Goal: Task Accomplishment & Management: Manage account settings

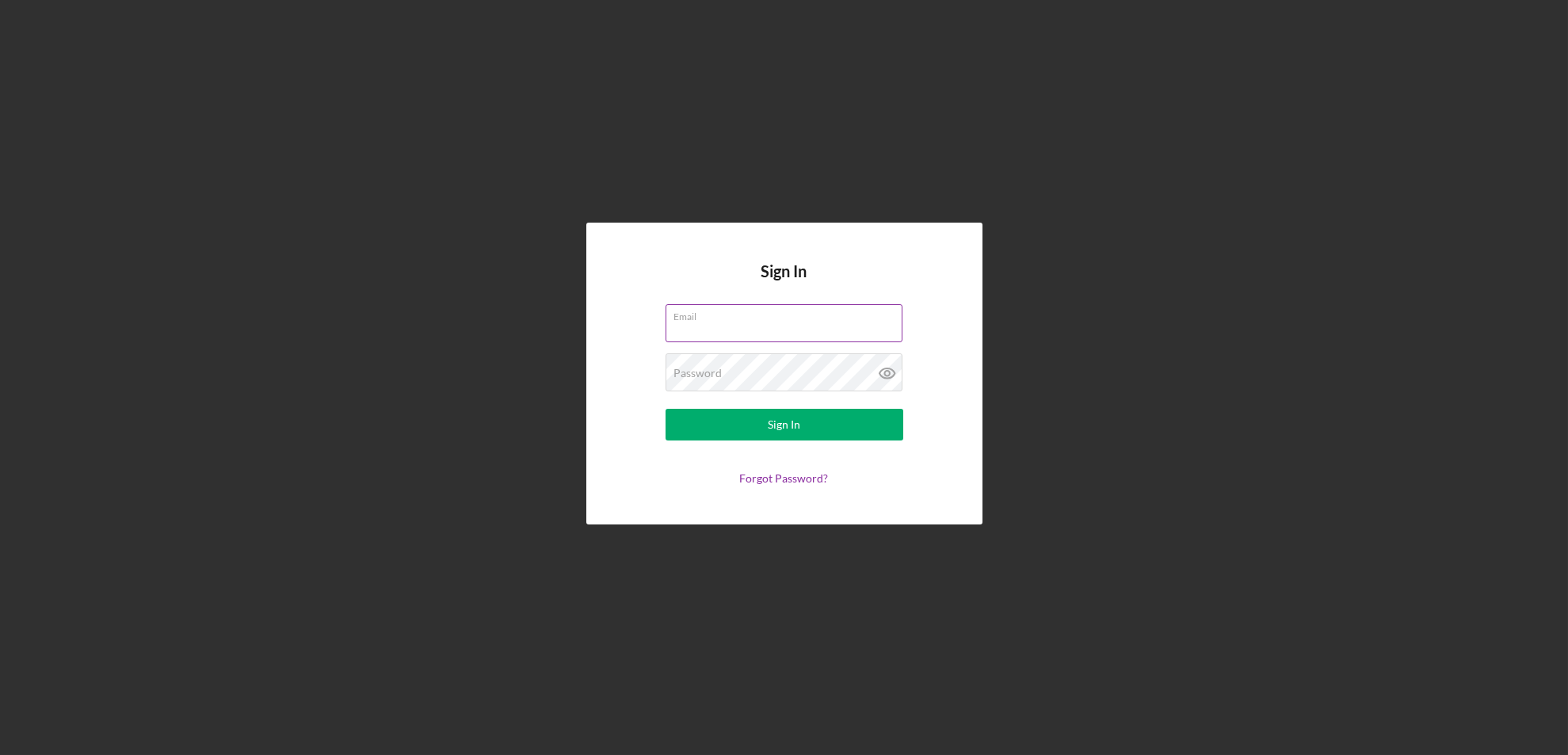
click at [696, 320] on label "Email" at bounding box center [788, 313] width 228 height 17
click at [696, 320] on input "Email" at bounding box center [784, 323] width 237 height 38
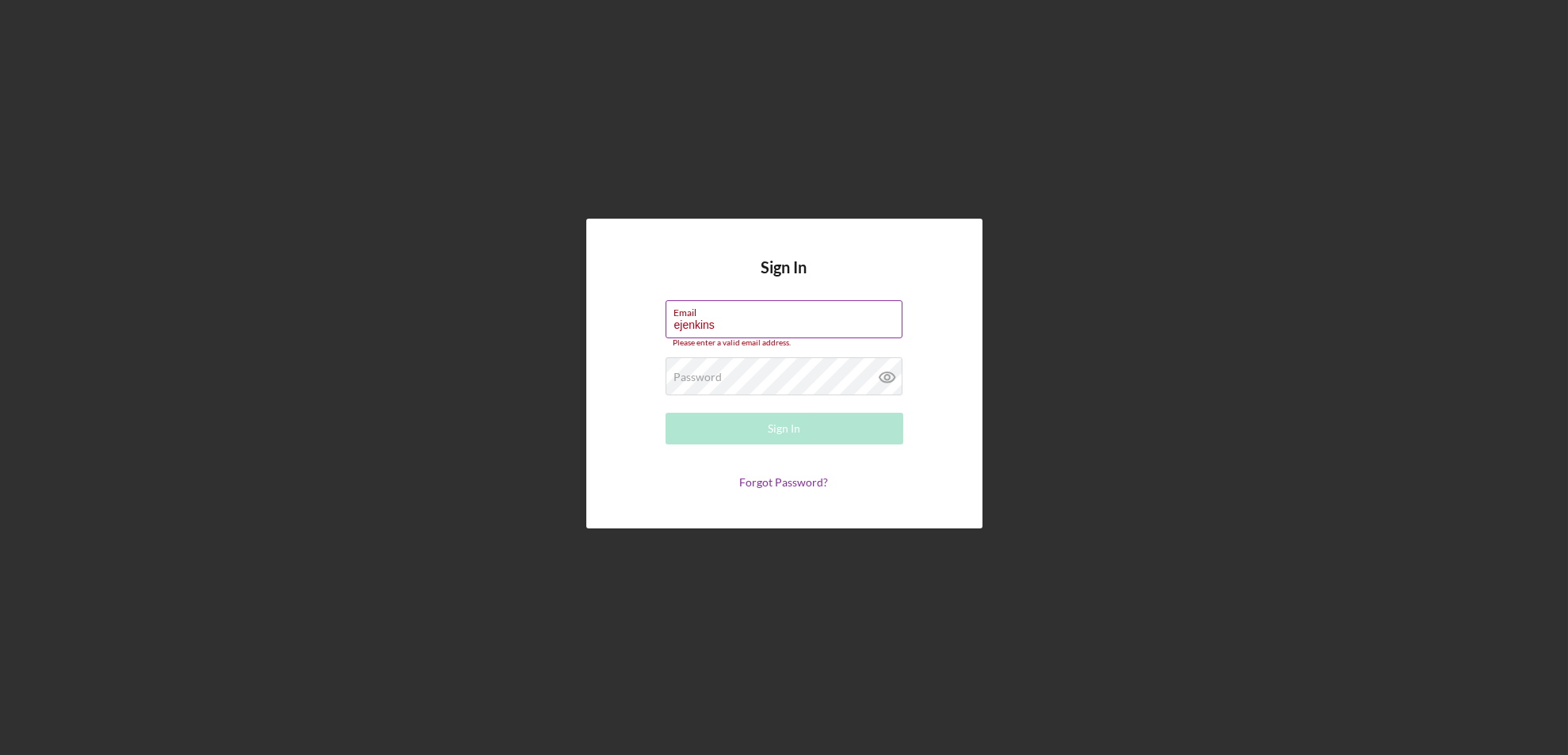
type input "[EMAIL_ADDRESS][DOMAIN_NAME]"
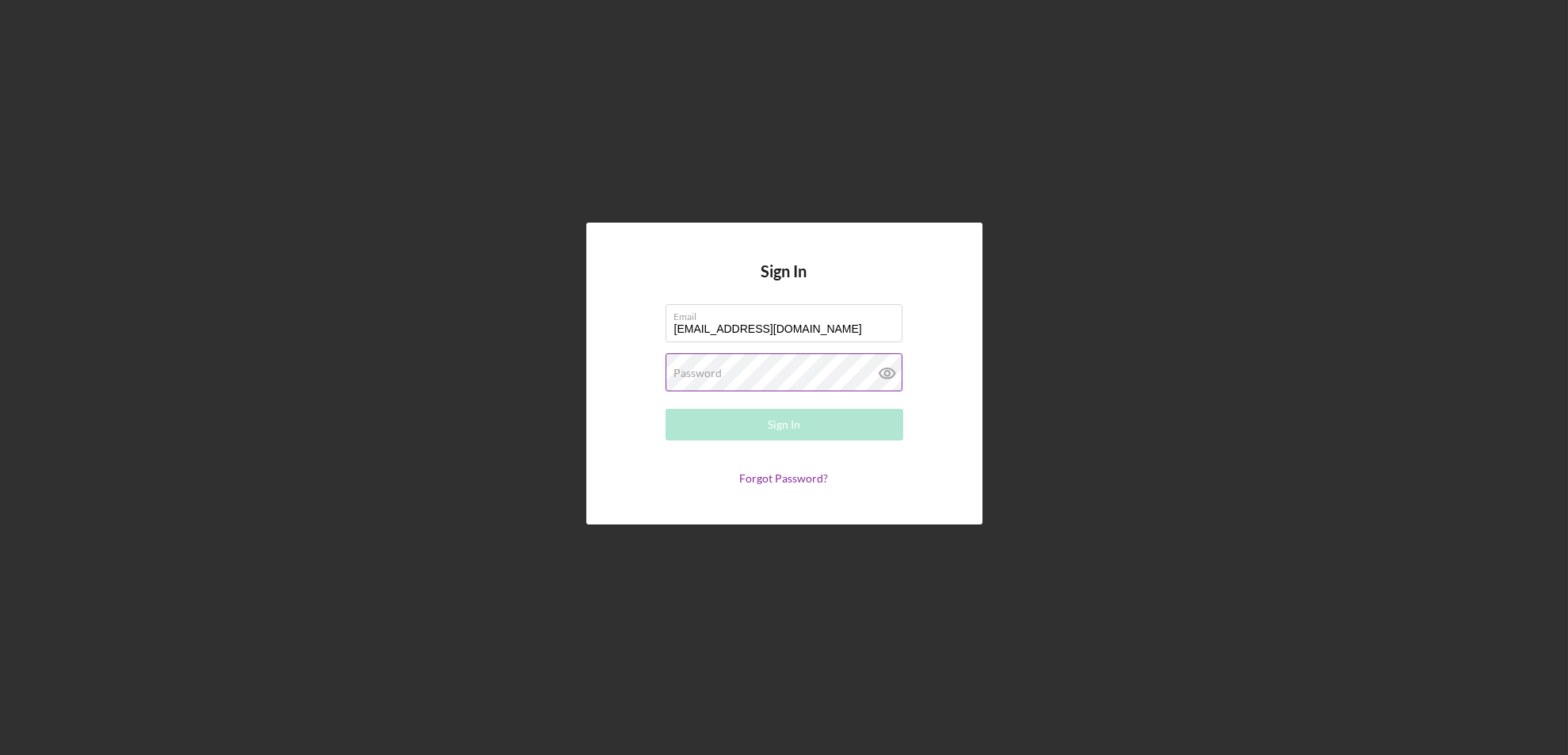
click at [706, 377] on label "Password" at bounding box center [698, 373] width 48 height 13
click at [665, 409] on button "Sign In" at bounding box center [784, 424] width 238 height 32
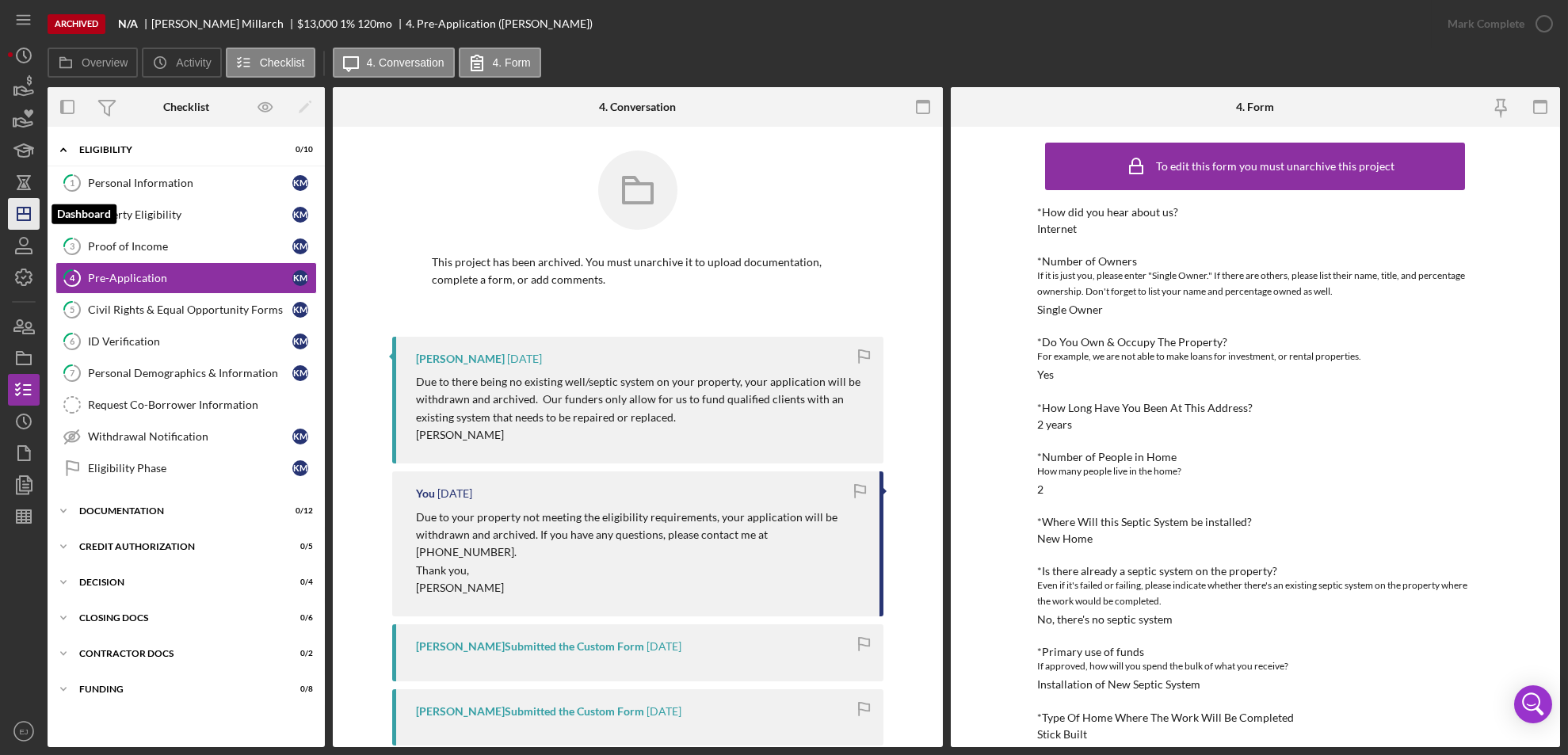
click at [37, 214] on icon "Icon/Dashboard" at bounding box center [24, 213] width 40 height 40
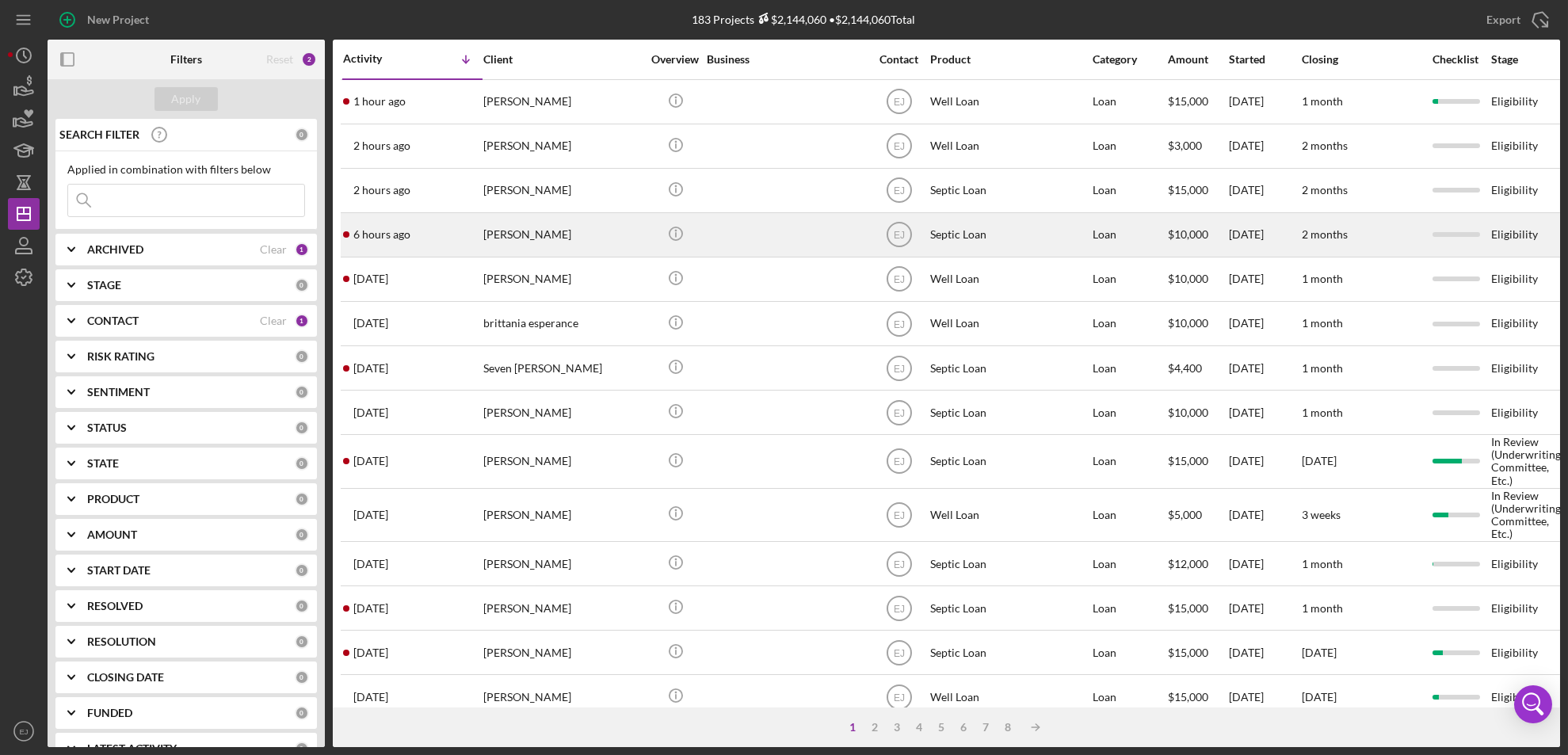
click at [533, 228] on div "[PERSON_NAME]" at bounding box center [562, 235] width 159 height 42
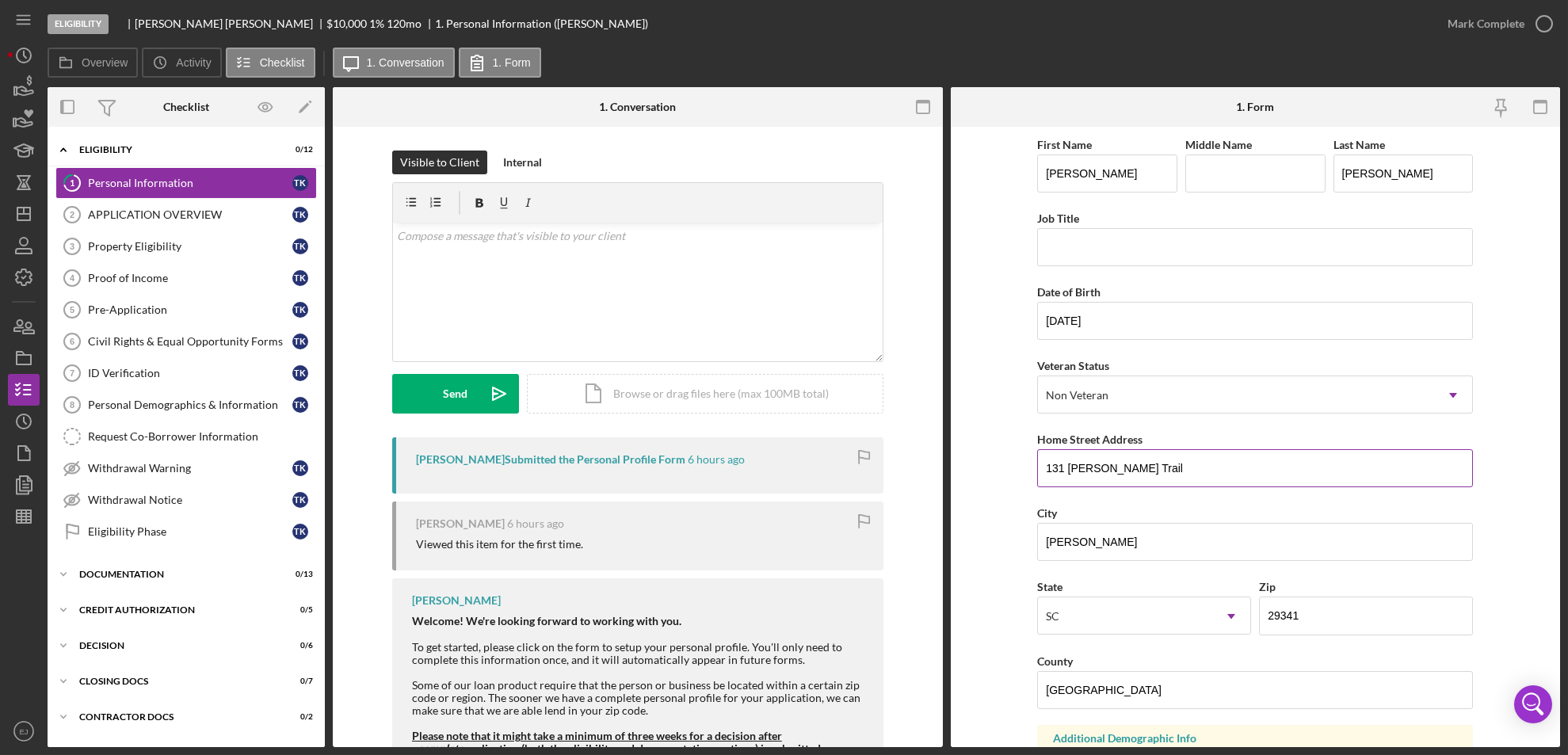
drag, startPoint x: 1042, startPoint y: 467, endPoint x: 1175, endPoint y: 474, distance: 133.2
click at [1175, 474] on input "131 [PERSON_NAME] Trail" at bounding box center [1254, 467] width 436 height 38
click at [173, 245] on div "Property Eligibility" at bounding box center [190, 247] width 204 height 13
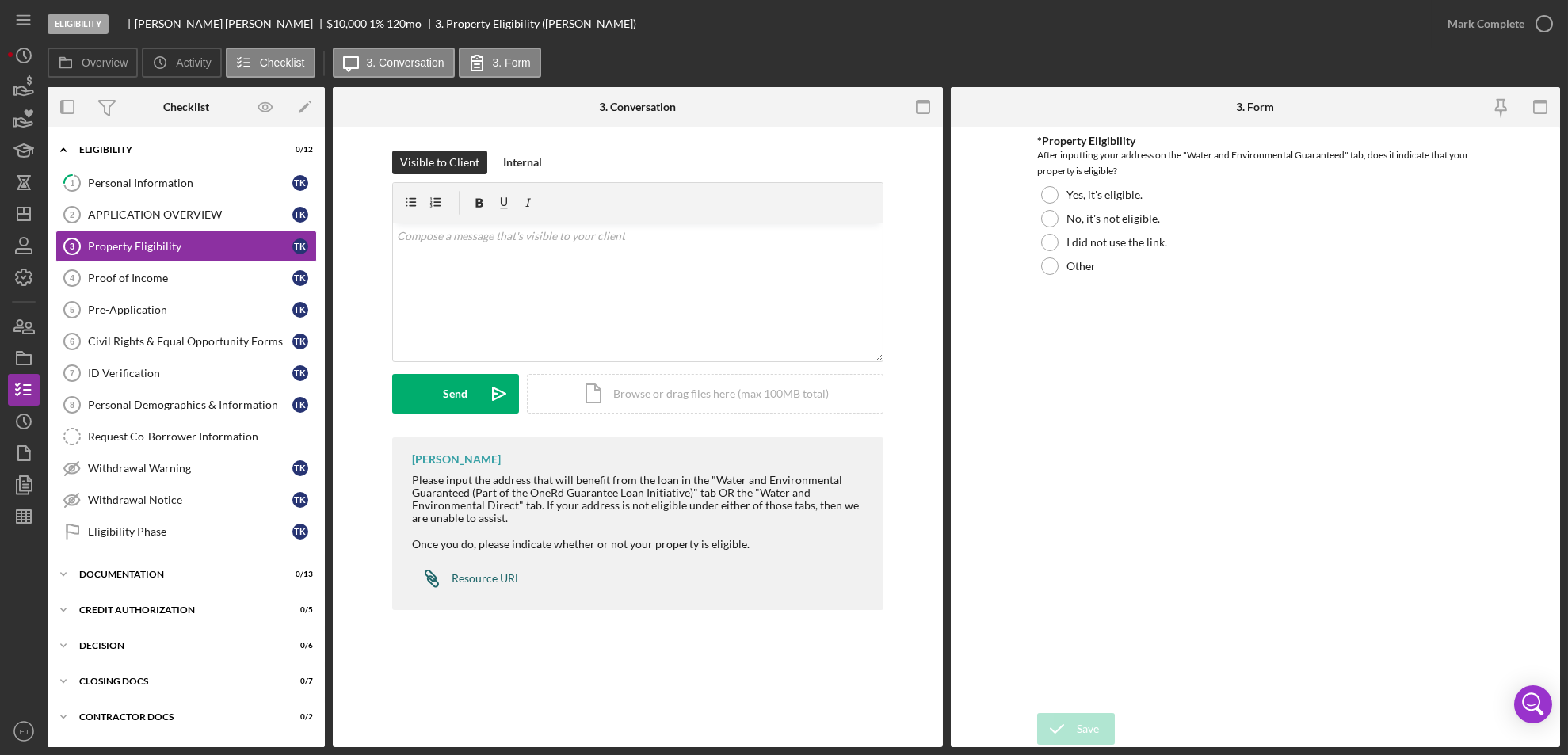
click at [476, 579] on div "Resource URL" at bounding box center [485, 578] width 69 height 13
click at [180, 165] on div "Icon/Expander Eligibility 0 / 12" at bounding box center [186, 150] width 277 height 33
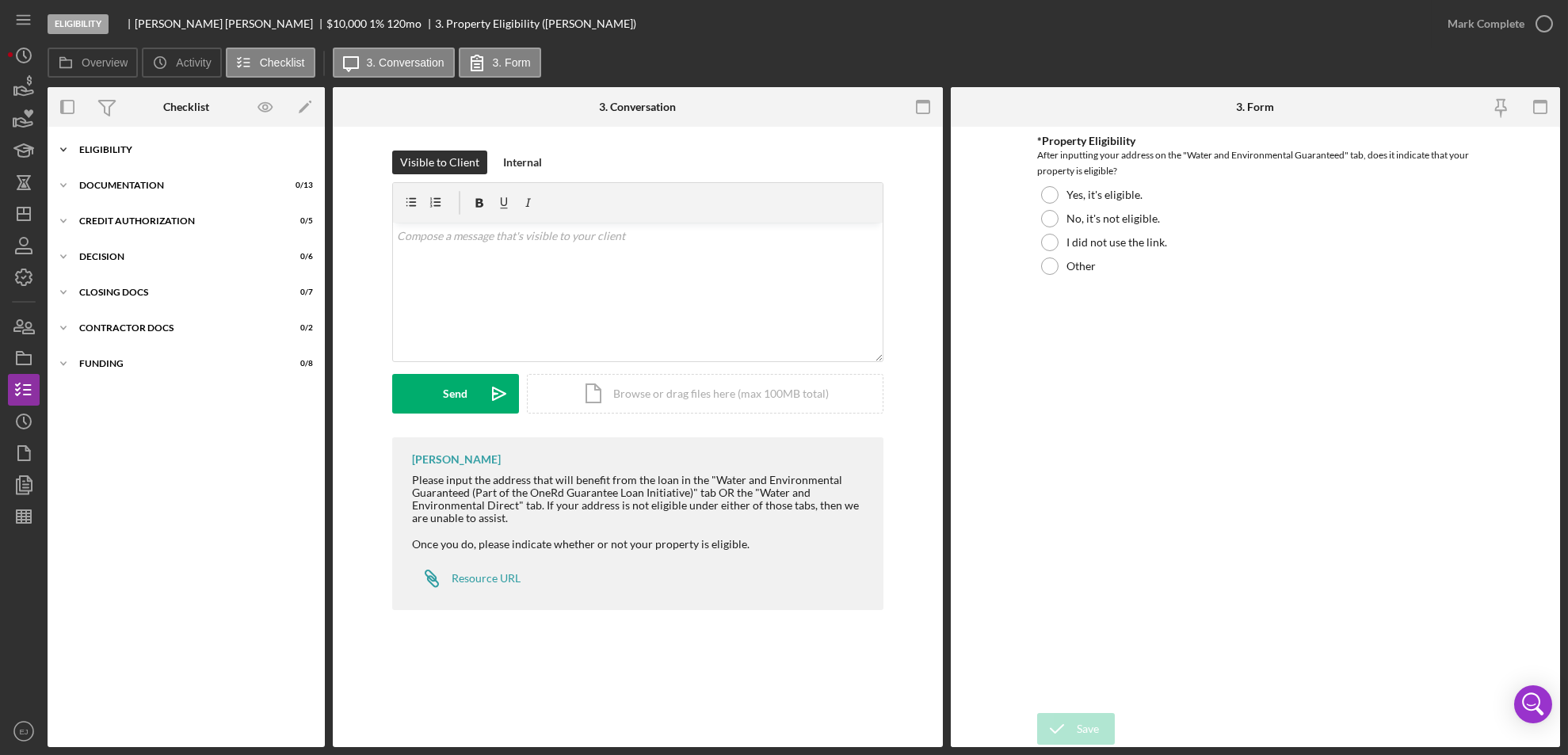
click at [51, 146] on icon "Icon/Expander" at bounding box center [63, 149] width 32 height 32
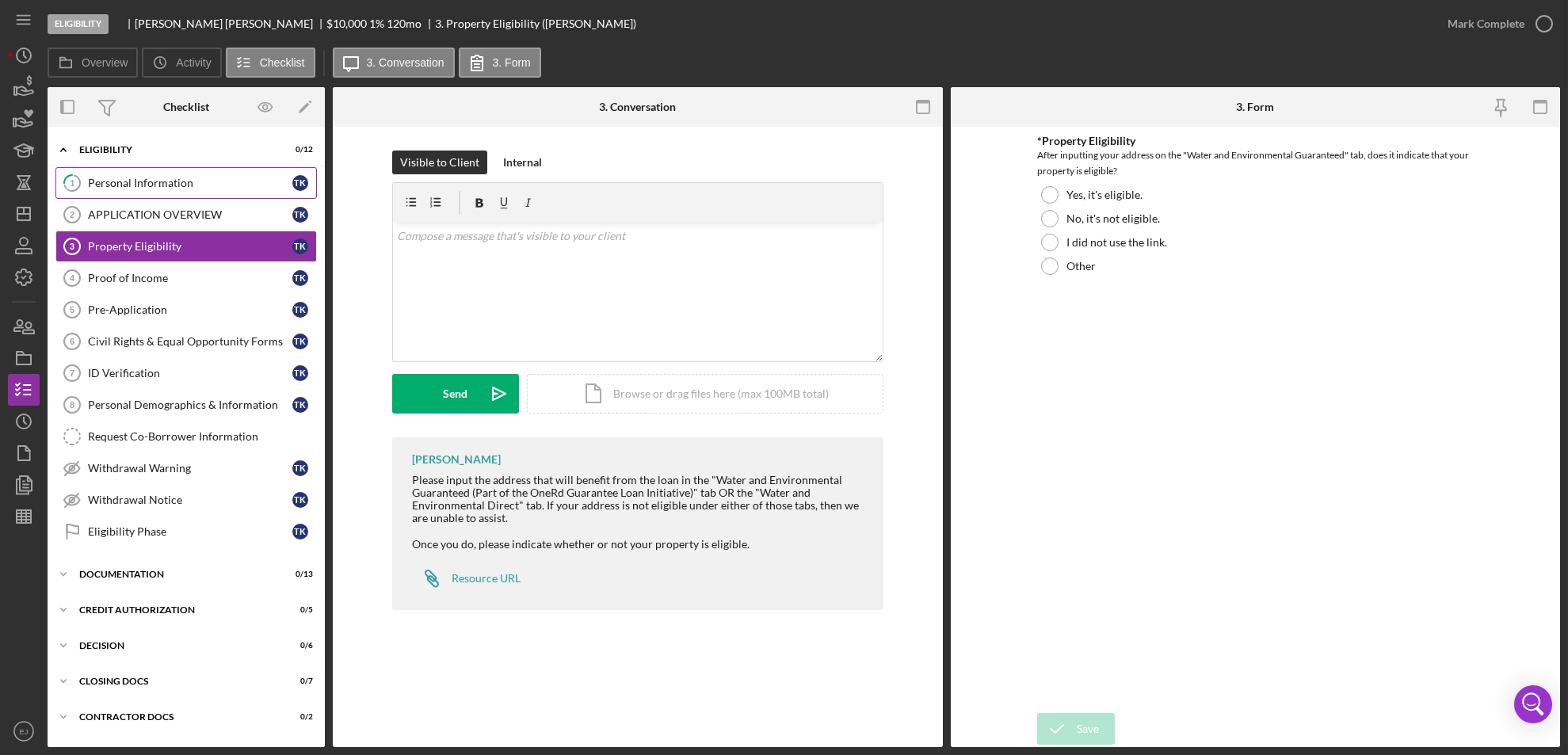
click at [134, 173] on link "1 Personal Information T K" at bounding box center [186, 182] width 261 height 32
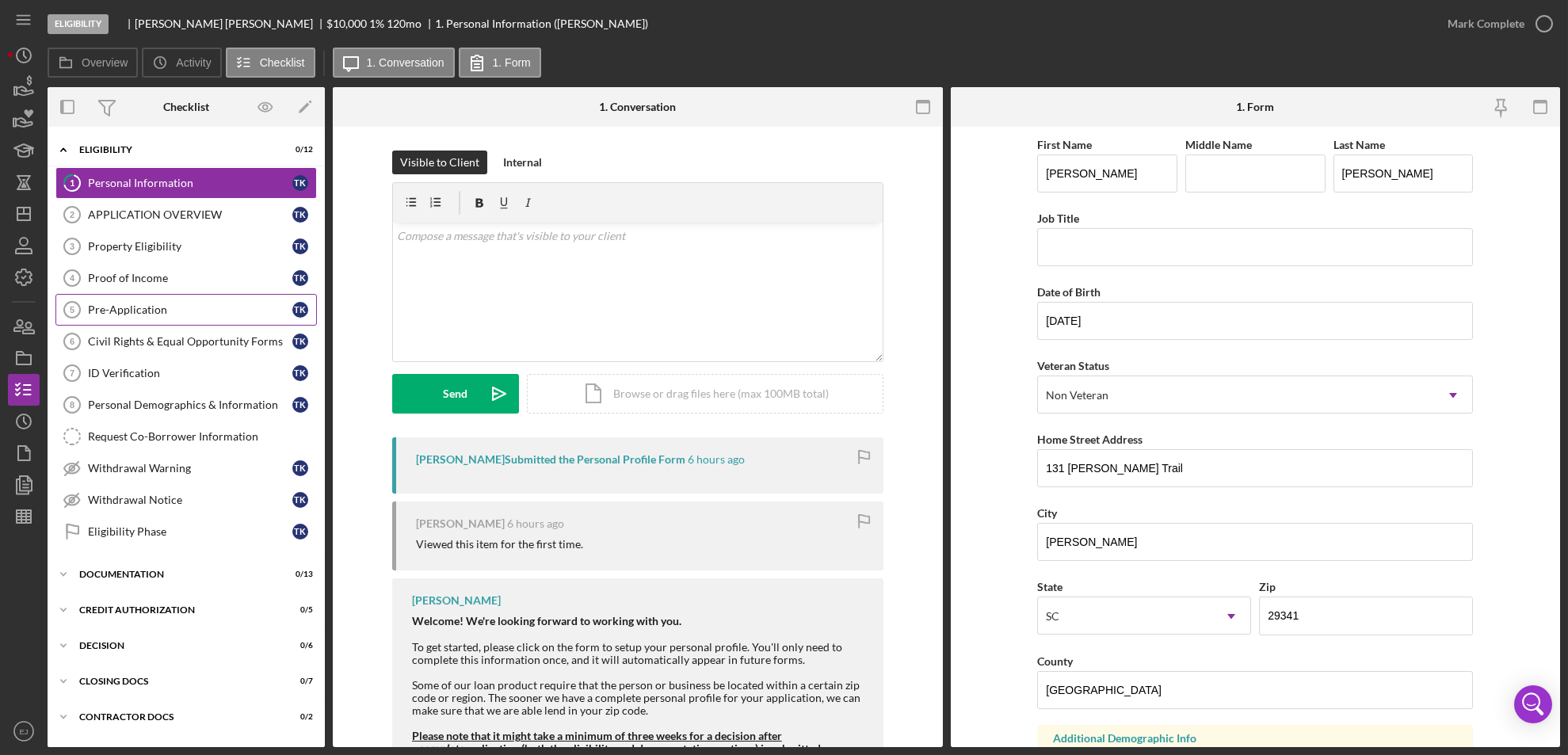
click at [179, 300] on link "Pre-Application 5 Pre-Application T K" at bounding box center [186, 309] width 261 height 32
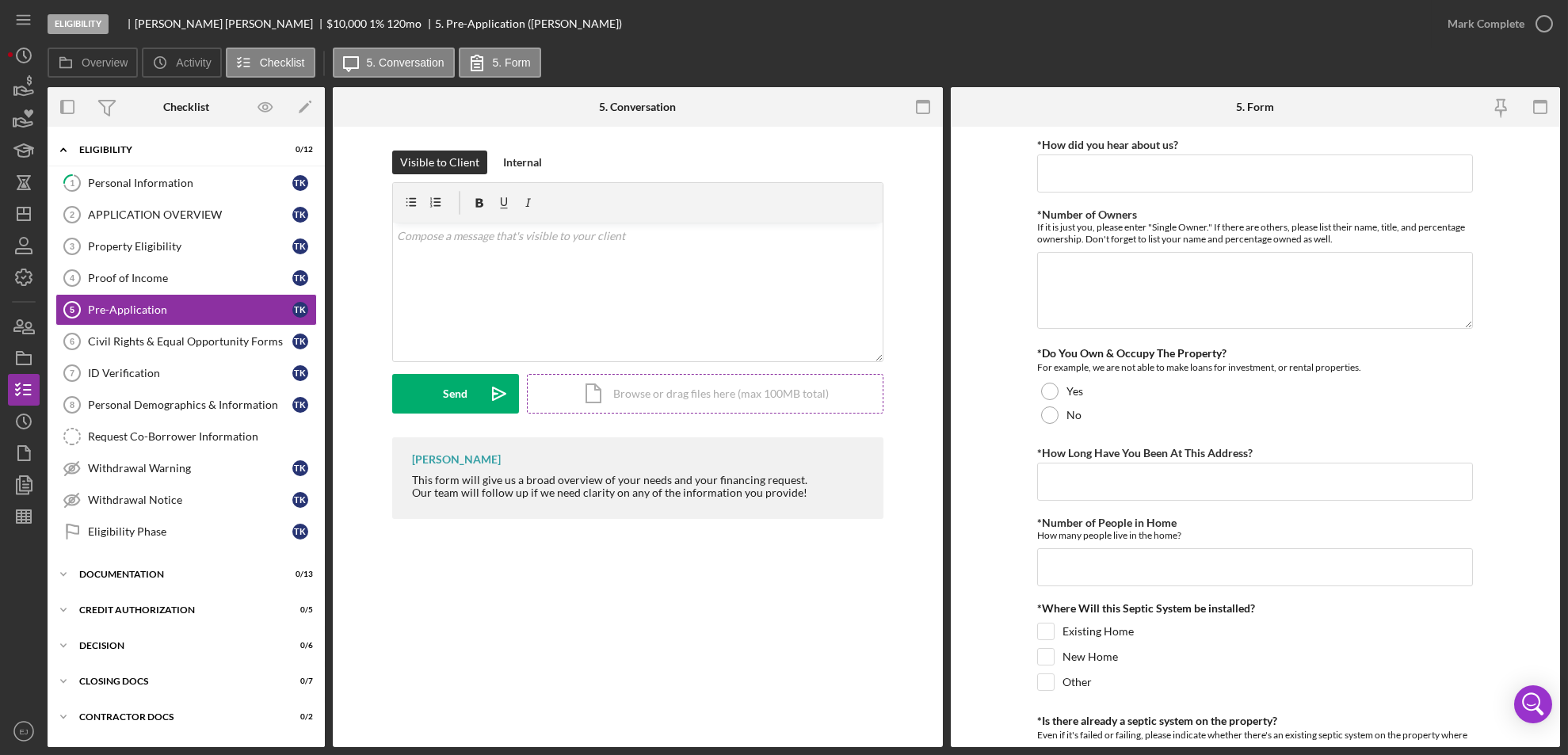
click at [653, 394] on div "Icon/Document Browse or drag files here (max 100MB total) Tap to choose files o…" at bounding box center [705, 393] width 357 height 40
click at [179, 244] on div "Property Eligibility" at bounding box center [190, 247] width 204 height 13
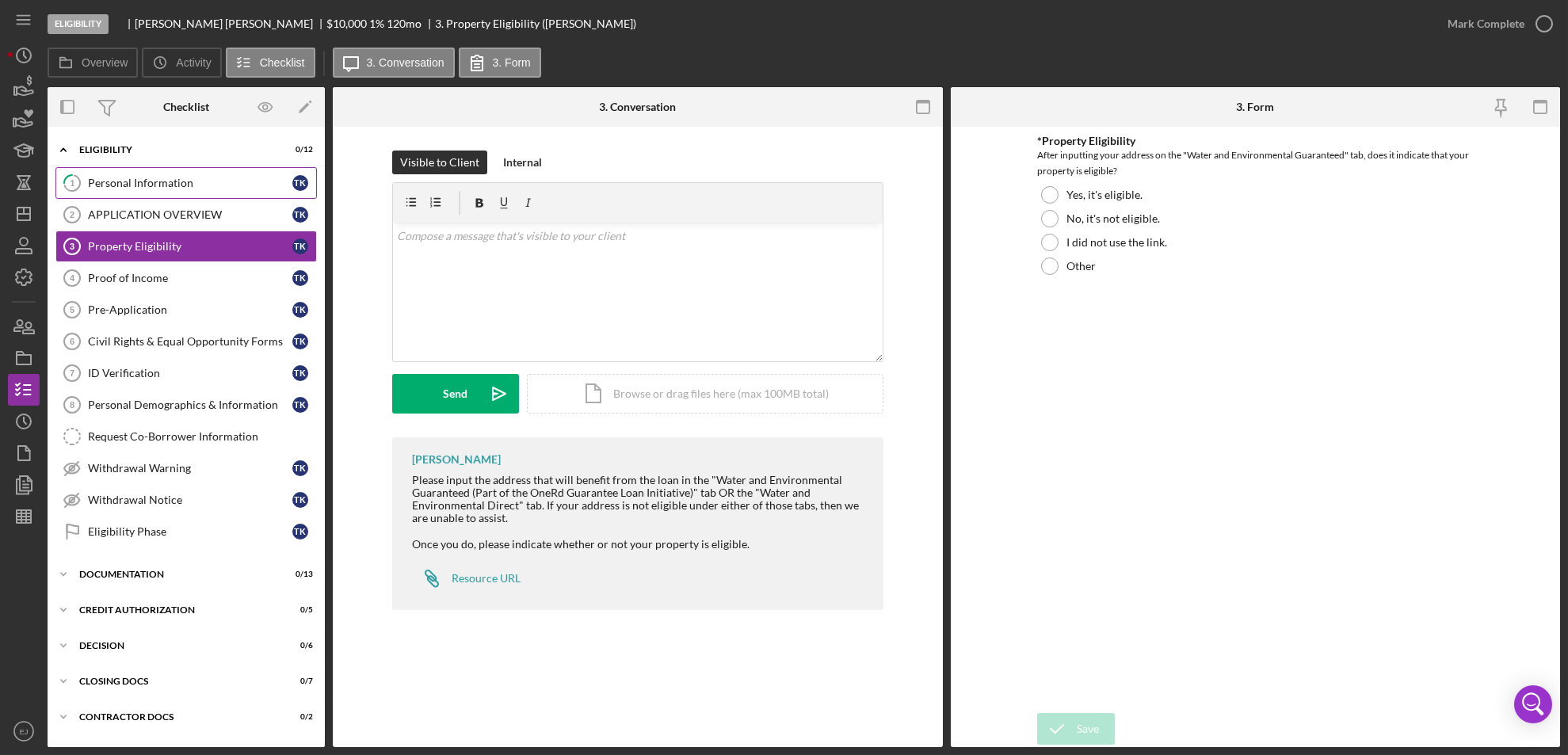
click at [155, 195] on link "1 Personal Information T K" at bounding box center [186, 182] width 261 height 32
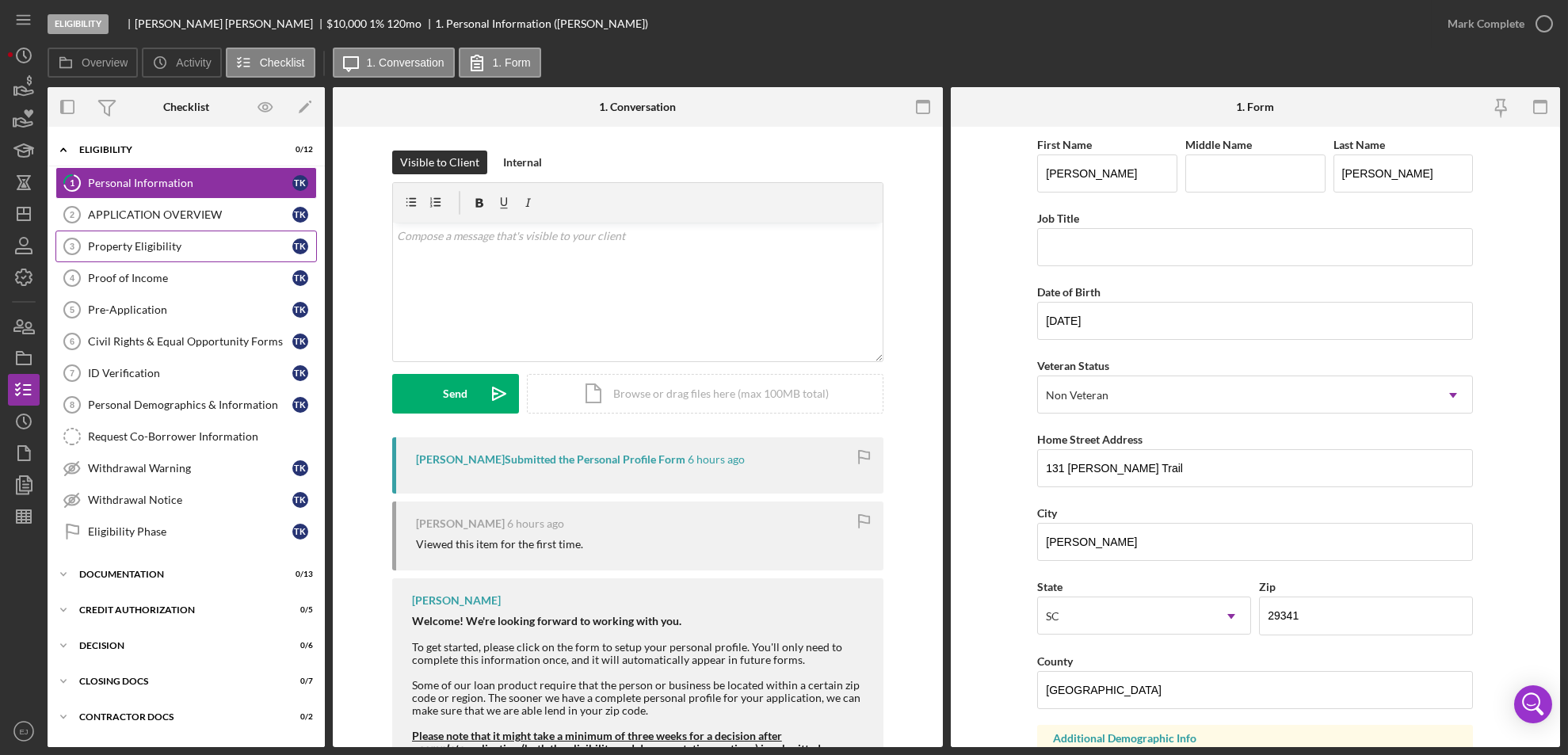
click at [162, 246] on div "Property Eligibility" at bounding box center [190, 247] width 204 height 13
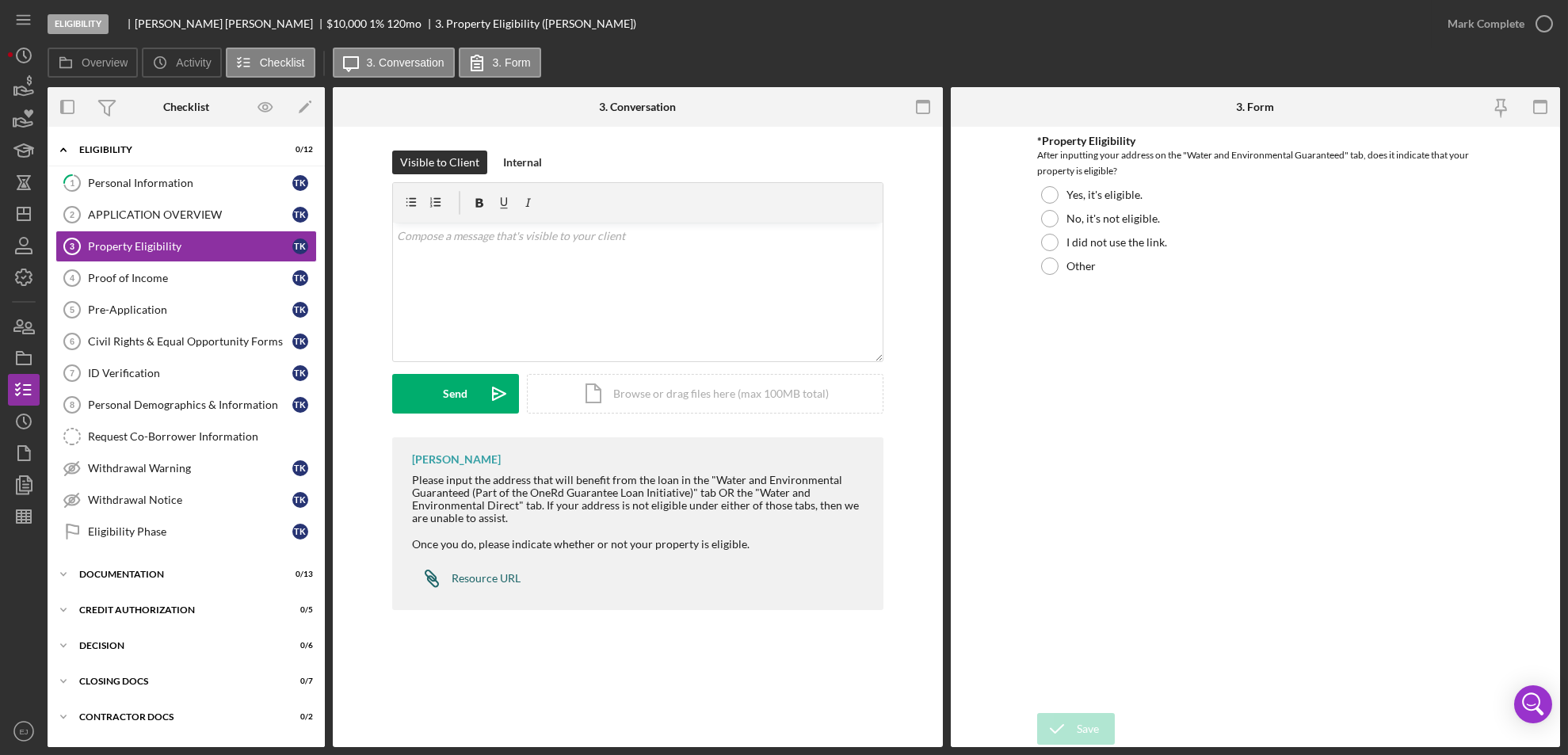
click at [493, 578] on div "Resource URL" at bounding box center [485, 578] width 69 height 13
click at [637, 396] on div "Icon/Document Browse or drag files here (max 100MB total) Tap to choose files o…" at bounding box center [705, 393] width 357 height 40
click at [467, 402] on div "Upload" at bounding box center [455, 393] width 36 height 40
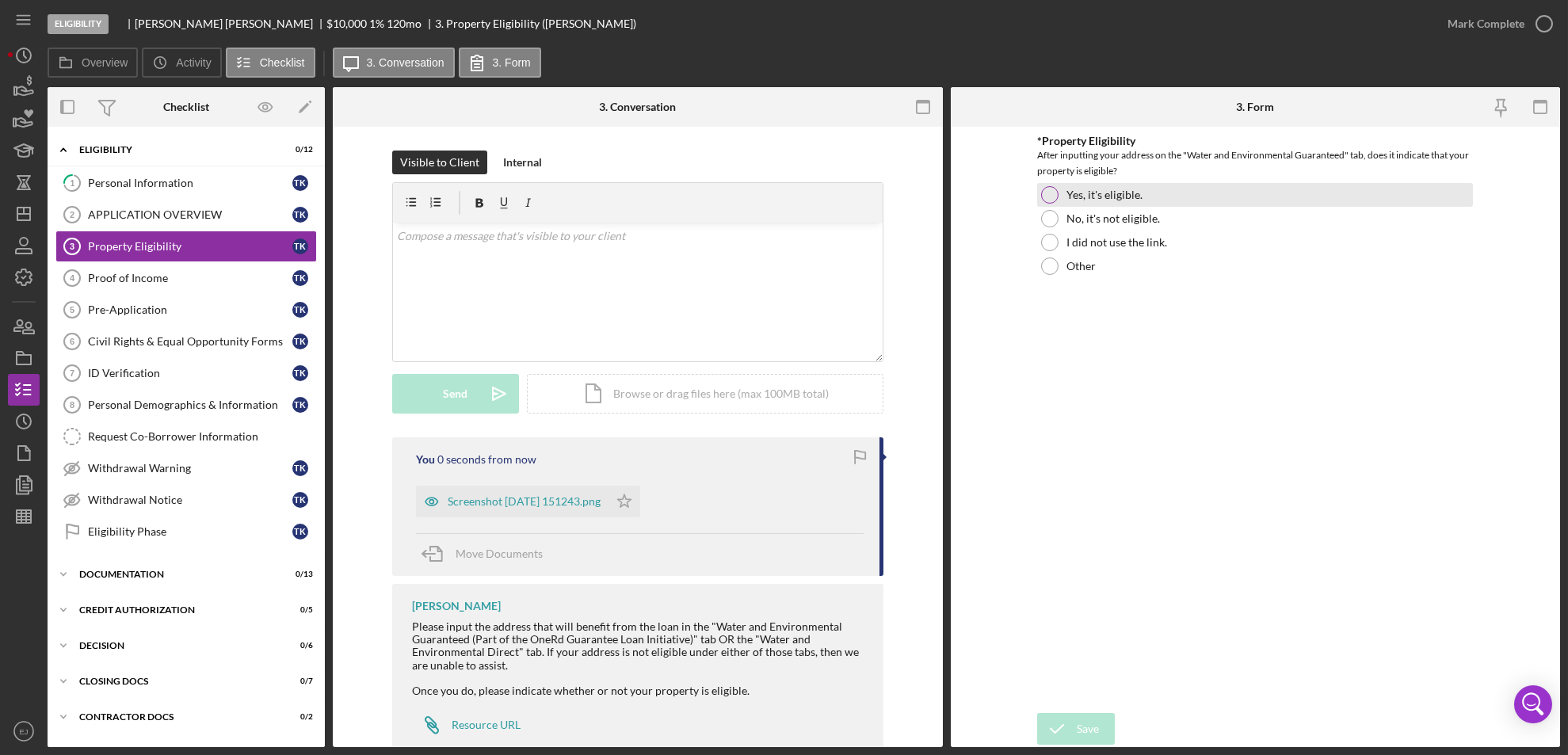
click at [1050, 192] on div at bounding box center [1049, 195] width 17 height 17
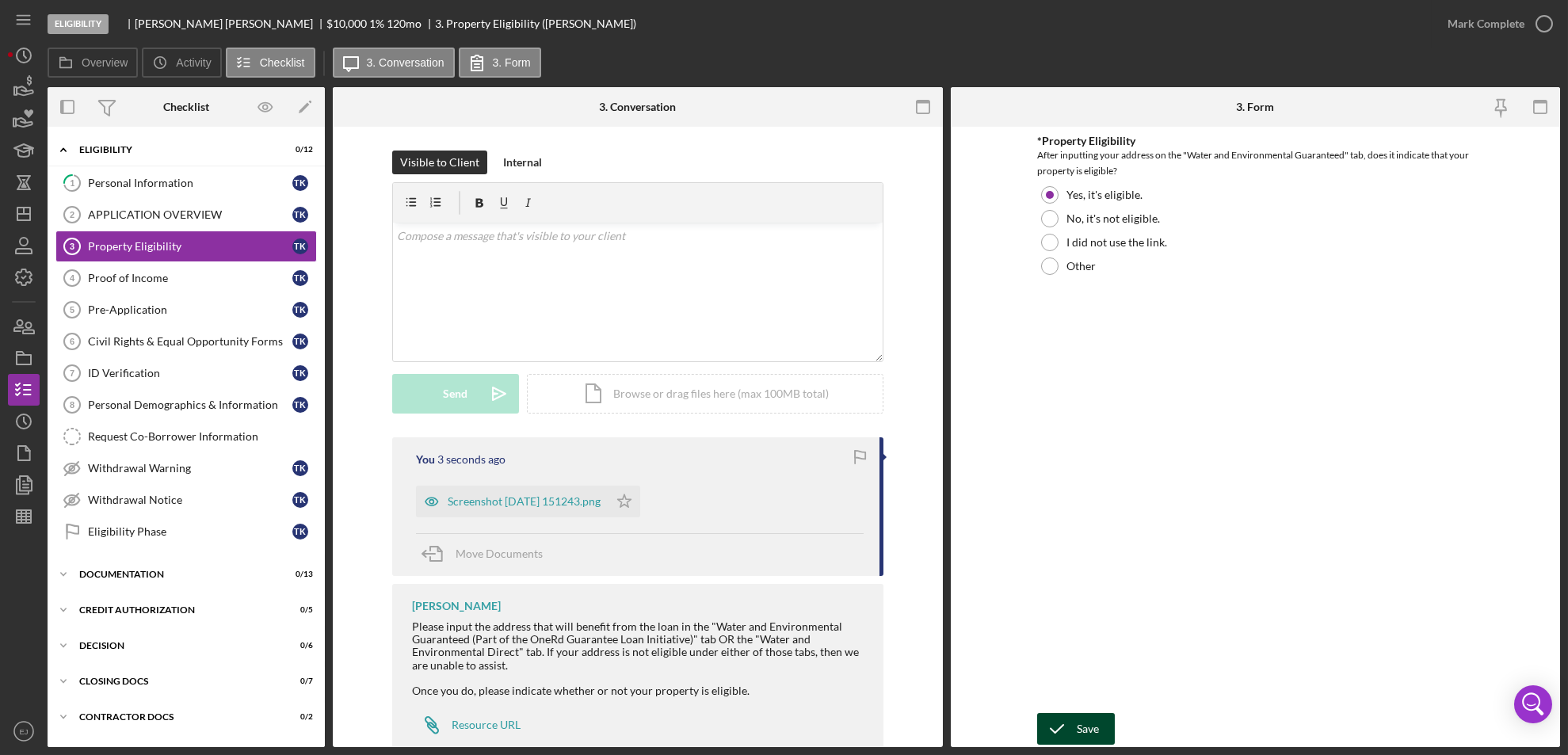
click at [1078, 722] on div "Save" at bounding box center [1087, 728] width 22 height 32
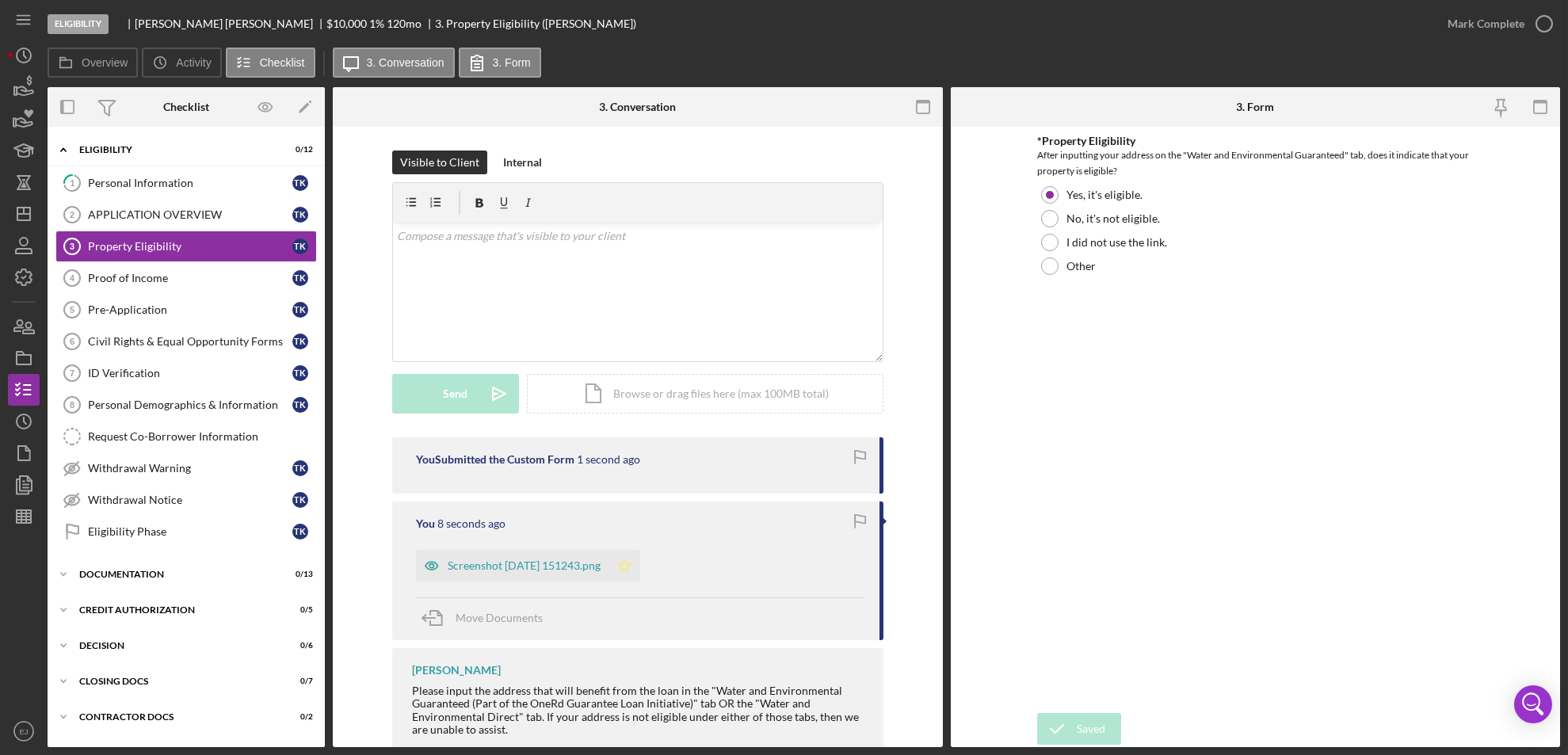
click at [640, 555] on icon "Icon/Star" at bounding box center [624, 565] width 32 height 32
click at [1536, 33] on icon "button" at bounding box center [1544, 24] width 40 height 40
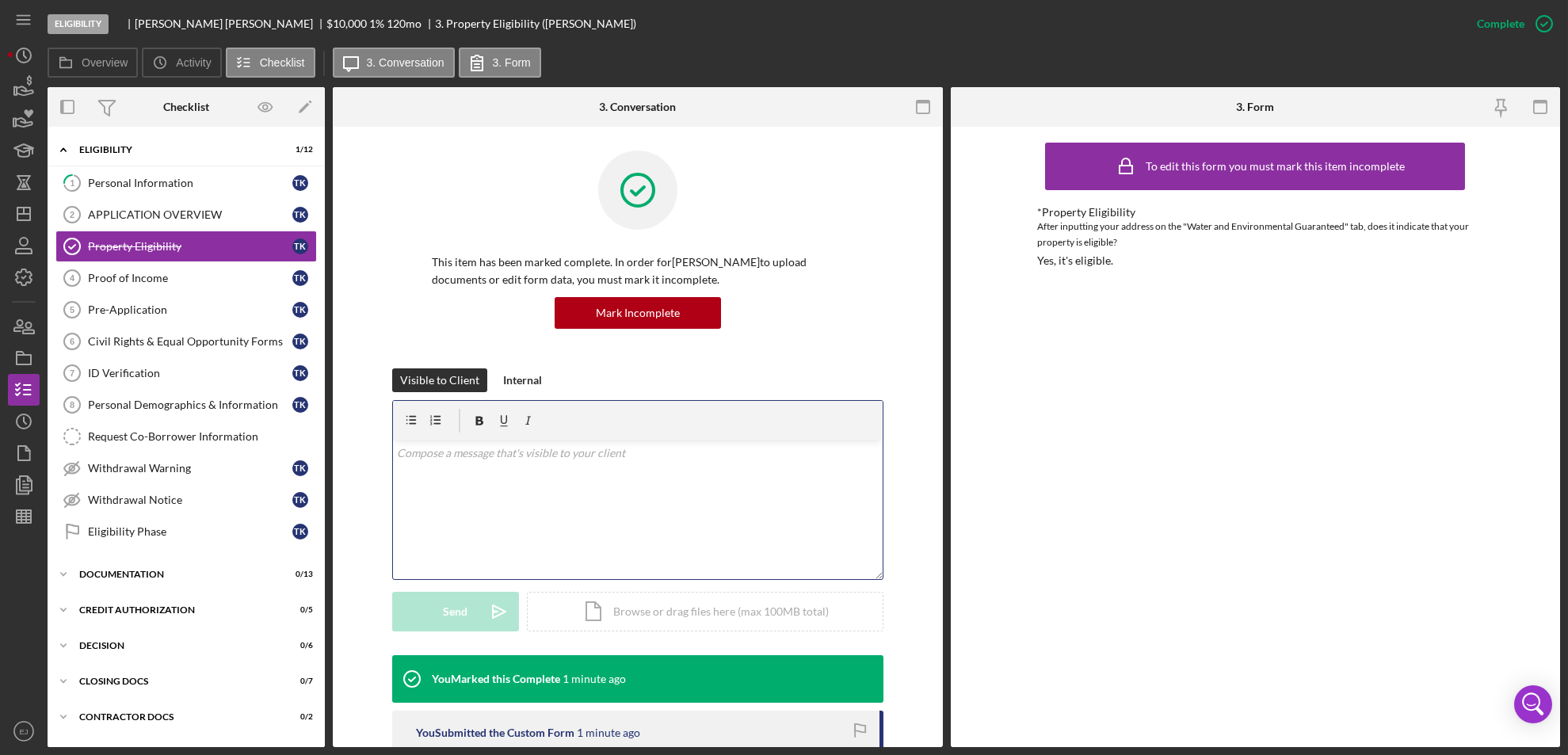
click at [547, 510] on div "v Color teal Color pink Remove color Add row above Add row below Add column bef…" at bounding box center [637, 510] width 490 height 138
paste div
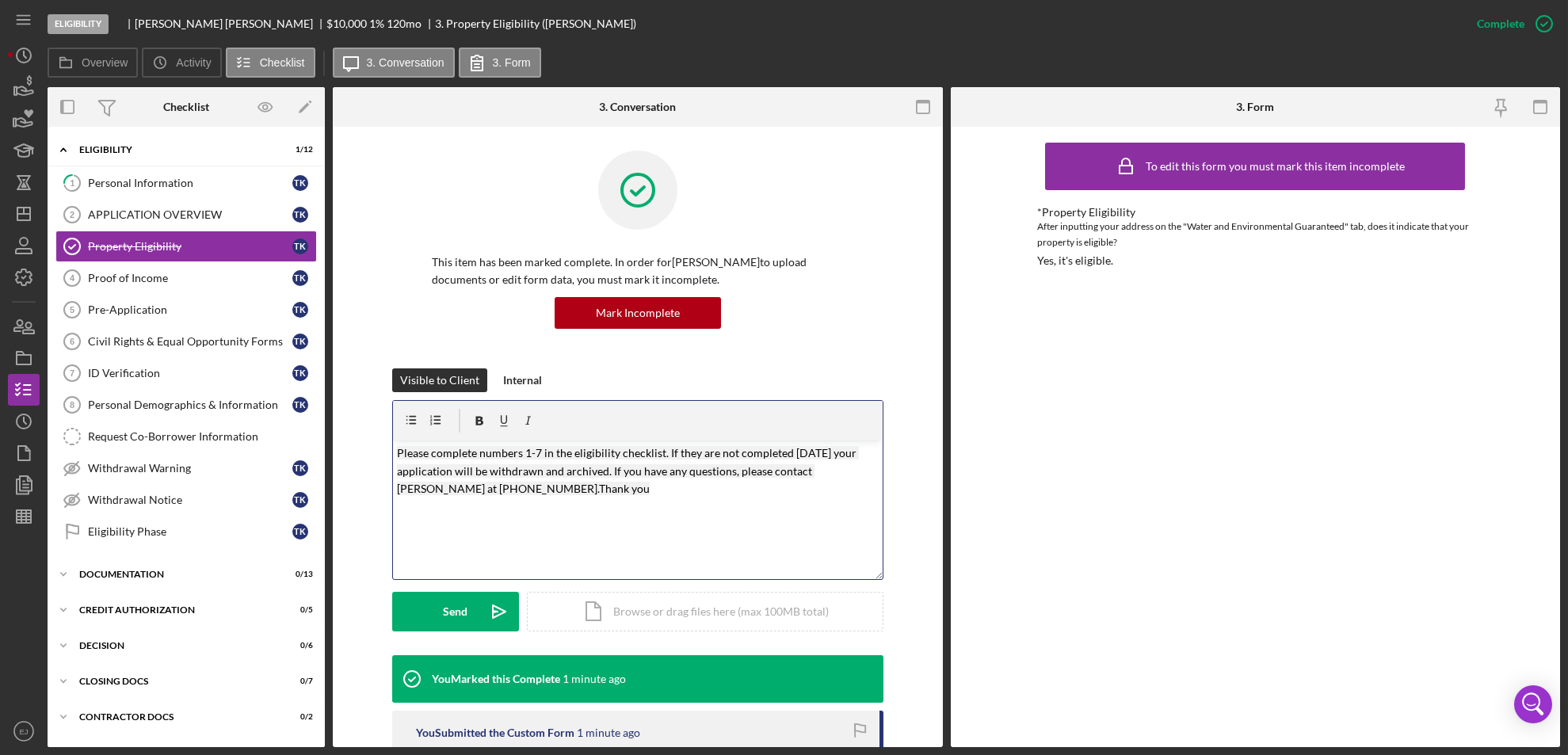
click at [528, 456] on mark "Please complete numbers 1-7 in the eligibility checklist. If they are not compl…" at bounding box center [627, 471] width 462 height 49
click at [529, 497] on p "Please complete numbers 3-7 in the eligibility checklist. If they are not compl…" at bounding box center [637, 471] width 481 height 53
click at [538, 459] on mark "Please complete numbers 3-7 in the eligibility checklist. If they are not compl…" at bounding box center [627, 471] width 462 height 49
click at [351, 516] on div "This item has been marked complete. In order for [PERSON_NAME] to upload docume…" at bounding box center [637, 626] width 610 height 999
click at [393, 453] on div "v Color teal Color pink Remove color Add row above Add row below Add column bef…" at bounding box center [637, 510] width 490 height 138
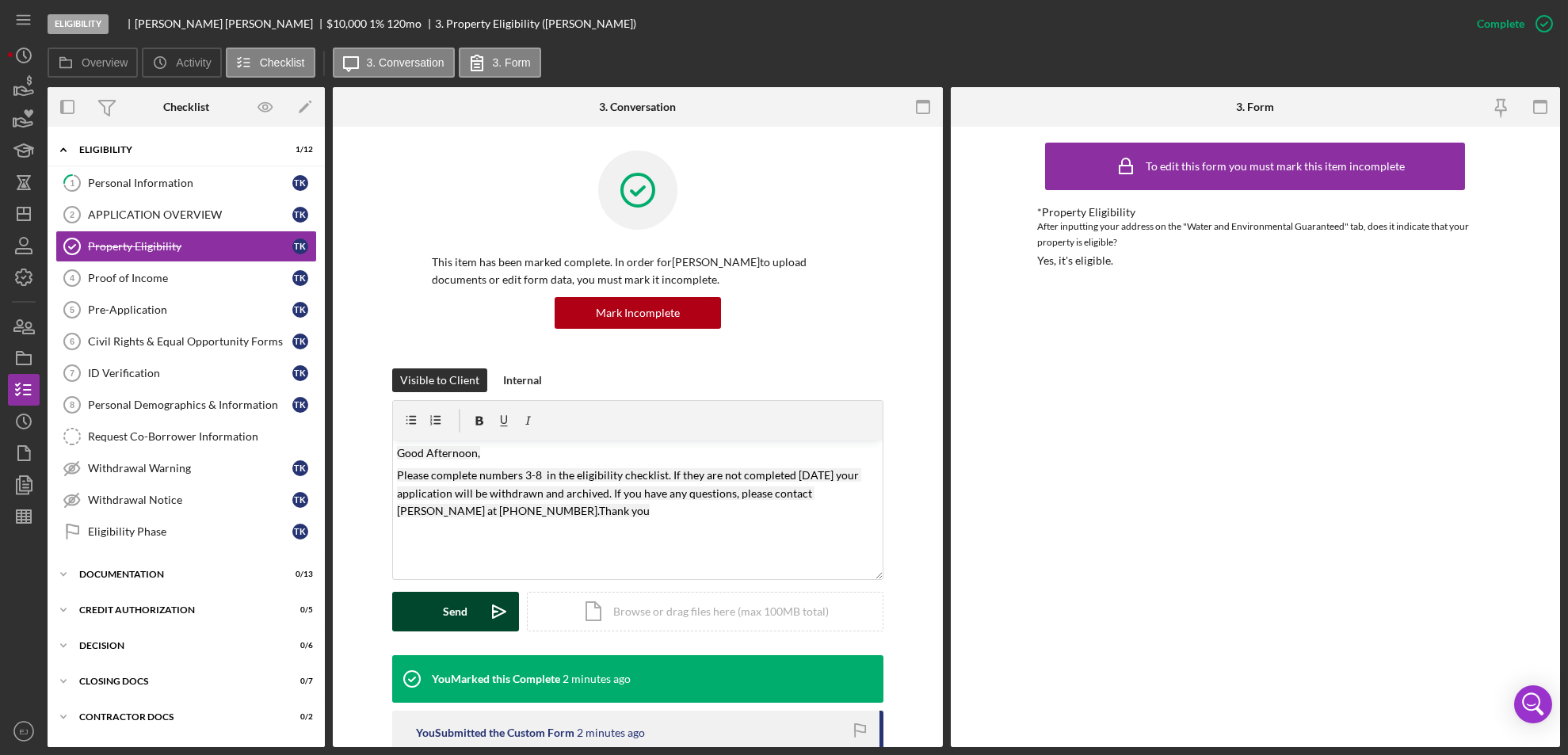
click at [450, 602] on div "Send" at bounding box center [455, 612] width 24 height 40
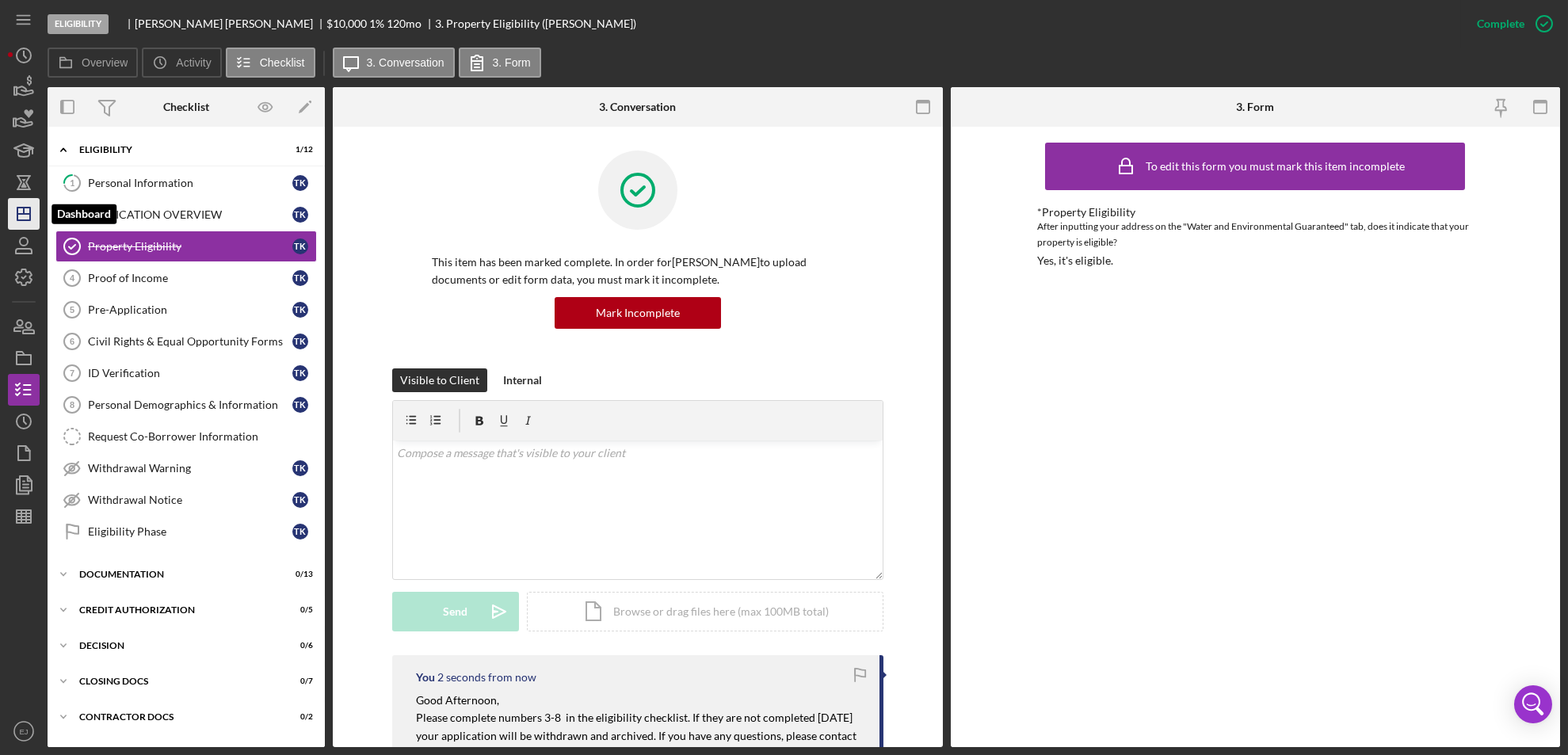
click at [9, 228] on icon "Icon/Dashboard" at bounding box center [24, 213] width 40 height 40
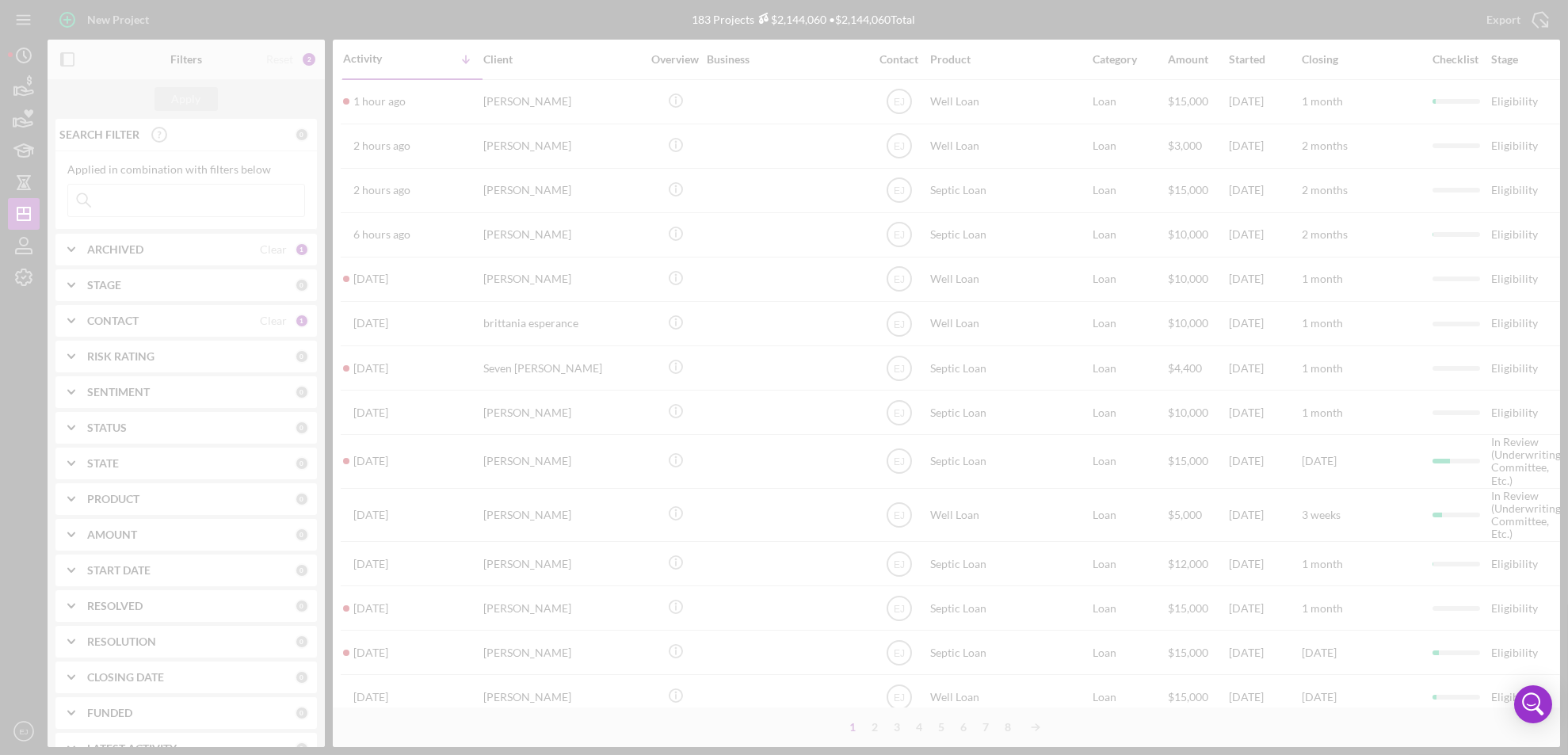
click at [9, 228] on div at bounding box center [784, 377] width 1568 height 755
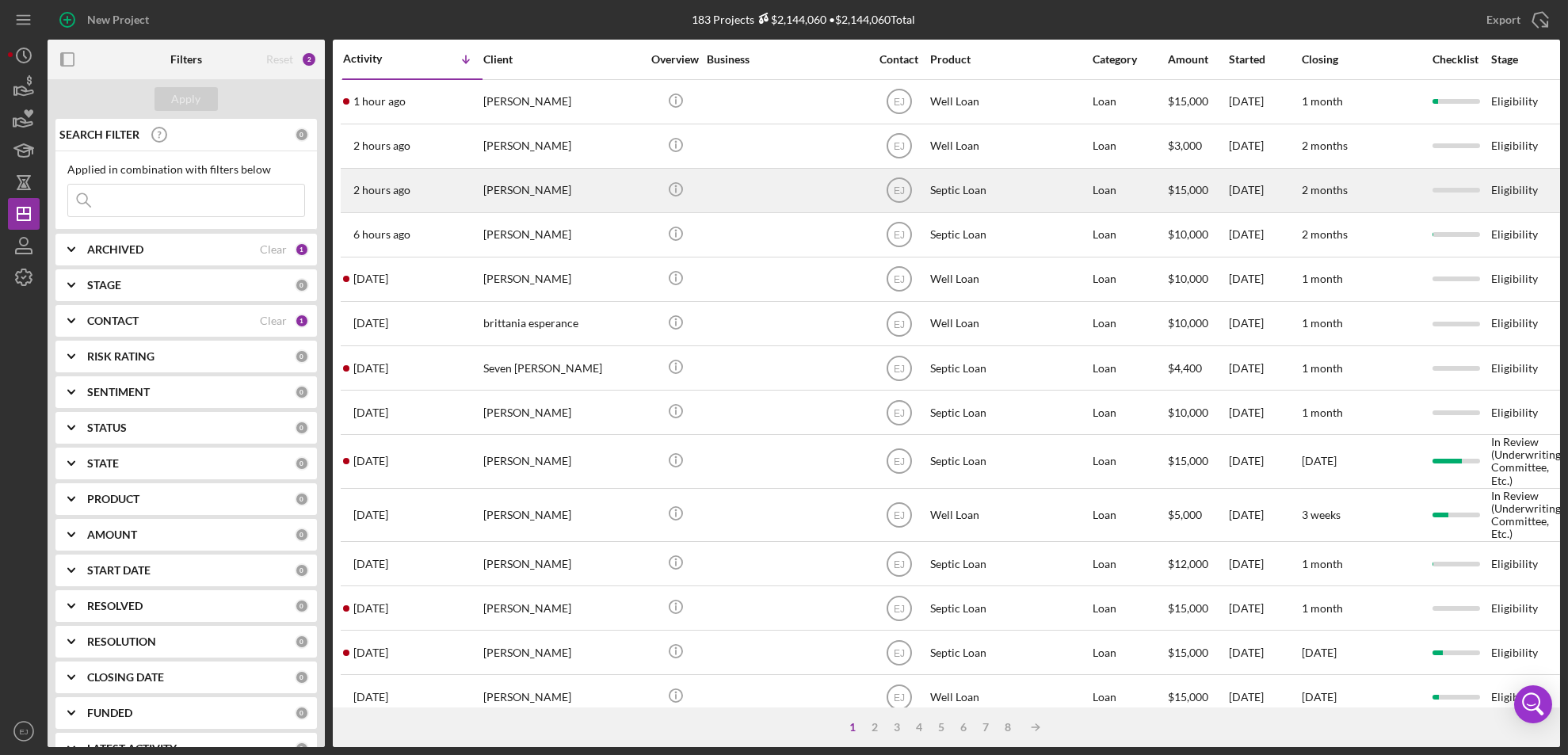
click at [543, 200] on div "[PERSON_NAME]" at bounding box center [562, 191] width 159 height 42
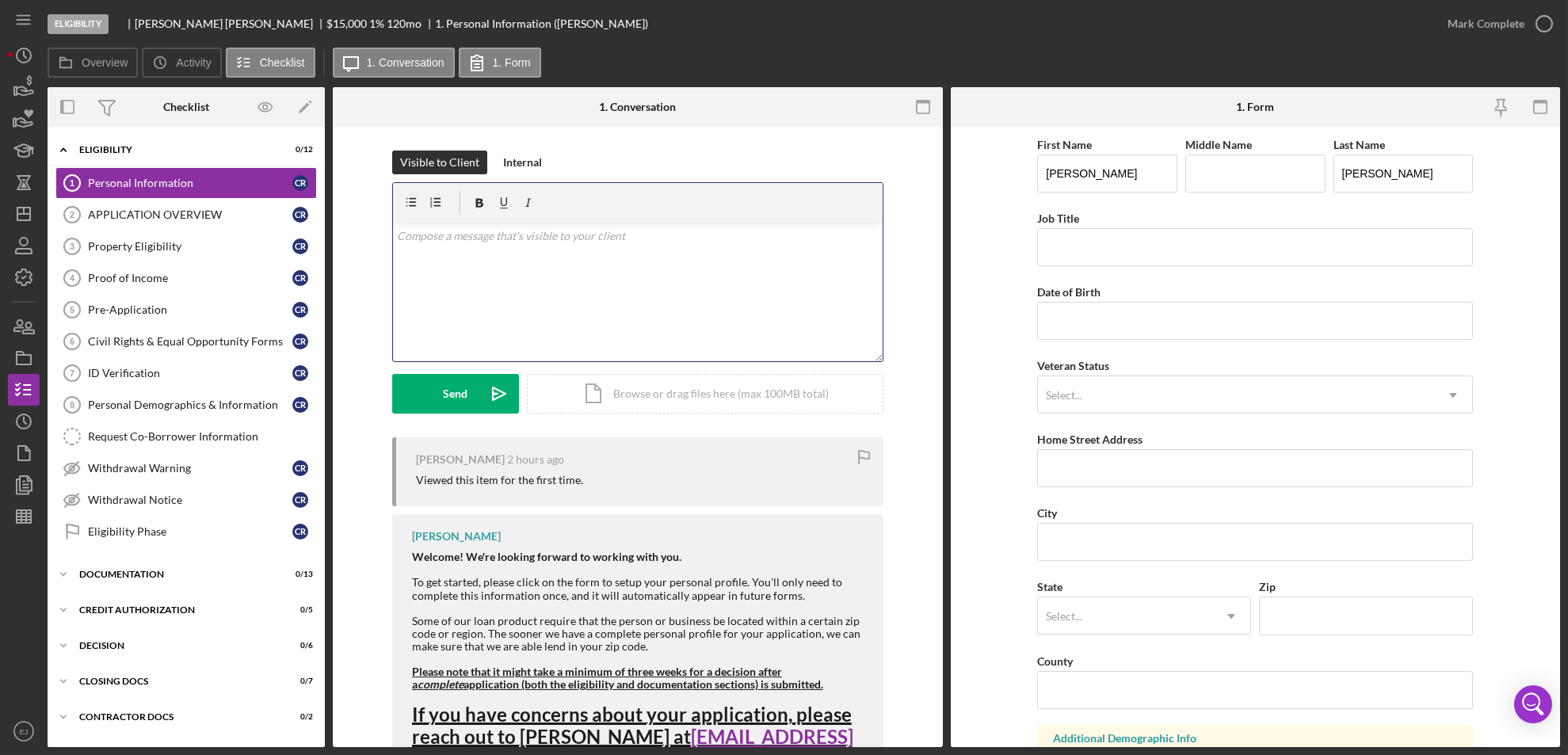
click at [527, 261] on div "v Color teal Color pink Remove color Add row above Add row below Add column bef…" at bounding box center [637, 292] width 490 height 138
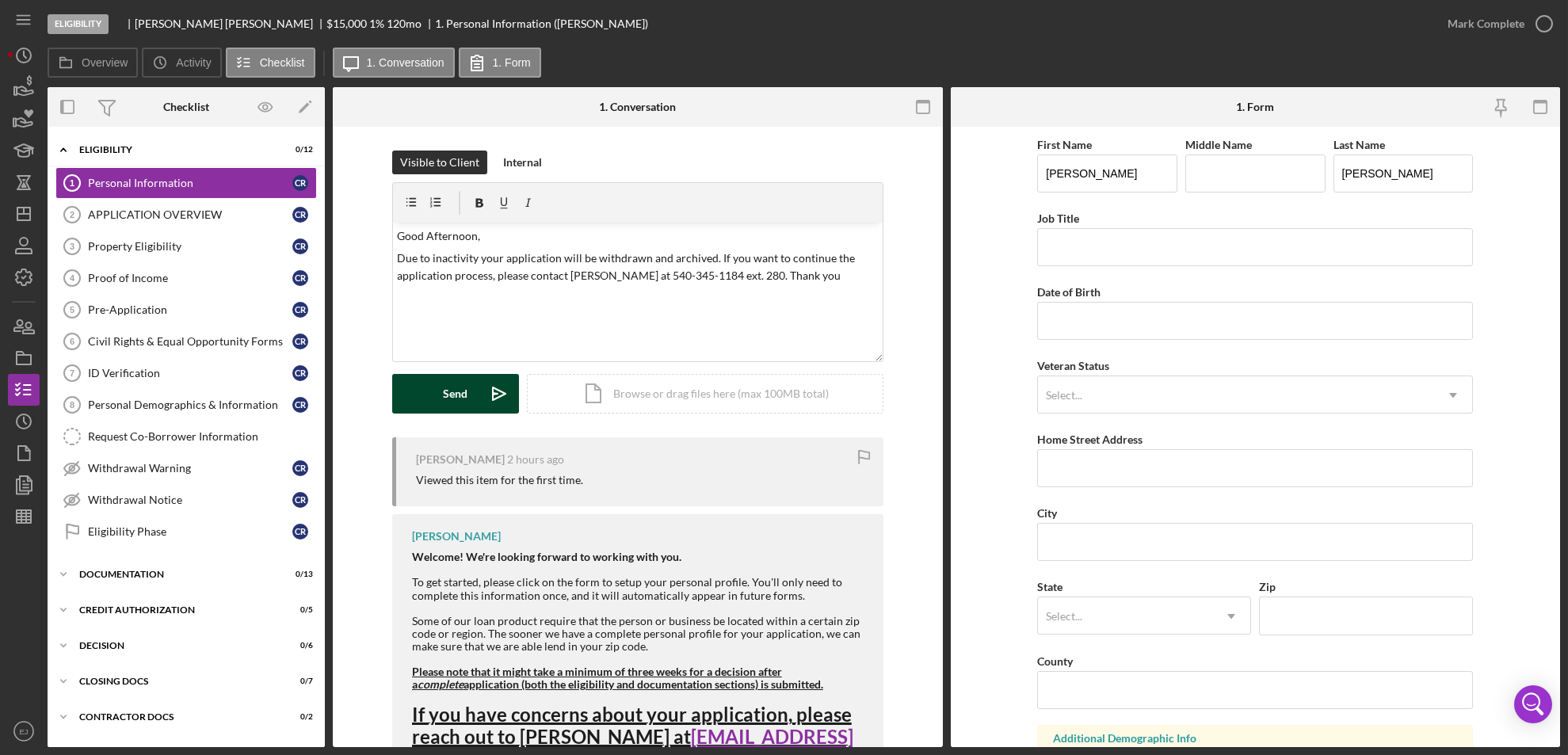
click at [446, 406] on div "Send" at bounding box center [455, 393] width 24 height 40
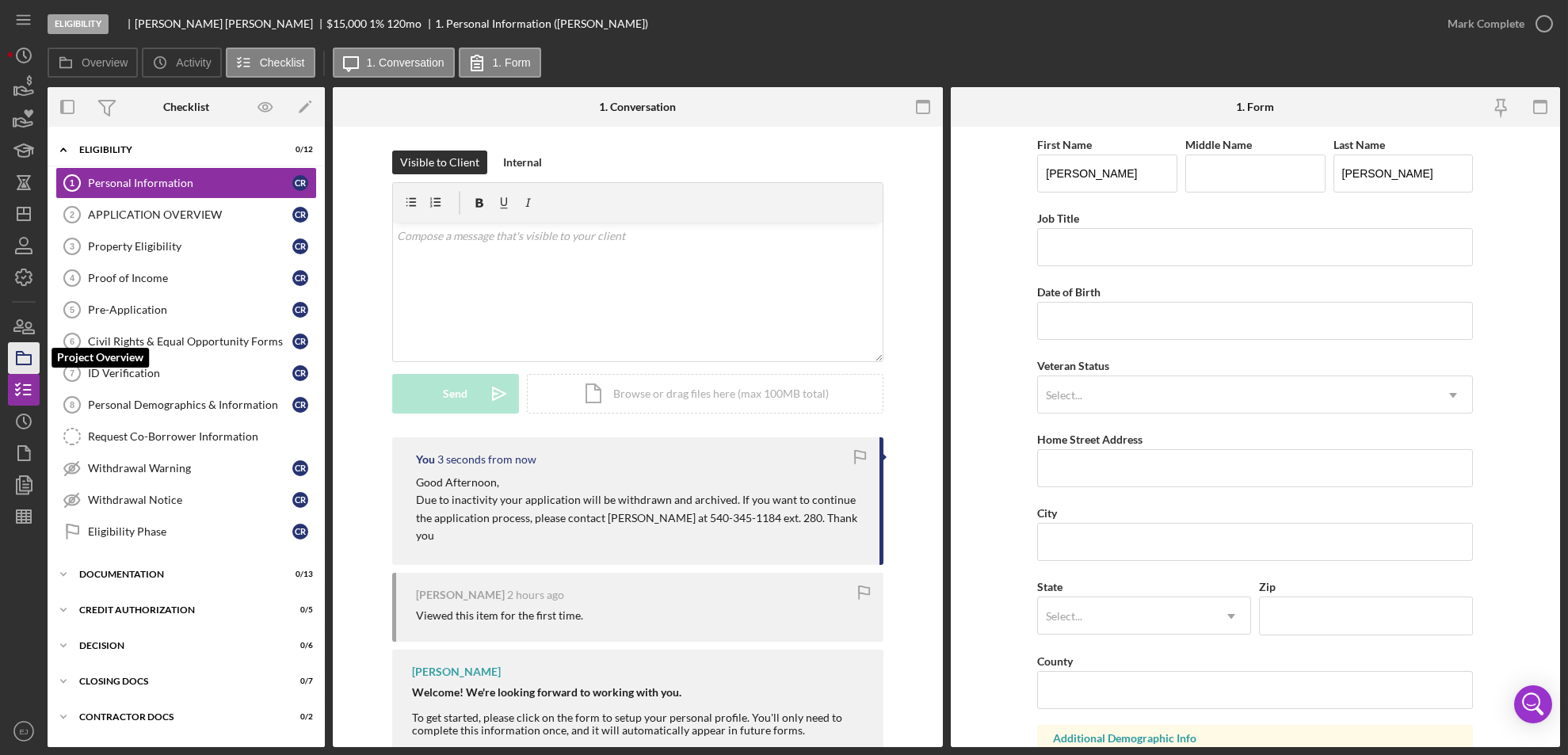
click at [20, 357] on icon "button" at bounding box center [24, 358] width 40 height 40
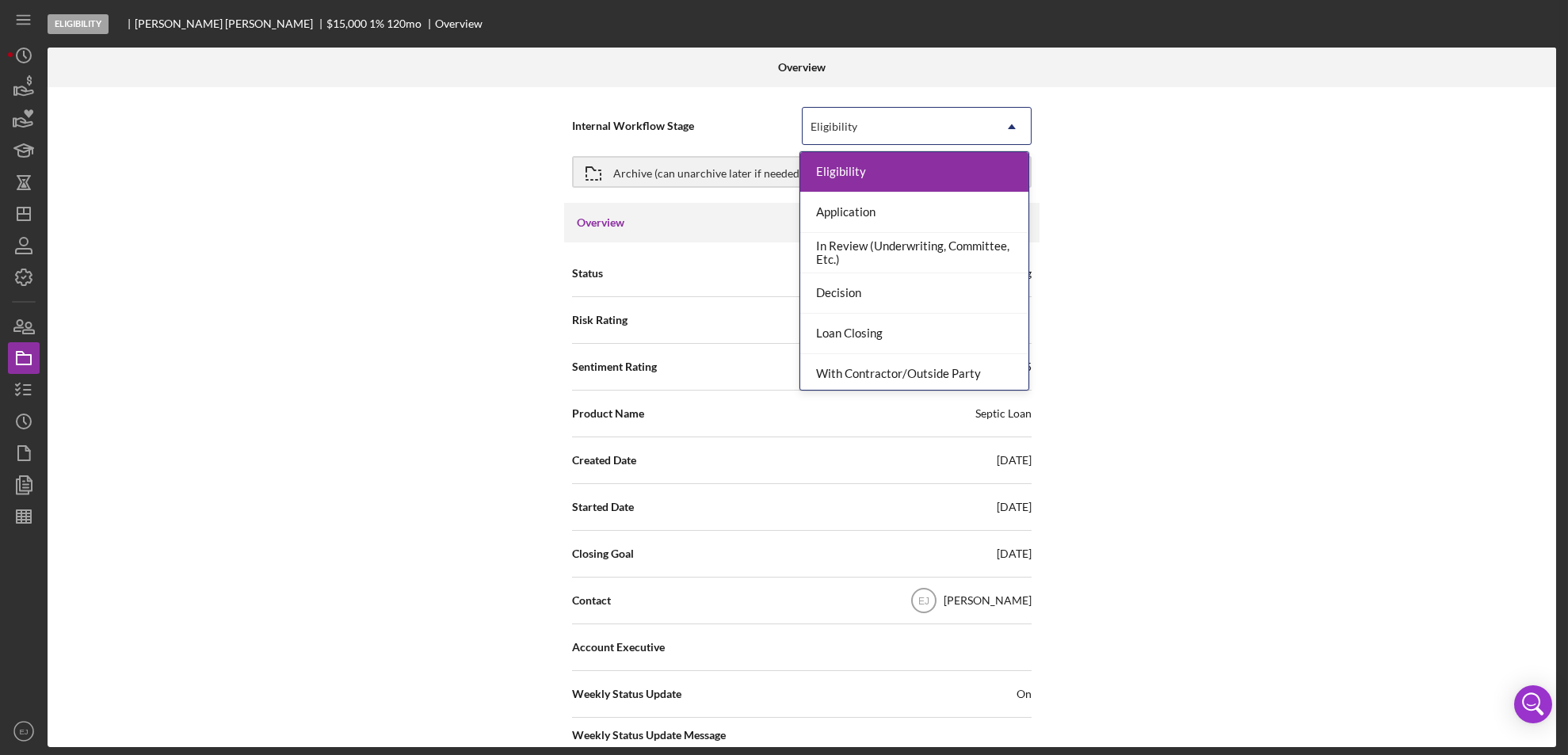
click at [1012, 127] on icon "Icon/Dropdown Arrow" at bounding box center [1012, 126] width 38 height 38
click at [1029, 346] on div "Status Ongoing Risk Rating Sentiment Rating 5 Product Name Septic Loan Created …" at bounding box center [802, 630] width 476 height 774
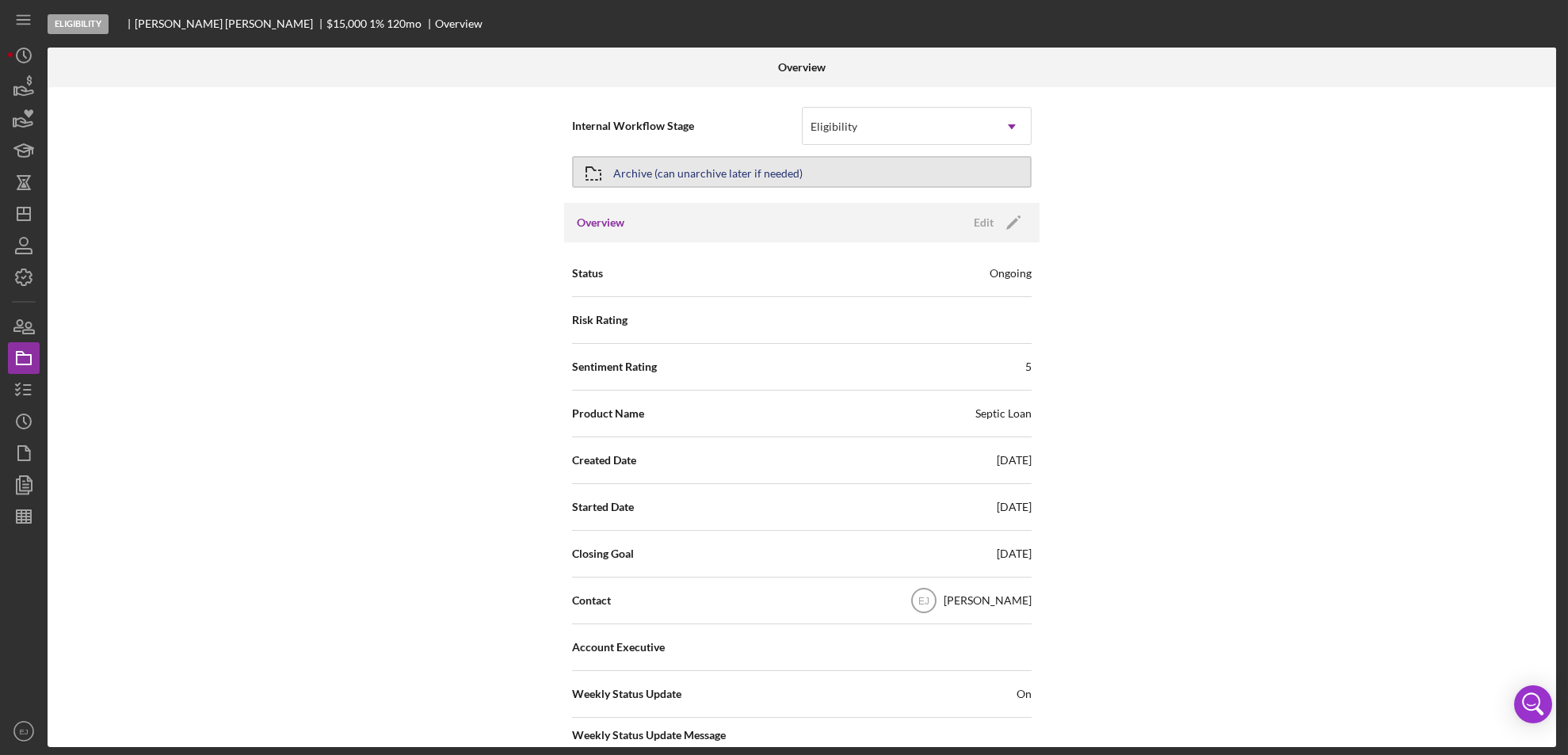
click at [1020, 160] on div "Archive (can unarchive later if needed)" at bounding box center [802, 172] width 459 height 40
click at [1008, 134] on icon "Icon/Dropdown Arrow" at bounding box center [1012, 126] width 38 height 38
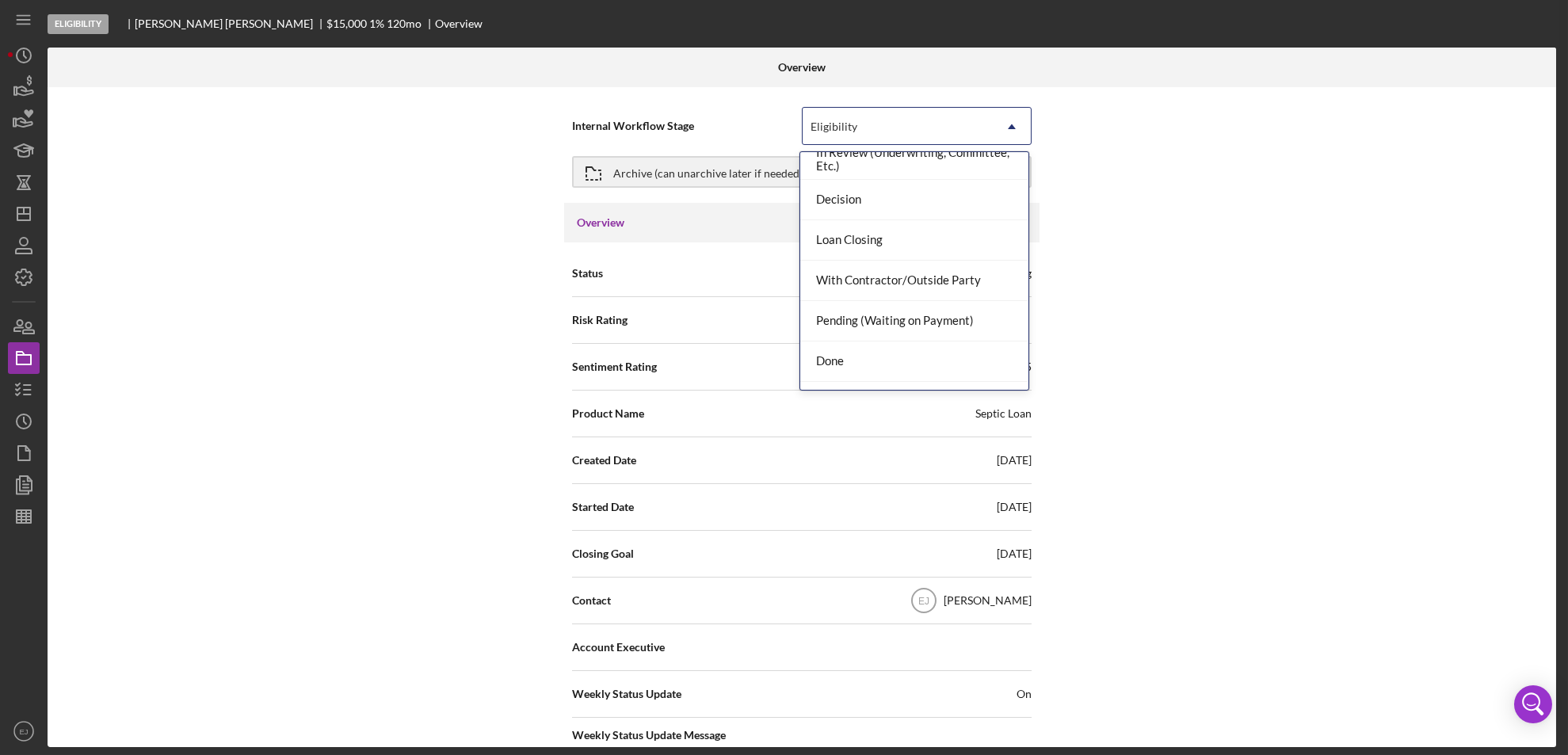
scroll to position [125, 0]
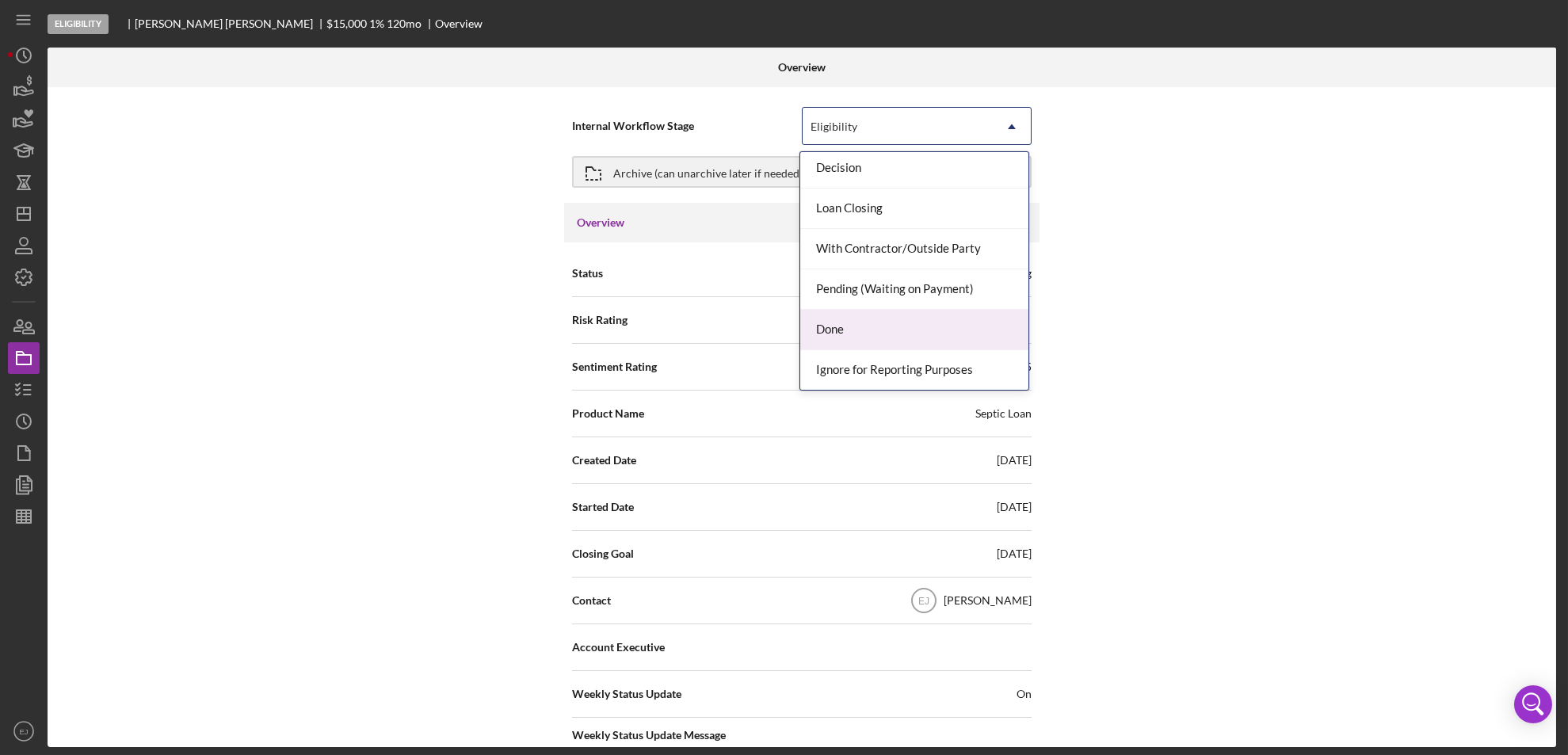
click at [963, 335] on div "Done" at bounding box center [914, 330] width 228 height 41
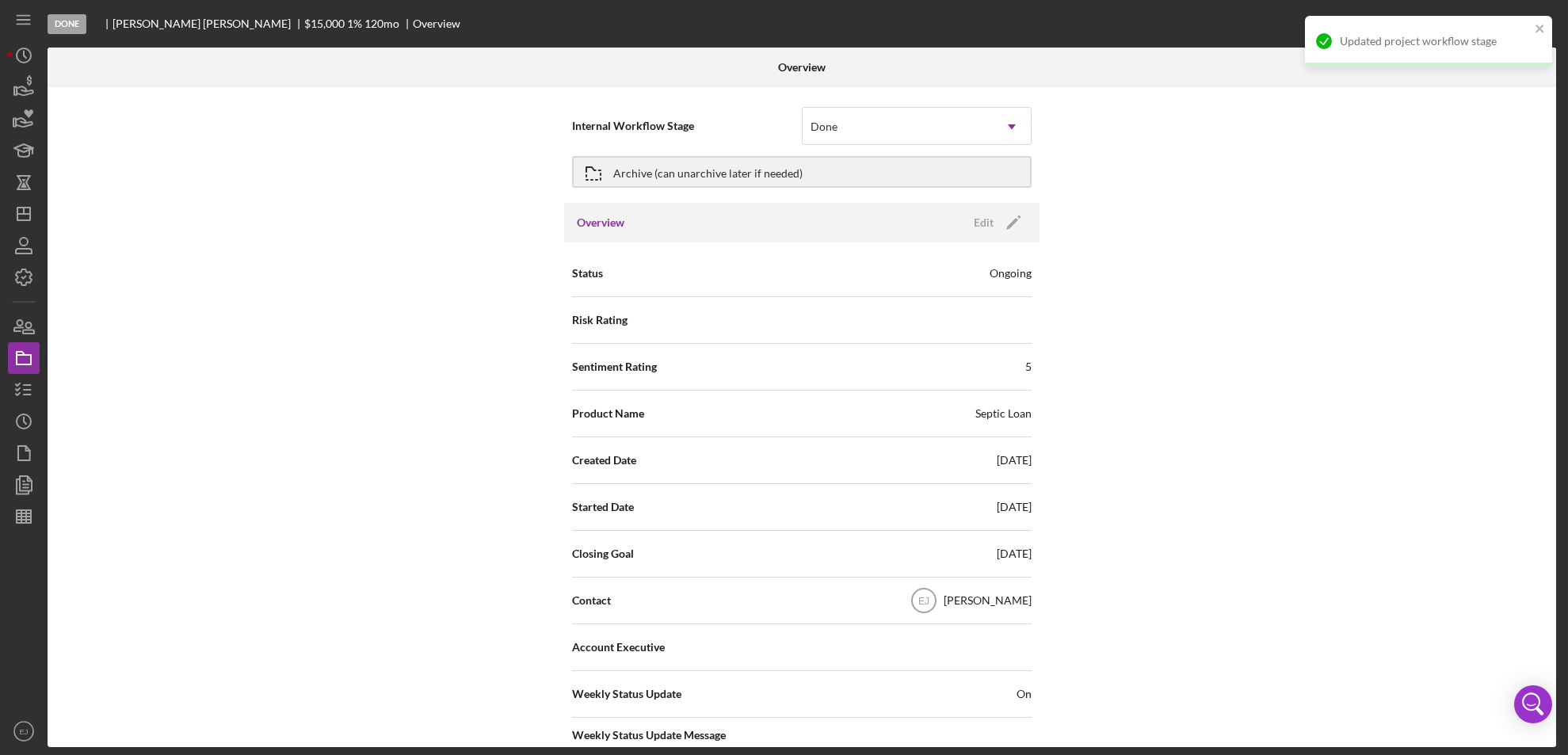
click at [974, 296] on div "Status Ongoing" at bounding box center [802, 273] width 459 height 46
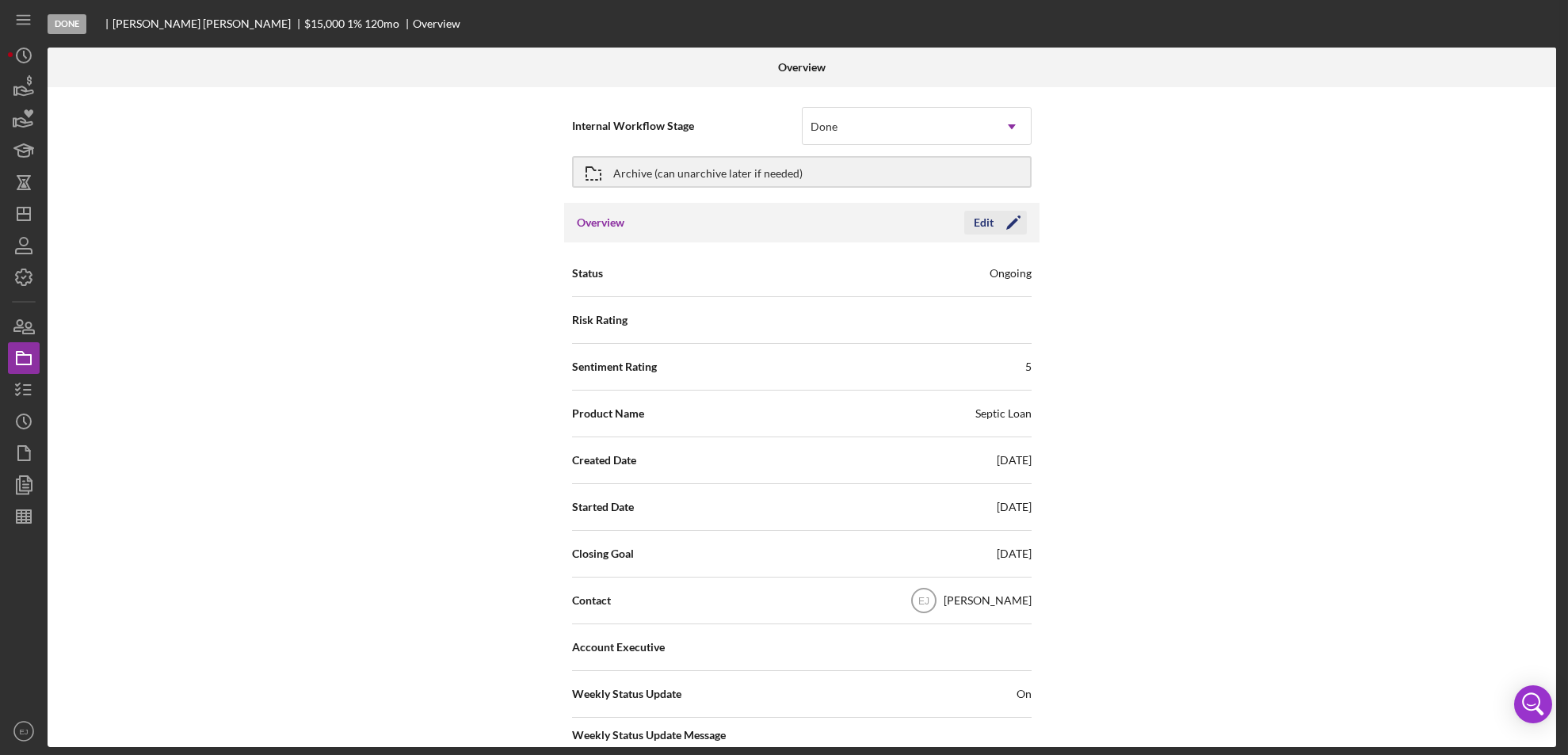
click at [981, 224] on div "Edit" at bounding box center [983, 222] width 20 height 24
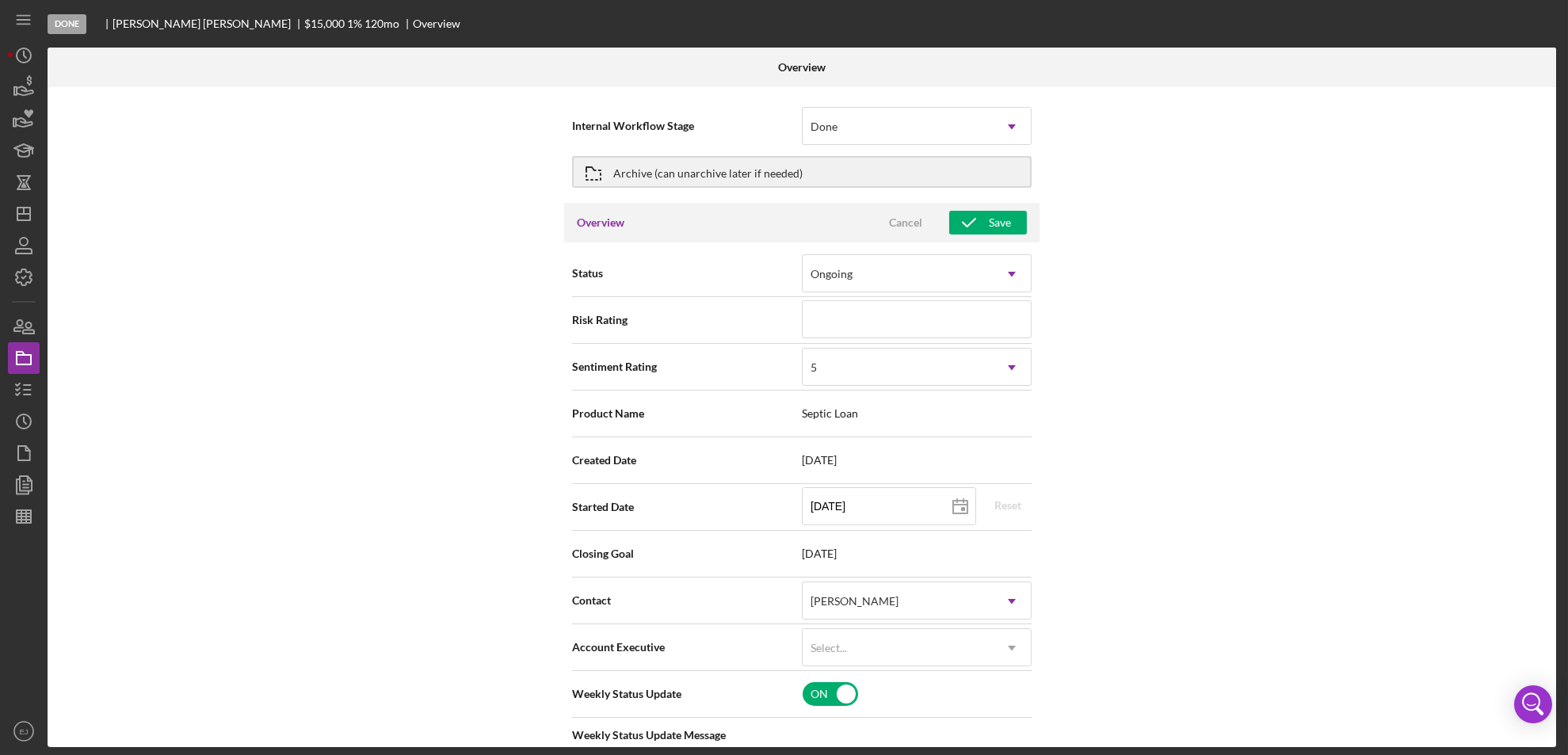
drag, startPoint x: 986, startPoint y: 222, endPoint x: 998, endPoint y: 202, distance: 23.3
click at [998, 203] on div "Overview Cancel Save" at bounding box center [802, 222] width 476 height 40
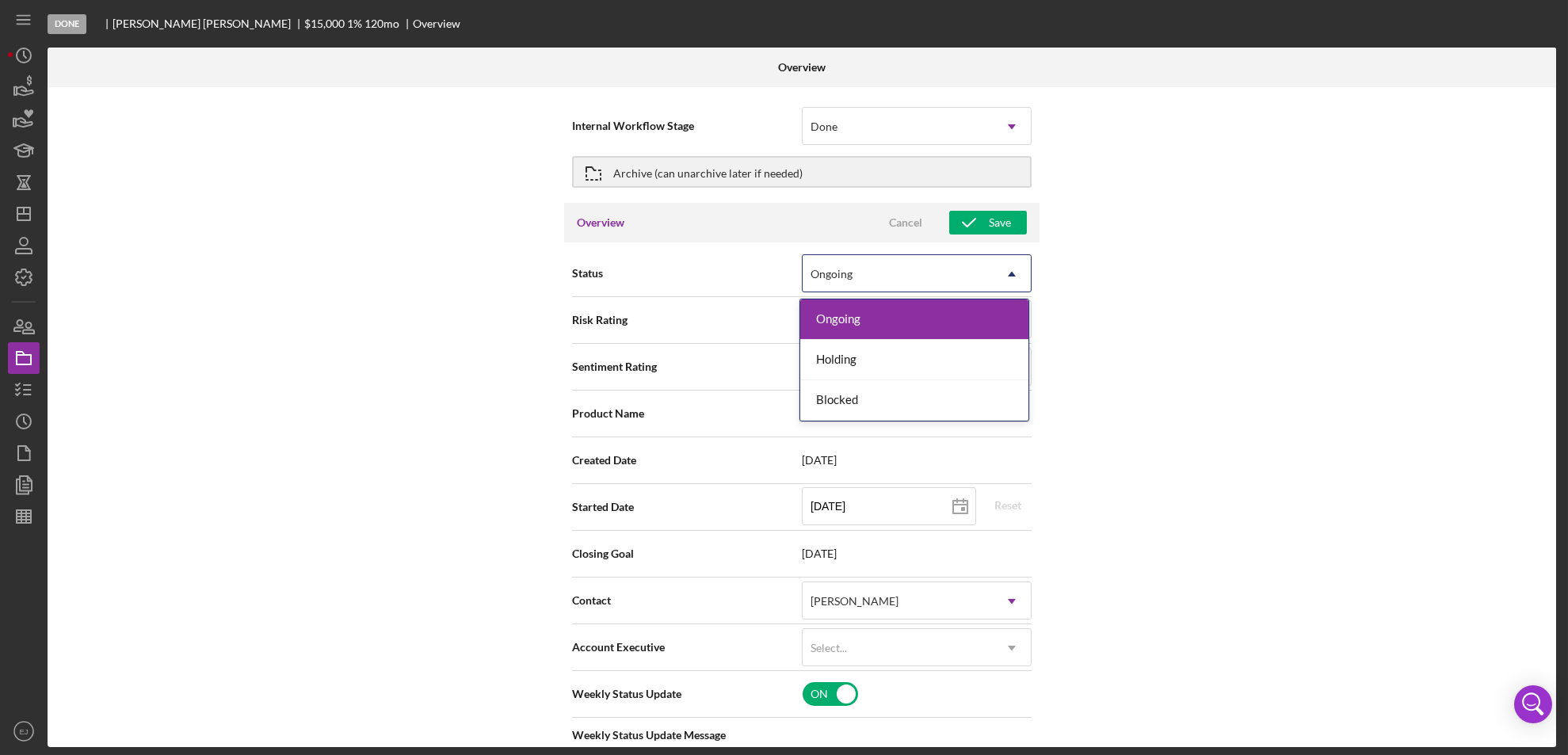
click at [1008, 279] on icon "Icon/Dropdown Arrow" at bounding box center [1012, 274] width 38 height 38
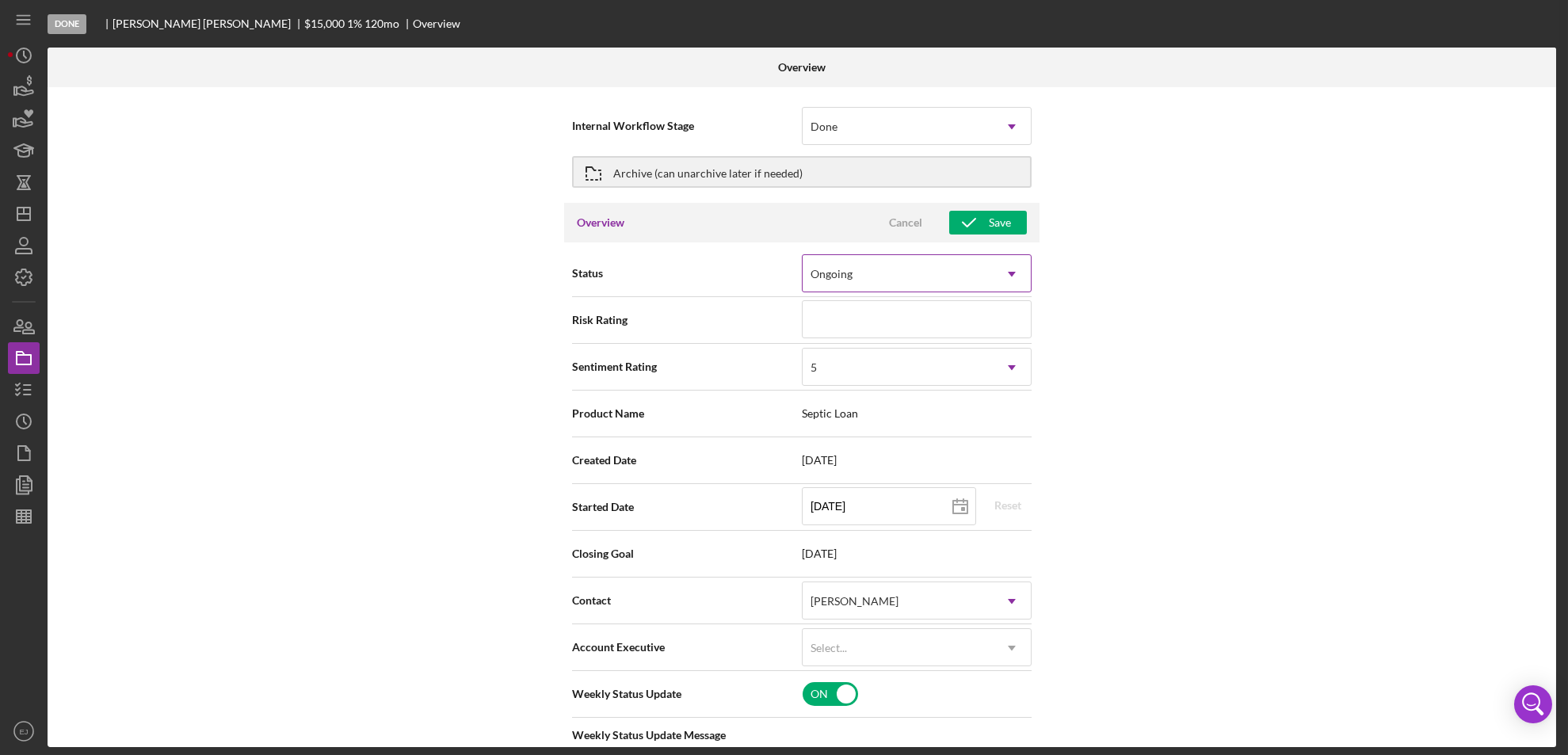
click at [1008, 279] on icon "Icon/Dropdown Arrow" at bounding box center [1012, 274] width 38 height 38
click at [1003, 214] on div "Save" at bounding box center [999, 222] width 22 height 24
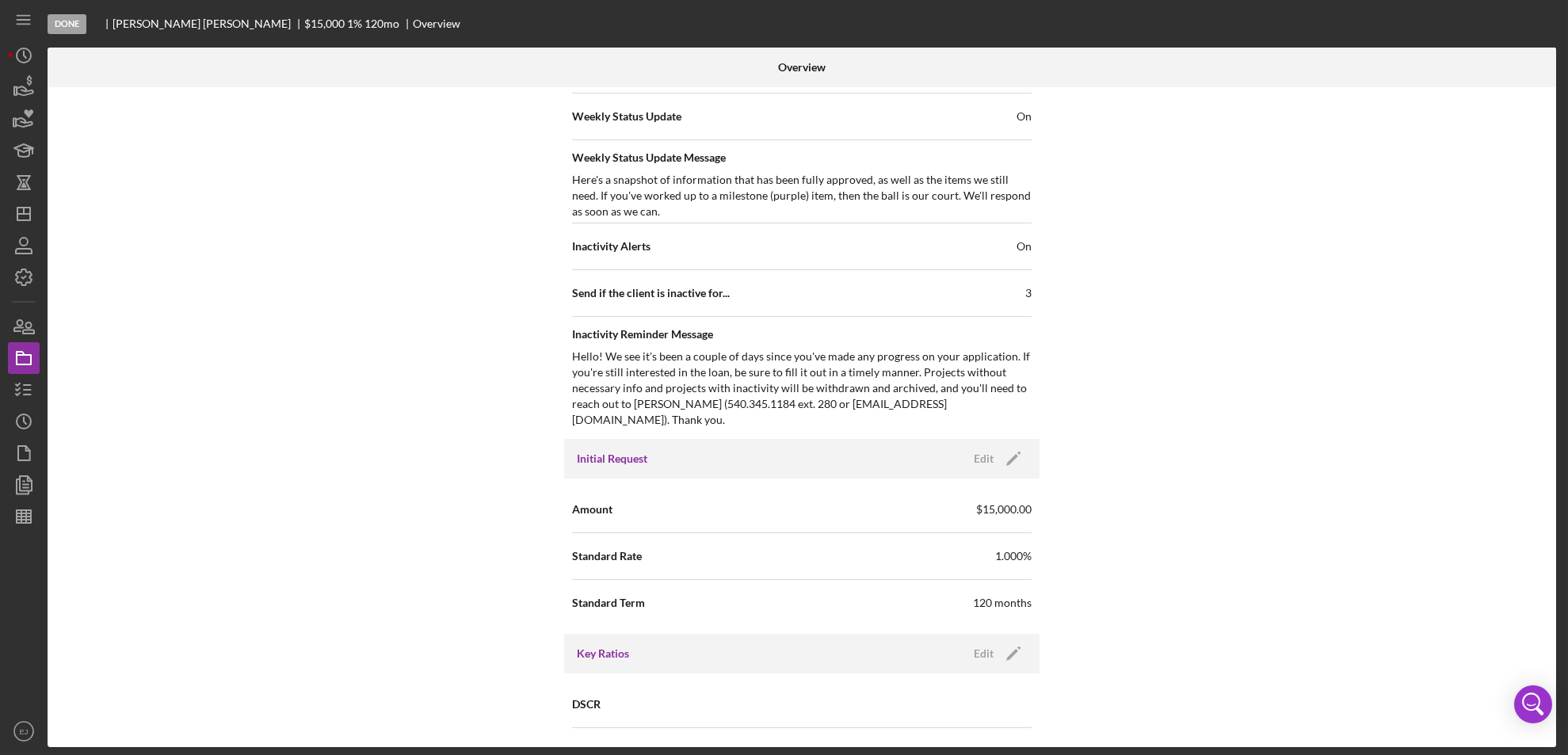
scroll to position [1694, 0]
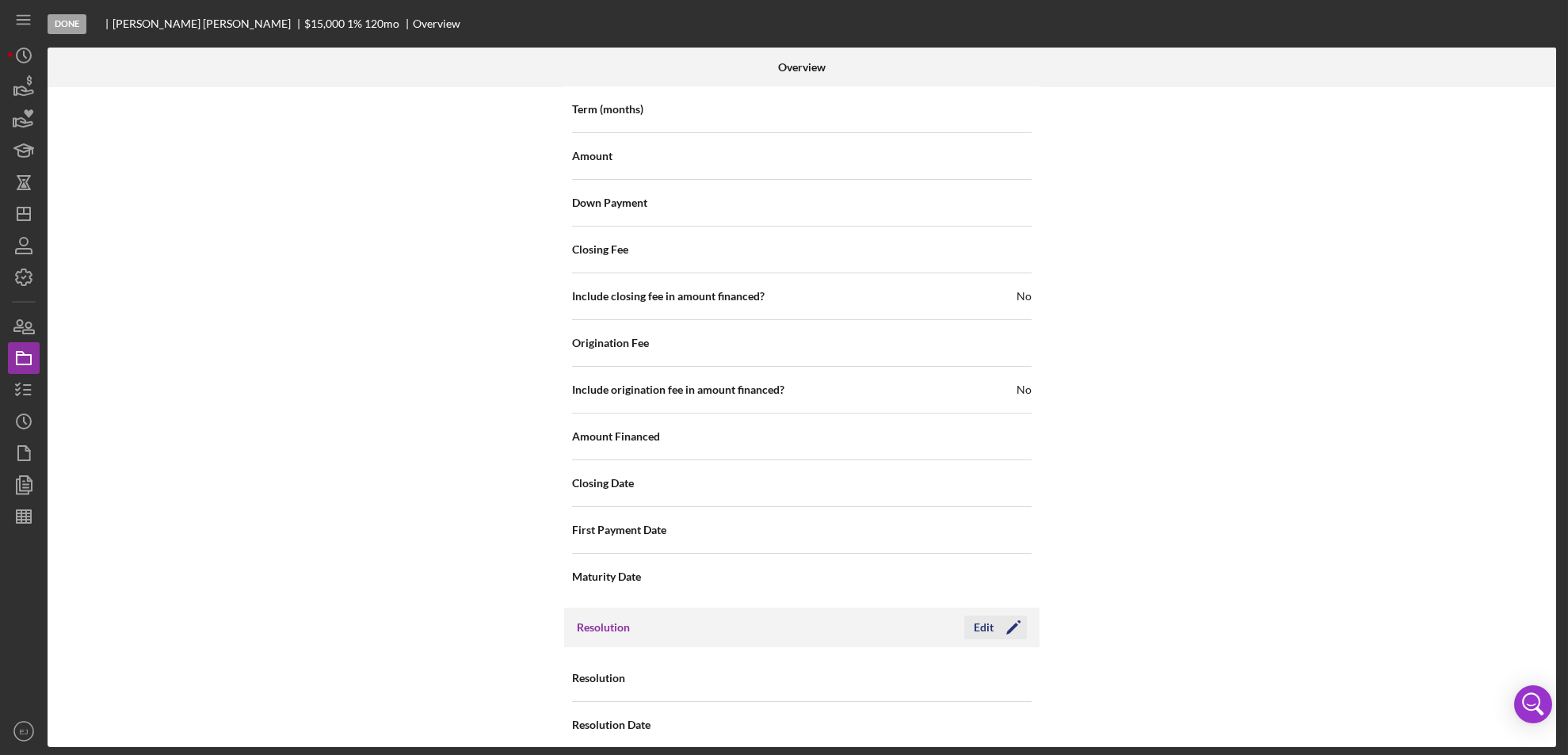
click at [981, 616] on div "Edit" at bounding box center [983, 627] width 20 height 24
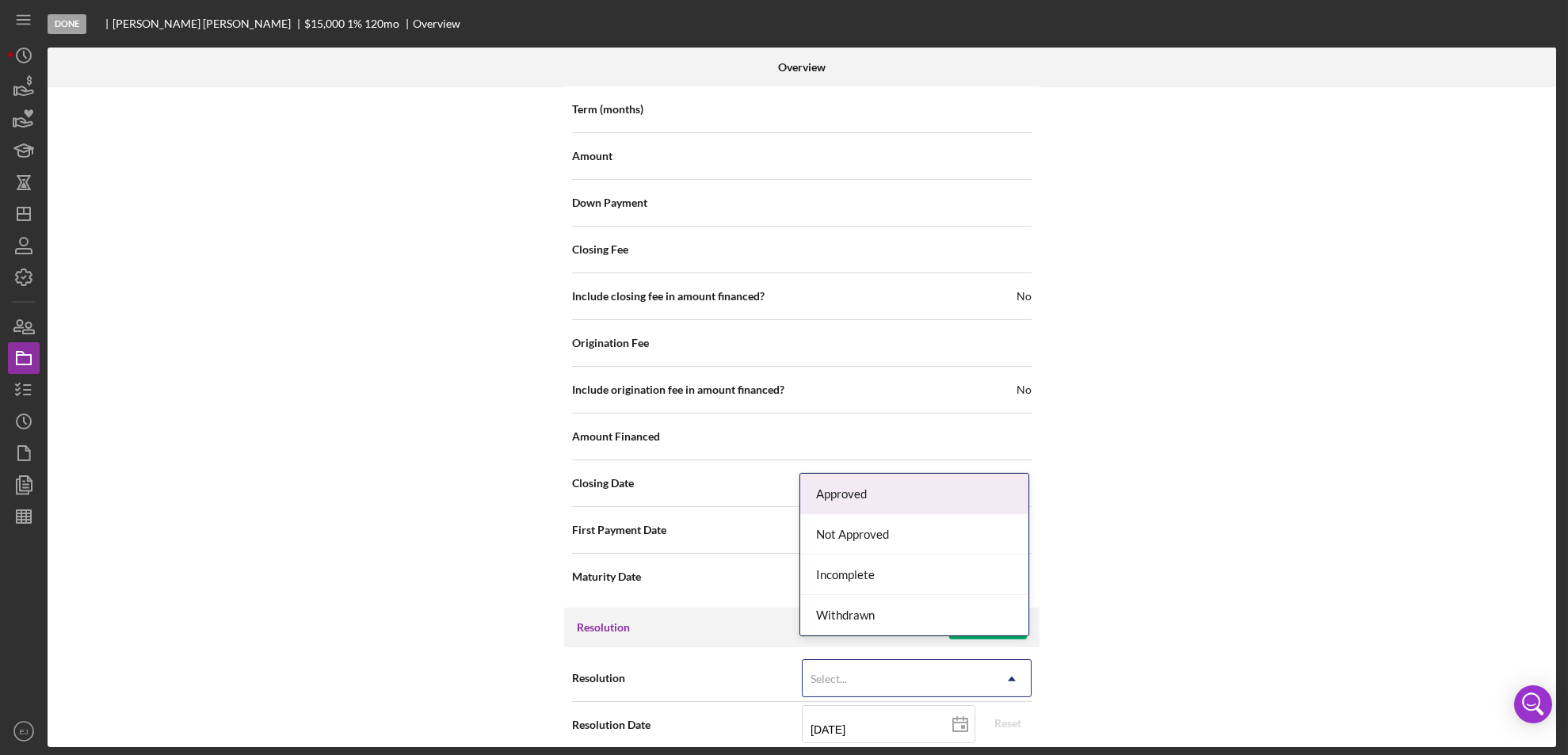
click at [1016, 676] on icon "Icon/Dropdown Arrow" at bounding box center [1012, 678] width 38 height 38
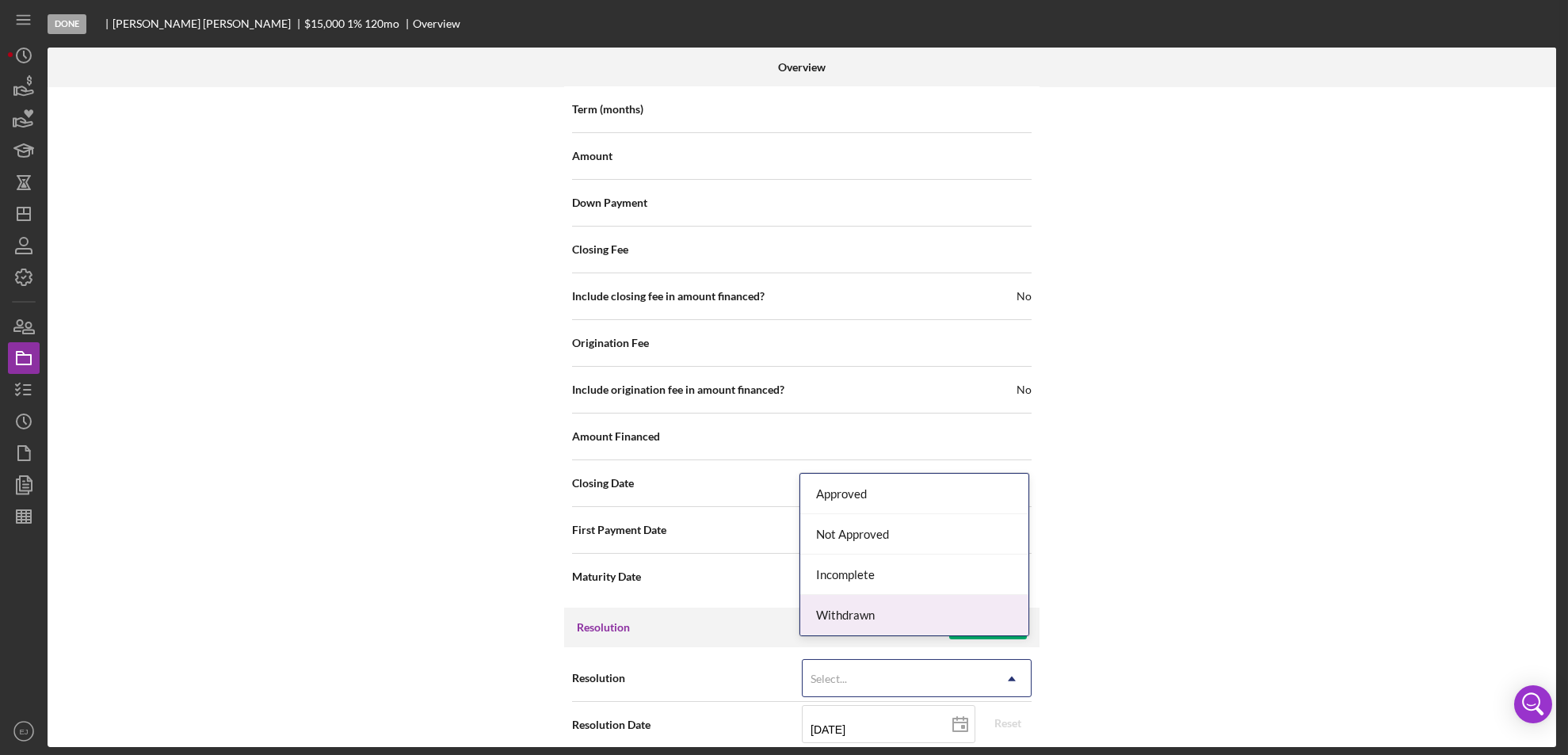
click at [898, 627] on div "Withdrawn" at bounding box center [914, 615] width 228 height 41
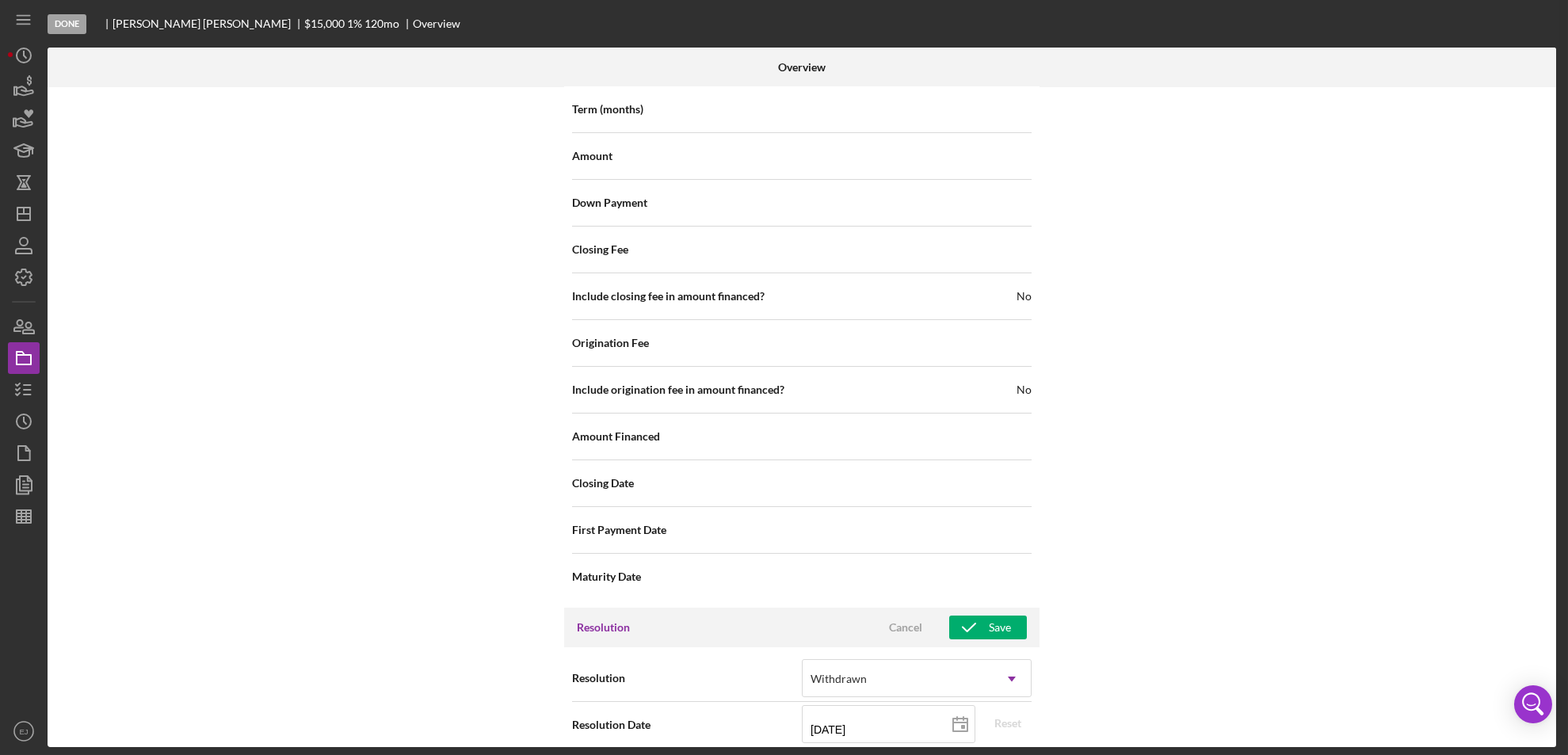
click at [1526, 586] on div "Internal Workflow Stage Done Icon/Dropdown Arrow Archive (can unarchive later i…" at bounding box center [802, 417] width 1509 height 660
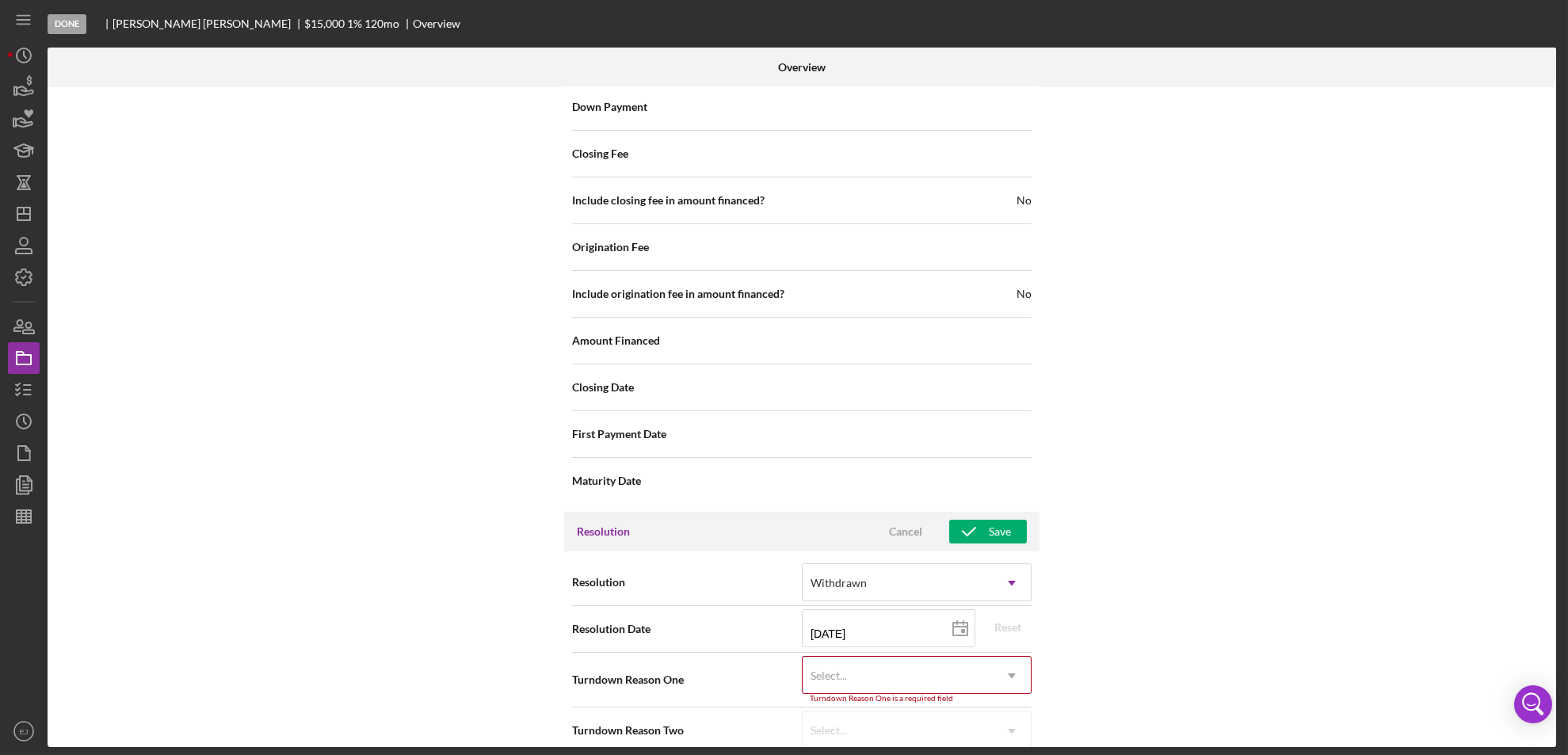
scroll to position [1795, 0]
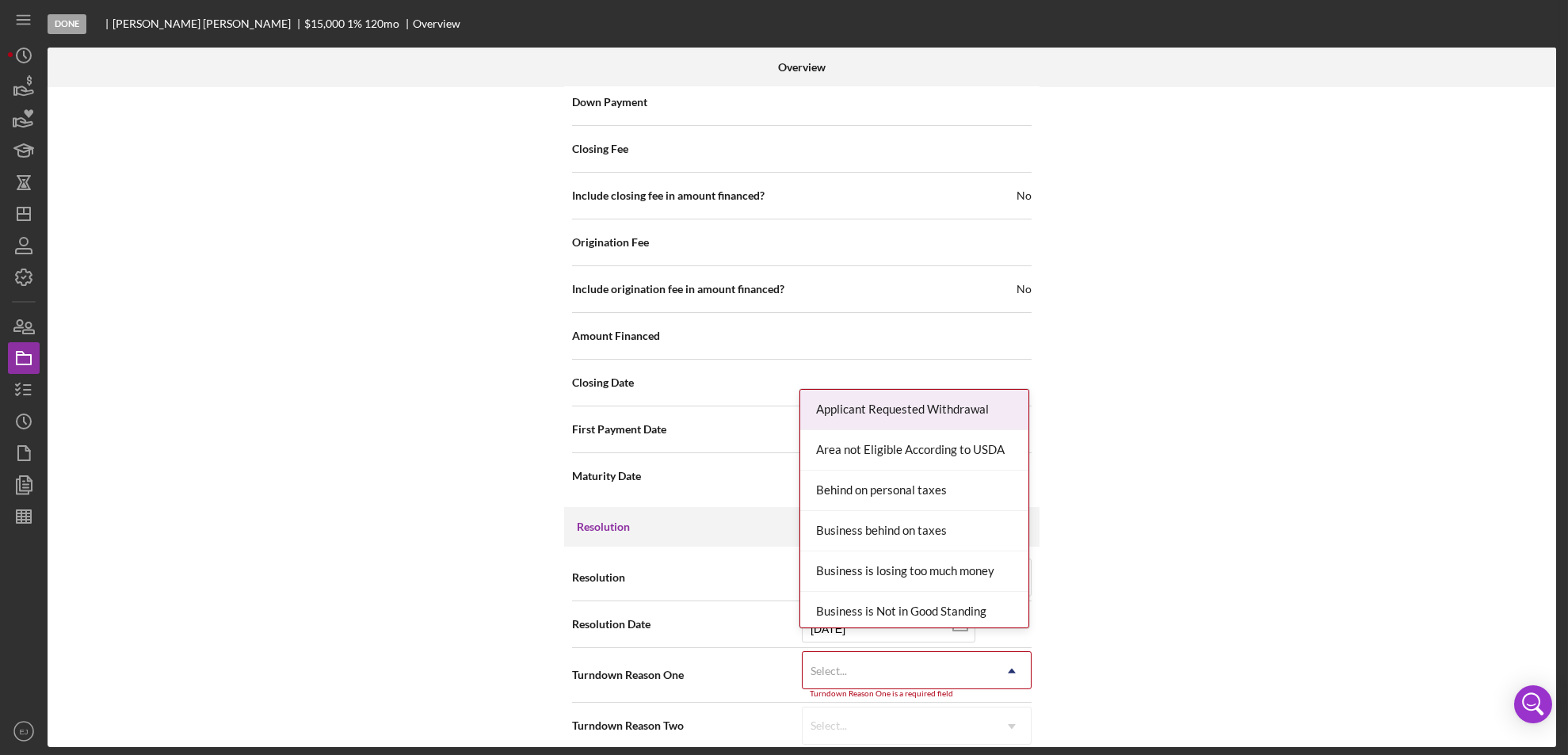
click at [1012, 659] on icon "Icon/Dropdown Arrow" at bounding box center [1012, 670] width 38 height 38
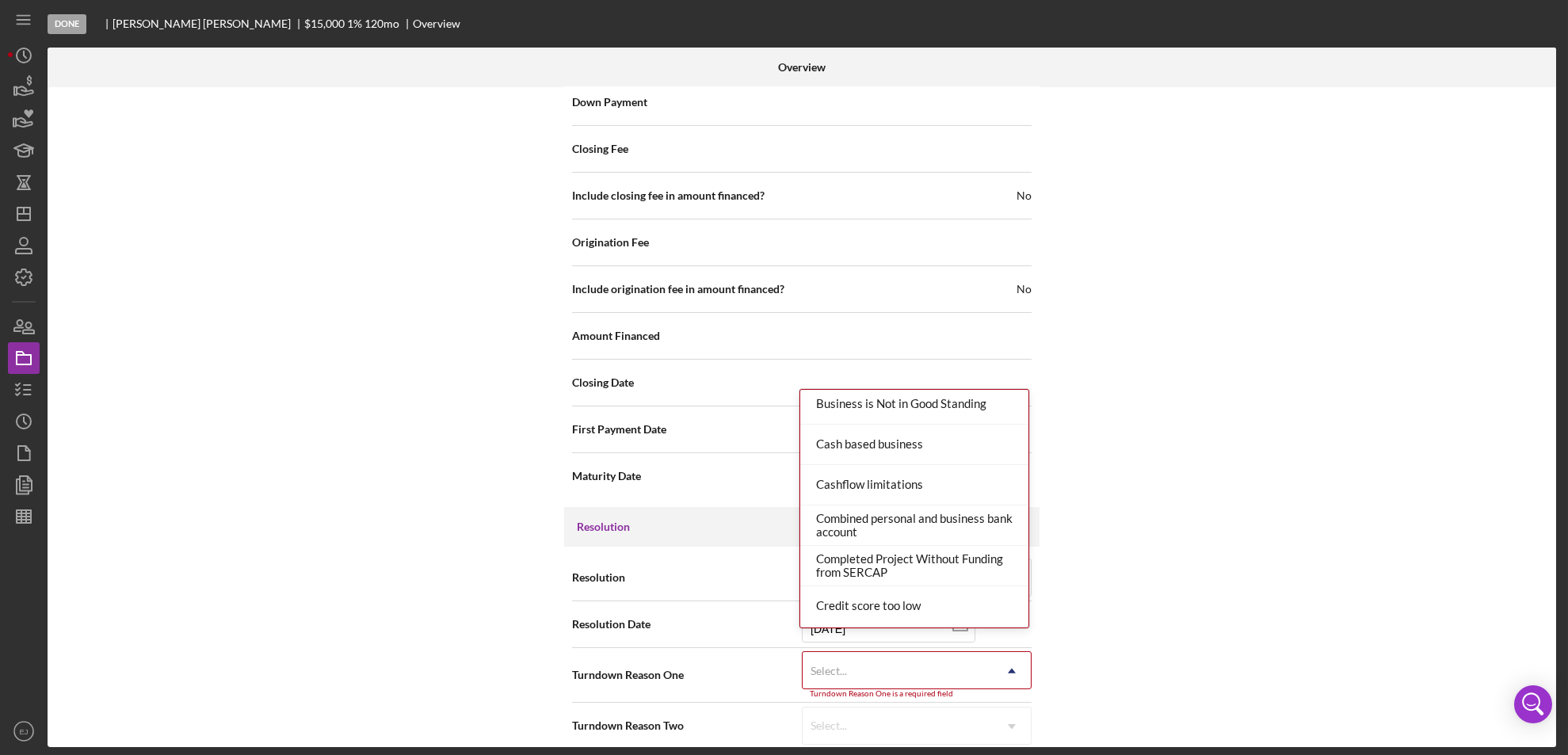
scroll to position [1036, 0]
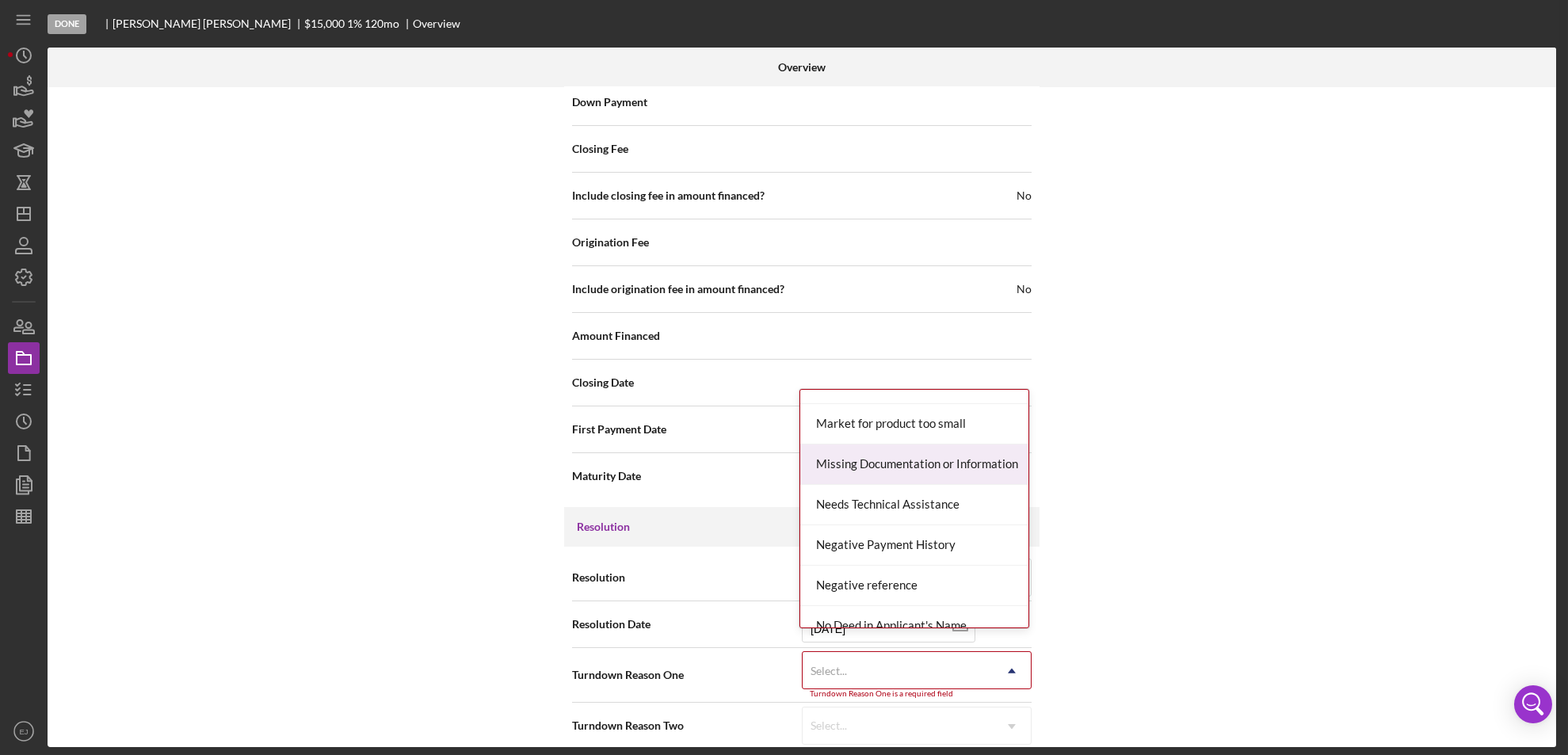
click at [966, 448] on div "Missing Documentation or Information" at bounding box center [914, 465] width 228 height 41
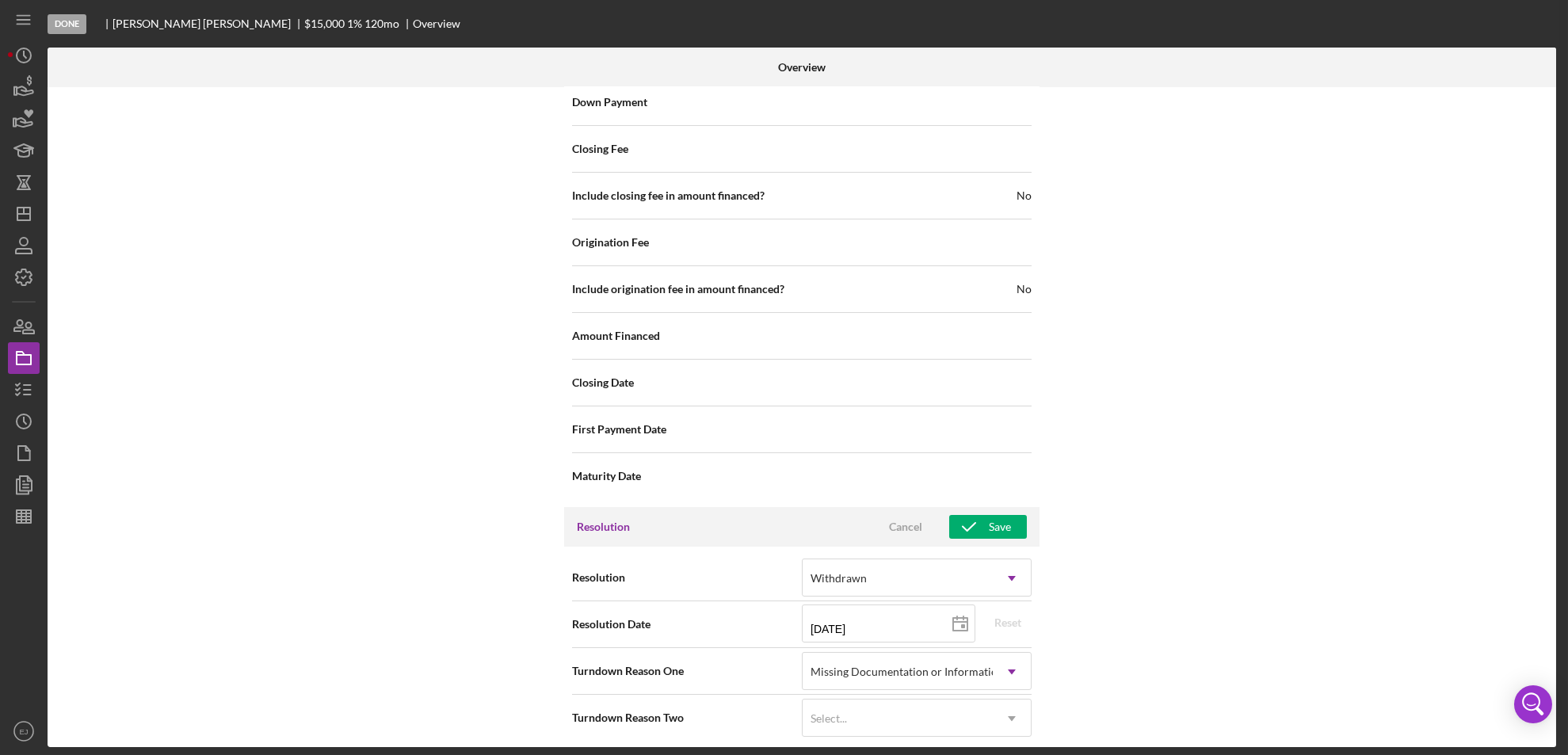
scroll to position [1788, 0]
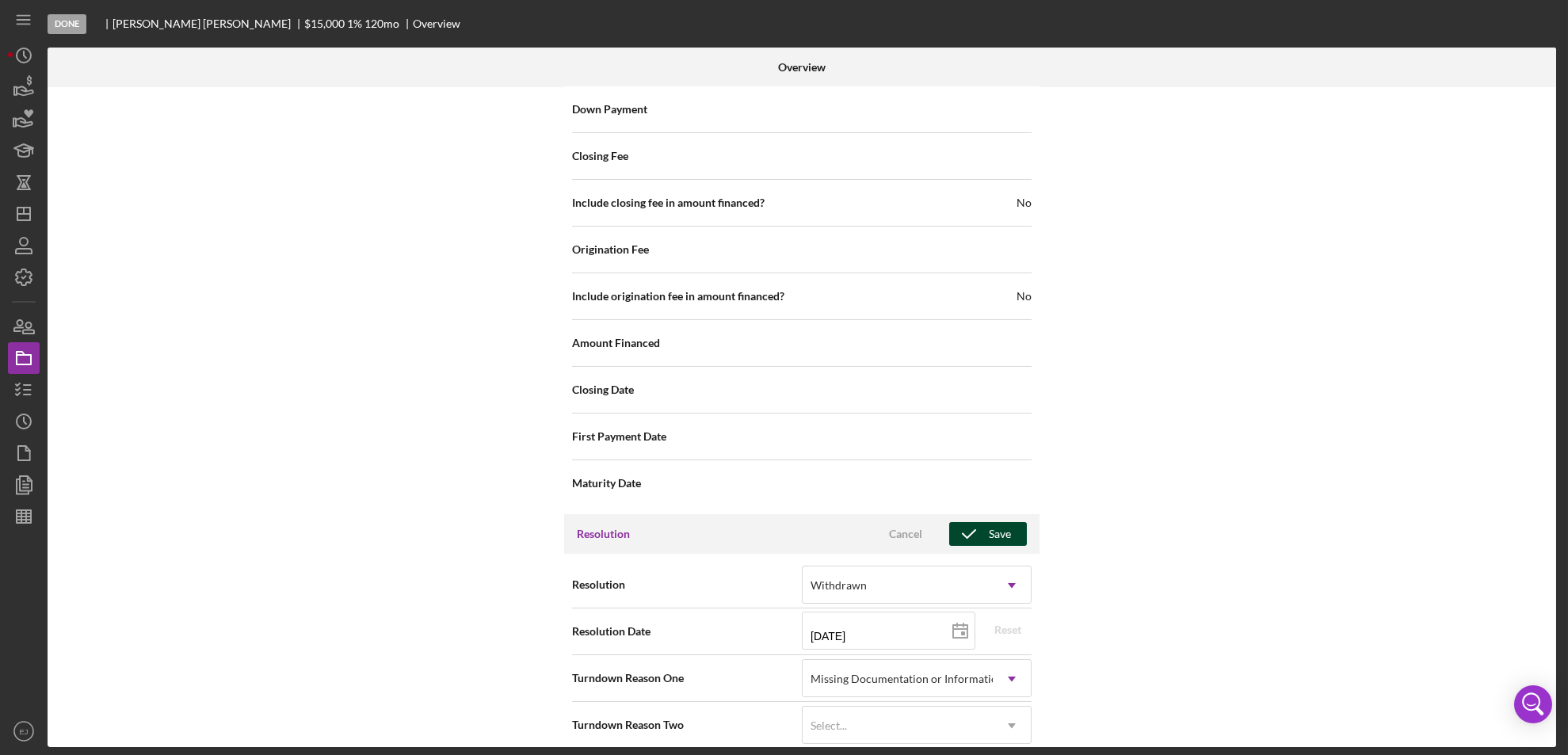
click at [978, 519] on icon "button" at bounding box center [968, 533] width 40 height 40
click at [25, 223] on icon "Icon/Dashboard" at bounding box center [24, 213] width 40 height 40
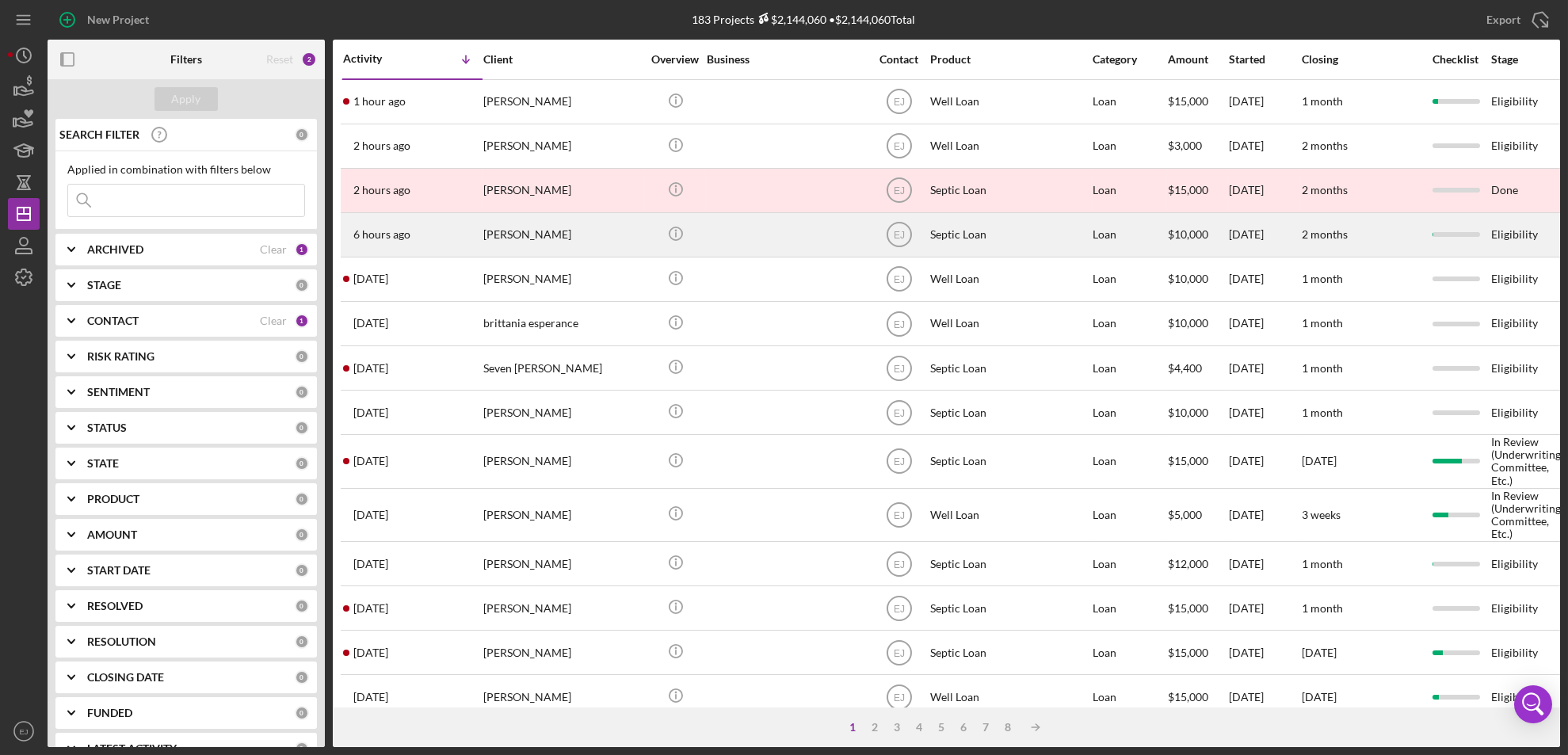
click at [535, 244] on div "[PERSON_NAME]" at bounding box center [562, 235] width 159 height 42
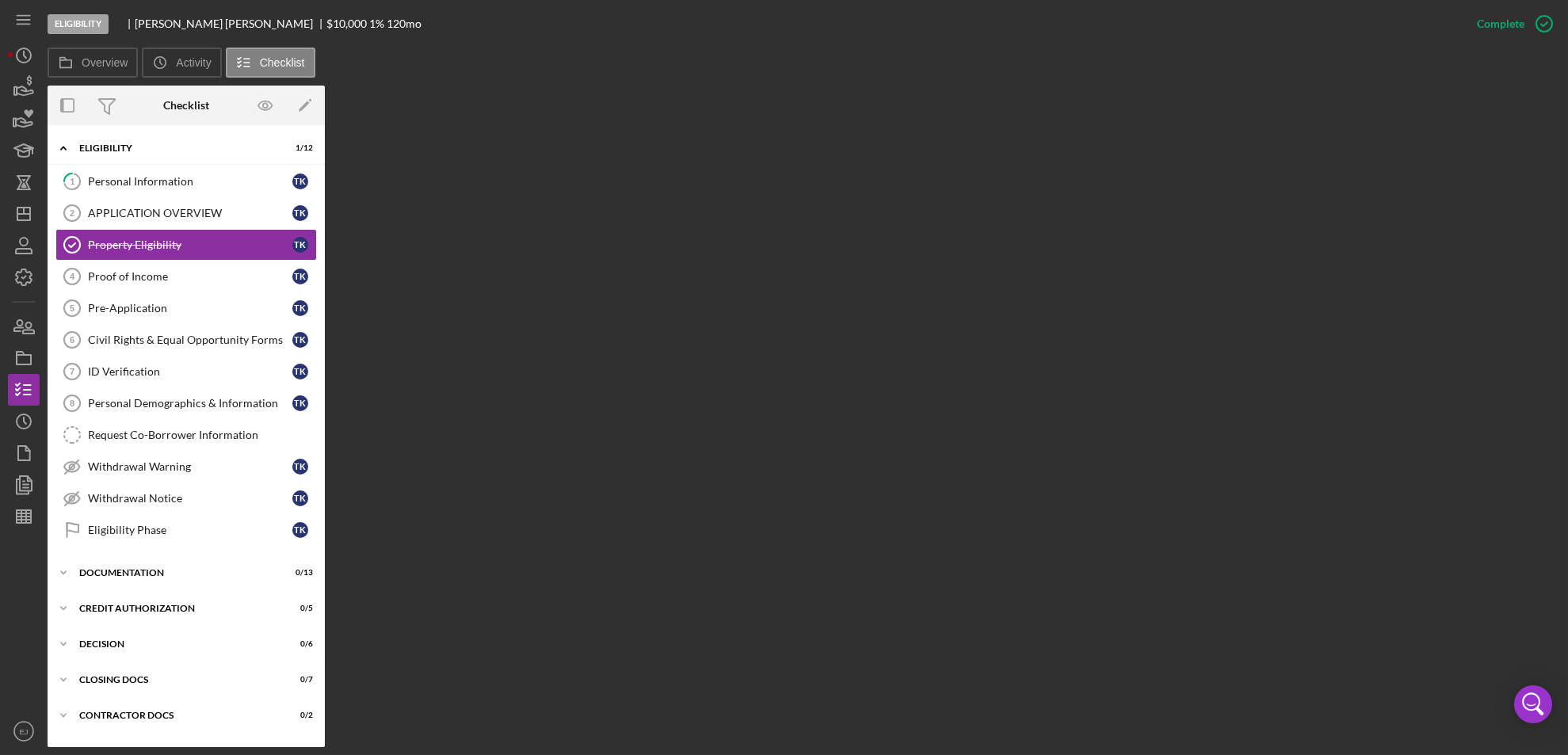
click at [526, 344] on div "Overview Internal Workflow Stage Eligibility Icon/Dropdown Arrow Archive (can u…" at bounding box center [803, 416] width 1513 height 661
click at [187, 216] on div "APPLICATION OVERVIEW" at bounding box center [190, 213] width 204 height 13
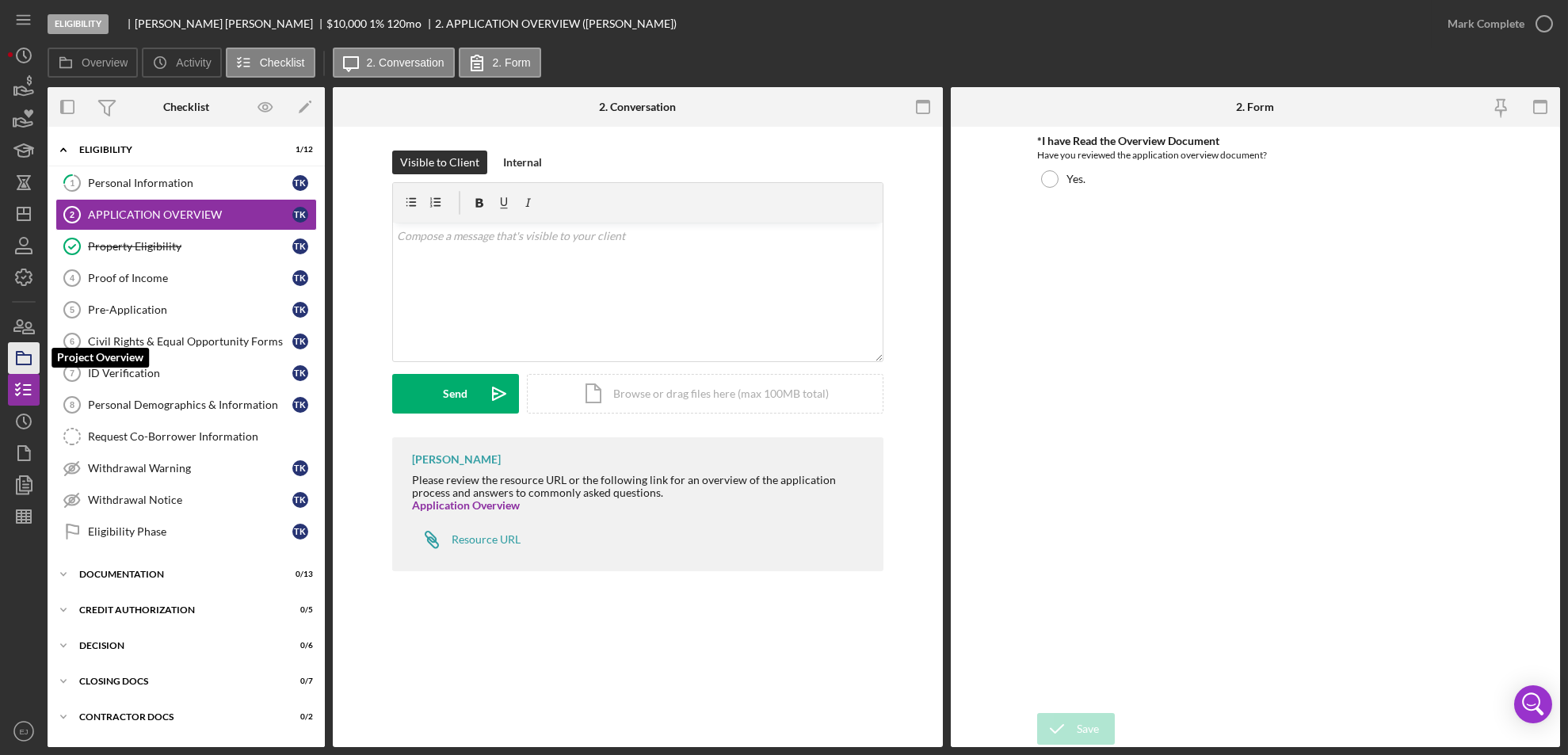
click at [20, 361] on icon "button" at bounding box center [24, 358] width 40 height 40
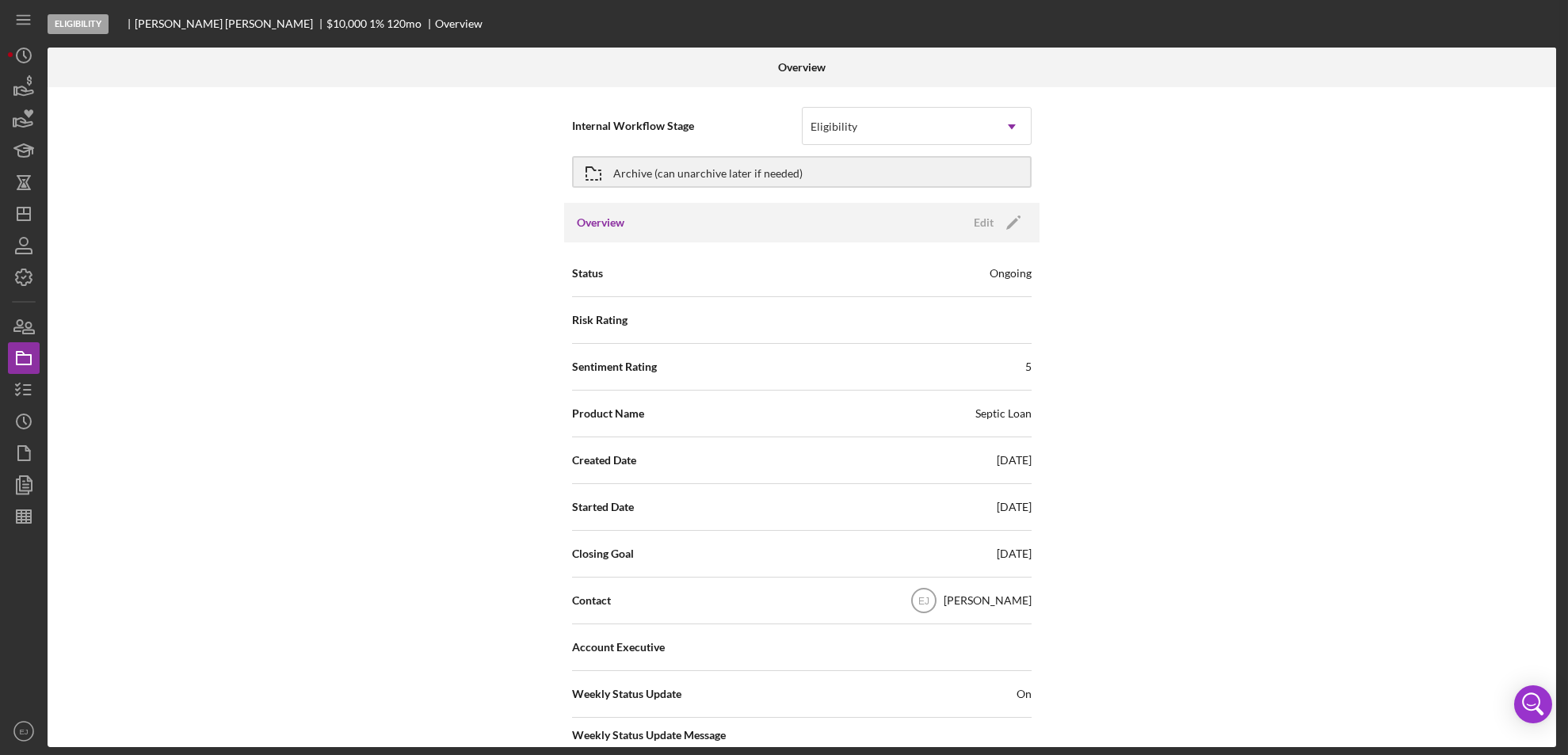
click at [1551, 604] on div "Internal Workflow Stage Eligibility Icon/Dropdown Arrow Archive (can unarchive …" at bounding box center [802, 417] width 1509 height 660
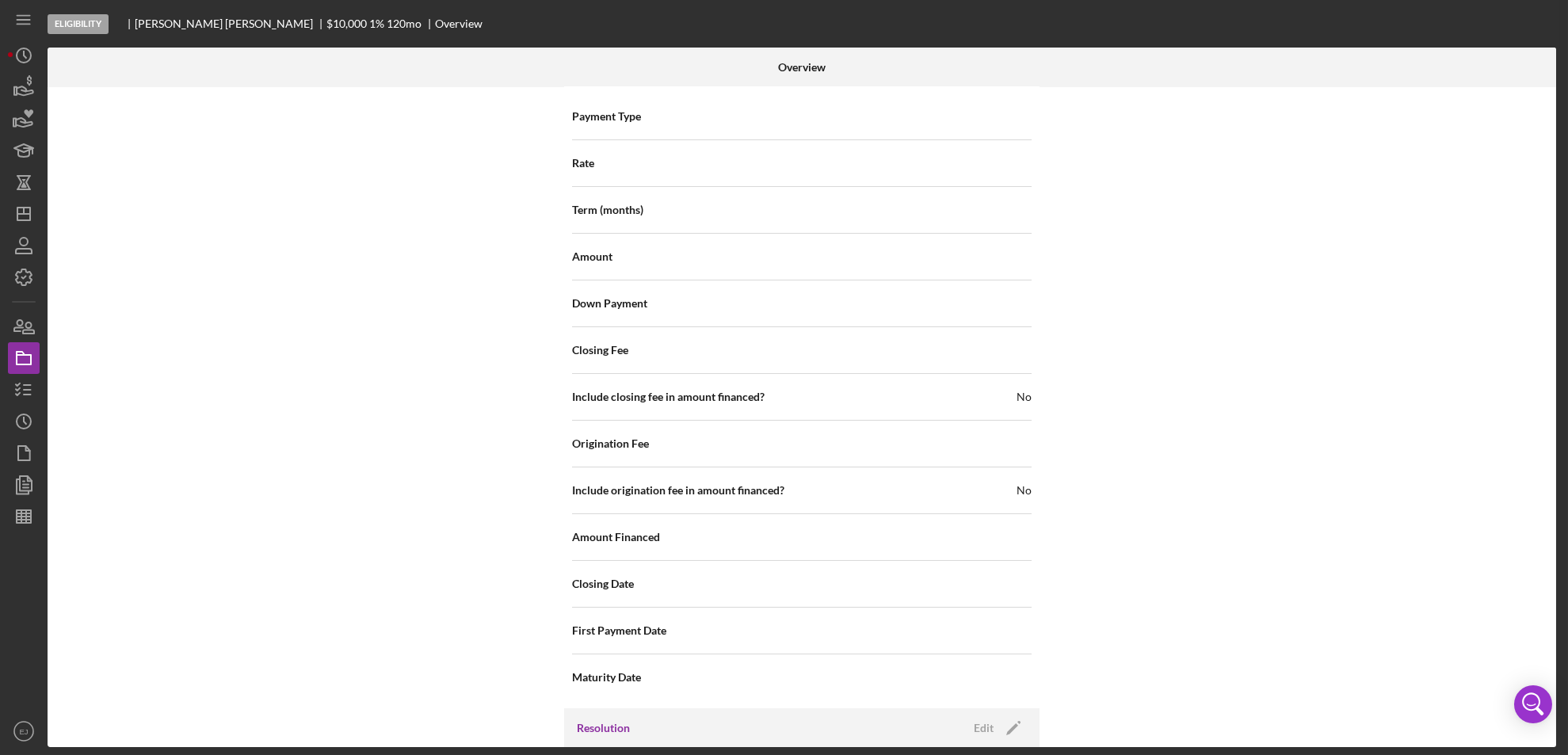
scroll to position [1694, 0]
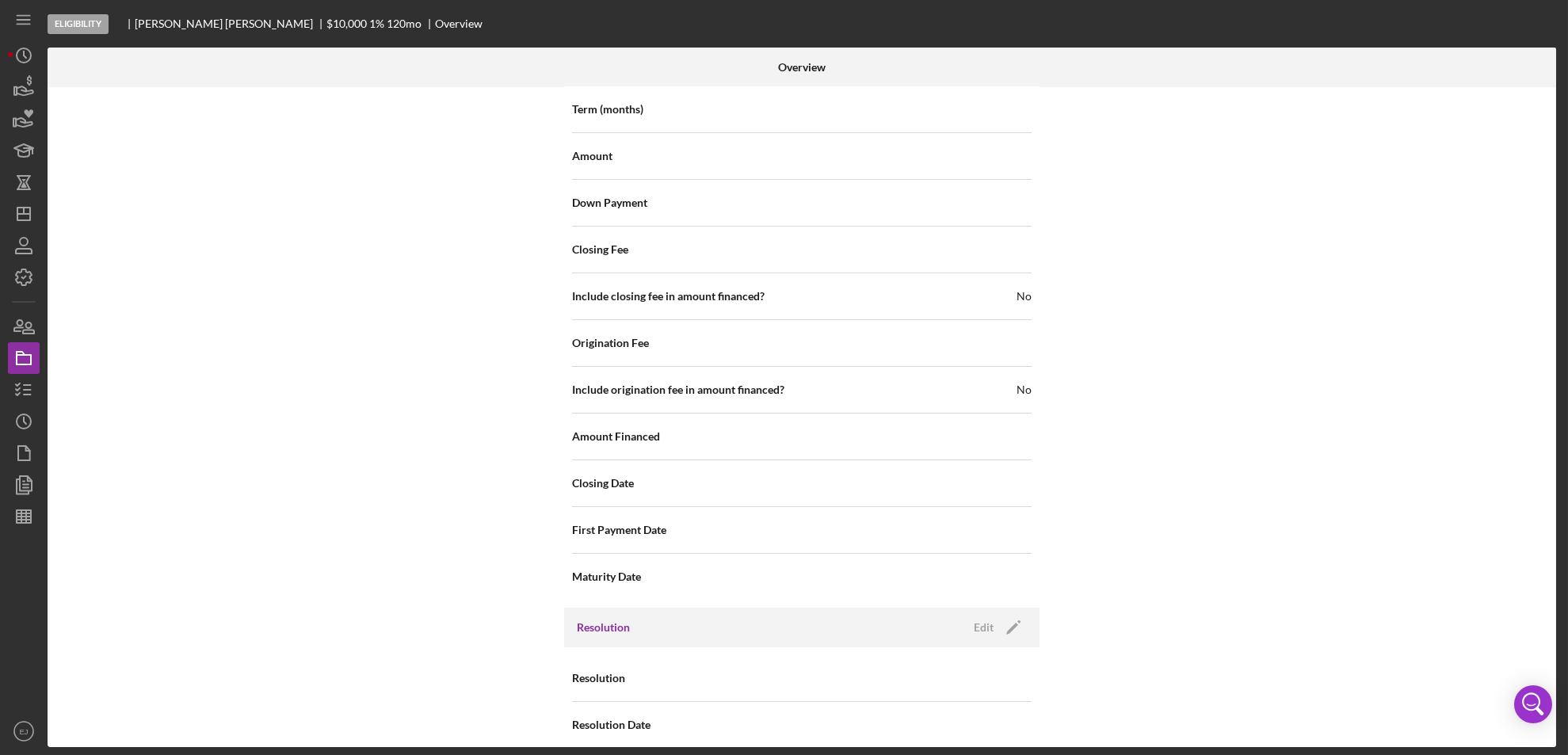
click at [1557, 314] on div "Overview Internal Workflow Stage Eligibility Icon/Dropdown Arrow Archive (can u…" at bounding box center [803, 397] width 1513 height 700
click at [1546, 223] on div "Internal Workflow Stage Eligibility Icon/Dropdown Arrow Archive (can unarchive …" at bounding box center [802, 417] width 1509 height 660
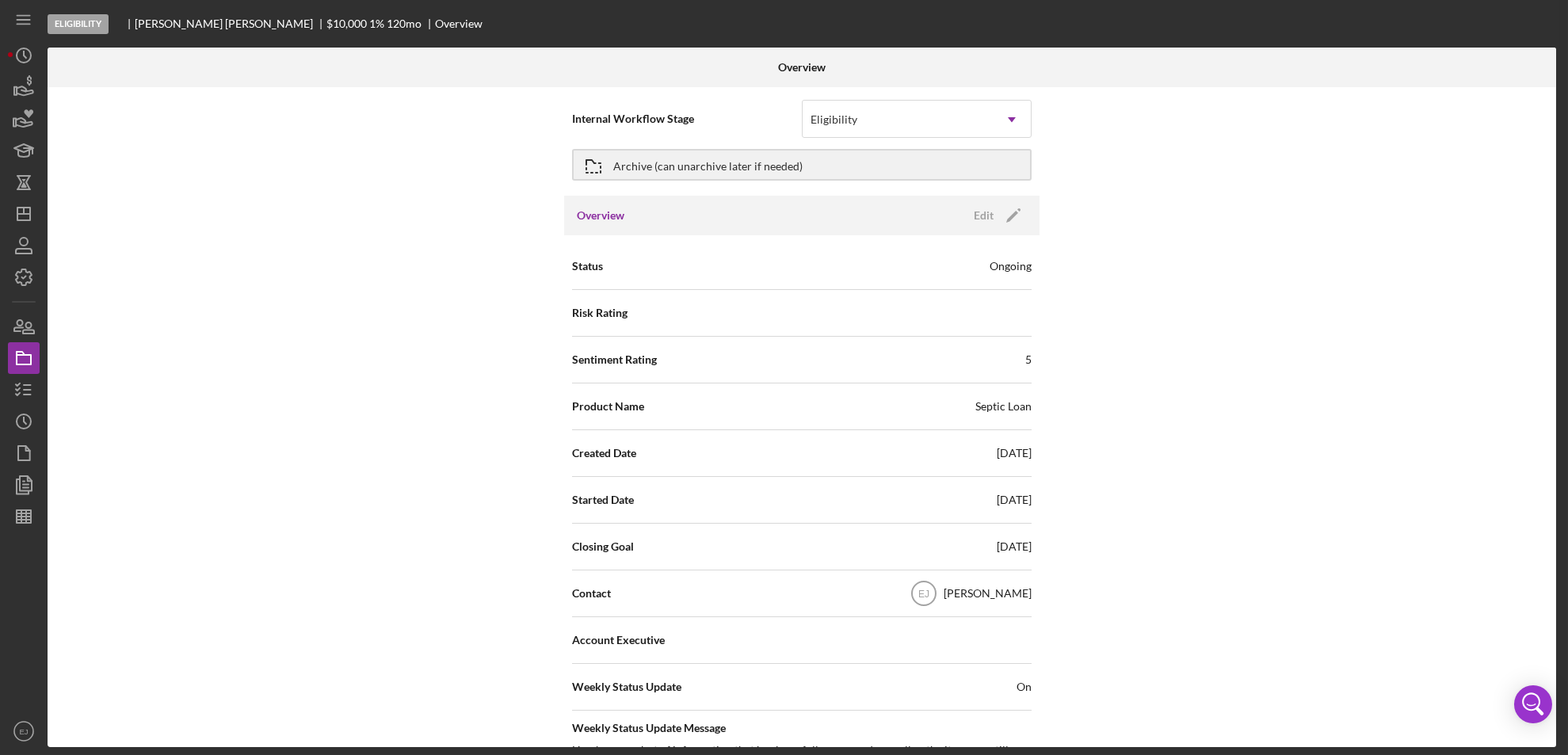
scroll to position [0, 0]
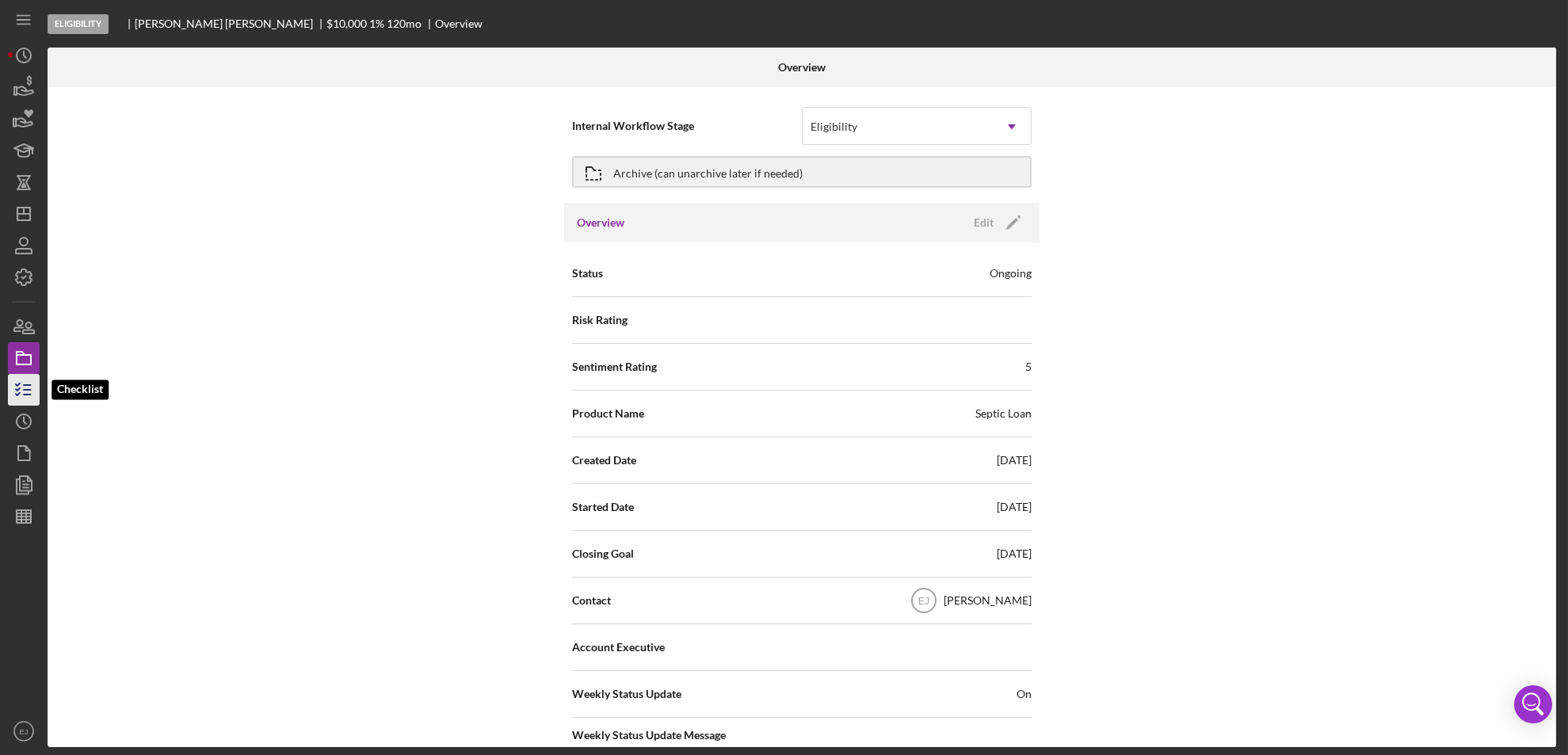
click at [21, 392] on icon "button" at bounding box center [24, 389] width 40 height 40
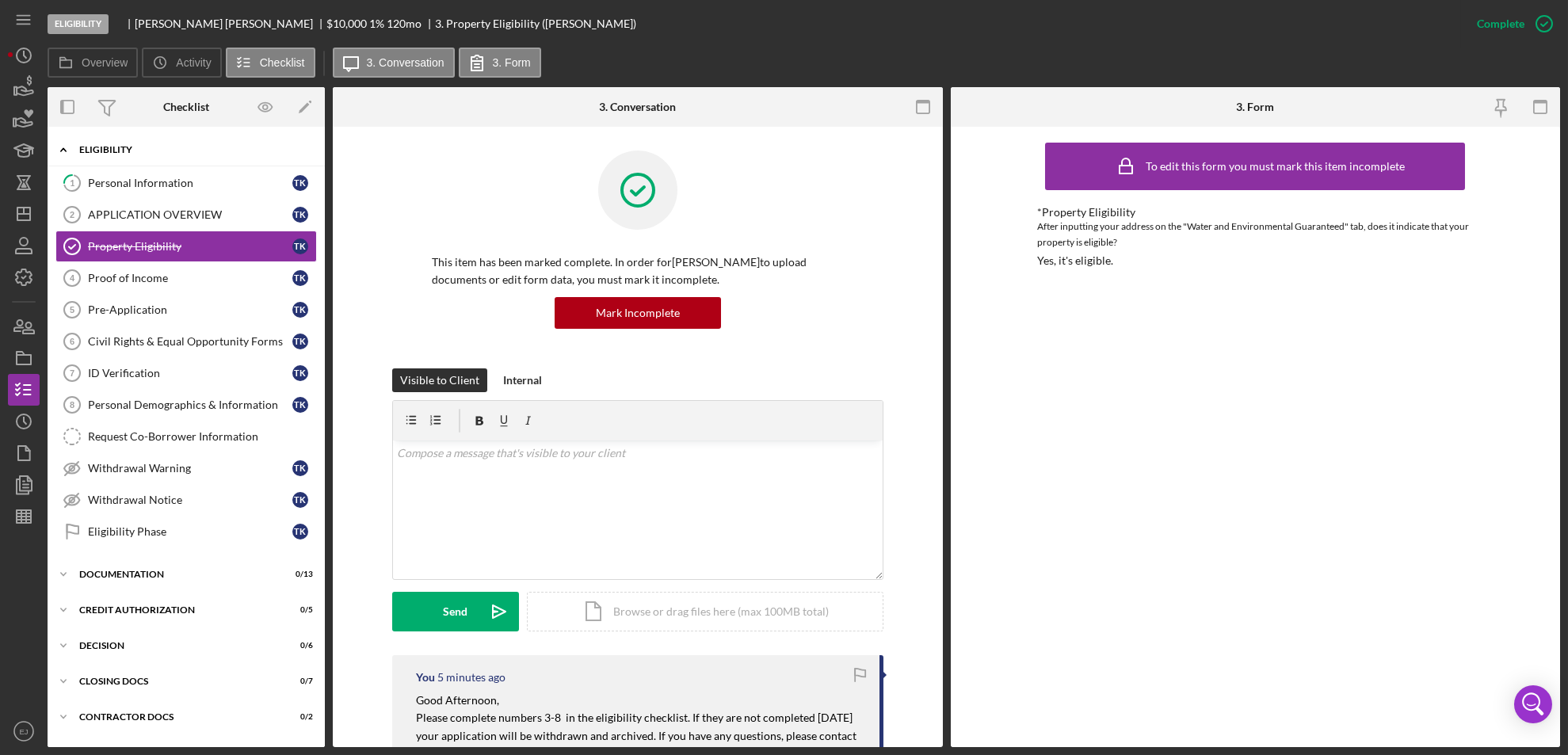
click at [79, 149] on div "Eligibility" at bounding box center [191, 150] width 226 height 10
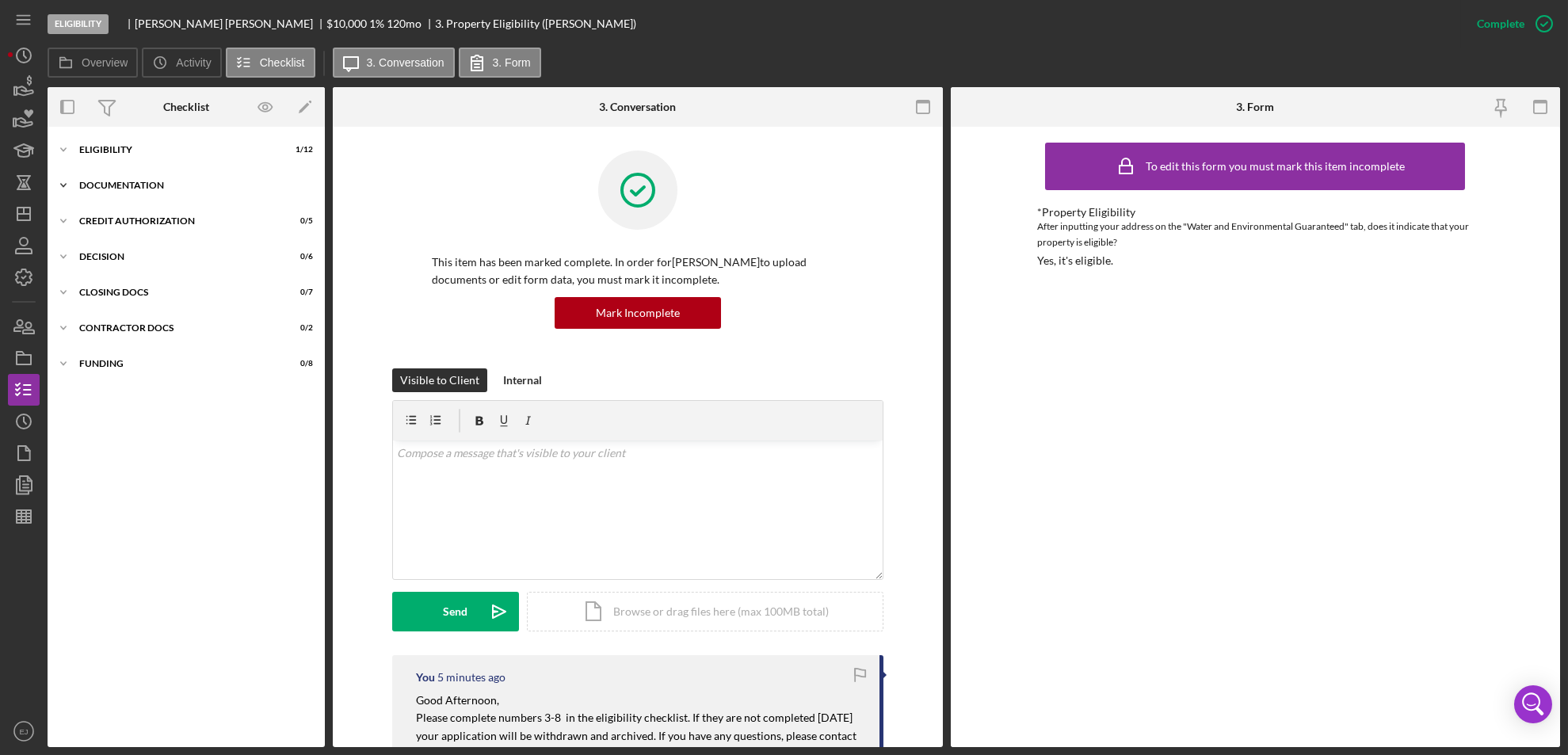
click at [116, 188] on div "Documentation" at bounding box center [191, 186] width 226 height 10
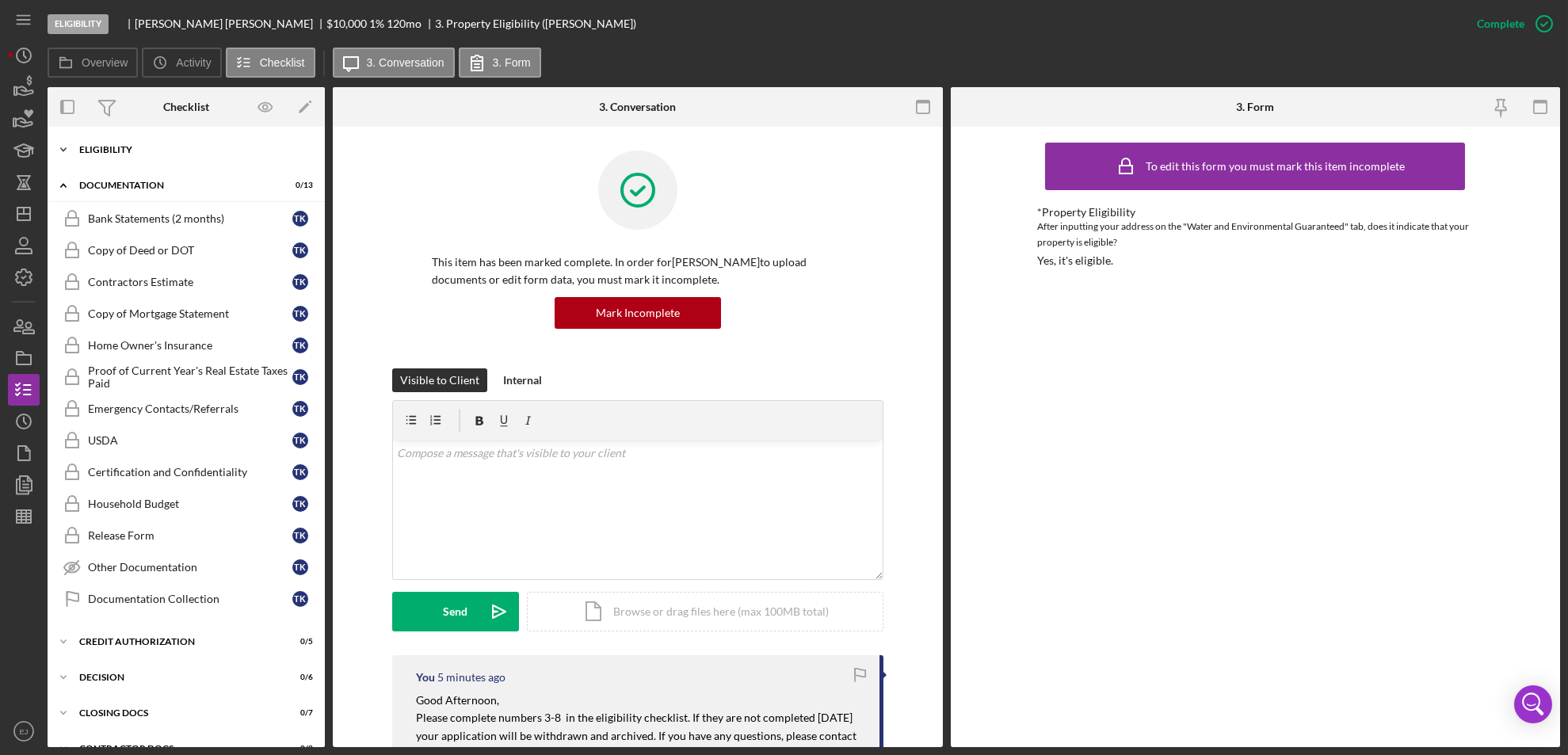
click at [74, 147] on icon "Icon/Expander" at bounding box center [63, 149] width 32 height 32
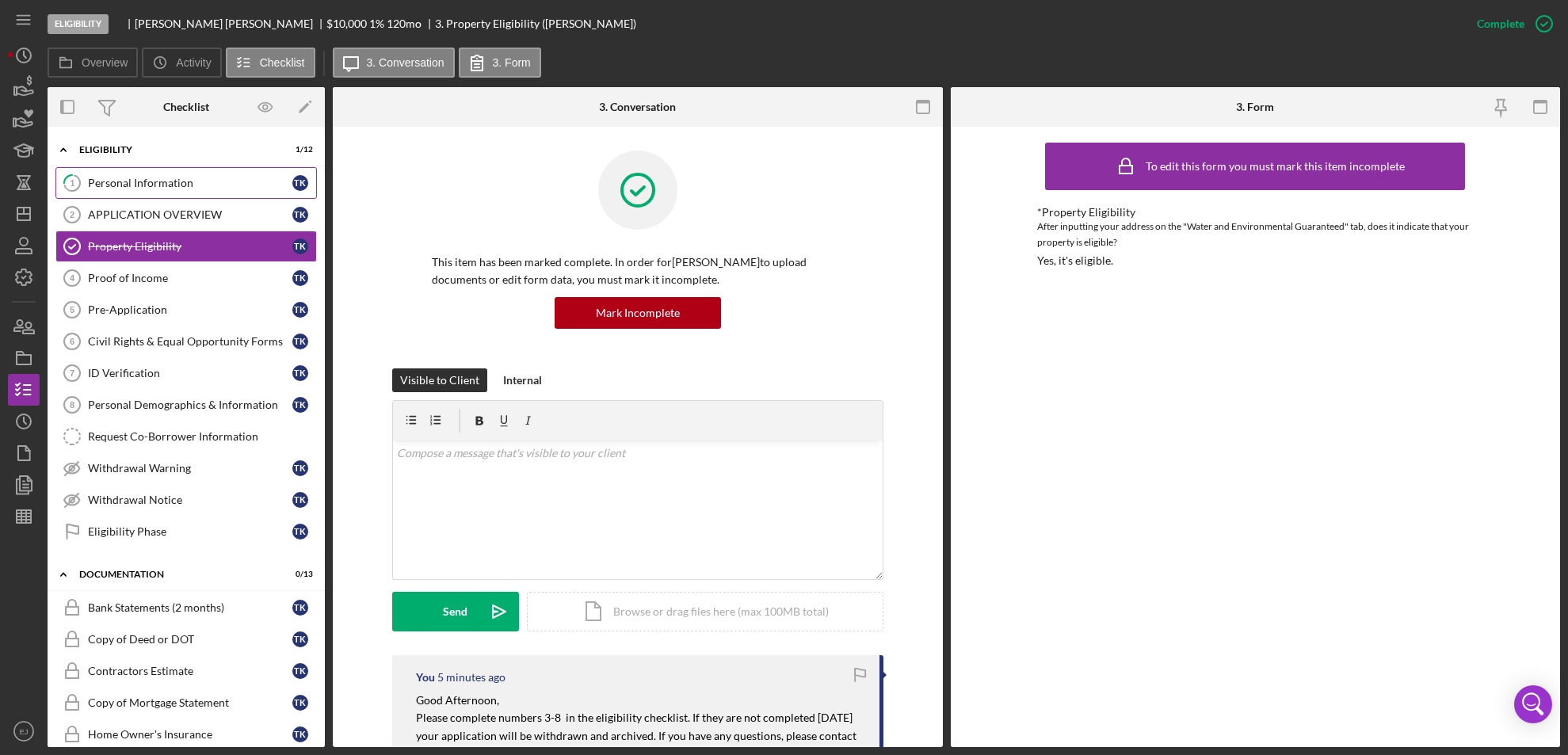
click at [121, 169] on link "1 Personal Information T K" at bounding box center [186, 182] width 261 height 32
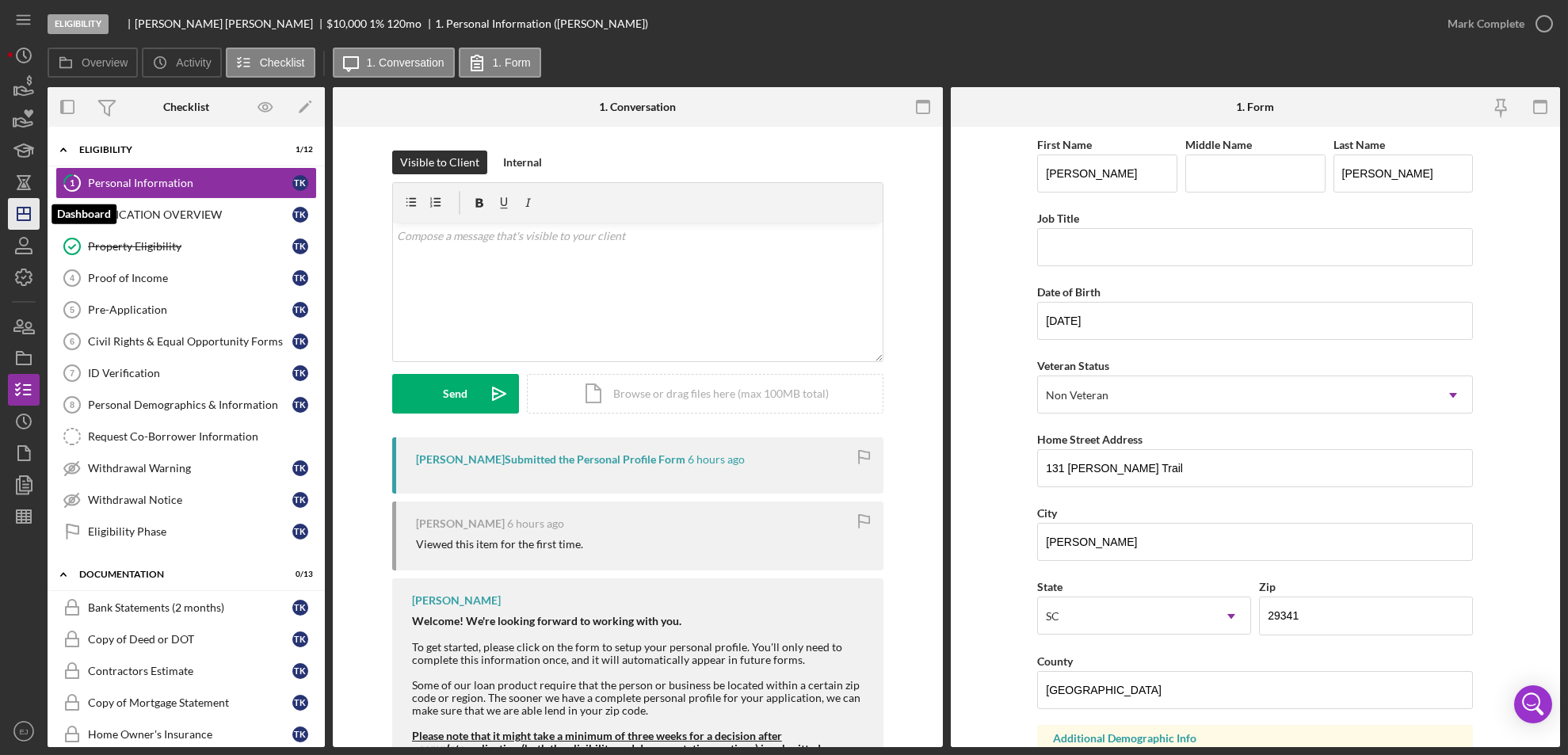
click at [22, 211] on icon "Icon/Dashboard" at bounding box center [24, 213] width 40 height 40
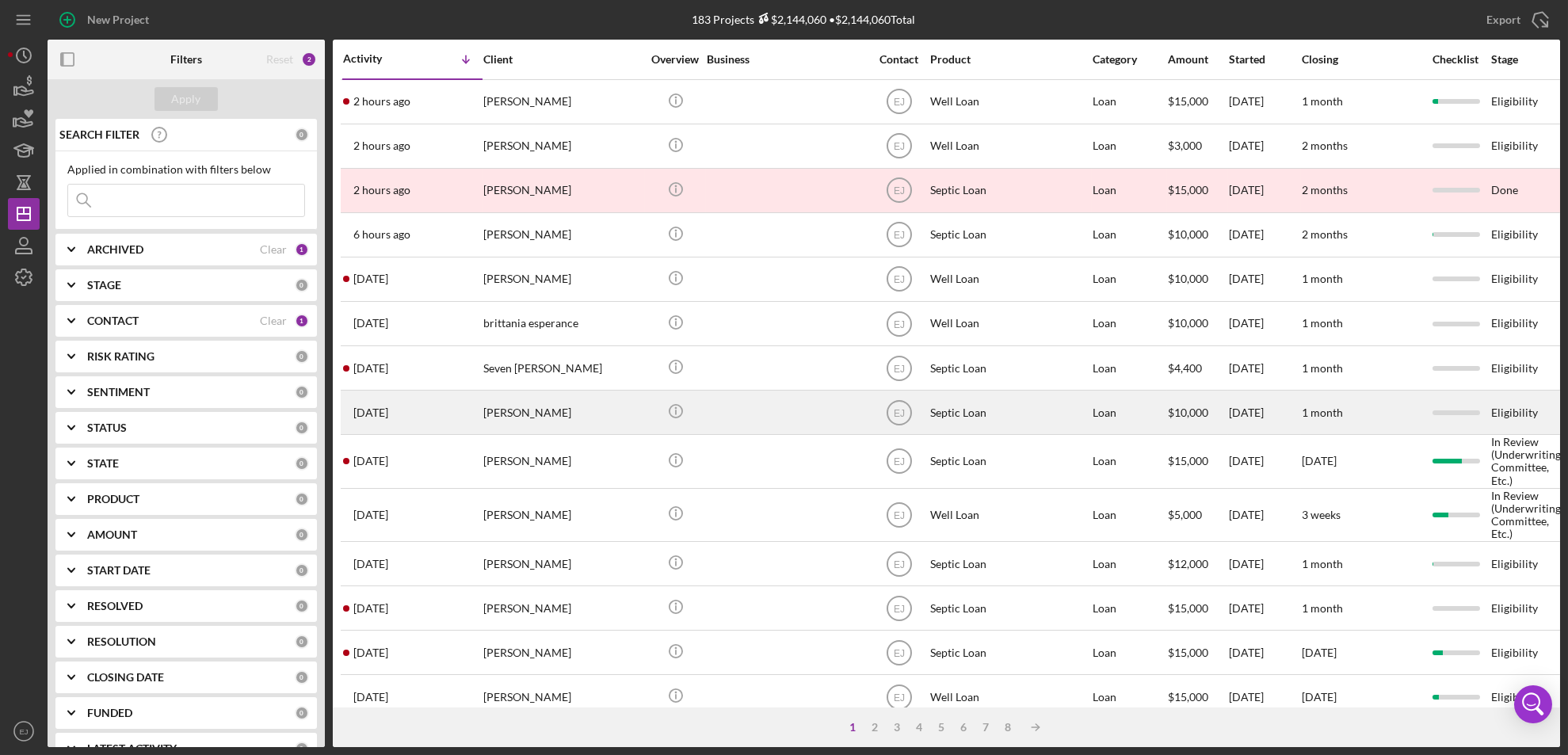
click at [439, 427] on div "[DATE] [PERSON_NAME]" at bounding box center [412, 412] width 138 height 42
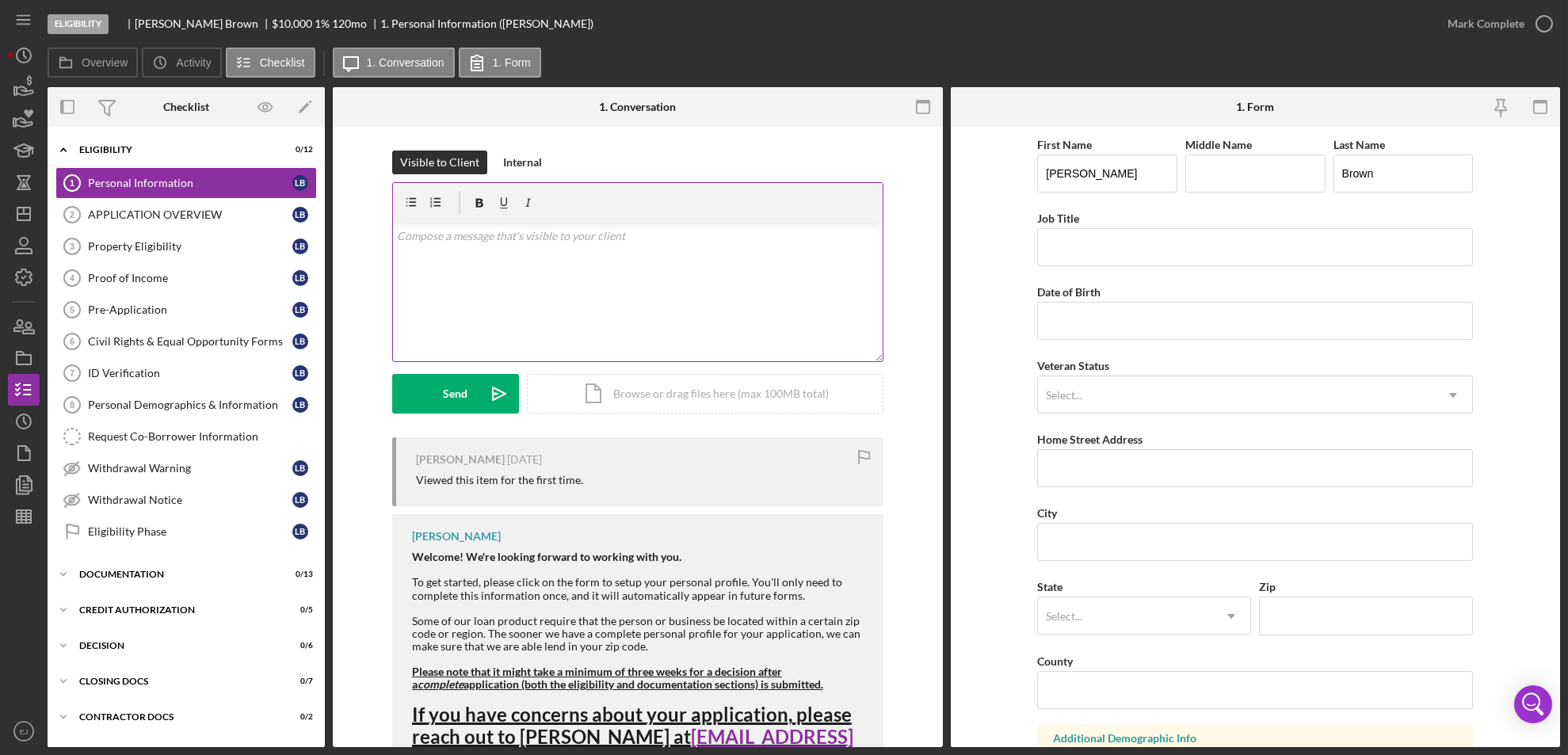
click at [456, 265] on div "v Color teal Color pink Remove color Add row above Add row below Add column bef…" at bounding box center [637, 292] width 490 height 138
click at [397, 228] on p "Due to inactivity your application will be withdrawn and archived. If you want …" at bounding box center [637, 245] width 481 height 36
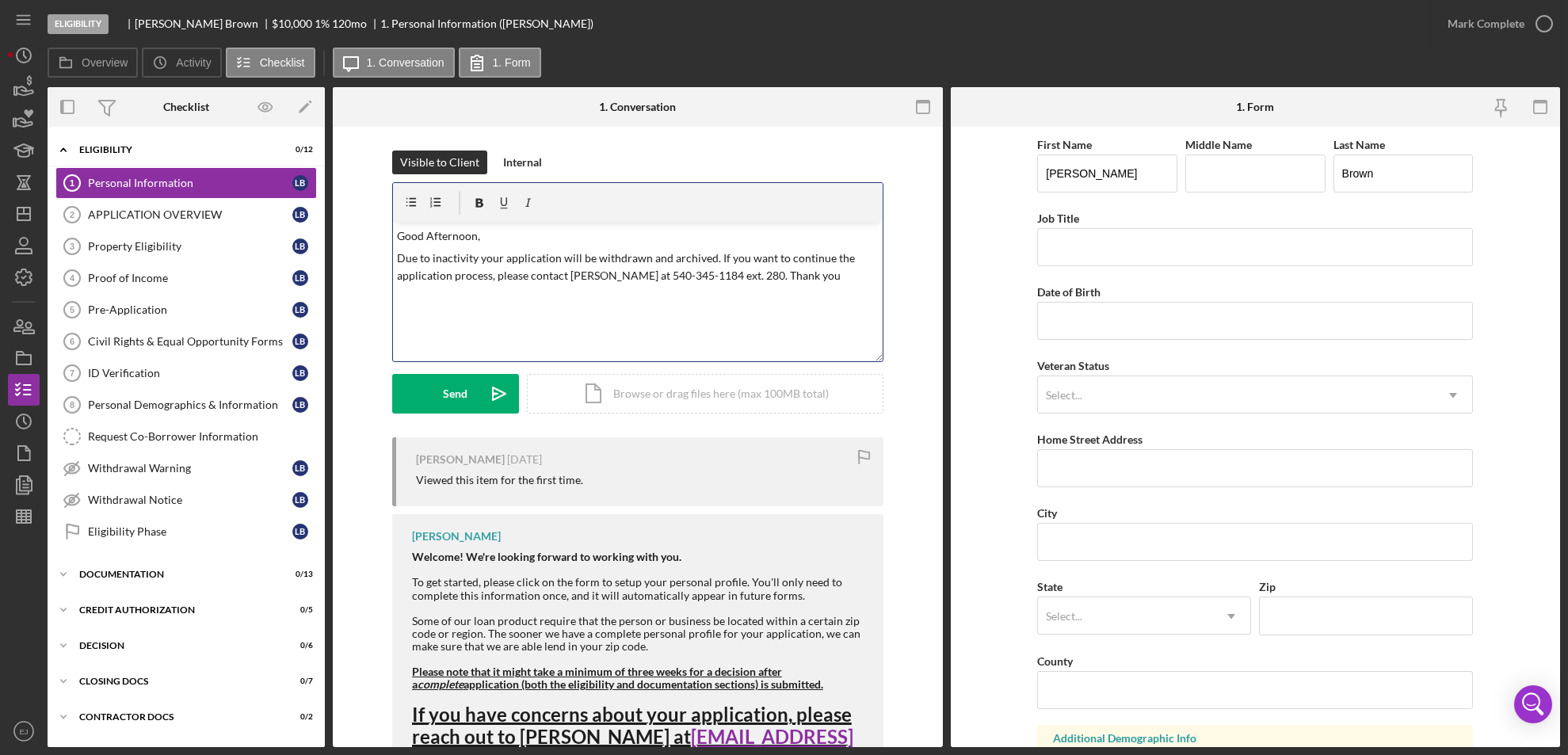
click at [454, 416] on div "Visible to Client Internal v Color teal Color pink Remove color Add row above A…" at bounding box center [637, 294] width 491 height 287
click at [447, 395] on div "Send" at bounding box center [455, 393] width 24 height 40
click at [28, 357] on icon "button" at bounding box center [24, 358] width 40 height 40
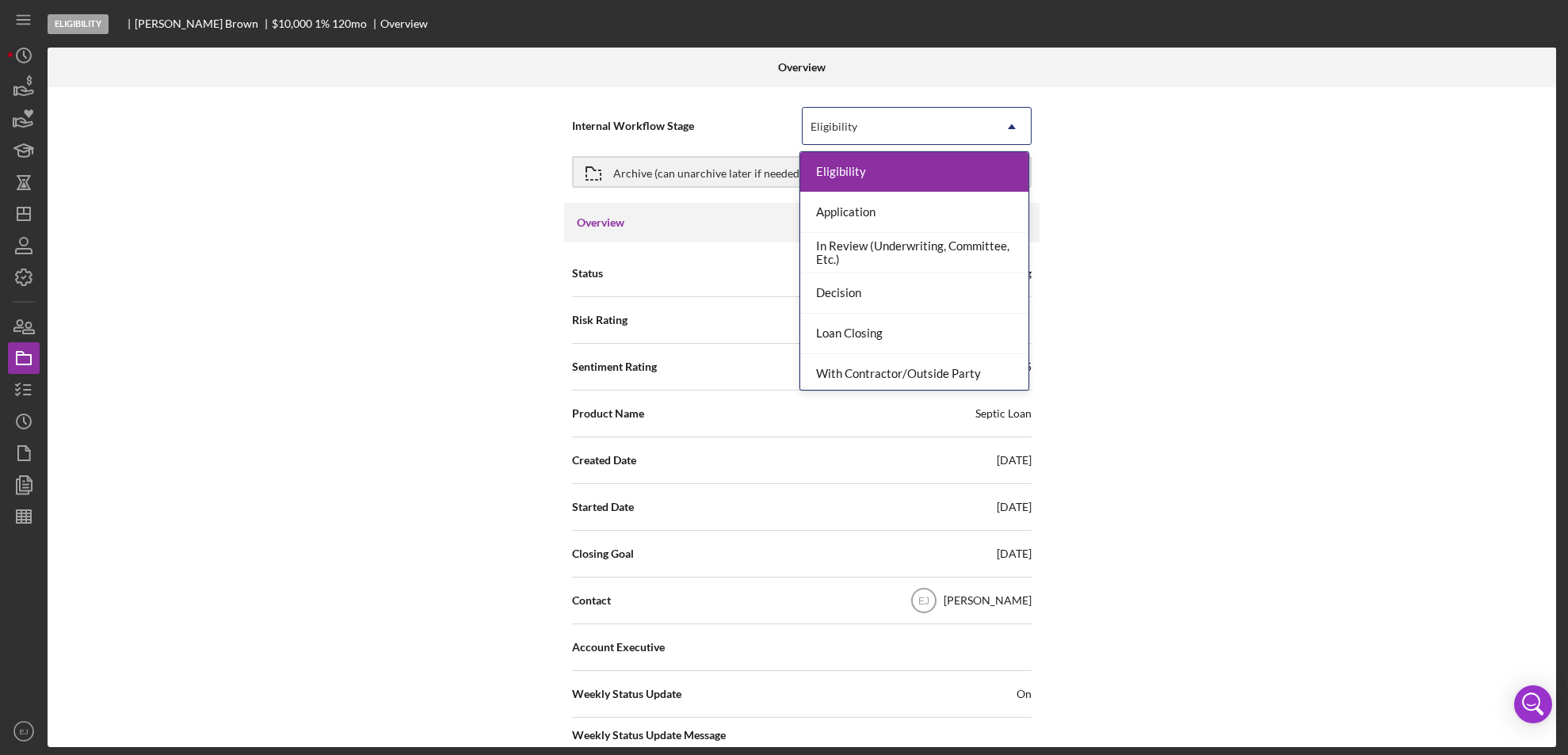
click at [997, 127] on icon "Icon/Dropdown Arrow" at bounding box center [1012, 126] width 38 height 38
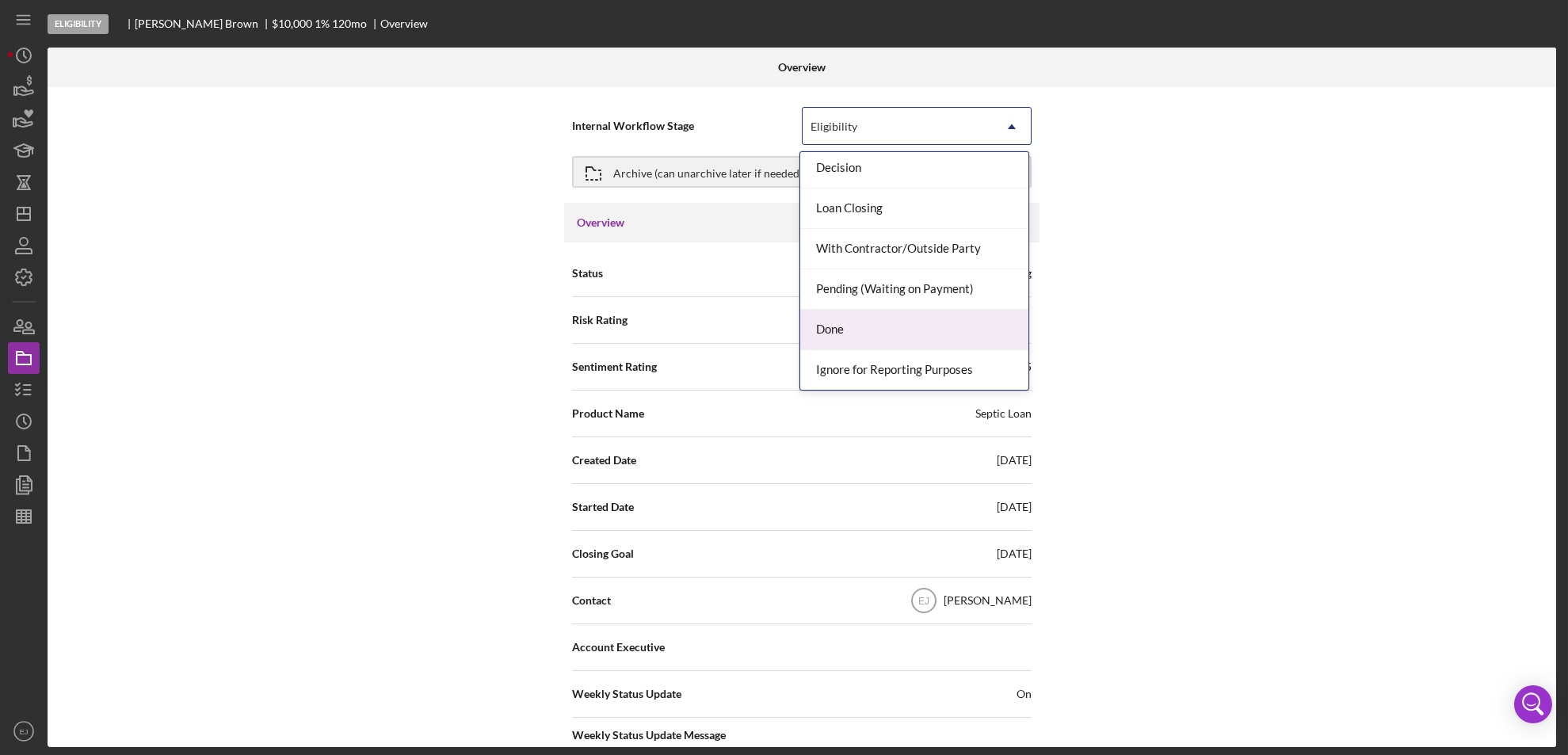
click at [973, 332] on div "Done" at bounding box center [914, 330] width 228 height 41
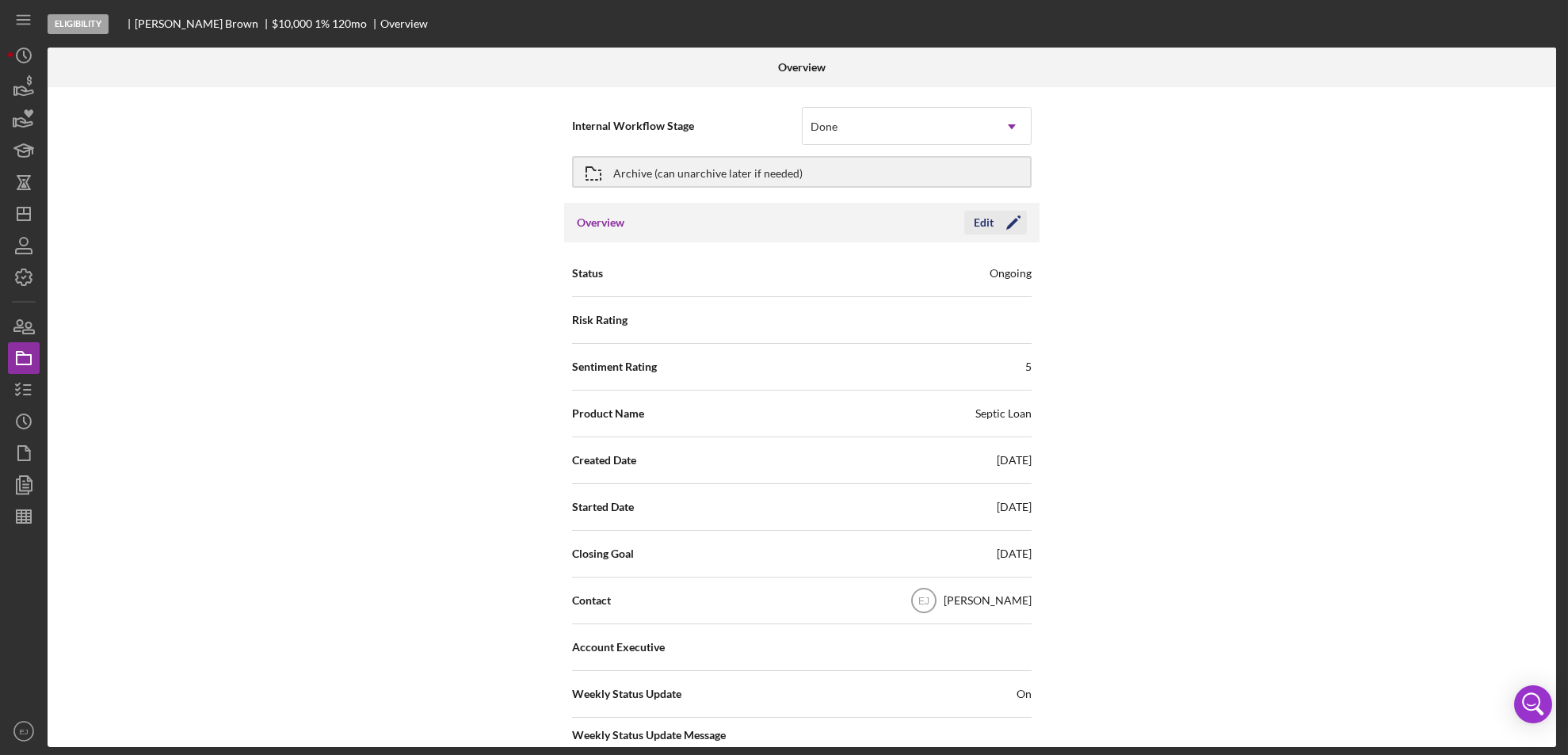
click at [964, 217] on button "Edit Icon/Edit" at bounding box center [995, 222] width 63 height 24
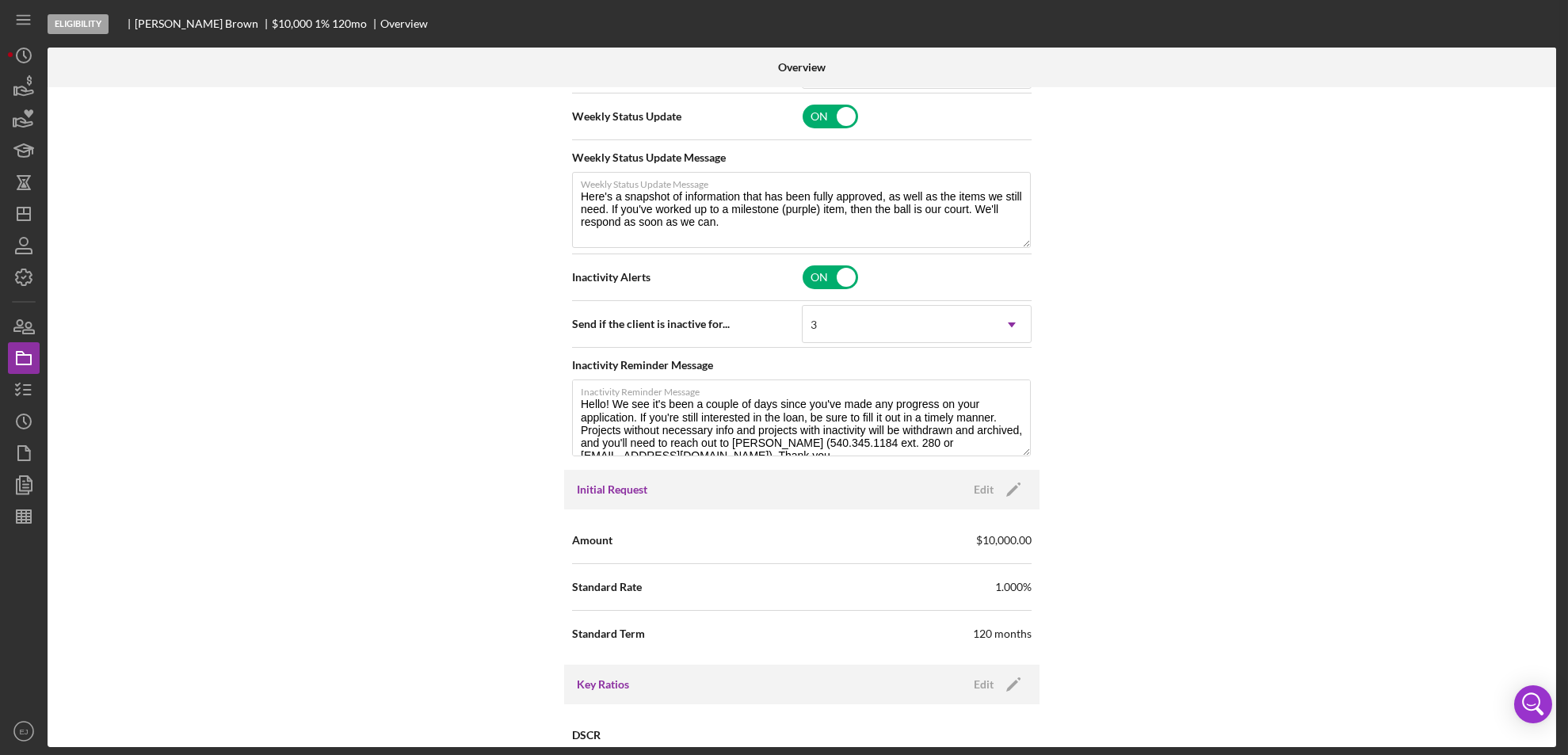
scroll to position [1742, 0]
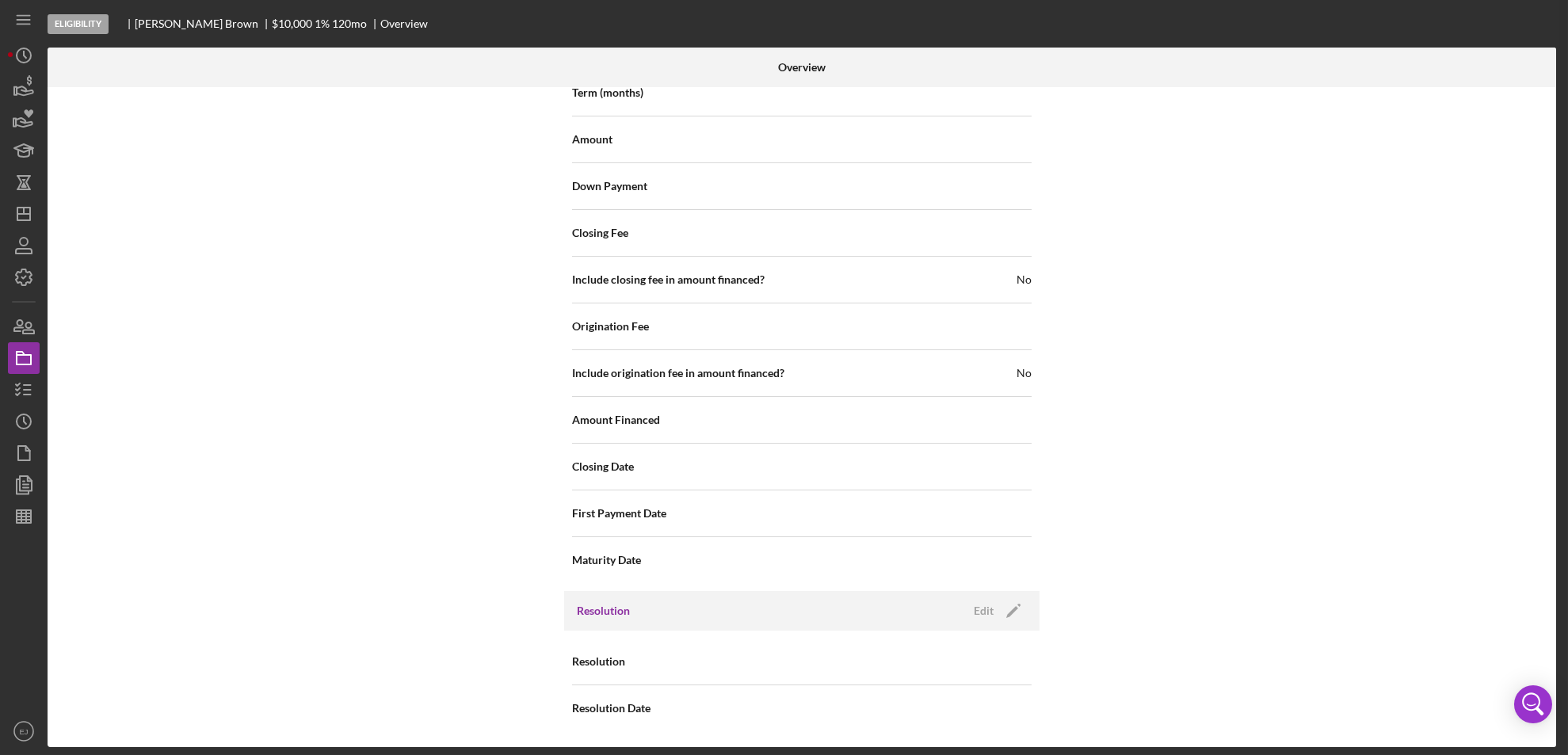
click at [986, 627] on div "Resolution Edit Icon/Edit" at bounding box center [802, 611] width 476 height 40
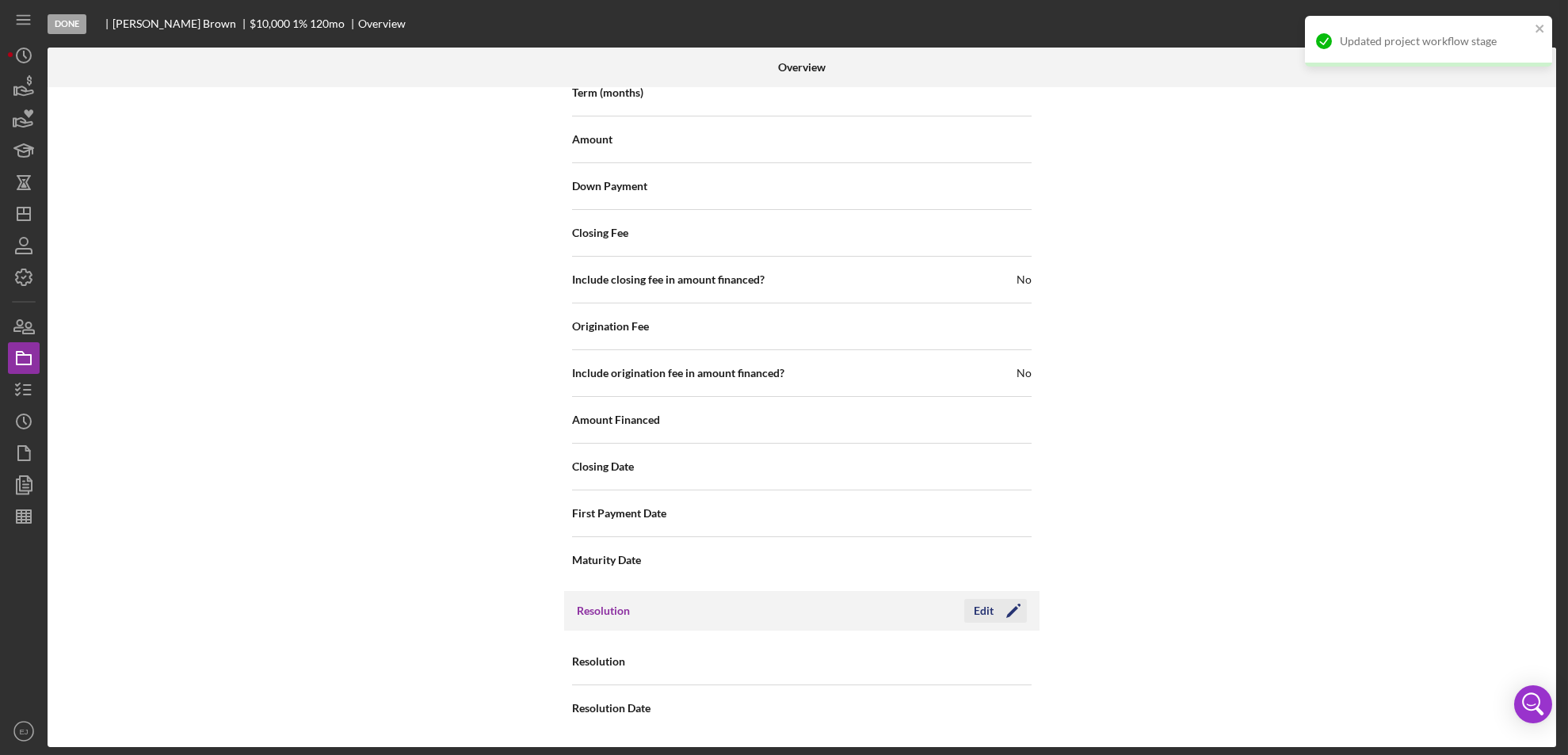
click at [985, 608] on div "Edit" at bounding box center [983, 610] width 20 height 24
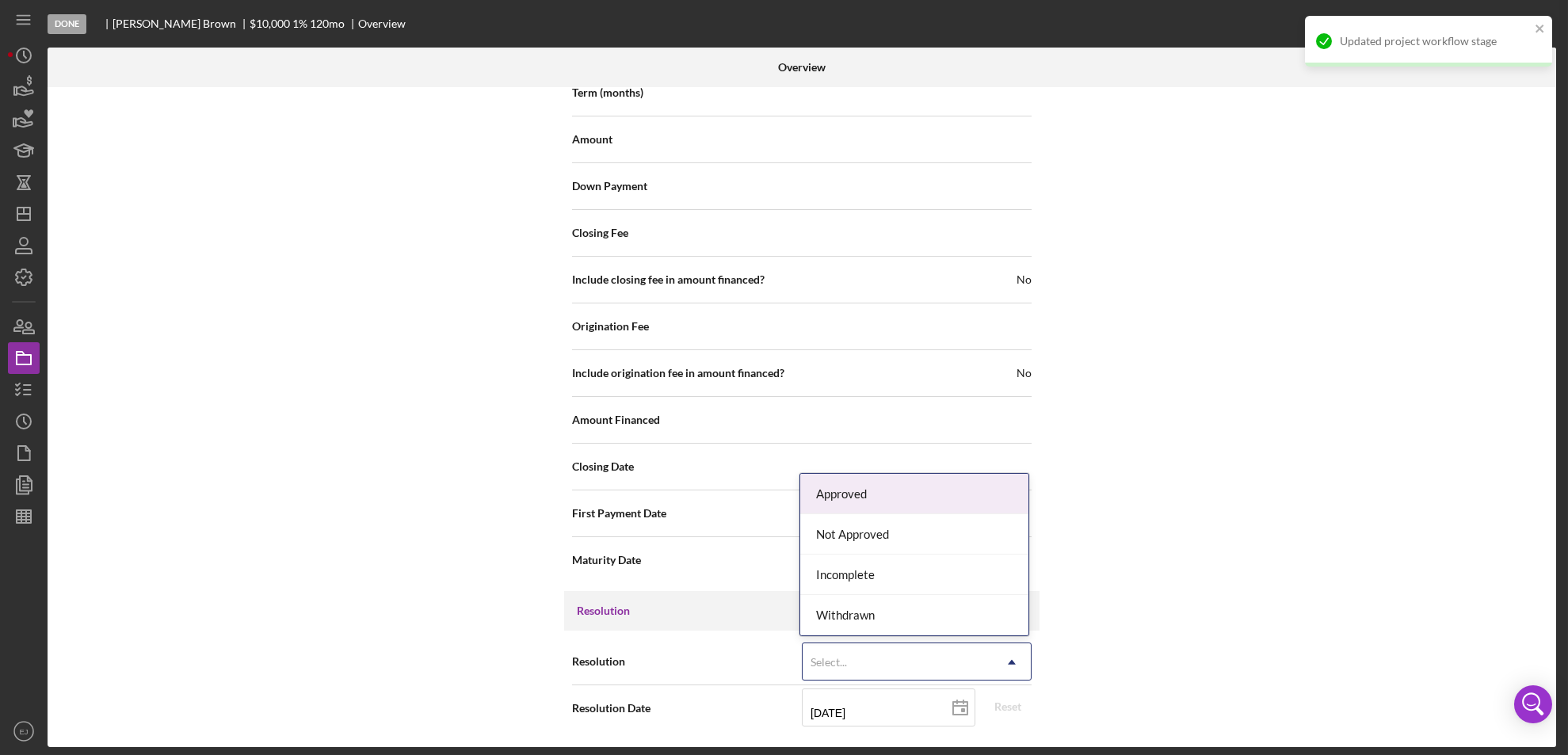
click at [1022, 659] on icon "Icon/Dropdown Arrow" at bounding box center [1012, 662] width 38 height 38
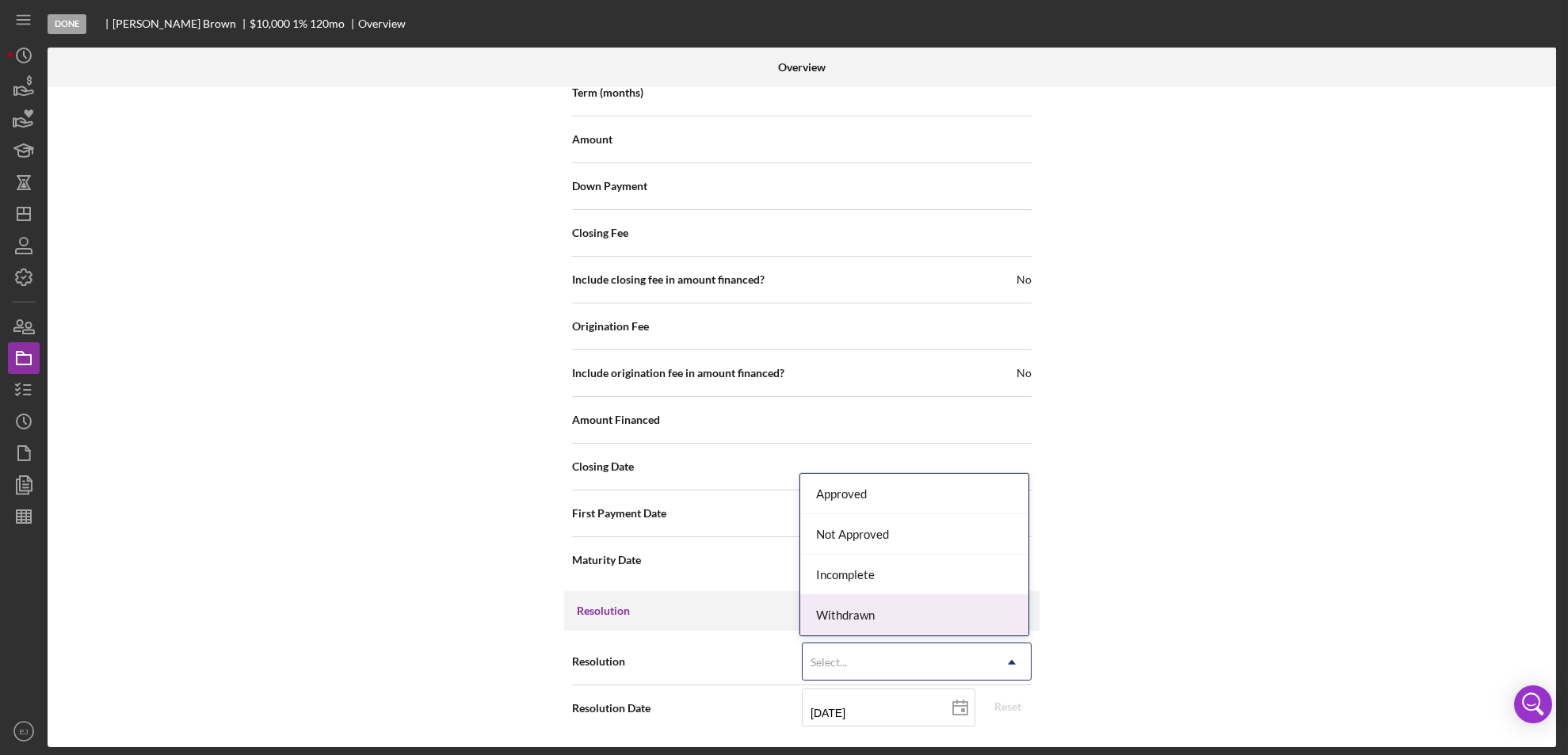
click at [955, 621] on div "Withdrawn" at bounding box center [914, 615] width 228 height 41
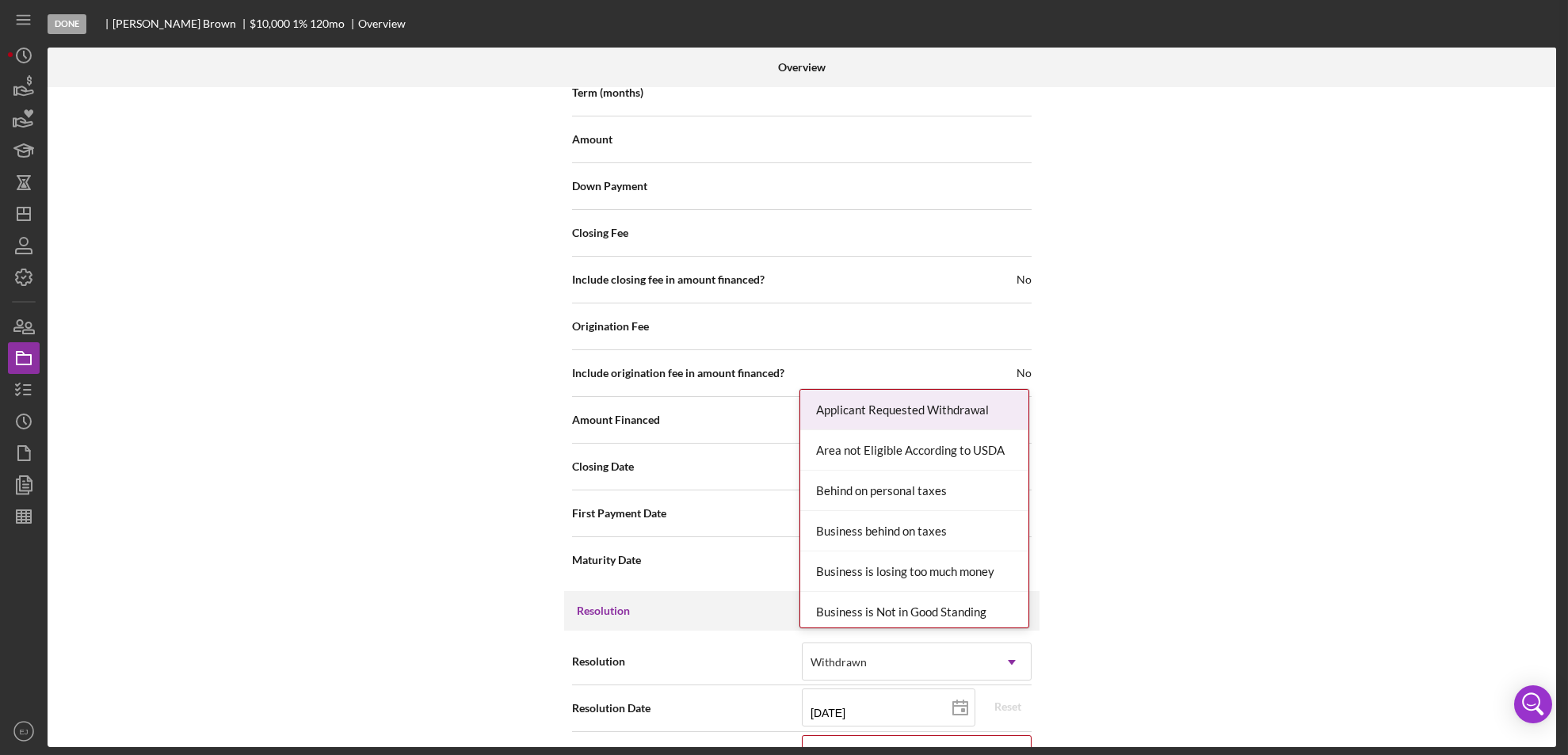
scroll to position [1842, 0]
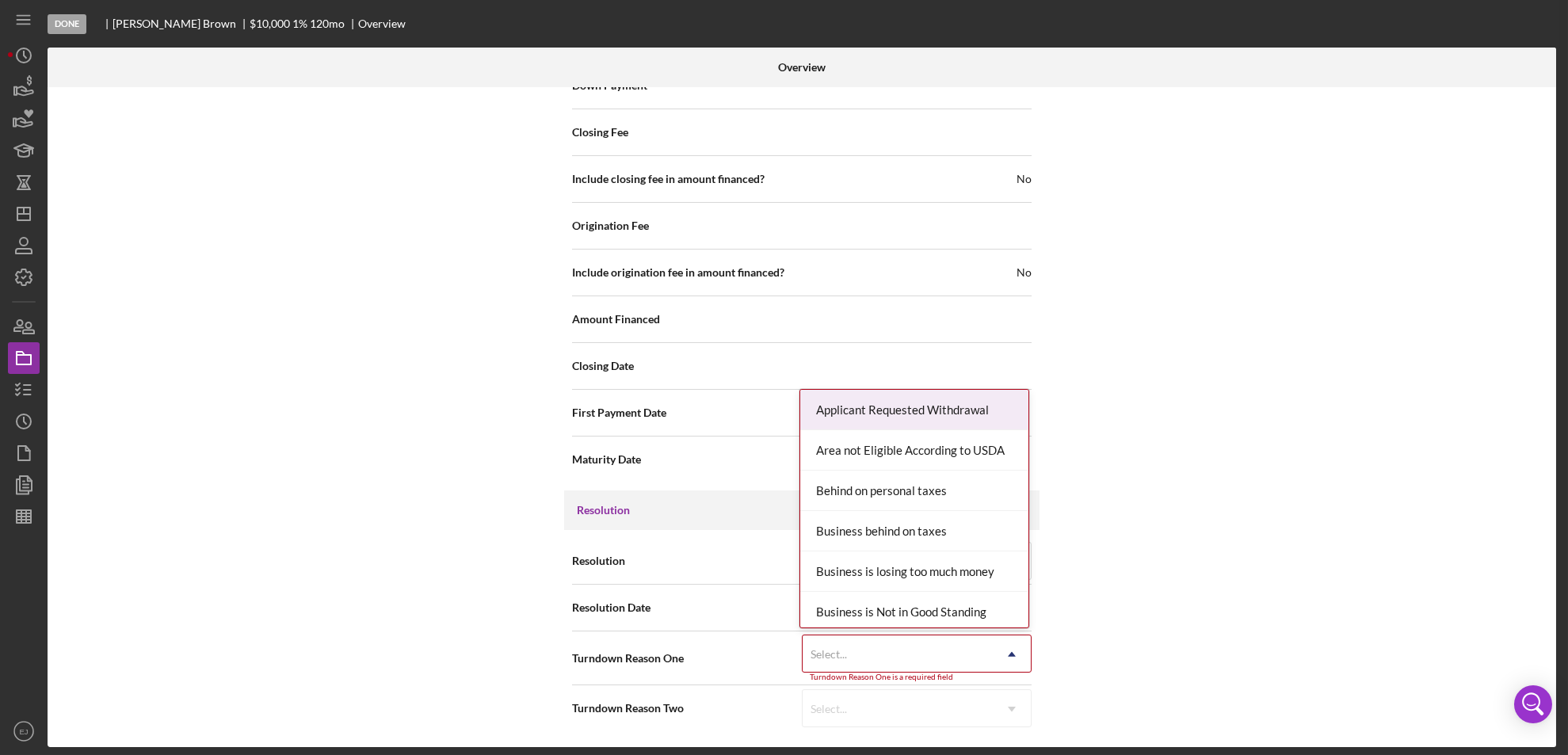
click at [1017, 746] on div "Internal Workflow Stage Done Icon/Dropdown Arrow Archive (can unarchive later i…" at bounding box center [802, 417] width 1509 height 660
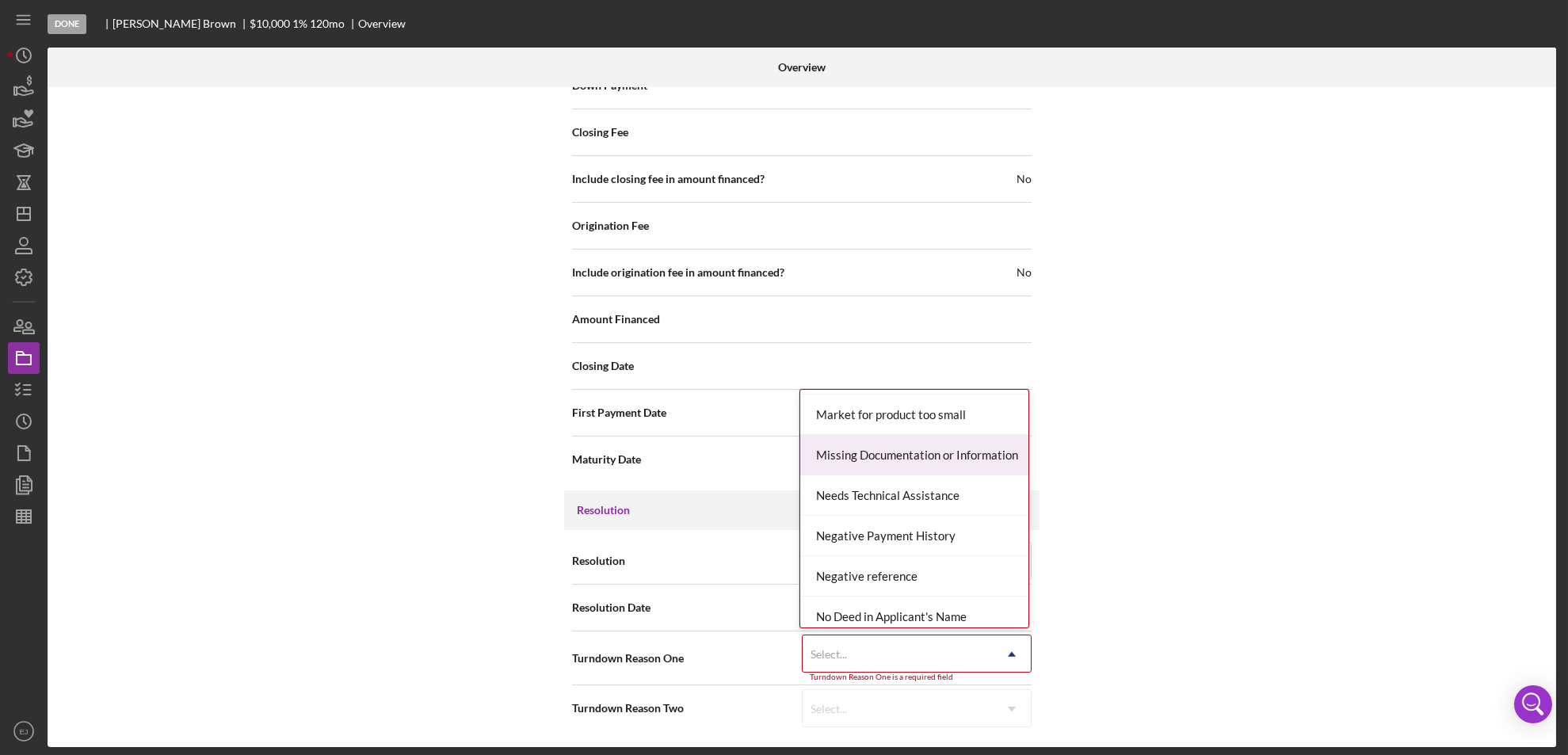
click at [938, 461] on div "Missing Documentation or Information" at bounding box center [914, 455] width 228 height 41
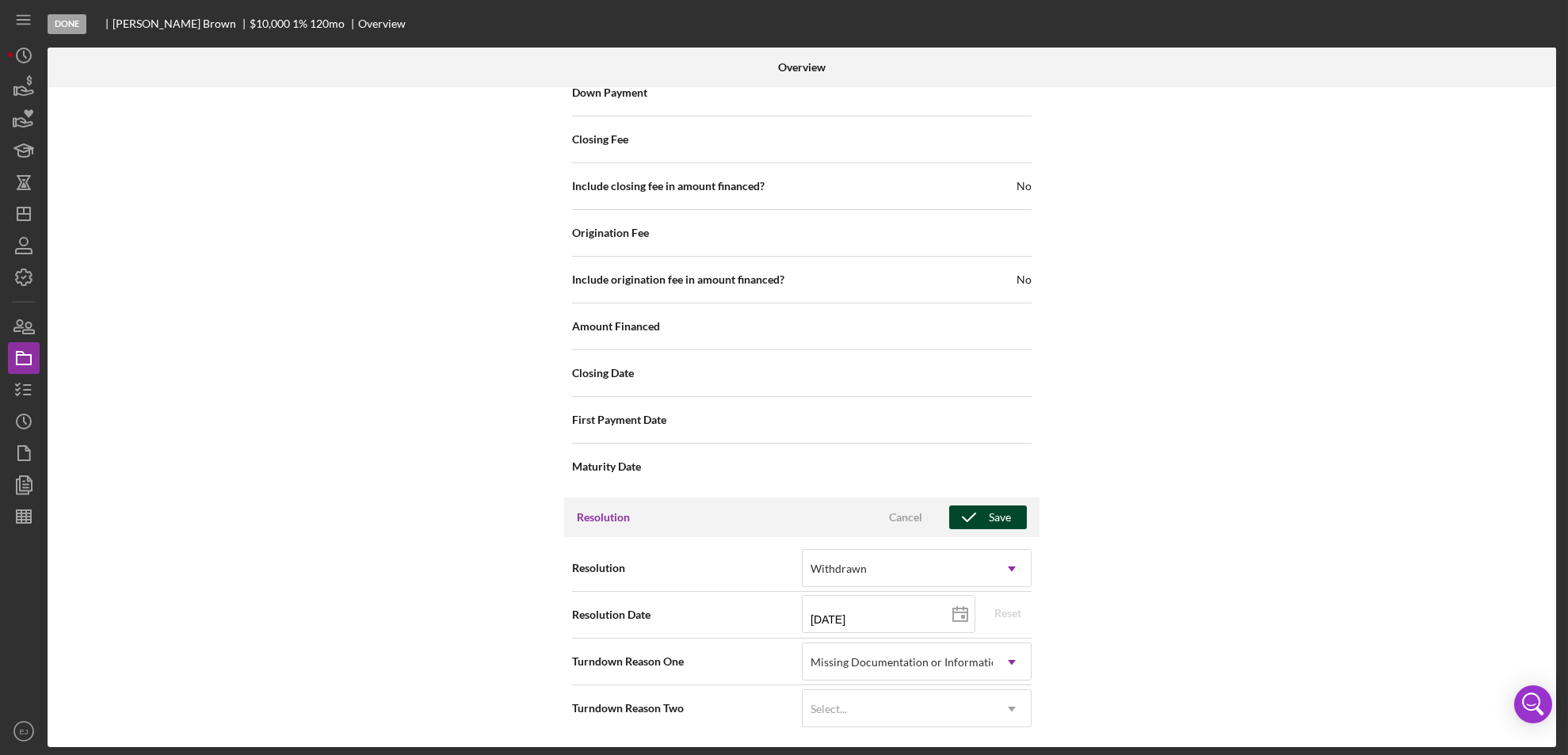
click at [984, 525] on icon "button" at bounding box center [968, 517] width 40 height 40
click at [1551, 479] on div "Internal Workflow Stage Done Icon/Dropdown Arrow Archive (can unarchive later i…" at bounding box center [802, 417] width 1509 height 660
click at [1548, 431] on div "Internal Workflow Stage Done Icon/Dropdown Arrow Archive (can unarchive later i…" at bounding box center [802, 417] width 1509 height 660
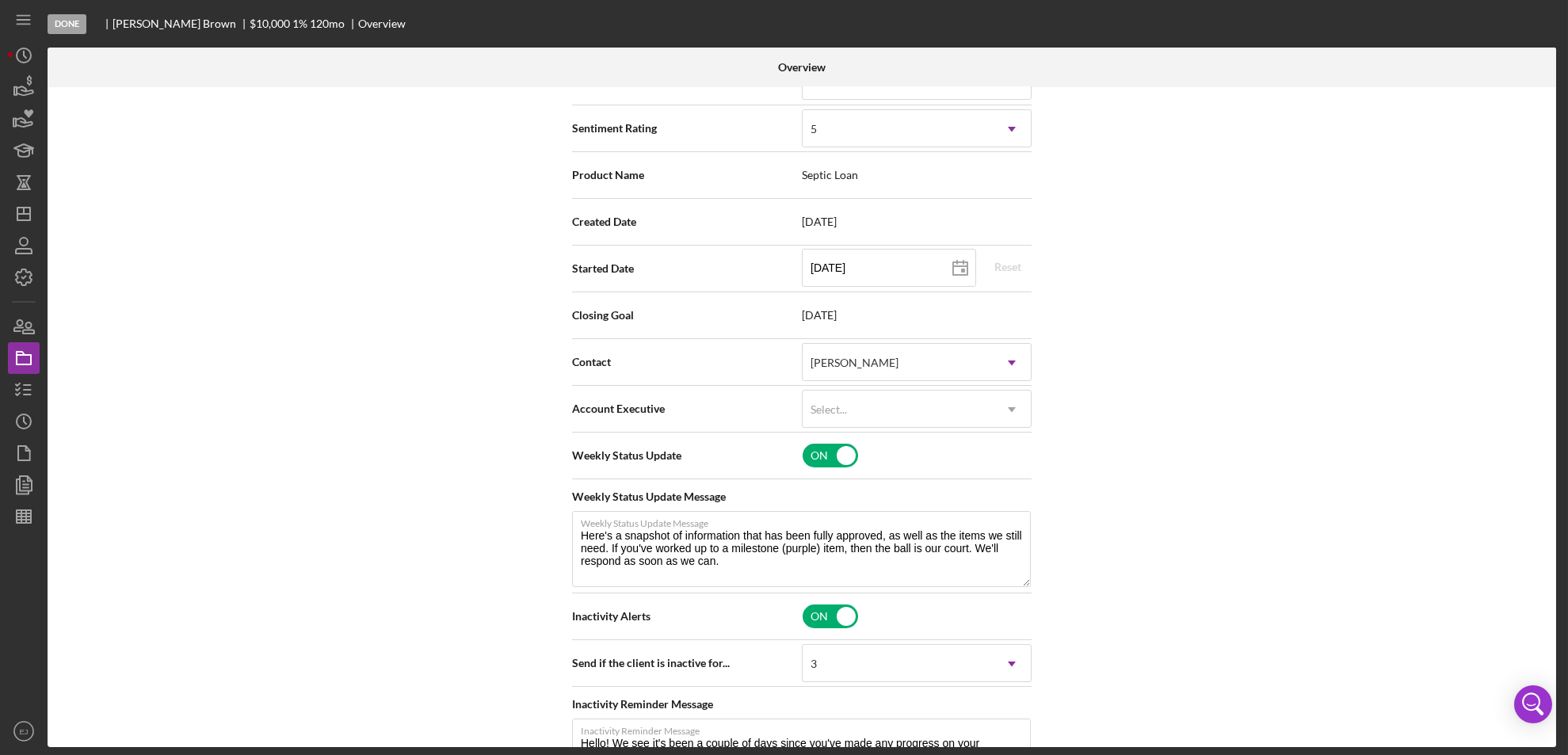
scroll to position [0, 0]
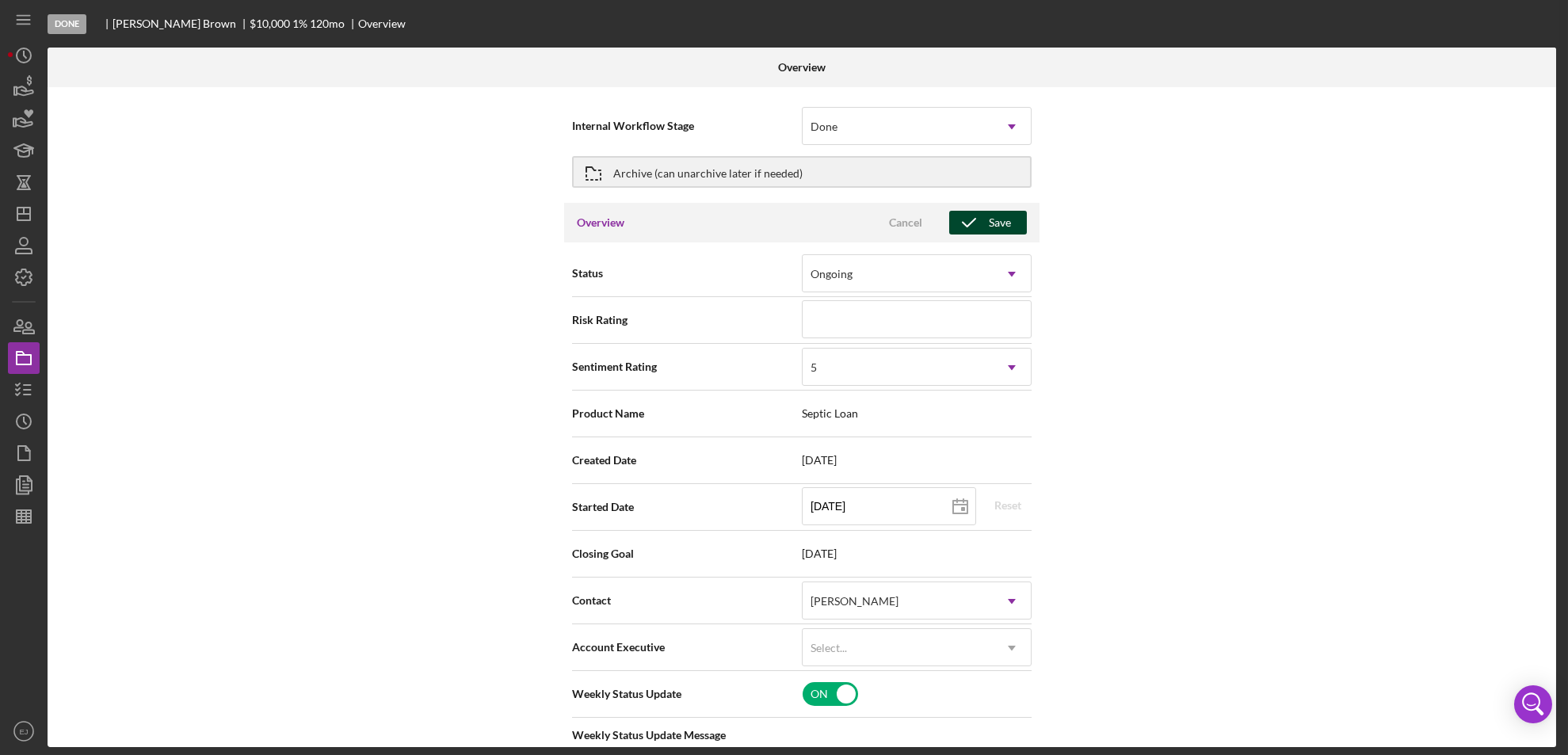
click at [1002, 226] on div "Save" at bounding box center [999, 222] width 22 height 24
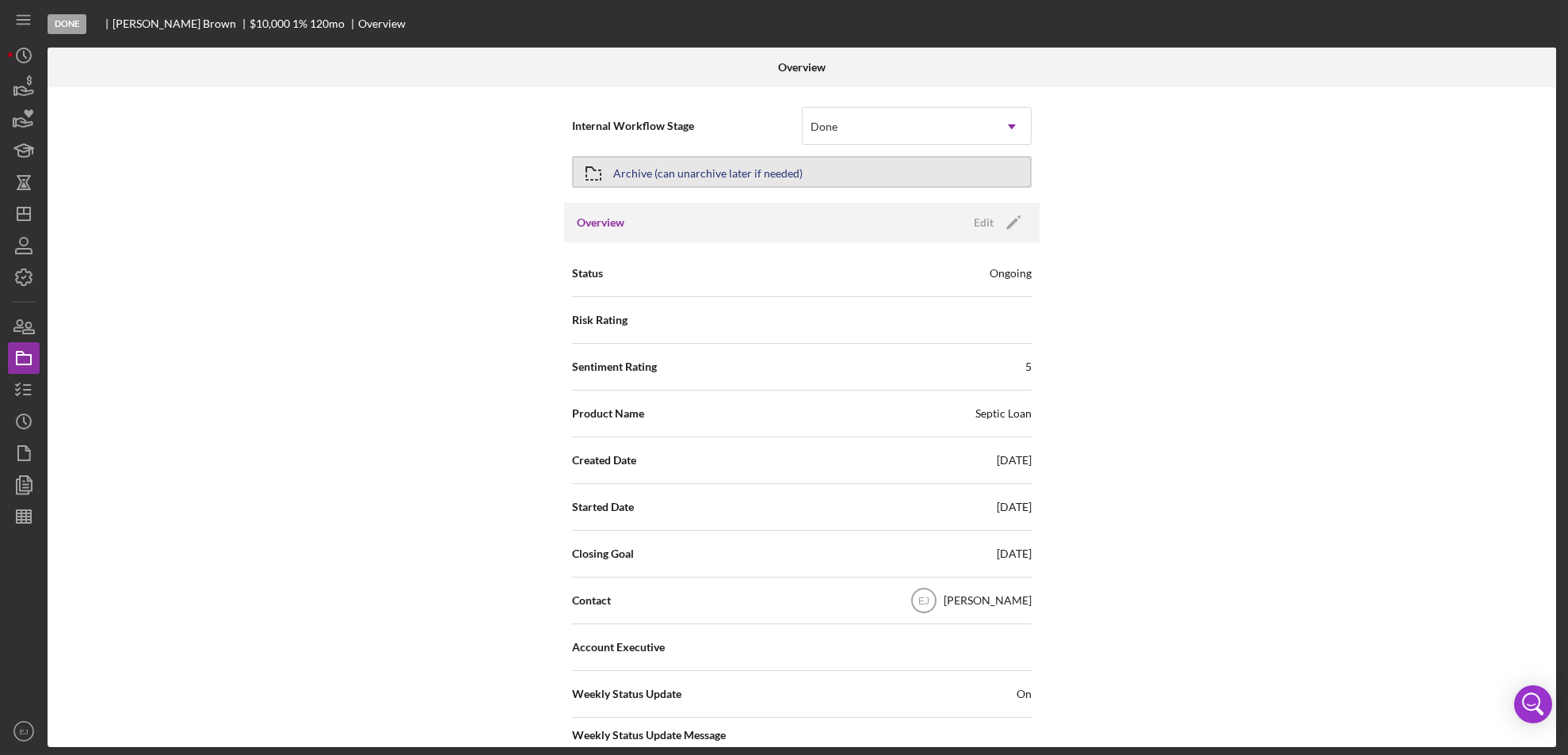
click at [671, 178] on div "Archive (can unarchive later if needed)" at bounding box center [708, 172] width 189 height 29
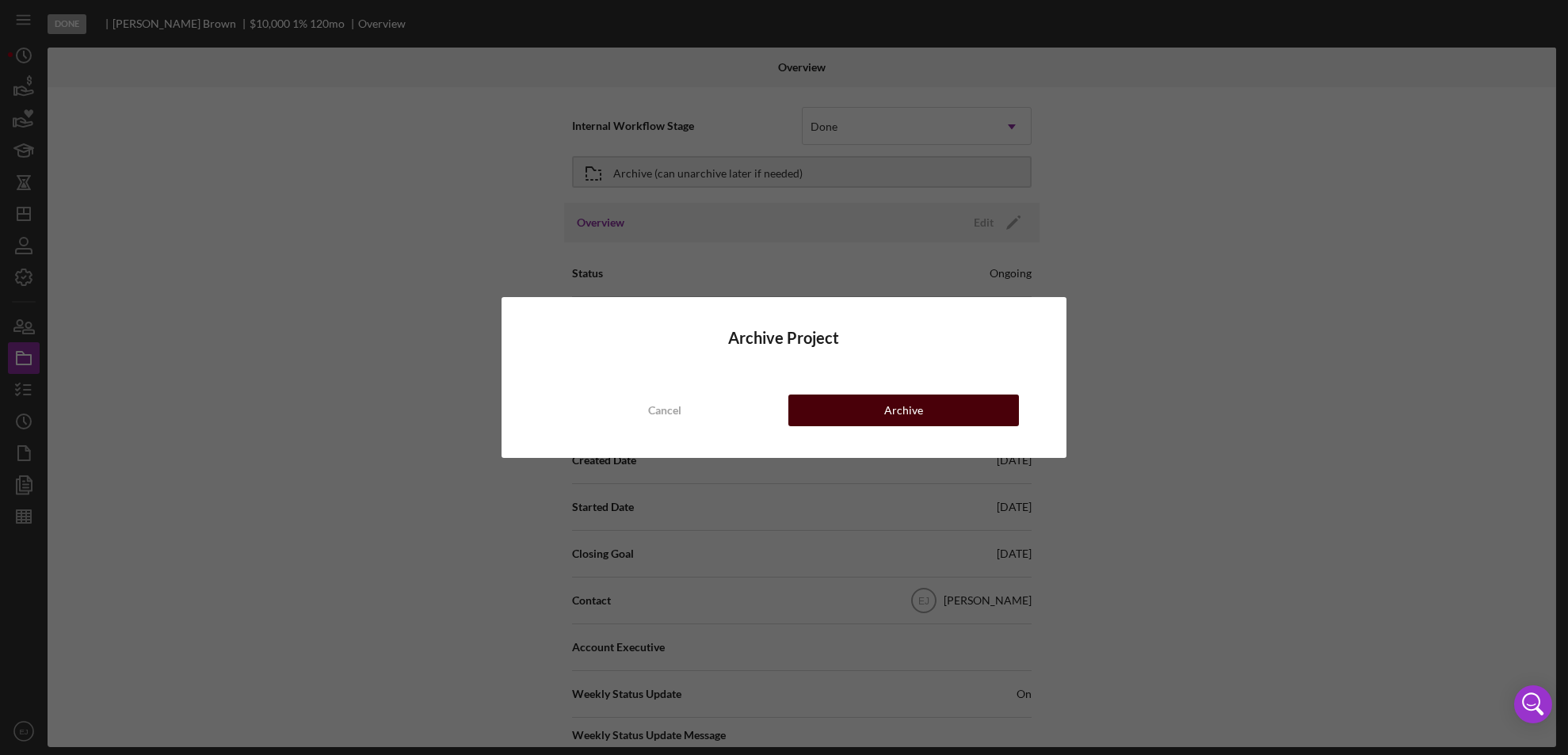
click at [949, 406] on button "Archive" at bounding box center [904, 410] width 231 height 32
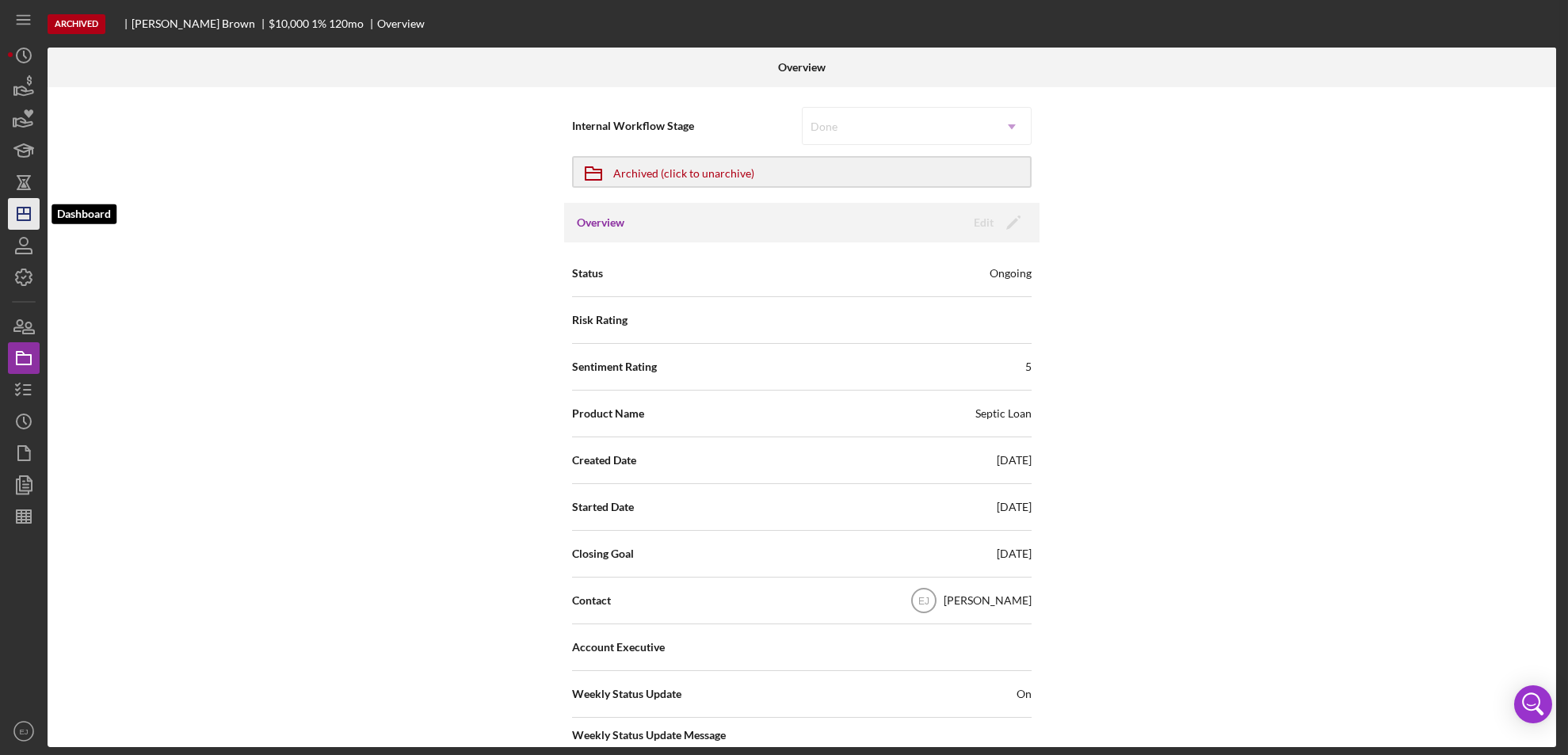
click at [20, 204] on icon "Icon/Dashboard" at bounding box center [24, 213] width 40 height 40
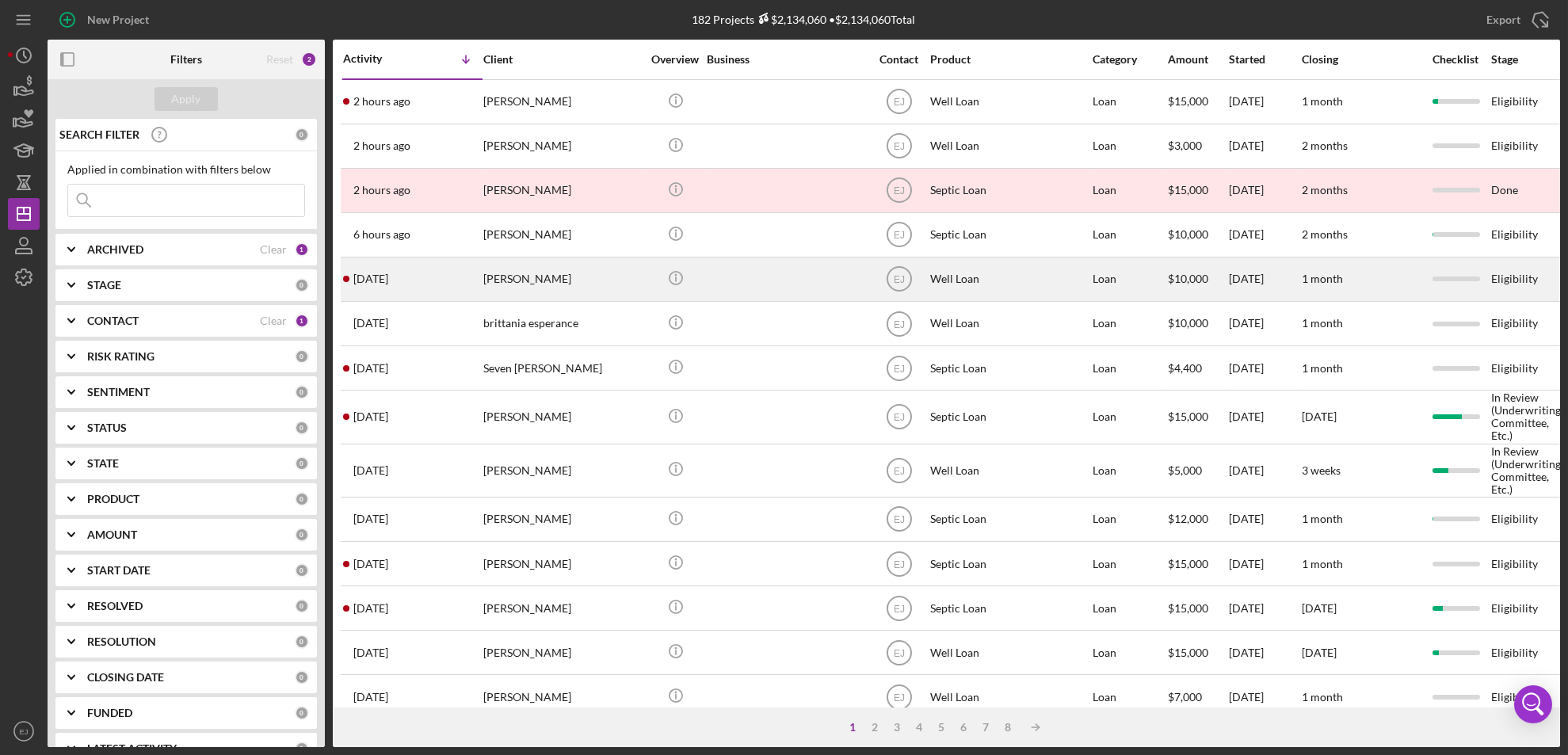
click at [520, 288] on div "[PERSON_NAME]" at bounding box center [562, 279] width 159 height 42
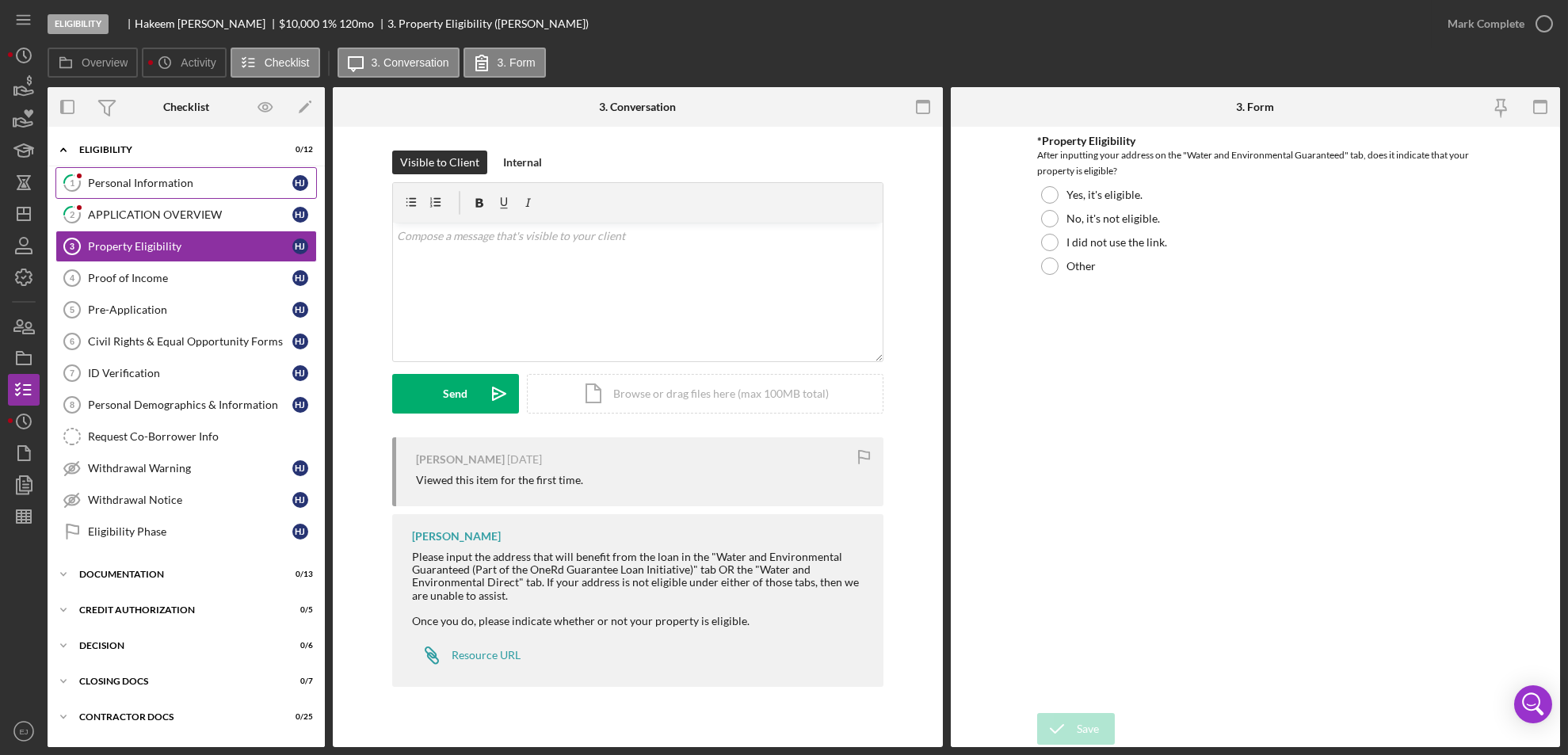
click at [120, 191] on link "1 Personal Information H J" at bounding box center [186, 182] width 261 height 32
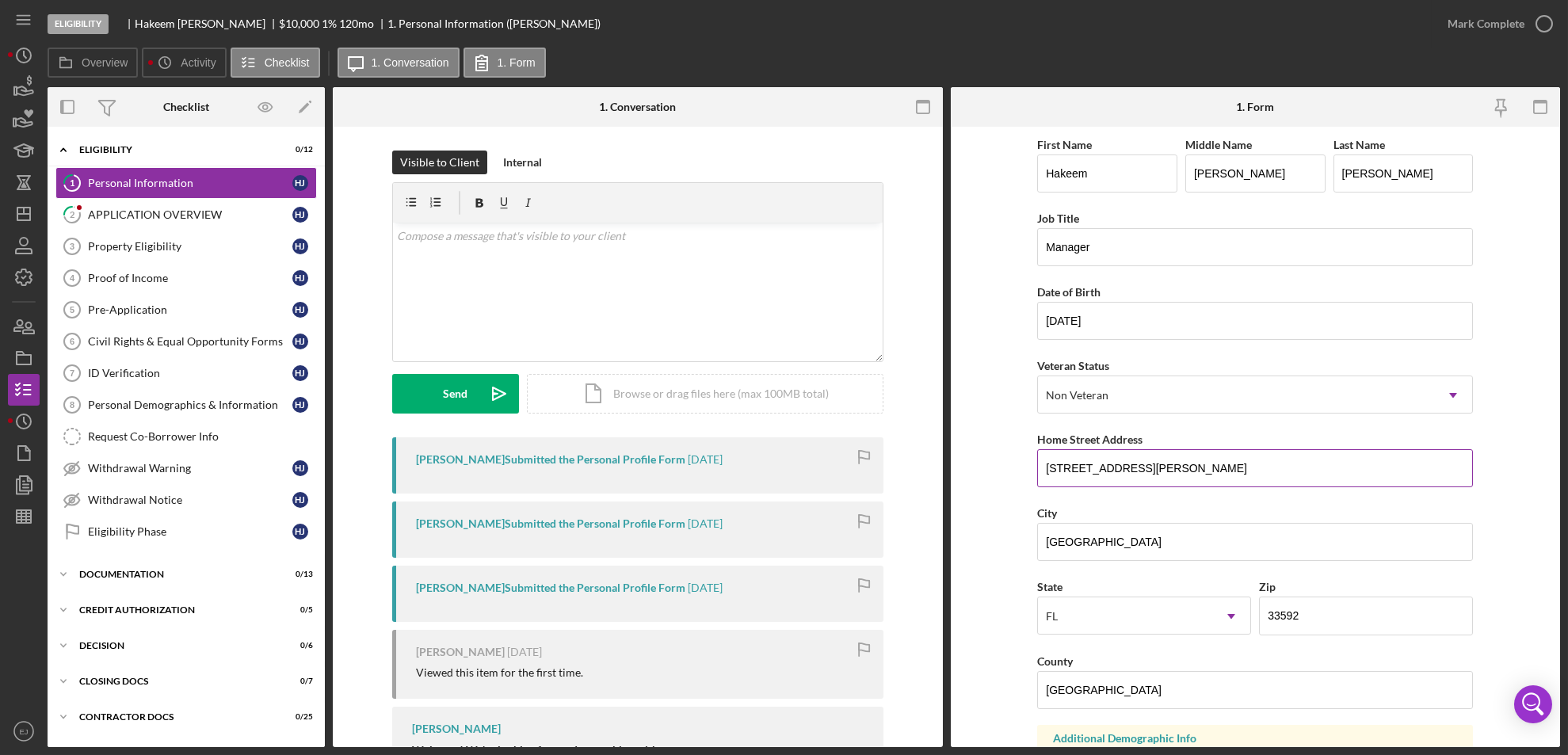
drag, startPoint x: 1046, startPoint y: 466, endPoint x: 1185, endPoint y: 453, distance: 139.6
click at [1185, 453] on input "[STREET_ADDRESS][PERSON_NAME]" at bounding box center [1254, 467] width 436 height 38
click at [187, 250] on div "Property Eligibility" at bounding box center [190, 247] width 204 height 13
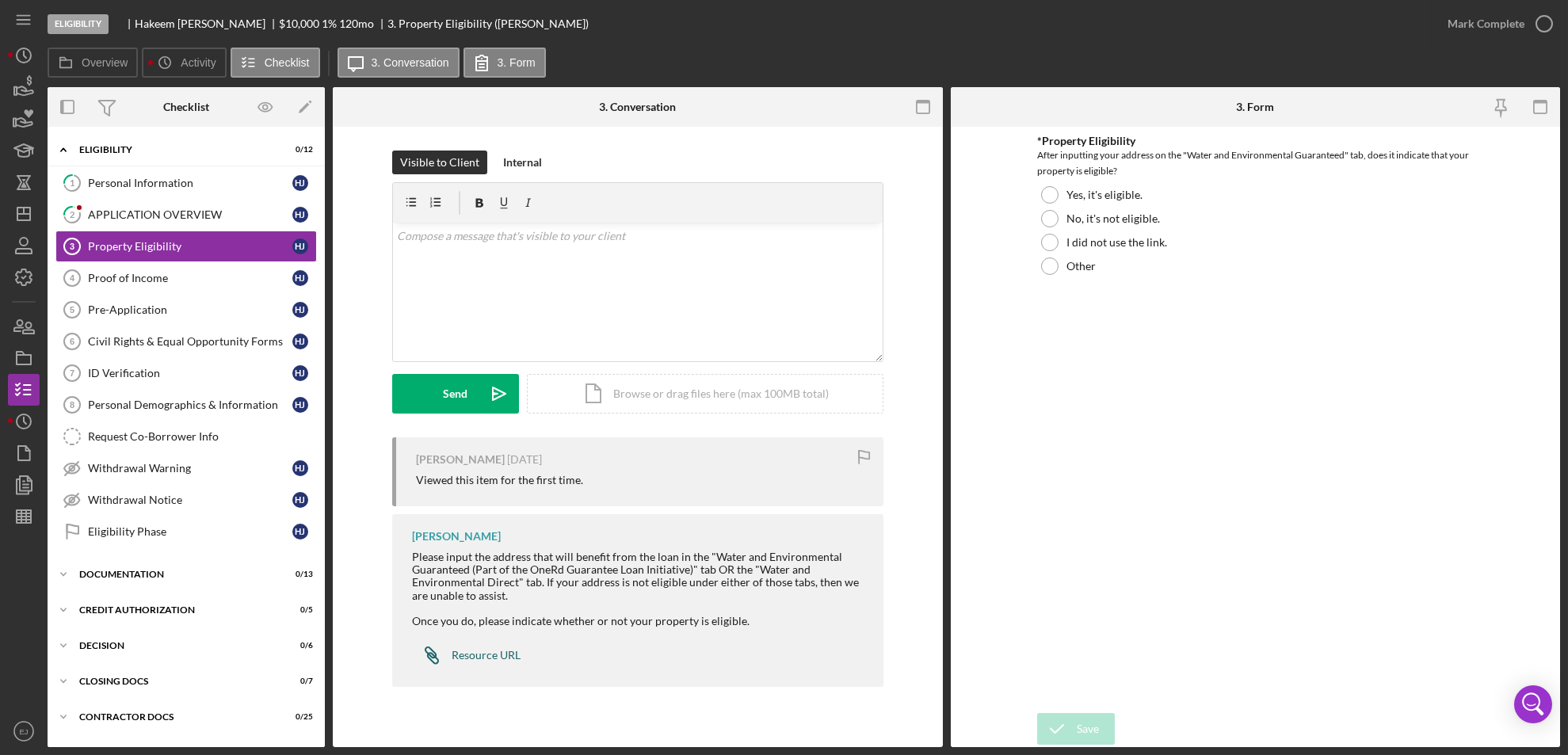
click at [491, 649] on div "Resource URL" at bounding box center [485, 656] width 69 height 13
click at [170, 171] on link "1 Personal Information H J" at bounding box center [186, 182] width 261 height 32
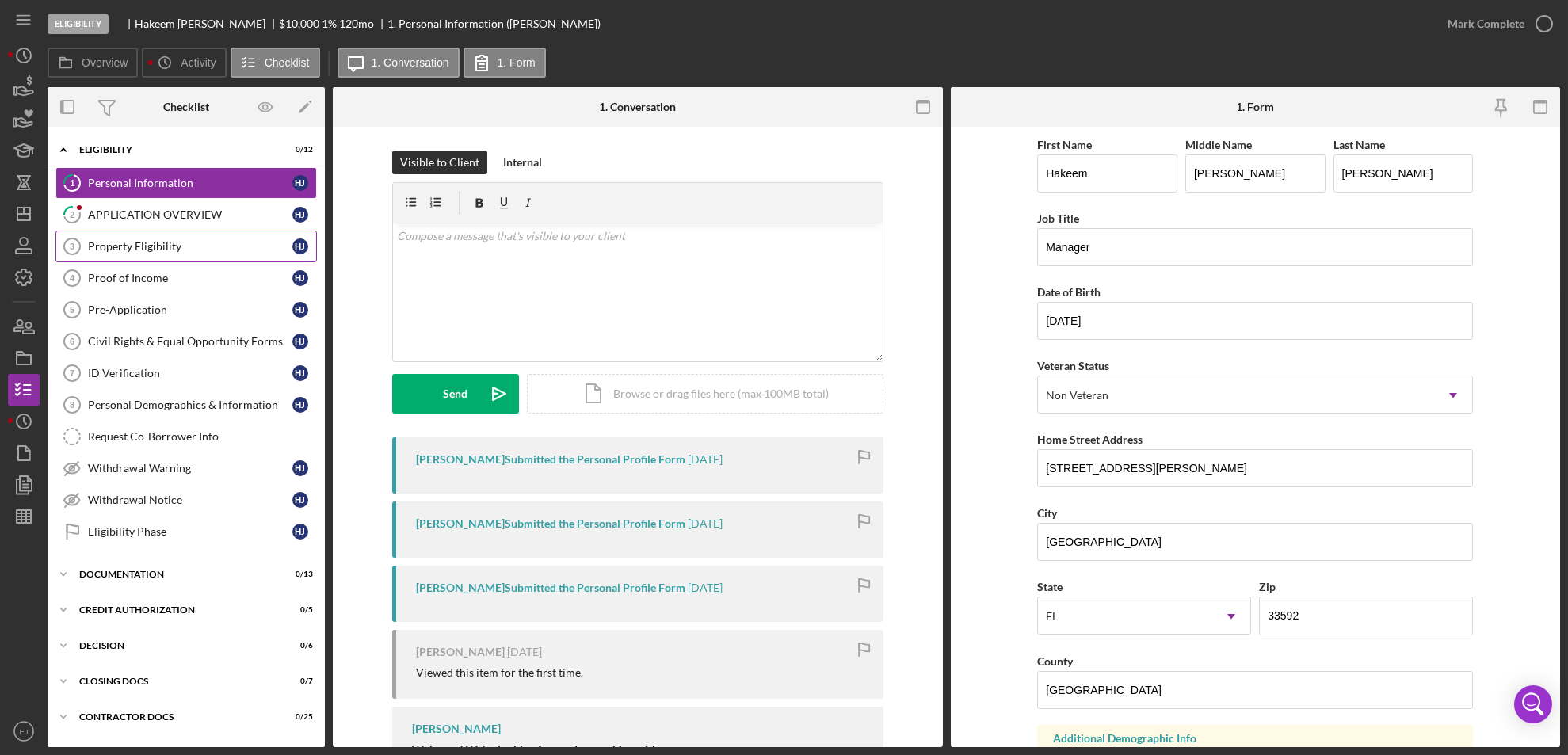
click at [160, 255] on link "Property Eligibility 3 Property Eligibility H J" at bounding box center [186, 246] width 261 height 32
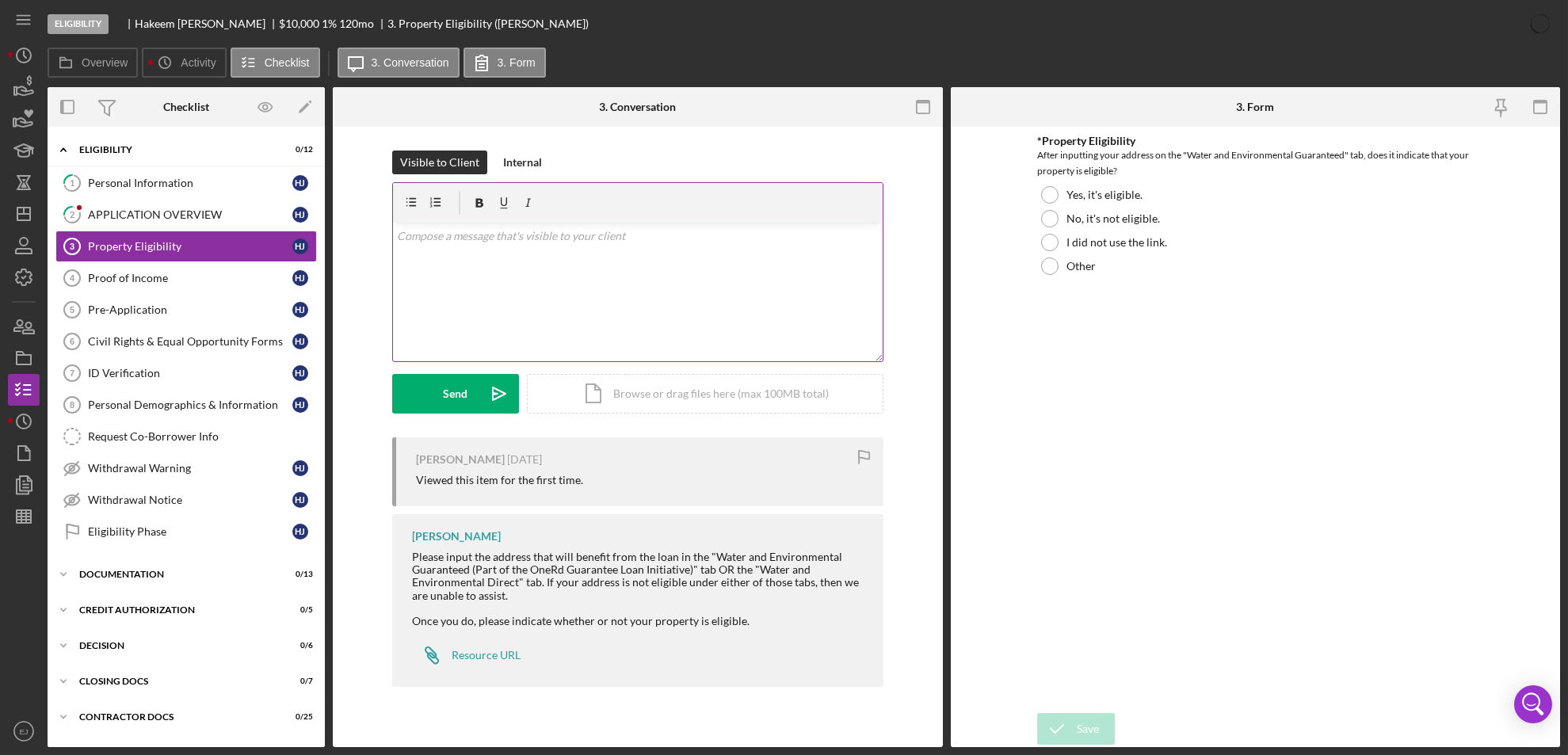
click at [518, 264] on div "v Color teal Color pink Remove color Add row above Add row below Add column bef…" at bounding box center [637, 292] width 490 height 138
click at [736, 404] on div "Icon/Document Browse or drag files here (max 100MB total) Tap to choose files o…" at bounding box center [705, 391] width 357 height 40
click at [480, 387] on icon "Icon/Upload" at bounding box center [499, 393] width 40 height 40
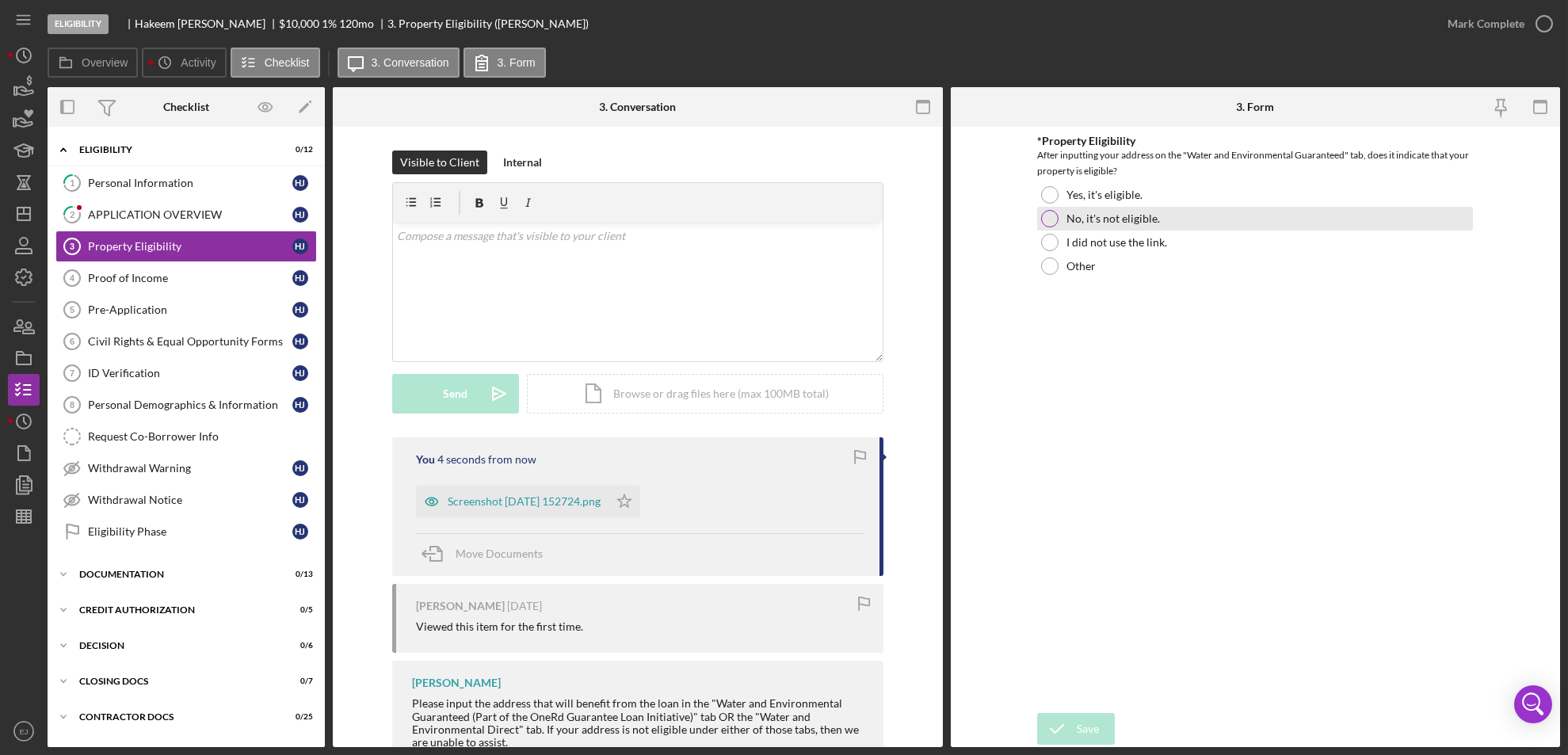
click at [1041, 216] on div at bounding box center [1049, 218] width 17 height 17
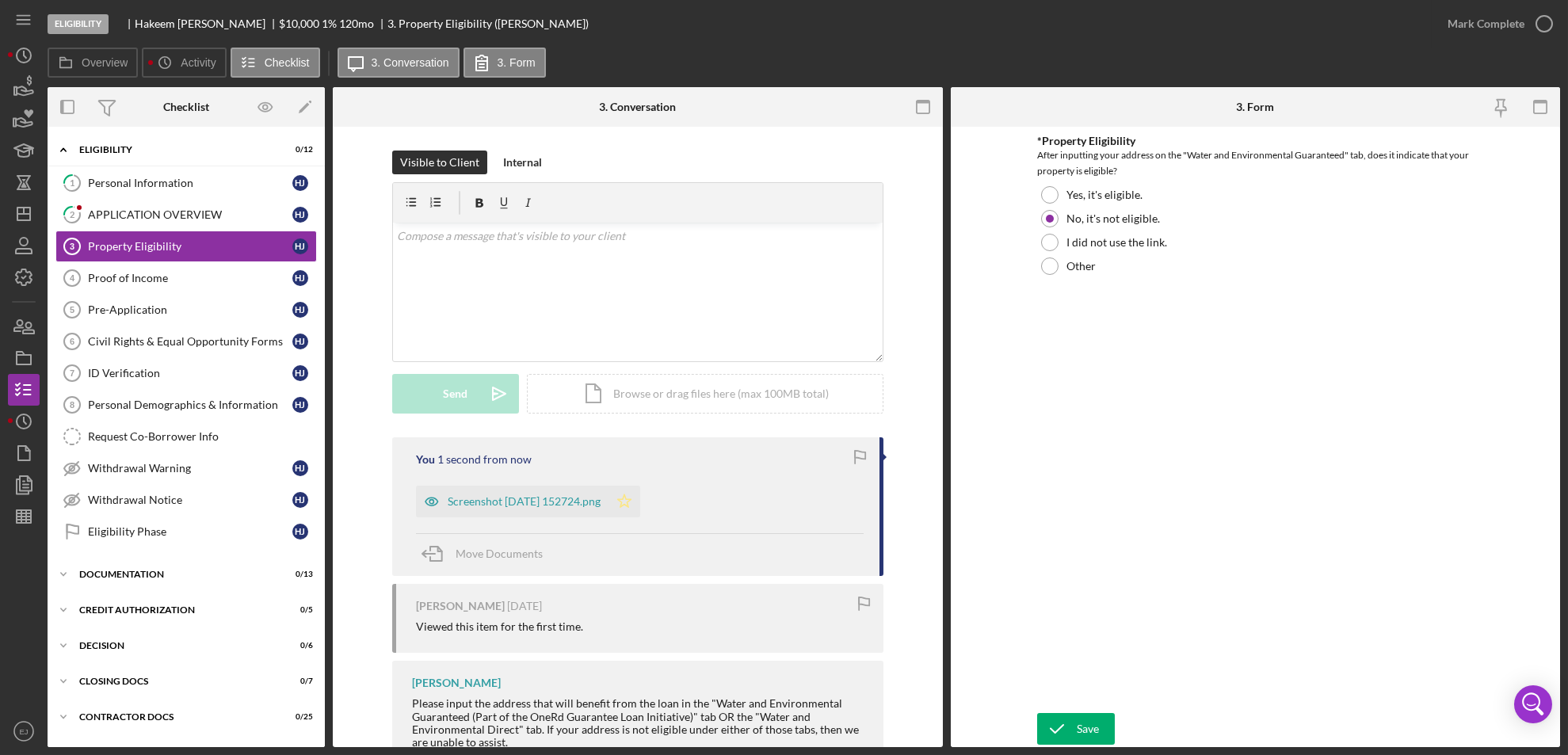
click at [640, 507] on icon "Icon/Star" at bounding box center [624, 501] width 32 height 32
click at [1085, 744] on div "Save Save" at bounding box center [1254, 730] width 436 height 34
click at [1085, 737] on div "Save" at bounding box center [1087, 728] width 22 height 32
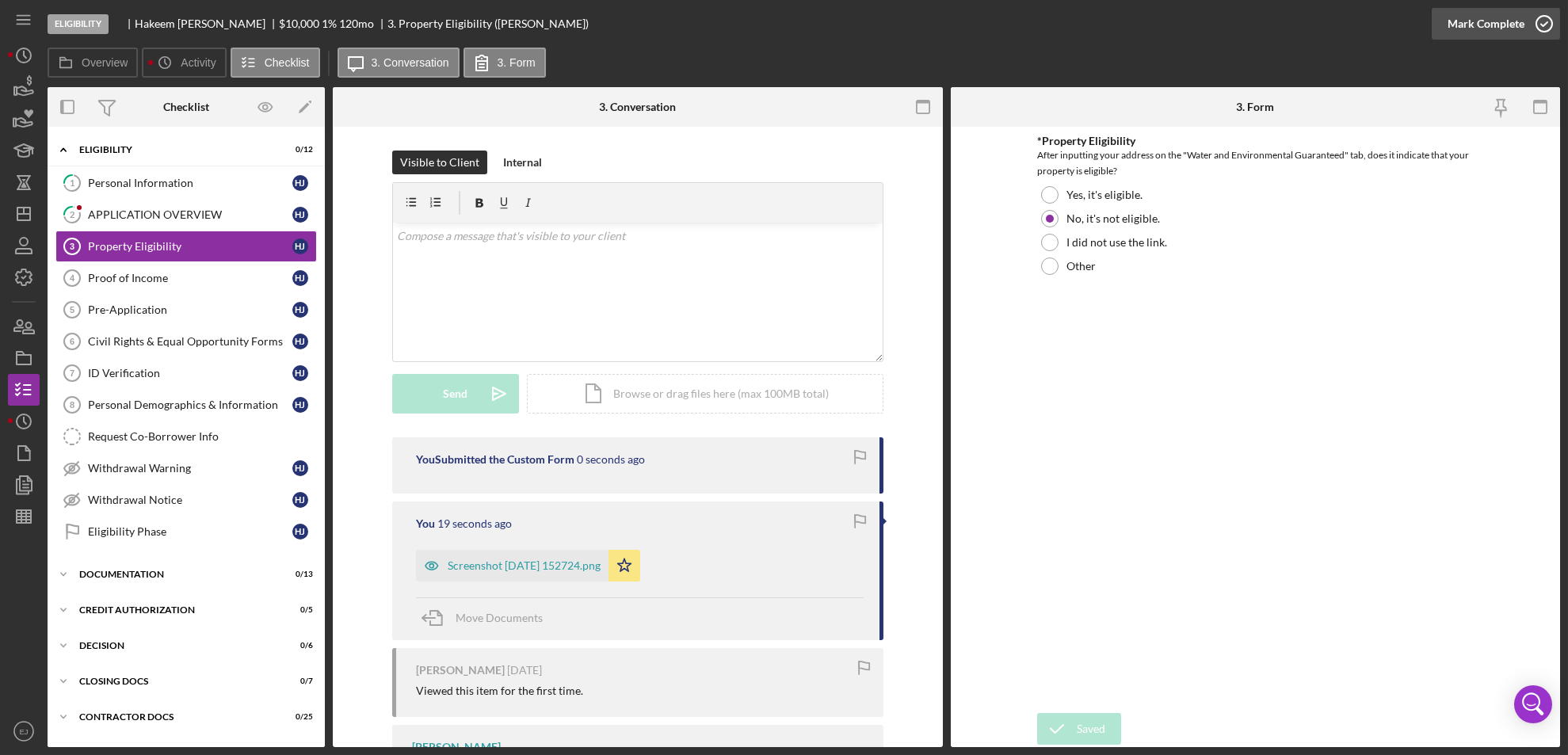
click at [1539, 15] on circle "button" at bounding box center [1544, 23] width 15 height 15
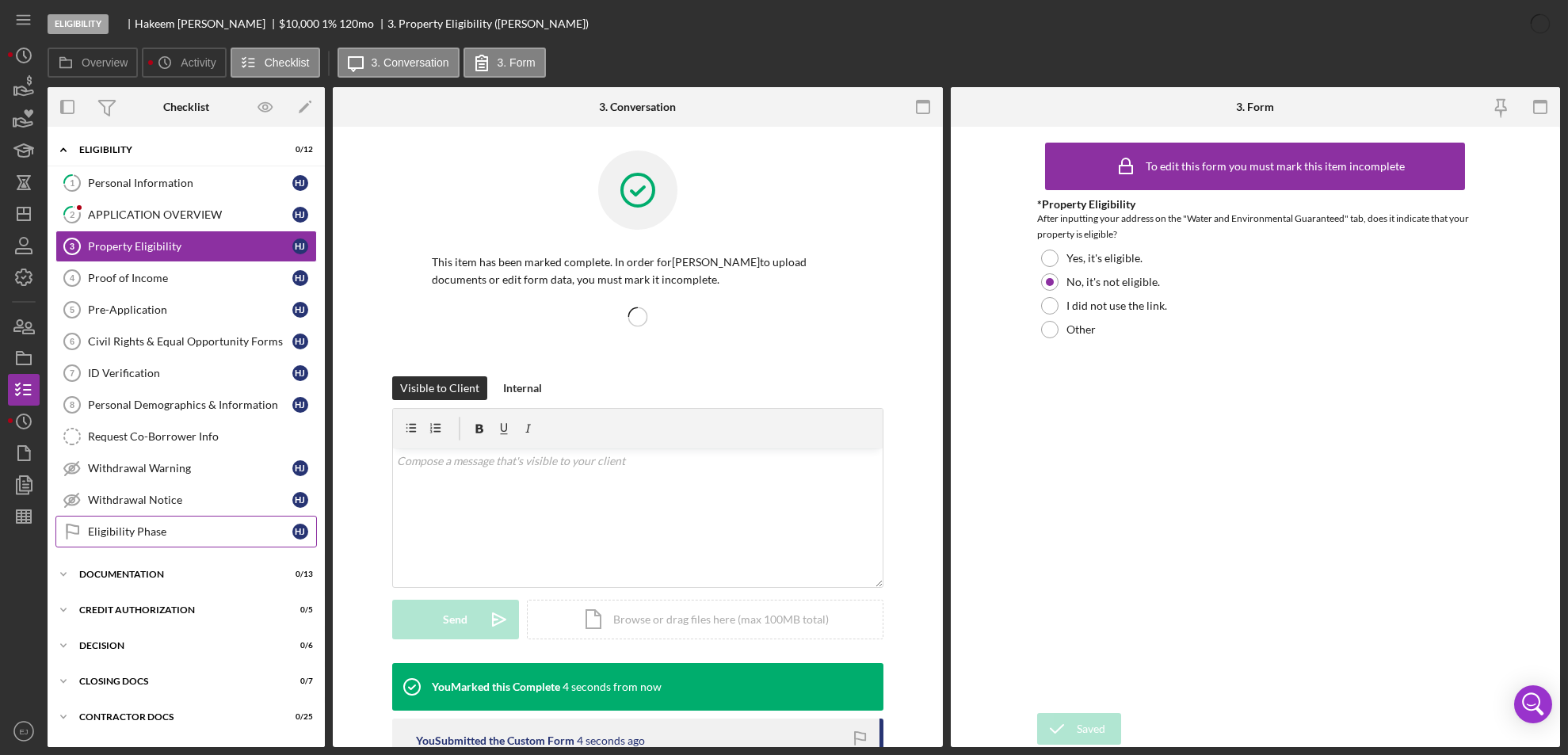
click at [122, 540] on link "Eligibility Phase Eligibility Phase H J" at bounding box center [186, 531] width 261 height 32
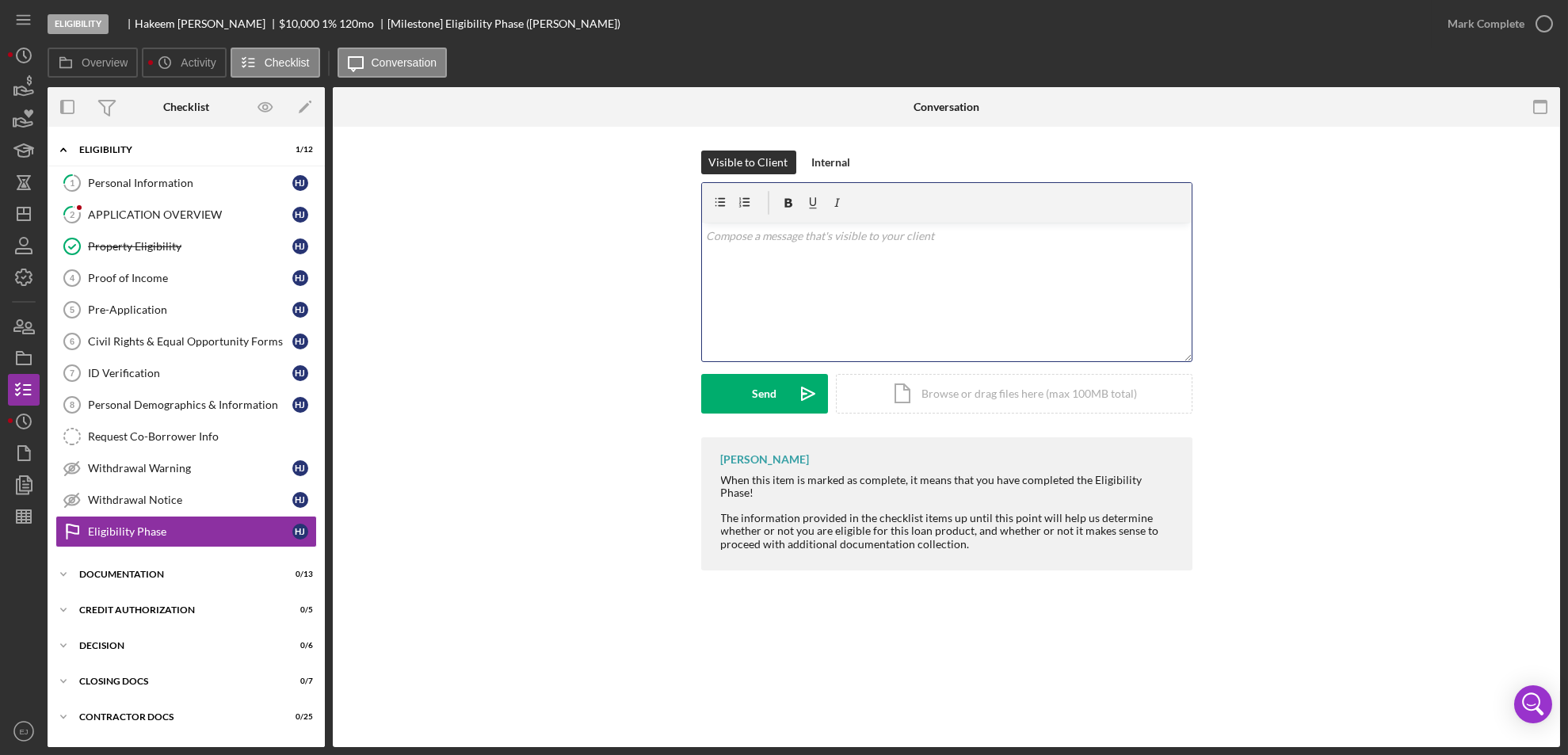
click at [738, 262] on div "v Color teal Color pink Remove color Add row above Add row below Add column bef…" at bounding box center [947, 292] width 490 height 138
click at [731, 261] on p at bounding box center [947, 257] width 481 height 17
click at [731, 265] on p at bounding box center [947, 257] width 481 height 17
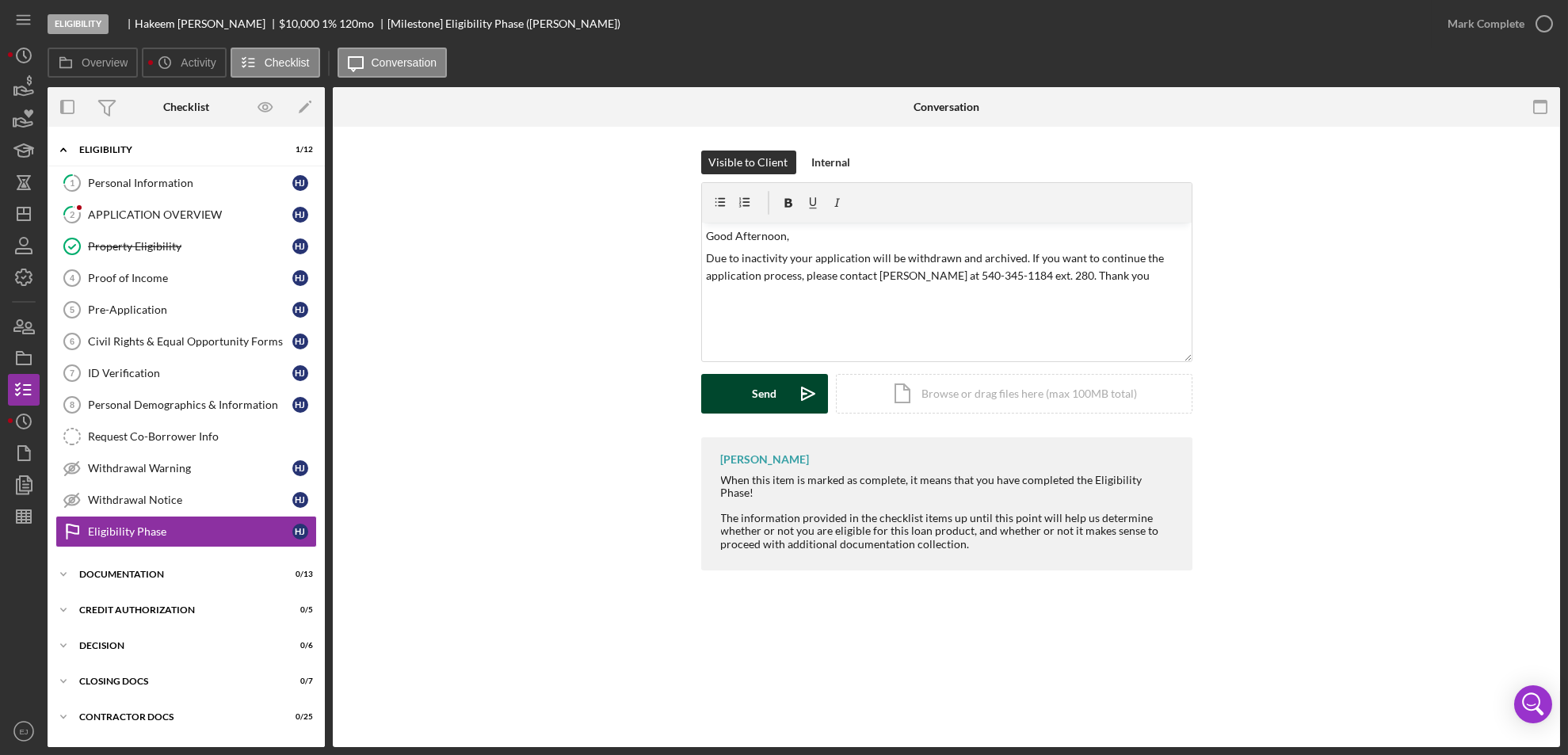
click at [730, 394] on button "Send Icon/icon-invite-send" at bounding box center [765, 393] width 127 height 40
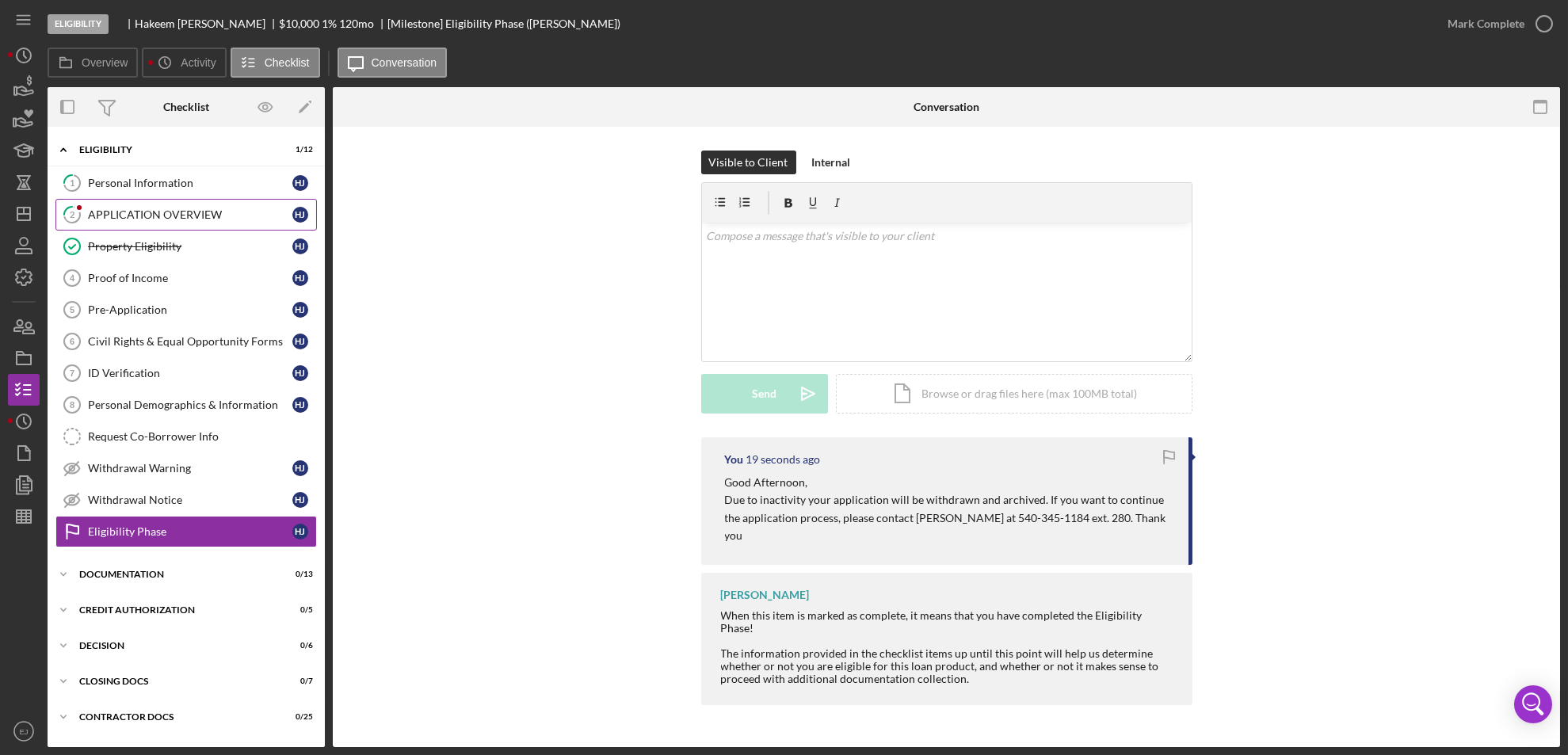
click at [187, 221] on link "2 APPLICATION OVERVIEW H J" at bounding box center [186, 214] width 261 height 32
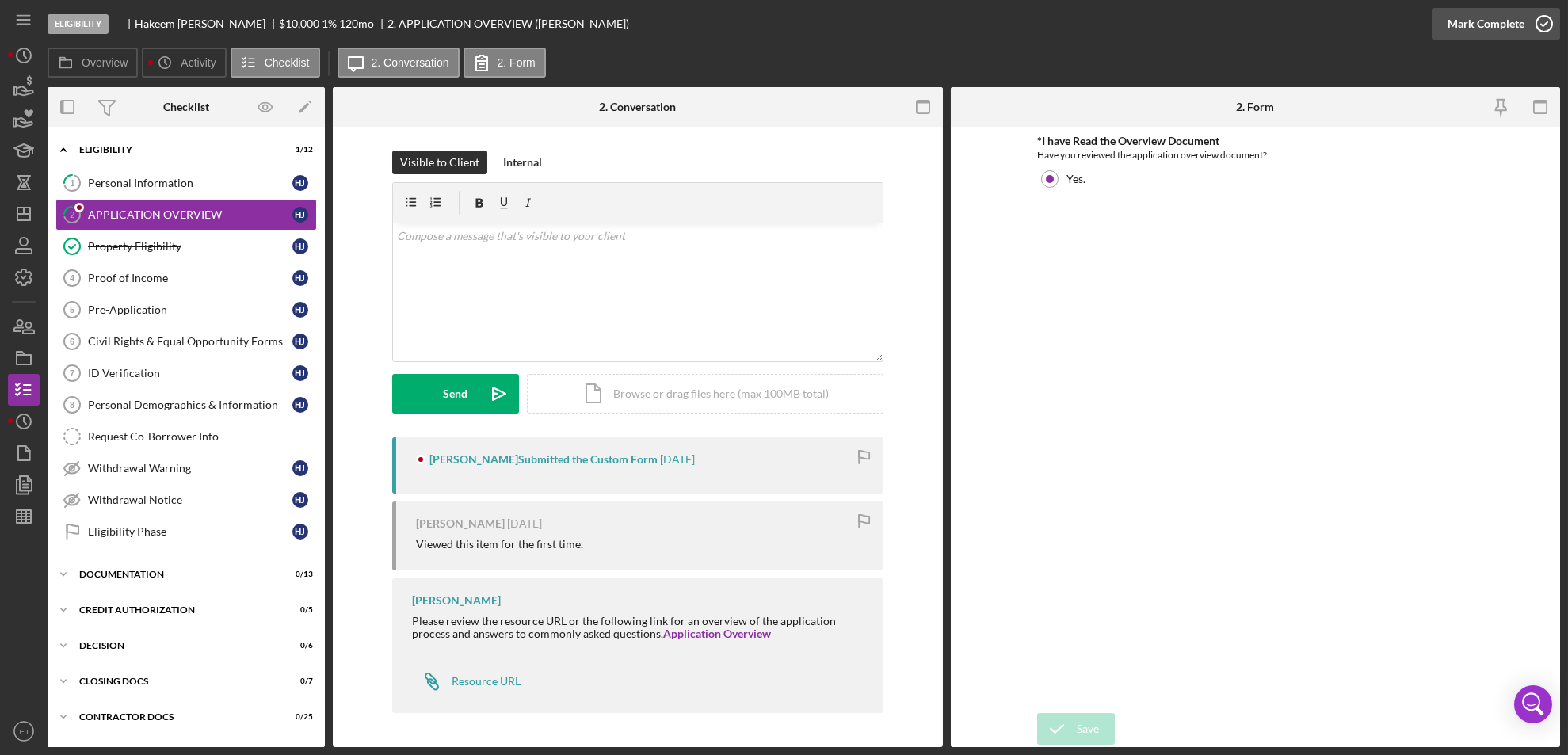
click at [1544, 23] on icon "button" at bounding box center [1544, 24] width 40 height 40
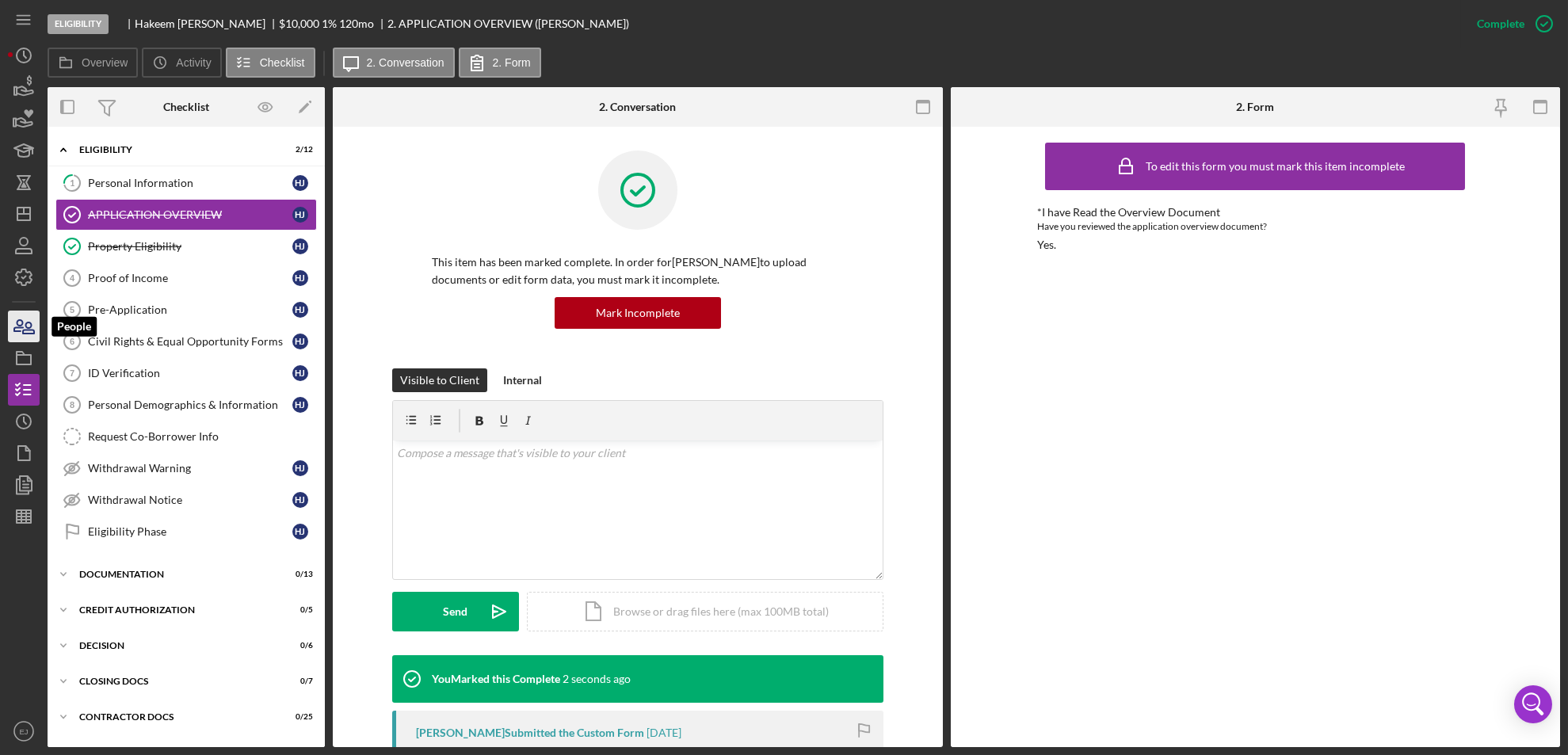
click at [32, 325] on icon "button" at bounding box center [29, 328] width 11 height 11
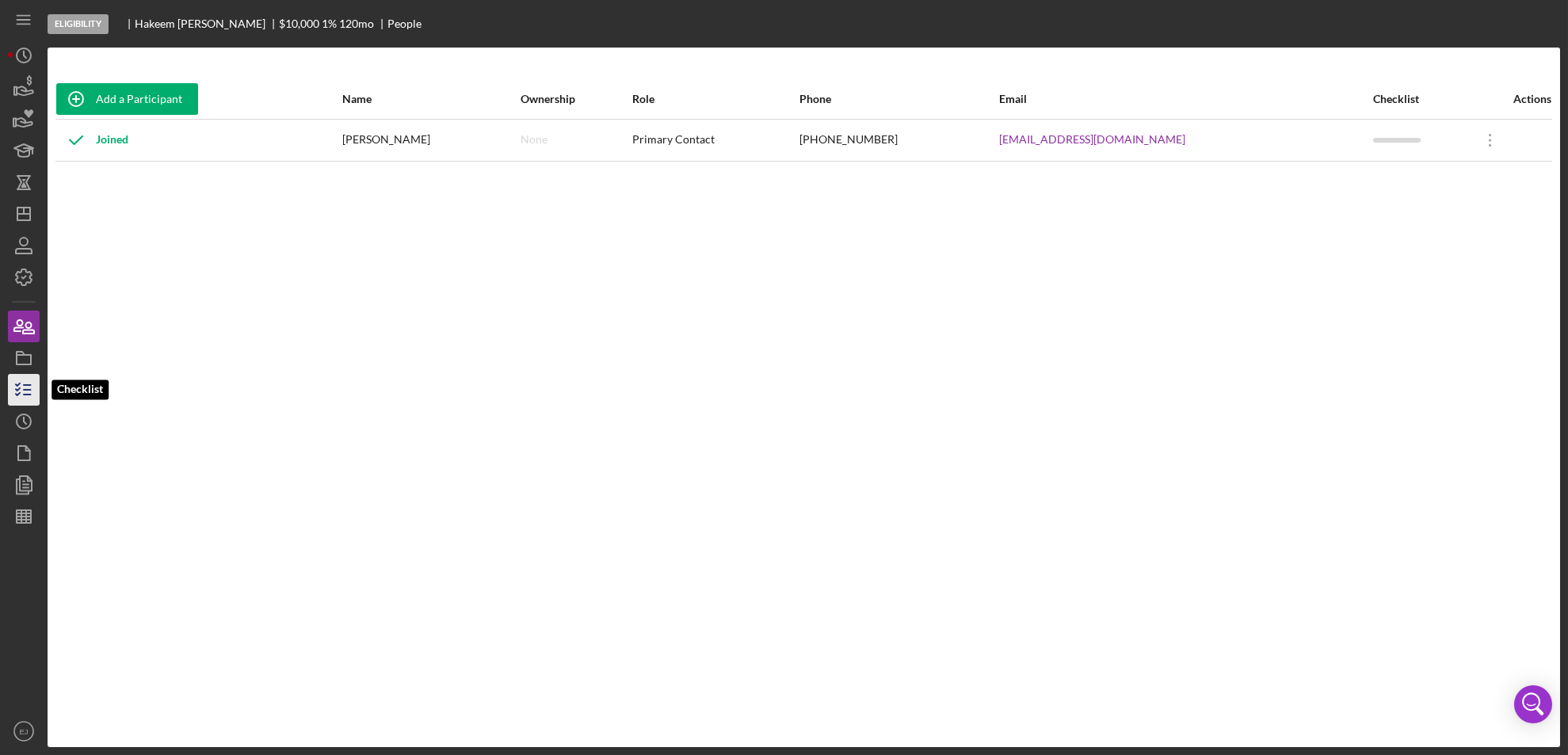
click at [18, 396] on icon "button" at bounding box center [24, 389] width 40 height 40
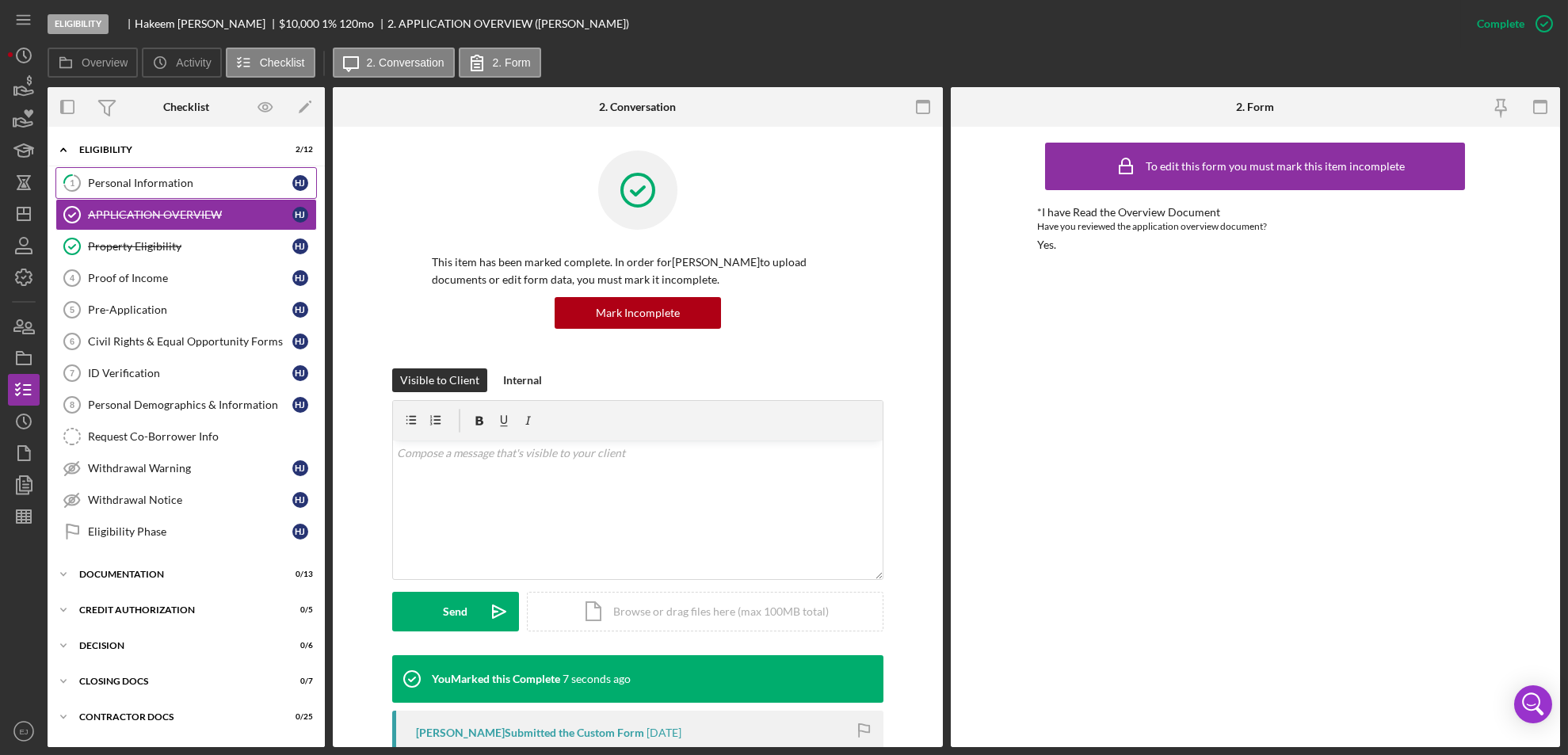
click at [136, 178] on div "Personal Information" at bounding box center [190, 183] width 204 height 13
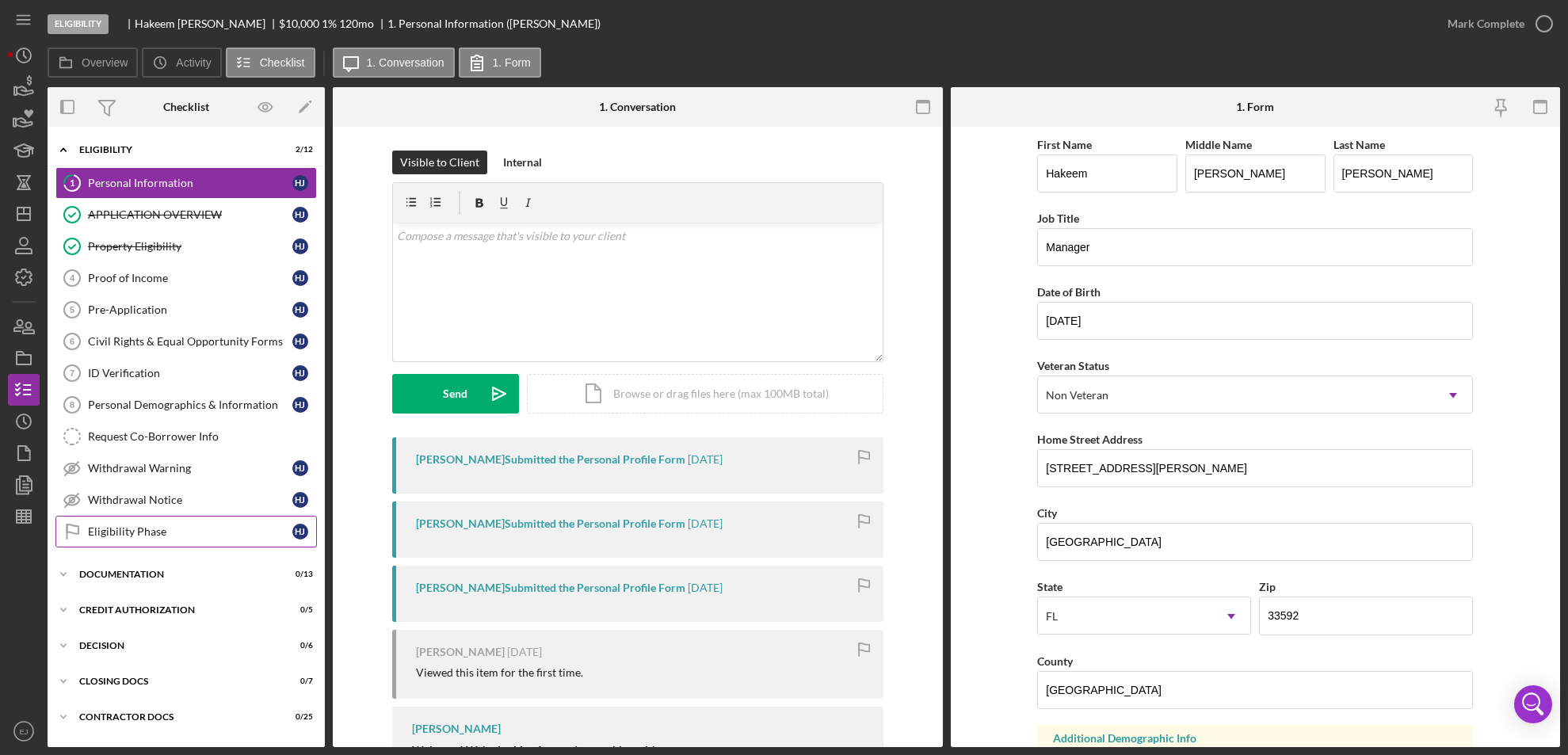
click at [101, 529] on div "Eligibility Phase" at bounding box center [190, 532] width 204 height 13
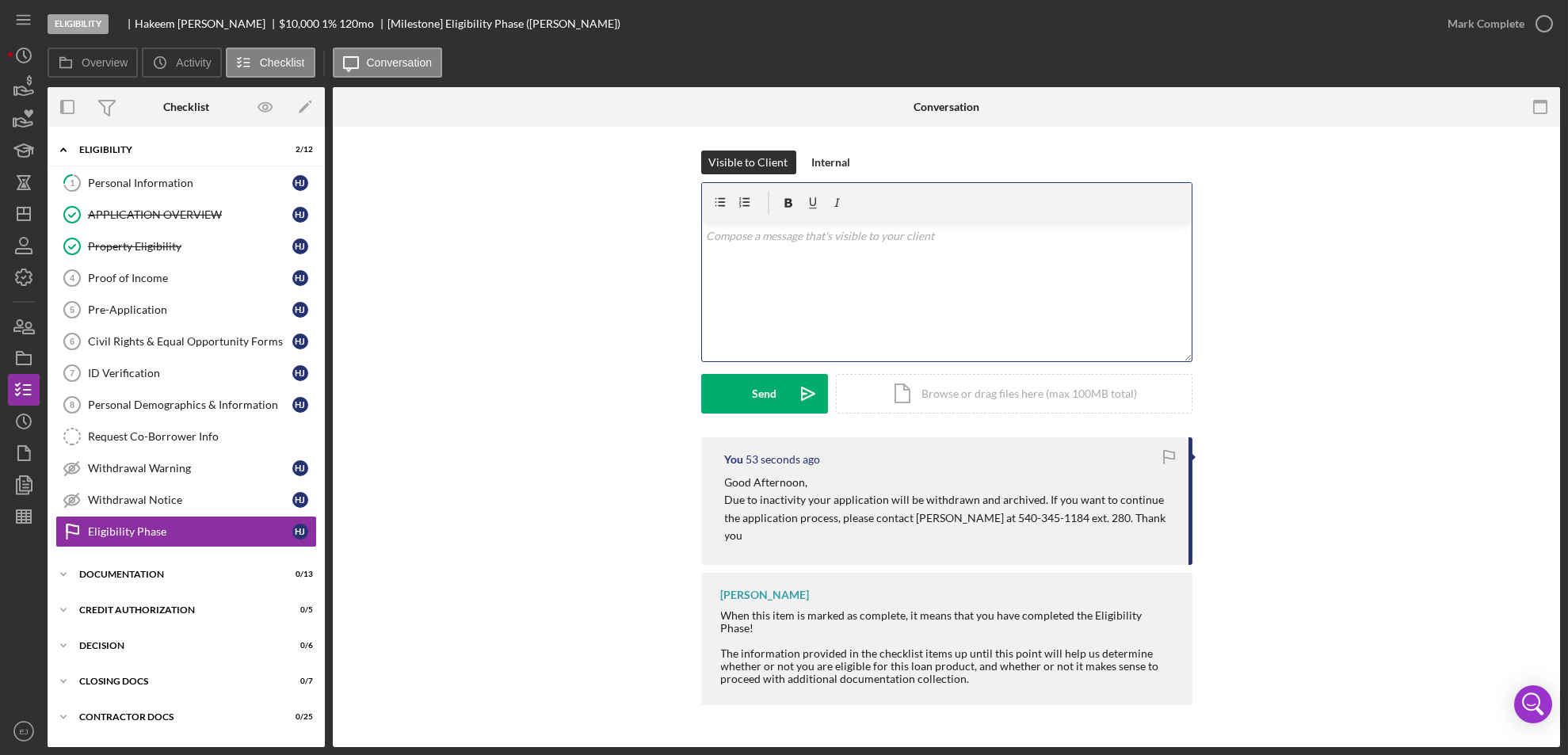
click at [777, 287] on div "v Color teal Color pink Remove color Add row above Add row below Add column bef…" at bounding box center [947, 292] width 490 height 138
click at [784, 239] on p "Due to inactivity your application will be withdrawn and archived. If you want …" at bounding box center [947, 245] width 481 height 36
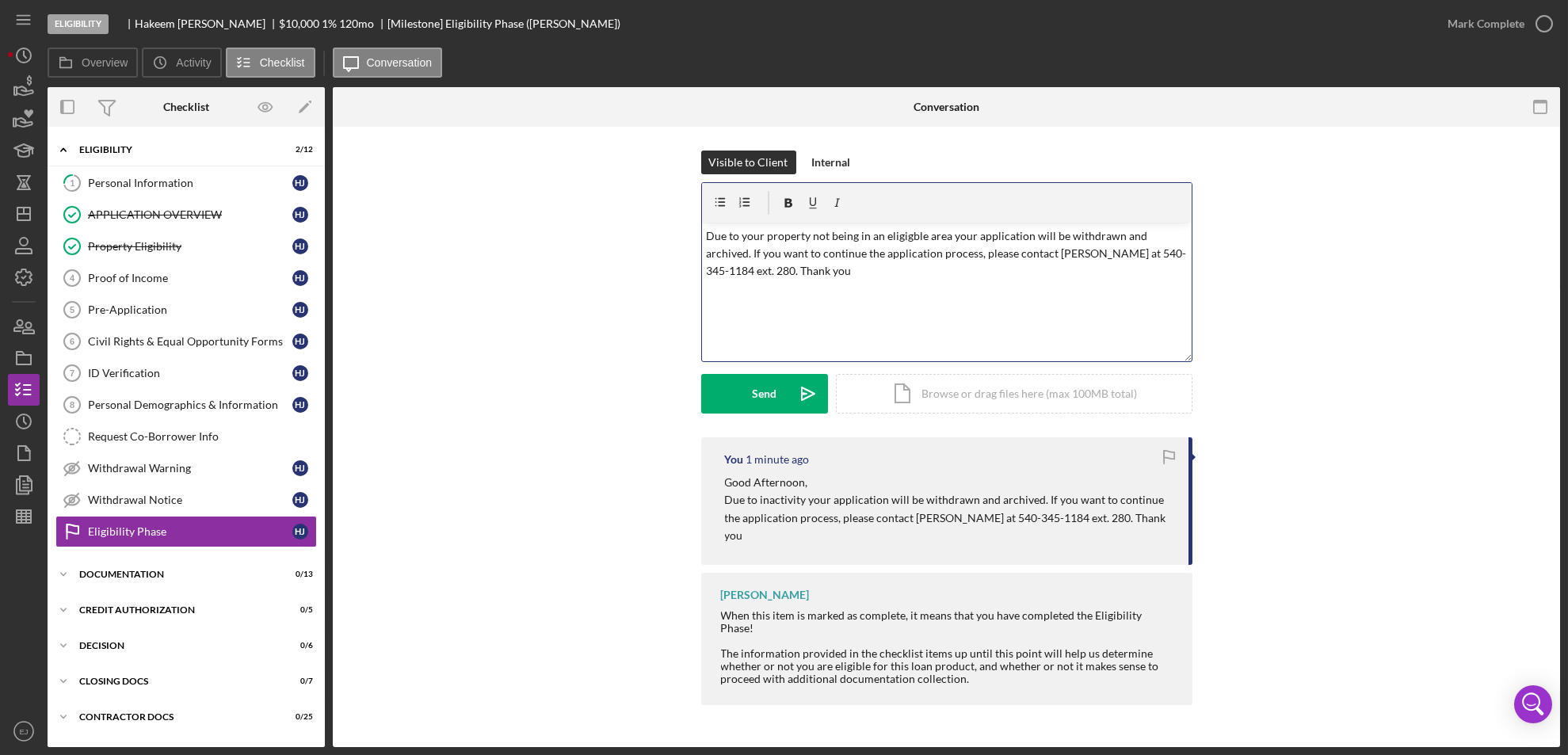
click at [708, 235] on p "Due to your property not being in an eligigble area your application will be wi…" at bounding box center [947, 253] width 481 height 53
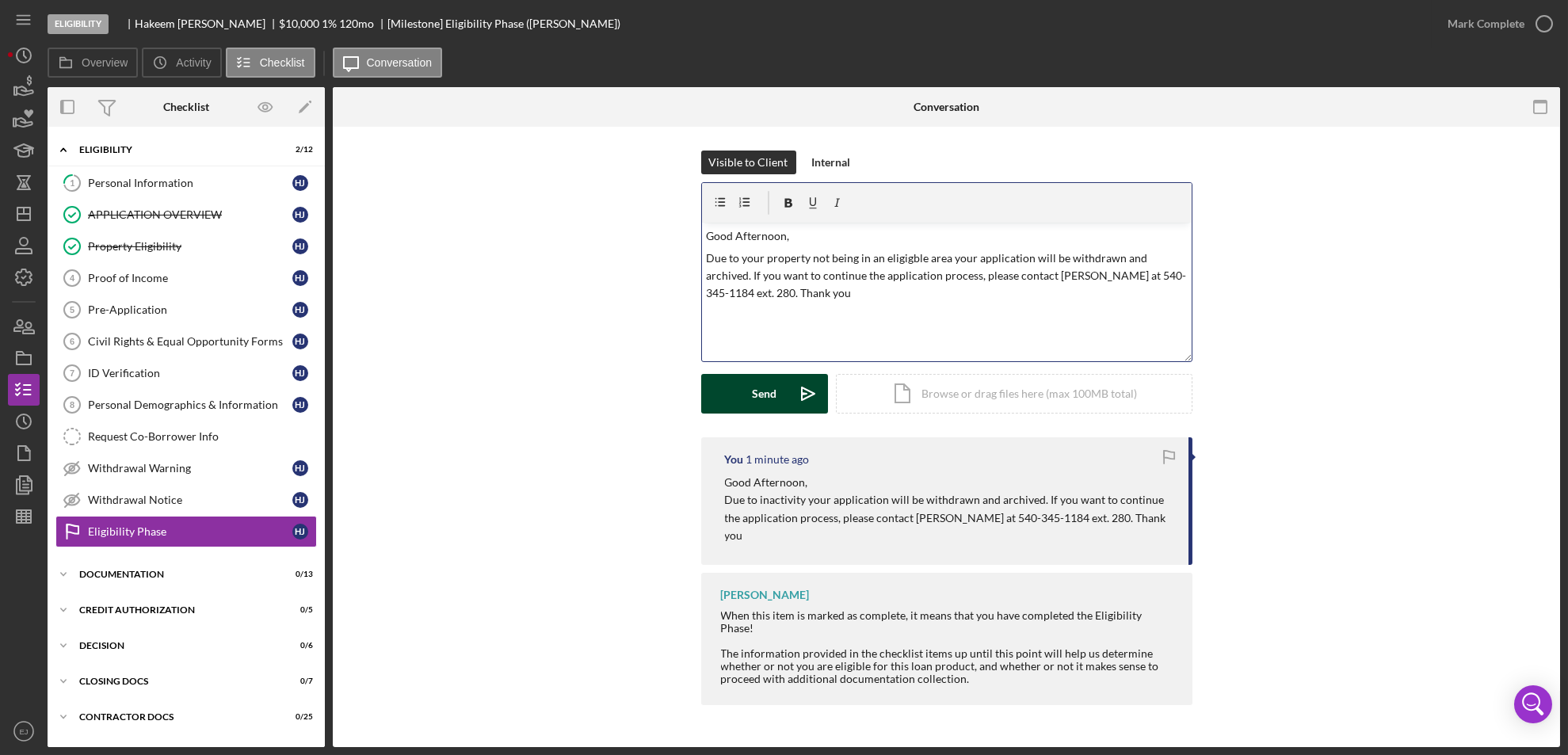
click at [736, 406] on button "Send Icon/icon-invite-send" at bounding box center [765, 393] width 127 height 40
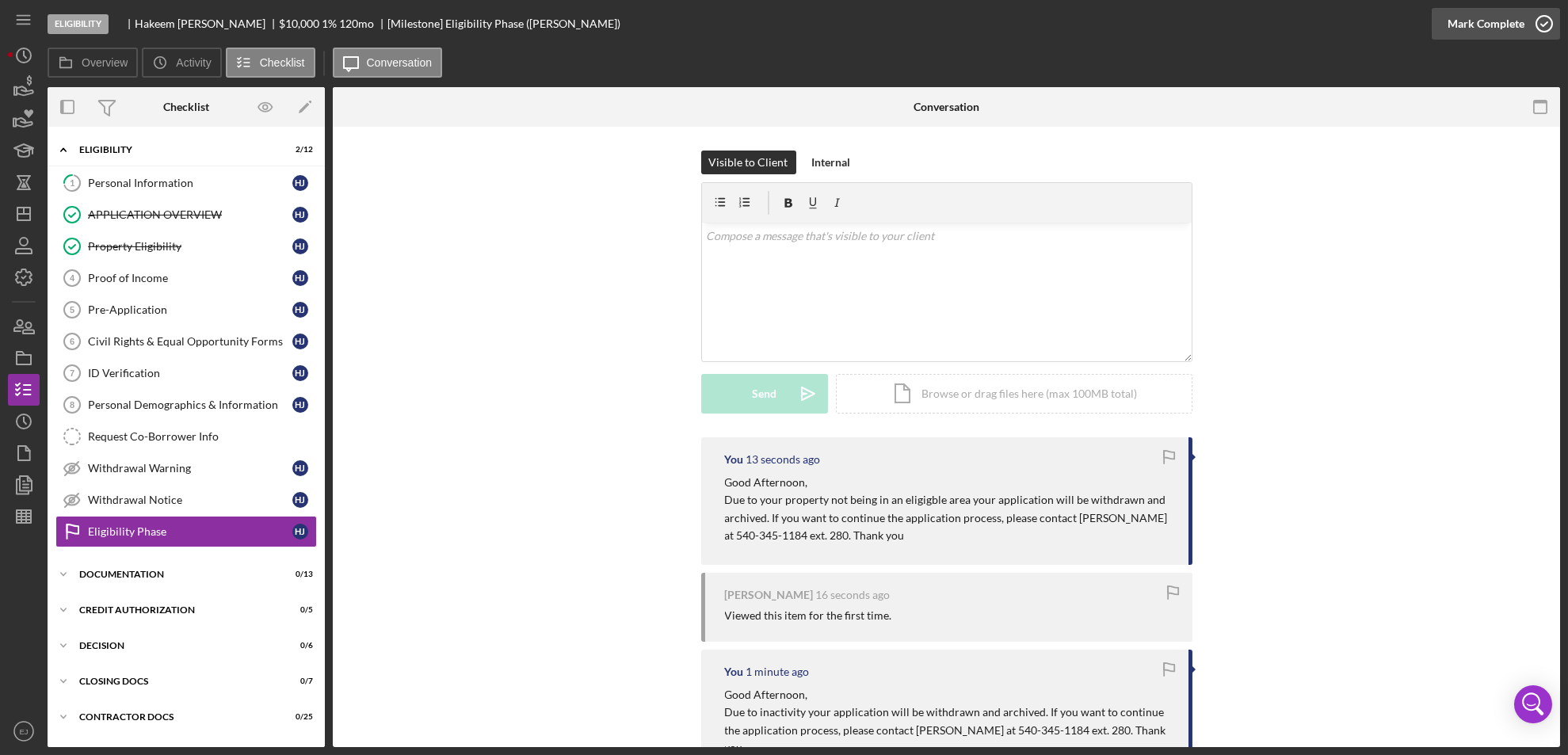
click at [1538, 32] on icon "button" at bounding box center [1544, 24] width 40 height 40
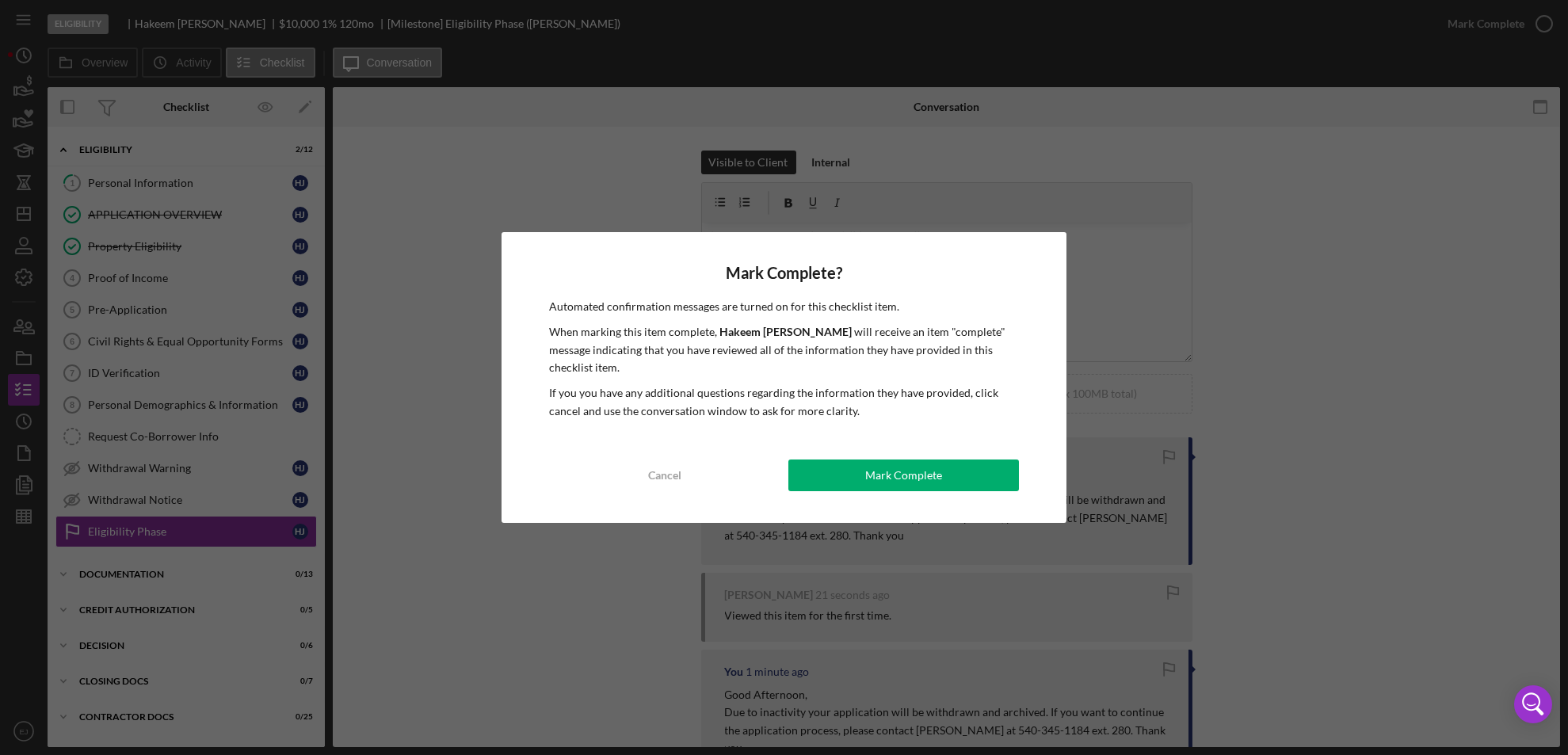
drag, startPoint x: 959, startPoint y: 481, endPoint x: 977, endPoint y: 563, distance: 84.0
click at [977, 563] on div "Mark Complete? Automated confirmation messages are turned on for this checklist…" at bounding box center [784, 377] width 1568 height 755
click at [1297, 366] on div "Mark Complete? Automated confirmation messages are turned on for this checklist…" at bounding box center [784, 377] width 1568 height 755
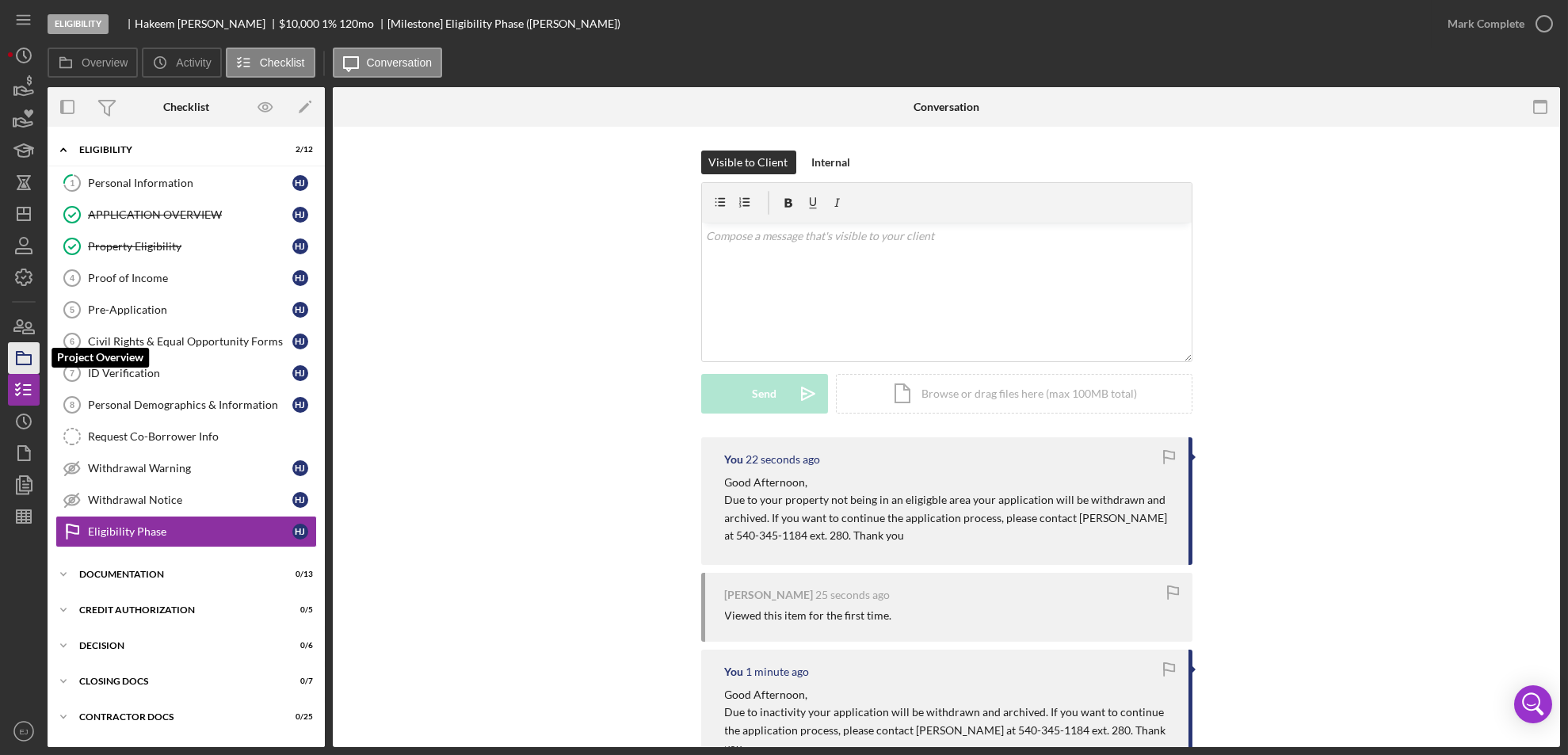
click at [19, 355] on polygon "button" at bounding box center [20, 353] width 8 height 3
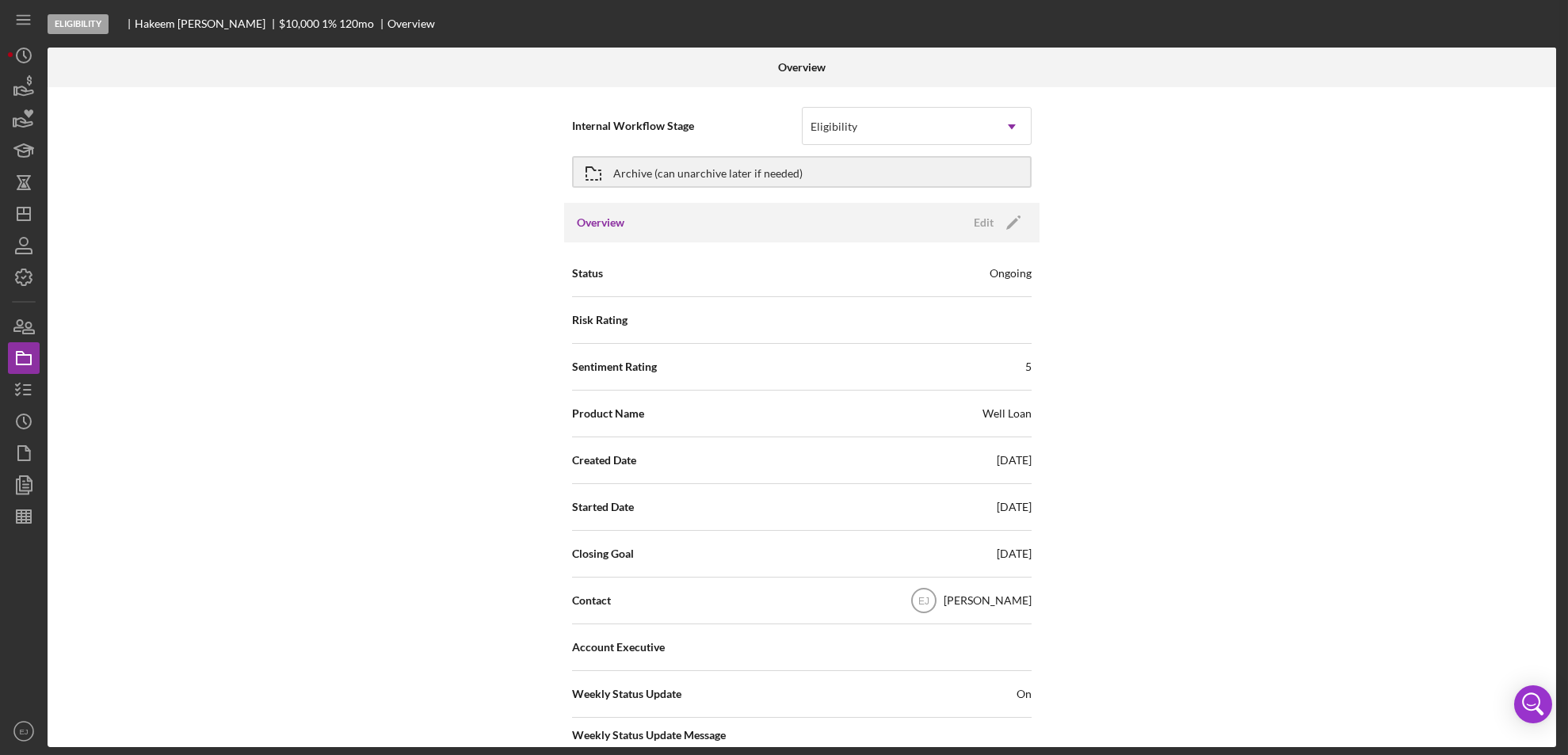
click at [1038, 129] on div "Internal Workflow Stage Eligibility Icon/Dropdown Arrow Archive (can unarchive …" at bounding box center [802, 417] width 1509 height 660
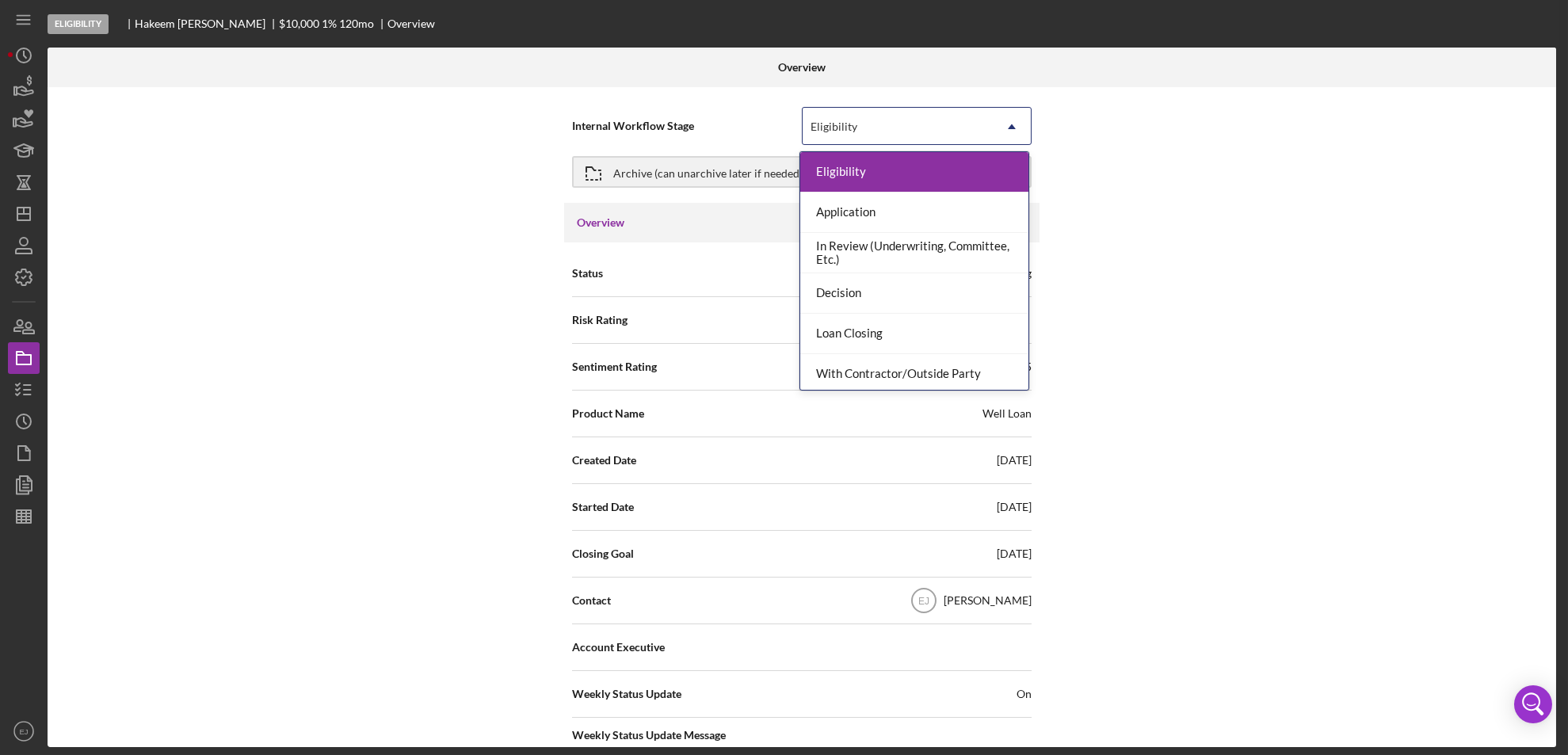
click at [1026, 129] on icon "Icon/Dropdown Arrow" at bounding box center [1012, 126] width 38 height 38
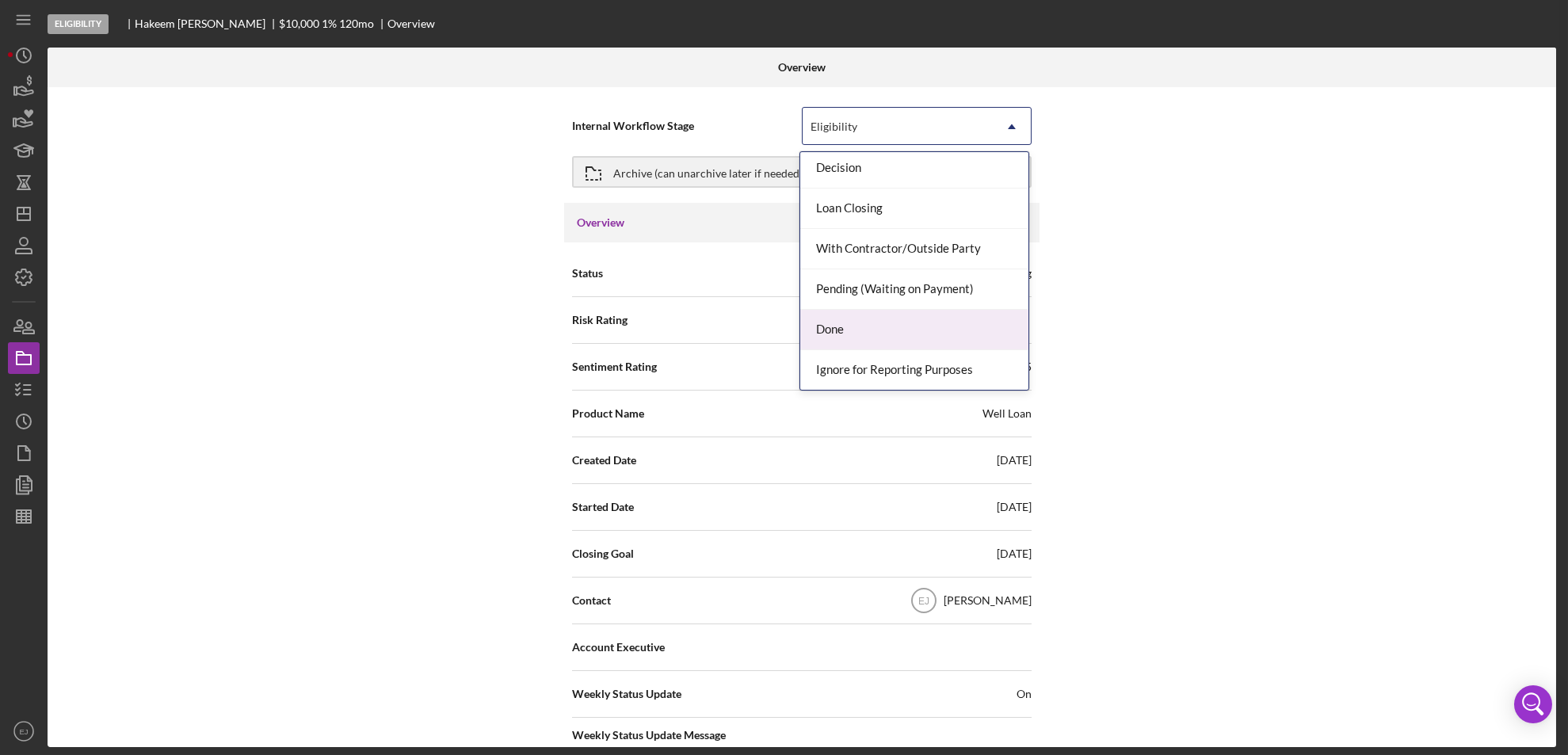
click at [956, 319] on div "Done" at bounding box center [914, 330] width 228 height 41
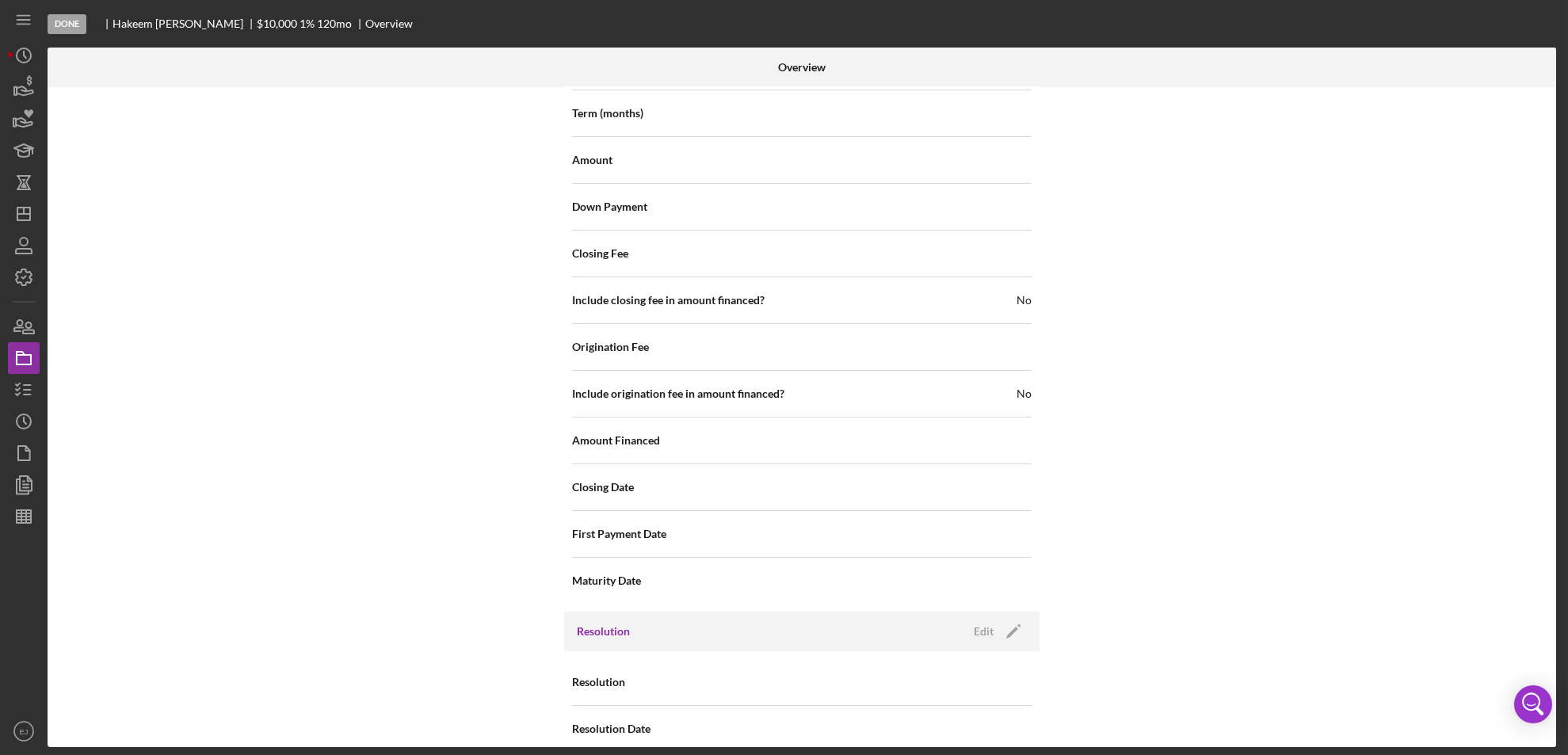
scroll to position [1694, 0]
click at [985, 616] on div "Edit" at bounding box center [983, 627] width 20 height 24
click at [1003, 672] on icon "Icon/Dropdown Arrow" at bounding box center [1012, 678] width 38 height 38
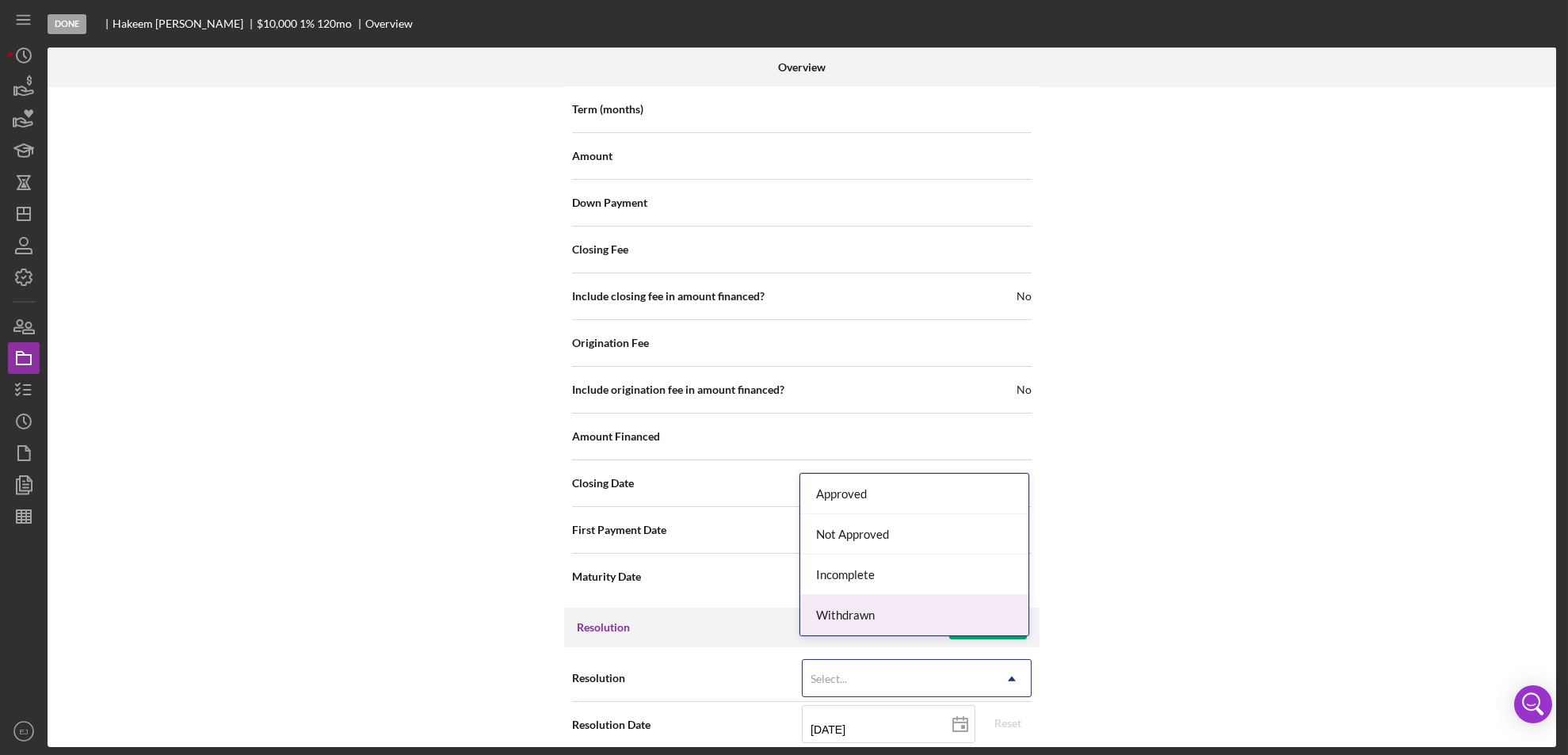
click at [999, 614] on div "Withdrawn" at bounding box center [914, 615] width 228 height 41
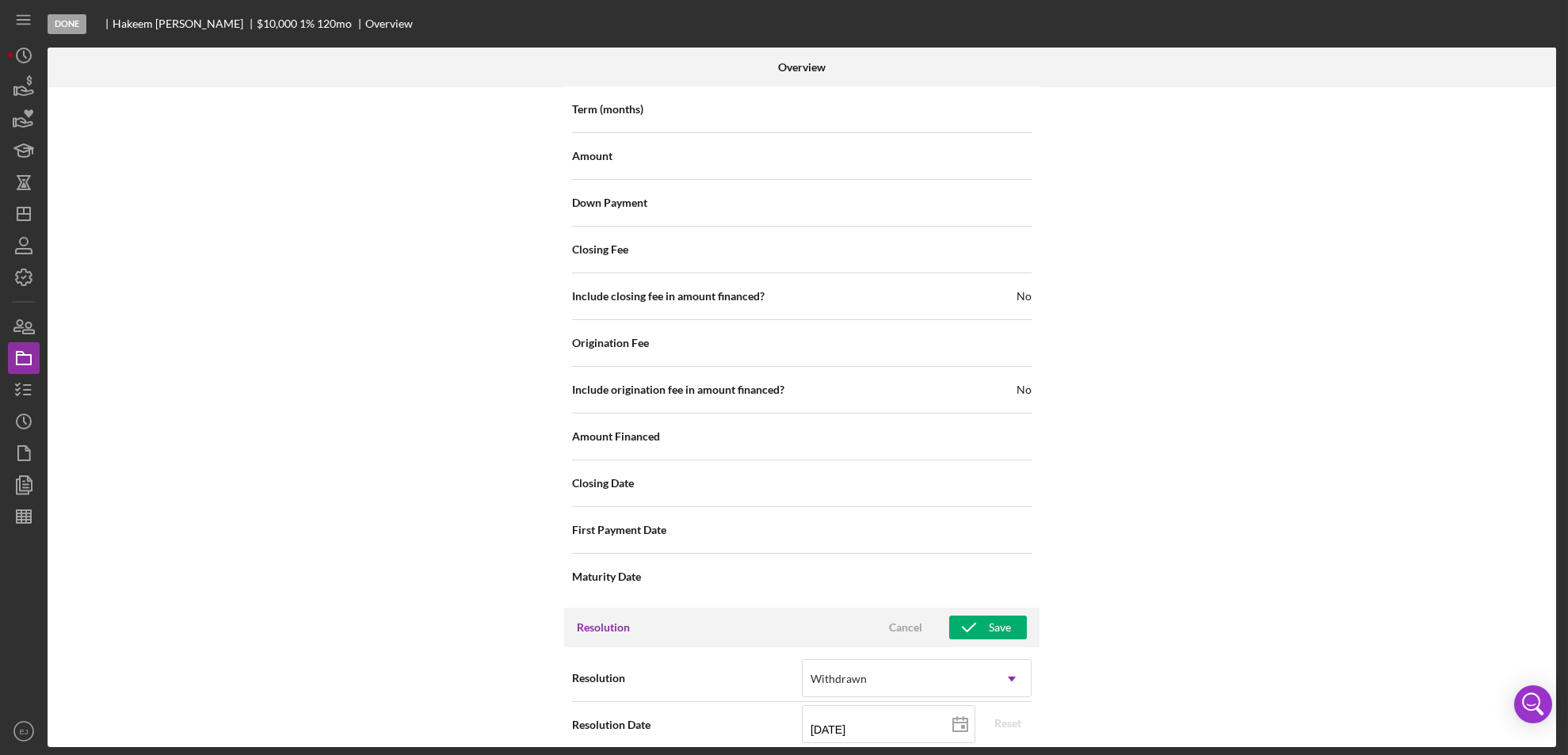
scroll to position [1795, 0]
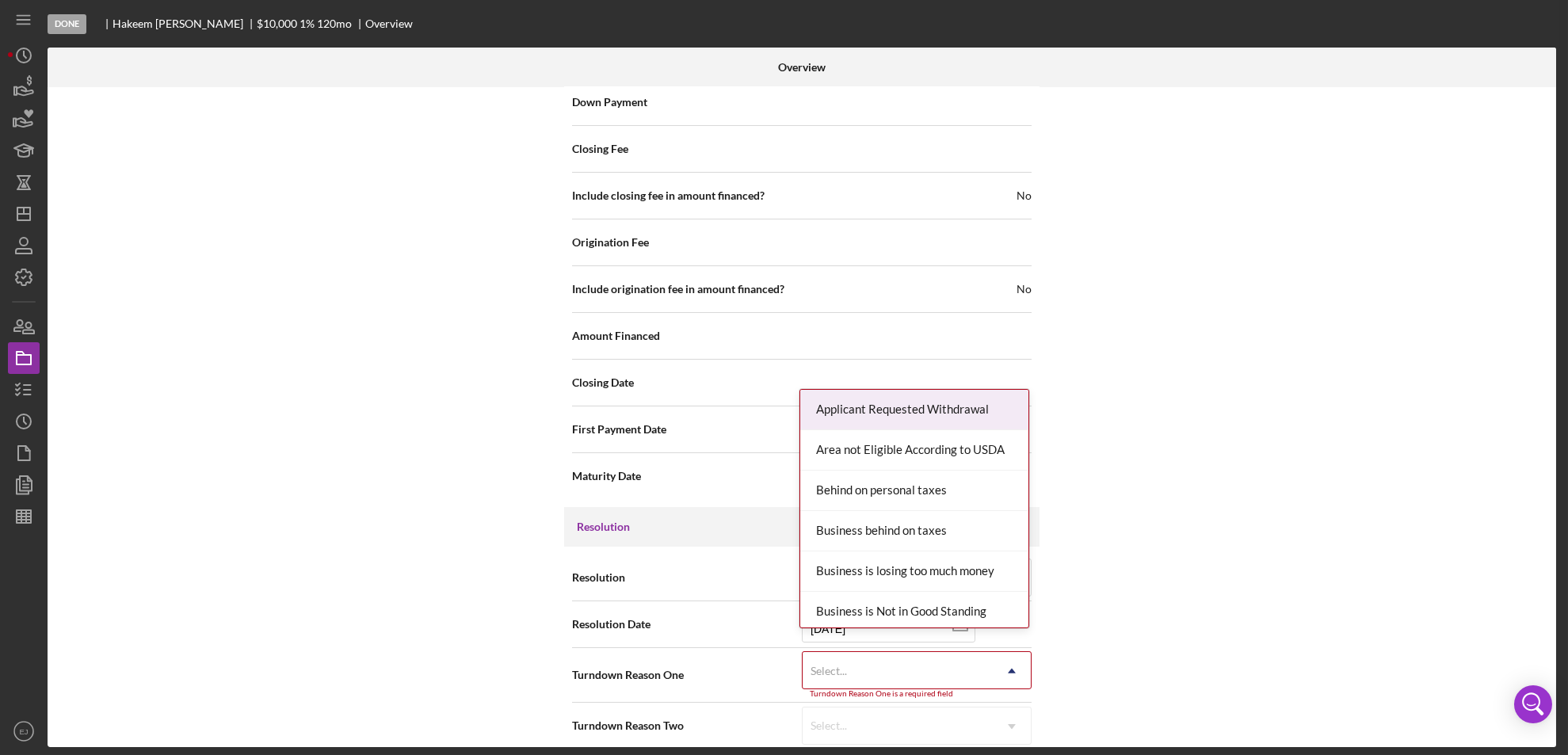
click at [1012, 740] on div "Internal Workflow Stage Done Icon/Dropdown Arrow Archive (can unarchive later i…" at bounding box center [802, 417] width 1509 height 660
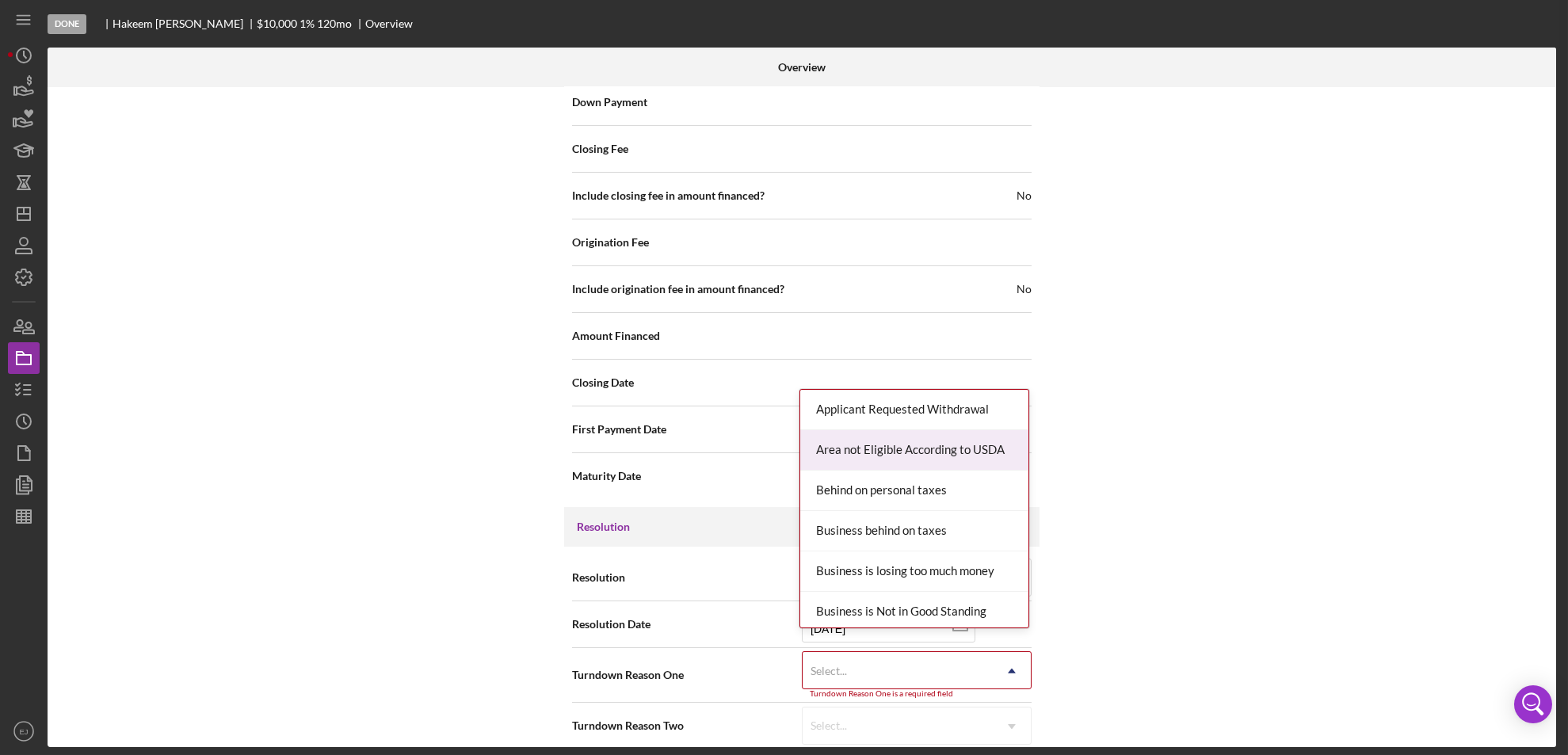
click at [980, 448] on div "Area not Eligible According to USDA" at bounding box center [914, 450] width 228 height 41
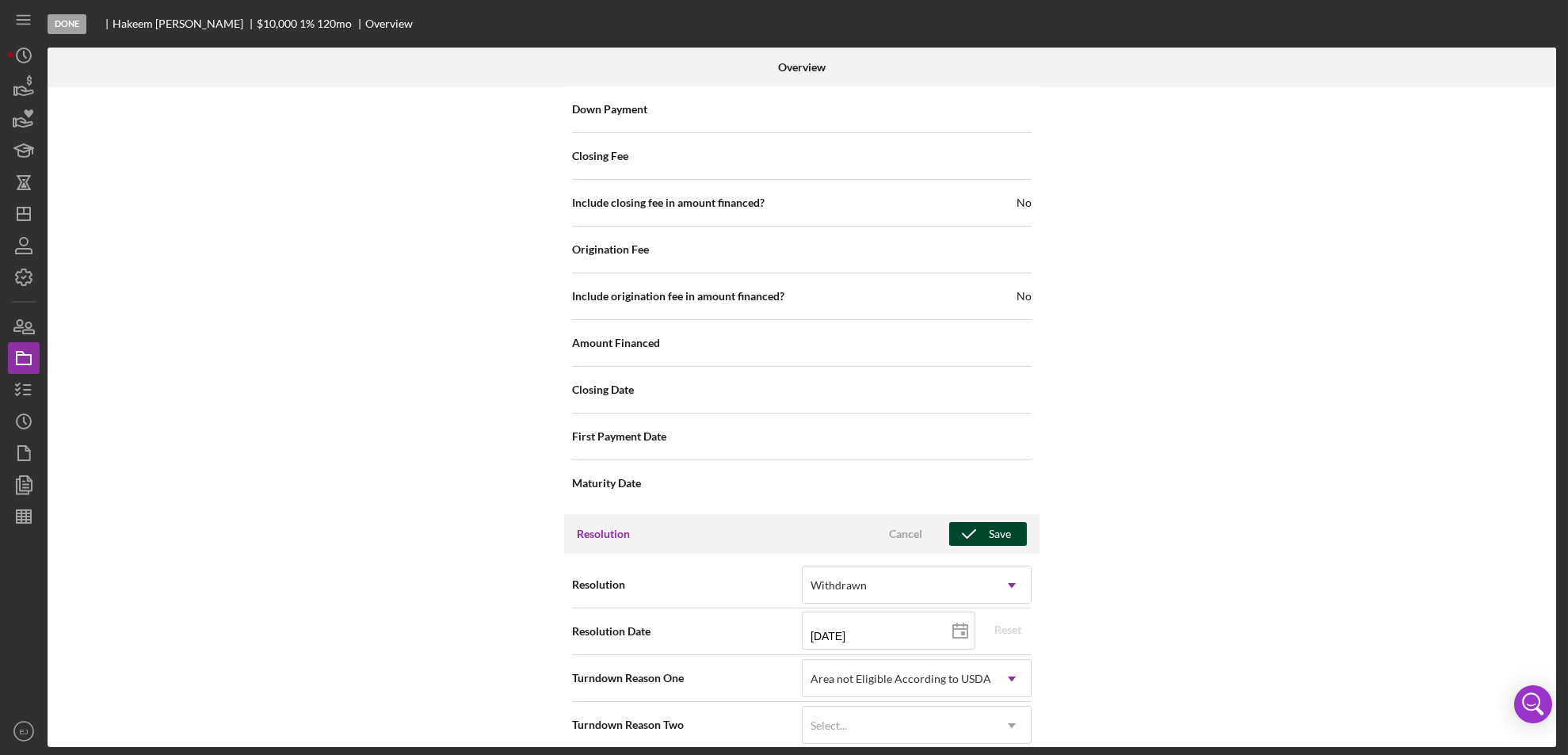
click at [974, 519] on icon "button" at bounding box center [968, 533] width 40 height 40
click at [1556, 232] on div "Overview Internal Workflow Stage Done Icon/Dropdown Arrow Archive (can unarchiv…" at bounding box center [803, 397] width 1513 height 700
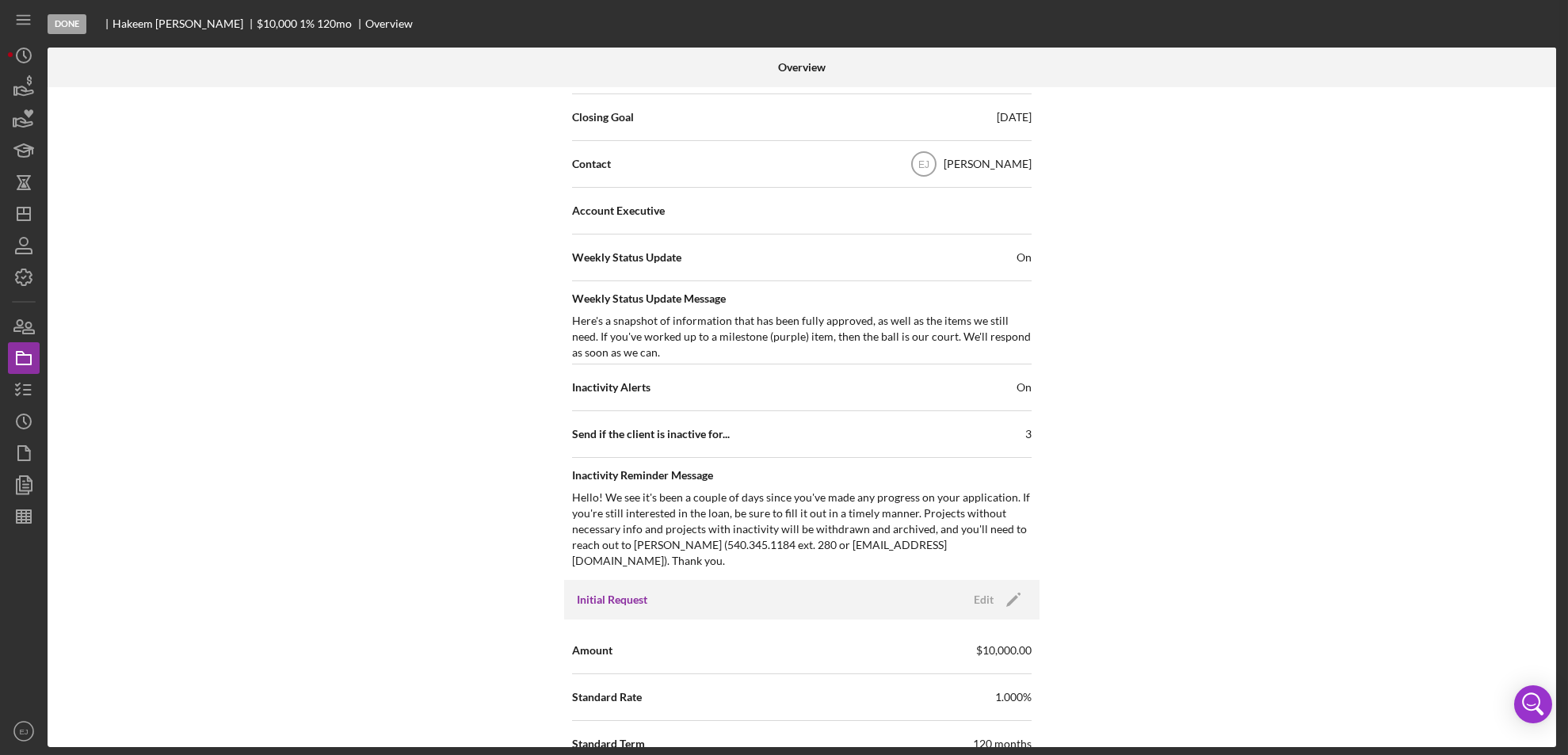
scroll to position [55, 0]
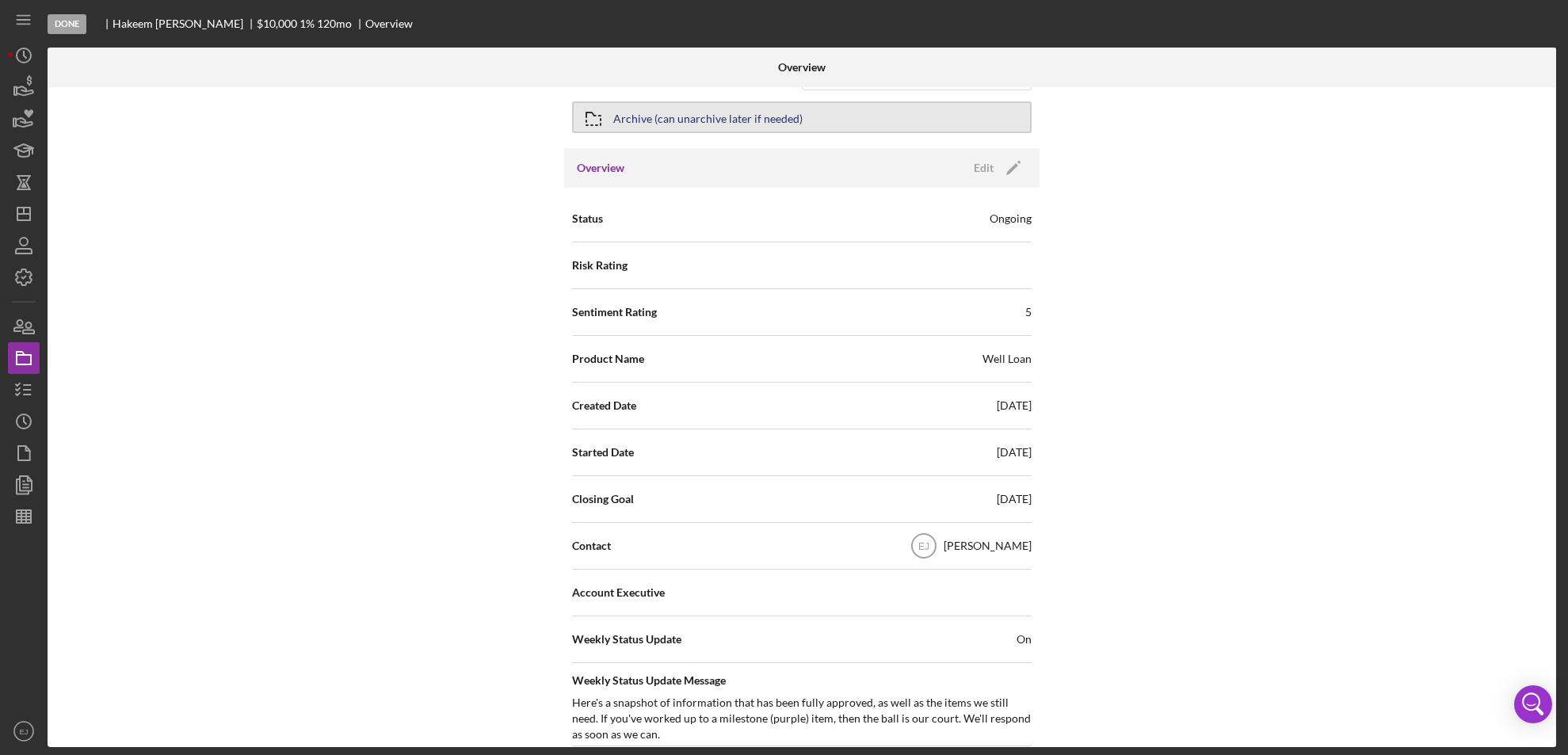
click at [737, 126] on div "Archive (can unarchive later if needed)" at bounding box center [708, 116] width 189 height 29
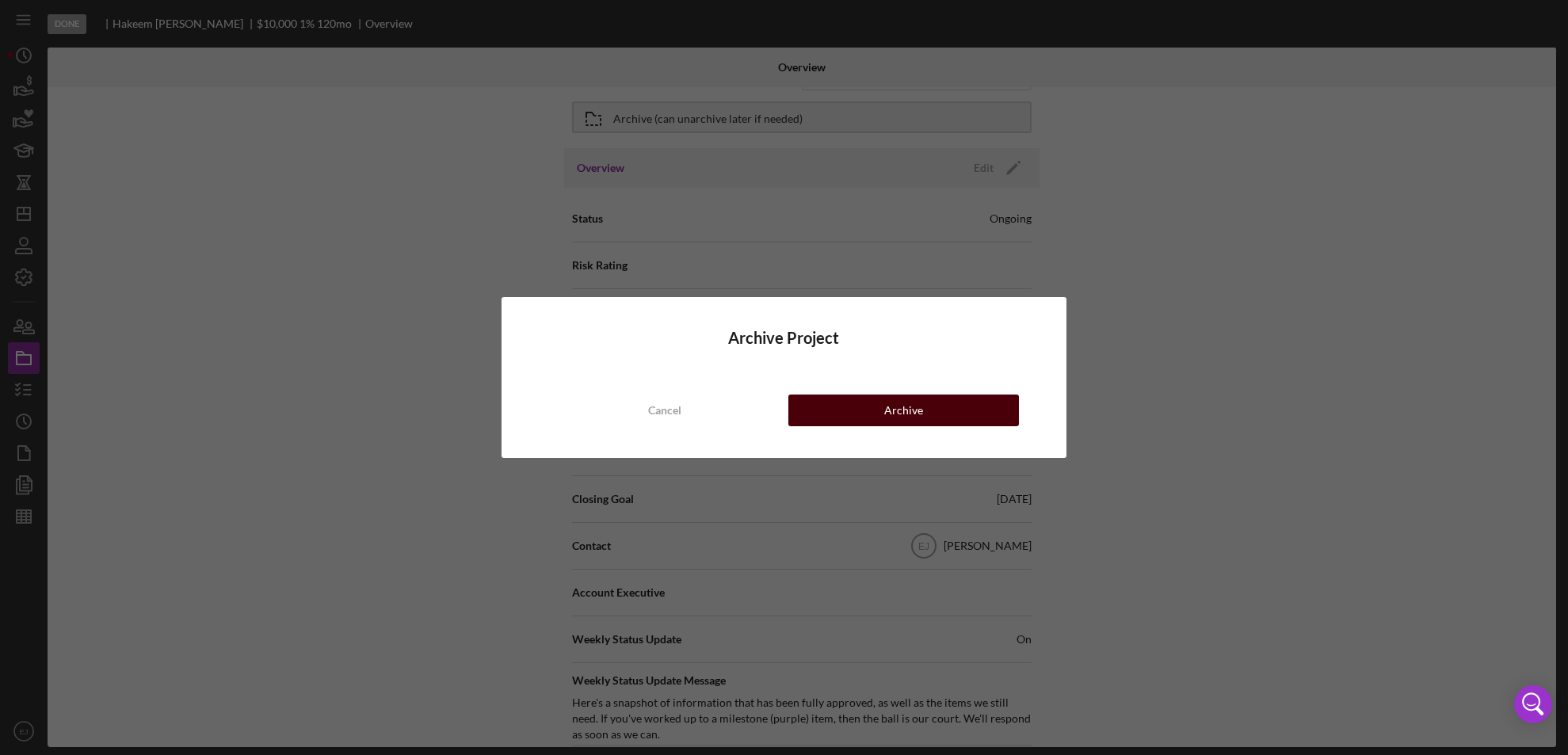
click at [901, 415] on div "Archive" at bounding box center [903, 410] width 39 height 32
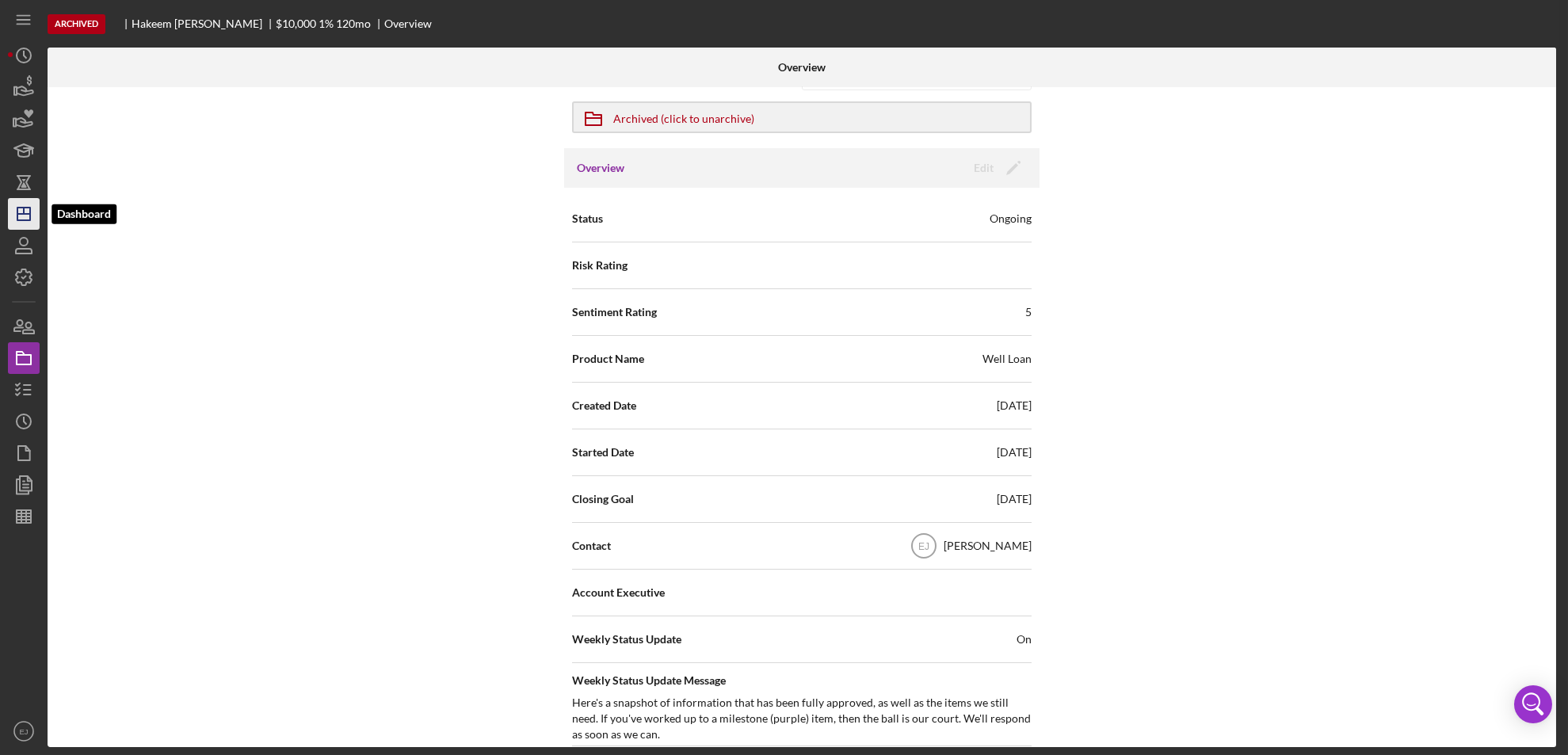
click at [33, 220] on icon "Icon/Dashboard" at bounding box center [24, 213] width 40 height 40
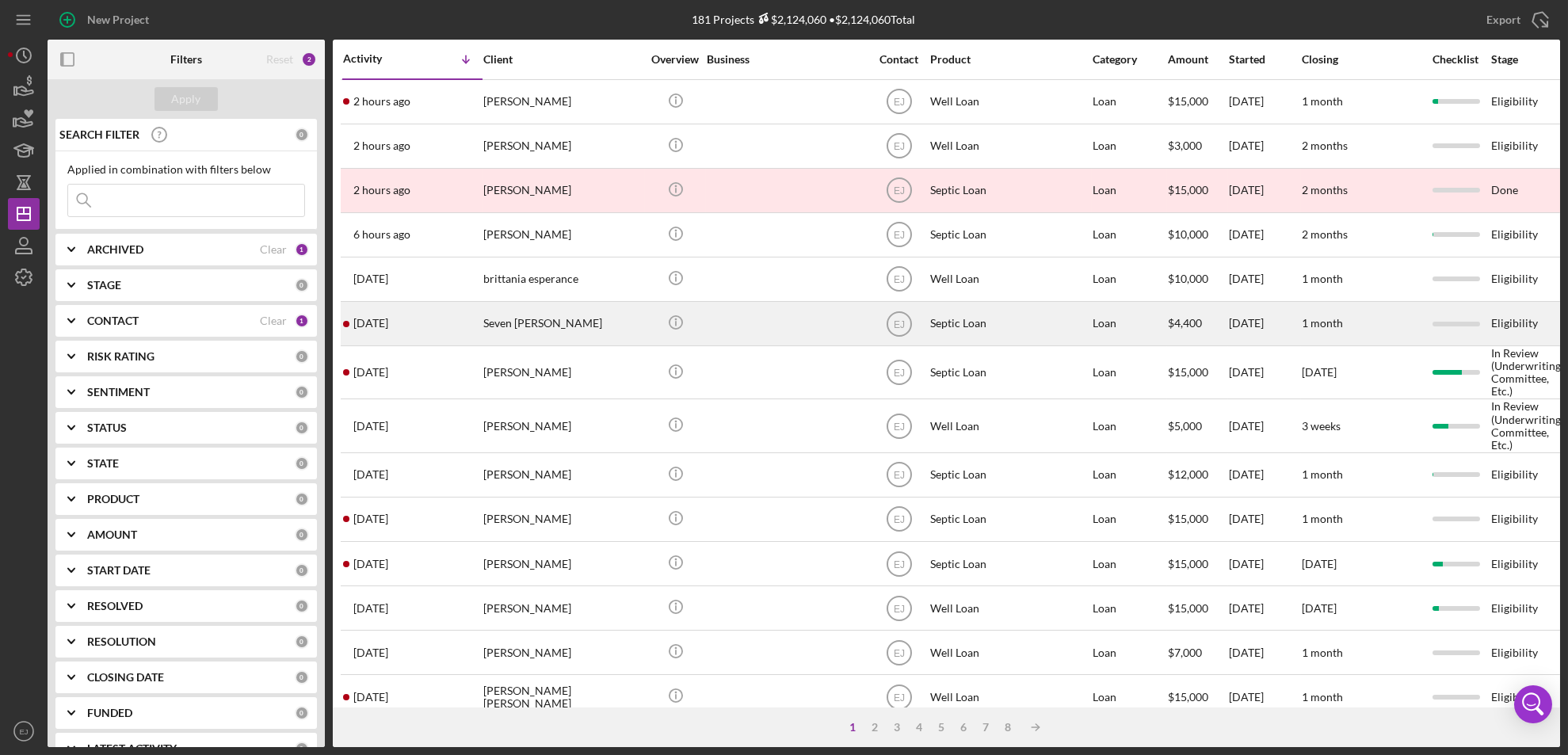
click at [532, 323] on div "Seven [PERSON_NAME]" at bounding box center [562, 324] width 159 height 42
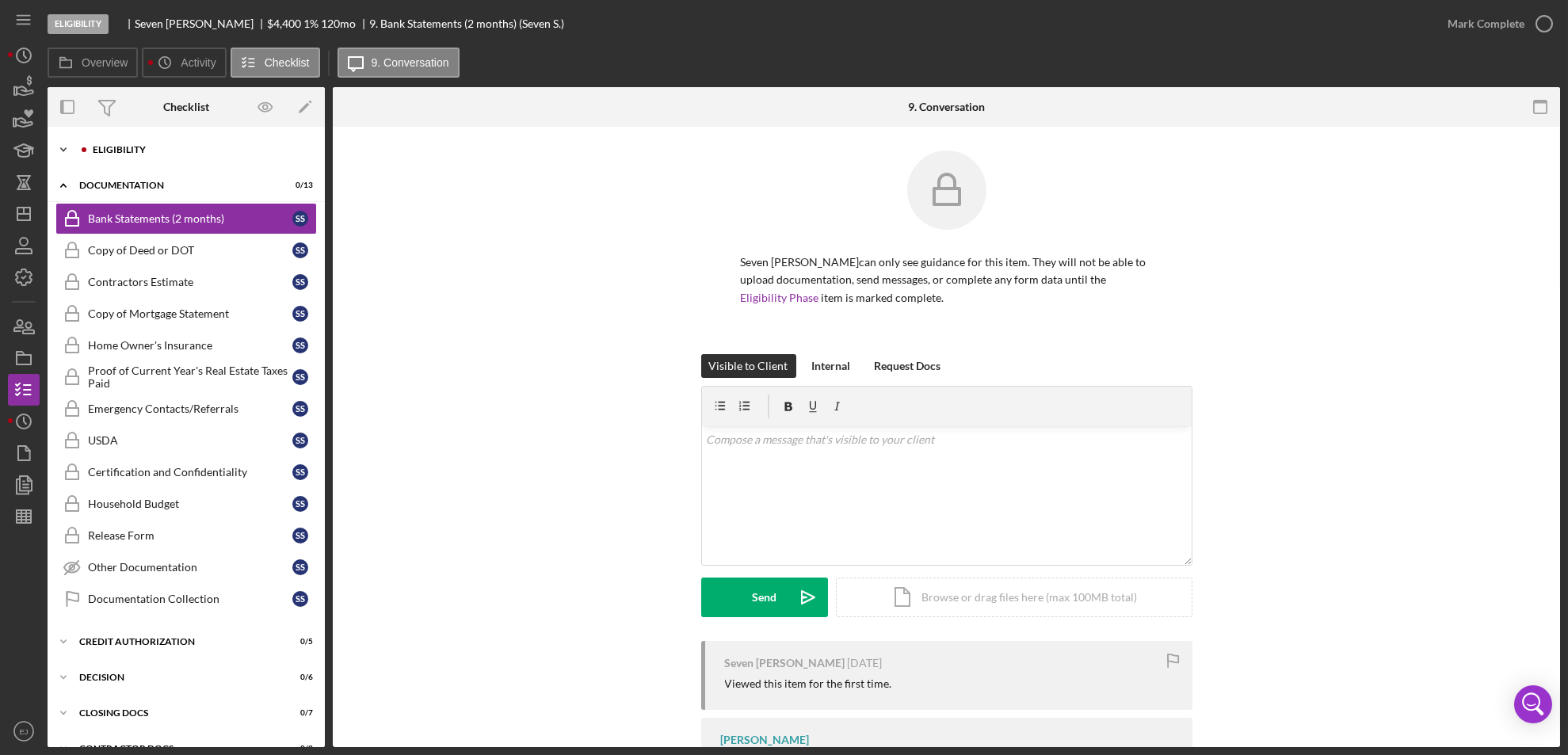
click at [65, 143] on icon "Icon/Expander" at bounding box center [63, 149] width 32 height 32
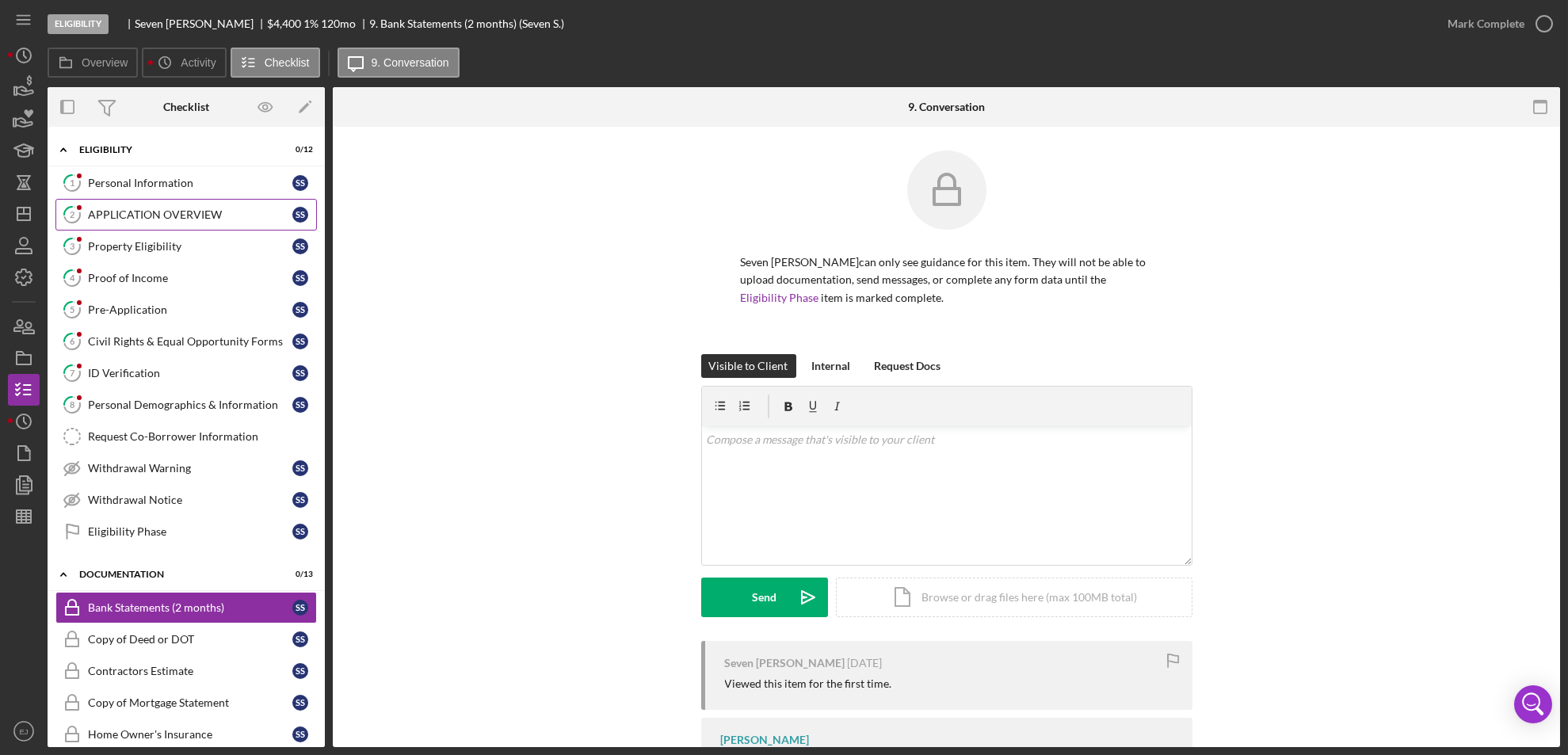
click at [189, 216] on div "APPLICATION OVERVIEW" at bounding box center [190, 215] width 204 height 13
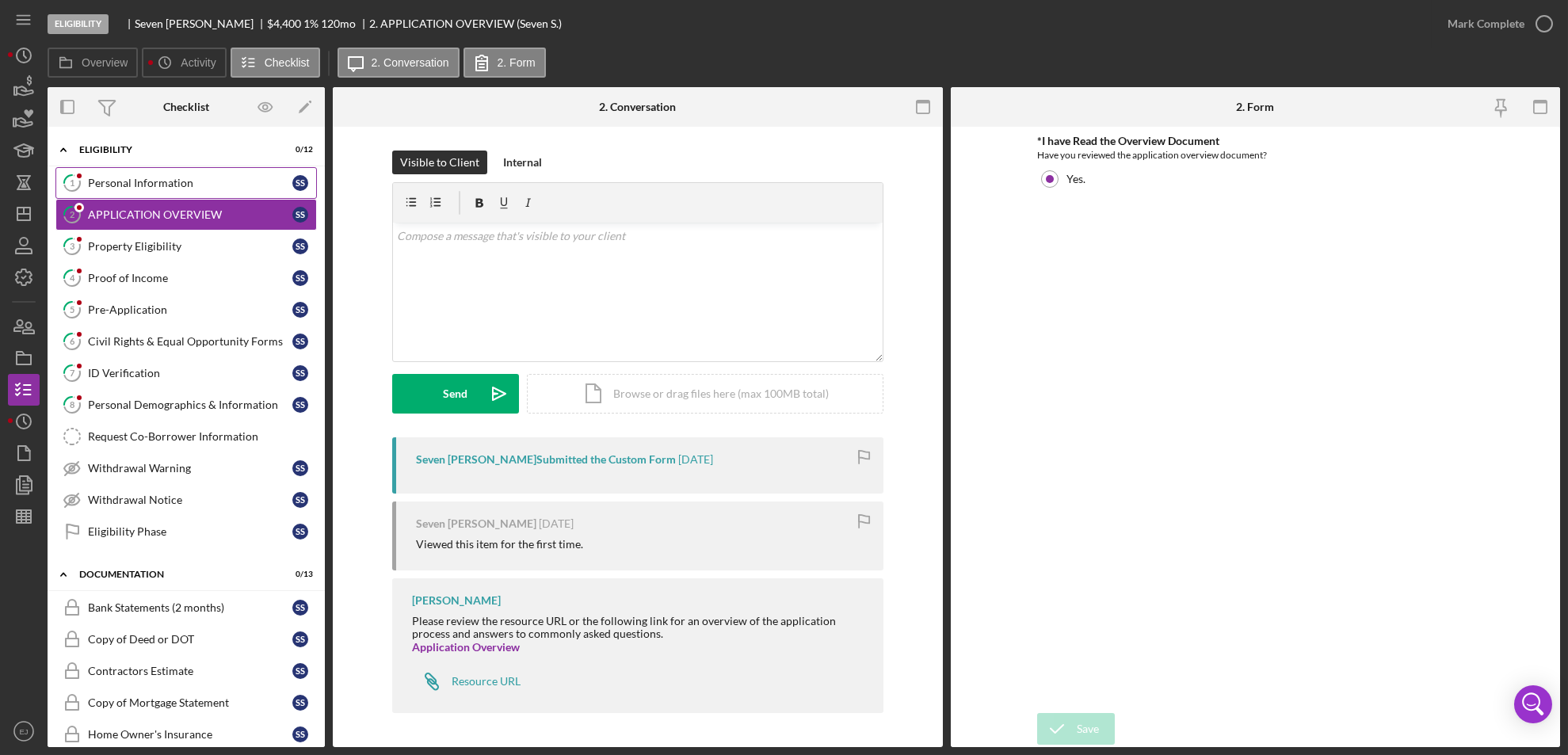
click at [169, 182] on div "Personal Information" at bounding box center [190, 183] width 204 height 13
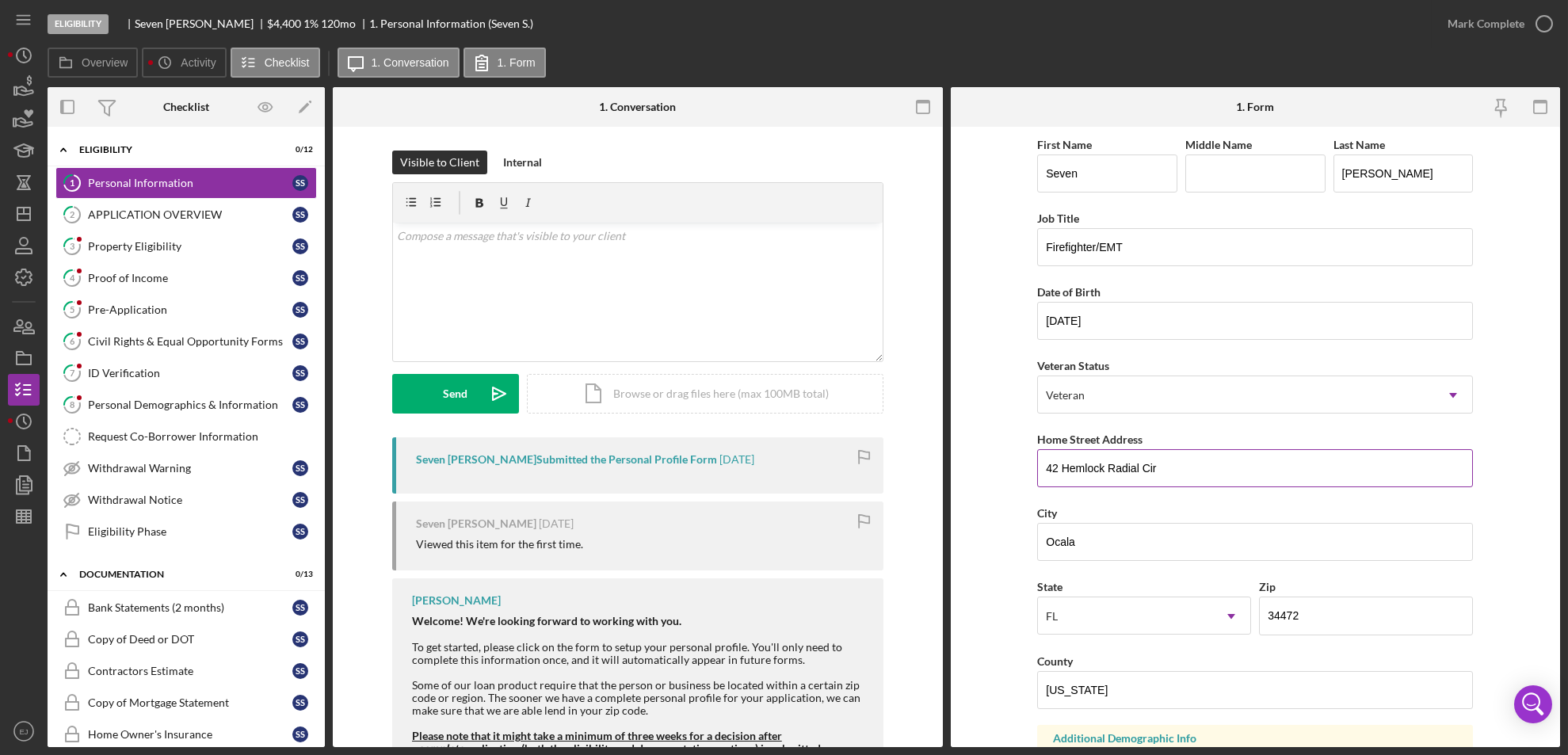
drag, startPoint x: 1039, startPoint y: 464, endPoint x: 1269, endPoint y: 476, distance: 230.3
click at [1269, 476] on input "42 Hemlock Radial Cir" at bounding box center [1254, 467] width 436 height 38
click at [137, 249] on div "Property Eligibility" at bounding box center [190, 247] width 204 height 13
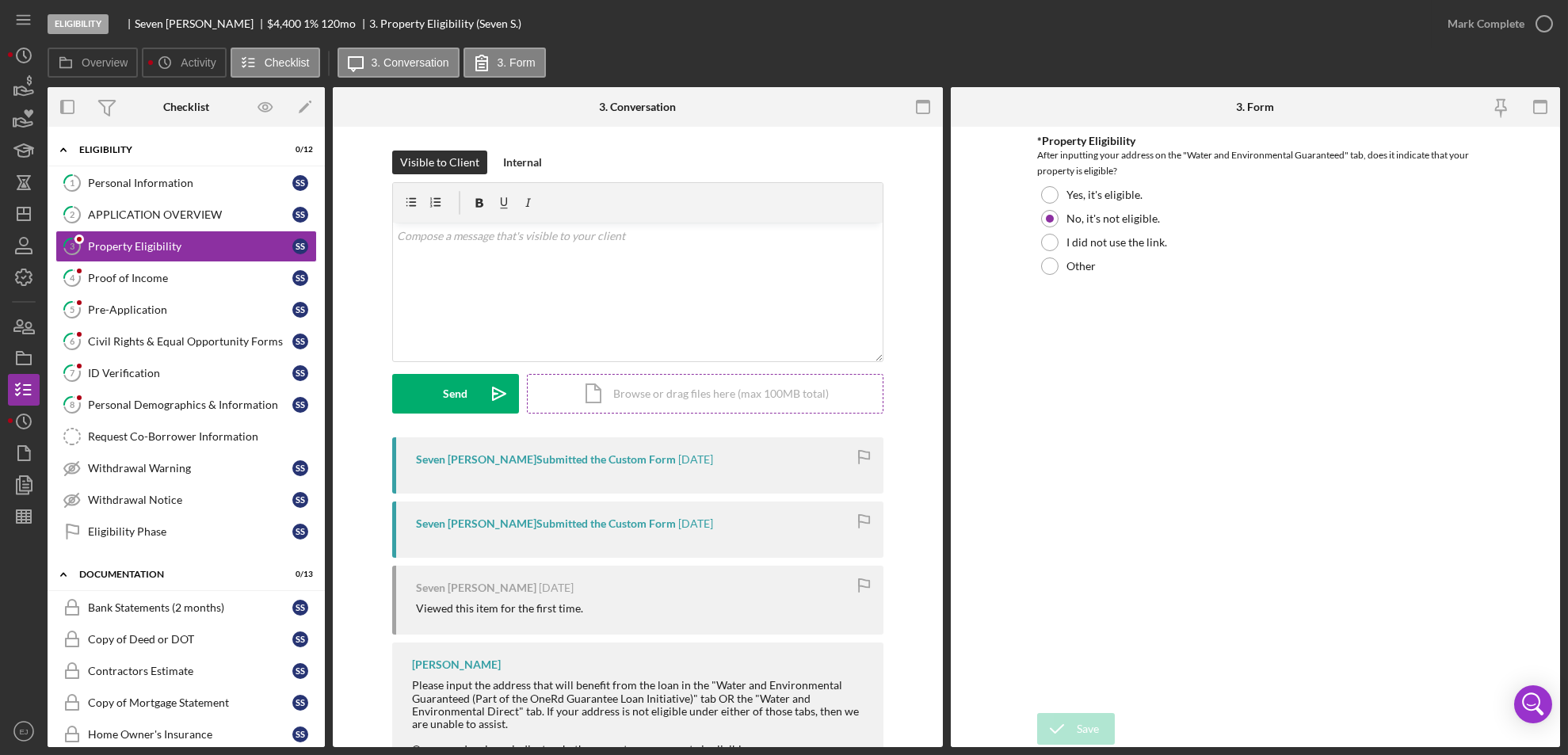
click at [690, 395] on div "Icon/Document Browse or drag files here (max 100MB total) Tap to choose files o…" at bounding box center [705, 393] width 357 height 40
click at [934, 739] on div "Visible to Client Internal v Color teal Color pink Remove color Add row above A…" at bounding box center [637, 487] width 610 height 720
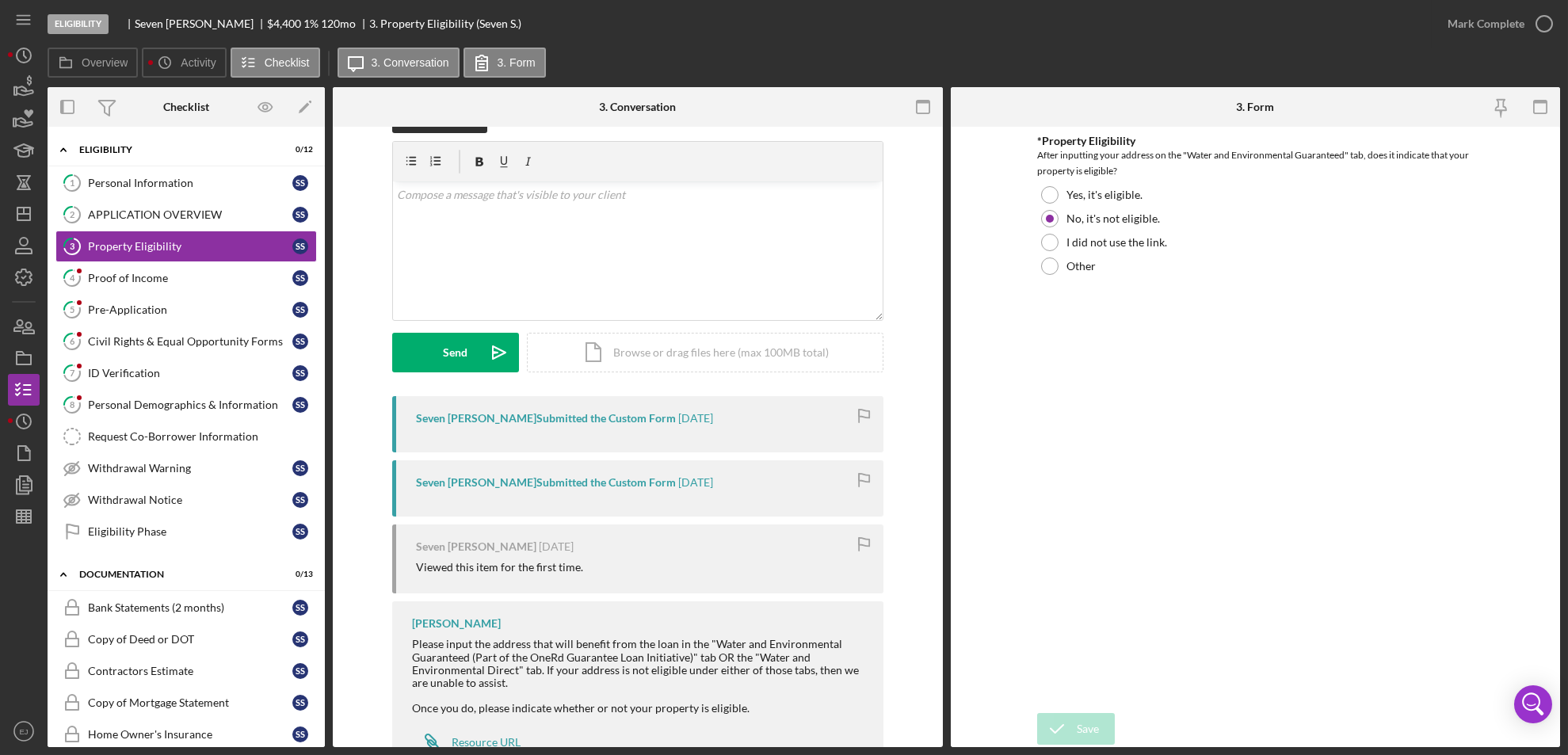
scroll to position [99, 0]
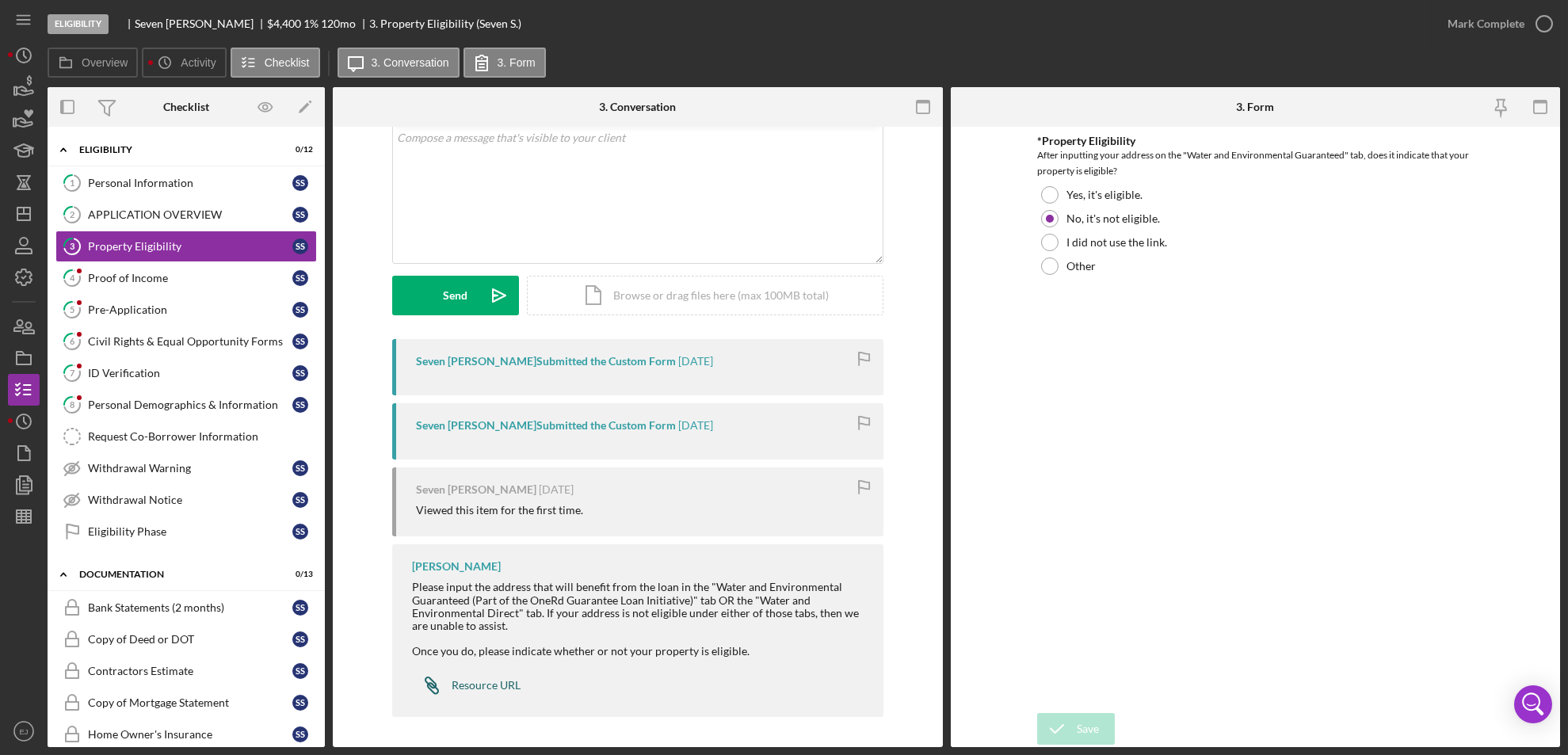
click at [452, 684] on div "Resource URL" at bounding box center [485, 686] width 69 height 13
click at [723, 293] on div "Icon/Document Browse or drag files here (max 100MB total) Tap to choose files o…" at bounding box center [705, 295] width 357 height 40
click at [796, 270] on form "v Color teal Color pink Remove color Add row above Add row below Add column bef…" at bounding box center [637, 200] width 491 height 231
click at [454, 298] on div "Upload" at bounding box center [455, 295] width 36 height 40
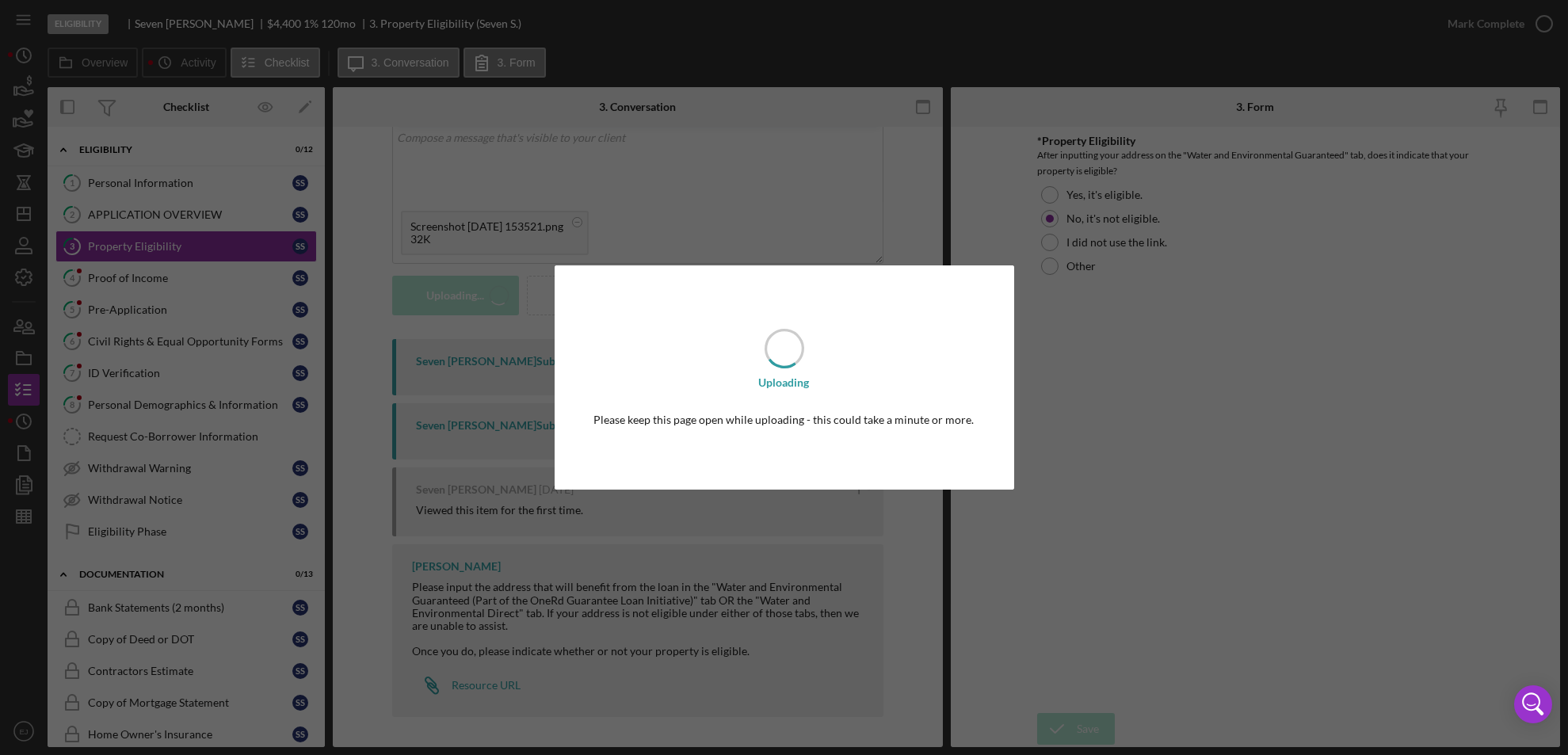
click at [1320, 239] on div "Uploading Please keep this page open while uploading - this could take a minute…" at bounding box center [784, 377] width 1568 height 755
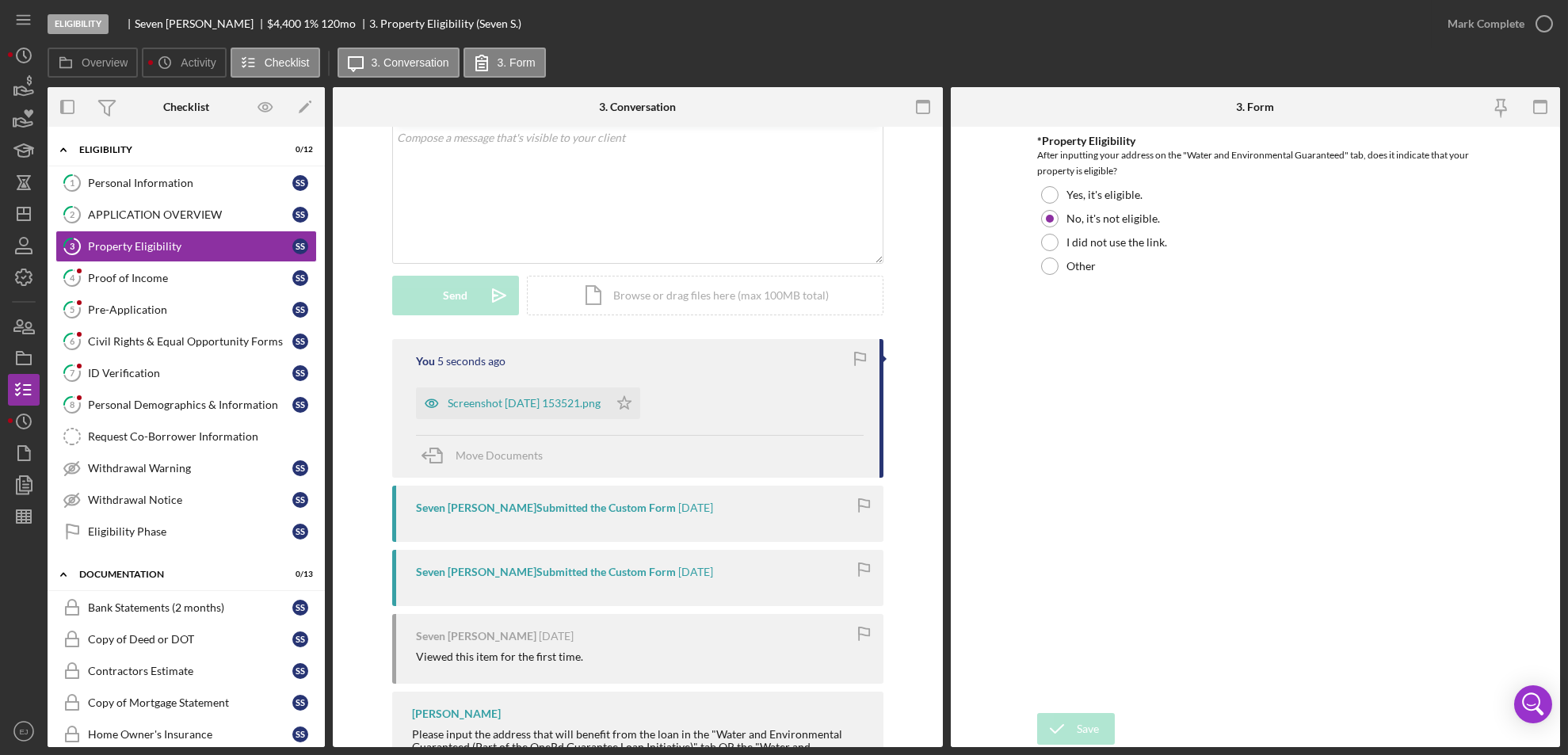
click at [1104, 559] on div "*Property Eligibility After inputting your address on the "Water and Environmen…" at bounding box center [1254, 419] width 436 height 570
click at [640, 403] on icon "Icon/Star" at bounding box center [624, 403] width 32 height 32
click at [1546, 30] on icon "button" at bounding box center [1544, 24] width 40 height 40
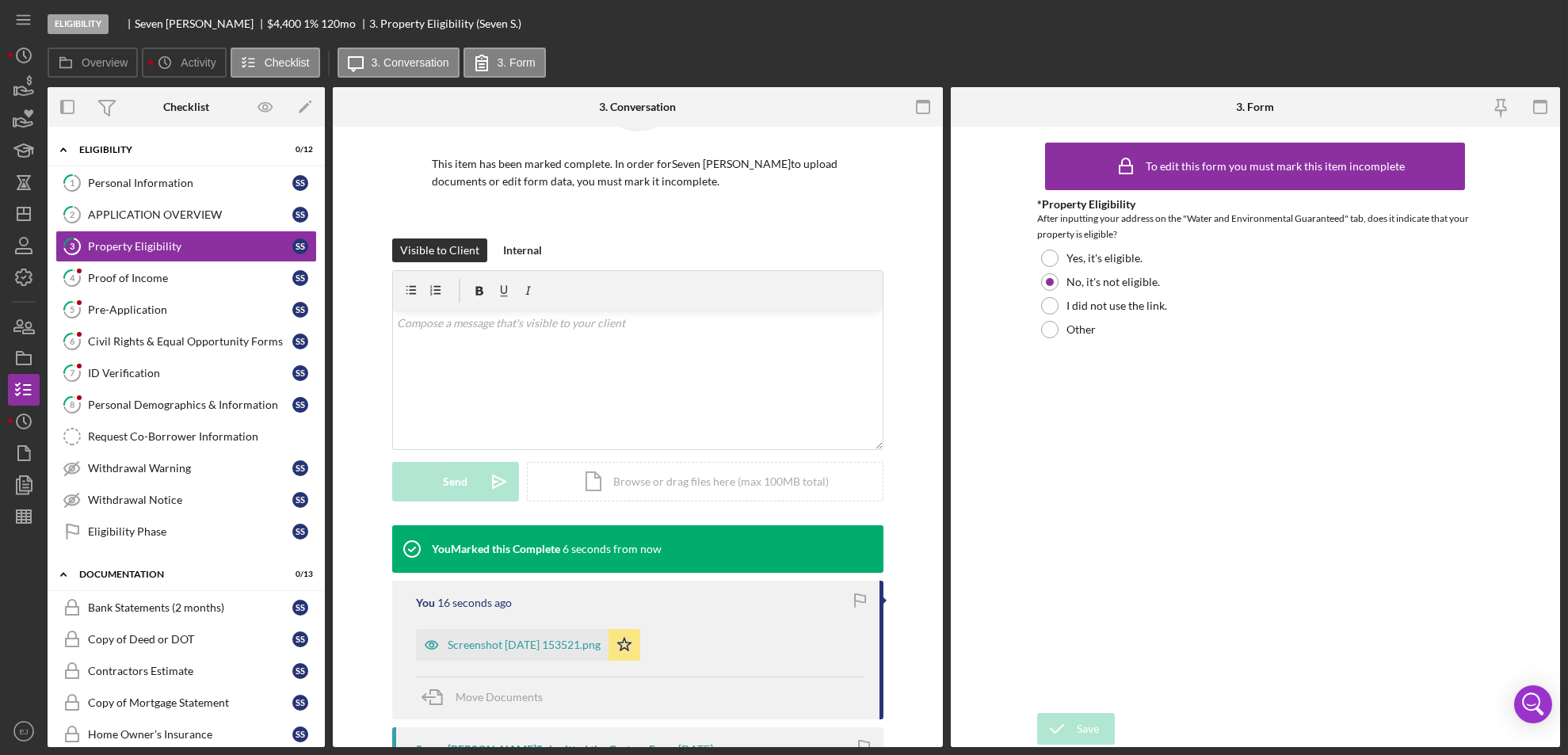
scroll to position [315, 0]
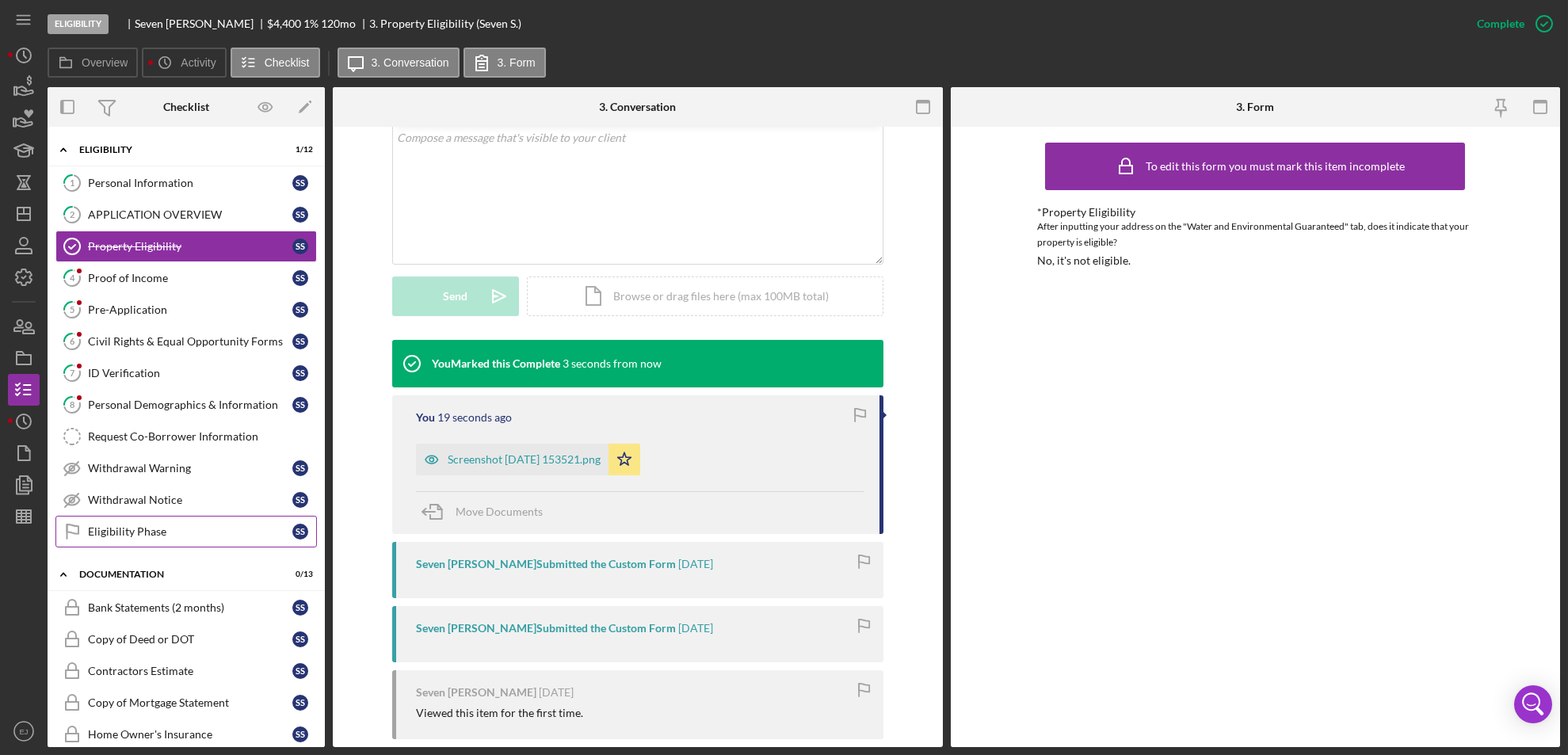
click at [156, 526] on div "Eligibility Phase" at bounding box center [190, 532] width 204 height 13
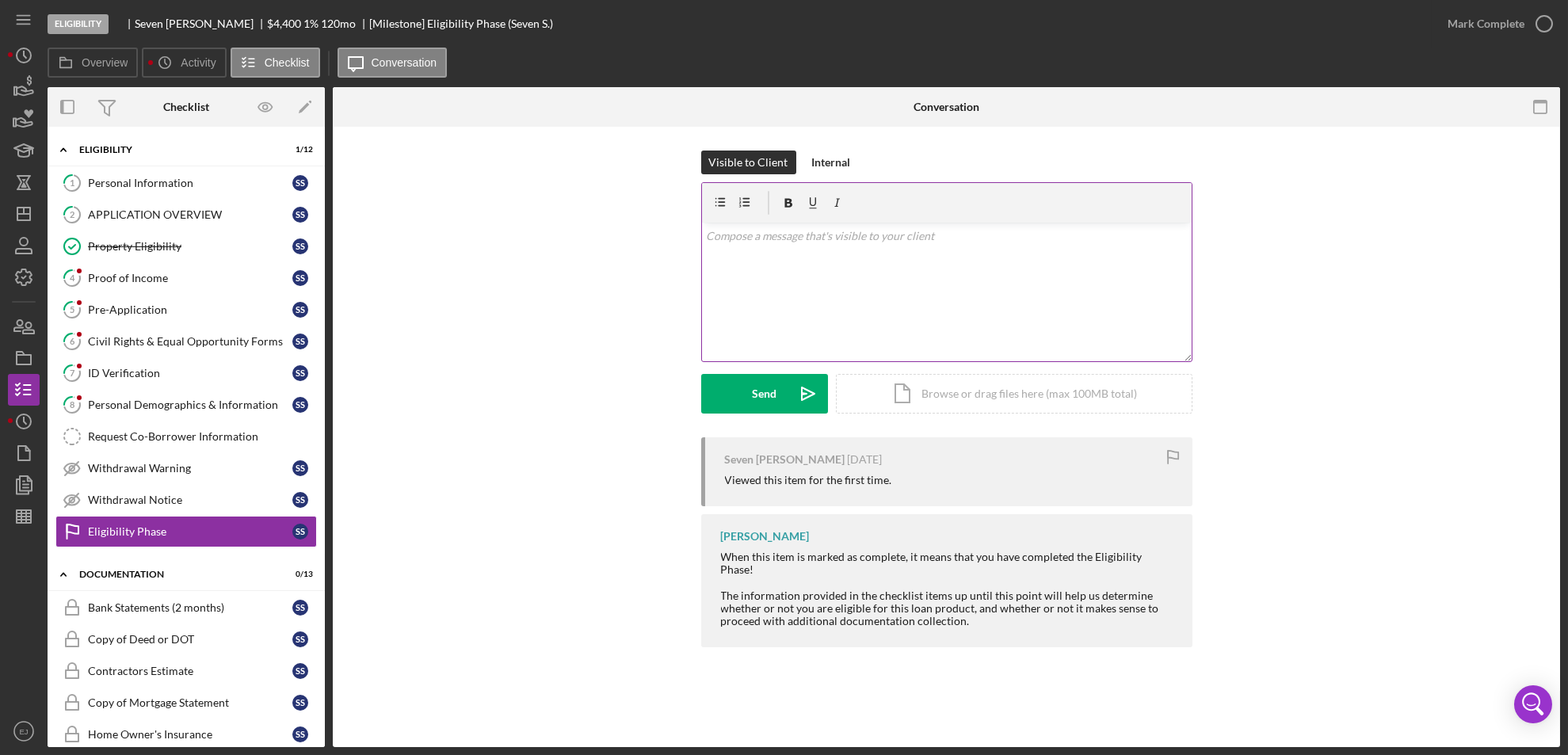
click at [744, 266] on div "v Color teal Color pink Remove color Add row above Add row below Add column bef…" at bounding box center [947, 292] width 490 height 138
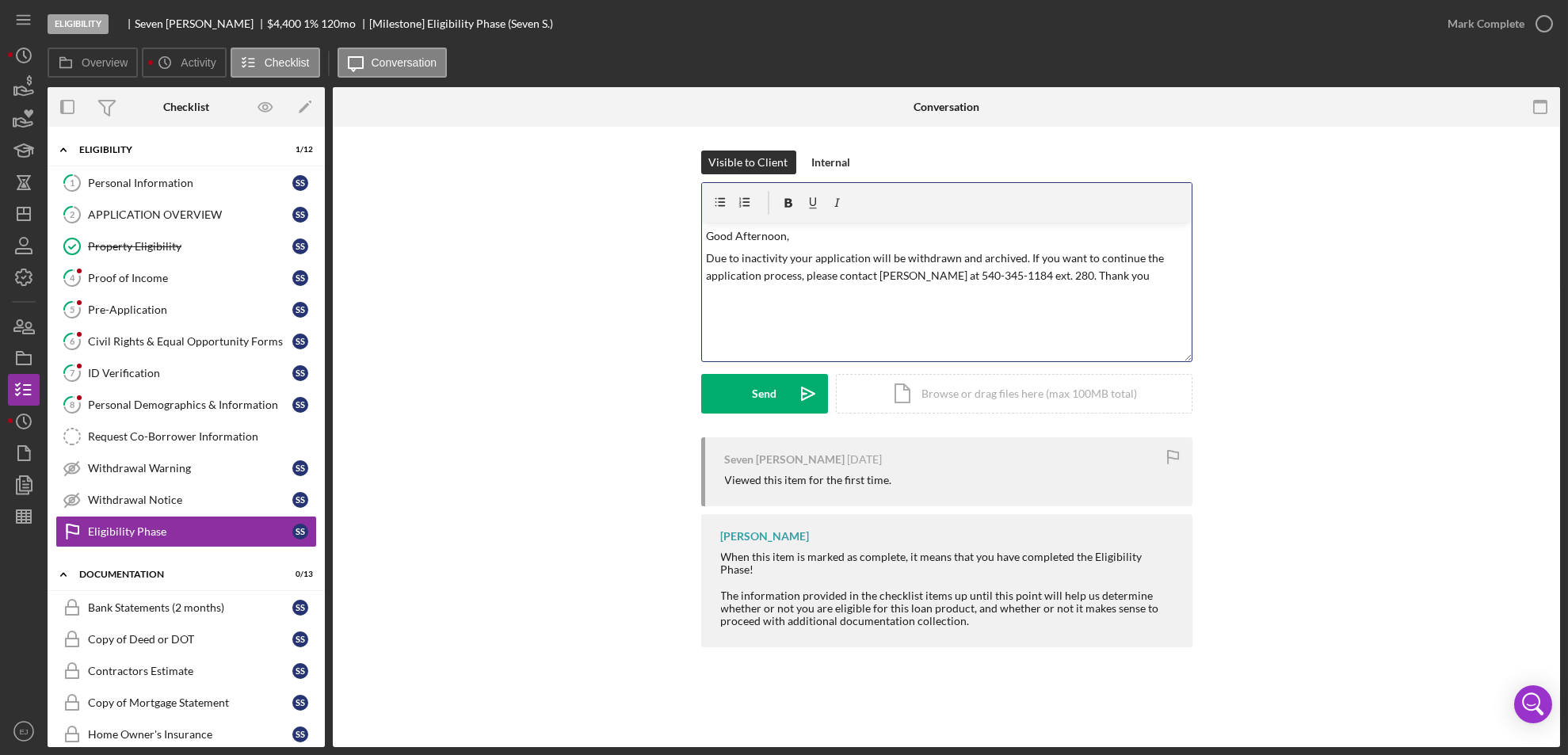
click at [782, 263] on p "Due to inactivity your application will be withdrawn and archived. If you want …" at bounding box center [947, 267] width 481 height 36
click at [814, 254] on p "Due to inactivity your application will be withdrawn and archived. If you want …" at bounding box center [947, 267] width 481 height 36
click at [784, 252] on p "Due to inactivity your application will be withdrawn and archived. If you want …" at bounding box center [947, 267] width 481 height 36
click at [747, 400] on button "Send Icon/icon-invite-send" at bounding box center [765, 393] width 127 height 40
click at [748, 388] on button "Send Icon/icon-invite-send" at bounding box center [765, 393] width 127 height 40
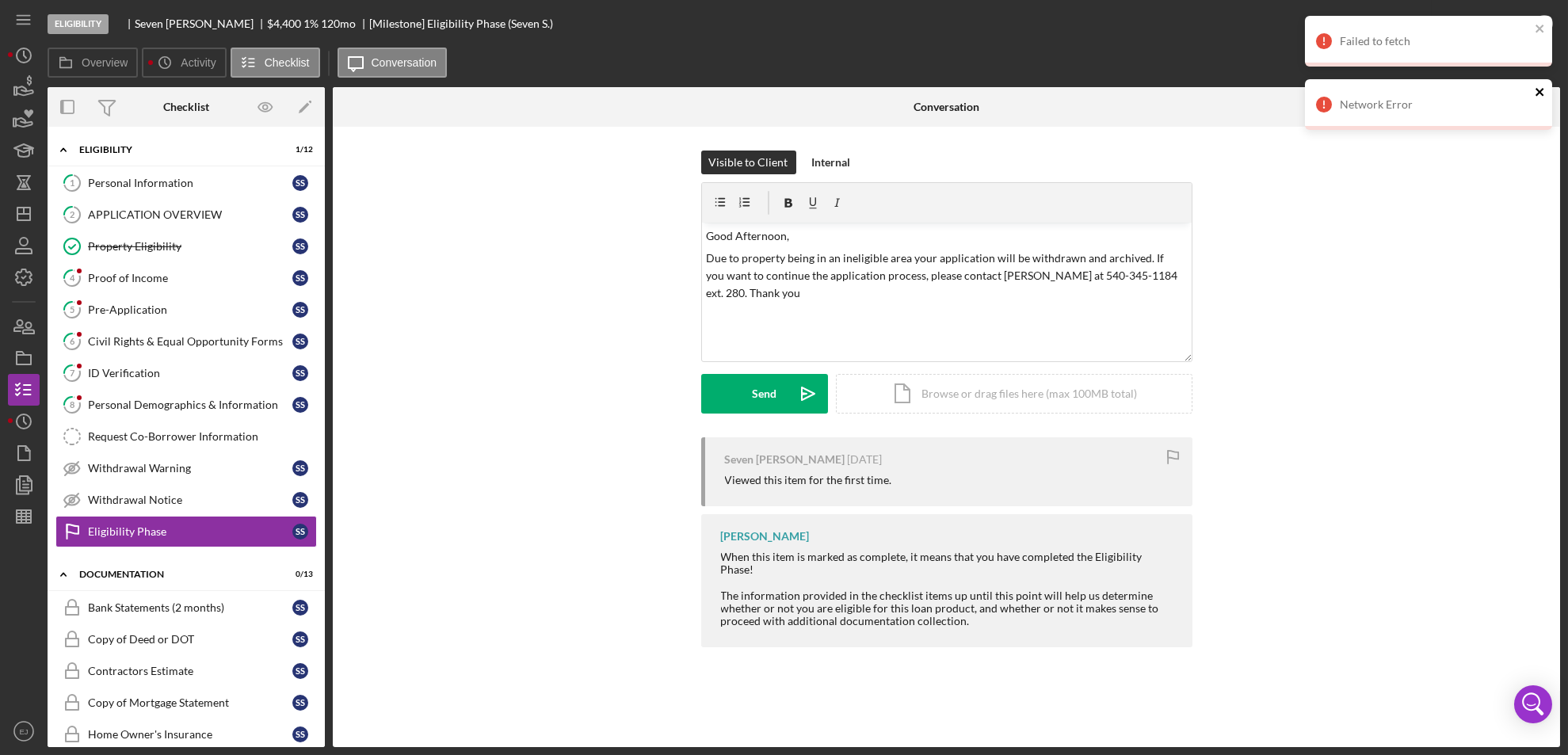
click at [1542, 92] on icon "close" at bounding box center [1540, 92] width 11 height 13
click at [1543, 40] on div "Failed to fetch" at bounding box center [1428, 41] width 247 height 50
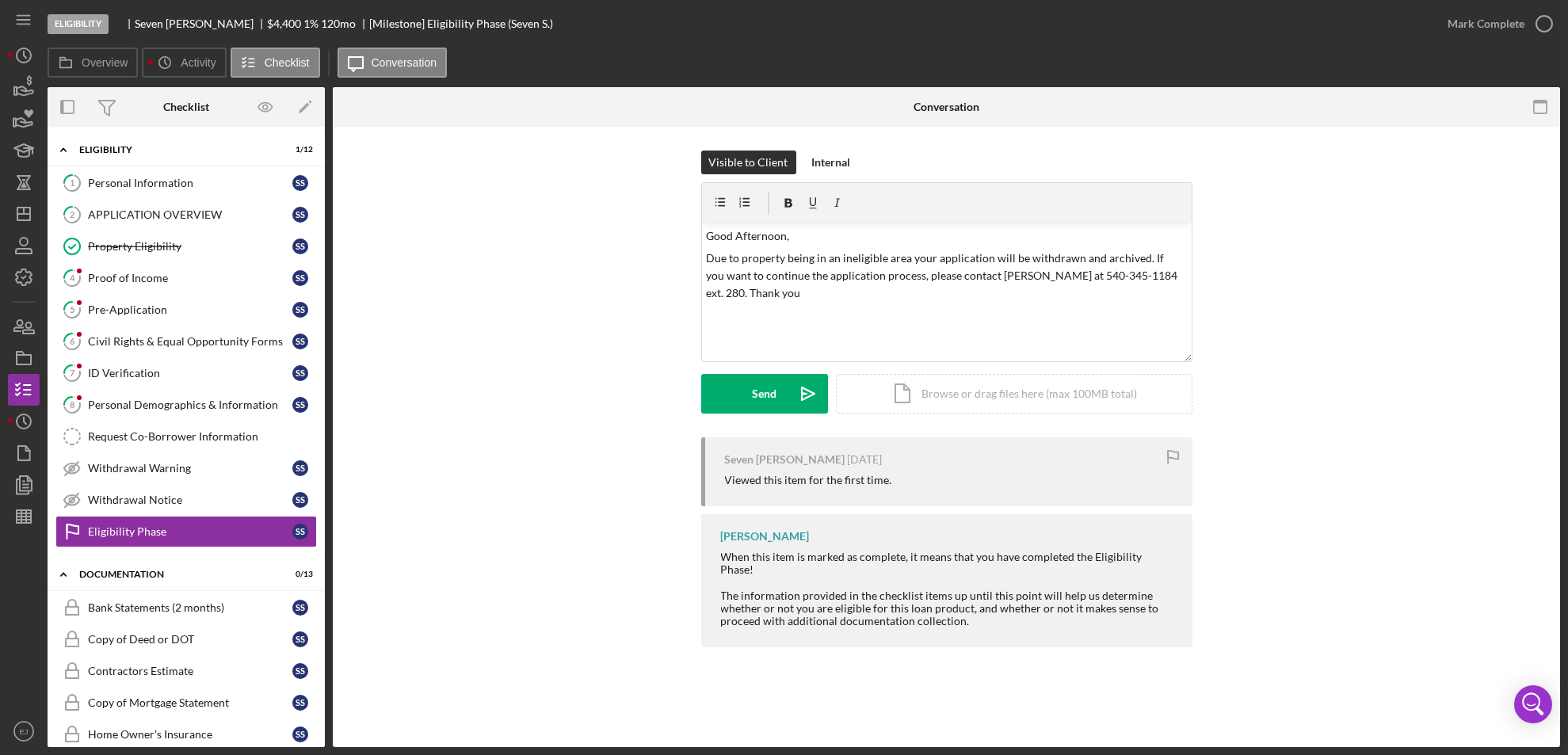
click at [1314, 300] on div "Visible to Client Internal v Color teal Color pink Remove color Add row above A…" at bounding box center [947, 294] width 1179 height 287
click at [771, 384] on div "Send" at bounding box center [764, 393] width 24 height 40
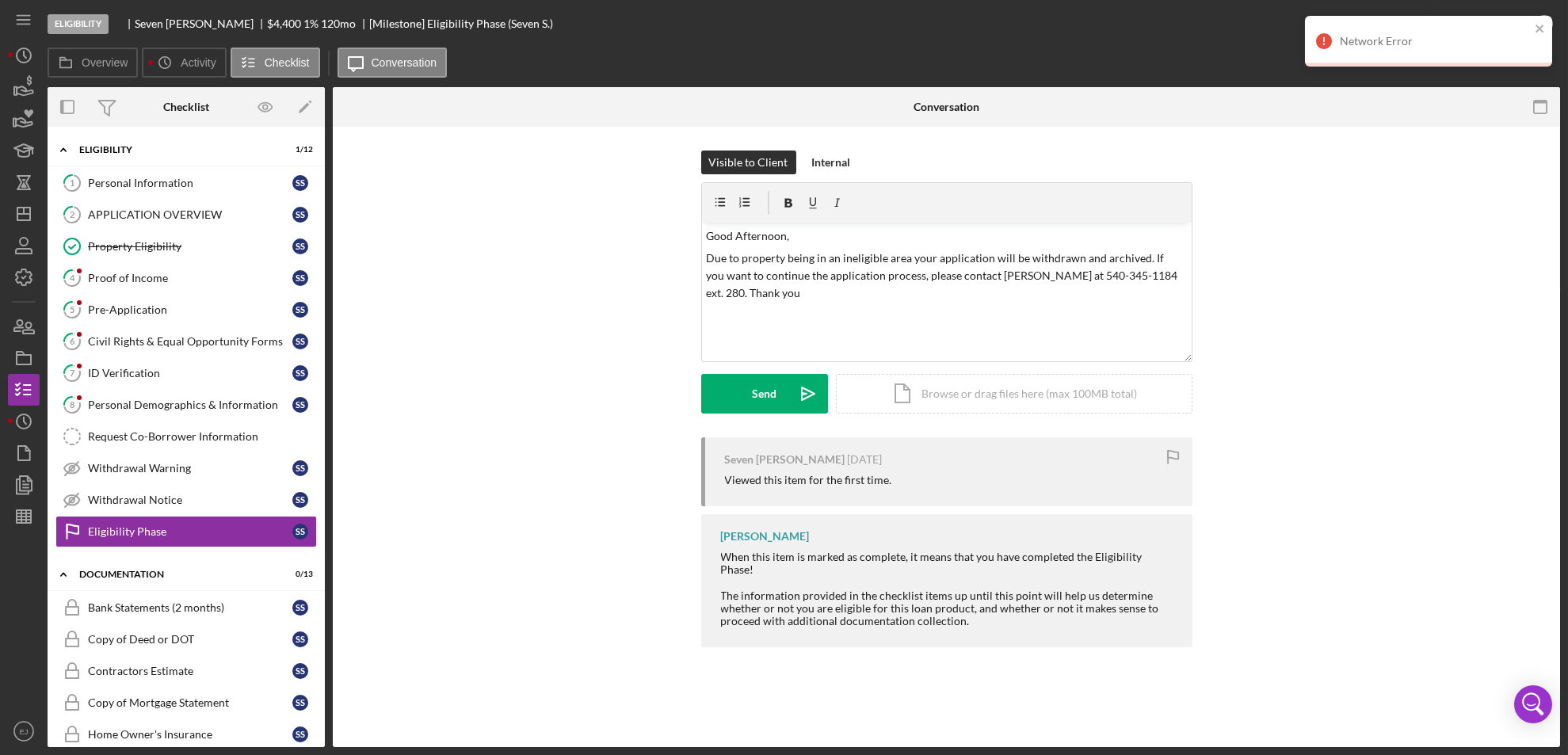
click at [1304, 327] on div "Visible to Client Internal v Color teal Color pink Remove color Add row above A…" at bounding box center [947, 294] width 1179 height 287
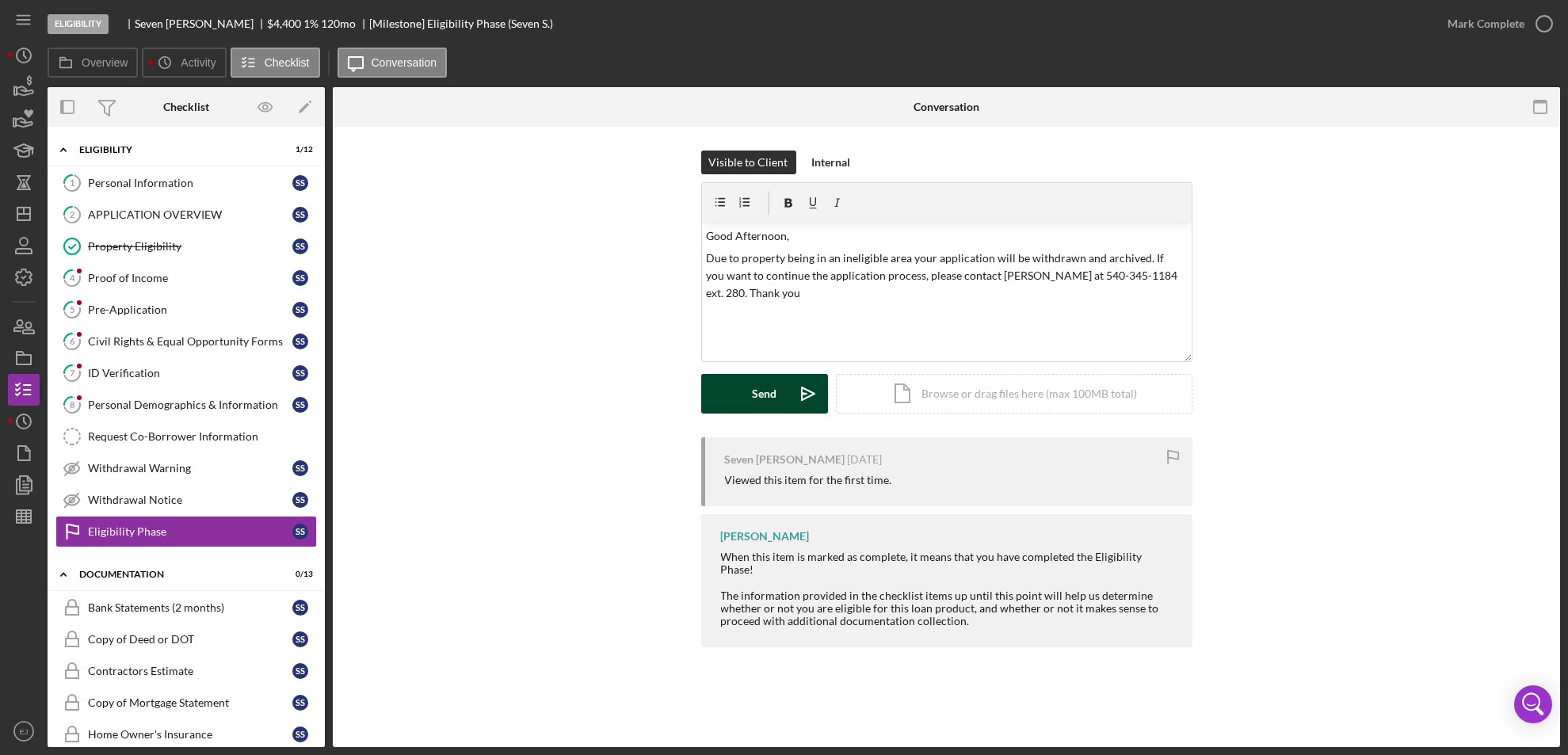
click at [766, 389] on div "Send" at bounding box center [764, 393] width 24 height 40
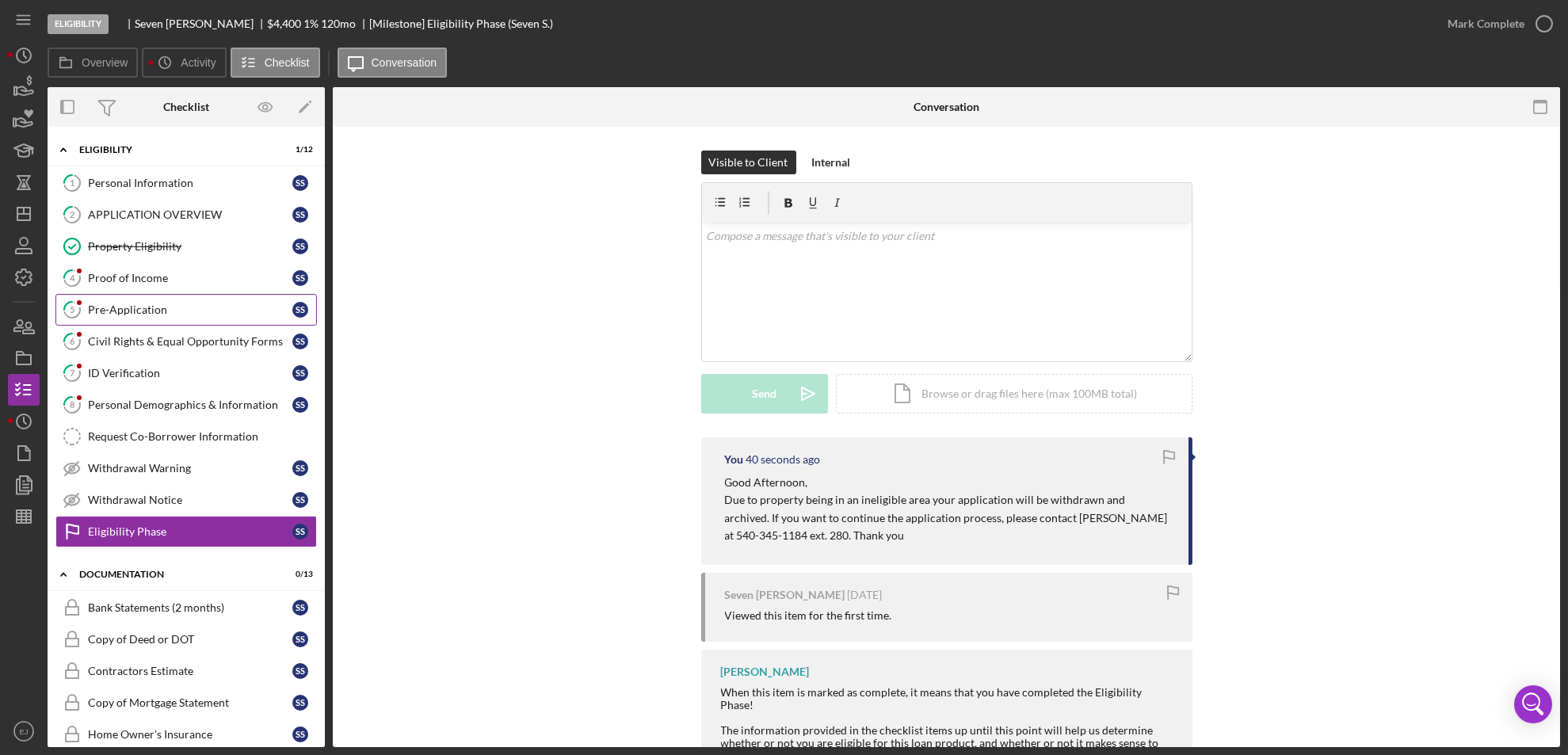
click at [134, 311] on div "Pre-Application" at bounding box center [190, 310] width 204 height 13
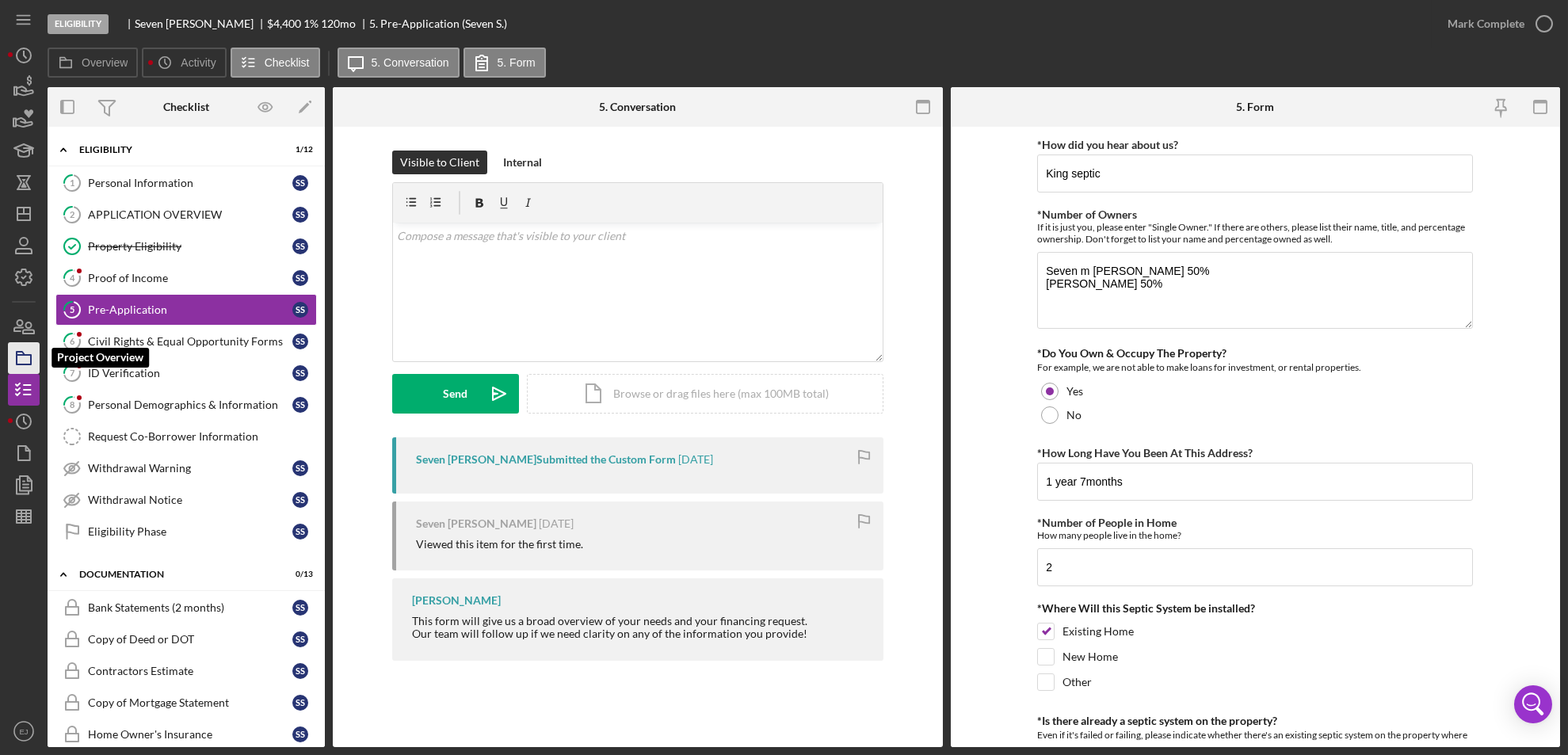
click at [22, 358] on icon "button" at bounding box center [24, 358] width 40 height 40
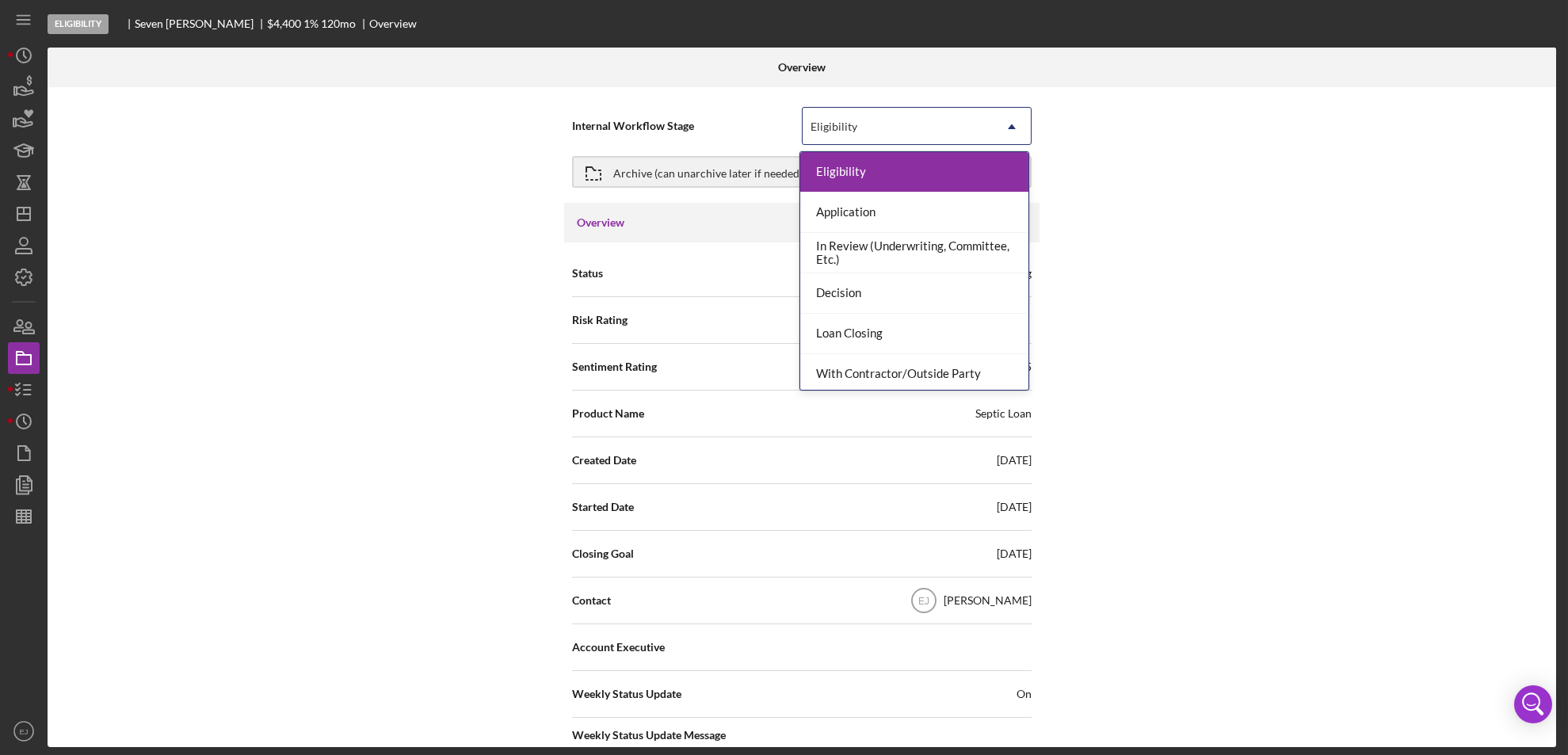
click at [1007, 125] on icon "Icon/Dropdown Arrow" at bounding box center [1012, 126] width 38 height 38
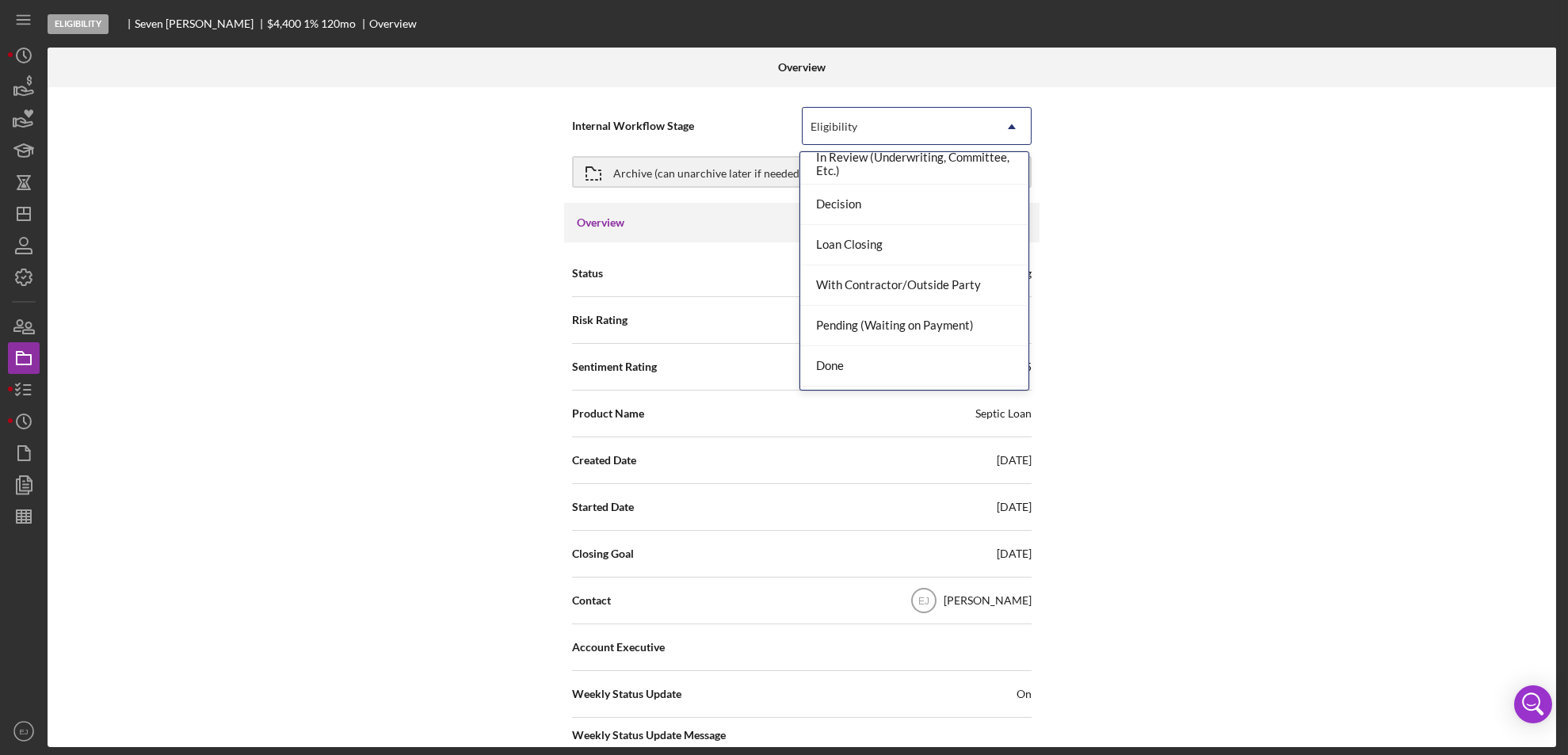
scroll to position [125, 0]
click at [918, 331] on div "Done" at bounding box center [914, 330] width 228 height 41
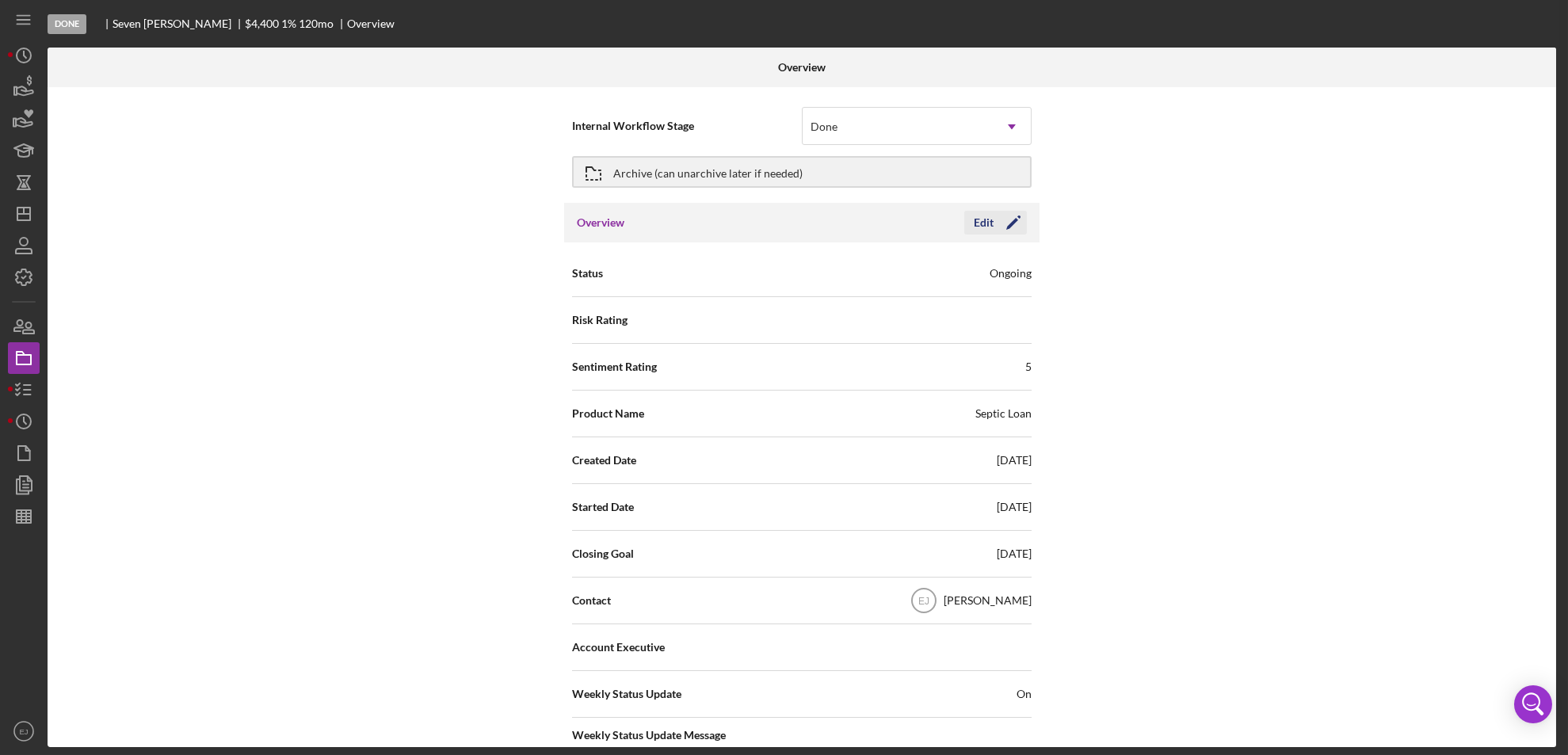
click at [980, 232] on div "Edit" at bounding box center [983, 222] width 20 height 24
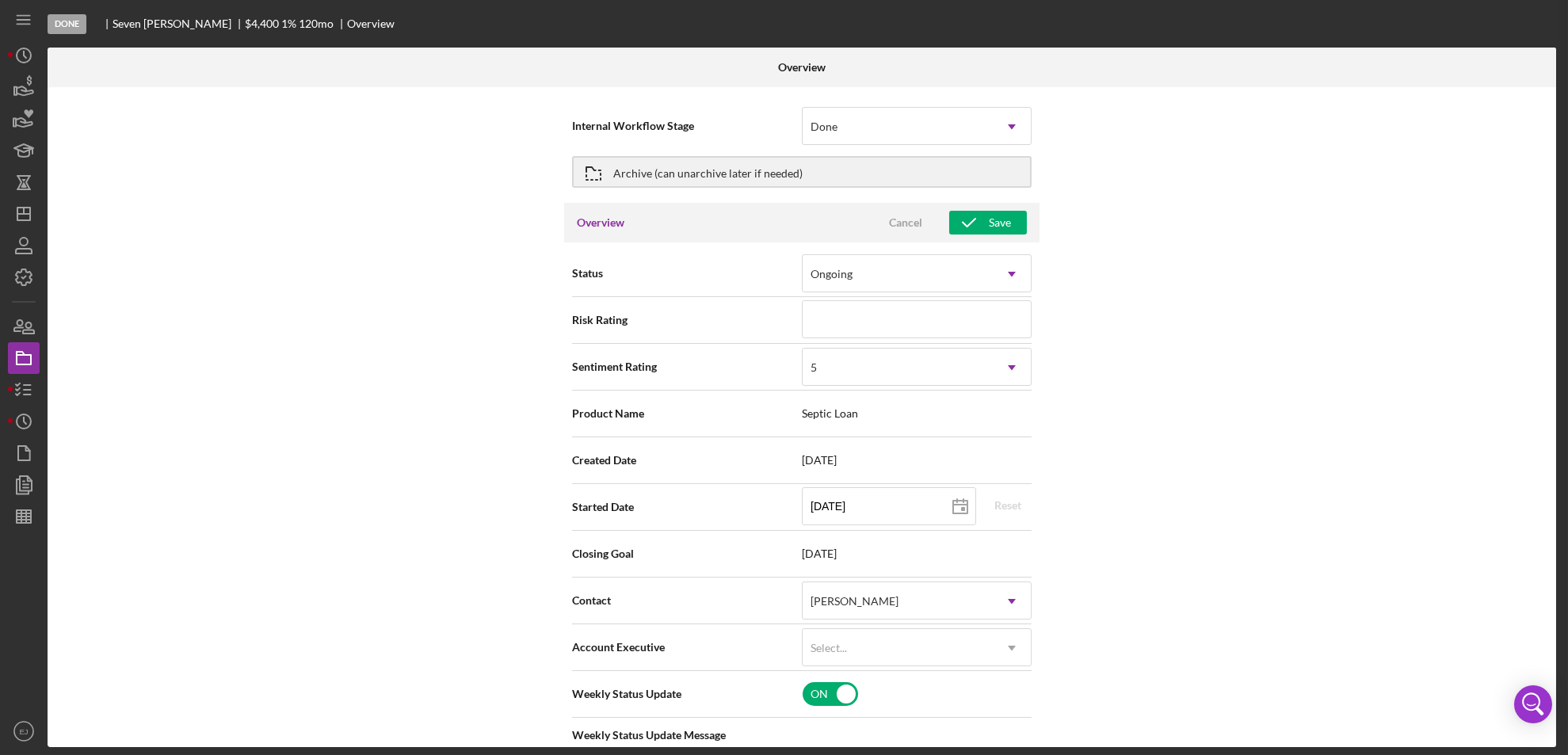
click at [1122, 596] on div "Internal Workflow Stage Done Icon/Dropdown Arrow Archive (can unarchive later i…" at bounding box center [802, 417] width 1509 height 660
click at [1550, 631] on div "Internal Workflow Stage Done Icon/Dropdown Arrow Archive (can unarchive later i…" at bounding box center [802, 417] width 1509 height 660
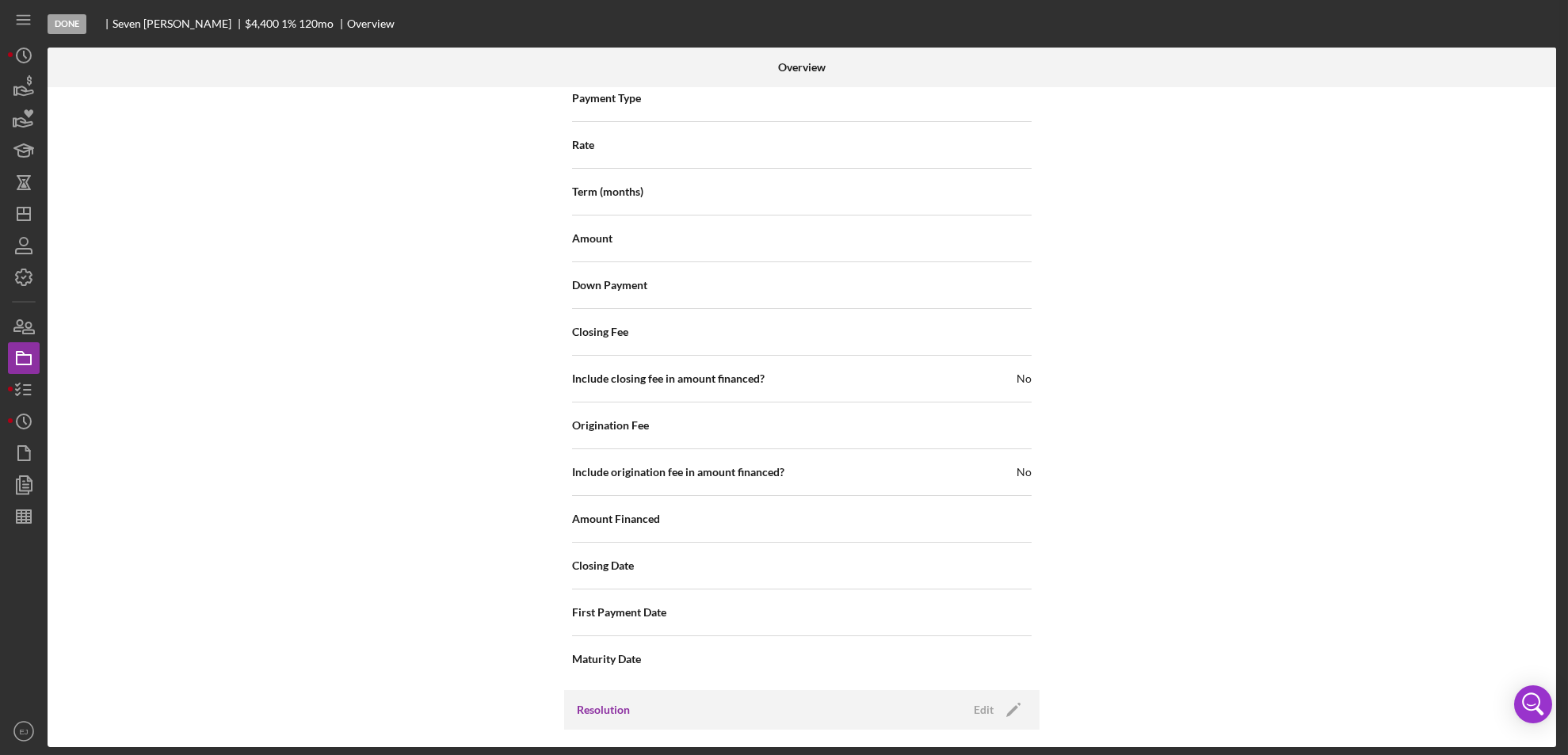
scroll to position [1742, 0]
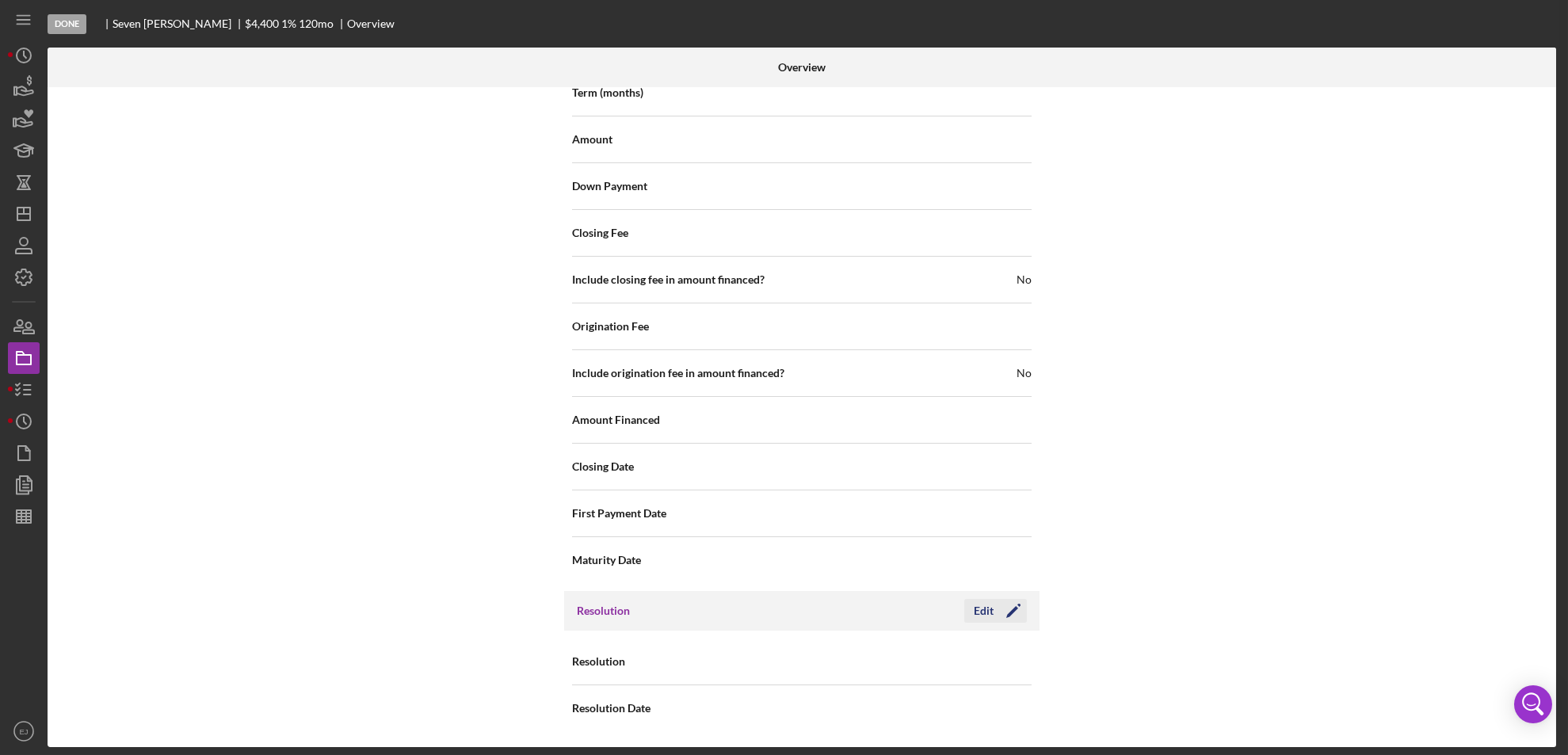
click at [986, 610] on div "Edit" at bounding box center [983, 610] width 20 height 24
click at [1023, 678] on icon "Icon/Dropdown Arrow" at bounding box center [1012, 662] width 38 height 38
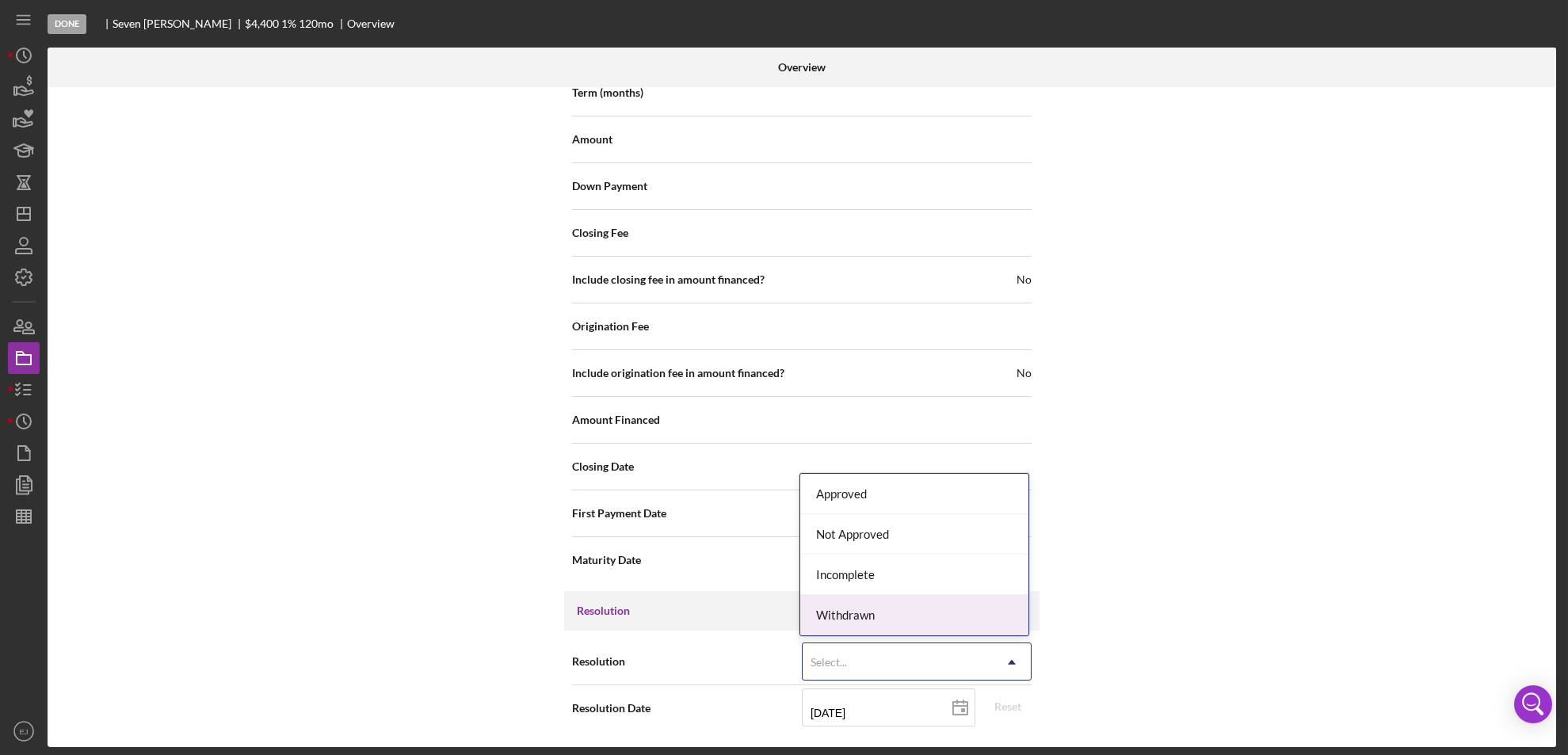
click at [994, 621] on div "Withdrawn" at bounding box center [914, 615] width 228 height 41
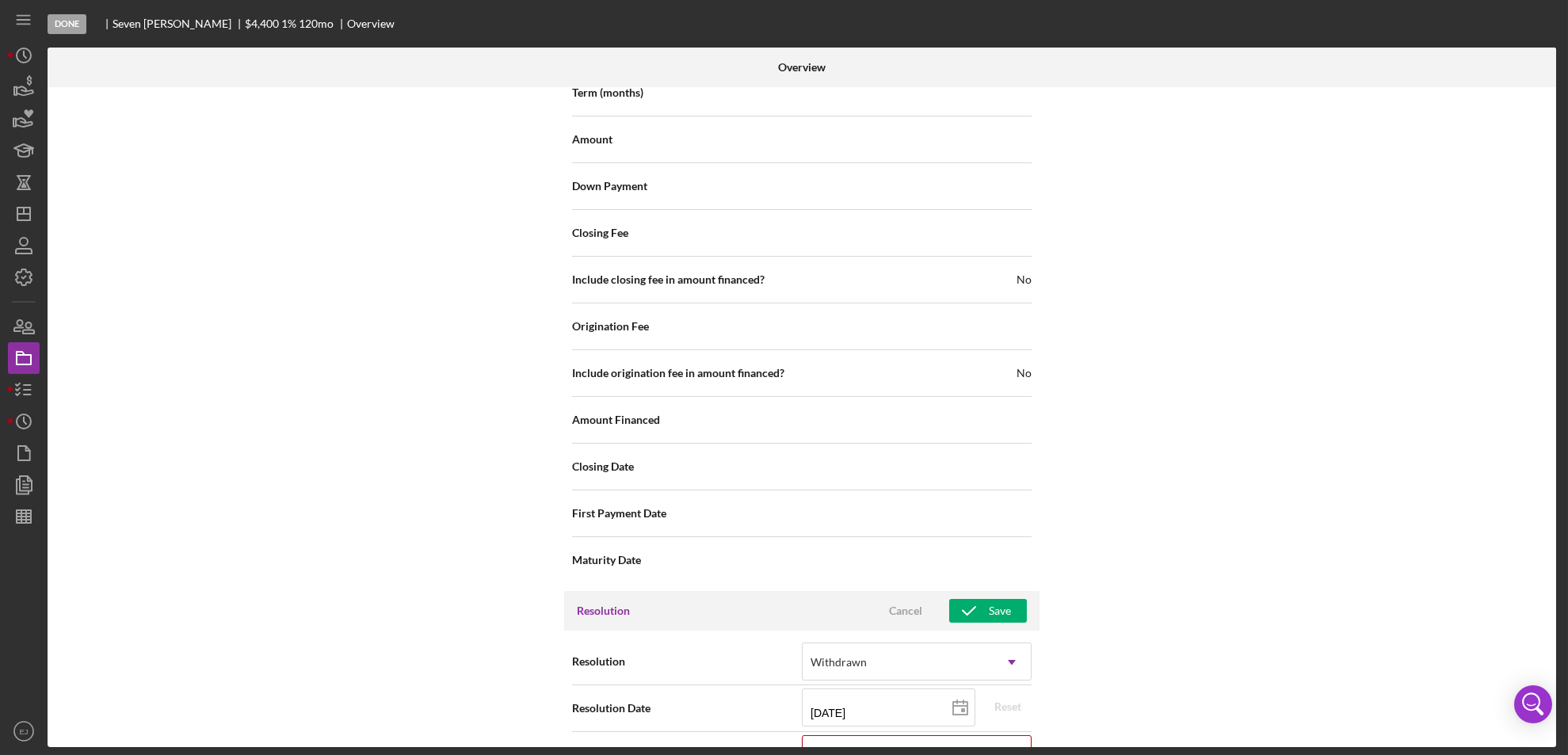
scroll to position [1842, 0]
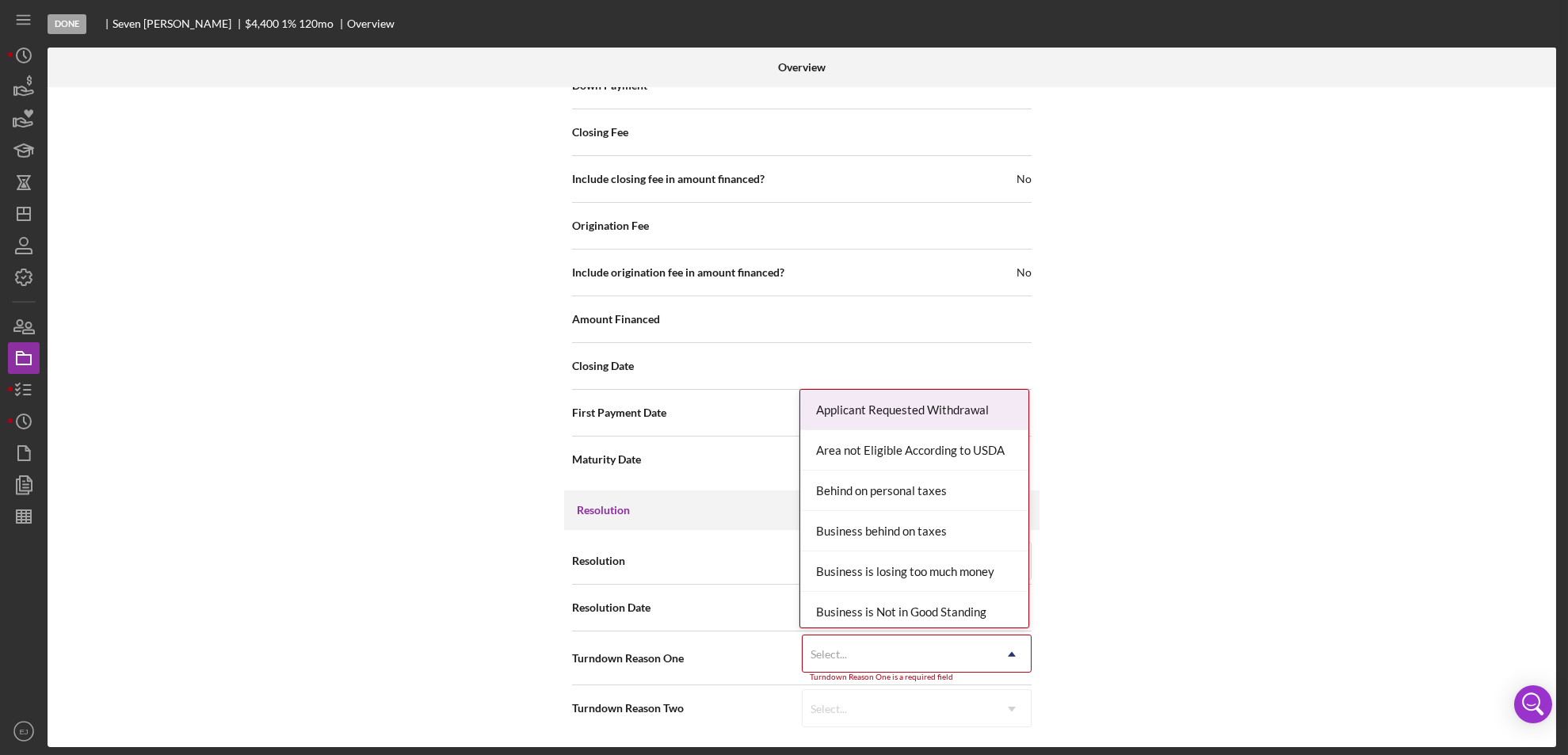
click at [1017, 740] on div "Internal Workflow Stage Done Icon/Dropdown Arrow Archive (can unarchive later i…" at bounding box center [802, 417] width 1509 height 660
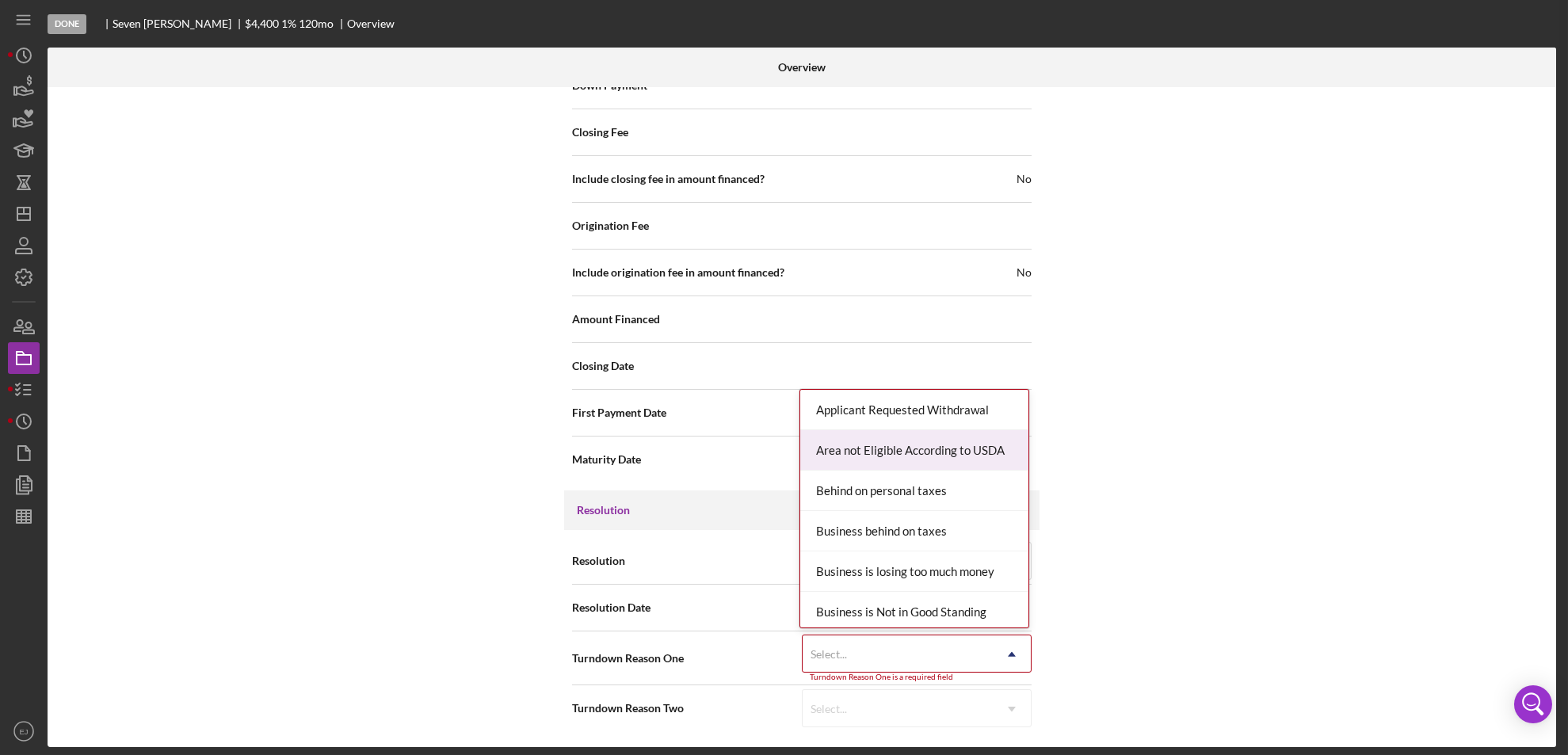
click at [974, 460] on div "Area not Eligible According to USDA" at bounding box center [914, 450] width 228 height 41
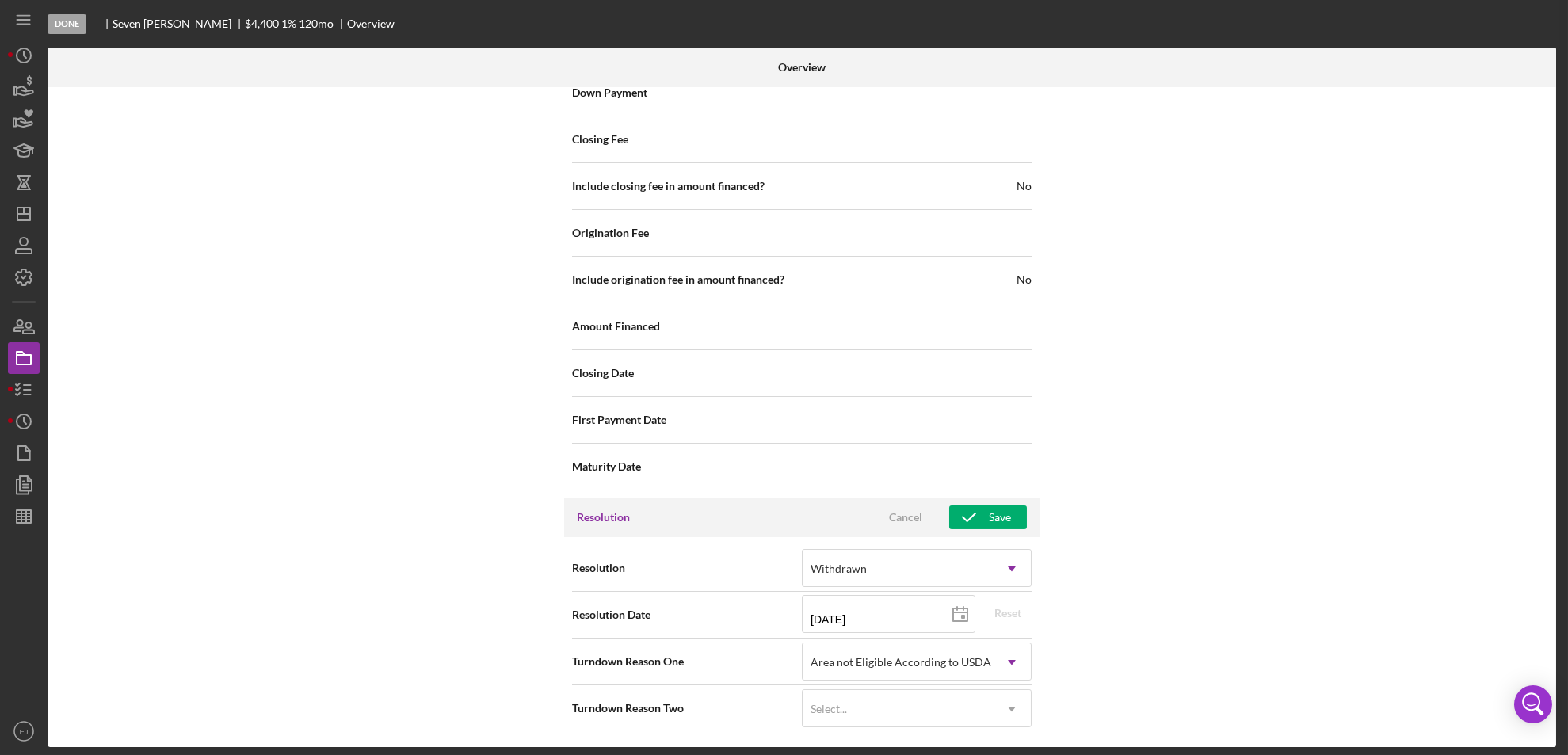
scroll to position [1836, 0]
click at [998, 518] on div "Save" at bounding box center [999, 517] width 22 height 24
click at [1556, 309] on div "Overview Internal Workflow Stage Done Icon/Dropdown Arrow Archive (can unarchiv…" at bounding box center [803, 397] width 1513 height 700
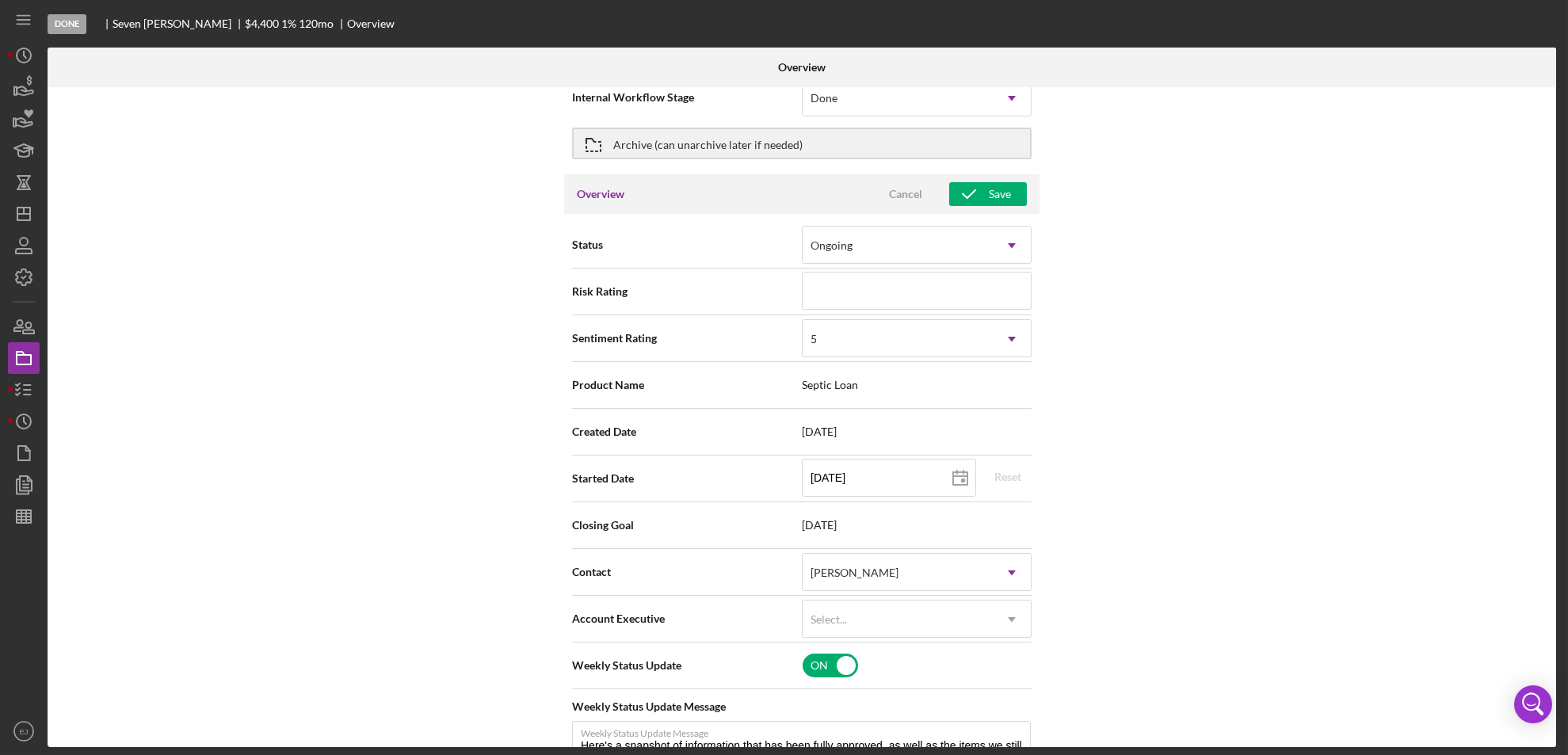
scroll to position [0, 0]
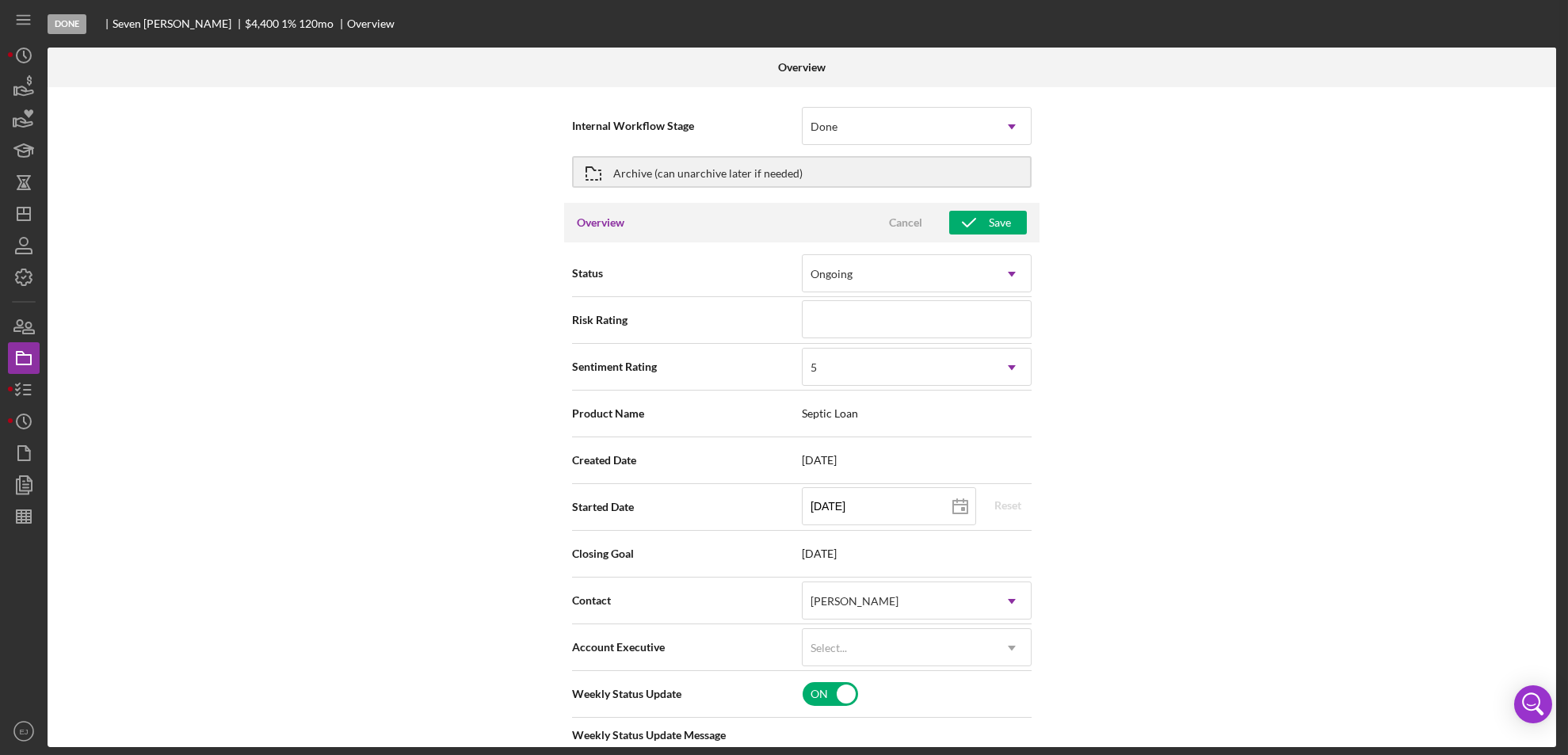
drag, startPoint x: 976, startPoint y: 219, endPoint x: 1099, endPoint y: 158, distance: 137.3
click at [1099, 158] on div "Internal Workflow Stage Done Icon/Dropdown Arrow Archive (can unarchive later i…" at bounding box center [802, 417] width 1509 height 660
click at [580, 179] on div "Archive (can unarchive later if needed)" at bounding box center [802, 172] width 459 height 40
click at [629, 165] on div "Archive (can unarchive later if needed)" at bounding box center [708, 172] width 189 height 29
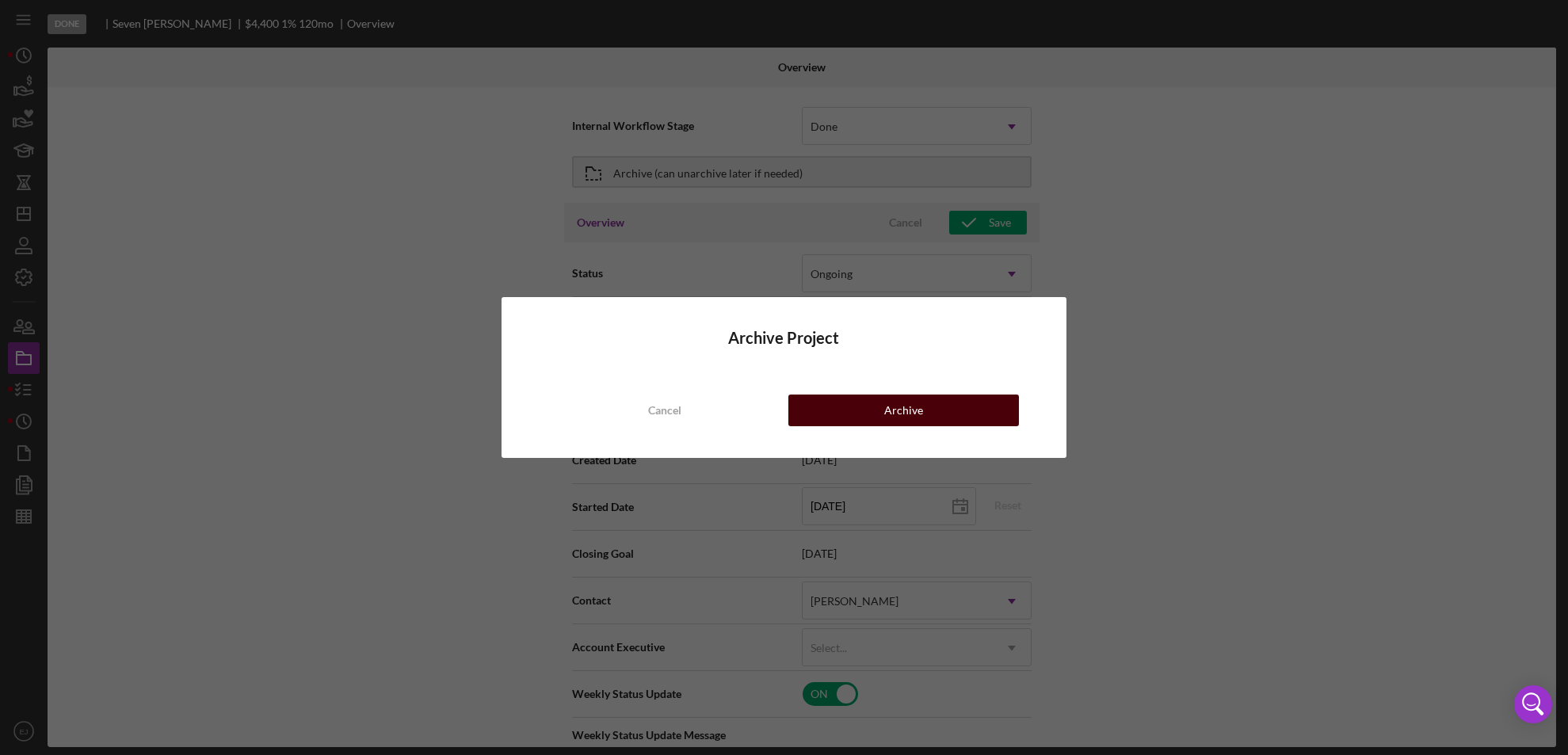
click at [893, 402] on div "Archive" at bounding box center [903, 410] width 39 height 32
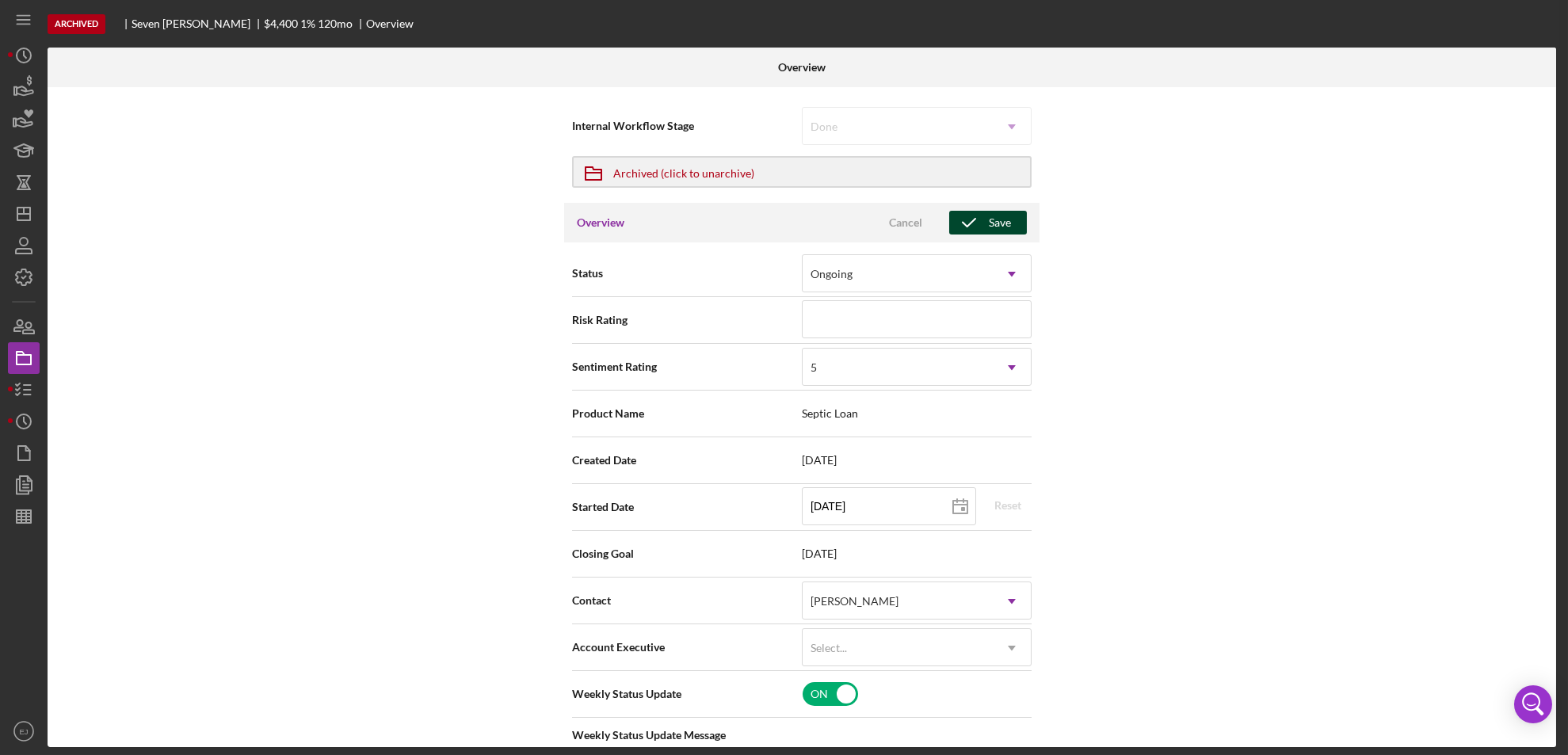
click at [970, 228] on icon "button" at bounding box center [968, 222] width 40 height 40
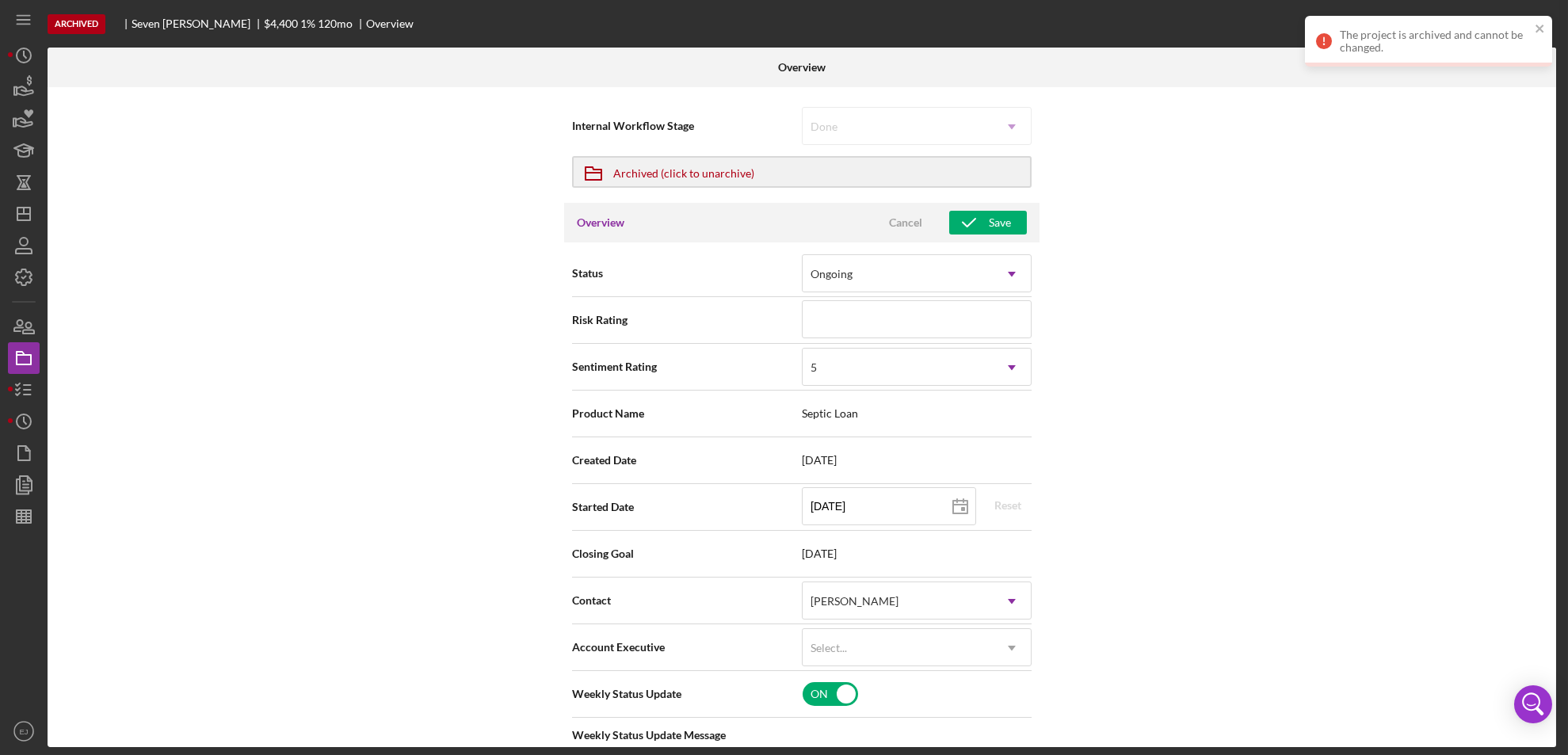
click at [1548, 23] on div "The project is archived and cannot be changed." at bounding box center [1428, 41] width 247 height 50
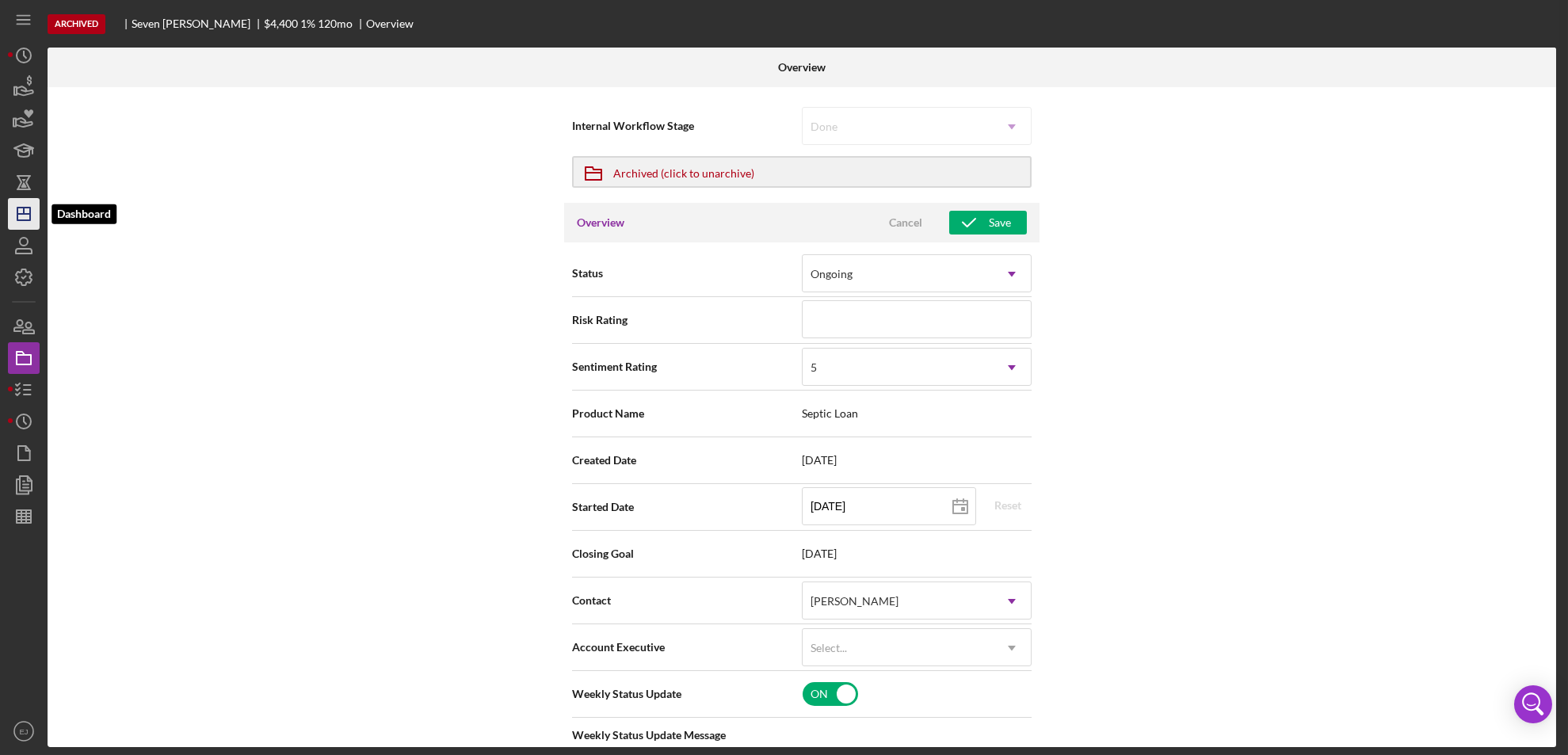
click at [32, 216] on icon "Icon/Dashboard" at bounding box center [24, 213] width 40 height 40
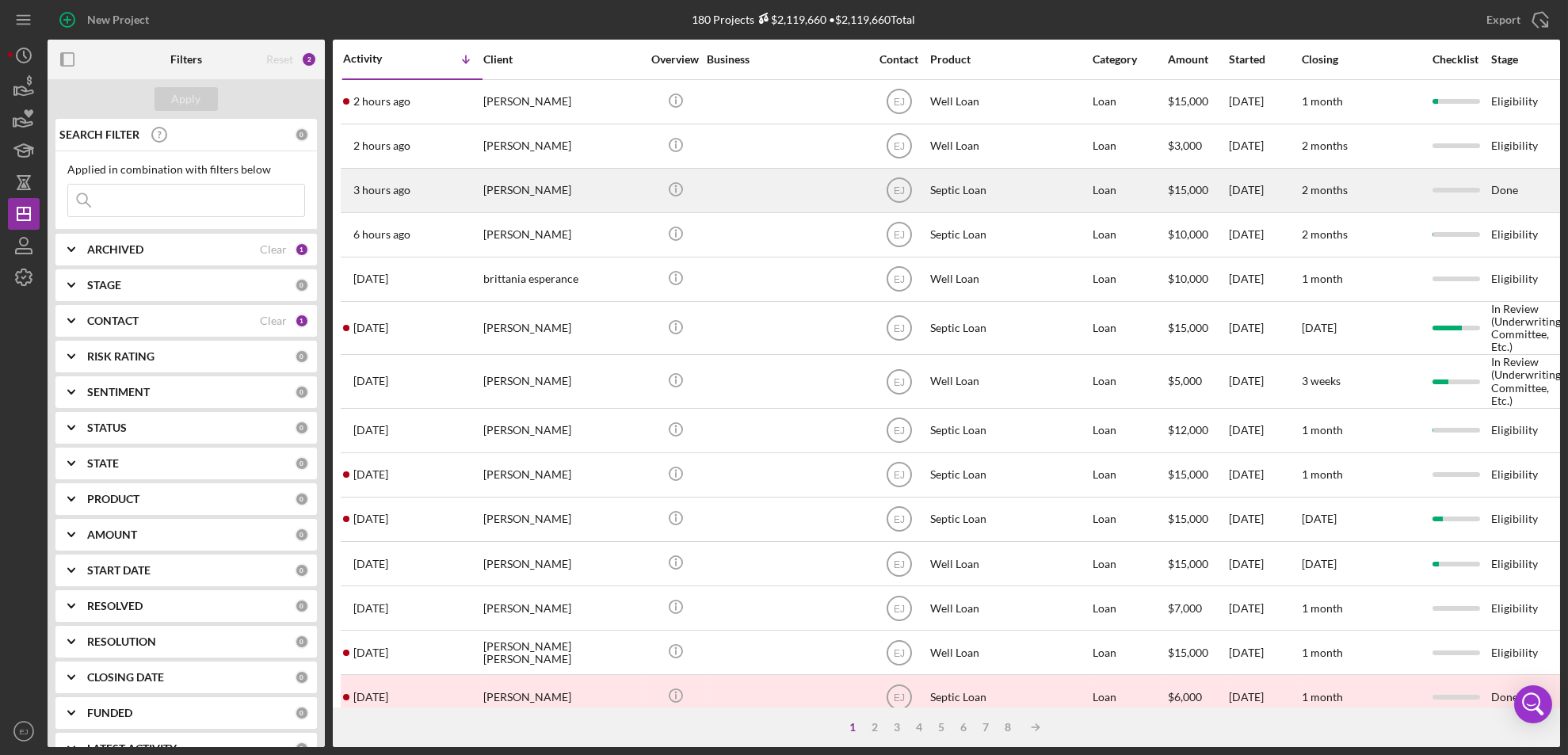
click at [520, 184] on div "[PERSON_NAME]" at bounding box center [562, 191] width 159 height 42
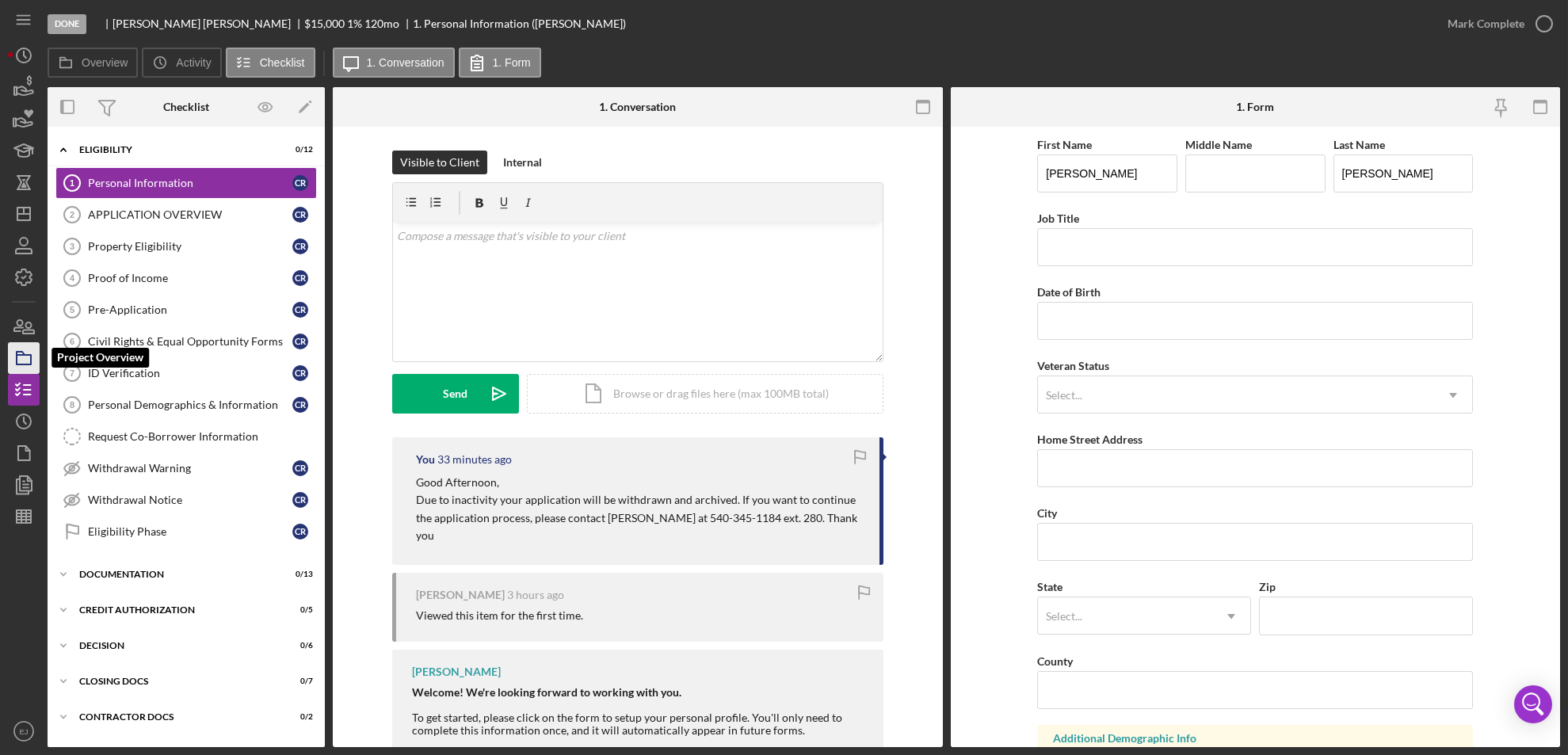
click at [33, 341] on icon "button" at bounding box center [24, 358] width 40 height 40
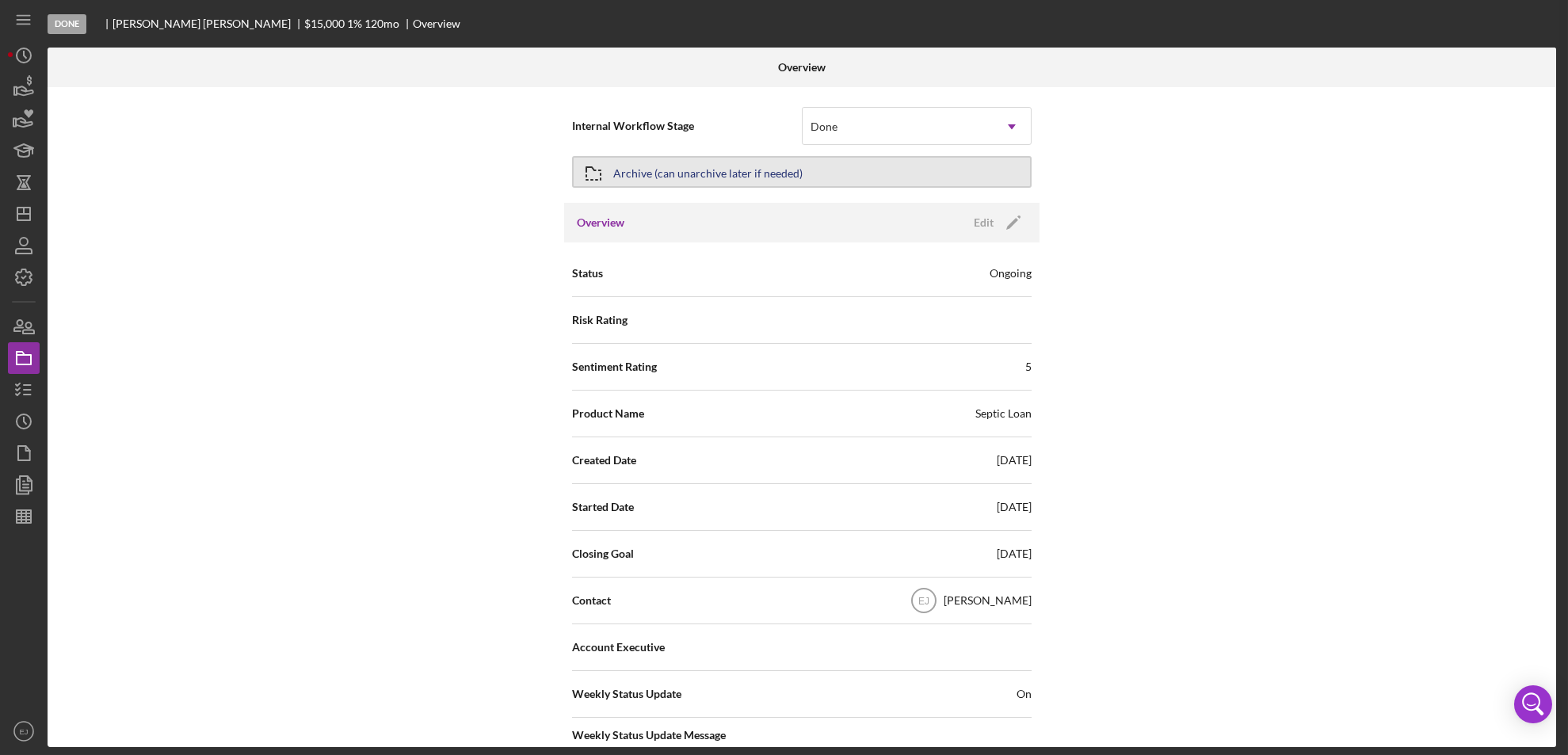
click at [670, 168] on div "Archive (can unarchive later if needed)" at bounding box center [708, 172] width 189 height 29
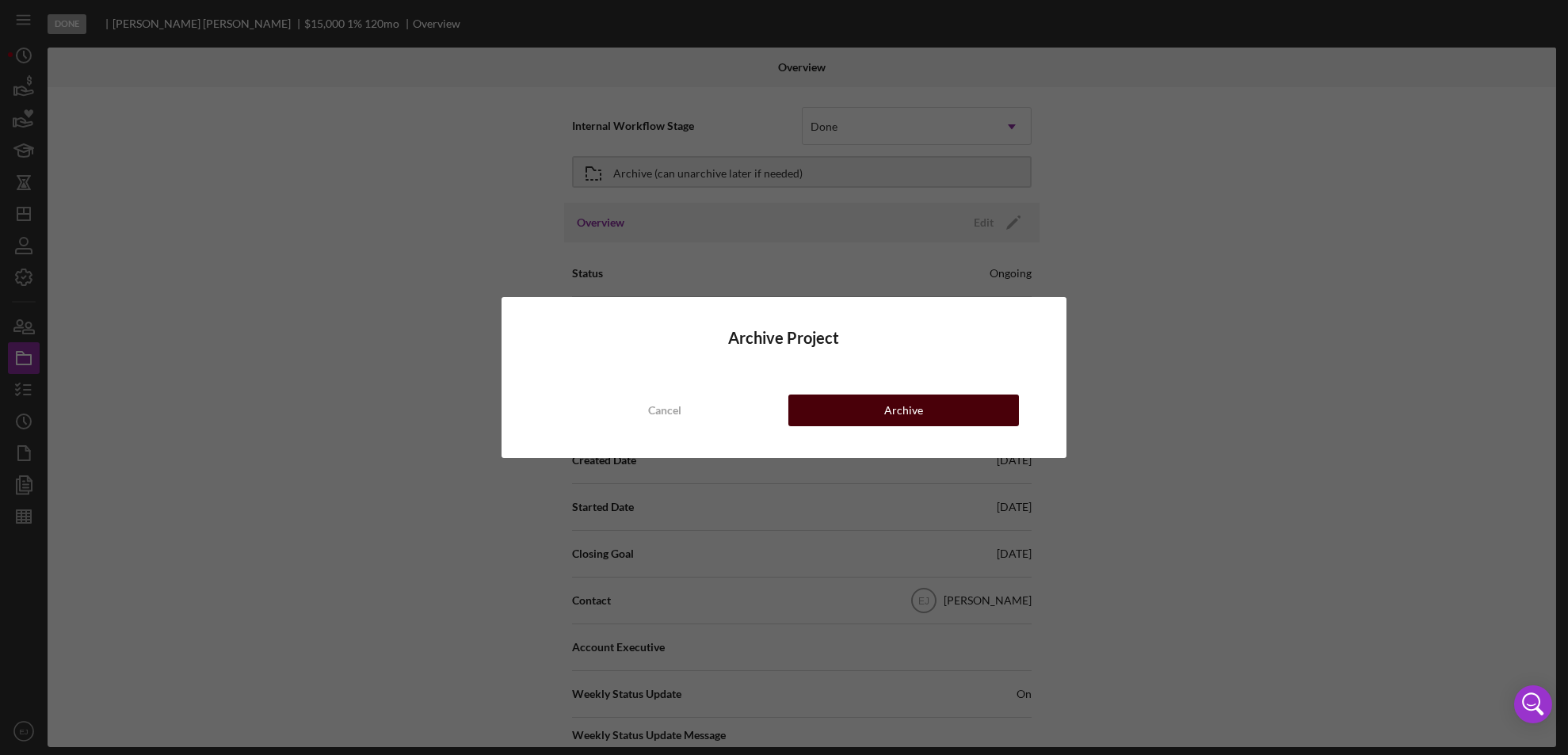
click at [897, 412] on div "Archive" at bounding box center [903, 410] width 39 height 32
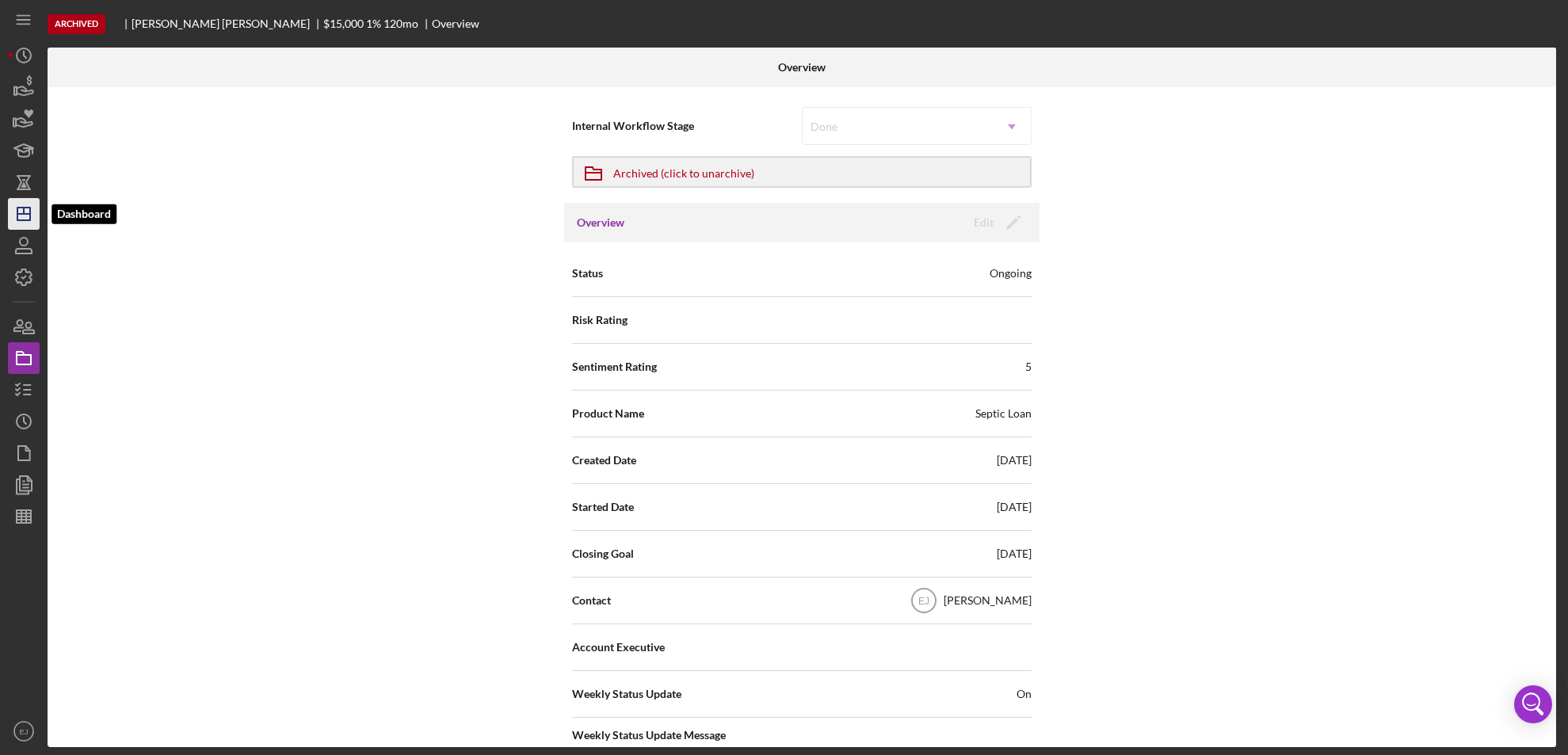
click at [24, 215] on icon "Icon/Dashboard" at bounding box center [24, 213] width 40 height 40
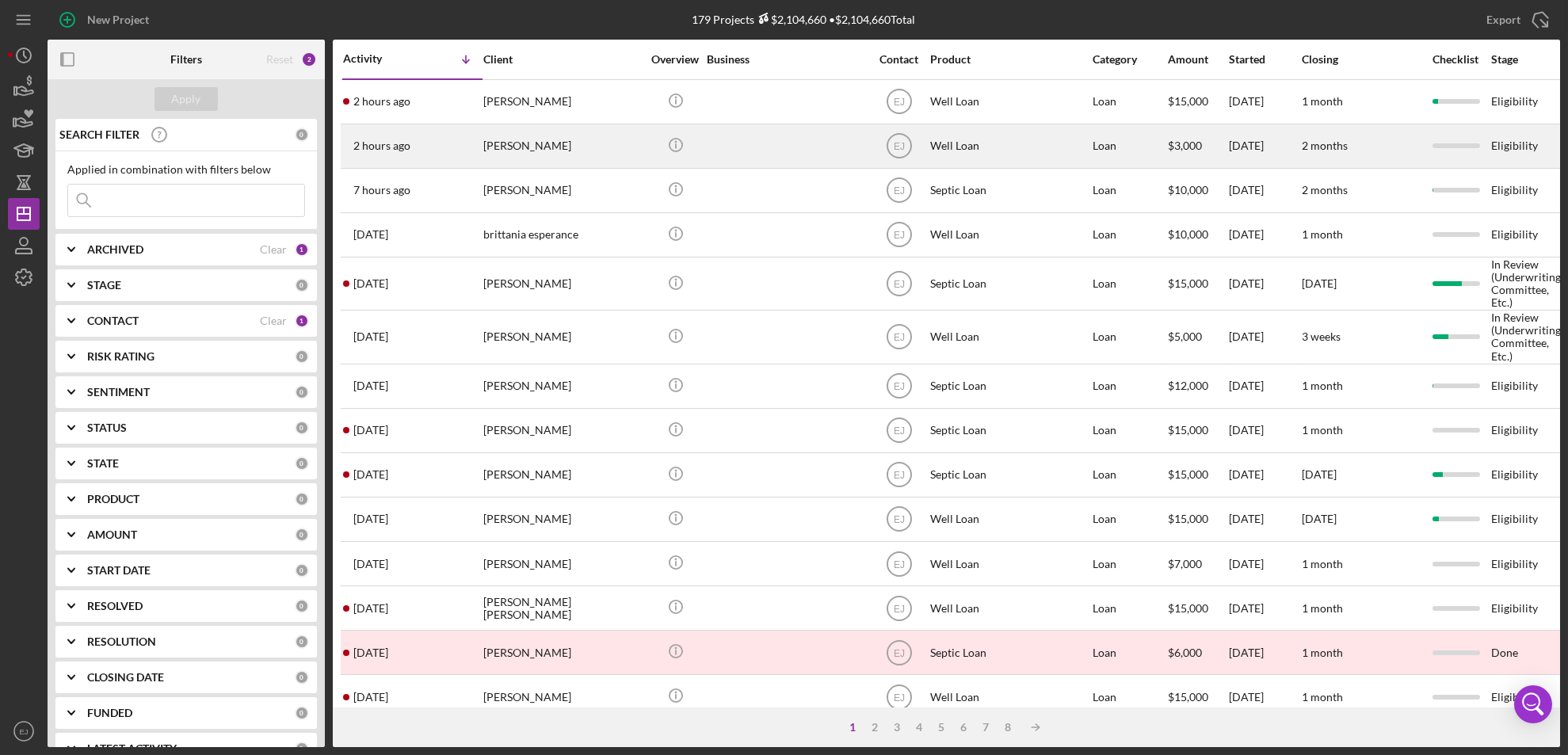
click at [534, 151] on div "[PERSON_NAME]" at bounding box center [562, 147] width 159 height 42
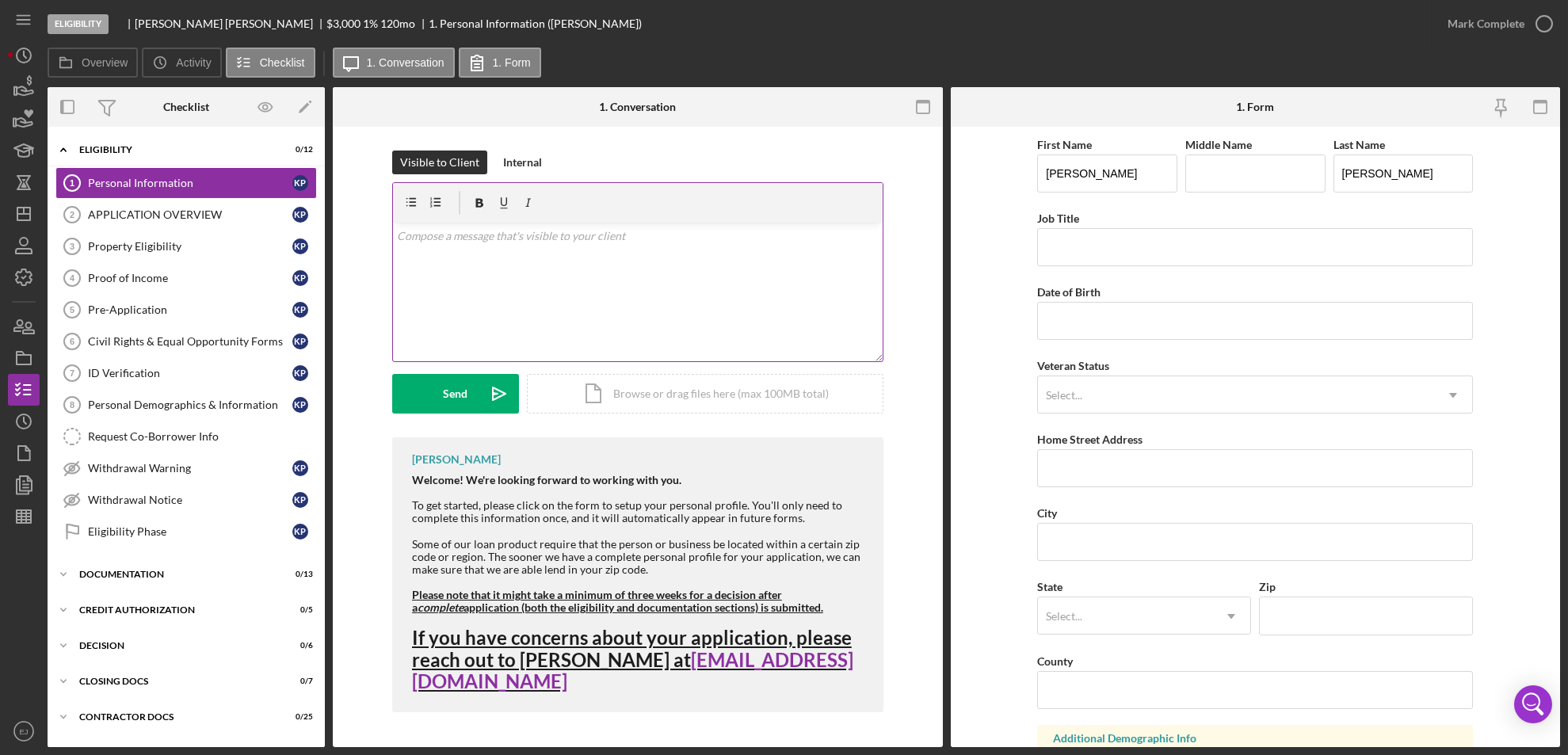
click at [449, 257] on div "v Color teal Color pink Remove color Add row above Add row below Add column bef…" at bounding box center [637, 292] width 490 height 138
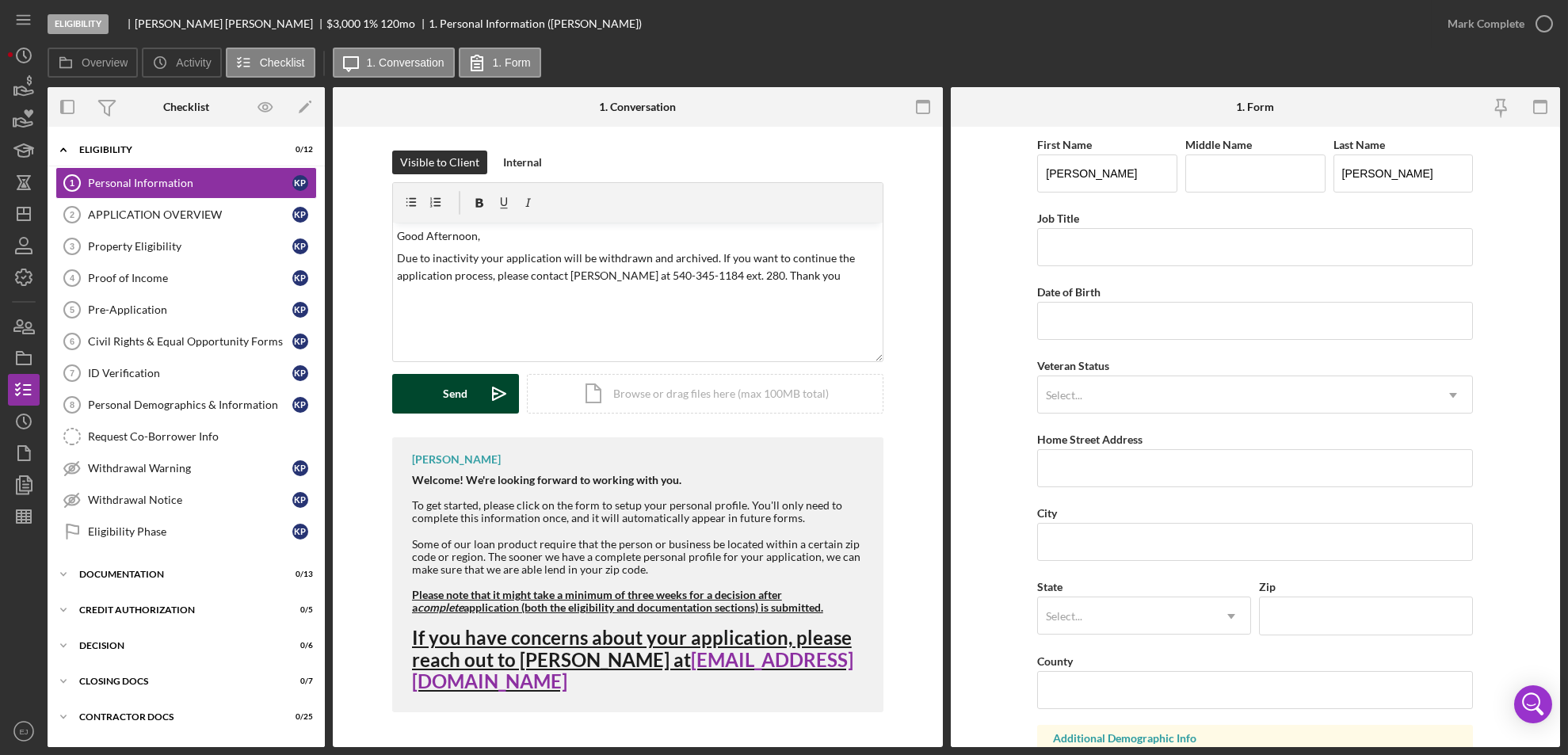
click at [454, 394] on div "Send" at bounding box center [455, 393] width 24 height 40
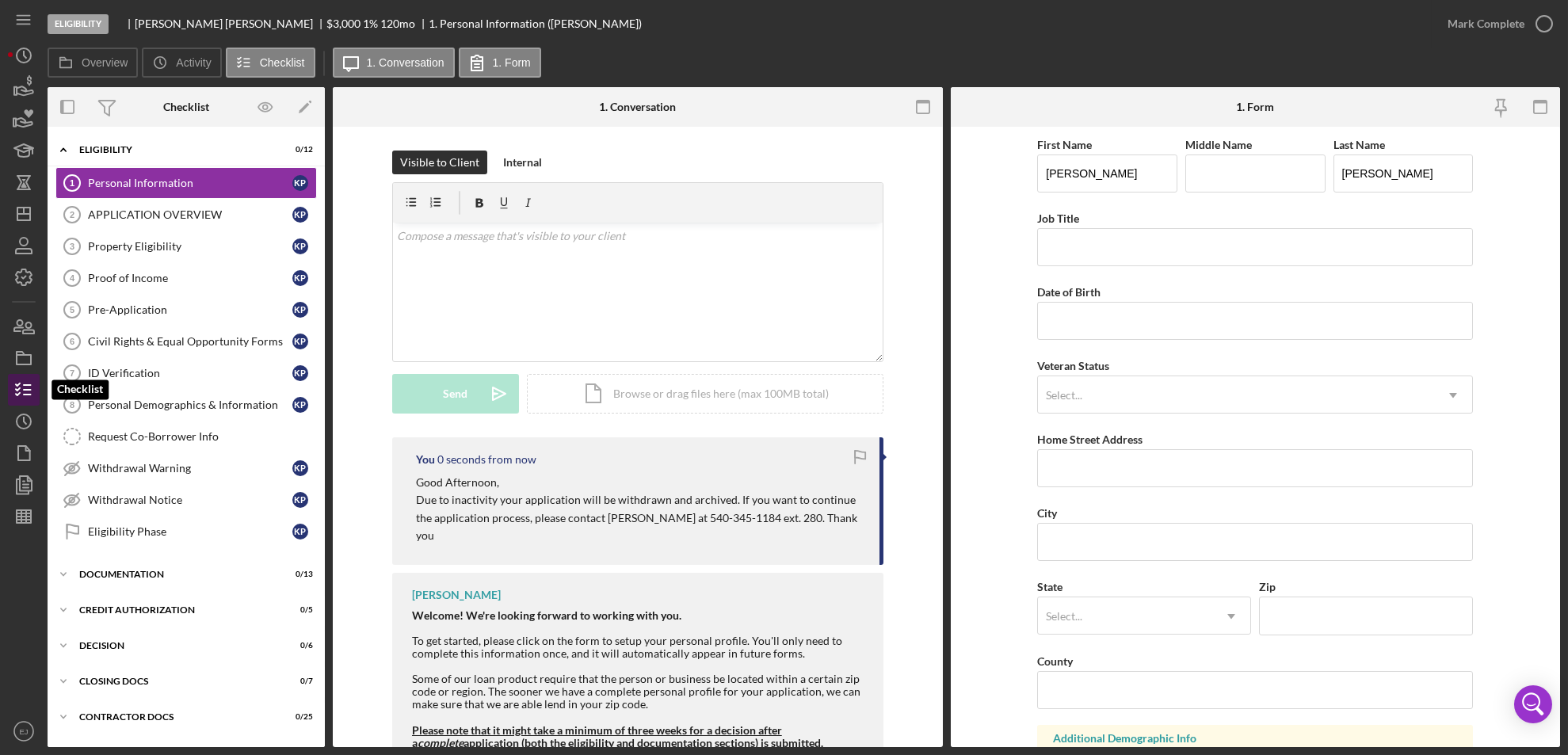
click at [21, 389] on icon "button" at bounding box center [24, 389] width 40 height 40
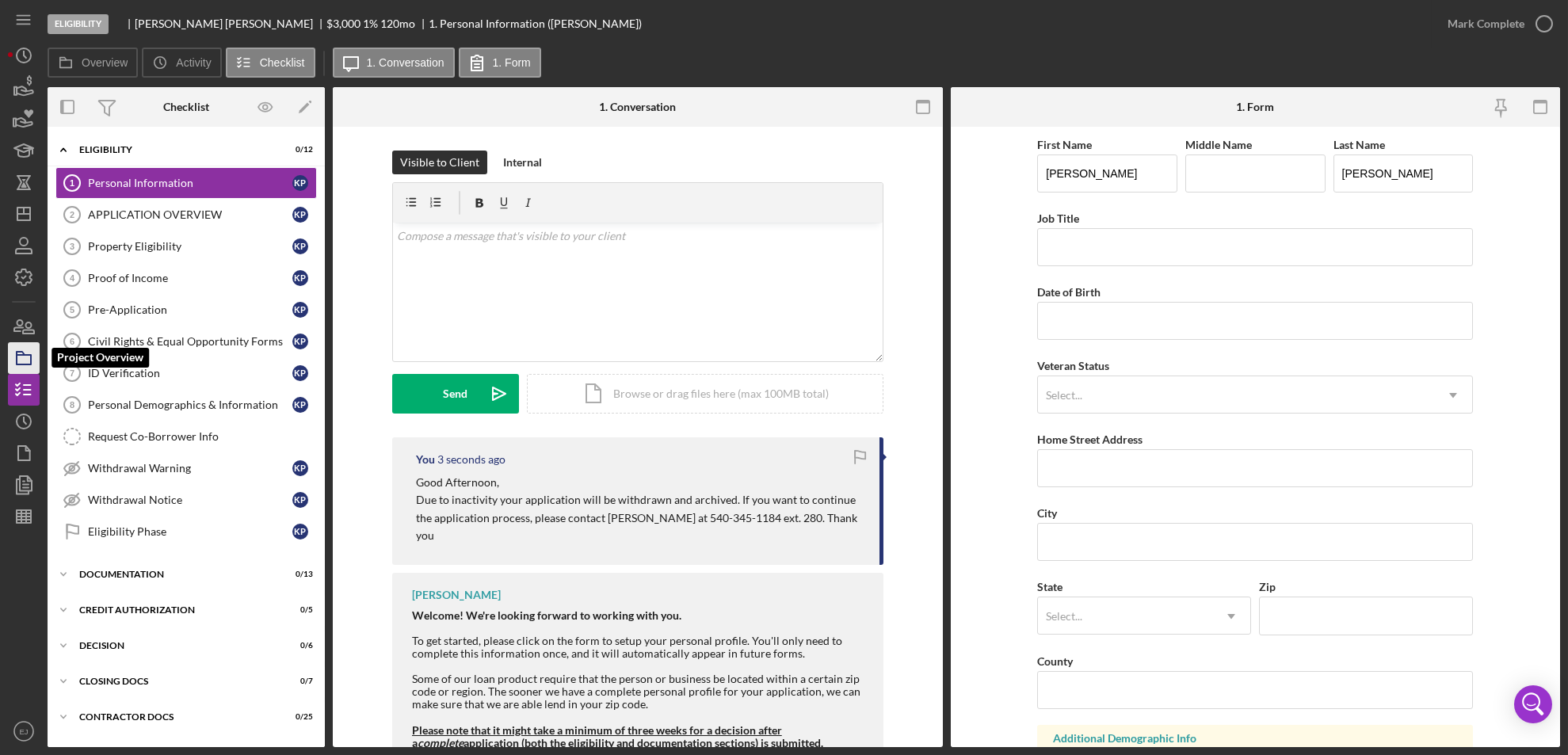
click at [35, 357] on icon "button" at bounding box center [24, 358] width 40 height 40
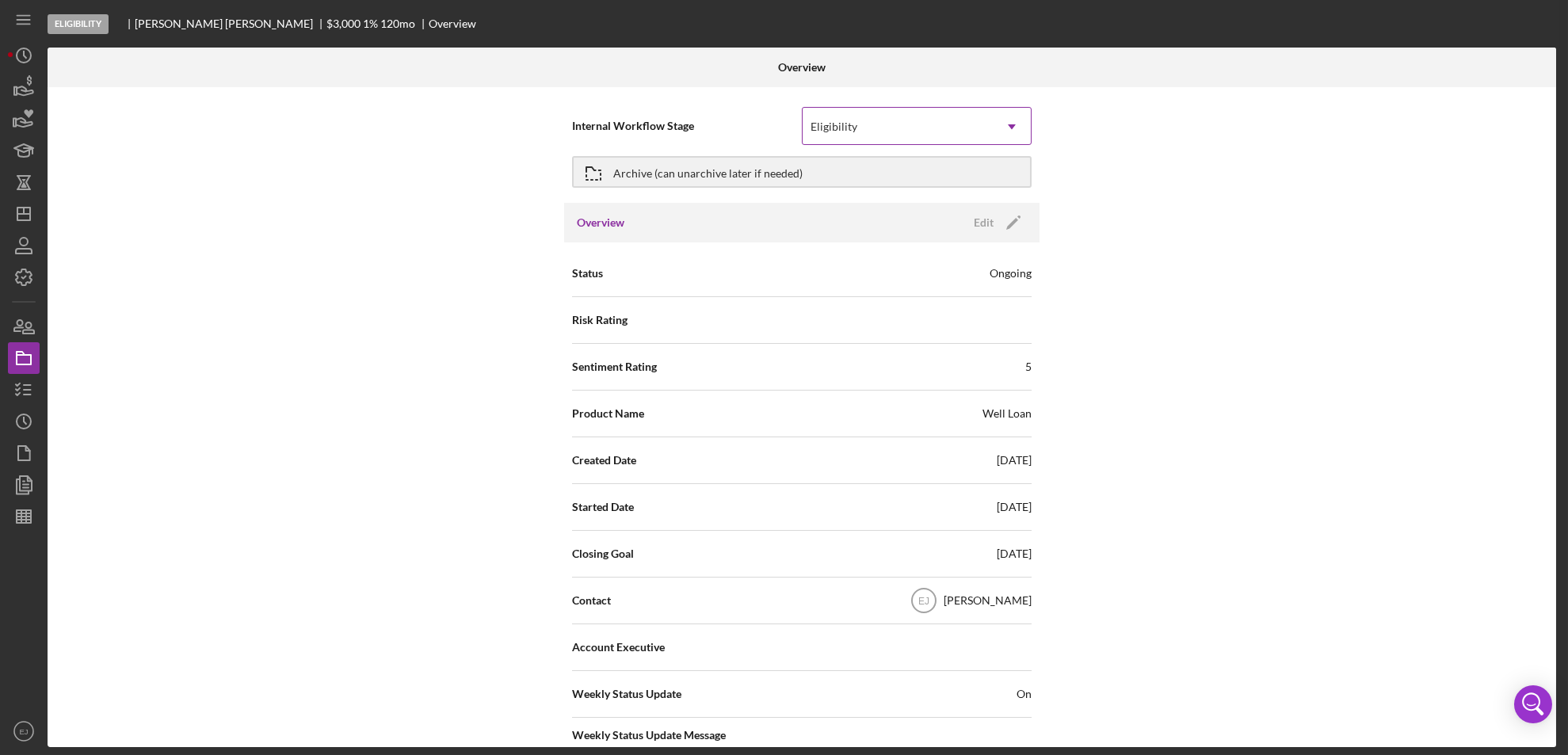
click at [1009, 124] on icon "Icon/Dropdown Arrow" at bounding box center [1012, 126] width 38 height 38
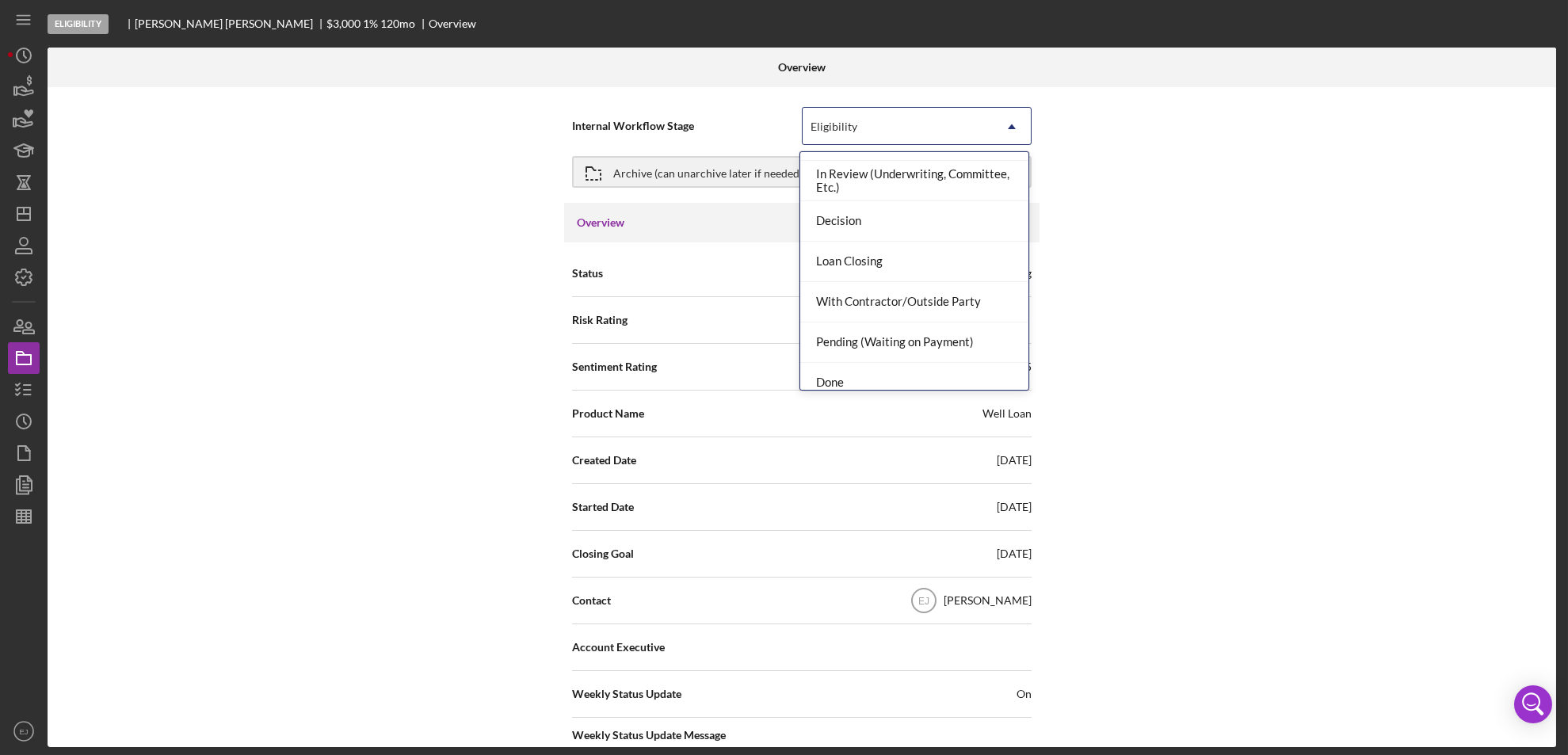
scroll to position [125, 0]
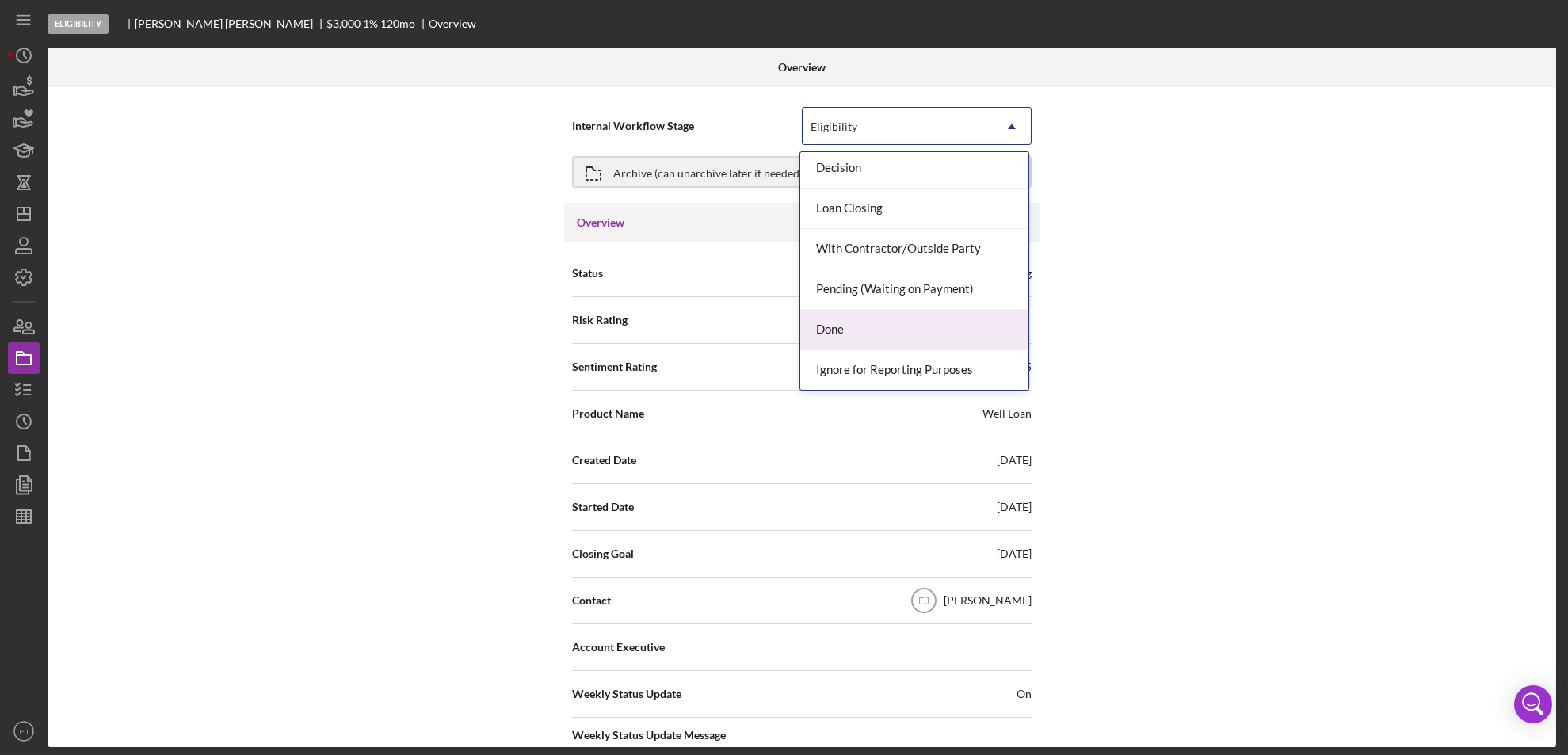
click at [991, 331] on div "Done" at bounding box center [914, 330] width 228 height 41
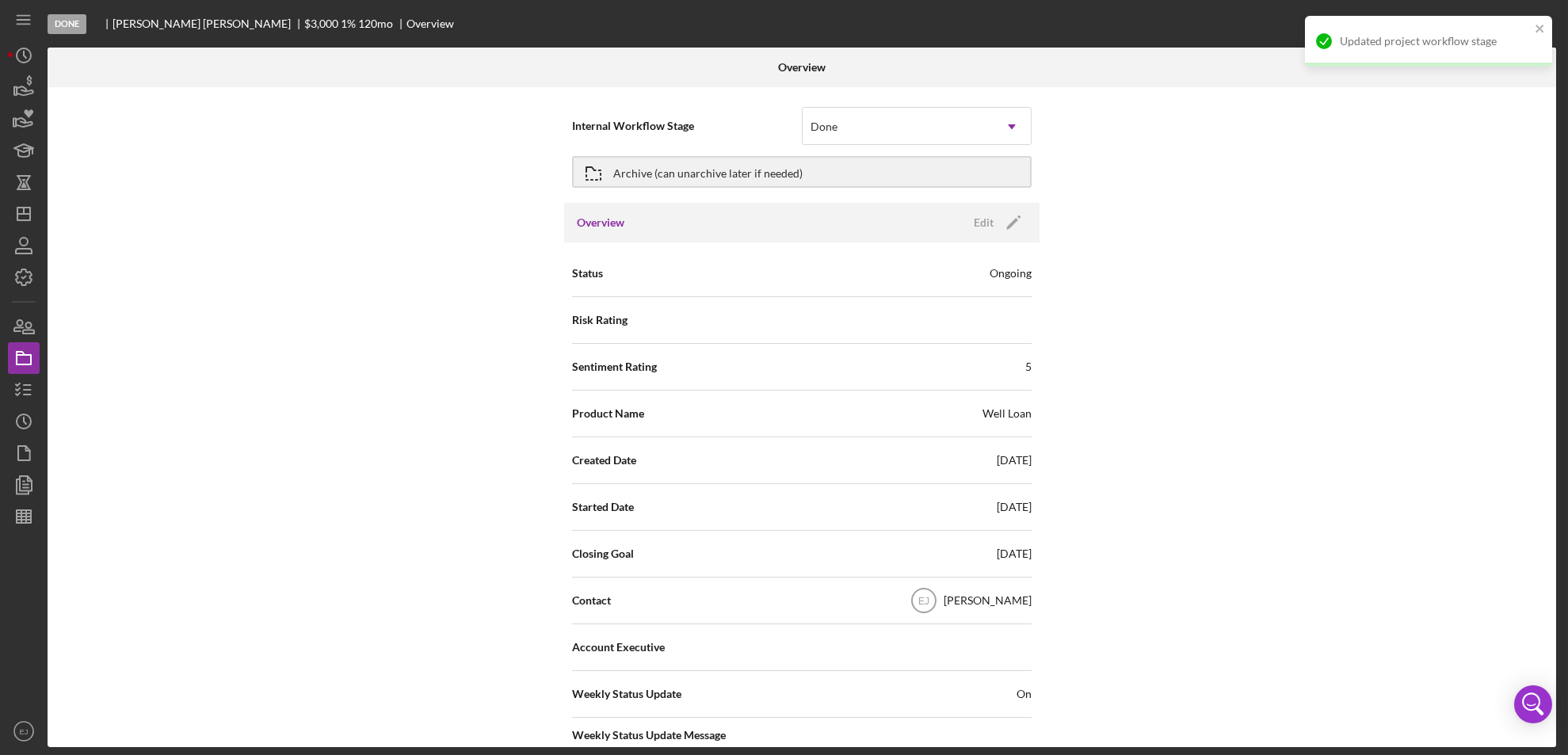
click at [1556, 579] on div "Overview Internal Workflow Stage option Done, selected. Done Icon/Dropdown Arro…" at bounding box center [803, 397] width 1513 height 700
click at [1556, 573] on div "Overview Internal Workflow Stage option Done, selected. Done Icon/Dropdown Arro…" at bounding box center [803, 397] width 1513 height 700
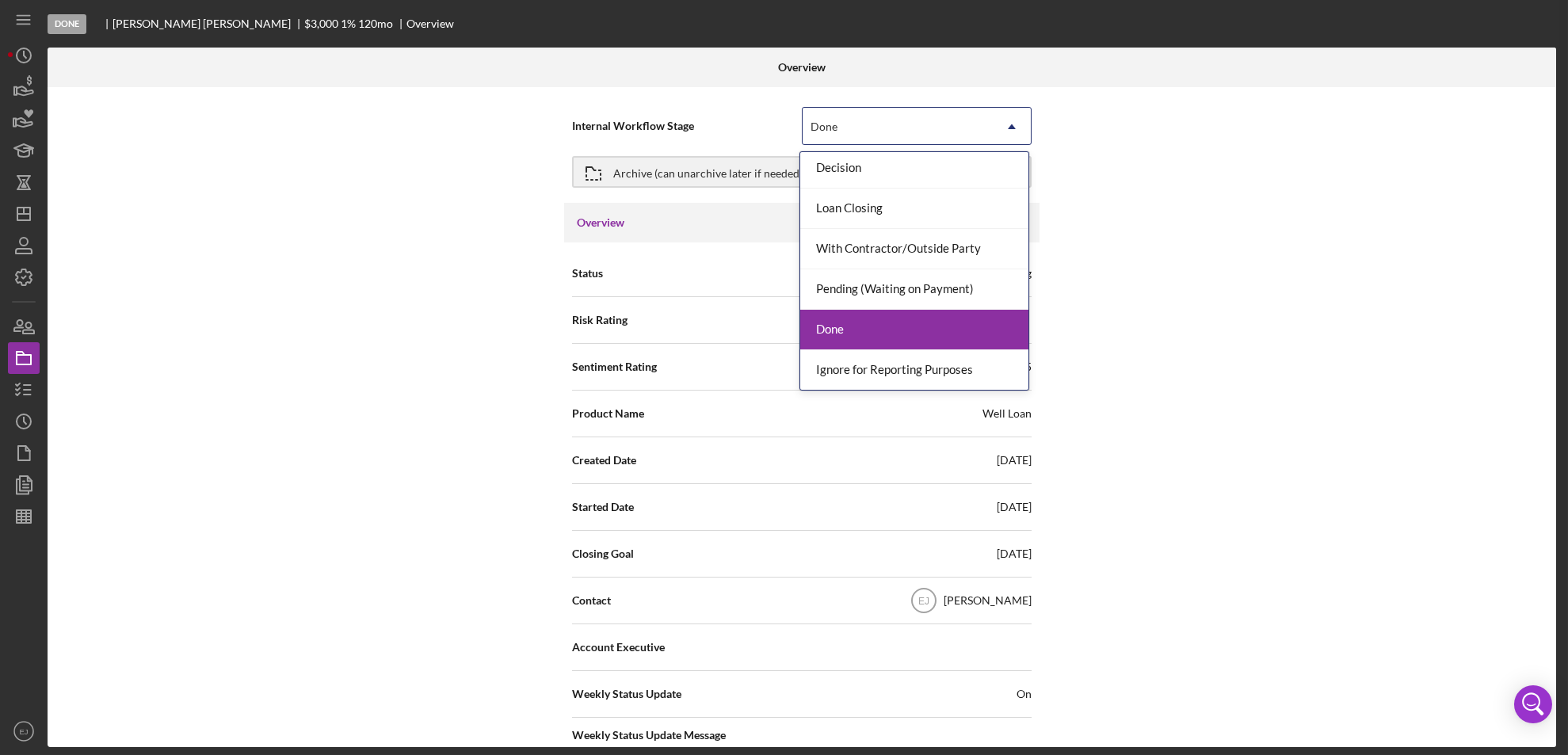
click at [956, 341] on div "Done" at bounding box center [914, 330] width 228 height 41
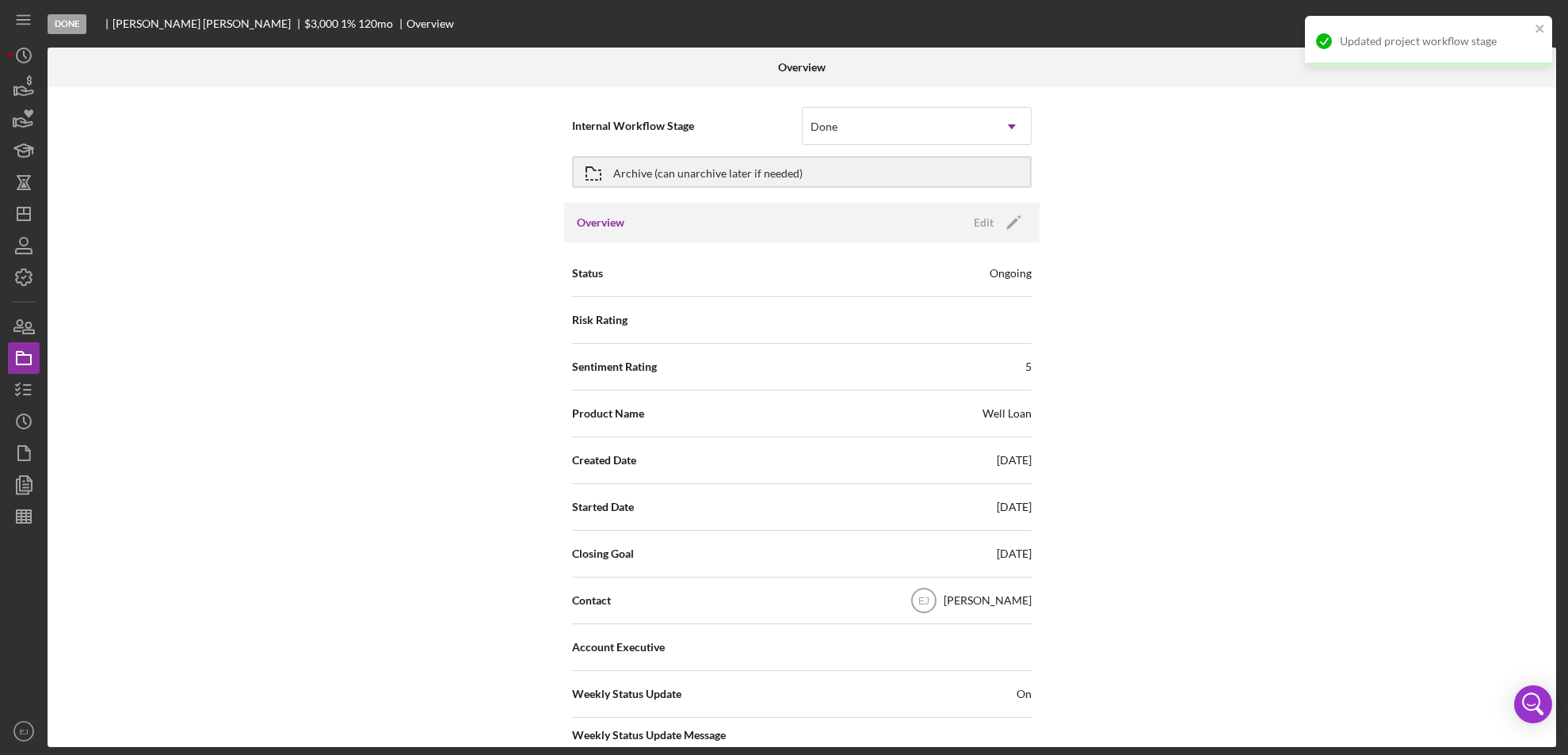
click at [1174, 309] on div "Internal Workflow Stage option Done, selected. Done Icon/Dropdown Arrow Archive…" at bounding box center [802, 417] width 1509 height 660
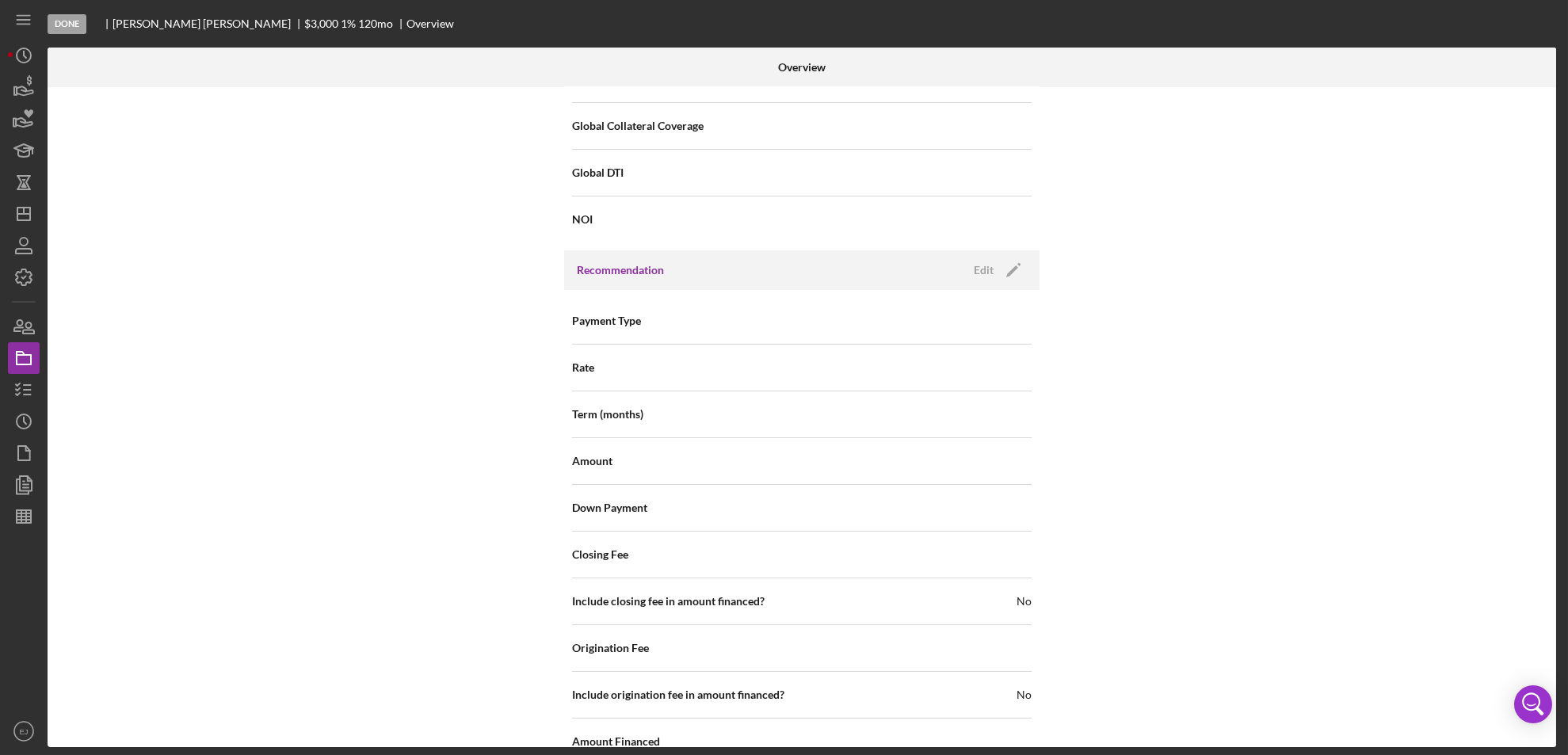
scroll to position [1694, 0]
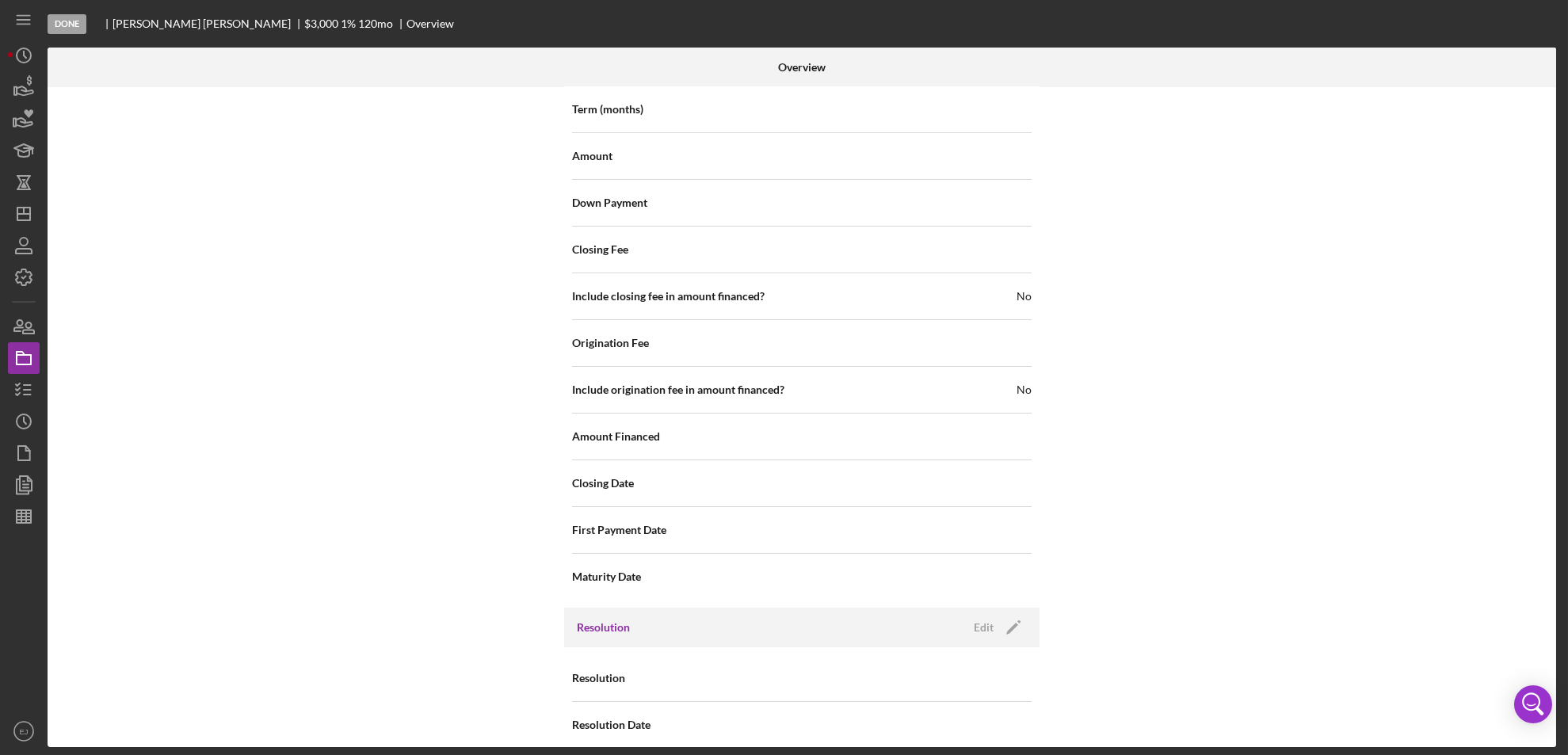
click at [1558, 655] on div "Overview Internal Workflow Stage Done Icon/Dropdown Arrow Archive (can unarchiv…" at bounding box center [803, 397] width 1513 height 700
click at [964, 616] on div "Edit Icon/Edit" at bounding box center [995, 627] width 63 height 24
click at [994, 608] on icon "Icon/Edit" at bounding box center [1013, 627] width 40 height 40
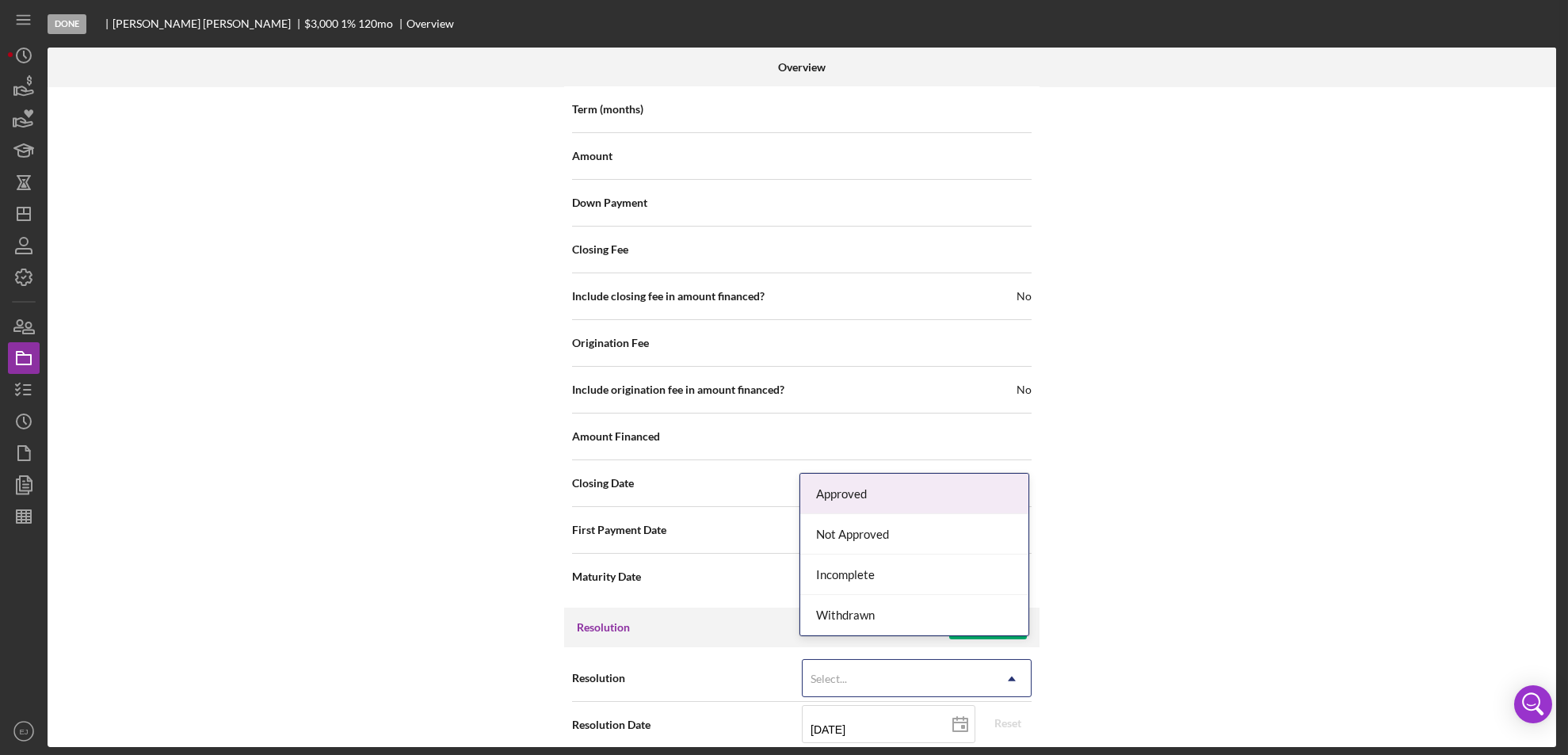
click at [1017, 660] on icon "Icon/Dropdown Arrow" at bounding box center [1012, 678] width 38 height 38
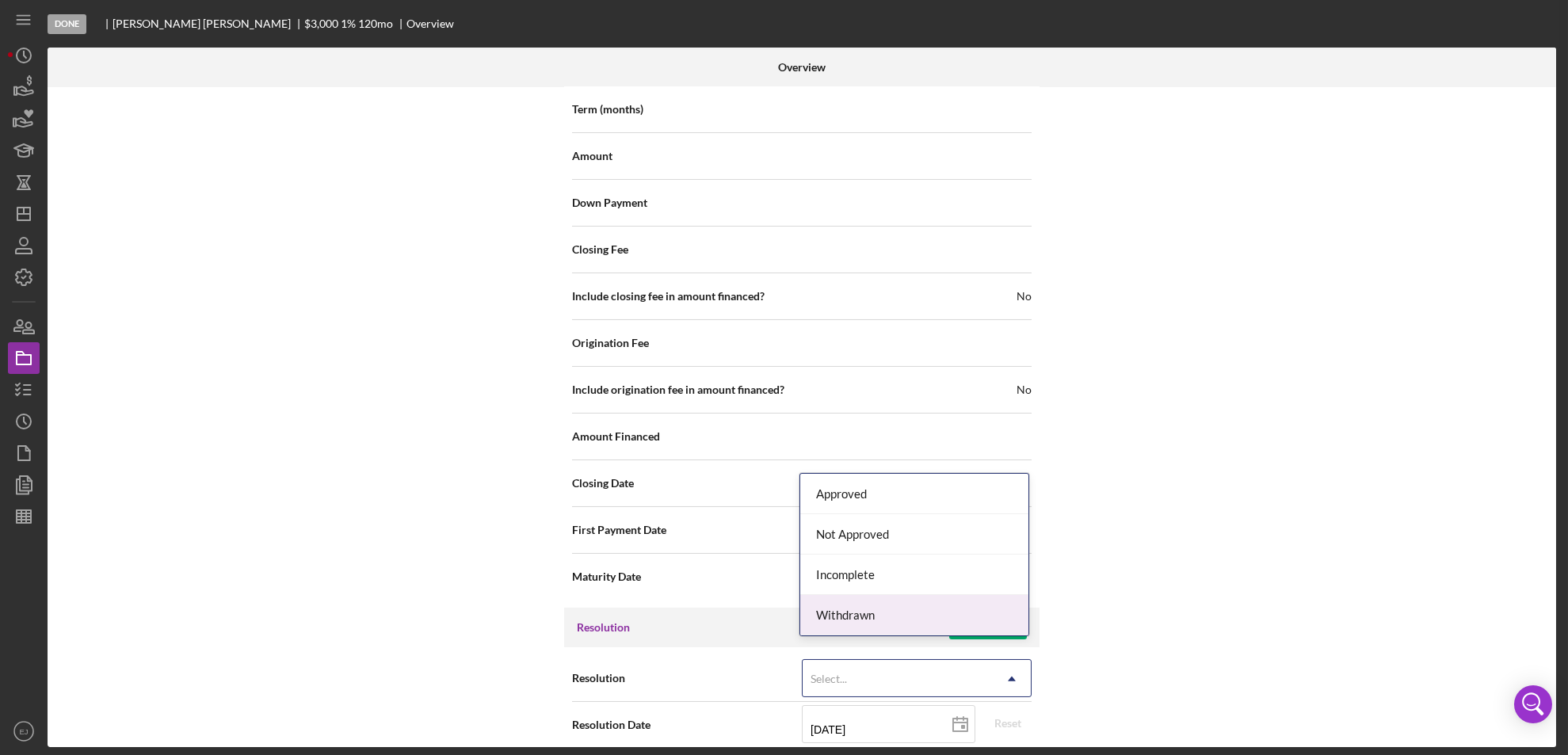
click at [997, 619] on div "Withdrawn" at bounding box center [914, 615] width 228 height 41
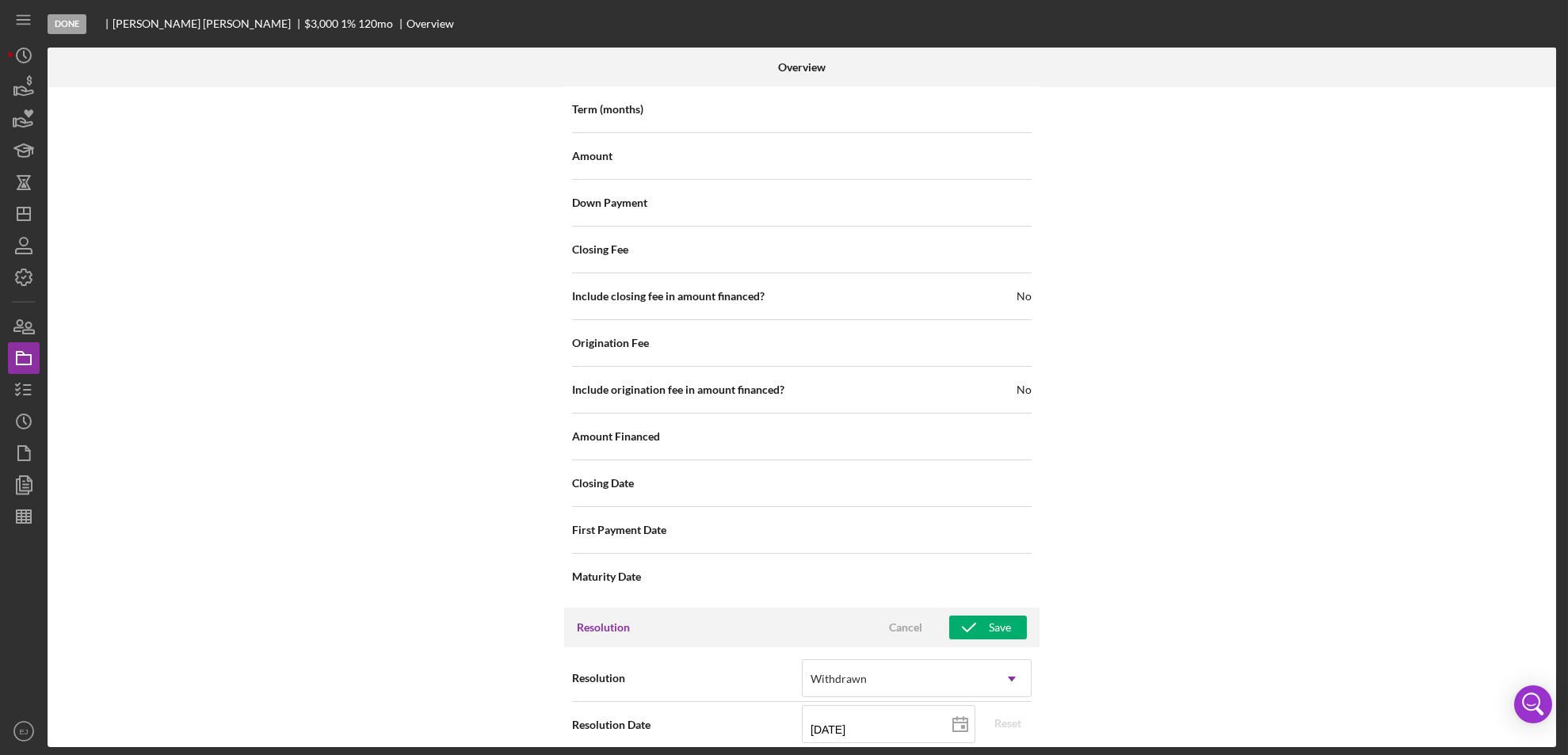
scroll to position [1795, 0]
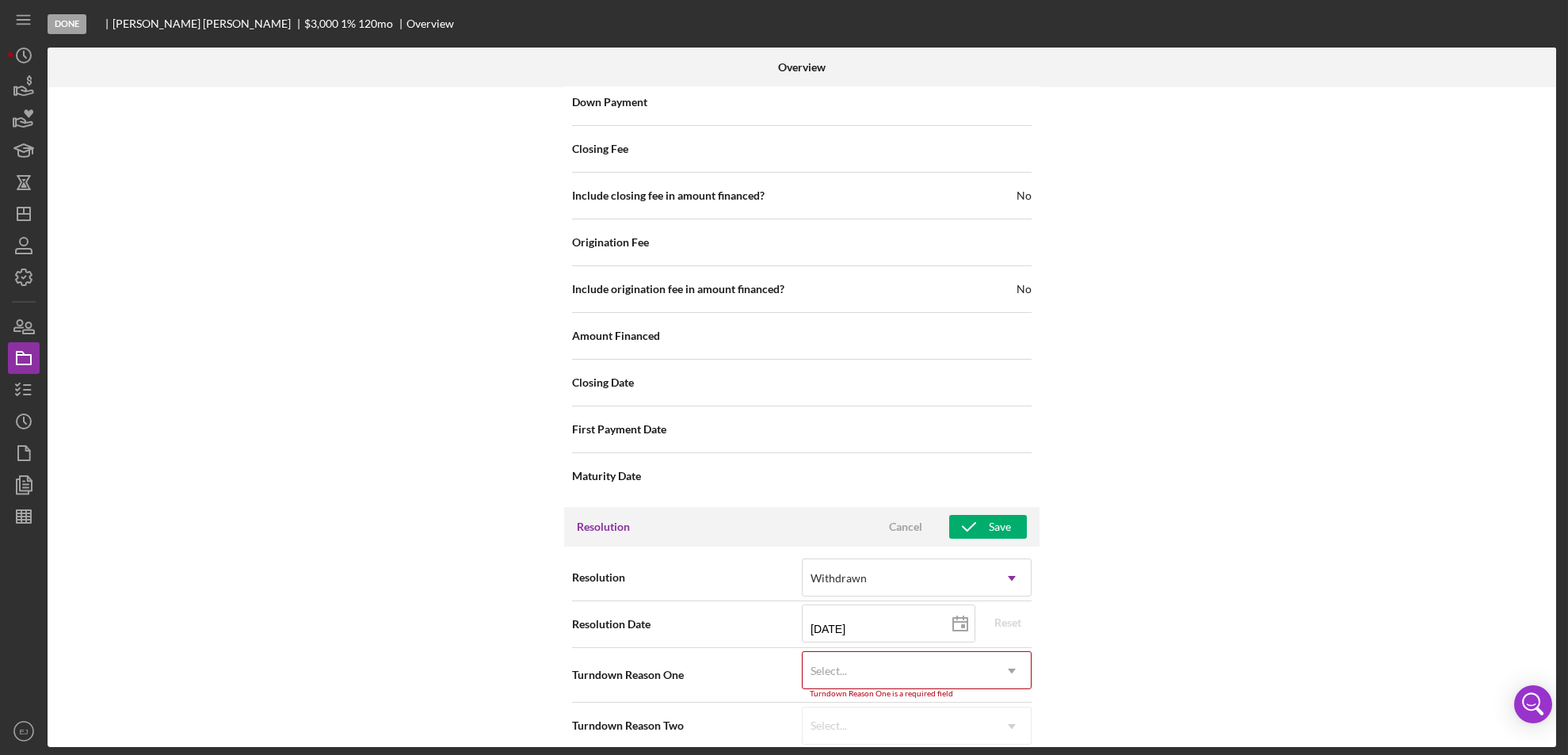
click at [1026, 740] on div "Internal Workflow Stage Done Icon/Dropdown Arrow Archive (can unarchive later i…" at bounding box center [802, 417] width 1509 height 660
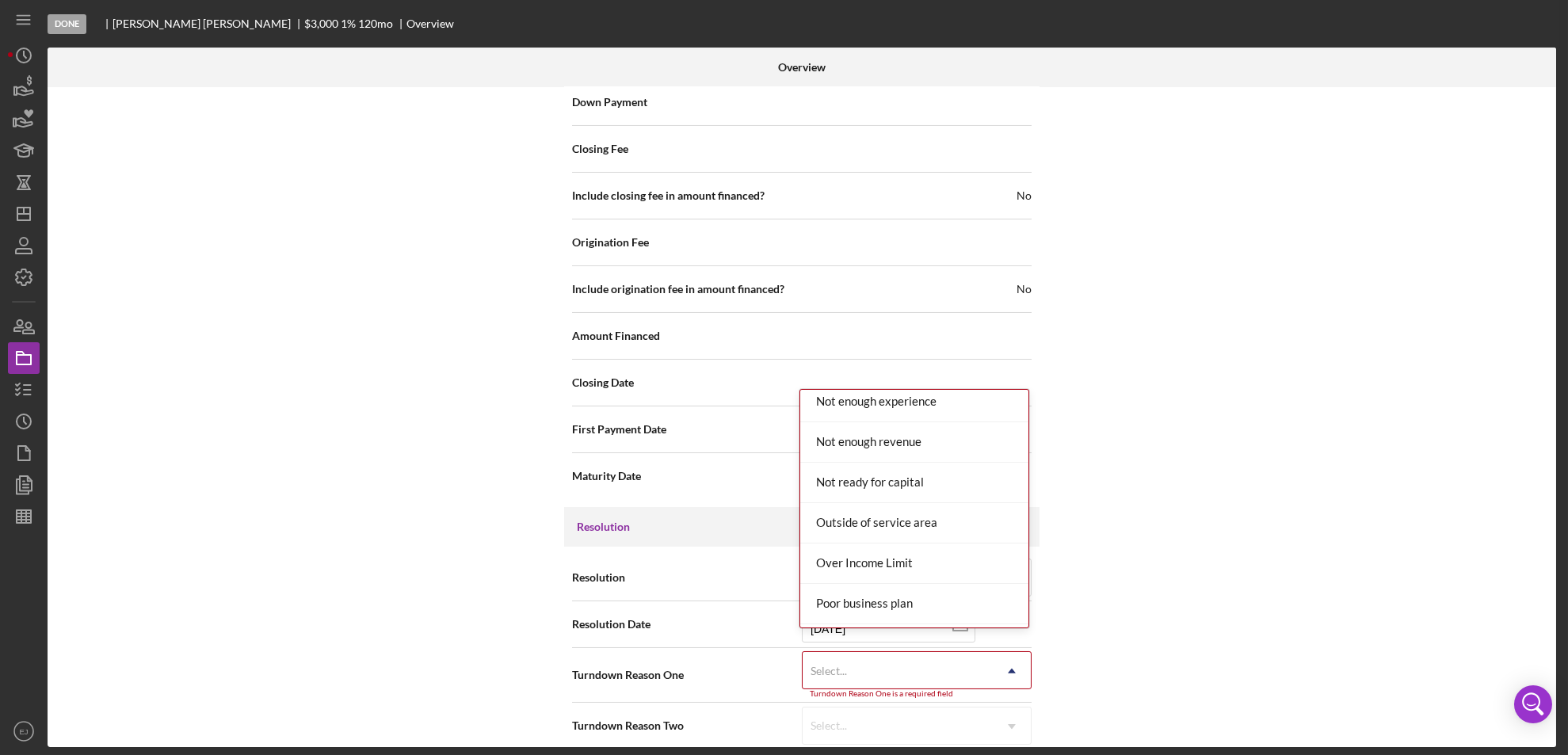
scroll to position [1446, 0]
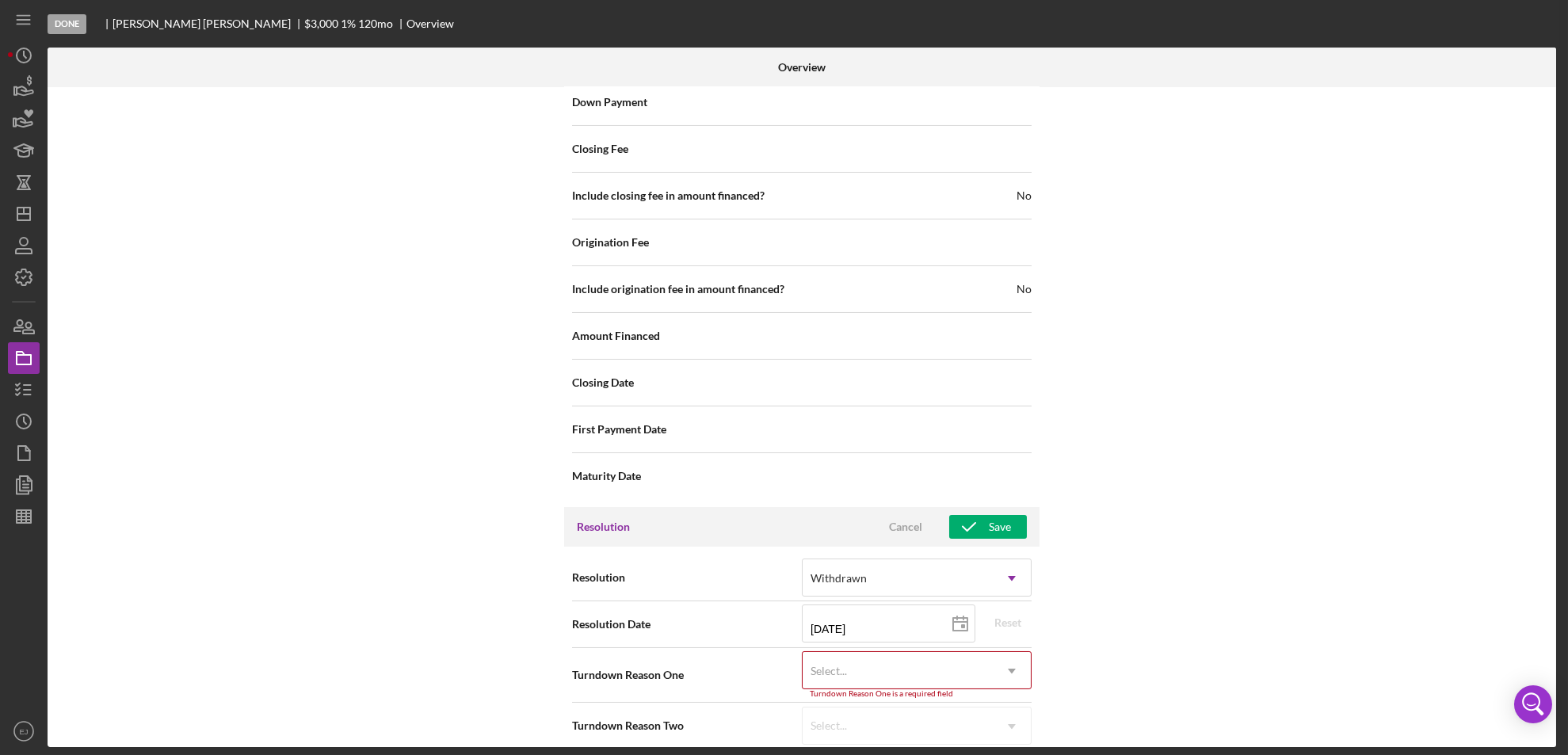
drag, startPoint x: 1023, startPoint y: 409, endPoint x: 1030, endPoint y: 406, distance: 7.6
click at [1030, 406] on div "Payment Type Rate Term (months) Amount Down Payment Closing Fee Include closing…" at bounding box center [802, 195] width 476 height 622
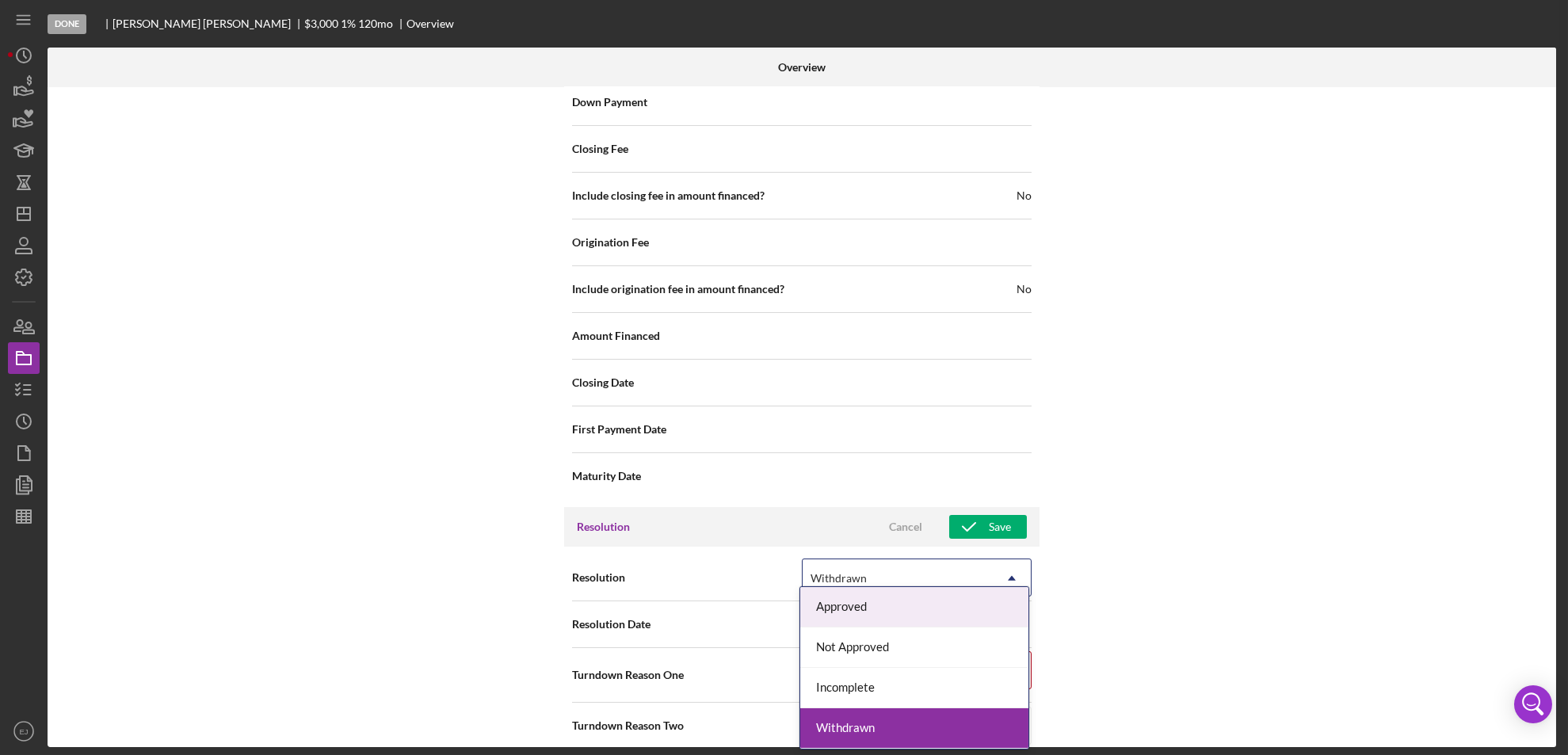
click at [1004, 567] on icon "Icon/Dropdown Arrow" at bounding box center [1012, 578] width 38 height 38
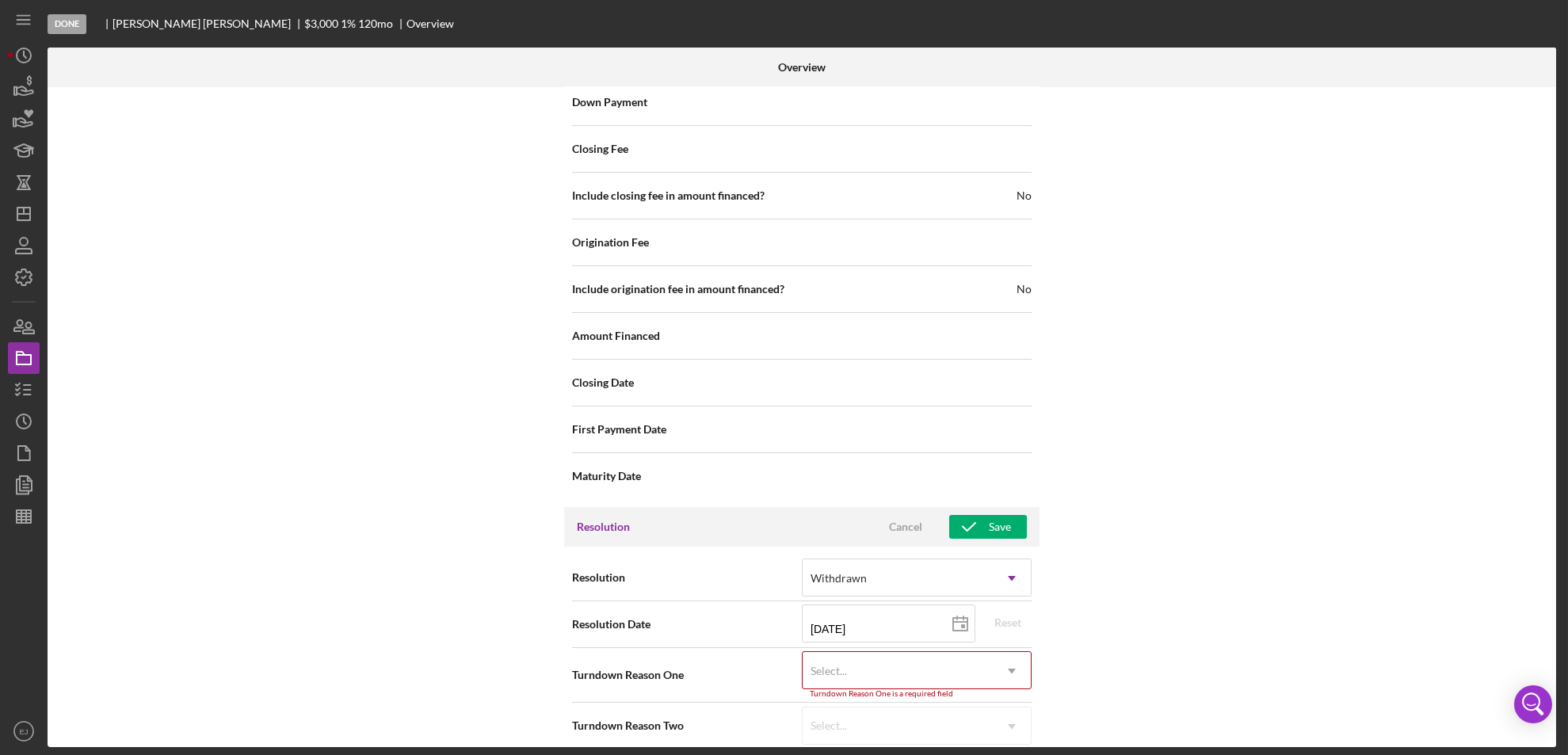
click at [1114, 593] on div "Internal Workflow Stage Done Icon/Dropdown Arrow Archive (can unarchive later i…" at bounding box center [802, 417] width 1509 height 660
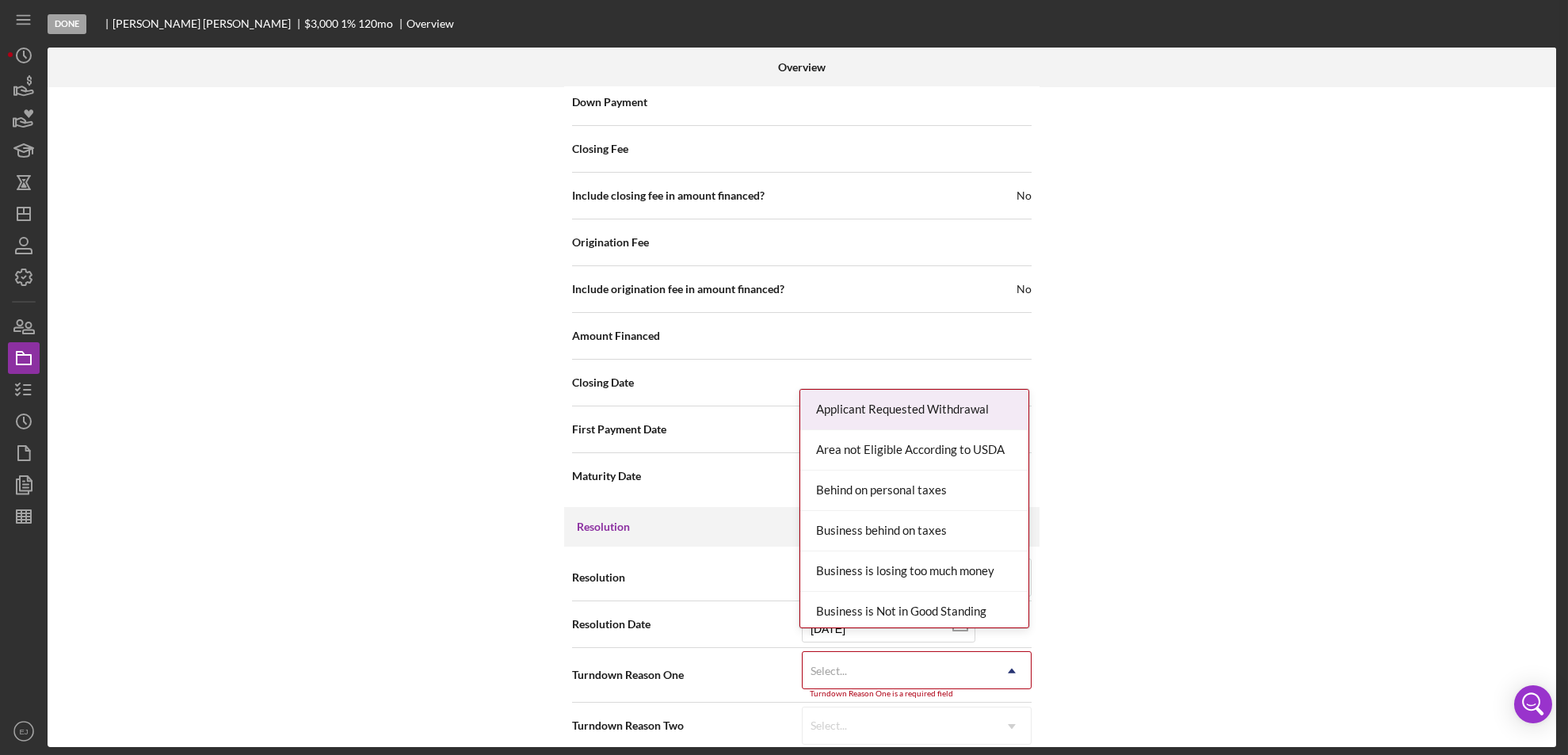
click at [1009, 652] on icon "Icon/Dropdown Arrow" at bounding box center [1012, 670] width 38 height 38
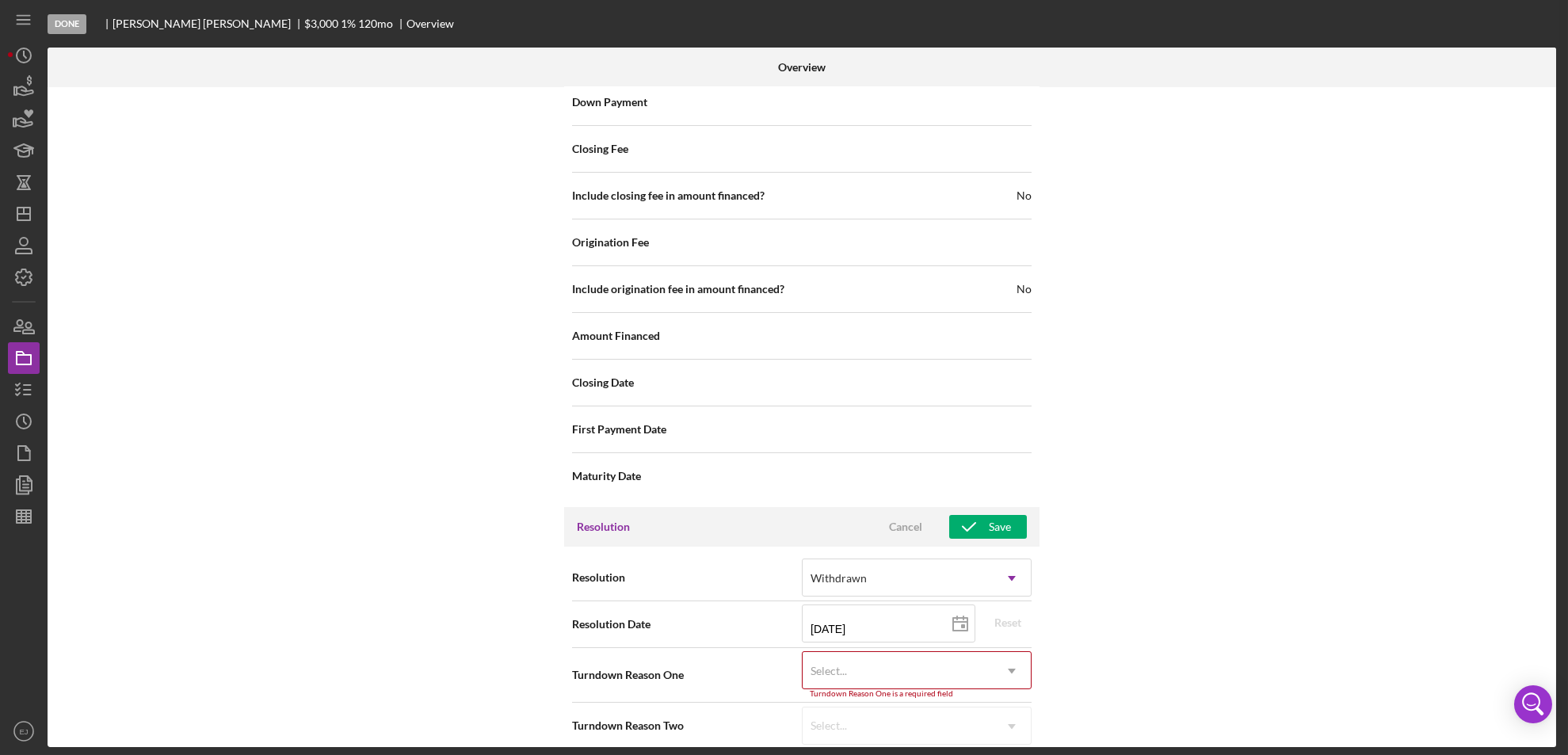
click at [1029, 599] on div "Resolution Withdrawn Icon/Dropdown Arrow Resolution Date [DATE] [DATE] Reset Tu…" at bounding box center [802, 652] width 476 height 210
click at [1007, 652] on icon "Icon/Dropdown Arrow" at bounding box center [1012, 670] width 38 height 38
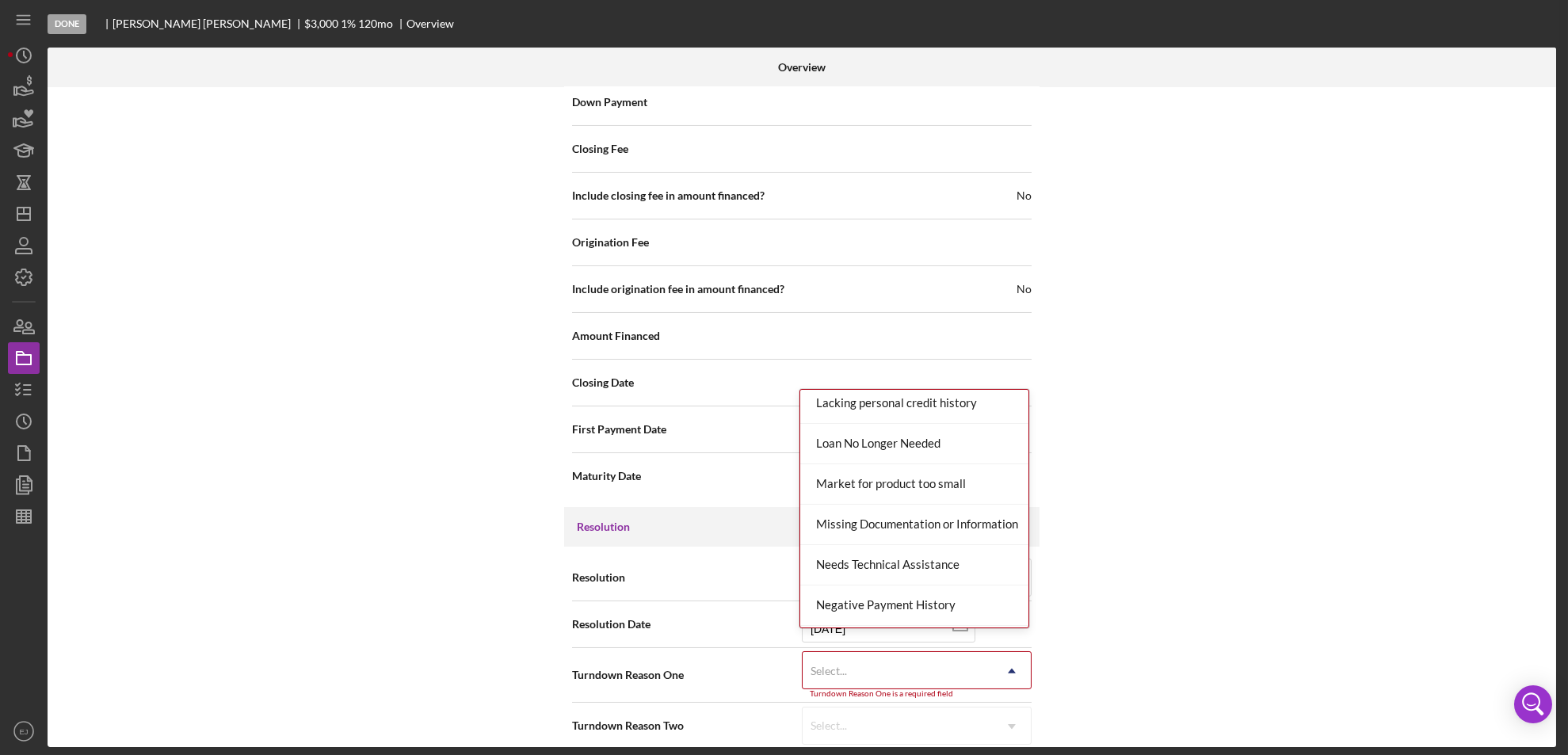
scroll to position [1038, 0]
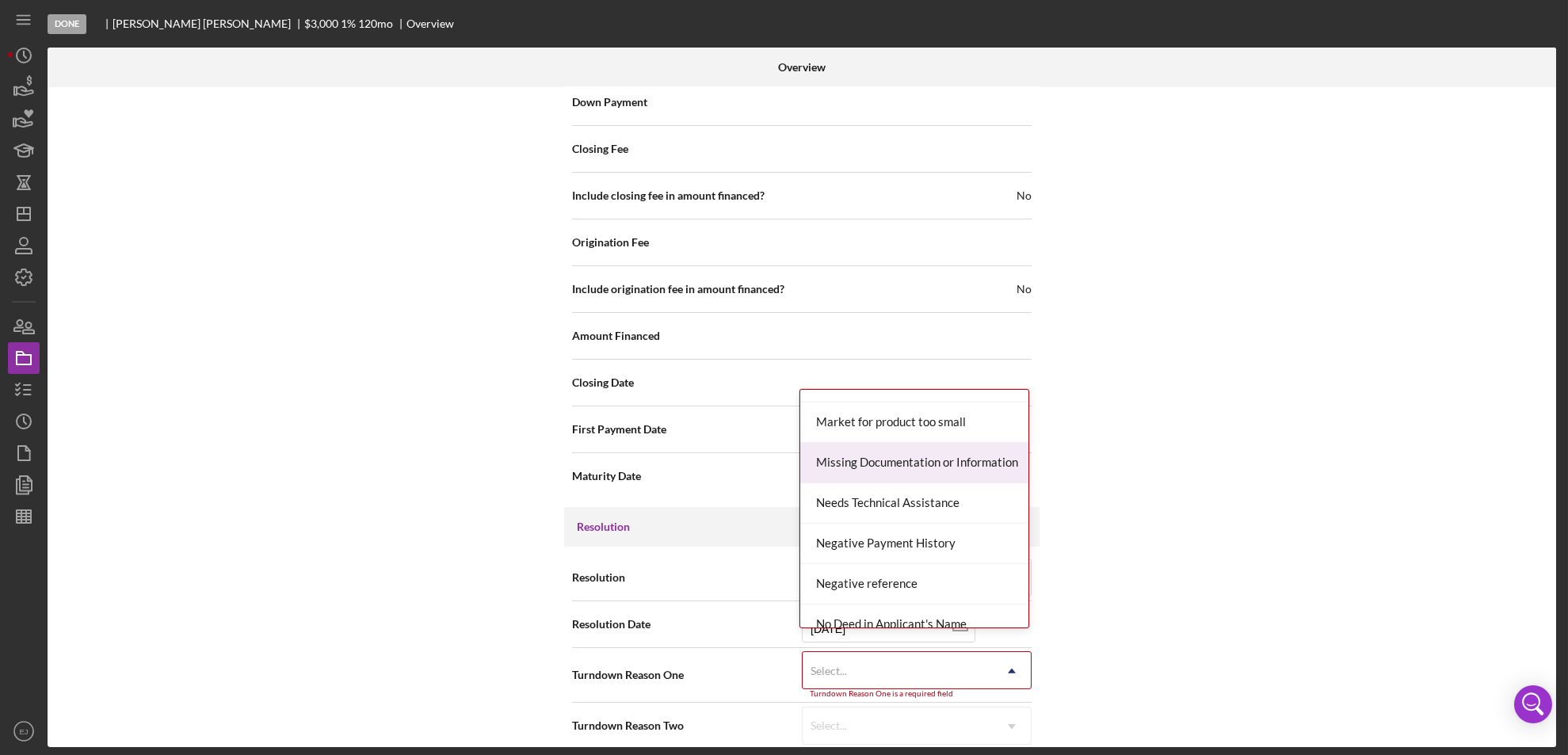
click at [933, 459] on div "Missing Documentation or Information" at bounding box center [914, 463] width 228 height 41
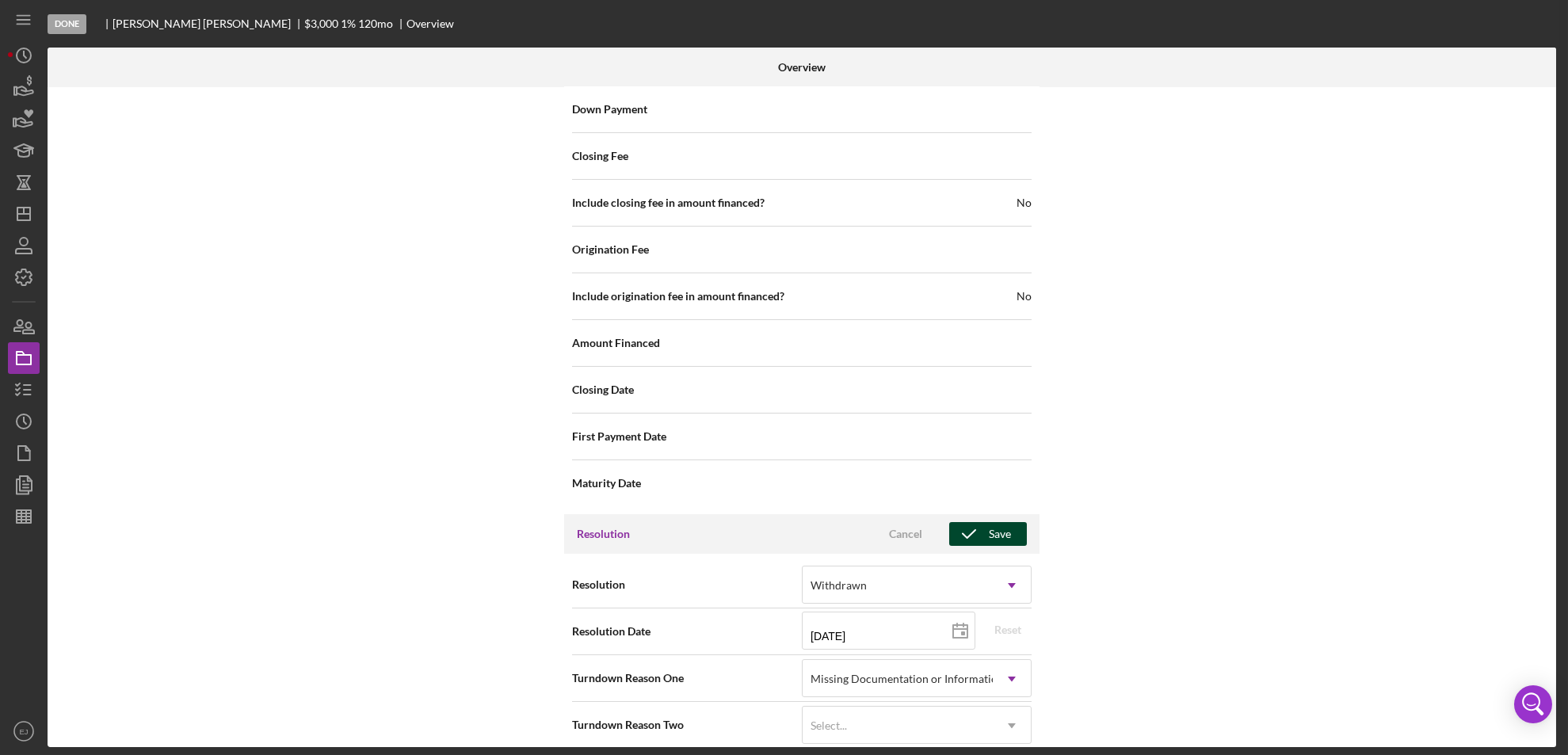
click at [990, 522] on div "Save" at bounding box center [999, 533] width 22 height 24
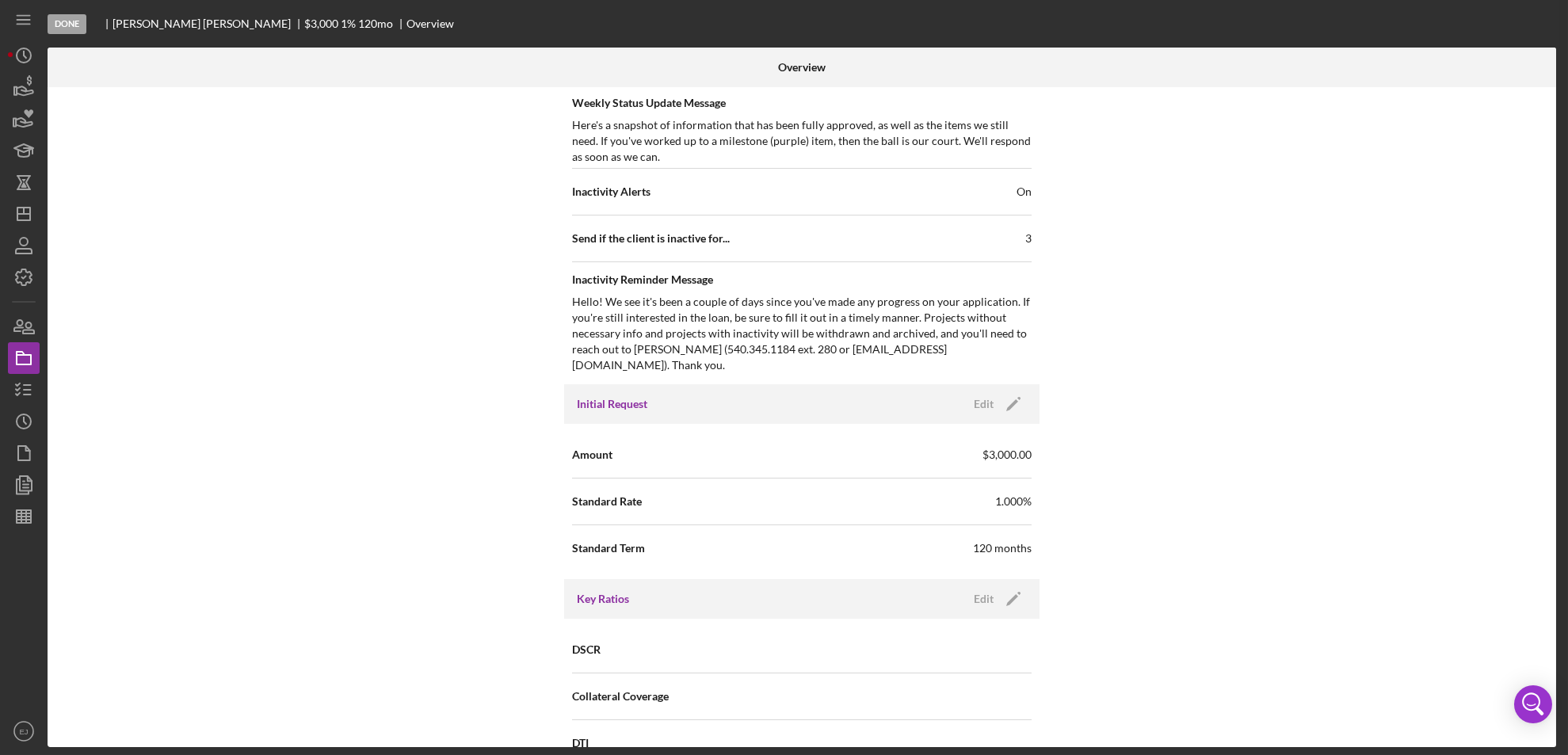
scroll to position [55, 0]
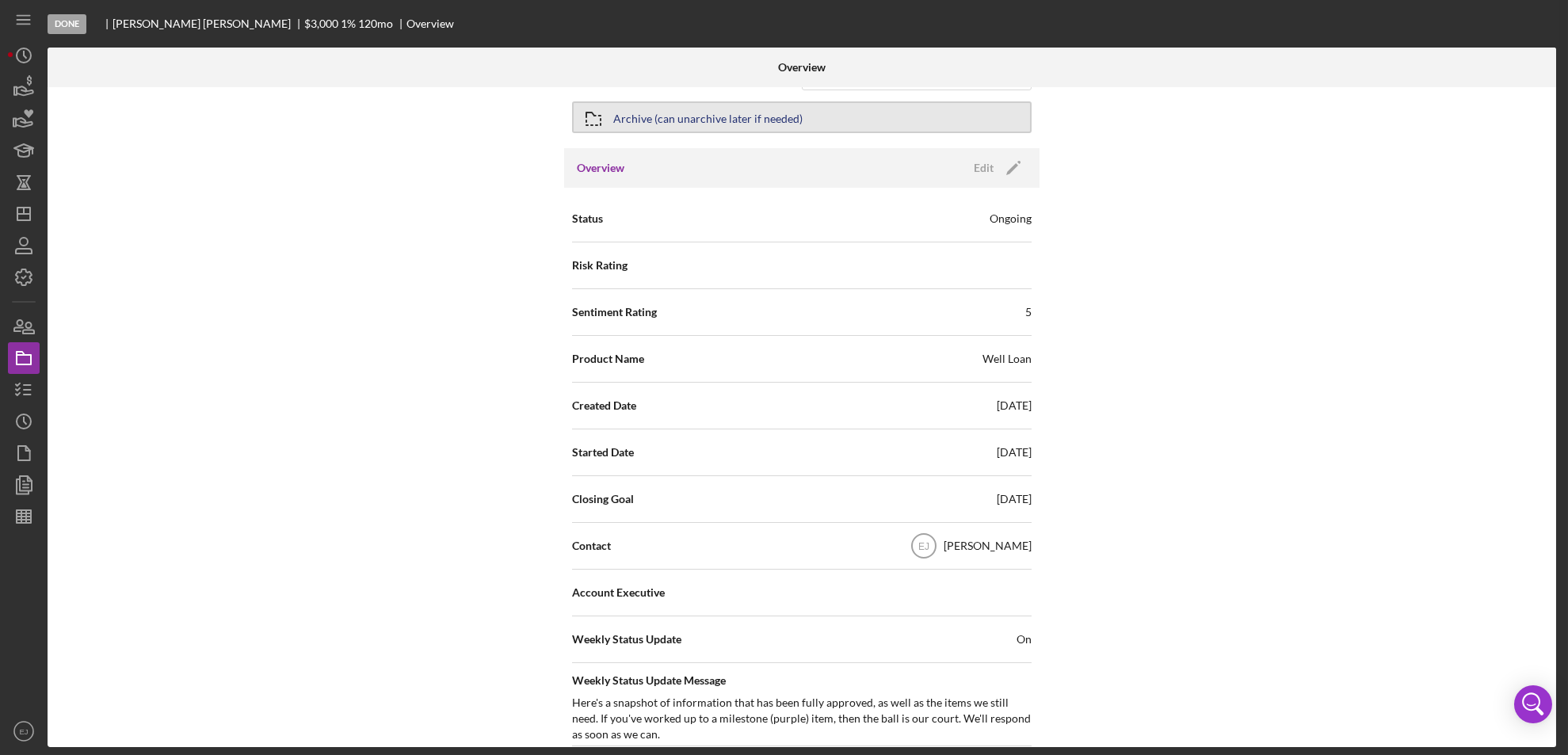
click at [702, 116] on div "Archive (can unarchive later if needed)" at bounding box center [708, 116] width 189 height 29
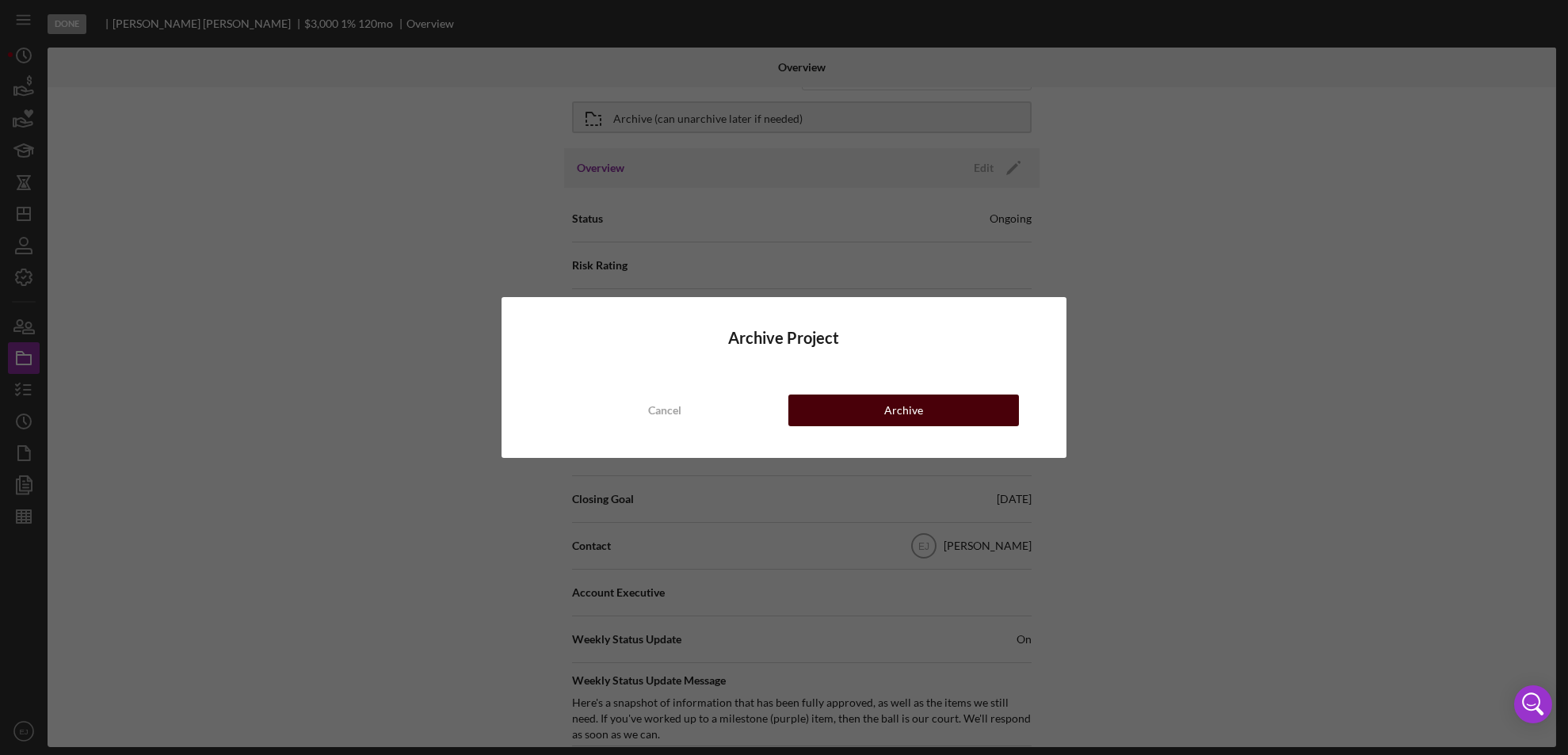
click at [940, 410] on button "Archive" at bounding box center [904, 410] width 231 height 32
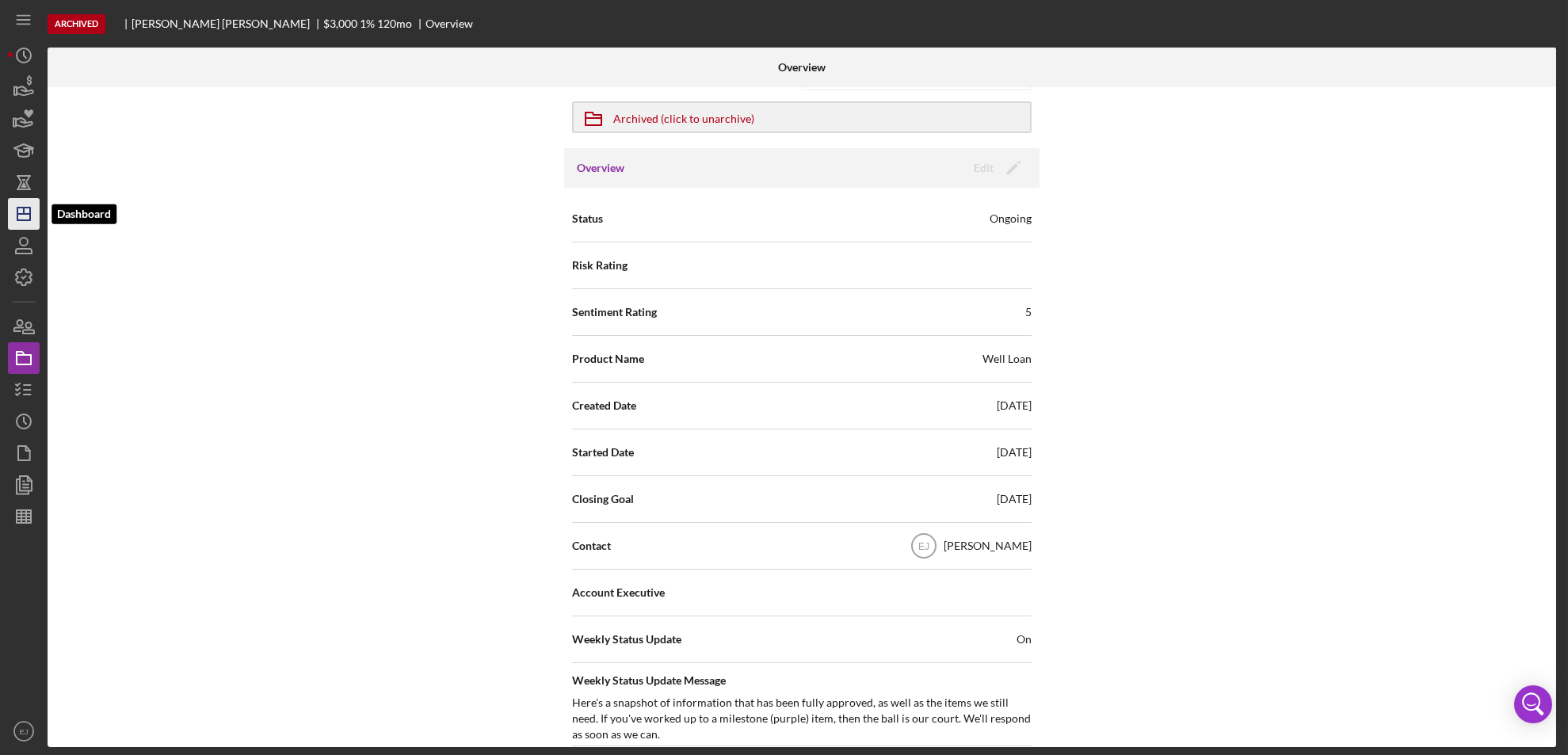
click at [20, 201] on icon "Icon/Dashboard" at bounding box center [24, 213] width 40 height 40
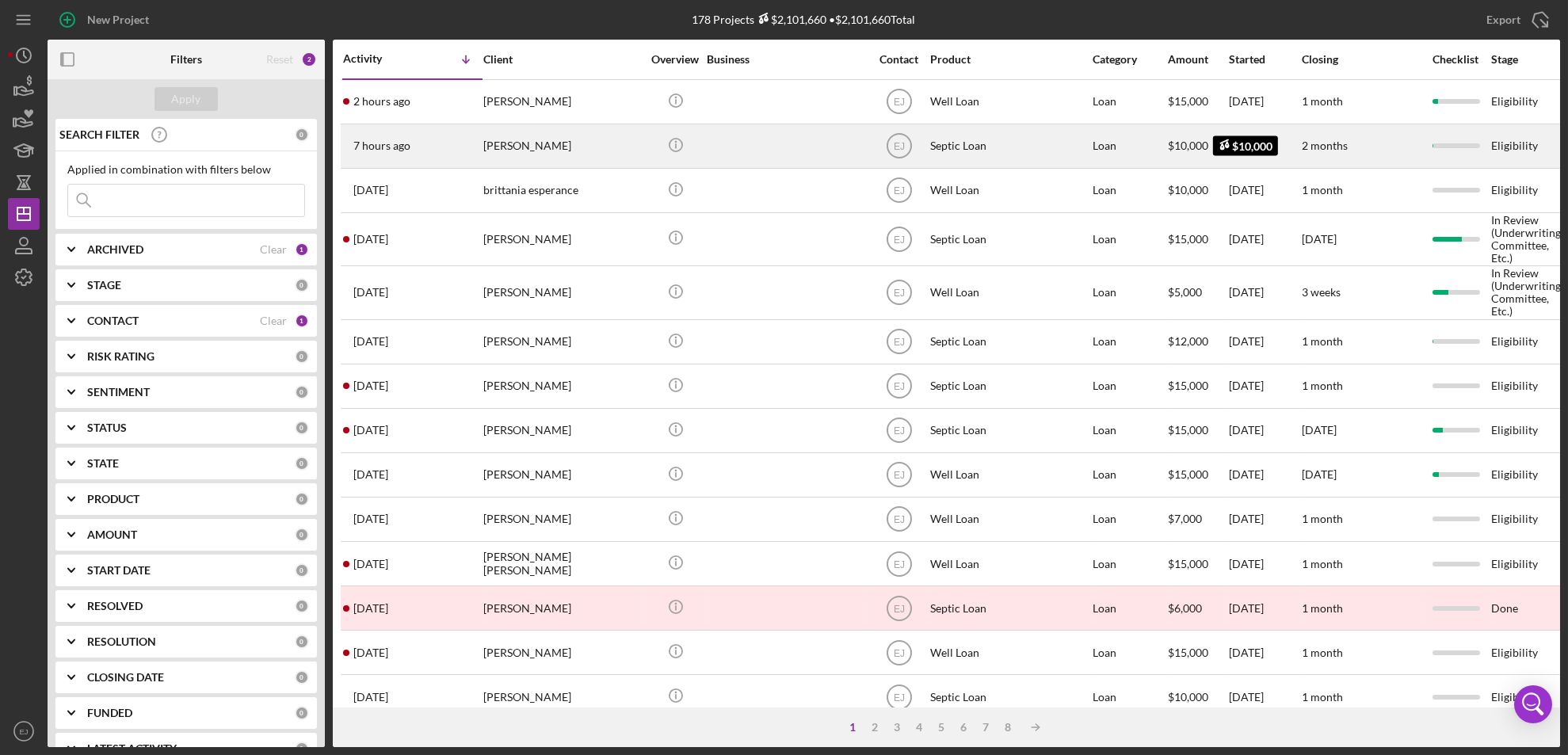
click at [1179, 140] on span "$10,000" at bounding box center [1188, 145] width 41 height 14
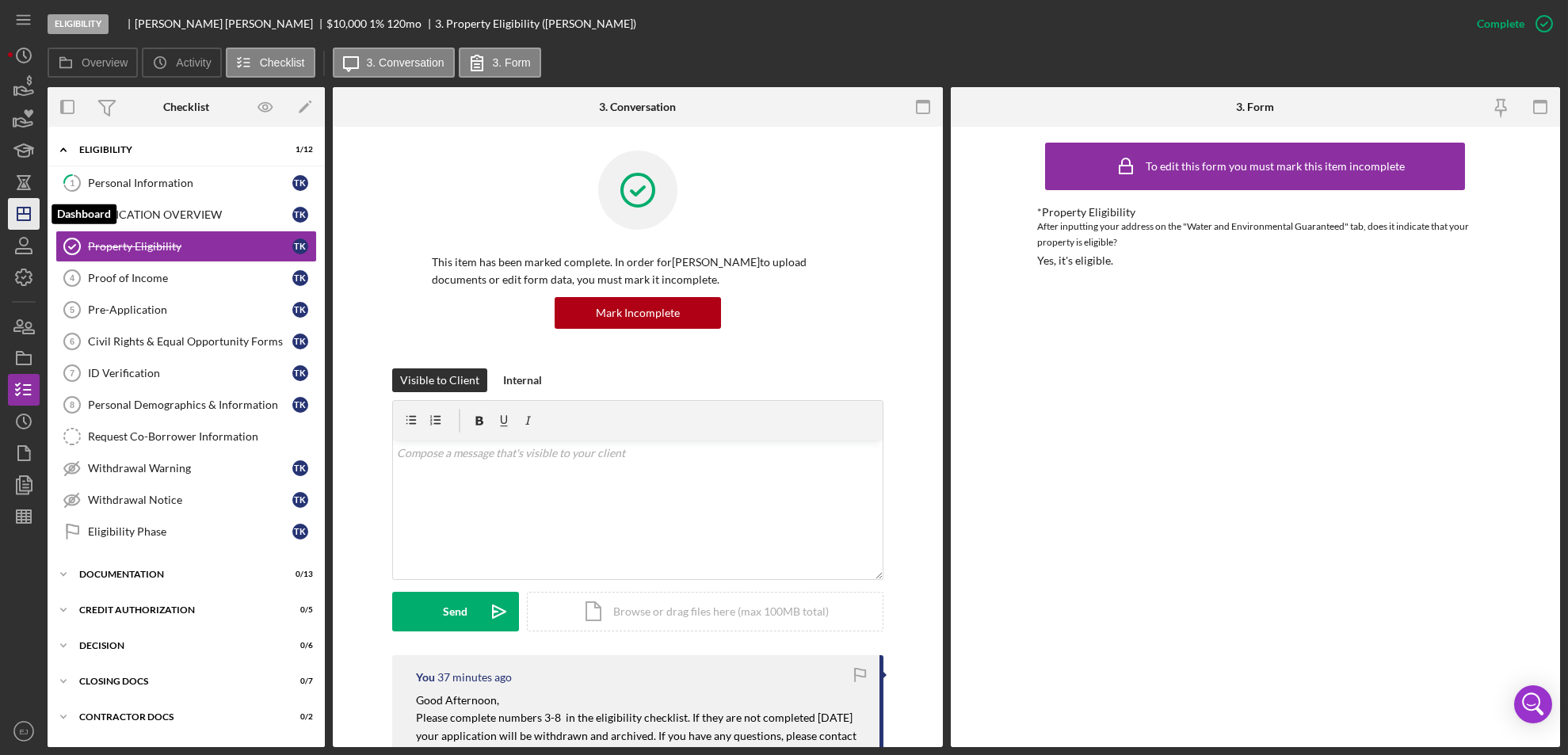
click at [27, 211] on icon "Icon/Dashboard" at bounding box center [24, 213] width 40 height 40
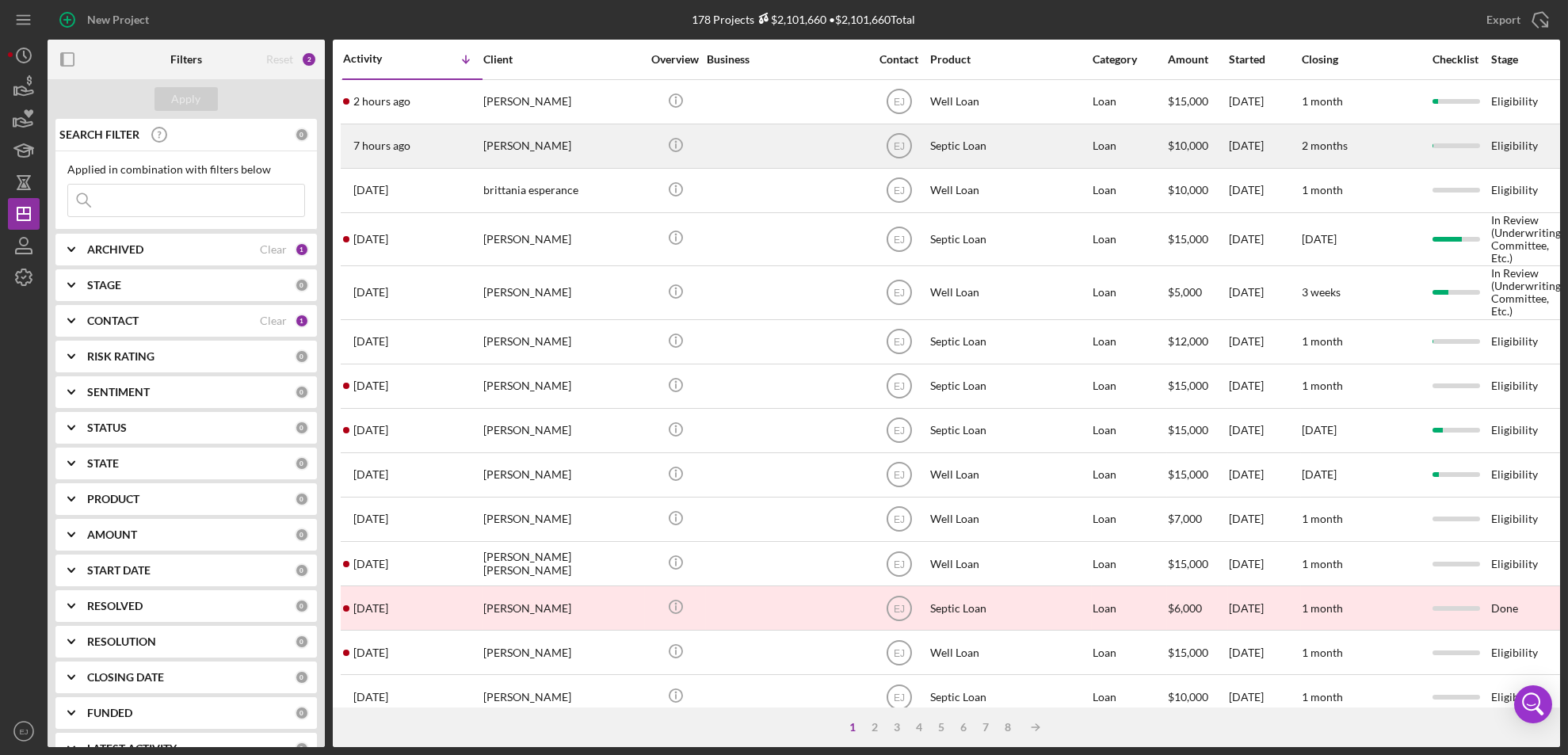
click at [545, 152] on div "[PERSON_NAME]" at bounding box center [562, 147] width 159 height 42
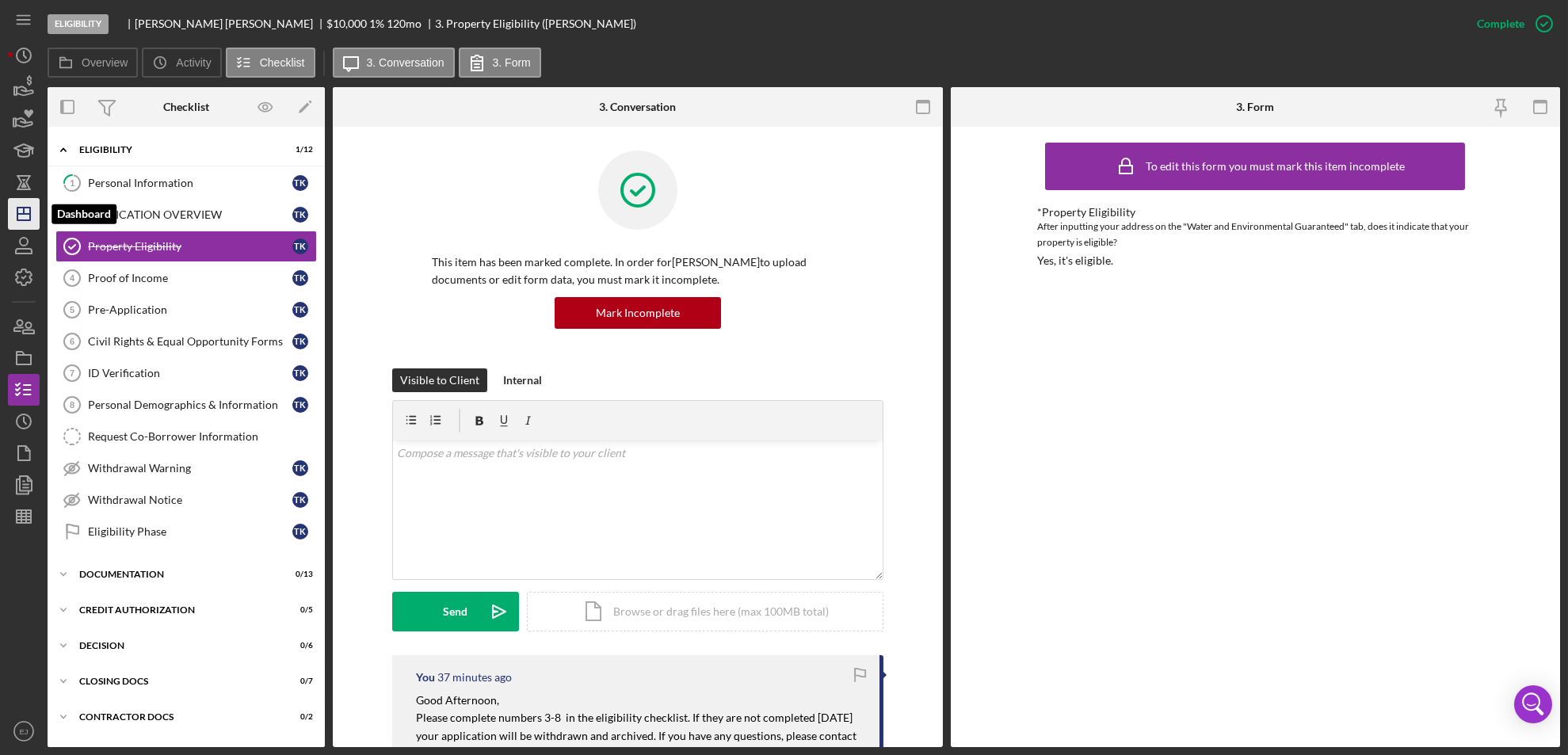
click at [11, 226] on icon "Icon/Dashboard" at bounding box center [24, 213] width 40 height 40
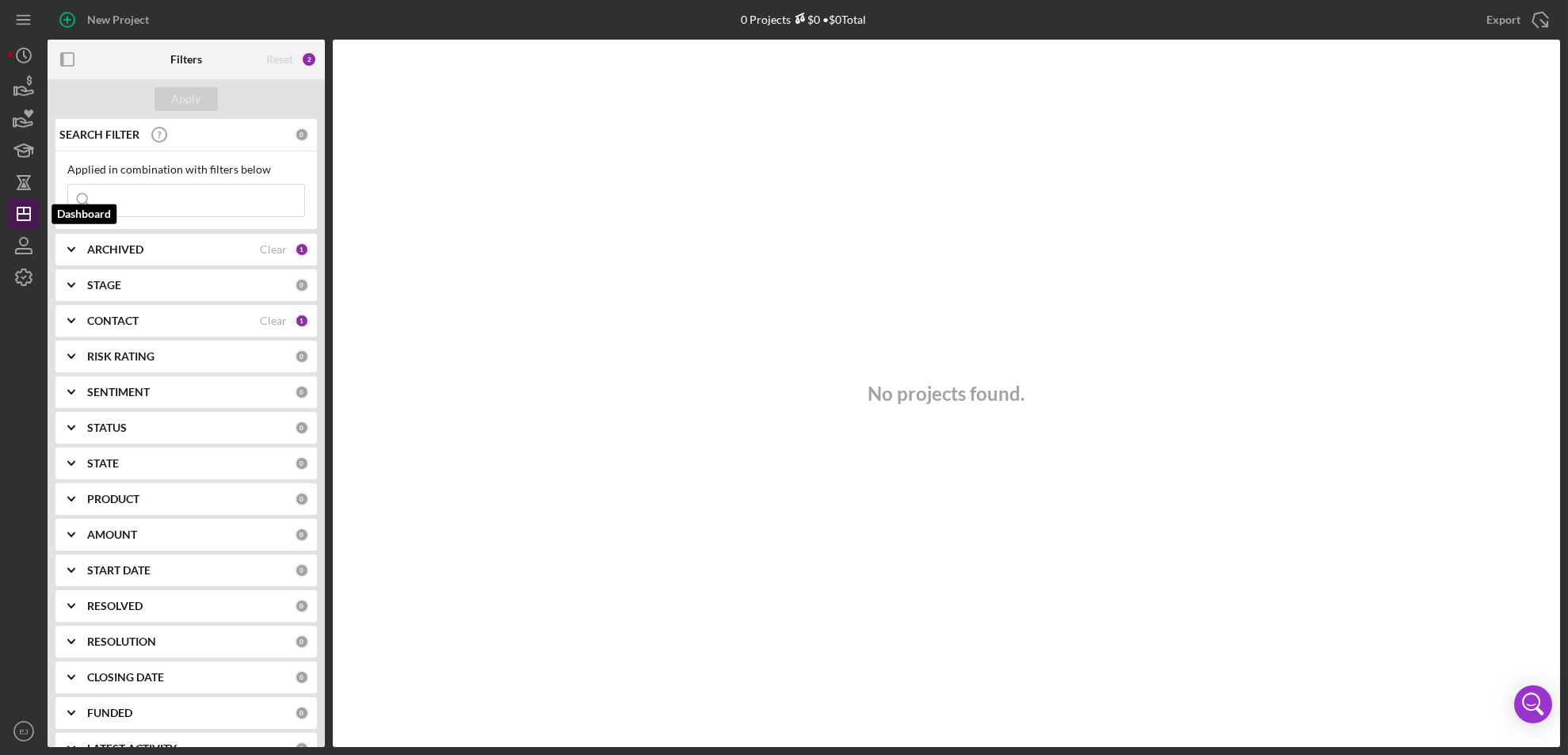
click at [11, 226] on icon "Icon/Dashboard" at bounding box center [24, 213] width 40 height 40
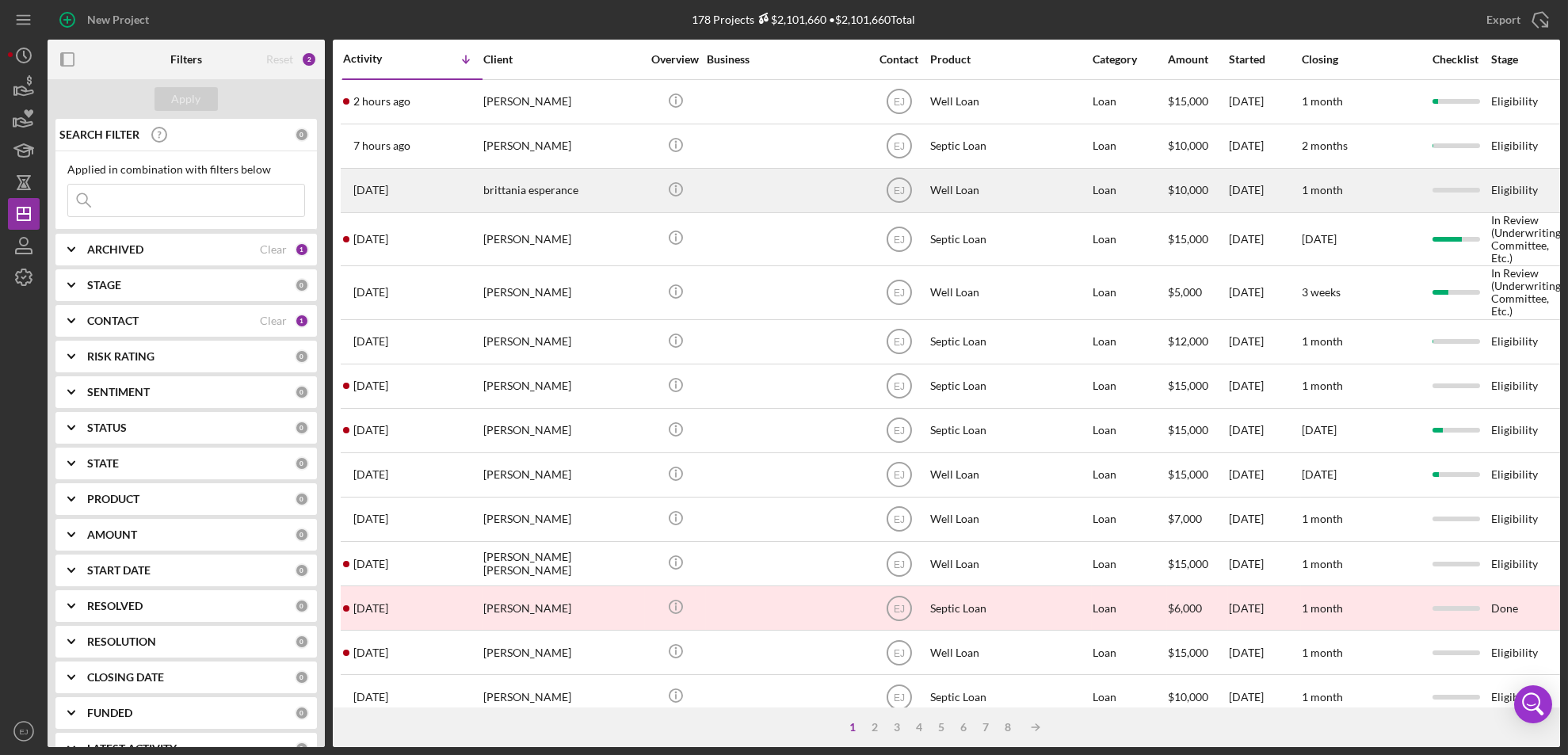
click at [547, 196] on div "brittania esperance" at bounding box center [562, 191] width 159 height 42
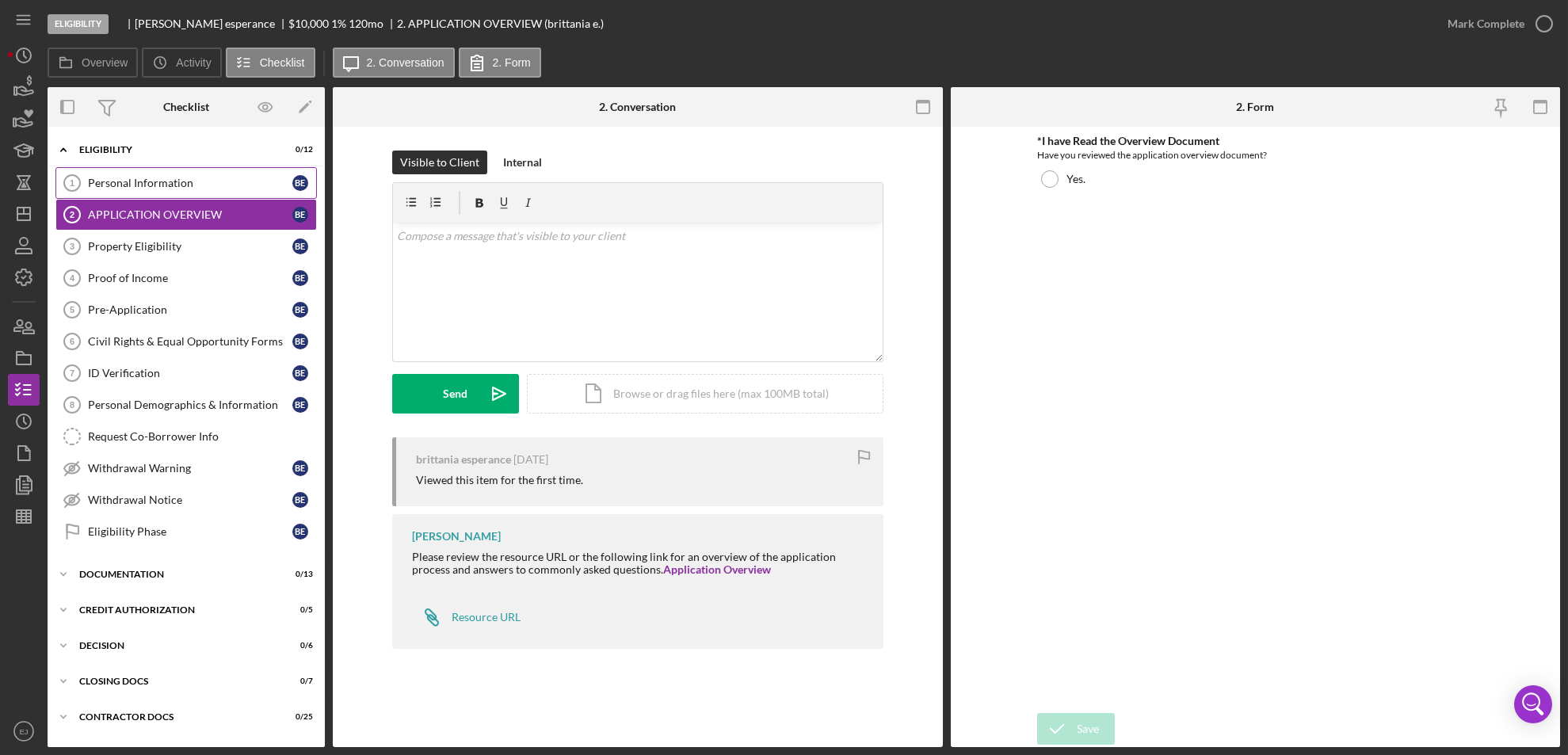
click at [207, 180] on div "Personal Information" at bounding box center [190, 183] width 204 height 13
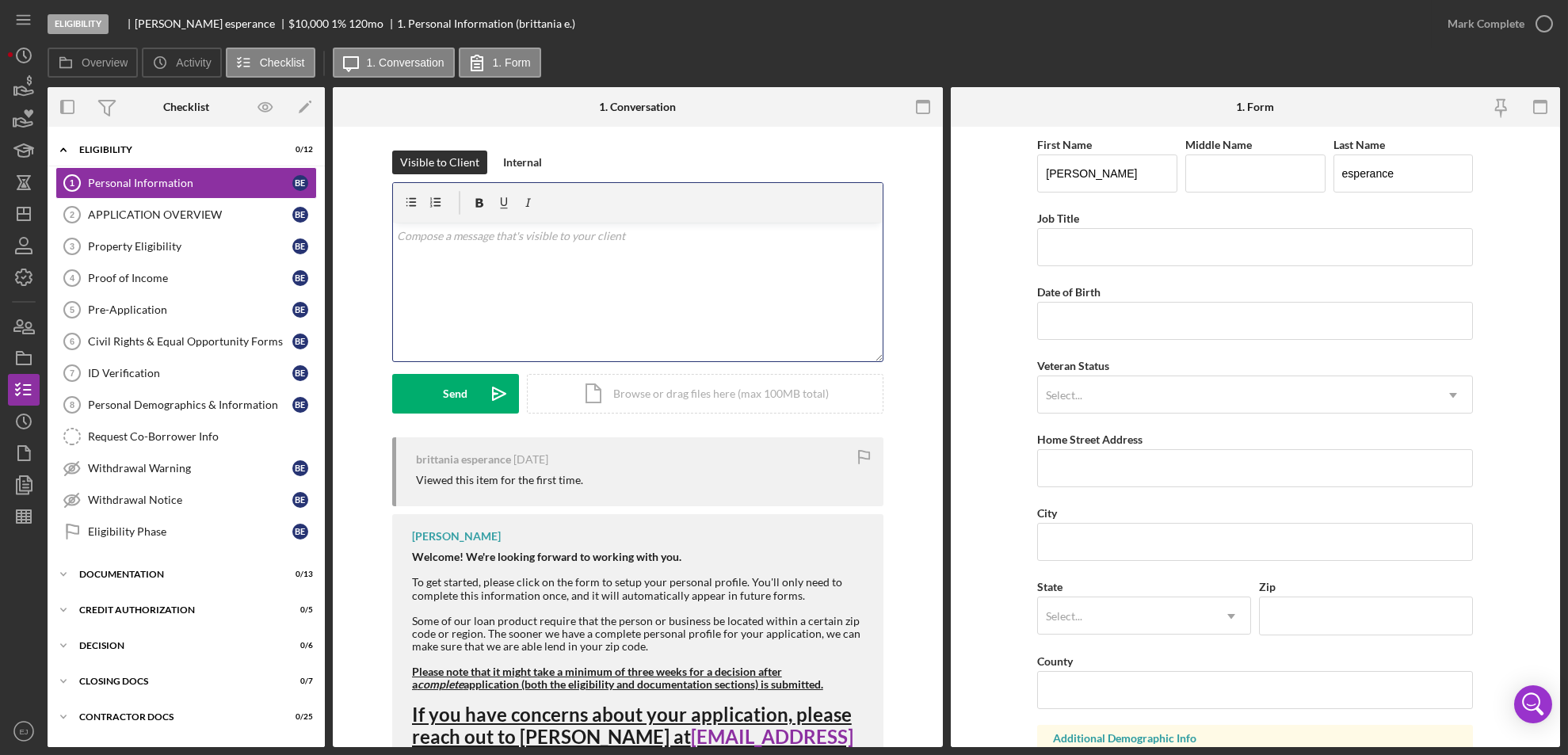
click at [421, 270] on div "v Color teal Color pink Remove color Add row above Add row below Add column bef…" at bounding box center [637, 292] width 490 height 138
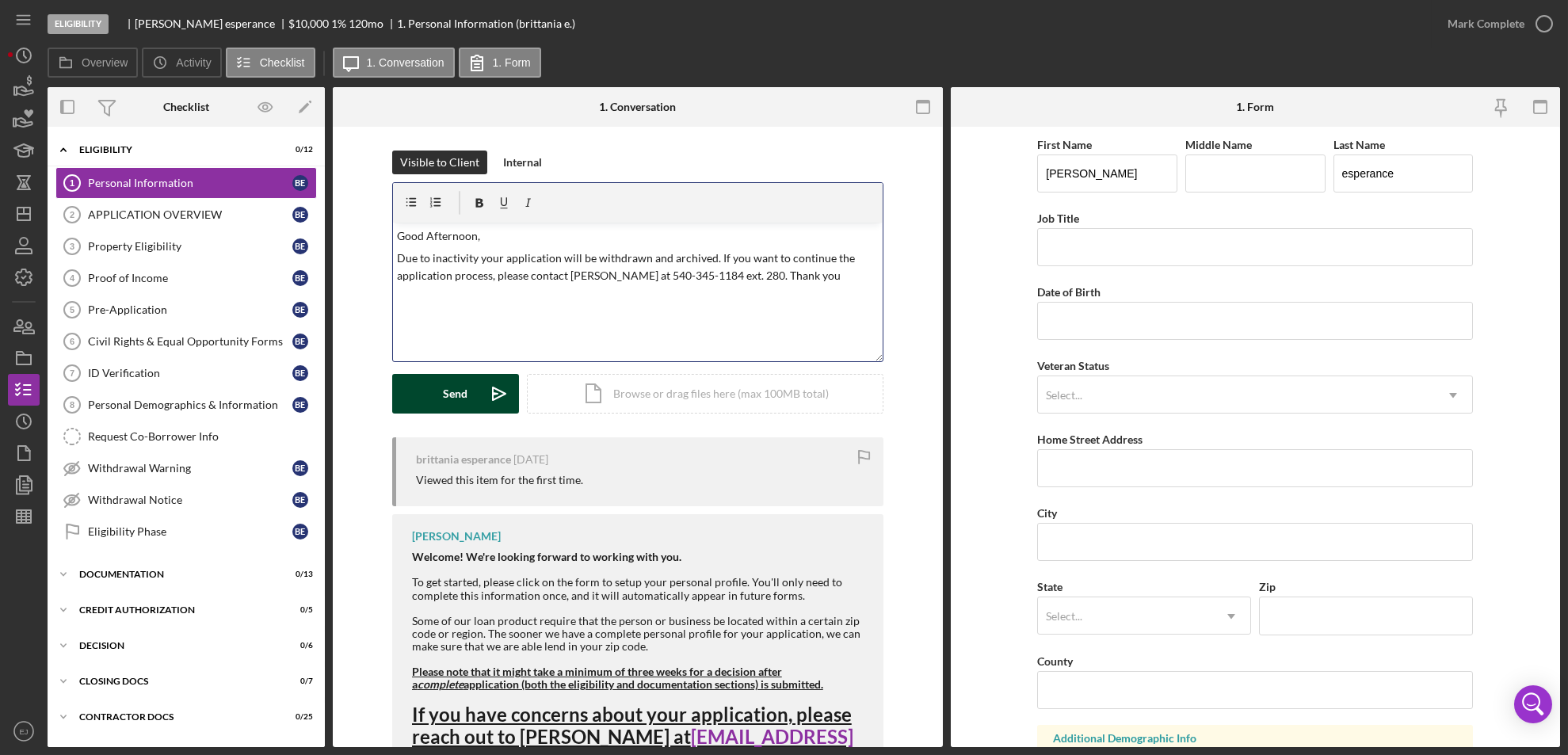
click at [443, 396] on div "Send" at bounding box center [455, 393] width 24 height 40
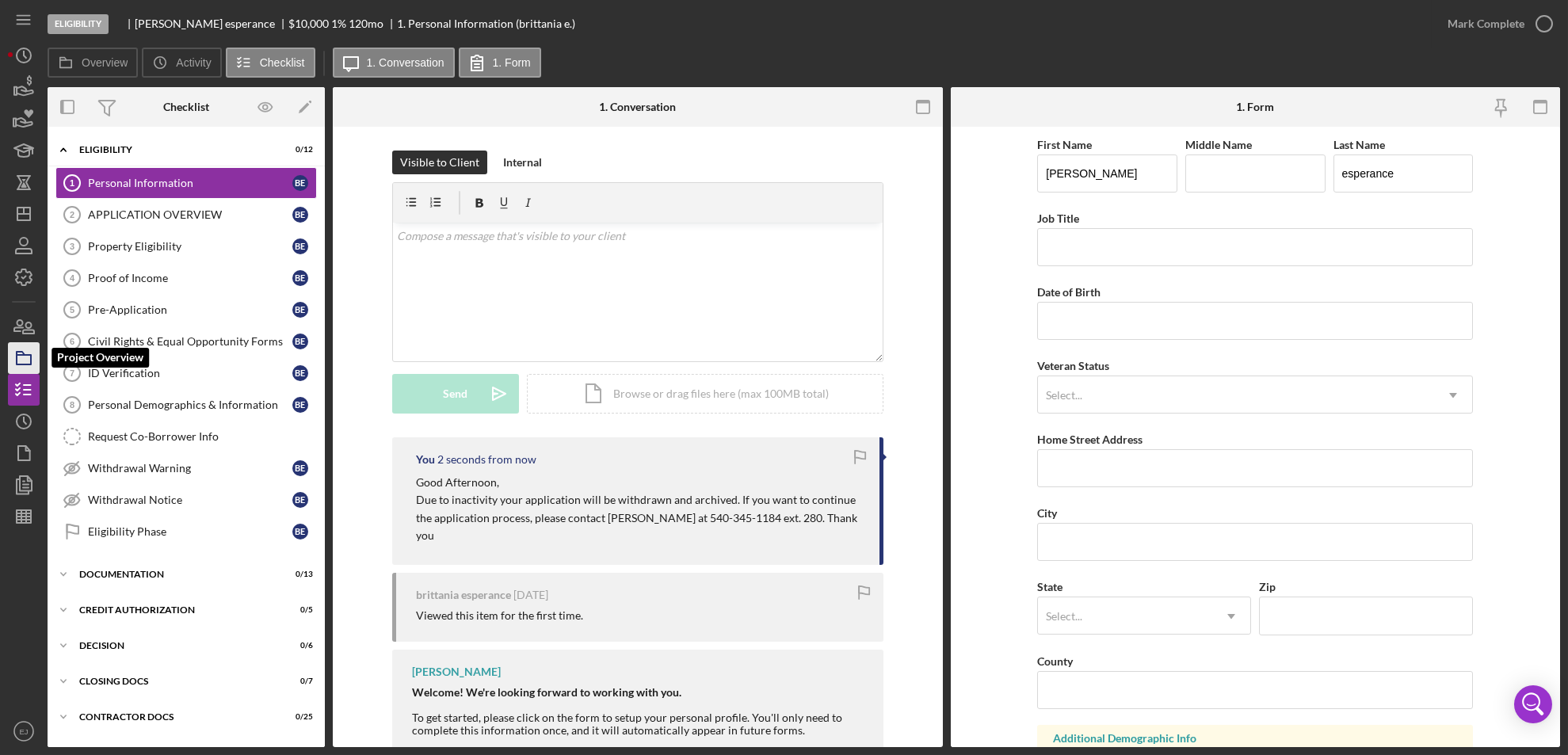
click at [19, 344] on icon "button" at bounding box center [24, 358] width 40 height 40
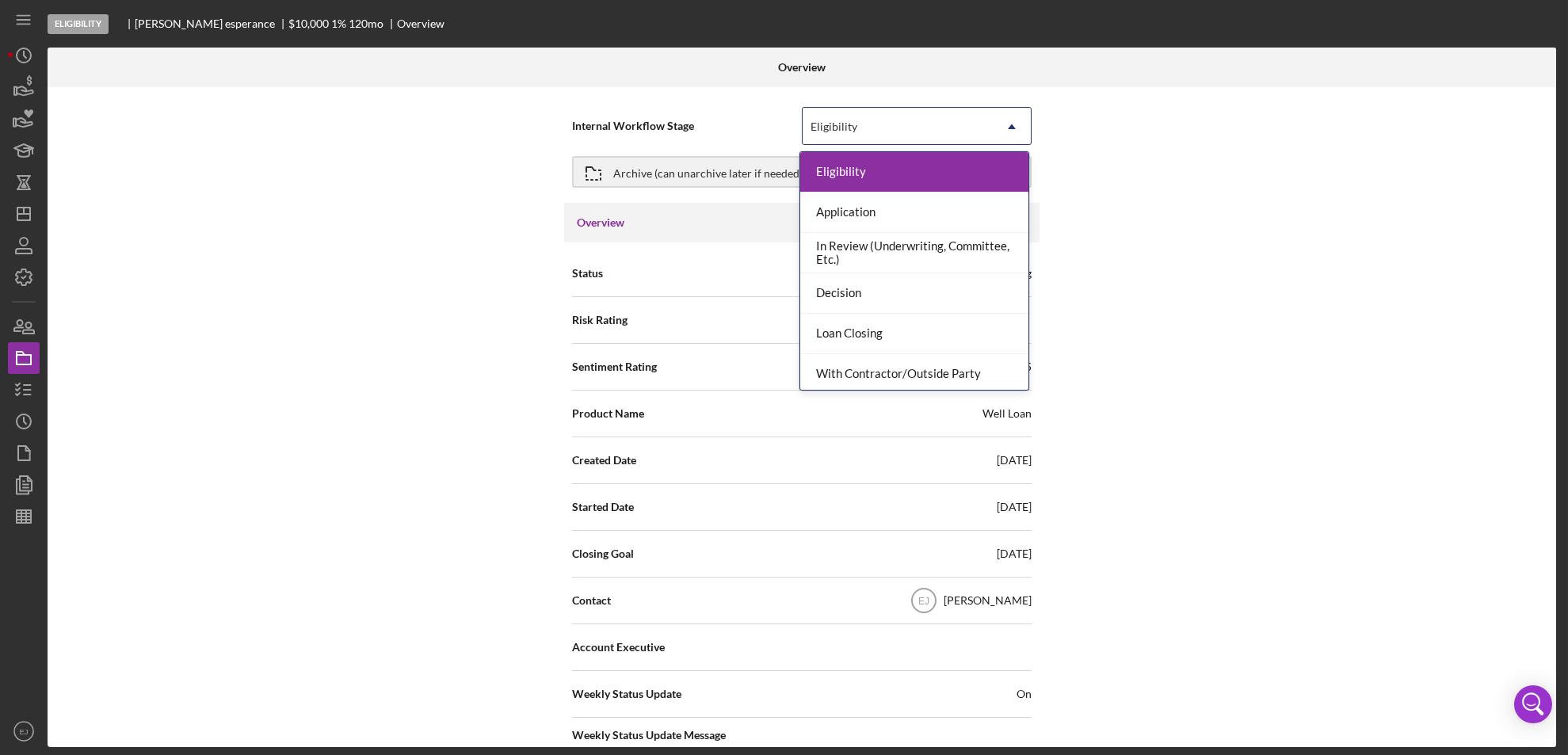
click at [997, 127] on icon "Icon/Dropdown Arrow" at bounding box center [1012, 126] width 38 height 38
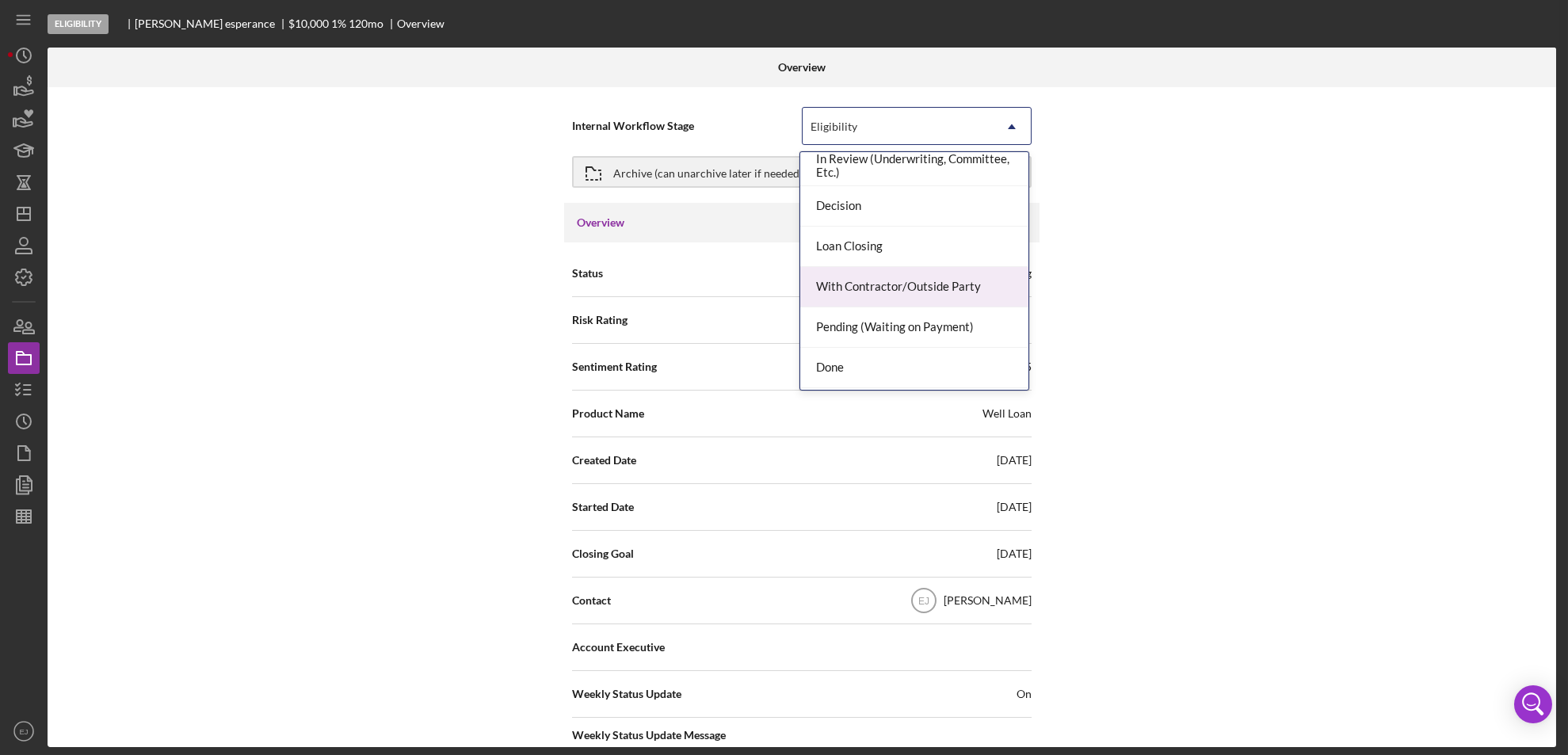
scroll to position [125, 0]
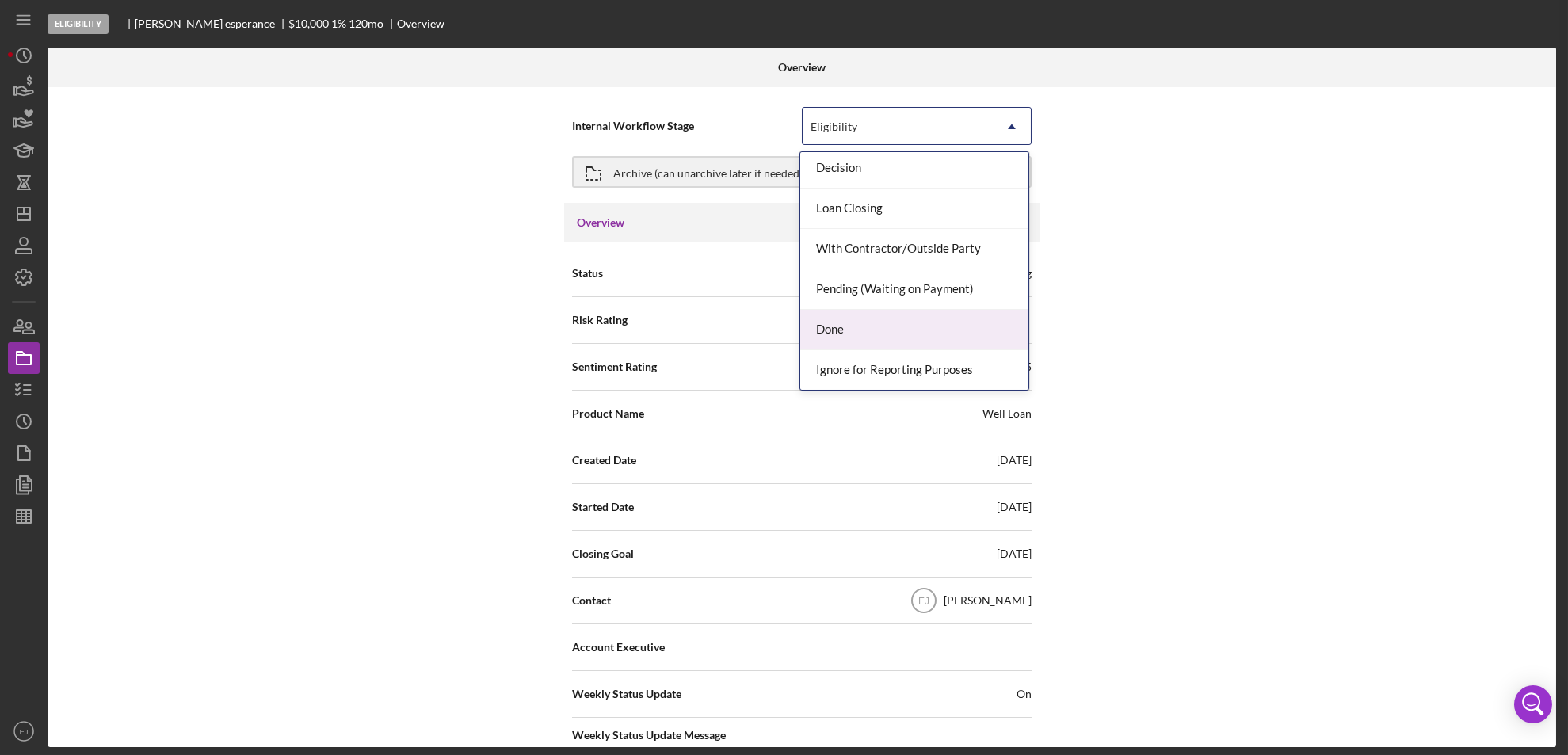
click at [969, 333] on div "Done" at bounding box center [914, 330] width 228 height 41
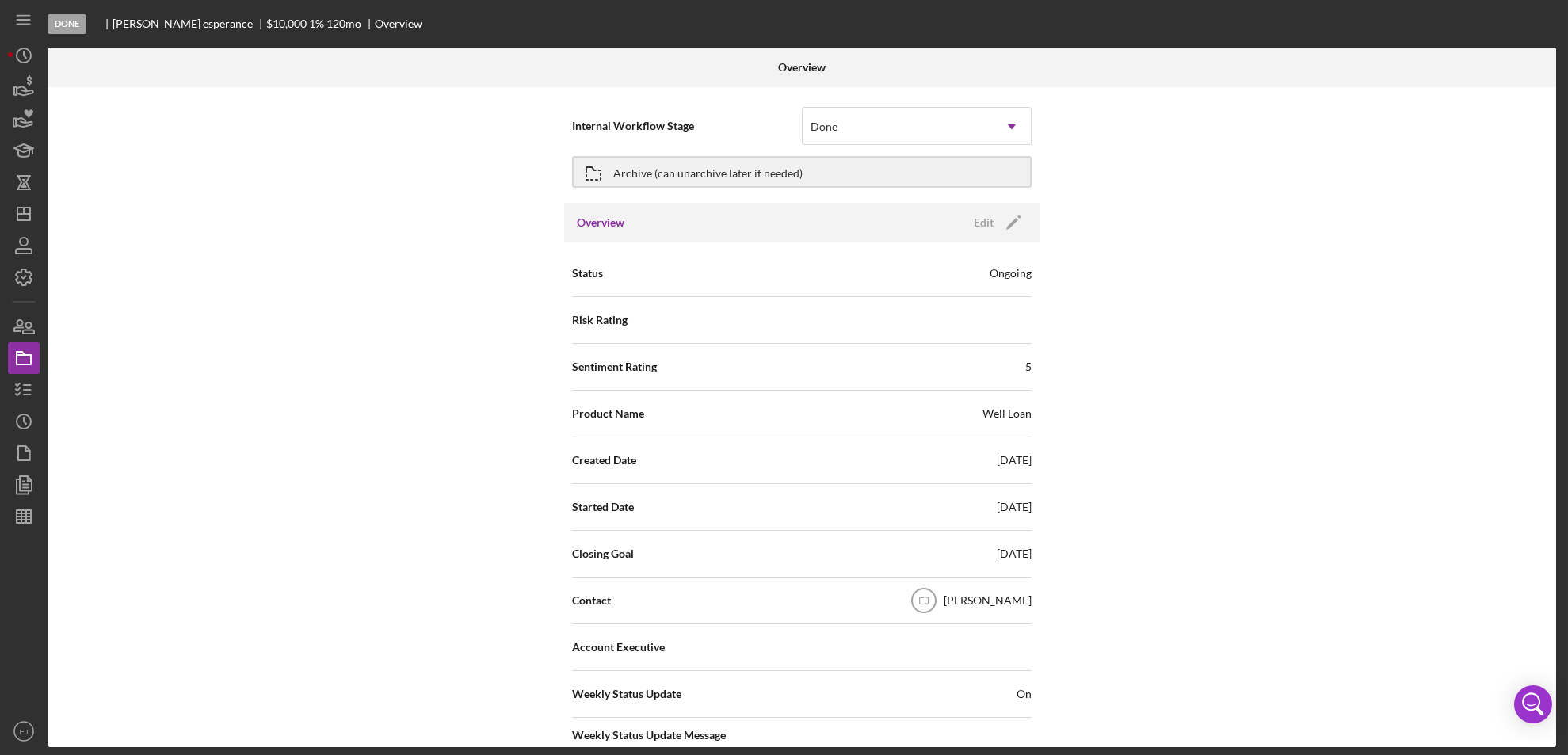
click at [1551, 641] on div "Internal Workflow Stage Done Icon/Dropdown Arrow Archive (can unarchive later i…" at bounding box center [802, 417] width 1509 height 660
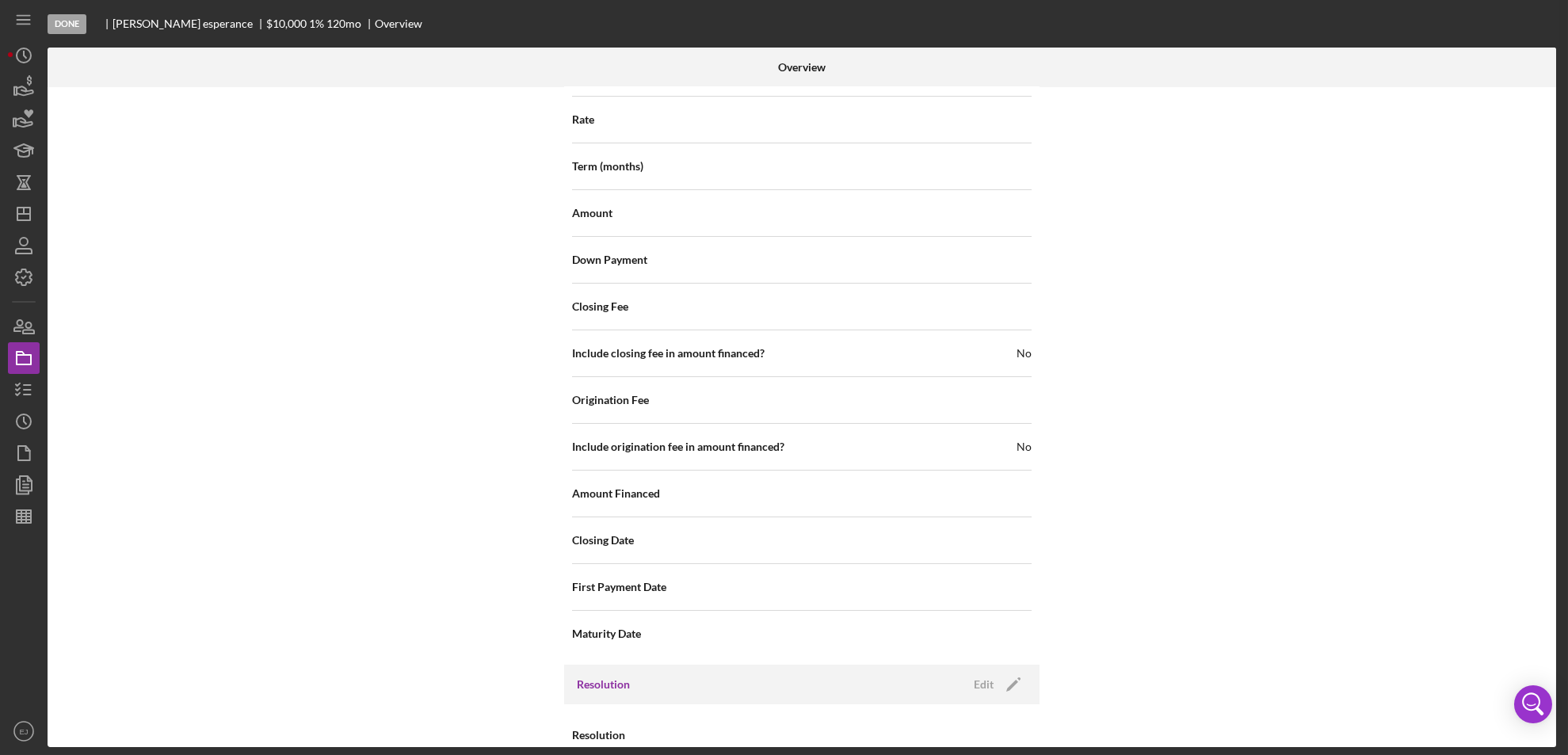
scroll to position [1694, 0]
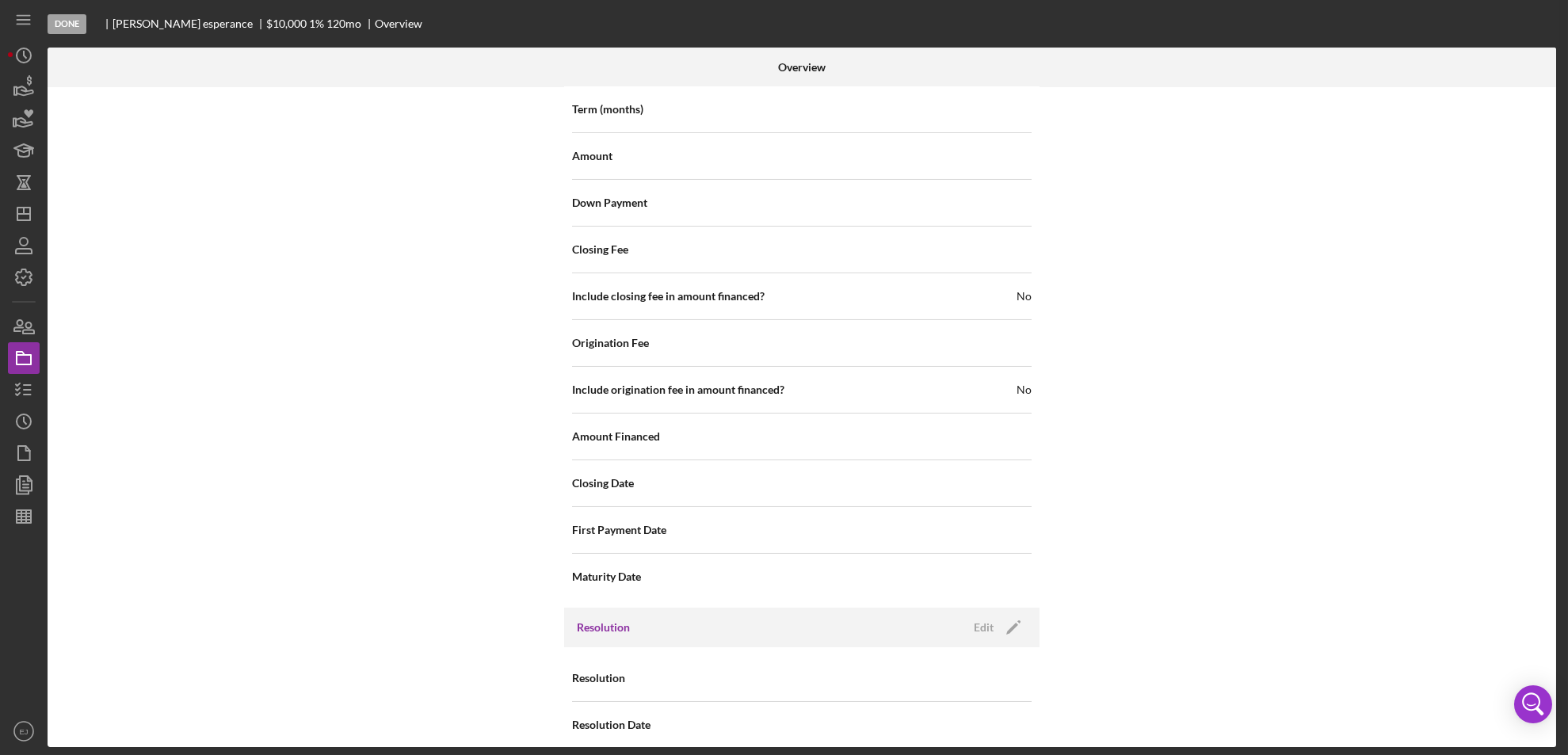
click at [885, 647] on div "Resolution Resolution Date" at bounding box center [802, 701] width 476 height 108
click at [986, 622] on div "Resolution Edit Icon/Edit" at bounding box center [802, 627] width 476 height 40
click at [977, 616] on div "Edit" at bounding box center [983, 627] width 20 height 24
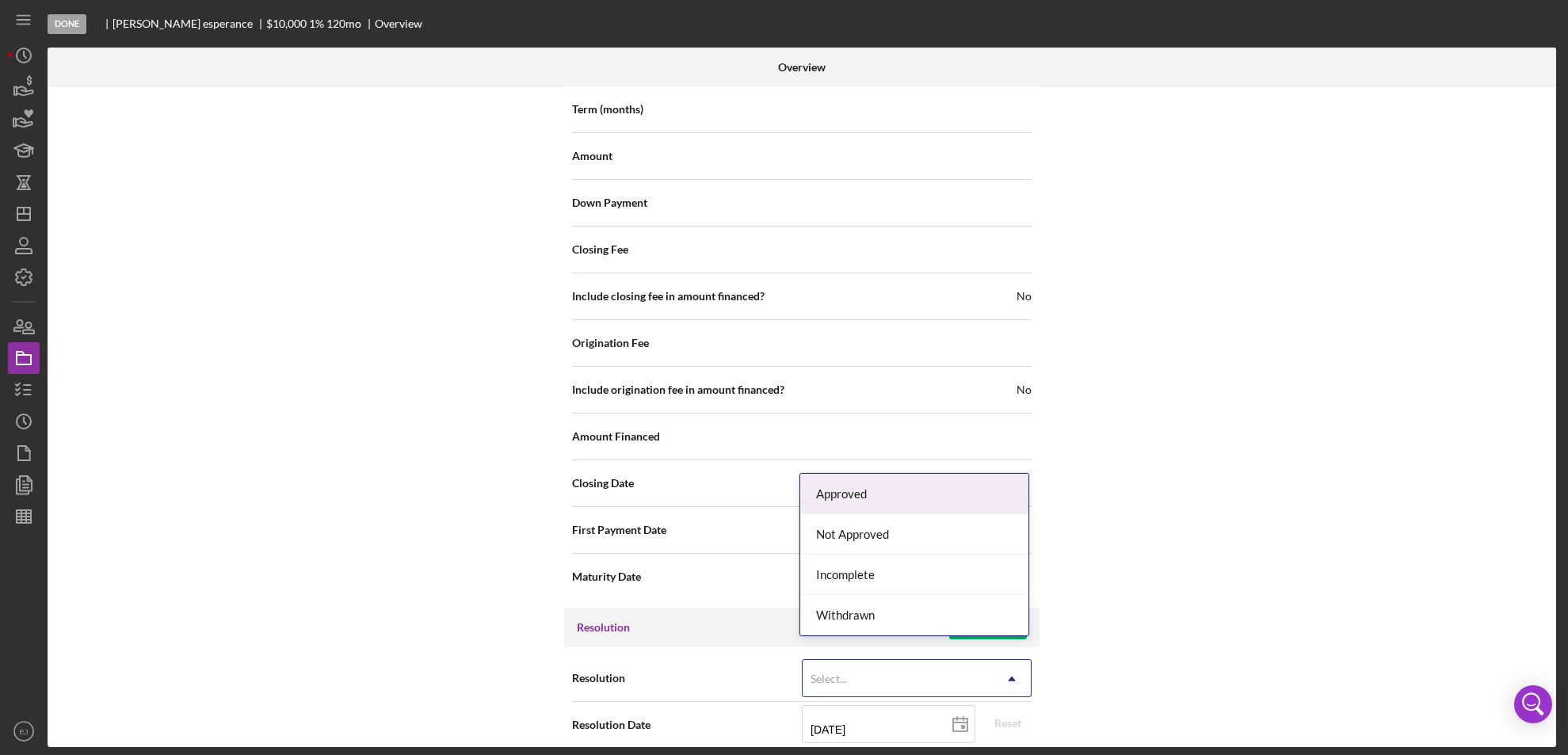
click at [1009, 666] on icon "Icon/Dropdown Arrow" at bounding box center [1012, 678] width 38 height 38
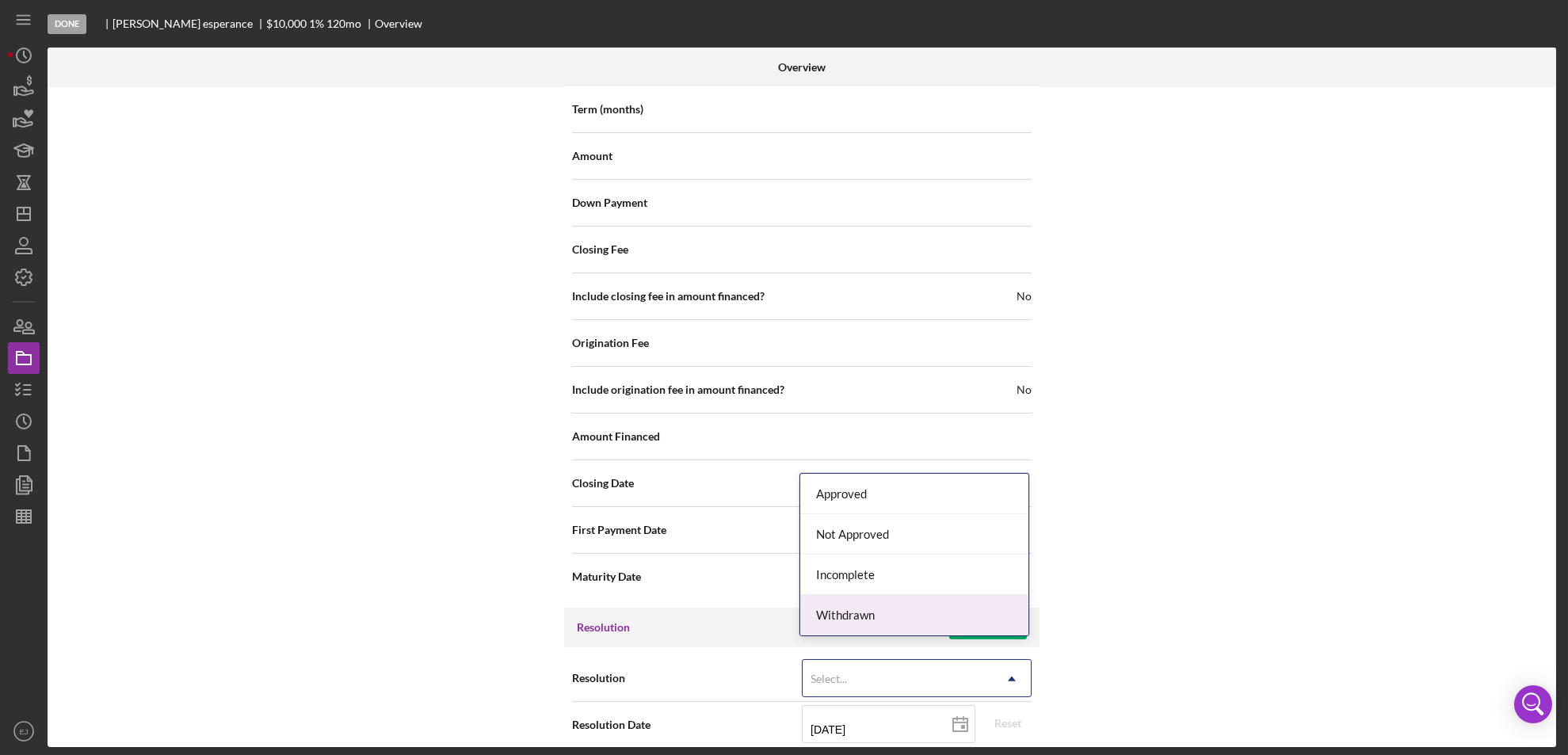
click at [968, 607] on div "Withdrawn" at bounding box center [914, 615] width 228 height 41
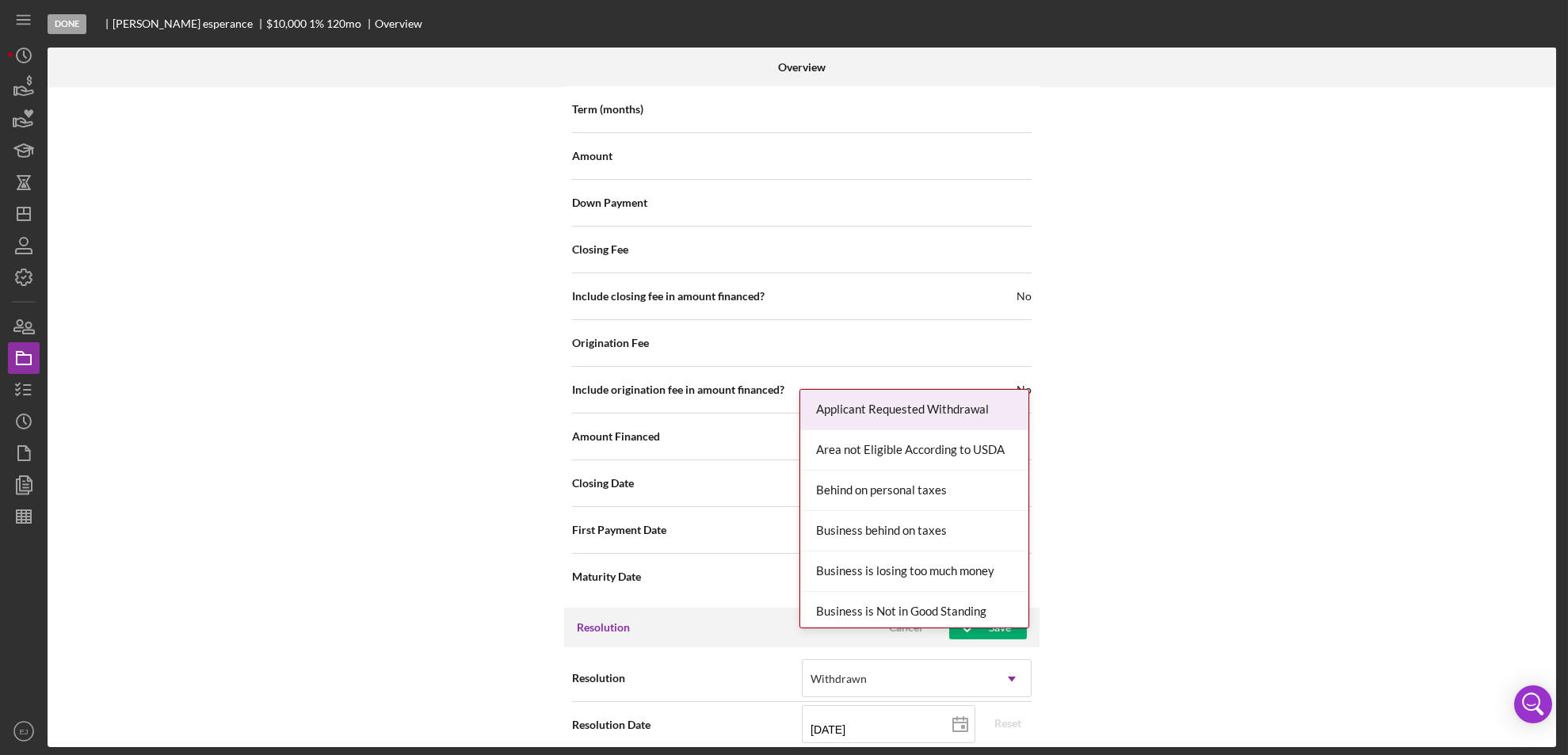
scroll to position [1795, 0]
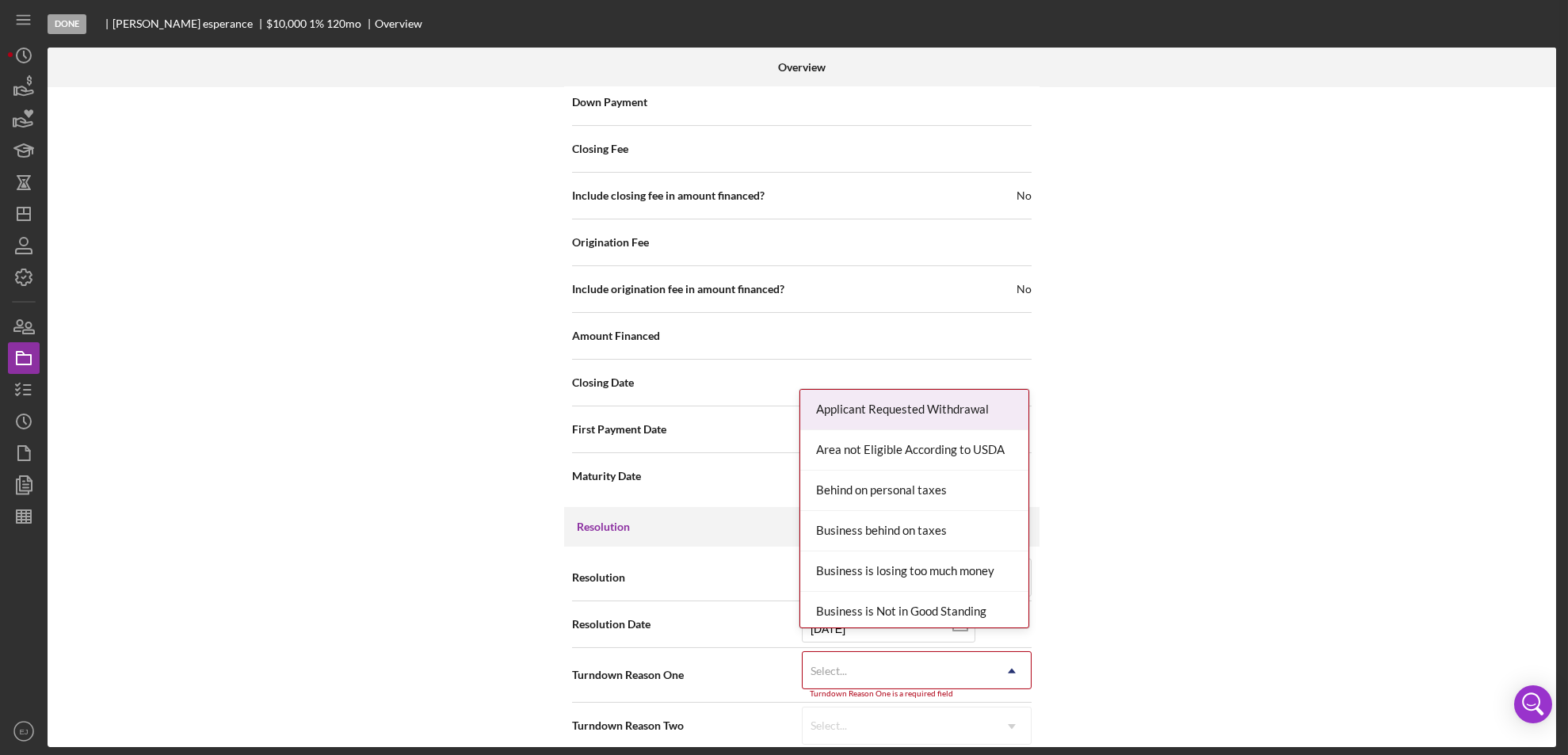
click at [1021, 744] on div "Internal Workflow Stage Done Icon/Dropdown Arrow Archive (can unarchive later i…" at bounding box center [802, 417] width 1509 height 660
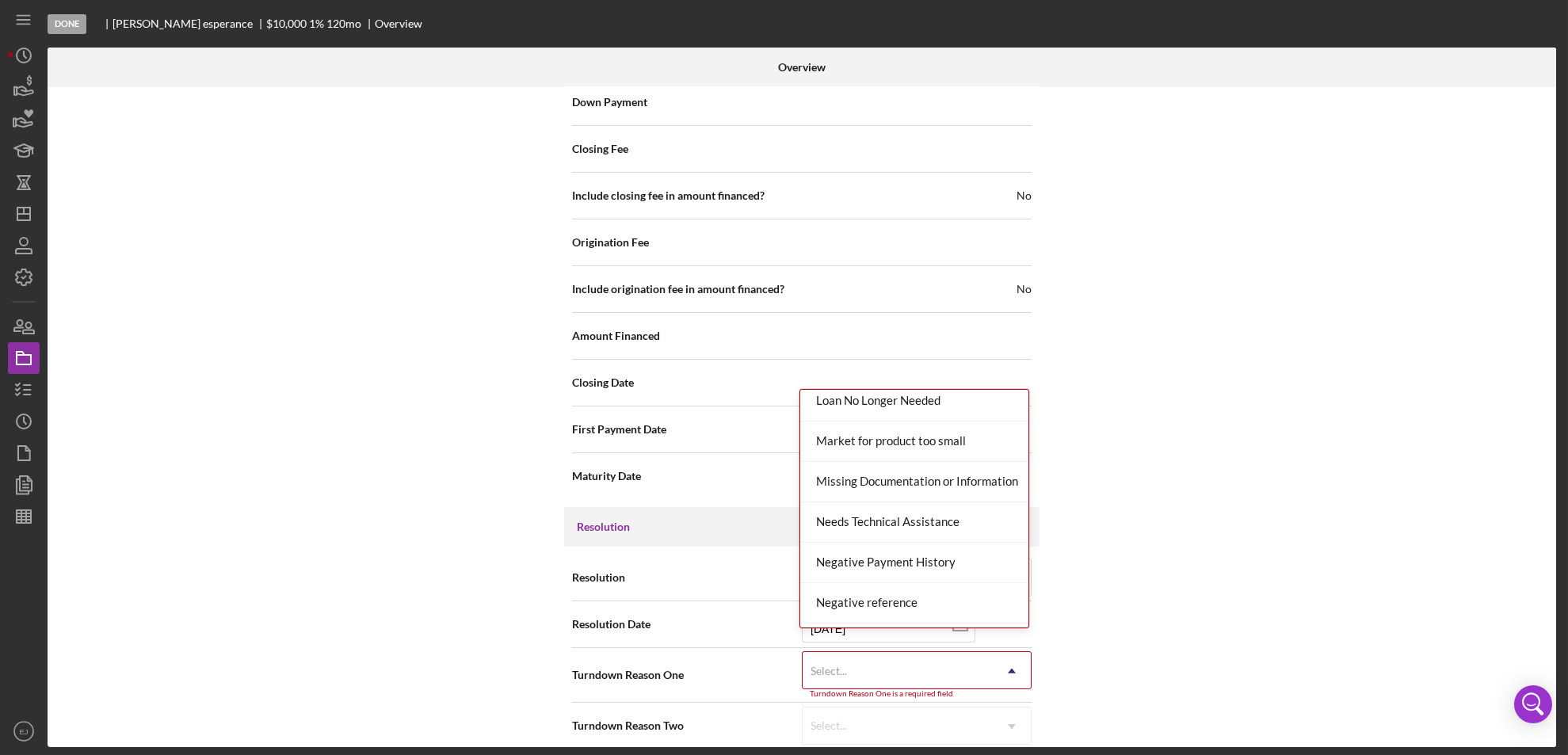
scroll to position [1036, 0]
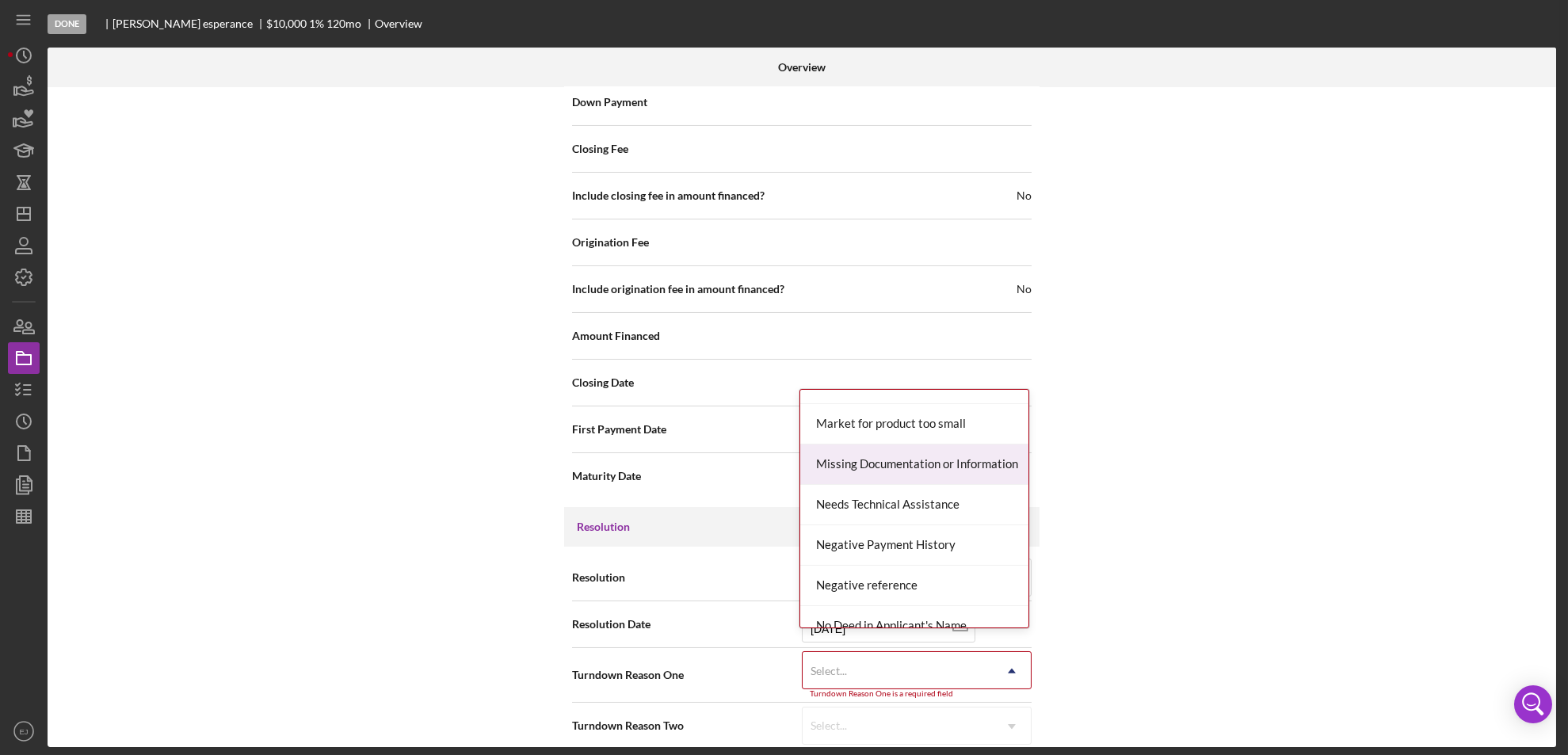
click at [936, 463] on div "Missing Documentation or Information" at bounding box center [914, 465] width 228 height 41
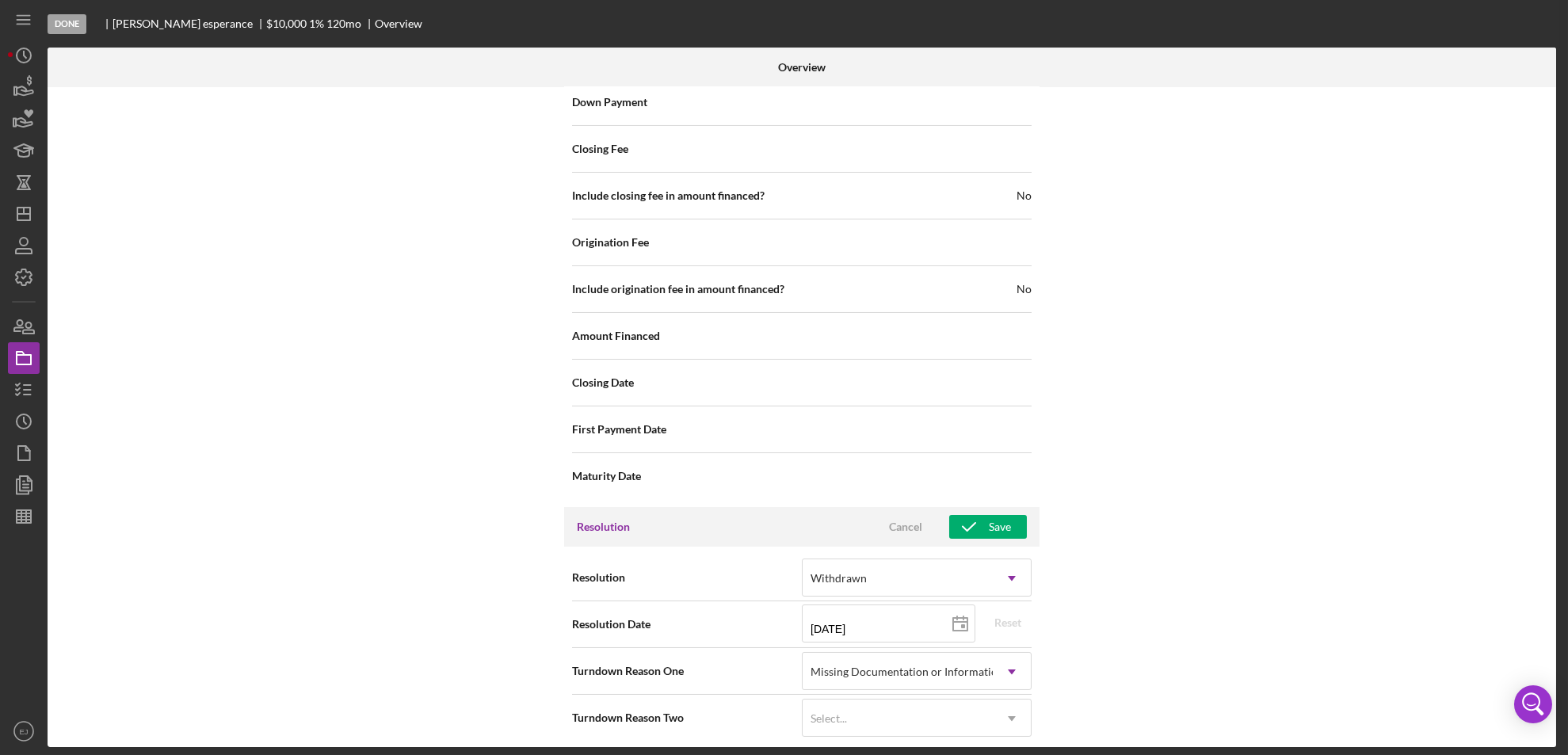
scroll to position [1788, 0]
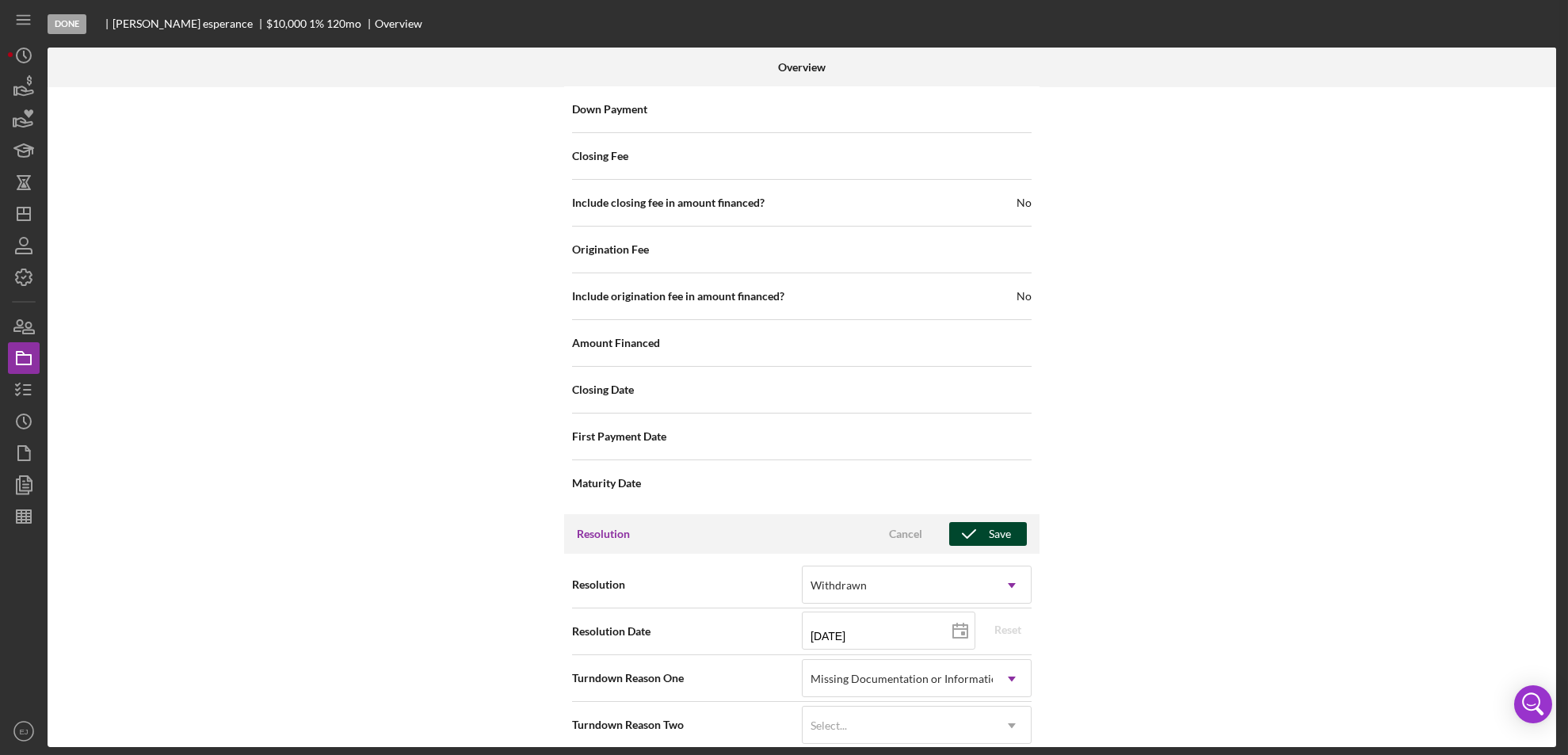
click at [983, 515] on icon "button" at bounding box center [968, 533] width 40 height 40
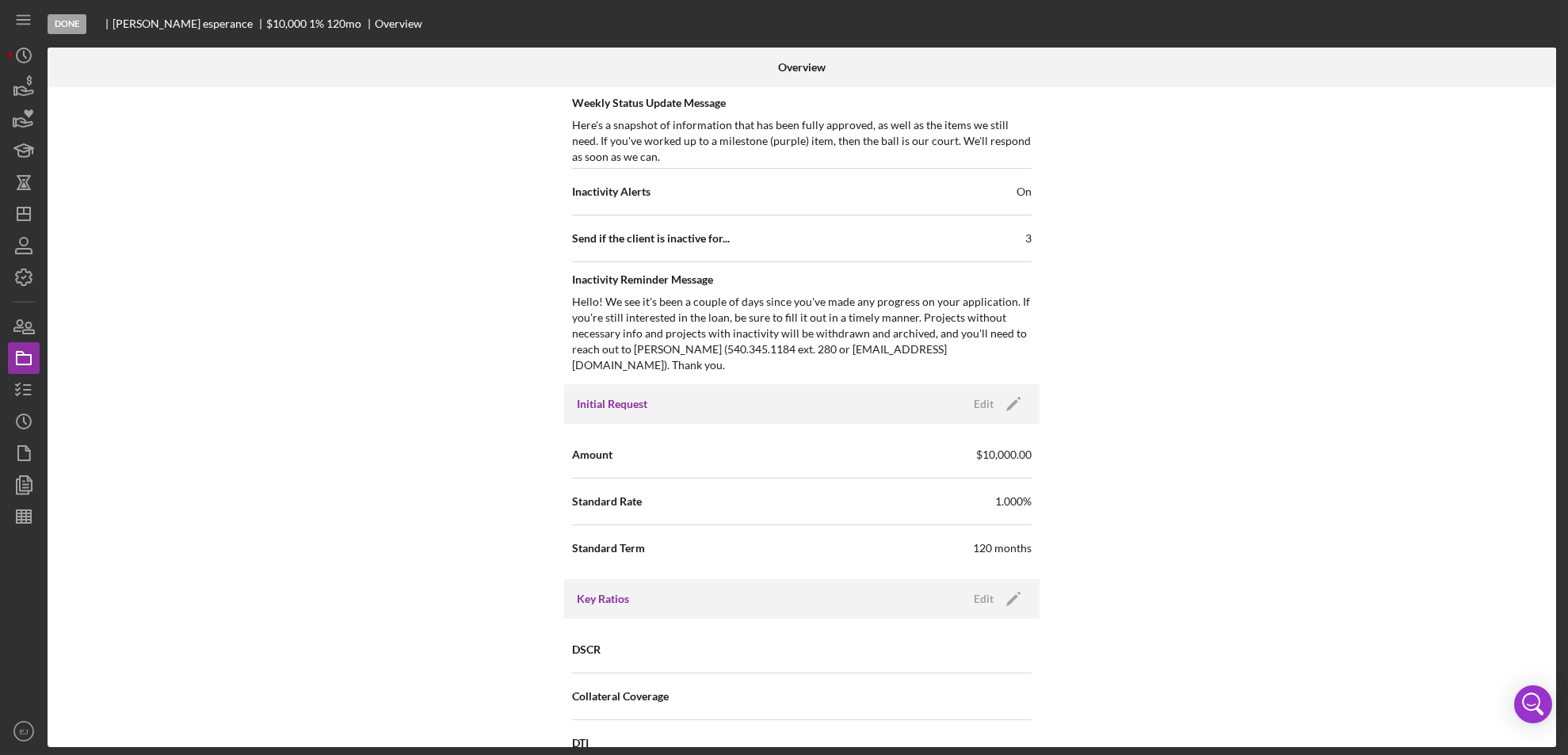
scroll to position [55, 0]
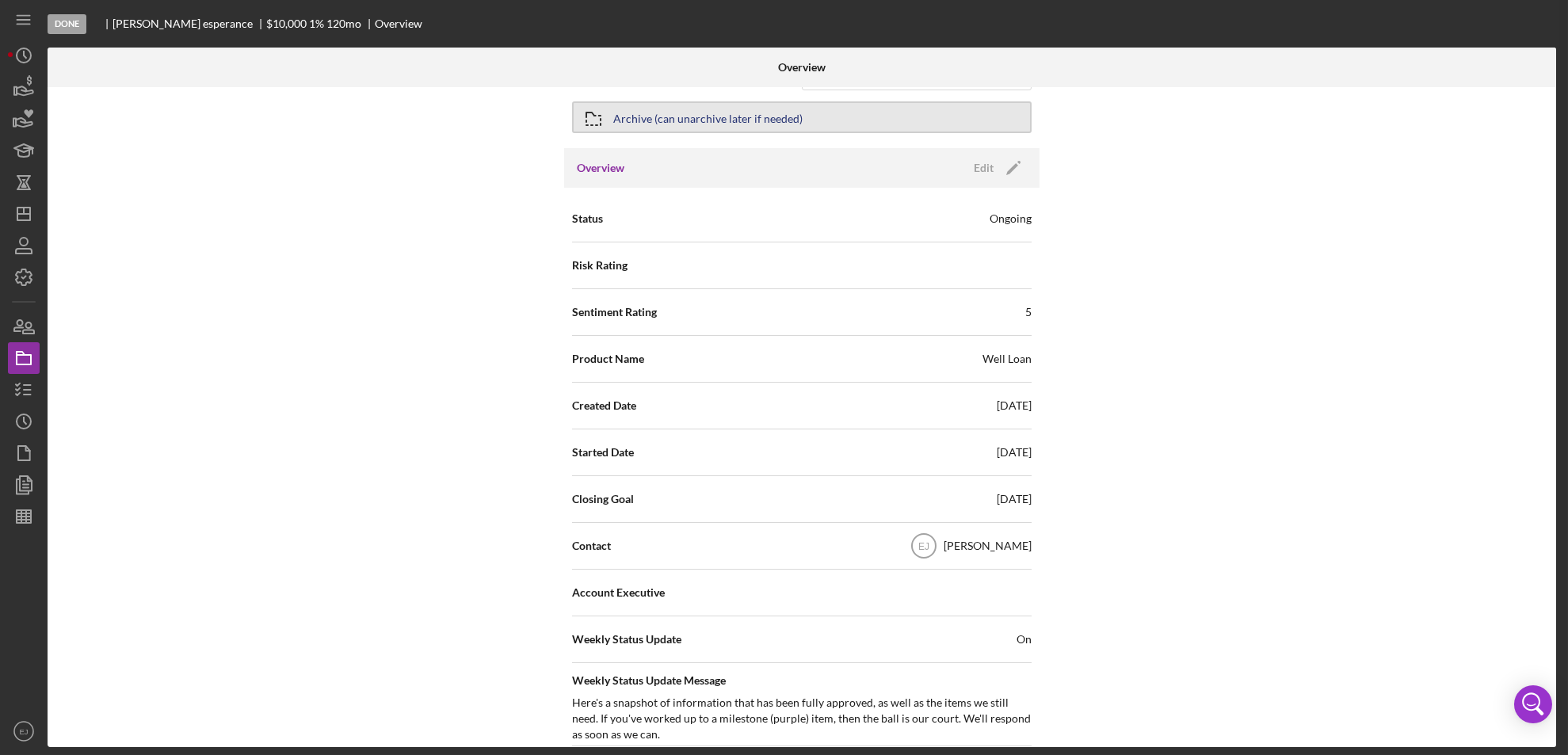
click at [811, 116] on button "Archive (can unarchive later if needed)" at bounding box center [802, 116] width 459 height 32
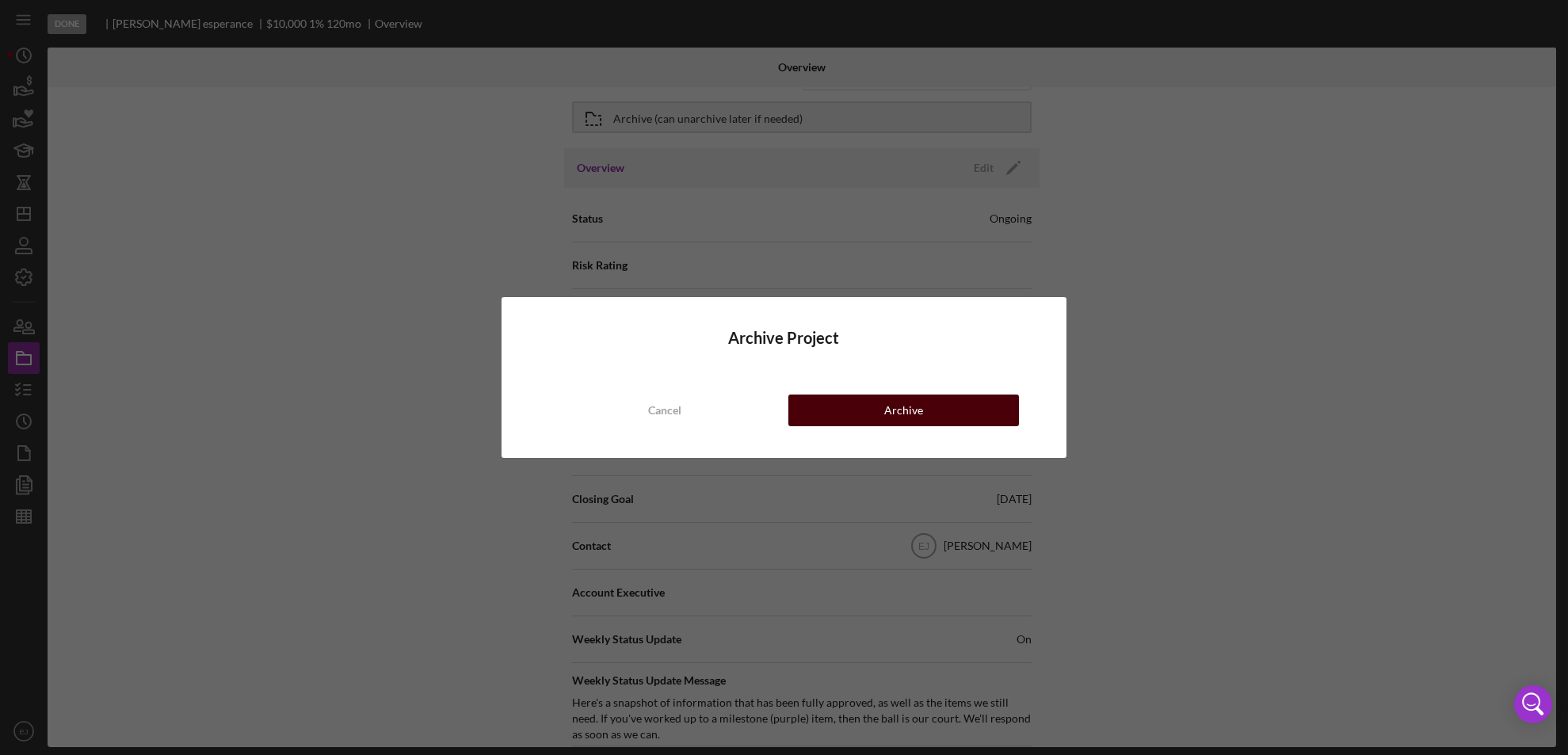
click at [937, 419] on button "Archive" at bounding box center [904, 410] width 231 height 32
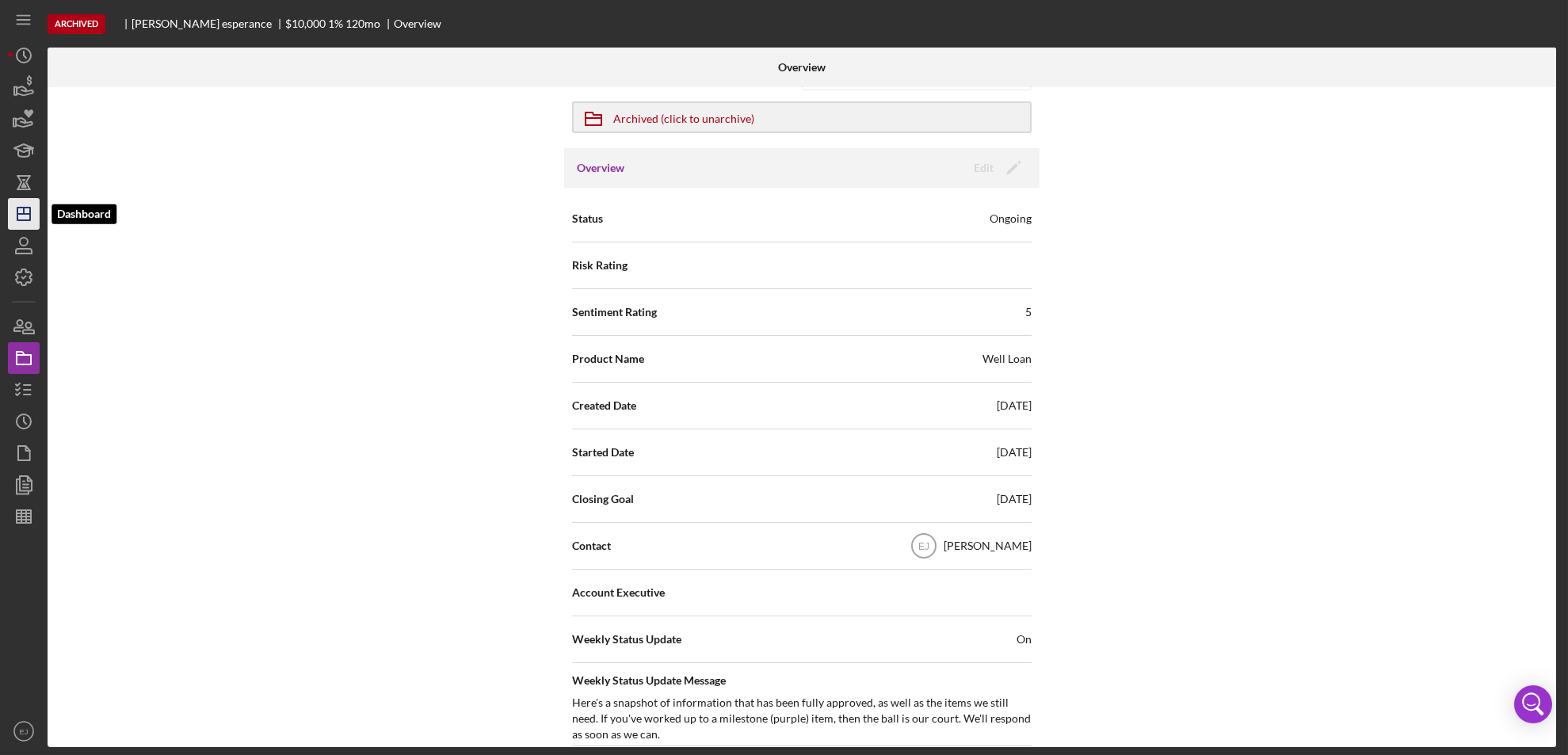
click at [19, 217] on icon "Icon/Dashboard" at bounding box center [24, 213] width 40 height 40
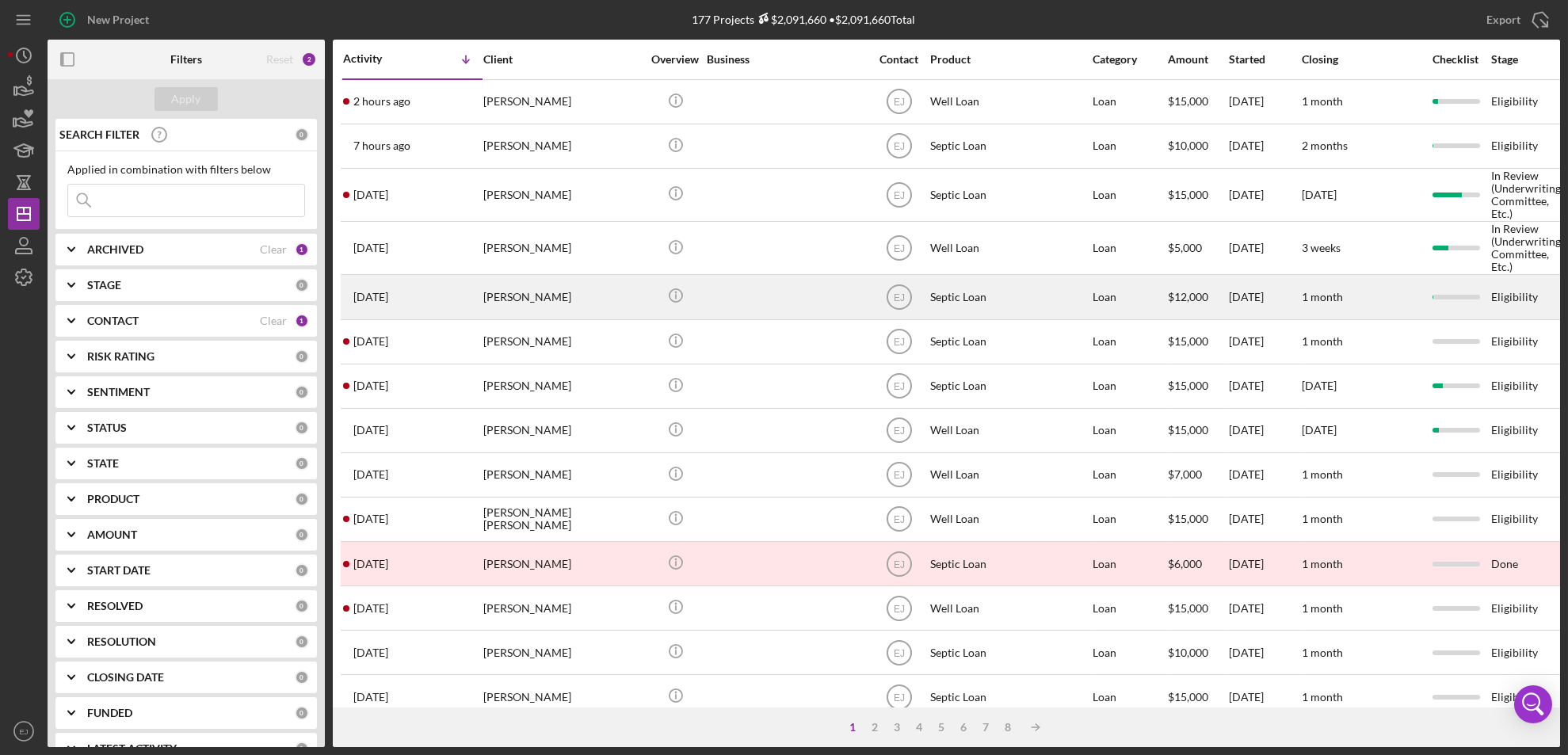
click at [1427, 310] on div at bounding box center [1456, 296] width 68 height 42
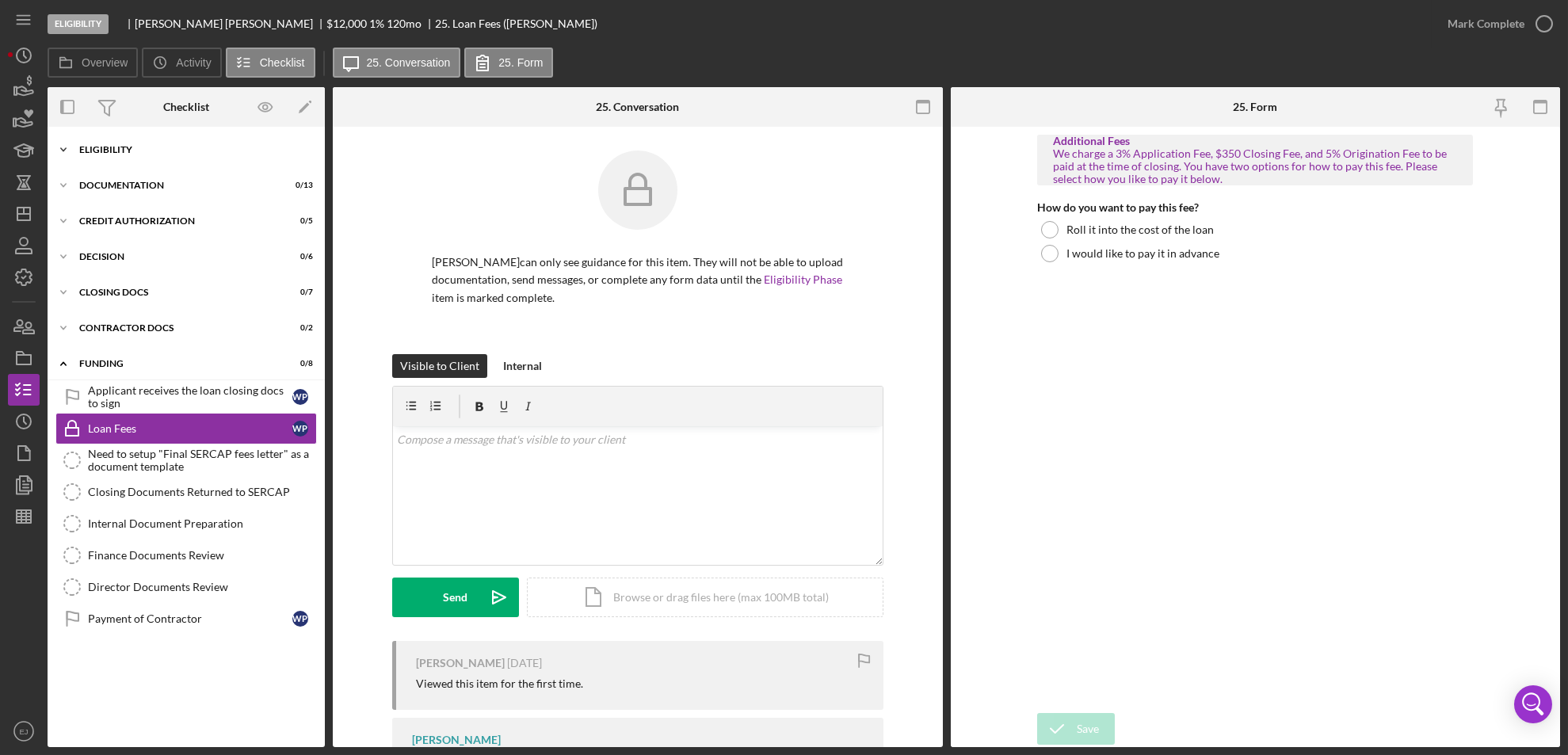
click at [64, 152] on icon "Icon/Expander" at bounding box center [63, 149] width 32 height 32
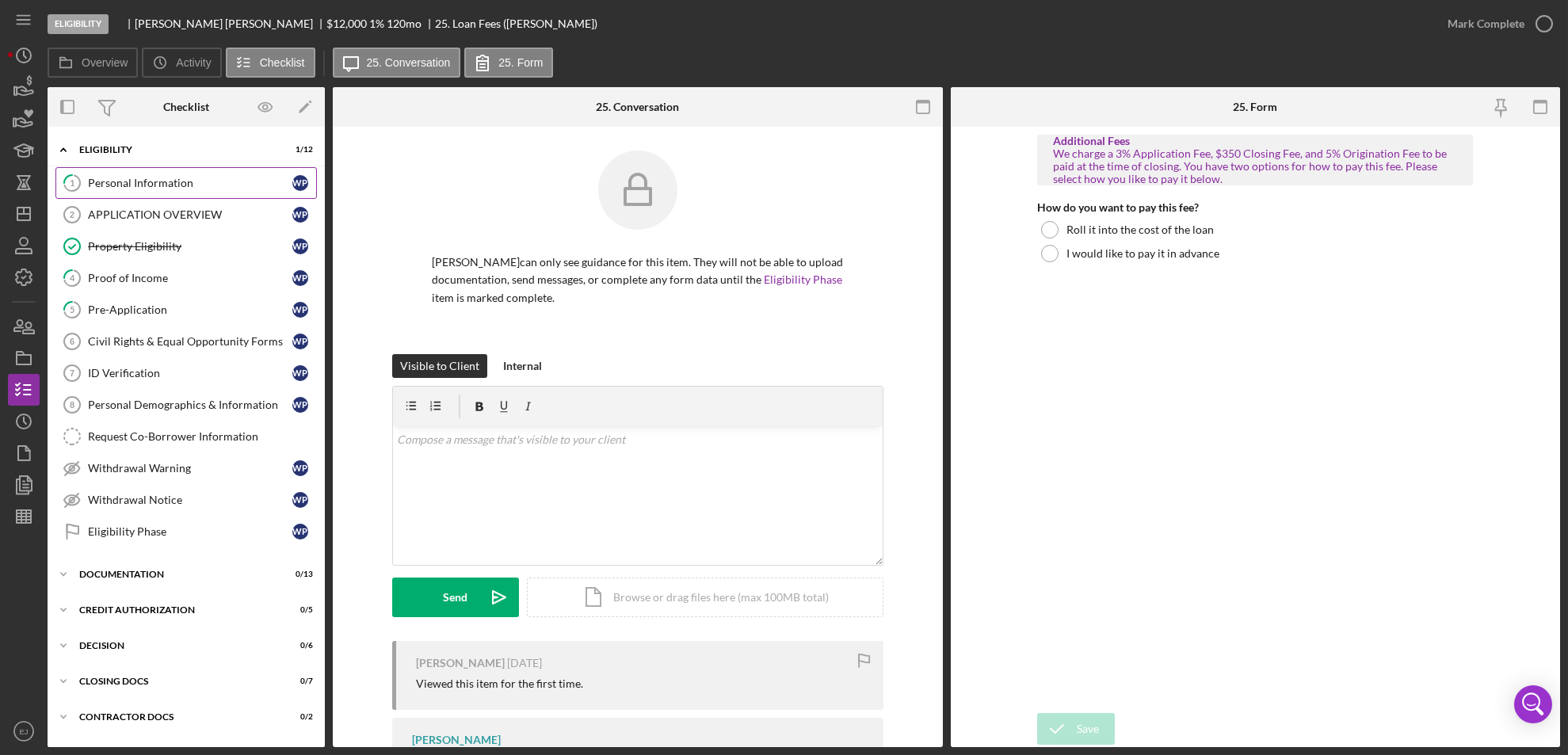
click at [100, 180] on div "Personal Information" at bounding box center [190, 183] width 204 height 13
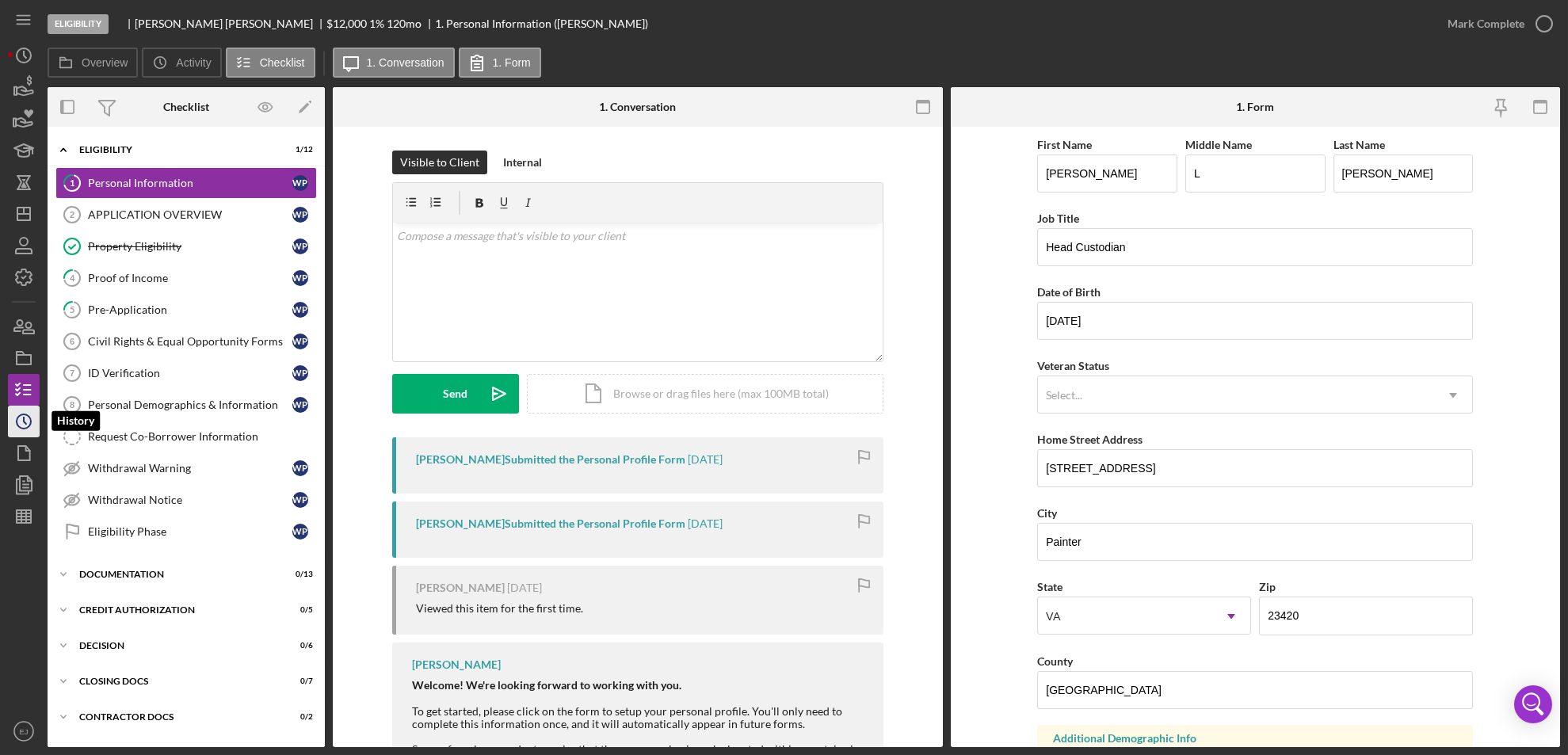
click at [29, 424] on icon "Icon/History" at bounding box center [24, 421] width 40 height 40
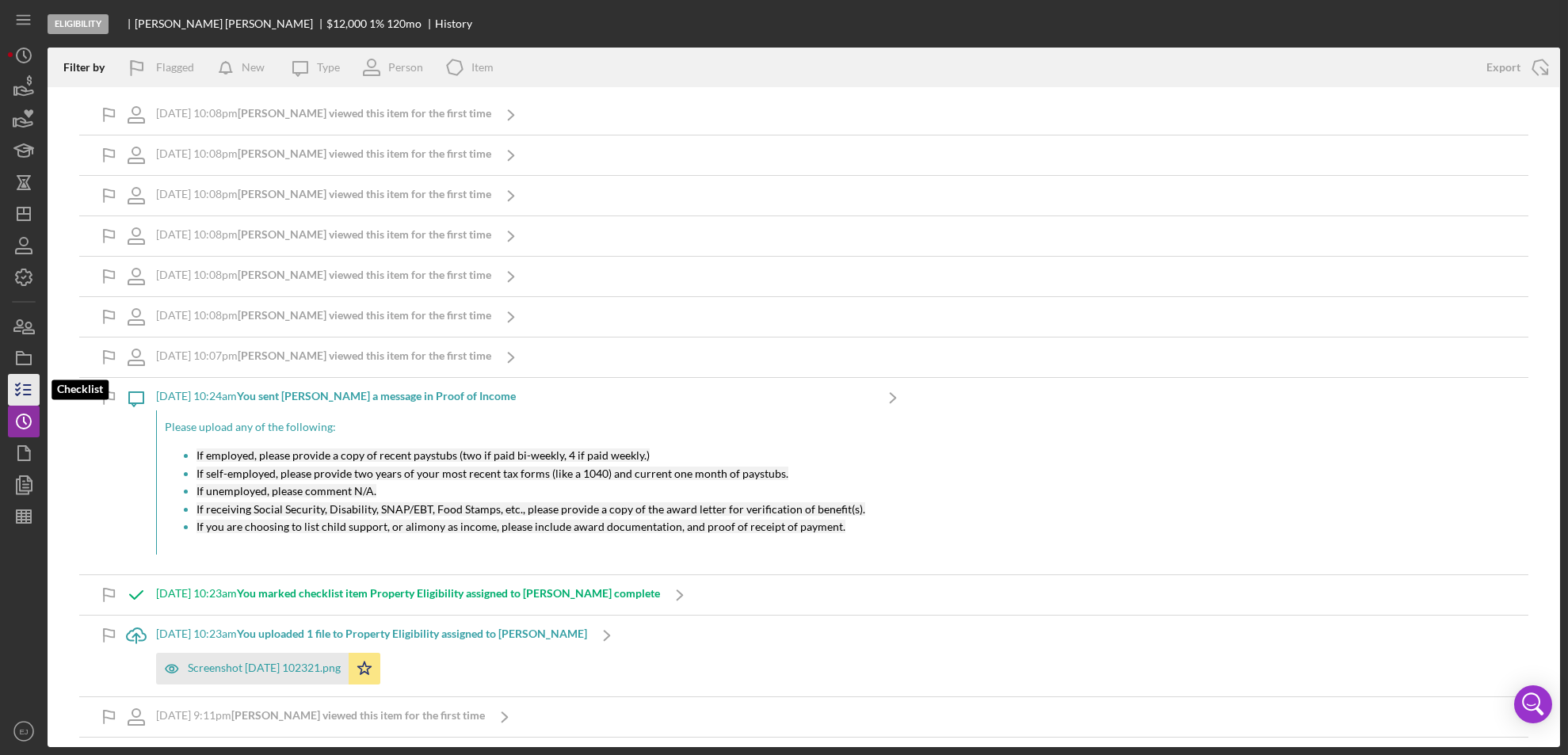
click at [28, 376] on icon "button" at bounding box center [24, 389] width 40 height 40
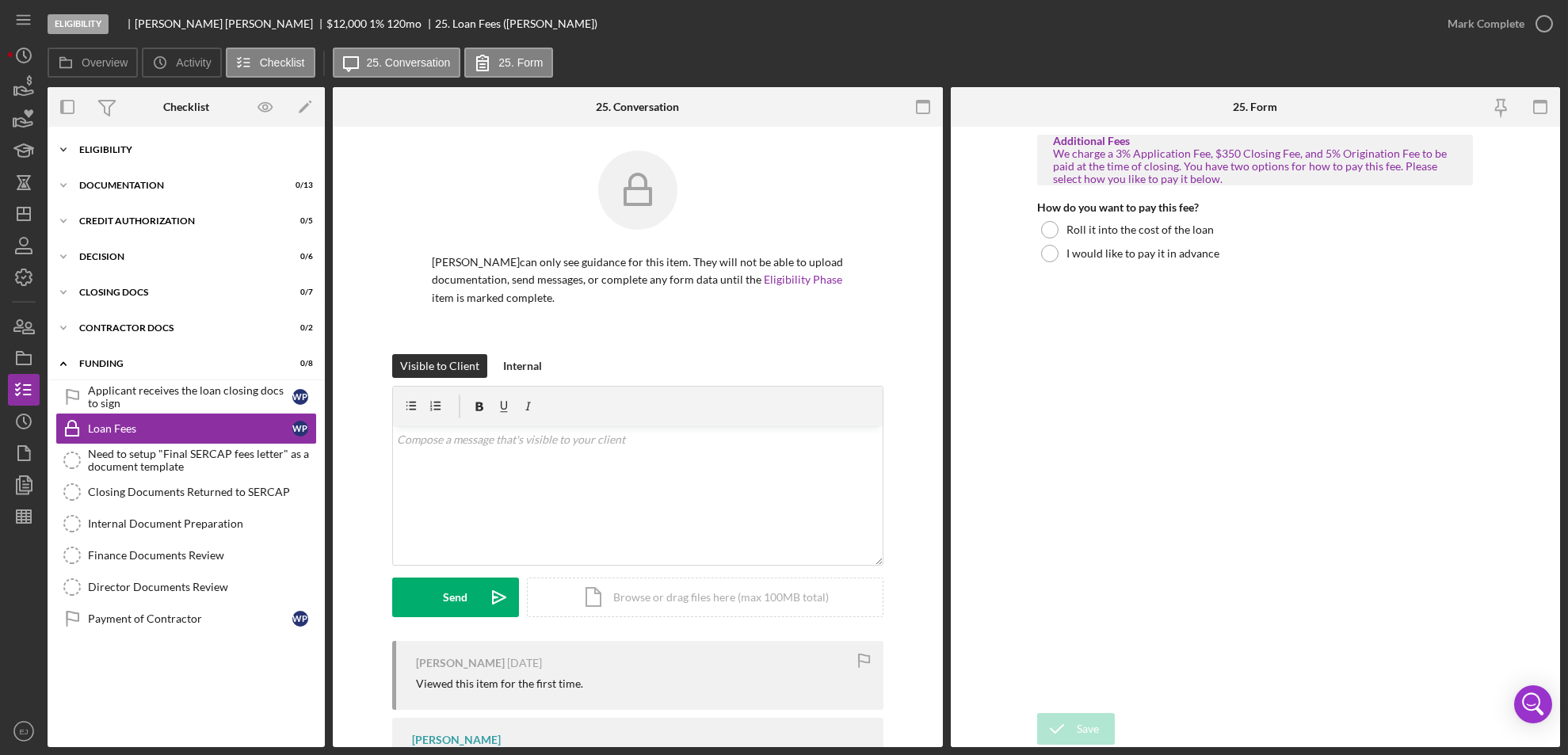
click at [70, 155] on icon "Icon/Expander" at bounding box center [63, 149] width 32 height 32
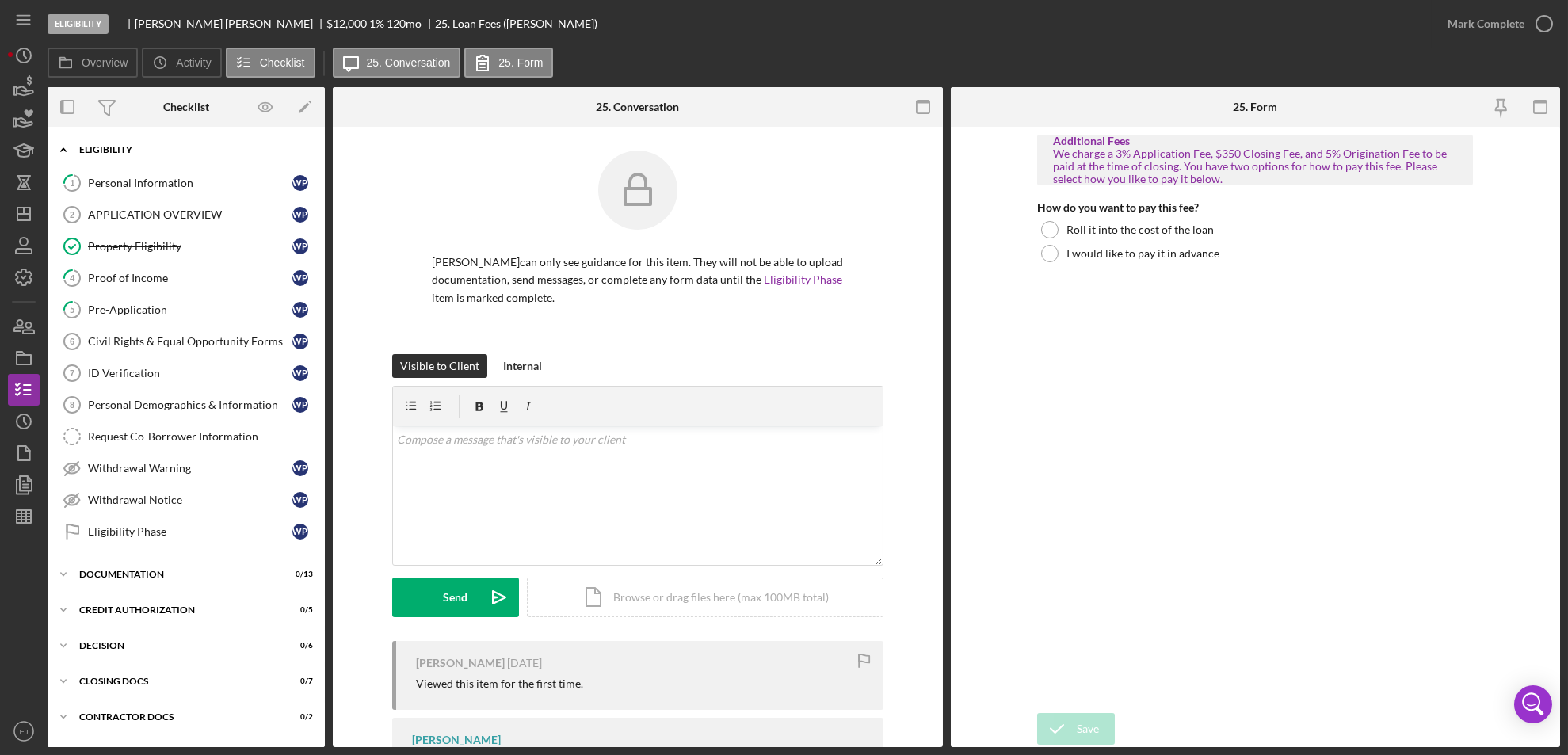
click at [74, 152] on icon "Icon/Expander" at bounding box center [63, 149] width 32 height 32
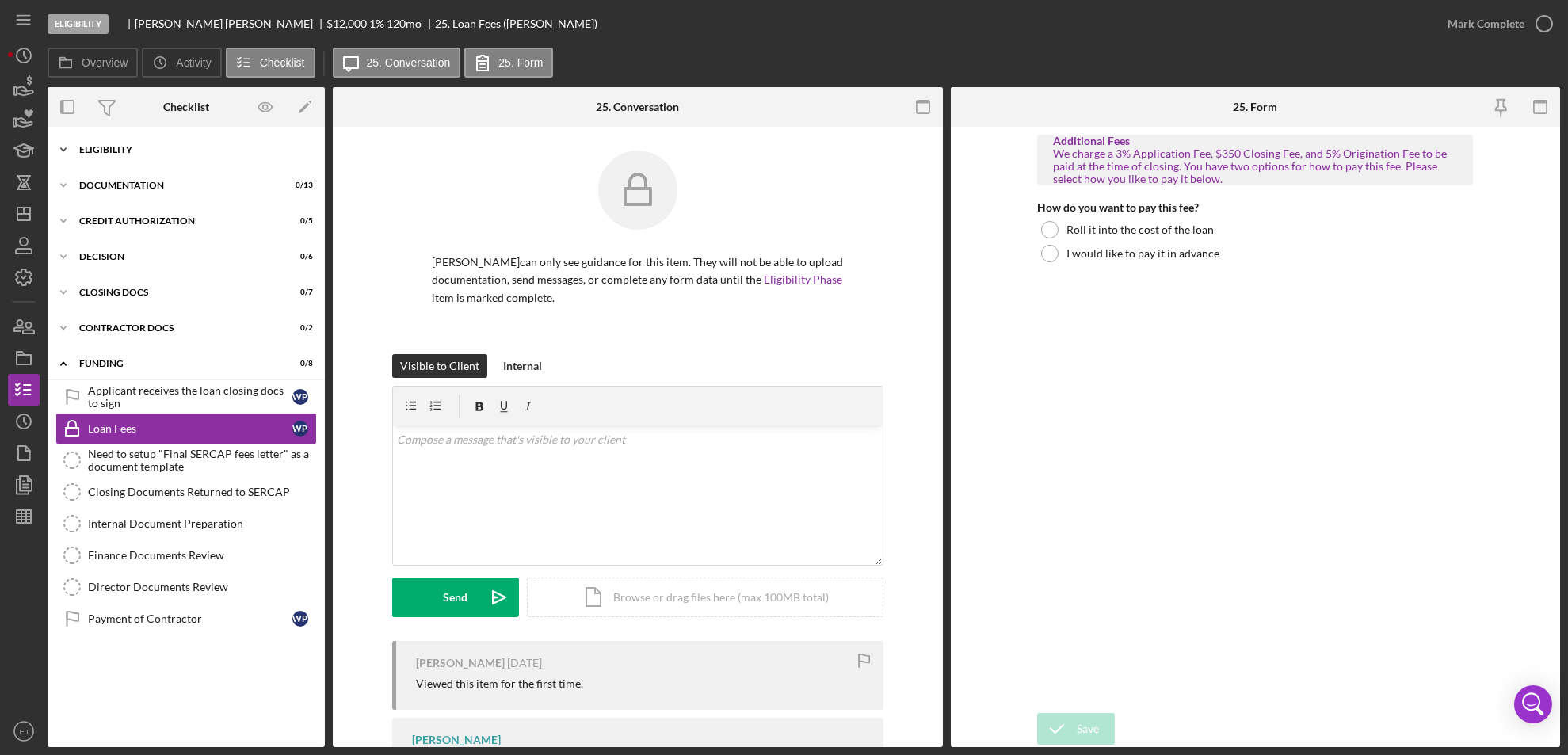
click at [74, 152] on icon "Icon/Expander" at bounding box center [63, 149] width 32 height 32
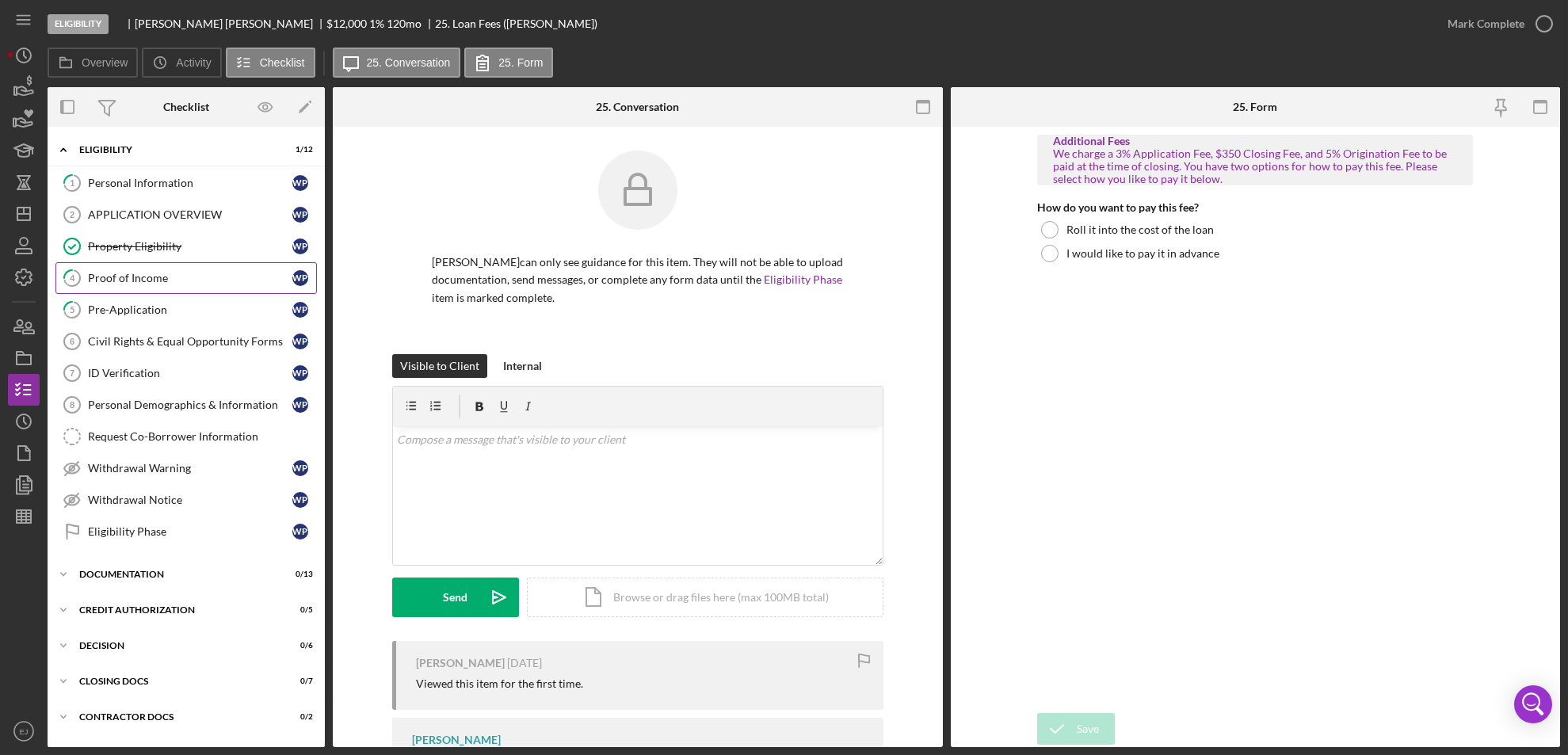
click at [217, 273] on div "Proof of Income" at bounding box center [190, 279] width 204 height 13
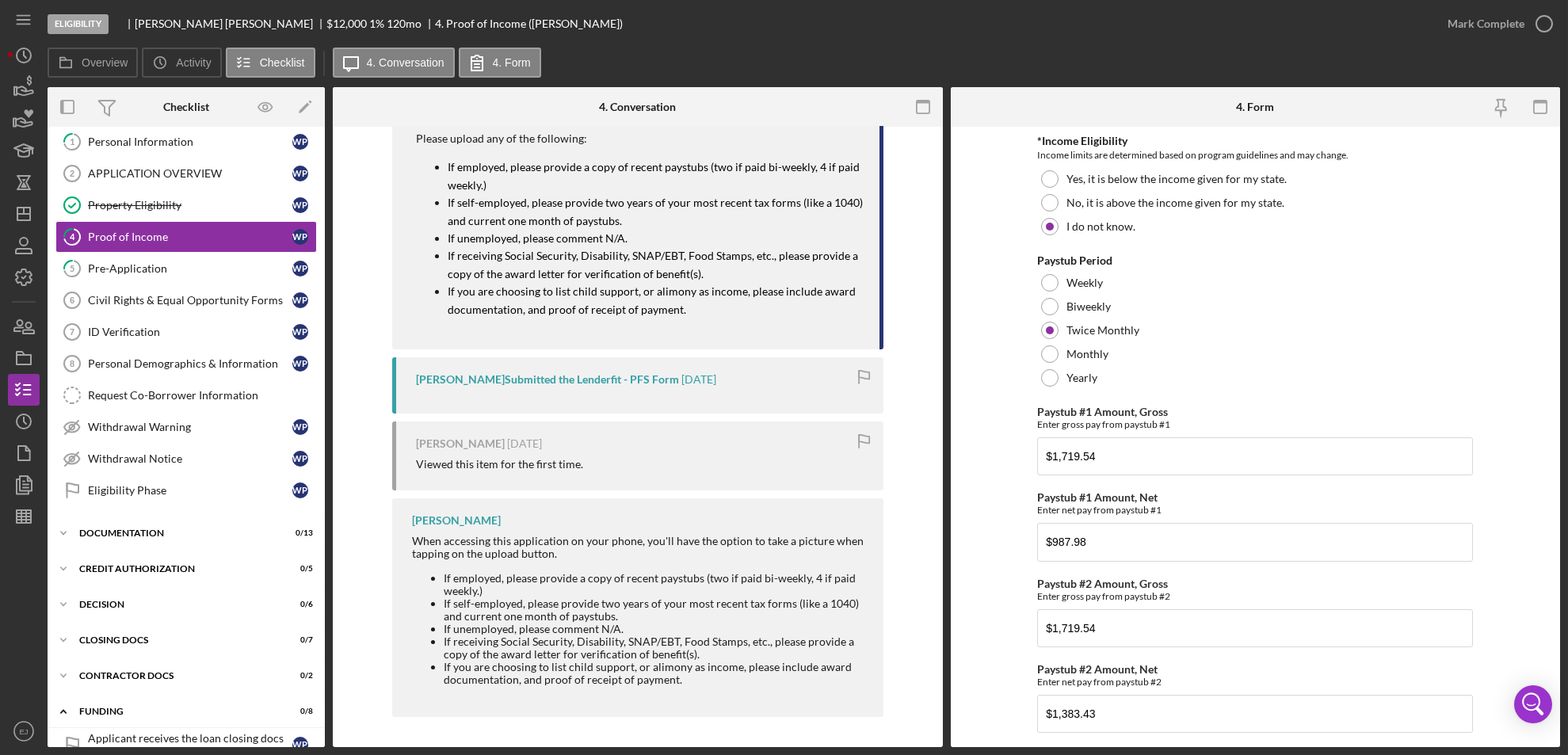
scroll to position [274, 0]
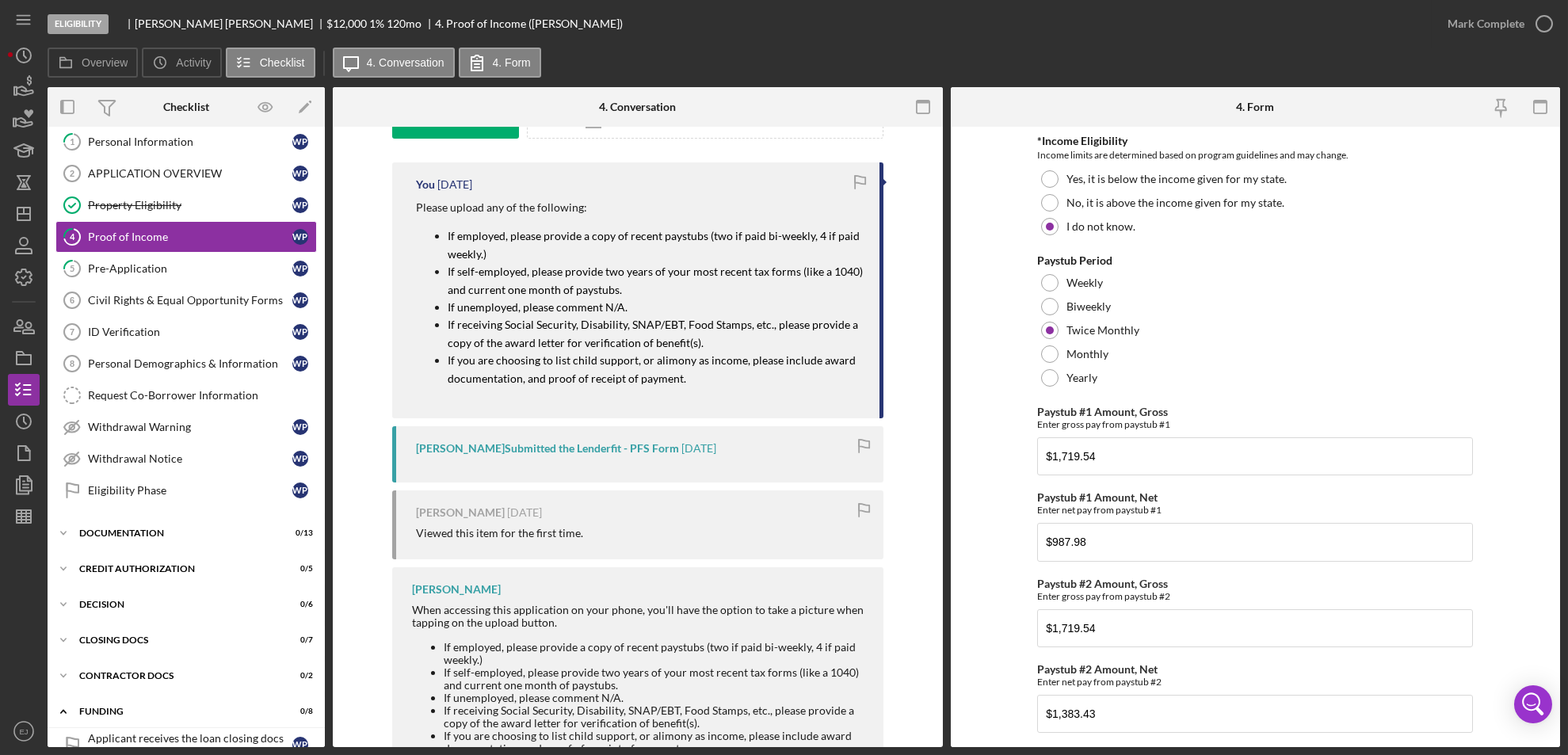
drag, startPoint x: 402, startPoint y: 134, endPoint x: 552, endPoint y: 174, distance: 155.2
click at [552, 174] on div "You [DATE] Please upload any of the following: If employed, please provide a co…" at bounding box center [637, 290] width 491 height 256
click at [449, 208] on p "Please upload any of the following:" at bounding box center [640, 207] width 448 height 17
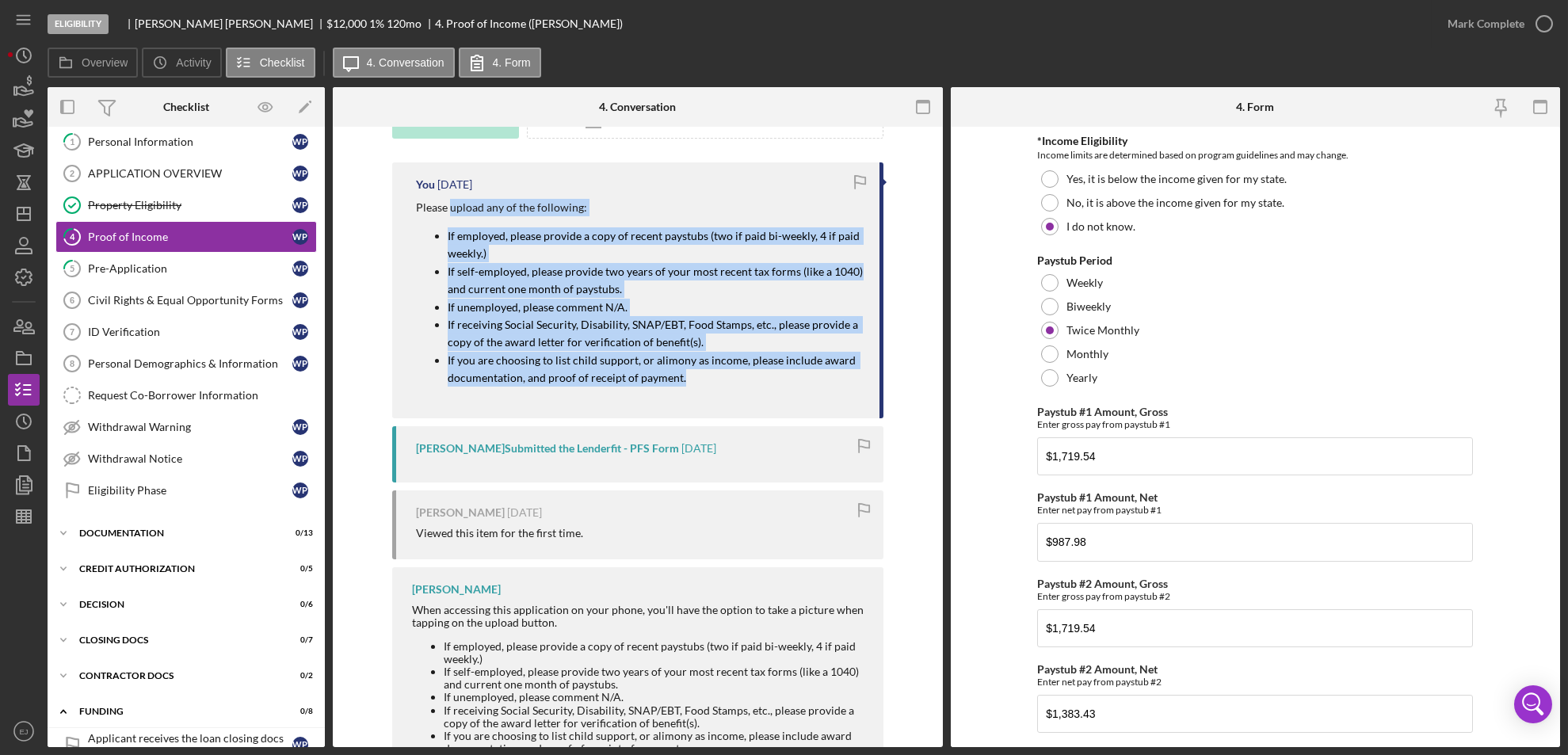
drag, startPoint x: 449, startPoint y: 208, endPoint x: 708, endPoint y: 370, distance: 305.5
click at [708, 370] on div "Please upload any of the following: If employed, please provide a copy of recen…" at bounding box center [640, 298] width 448 height 200
copy div "upload any of the following: If employed, please provide a copy of recent payst…"
click at [942, 201] on div "Overview Internal Workflow Stage Eligibility Icon/Dropdown Arrow Archive (can u…" at bounding box center [803, 417] width 1513 height 660
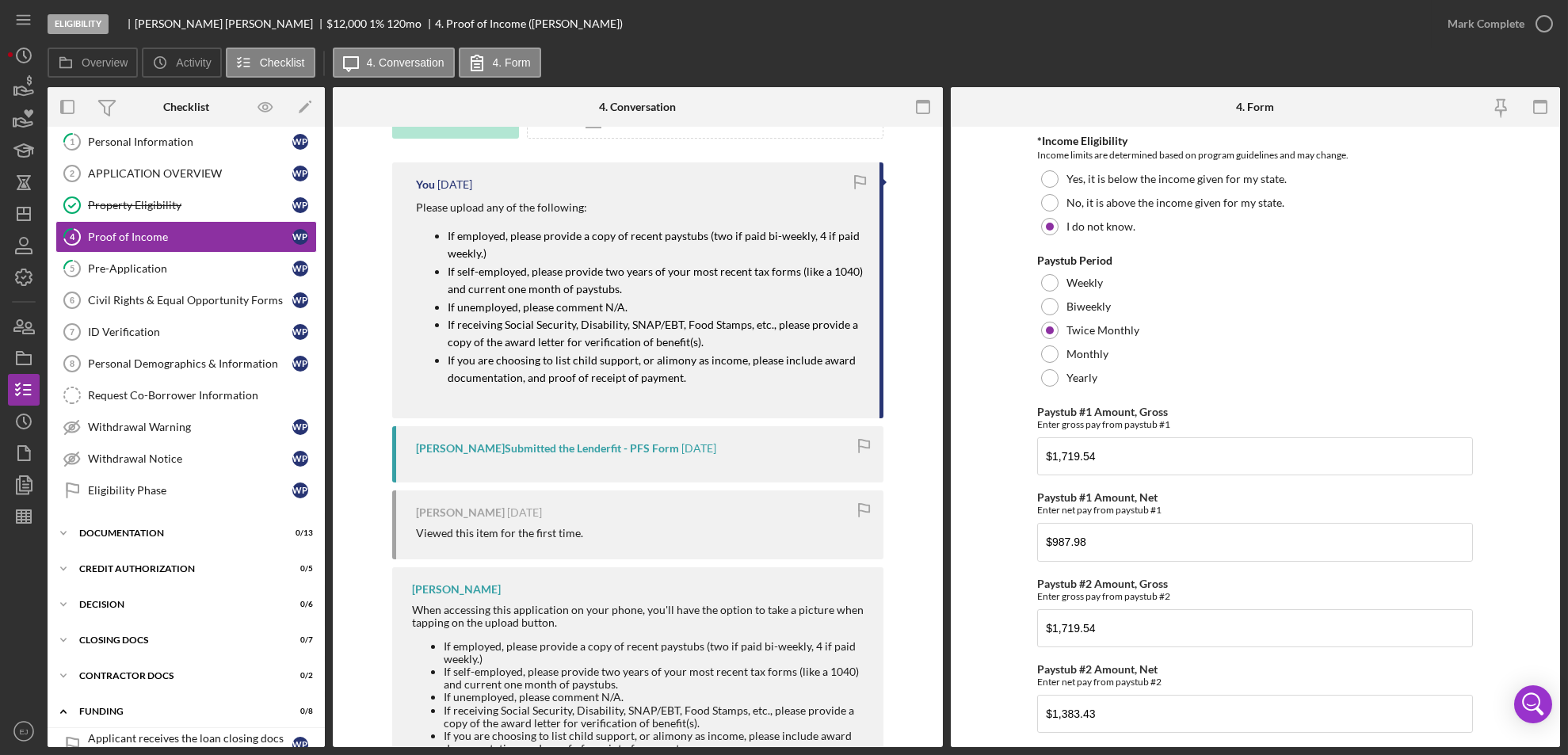
scroll to position [0, 0]
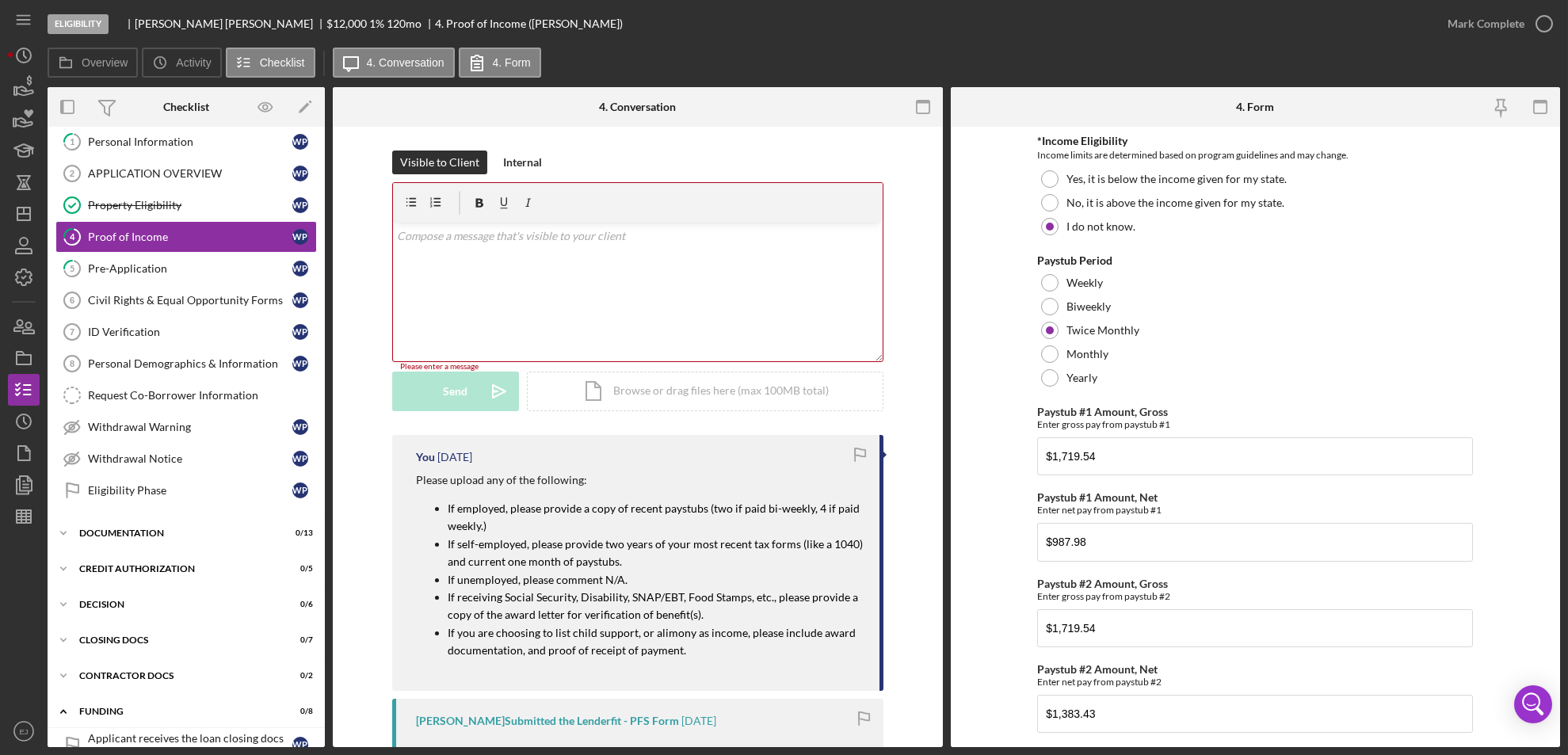
click at [448, 246] on div "v Color teal Color pink Remove color Add row above Add row below Add column bef…" at bounding box center [637, 292] width 490 height 138
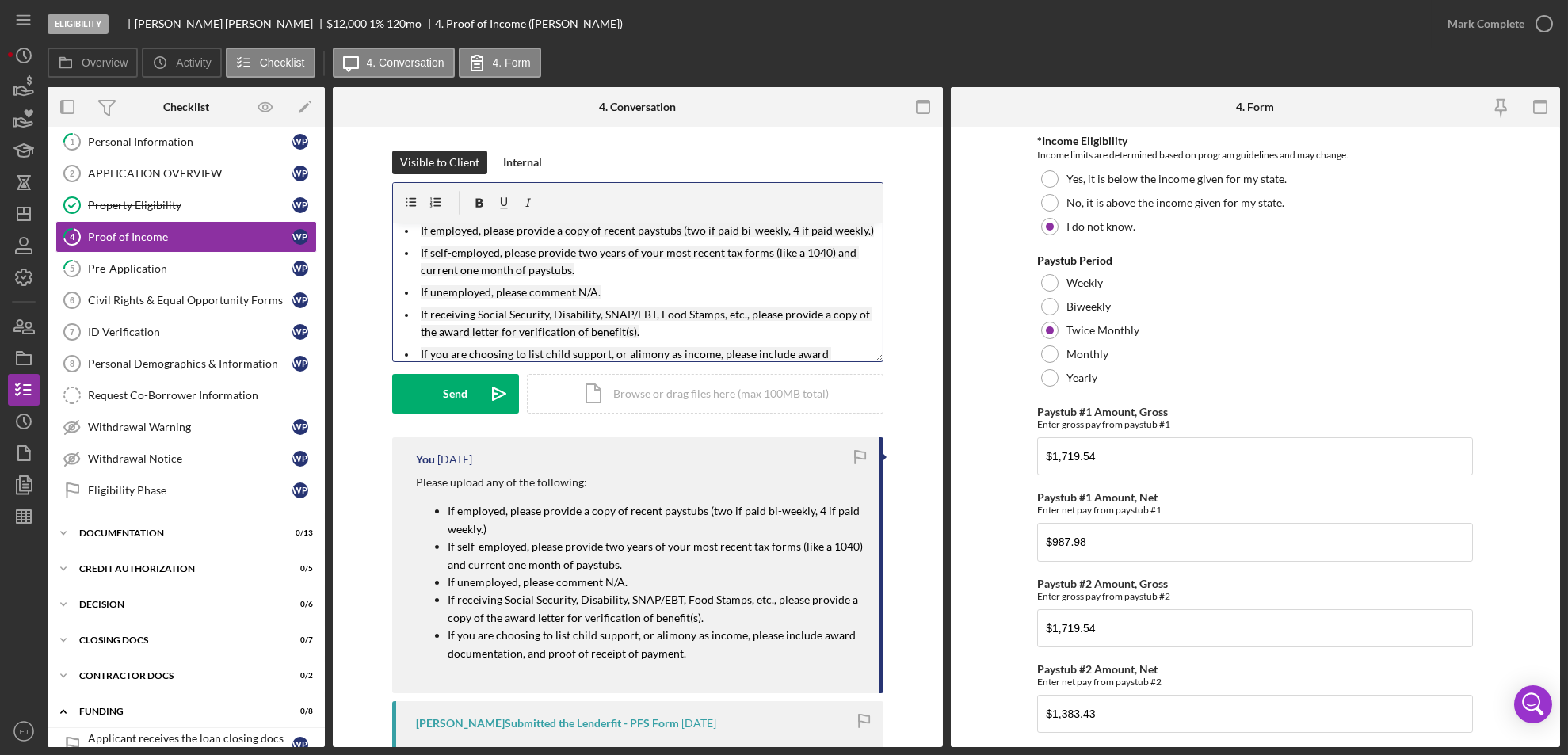
scroll to position [6, 0]
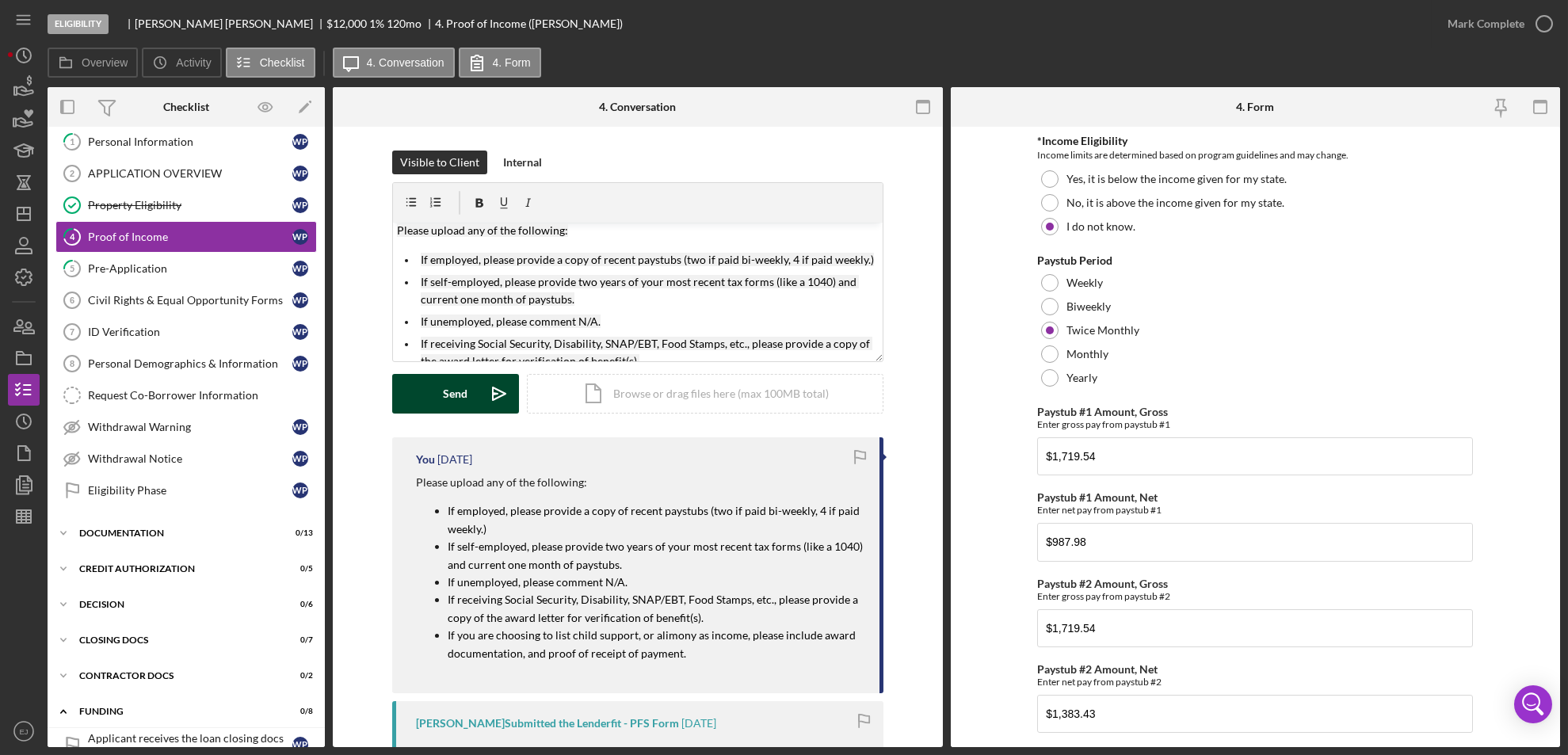
click at [435, 413] on div "Send Icon/icon-invite-send Icon/Document Browse or drag files here (max 100MB t…" at bounding box center [637, 393] width 491 height 40
click at [17, 216] on polygon "button" at bounding box center [24, 214] width 13 height 13
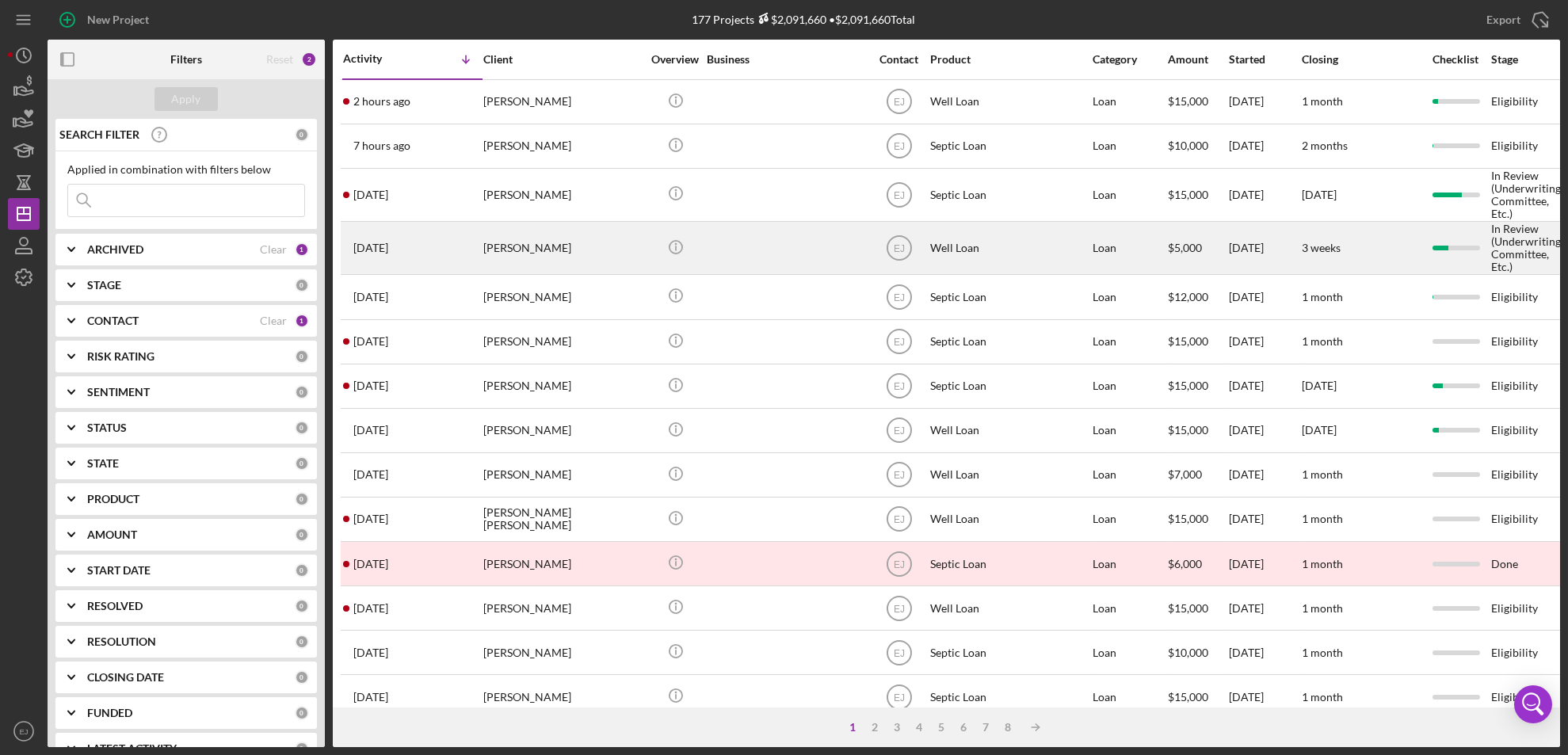
click at [620, 255] on div "[PERSON_NAME]" at bounding box center [562, 248] width 159 height 50
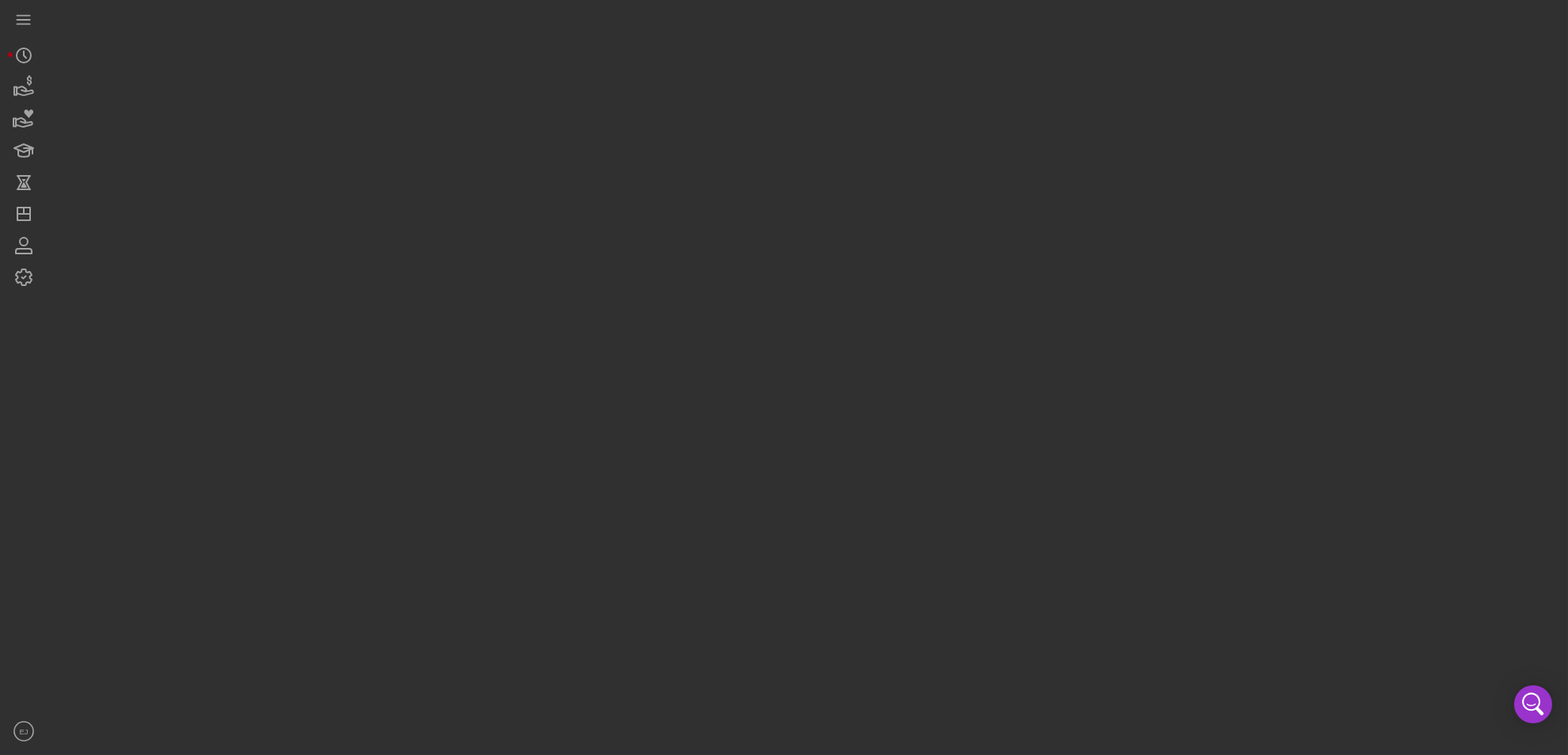
click at [620, 255] on div at bounding box center [803, 373] width 1513 height 747
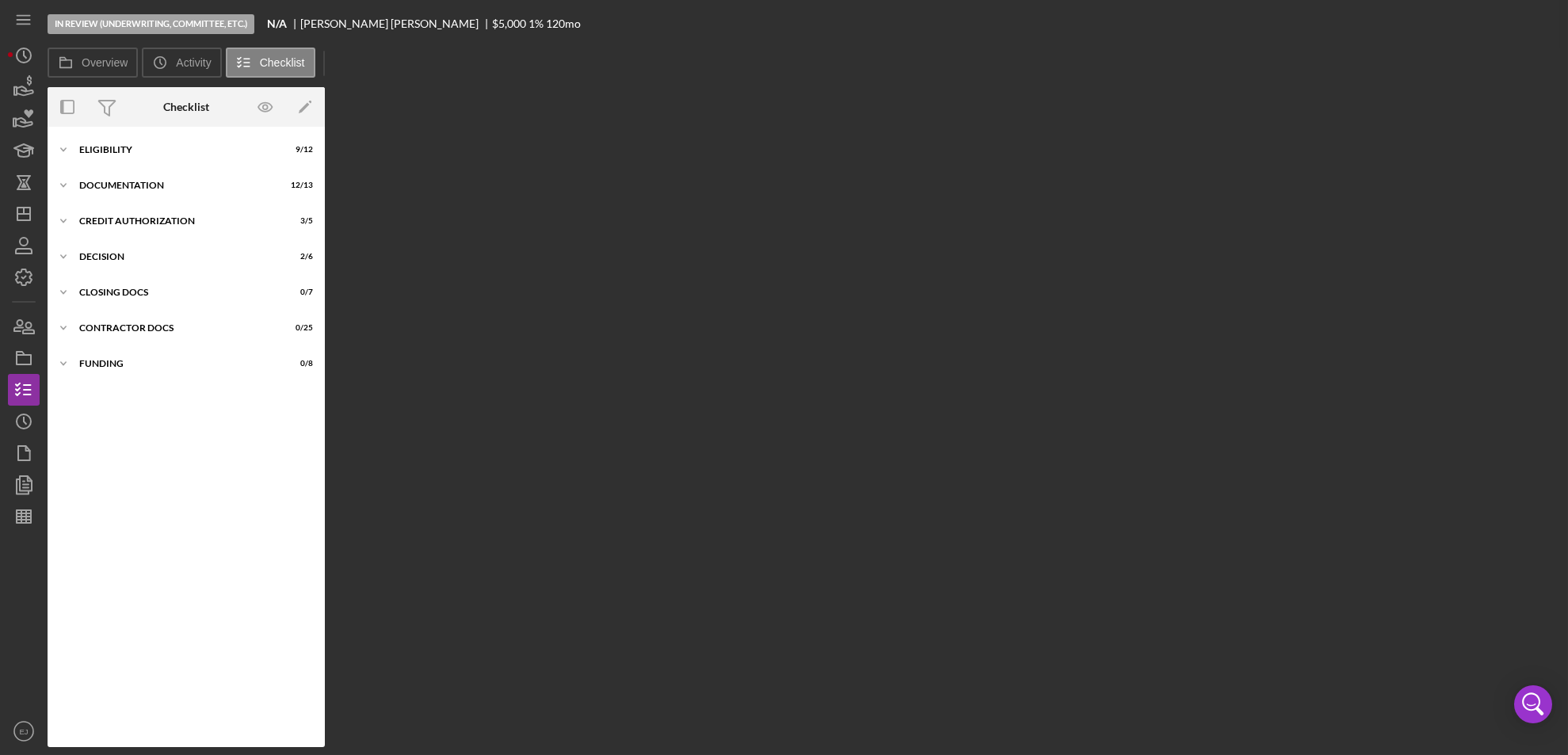
click at [620, 255] on div "Overview Internal Workflow Stage In Review (Underwriting, Committee, Etc.) Icon…" at bounding box center [803, 417] width 1513 height 660
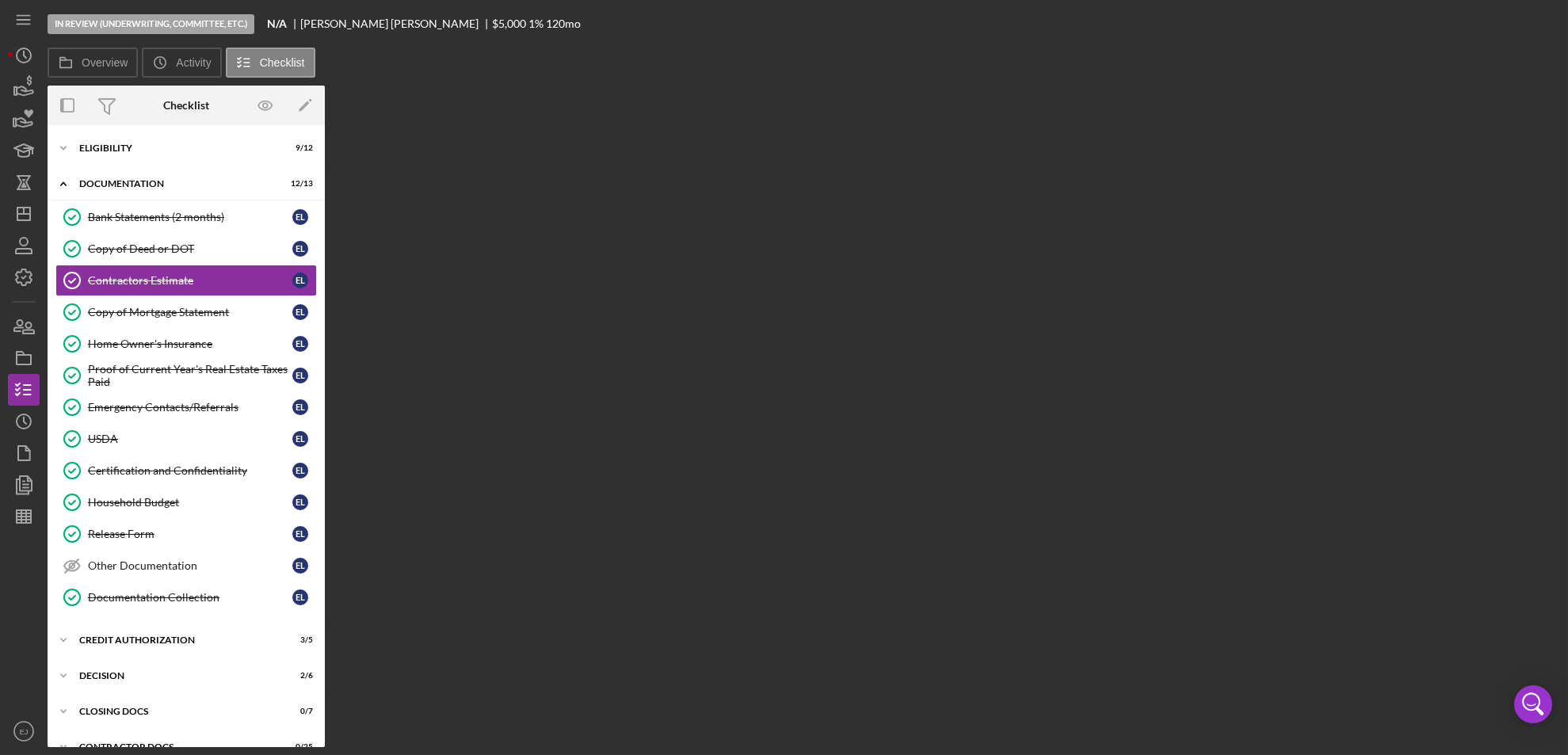
click at [620, 255] on div "Overview Internal Workflow Stage In Review (Underwriting, Committee, Etc.) Icon…" at bounding box center [803, 416] width 1513 height 661
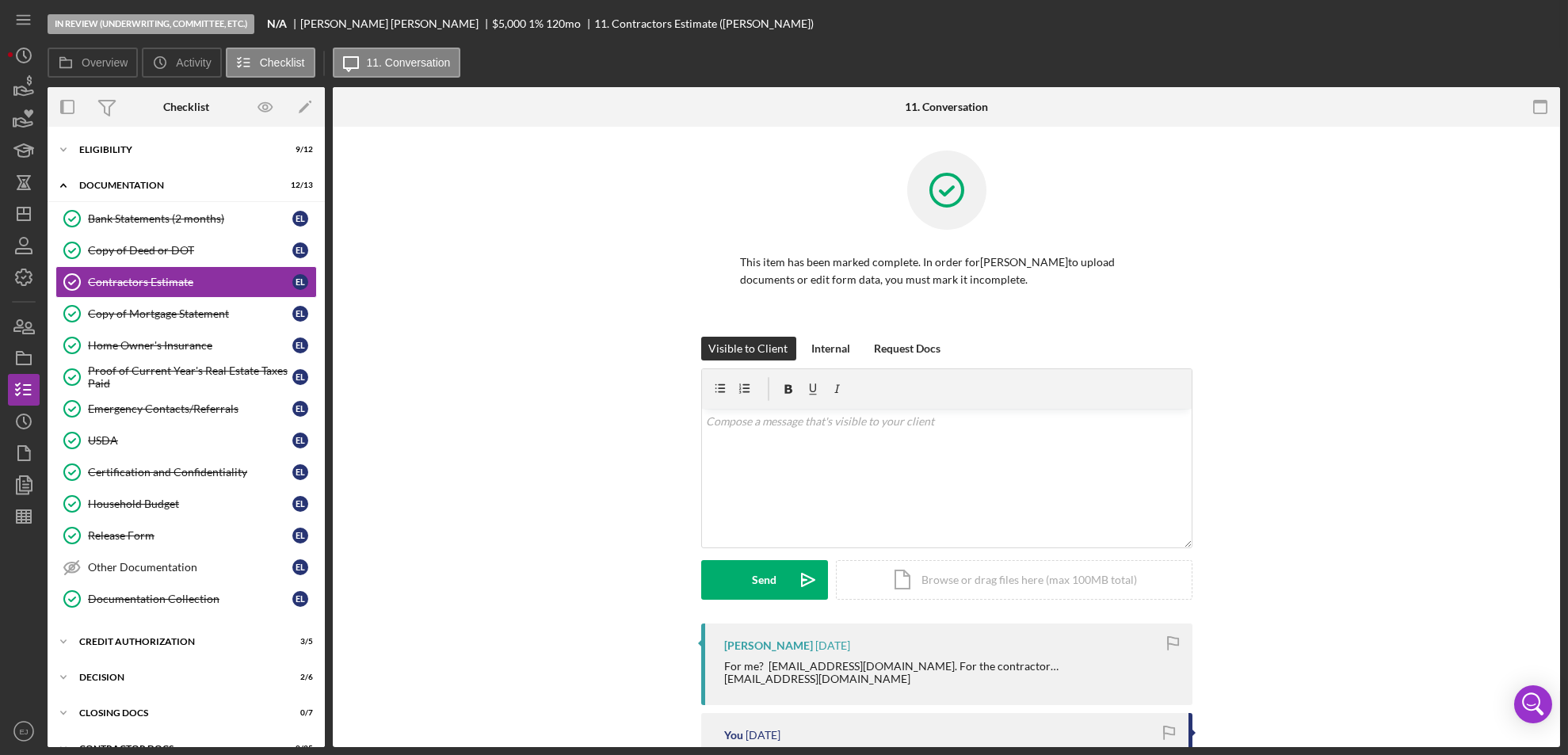
click at [620, 255] on div "This item has been marked complete. In order for [PERSON_NAME] to upload docume…" at bounding box center [947, 244] width 1179 height 187
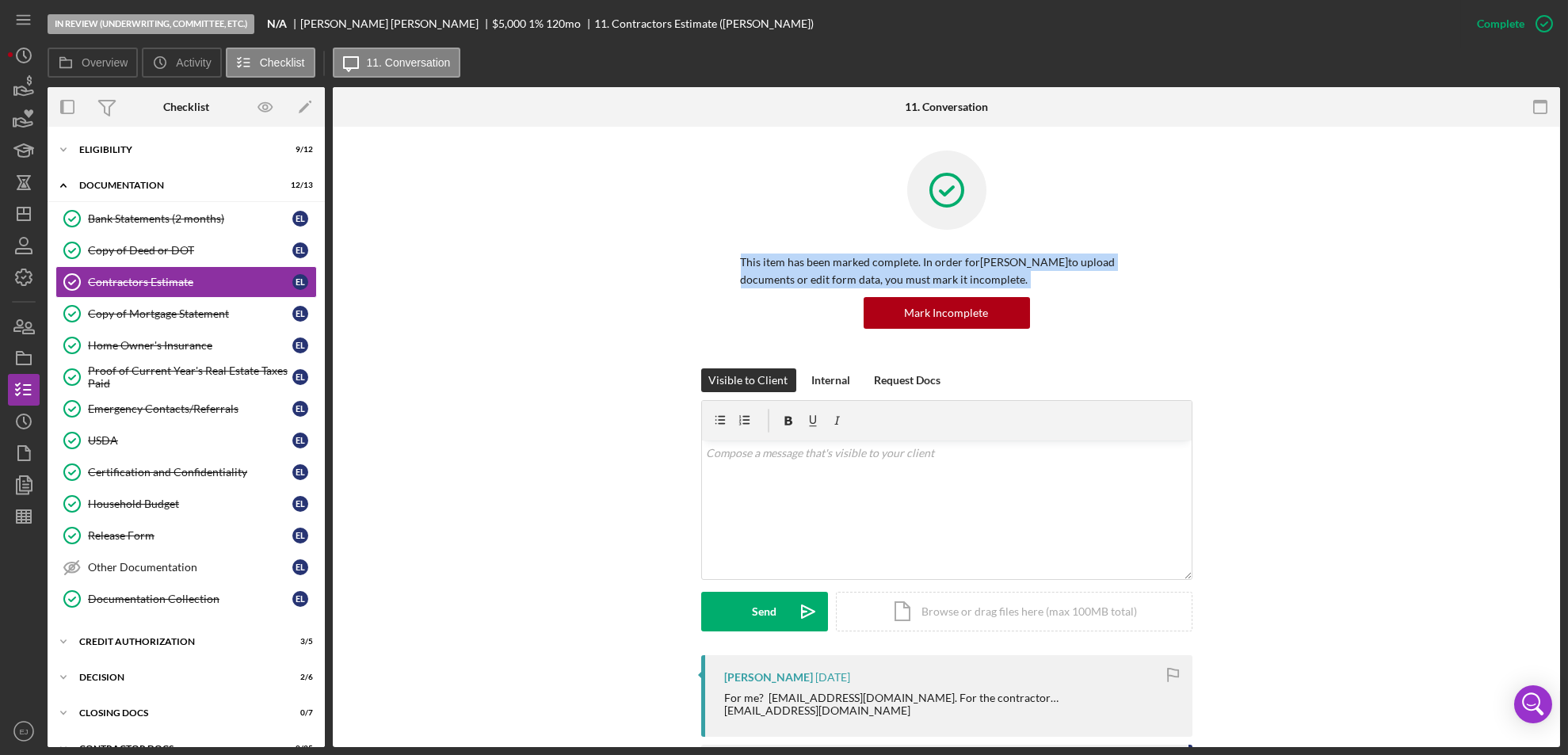
click at [620, 255] on div "This item has been marked complete. In order for [PERSON_NAME] to upload docume…" at bounding box center [947, 259] width 1179 height 217
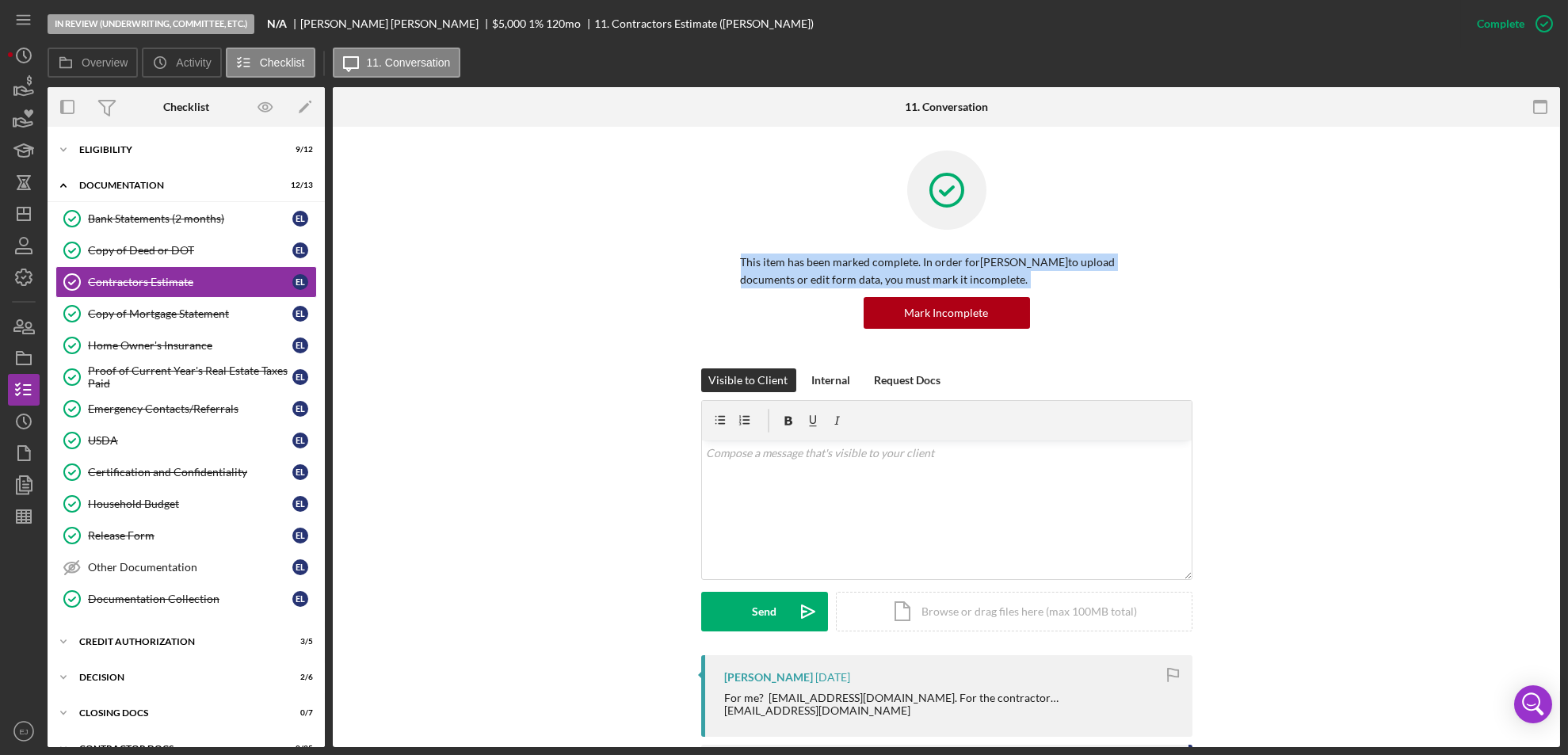
click at [620, 255] on div "This item has been marked complete. In order for [PERSON_NAME] to upload docume…" at bounding box center [947, 259] width 1179 height 217
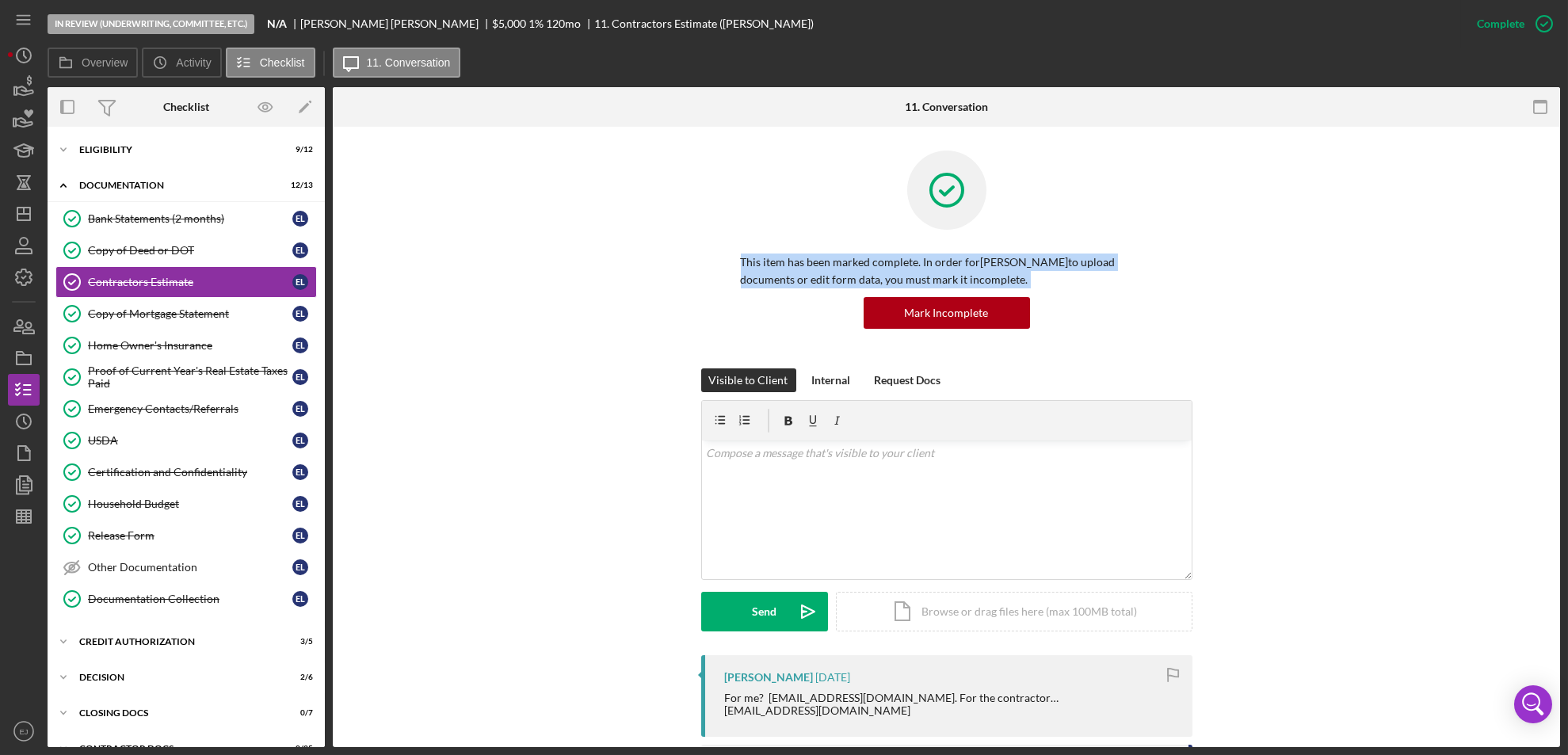
click at [620, 255] on div "This item has been marked complete. In order for [PERSON_NAME] to upload docume…" at bounding box center [947, 259] width 1179 height 217
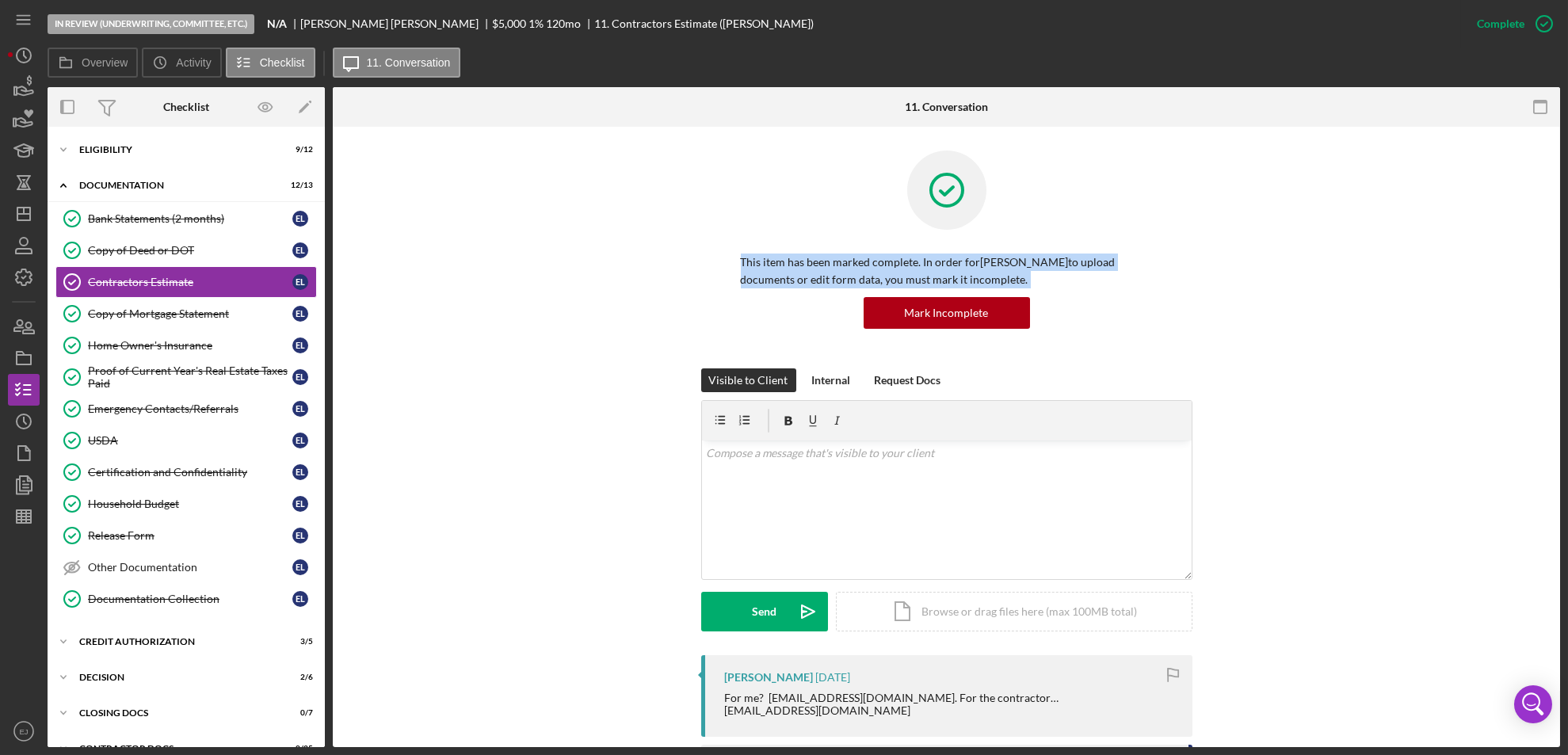
click at [620, 255] on div "This item has been marked complete. In order for [PERSON_NAME] to upload docume…" at bounding box center [947, 259] width 1179 height 217
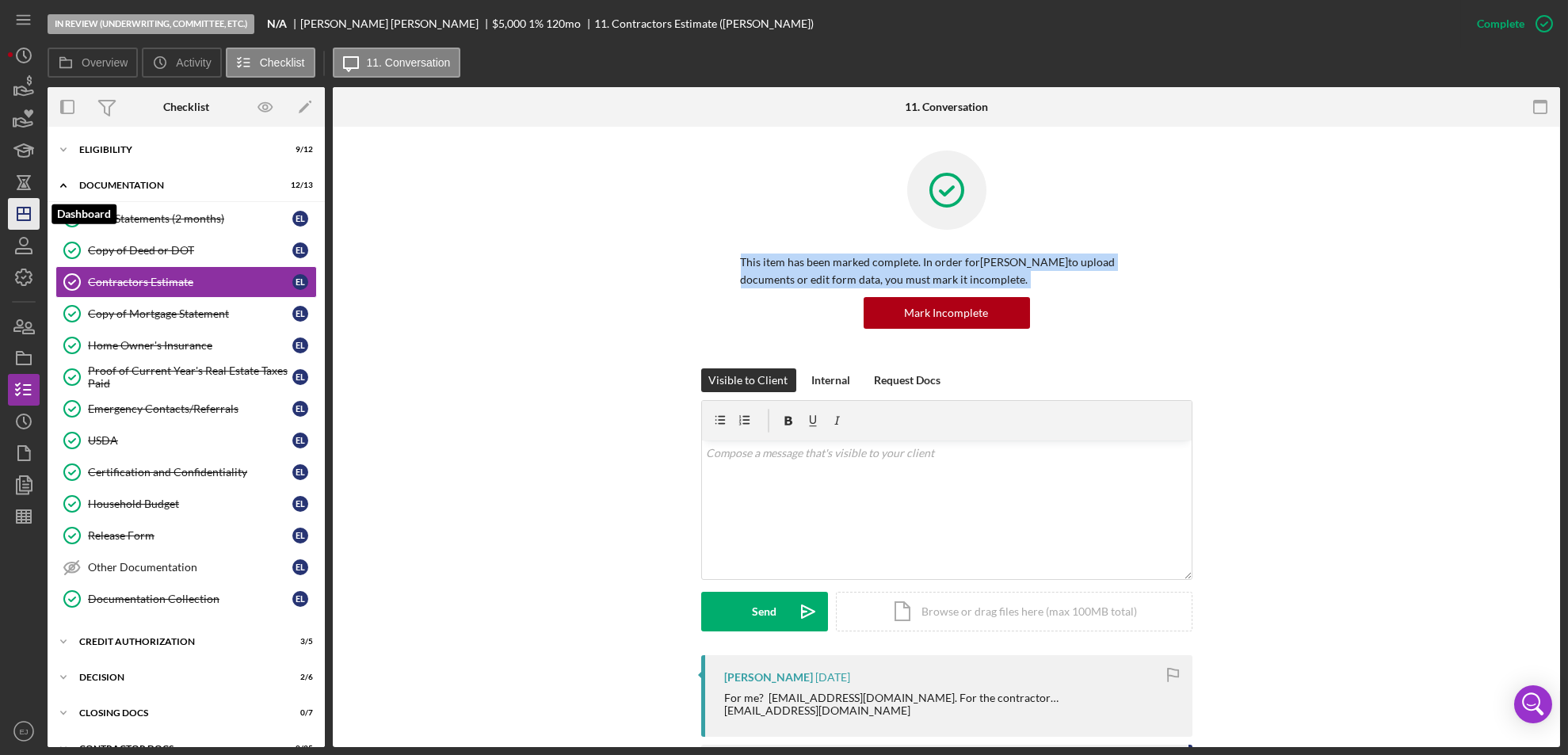
click at [30, 208] on polygon "button" at bounding box center [24, 214] width 13 height 13
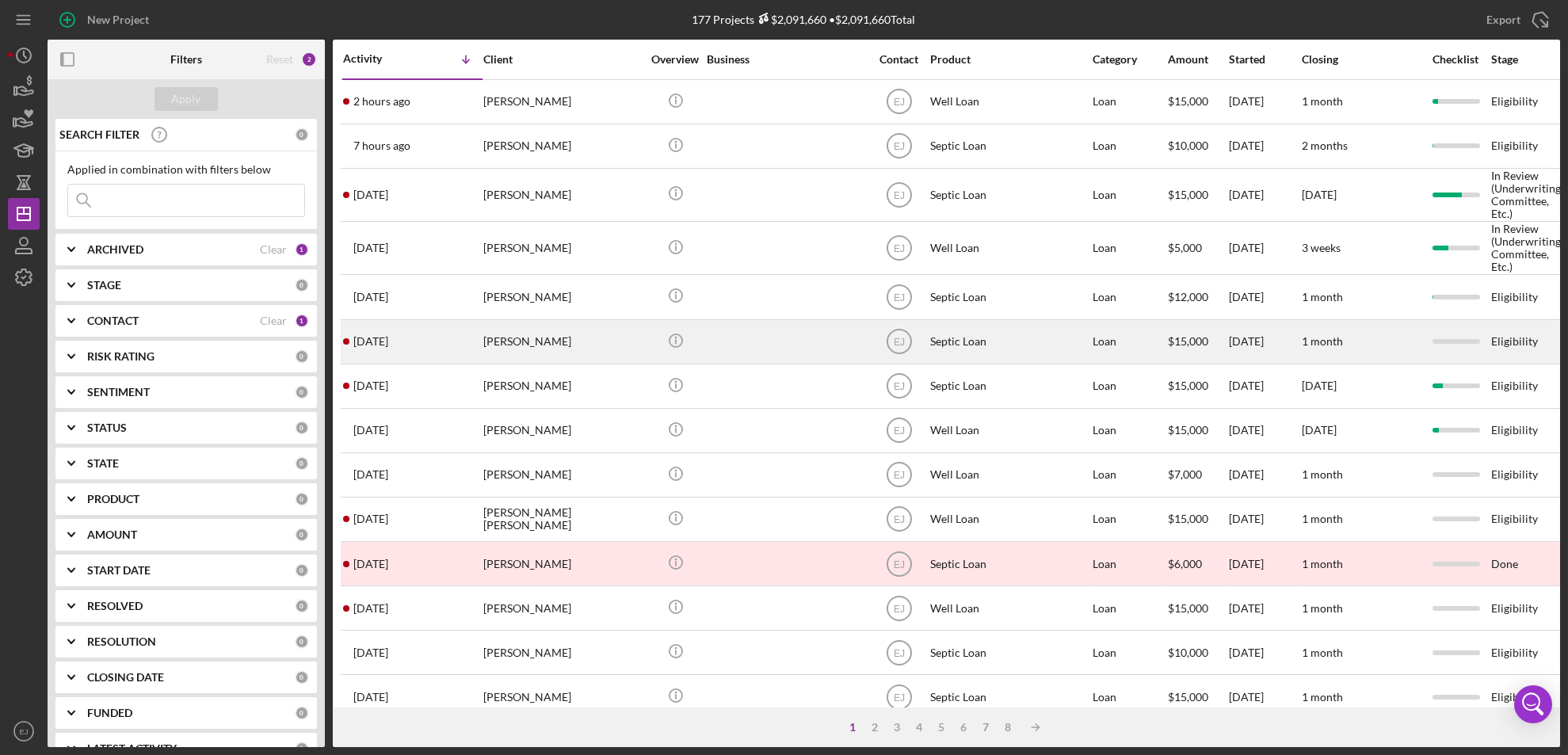
click at [515, 361] on div "[PERSON_NAME]" at bounding box center [562, 342] width 159 height 42
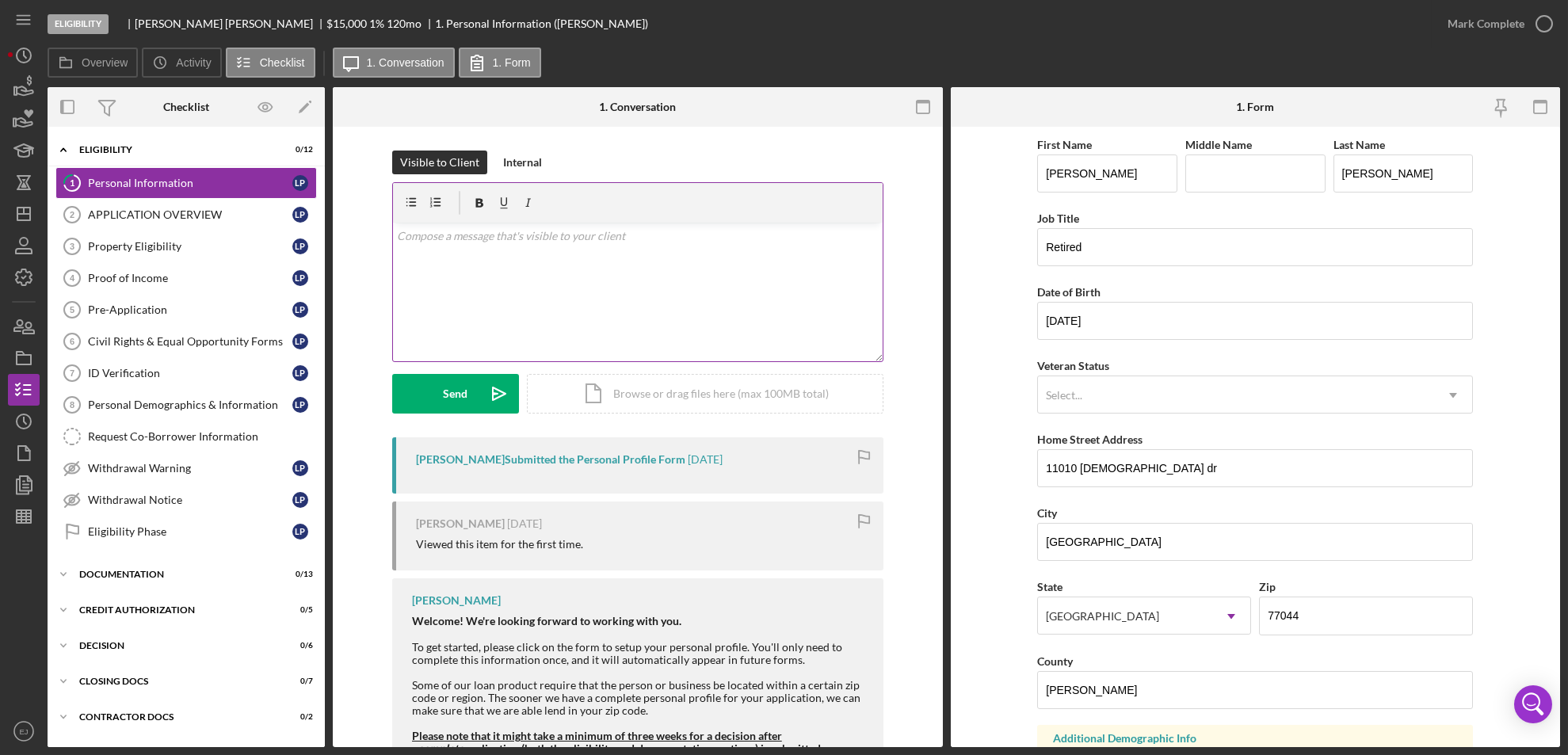
click at [459, 256] on div "v Color teal Color pink Remove color Add row above Add row below Add column bef…" at bounding box center [637, 292] width 490 height 138
click at [606, 250] on div "v Color teal Color pink Remove color Add row above Add row below Add column bef…" at bounding box center [637, 292] width 490 height 138
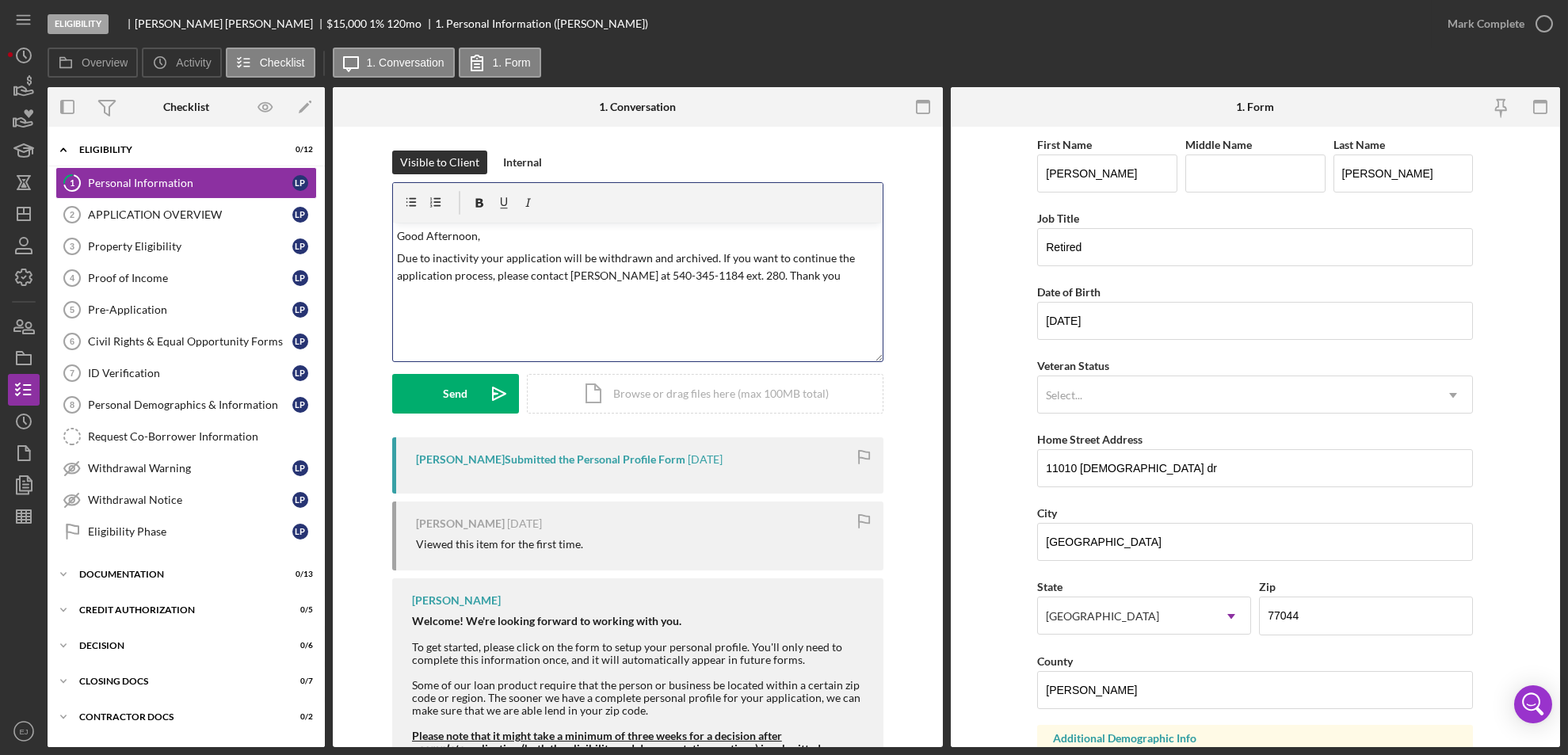
click at [477, 254] on p "Due to inactivity your application will be withdrawn and archived. If you want …" at bounding box center [637, 267] width 481 height 36
click at [439, 274] on p "Due to your property not being in our service area your application will be wit…" at bounding box center [637, 275] width 481 height 53
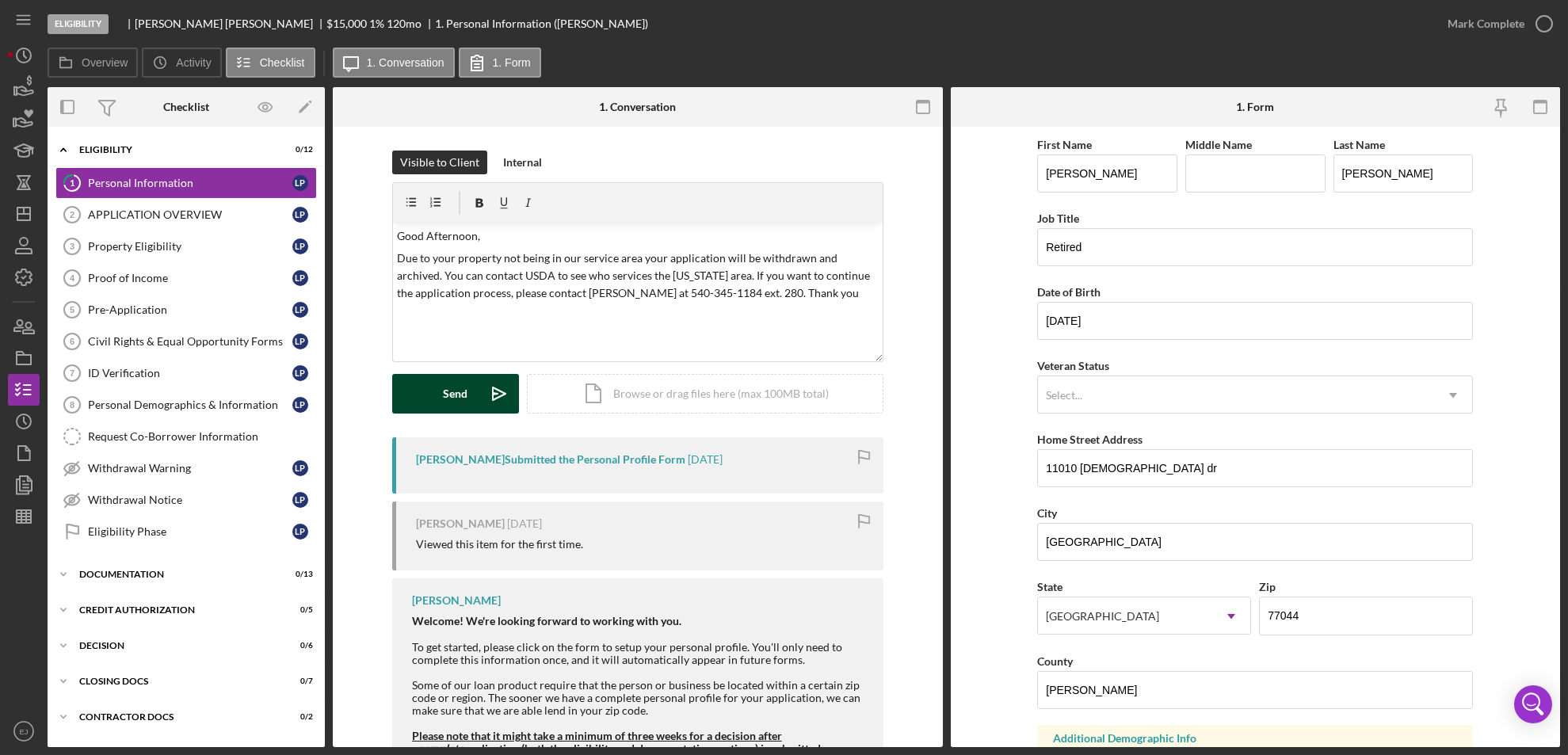
click at [470, 399] on button "Send Icon/icon-invite-send" at bounding box center [455, 393] width 127 height 40
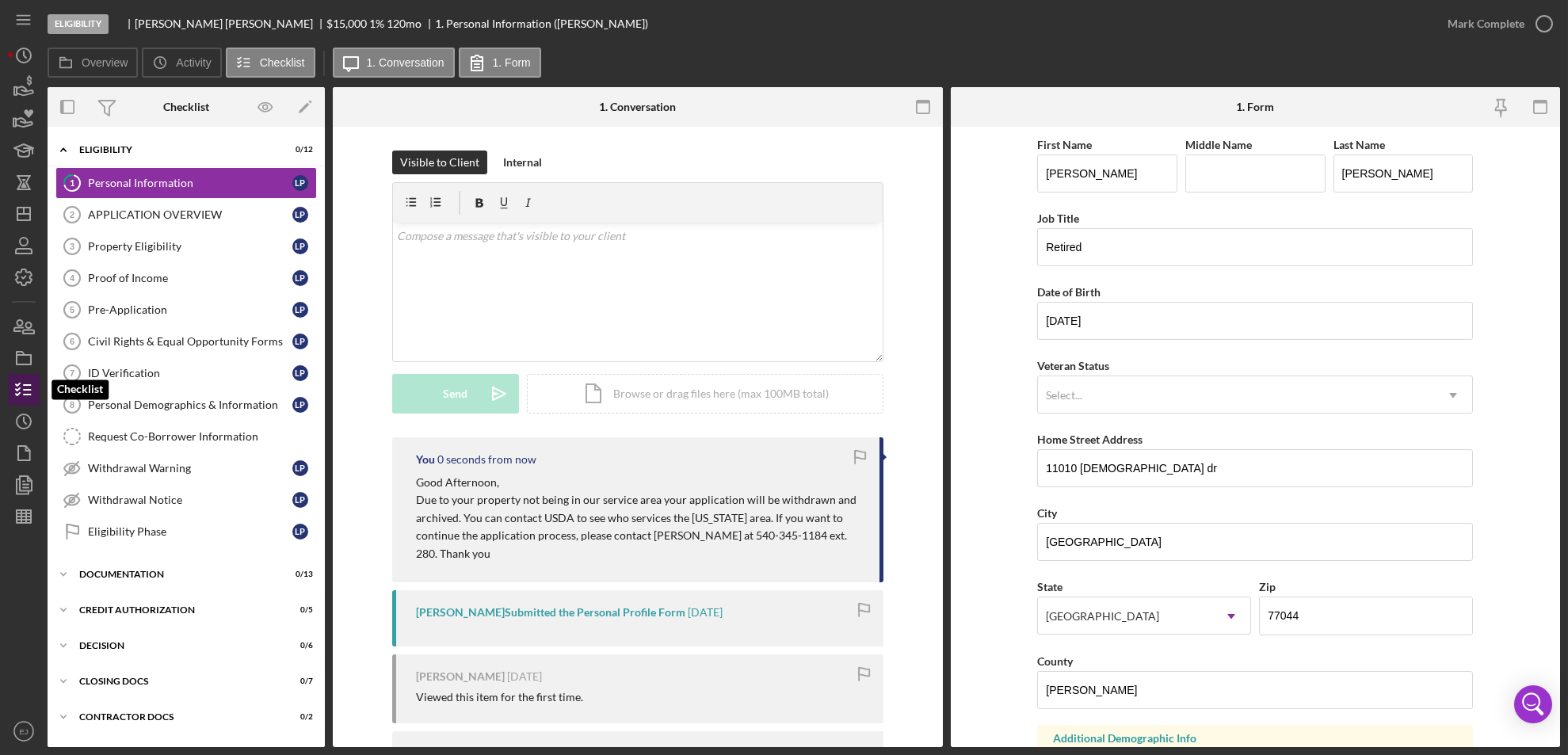
click at [27, 386] on icon "button" at bounding box center [24, 389] width 40 height 40
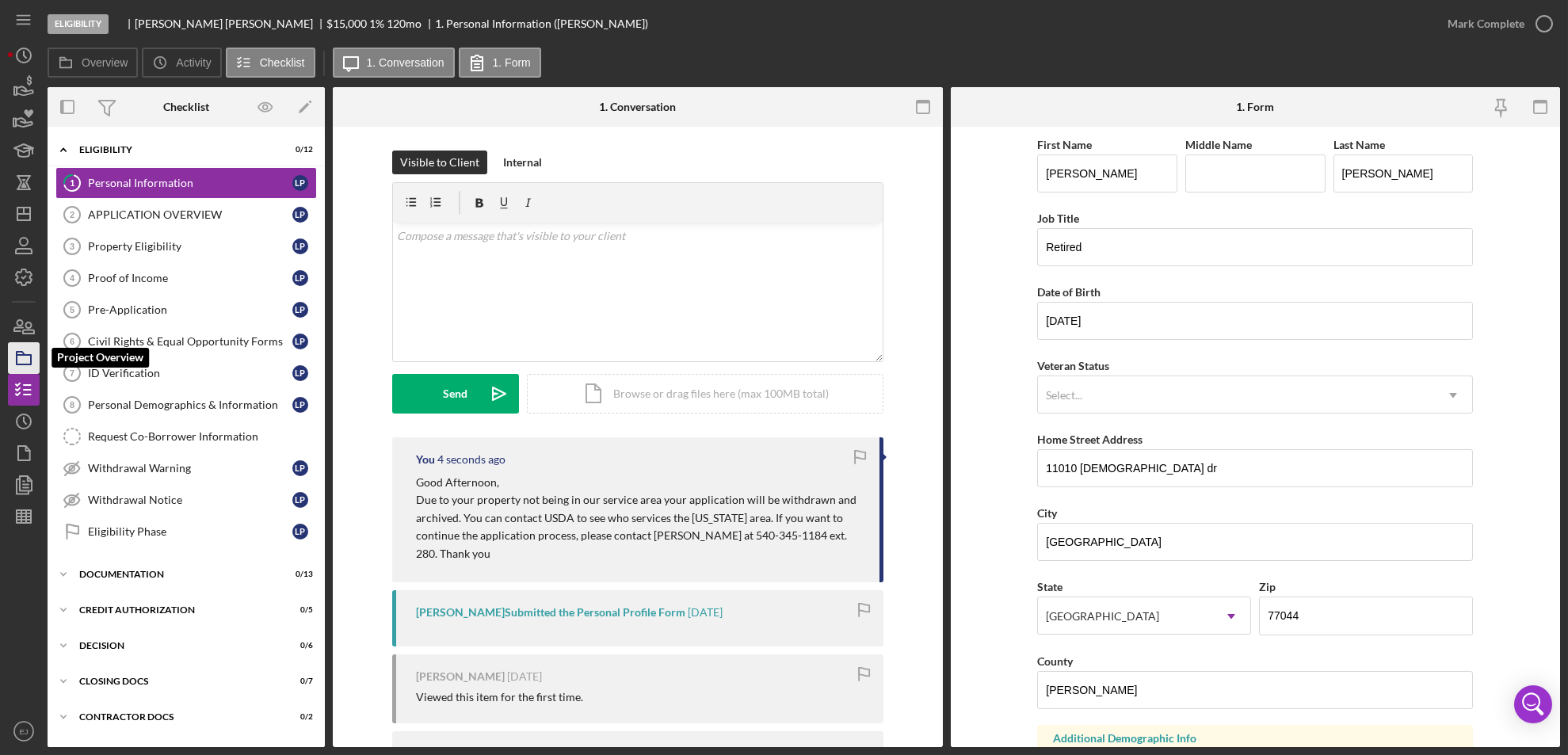
click at [16, 352] on polygon "button" at bounding box center [20, 353] width 8 height 3
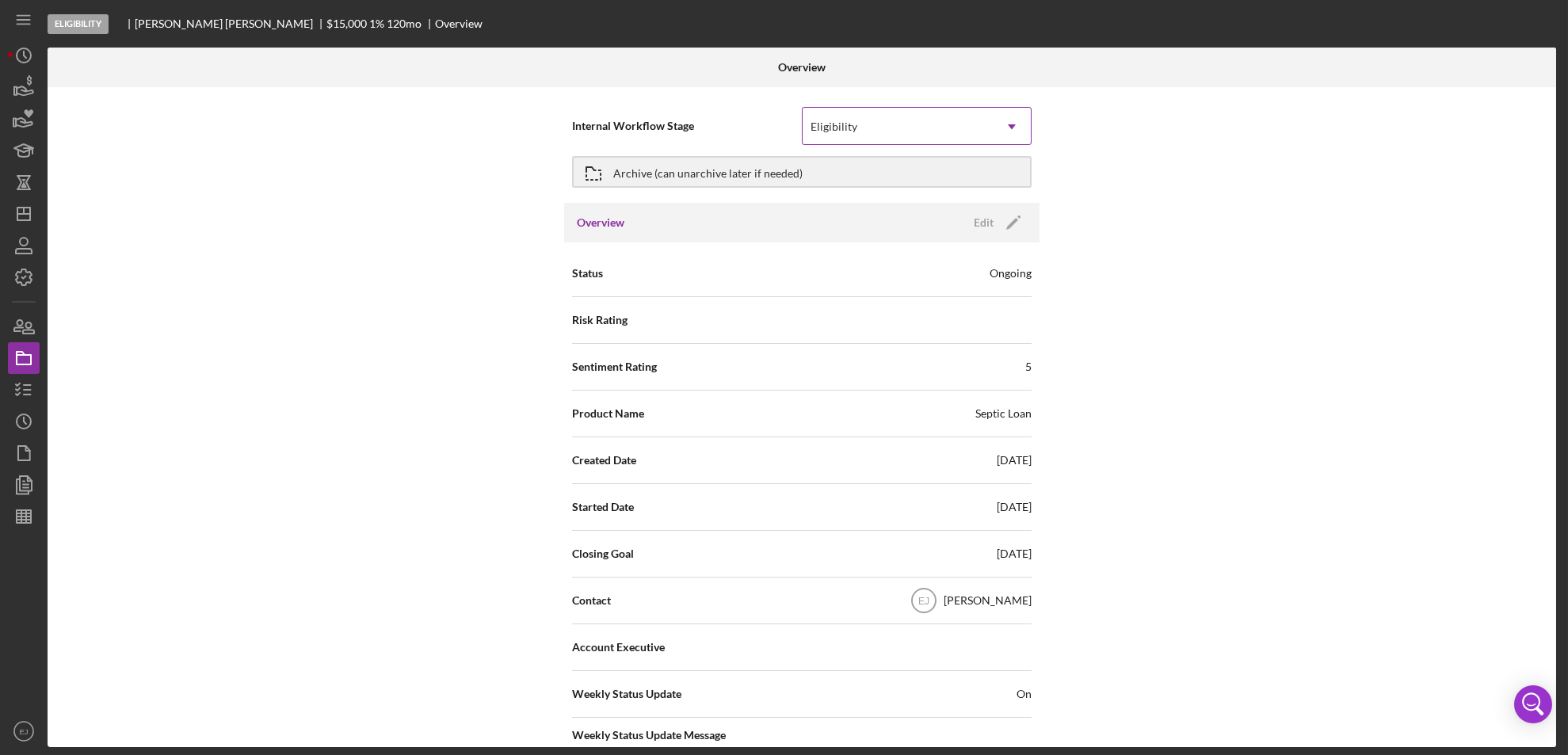
click at [993, 119] on icon "Icon/Dropdown Arrow" at bounding box center [1012, 126] width 38 height 38
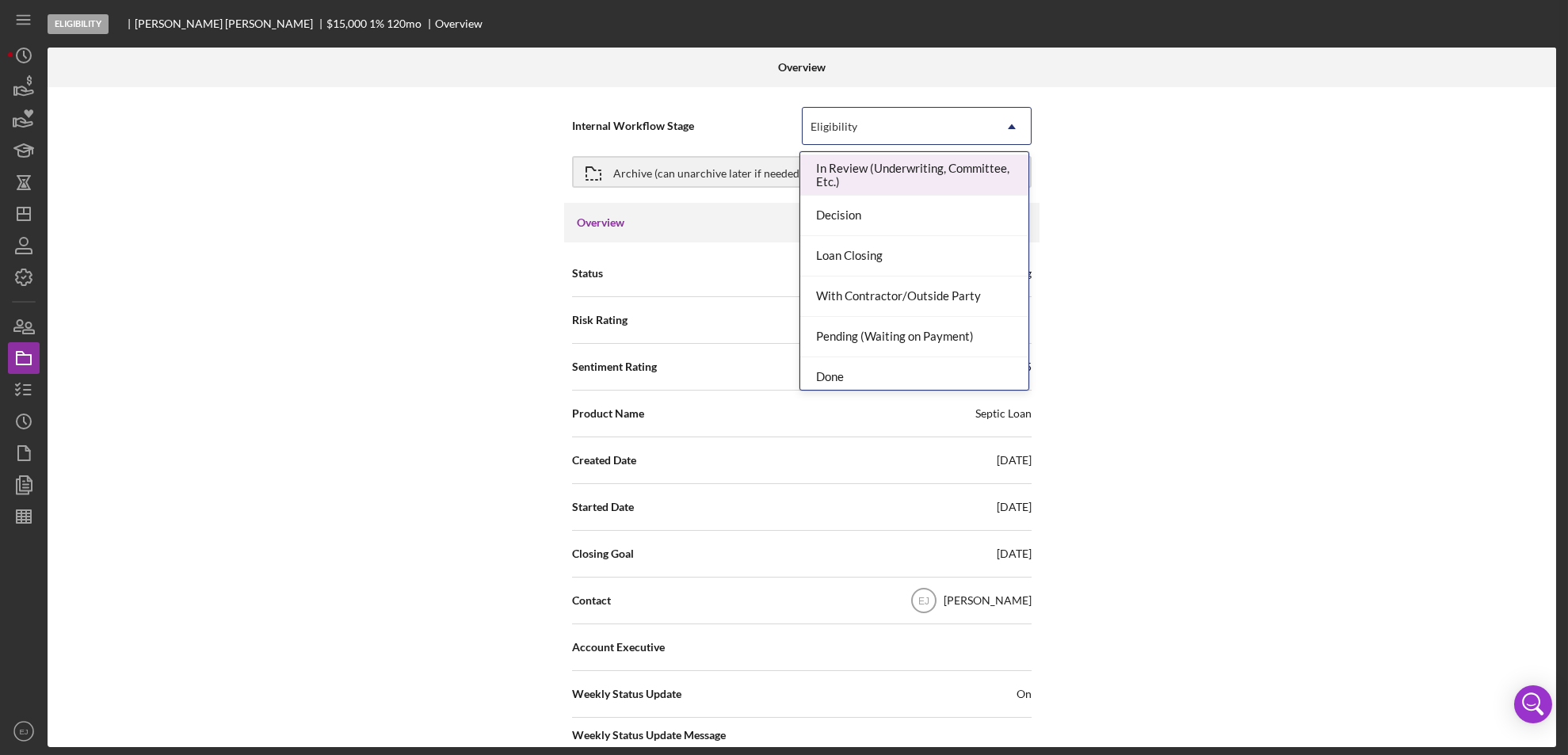
click at [1028, 332] on div "Eligibility Application In Review (Underwriting, Committee, Etc.) Decision Loan…" at bounding box center [914, 271] width 230 height 239
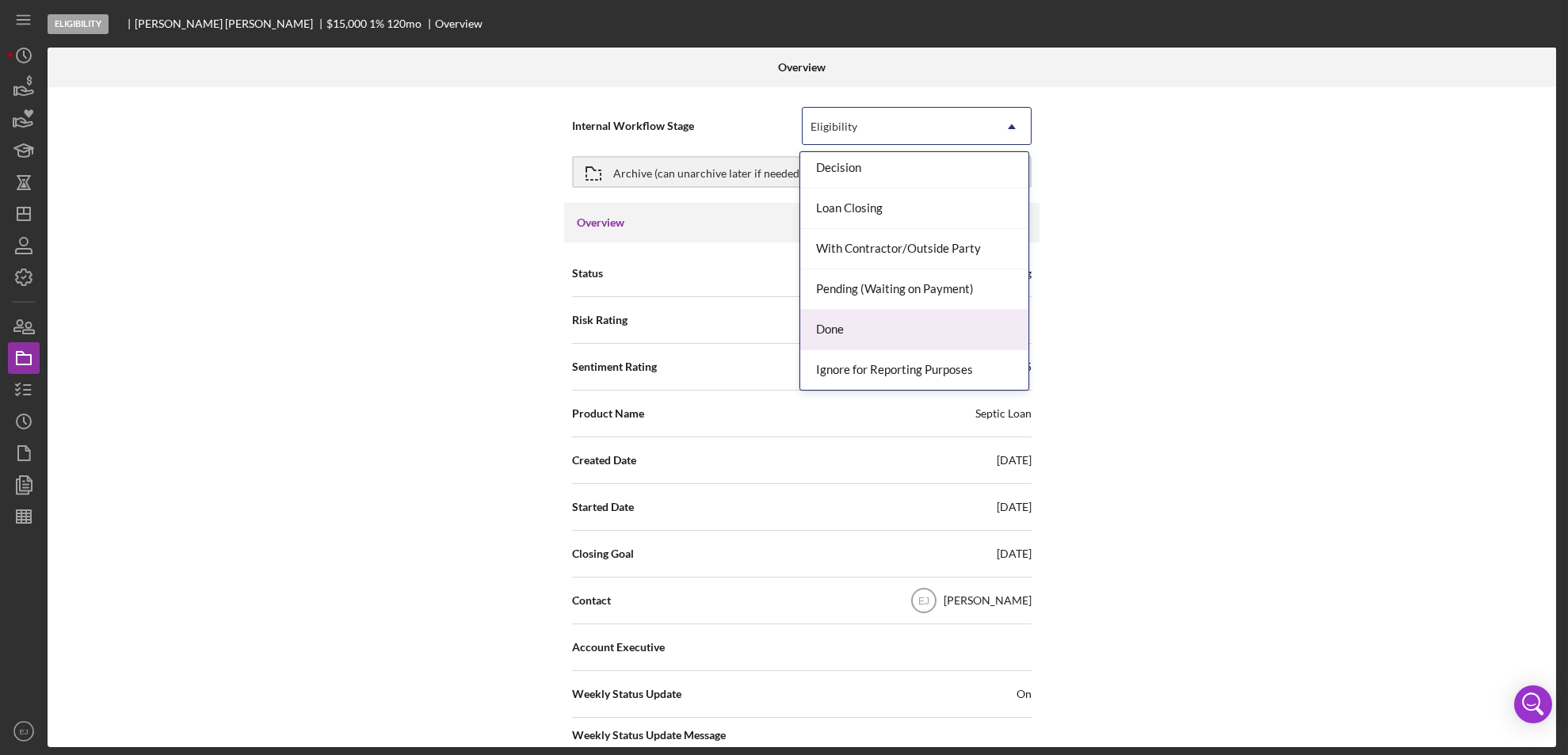
click at [972, 316] on div "Done" at bounding box center [914, 330] width 228 height 41
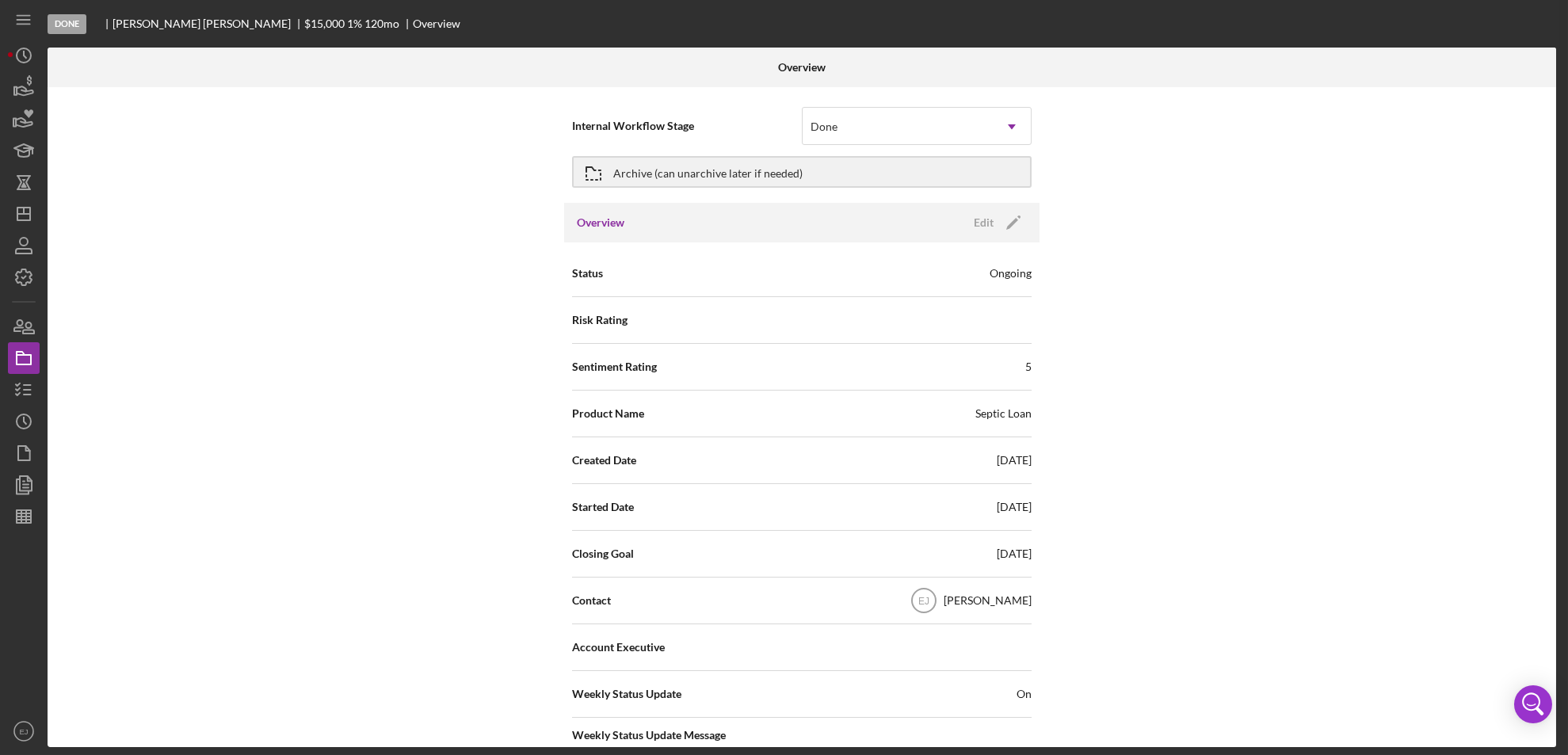
click at [1232, 533] on div "Internal Workflow Stage Done Icon/Dropdown Arrow Archive (can unarchive later i…" at bounding box center [802, 417] width 1509 height 660
click at [1323, 314] on div "Internal Workflow Stage Done Icon/Dropdown Arrow Archive (can unarchive later i…" at bounding box center [802, 417] width 1509 height 660
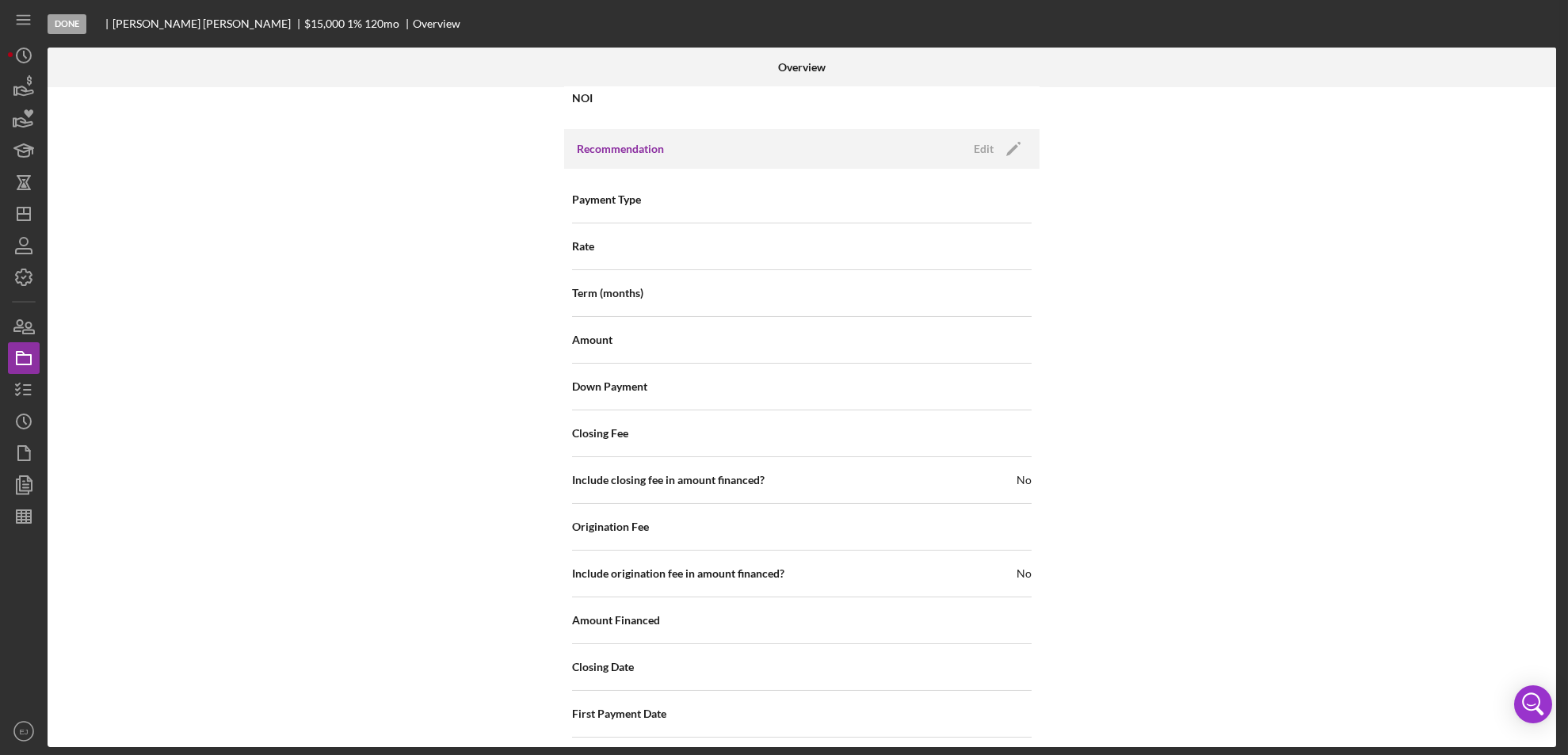
scroll to position [1673, 0]
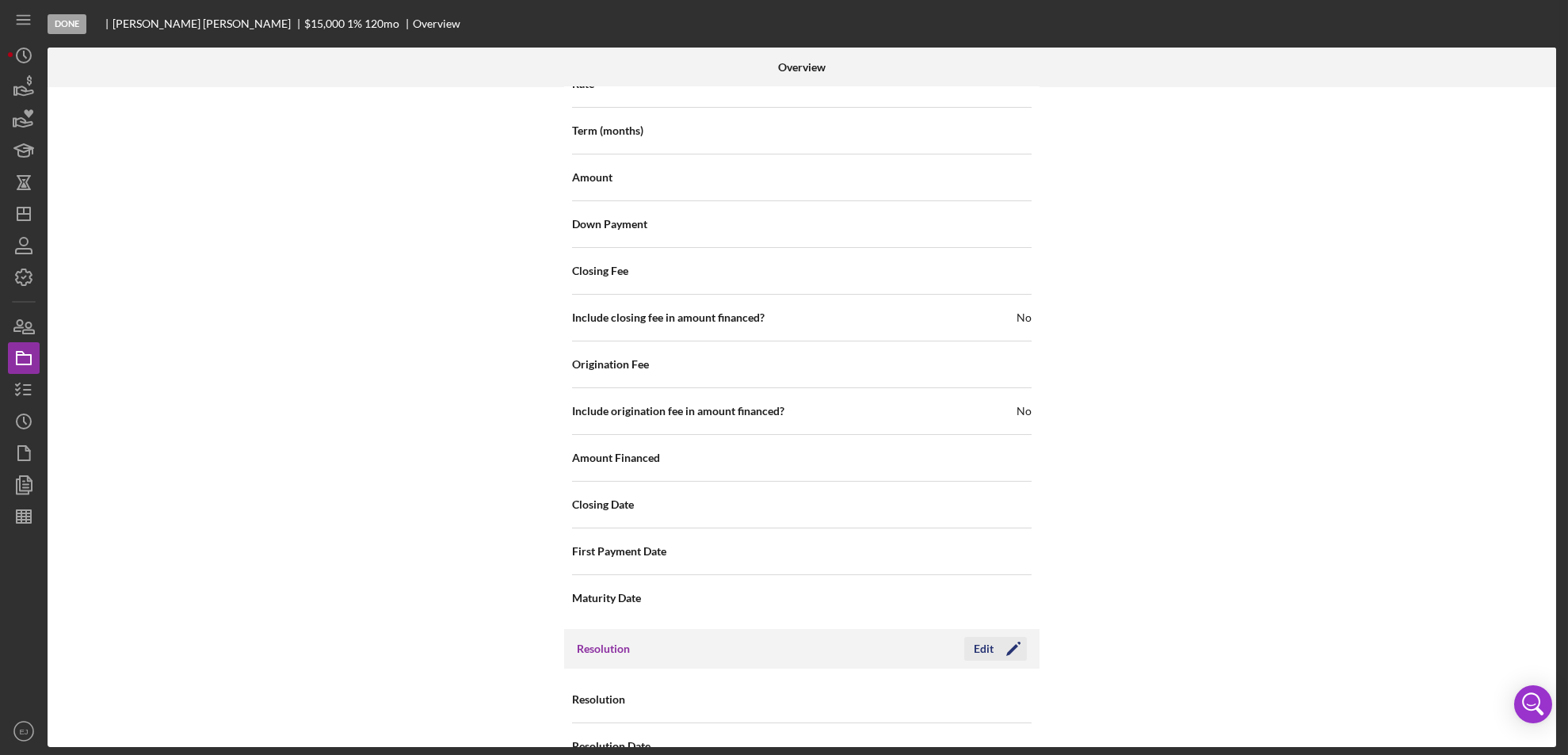
click at [999, 638] on icon "Icon/Edit" at bounding box center [1013, 648] width 40 height 40
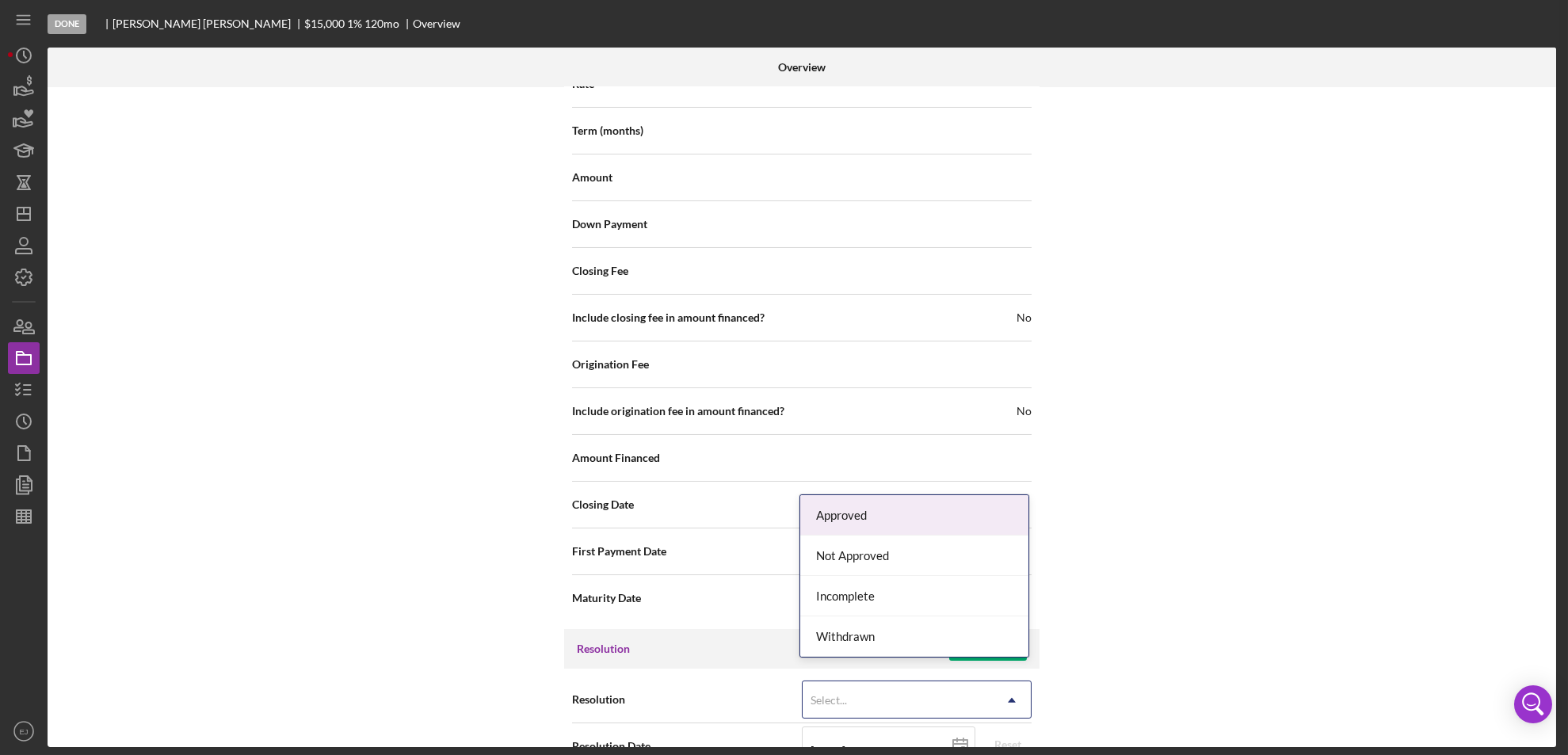
click at [1001, 695] on icon "Icon/Dropdown Arrow" at bounding box center [1012, 700] width 38 height 38
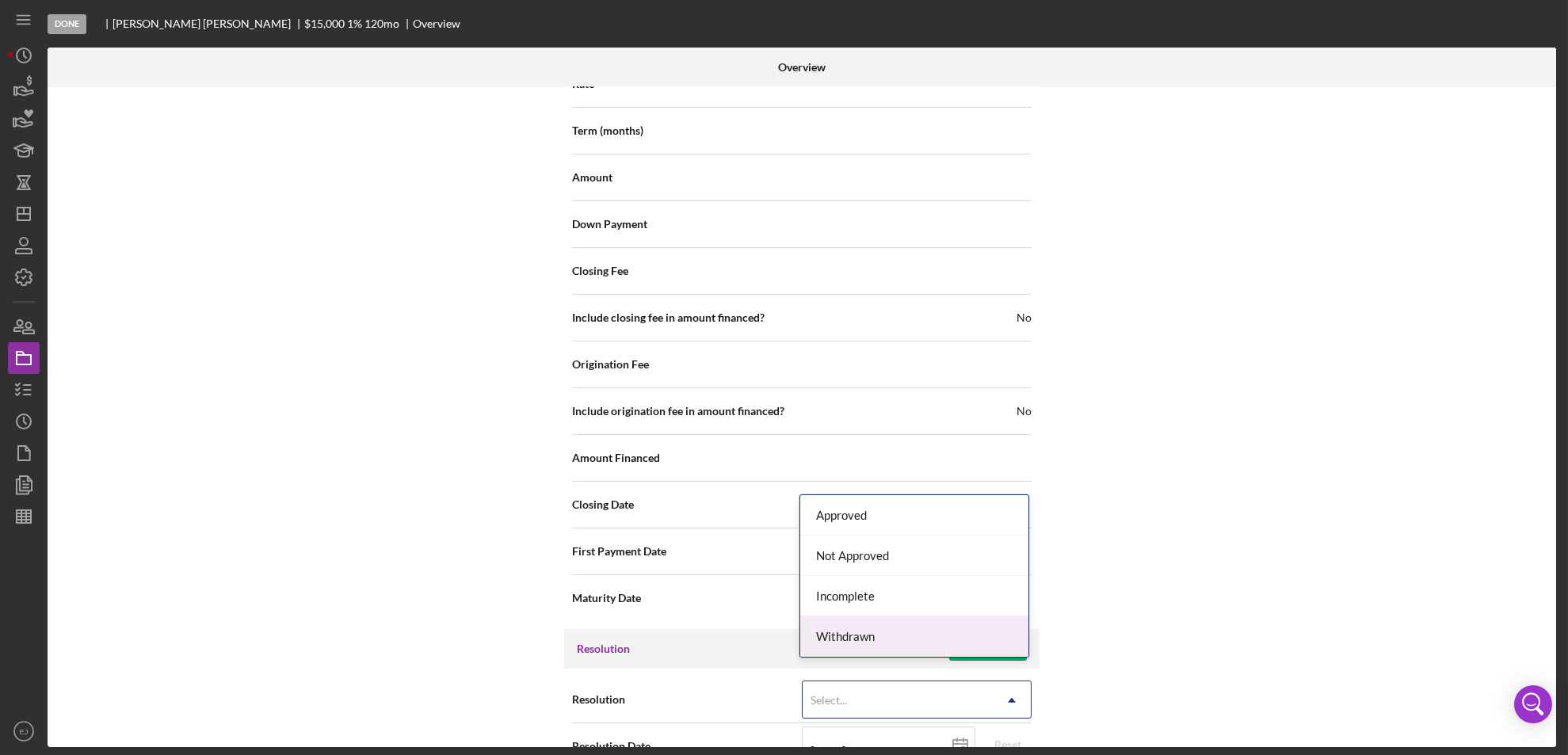
click at [964, 638] on div "Withdrawn" at bounding box center [914, 637] width 228 height 41
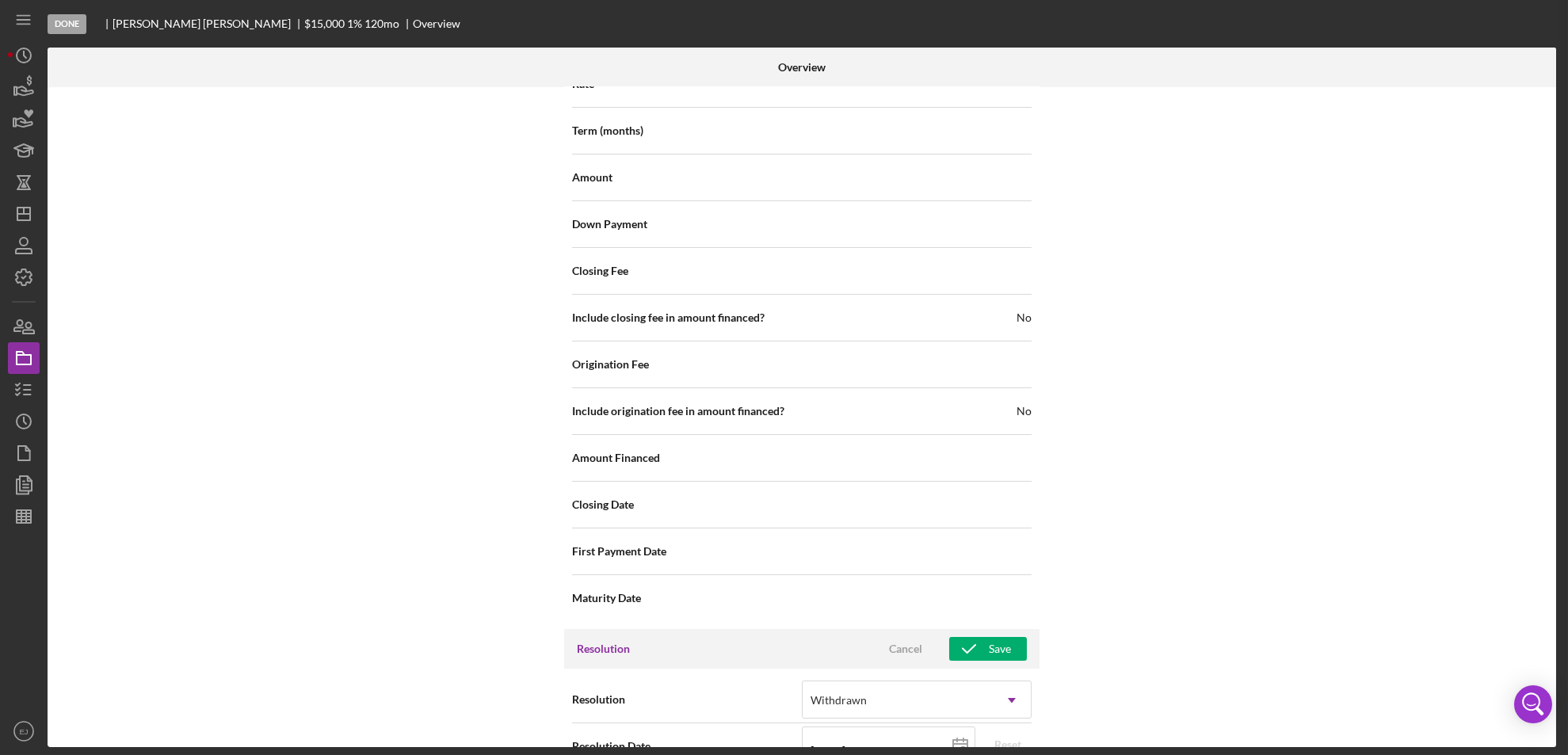
click at [1246, 684] on div "Internal Workflow Stage Done Icon/Dropdown Arrow Archive (can unarchive later i…" at bounding box center [802, 417] width 1509 height 660
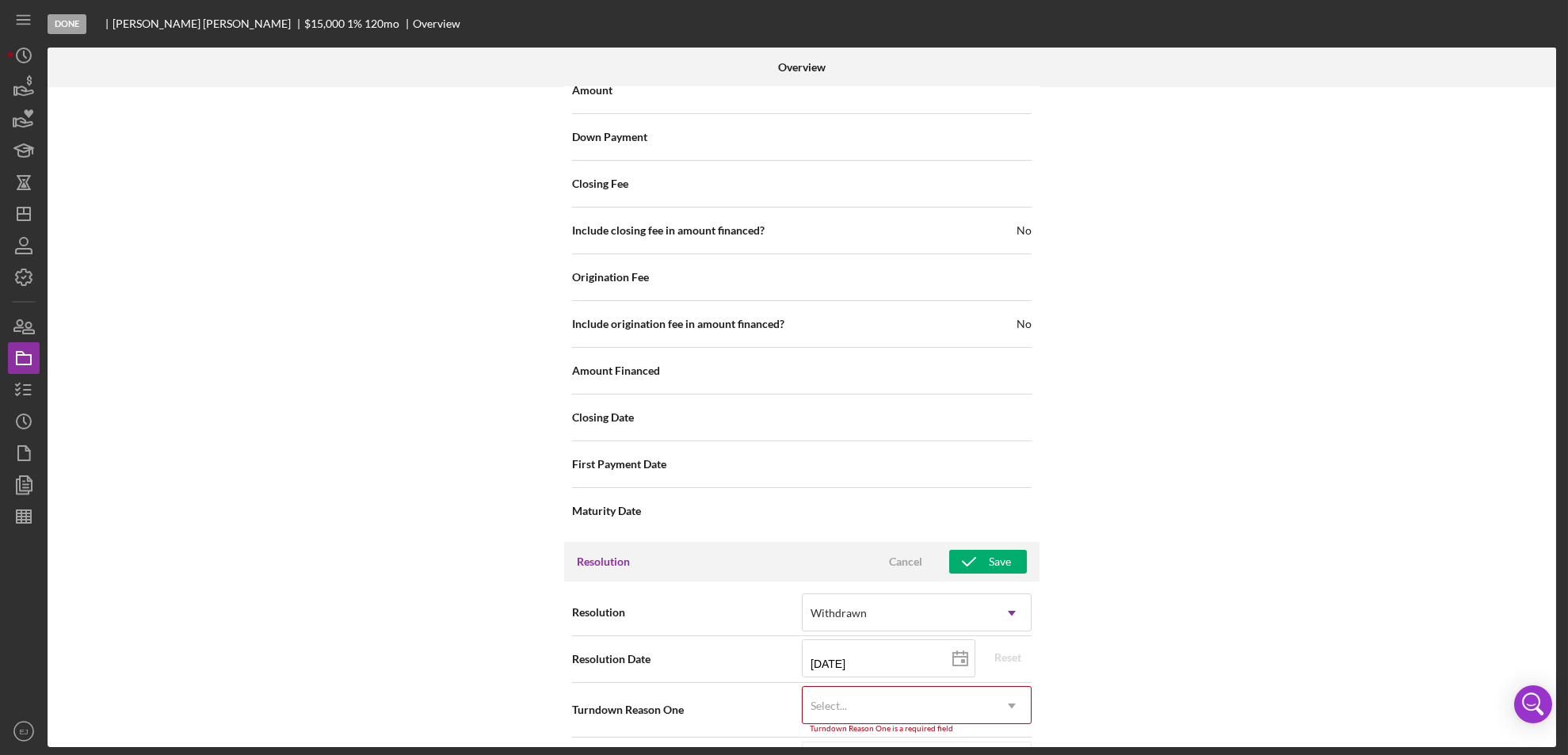
scroll to position [1795, 0]
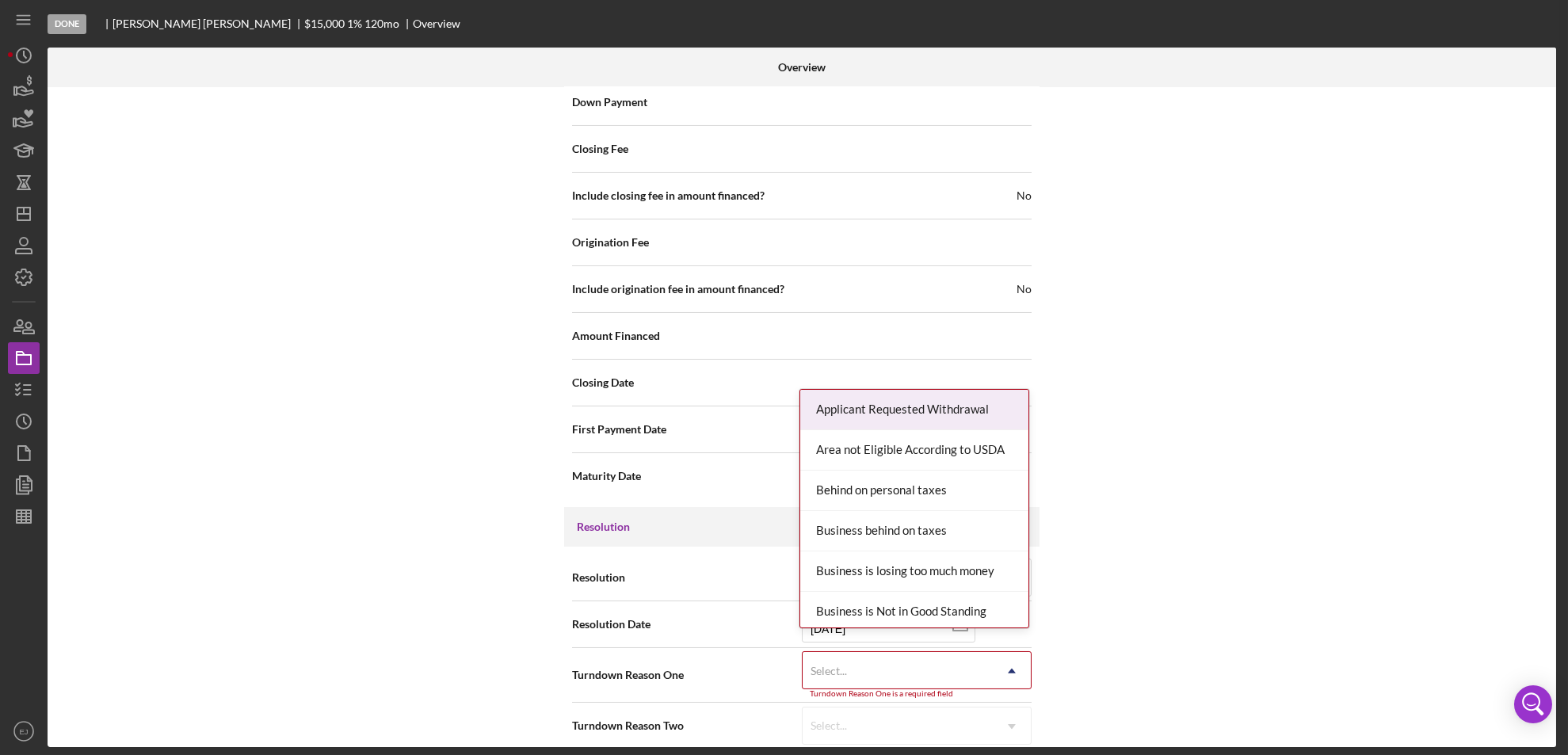
click at [1005, 652] on icon "Icon/Dropdown Arrow" at bounding box center [1012, 670] width 38 height 38
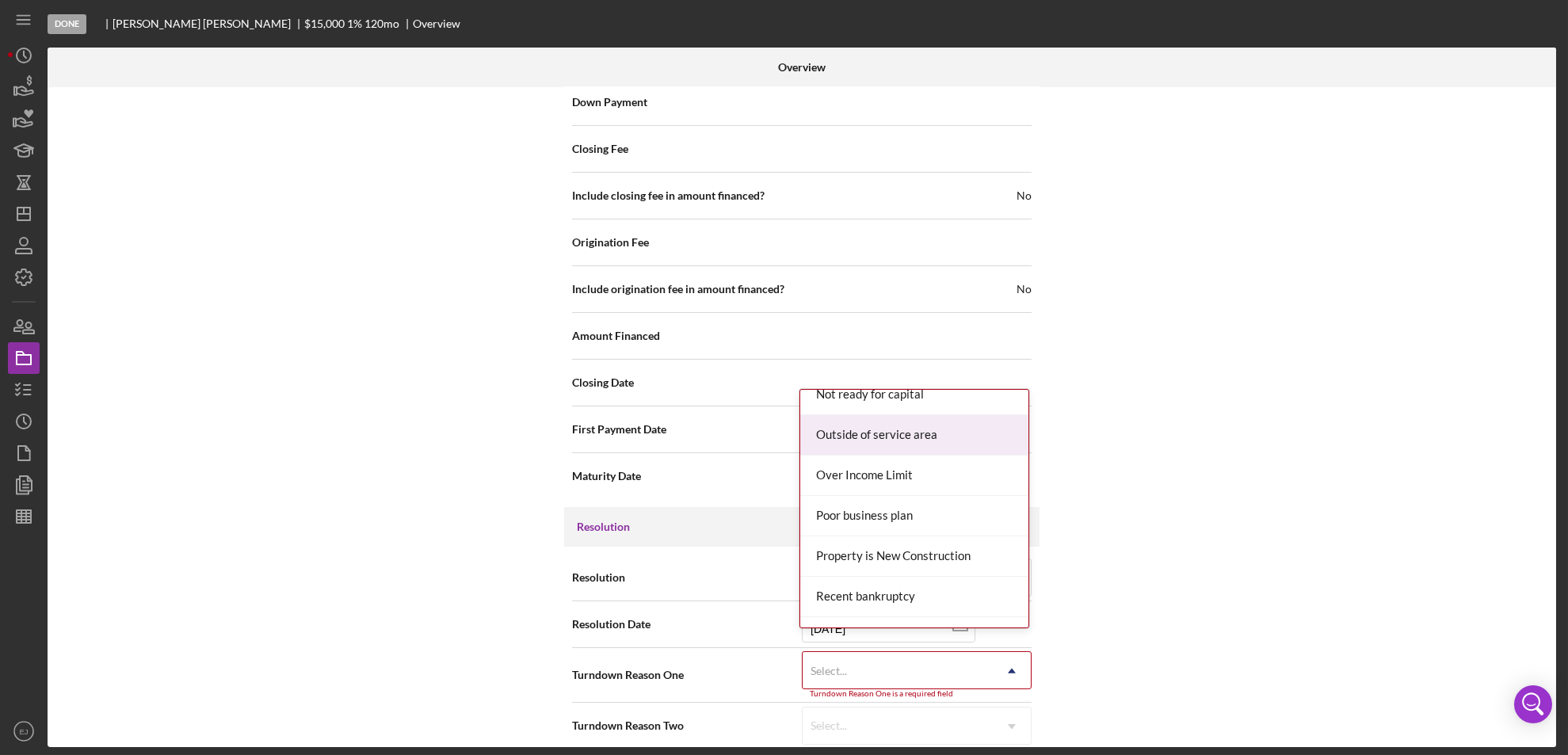
click at [923, 437] on div "Outside of service area" at bounding box center [914, 436] width 228 height 41
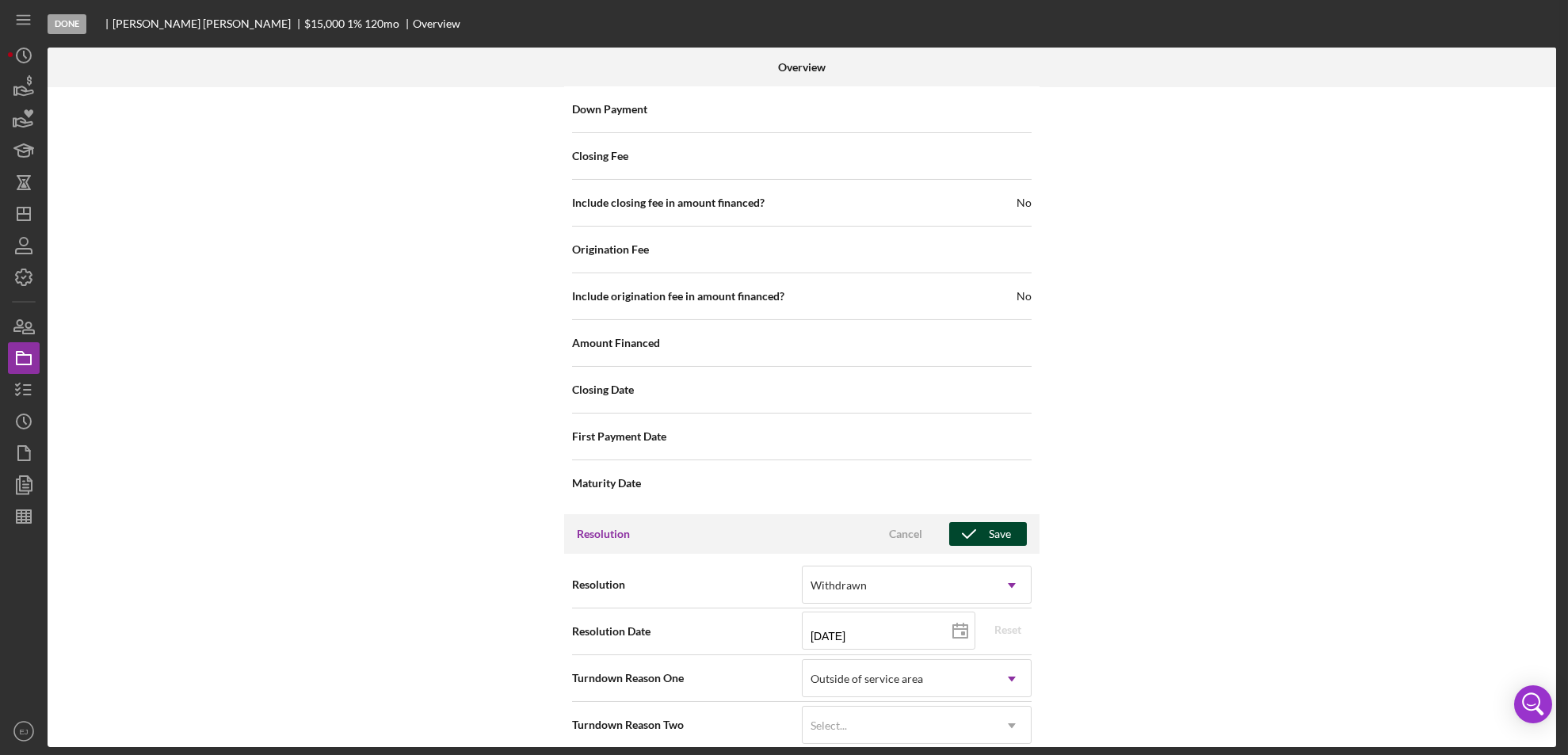
click at [998, 522] on div "Save" at bounding box center [999, 533] width 22 height 24
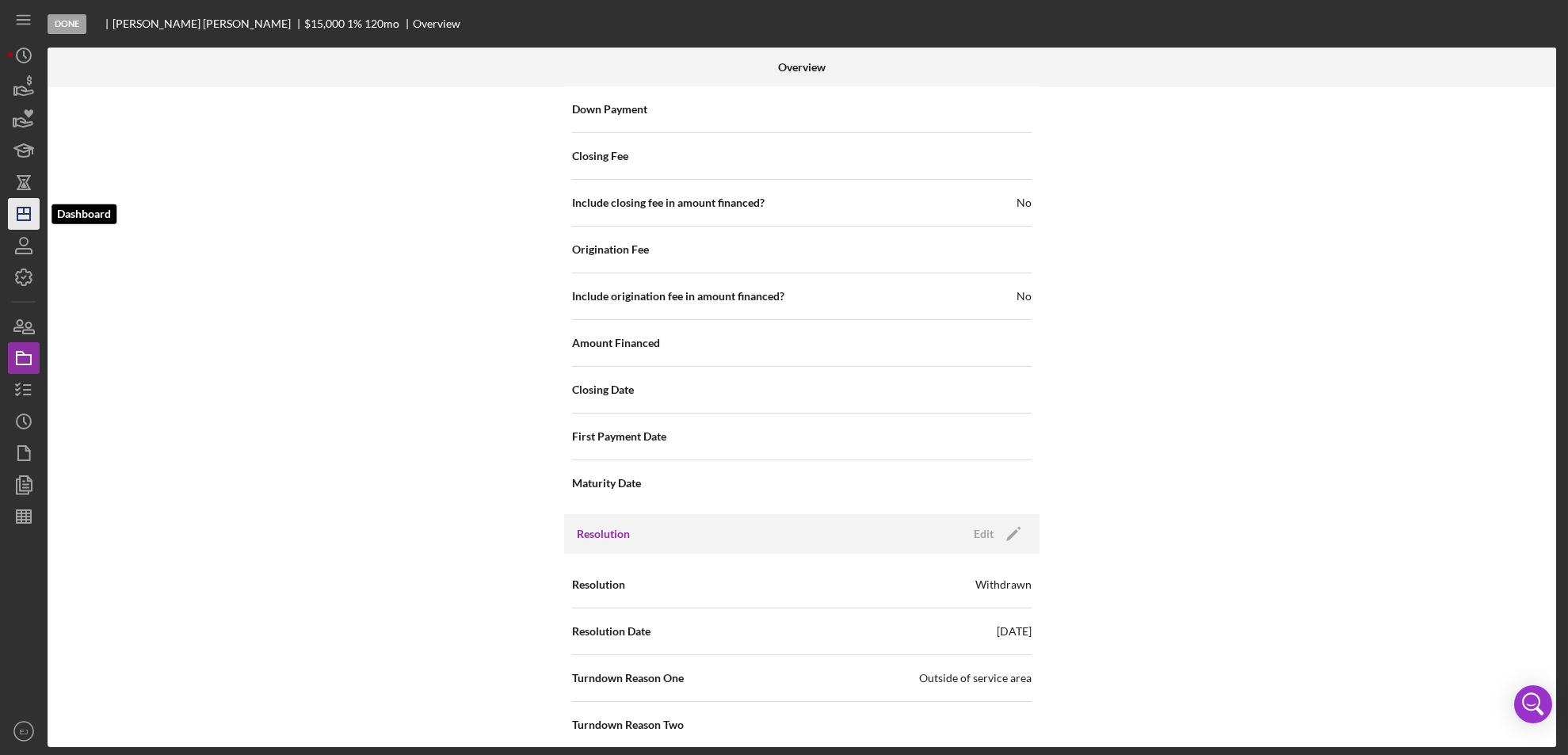
click at [15, 218] on icon "Icon/Dashboard" at bounding box center [24, 213] width 40 height 40
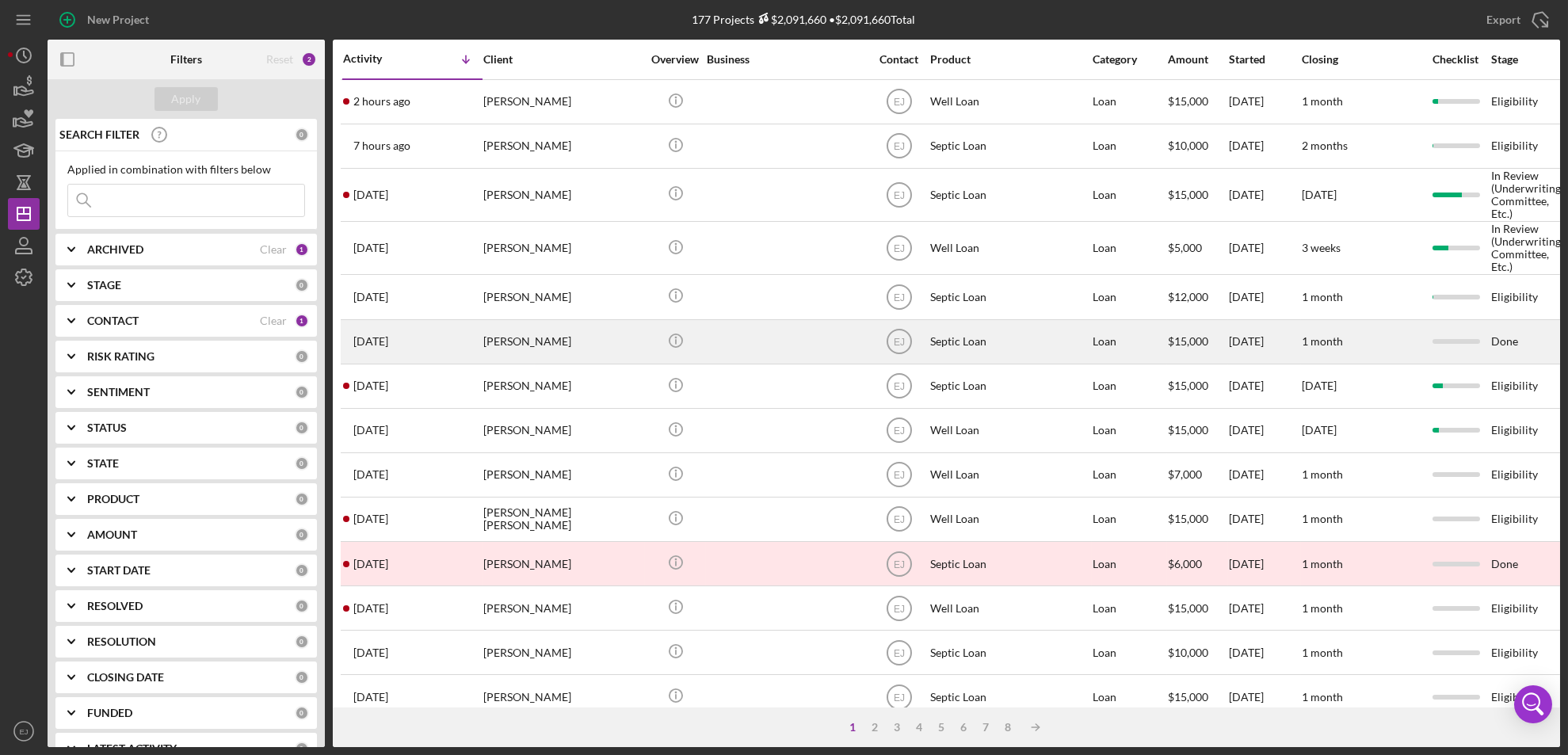
click at [488, 351] on div "[PERSON_NAME]" at bounding box center [562, 342] width 159 height 42
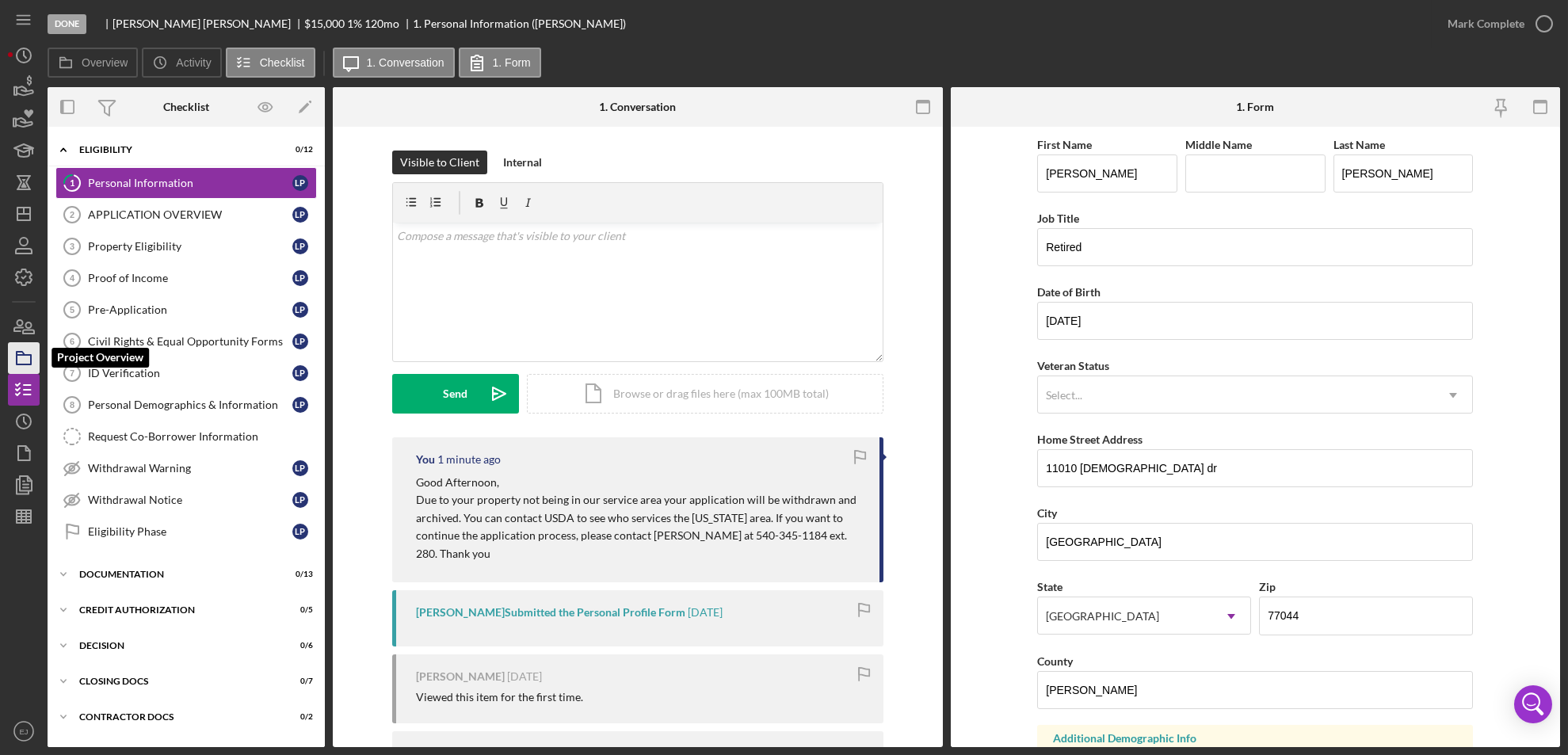
click at [16, 357] on rect "button" at bounding box center [24, 360] width 15 height 10
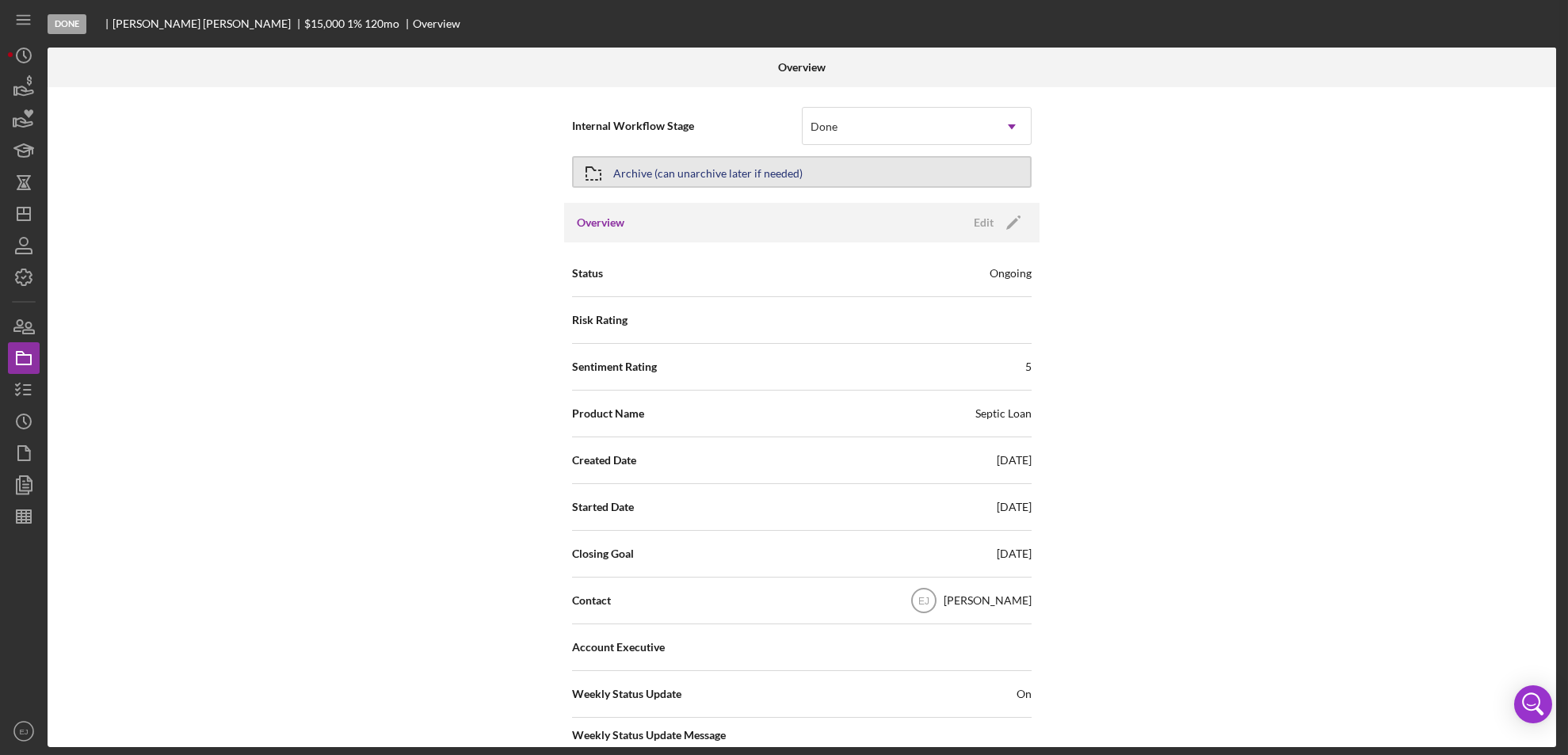
click at [753, 173] on div "Archive (can unarchive later if needed)" at bounding box center [708, 172] width 189 height 29
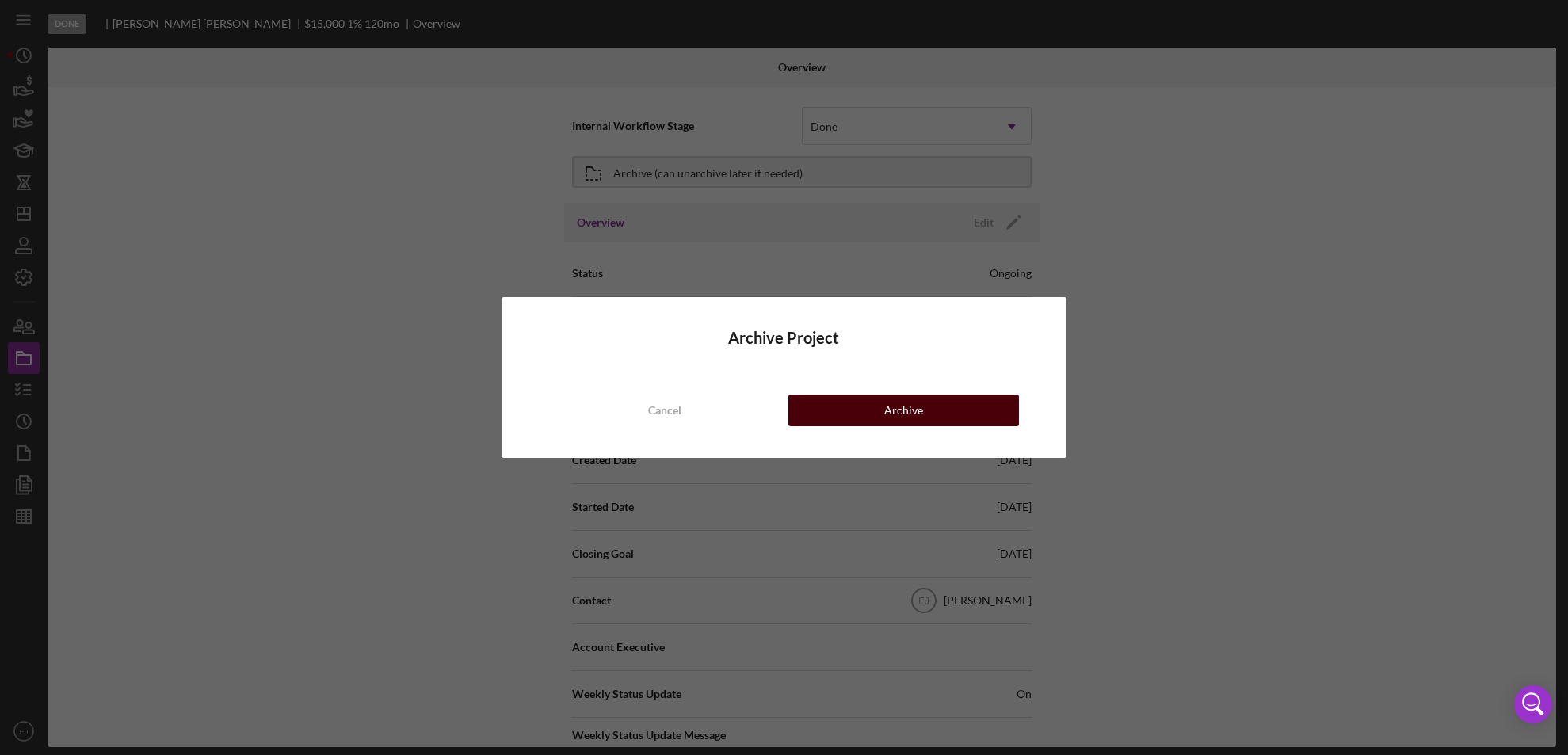
click at [849, 400] on button "Archive" at bounding box center [904, 410] width 231 height 32
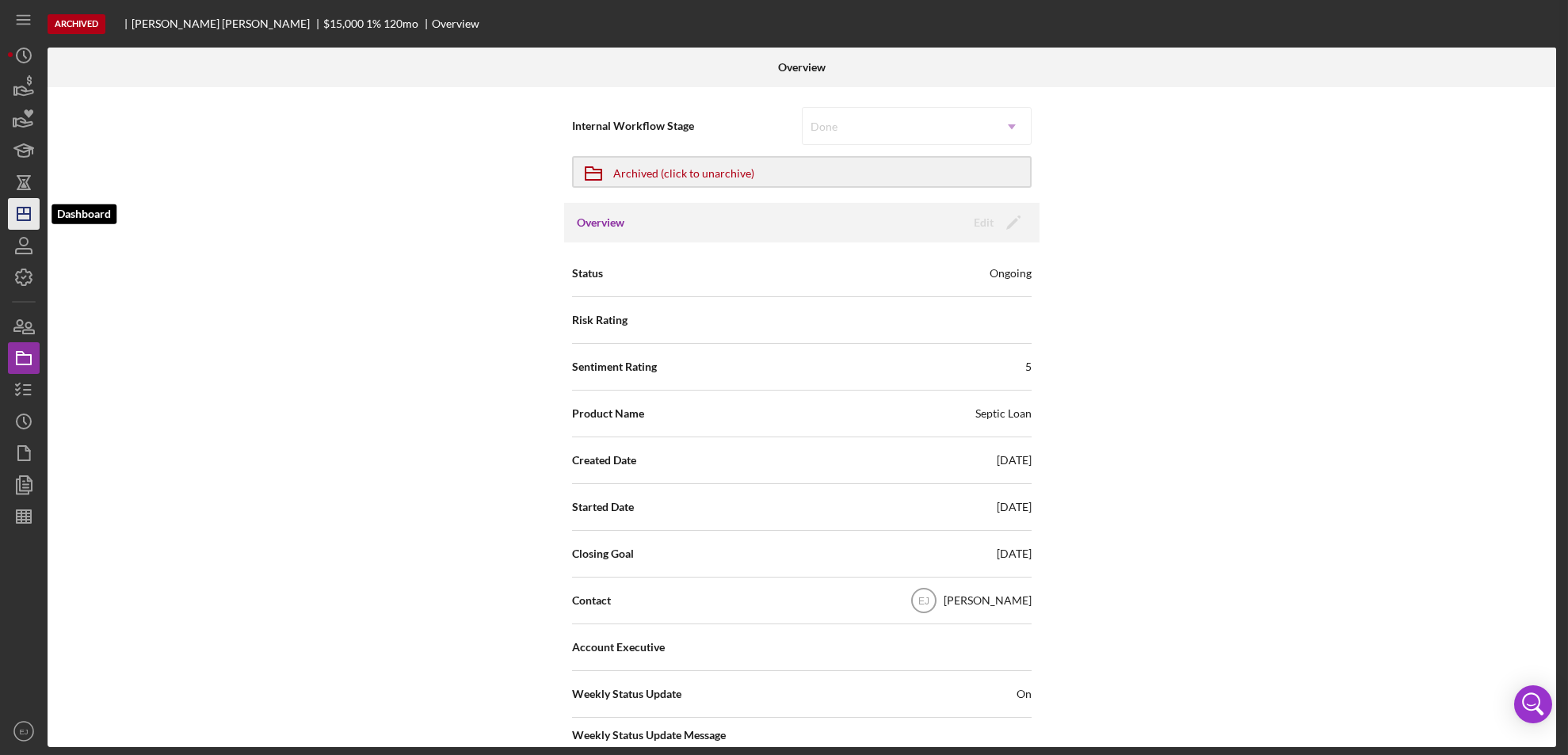
click at [25, 209] on icon "Icon/Dashboard" at bounding box center [24, 213] width 40 height 40
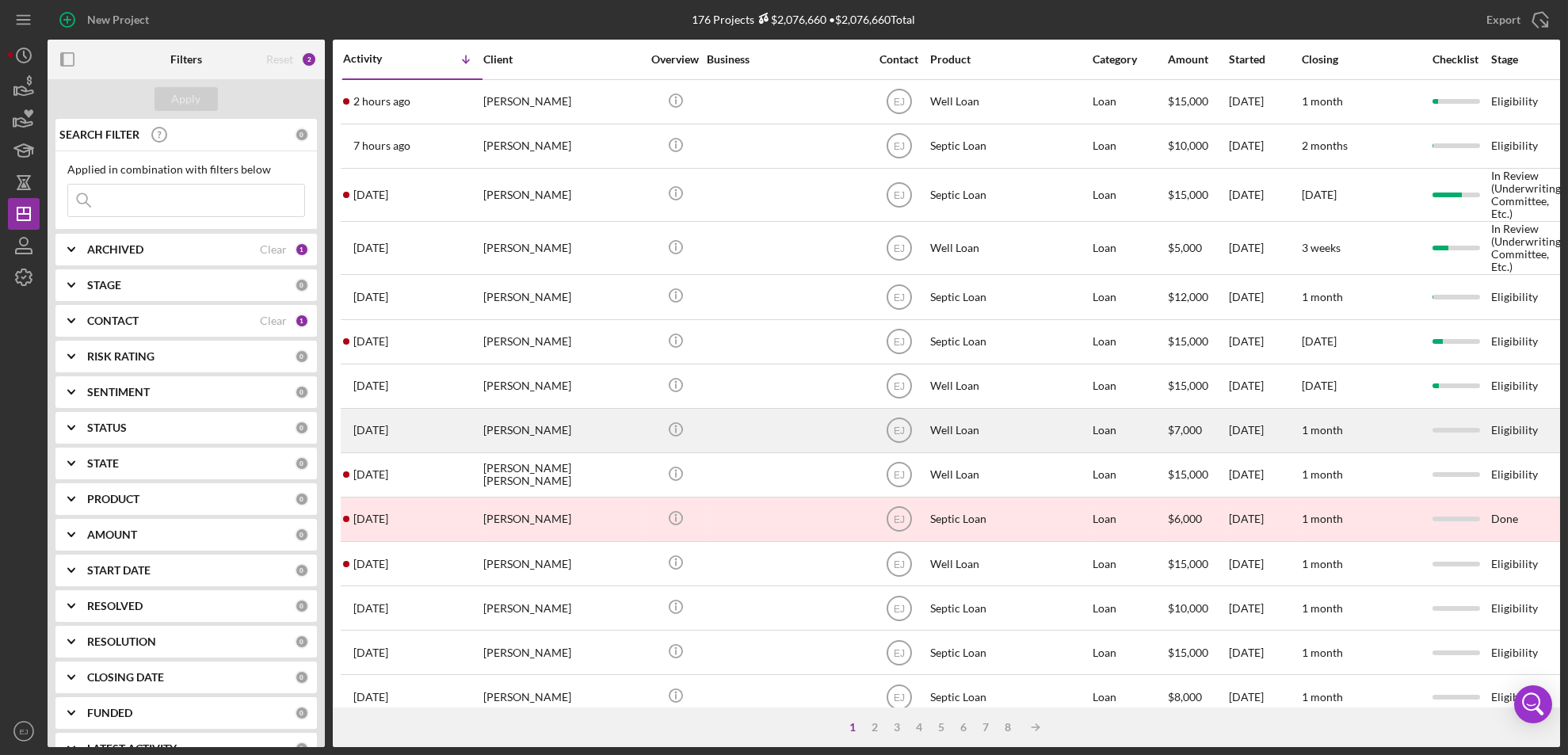
click at [1033, 434] on div "Well Loan" at bounding box center [1009, 431] width 159 height 42
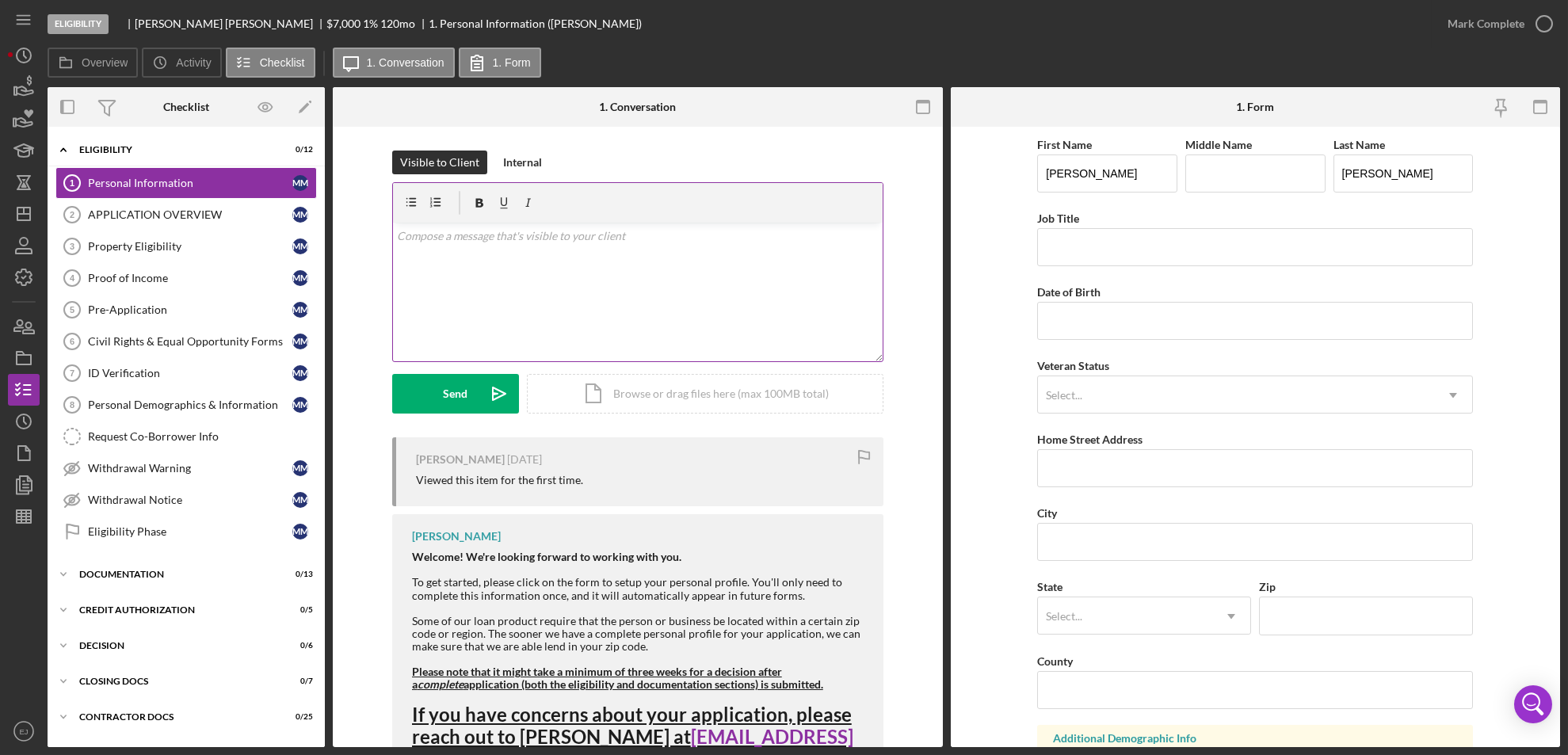
click at [552, 274] on div "v Color teal Color pink Remove color Add row above Add row below Add column bef…" at bounding box center [637, 292] width 490 height 138
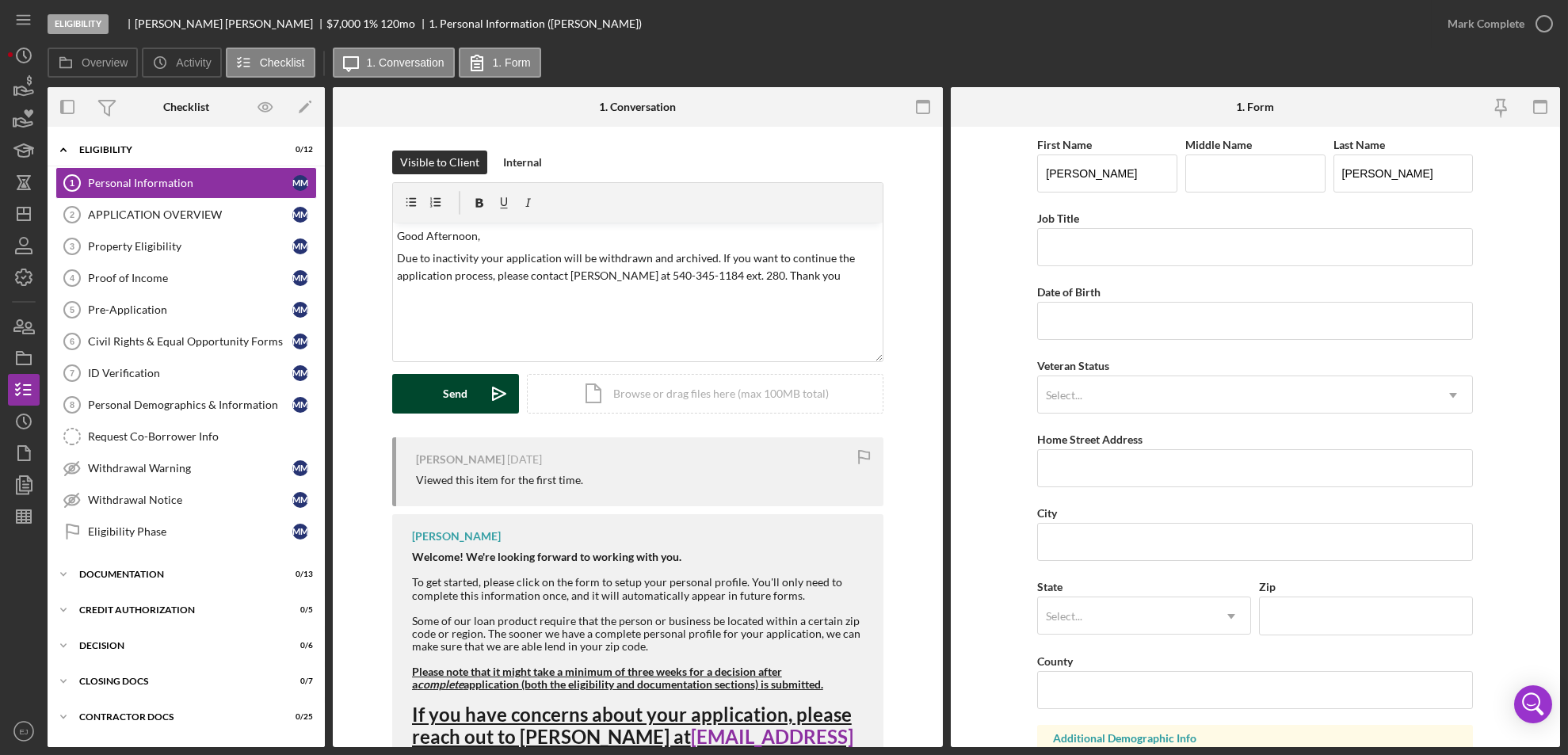
click at [435, 384] on button "Send Icon/icon-invite-send" at bounding box center [455, 393] width 127 height 40
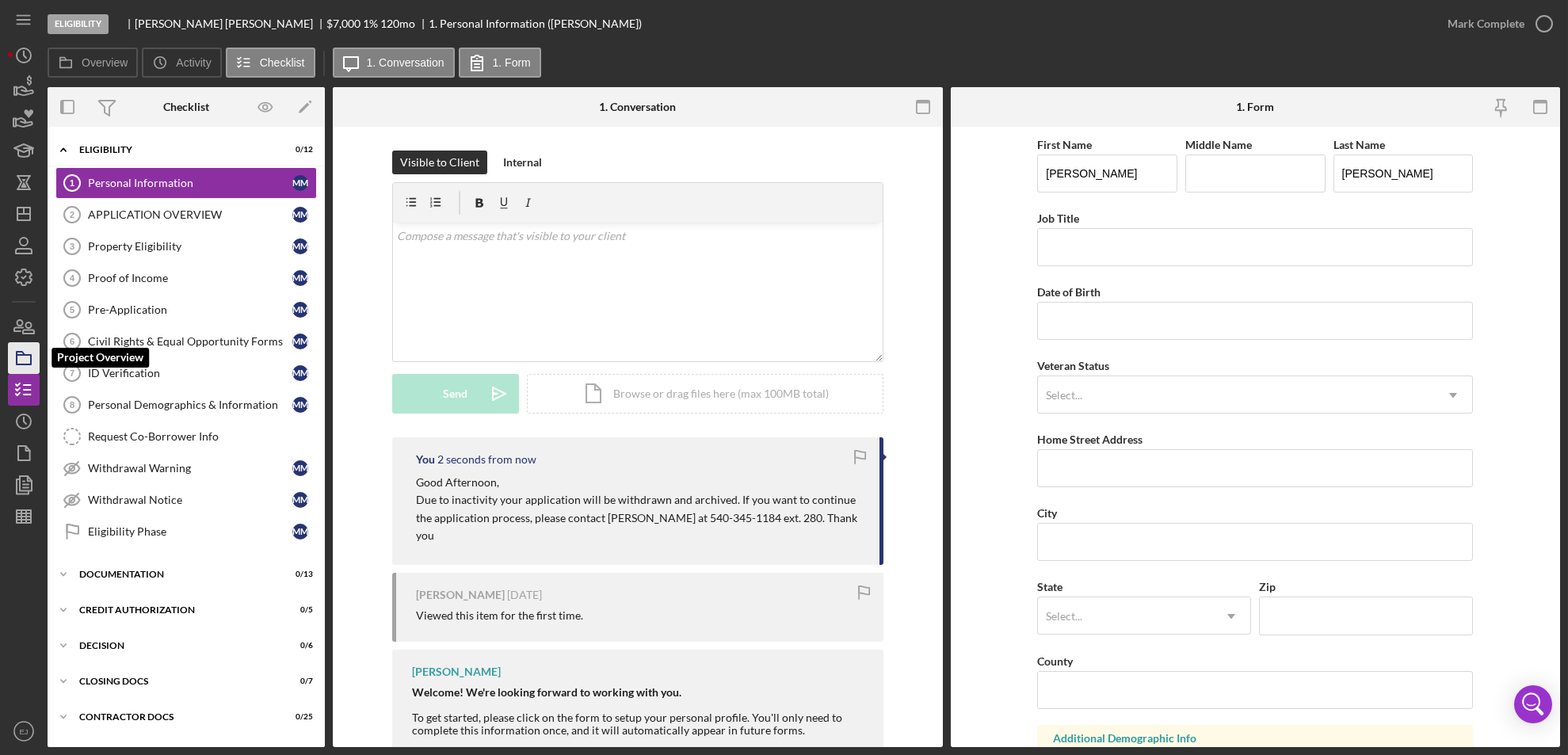
click at [30, 353] on icon "button" at bounding box center [24, 358] width 40 height 40
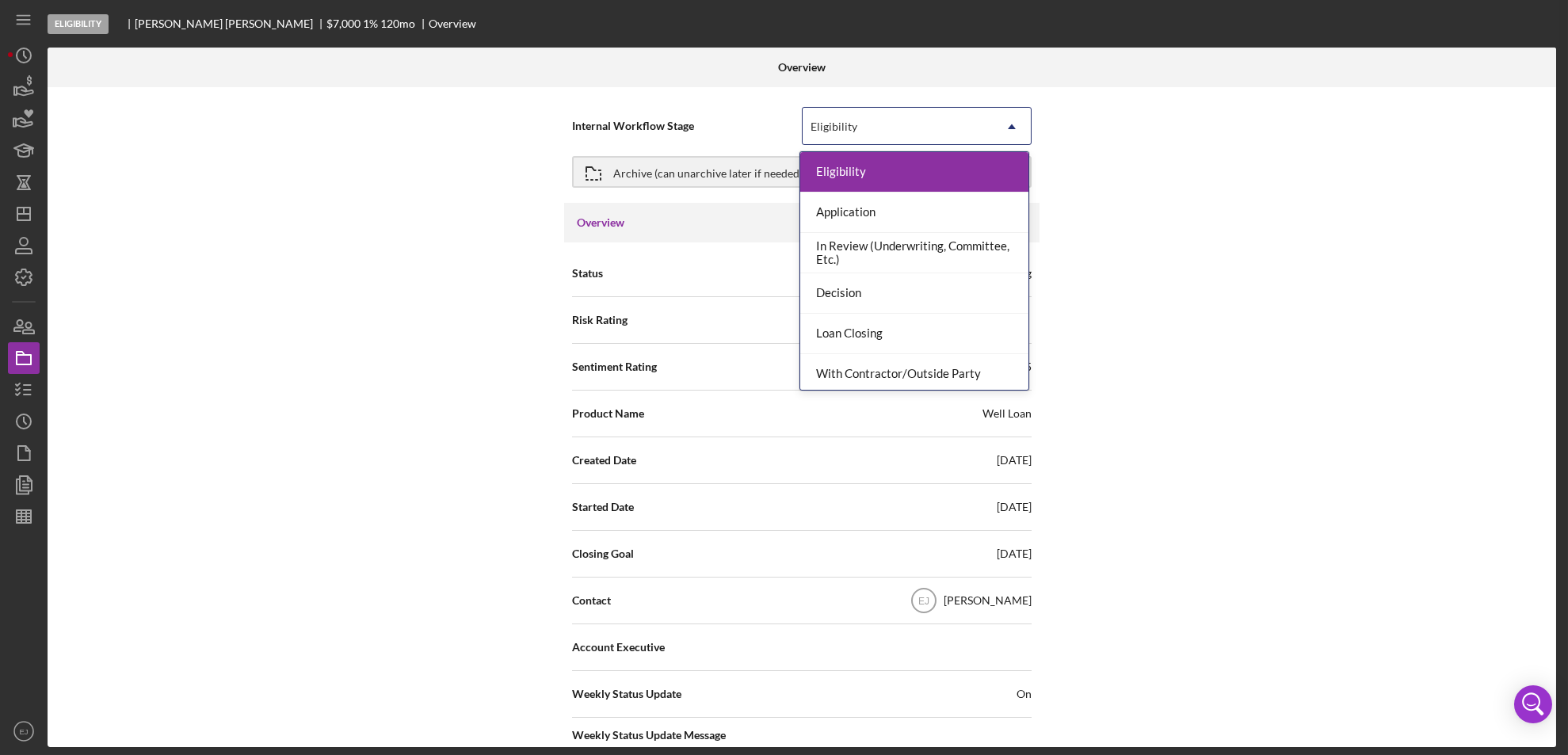
click at [1016, 116] on icon "Icon/Dropdown Arrow" at bounding box center [1012, 126] width 38 height 38
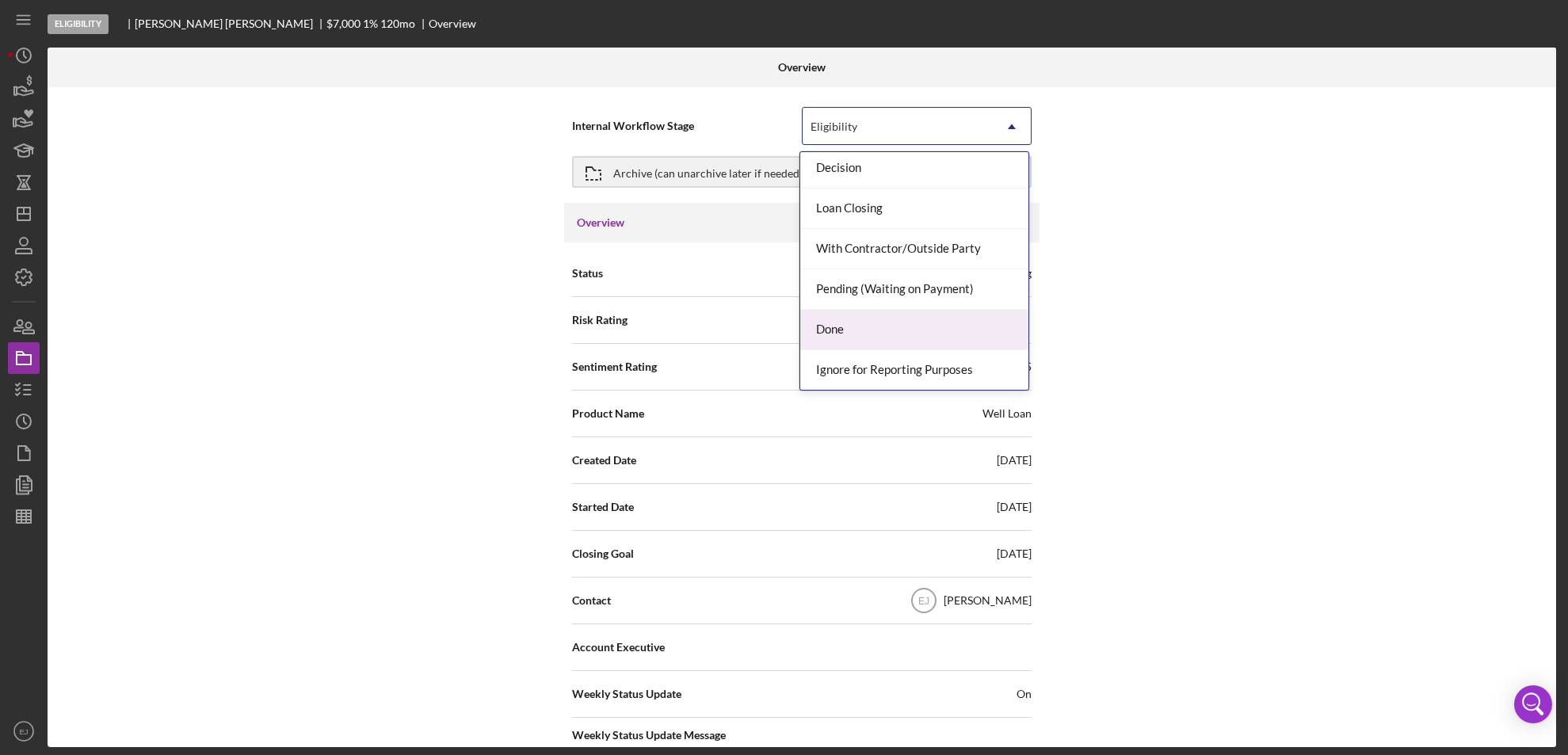
click at [960, 325] on div "Done" at bounding box center [914, 330] width 228 height 41
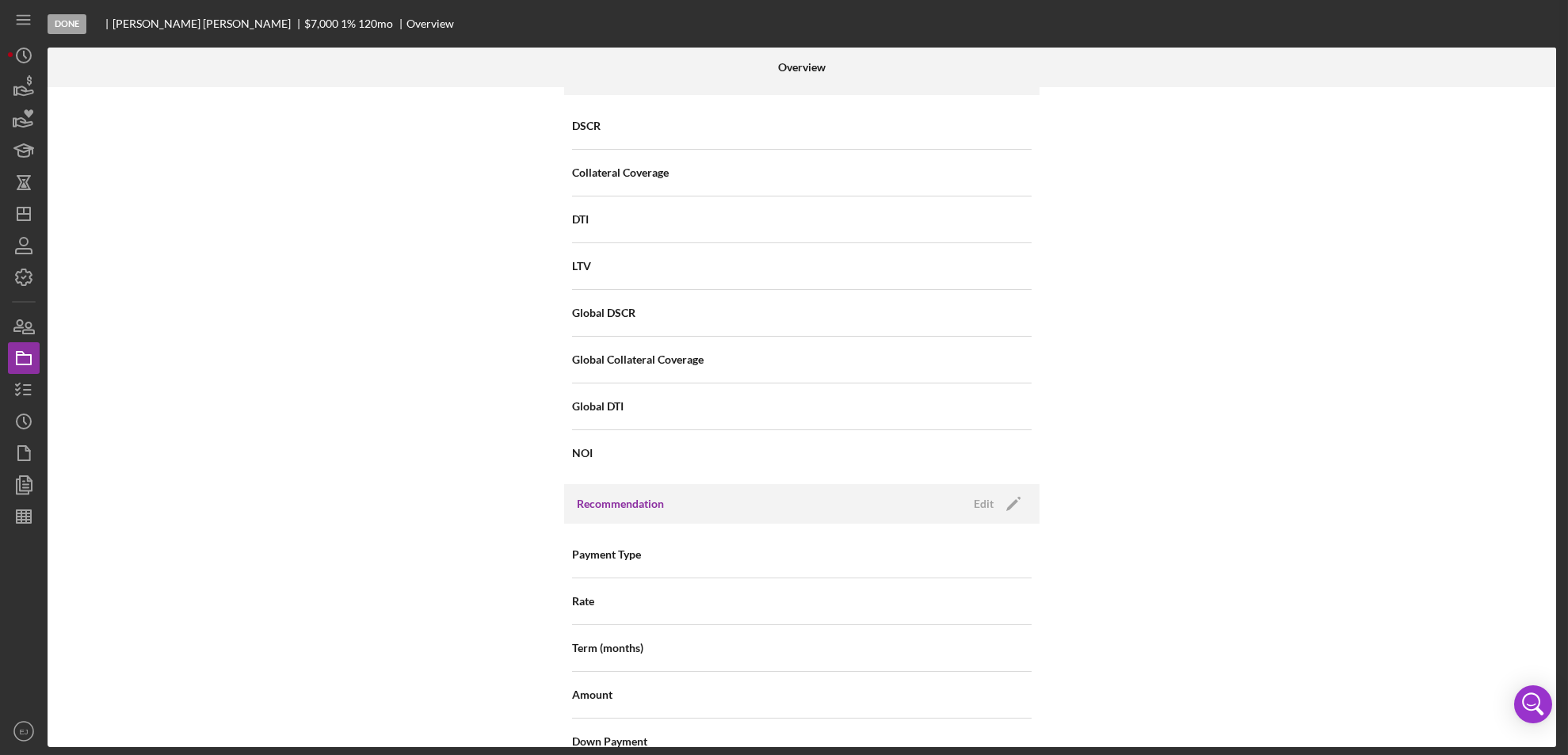
scroll to position [1694, 0]
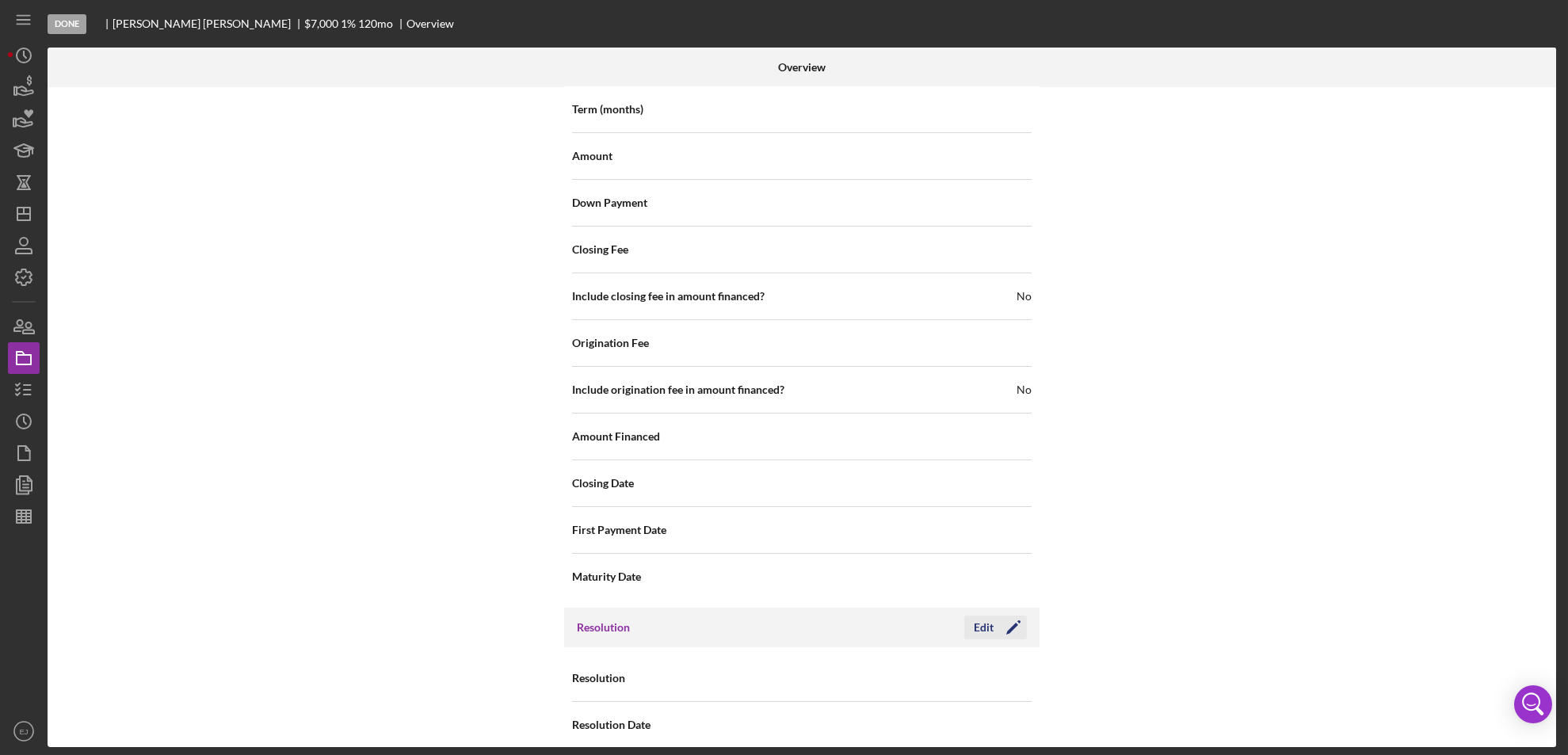
click at [977, 616] on div "Edit" at bounding box center [983, 627] width 20 height 24
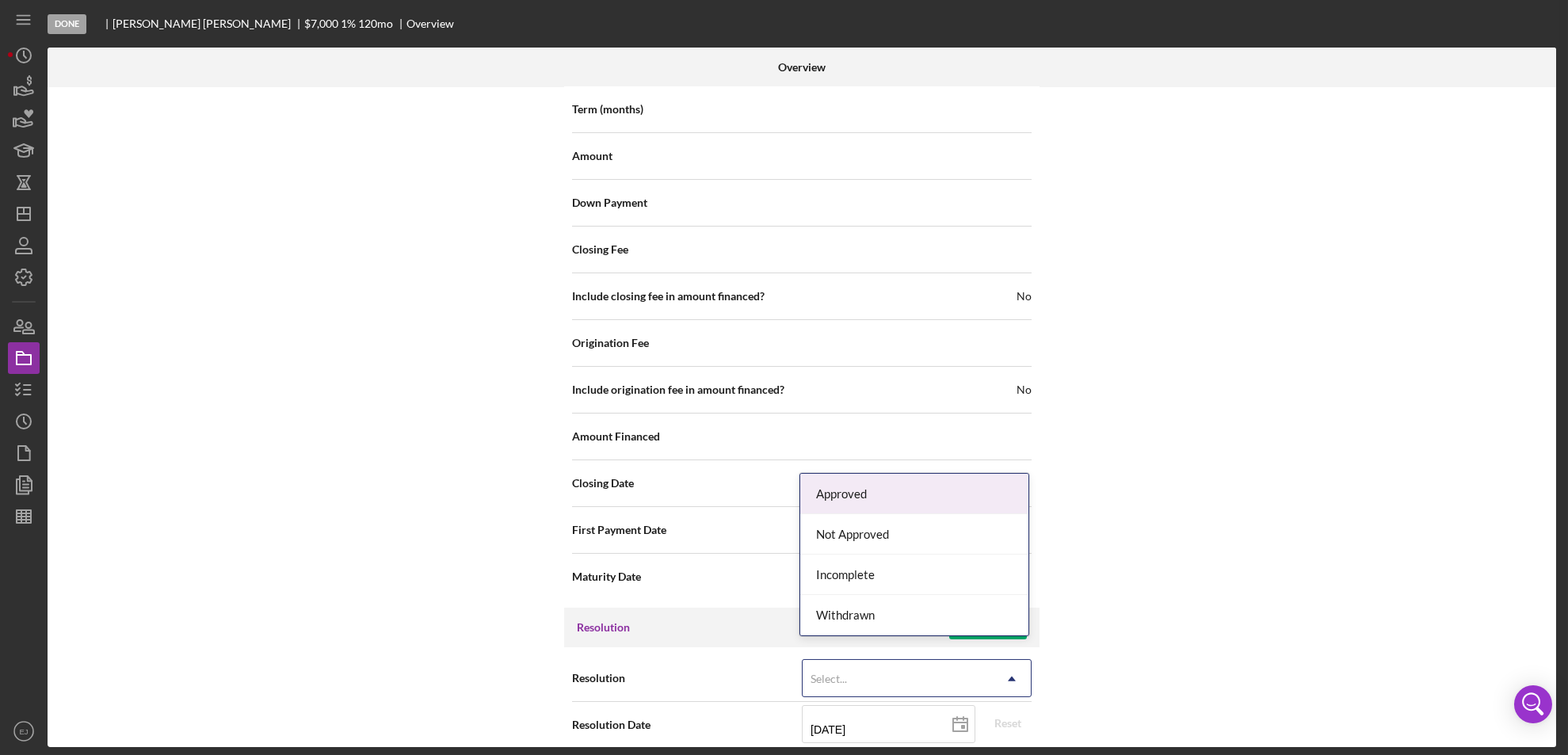
click at [1007, 676] on icon "Icon/Dropdown Arrow" at bounding box center [1012, 678] width 38 height 38
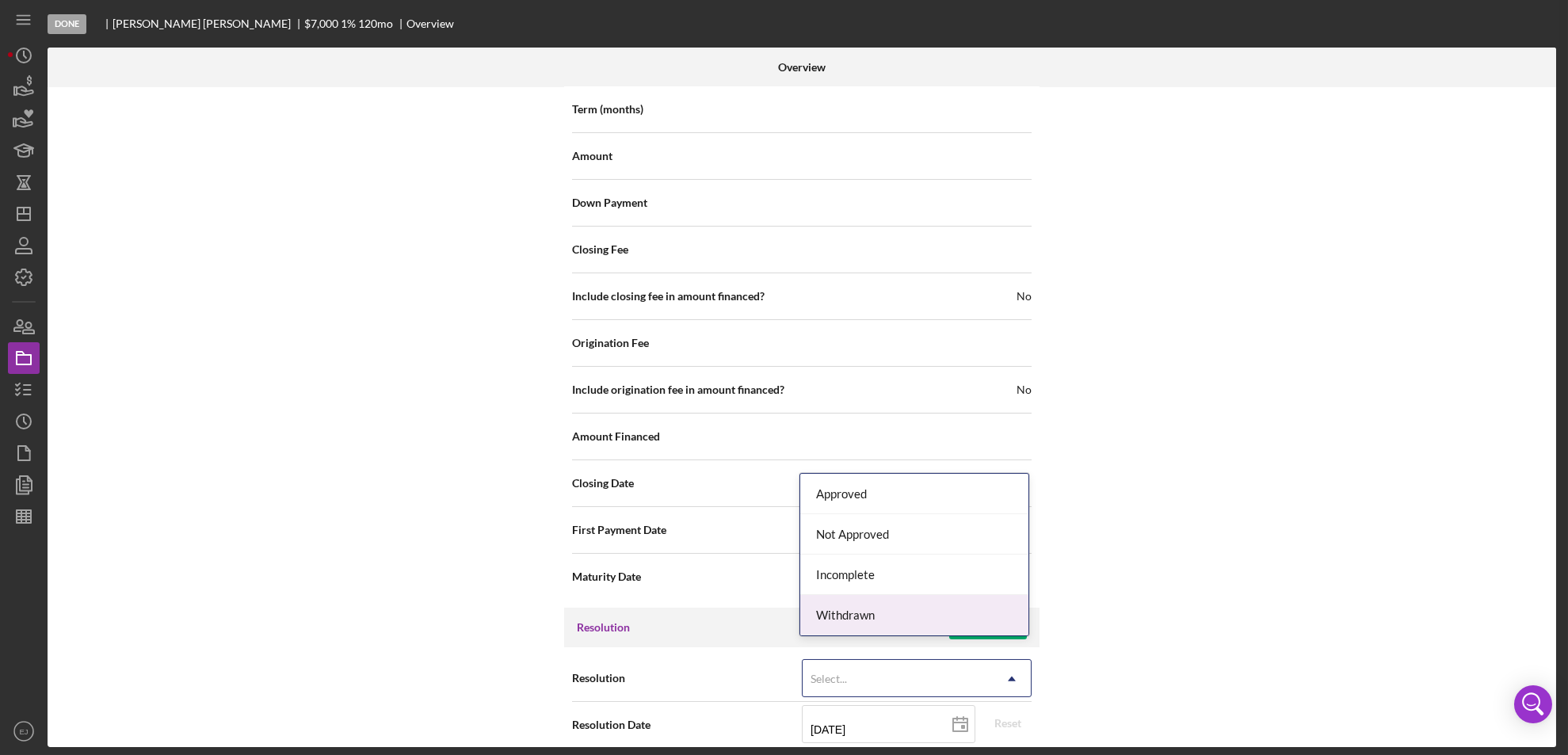
click at [993, 626] on div "Withdrawn" at bounding box center [914, 615] width 228 height 41
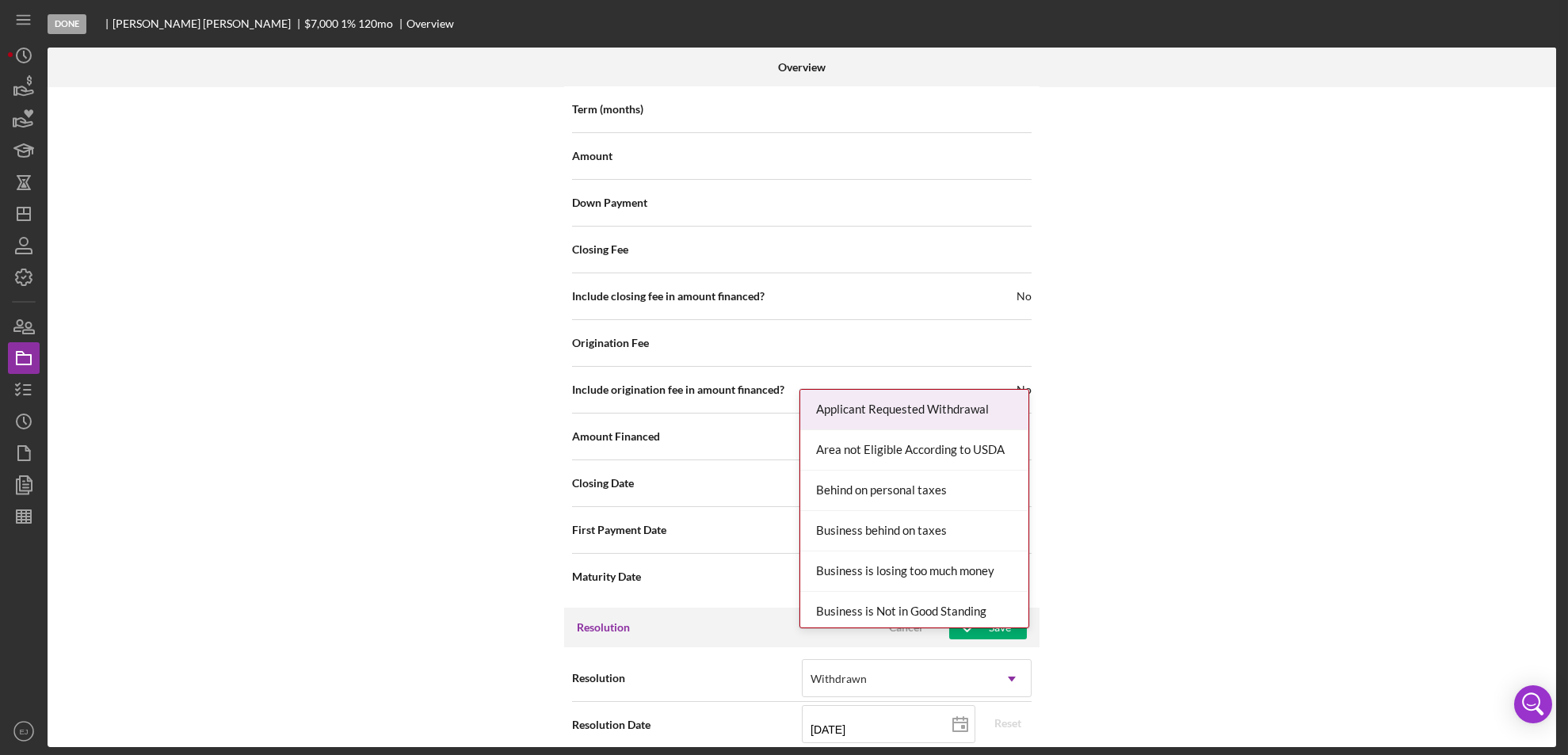
scroll to position [1795, 0]
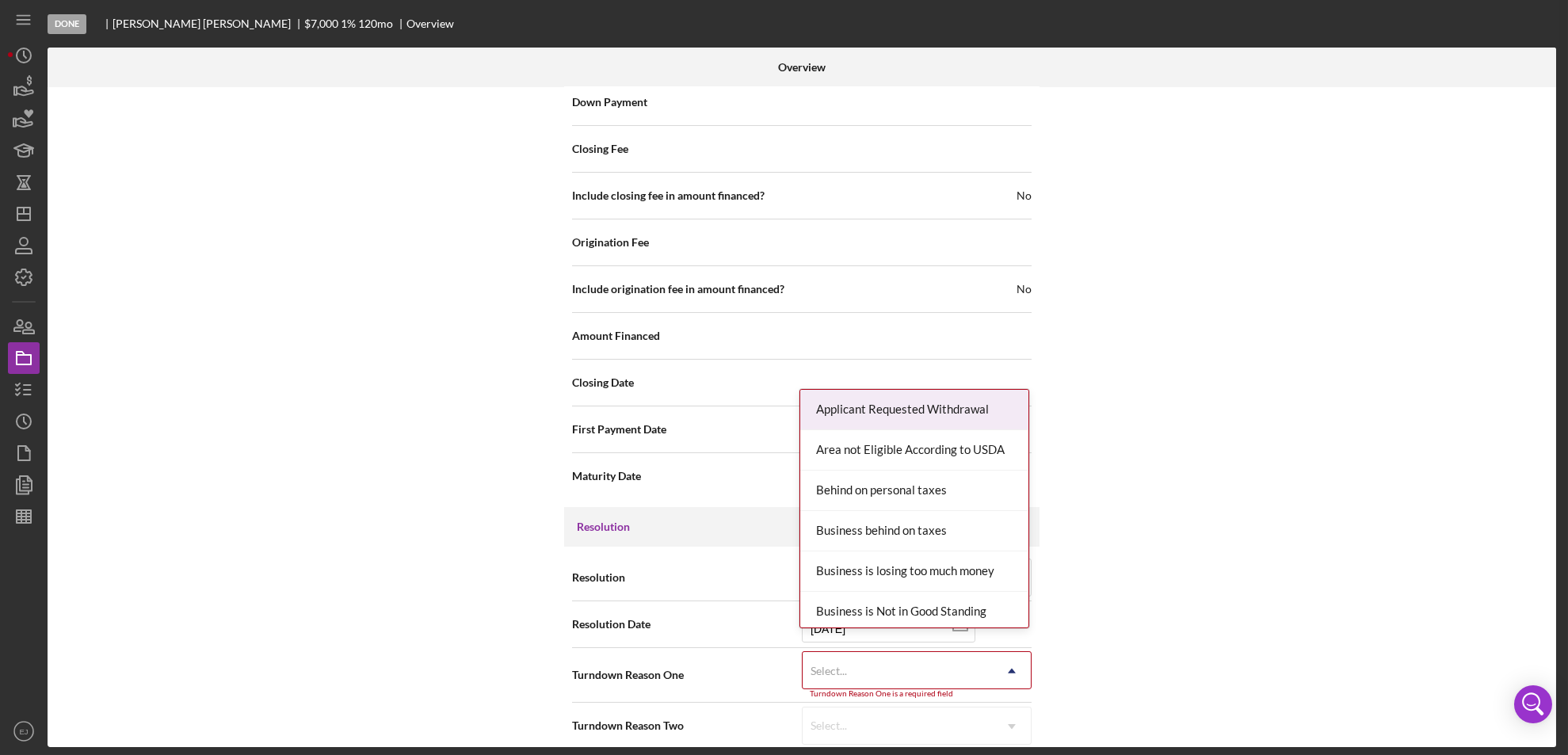
click at [1022, 747] on div "Internal Workflow Stage Done Icon/Dropdown Arrow Archive (can unarchive later i…" at bounding box center [802, 417] width 1509 height 660
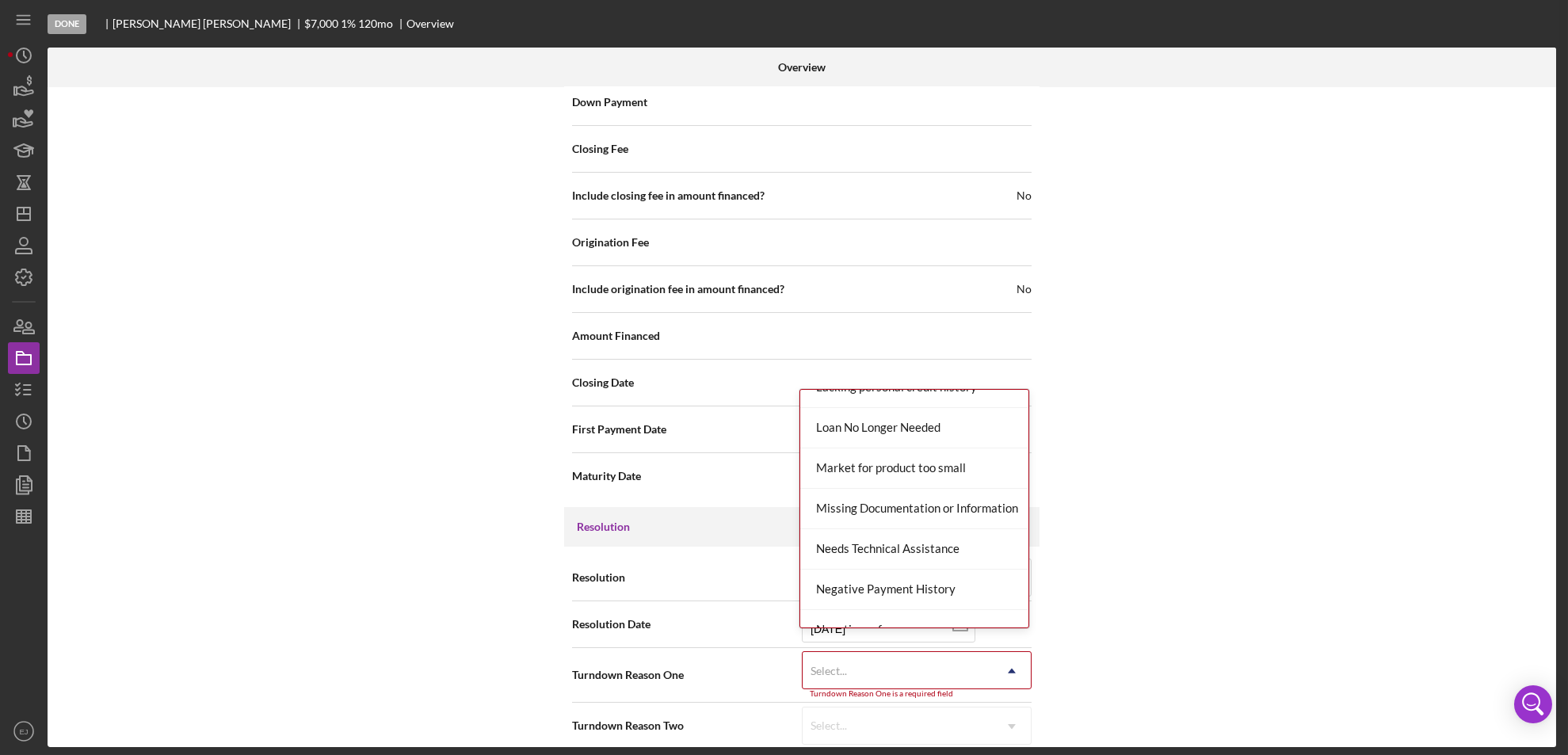
scroll to position [1038, 0]
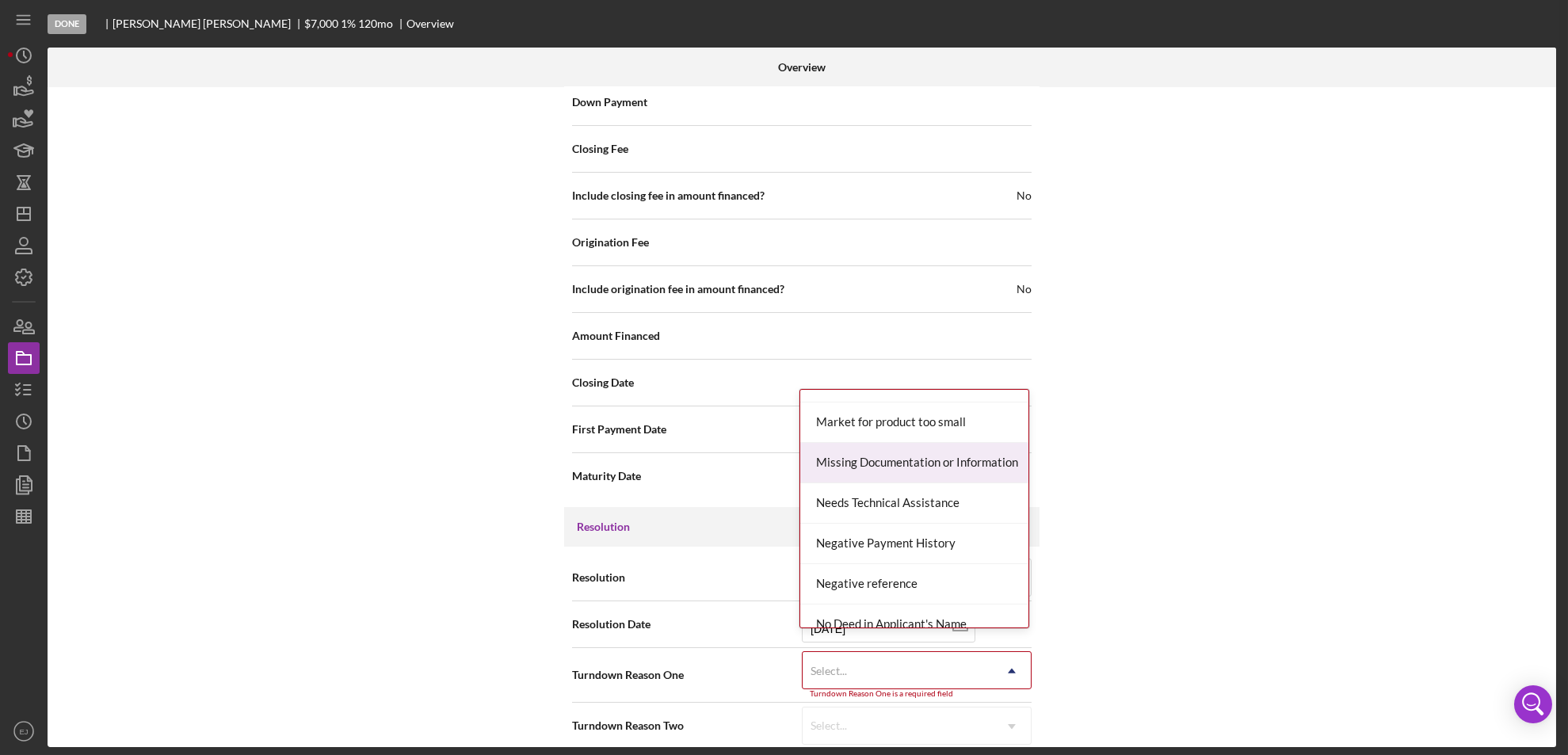
click at [913, 463] on div "Missing Documentation or Information" at bounding box center [914, 463] width 228 height 41
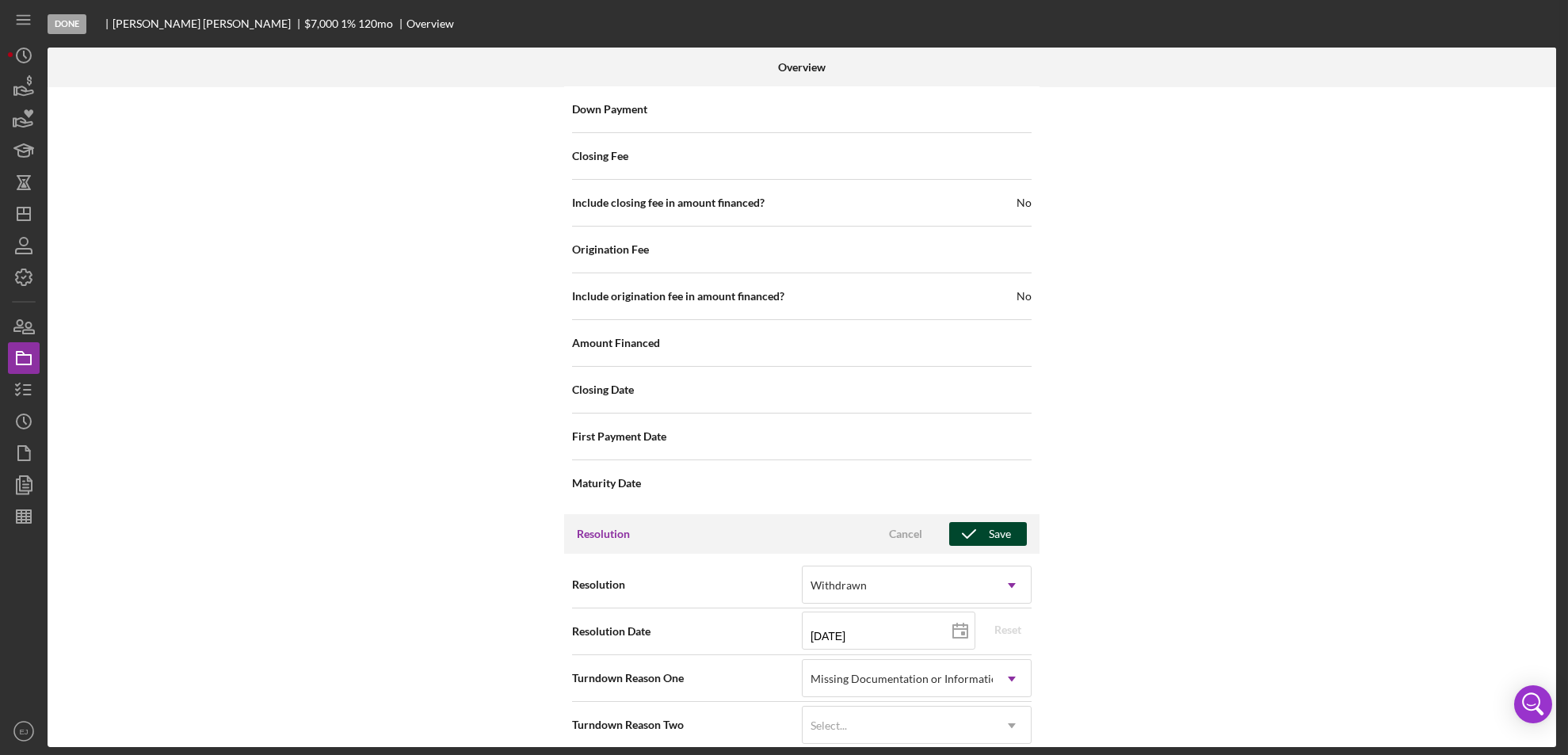
click at [965, 514] on icon "button" at bounding box center [968, 533] width 40 height 40
click at [1556, 476] on div "Overview Internal Workflow Stage Done Icon/Dropdown Arrow Archive (can unarchiv…" at bounding box center [803, 397] width 1513 height 700
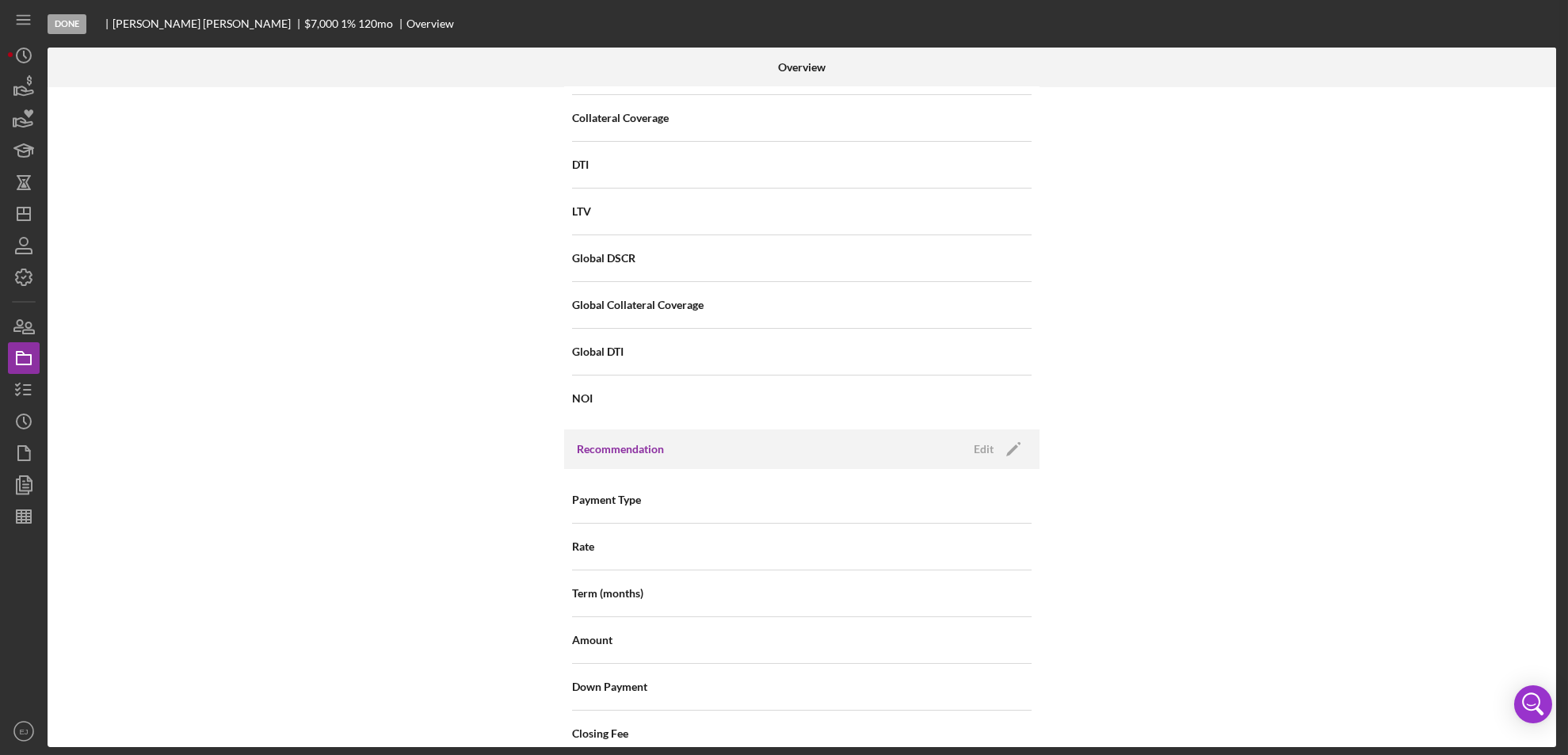
click at [1556, 331] on div "Overview Internal Workflow Stage Done Icon/Dropdown Arrow Archive (can unarchiv…" at bounding box center [803, 397] width 1513 height 700
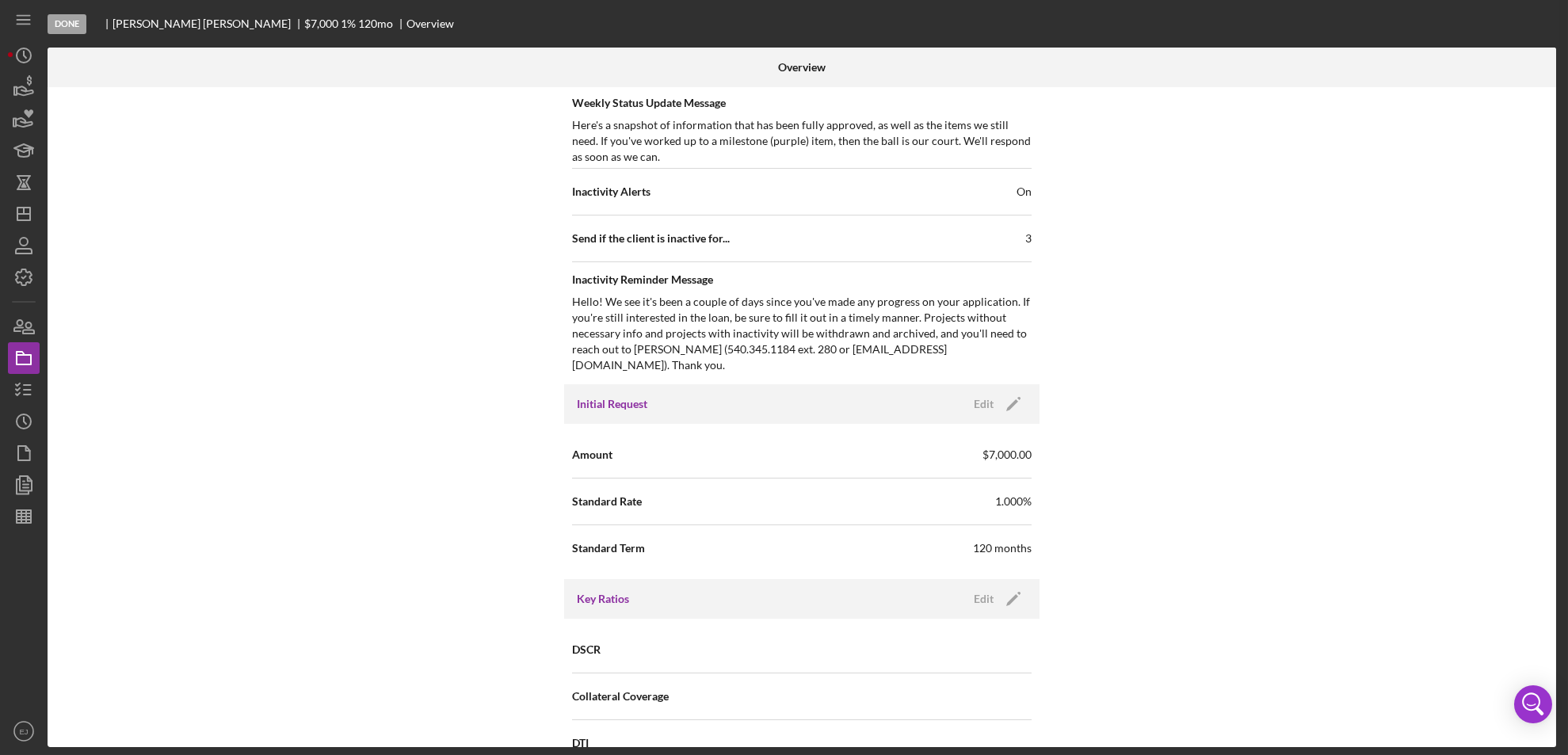
scroll to position [55, 0]
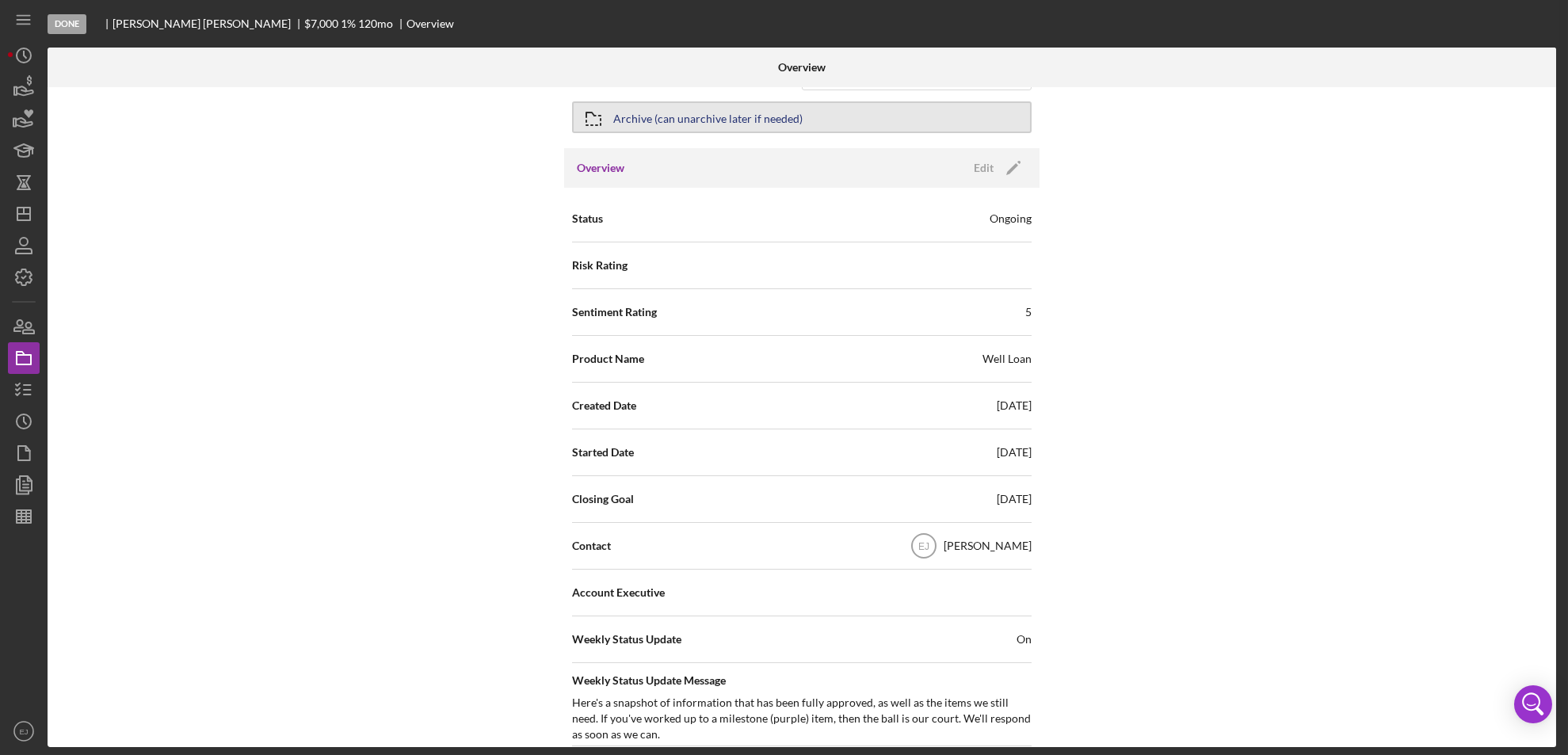
click at [599, 108] on icon "button" at bounding box center [593, 119] width 40 height 40
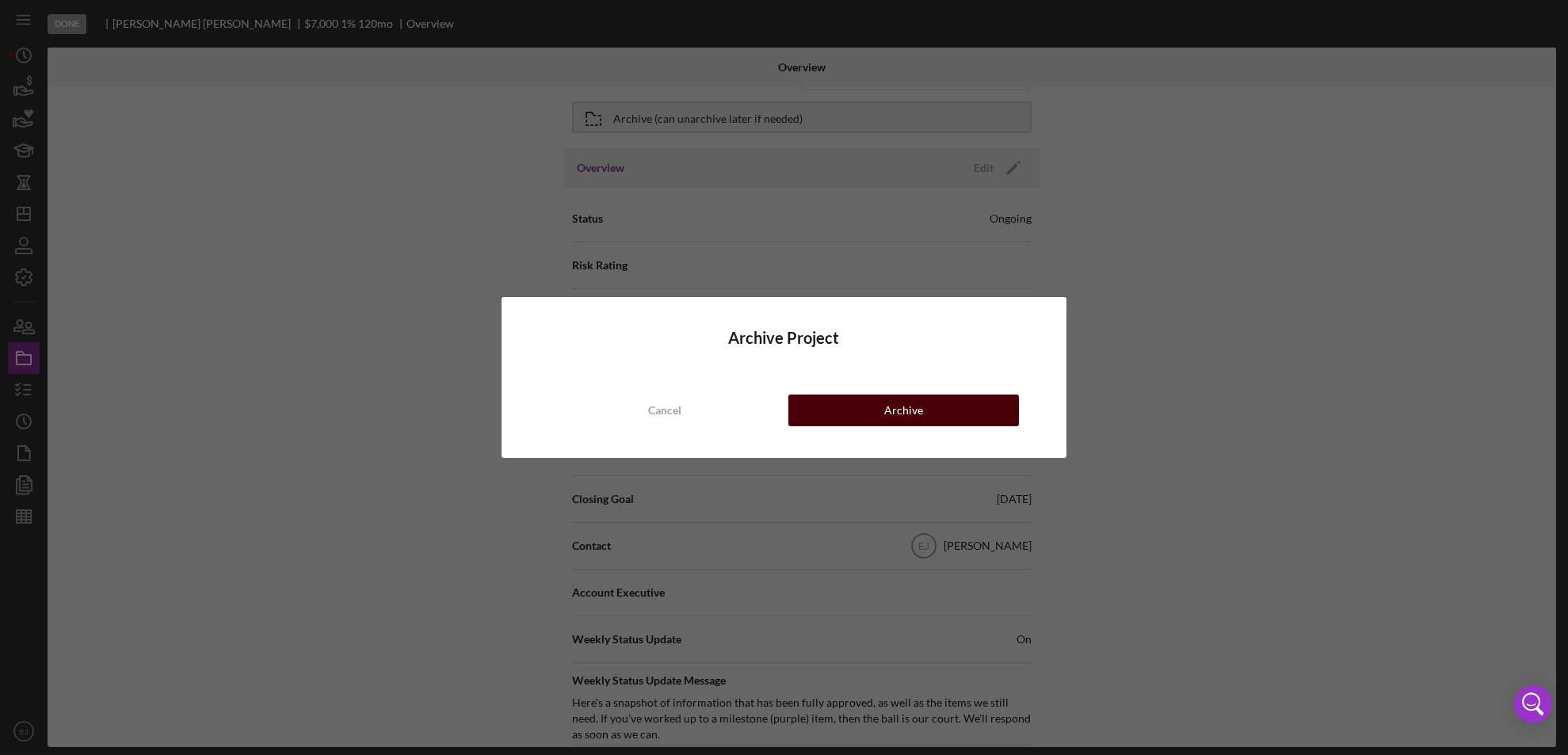
click at [836, 406] on button "Archive" at bounding box center [904, 410] width 231 height 32
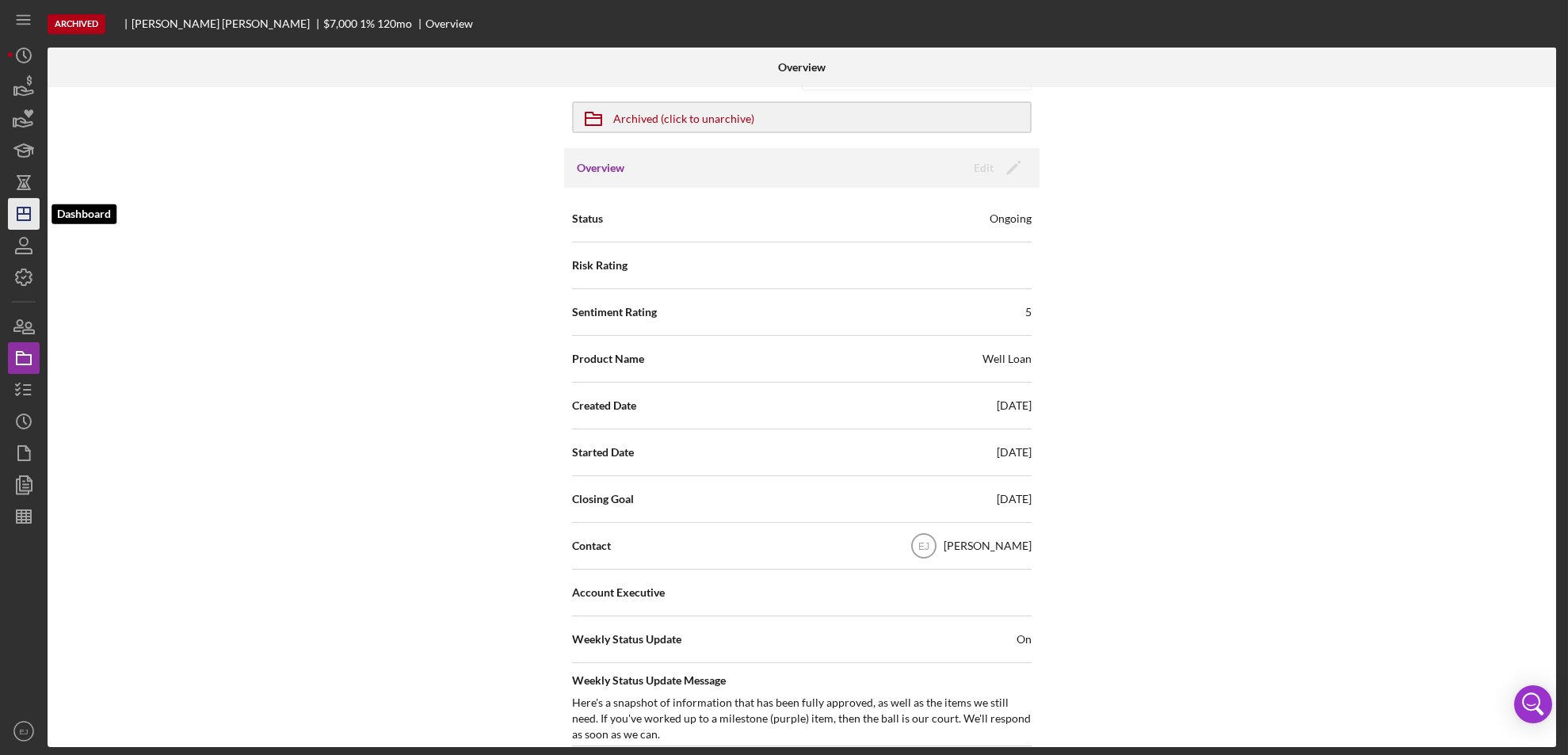
click at [15, 208] on icon "Icon/Dashboard" at bounding box center [24, 213] width 40 height 40
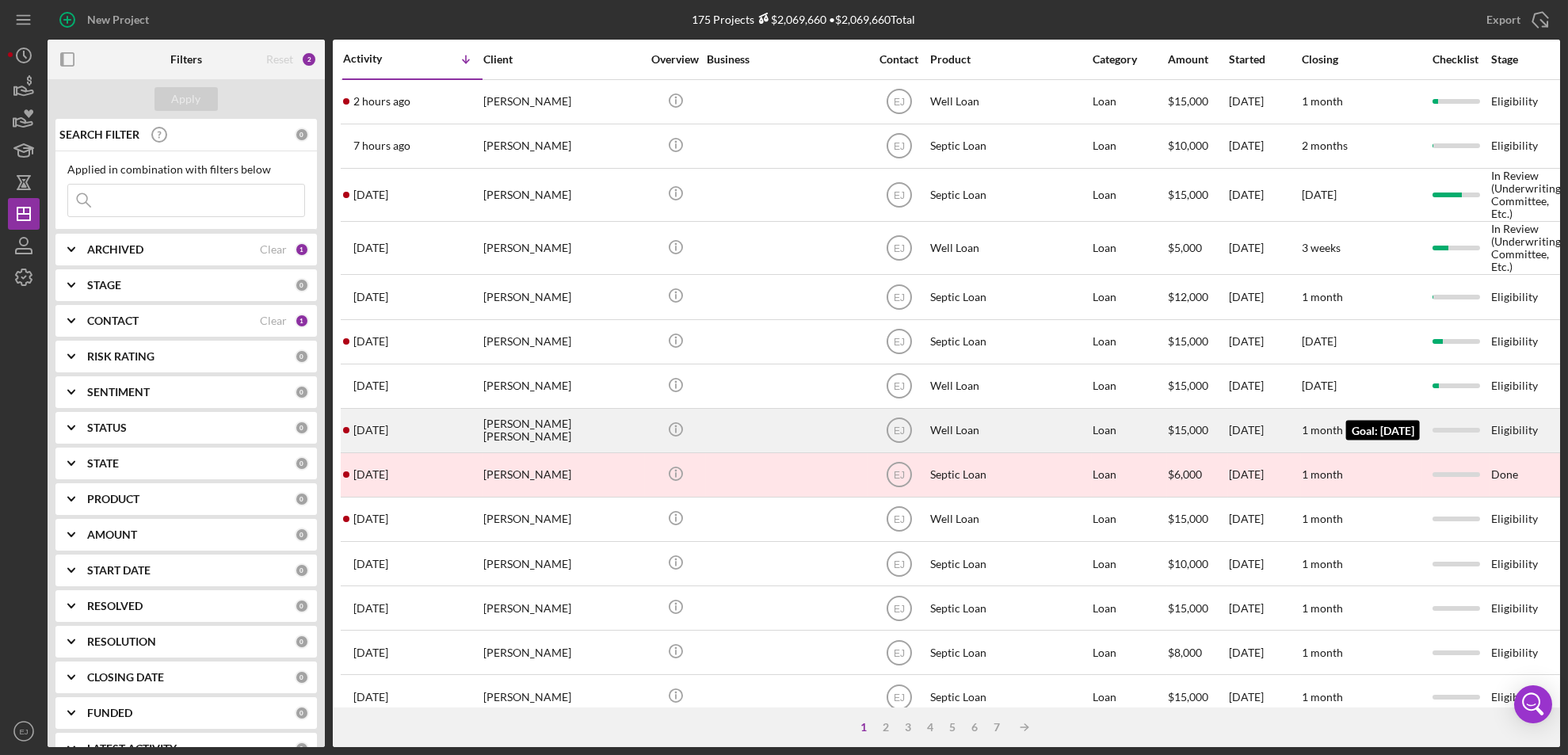
click at [1329, 430] on time "1 month" at bounding box center [1322, 429] width 42 height 14
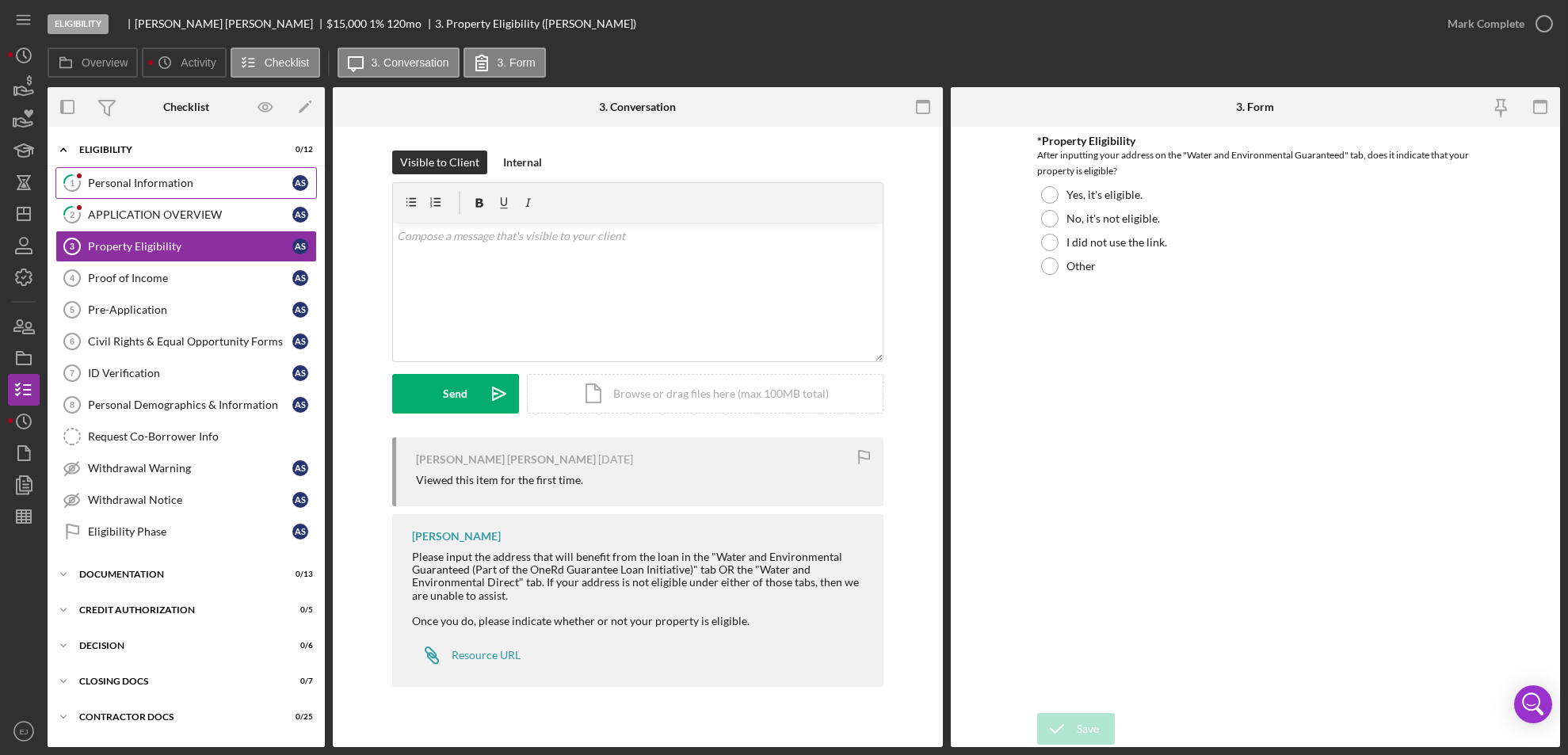
click at [150, 171] on link "1 Personal Information A s" at bounding box center [186, 182] width 261 height 32
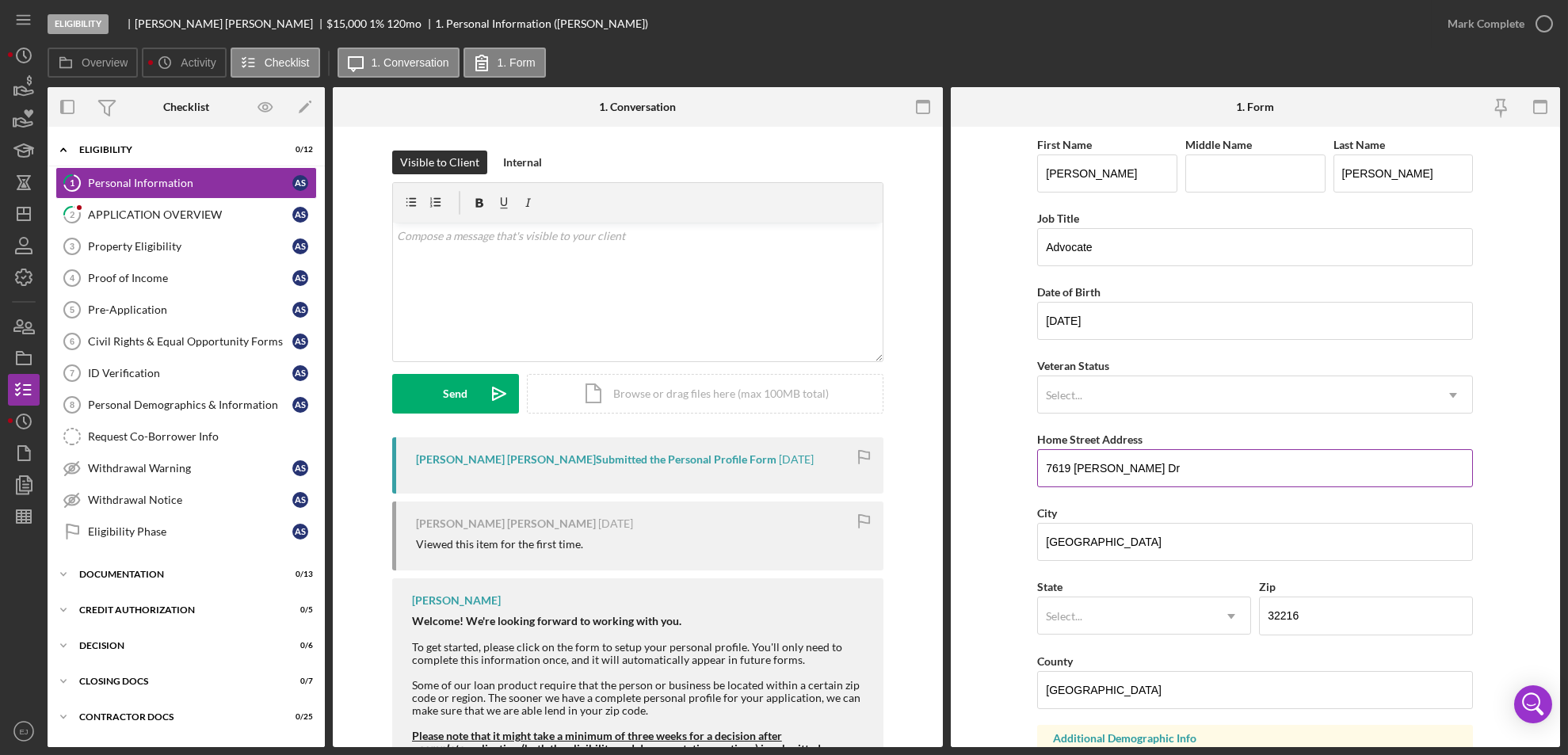
drag, startPoint x: 1036, startPoint y: 458, endPoint x: 1162, endPoint y: 470, distance: 126.6
click at [1162, 470] on input "7619 [PERSON_NAME] Dr" at bounding box center [1254, 467] width 436 height 38
click at [156, 261] on link "Property Eligibility 3 Property Eligibility A s" at bounding box center [186, 246] width 261 height 32
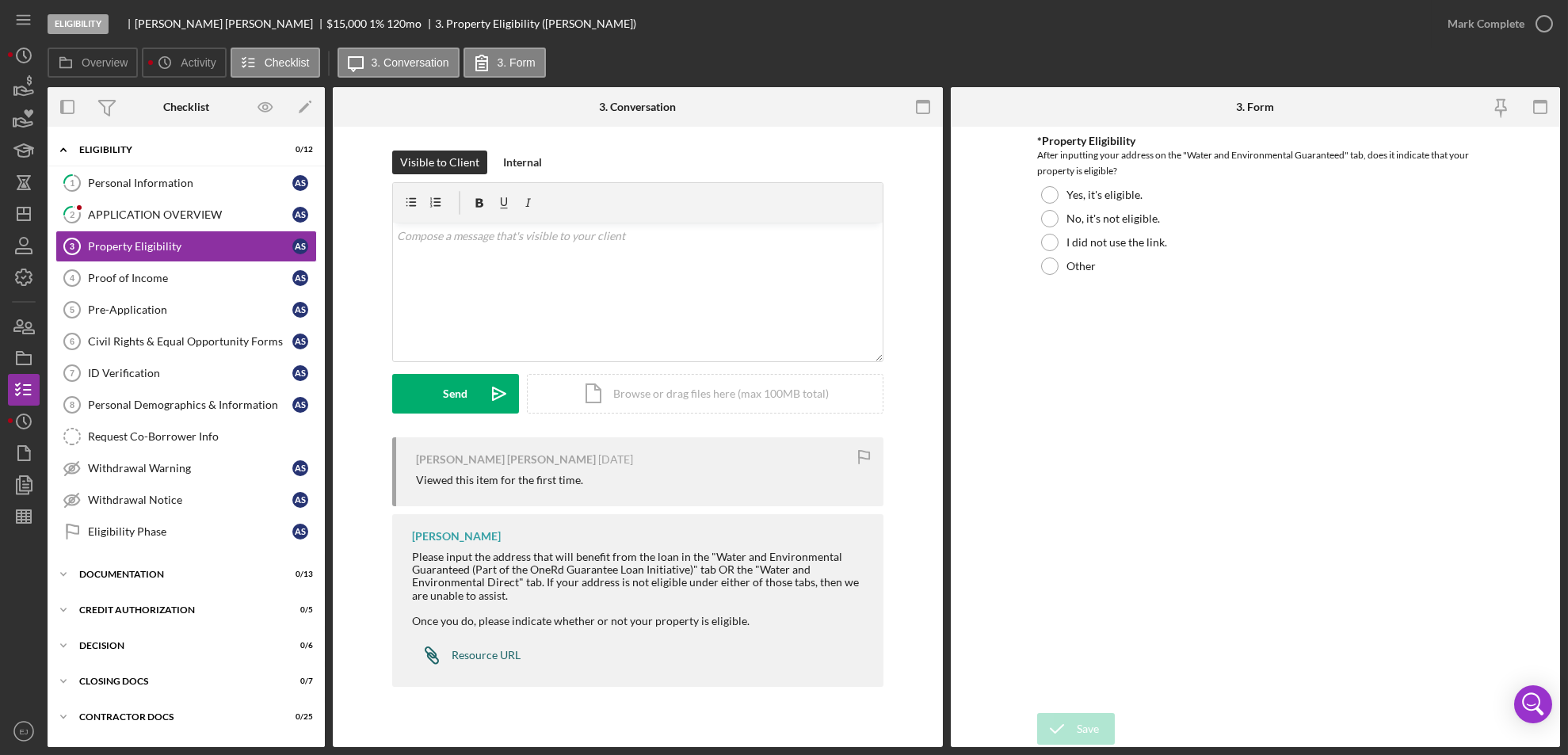
click at [500, 641] on link "Icon/Link Resource URL" at bounding box center [466, 655] width 108 height 32
click at [428, 256] on div "v Color teal Color pink Remove color Add row above Add row below Add column bef…" at bounding box center [637, 292] width 490 height 138
click at [132, 187] on div "Personal Information" at bounding box center [190, 183] width 204 height 13
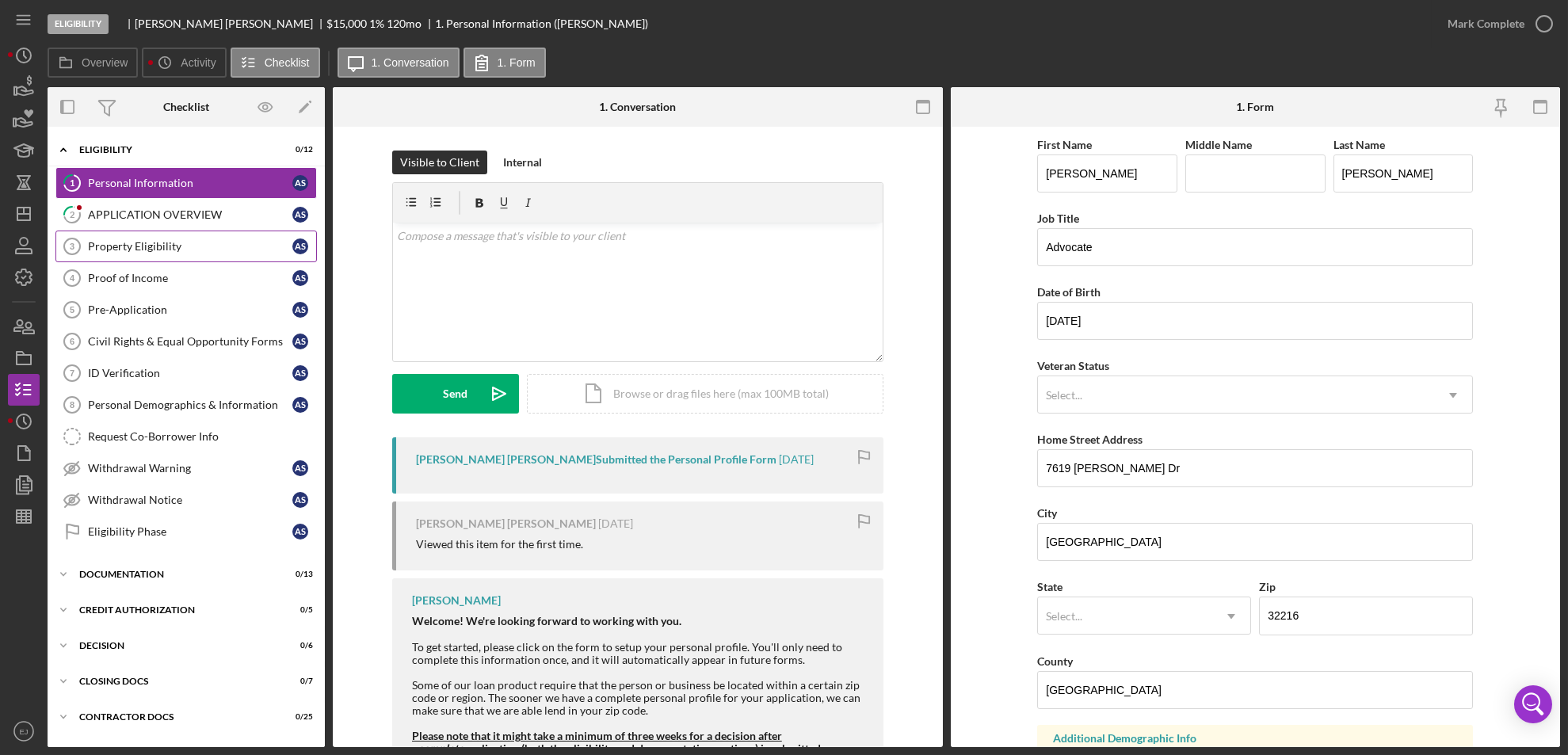
click at [149, 241] on div "Property Eligibility" at bounding box center [190, 247] width 204 height 13
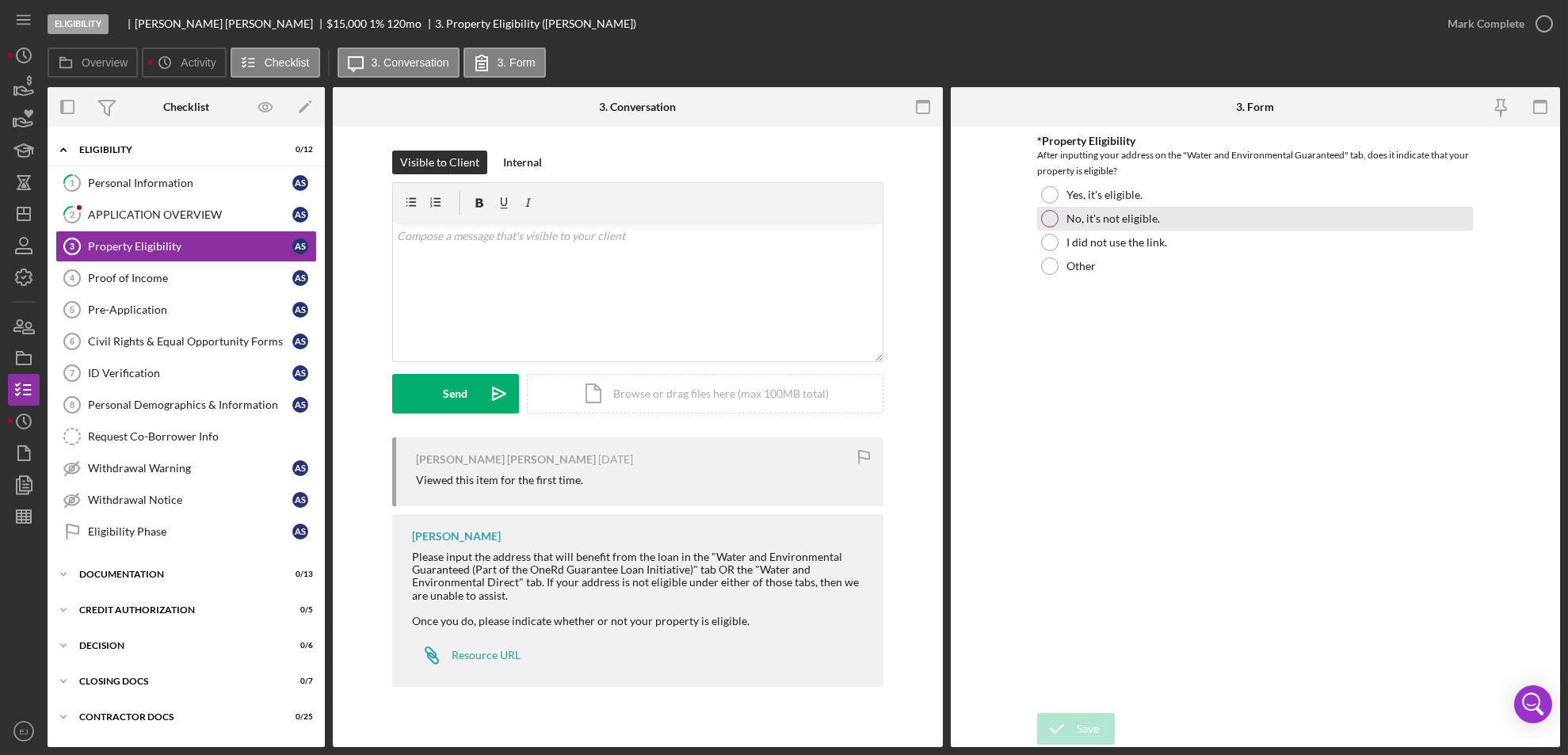
click at [1051, 222] on div at bounding box center [1049, 218] width 17 height 17
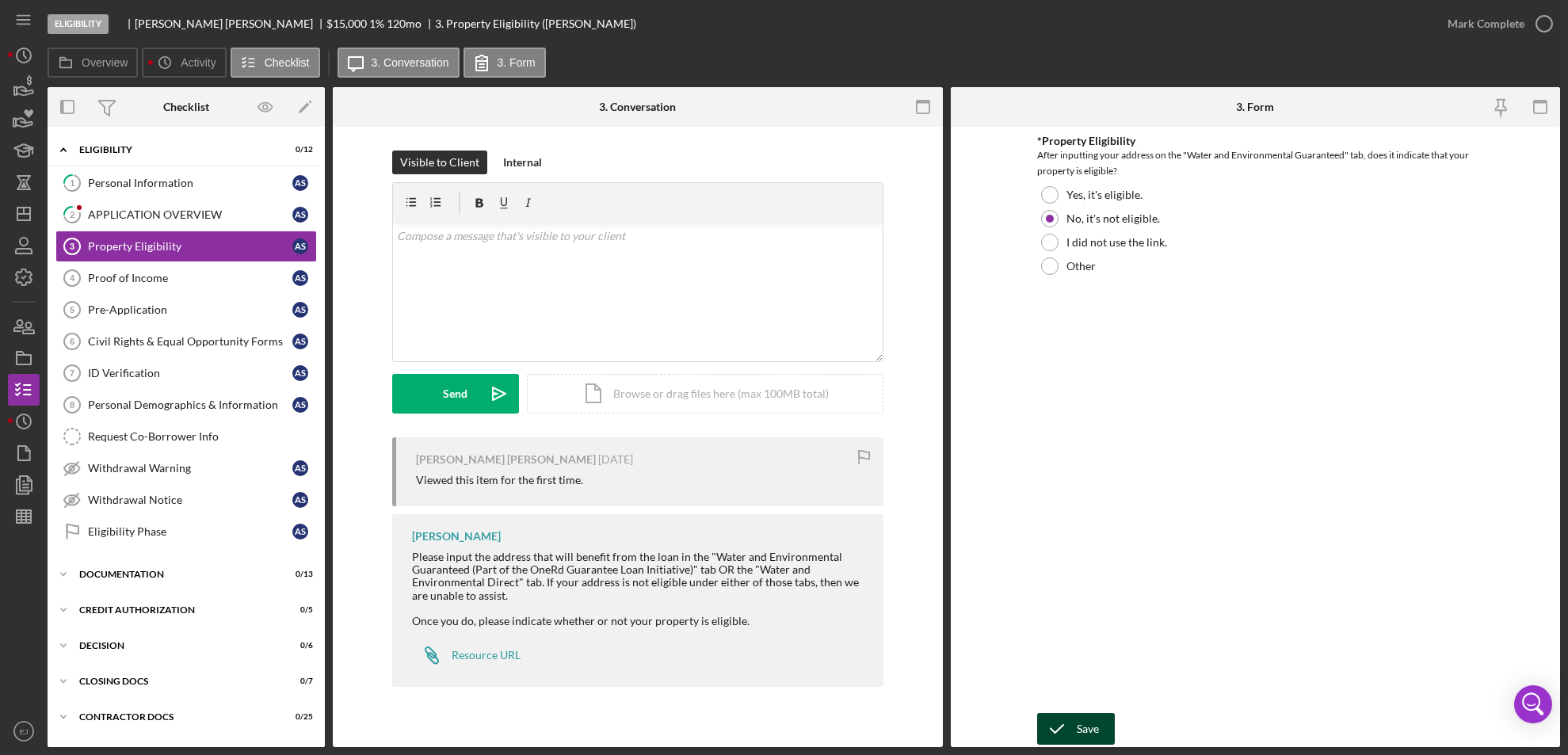
click at [1068, 732] on icon "submit" at bounding box center [1056, 728] width 40 height 40
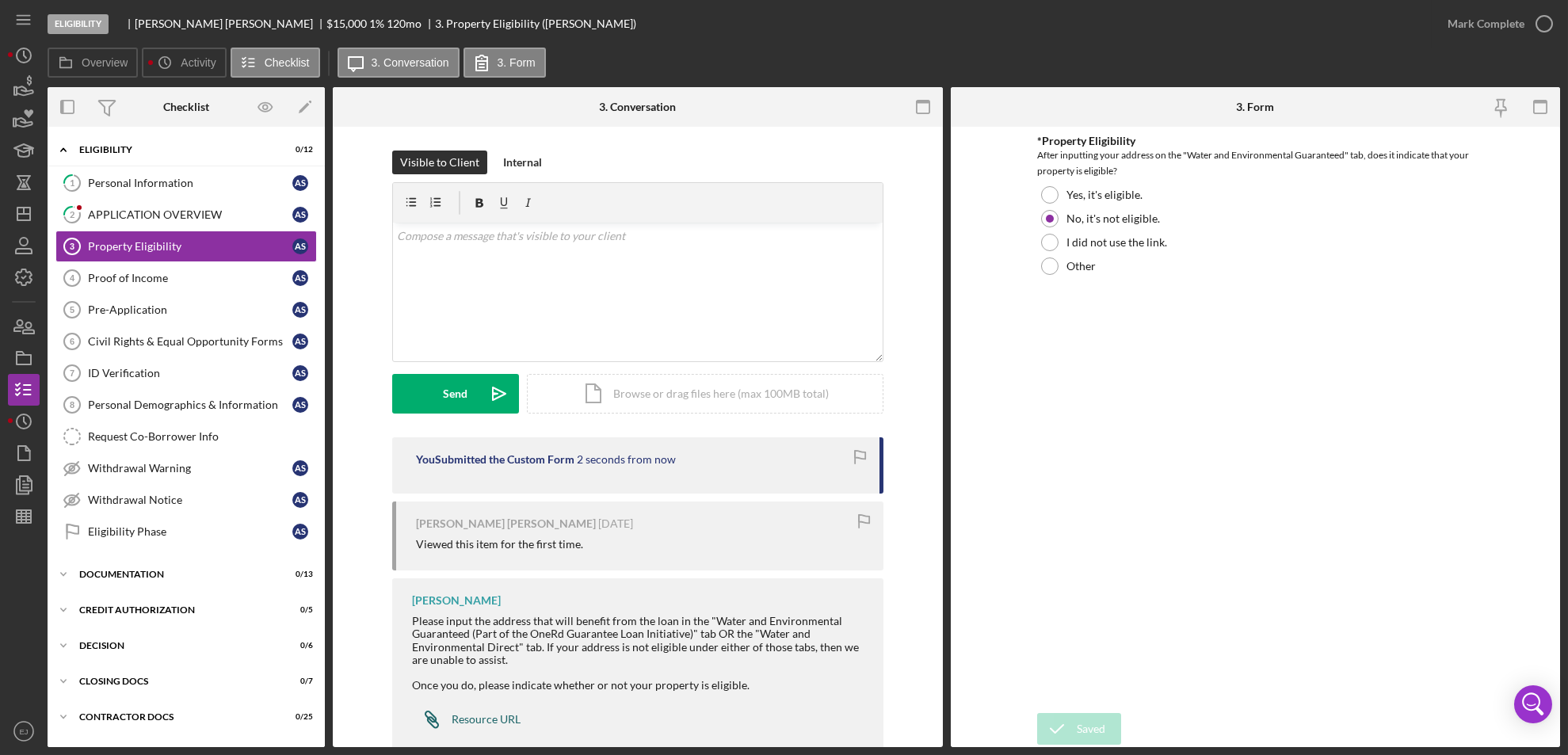
click at [512, 713] on div "Resource URL" at bounding box center [485, 719] width 69 height 13
click at [736, 385] on div "Icon/Document Browse or drag files here (max 100MB total) Tap to choose files o…" at bounding box center [705, 393] width 357 height 40
click at [477, 340] on div "102K" at bounding box center [487, 338] width 153 height 13
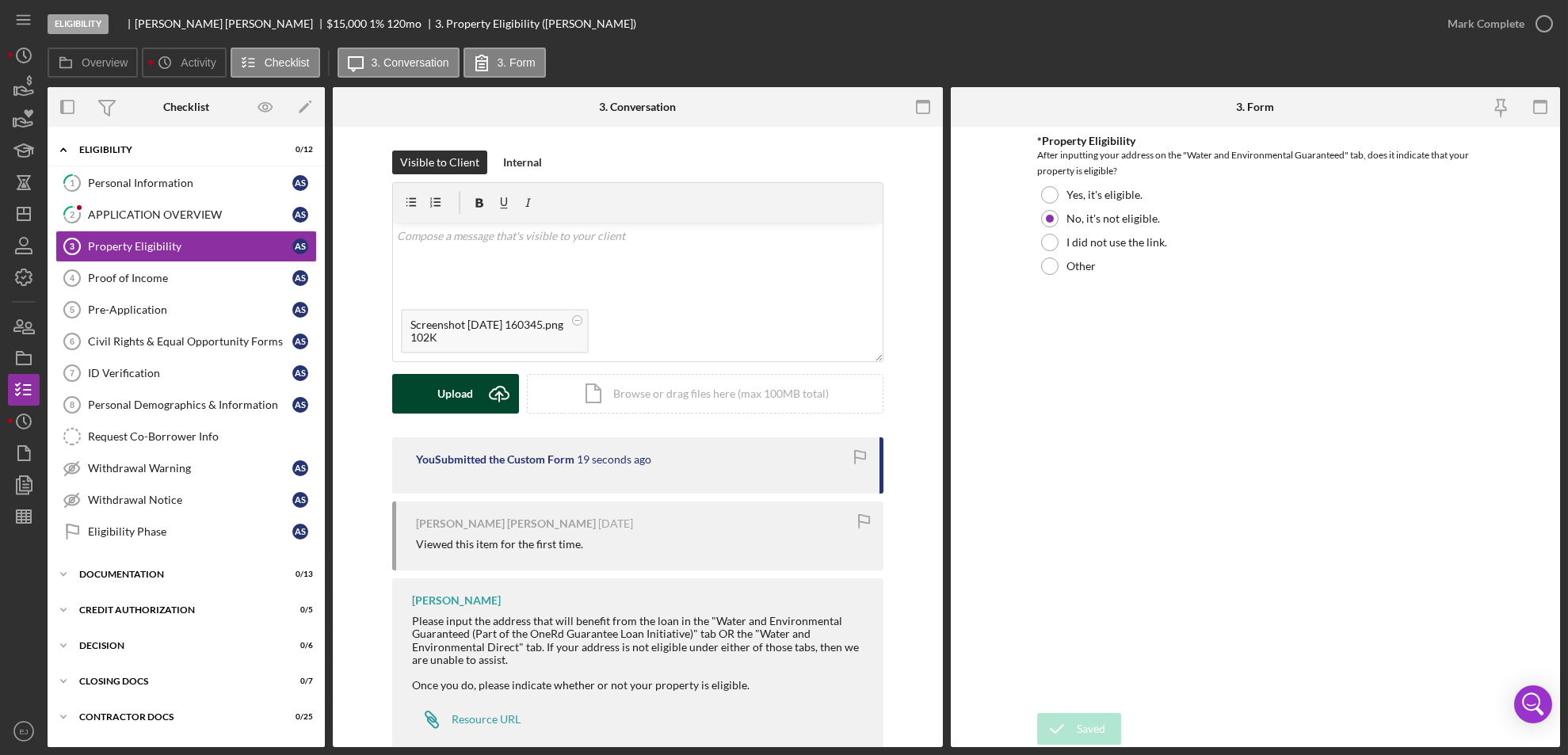
drag, startPoint x: 477, startPoint y: 340, endPoint x: 477, endPoint y: 397, distance: 57.0
click at [477, 397] on button "Upload Icon/Upload" at bounding box center [455, 393] width 127 height 40
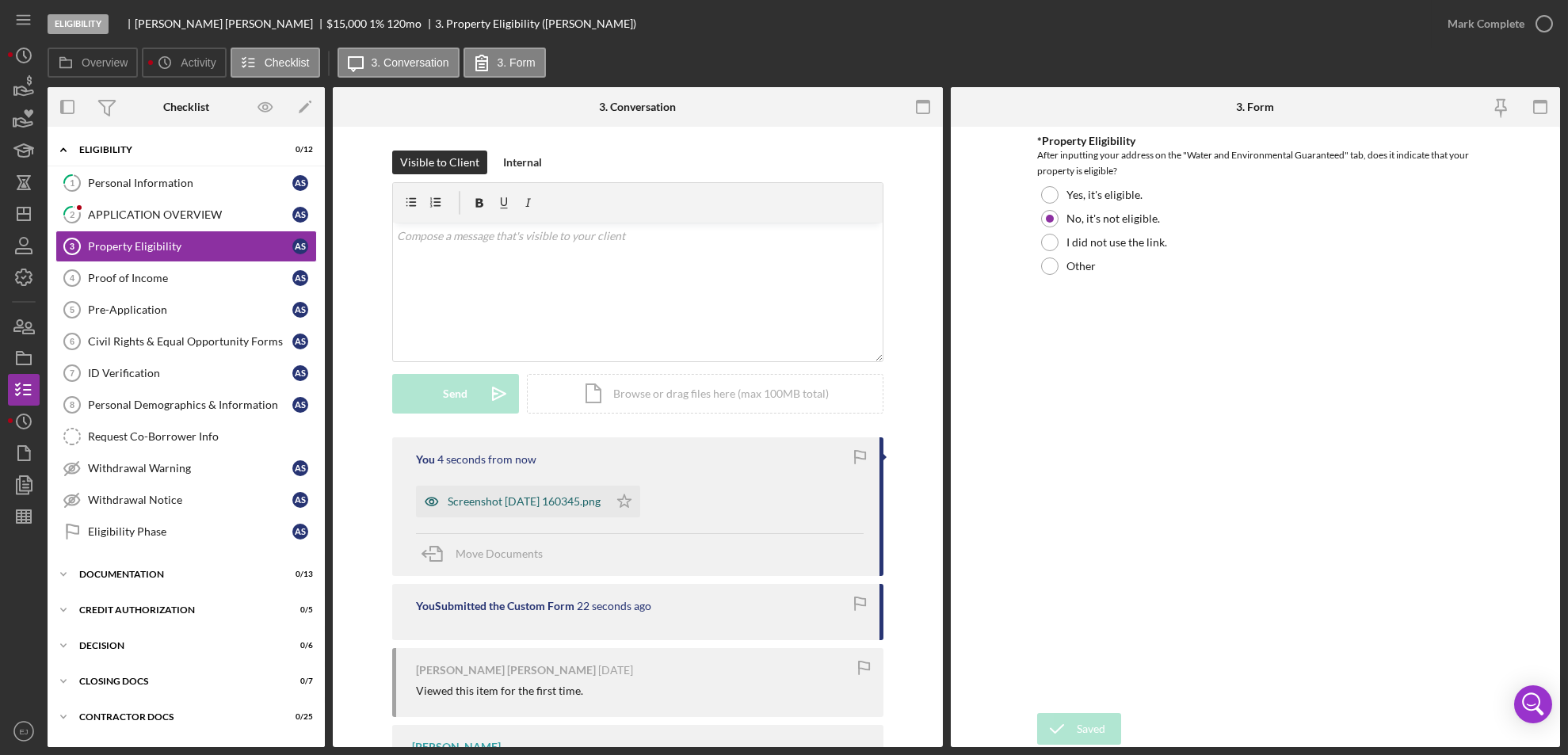
click at [547, 503] on div "Screenshot [DATE] 160345.png" at bounding box center [525, 502] width 153 height 13
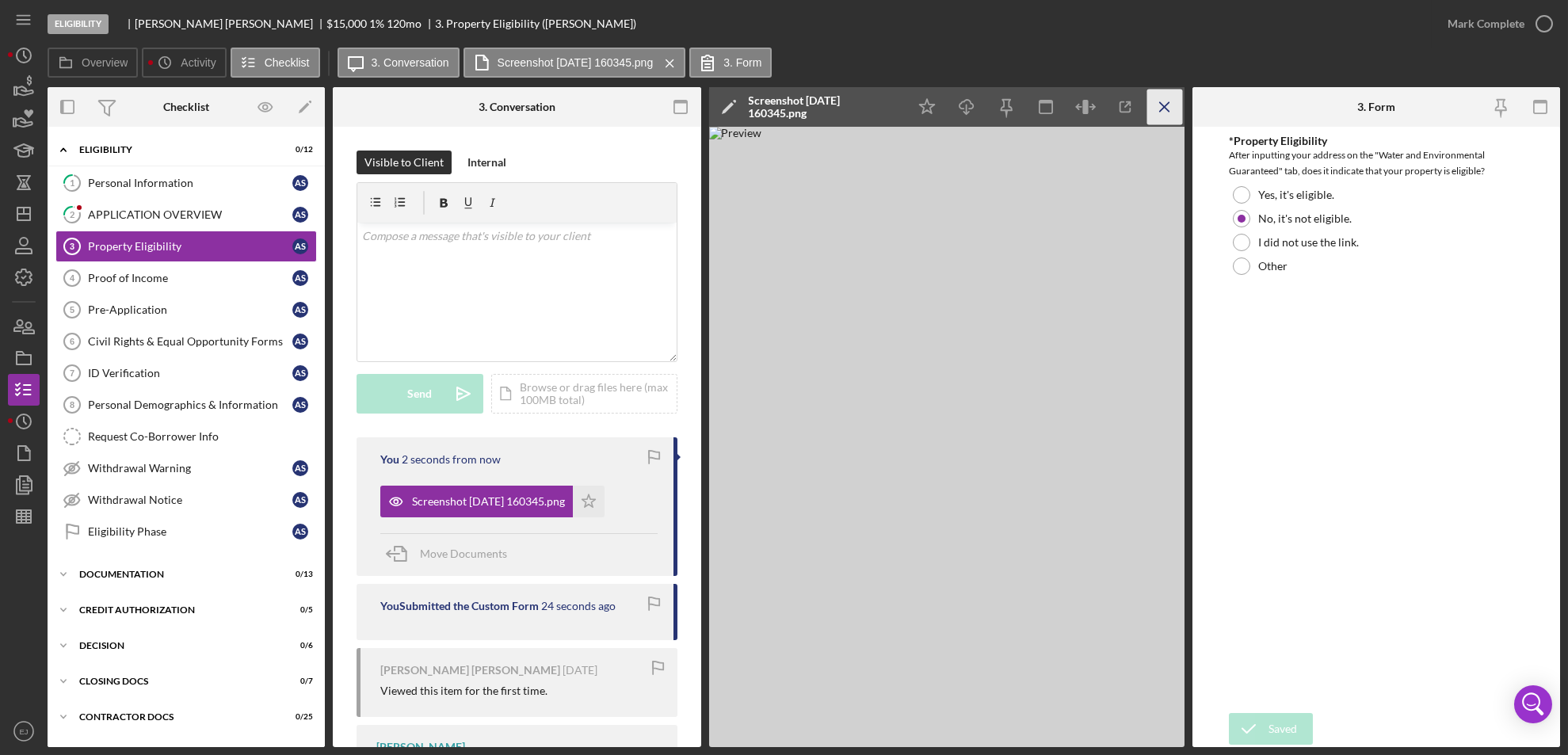
click at [1162, 101] on icon "Icon/Menu Close" at bounding box center [1164, 108] width 36 height 36
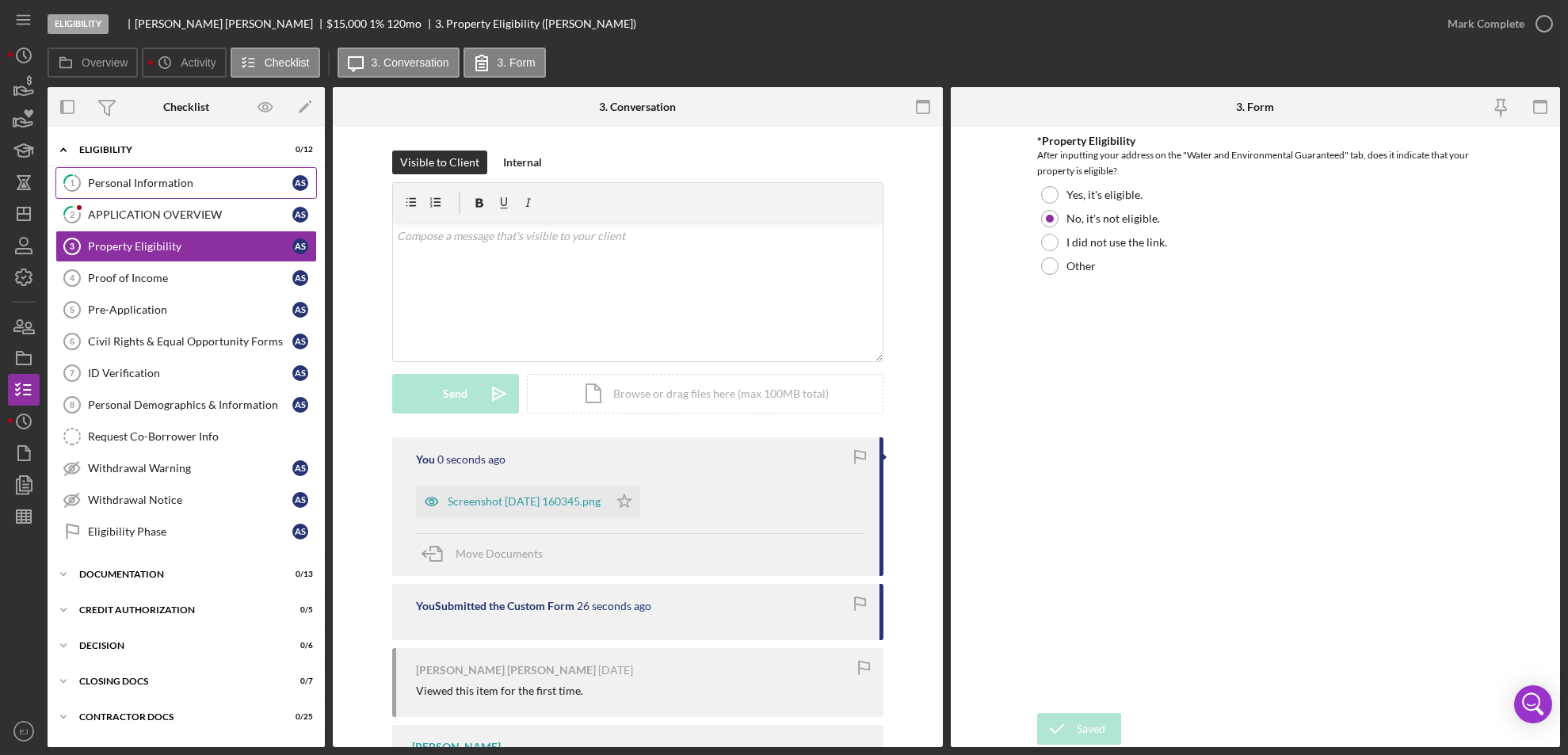
click at [108, 188] on div "Personal Information" at bounding box center [190, 183] width 204 height 13
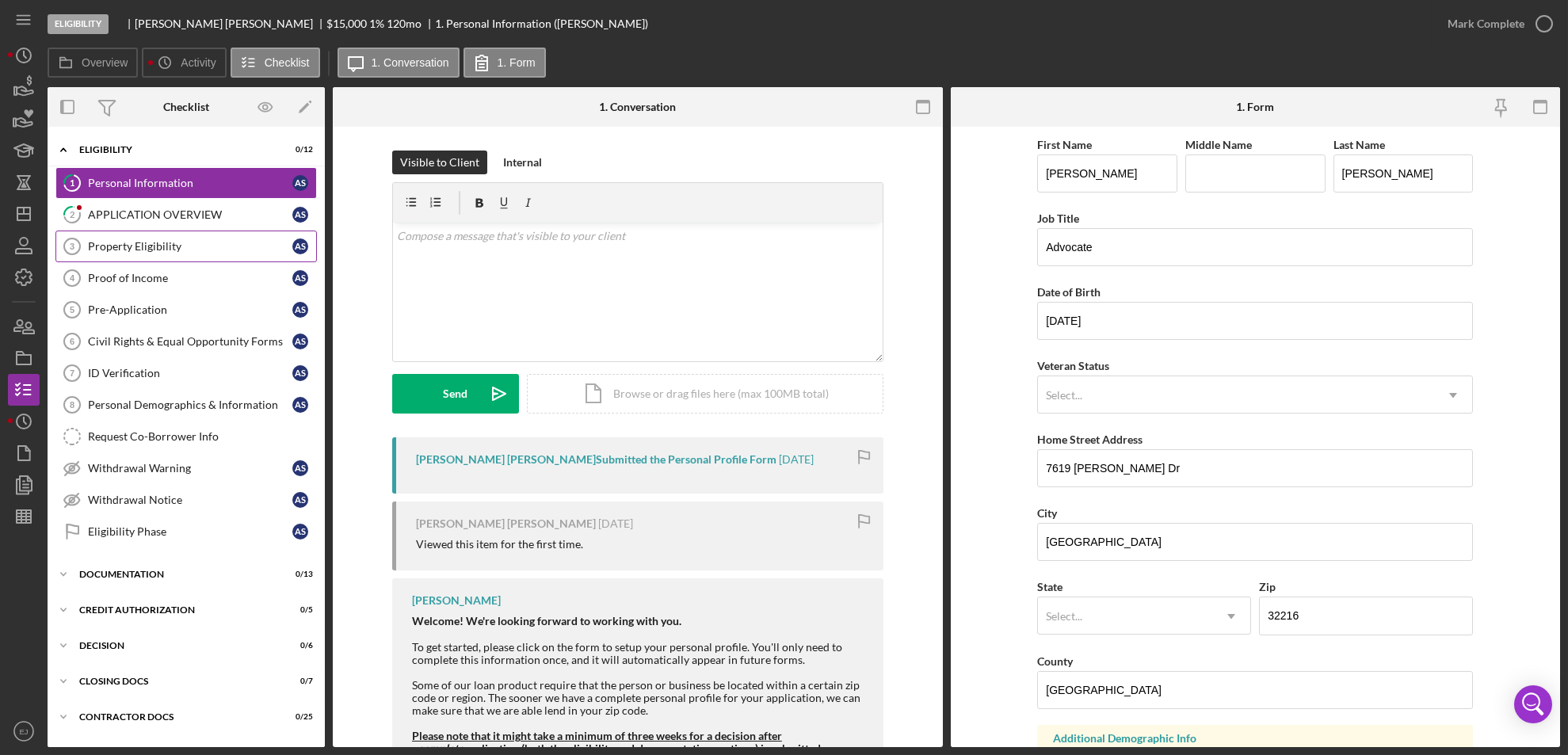
click at [115, 249] on div "Property Eligibility" at bounding box center [190, 247] width 204 height 13
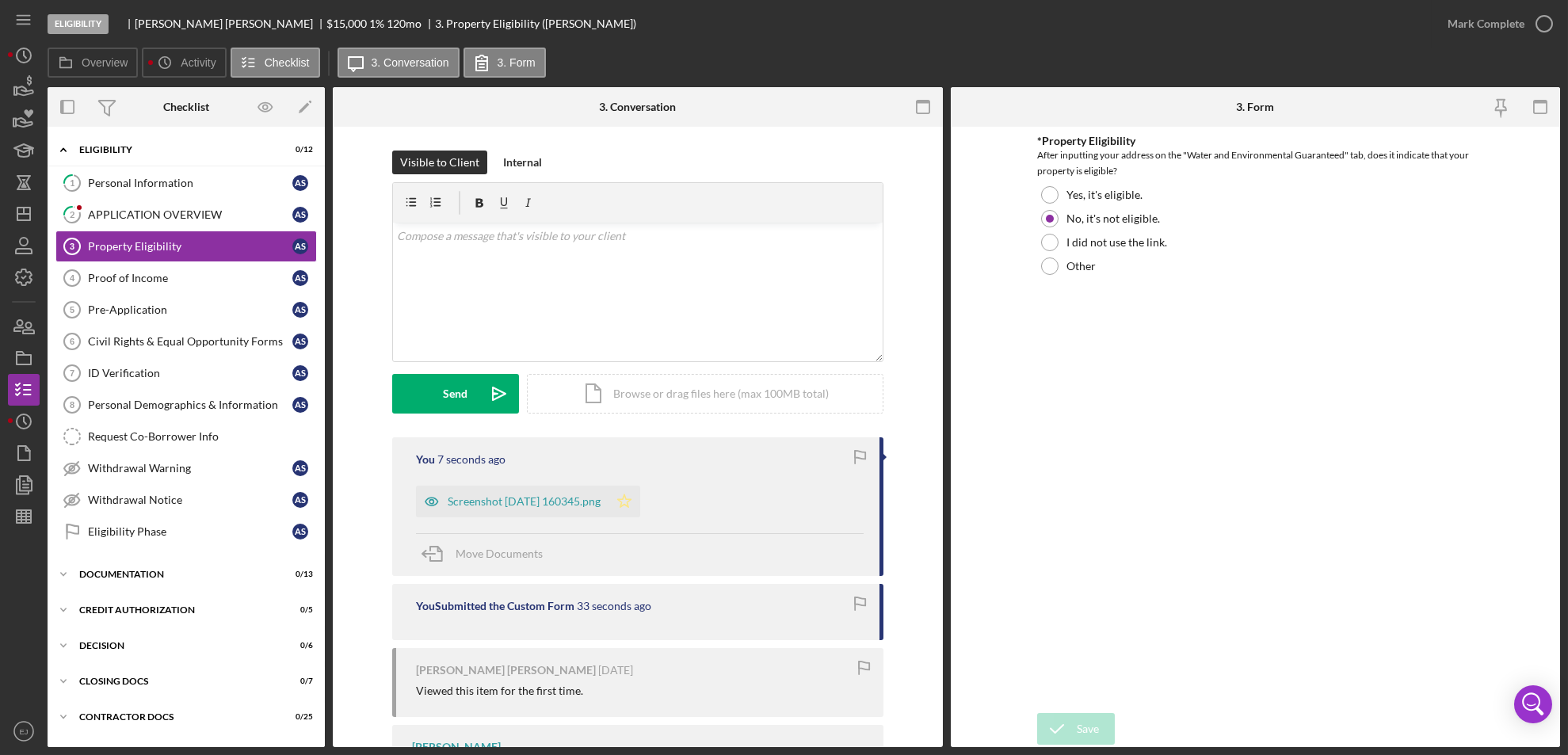
click at [633, 500] on icon "Icon/Star" at bounding box center [624, 501] width 32 height 32
click at [1549, 25] on icon "button" at bounding box center [1544, 24] width 40 height 40
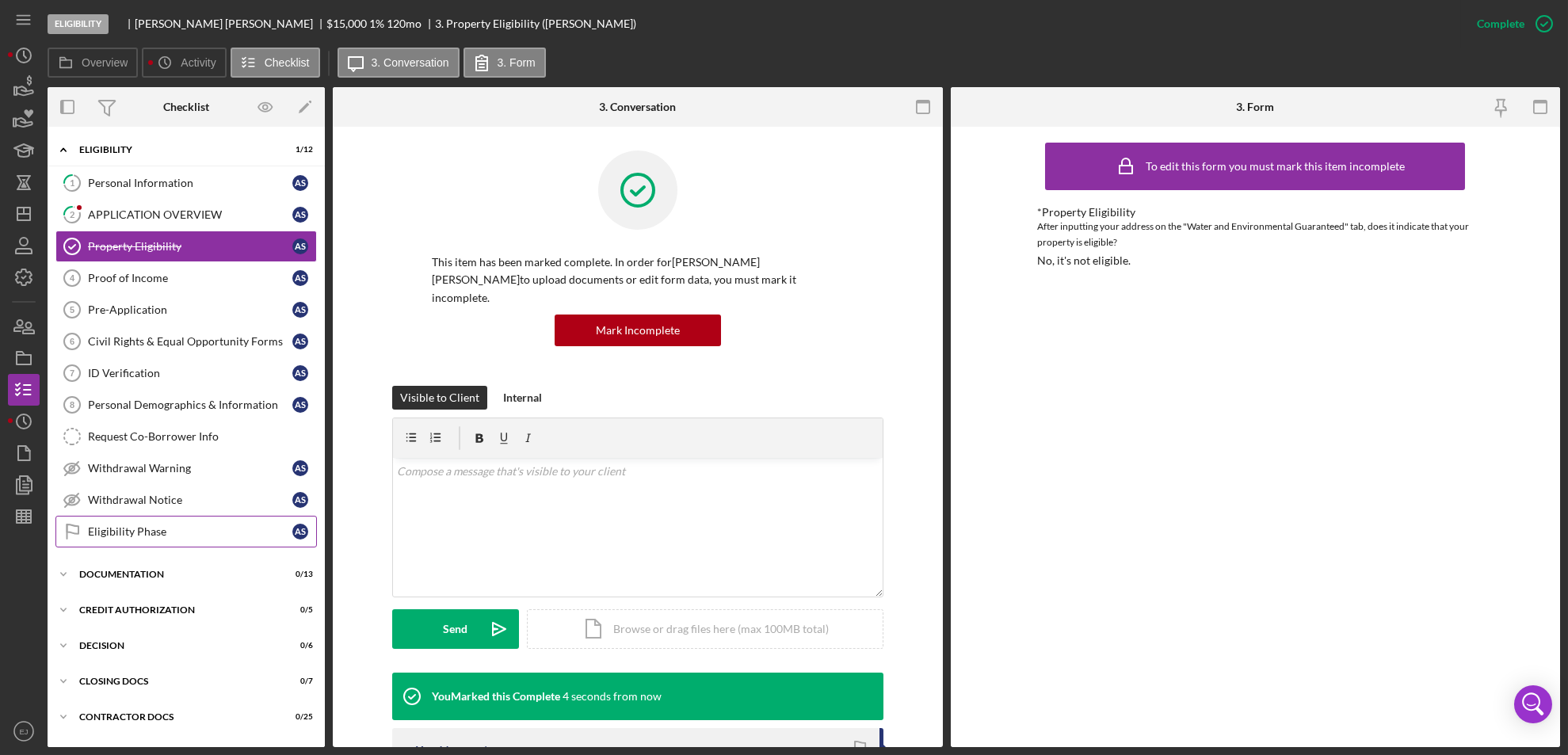
click at [188, 530] on div "Eligibility Phase" at bounding box center [190, 532] width 204 height 13
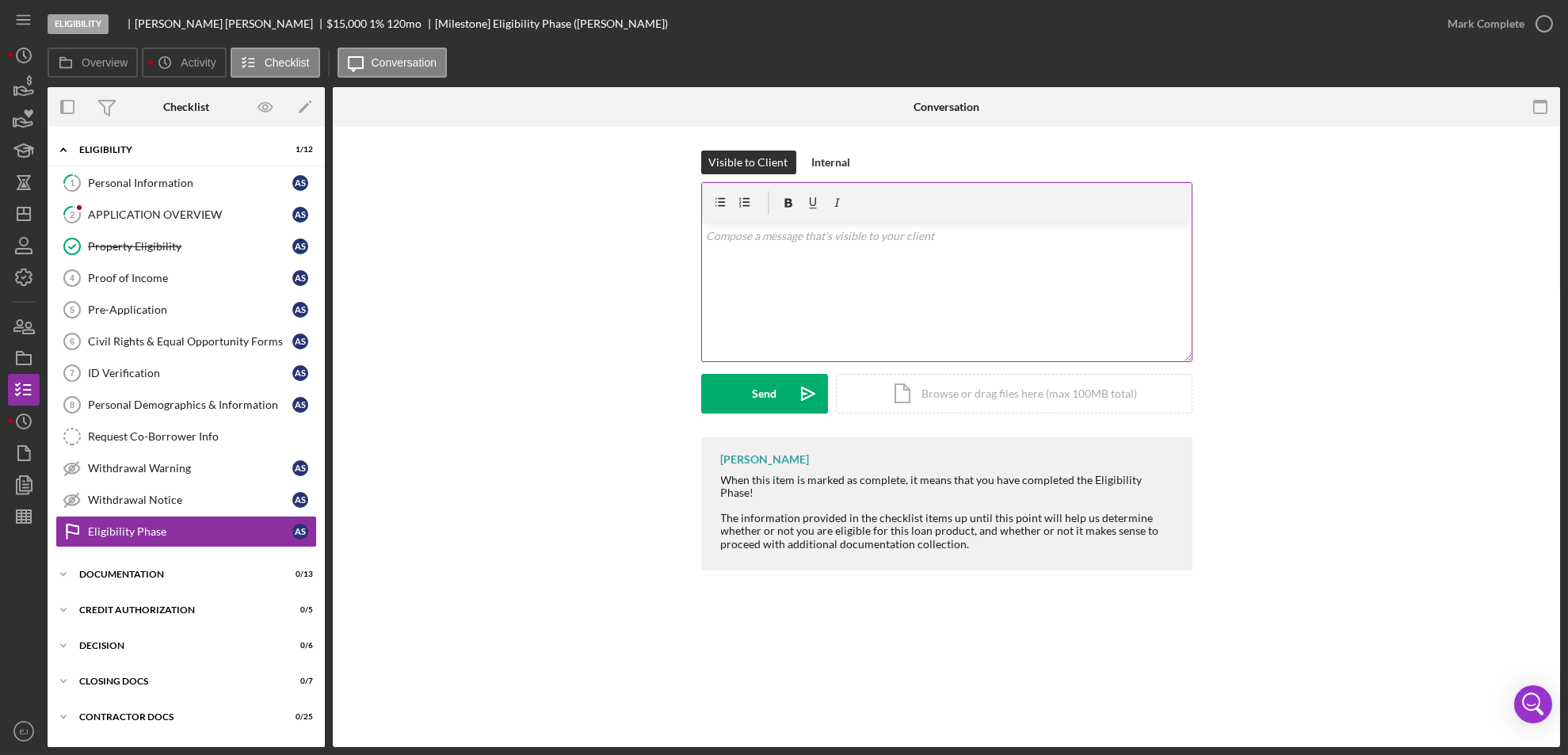
click at [716, 267] on div "v Color teal Color pink Remove color Add row above Add row below Add column bef…" at bounding box center [947, 292] width 490 height 138
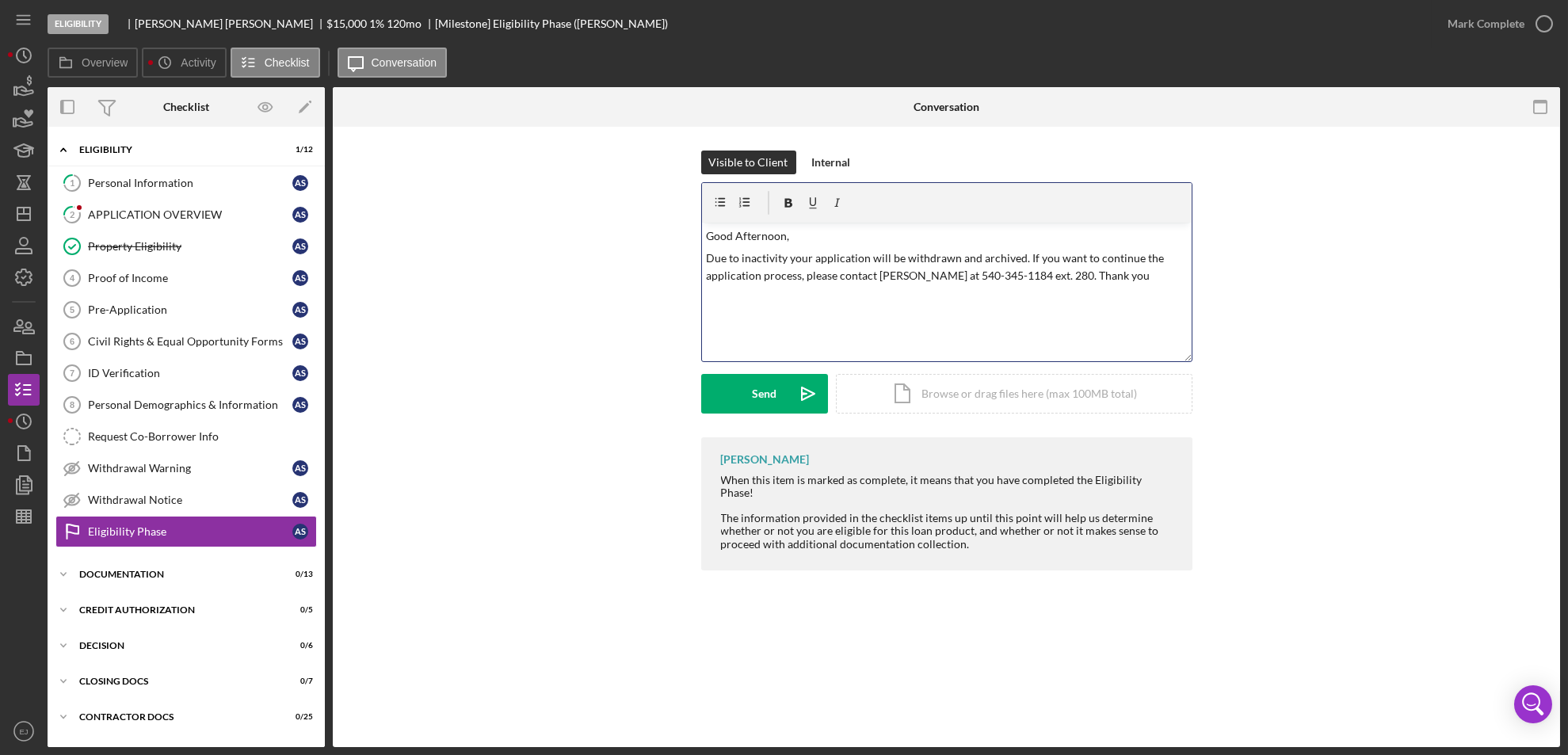
click at [793, 258] on p "Due to inactivity your application will be withdrawn and archived. If you want …" at bounding box center [947, 267] width 481 height 36
click at [786, 264] on p "Due to inactivity your application will be withdrawn and archived. If you want …" at bounding box center [947, 267] width 481 height 36
click at [901, 274] on p "Due to your property not being eligible your application will be withdrawn and …" at bounding box center [947, 275] width 481 height 53
click at [763, 379] on div "Send" at bounding box center [764, 393] width 24 height 40
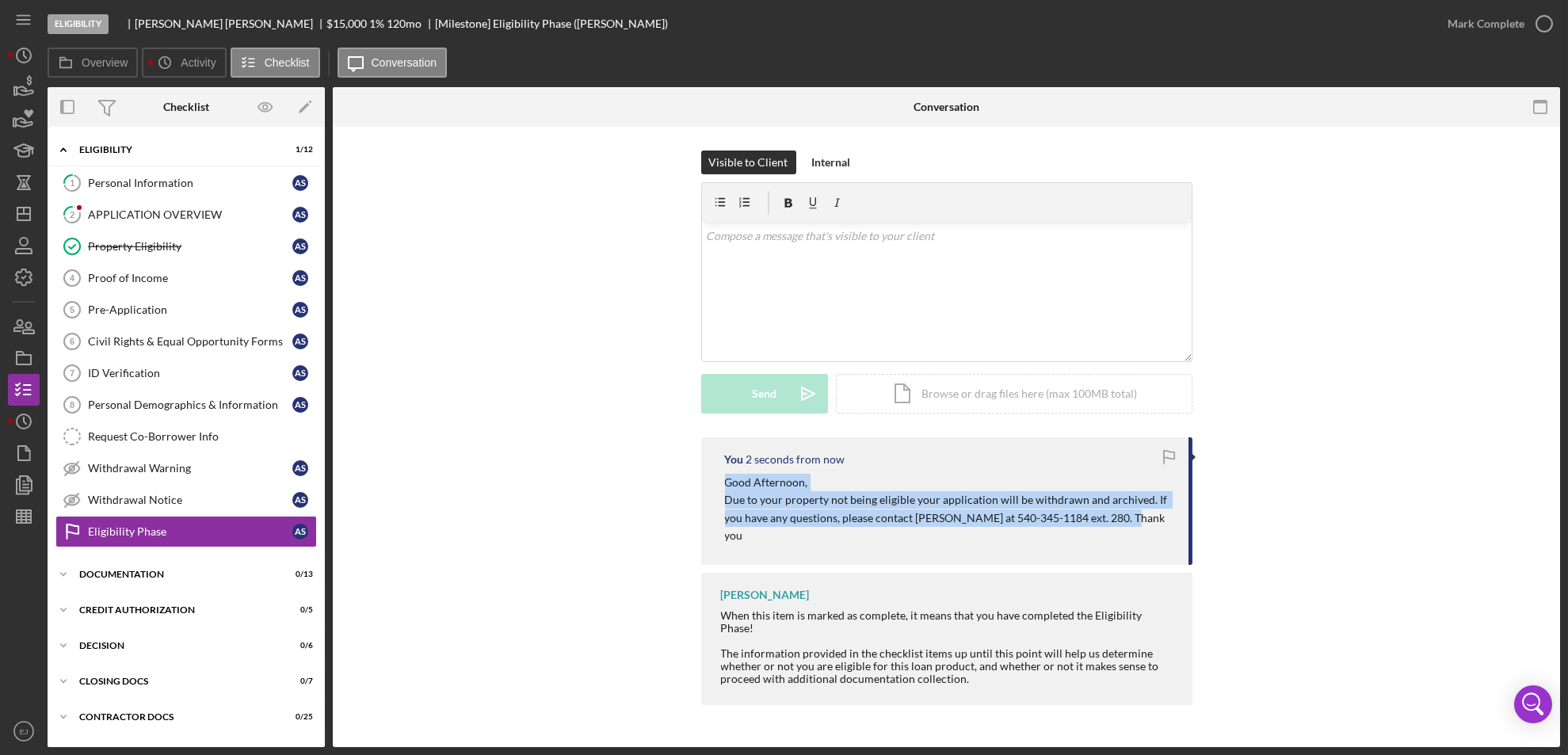
drag, startPoint x: 719, startPoint y: 483, endPoint x: 1151, endPoint y: 509, distance: 432.8
click at [1151, 509] on div "You 2 seconds from now Good Afternoon, Due to your property not being eligible …" at bounding box center [947, 501] width 491 height 128
copy div "Good Afternoon, Due to your property not being eligible your application will b…"
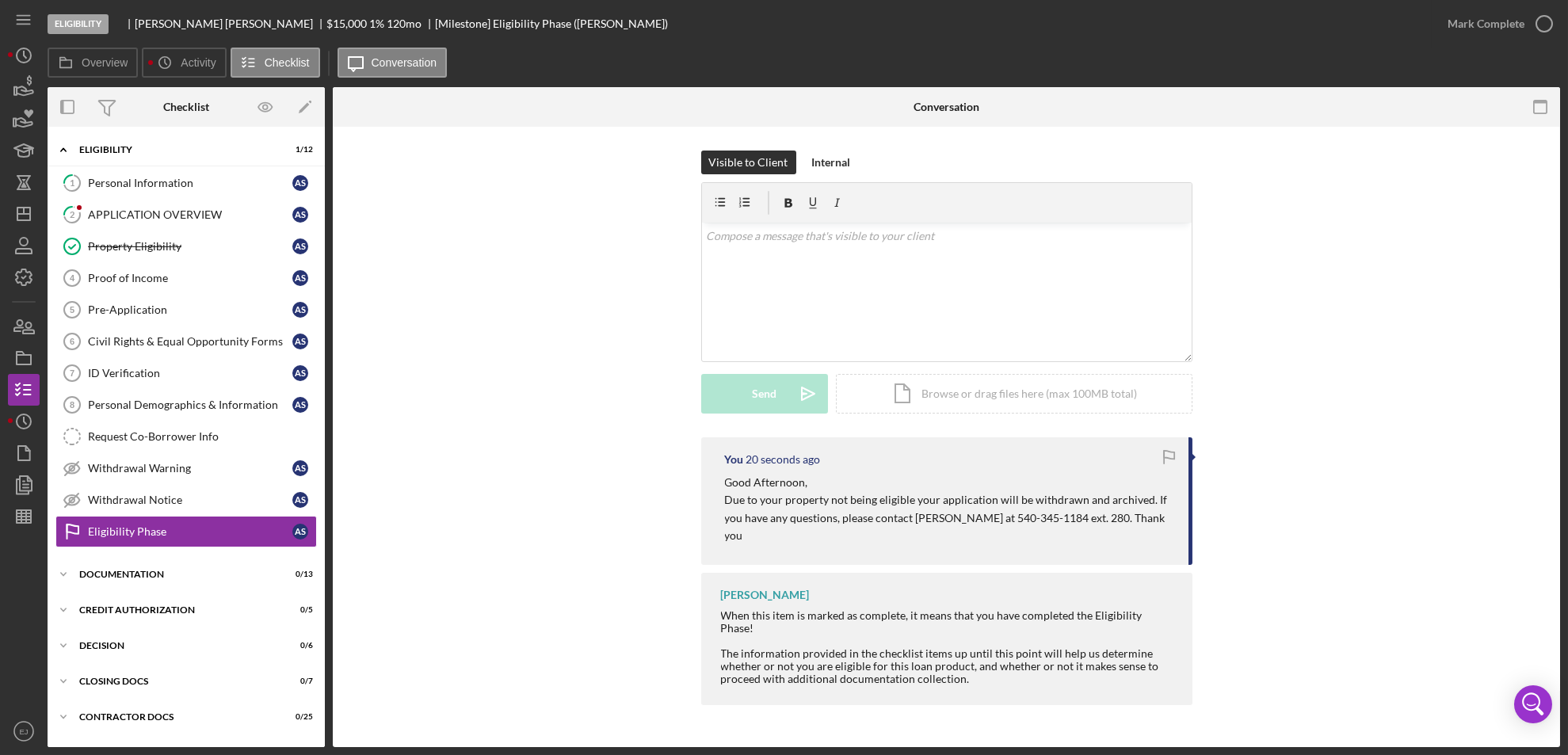
click at [435, 347] on div "Visible to Client Internal v Color teal Color pink Remove color Add row above A…" at bounding box center [947, 294] width 1179 height 287
click at [22, 356] on icon "button" at bounding box center [24, 358] width 40 height 40
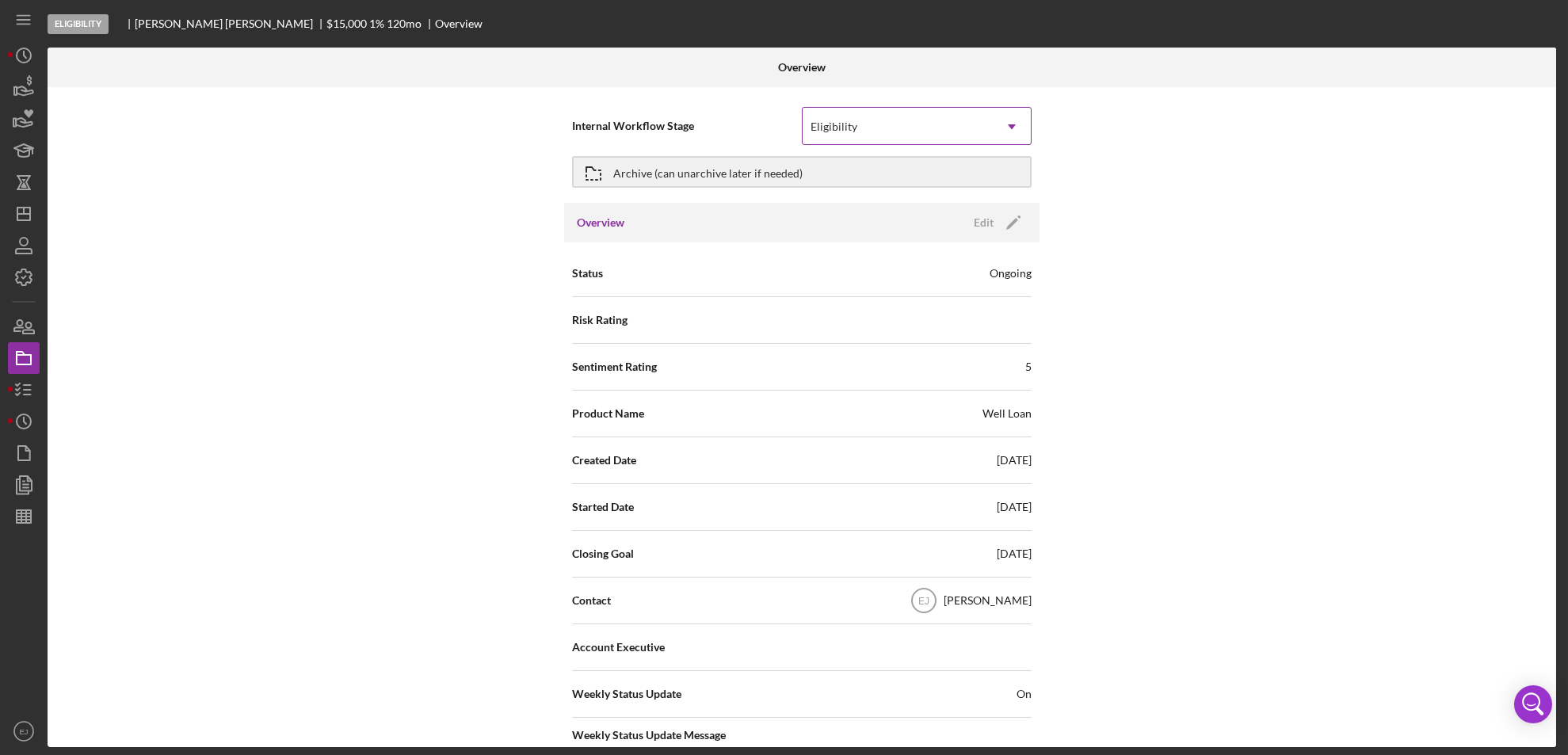
click at [1010, 122] on icon "Icon/Dropdown Arrow" at bounding box center [1012, 126] width 38 height 38
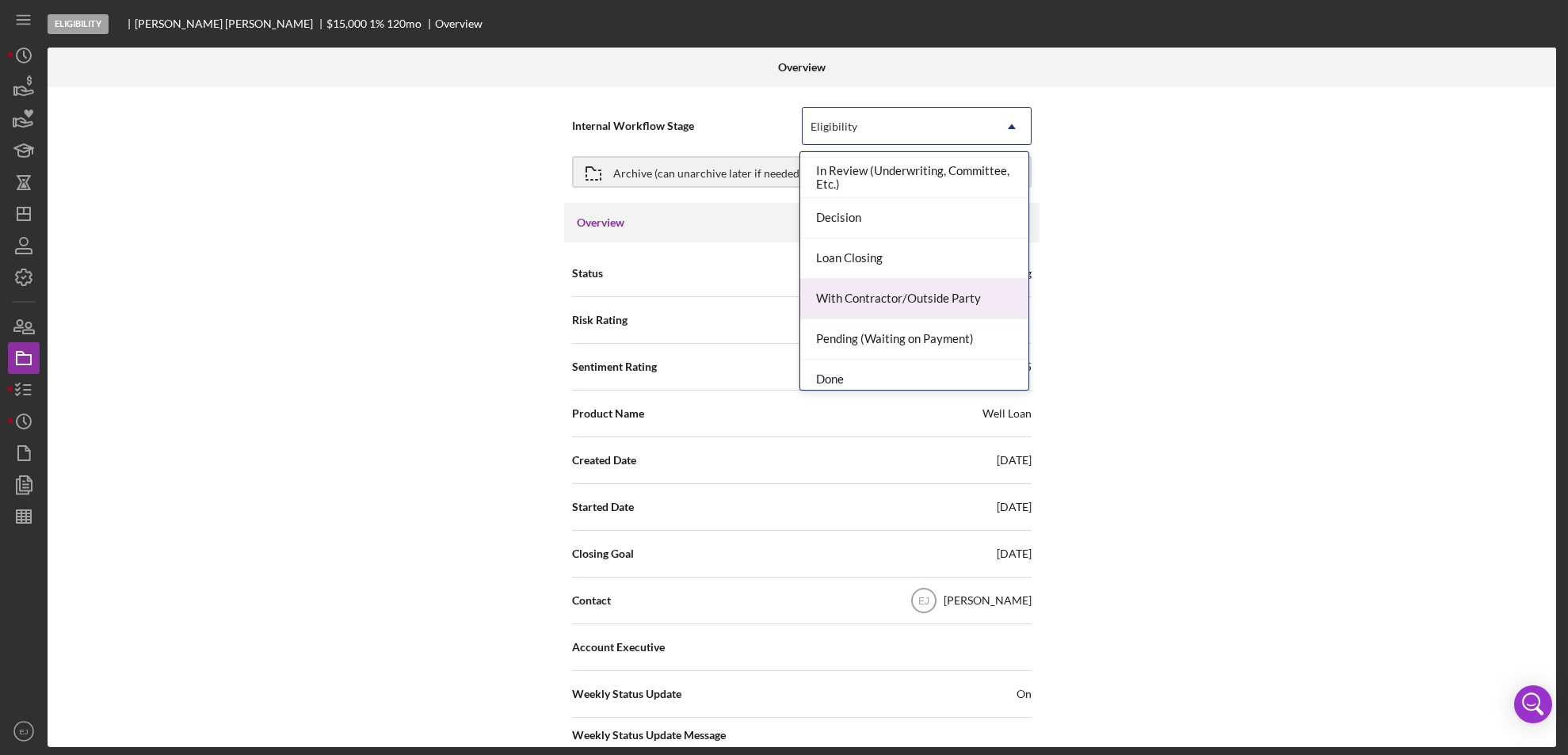
scroll to position [125, 0]
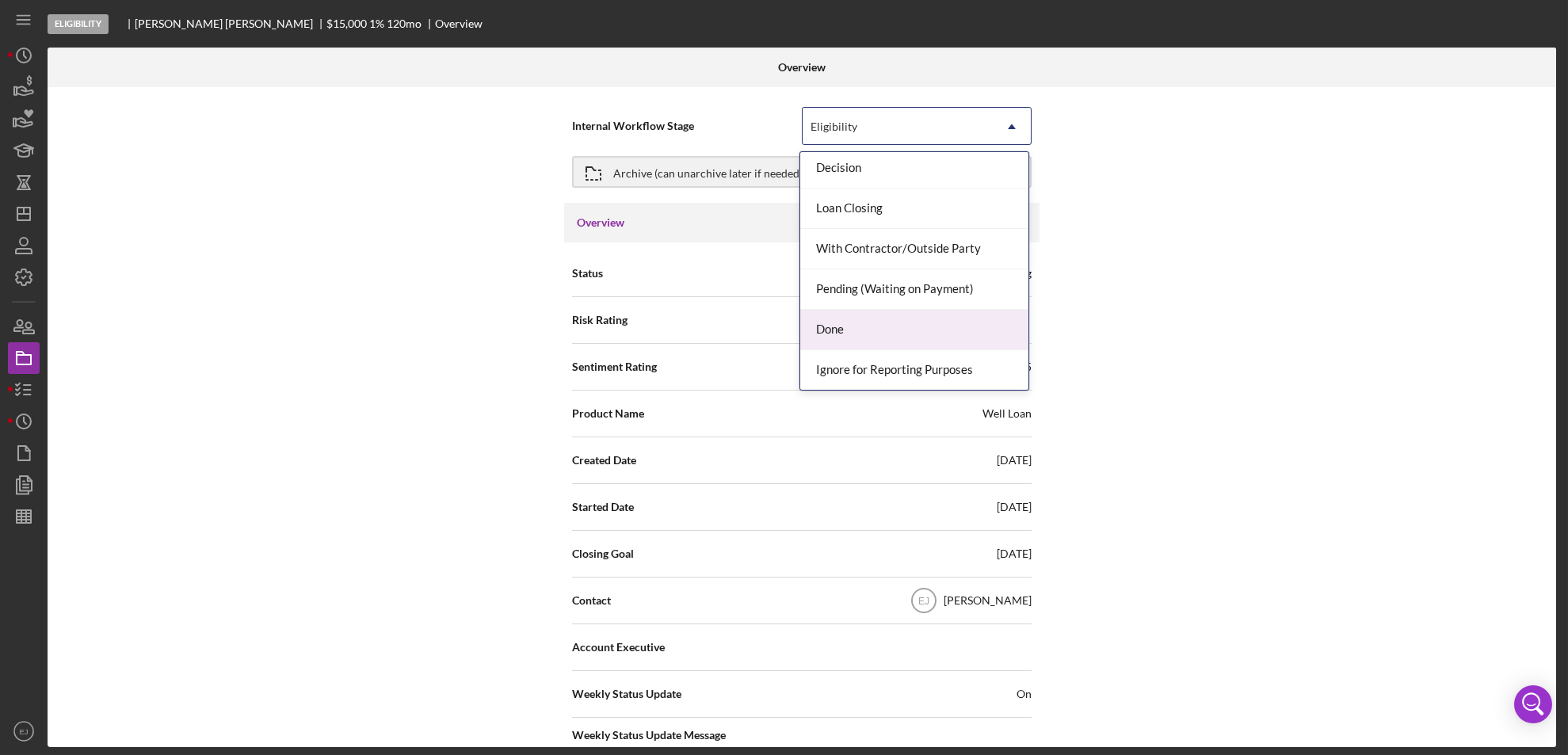
click at [980, 330] on div "Done" at bounding box center [914, 330] width 228 height 41
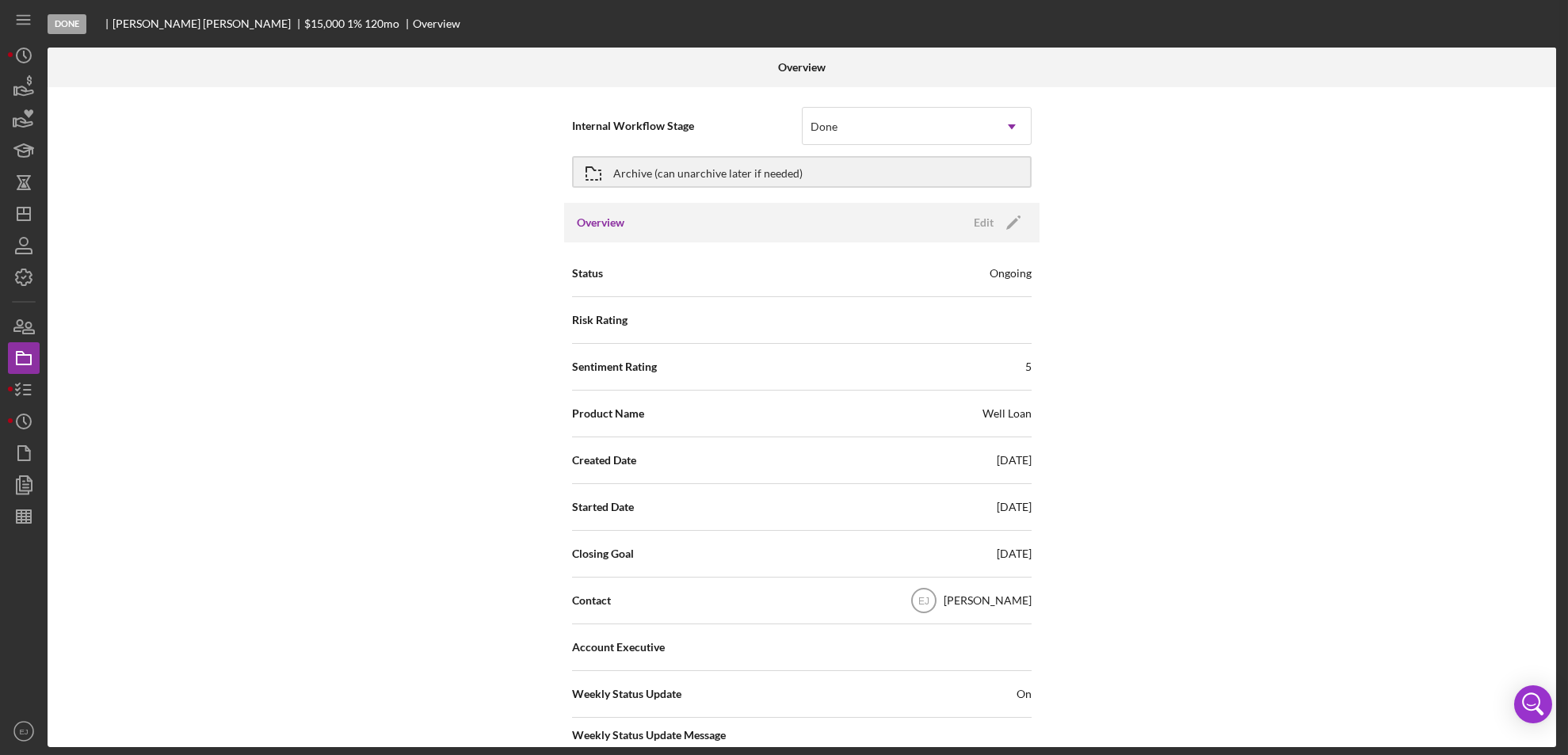
click at [1254, 576] on div "Internal Workflow Stage Done Icon/Dropdown Arrow Archive (can unarchive later i…" at bounding box center [802, 417] width 1509 height 660
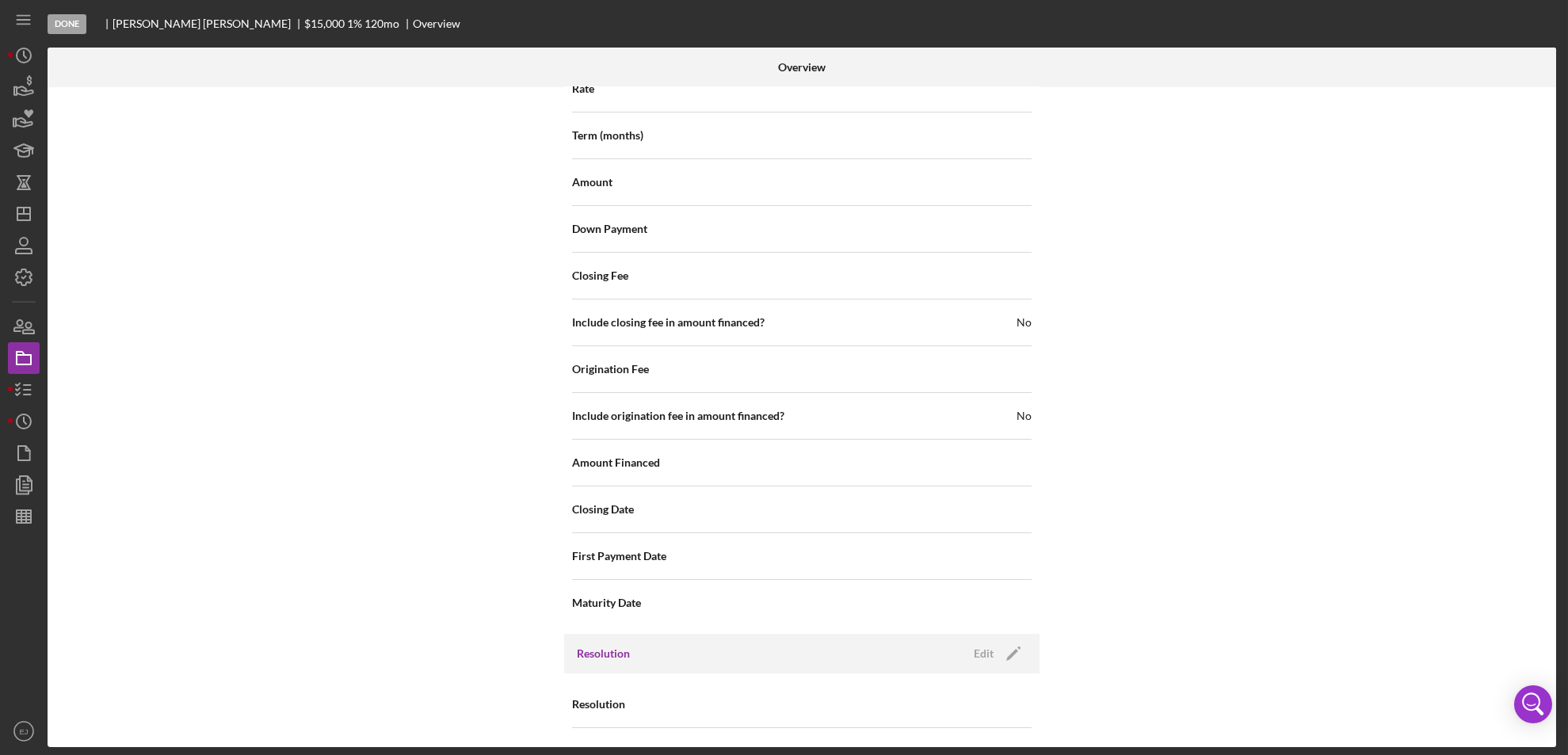
scroll to position [1694, 0]
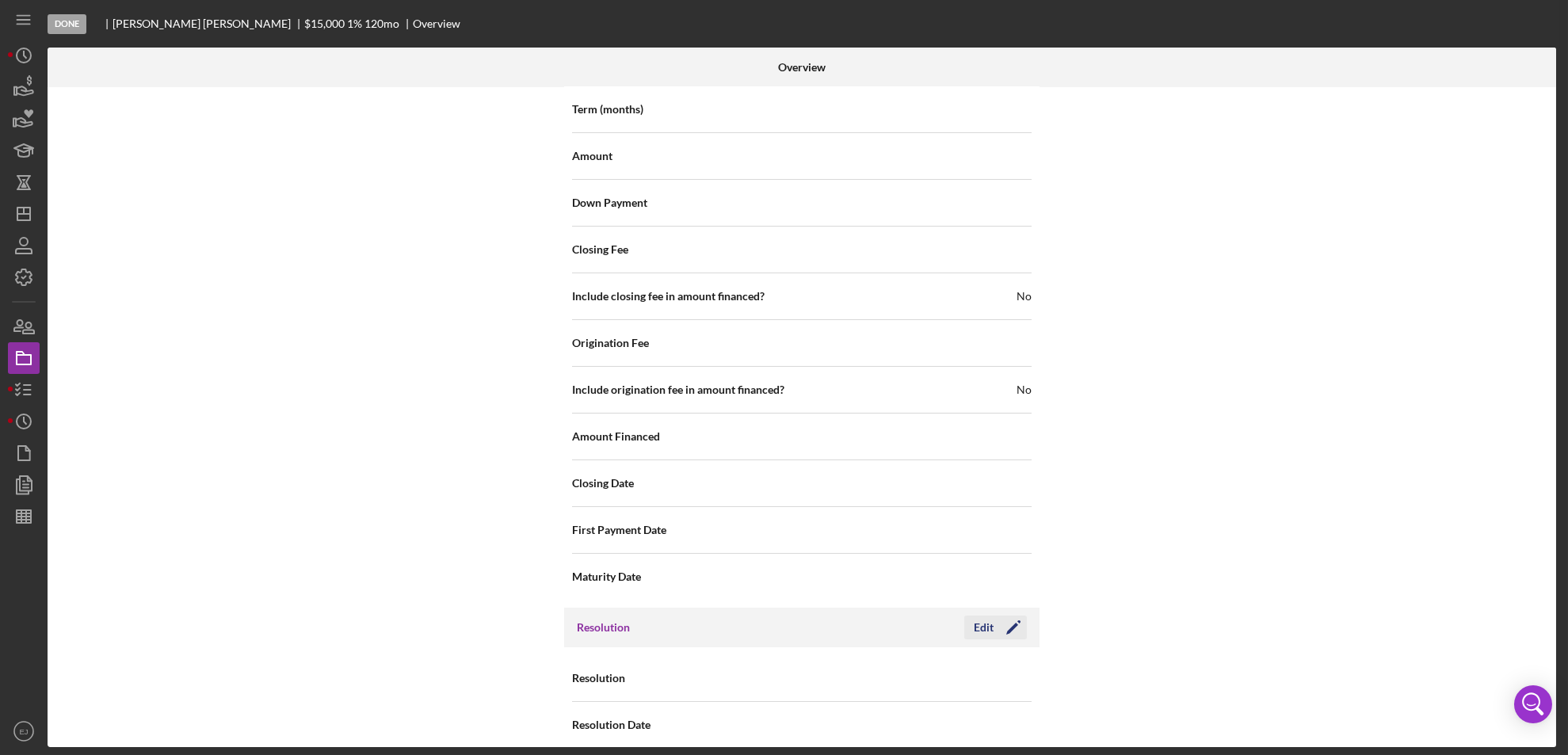
click at [977, 616] on div "Edit" at bounding box center [983, 627] width 20 height 24
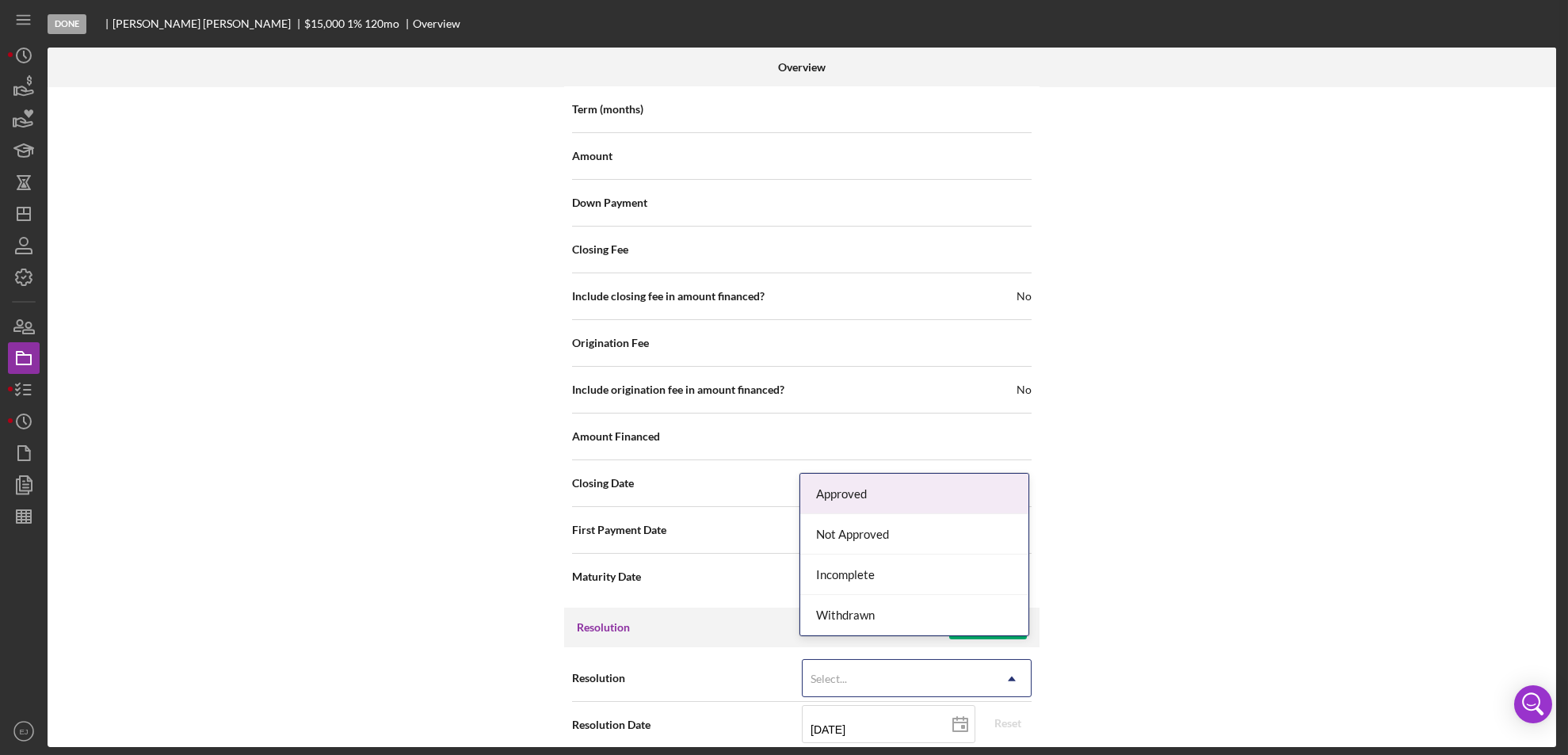
click at [1000, 664] on icon "Icon/Dropdown Arrow" at bounding box center [1012, 678] width 38 height 38
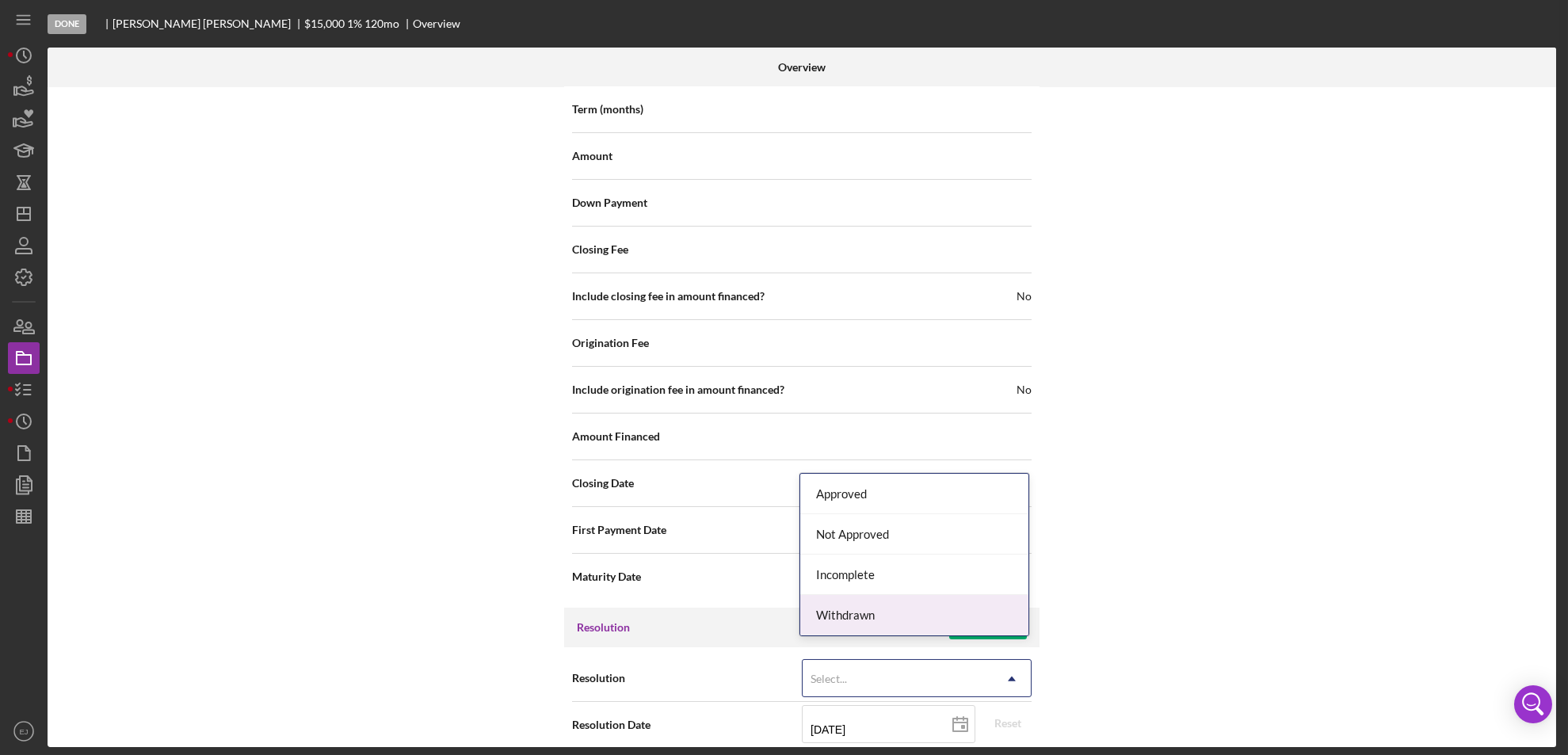
click at [970, 604] on div "Withdrawn" at bounding box center [914, 615] width 228 height 41
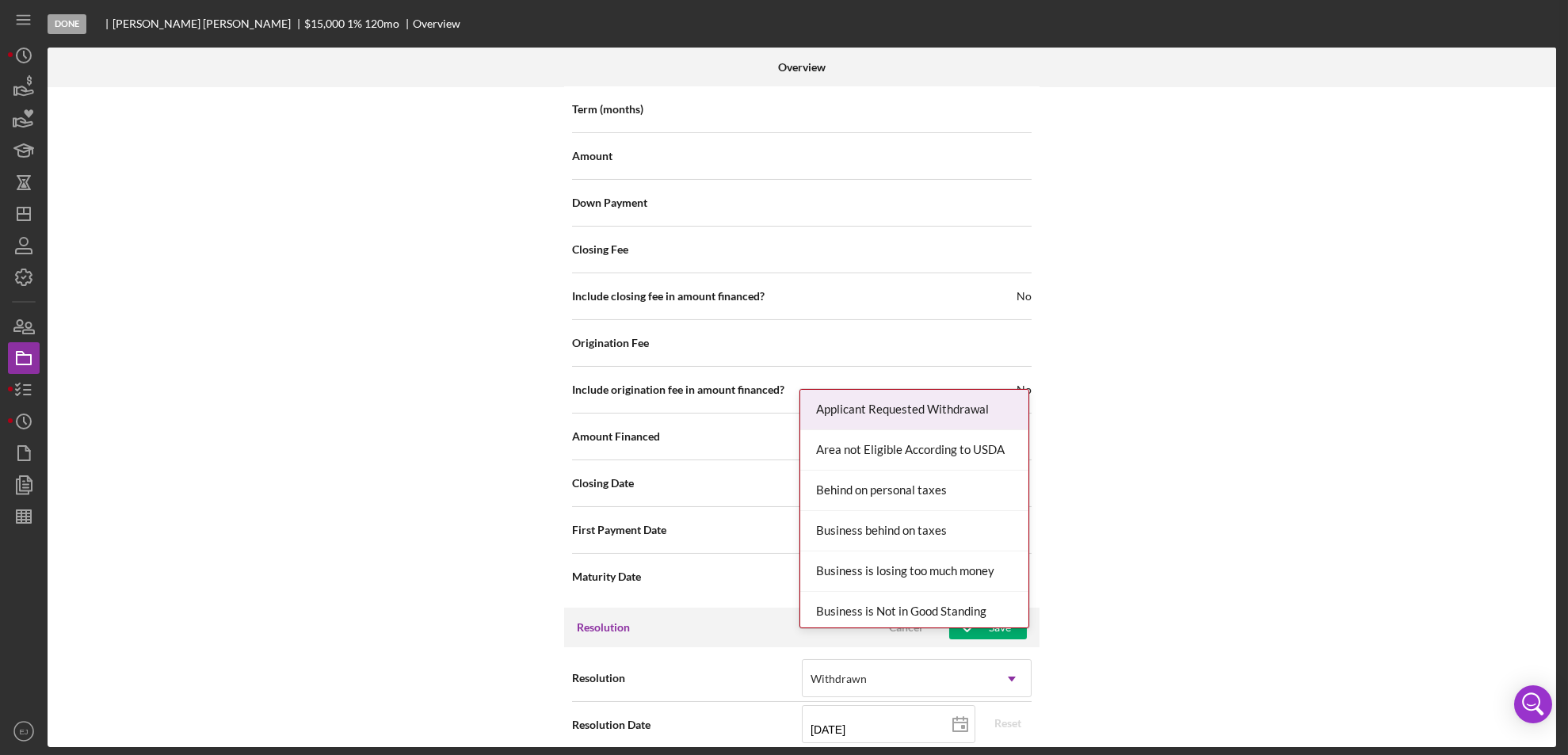
scroll to position [1795, 0]
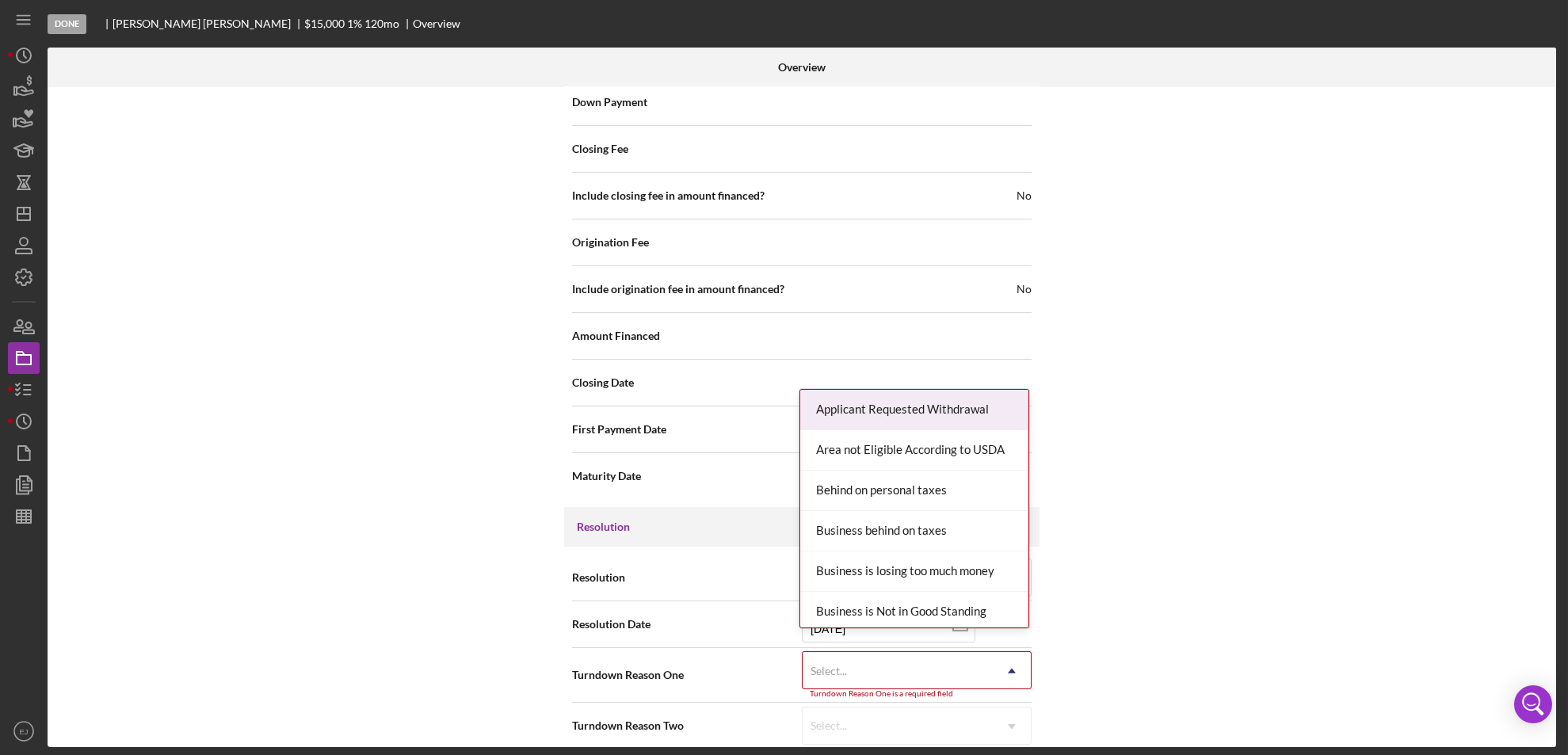
click at [1008, 737] on div "Resolution Withdrawn Icon/Dropdown Arrow Resolution Date [DATE] [DATE] Reset Tu…" at bounding box center [802, 652] width 476 height 210
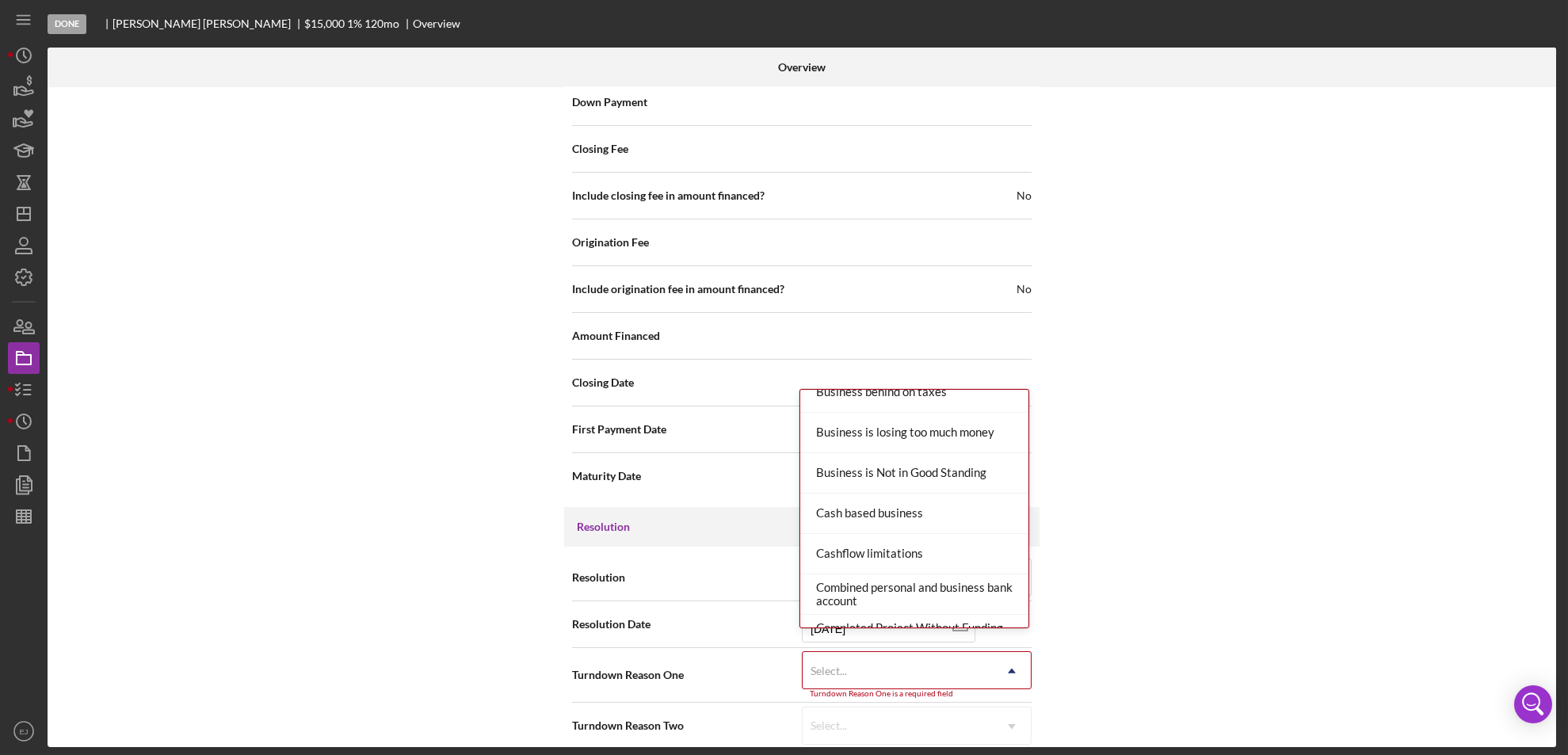
scroll to position [0, 0]
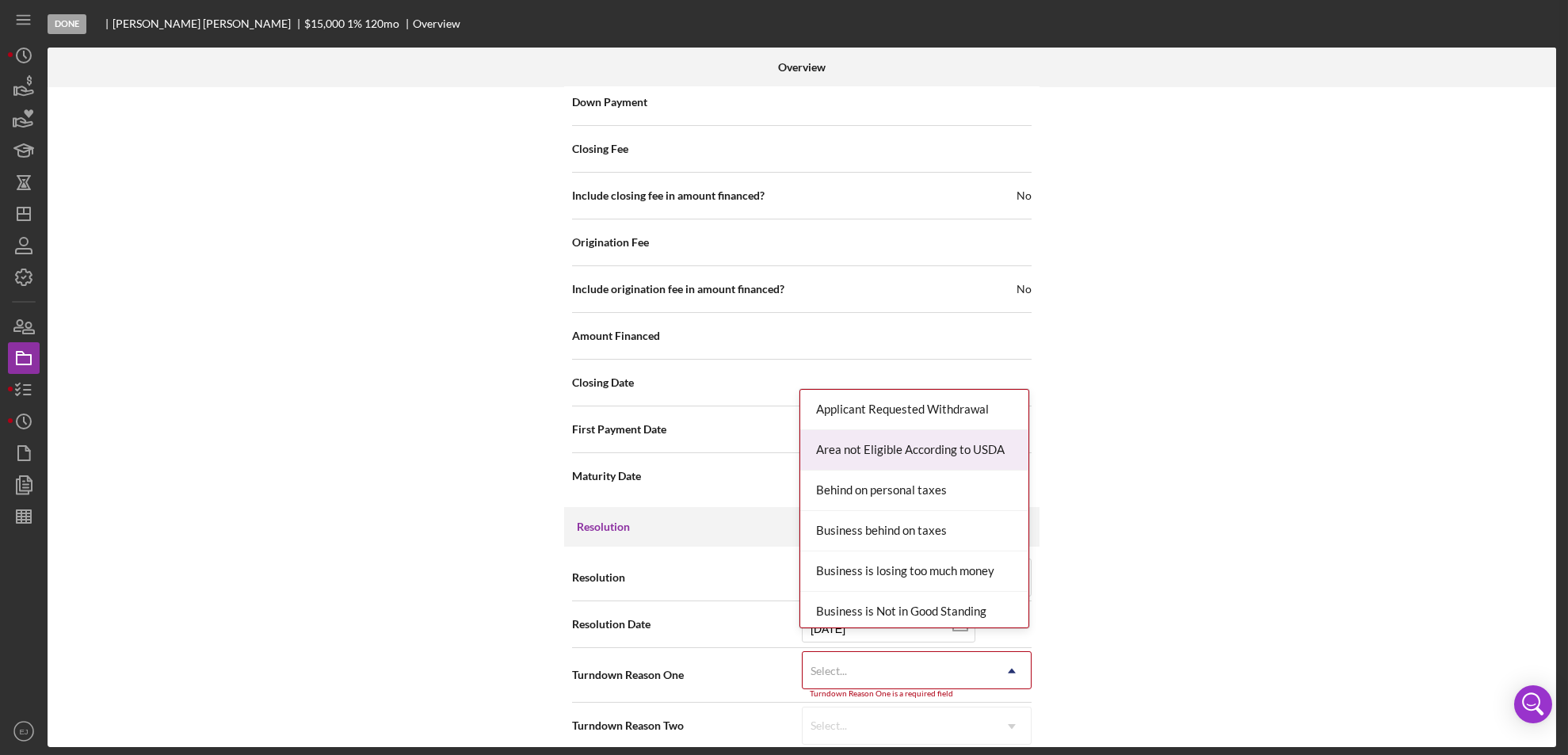
click at [979, 446] on div "Area not Eligible According to USDA" at bounding box center [914, 450] width 228 height 41
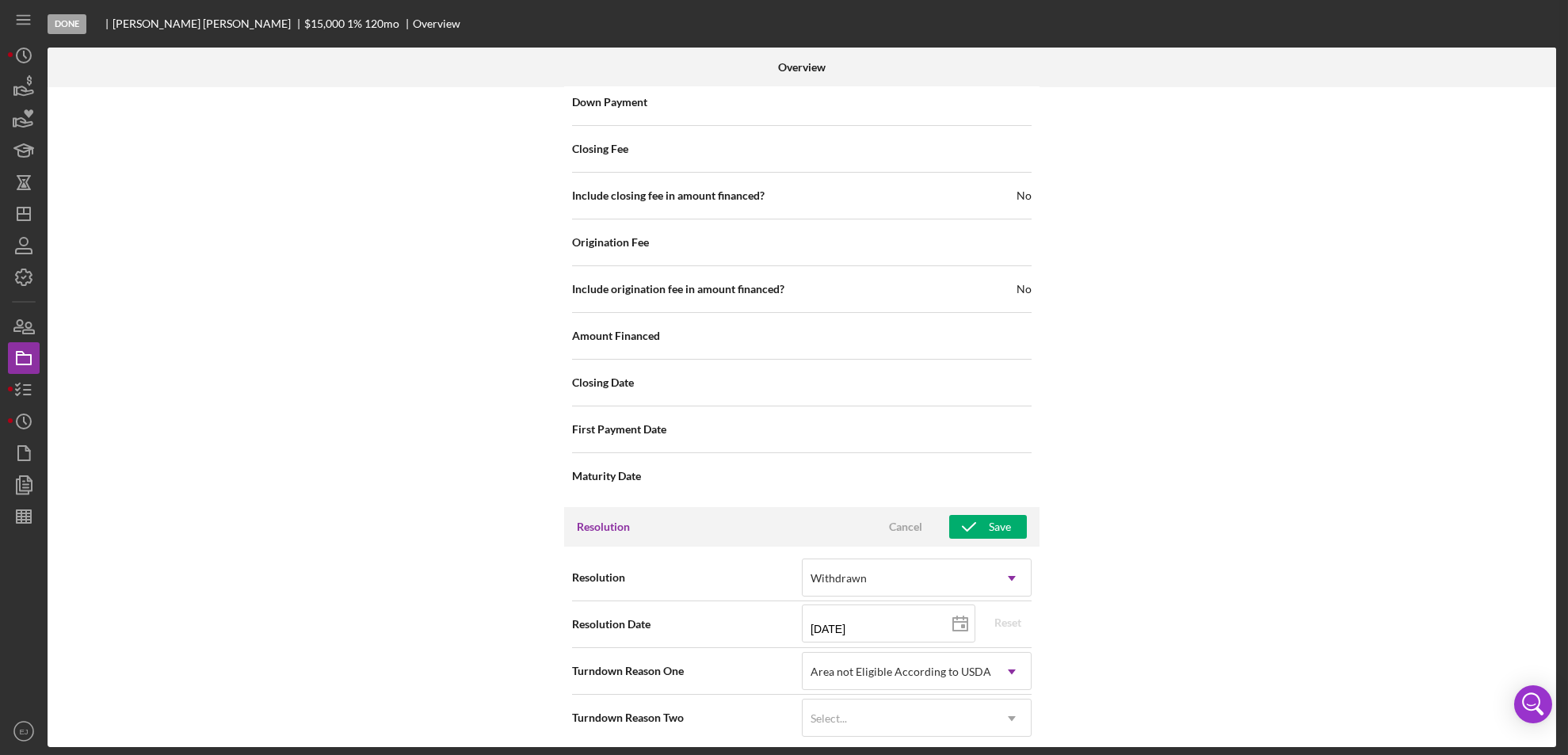
scroll to position [1788, 0]
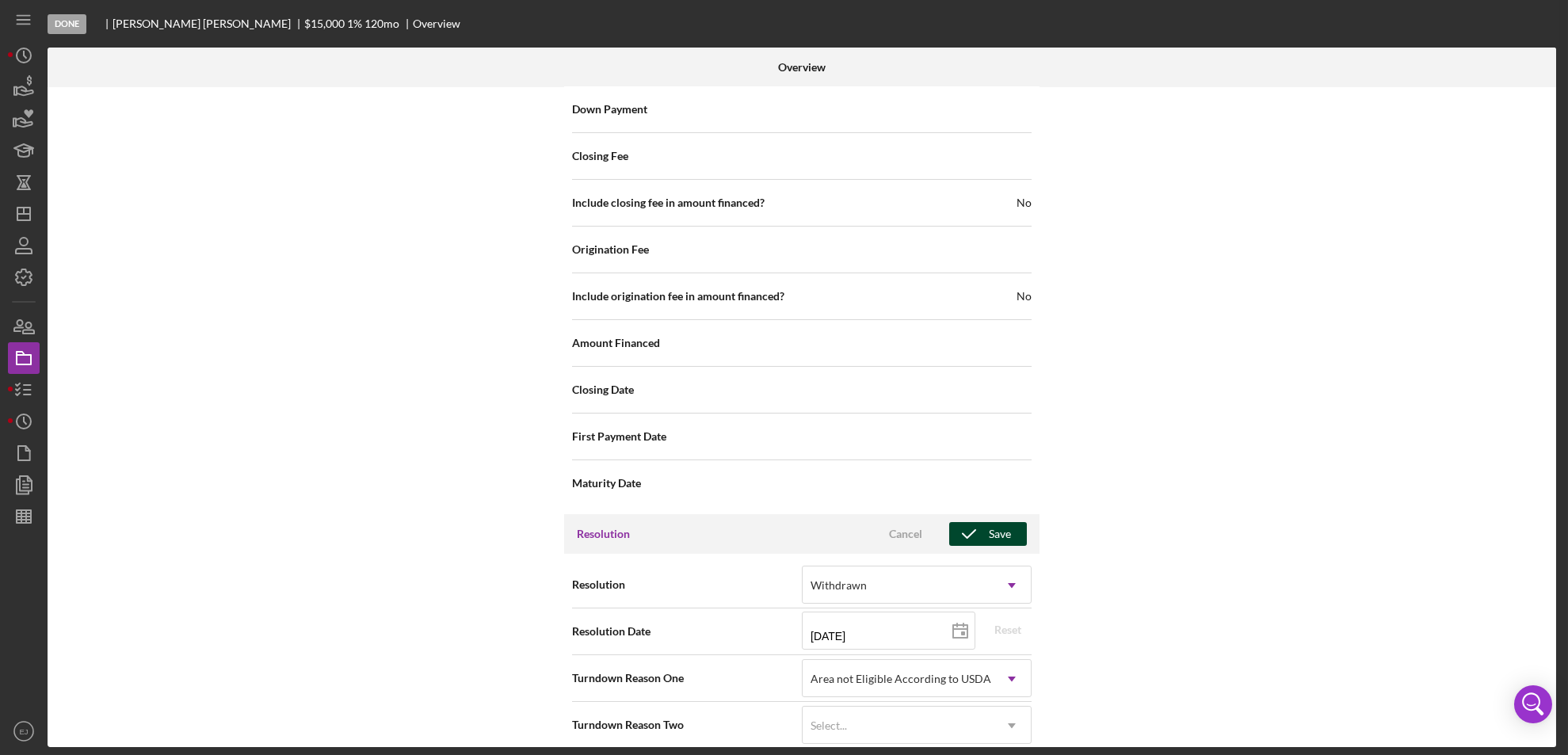
click at [991, 522] on div "Save" at bounding box center [999, 533] width 22 height 24
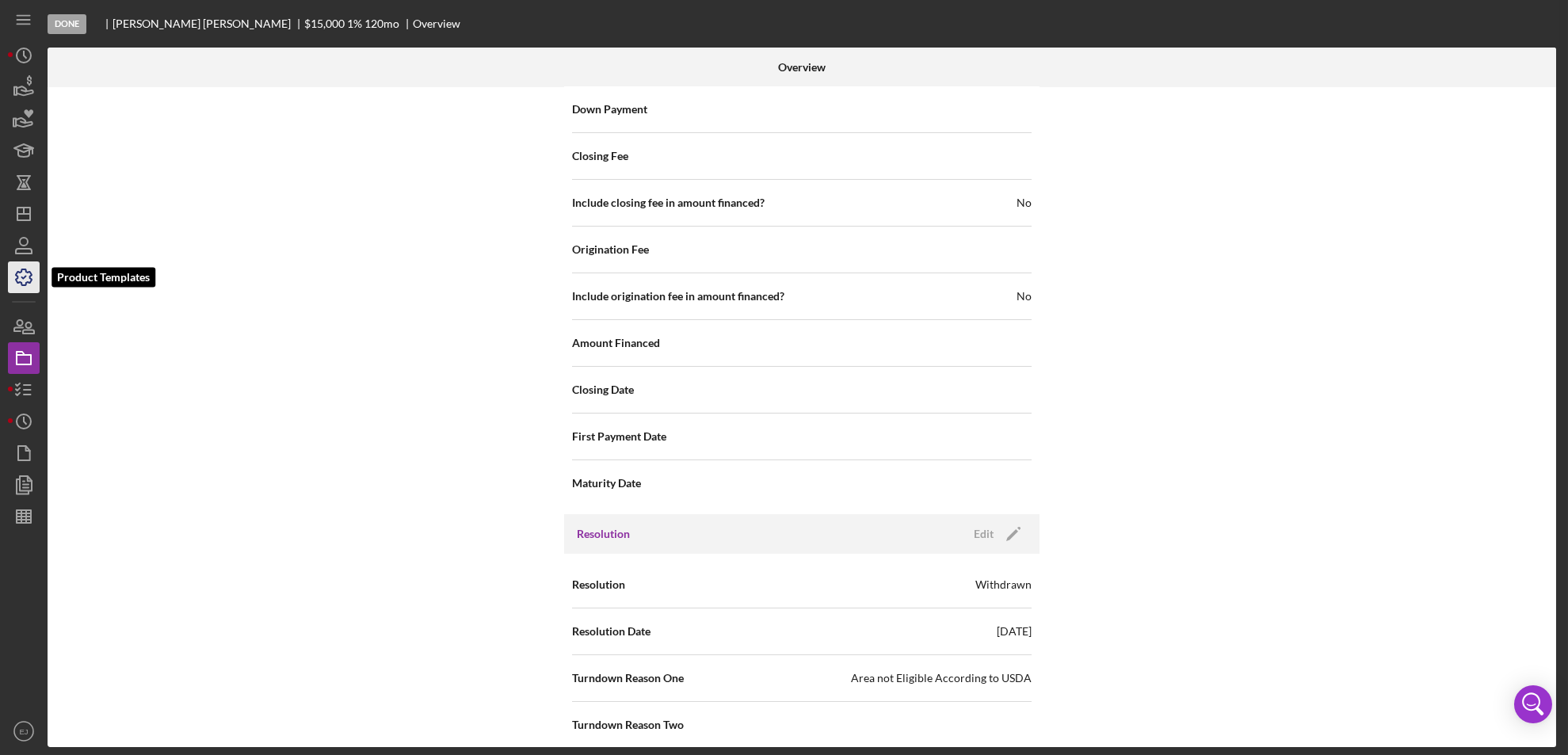
click at [15, 274] on icon "button" at bounding box center [23, 277] width 15 height 15
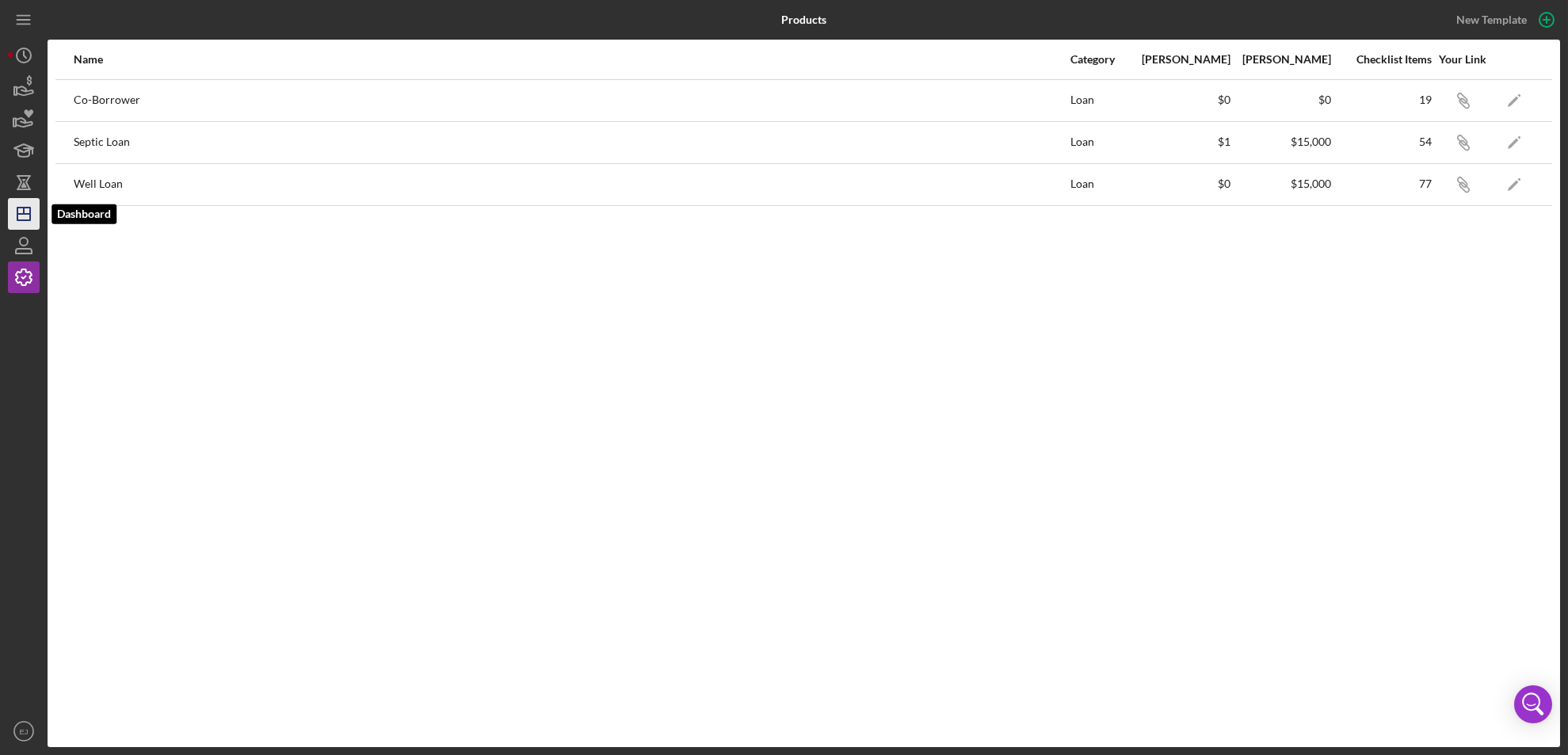
click at [20, 203] on icon "Icon/Dashboard" at bounding box center [24, 213] width 40 height 40
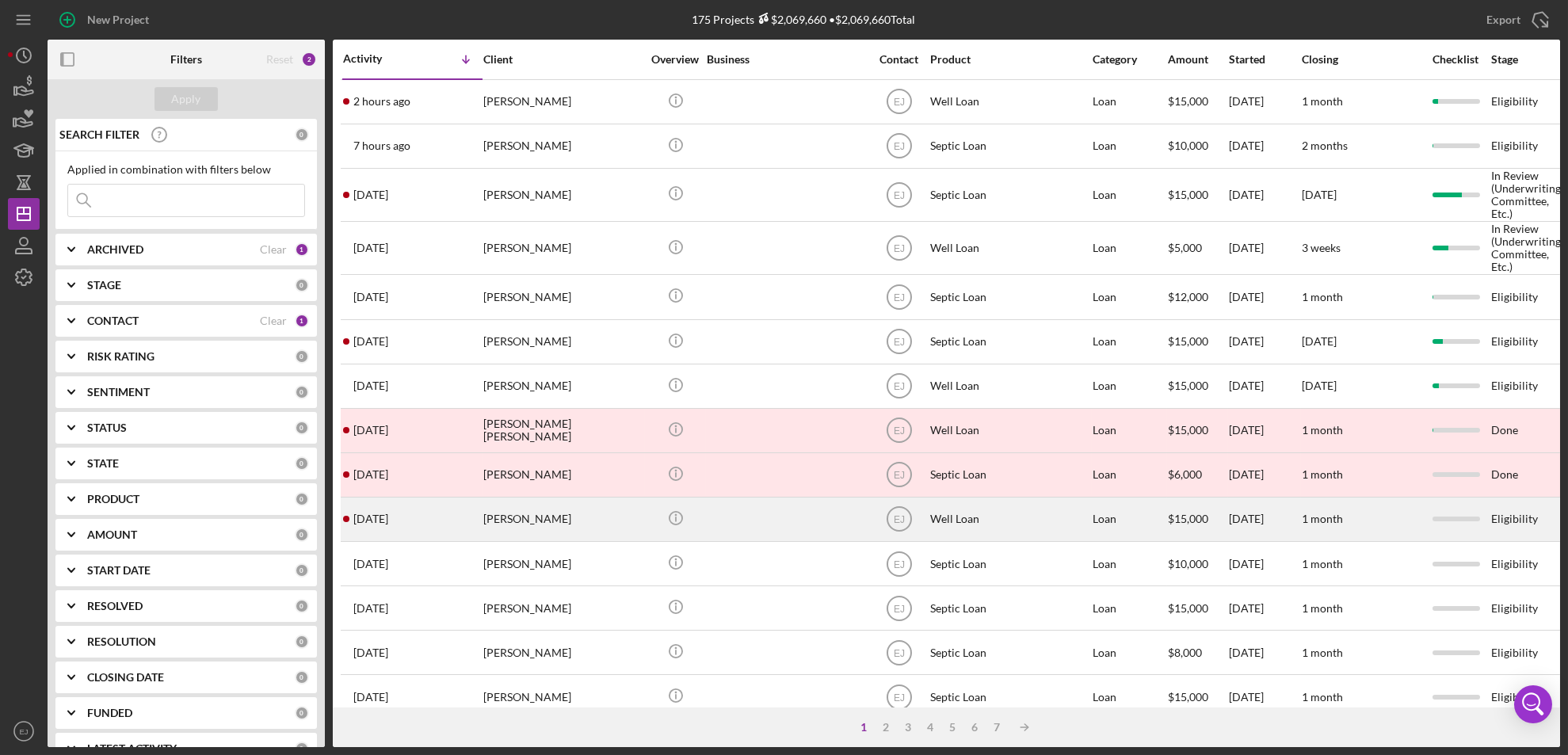
click at [519, 516] on div "[PERSON_NAME]" at bounding box center [562, 520] width 159 height 42
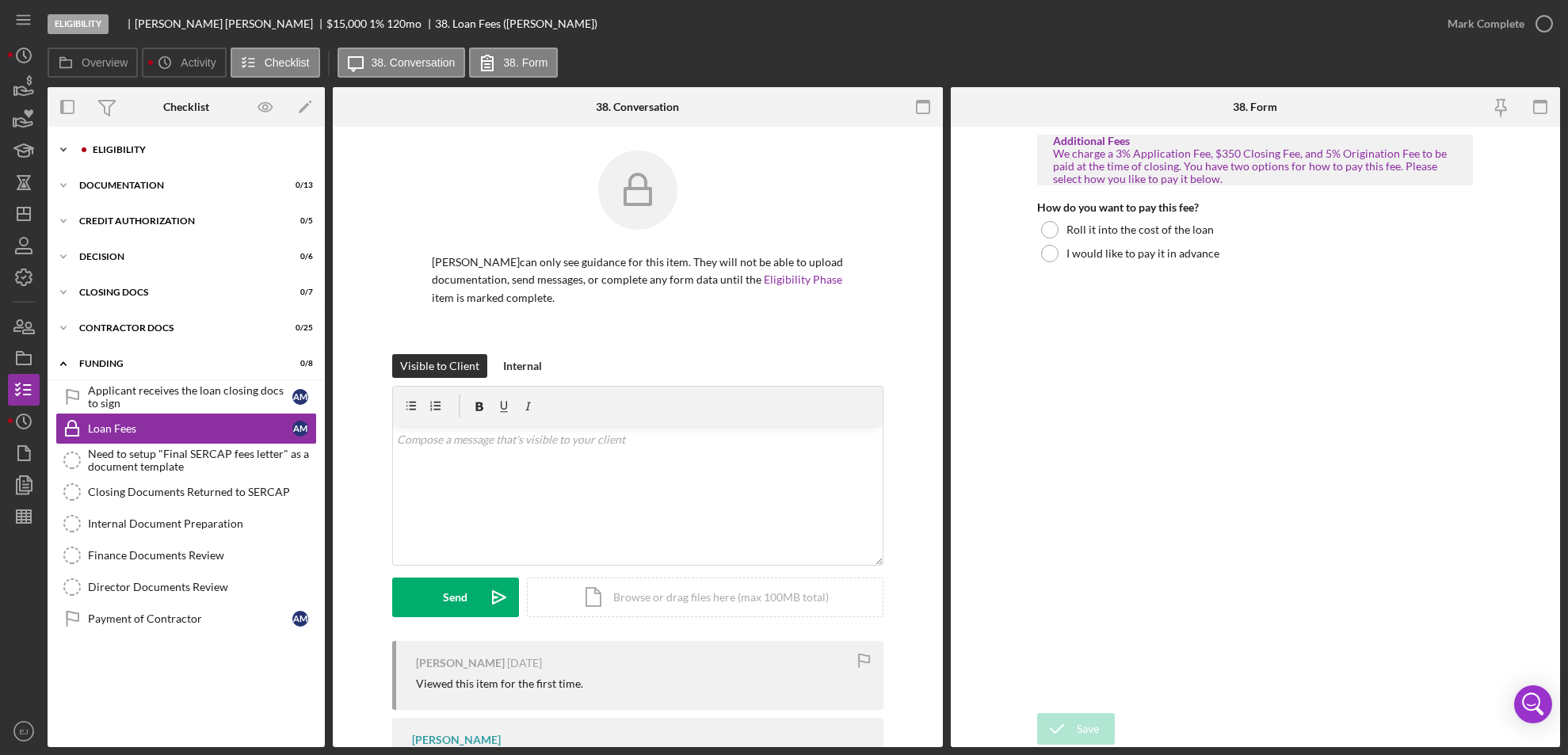
click at [72, 156] on icon "Icon/Expander" at bounding box center [63, 149] width 32 height 32
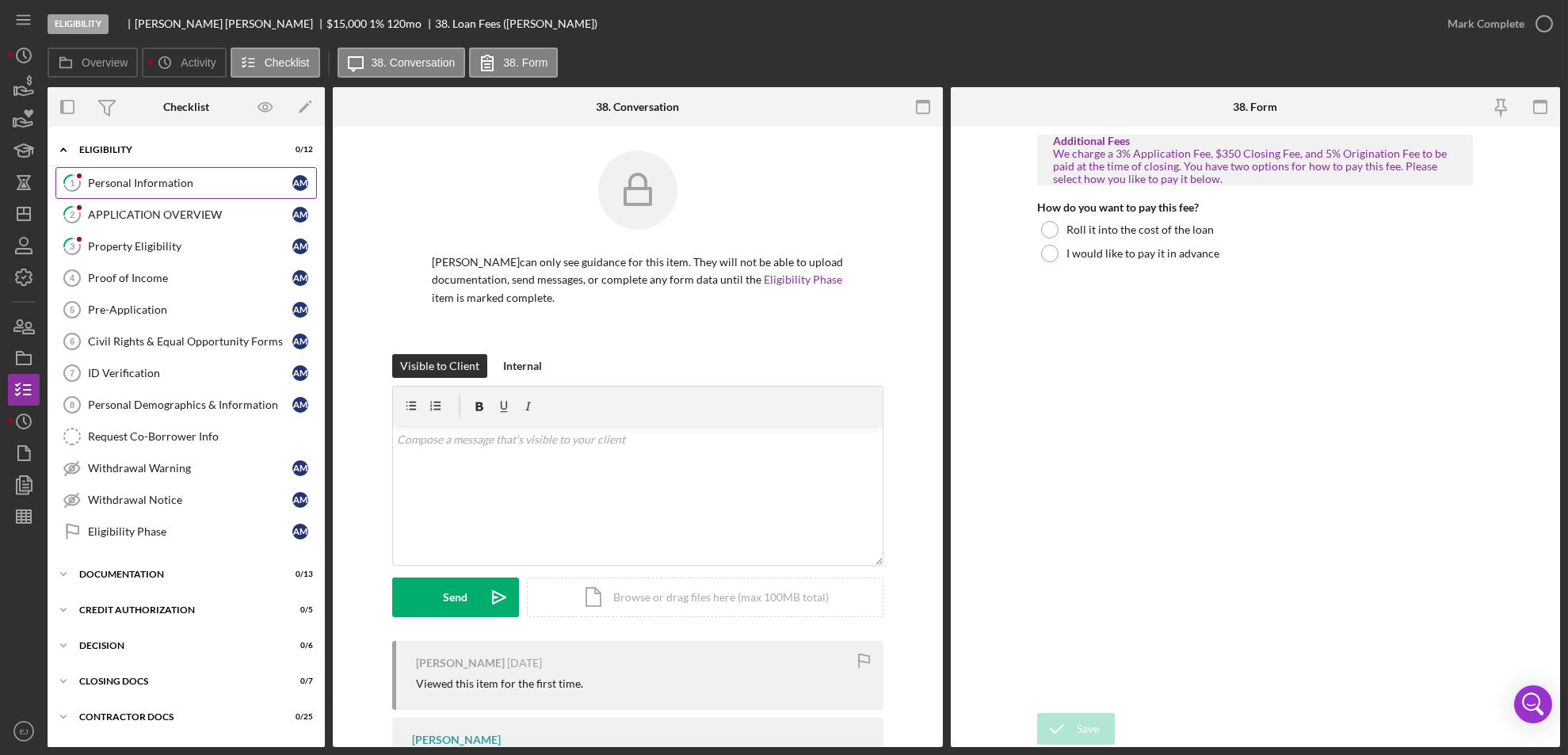
click at [115, 182] on div "Personal Information" at bounding box center [190, 183] width 204 height 13
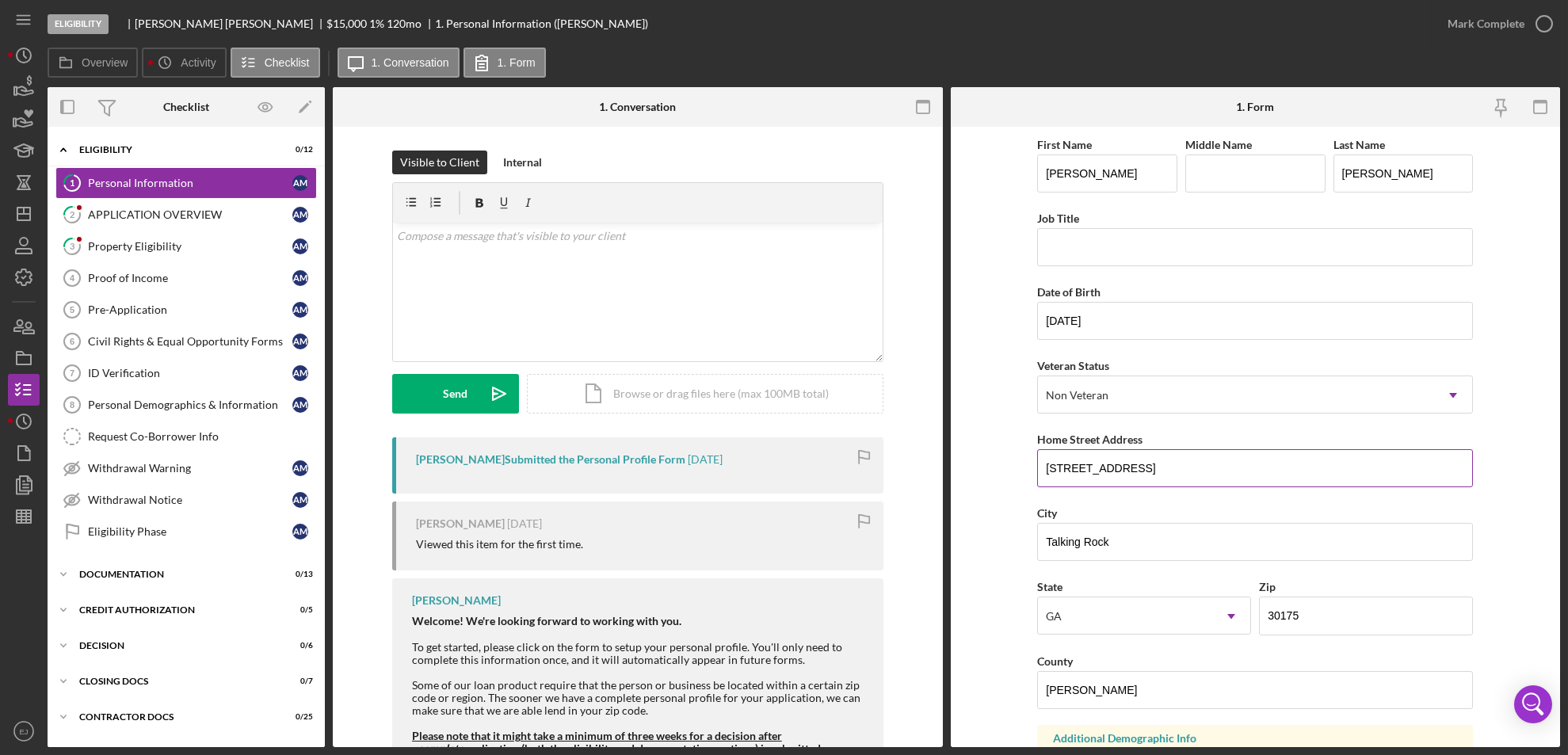
drag, startPoint x: 1039, startPoint y: 465, endPoint x: 1173, endPoint y: 483, distance: 135.2
click at [1173, 483] on input "[STREET_ADDRESS]" at bounding box center [1254, 467] width 436 height 38
click at [144, 240] on div "Property Eligibility" at bounding box center [190, 247] width 204 height 13
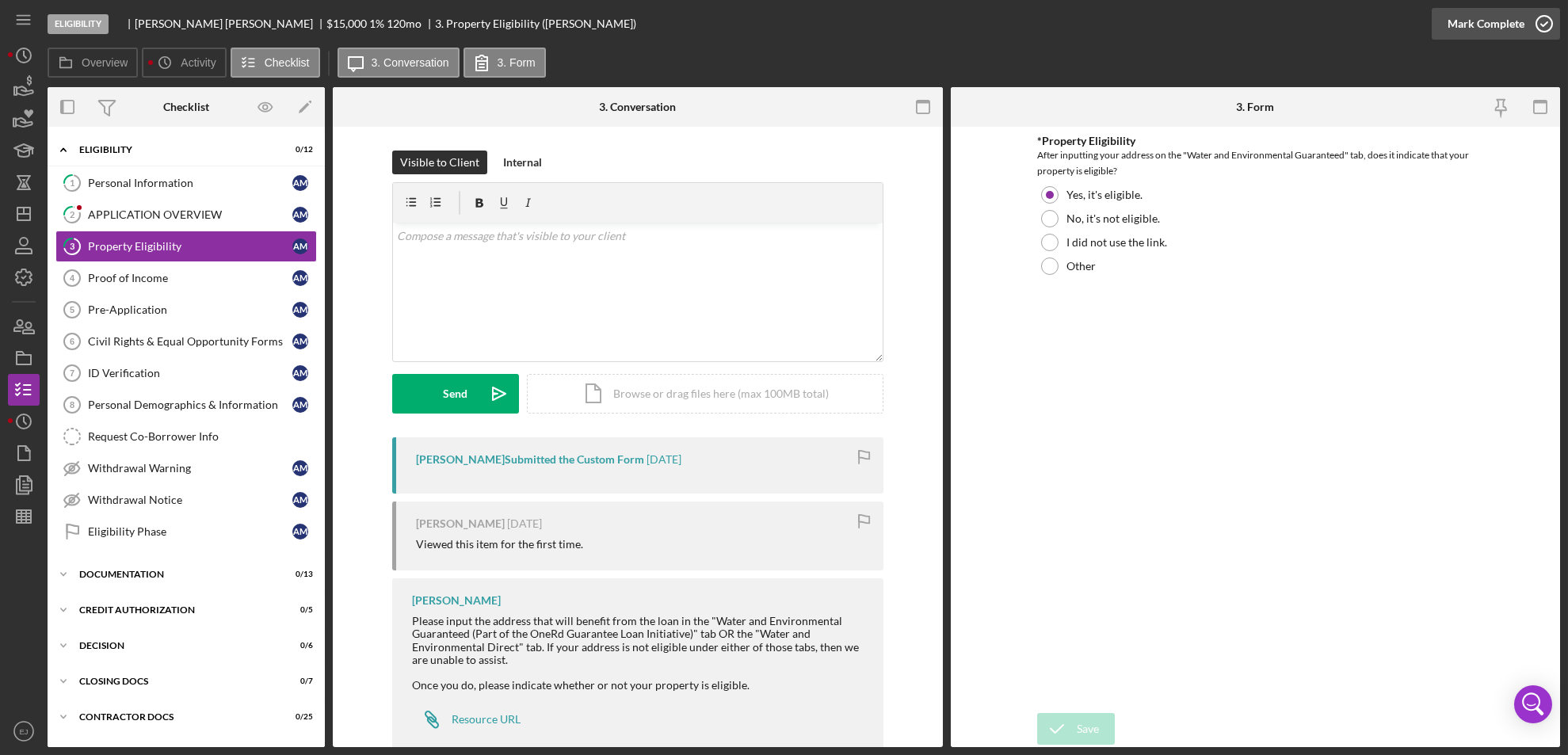
click at [1540, 25] on icon "button" at bounding box center [1544, 24] width 40 height 40
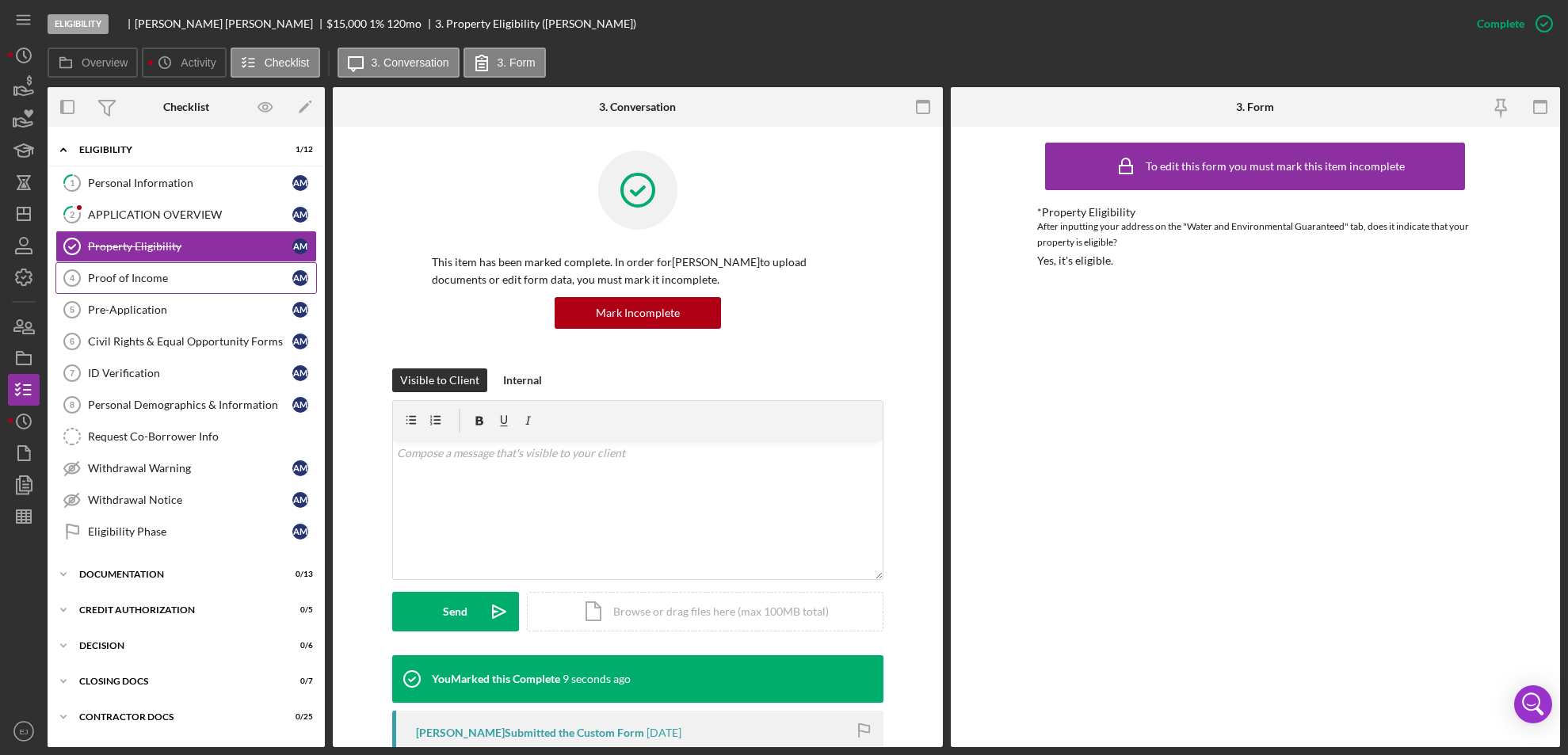
click at [119, 268] on link "Proof of Income 4 Proof of Income A M" at bounding box center [186, 278] width 261 height 32
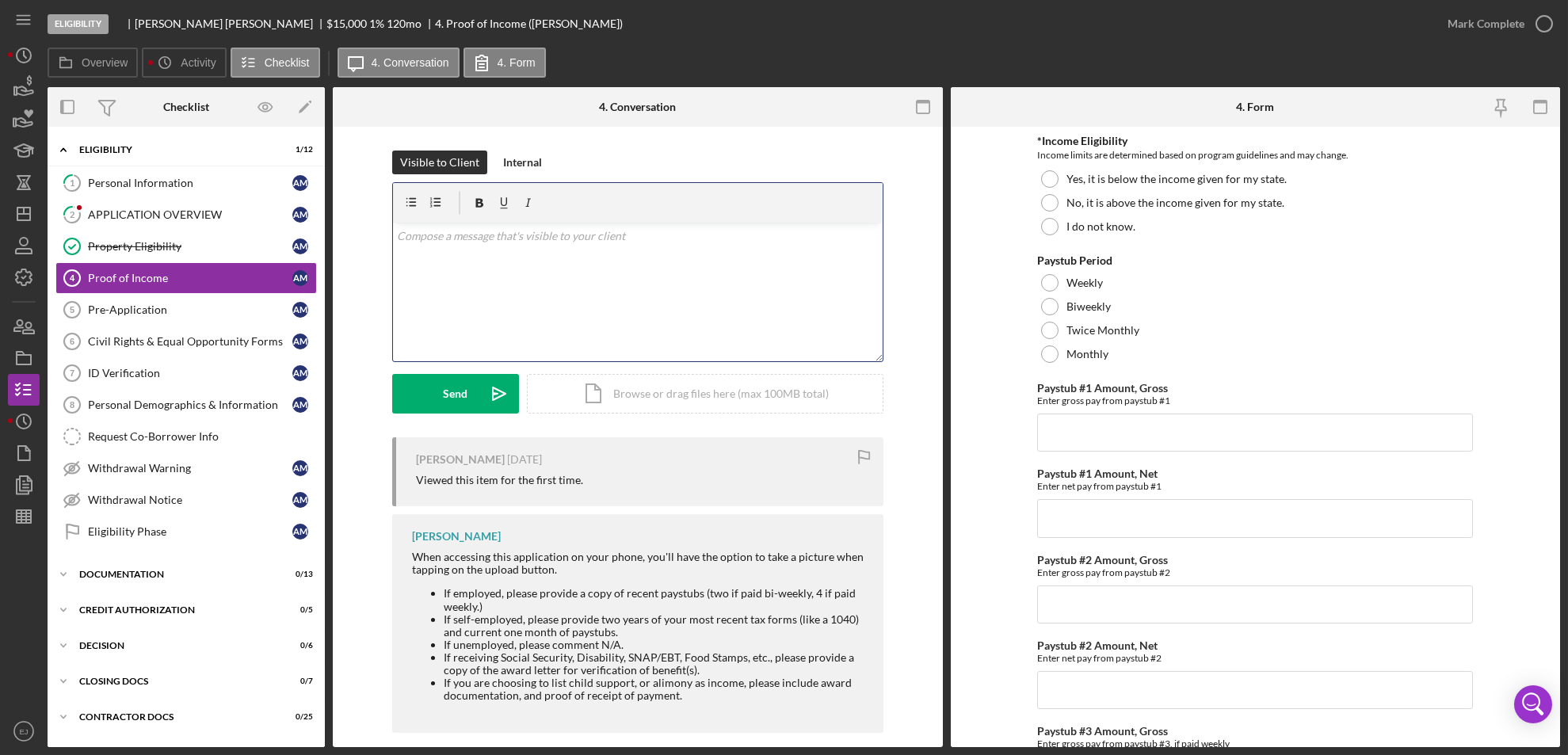
click at [490, 265] on div "v Color teal Color pink Remove color Add row above Add row below Add column bef…" at bounding box center [637, 292] width 490 height 138
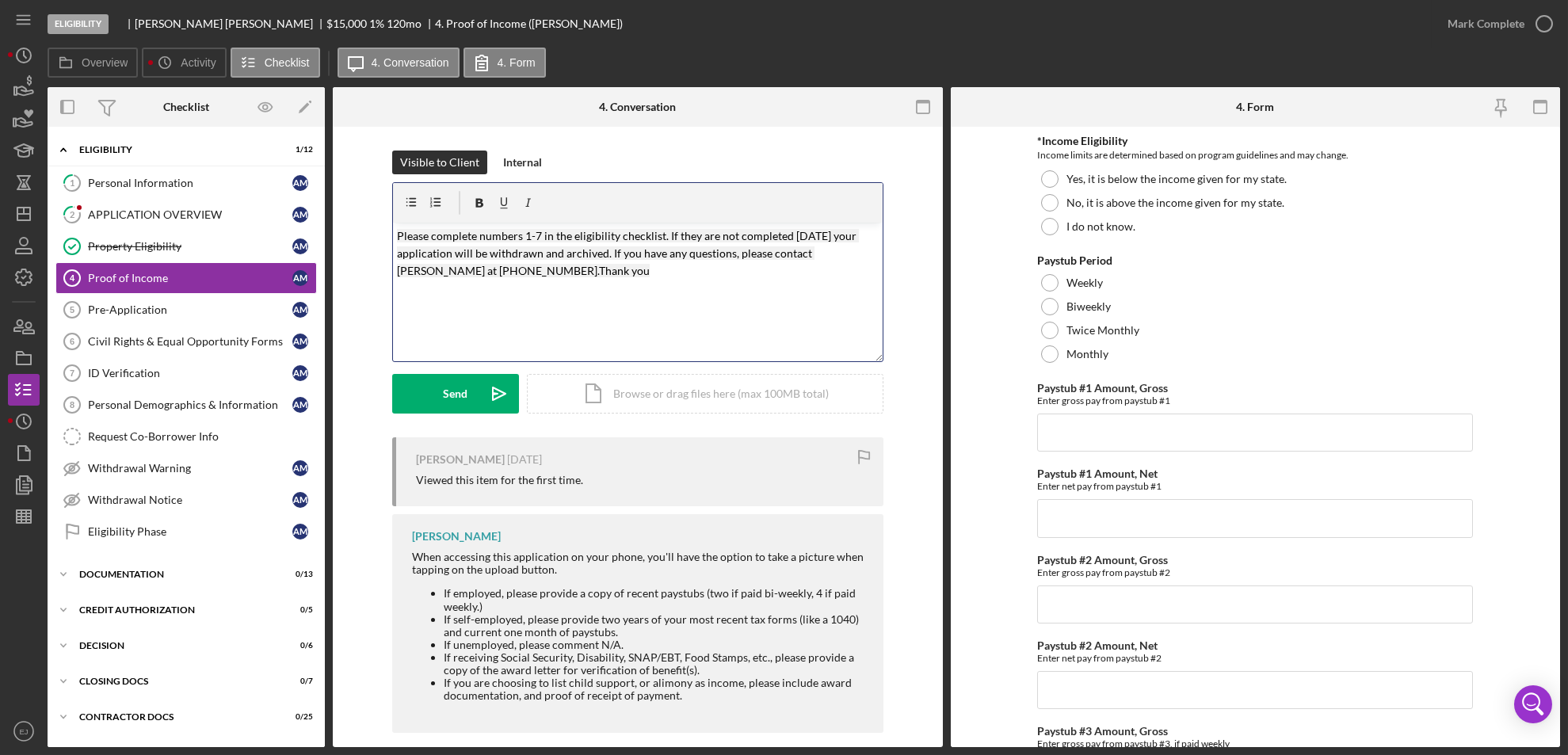
click at [526, 235] on mark "Please complete numbers 1-7 in the eligibility checklist. If they are not compl…" at bounding box center [627, 253] width 462 height 49
click at [539, 233] on mark "Please complete numbers 4-7 in the eligibility checklist. If they are not compl…" at bounding box center [627, 253] width 462 height 49
click at [536, 231] on mark "Please complete numbers 4-78 in the eligibility checklist. If they are not comp…" at bounding box center [630, 253] width 468 height 49
click at [397, 230] on span "Please complete numbers 4-8 in the eligibility checklist. If they are not compl…" at bounding box center [627, 253] width 462 height 49
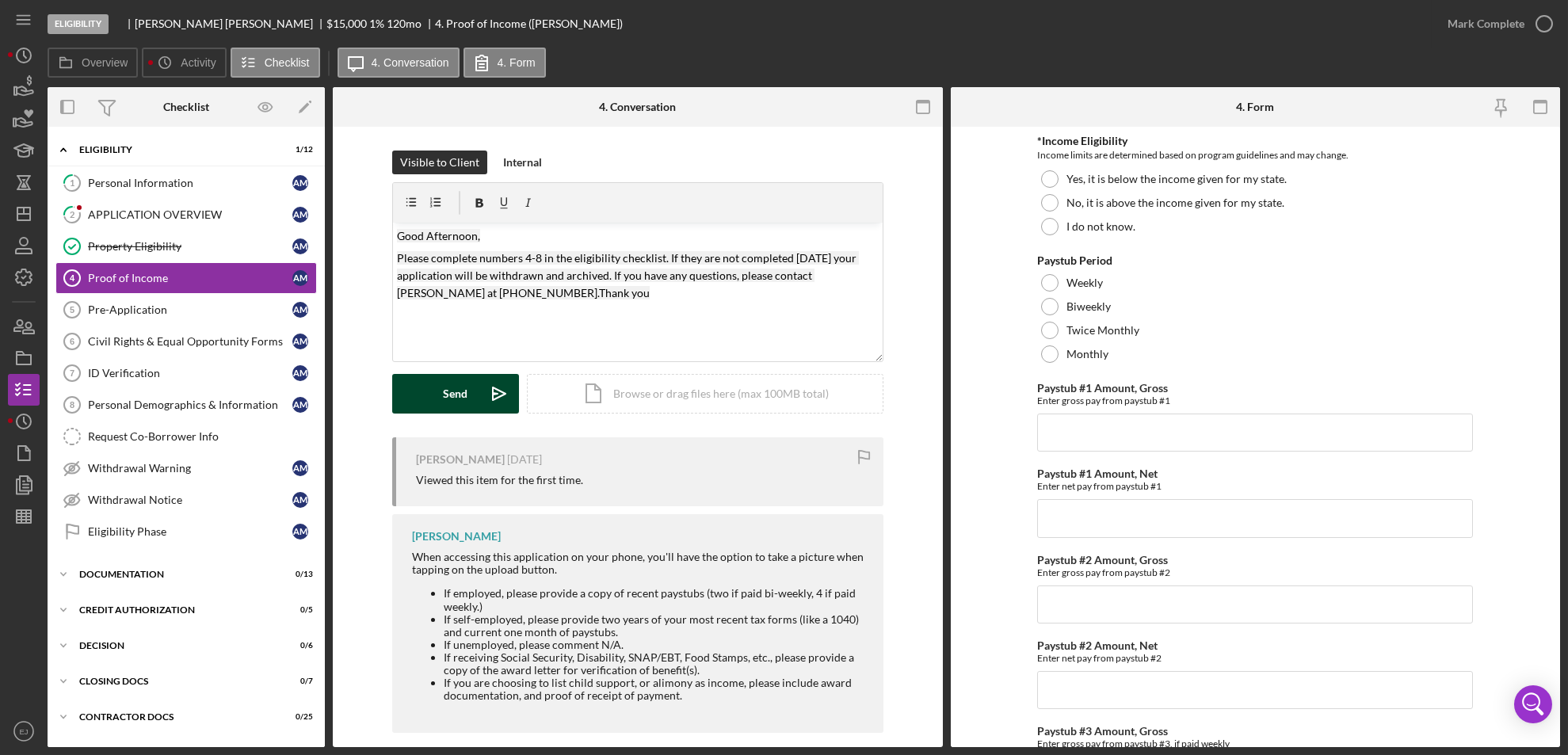
click at [445, 386] on div "Send" at bounding box center [455, 393] width 24 height 40
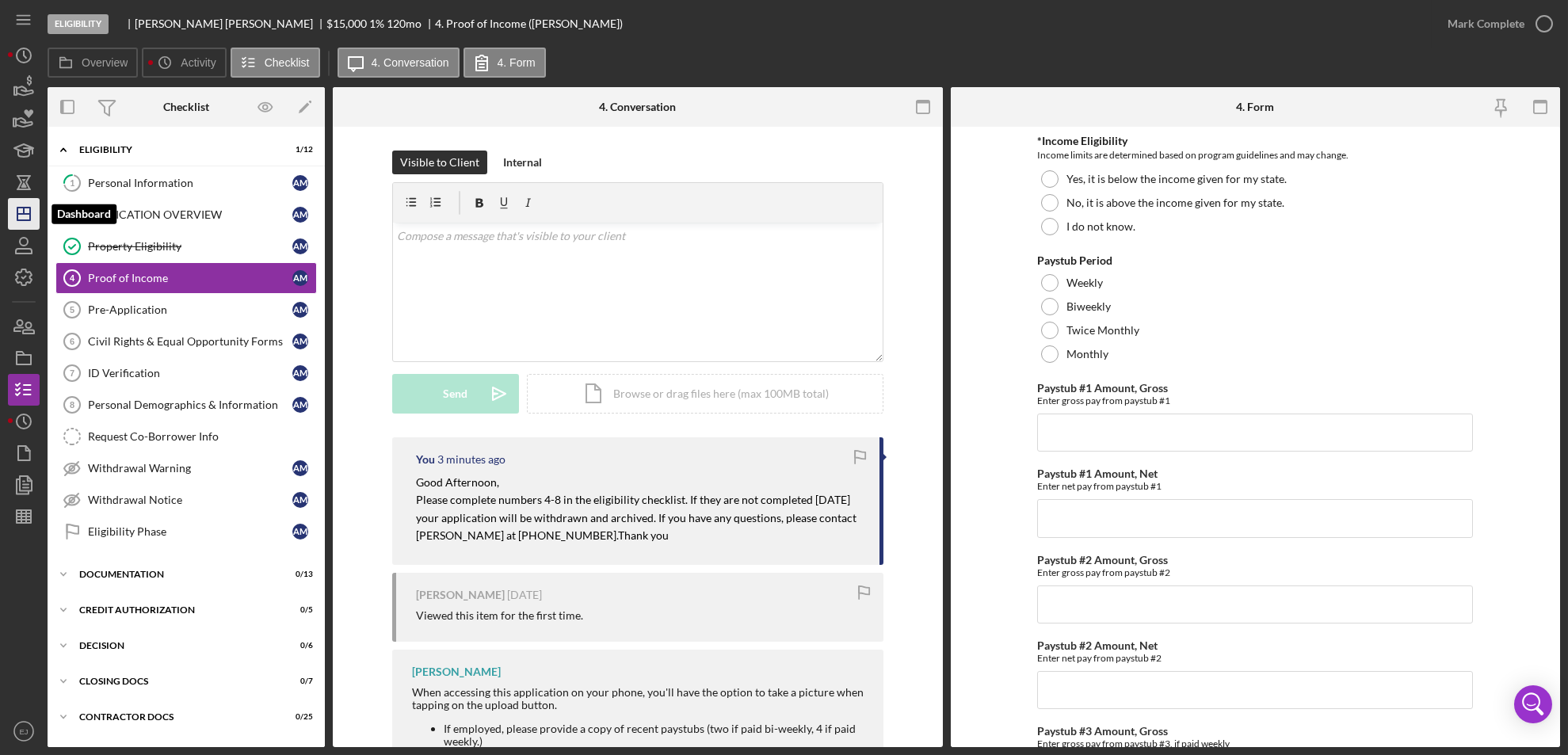
click at [28, 209] on icon "Icon/Dashboard" at bounding box center [24, 213] width 40 height 40
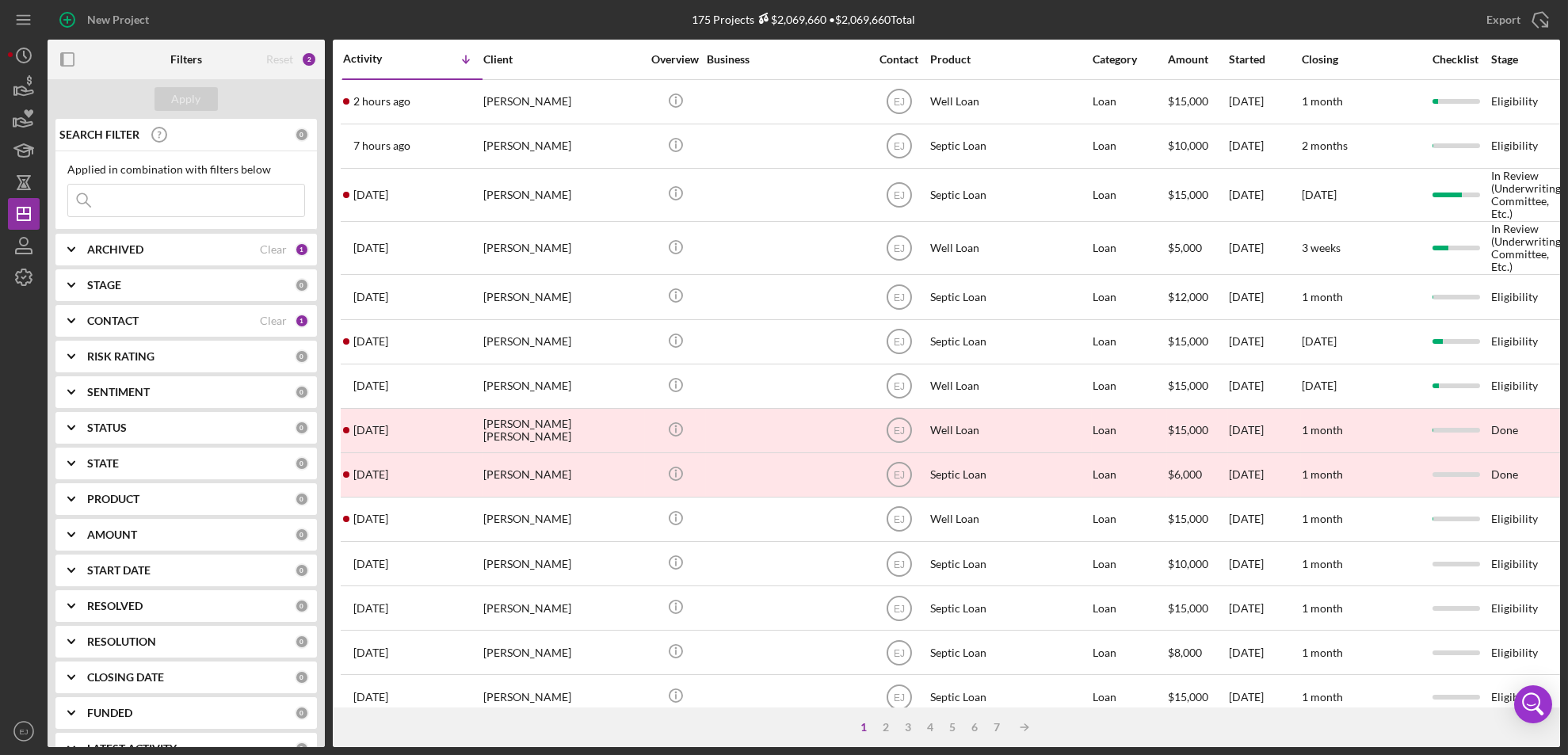
scroll to position [42, 0]
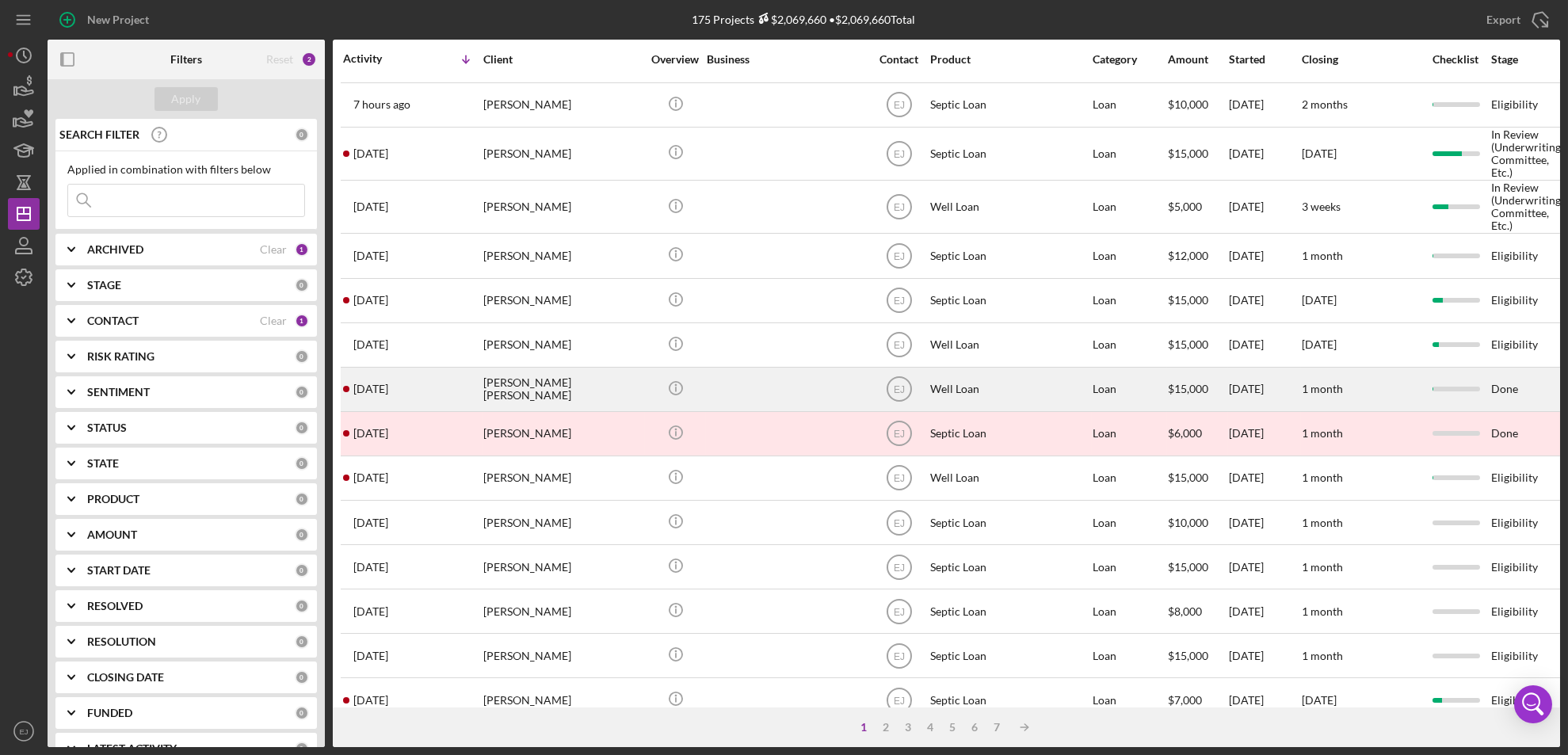
click at [593, 390] on div "[PERSON_NAME] [PERSON_NAME]" at bounding box center [562, 389] width 159 height 42
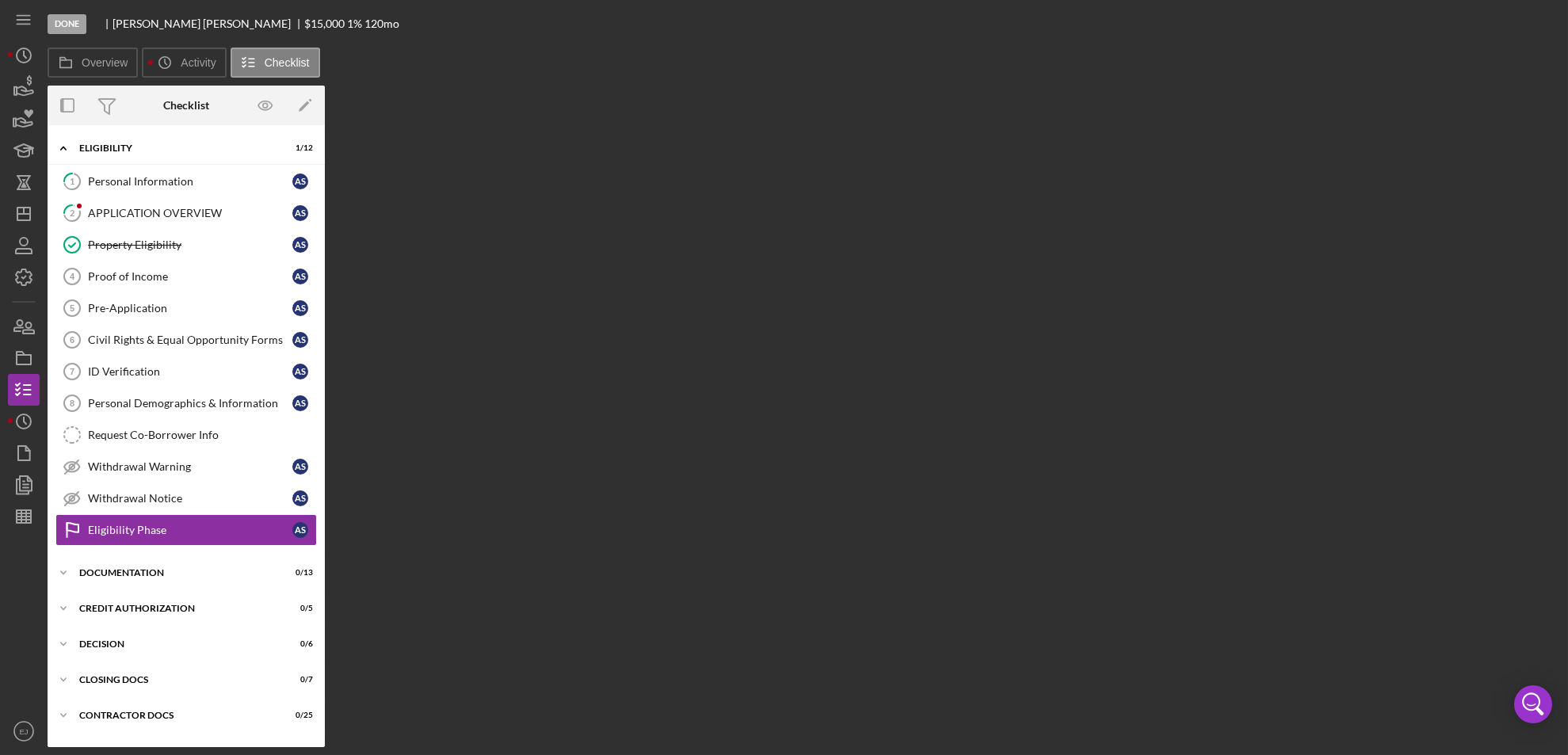
scroll to position [28, 0]
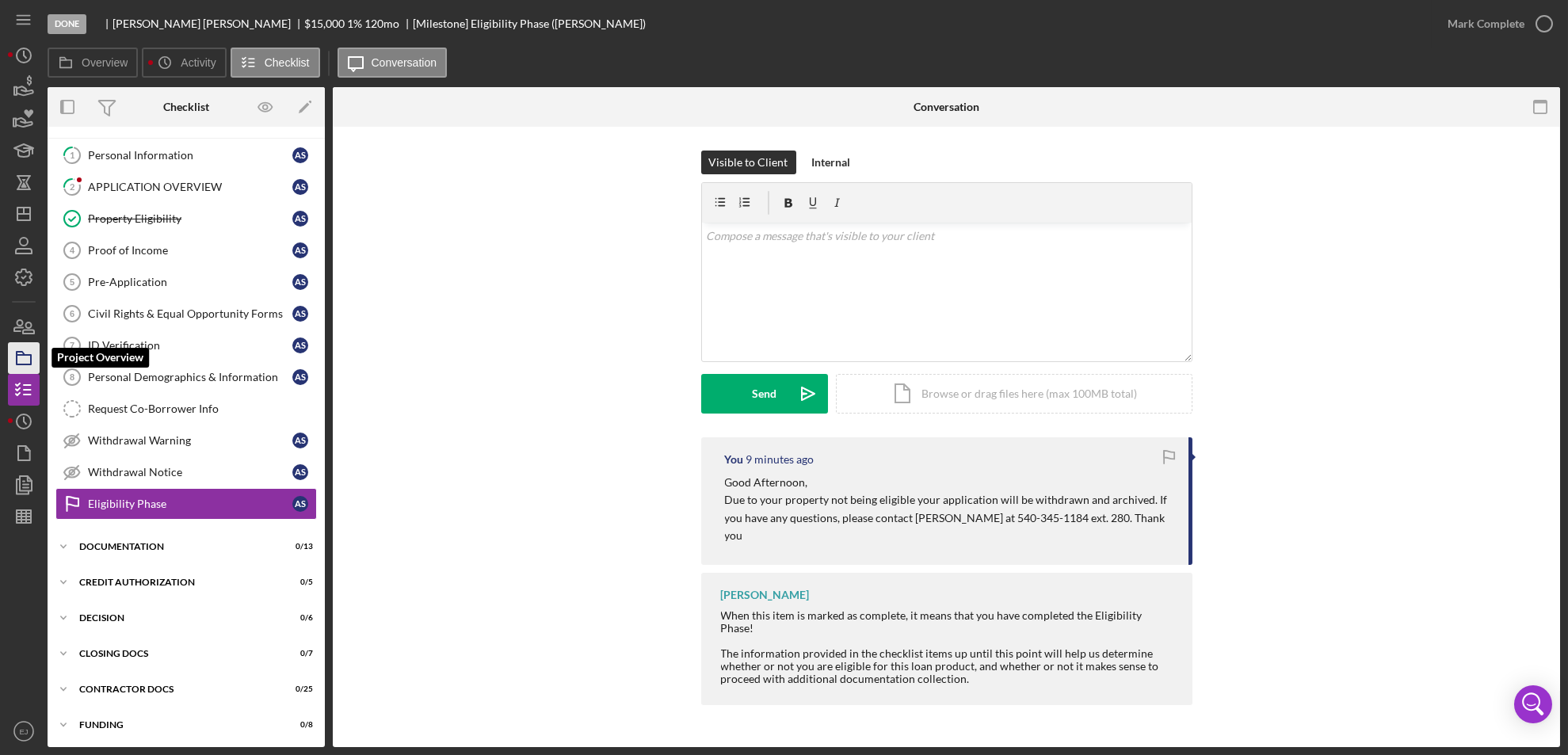
click at [25, 351] on icon "button" at bounding box center [24, 358] width 40 height 40
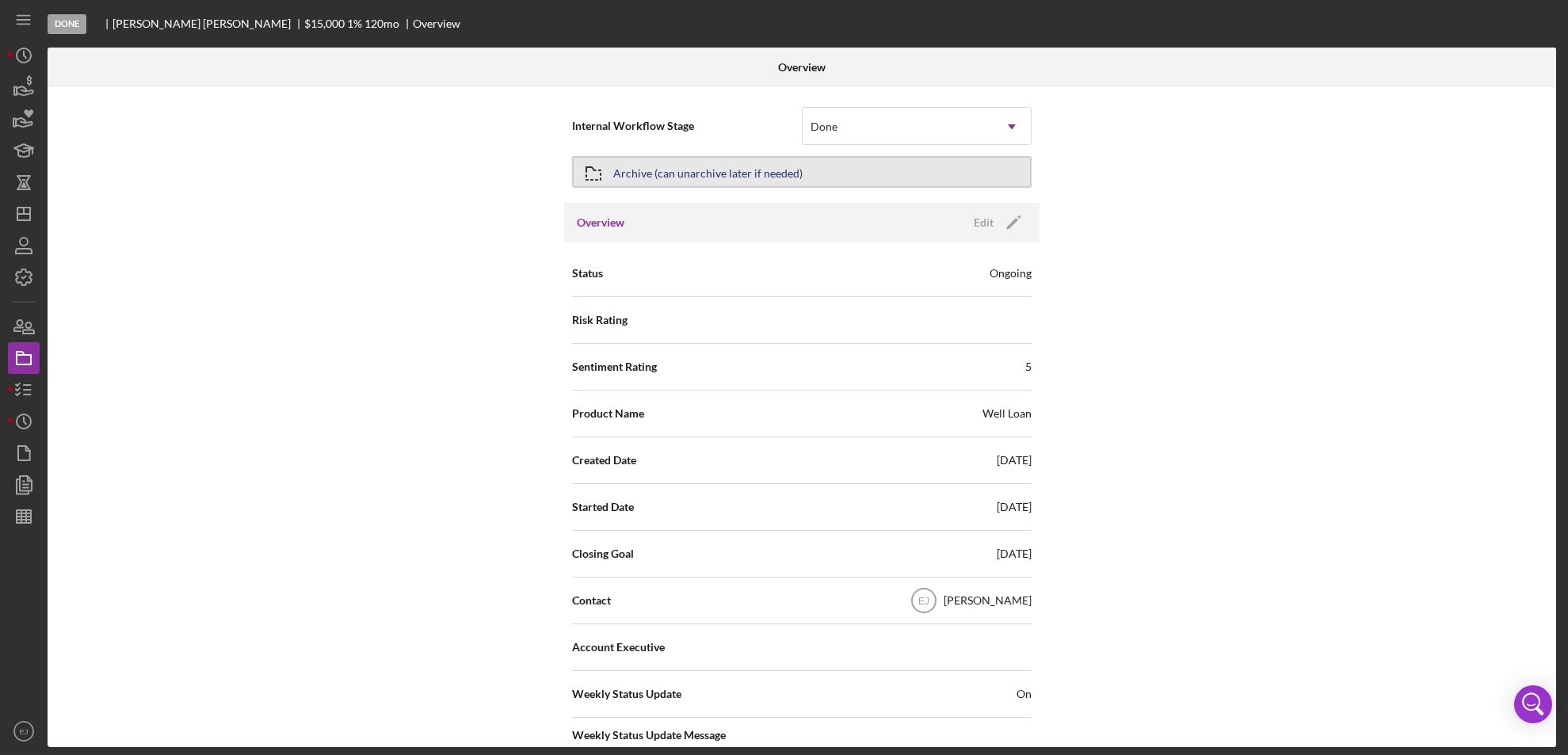
click at [707, 169] on div "Archive (can unarchive later if needed)" at bounding box center [708, 172] width 189 height 29
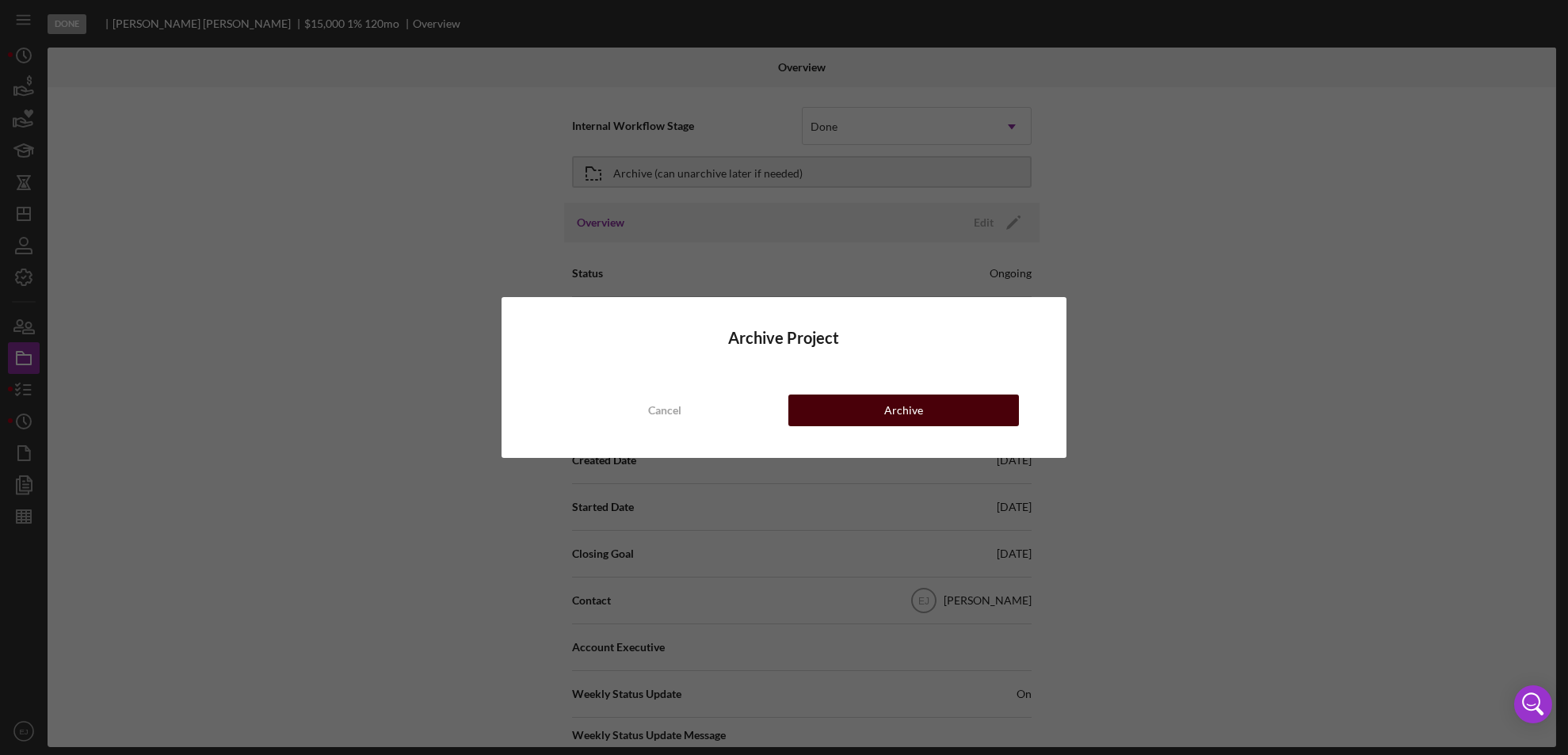
click at [933, 419] on button "Archive" at bounding box center [904, 410] width 231 height 32
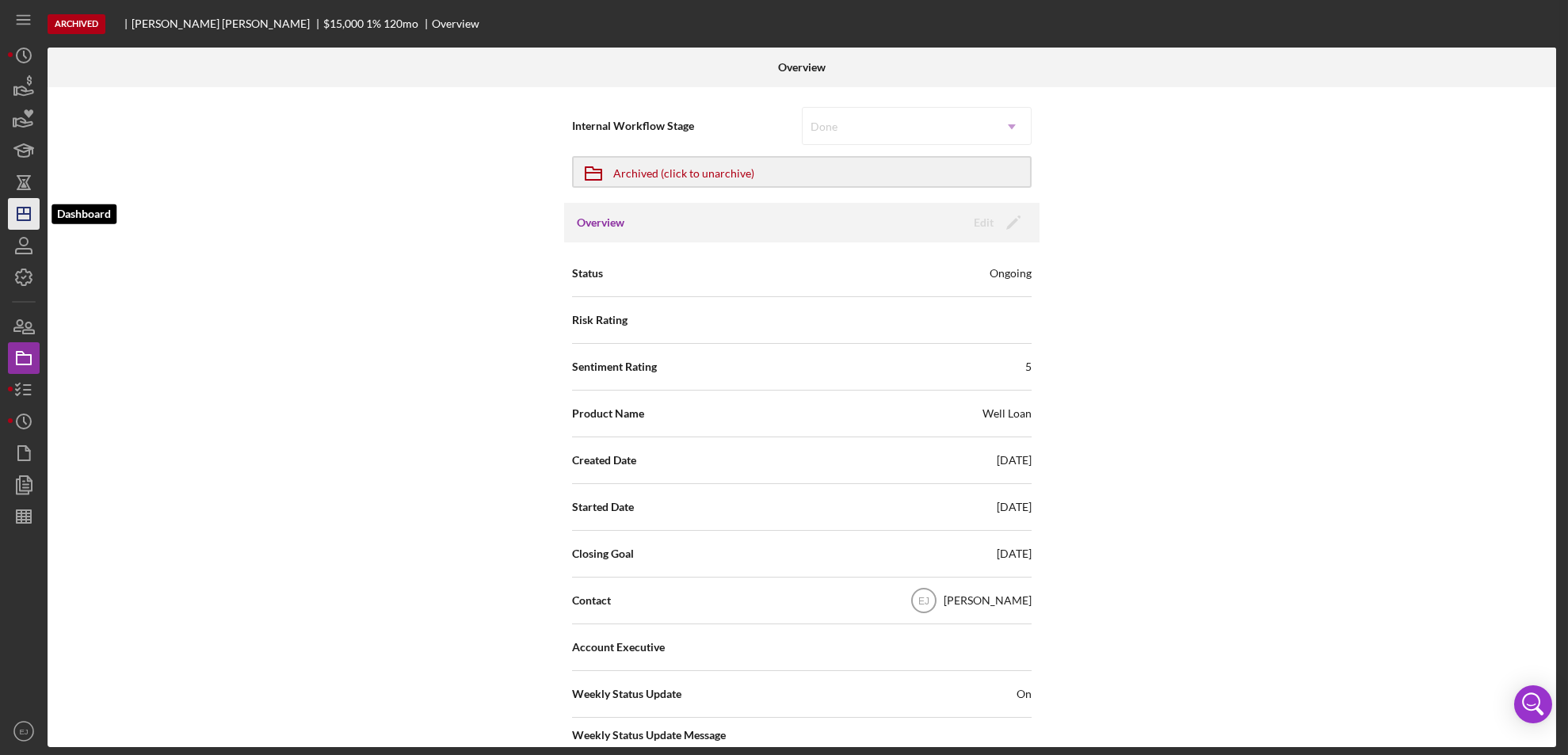
click at [33, 214] on icon "Icon/Dashboard" at bounding box center [24, 213] width 40 height 40
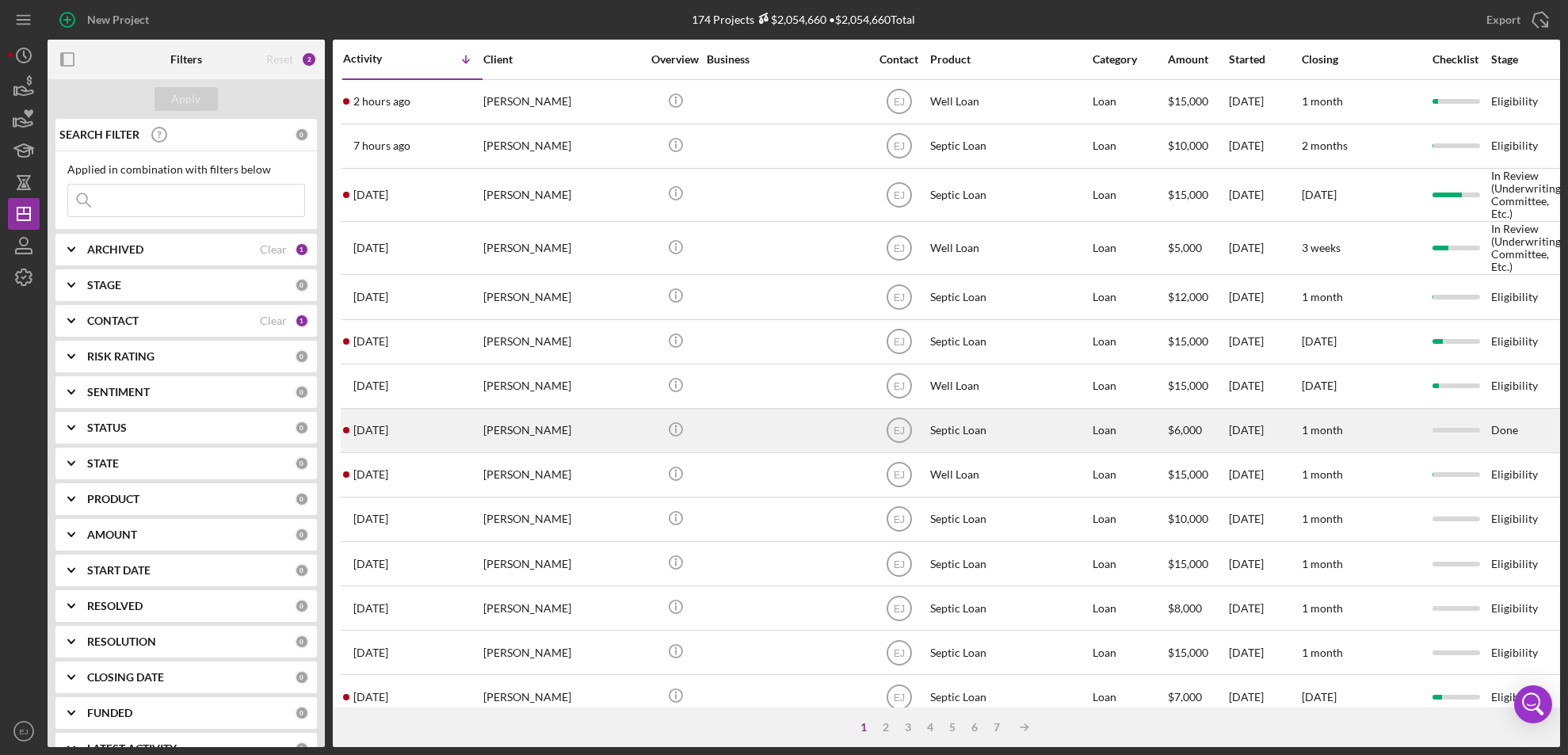
click at [500, 426] on div "[PERSON_NAME]" at bounding box center [562, 431] width 159 height 42
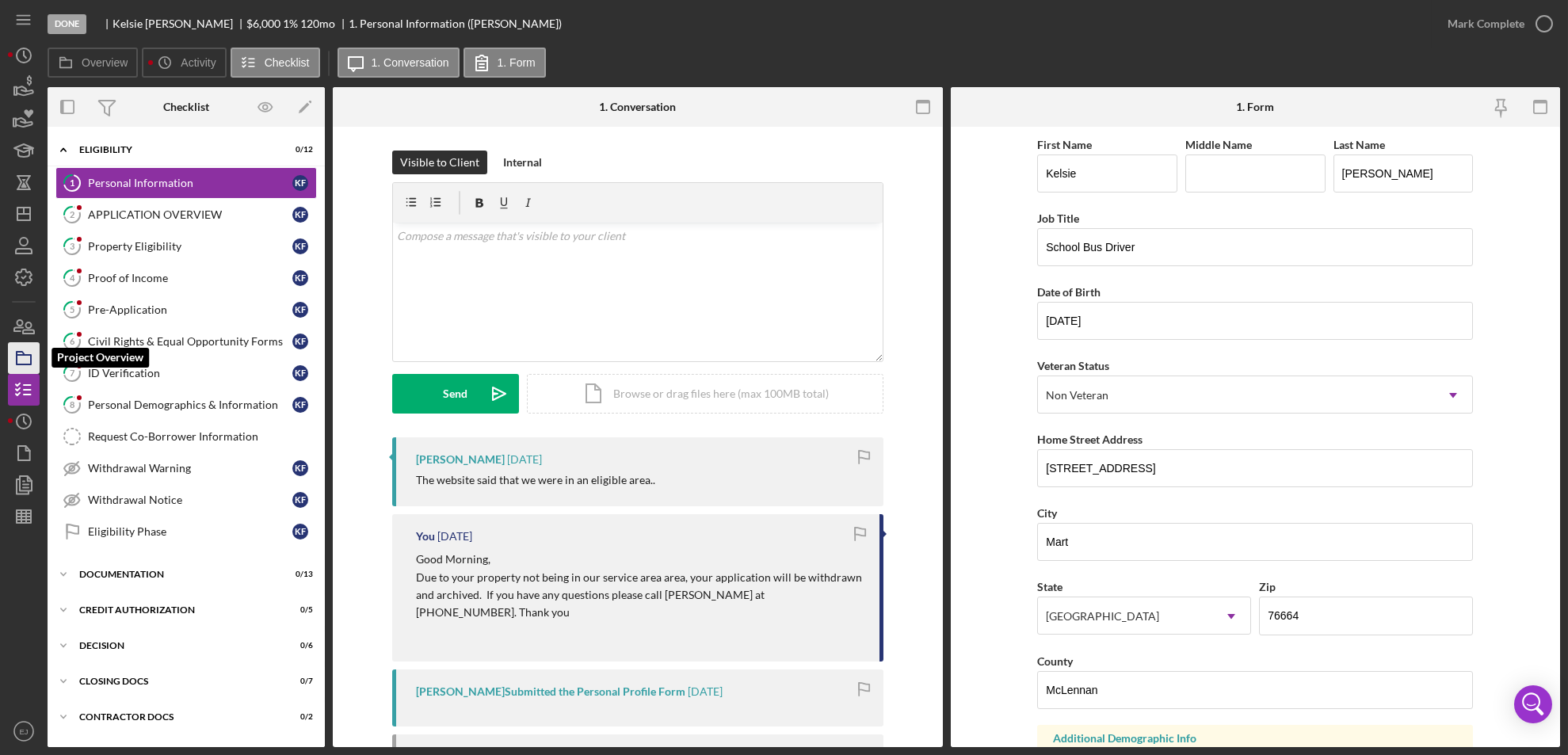
click at [18, 360] on icon "button" at bounding box center [24, 358] width 40 height 40
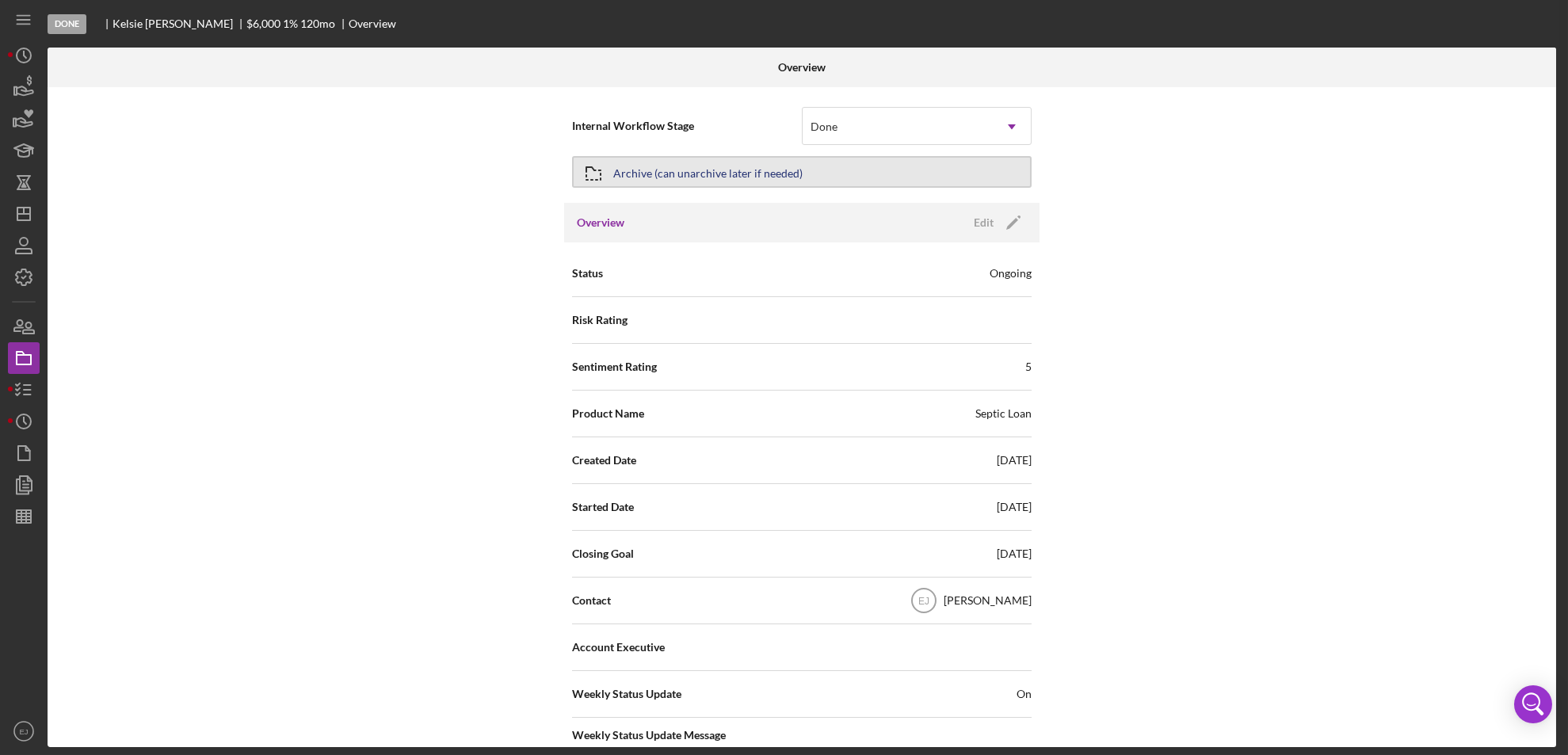
click at [815, 178] on button "Archive (can unarchive later if needed)" at bounding box center [802, 172] width 459 height 32
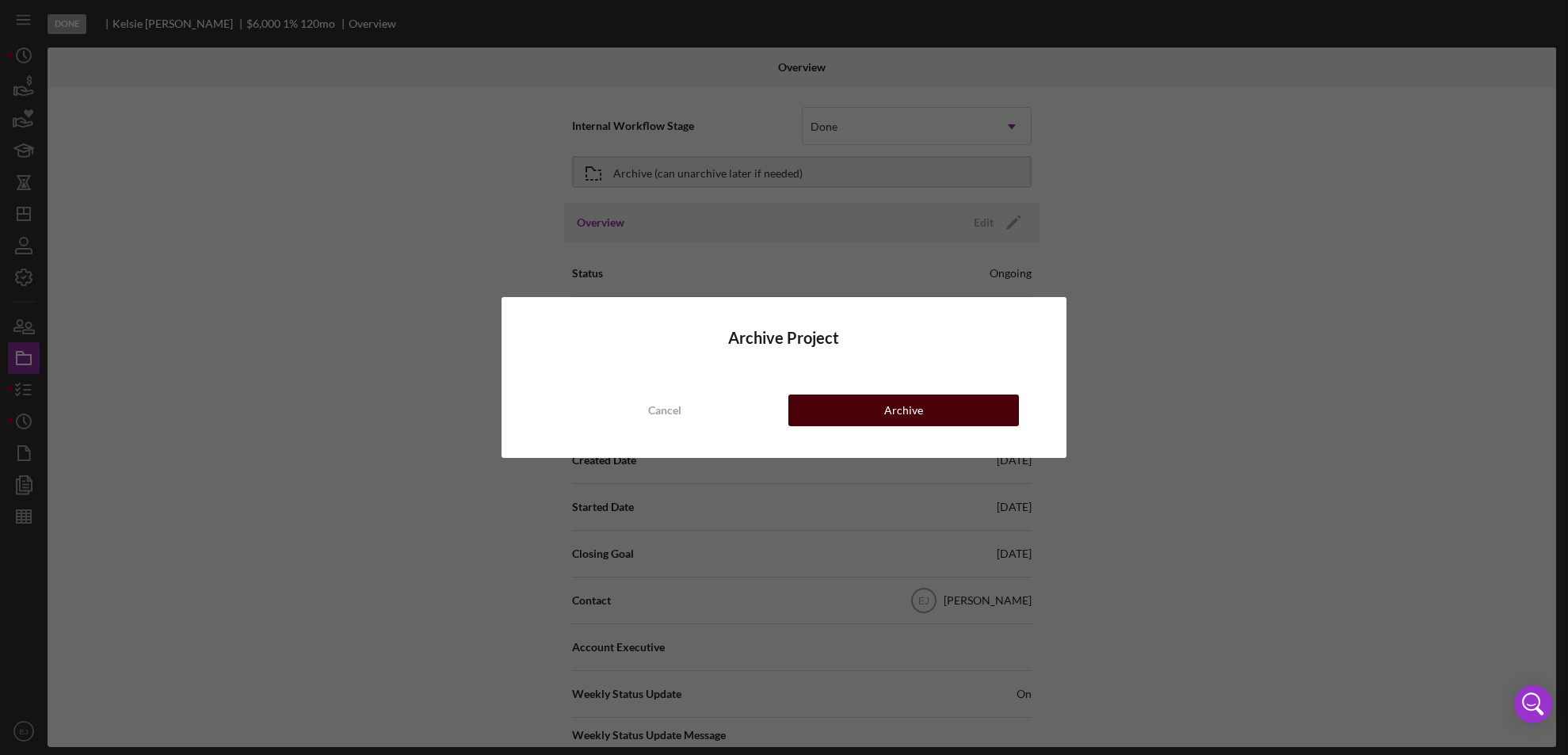
click at [914, 415] on div "Archive" at bounding box center [903, 410] width 39 height 32
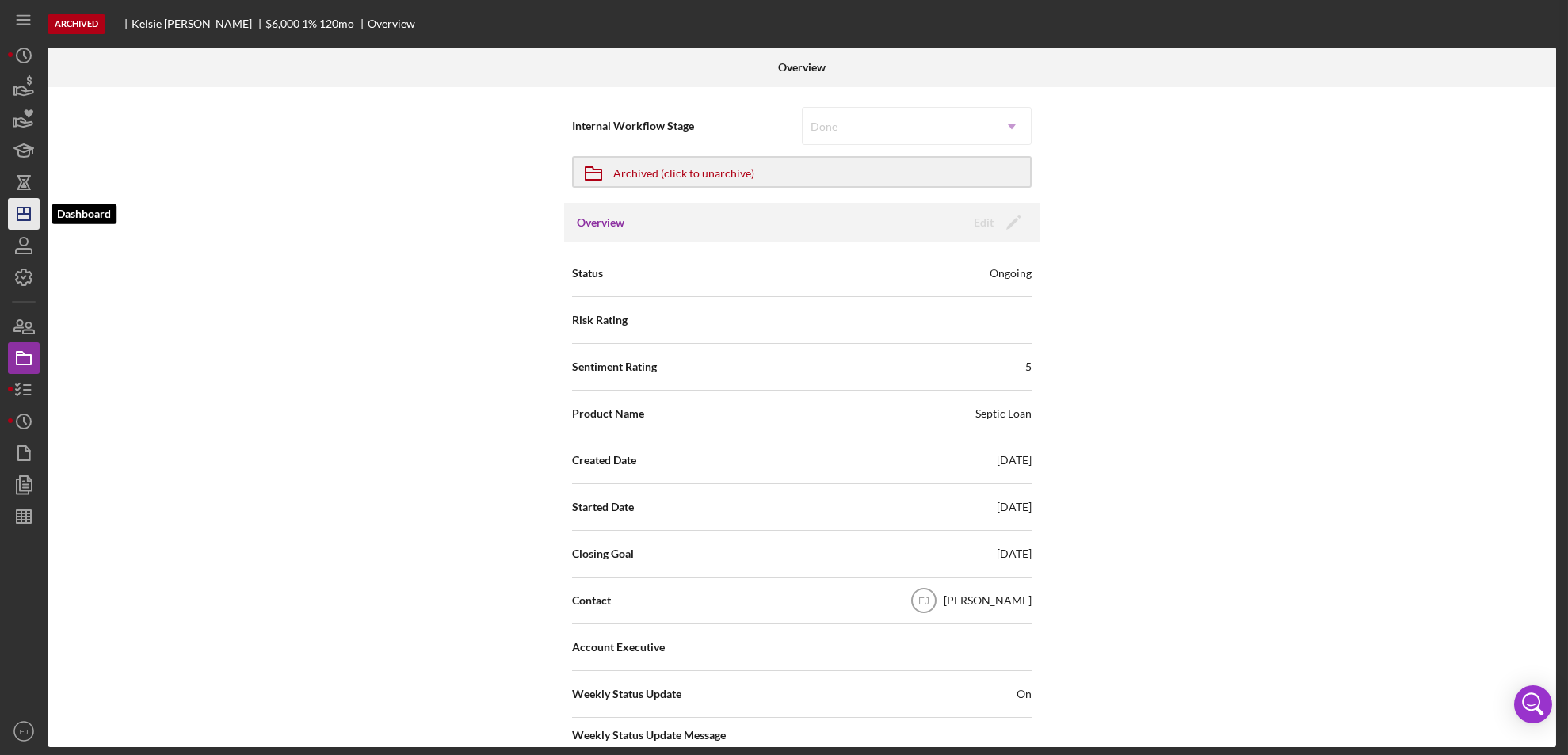
click at [31, 210] on icon "Icon/Dashboard" at bounding box center [24, 213] width 40 height 40
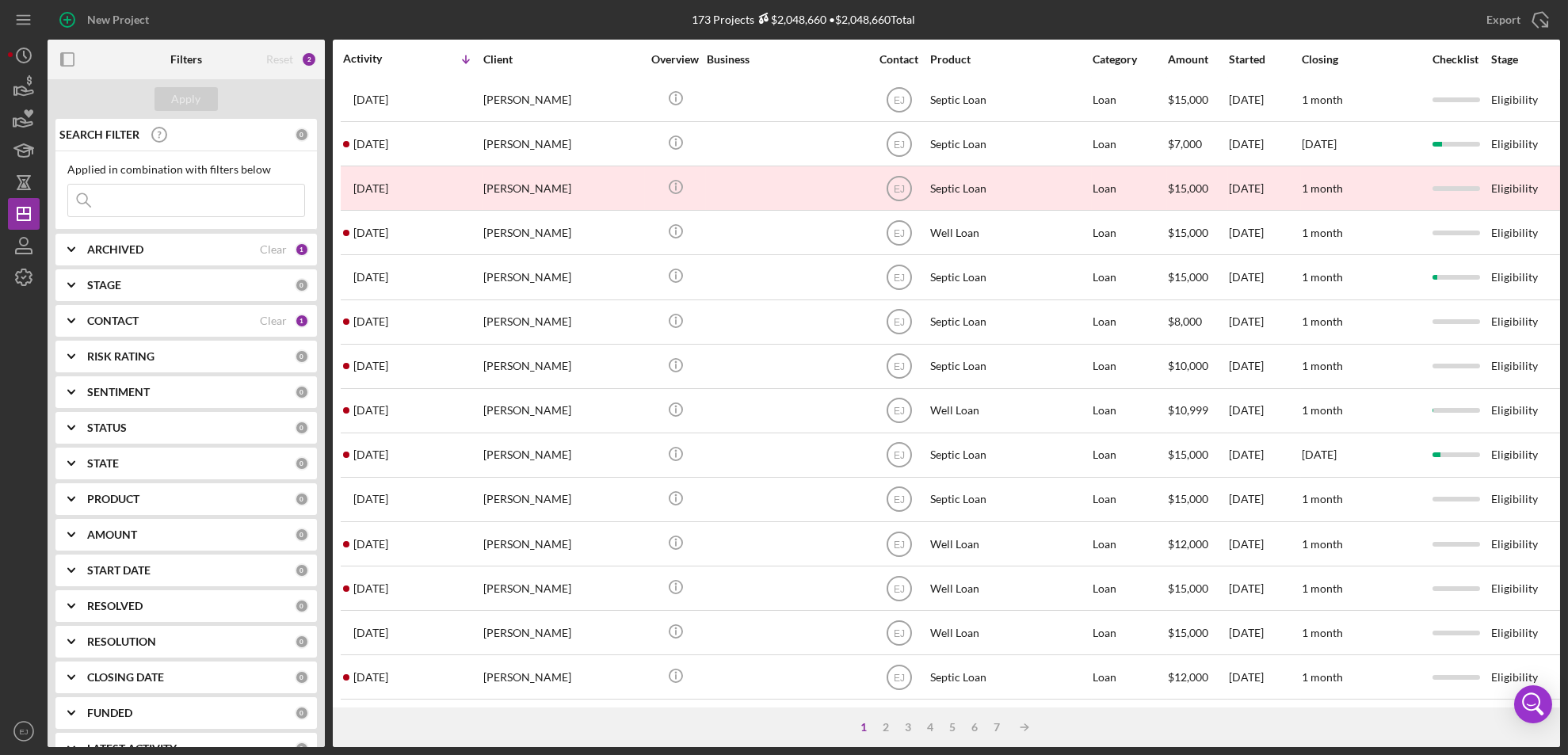
scroll to position [534, 0]
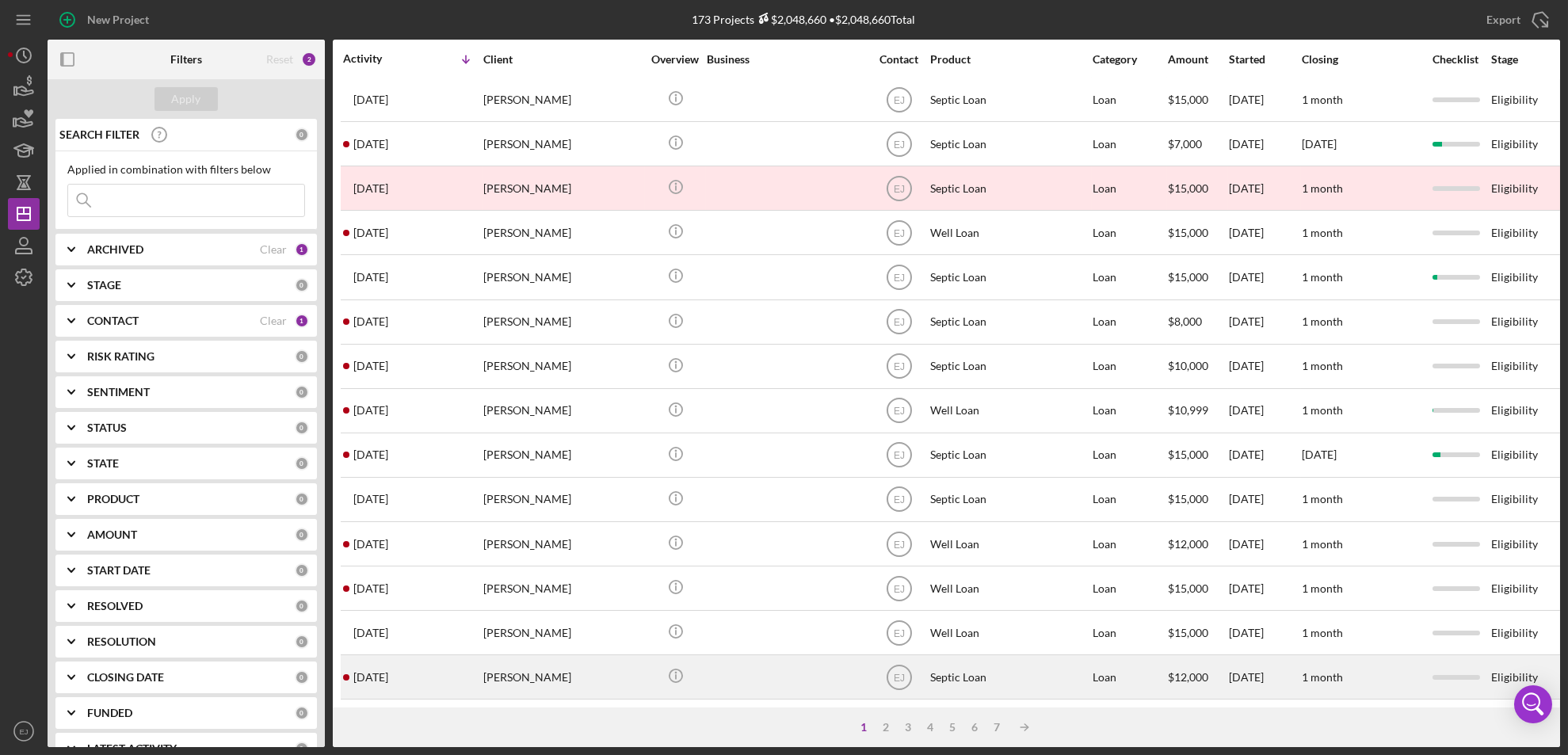
click at [758, 662] on div at bounding box center [786, 677] width 159 height 42
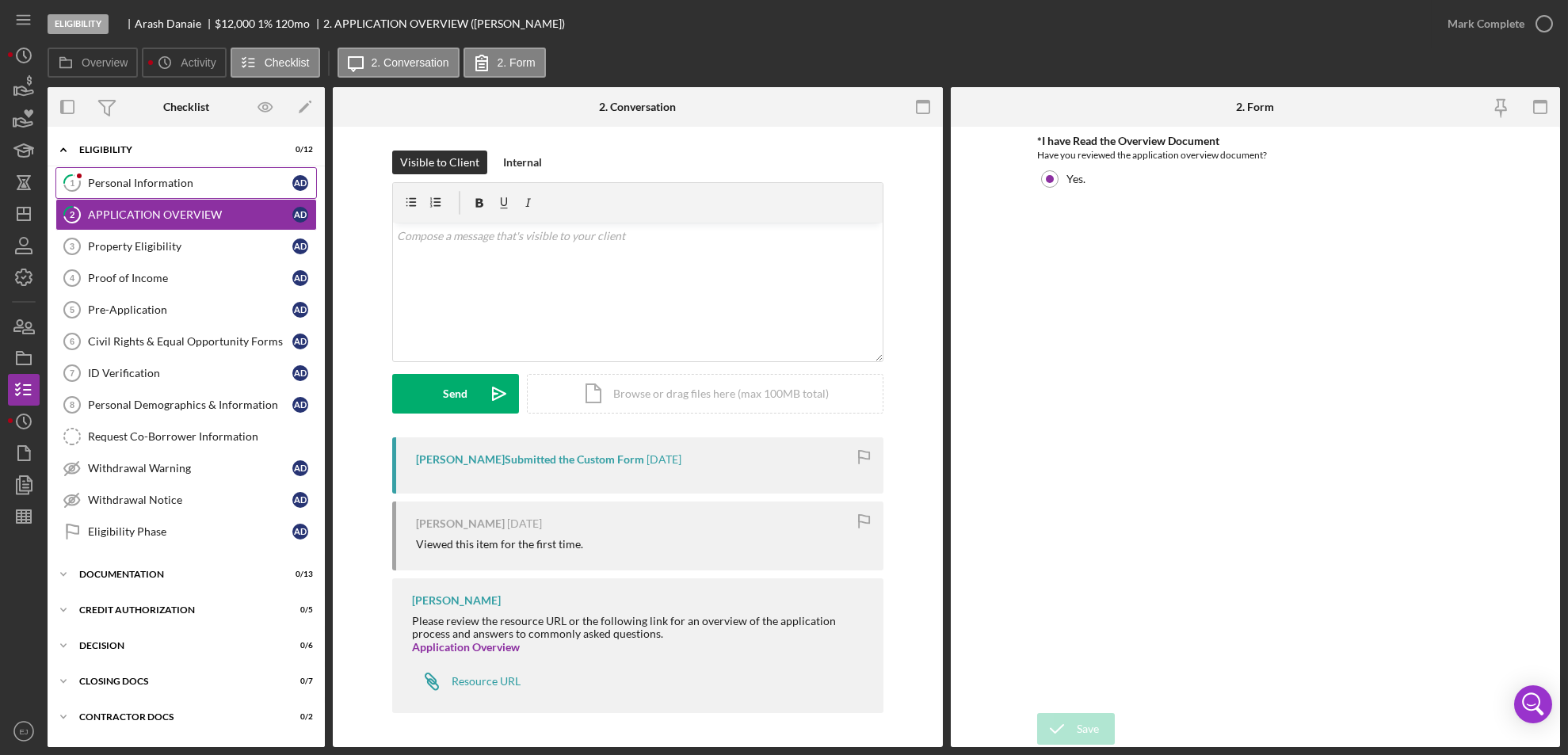
click at [124, 187] on div "Personal Information" at bounding box center [190, 183] width 204 height 13
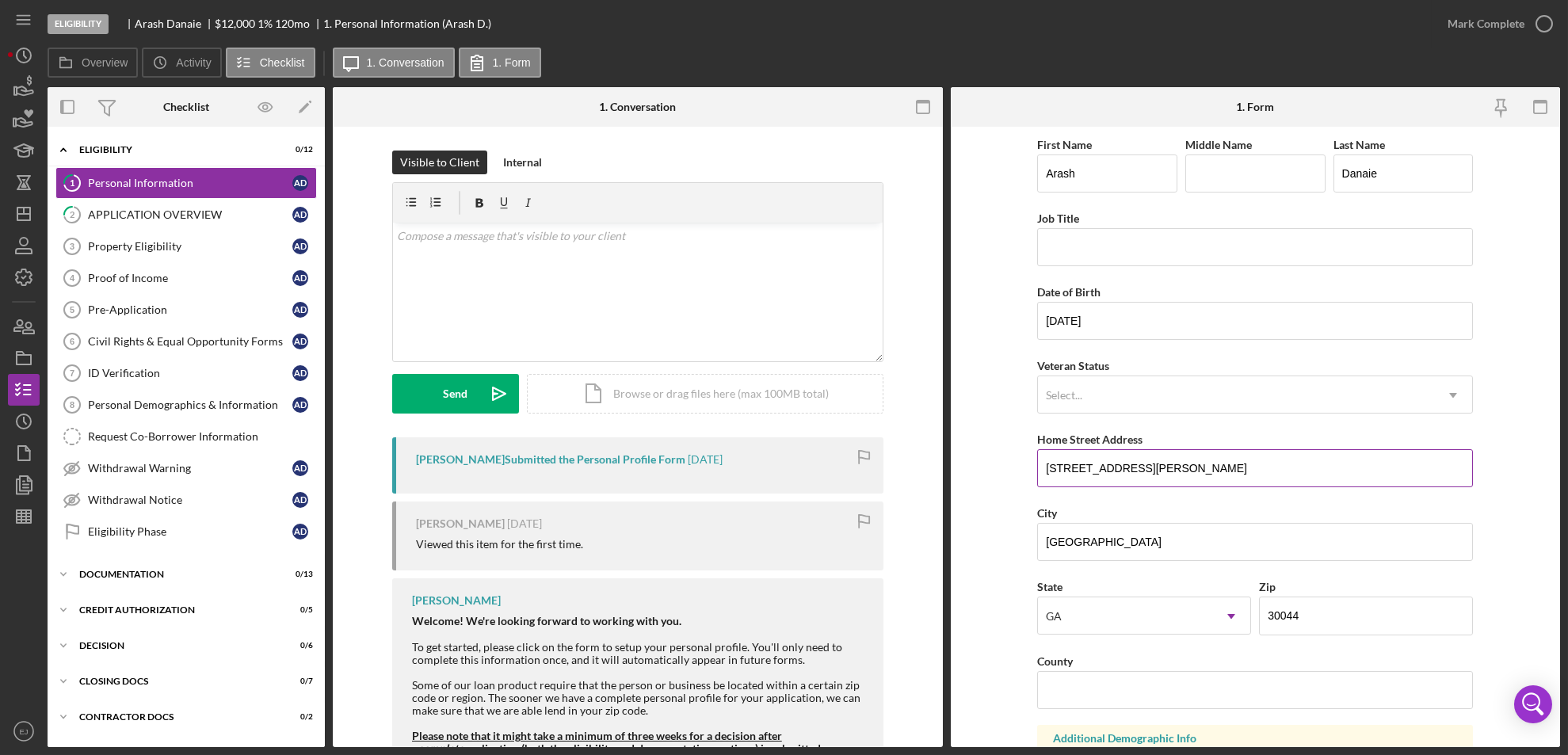
drag, startPoint x: 1034, startPoint y: 460, endPoint x: 1170, endPoint y: 460, distance: 136.0
click at [1170, 460] on input "[STREET_ADDRESS][PERSON_NAME]" at bounding box center [1254, 467] width 436 height 38
click at [217, 249] on div "Property Eligibility" at bounding box center [190, 247] width 204 height 13
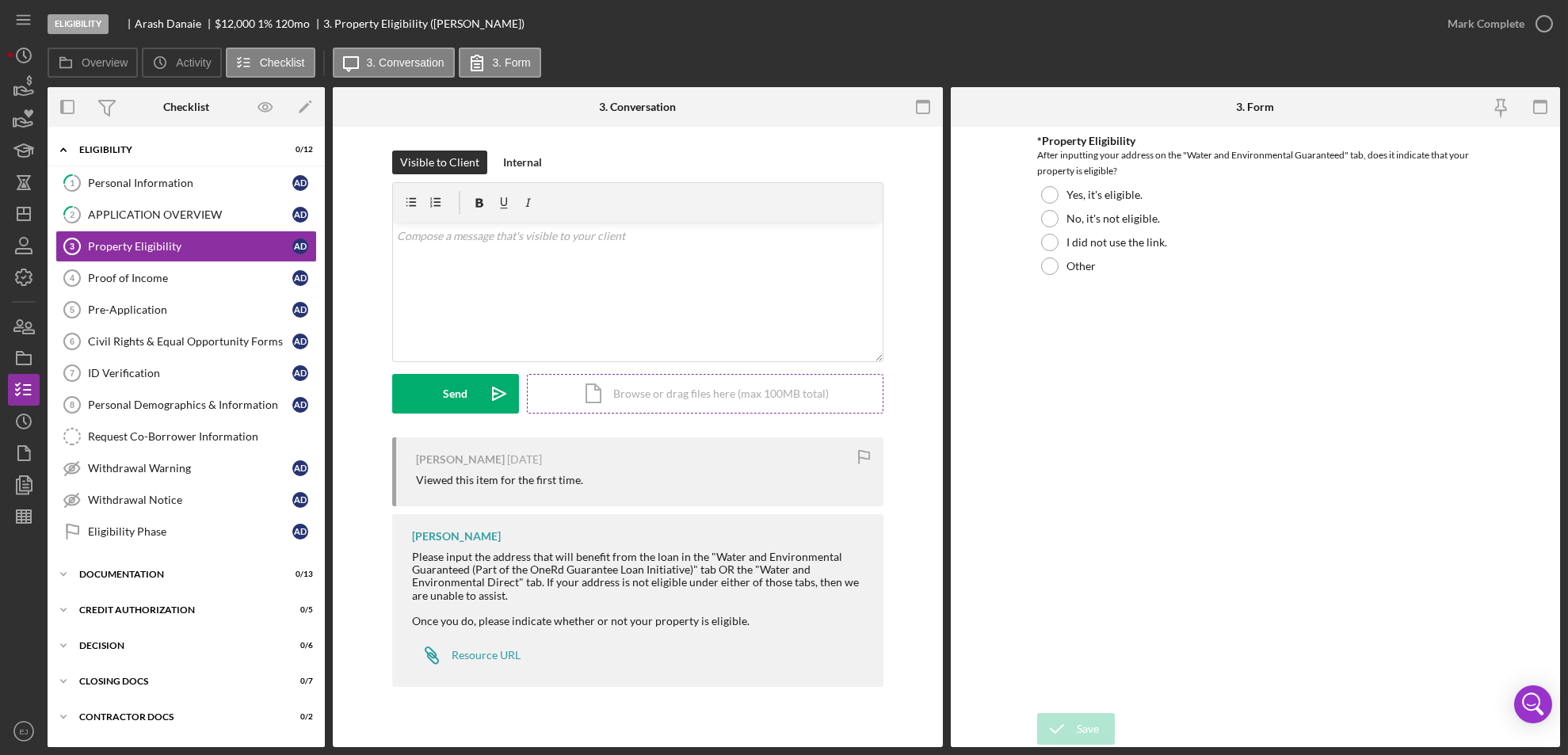
click at [692, 385] on div "Icon/Document Browse or drag files here (max 100MB total) Tap to choose files o…" at bounding box center [705, 393] width 357 height 40
click at [499, 653] on div "Resource URL" at bounding box center [485, 656] width 69 height 13
click at [174, 172] on link "1 Personal Information A D" at bounding box center [186, 182] width 261 height 32
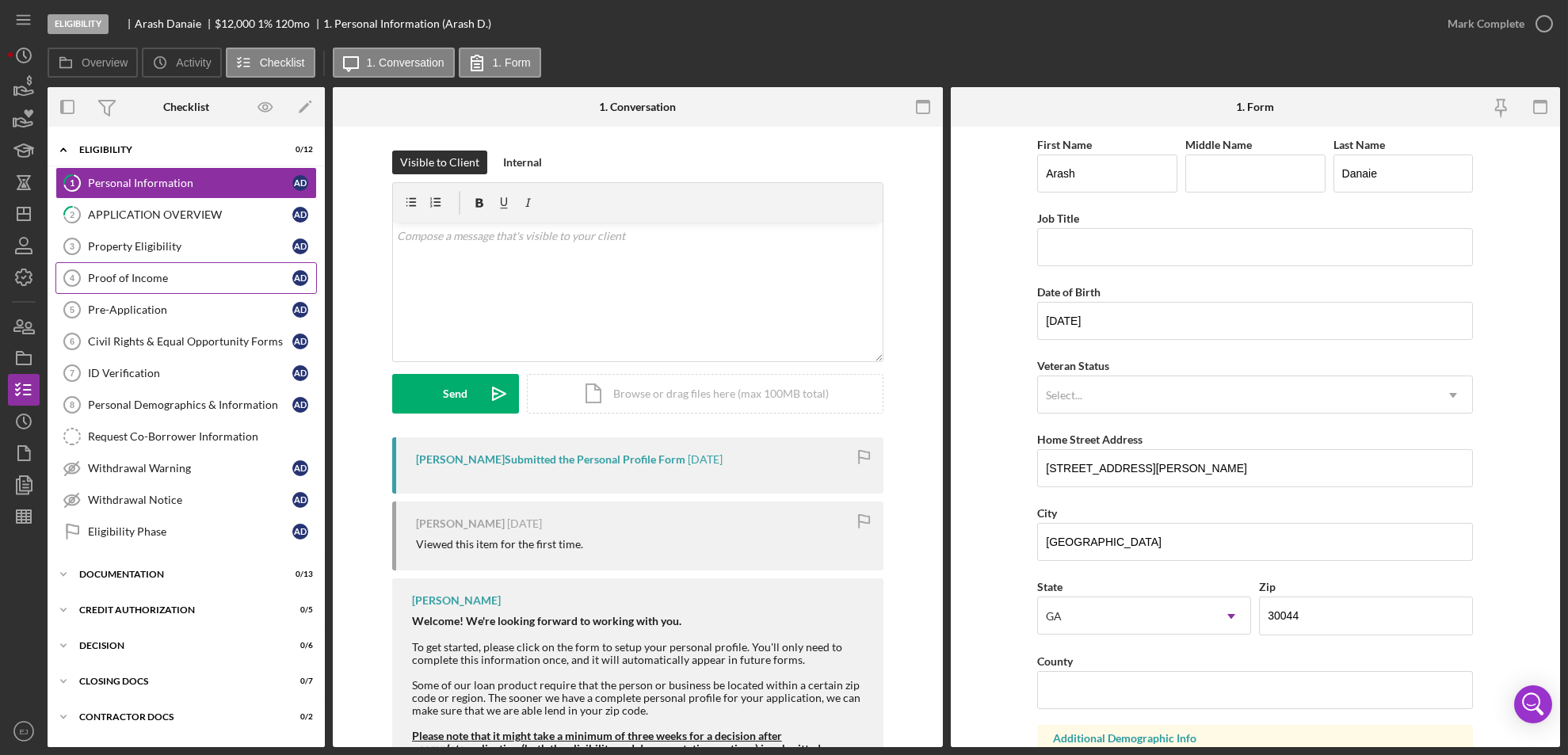
click at [150, 282] on div "Proof of Income" at bounding box center [190, 279] width 204 height 13
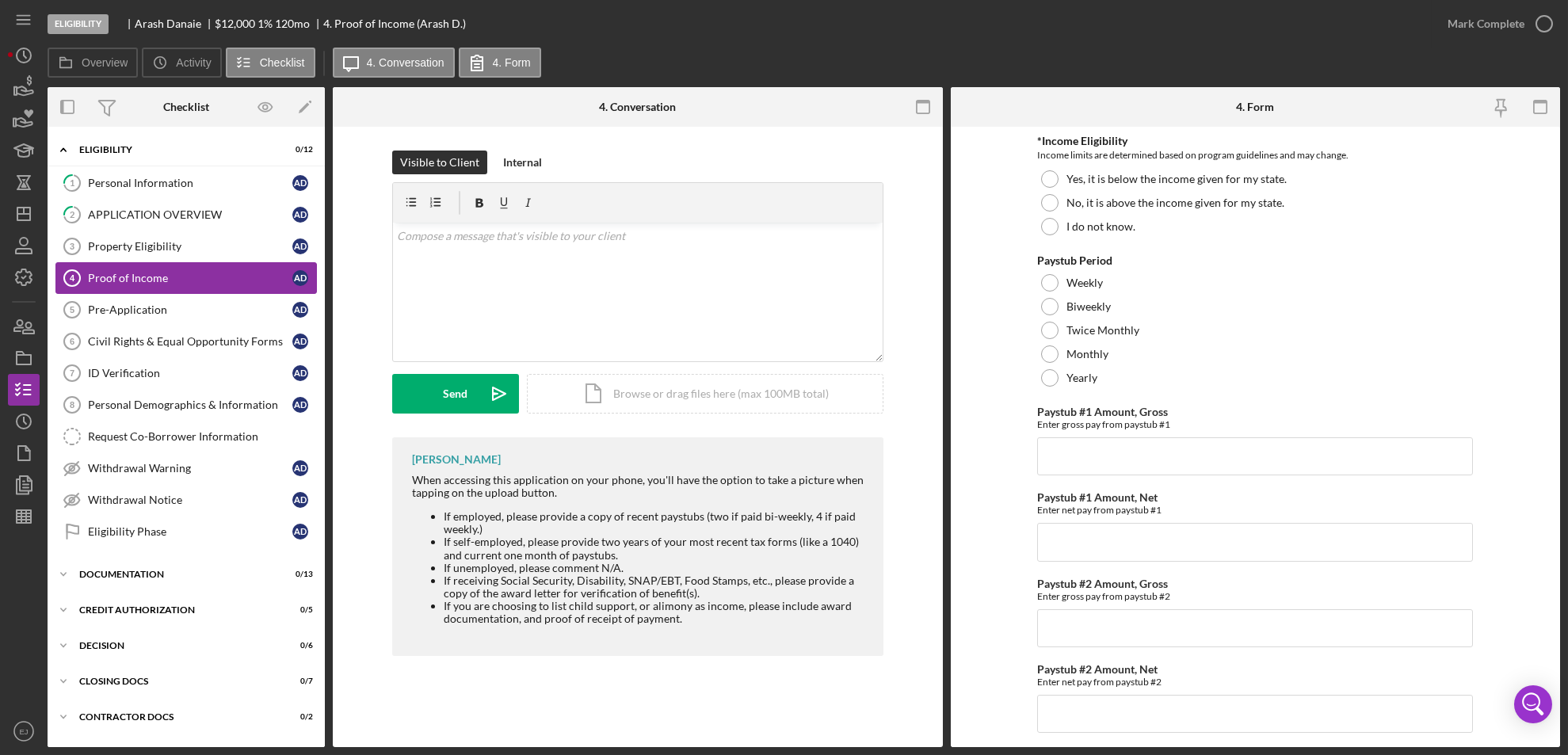
click at [150, 282] on div "Proof of Income" at bounding box center [190, 279] width 204 height 13
click at [134, 243] on div "Property Eligibility" at bounding box center [190, 247] width 204 height 13
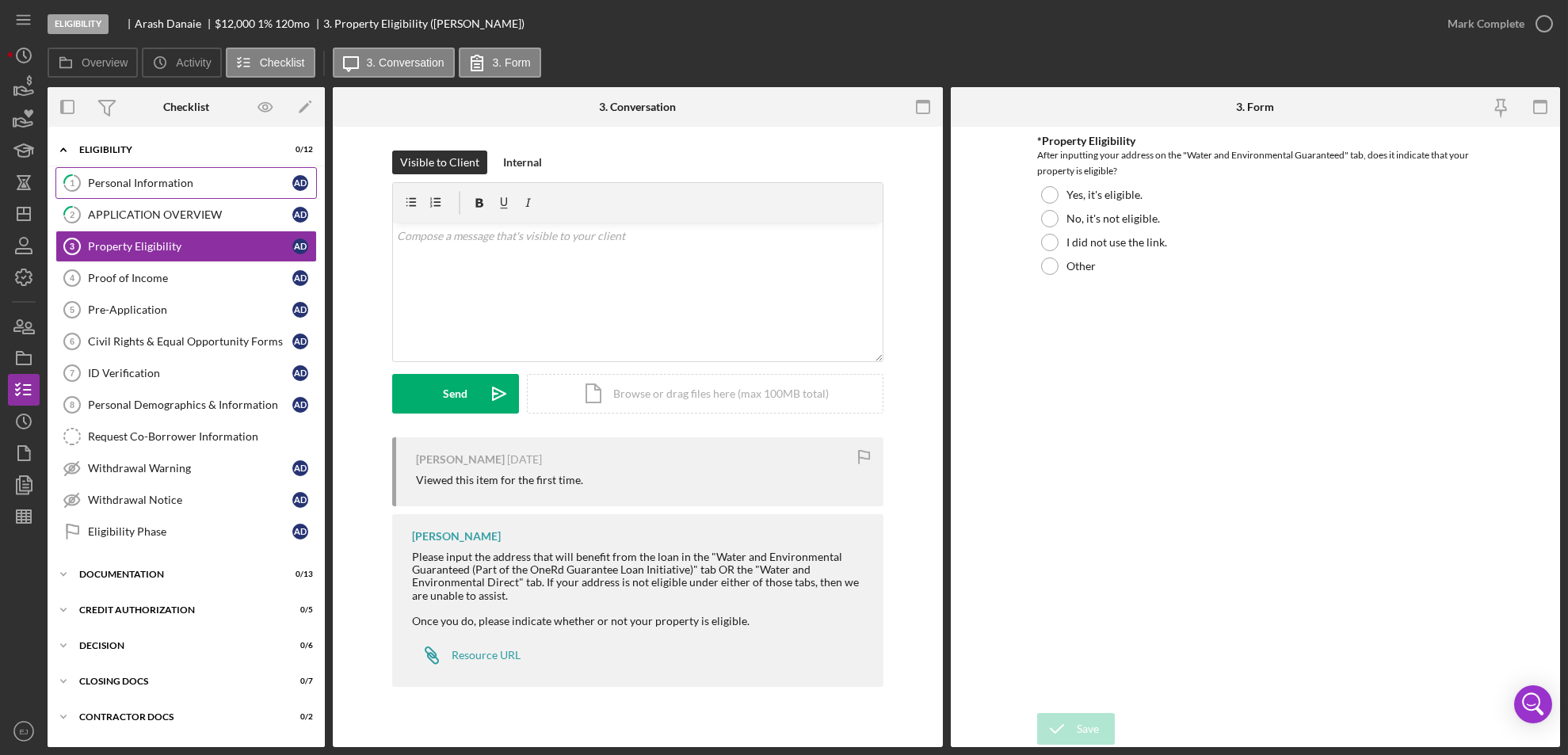
click at [138, 179] on div "Personal Information" at bounding box center [190, 183] width 204 height 13
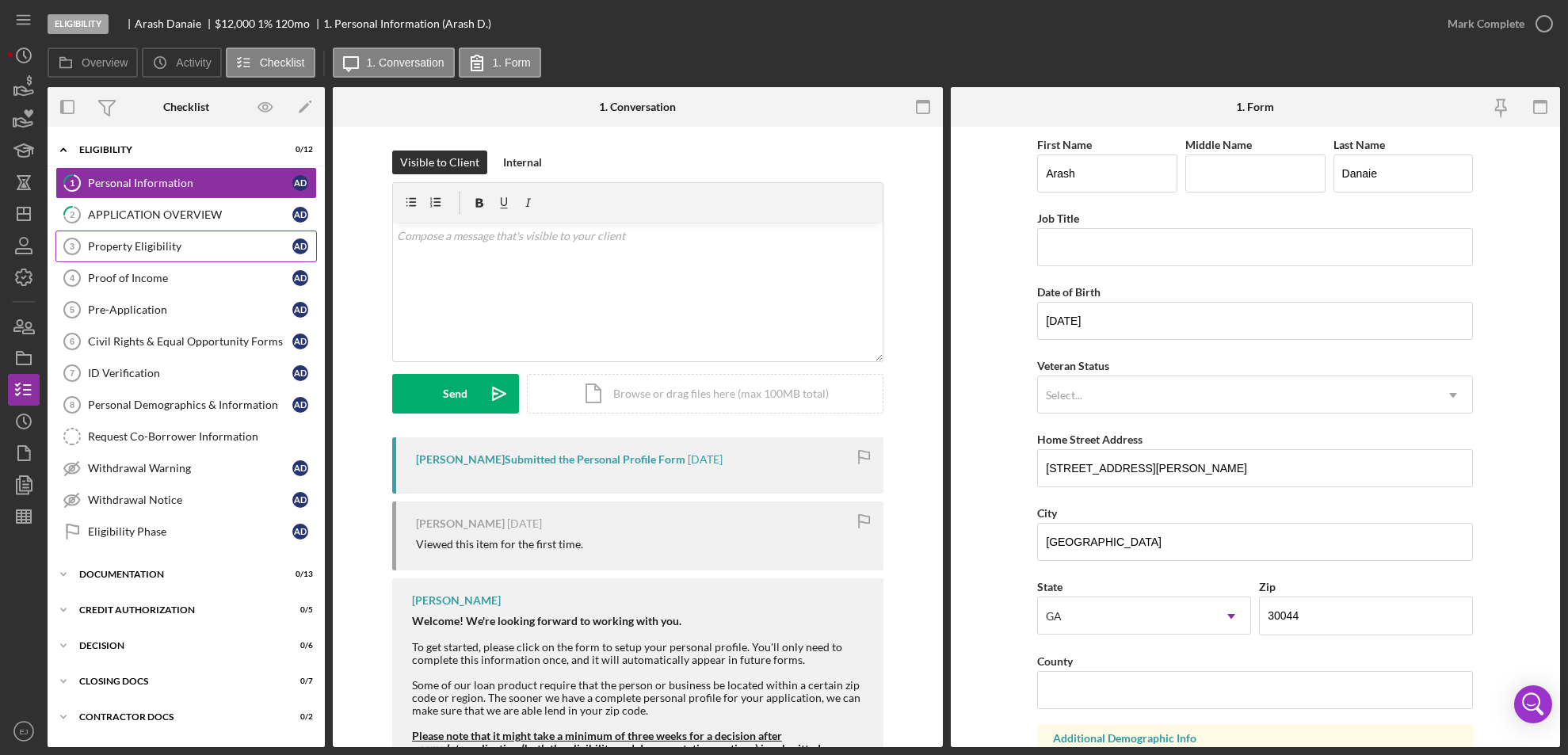
click at [147, 246] on div "Property Eligibility" at bounding box center [190, 247] width 204 height 13
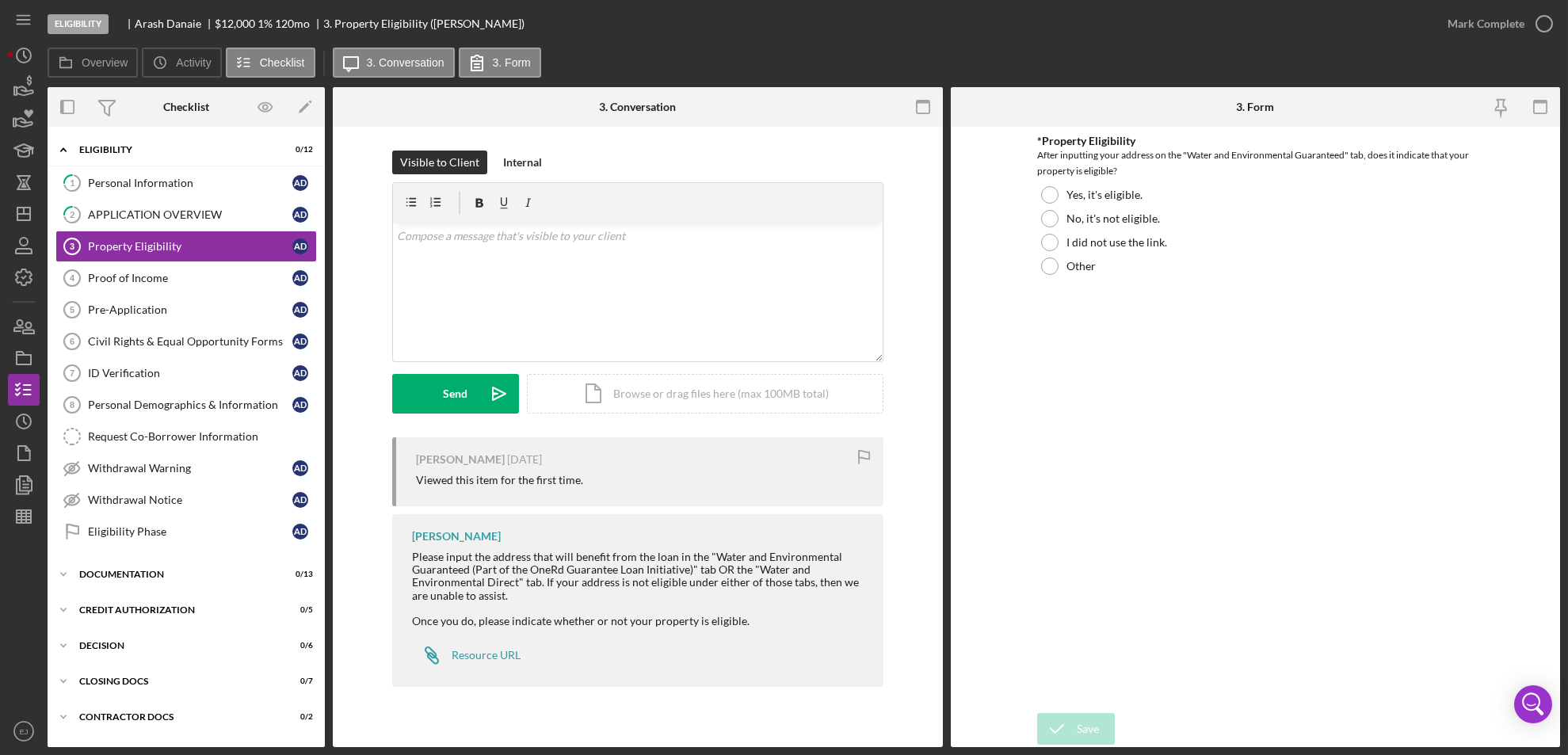
click at [942, 718] on div "Overview Internal Workflow Stage Eligibility Icon/Dropdown Arrow Archive (can u…" at bounding box center [803, 417] width 1513 height 660
click at [940, 718] on div "Property Eligibility 3 Property Eligibility Visible to Client Internal v Color …" at bounding box center [637, 437] width 610 height 621
click at [709, 392] on div "Icon/Document Browse or drag files here (max 100MB total) Tap to choose files o…" at bounding box center [705, 393] width 357 height 40
click at [477, 402] on button "Upload Icon/Upload" at bounding box center [455, 393] width 127 height 40
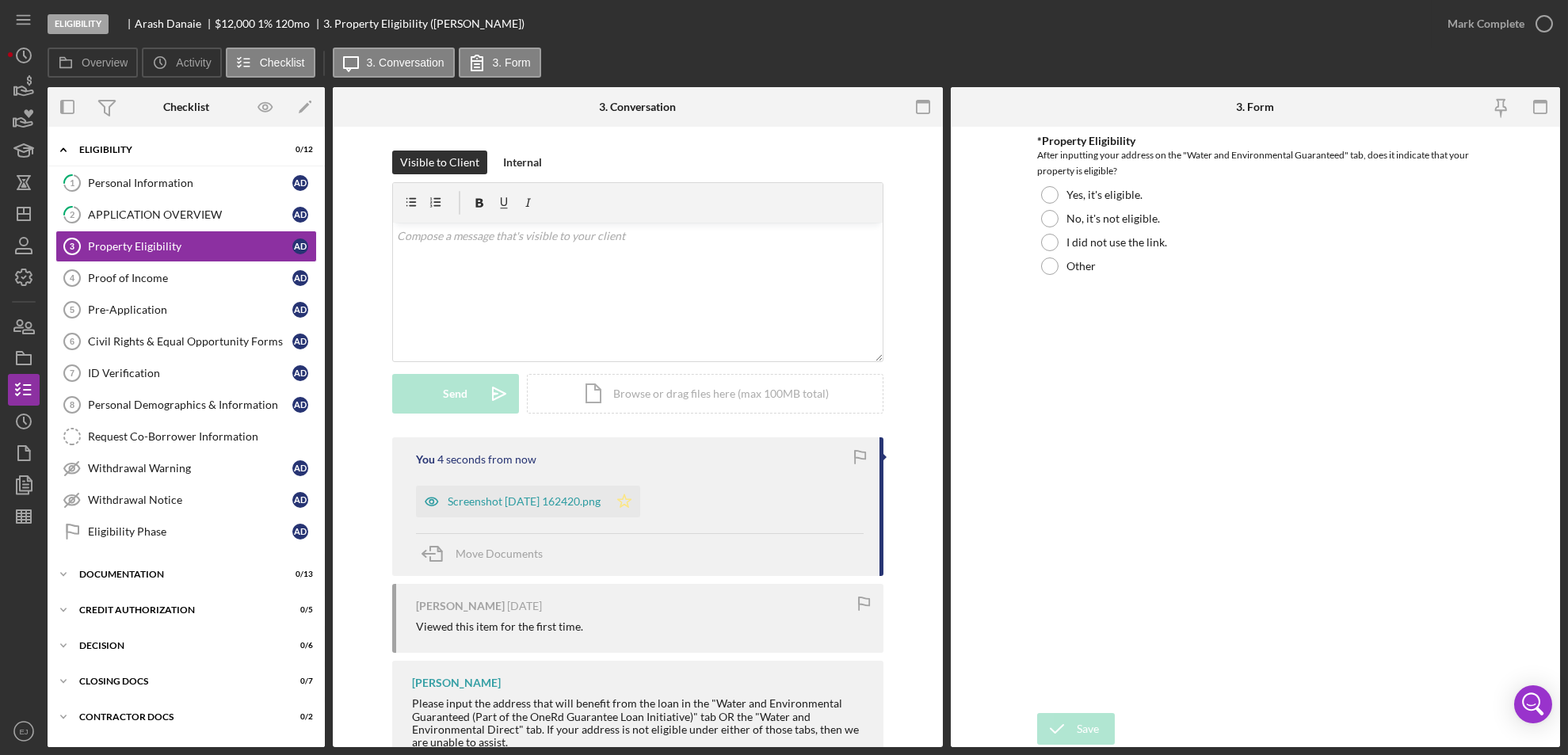
click at [630, 502] on polygon "button" at bounding box center [624, 501] width 14 height 13
click at [1056, 196] on div at bounding box center [1049, 195] width 17 height 17
click at [1085, 723] on div "Save" at bounding box center [1087, 728] width 22 height 32
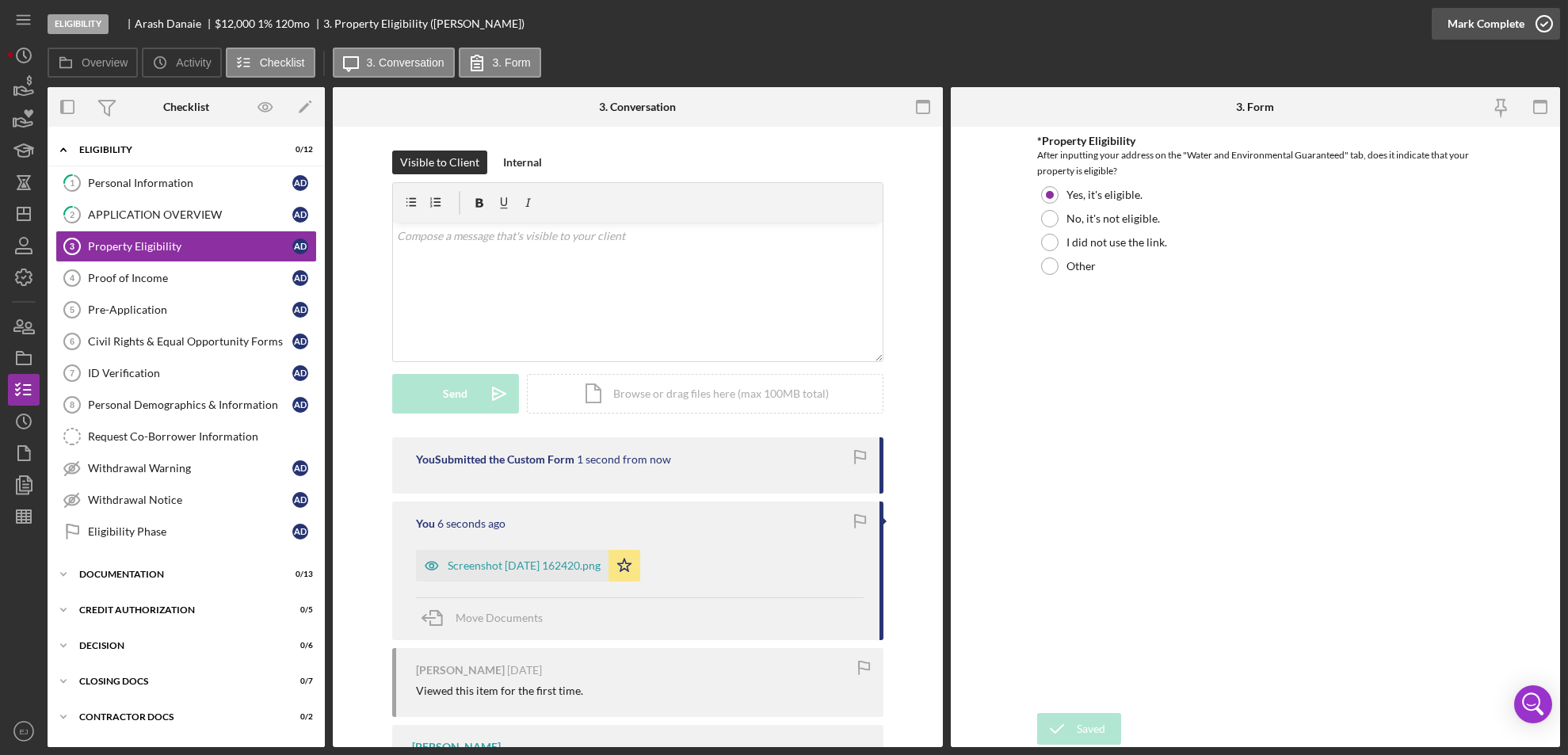
click at [1549, 25] on icon "button" at bounding box center [1544, 24] width 40 height 40
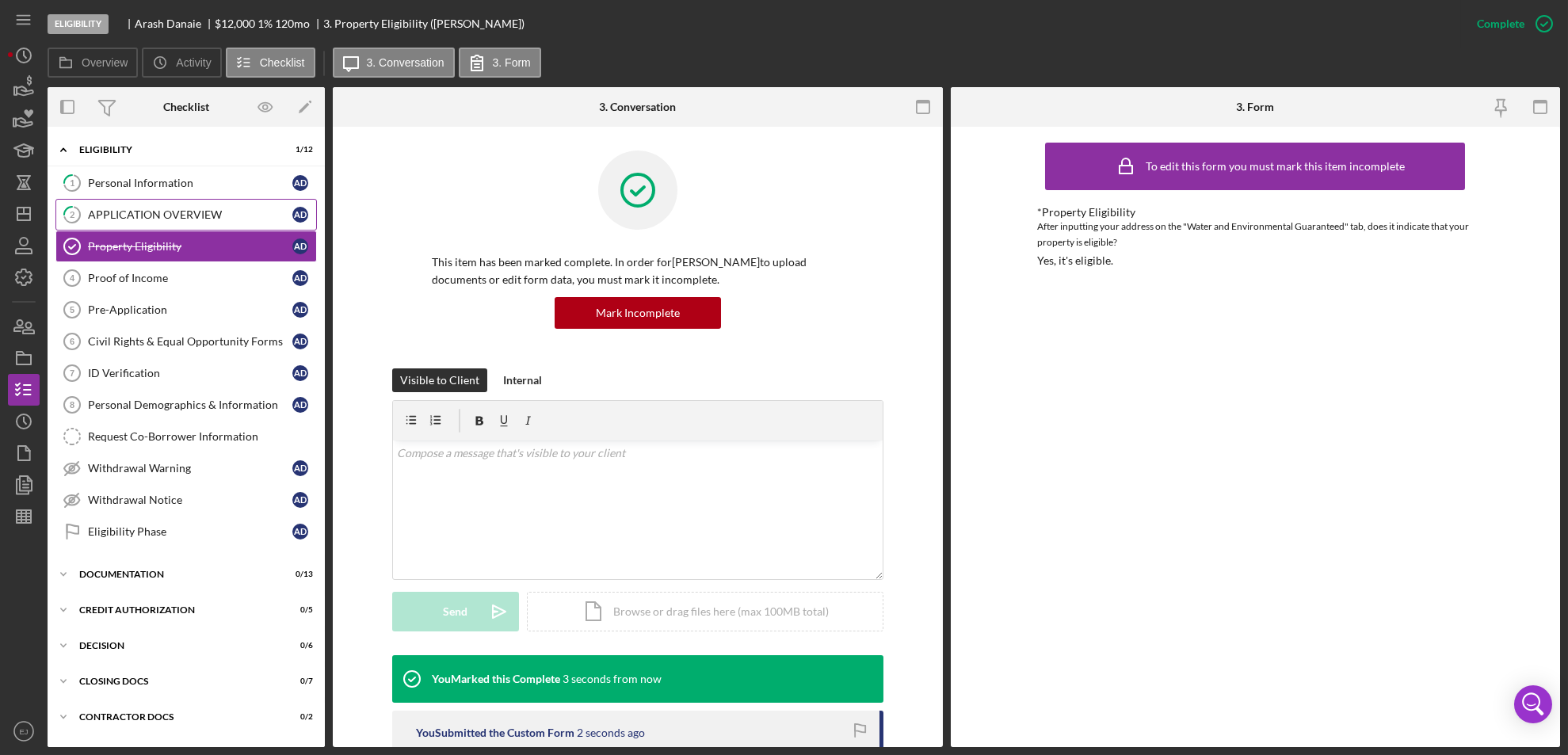
click at [152, 220] on div "APPLICATION OVERVIEW" at bounding box center [190, 215] width 204 height 13
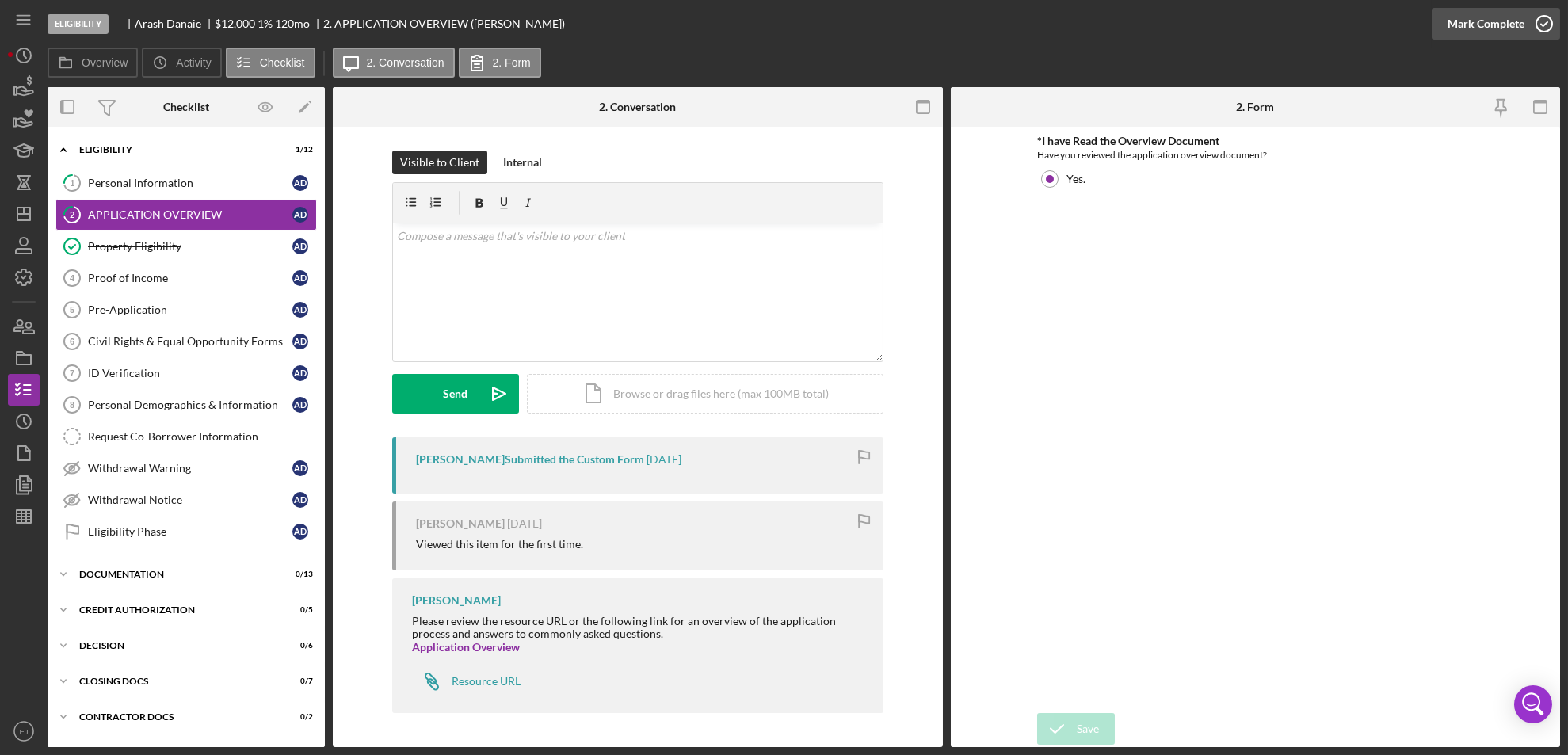
click at [1545, 33] on icon "button" at bounding box center [1544, 24] width 40 height 40
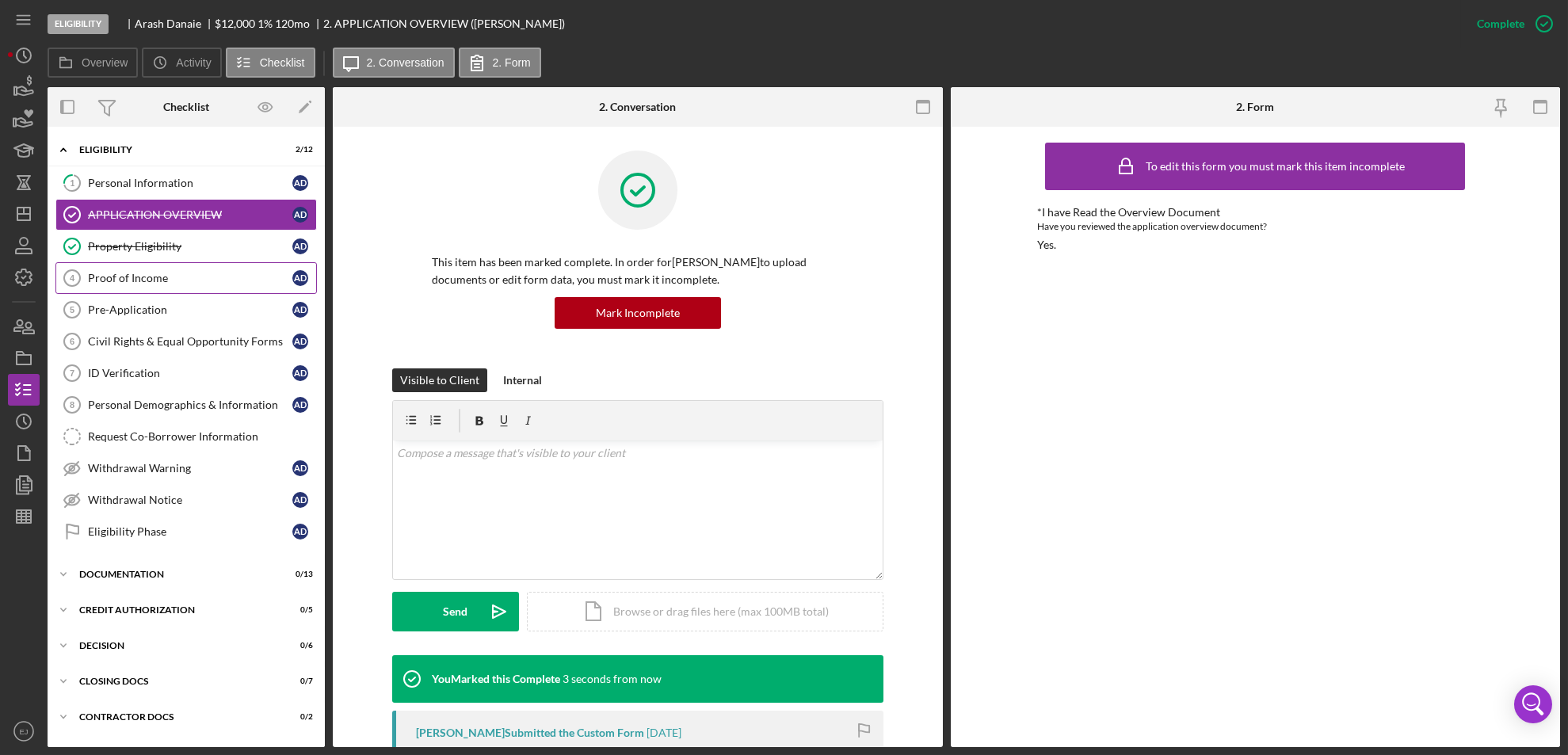
click at [137, 276] on div "Proof of Income" at bounding box center [190, 279] width 204 height 13
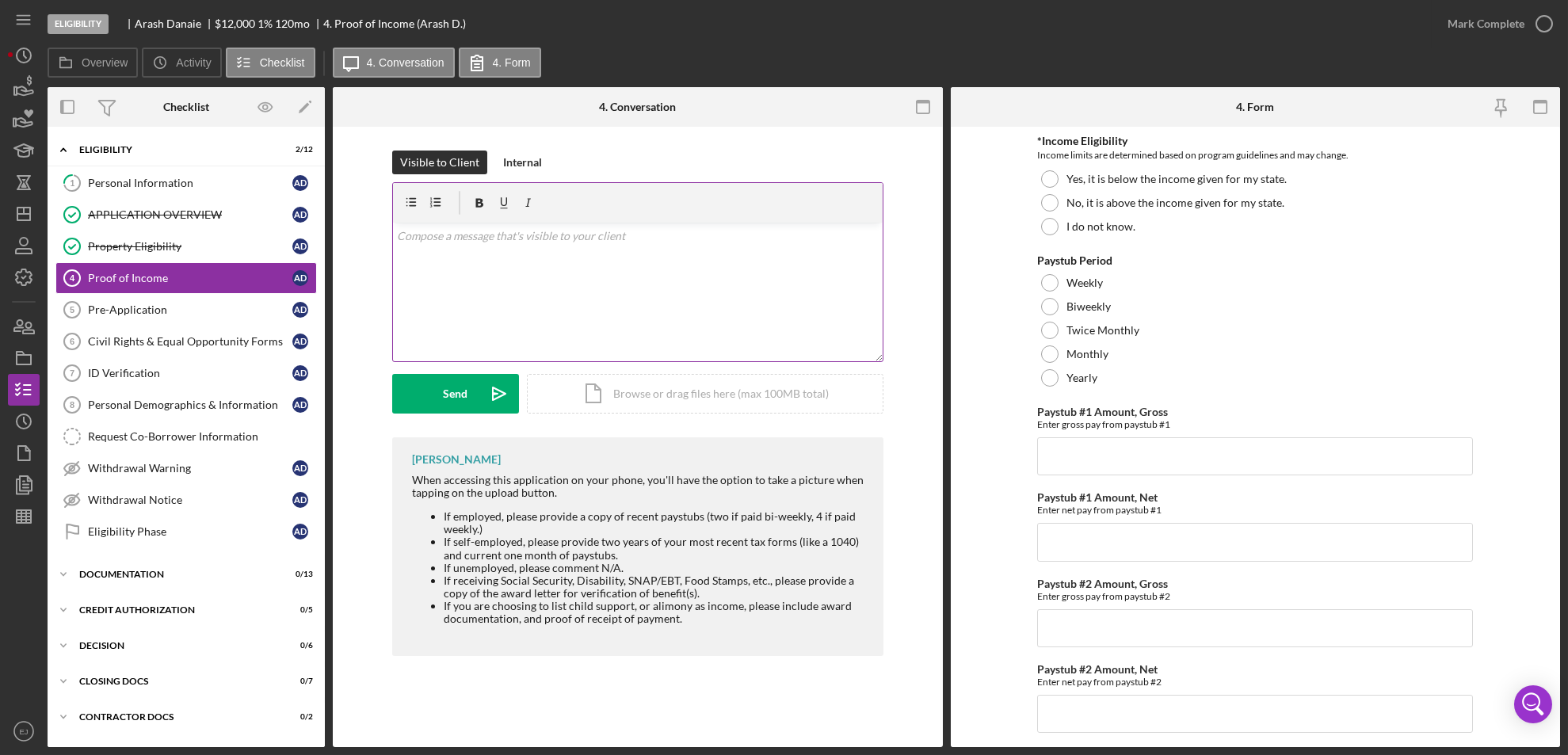
click at [445, 253] on div "v Color teal Color pink Remove color Add row above Add row below Add column bef…" at bounding box center [637, 292] width 490 height 138
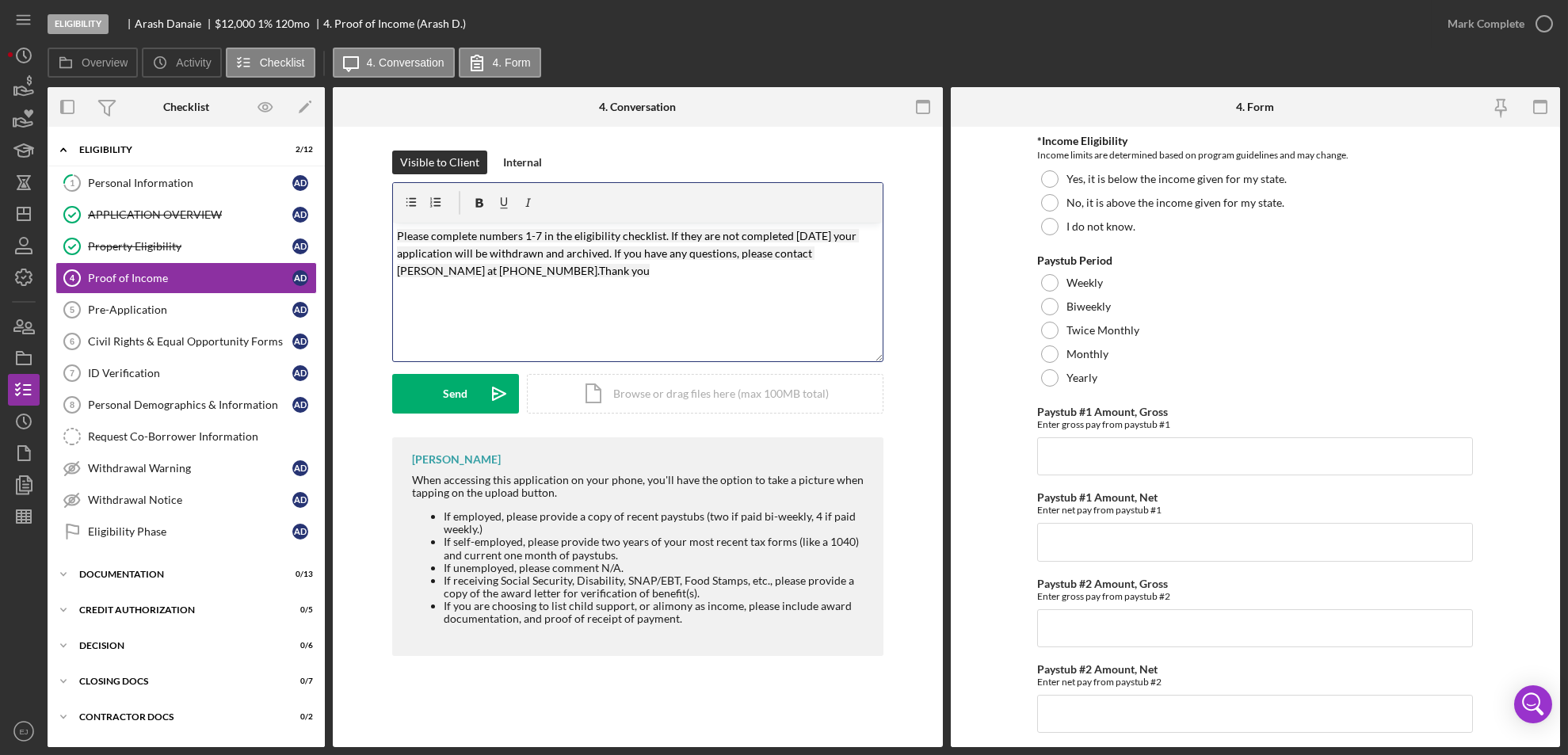
click at [445, 253] on mark "Please complete numbers 1-7 in the eligibility checklist. If they are not compl…" at bounding box center [627, 253] width 462 height 49
click at [397, 234] on mark "Please complete numbers 1-7 in the eligibility checklist. If they are not compl…" at bounding box center [627, 253] width 462 height 49
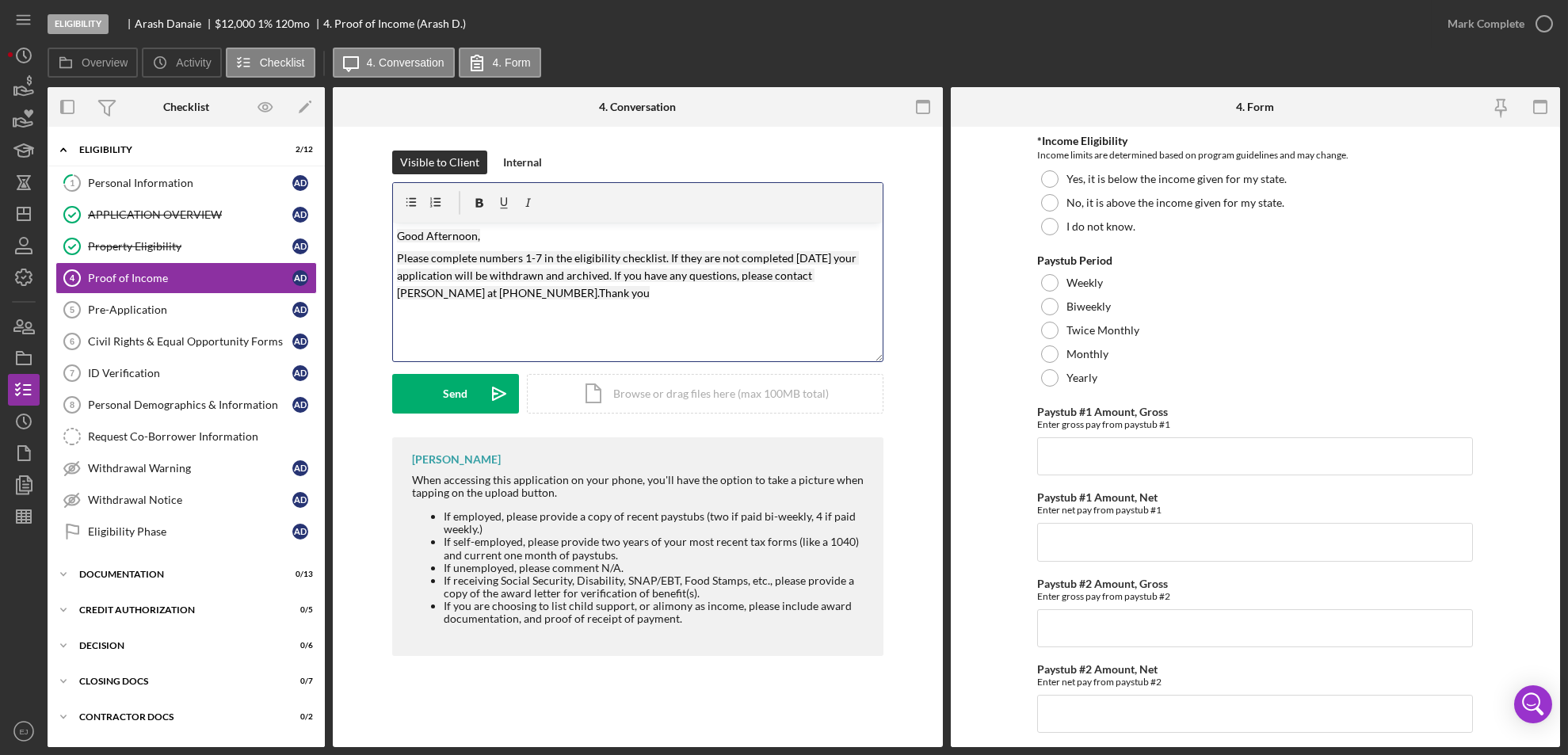
click at [533, 260] on mark "Please complete numbers 1-7 in the eligibility checklist. If they are not compl…" at bounding box center [627, 275] width 462 height 49
click at [530, 256] on mark "Please complete numbers 1-7 in the eligibility checklist. If they are not compl…" at bounding box center [627, 275] width 462 height 49
click at [538, 254] on mark "Please complete numbers 4-7 in the eligibility checklist. If they are not compl…" at bounding box center [627, 275] width 462 height 49
click at [468, 389] on button "Send Icon/icon-invite-send" at bounding box center [455, 393] width 127 height 40
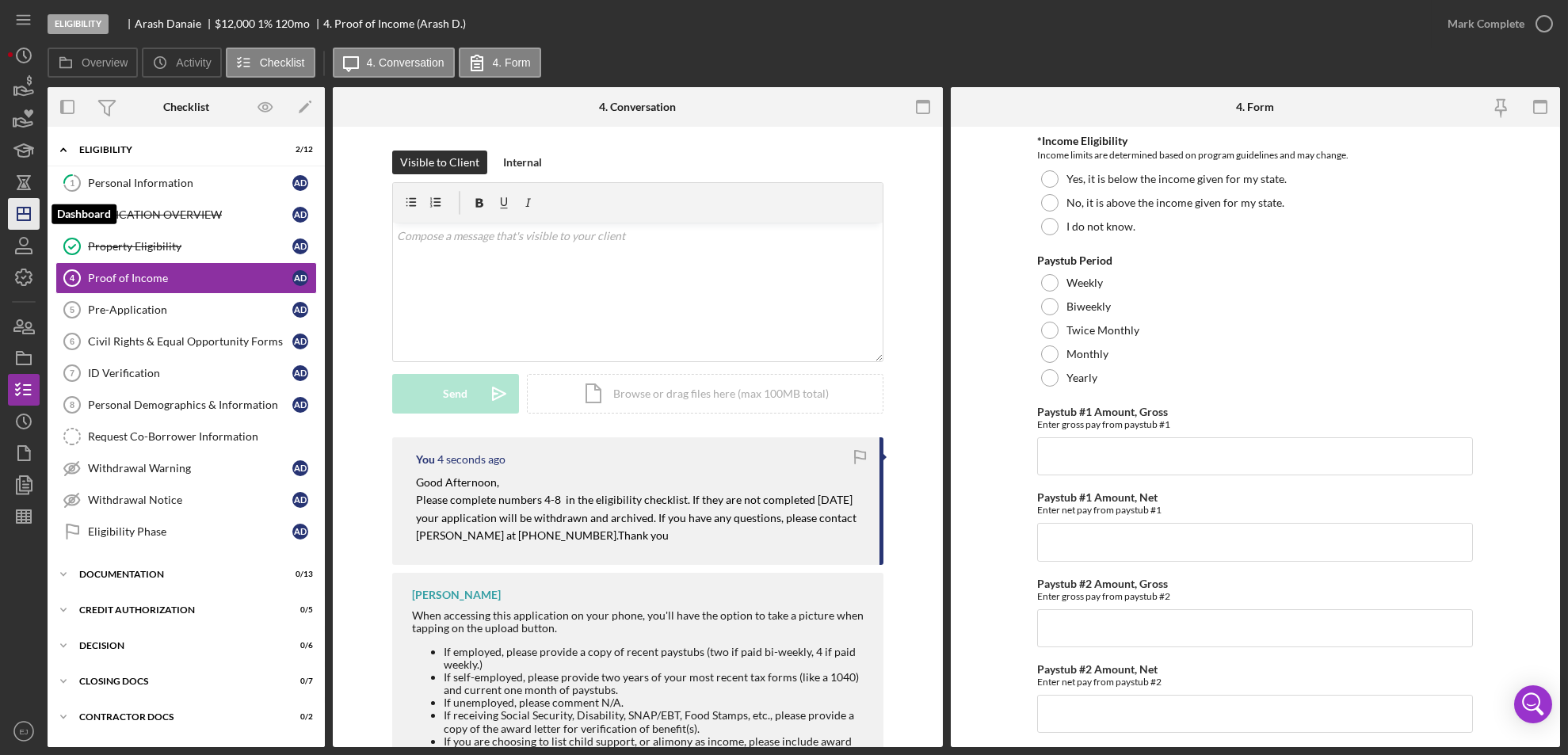
click at [20, 214] on line "button" at bounding box center [24, 214] width 13 height 0
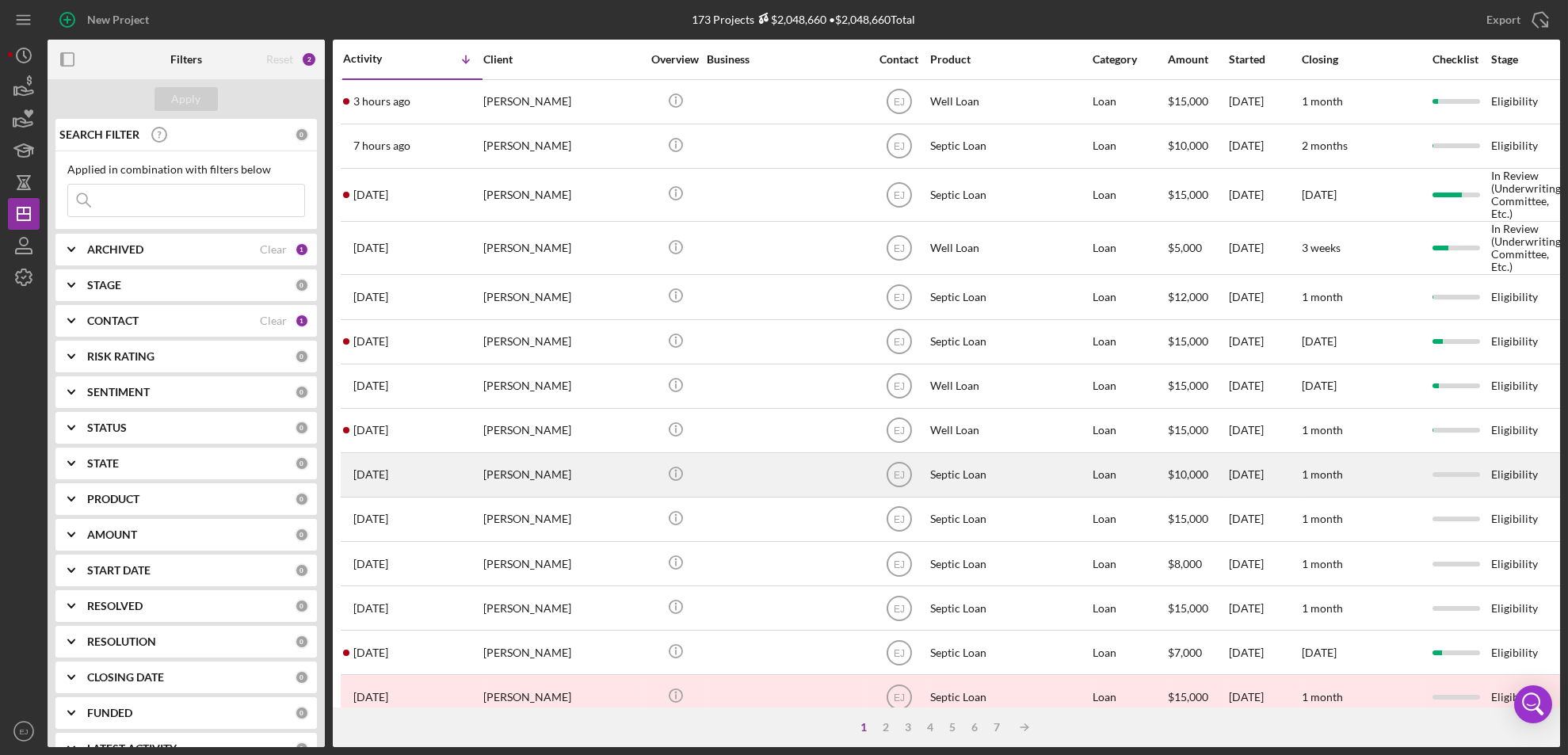
click at [448, 491] on div "[DATE] [PERSON_NAME]" at bounding box center [412, 475] width 138 height 42
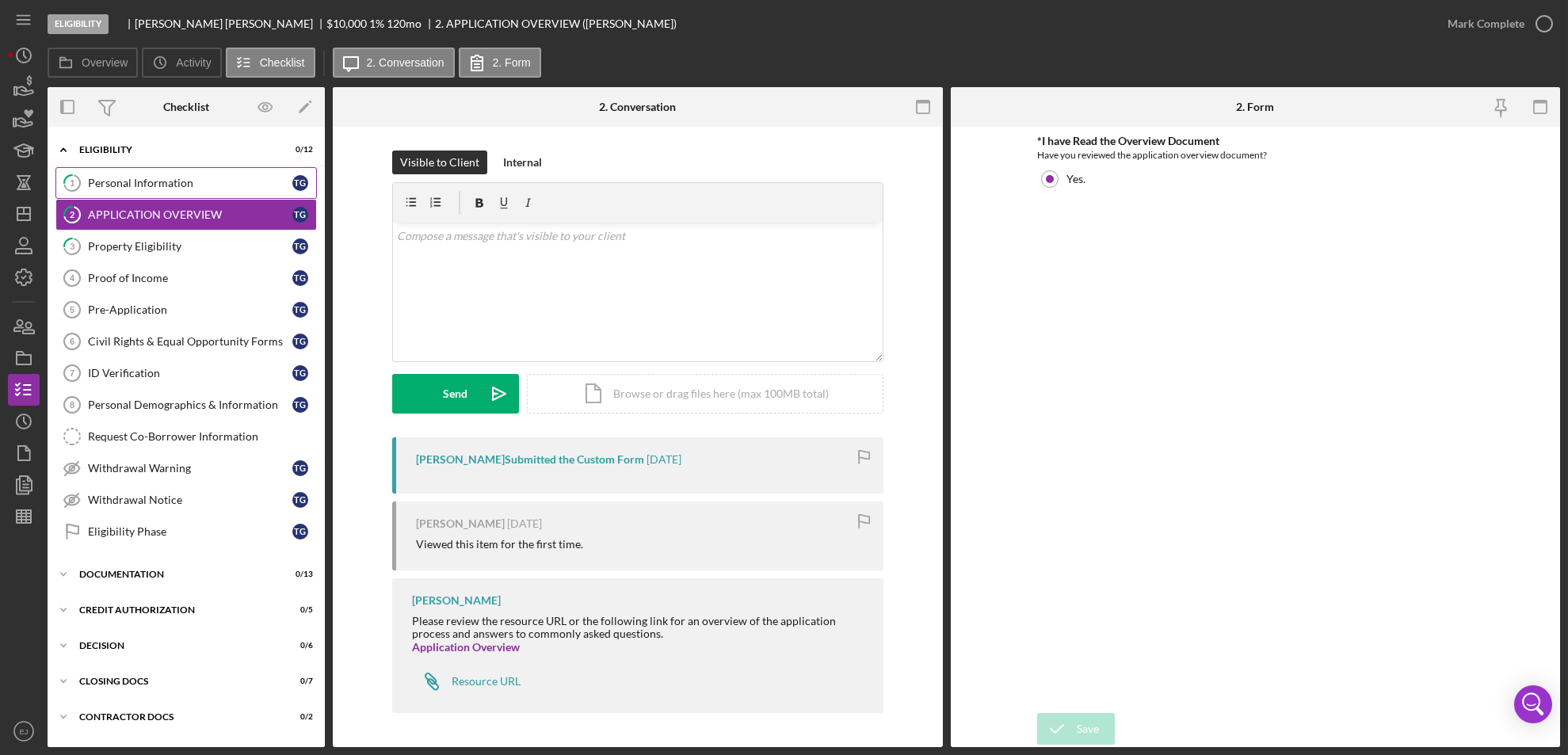
click at [127, 182] on div "Personal Information" at bounding box center [190, 183] width 204 height 13
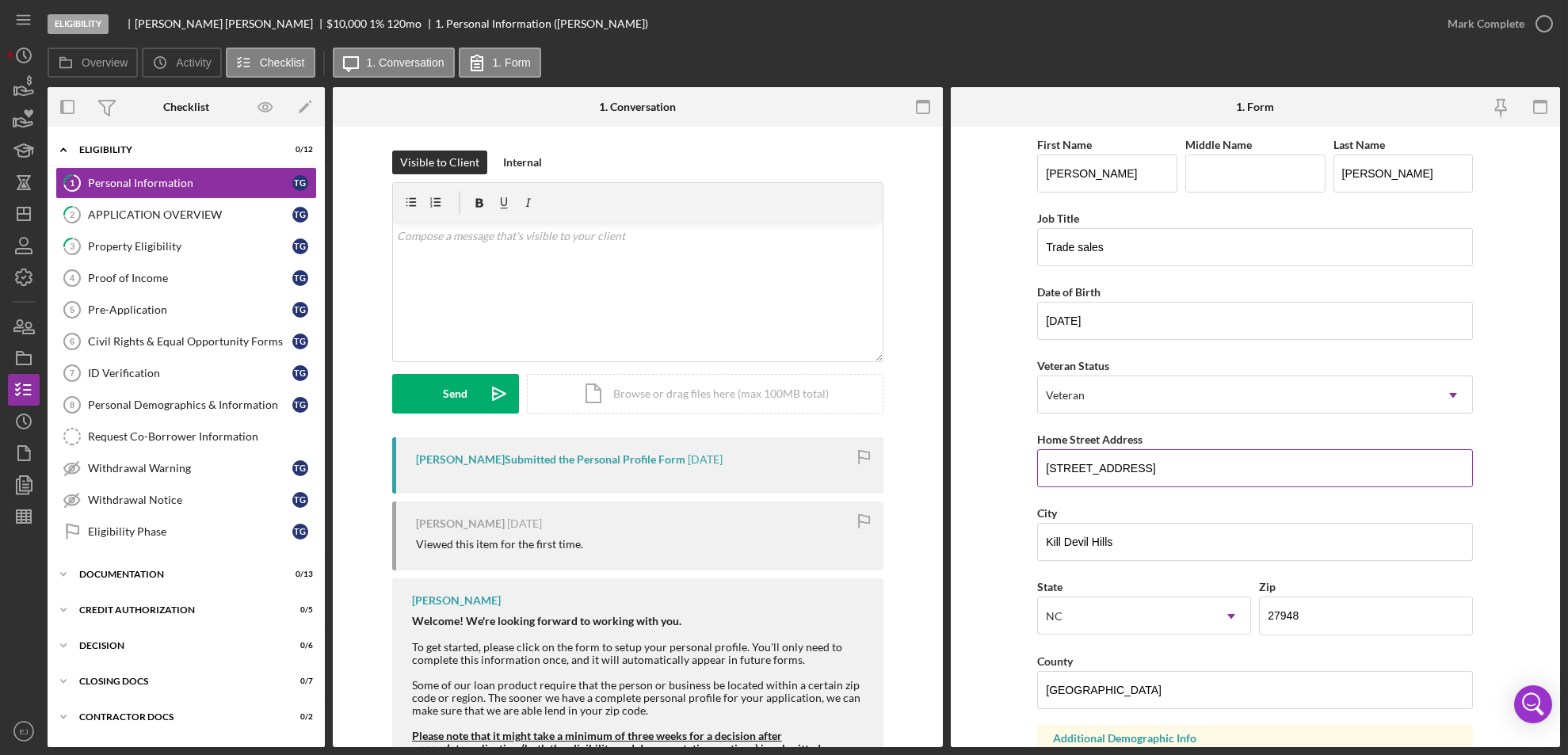
drag, startPoint x: 1042, startPoint y: 465, endPoint x: 1217, endPoint y: 460, distance: 175.1
click at [1217, 460] on input "[STREET_ADDRESS]" at bounding box center [1254, 467] width 436 height 38
click at [157, 239] on link "3 Property Eligibility T G" at bounding box center [186, 246] width 261 height 32
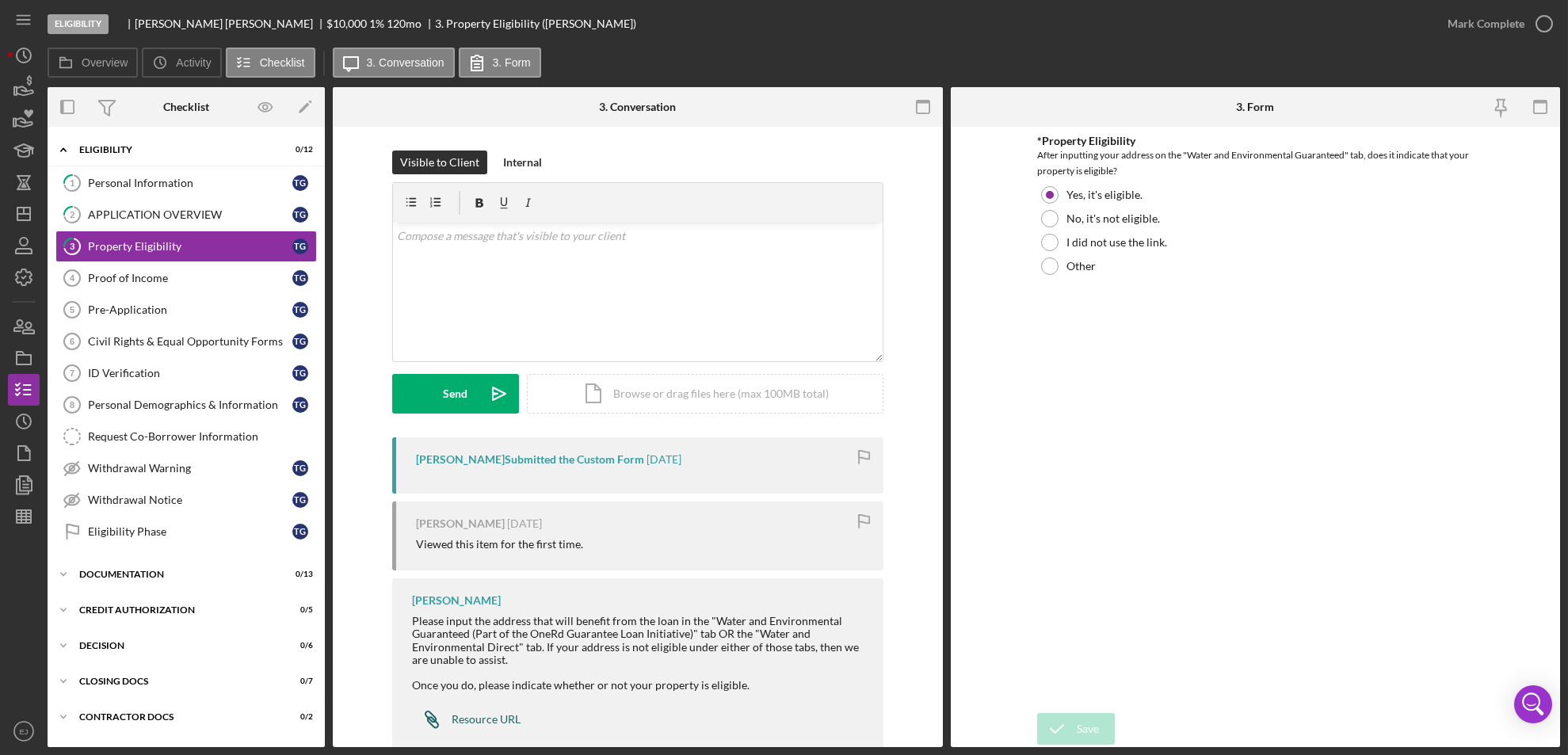
click at [491, 719] on div "Resource URL" at bounding box center [485, 719] width 69 height 13
click at [177, 172] on link "1 Personal Information T G" at bounding box center [186, 182] width 261 height 32
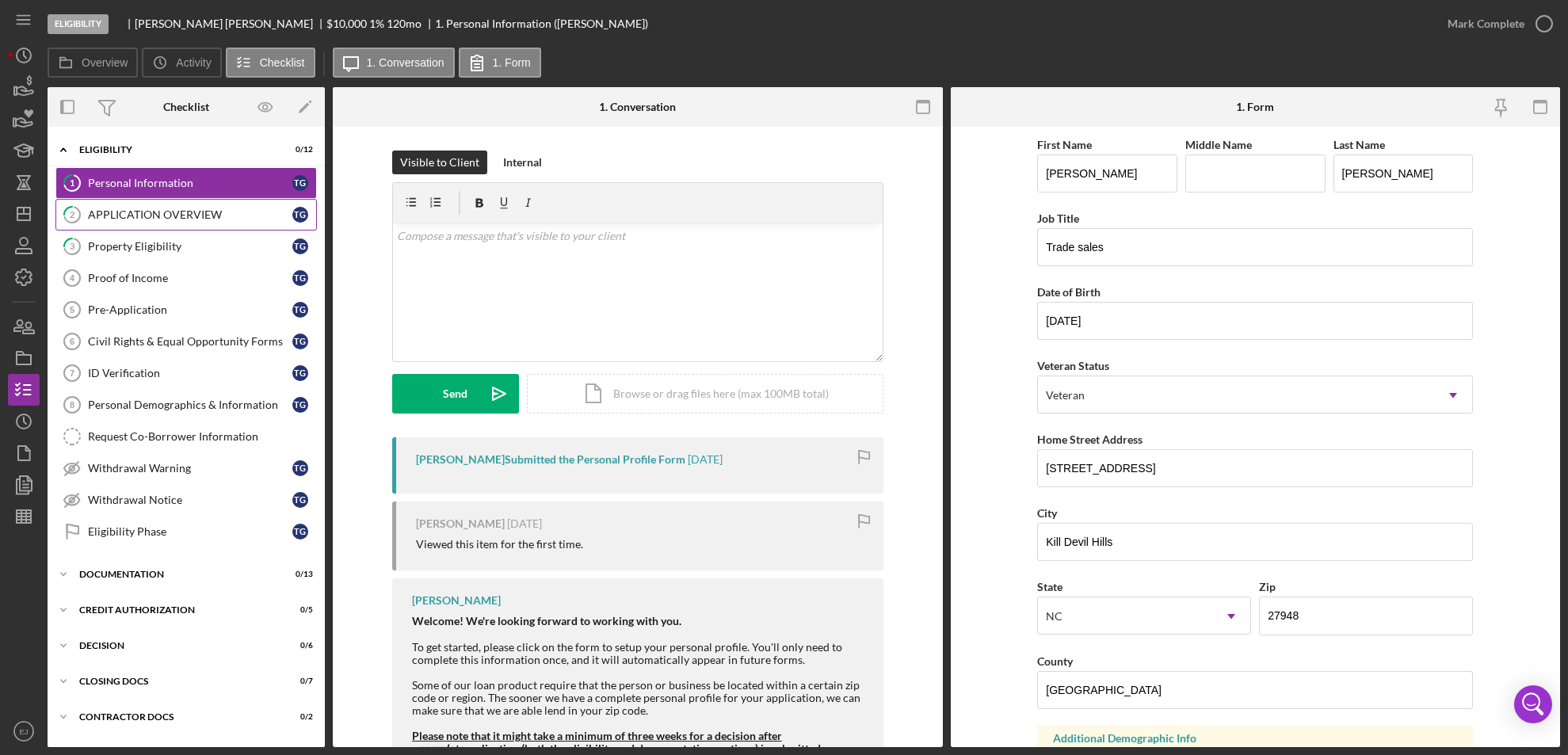
click at [186, 215] on div "APPLICATION OVERVIEW" at bounding box center [190, 215] width 204 height 13
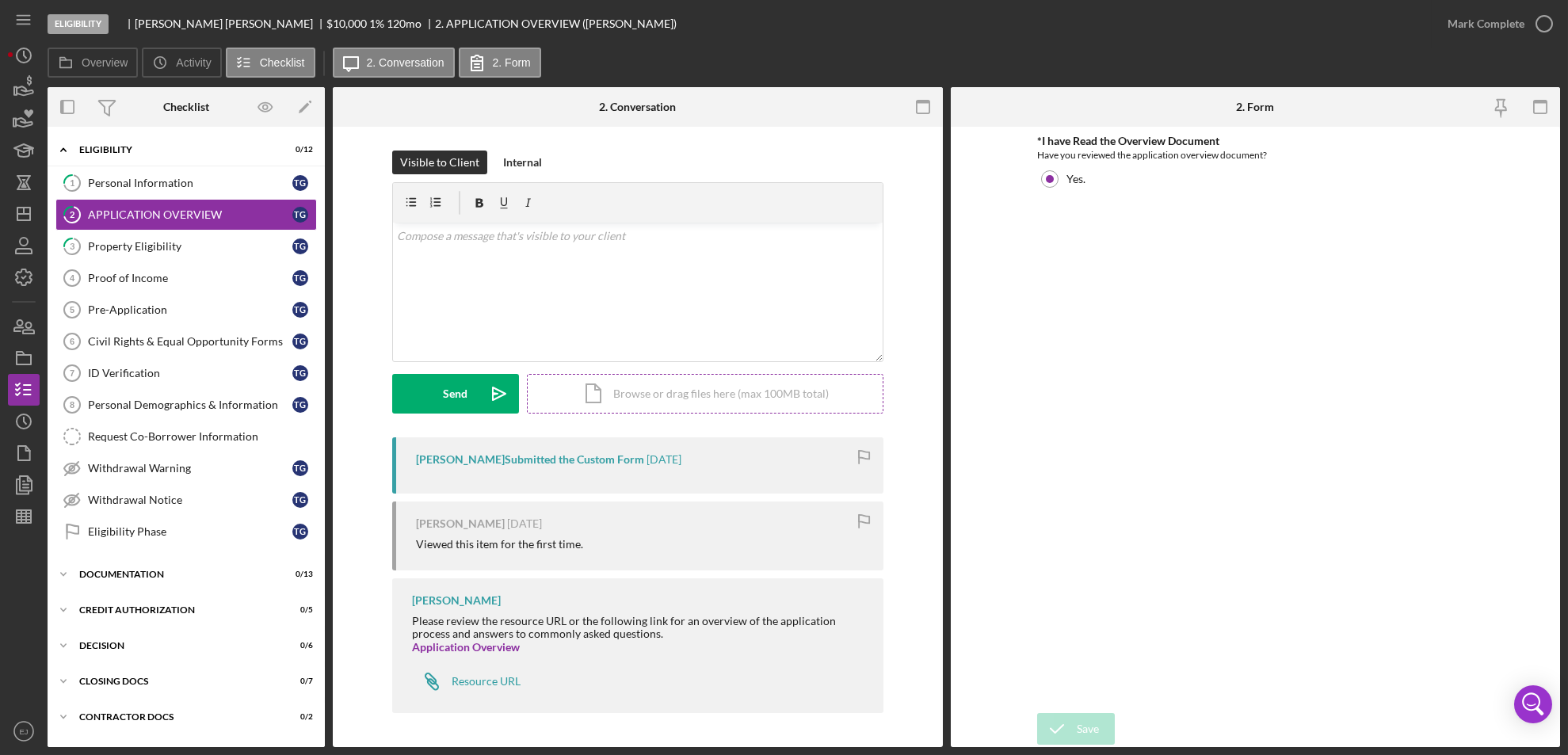
click at [621, 393] on div "Icon/Document Browse or drag files here (max 100MB total) Tap to choose files o…" at bounding box center [705, 393] width 357 height 40
click at [468, 400] on div "Upload" at bounding box center [455, 393] width 36 height 40
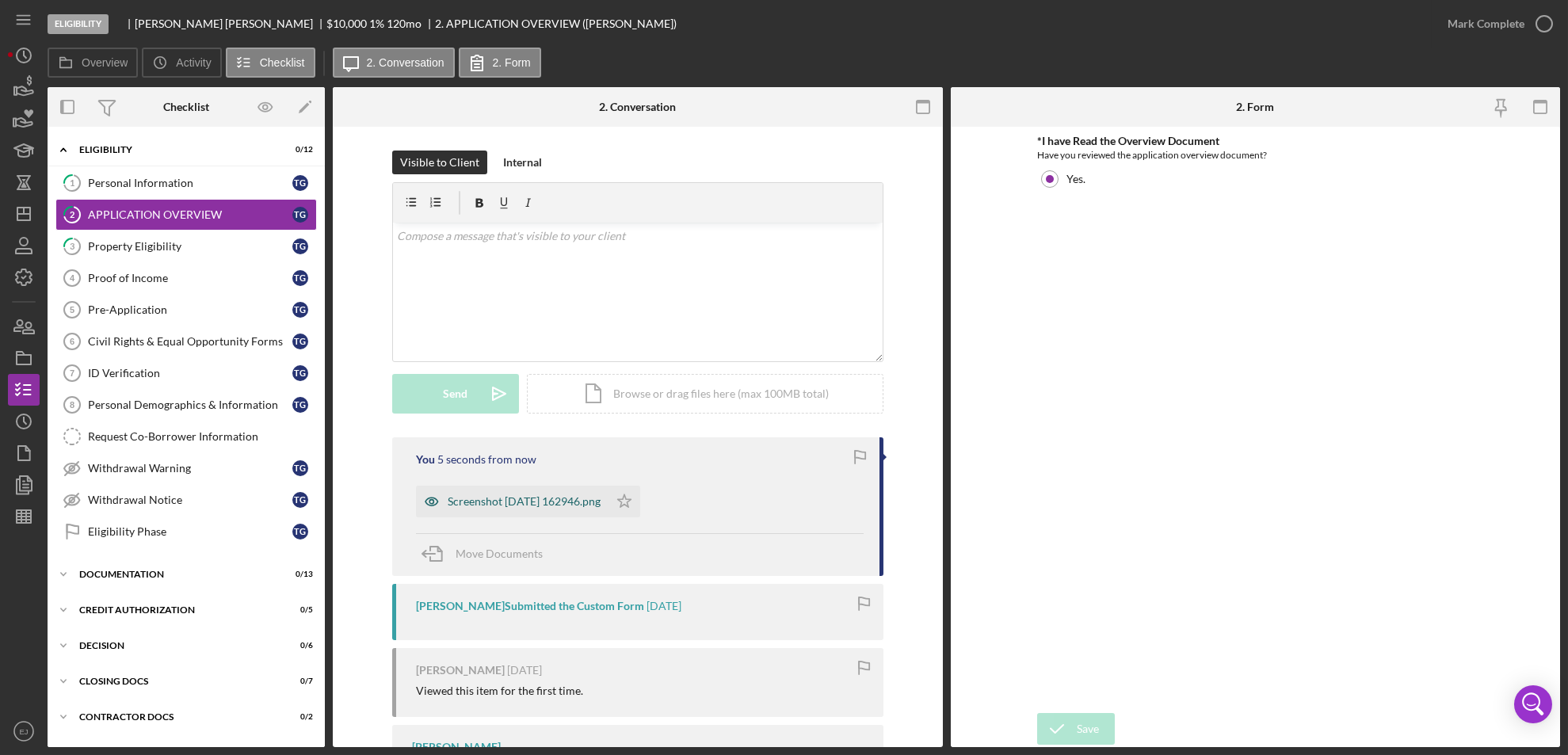
click at [491, 505] on div "Screenshot [DATE] 162946.png" at bounding box center [525, 502] width 153 height 13
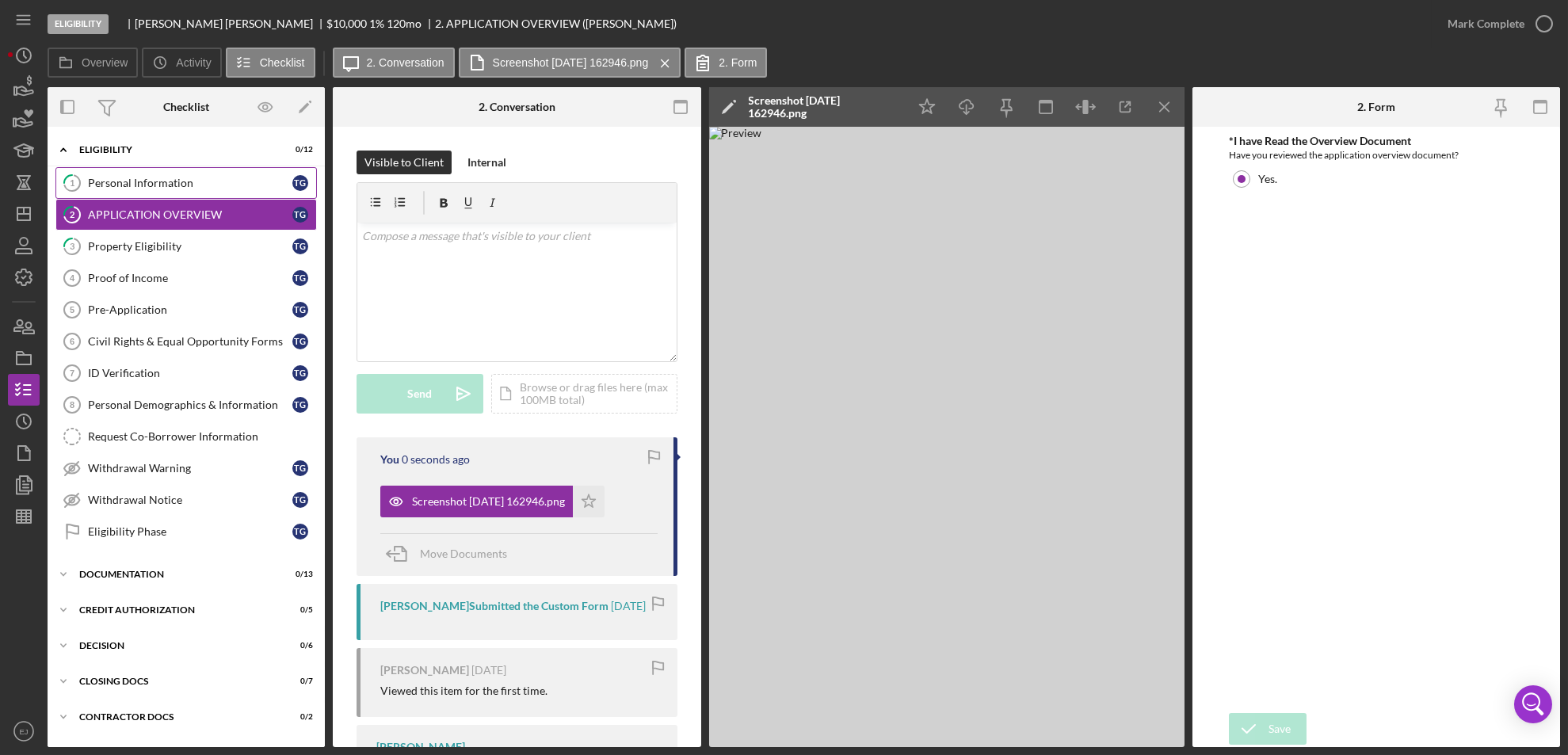
click at [105, 179] on div "Personal Information" at bounding box center [190, 183] width 204 height 13
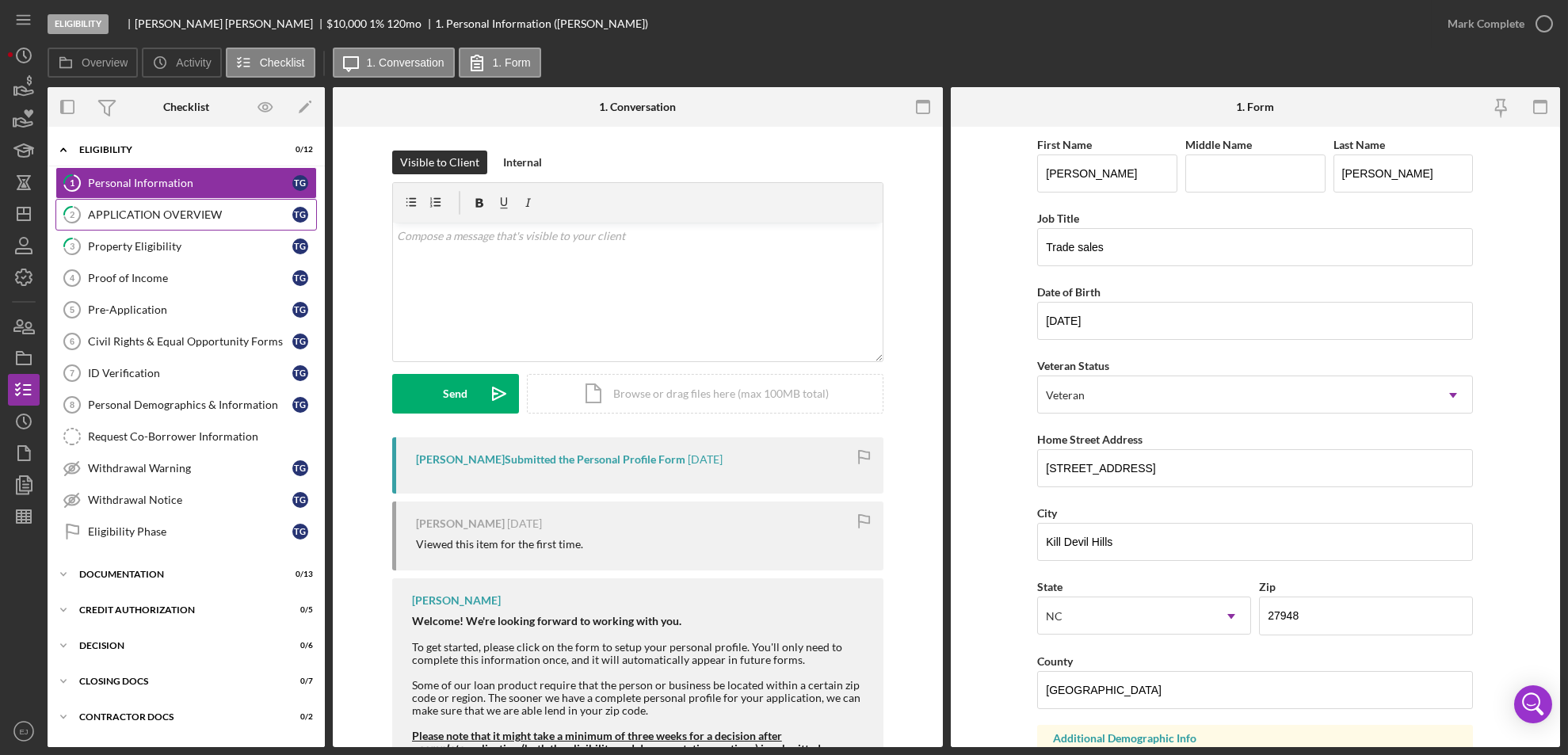
click at [116, 217] on div "APPLICATION OVERVIEW" at bounding box center [190, 215] width 204 height 13
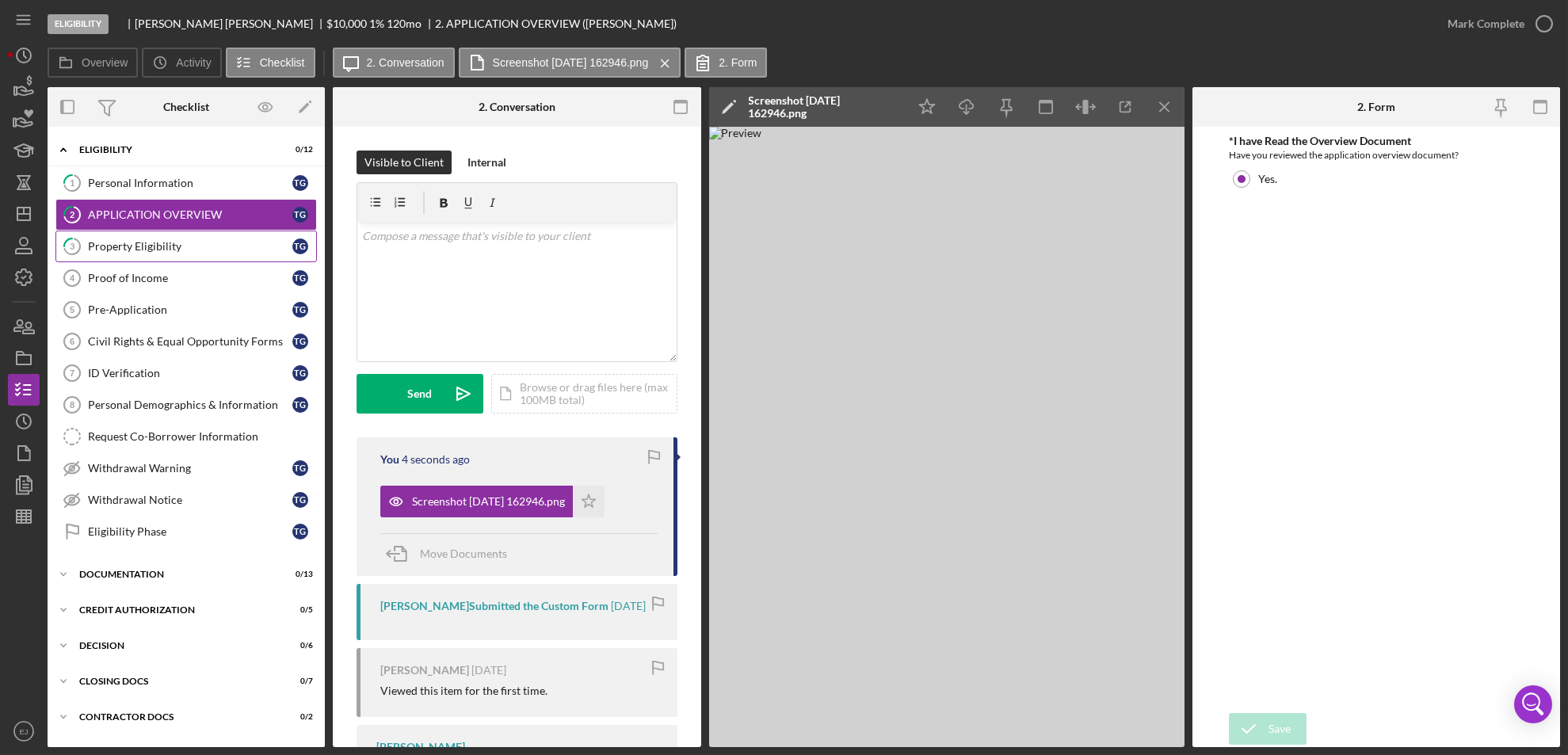
click at [122, 244] on div "Property Eligibility" at bounding box center [190, 247] width 204 height 13
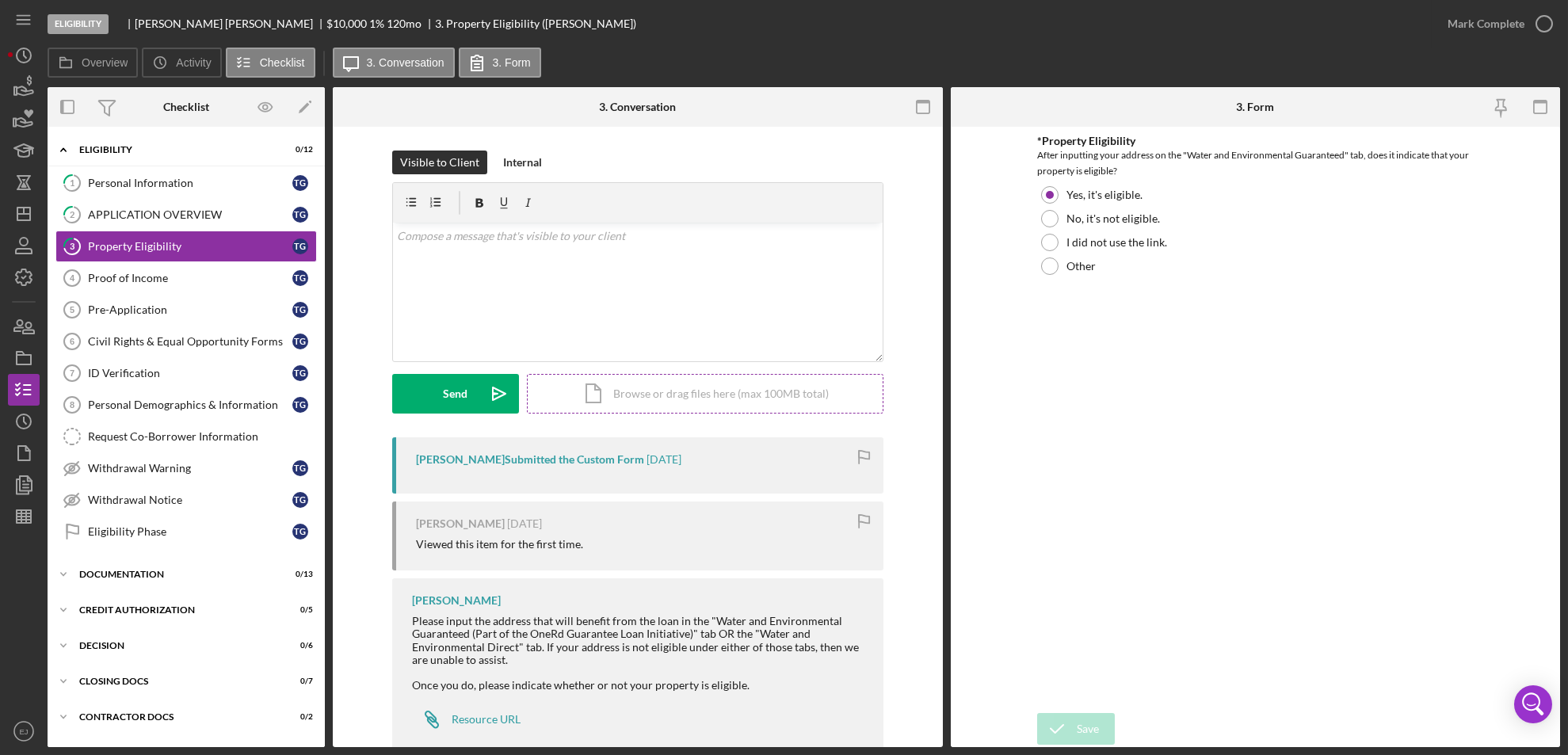
click at [652, 404] on div "Icon/Document Browse or drag files here (max 100MB total) Tap to choose files o…" at bounding box center [705, 393] width 357 height 40
click at [432, 393] on button "Upload Icon/Upload" at bounding box center [455, 393] width 127 height 40
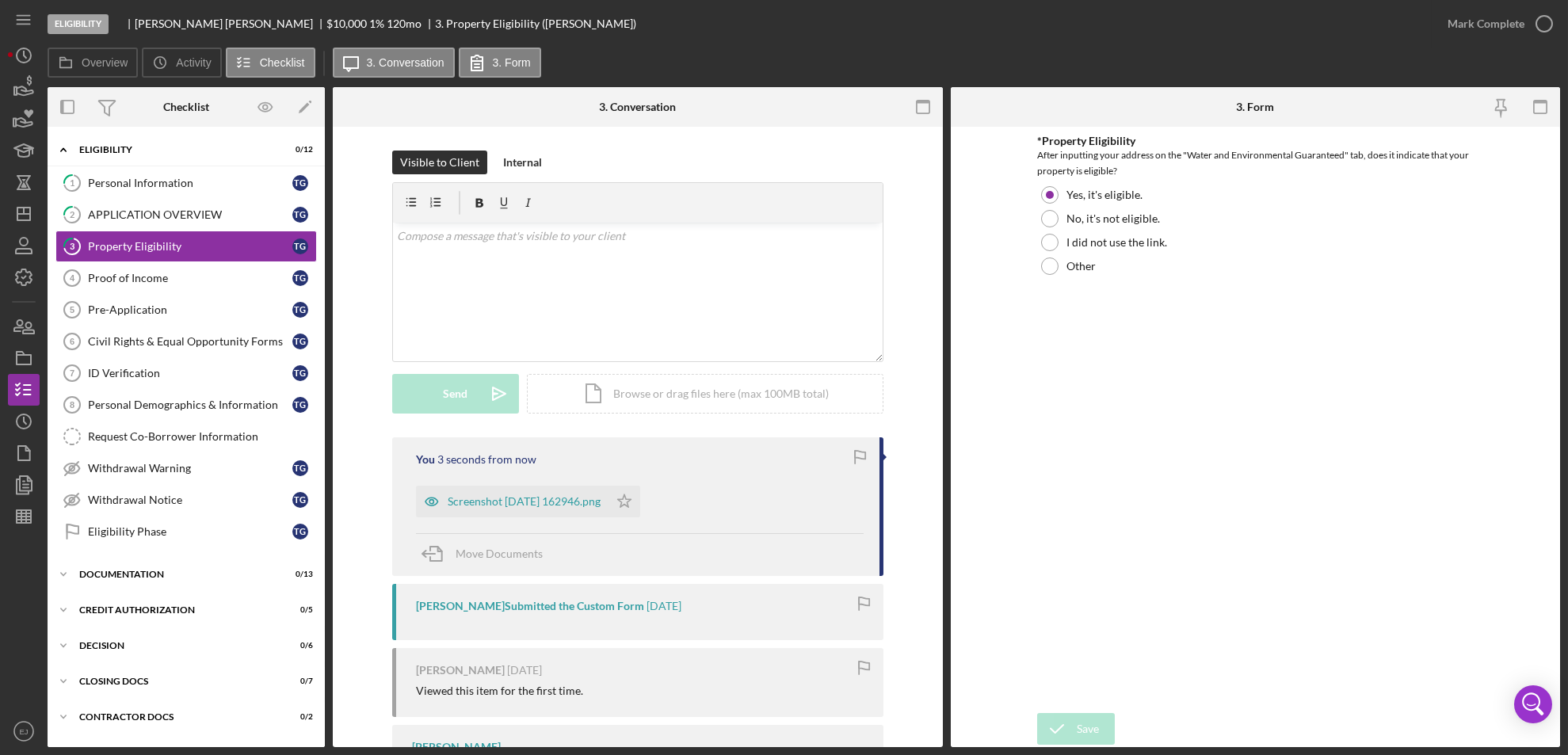
click at [1544, 7] on div "Mark Complete" at bounding box center [1496, 24] width 129 height 47
click at [640, 495] on icon "Icon/Star" at bounding box center [624, 501] width 32 height 32
click at [1547, 15] on icon "button" at bounding box center [1544, 24] width 40 height 40
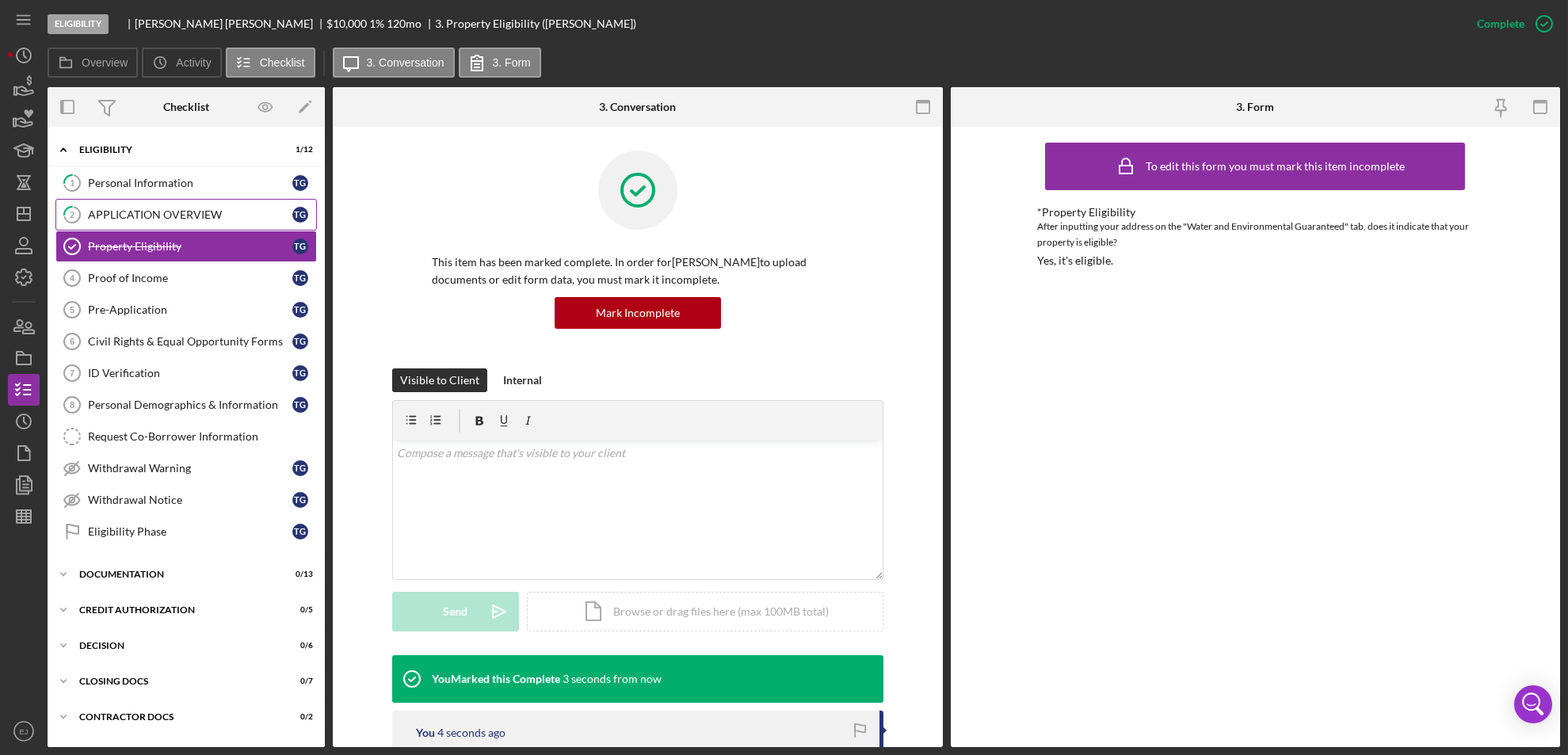
click at [166, 209] on div "APPLICATION OVERVIEW" at bounding box center [190, 215] width 204 height 13
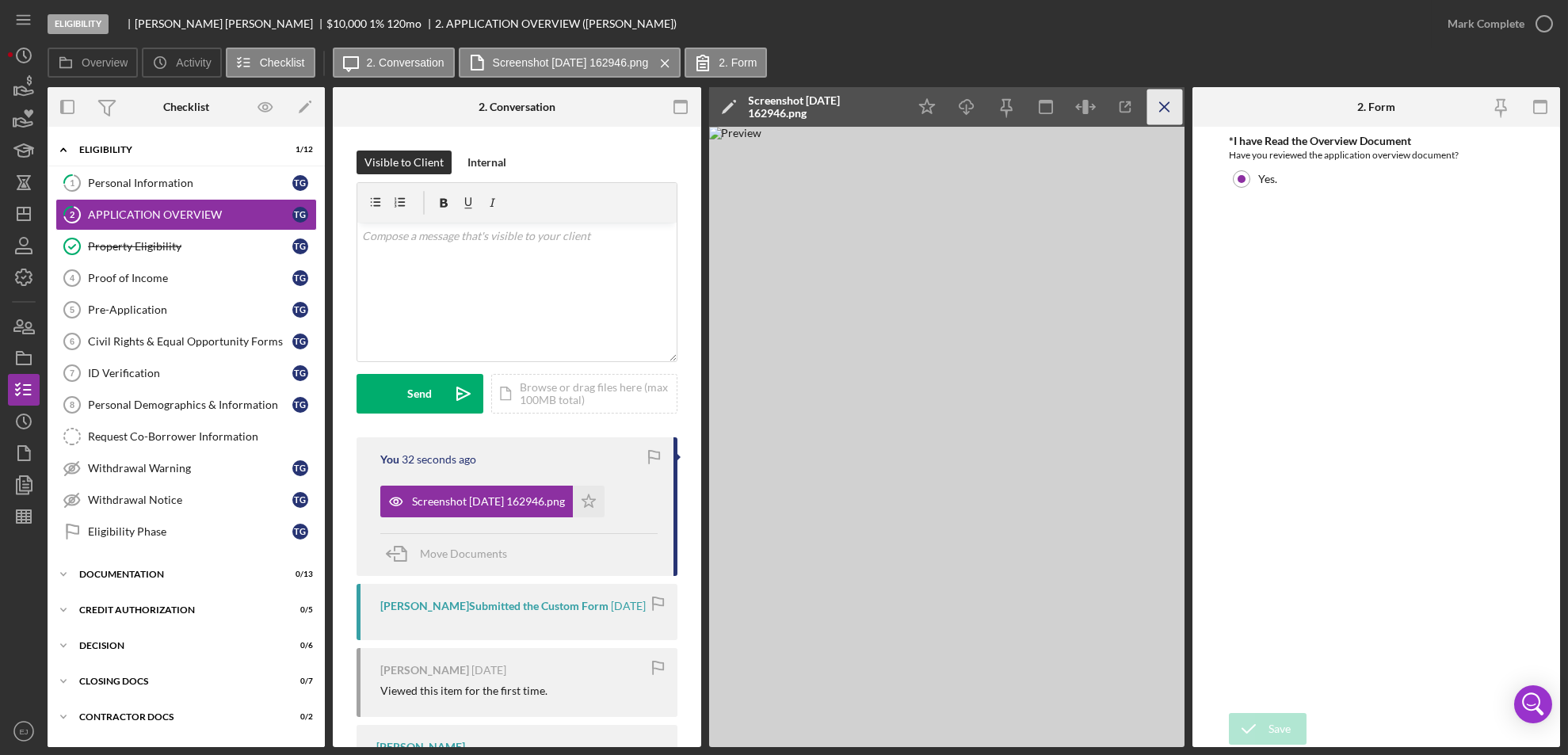
click at [1162, 96] on icon "Icon/Menu Close" at bounding box center [1164, 108] width 36 height 36
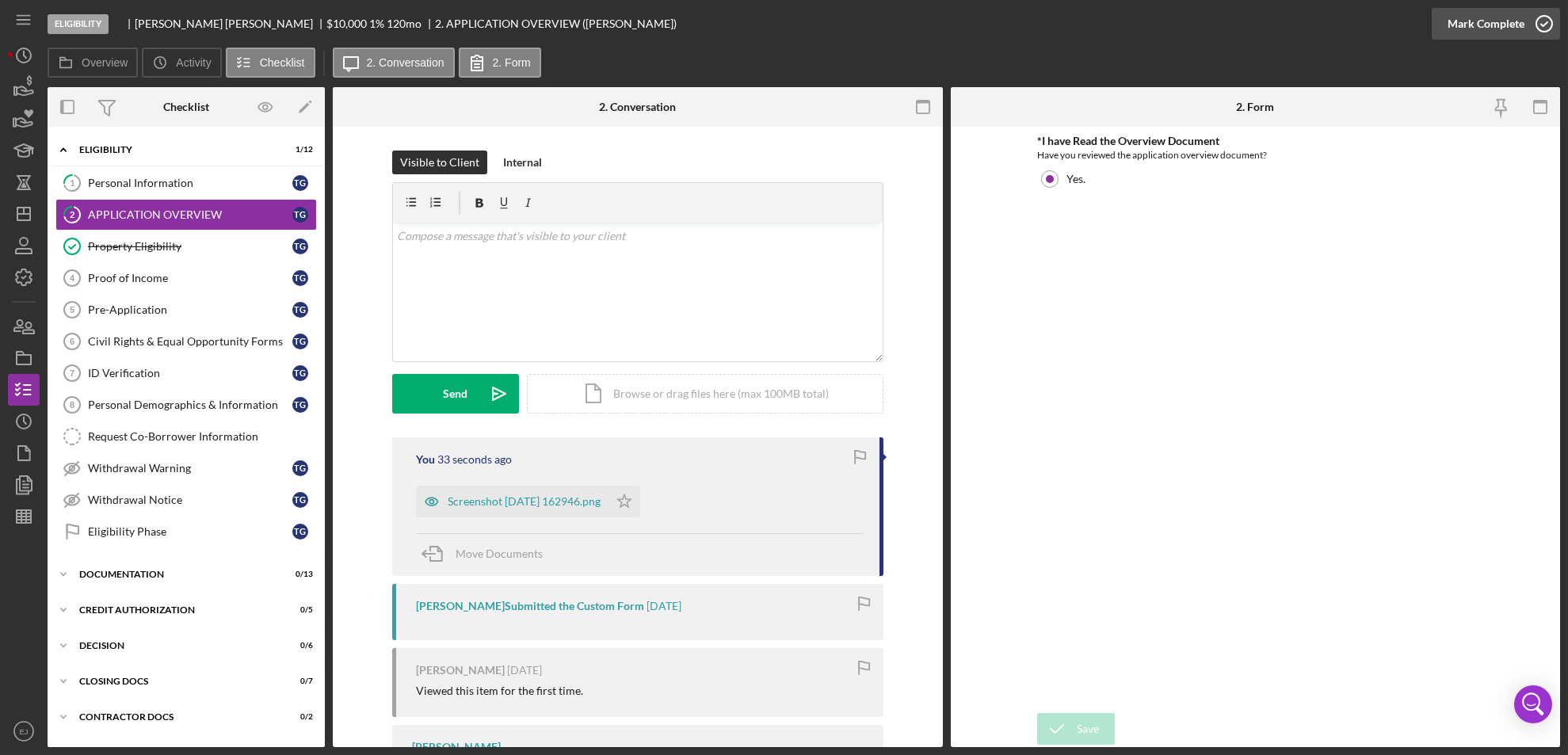
click at [1544, 24] on icon "button" at bounding box center [1544, 24] width 40 height 40
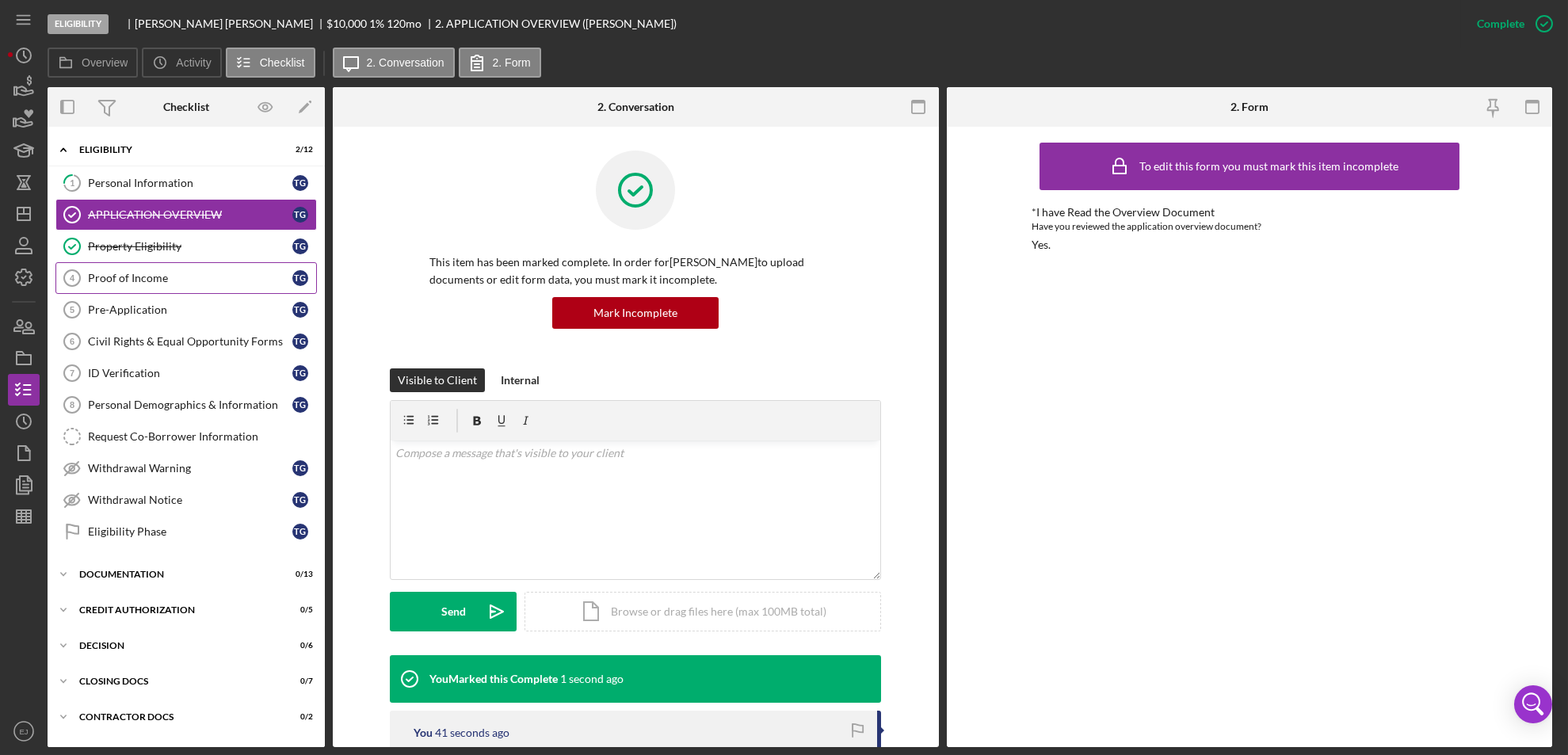
click at [115, 269] on link "Proof of Income 4 Proof of Income T G" at bounding box center [186, 278] width 261 height 32
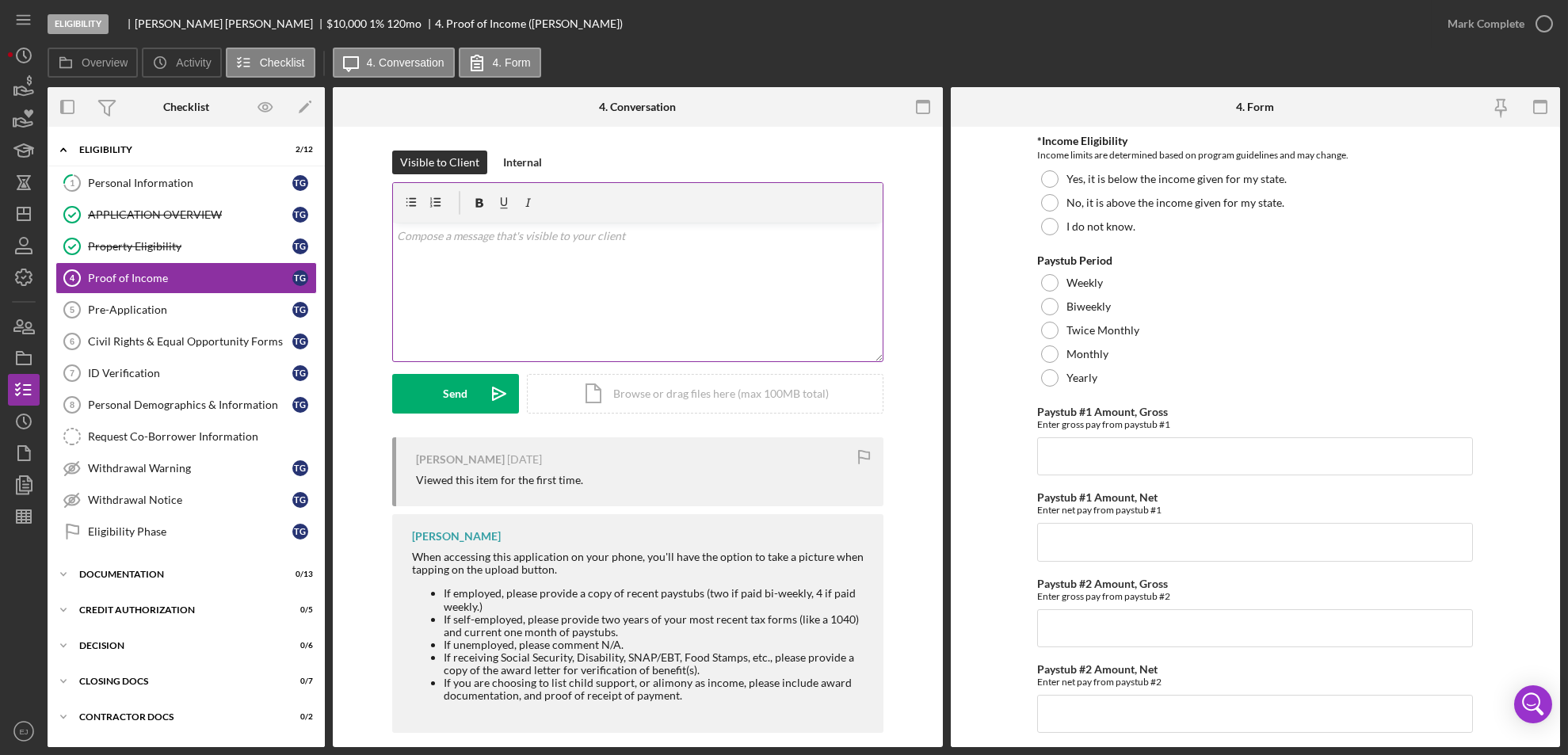
click at [514, 232] on p at bounding box center [637, 235] width 481 height 17
click at [514, 230] on p at bounding box center [637, 235] width 481 height 17
click at [514, 230] on p "Good Afternoon," at bounding box center [637, 235] width 481 height 17
click at [405, 268] on div "v Color teal Color pink Remove color Add row above Add row below Add column bef…" at bounding box center [637, 292] width 490 height 138
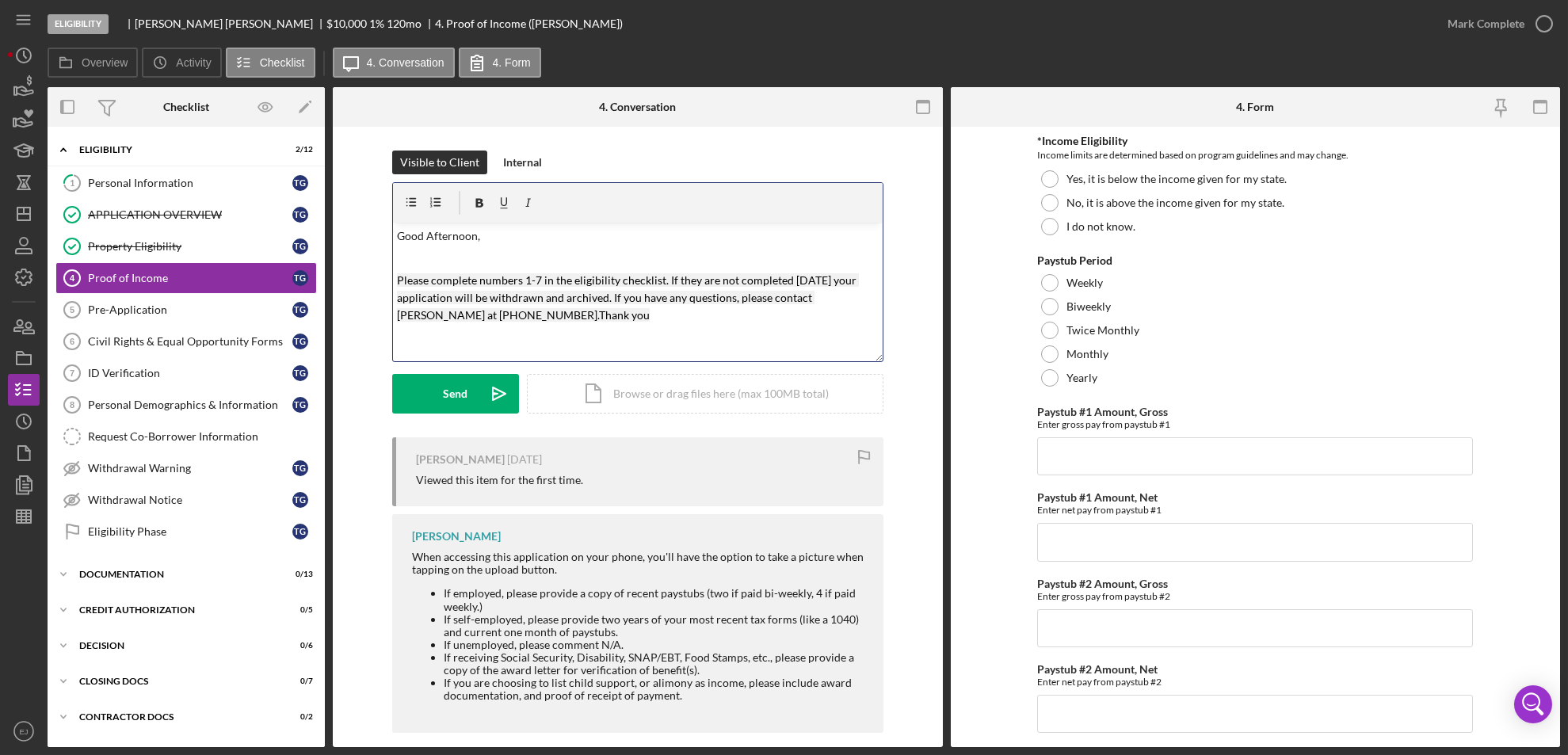
click at [393, 274] on div "v Color teal Color pink Remove color Add row above Add row below Add column bef…" at bounding box center [637, 292] width 490 height 138
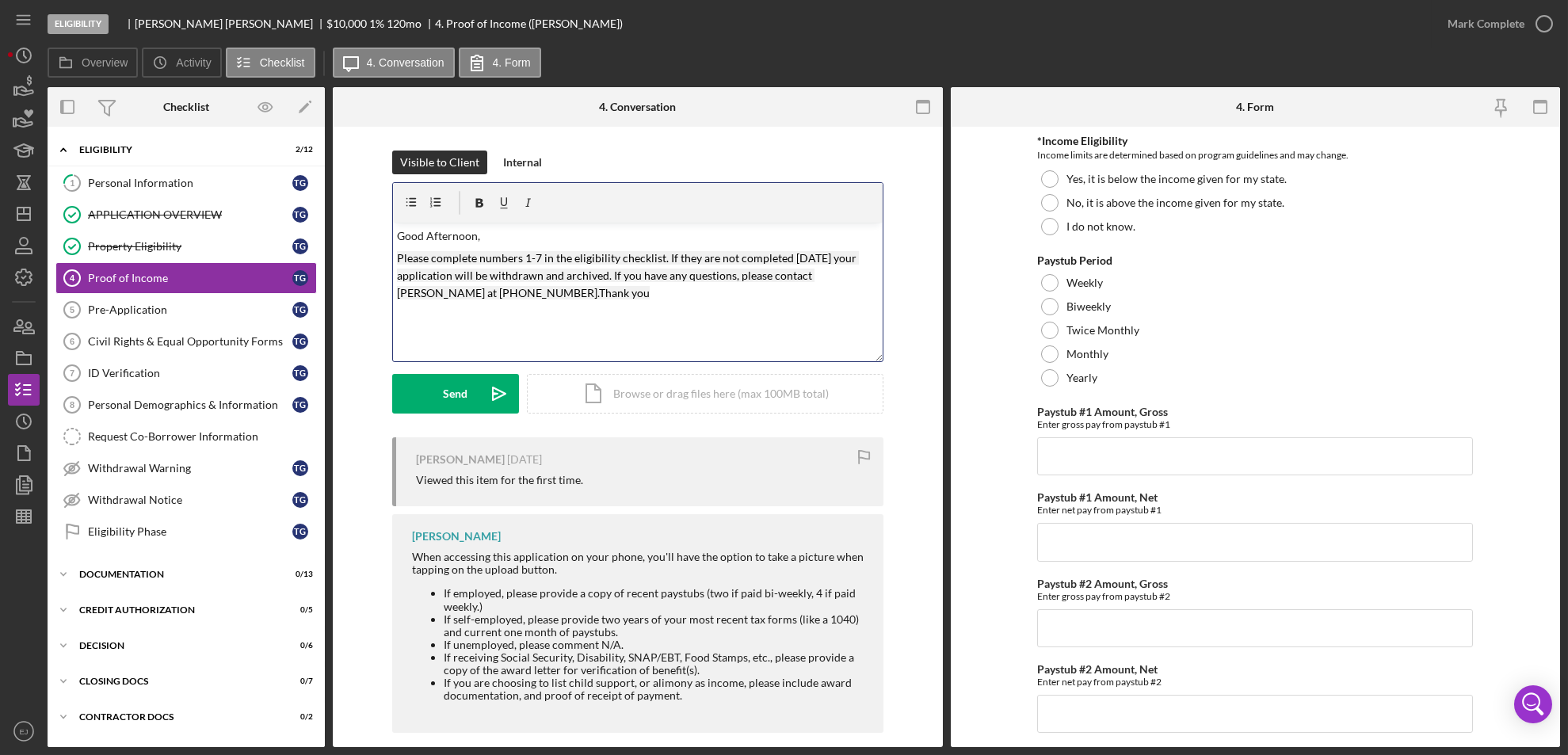
click at [526, 261] on mark "Please complete numbers 1-7 in the eligibility checklist. If they are not compl…" at bounding box center [627, 275] width 462 height 49
click at [535, 255] on mark "Please complete numbers 4-7 in the eligibility checklist. If they are not compl…" at bounding box center [627, 275] width 462 height 49
click at [467, 390] on button "Send Icon/icon-invite-send" at bounding box center [455, 393] width 127 height 40
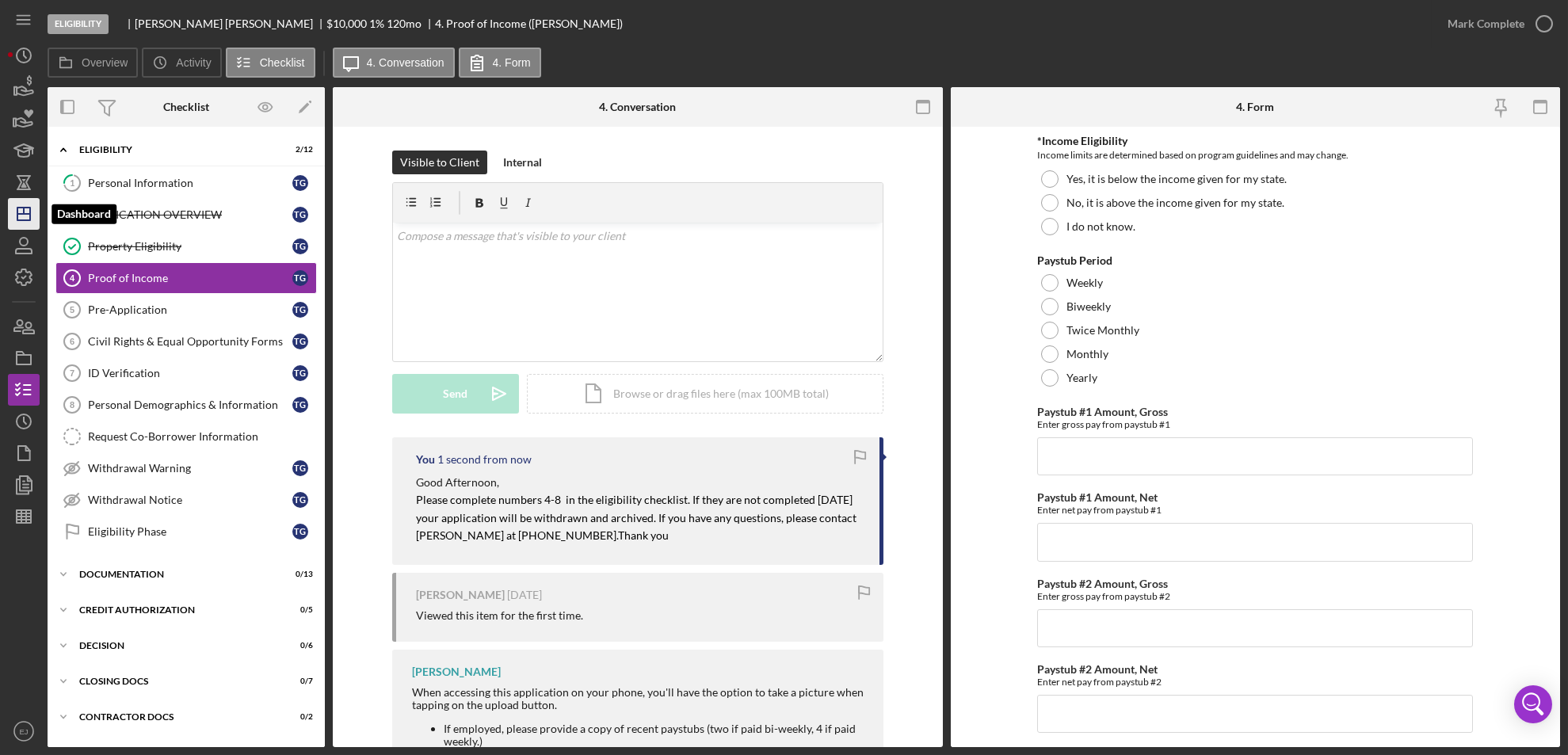
click at [27, 214] on line "button" at bounding box center [24, 214] width 13 height 0
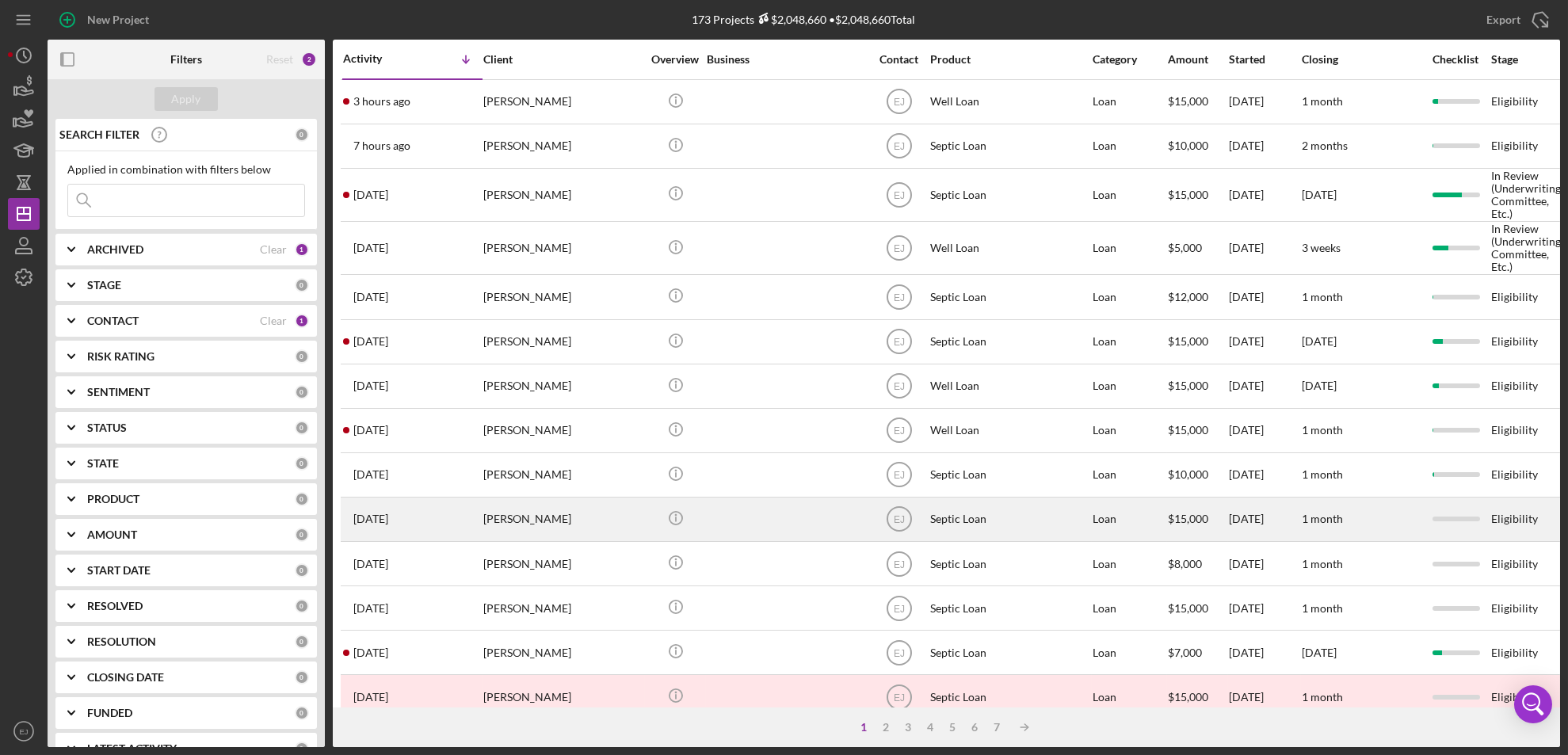
drag, startPoint x: 569, startPoint y: 540, endPoint x: 562, endPoint y: 533, distance: 9.9
click at [562, 533] on div "[PERSON_NAME]" at bounding box center [562, 520] width 159 height 42
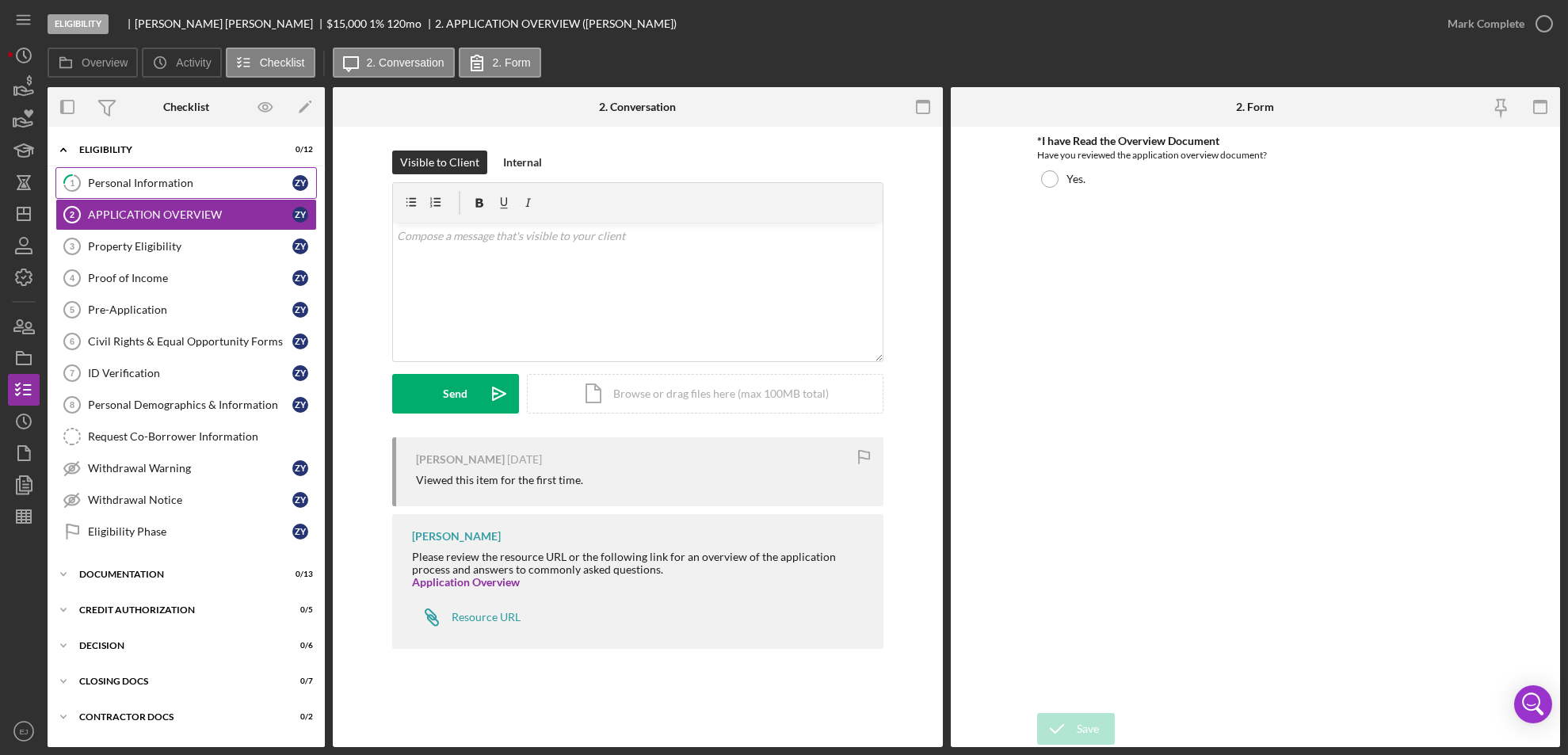
click at [138, 182] on div "Personal Information" at bounding box center [190, 183] width 204 height 13
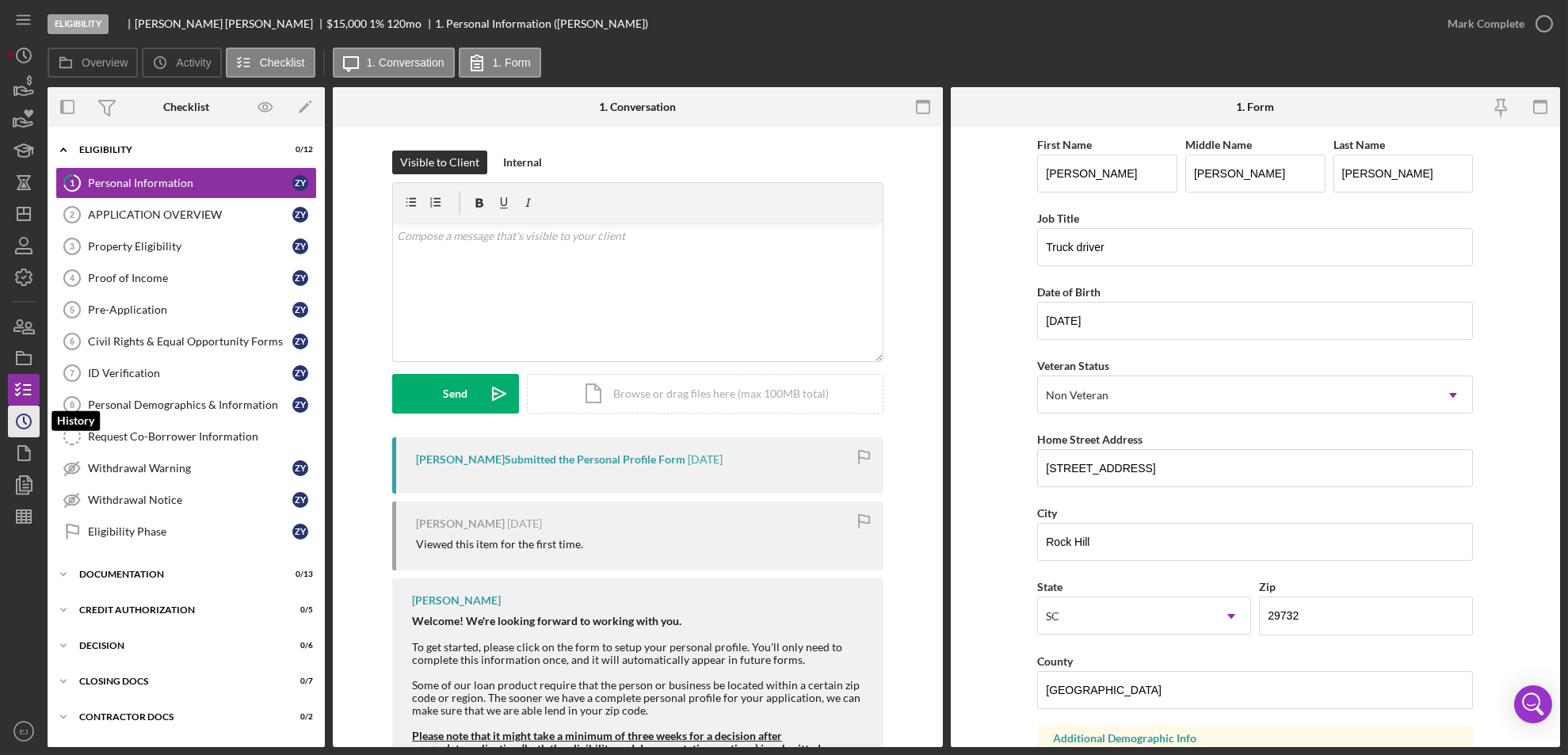
click at [33, 426] on icon "Icon/History" at bounding box center [24, 421] width 40 height 40
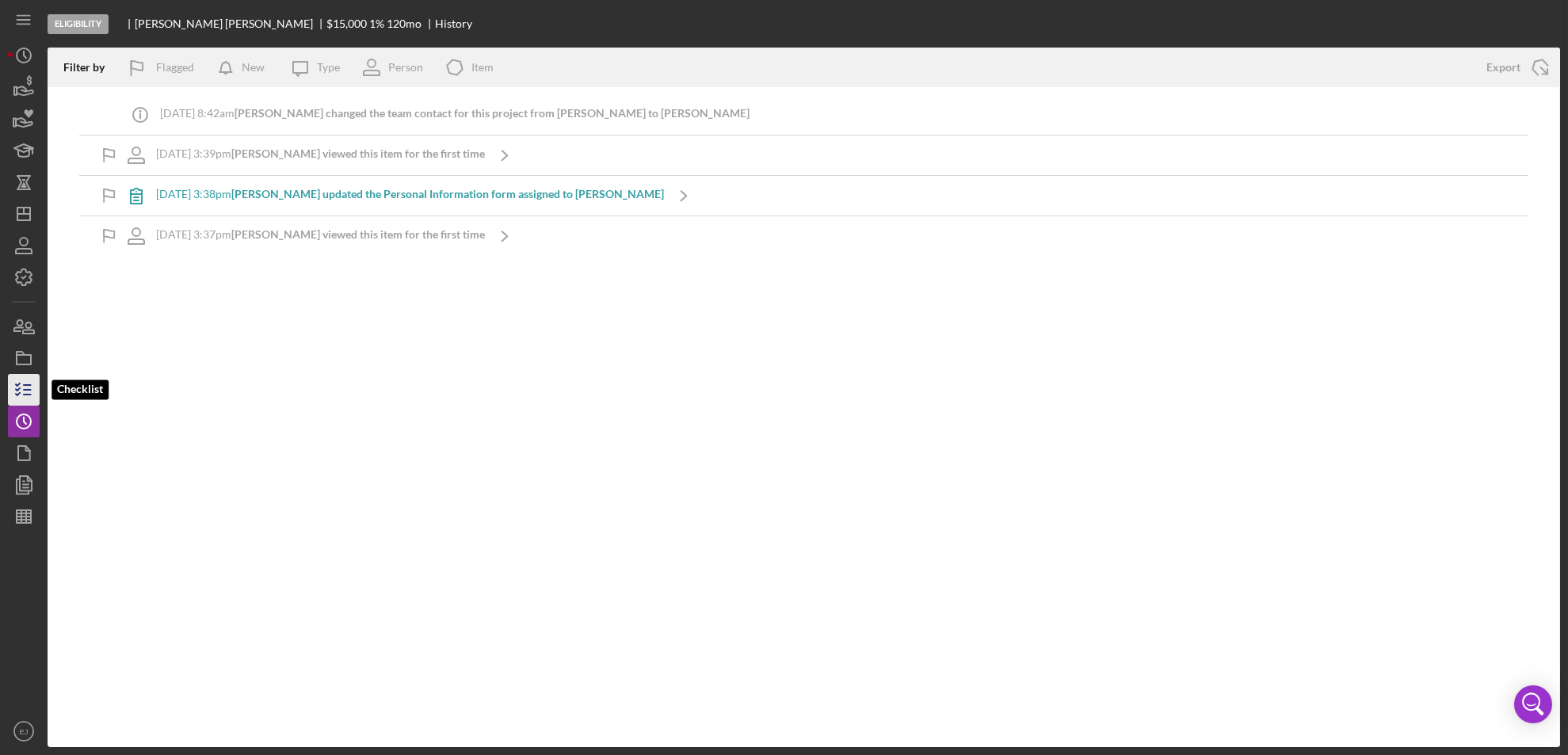
click at [30, 392] on icon "button" at bounding box center [24, 389] width 40 height 40
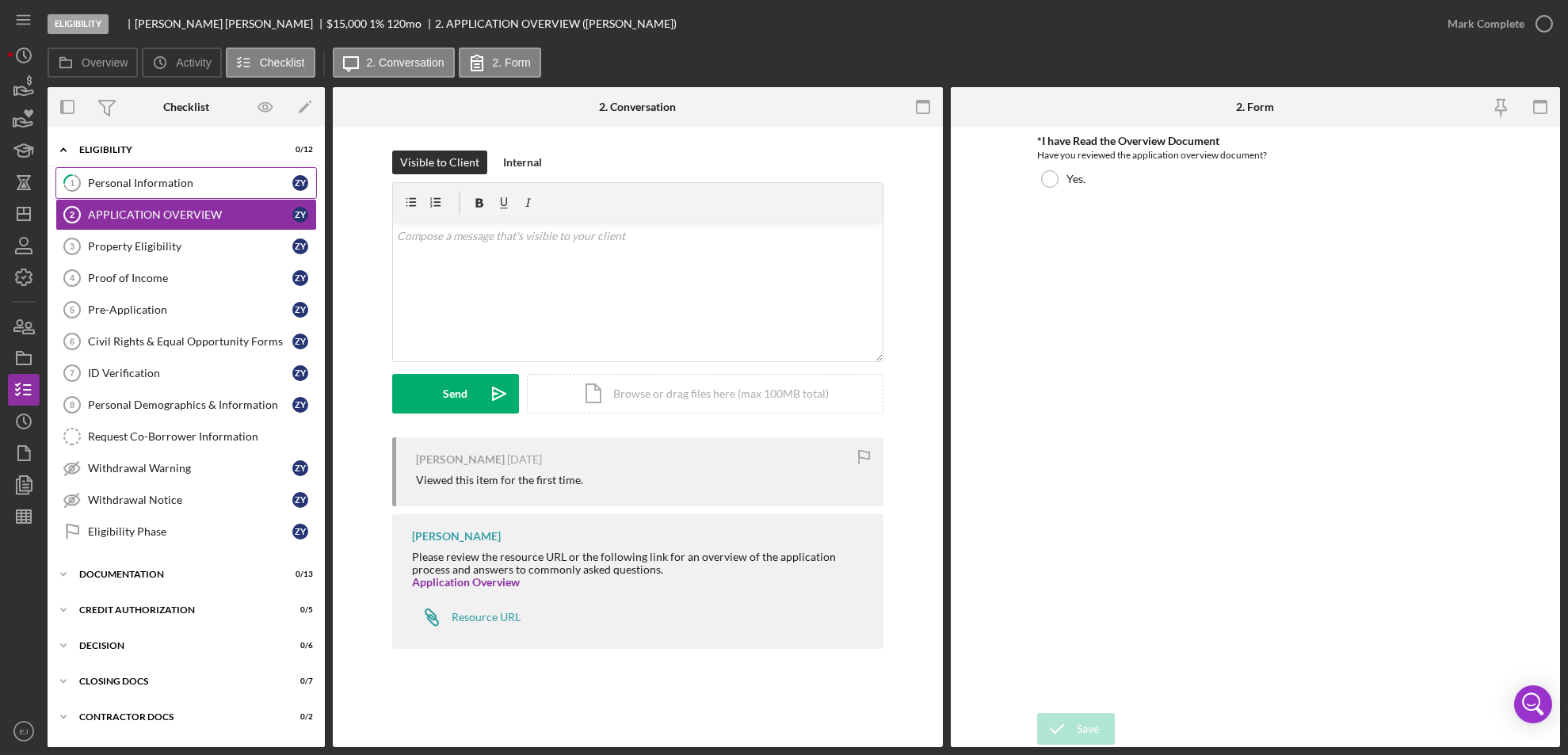
click at [167, 195] on link "1 Personal Information Z Y" at bounding box center [186, 182] width 261 height 32
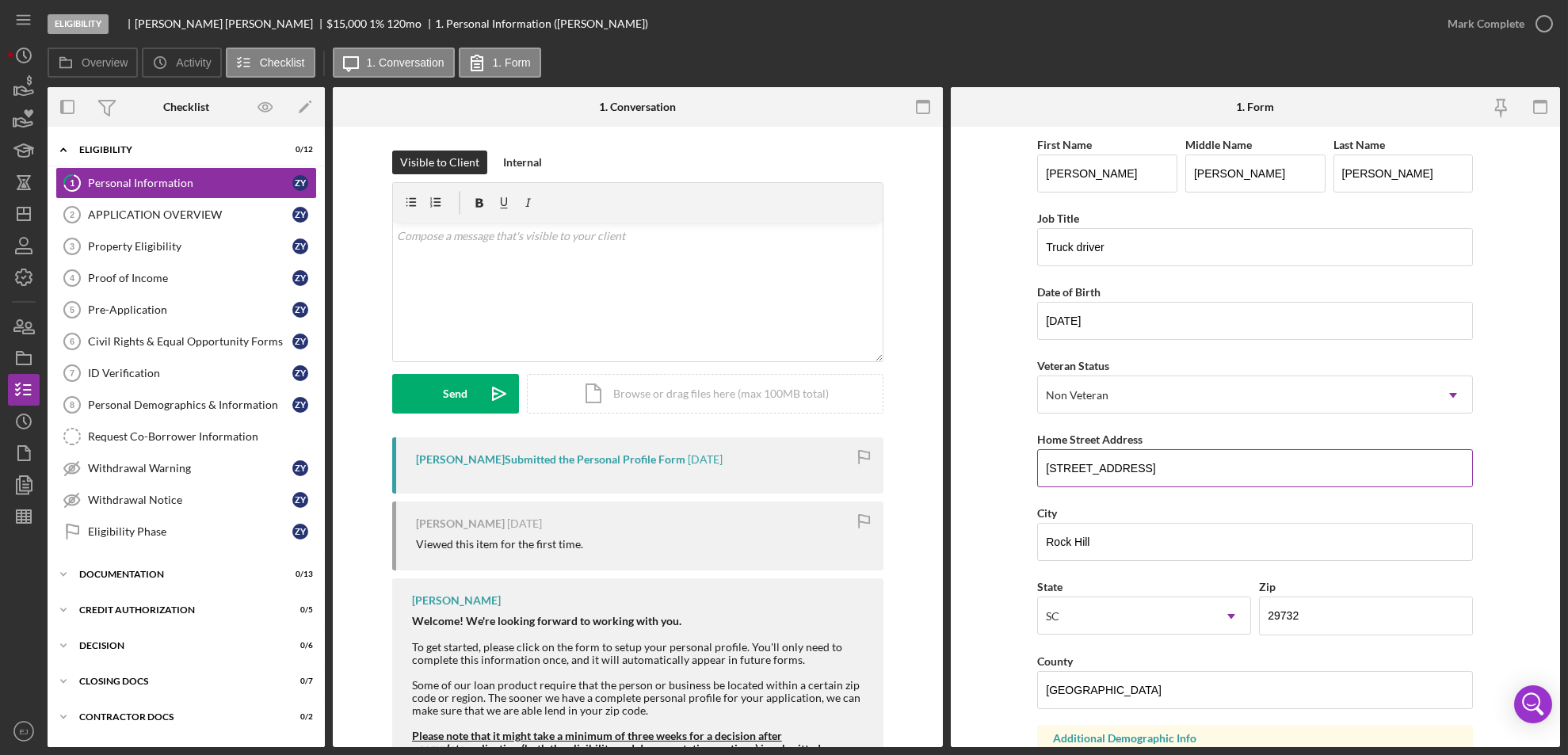
drag, startPoint x: 1039, startPoint y: 475, endPoint x: 1220, endPoint y: 478, distance: 181.0
click at [1220, 478] on input "[STREET_ADDRESS]" at bounding box center [1254, 467] width 436 height 38
click at [167, 244] on div "Property Eligibility" at bounding box center [190, 247] width 204 height 13
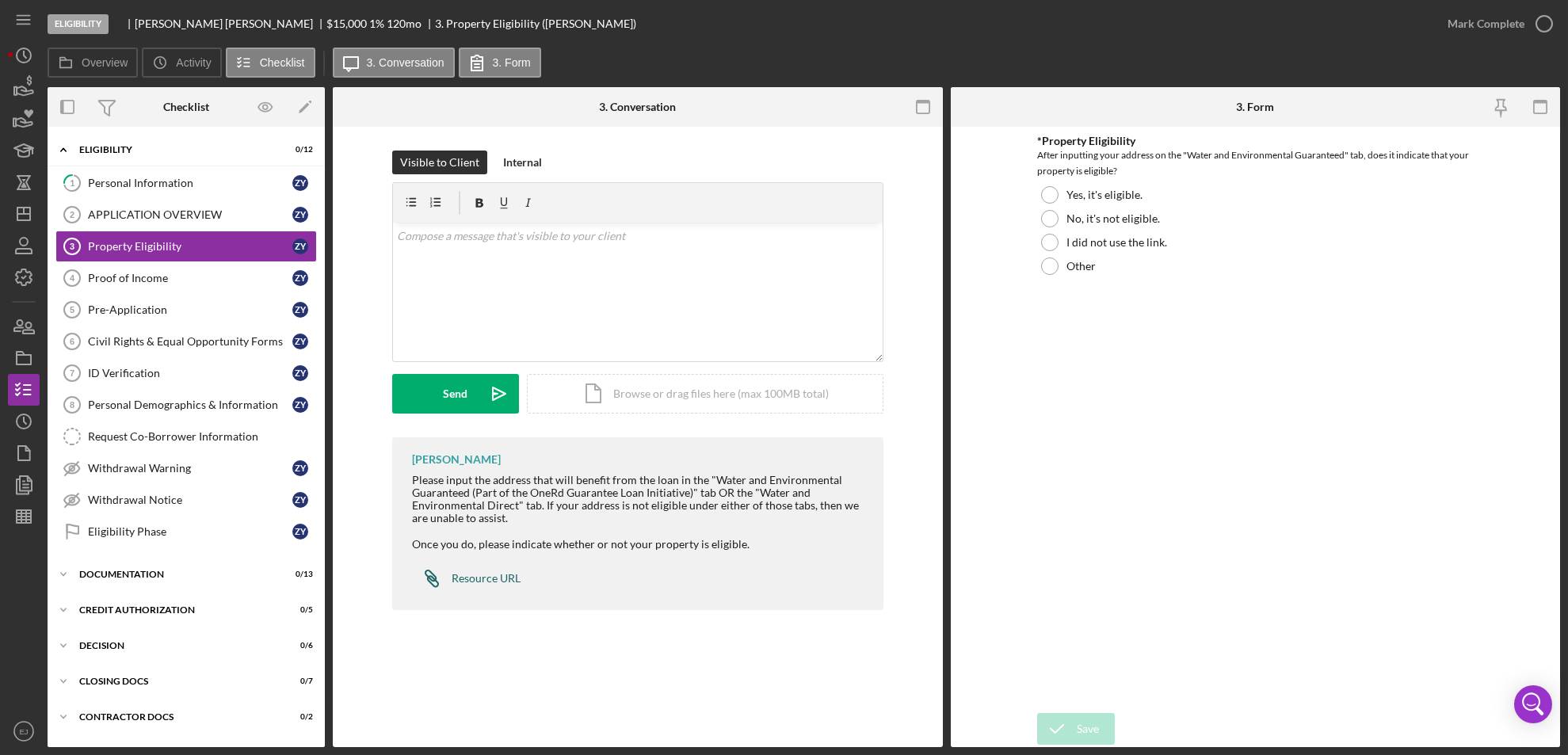
click at [504, 578] on div "Resource URL" at bounding box center [485, 578] width 69 height 13
click at [134, 171] on link "1 Personal Information Z Y" at bounding box center [186, 182] width 261 height 32
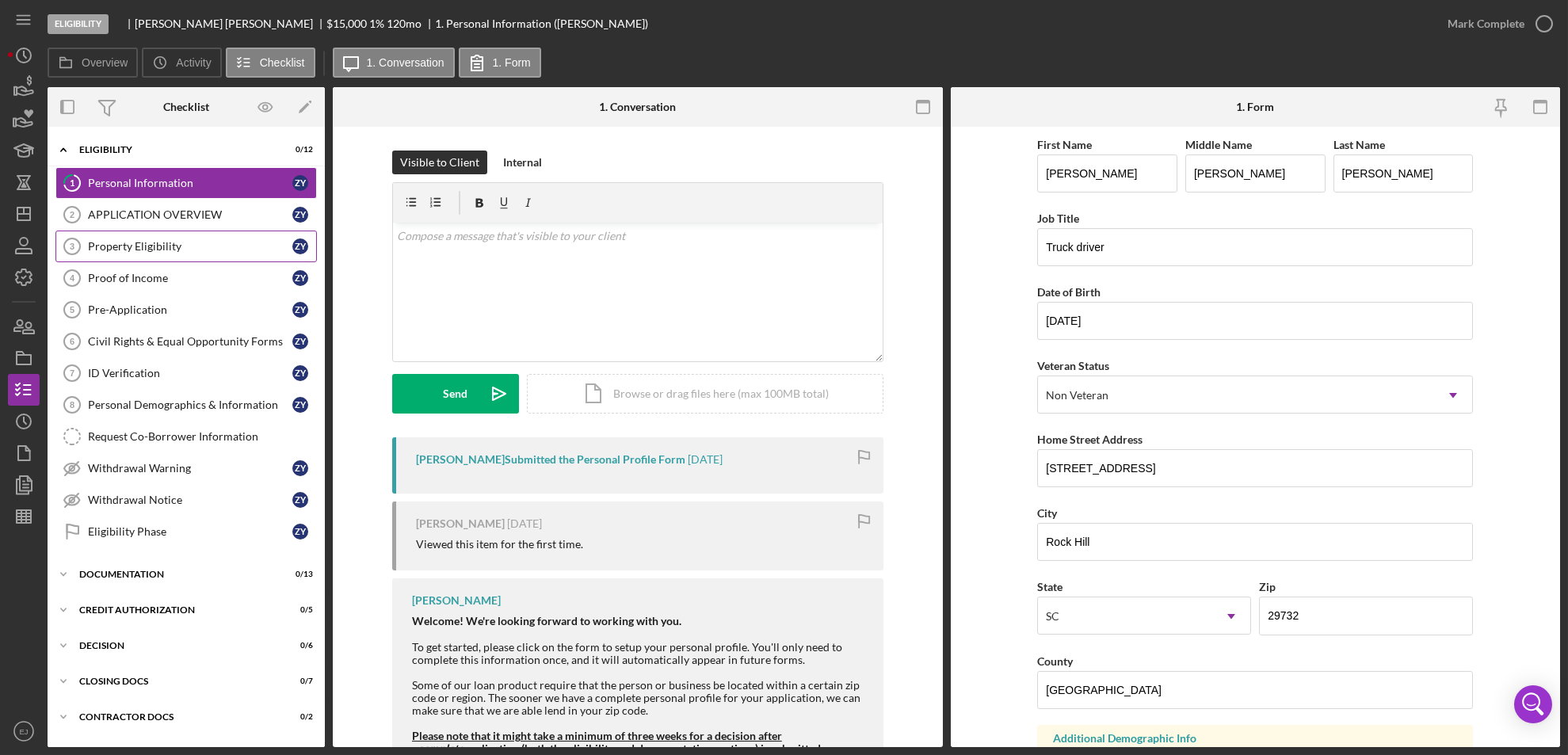
click at [159, 250] on div "Property Eligibility" at bounding box center [190, 247] width 204 height 13
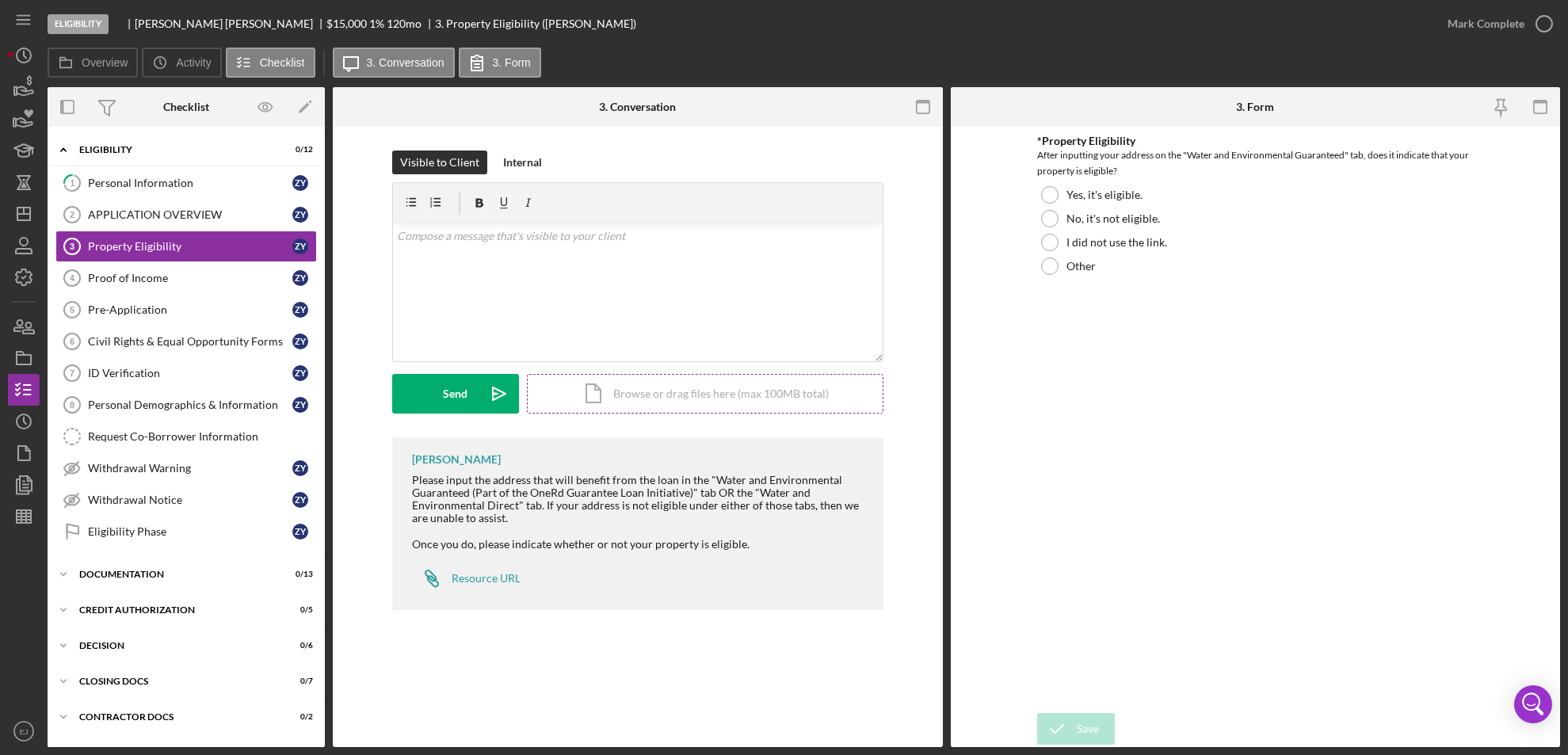
click at [681, 396] on div "Icon/Document Browse or drag files here (max 100MB total) Tap to choose files o…" at bounding box center [705, 393] width 357 height 40
click at [429, 397] on button "Upload Icon/Upload" at bounding box center [455, 393] width 127 height 40
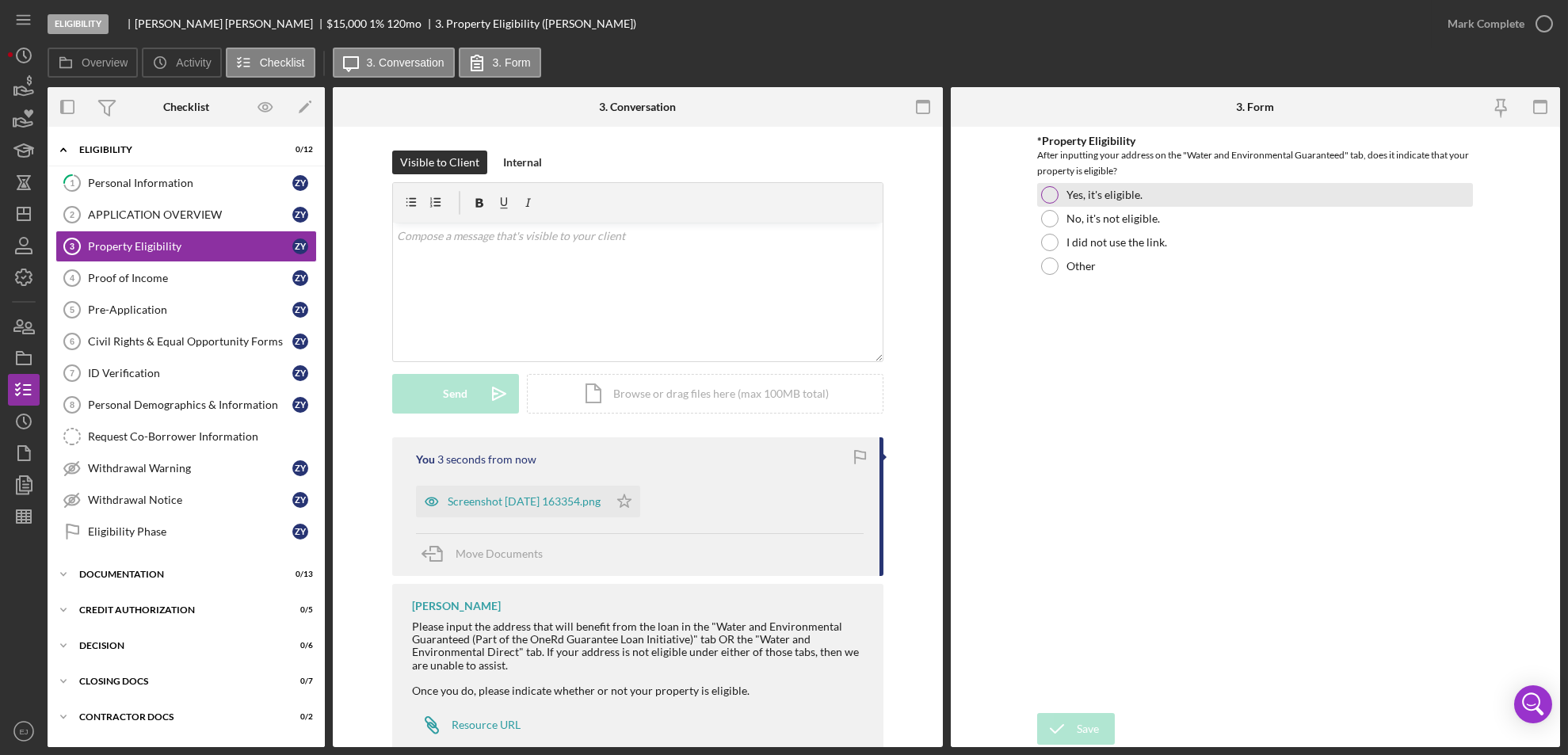
click at [1049, 187] on div at bounding box center [1049, 195] width 17 height 17
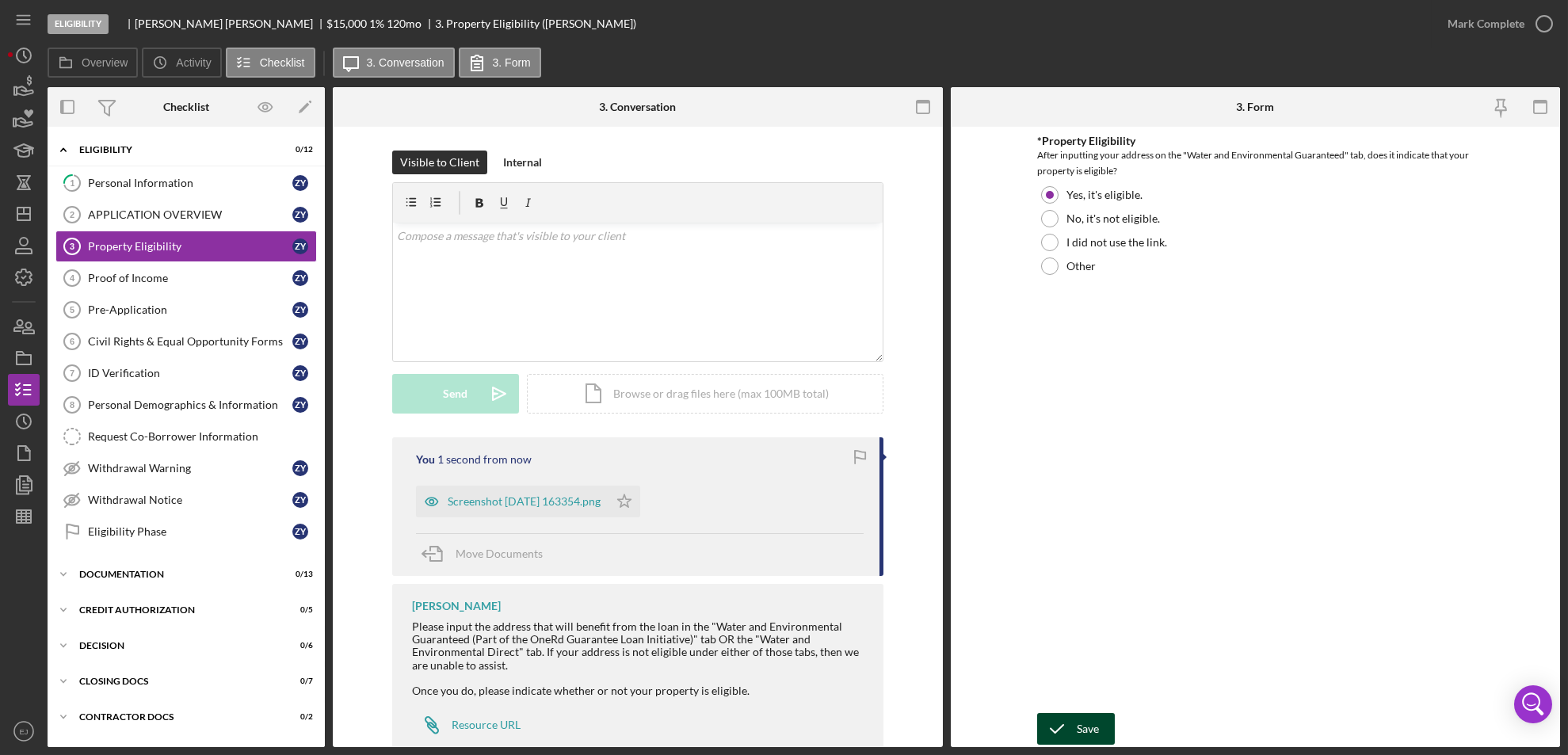
click at [1052, 721] on icon "submit" at bounding box center [1056, 728] width 40 height 40
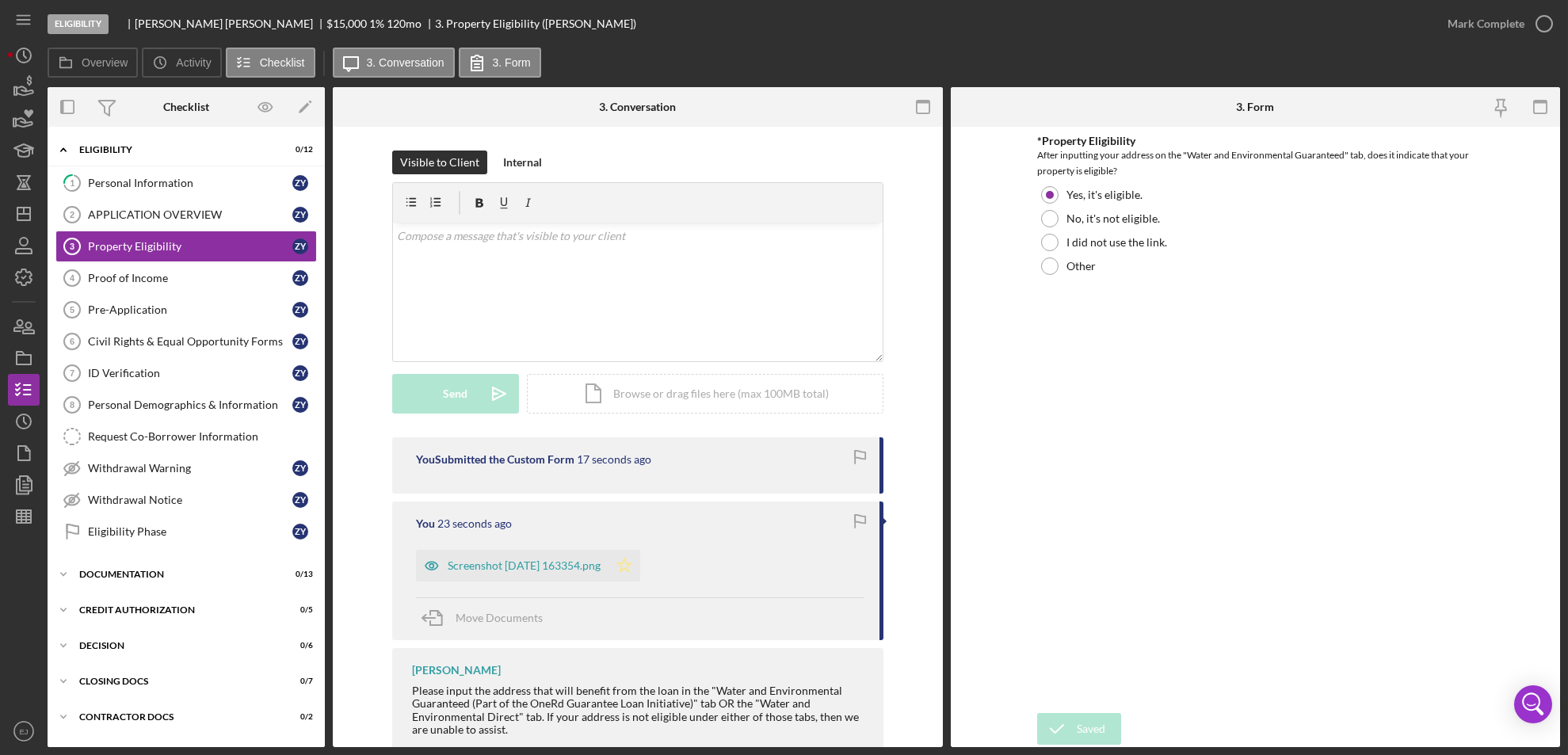
click at [630, 567] on polygon "button" at bounding box center [624, 565] width 14 height 13
click at [1531, 16] on icon "button" at bounding box center [1544, 24] width 40 height 40
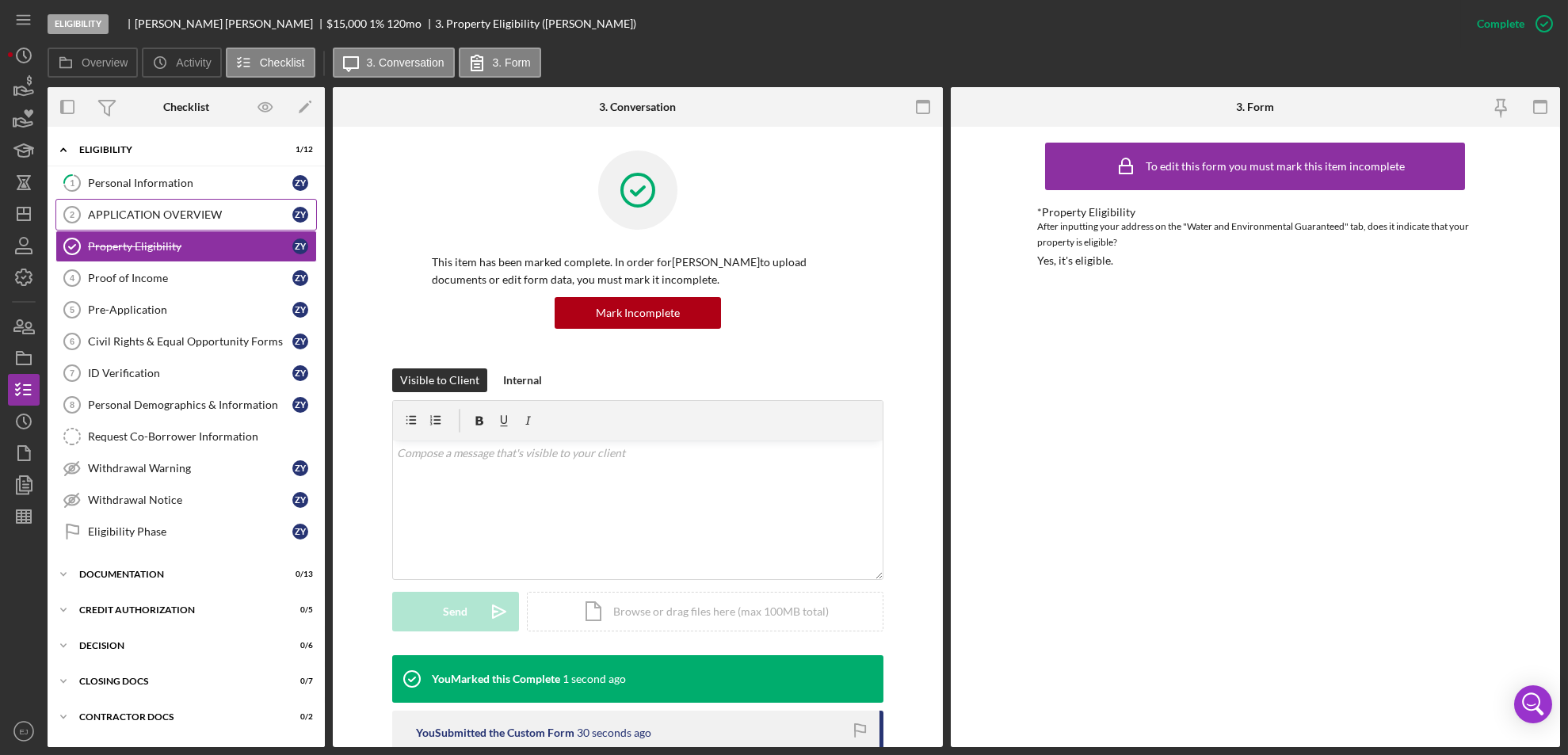
click at [195, 212] on div "APPLICATION OVERVIEW" at bounding box center [190, 215] width 204 height 13
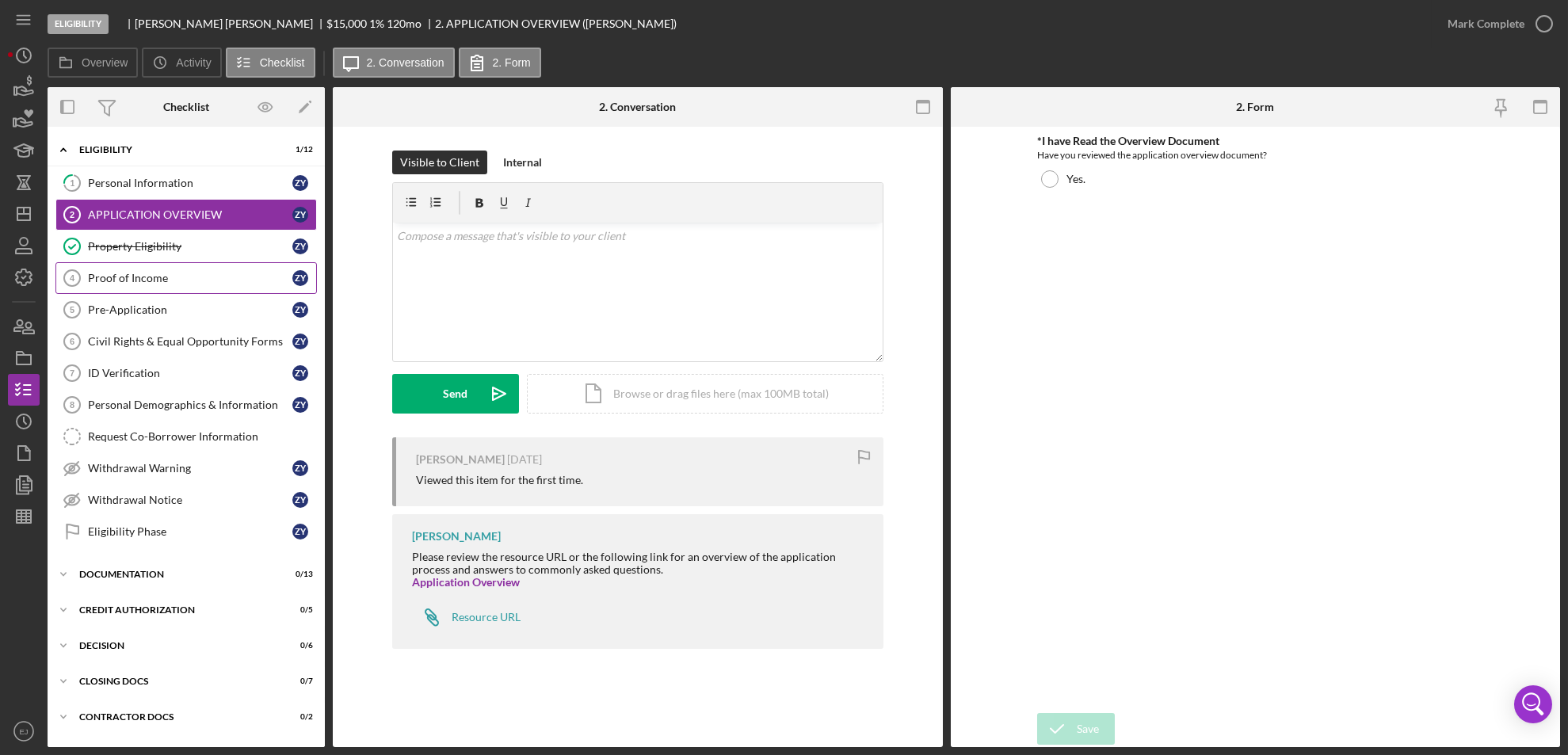
click at [126, 279] on div "Proof of Income" at bounding box center [190, 279] width 204 height 13
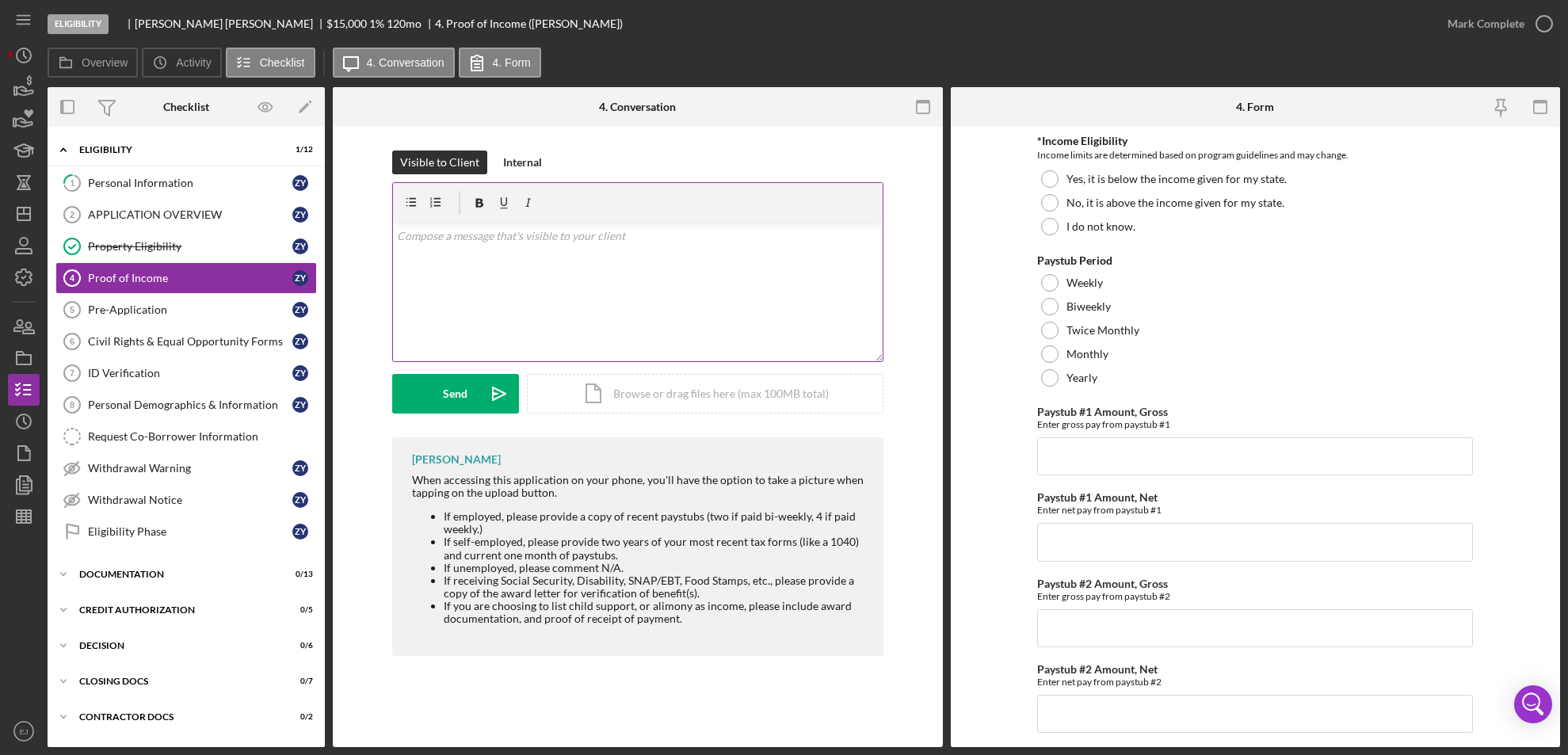
click at [430, 249] on div "v Color teal Color pink Remove color Add row above Add row below Add column bef…" at bounding box center [637, 292] width 490 height 138
click at [472, 253] on p at bounding box center [637, 257] width 481 height 17
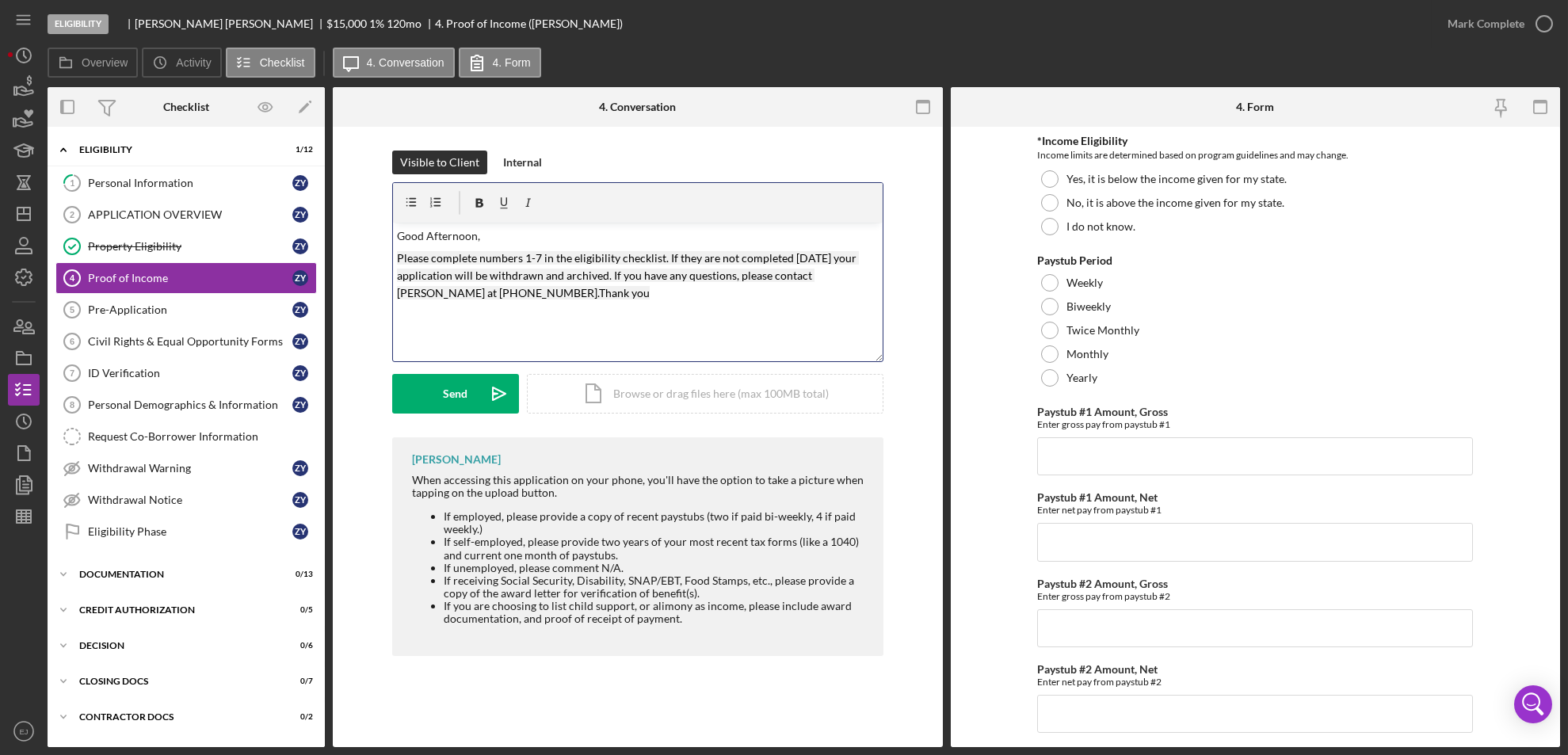
click at [537, 253] on mark "Please complete numbers 1-7 in the eligibility checklist. If they are not compl…" at bounding box center [627, 275] width 462 height 49
click at [473, 394] on button "Send Icon/icon-invite-send" at bounding box center [455, 393] width 127 height 40
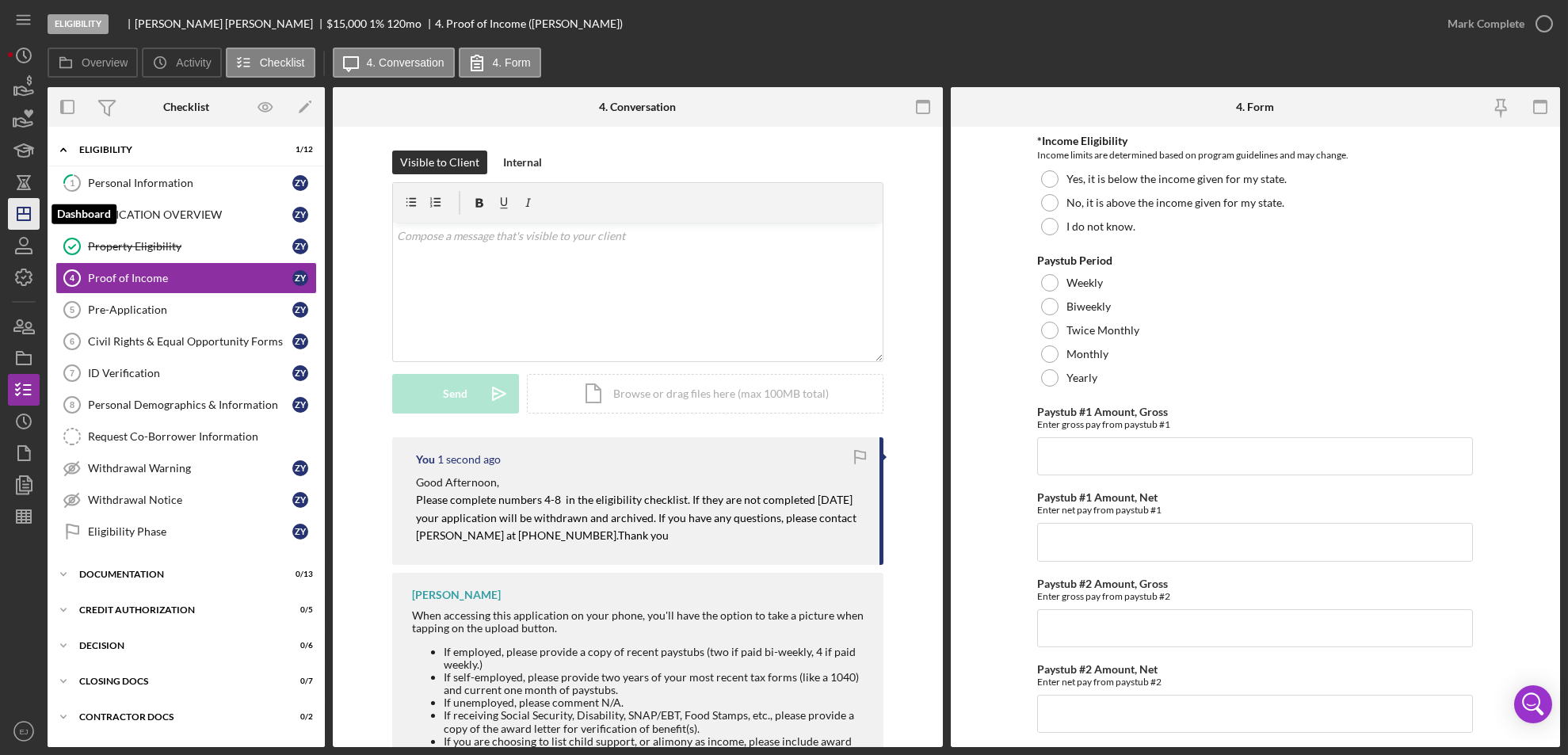
click at [27, 211] on icon "Icon/Dashboard" at bounding box center [24, 213] width 40 height 40
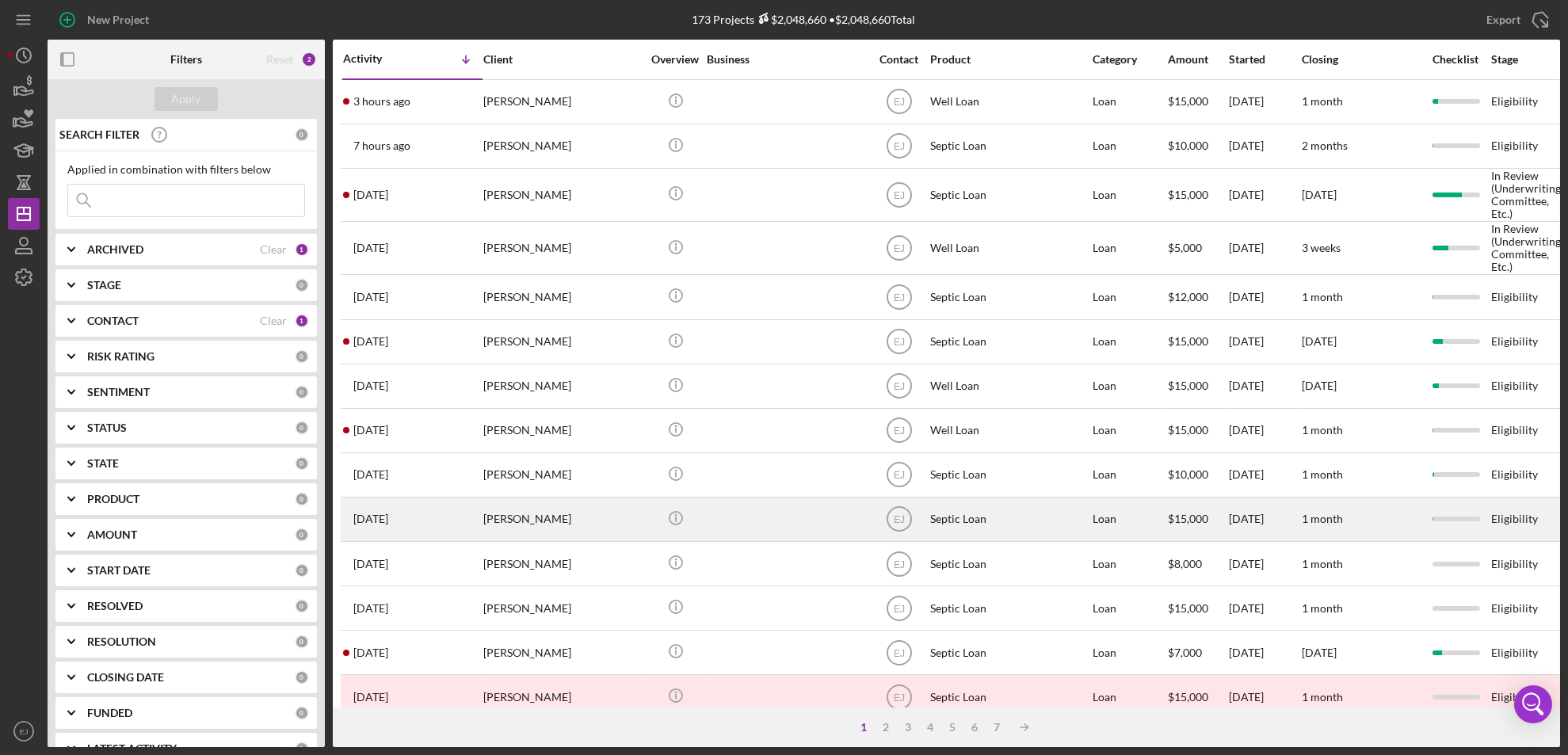
click at [513, 530] on div "[PERSON_NAME]" at bounding box center [562, 520] width 159 height 42
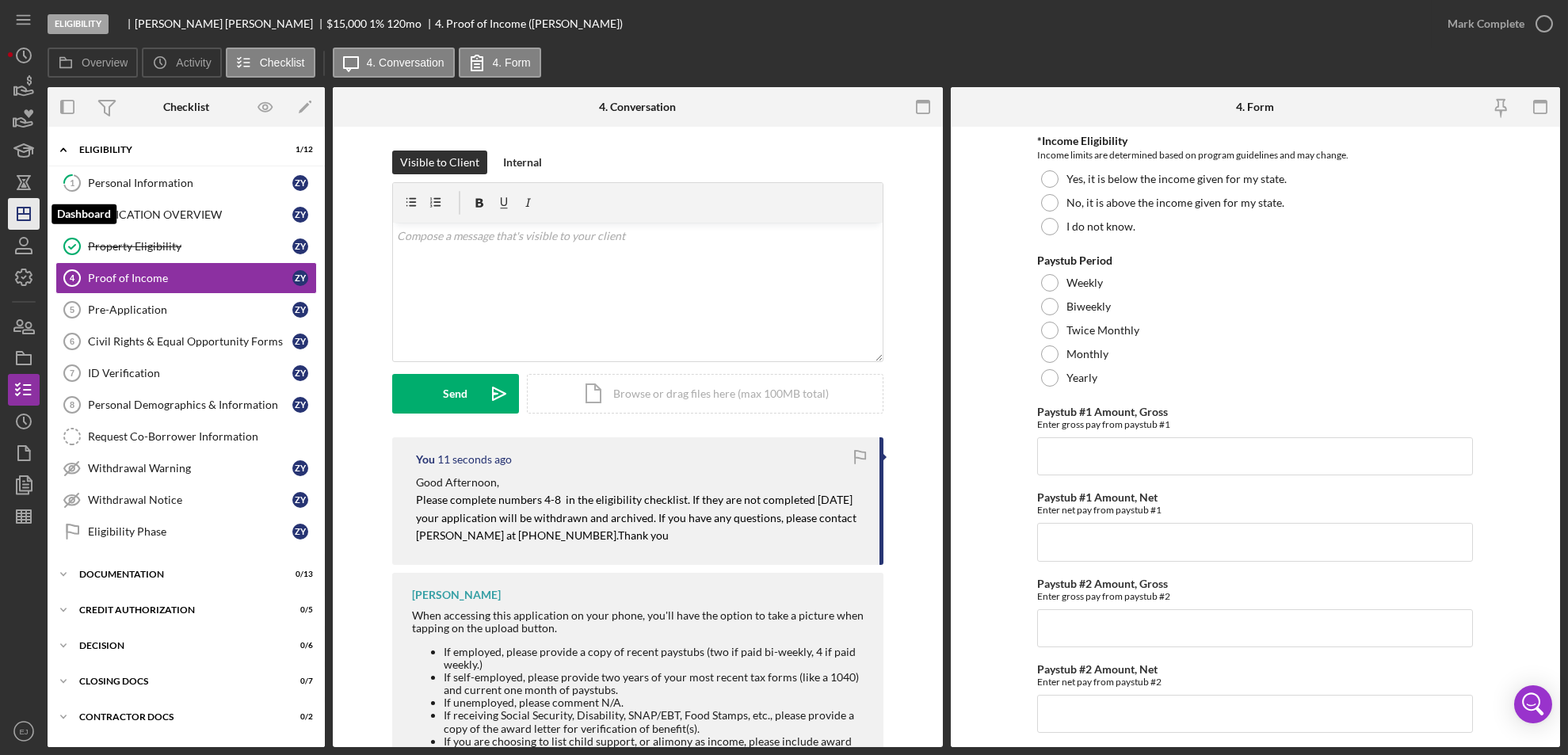
click at [14, 207] on icon "Icon/Dashboard" at bounding box center [24, 213] width 40 height 40
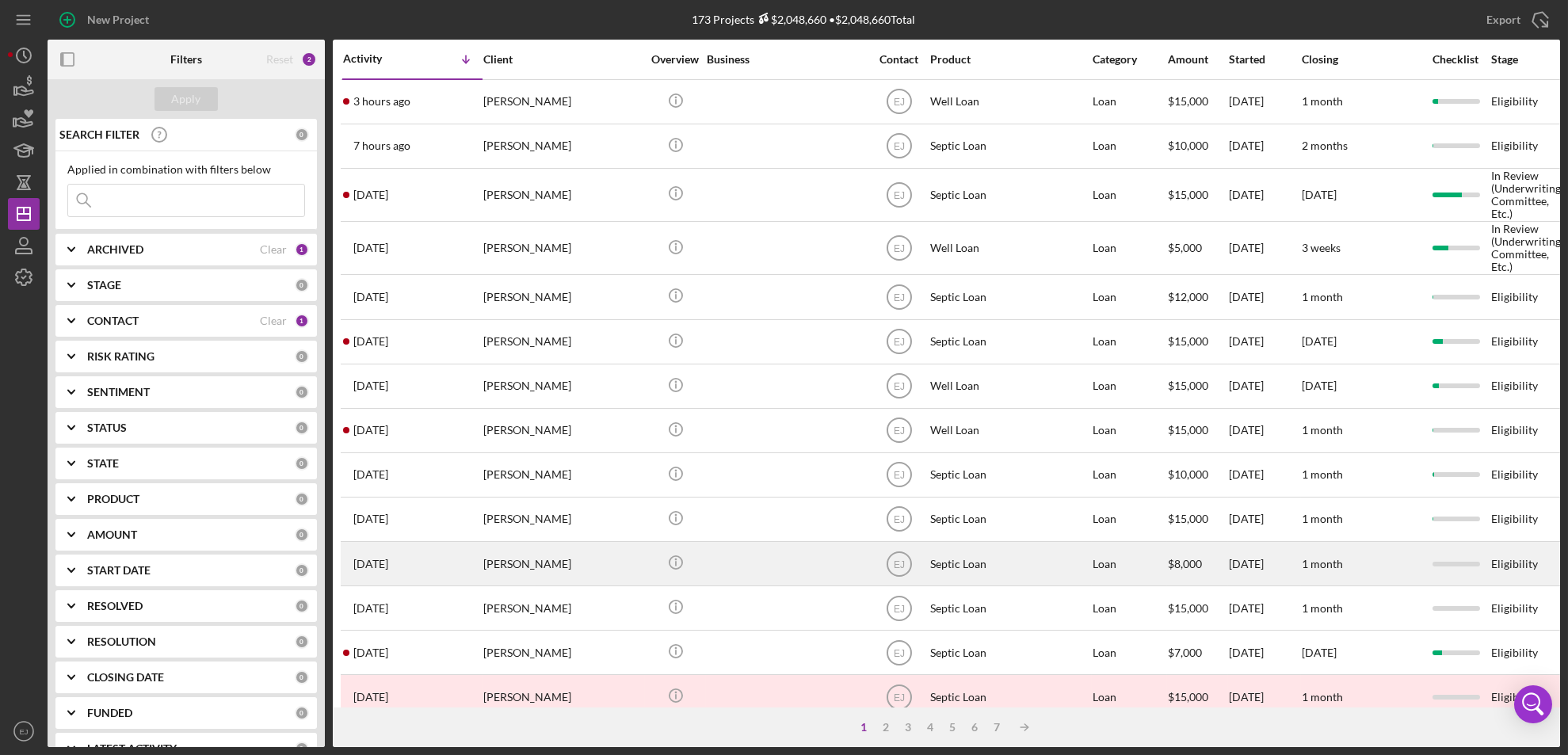
click at [520, 572] on div "[PERSON_NAME]" at bounding box center [562, 564] width 159 height 42
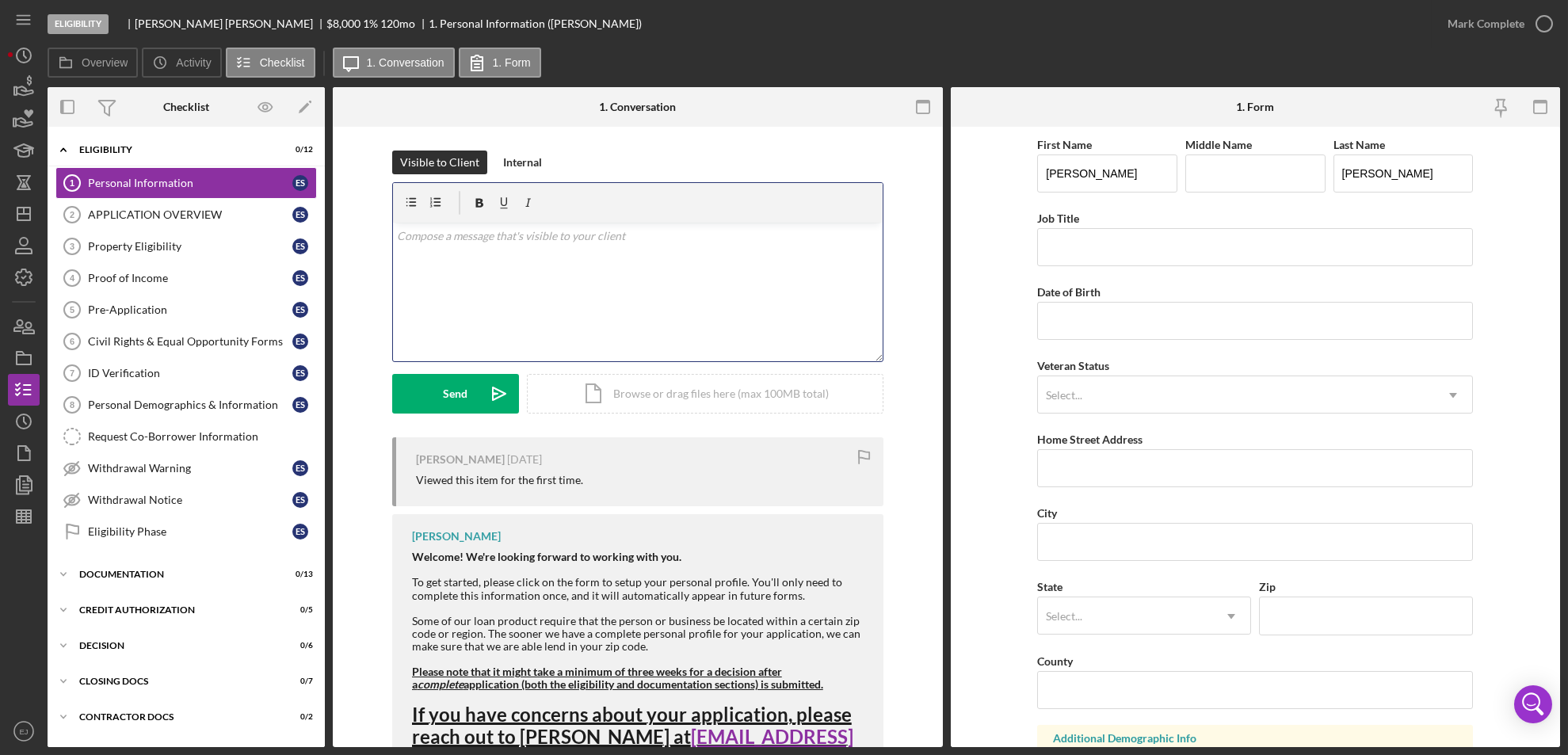
click at [499, 270] on div "v Color teal Color pink Remove color Add row above Add row below Add column bef…" at bounding box center [637, 292] width 490 height 138
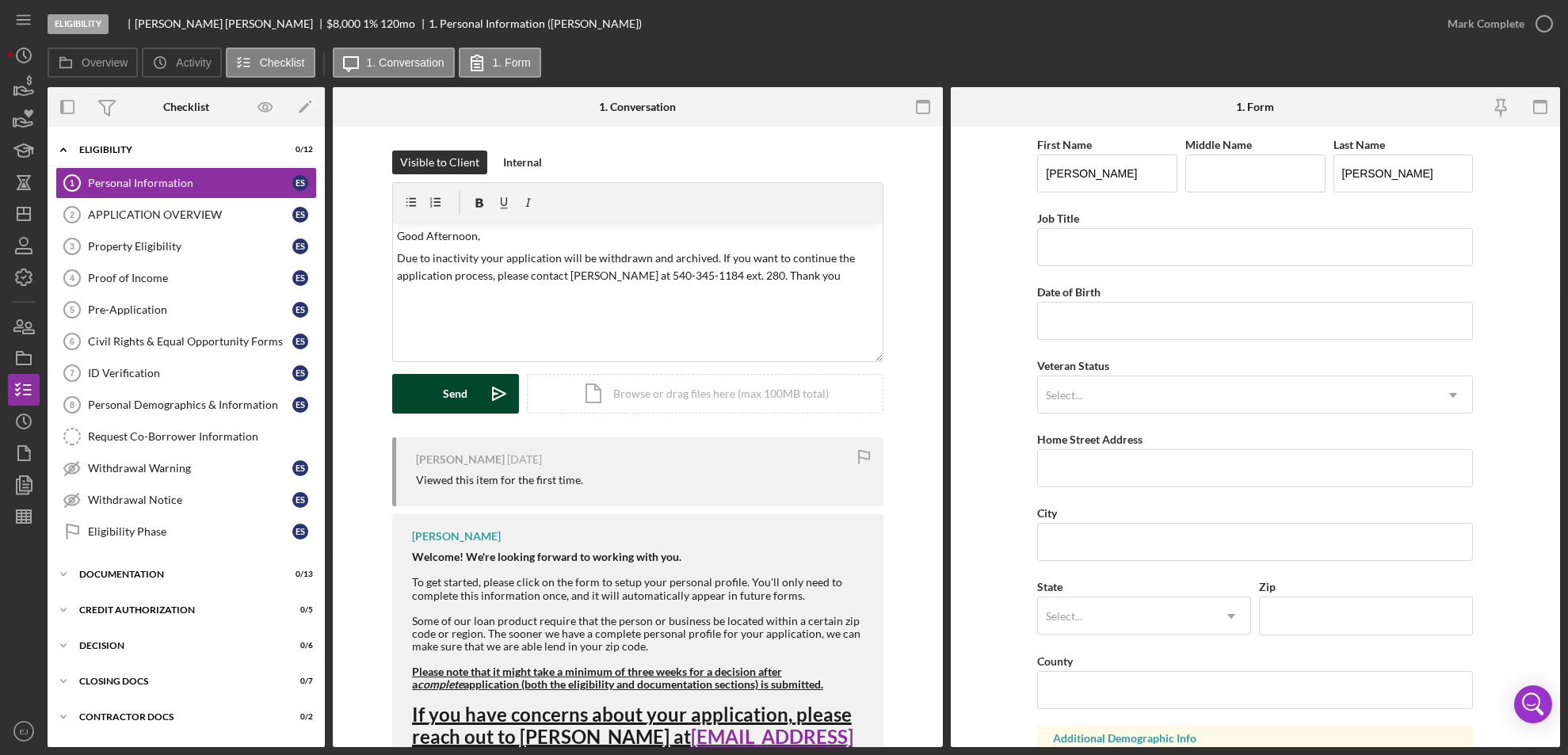
click at [407, 378] on button "Send Icon/icon-invite-send" at bounding box center [455, 393] width 127 height 40
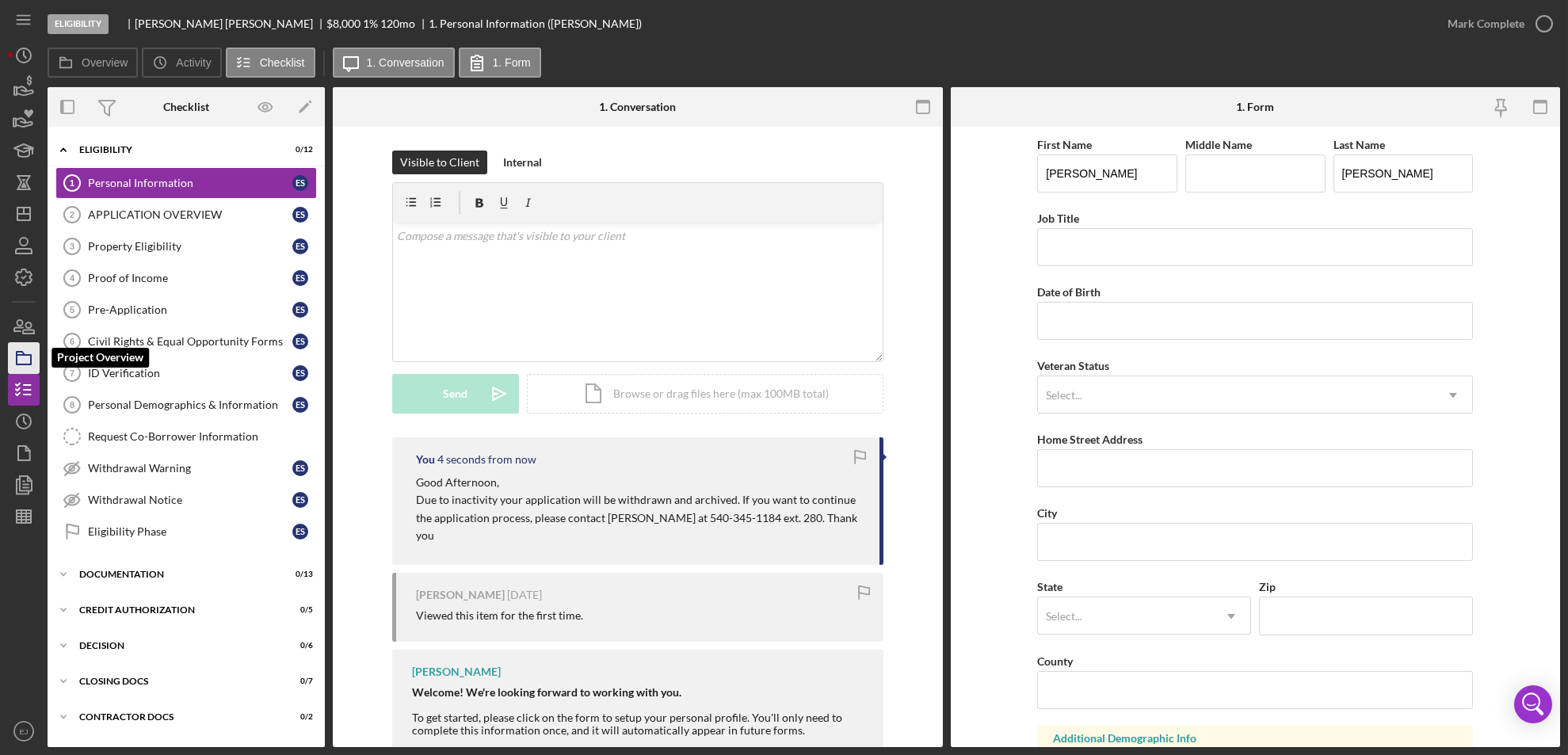
click at [29, 353] on icon "button" at bounding box center [24, 358] width 40 height 40
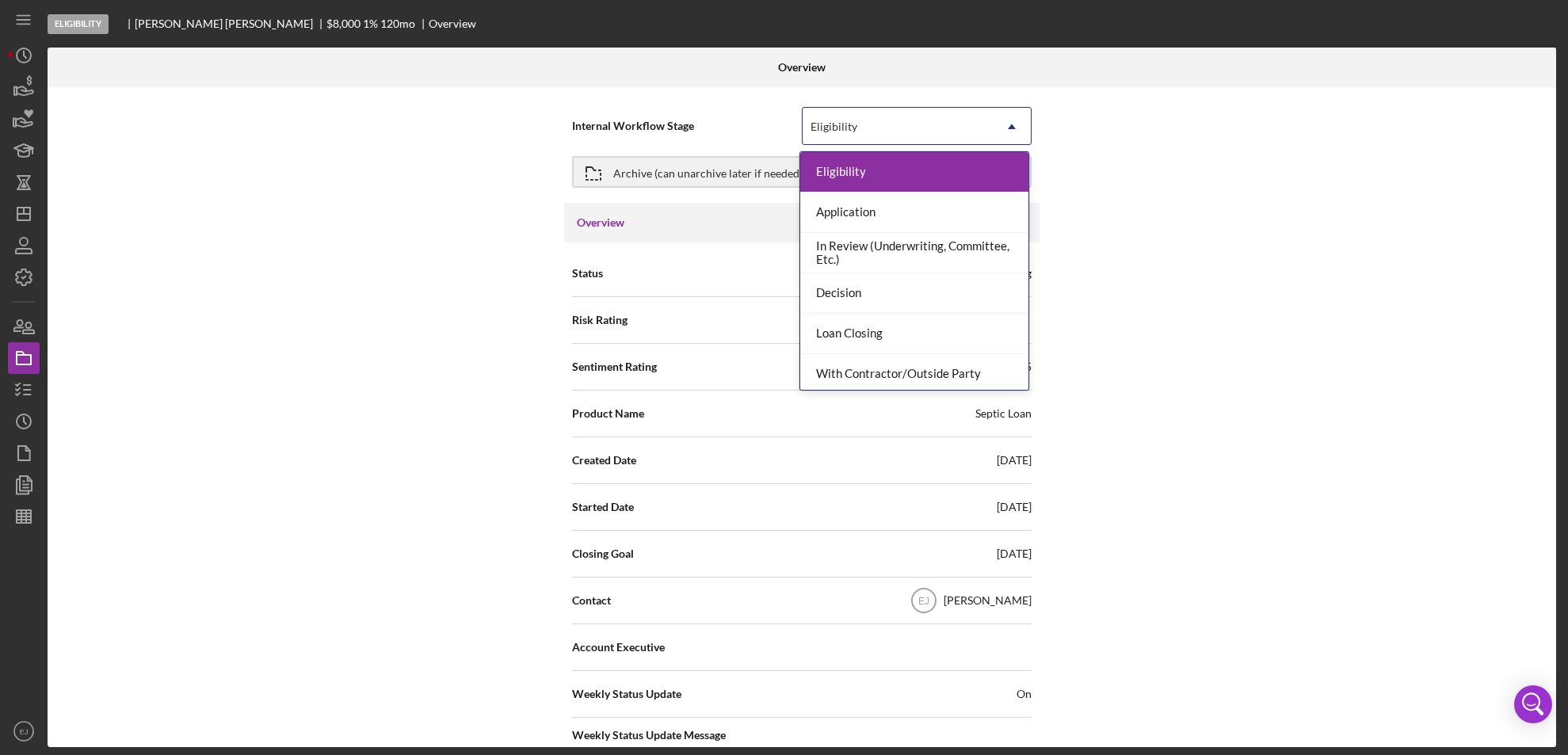
click at [1014, 127] on icon "Icon/Dropdown Arrow" at bounding box center [1012, 126] width 38 height 38
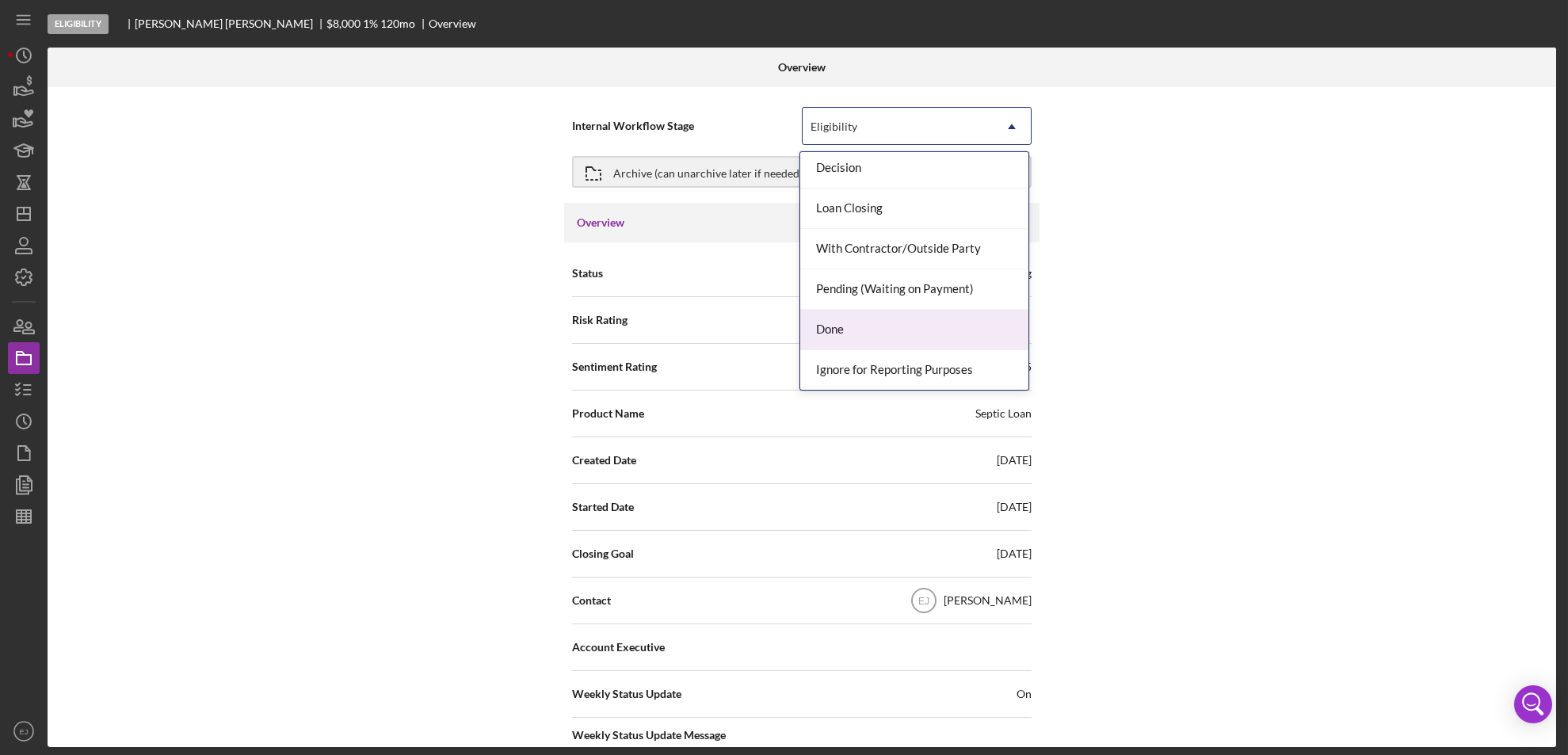
click at [977, 334] on div "Done" at bounding box center [914, 330] width 228 height 41
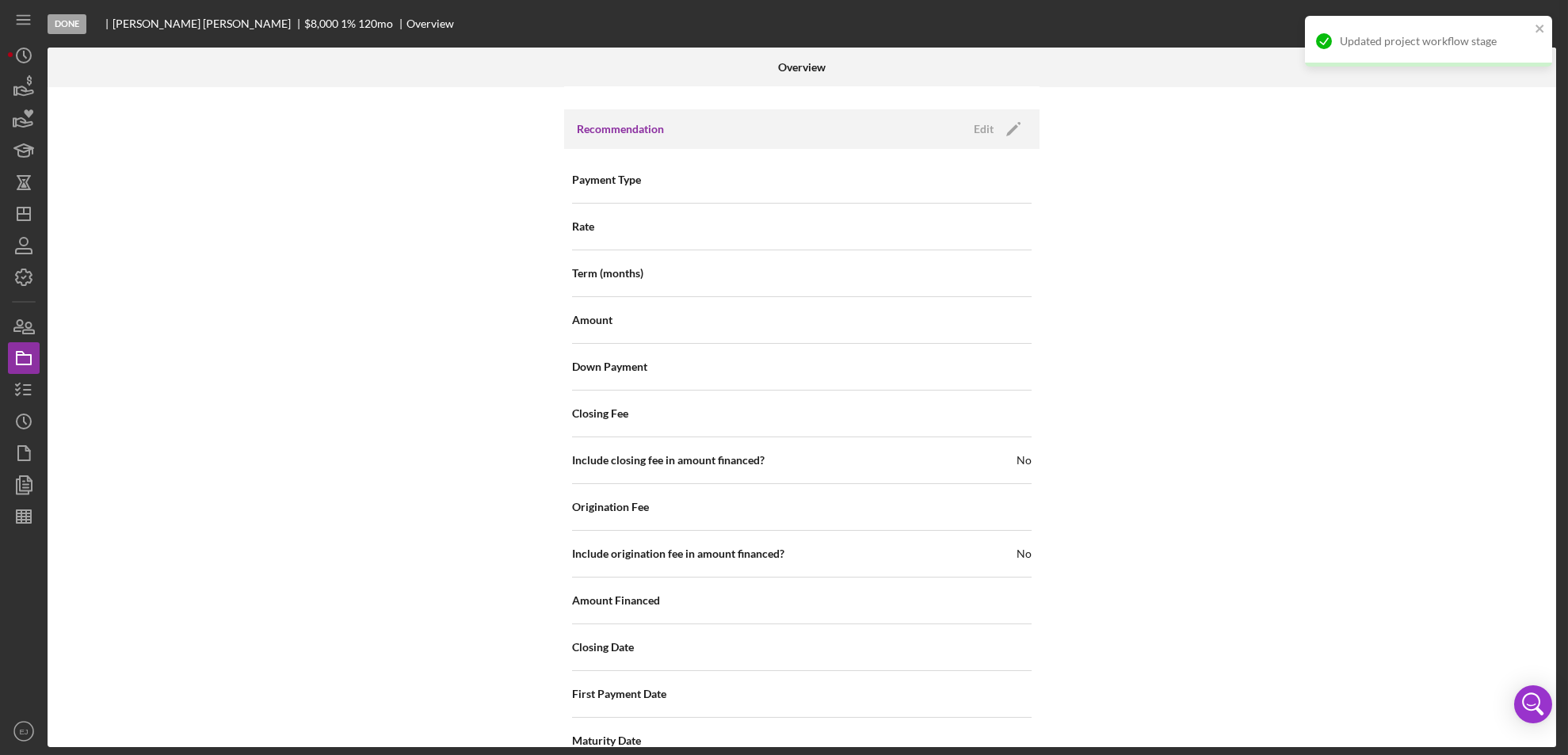
scroll to position [1694, 0]
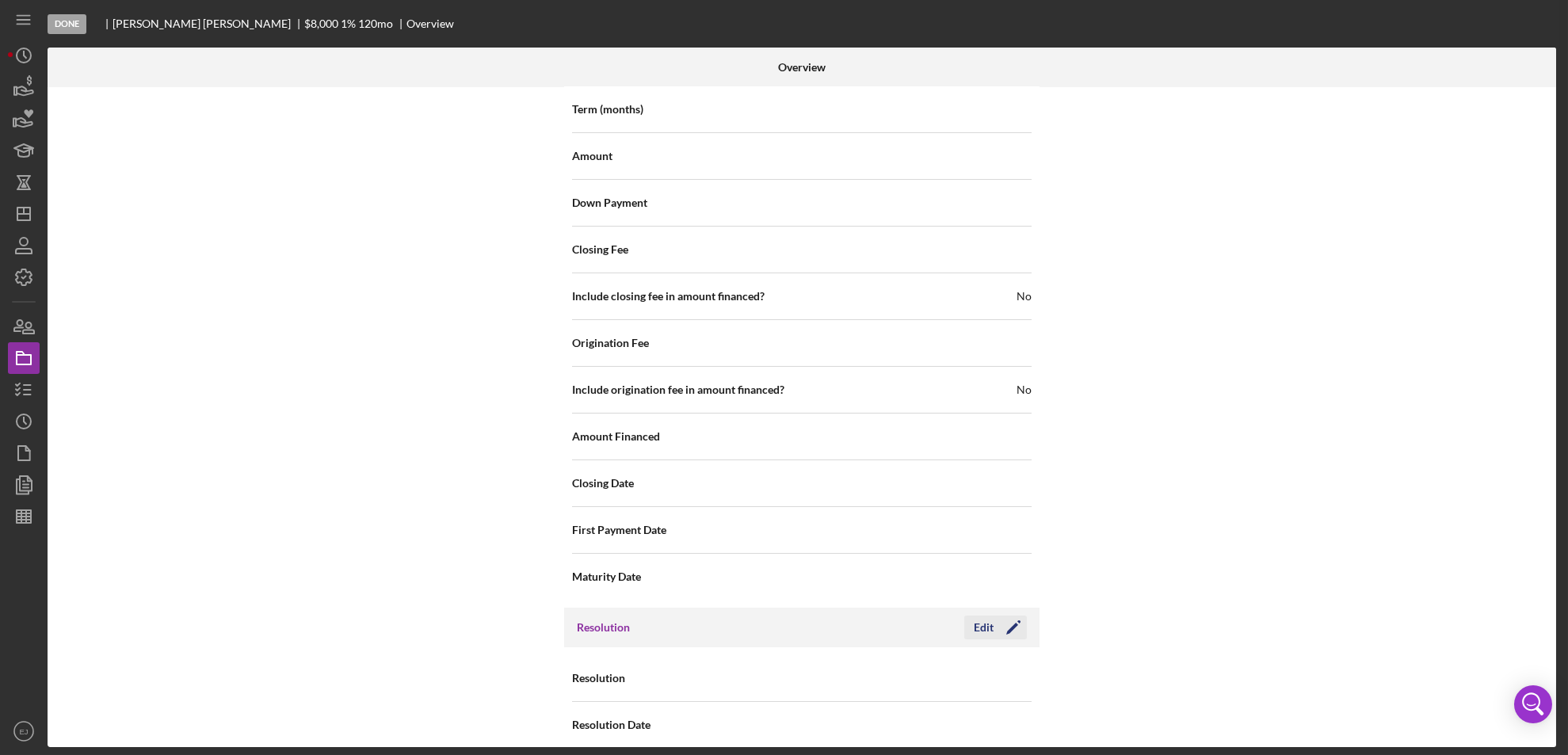
click at [994, 608] on icon "Icon/Edit" at bounding box center [1013, 627] width 40 height 40
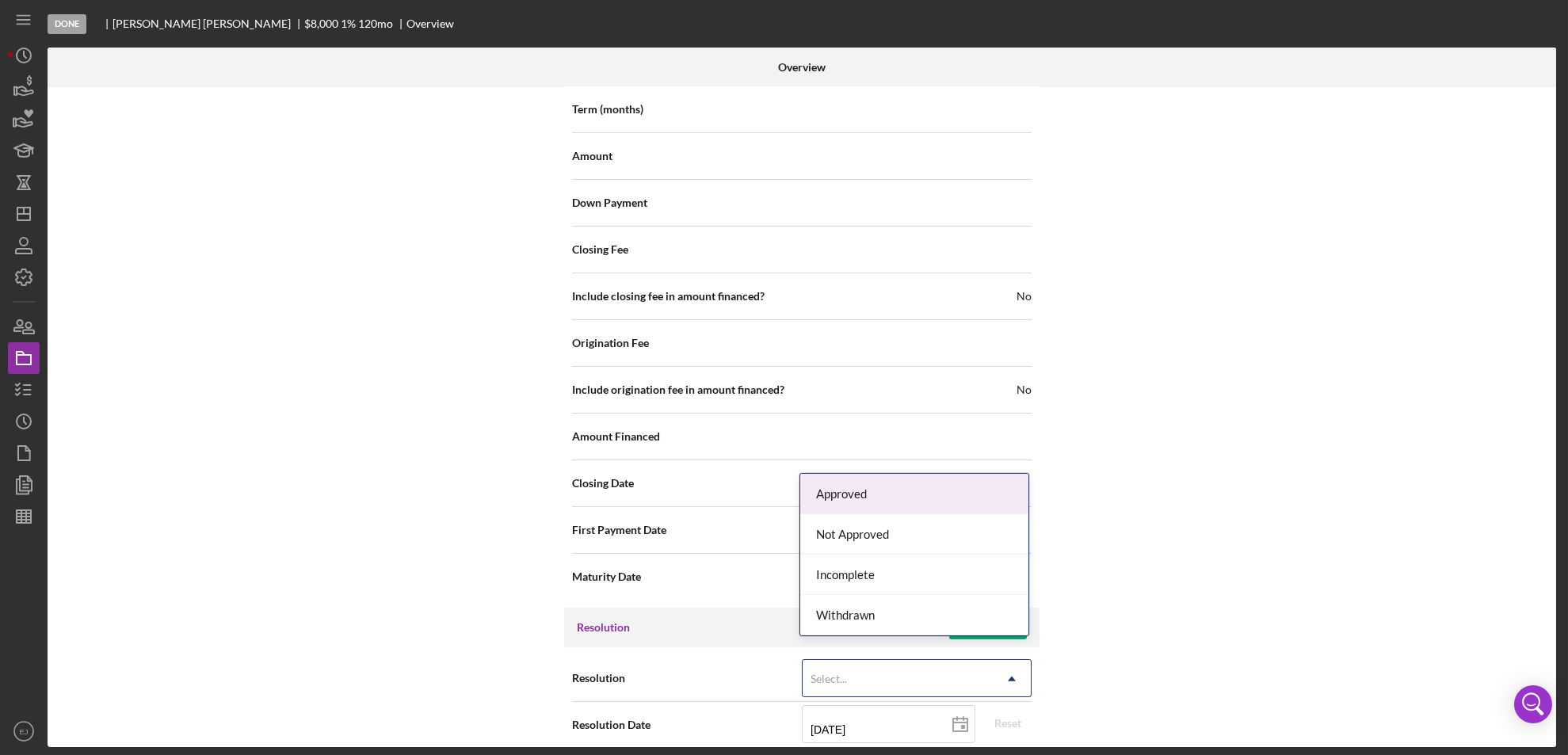
click at [1021, 660] on icon "Icon/Dropdown Arrow" at bounding box center [1012, 678] width 38 height 38
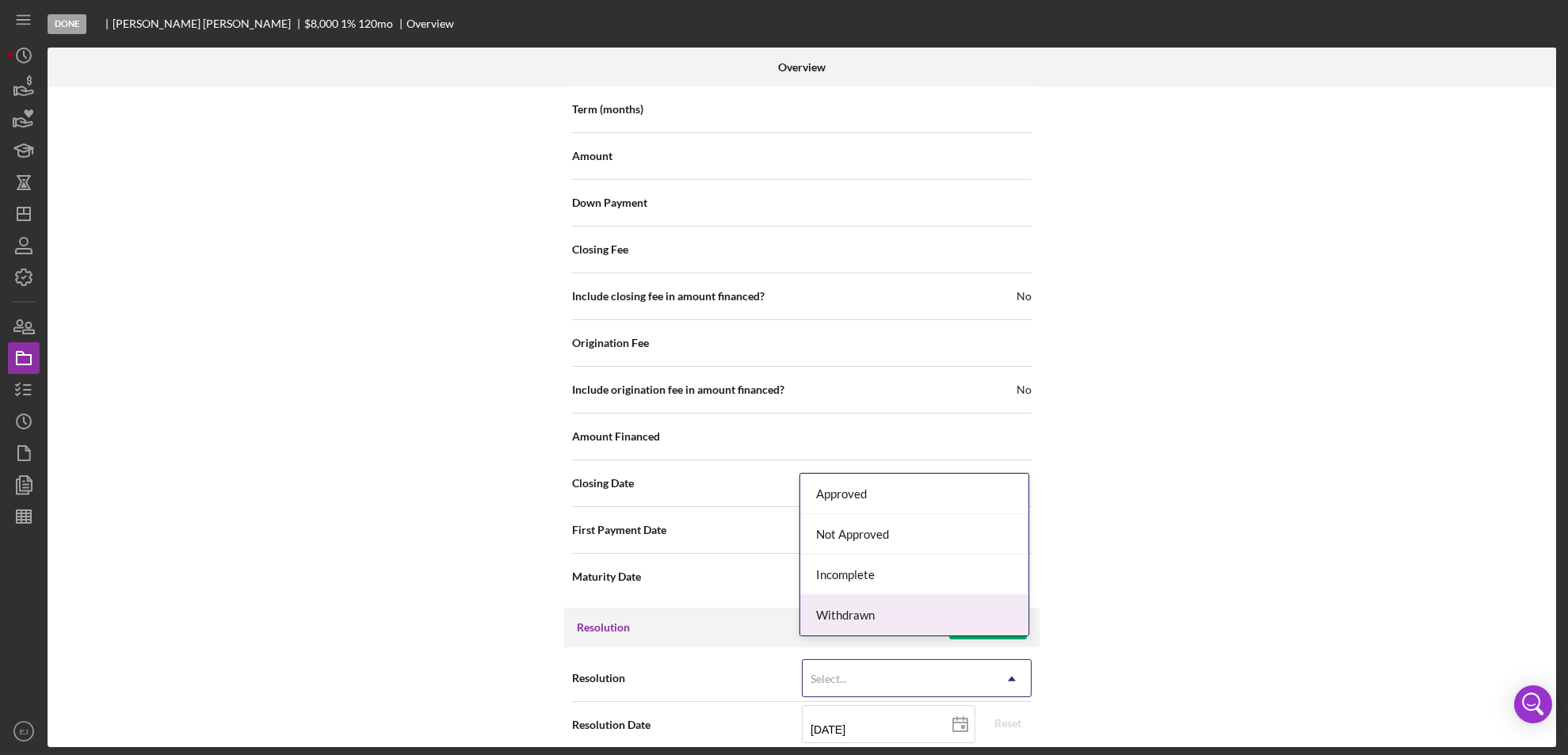
click at [997, 623] on div "Withdrawn" at bounding box center [914, 615] width 228 height 41
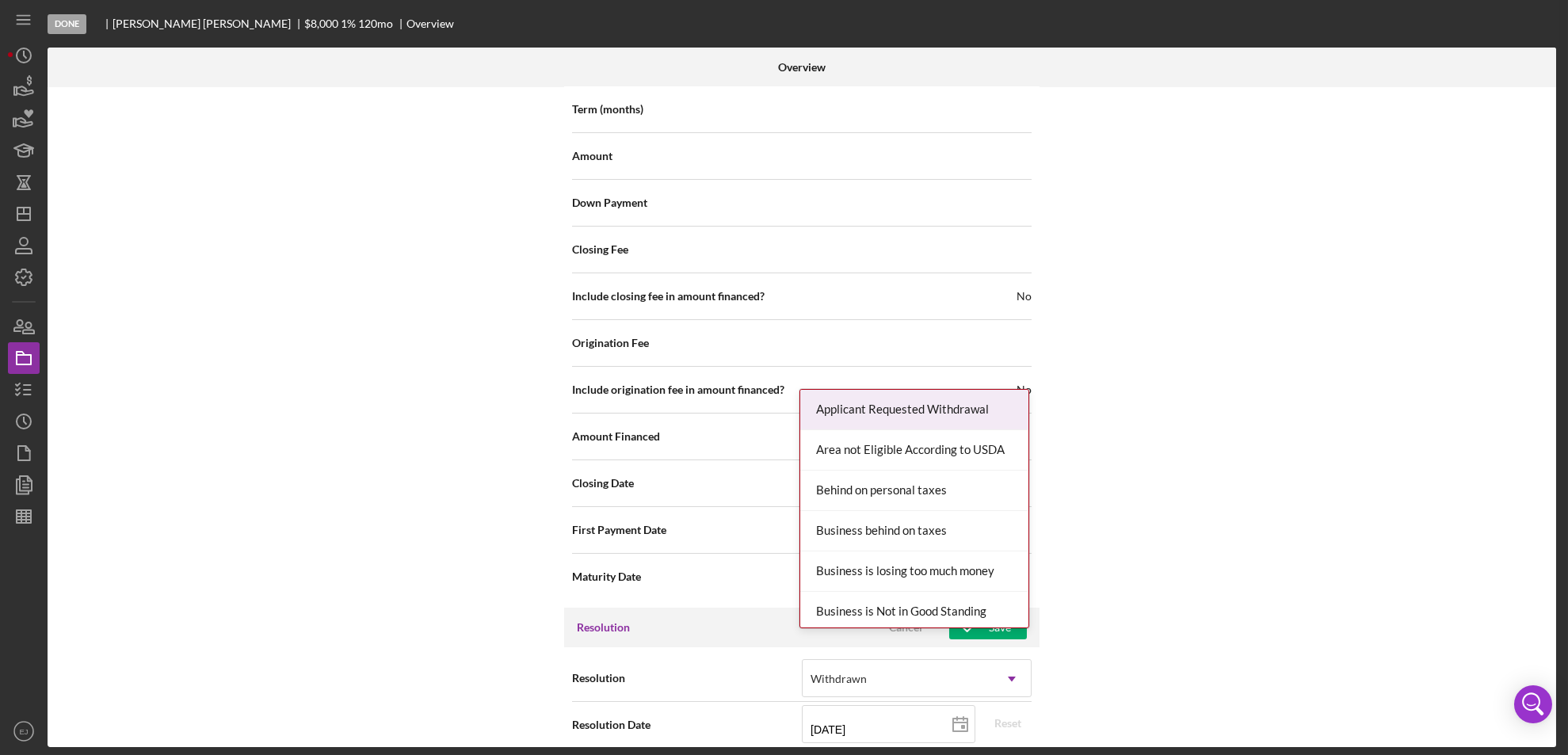
scroll to position [1795, 0]
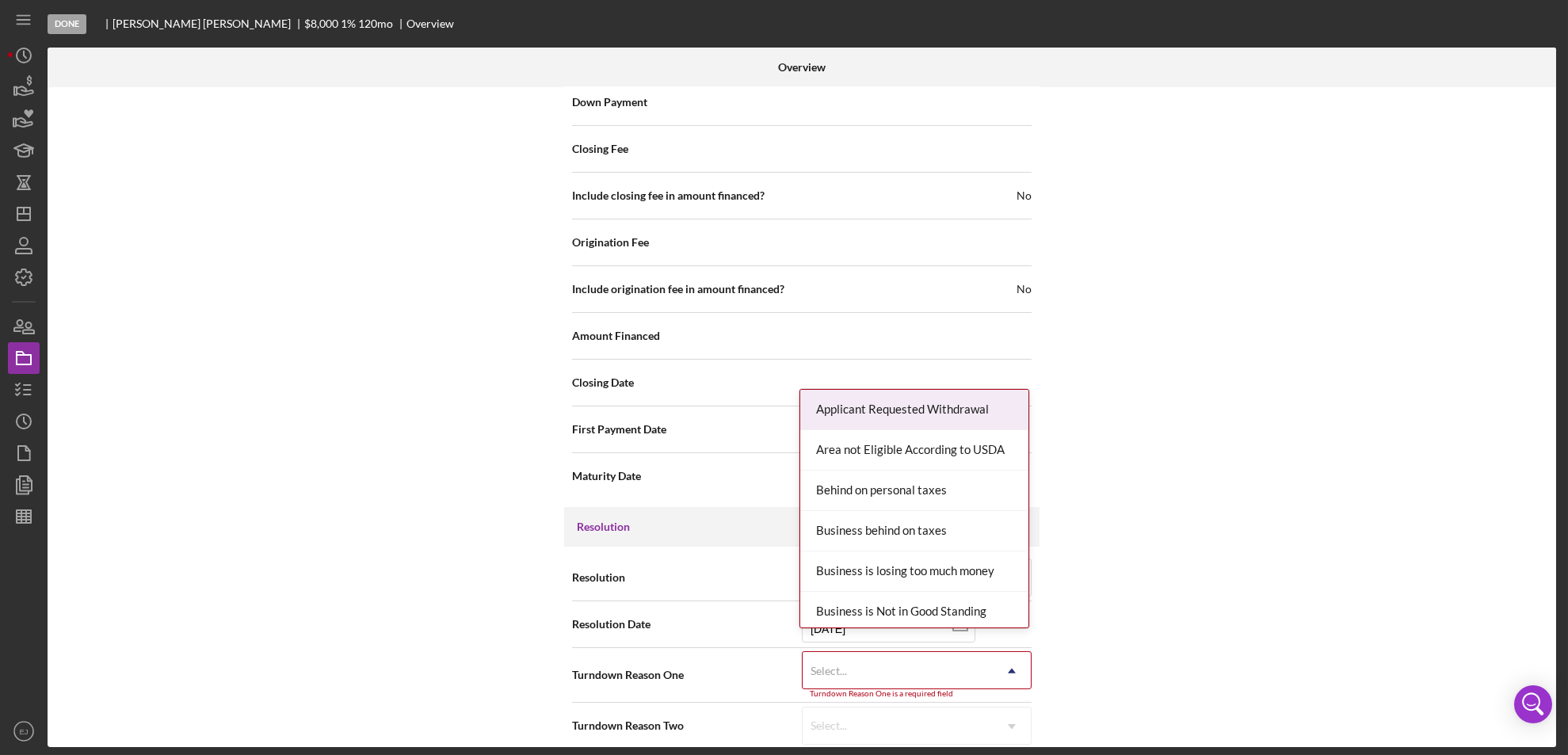
click at [1019, 736] on div "Resolution Withdrawn Icon/Dropdown Arrow Resolution Date [DATE] [DATE] Reset Tu…" at bounding box center [802, 652] width 476 height 210
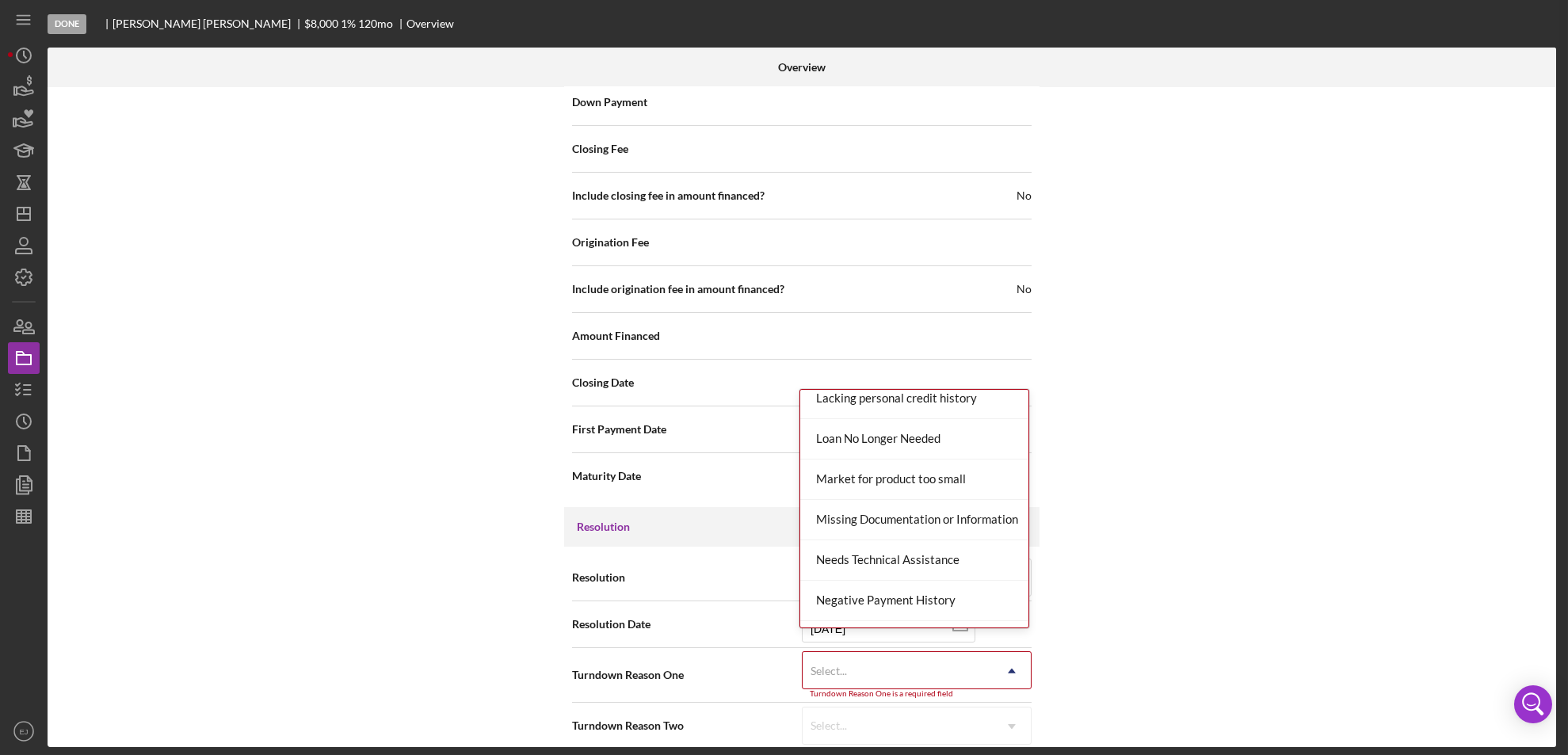
scroll to position [1038, 0]
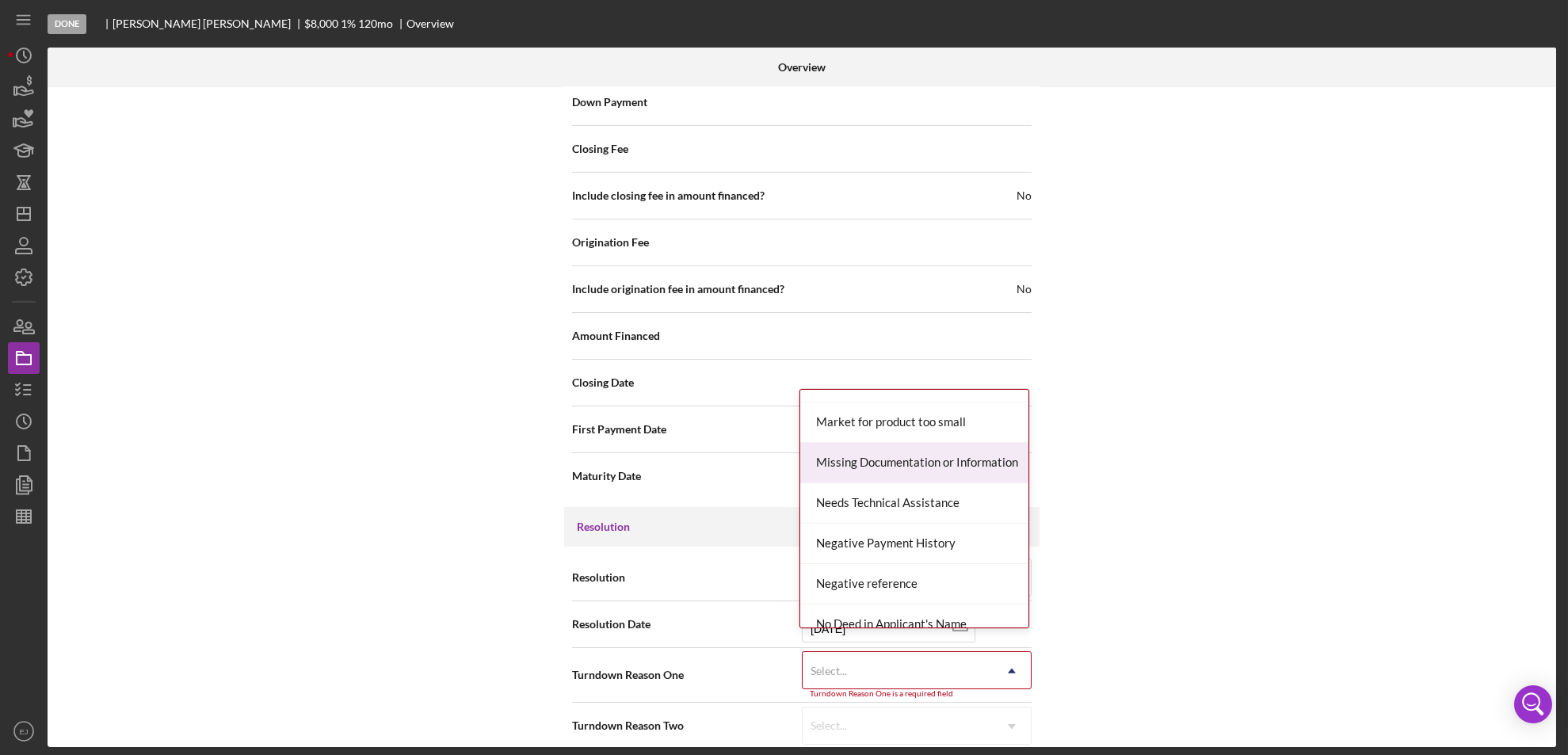
click at [942, 455] on div "Missing Documentation or Information" at bounding box center [914, 463] width 228 height 41
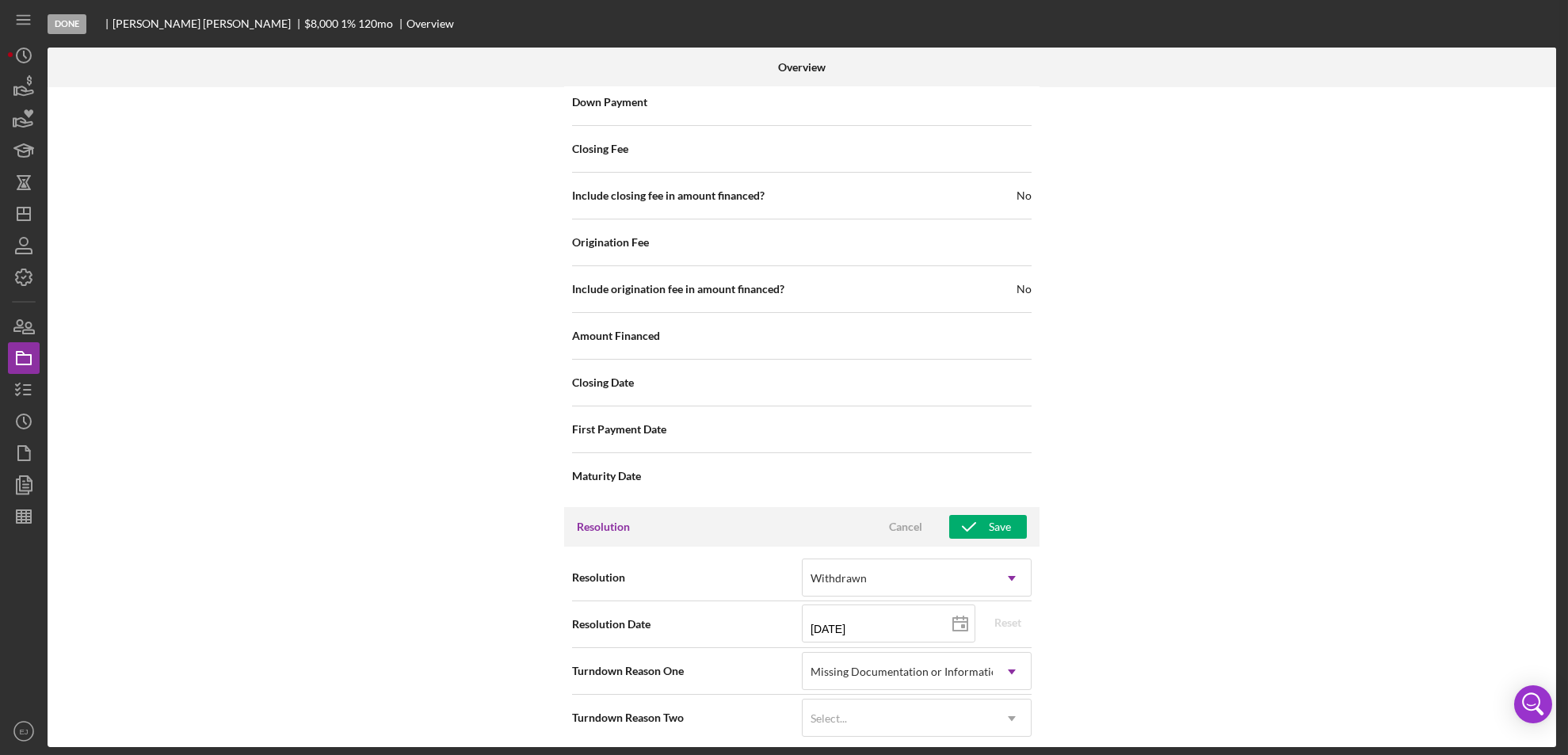
scroll to position [1788, 0]
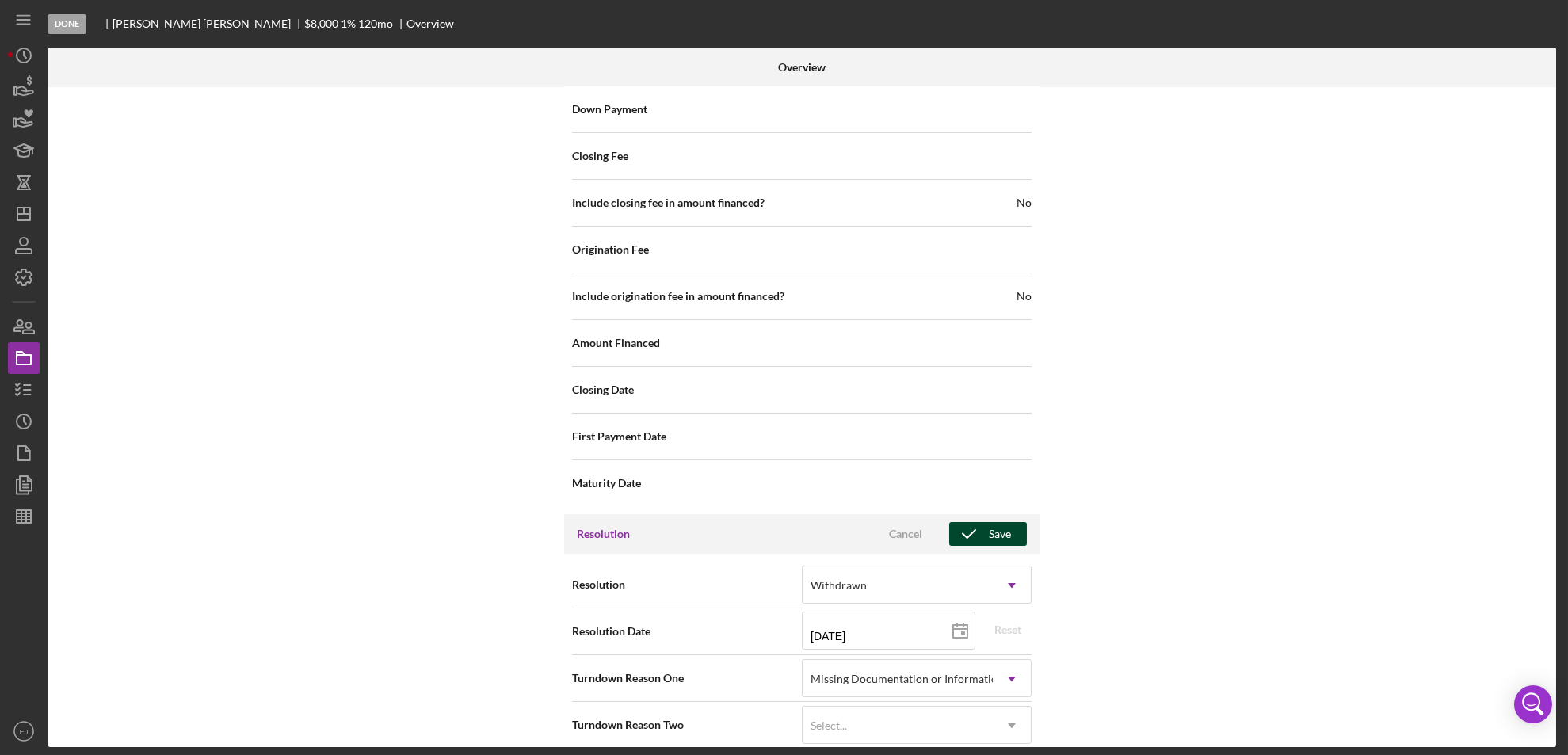
click at [979, 526] on icon "button" at bounding box center [968, 533] width 40 height 40
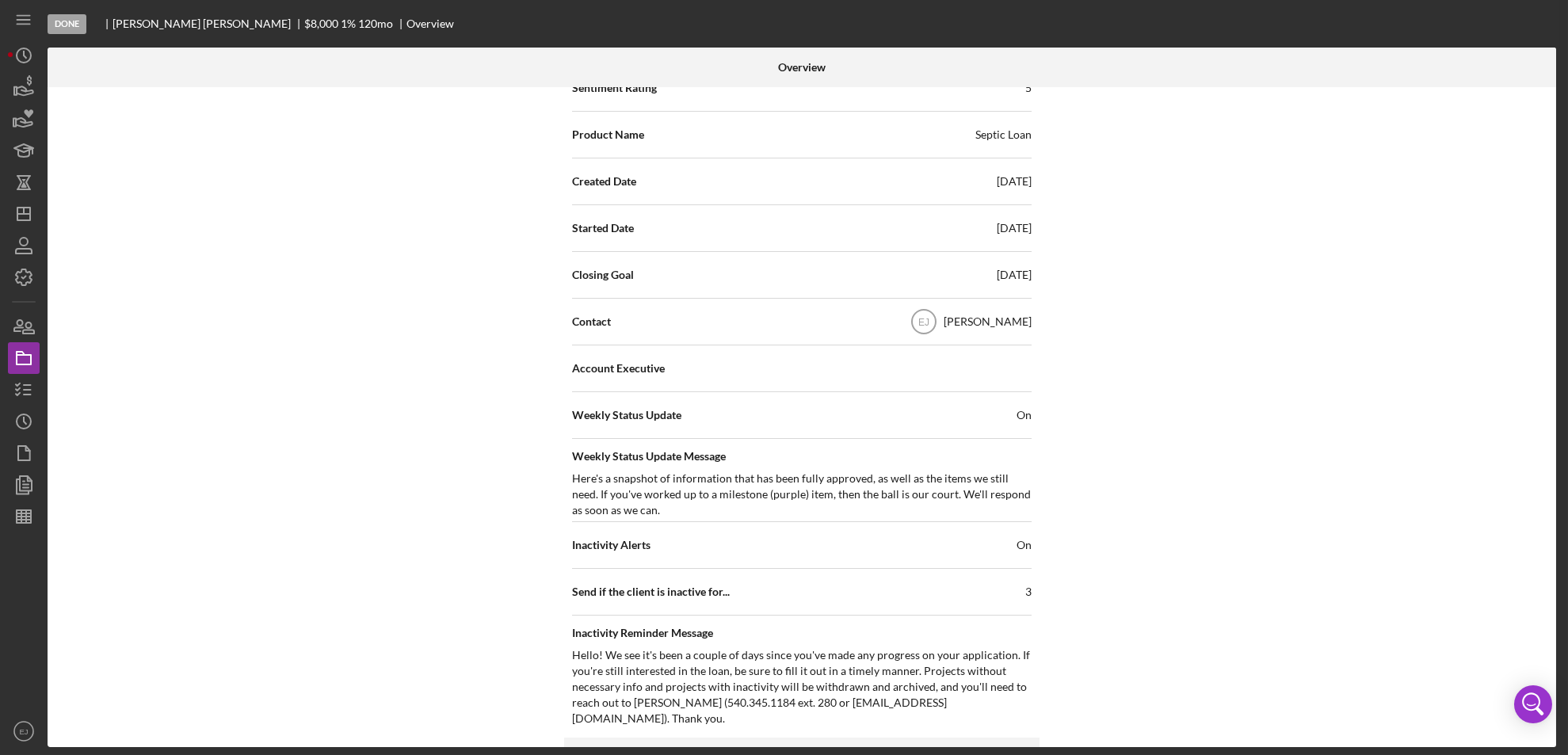
scroll to position [55, 0]
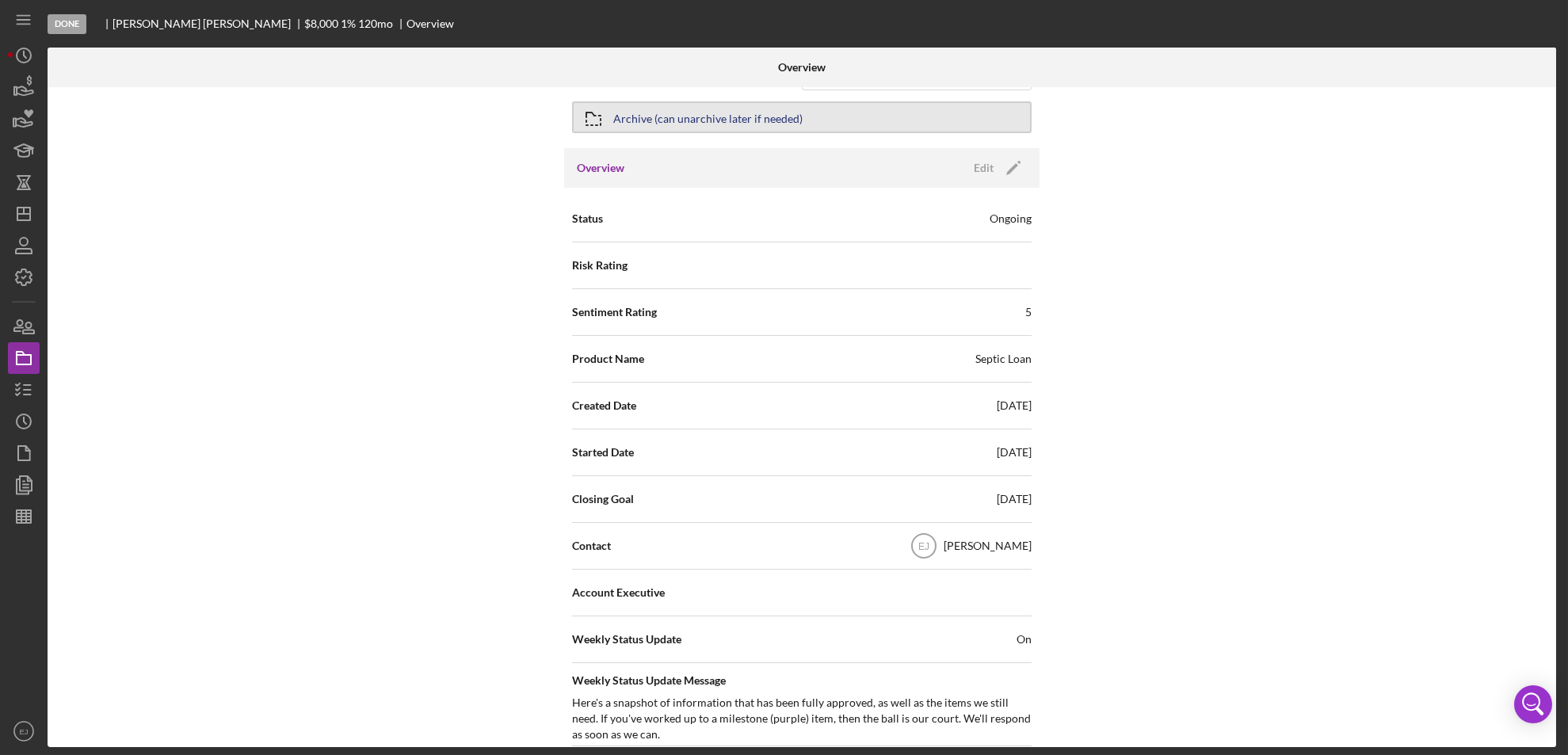
click at [836, 112] on button "Archive (can unarchive later if needed)" at bounding box center [802, 116] width 459 height 32
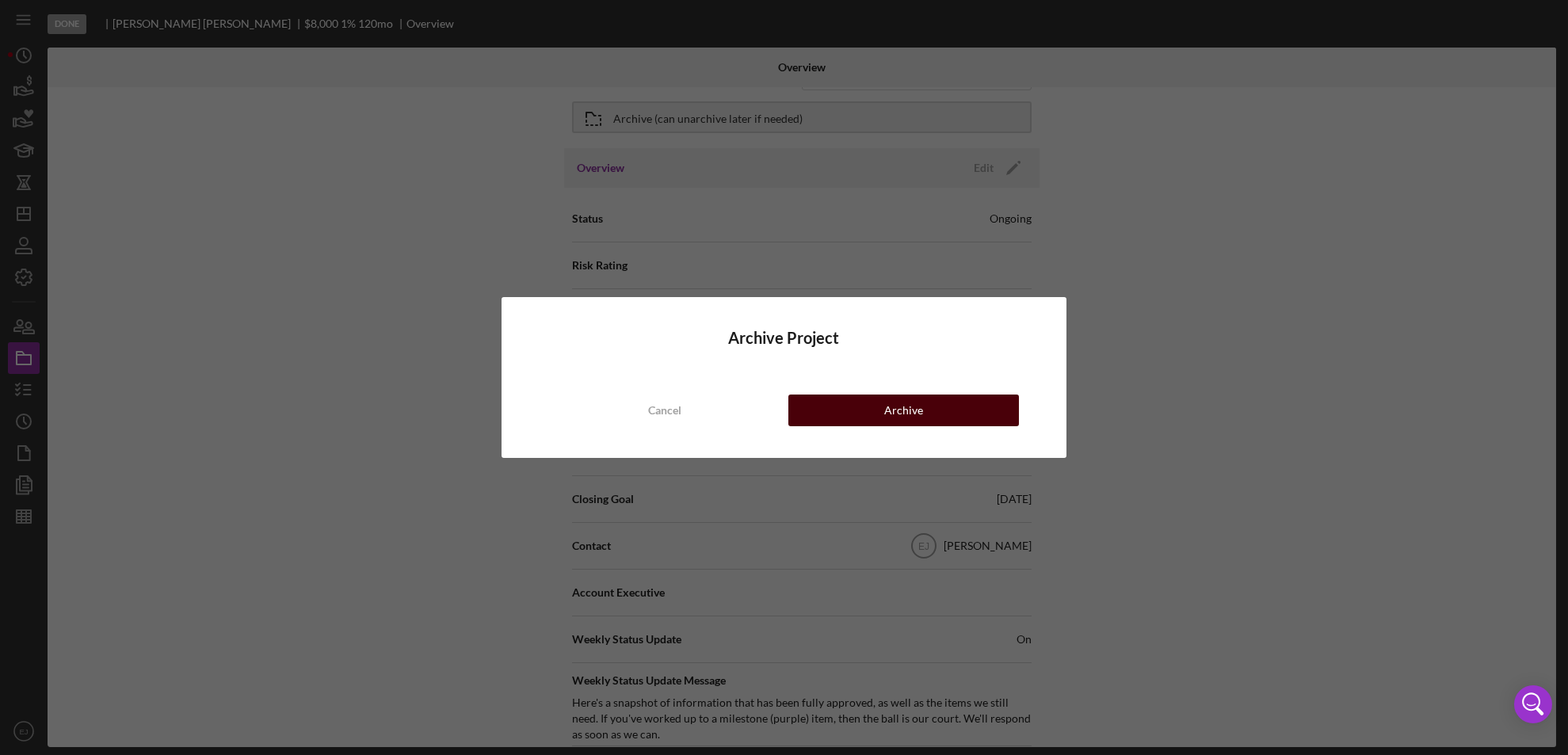
click at [895, 415] on div "Archive" at bounding box center [903, 410] width 39 height 32
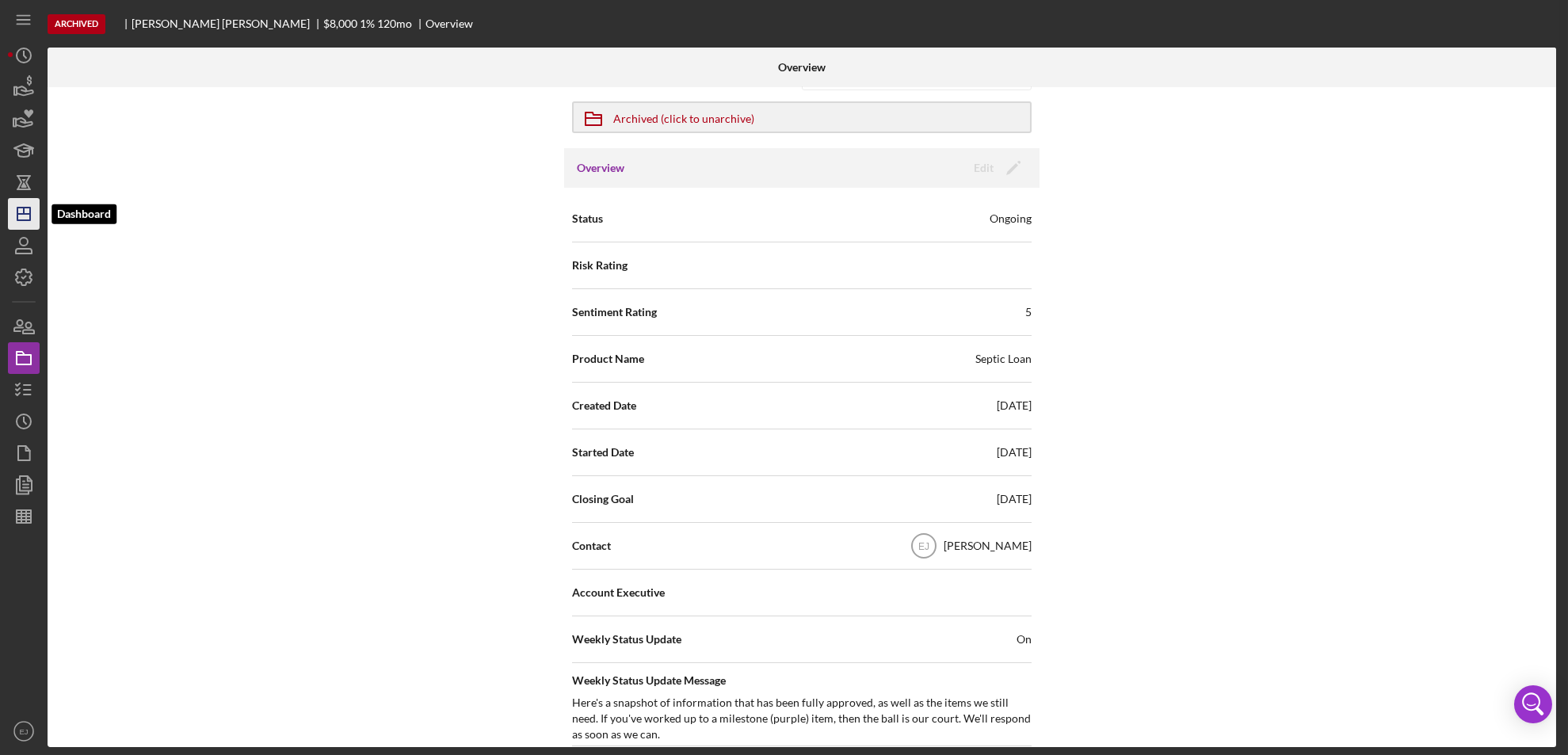
click at [32, 209] on icon "Icon/Dashboard" at bounding box center [24, 213] width 40 height 40
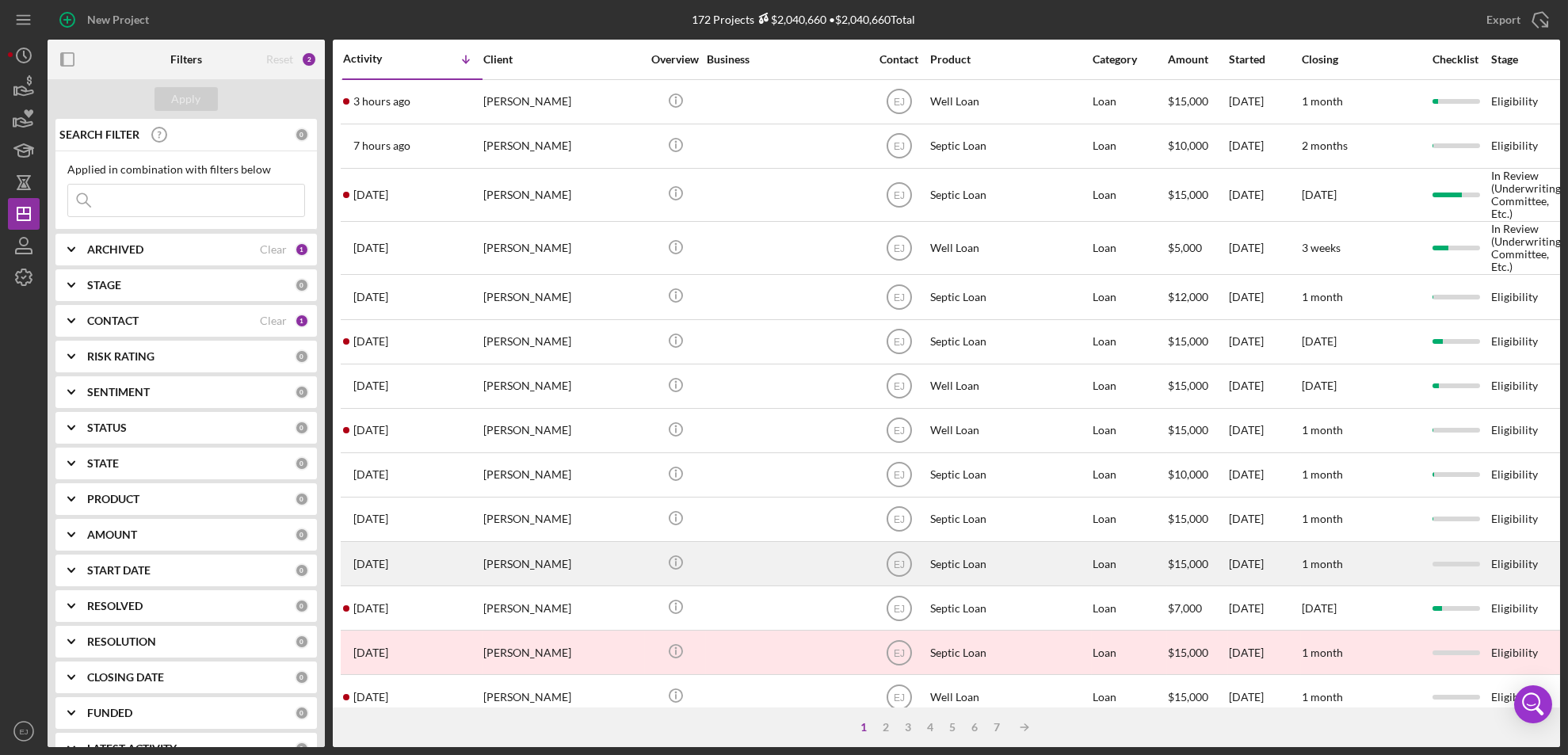
click at [523, 563] on div "[PERSON_NAME]" at bounding box center [562, 564] width 159 height 42
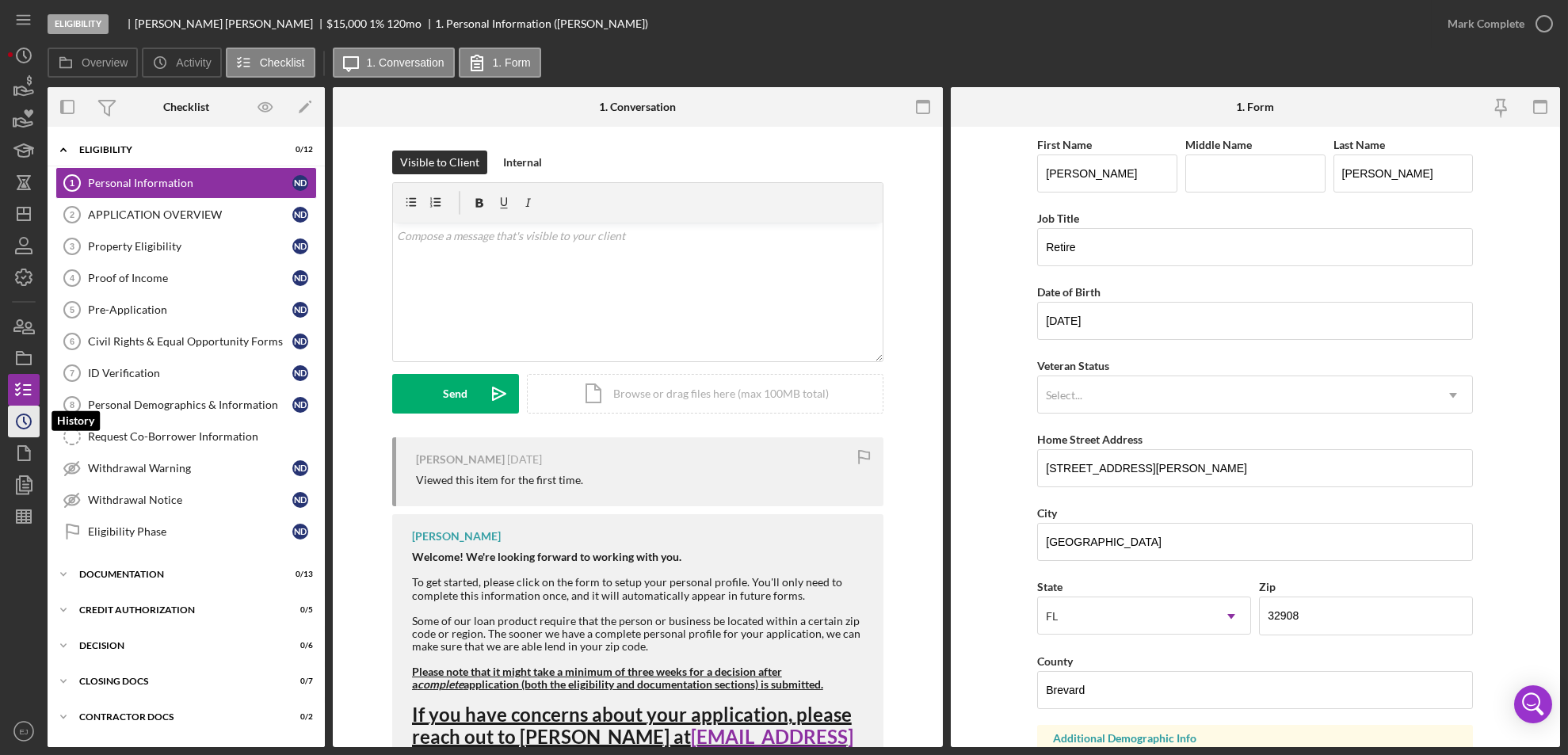
click at [33, 423] on icon "Icon/History" at bounding box center [24, 421] width 40 height 40
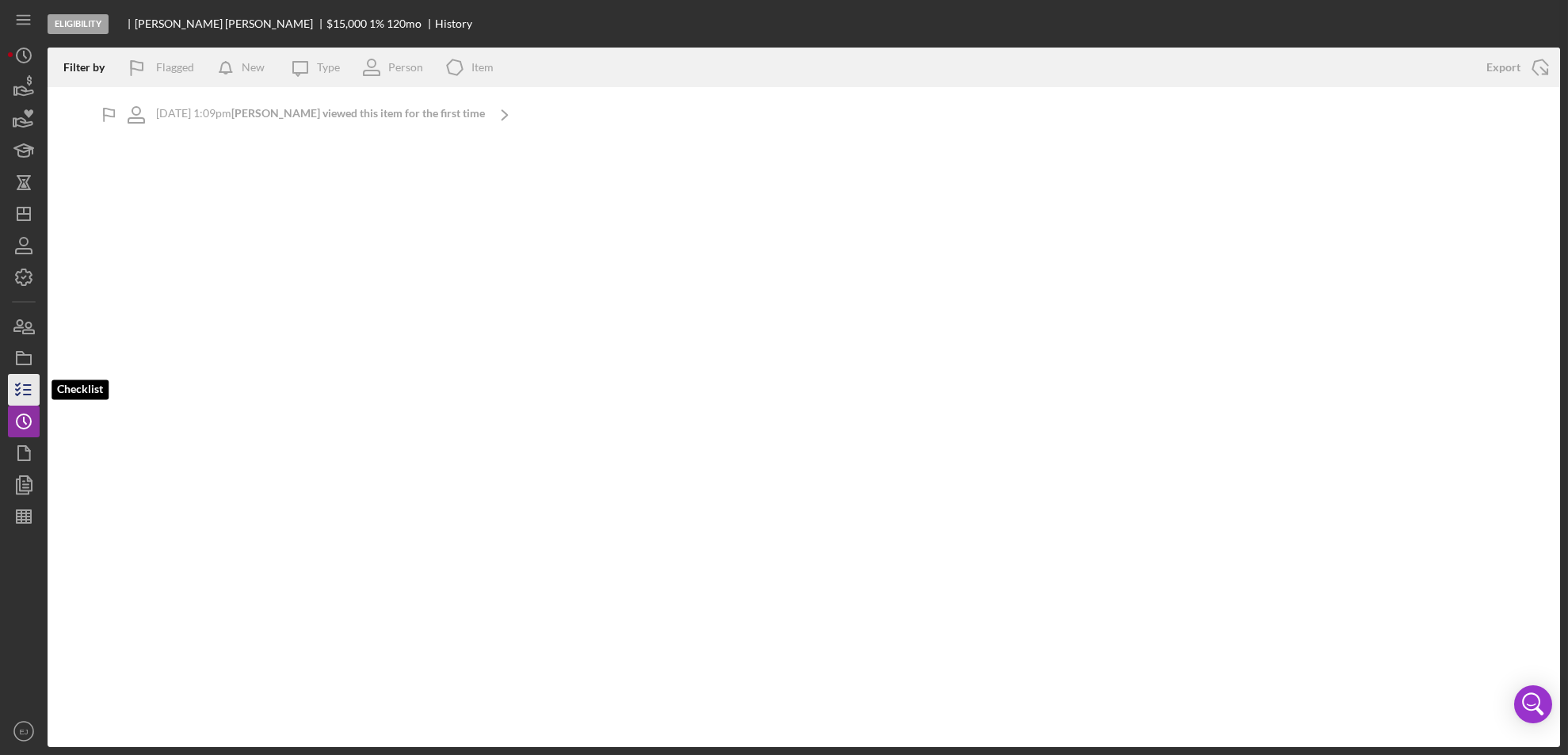
click at [13, 380] on icon "button" at bounding box center [24, 389] width 40 height 40
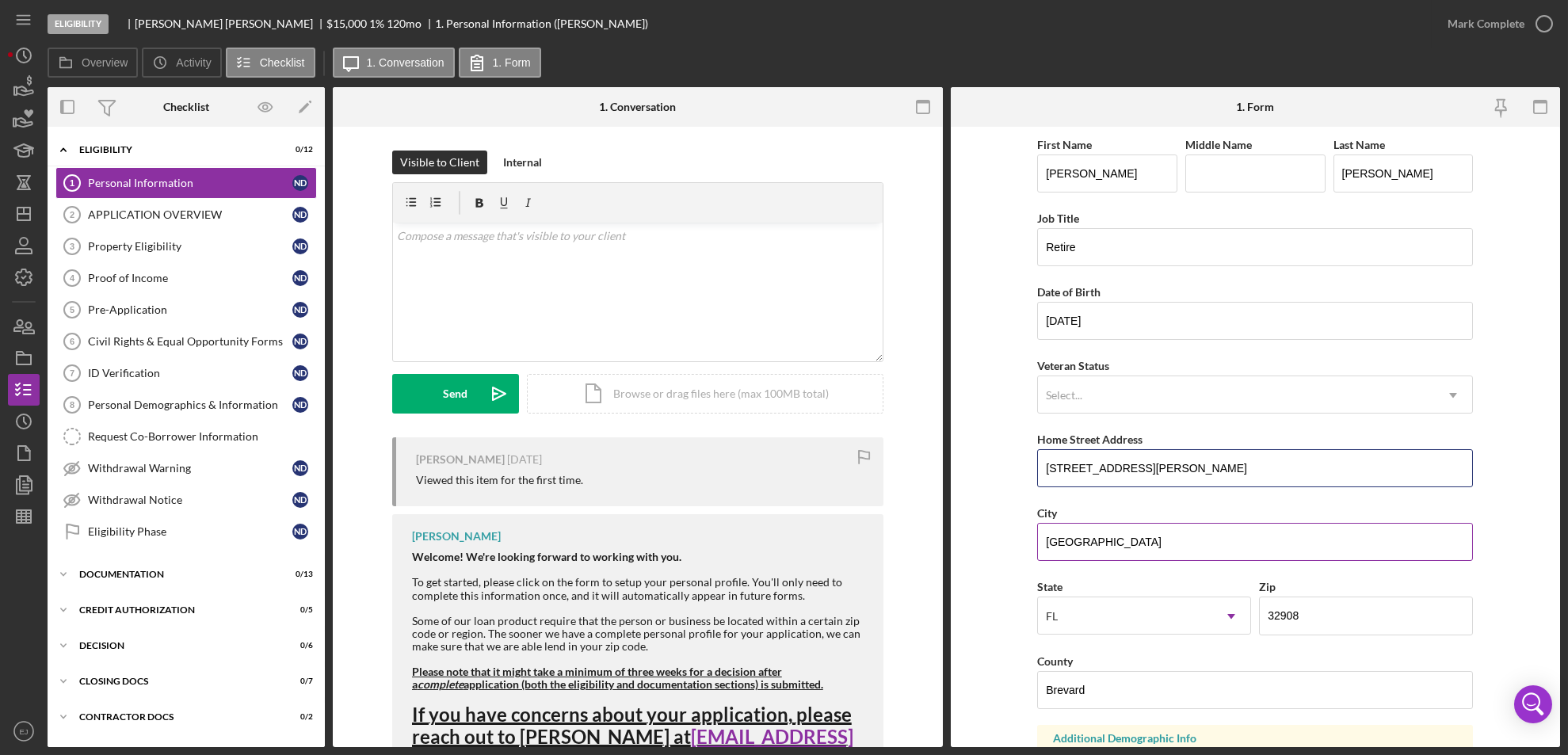
drag, startPoint x: 1039, startPoint y: 471, endPoint x: 1224, endPoint y: 511, distance: 189.3
click at [1224, 511] on div "First Name [PERSON_NAME] Middle Name Last Name [PERSON_NAME] Job Title Retire D…" at bounding box center [1254, 638] width 436 height 1007
click at [228, 242] on div "Property Eligibility" at bounding box center [190, 247] width 204 height 13
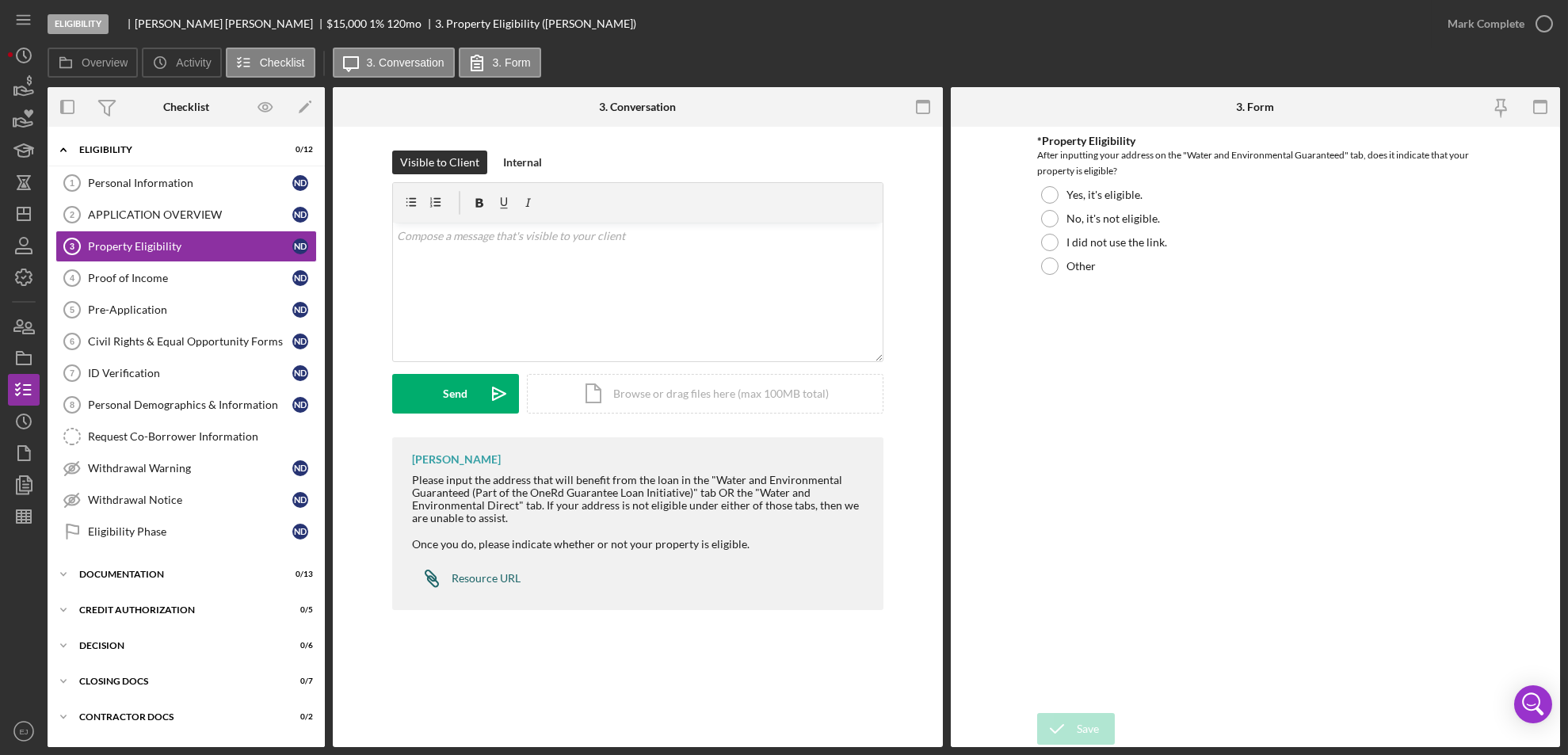
click at [463, 575] on div "Resource URL" at bounding box center [485, 578] width 69 height 13
click at [1050, 222] on div at bounding box center [1049, 218] width 17 height 17
click at [1105, 722] on button "Save" at bounding box center [1075, 728] width 77 height 32
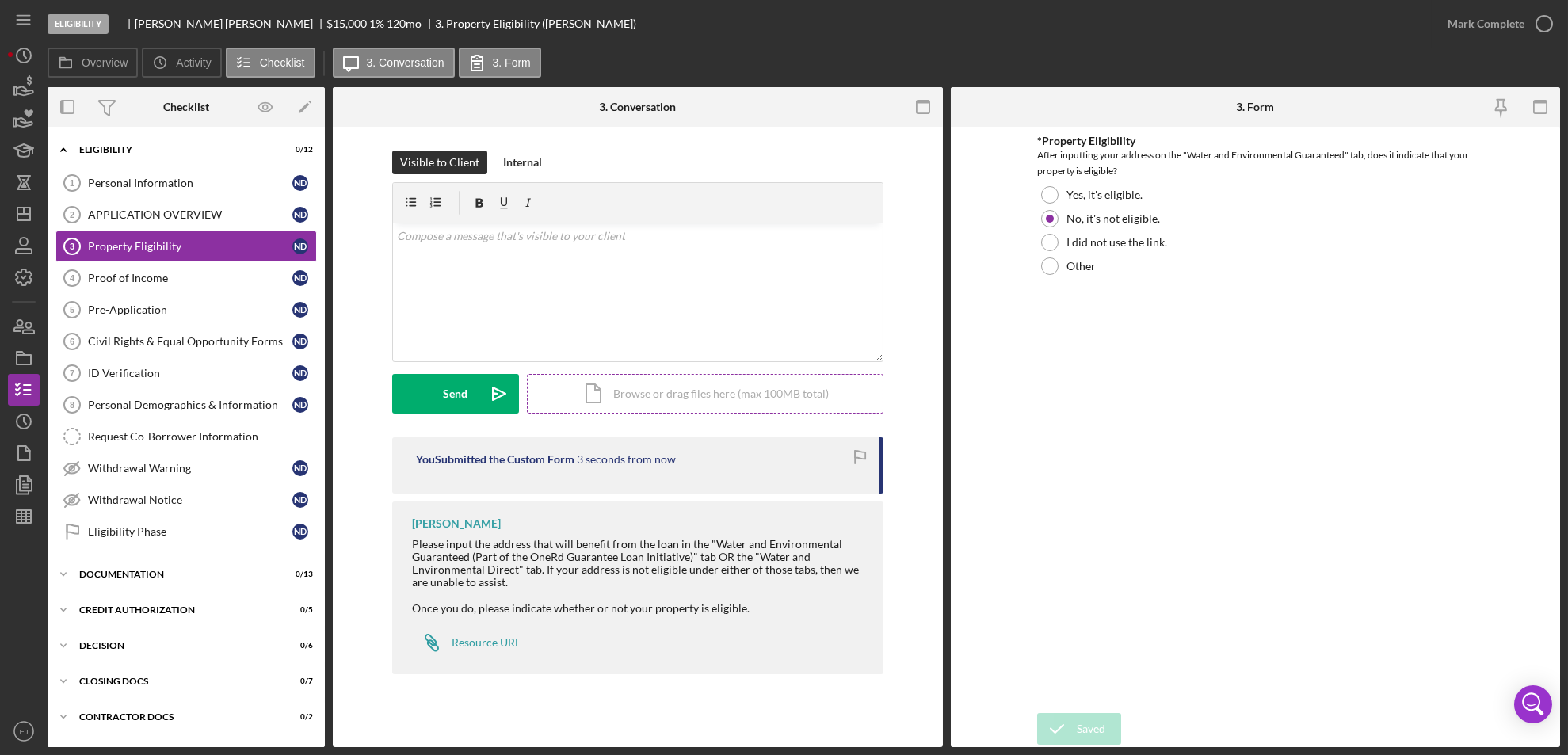
click at [709, 390] on div "Icon/Document Browse or drag files here (max 100MB total) Tap to choose files o…" at bounding box center [705, 393] width 357 height 40
click at [473, 388] on button "Upload Icon/Upload" at bounding box center [455, 393] width 127 height 40
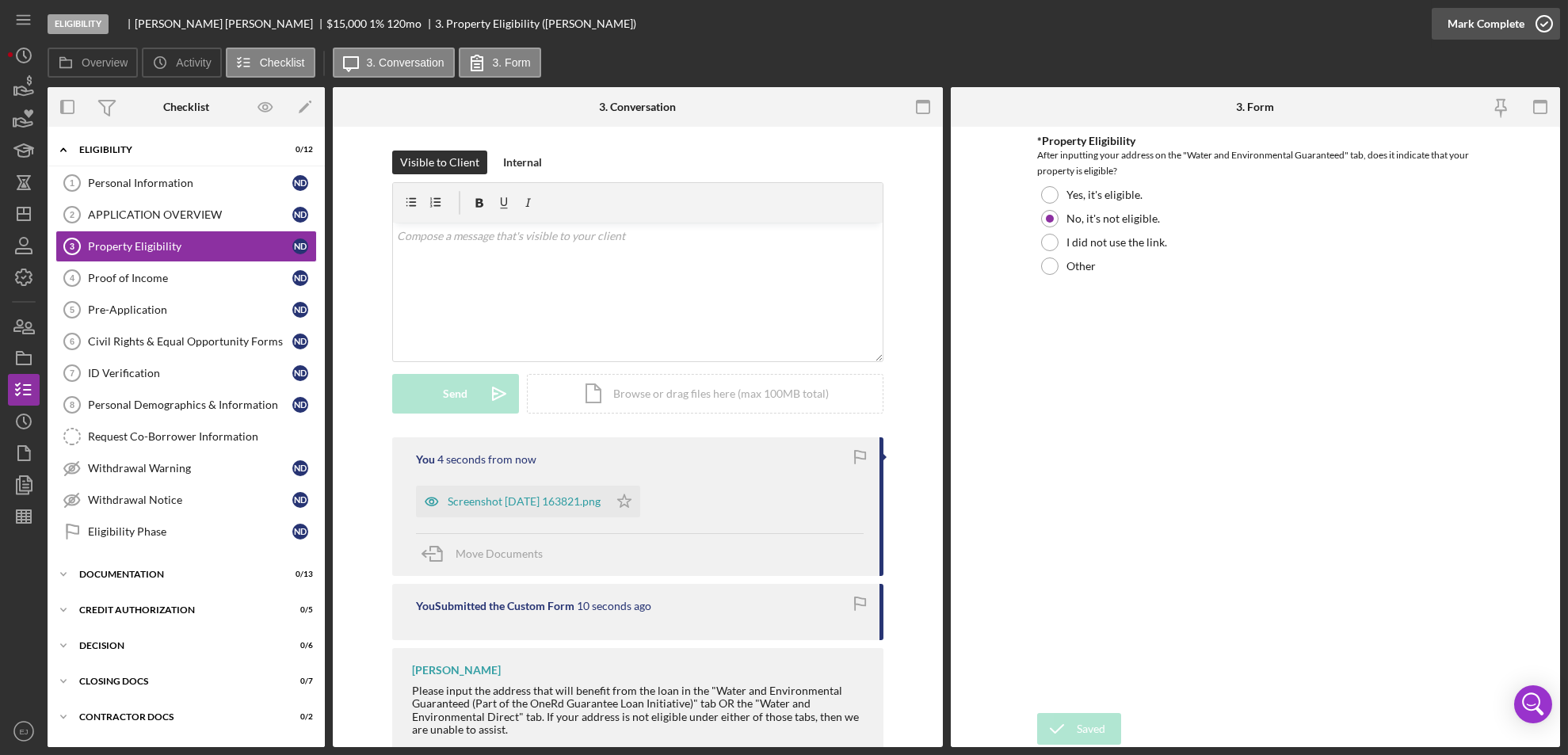
click at [1553, 33] on icon "button" at bounding box center [1544, 24] width 40 height 40
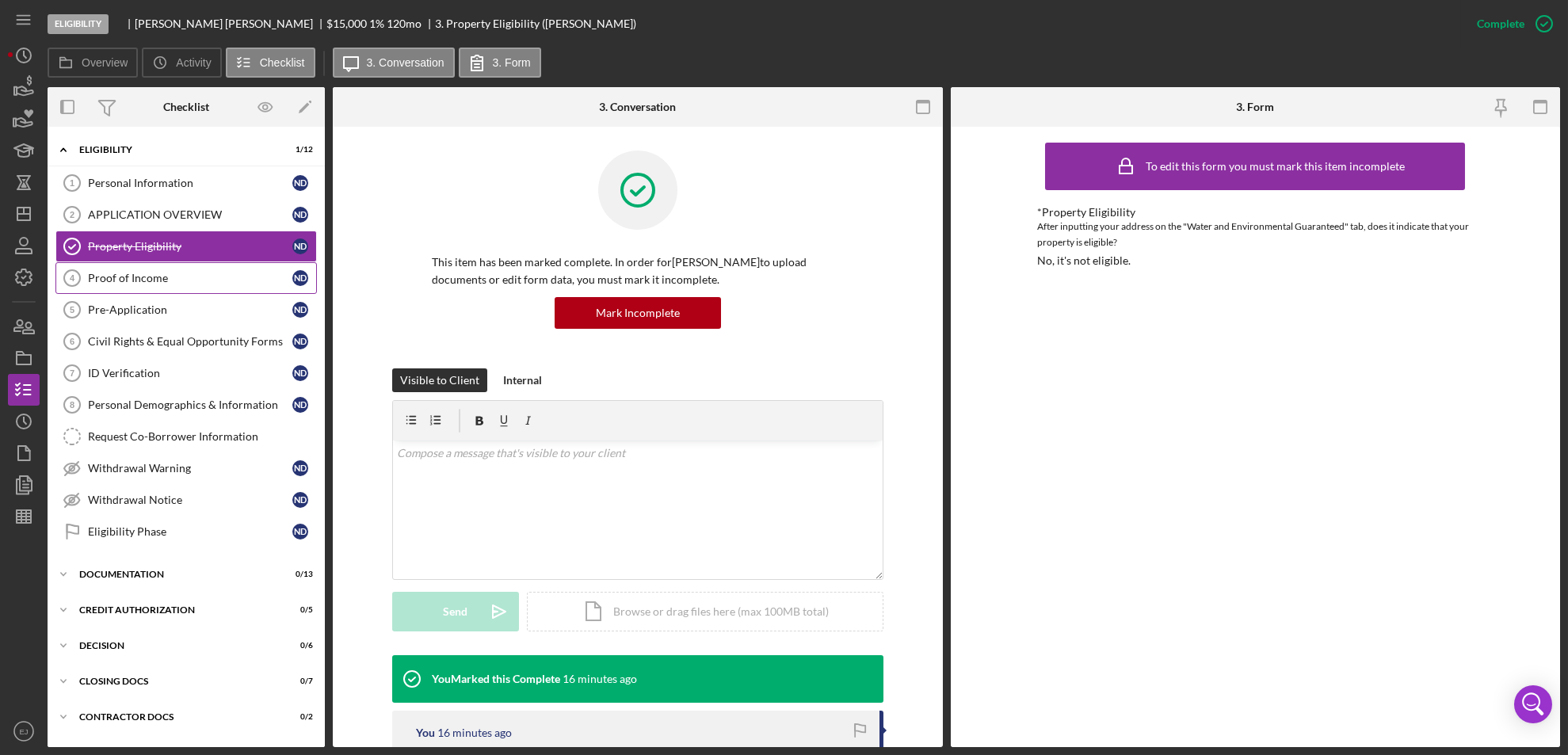
click at [169, 285] on link "Proof of Income 4 Proof of Income N D" at bounding box center [186, 278] width 261 height 32
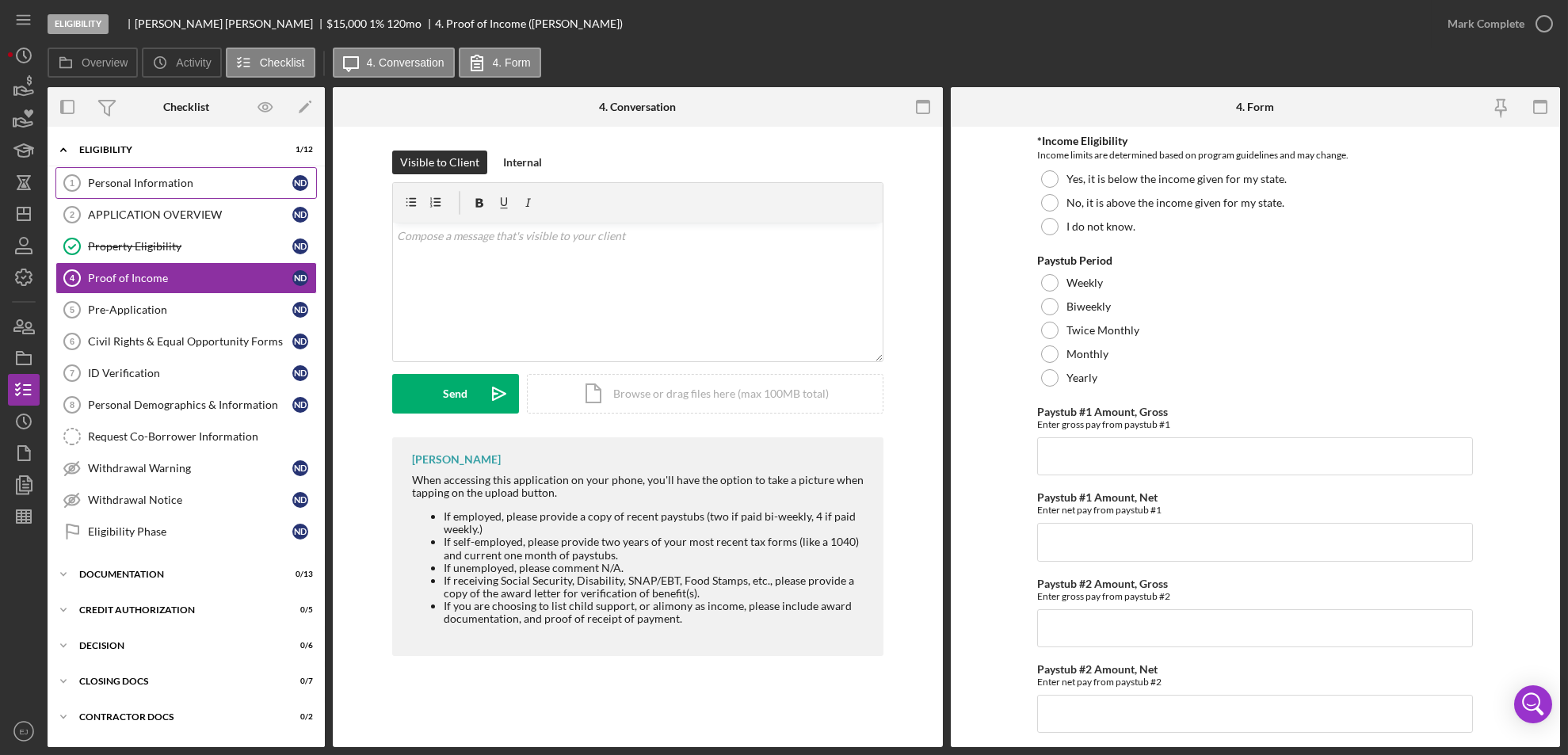
click at [140, 186] on div "Personal Information" at bounding box center [190, 183] width 204 height 13
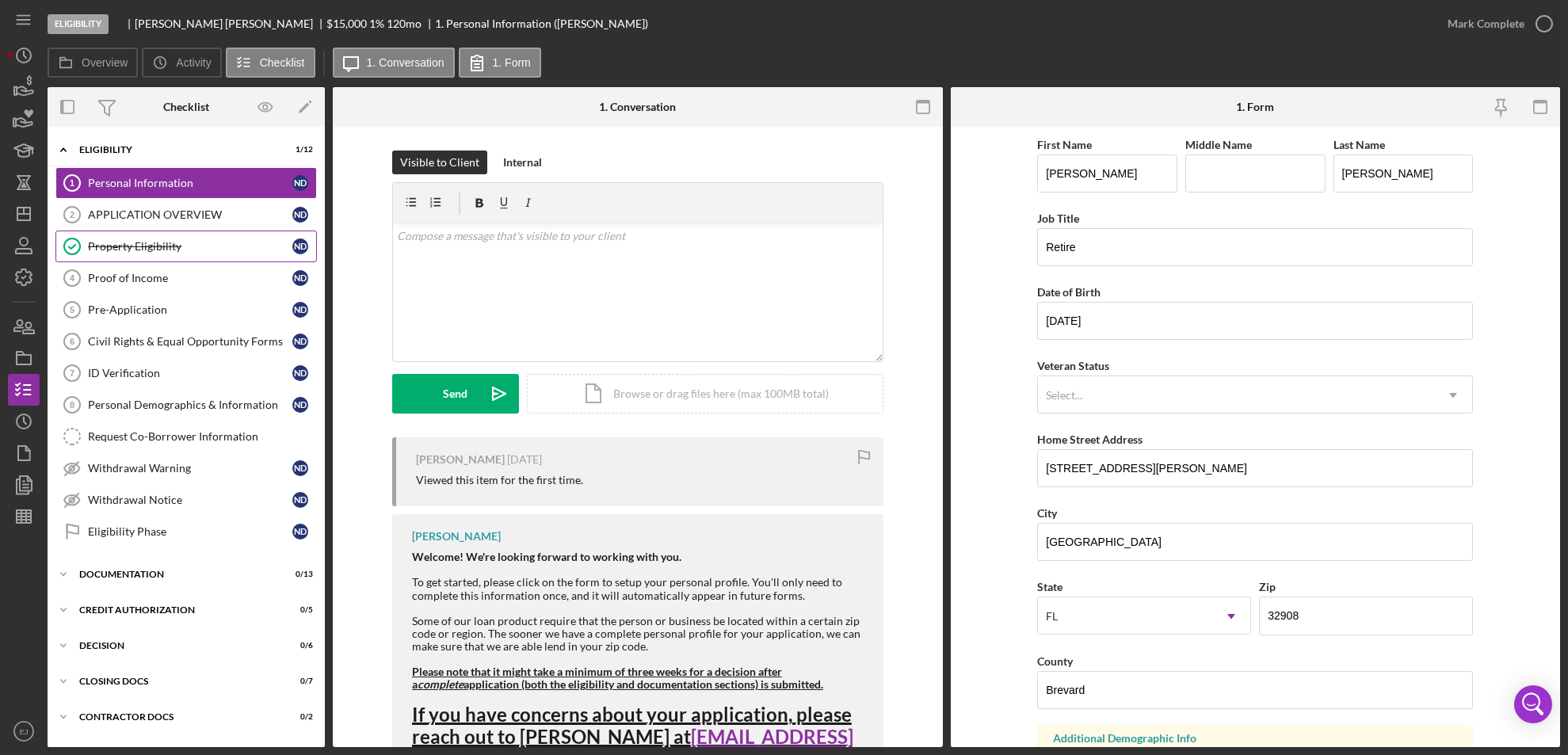
click at [166, 248] on div "Property Eligibility" at bounding box center [190, 247] width 204 height 13
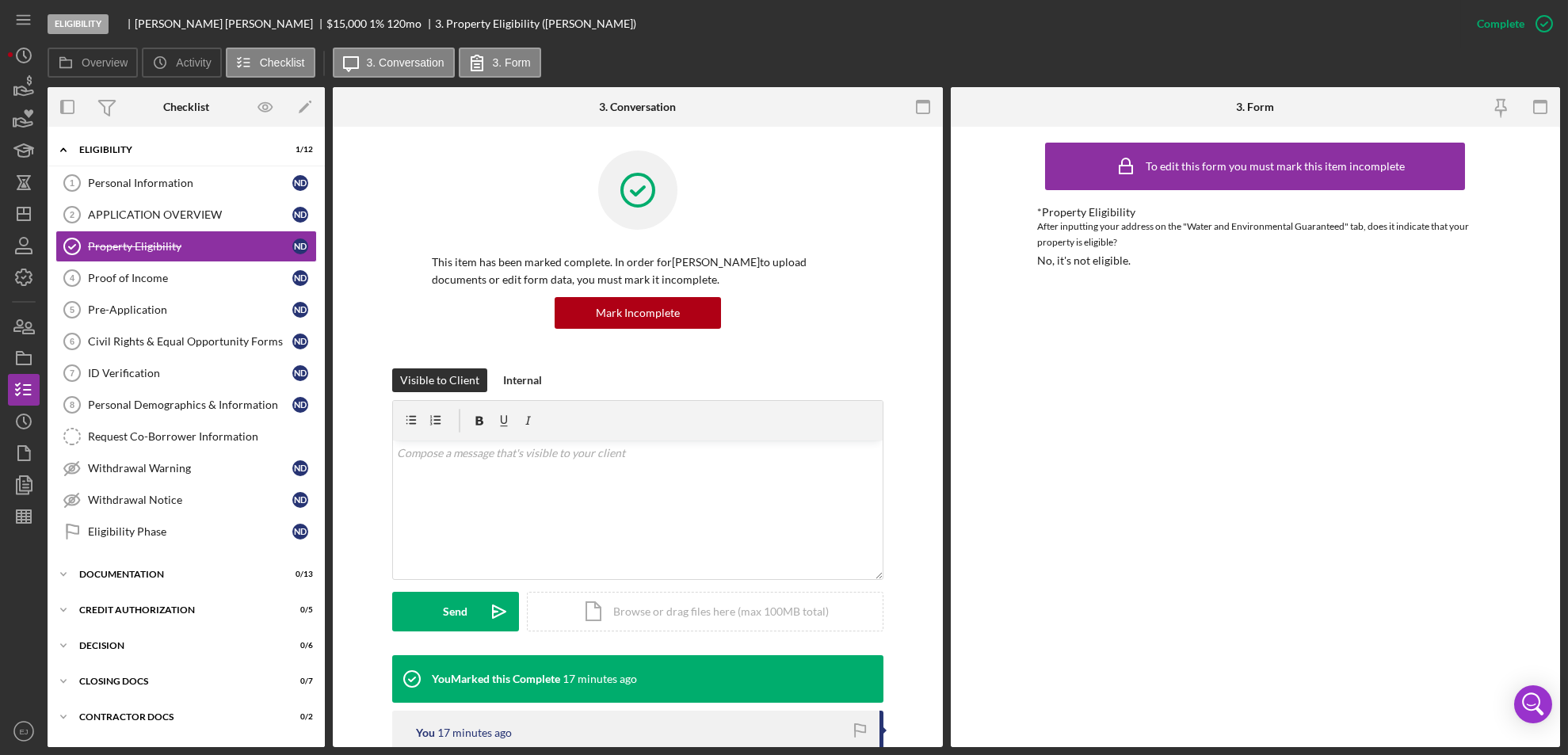
scroll to position [377, 0]
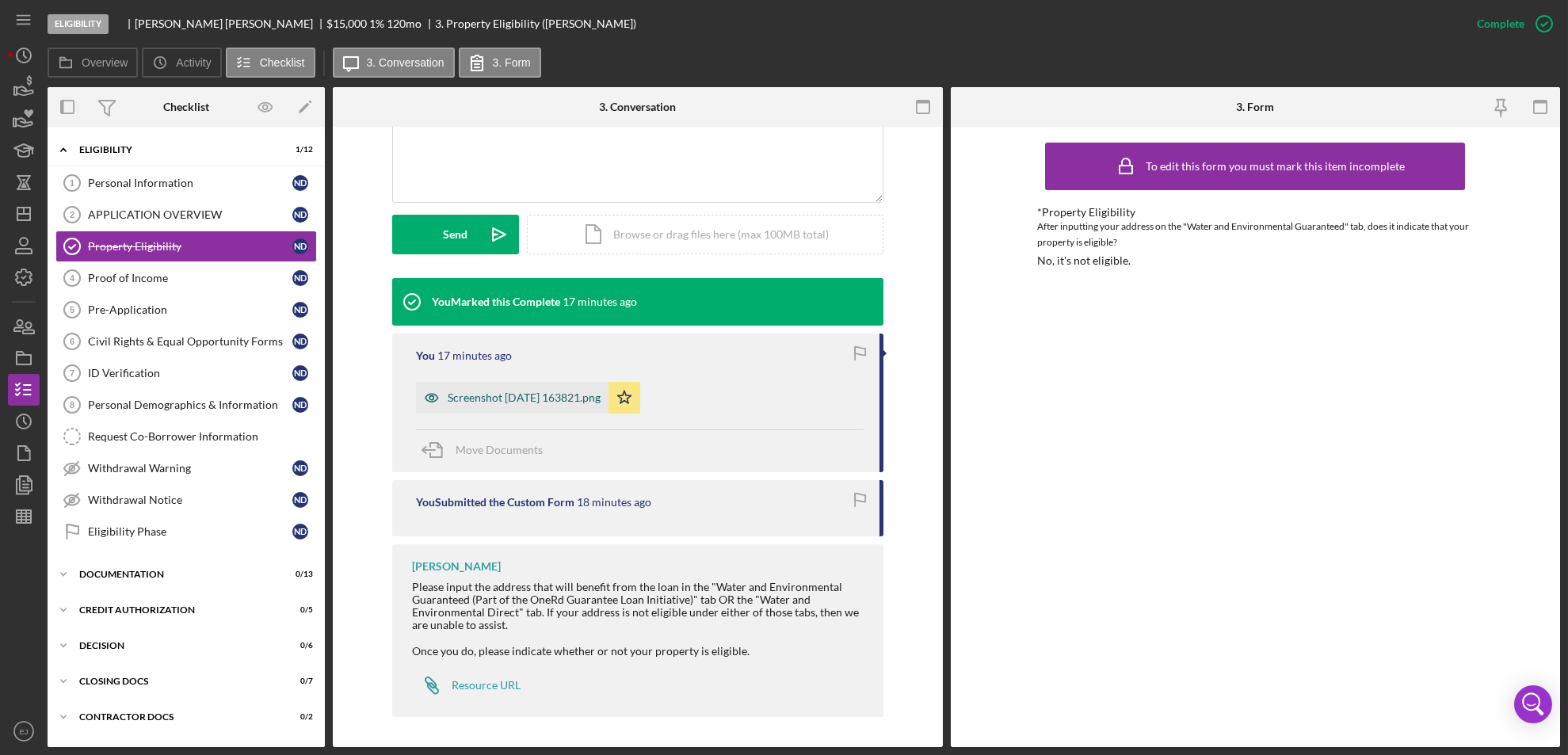
click at [524, 388] on div "Screenshot [DATE] 163821.png" at bounding box center [512, 397] width 192 height 32
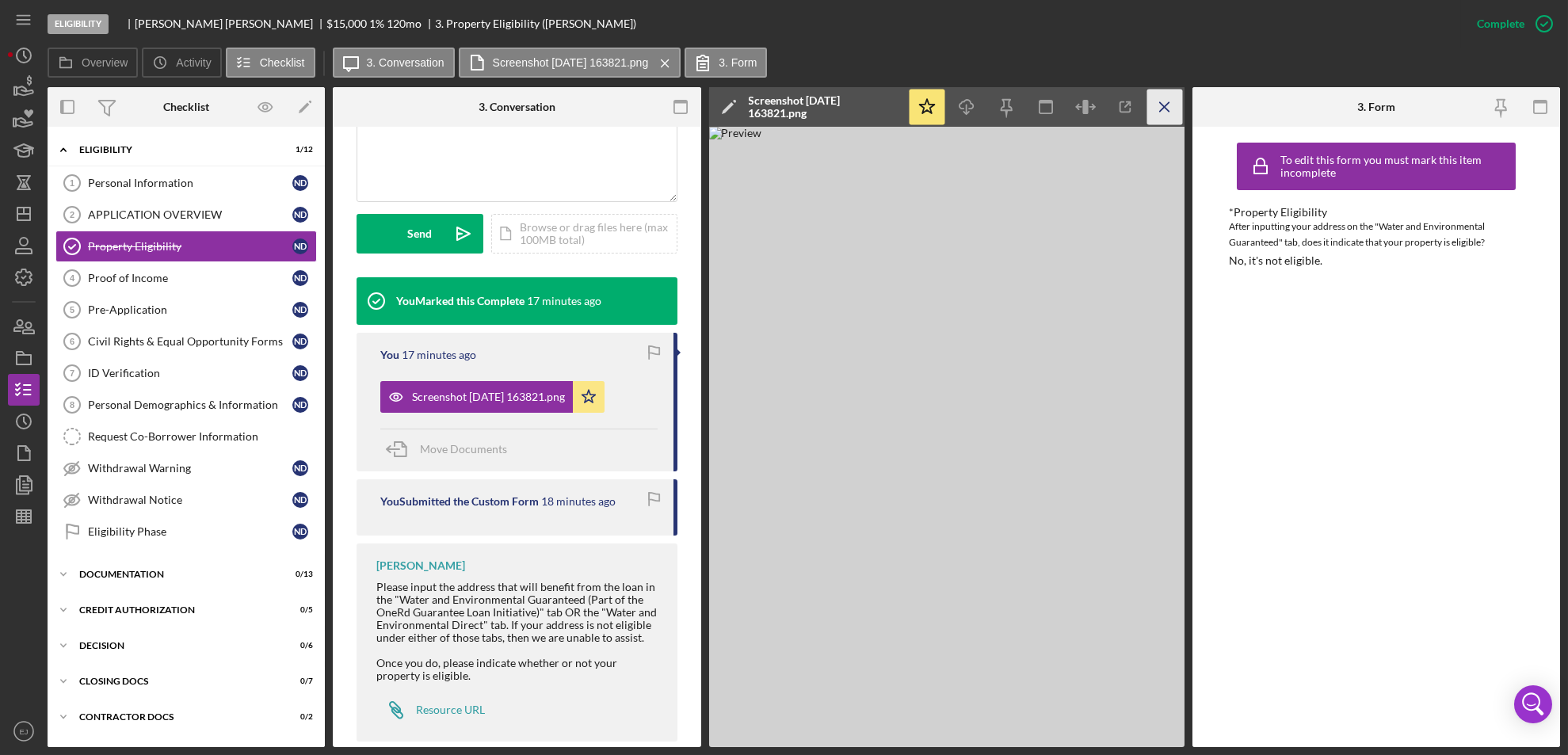
click at [1159, 109] on icon "Icon/Menu Close" at bounding box center [1164, 108] width 36 height 36
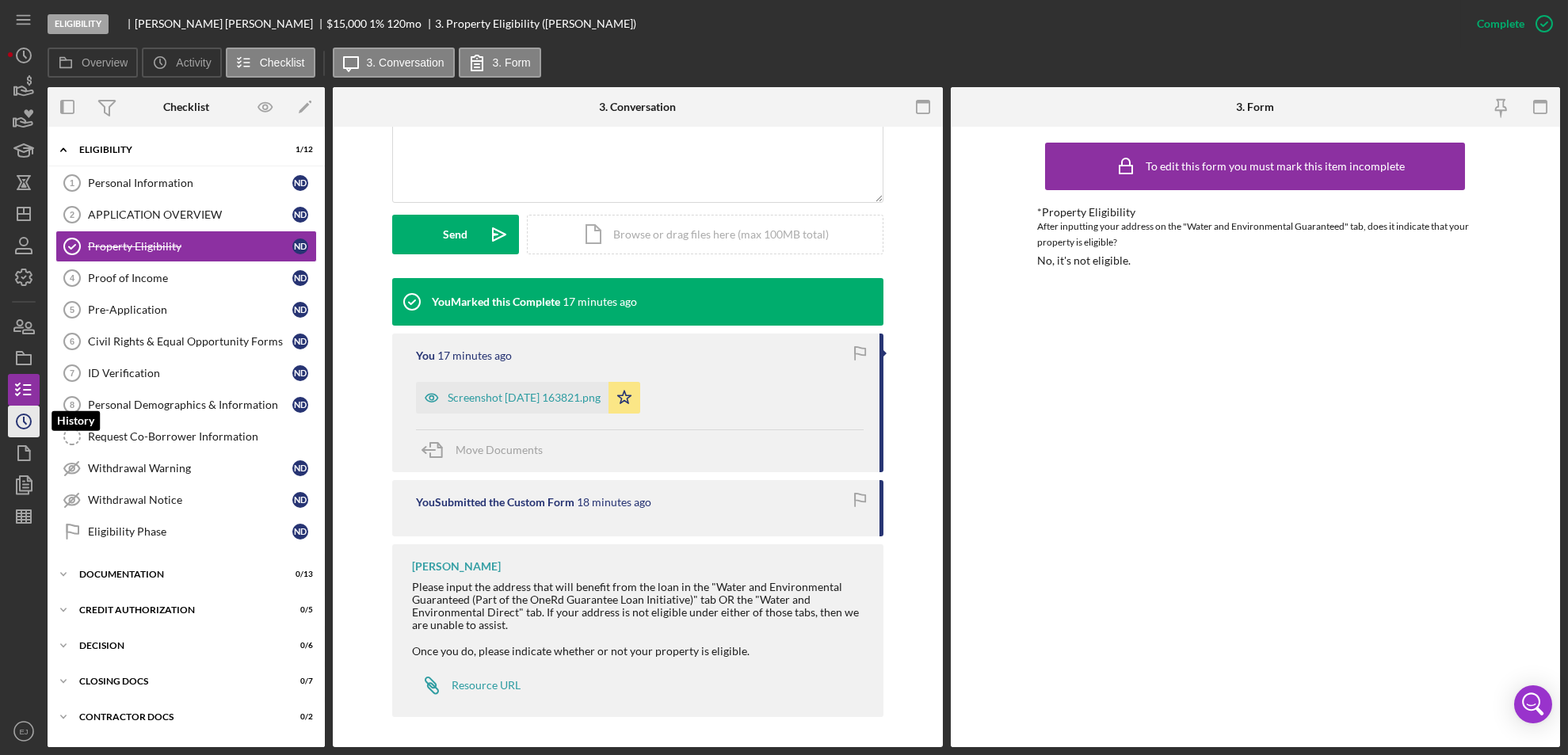
click at [23, 409] on icon "Icon/History" at bounding box center [24, 421] width 40 height 40
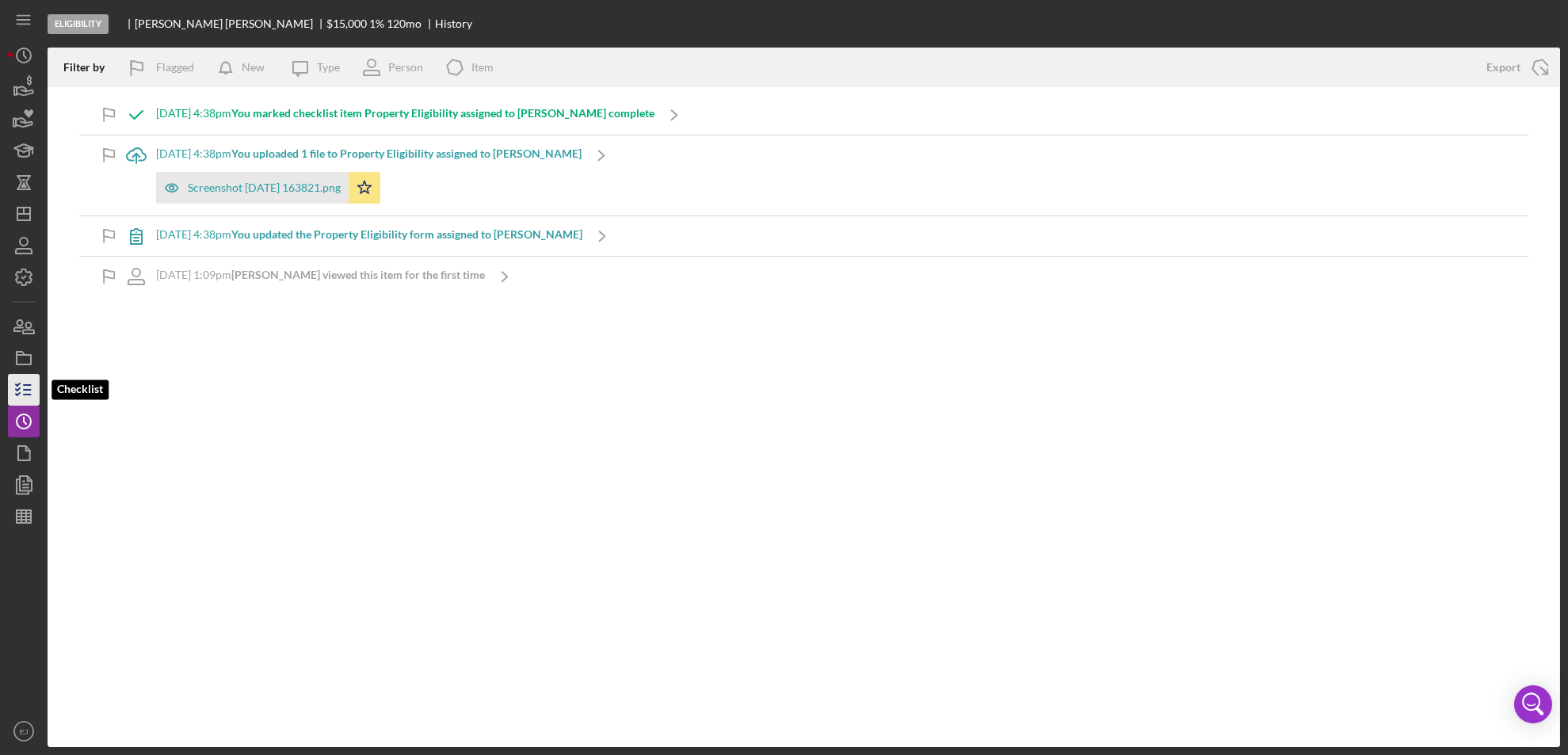
click at [23, 388] on icon "button" at bounding box center [24, 389] width 40 height 40
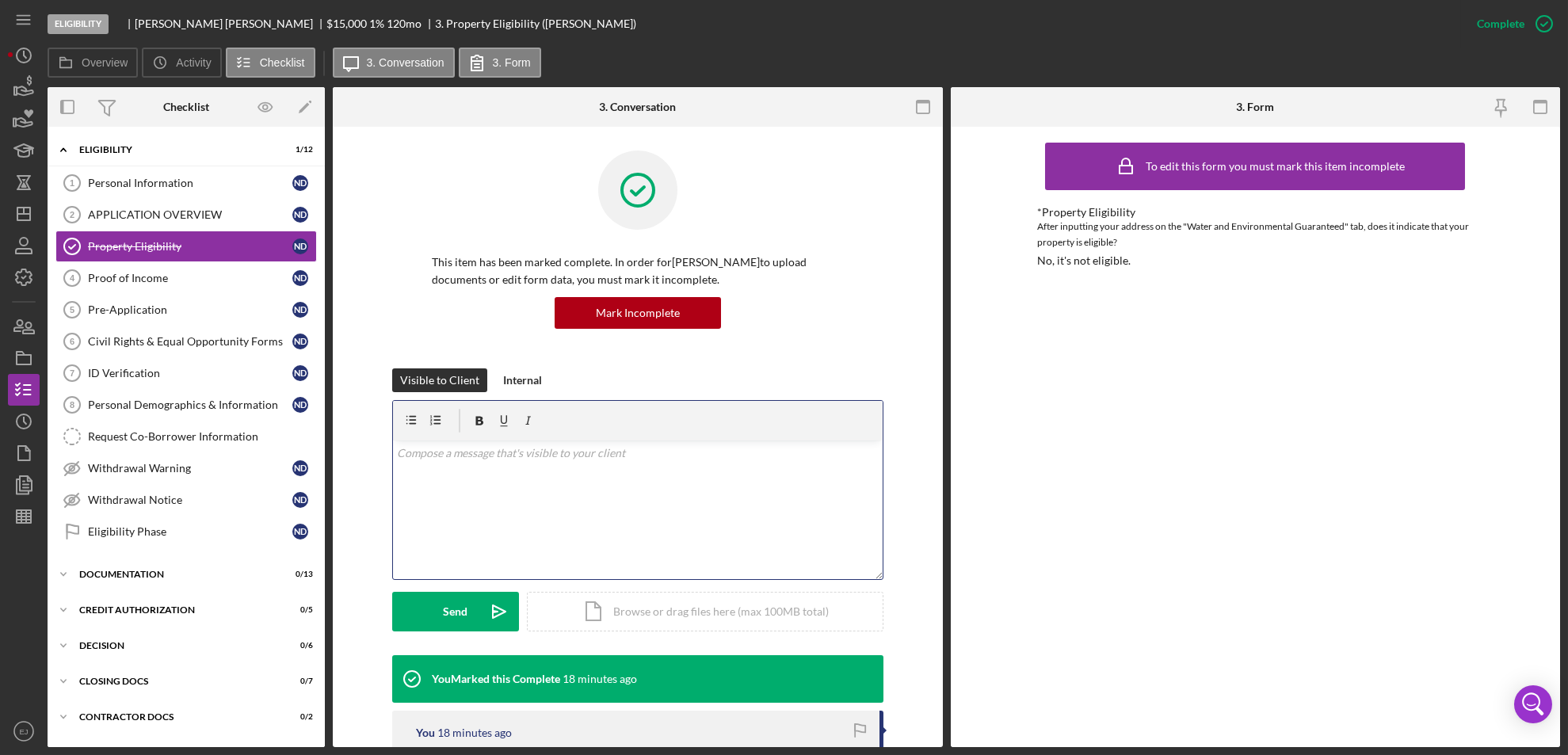
click at [437, 465] on div "v Color teal Color pink Remove color Add row above Add row below Add column bef…" at bounding box center [637, 510] width 490 height 138
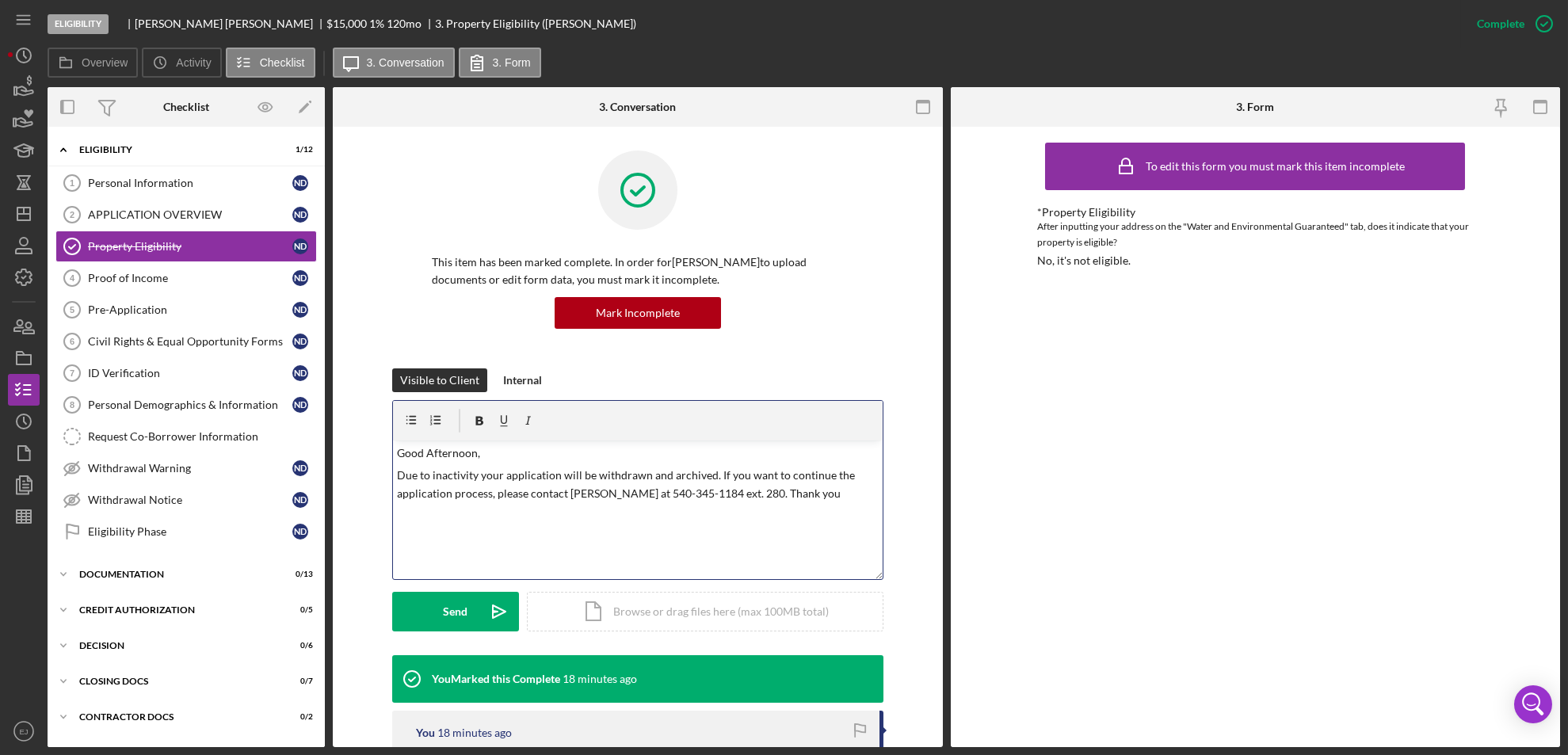
click at [478, 476] on p "Due to inactivity your application will be withdrawn and archived. If you want …" at bounding box center [637, 485] width 481 height 36
click at [620, 488] on p "Due to your property not being in an eligible area your application will be wit…" at bounding box center [637, 493] width 481 height 53
click at [417, 625] on button "Send Icon/icon-invite-send" at bounding box center [455, 612] width 127 height 40
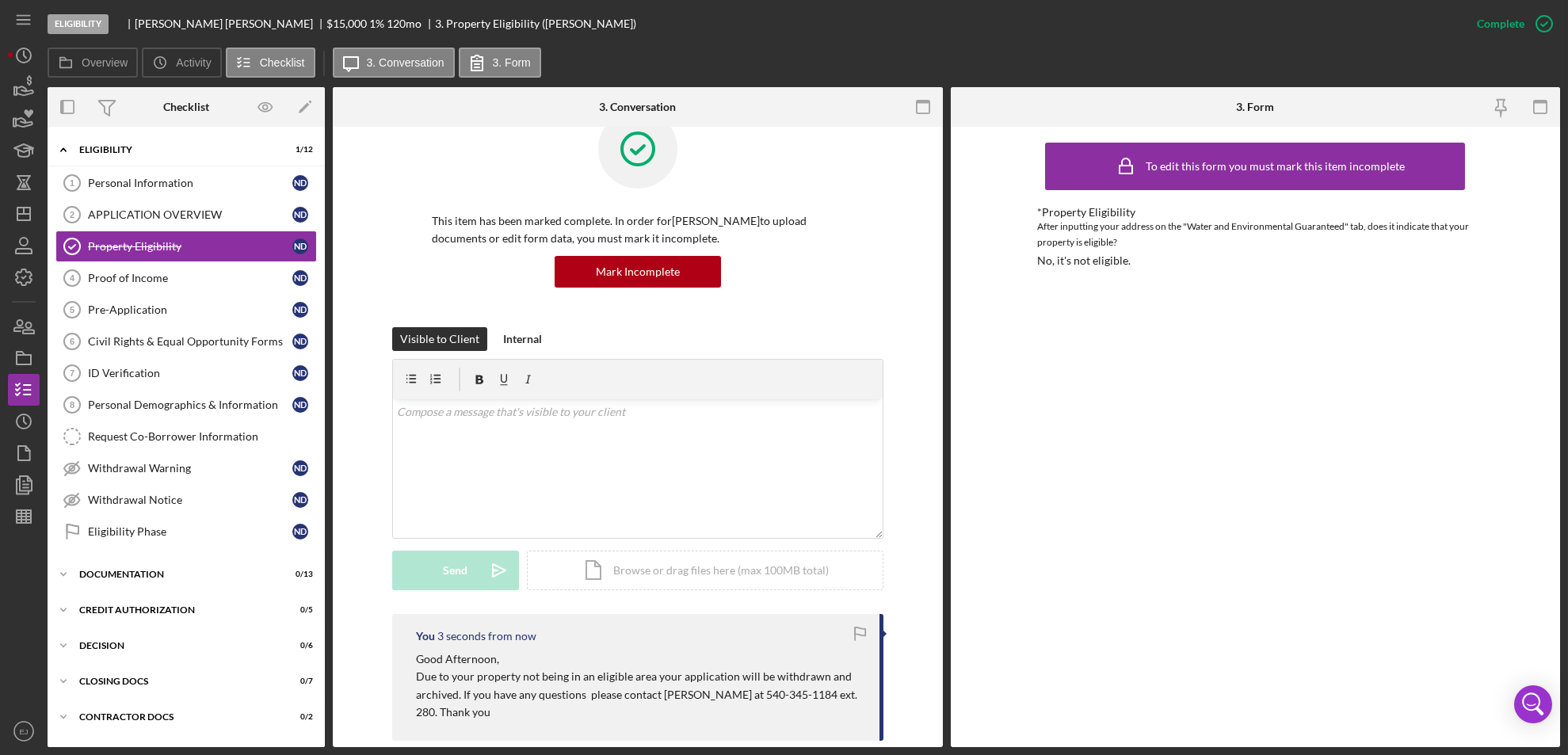
scroll to position [83, 0]
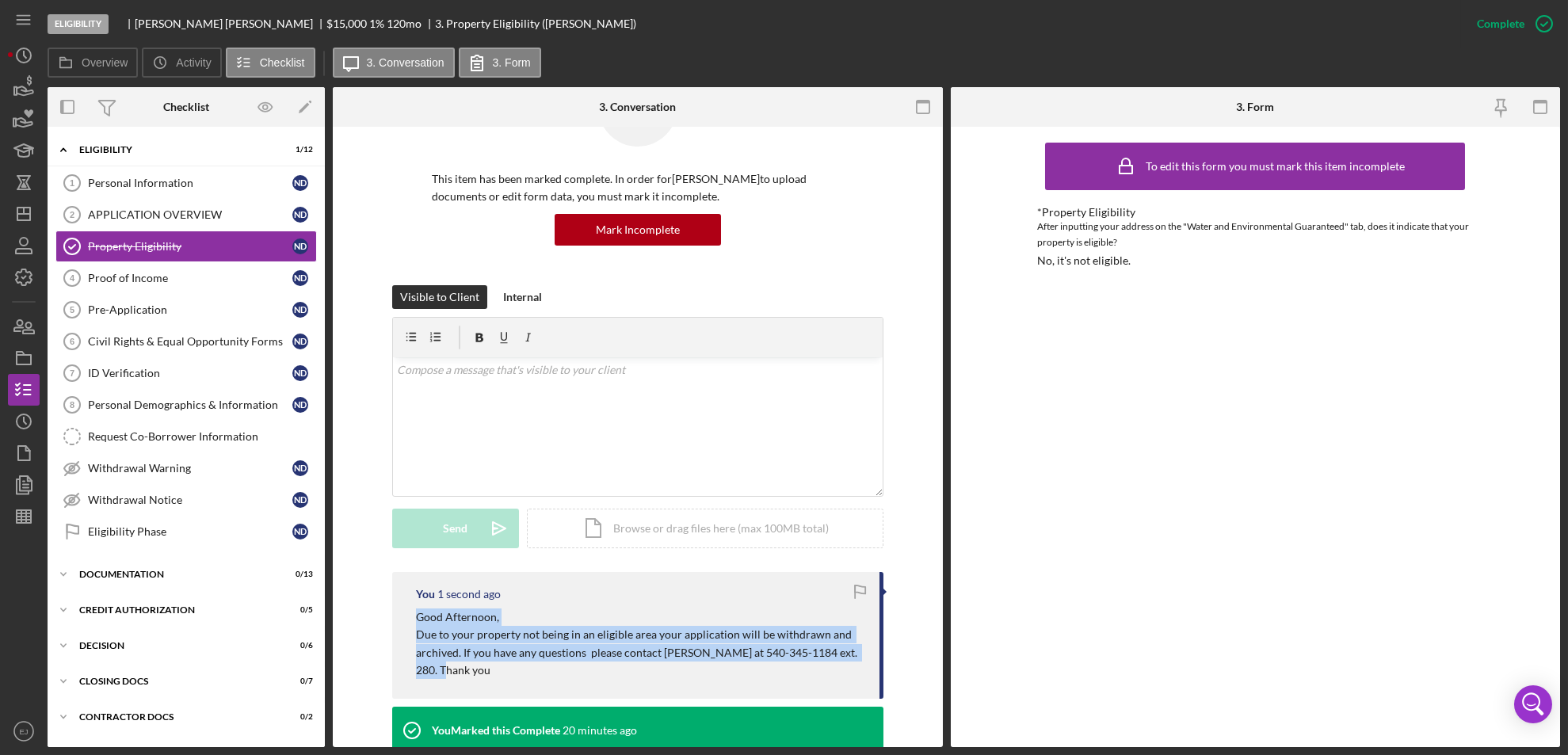
drag, startPoint x: 404, startPoint y: 612, endPoint x: 513, endPoint y: 664, distance: 120.8
click at [513, 664] on div "You 1 second ago Good Afternoon, Due to your property not being in an eligible …" at bounding box center [637, 635] width 491 height 128
copy div "Good Afternoon, Due to your property not being in an eligible area your applica…"
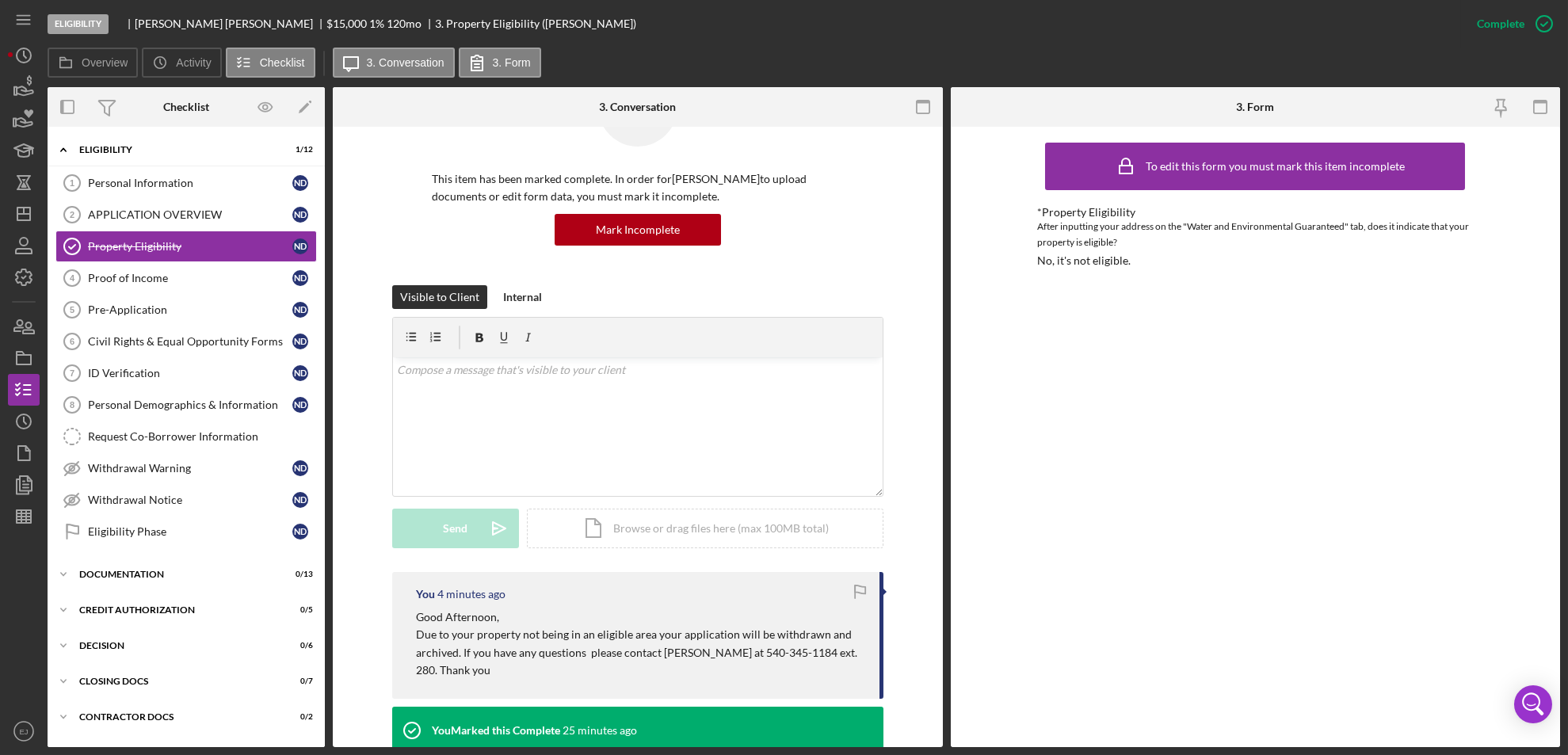
click at [357, 538] on div "Visible to Client Internal v Color teal Color pink Remove color Add row above A…" at bounding box center [638, 428] width 563 height 287
click at [20, 345] on icon "button" at bounding box center [24, 358] width 40 height 40
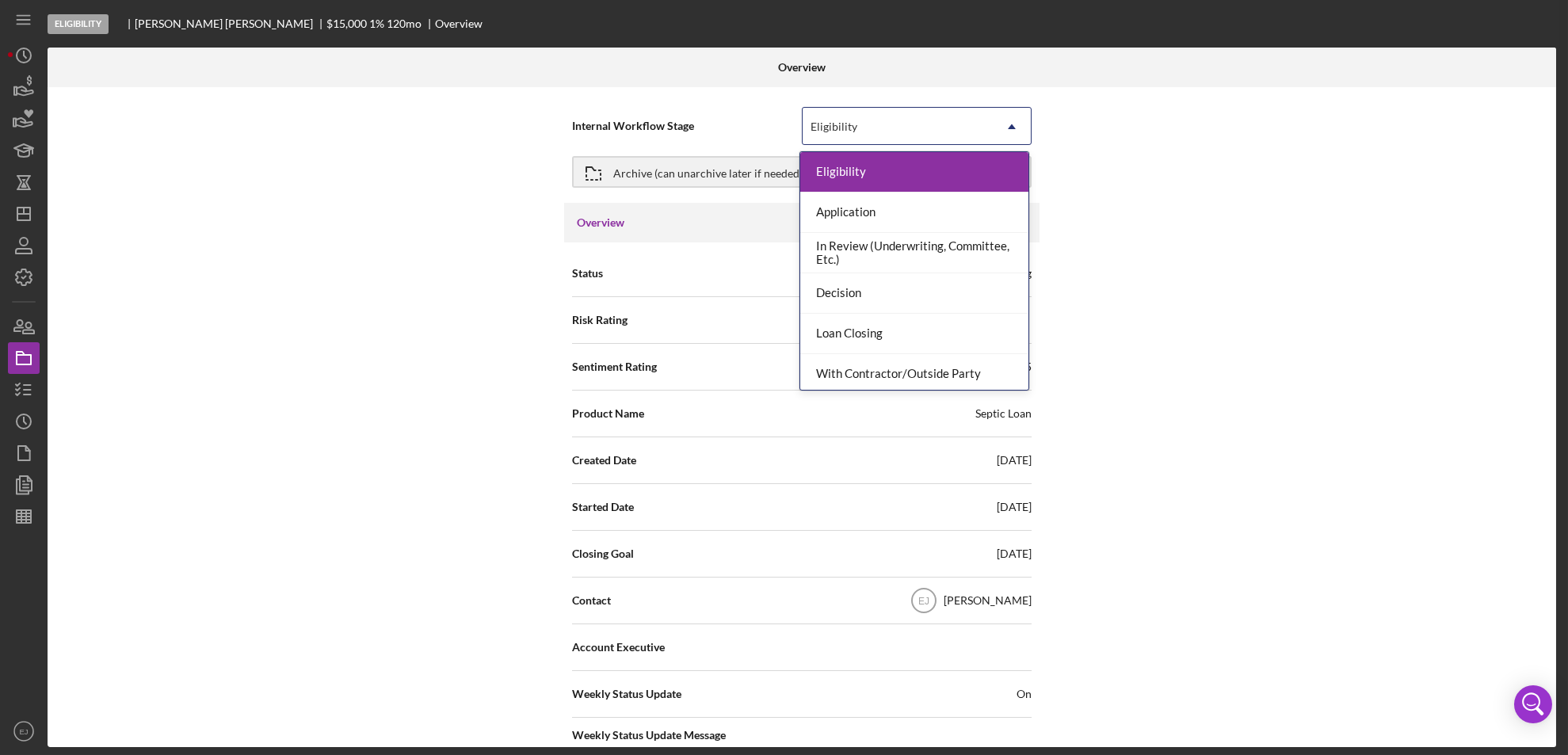
click at [1006, 135] on icon "Icon/Dropdown Arrow" at bounding box center [1012, 126] width 38 height 38
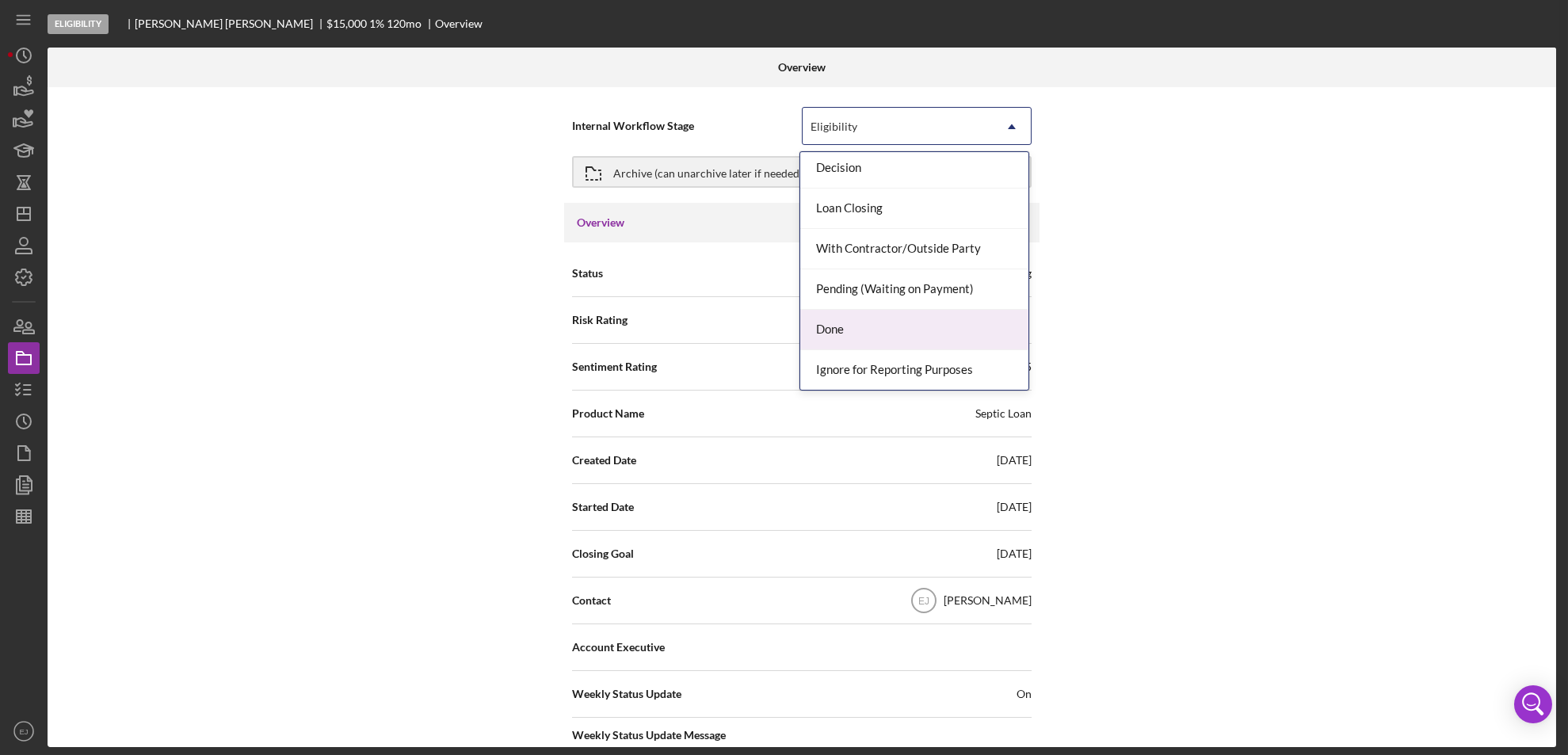
click at [982, 322] on div "Done" at bounding box center [914, 330] width 228 height 41
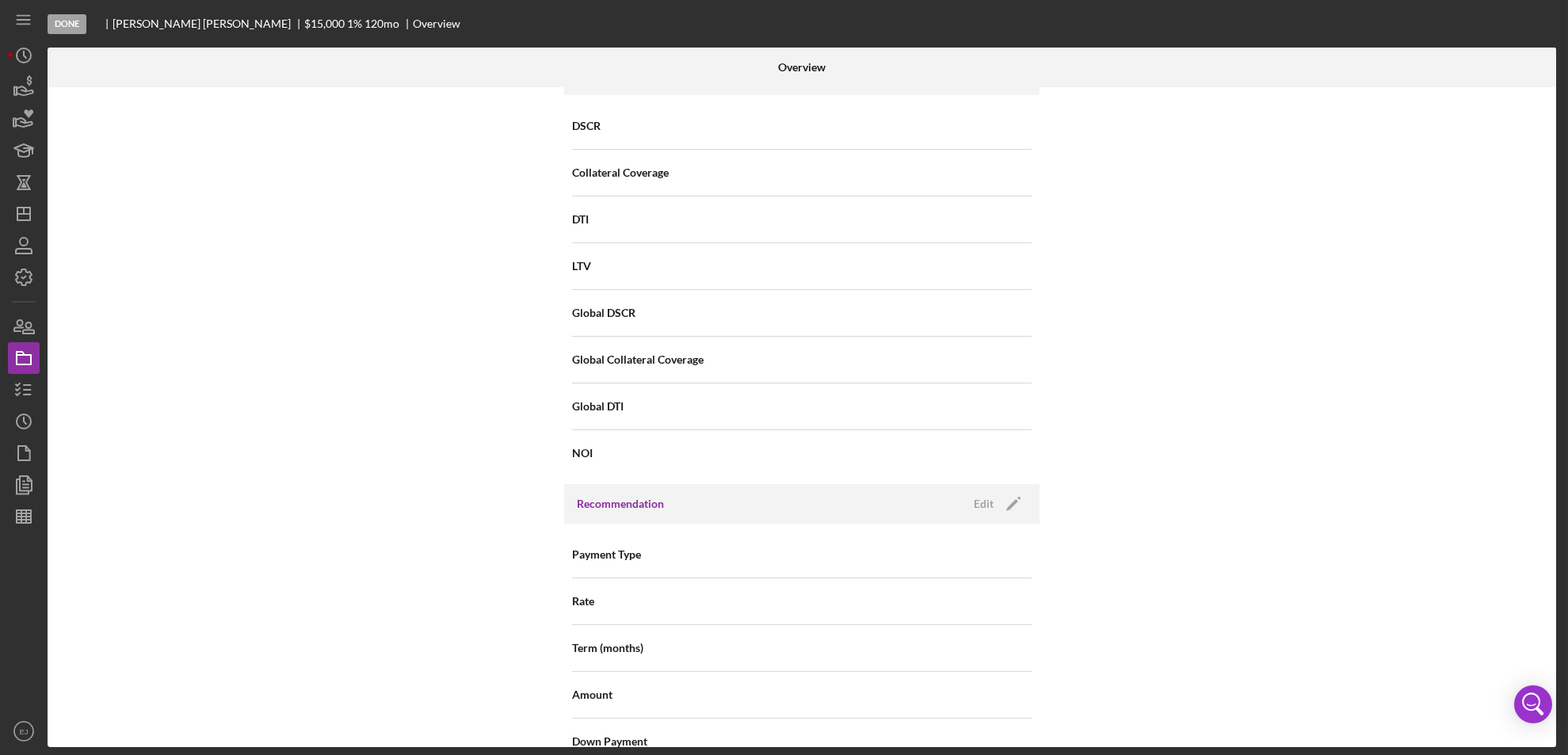
scroll to position [1694, 0]
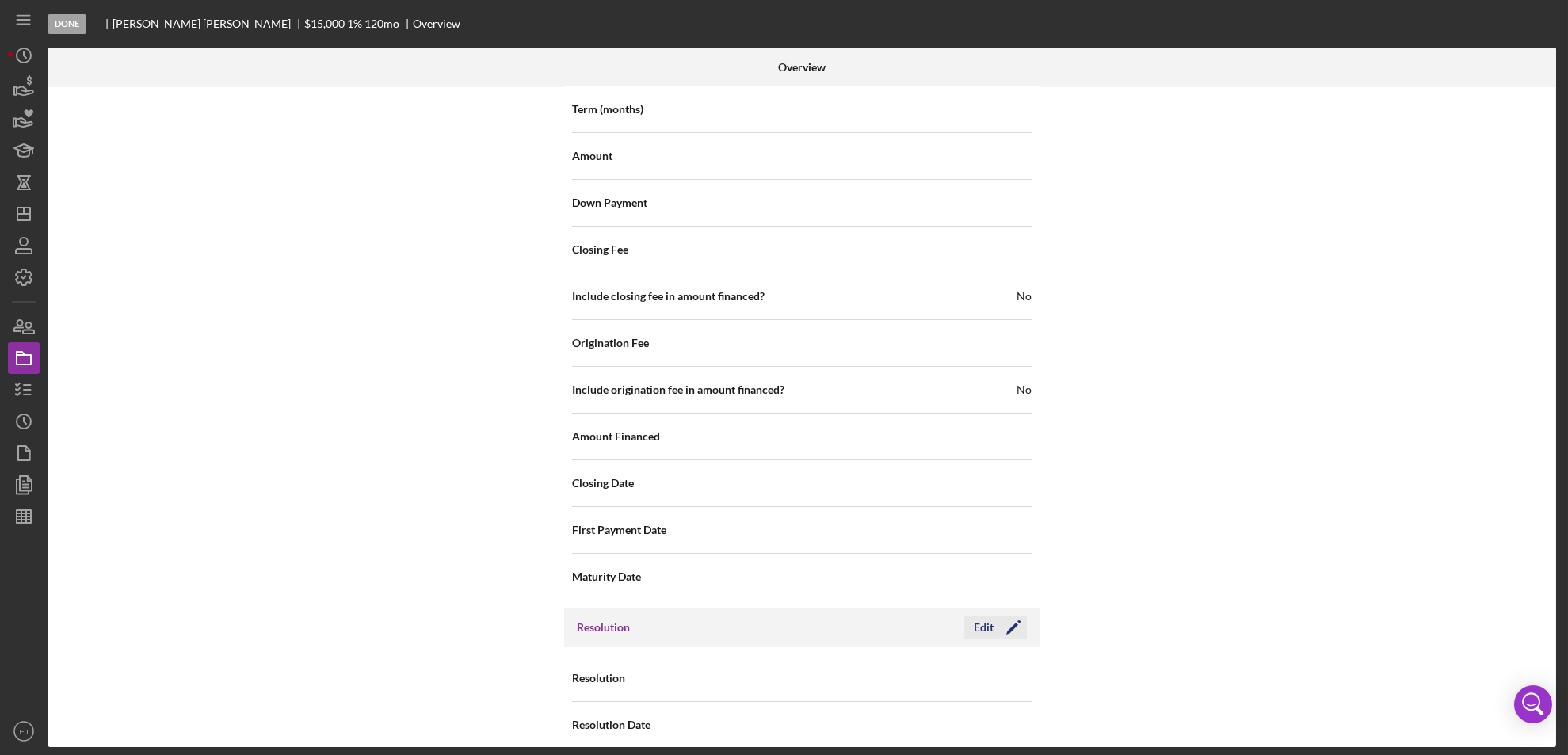
click at [973, 616] on div "Edit" at bounding box center [983, 627] width 20 height 24
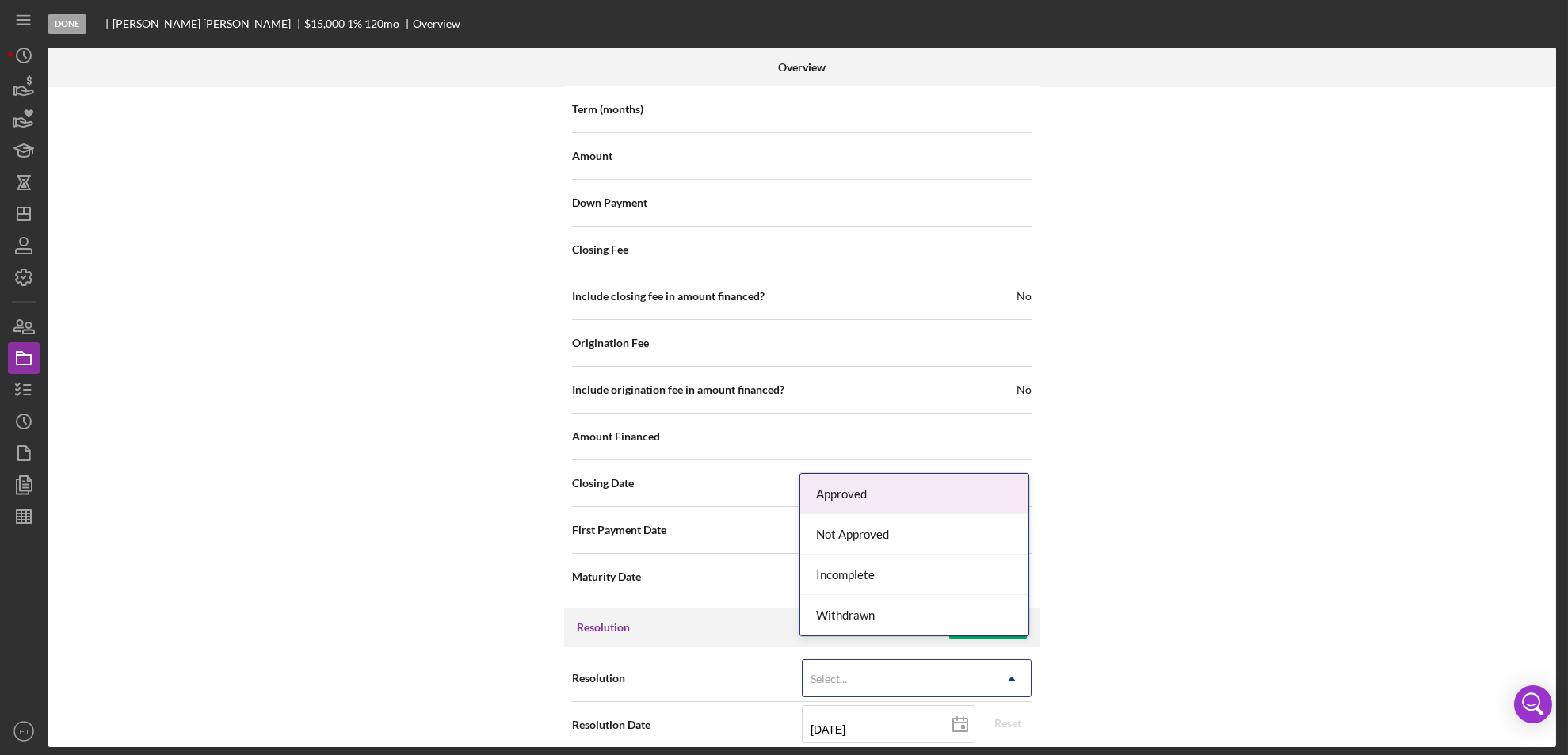
click at [1013, 665] on icon "Icon/Dropdown Arrow" at bounding box center [1012, 678] width 38 height 38
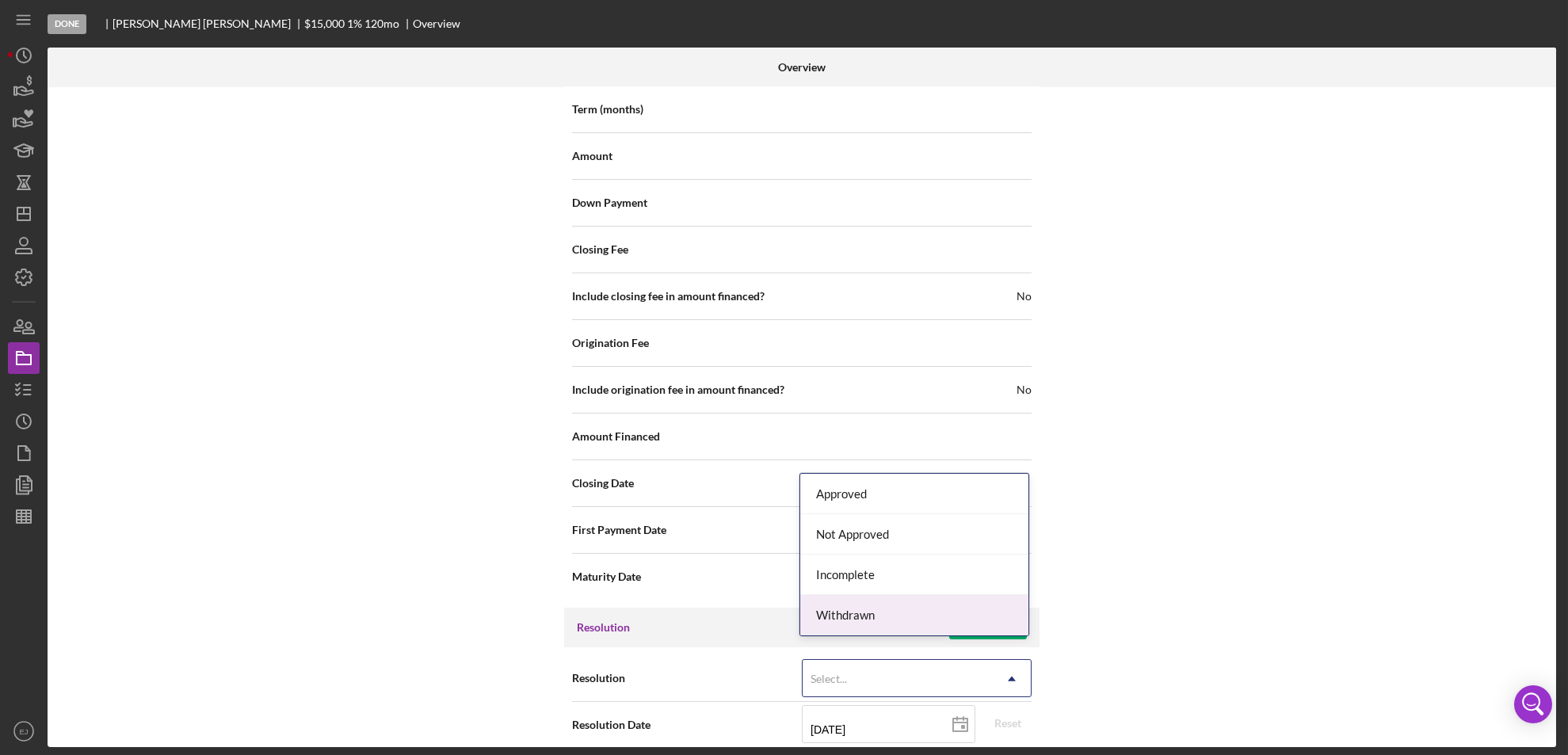
click at [963, 615] on div "Withdrawn" at bounding box center [914, 615] width 228 height 41
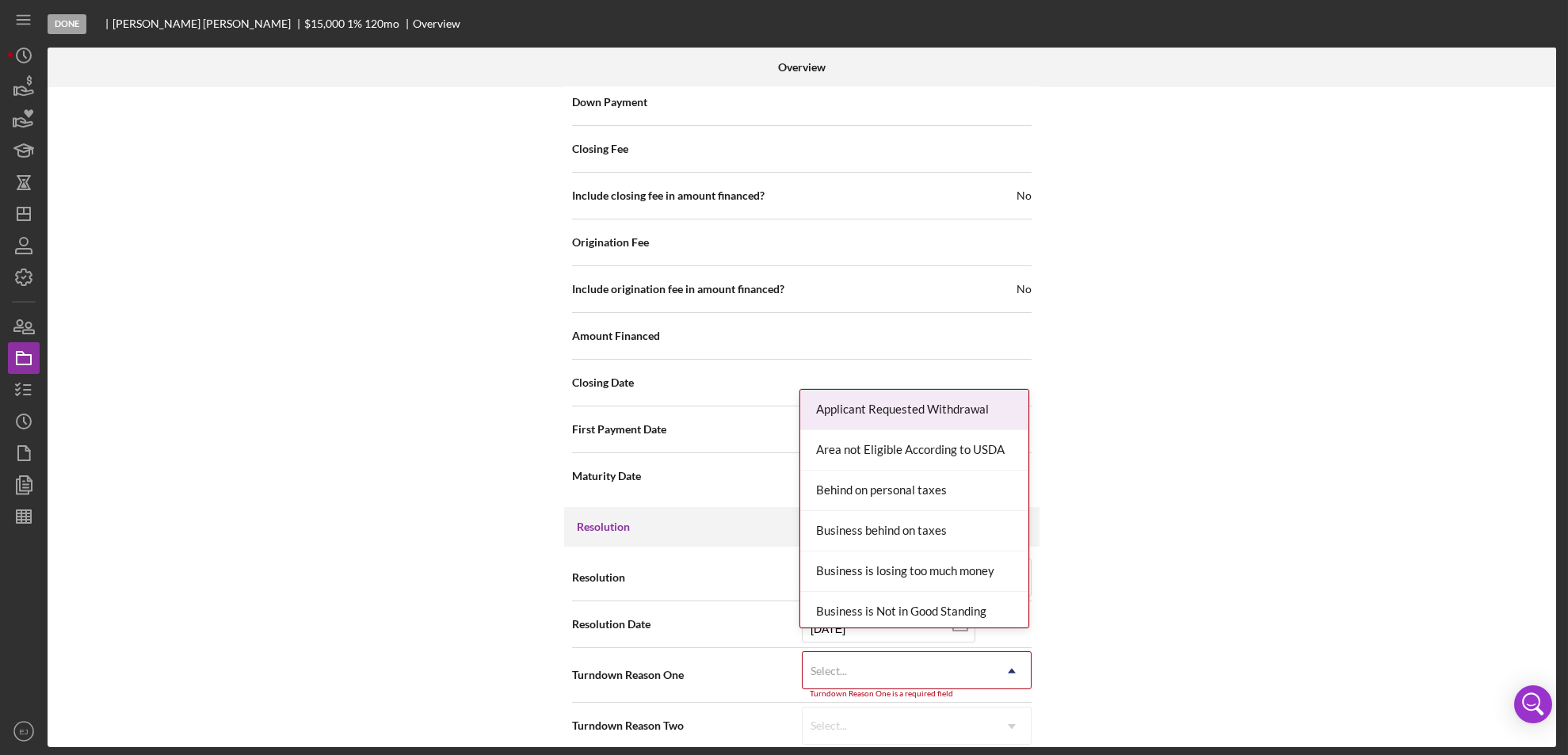
click at [1004, 737] on div "Resolution Withdrawn Icon/Dropdown Arrow Resolution Date [DATE] [DATE] Reset Tu…" at bounding box center [802, 652] width 476 height 210
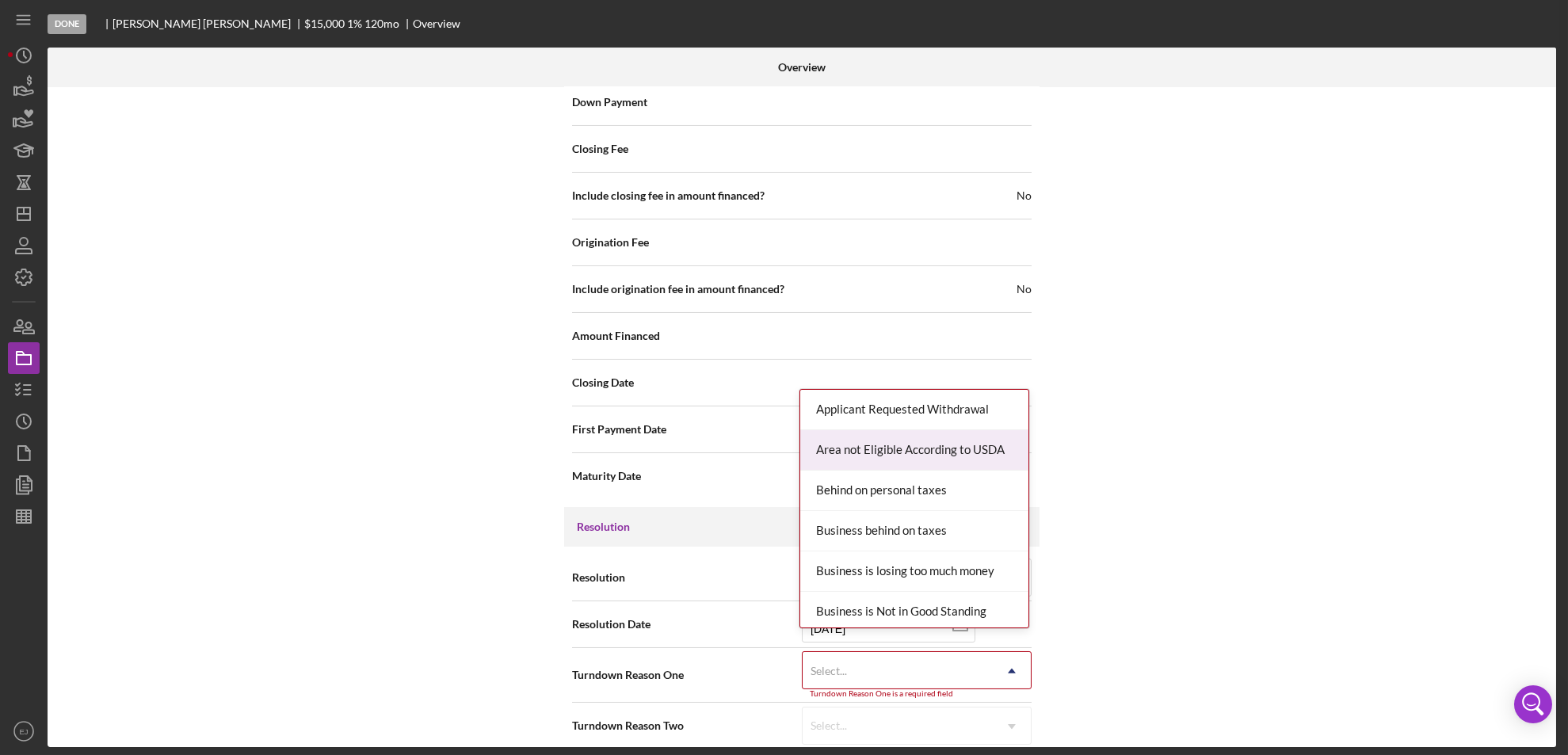
click at [937, 452] on div "Area not Eligible According to USDA" at bounding box center [914, 450] width 228 height 41
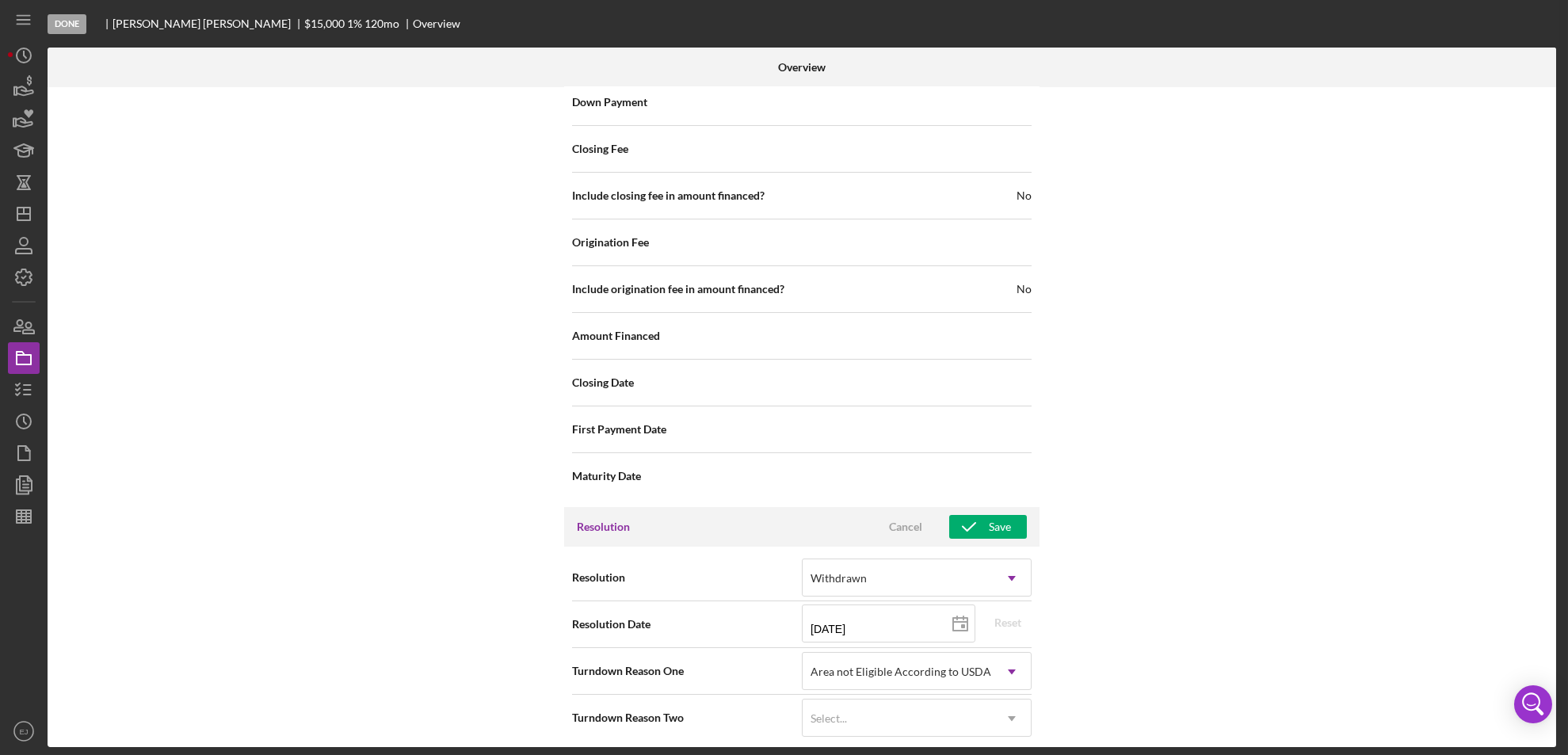
scroll to position [1788, 0]
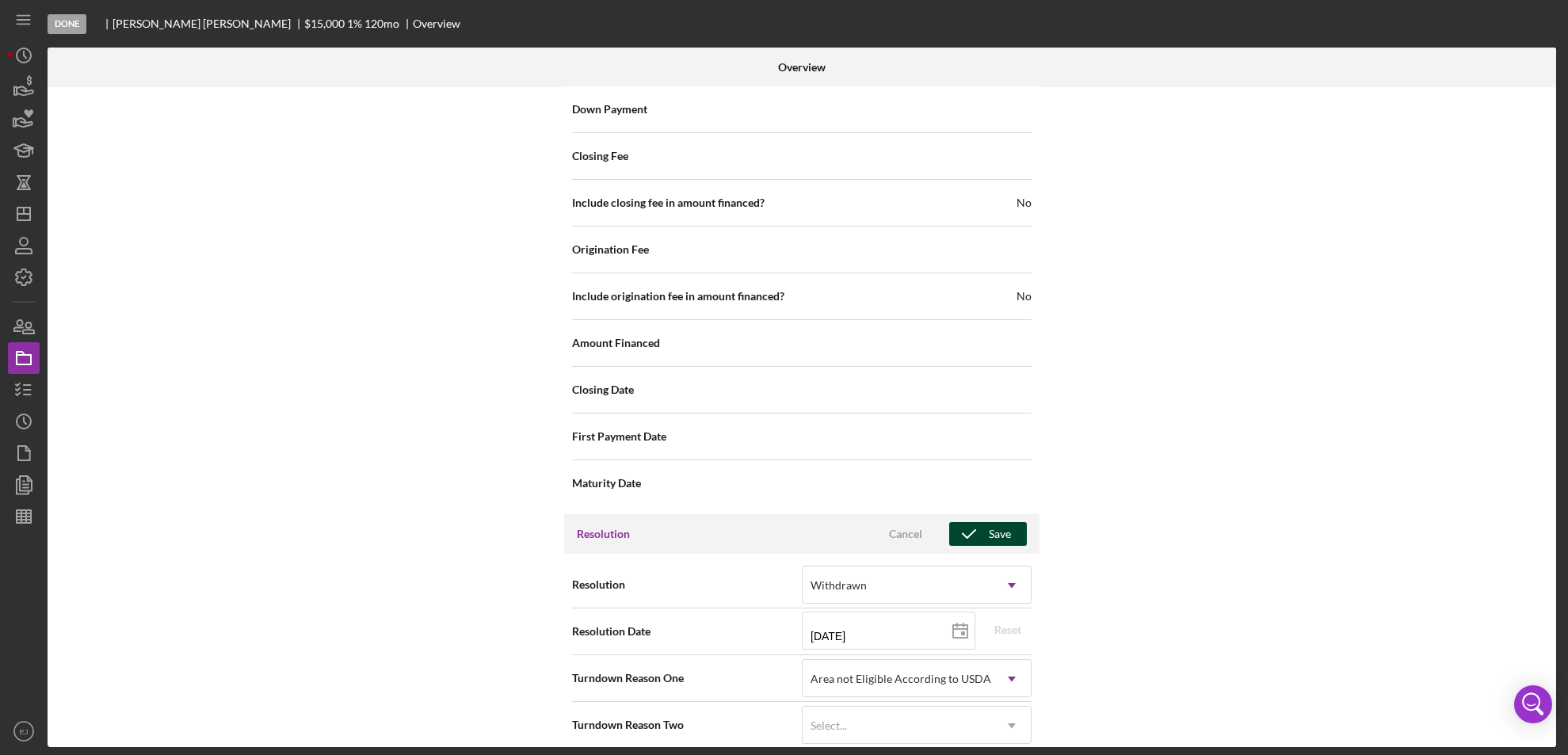
click at [1011, 522] on button "Save" at bounding box center [987, 533] width 77 height 24
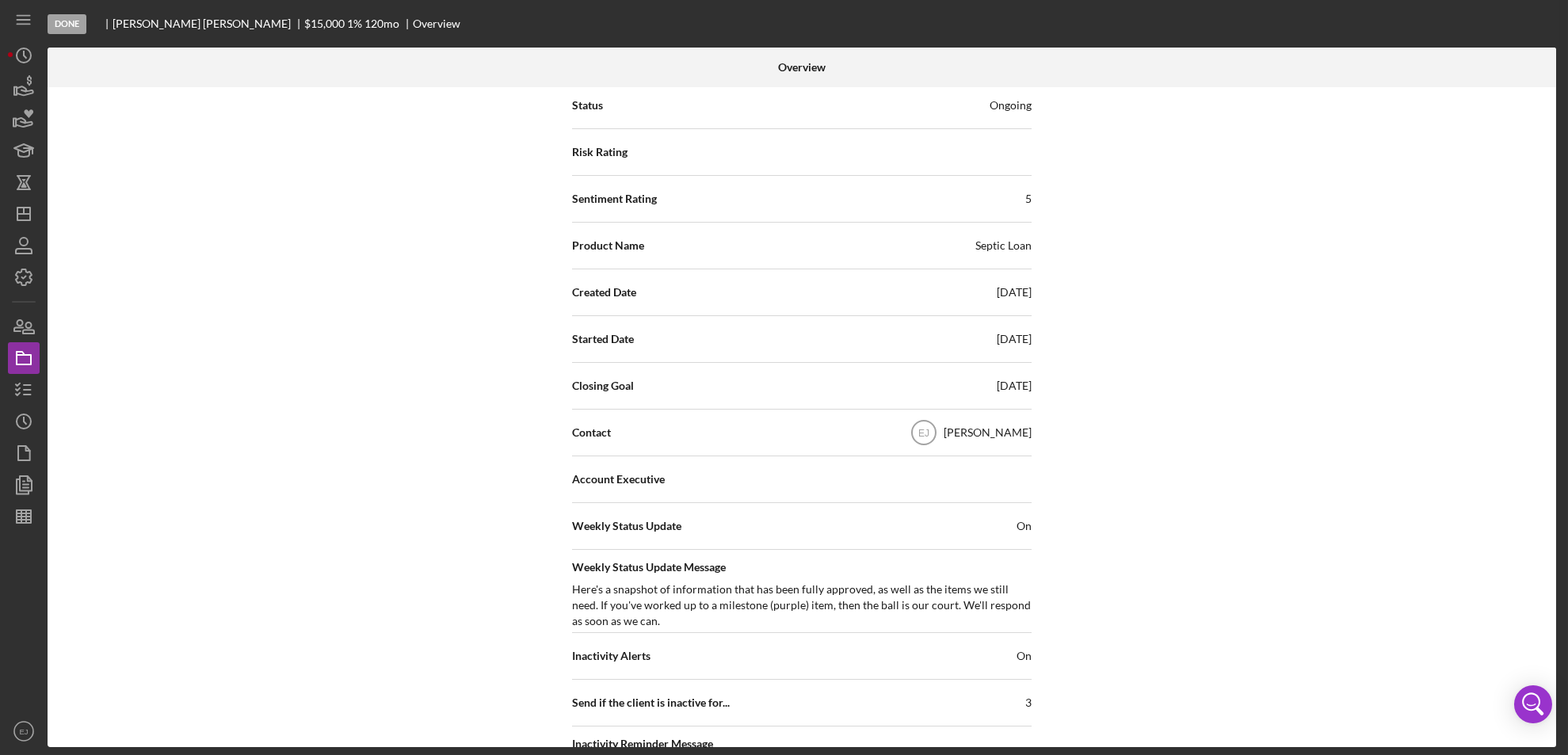
scroll to position [55, 0]
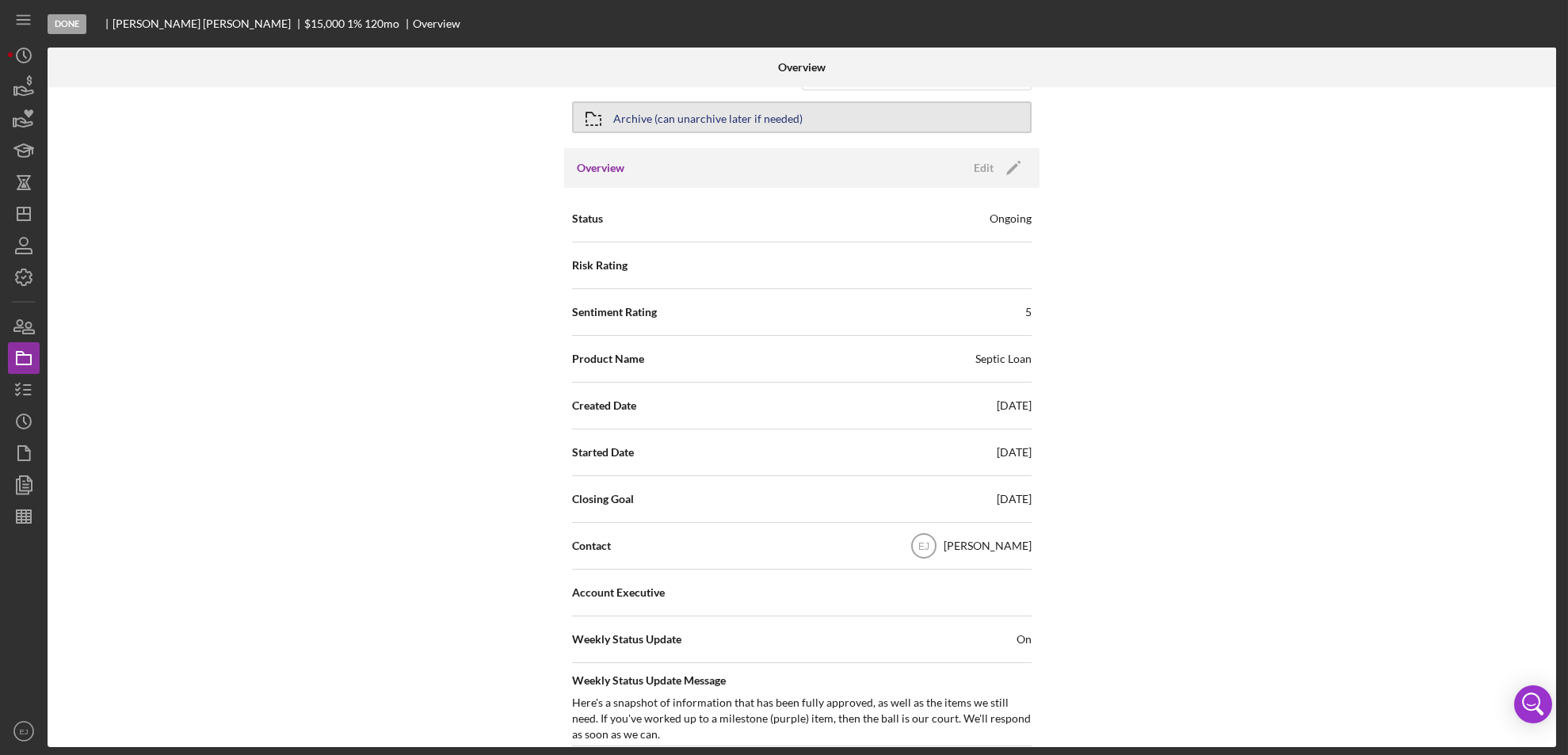
click at [739, 112] on div "Archive (can unarchive later if needed)" at bounding box center [708, 116] width 189 height 29
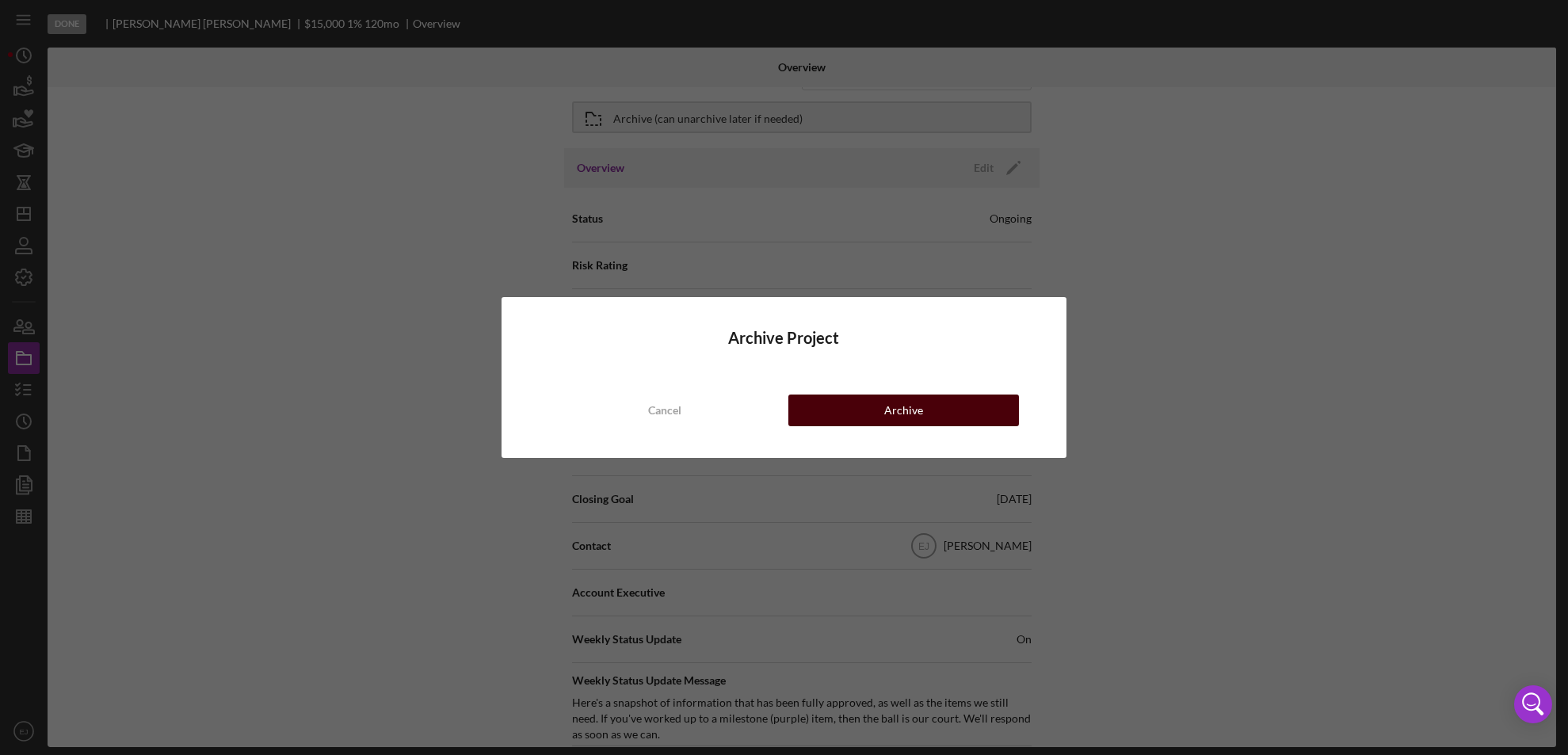
click at [927, 406] on button "Archive" at bounding box center [904, 410] width 231 height 32
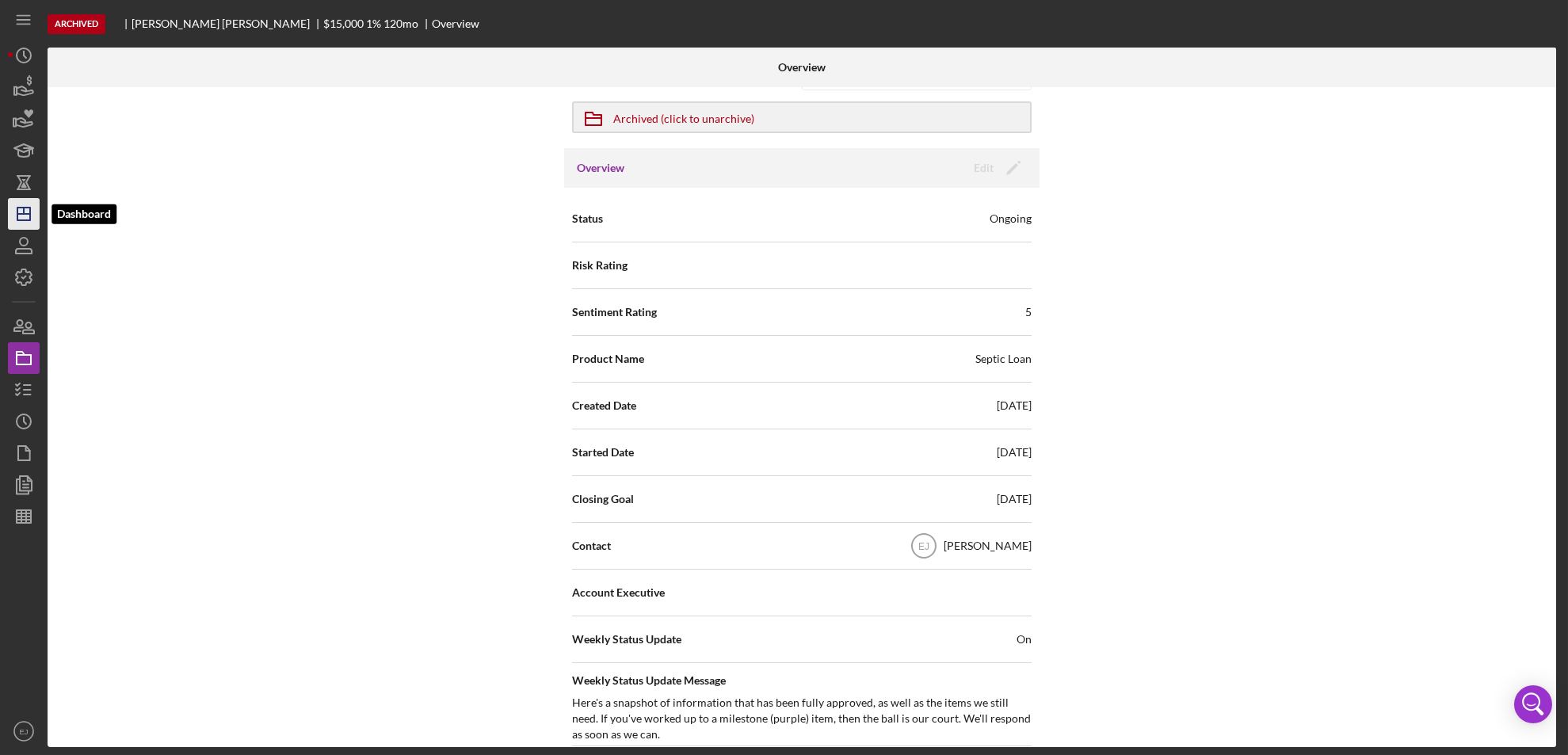
click at [24, 226] on icon "Icon/Dashboard" at bounding box center [24, 213] width 40 height 40
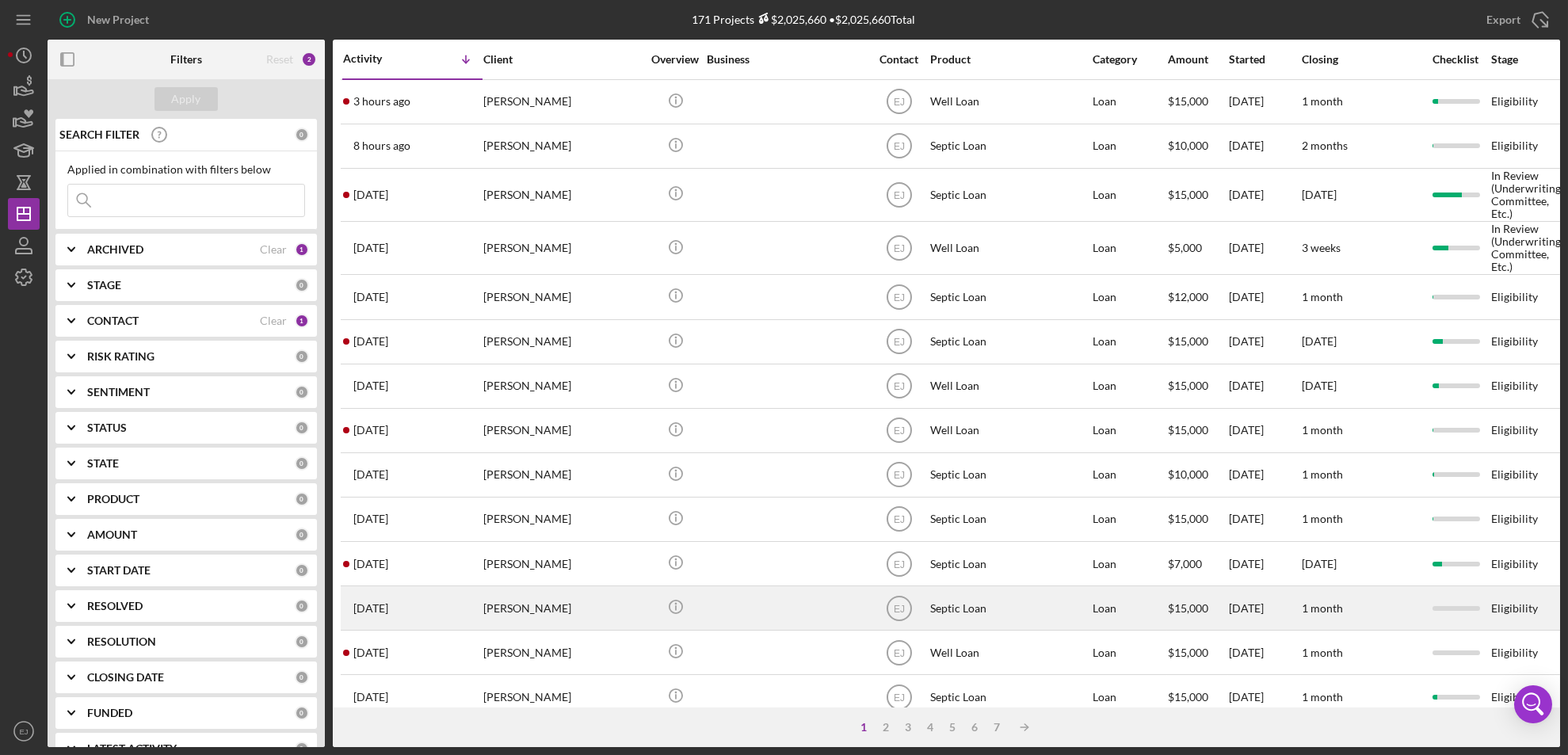
click at [537, 609] on div "[PERSON_NAME]" at bounding box center [562, 608] width 159 height 42
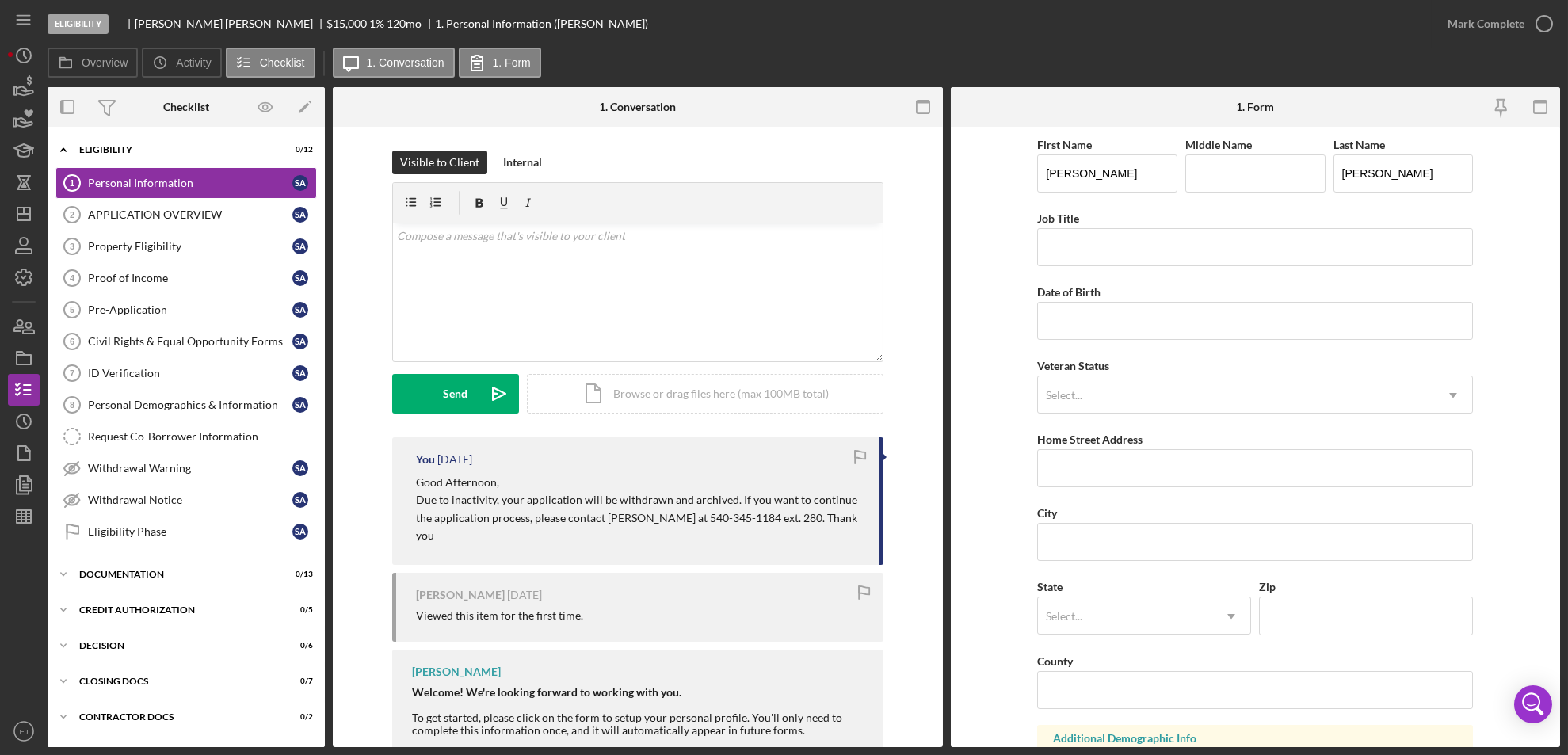
click at [705, 686] on div "Welcome! We're looking forward to working with you. To get started, please clic…" at bounding box center [639, 711] width 455 height 50
click at [17, 358] on icon "button" at bounding box center [24, 358] width 40 height 40
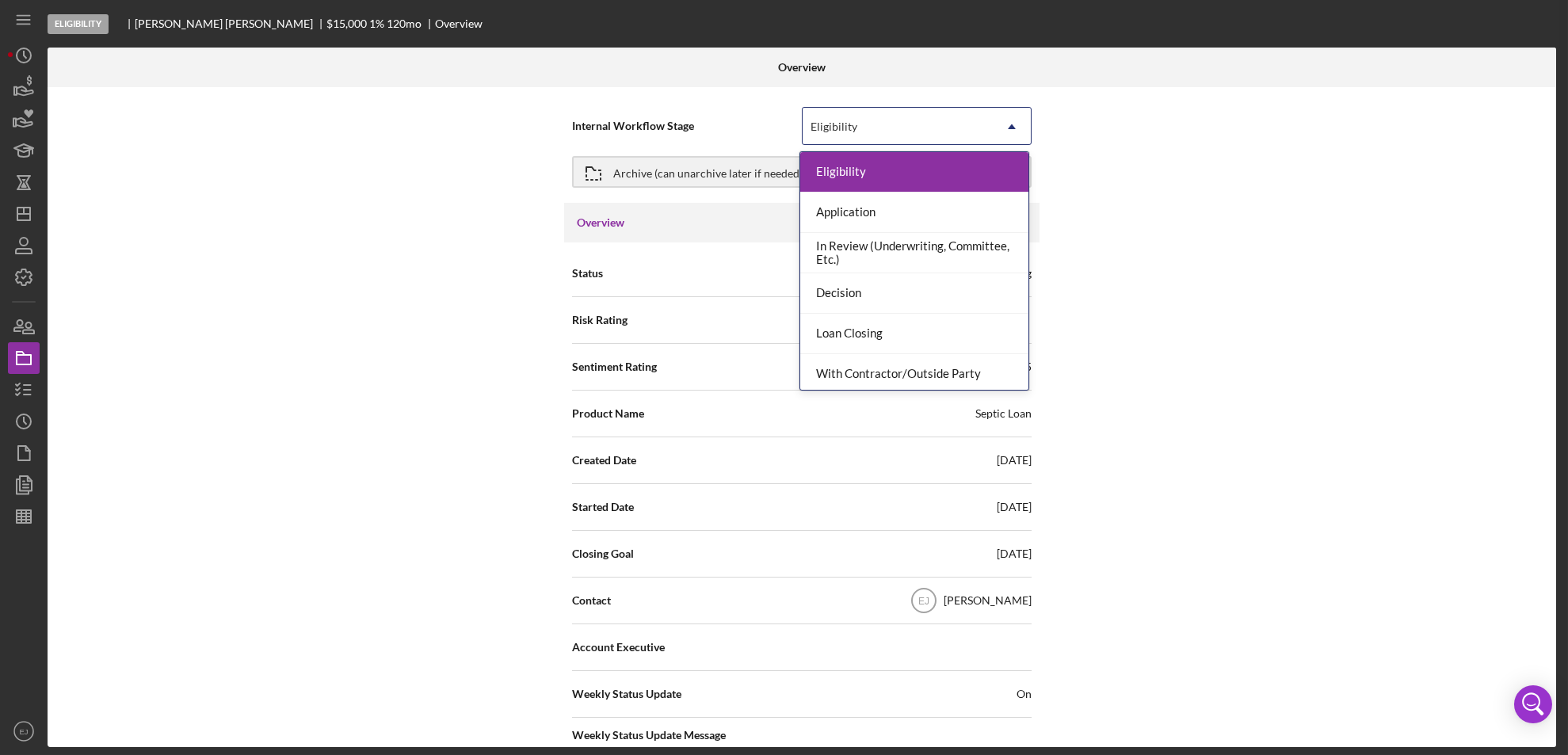
click at [995, 114] on icon "Icon/Dropdown Arrow" at bounding box center [1012, 126] width 38 height 38
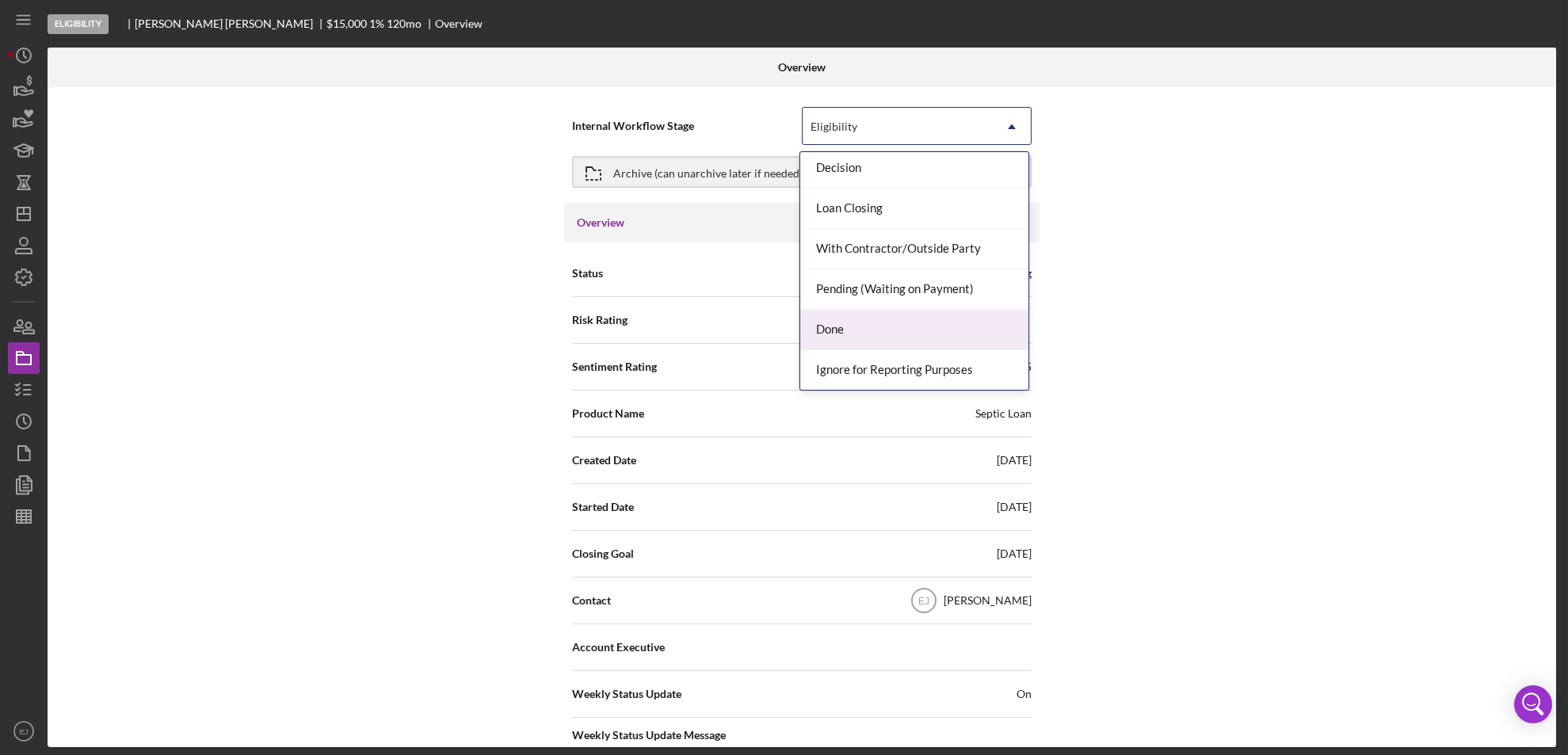
click at [1000, 324] on div "Done" at bounding box center [914, 330] width 228 height 41
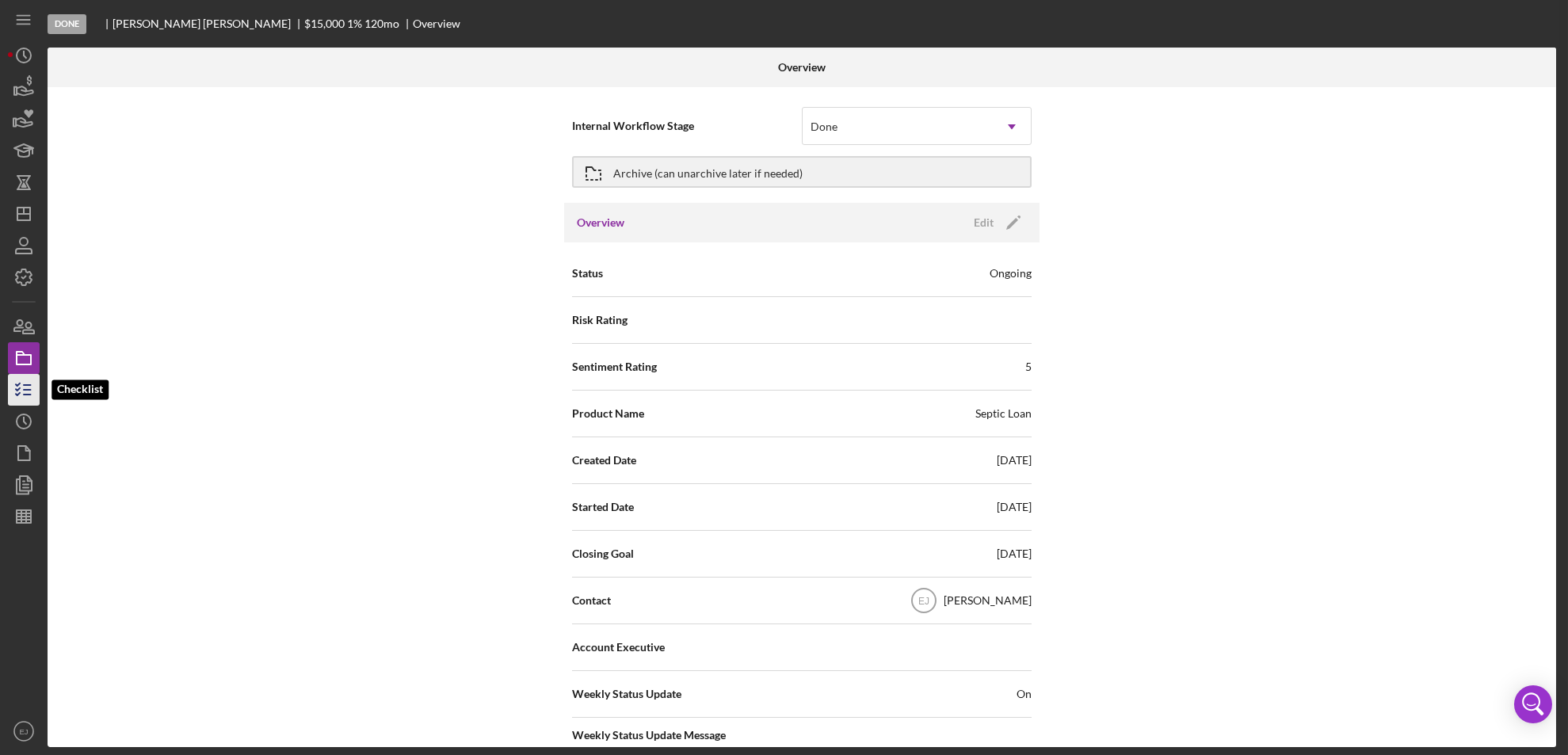
click at [27, 390] on line "button" at bounding box center [27, 390] width 7 height 0
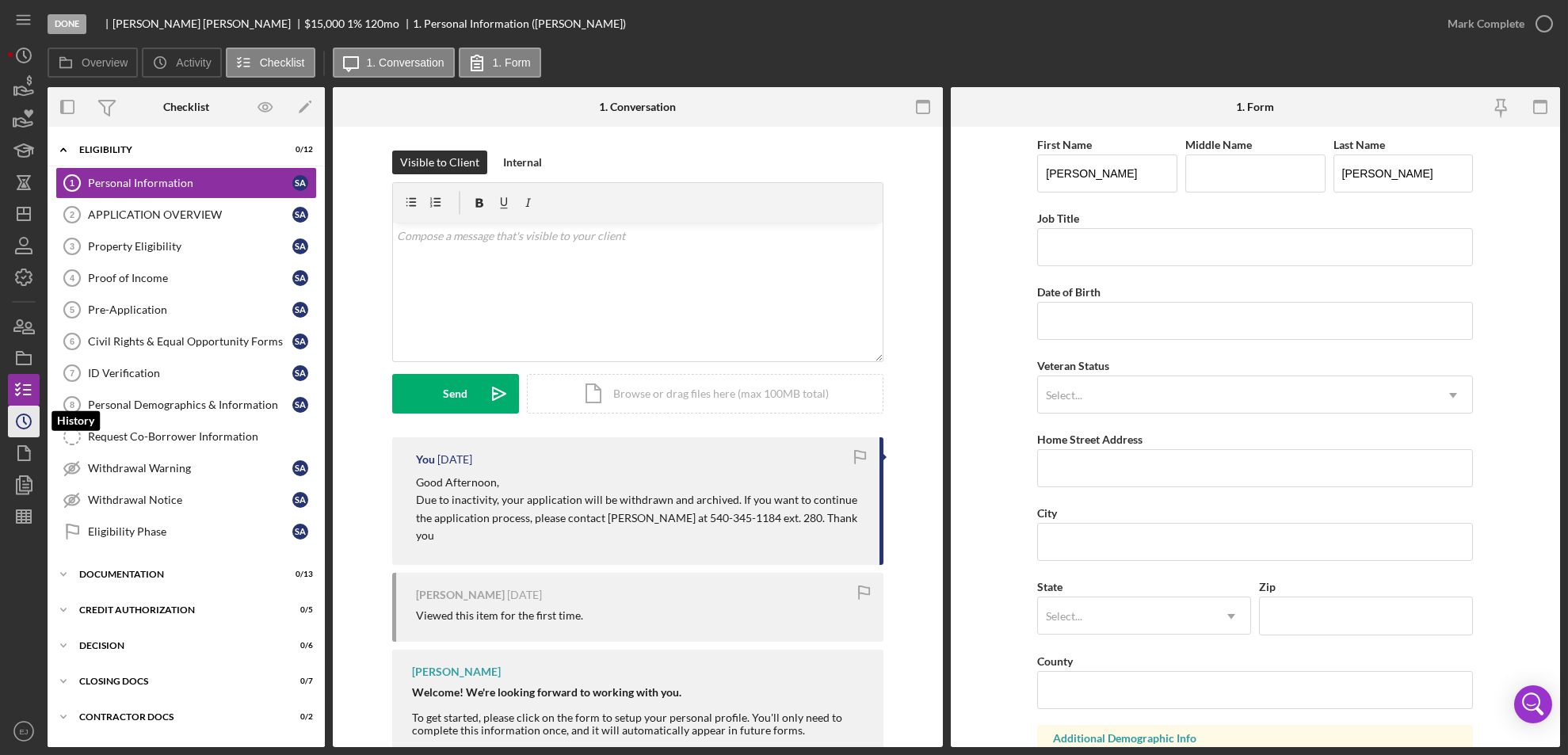
click at [15, 415] on icon "Icon/History" at bounding box center [24, 421] width 40 height 40
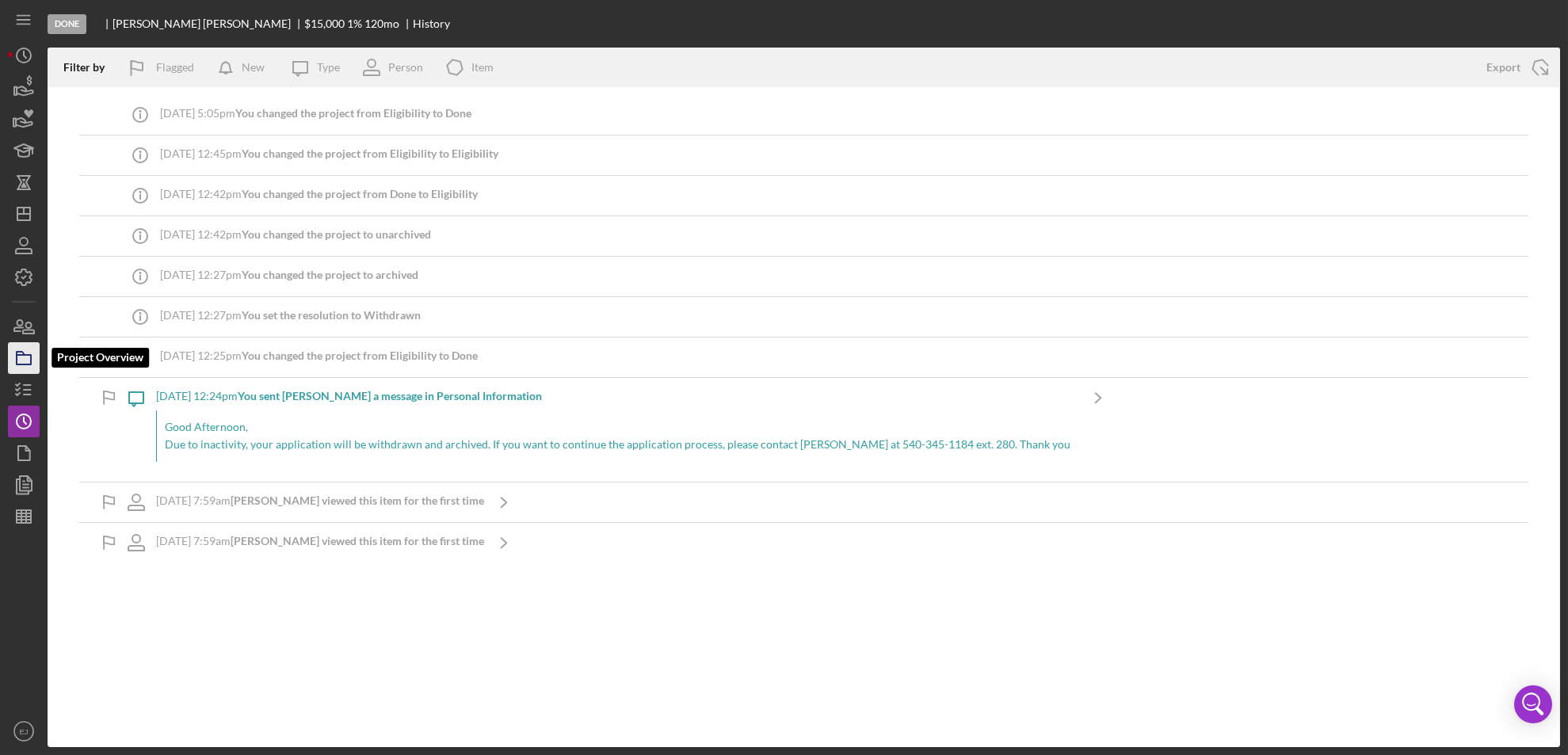
click at [29, 359] on icon "button" at bounding box center [24, 358] width 40 height 40
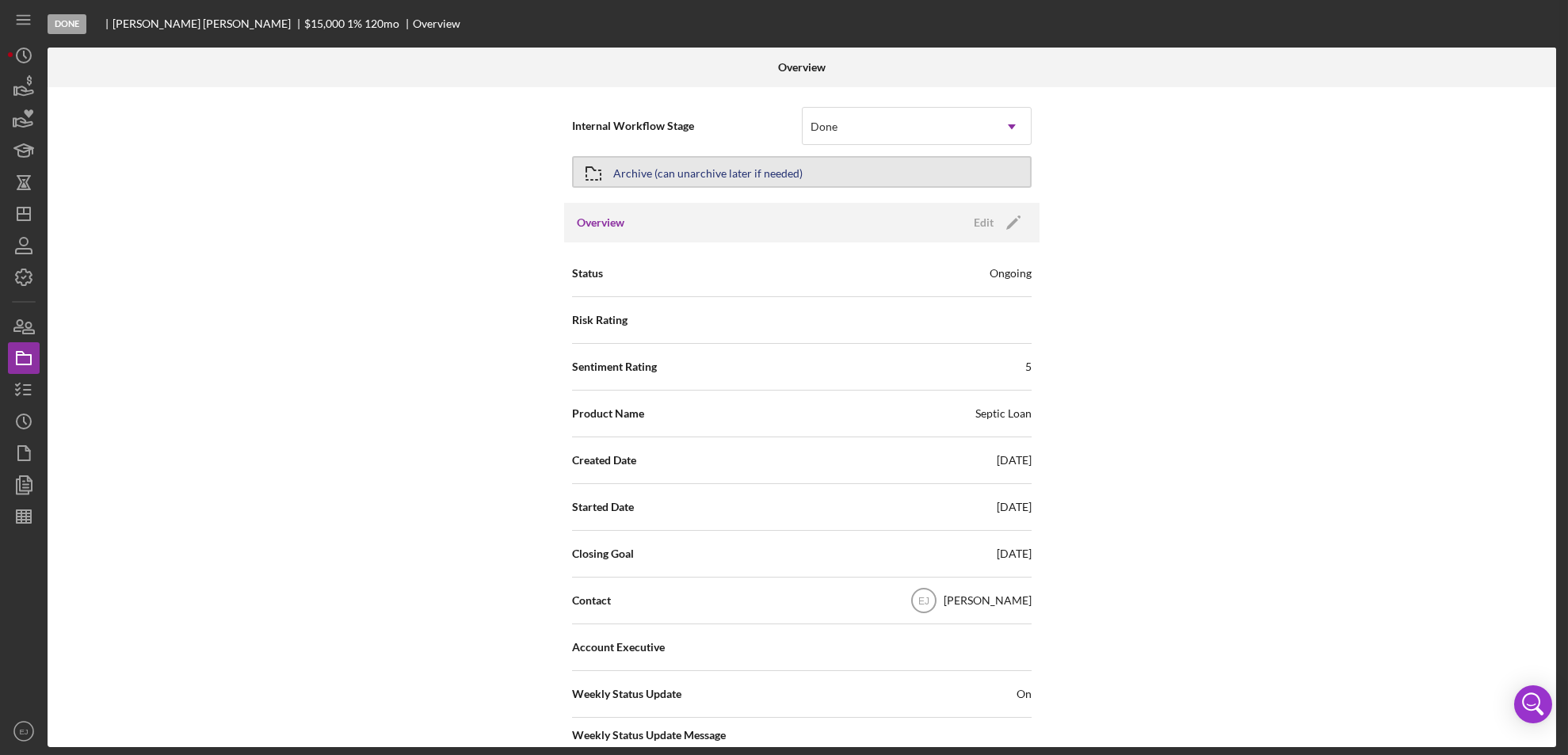
click at [683, 160] on div "Archive (can unarchive later if needed)" at bounding box center [708, 172] width 189 height 29
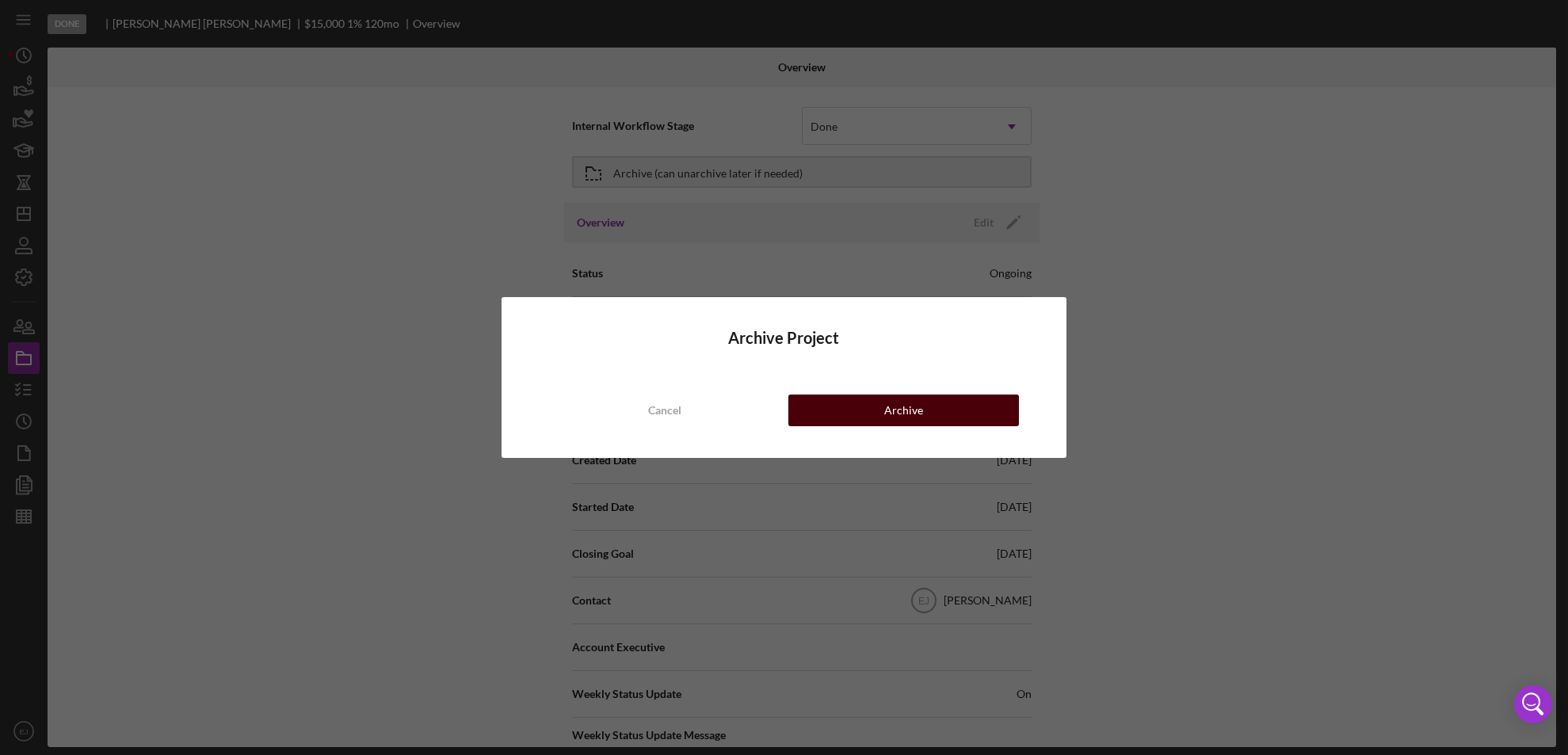
click at [895, 406] on div "Archive" at bounding box center [903, 410] width 39 height 32
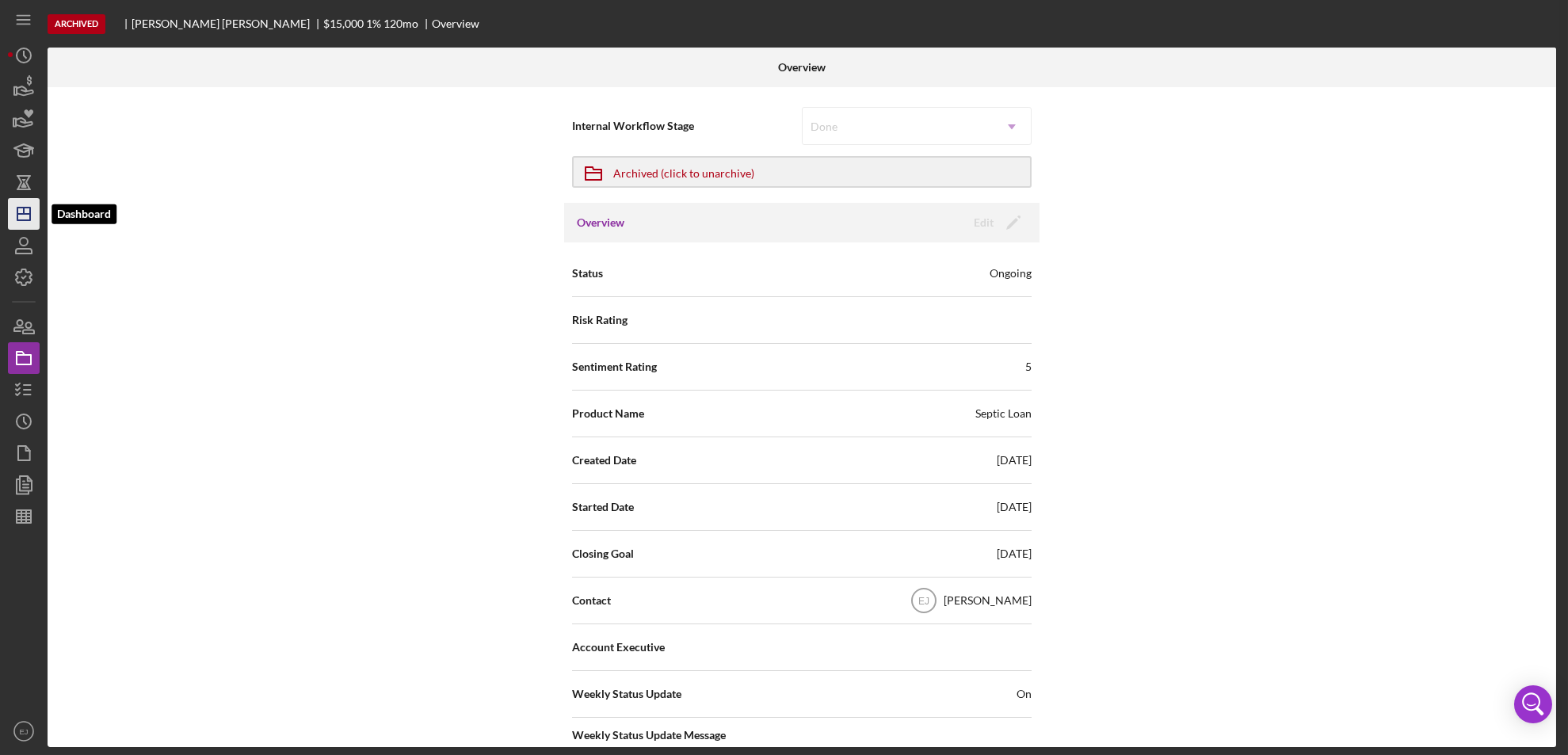
click at [20, 209] on icon "Icon/Dashboard" at bounding box center [24, 213] width 40 height 40
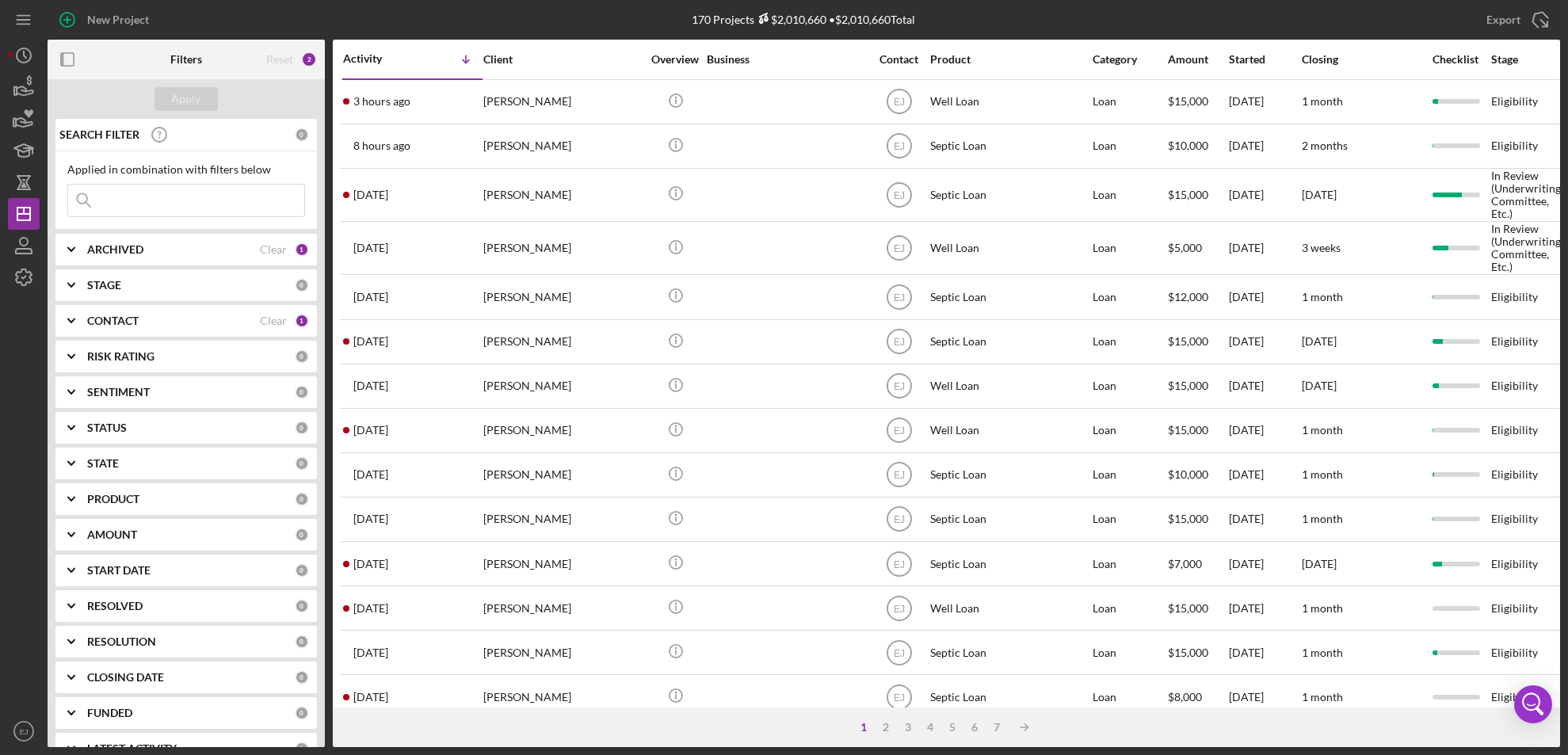
scroll to position [534, 0]
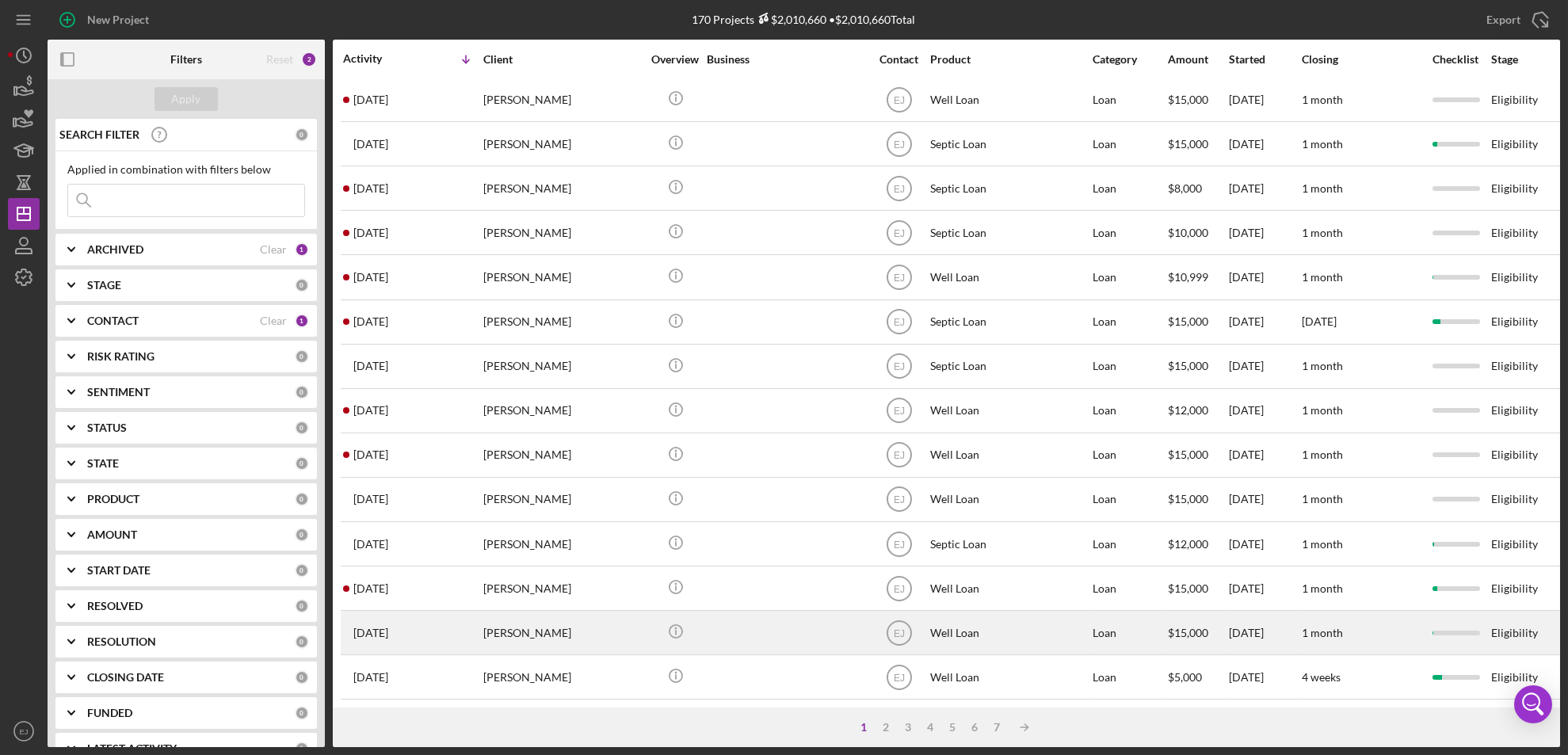
click at [520, 619] on div "[PERSON_NAME]" at bounding box center [562, 633] width 159 height 42
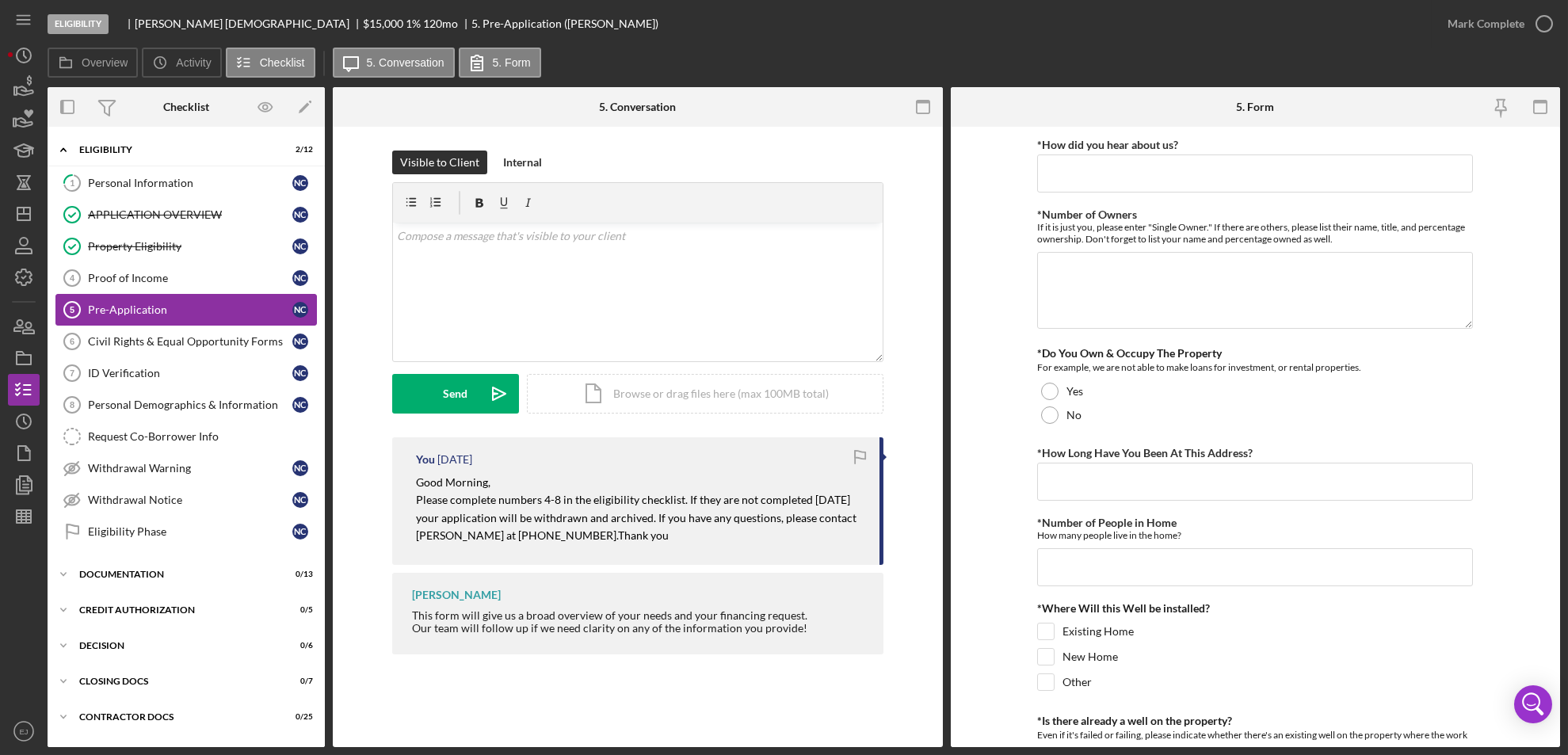
click at [94, 304] on div "Pre-Application" at bounding box center [190, 310] width 204 height 13
click at [120, 191] on link "1 Personal Information N C" at bounding box center [186, 182] width 261 height 32
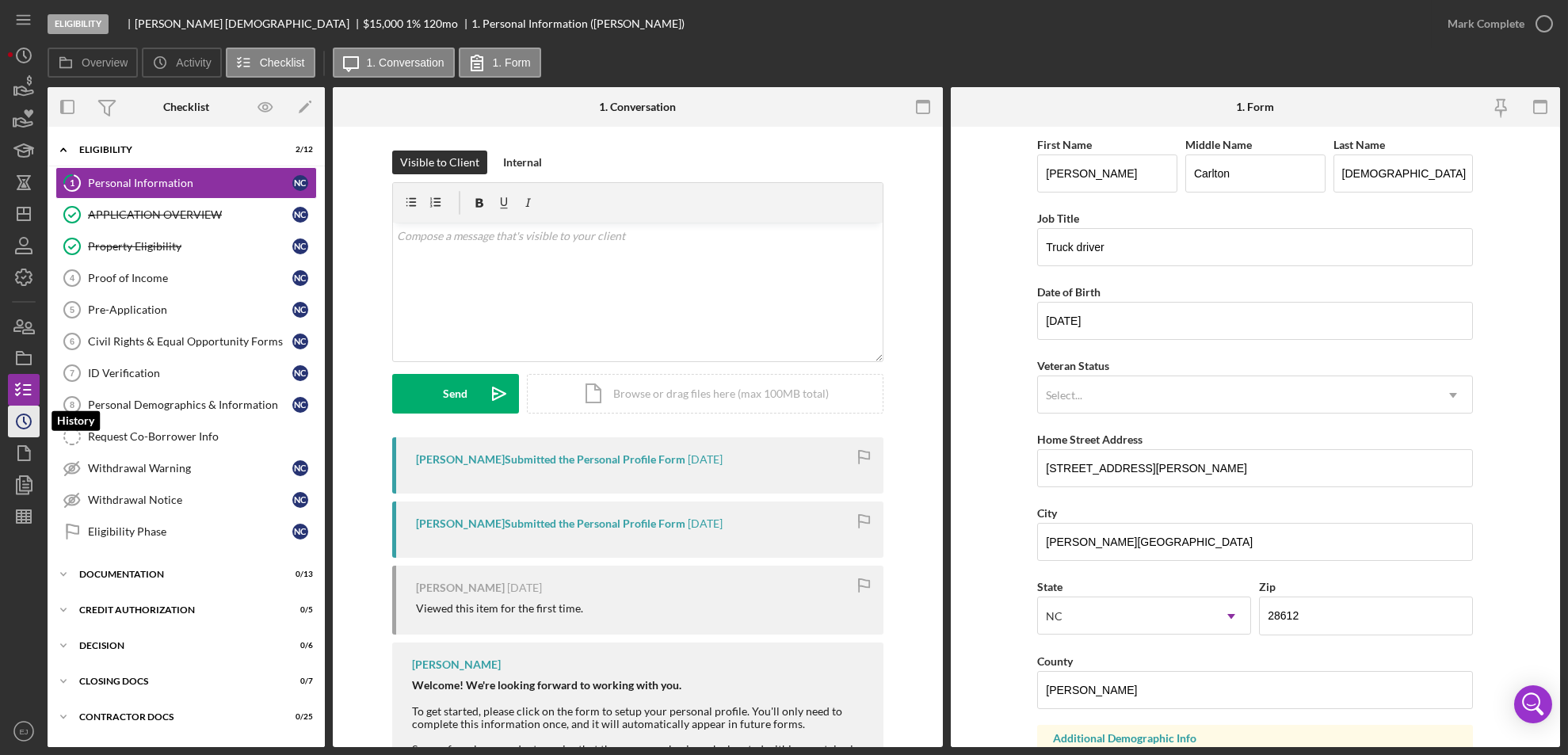
click at [31, 425] on icon "Icon/History" at bounding box center [24, 421] width 40 height 40
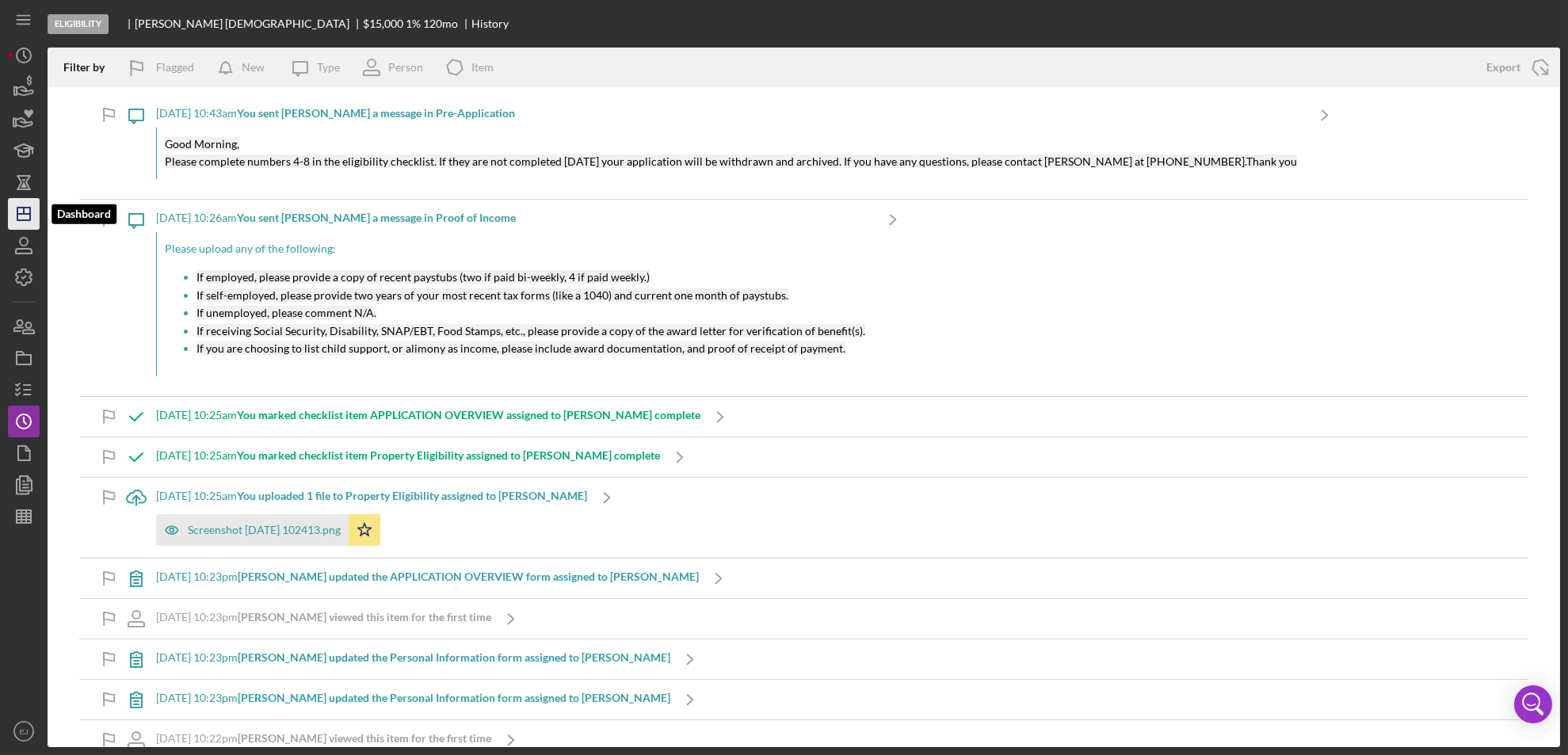
click at [14, 205] on icon "Icon/Dashboard" at bounding box center [24, 213] width 40 height 40
drag, startPoint x: 0, startPoint y: 7, endPoint x: 678, endPoint y: 129, distance: 688.9
click at [678, 129] on div "Good Morning, Please complete numbers 4-8 in the eligibility checklist. If they…" at bounding box center [731, 153] width 1149 height 51
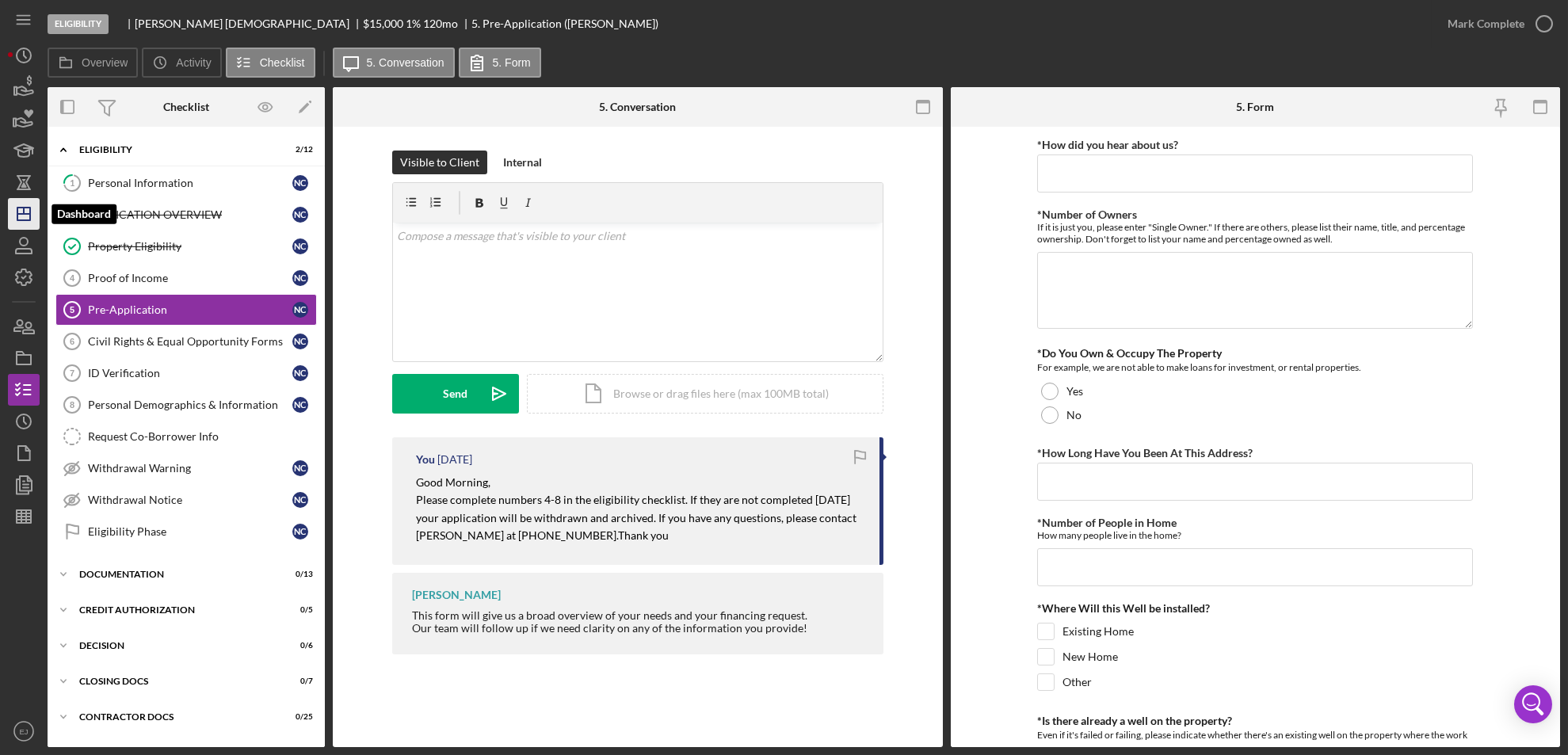
click at [19, 210] on icon "Icon/Dashboard" at bounding box center [24, 213] width 40 height 40
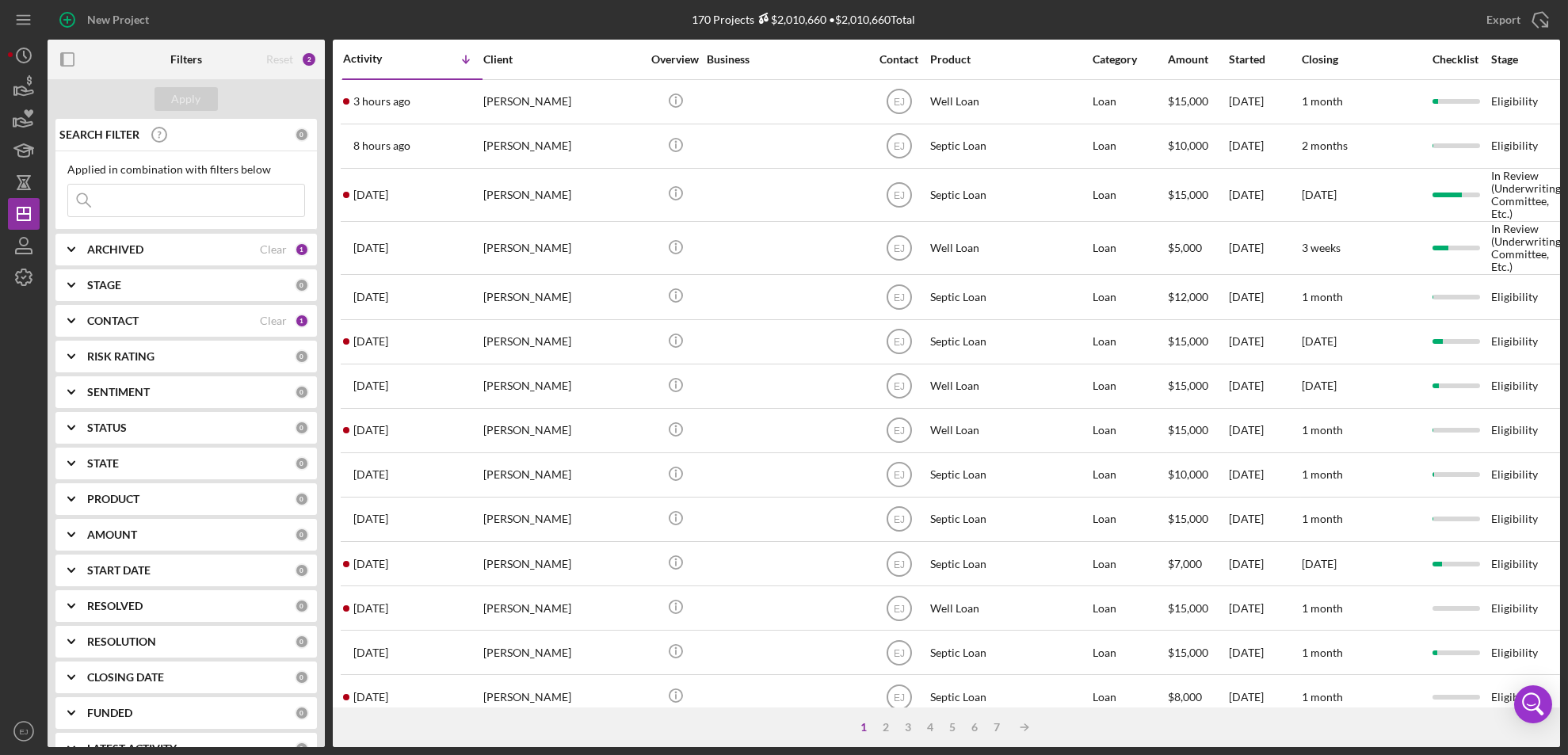
scroll to position [534, 0]
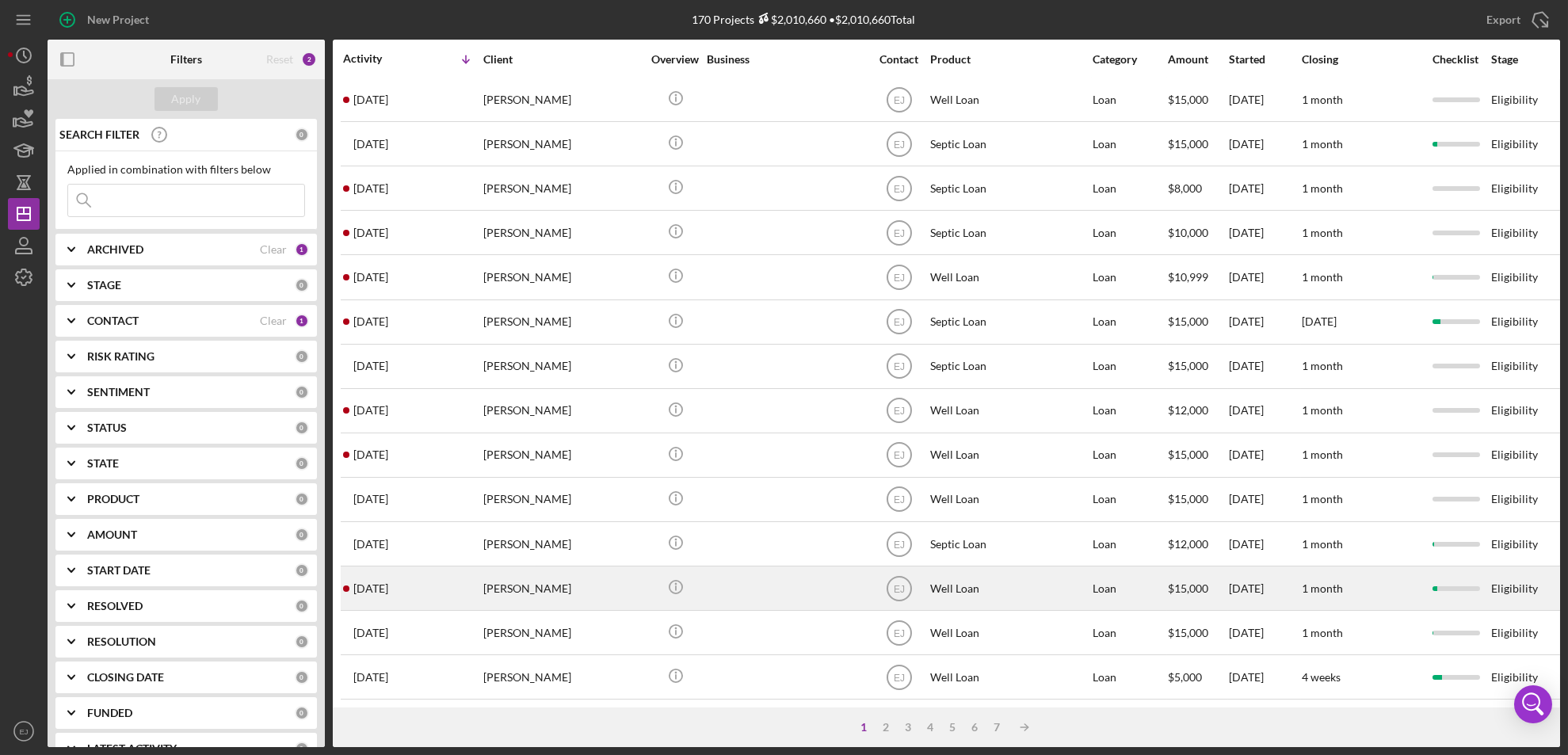
click at [554, 567] on div "[PERSON_NAME]" at bounding box center [562, 588] width 159 height 42
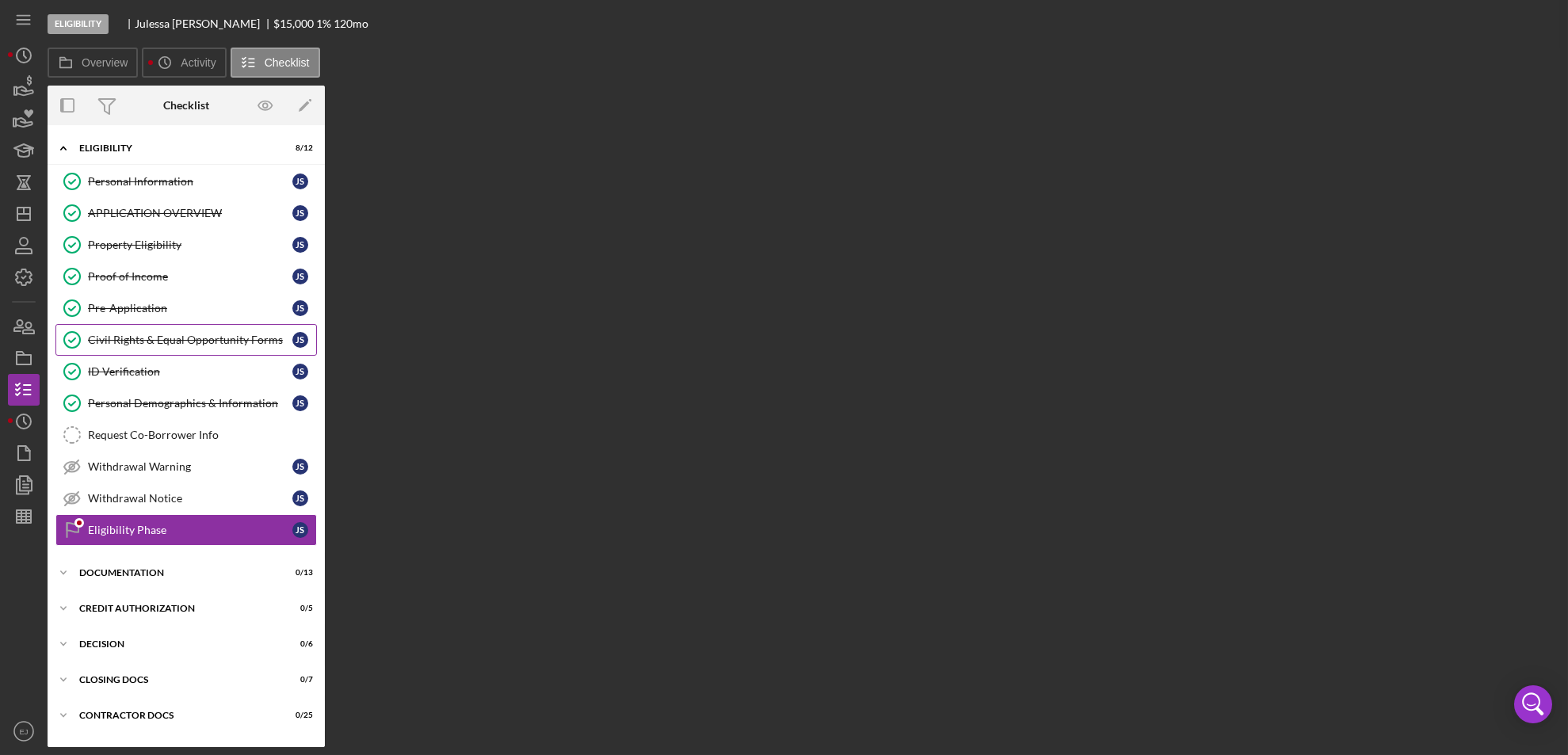
scroll to position [28, 0]
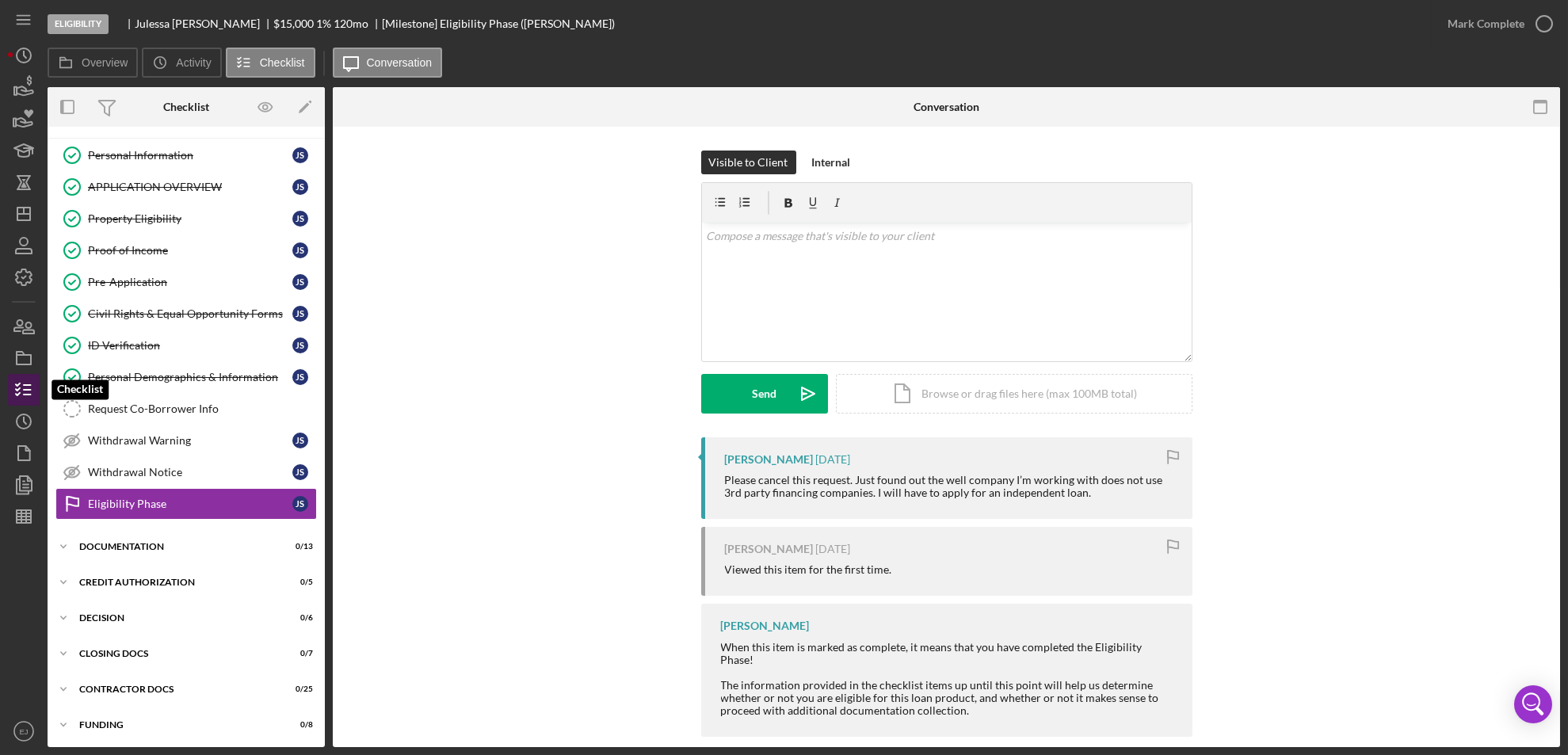
click at [22, 393] on icon "button" at bounding box center [24, 389] width 40 height 40
click at [16, 358] on rect "button" at bounding box center [24, 360] width 15 height 10
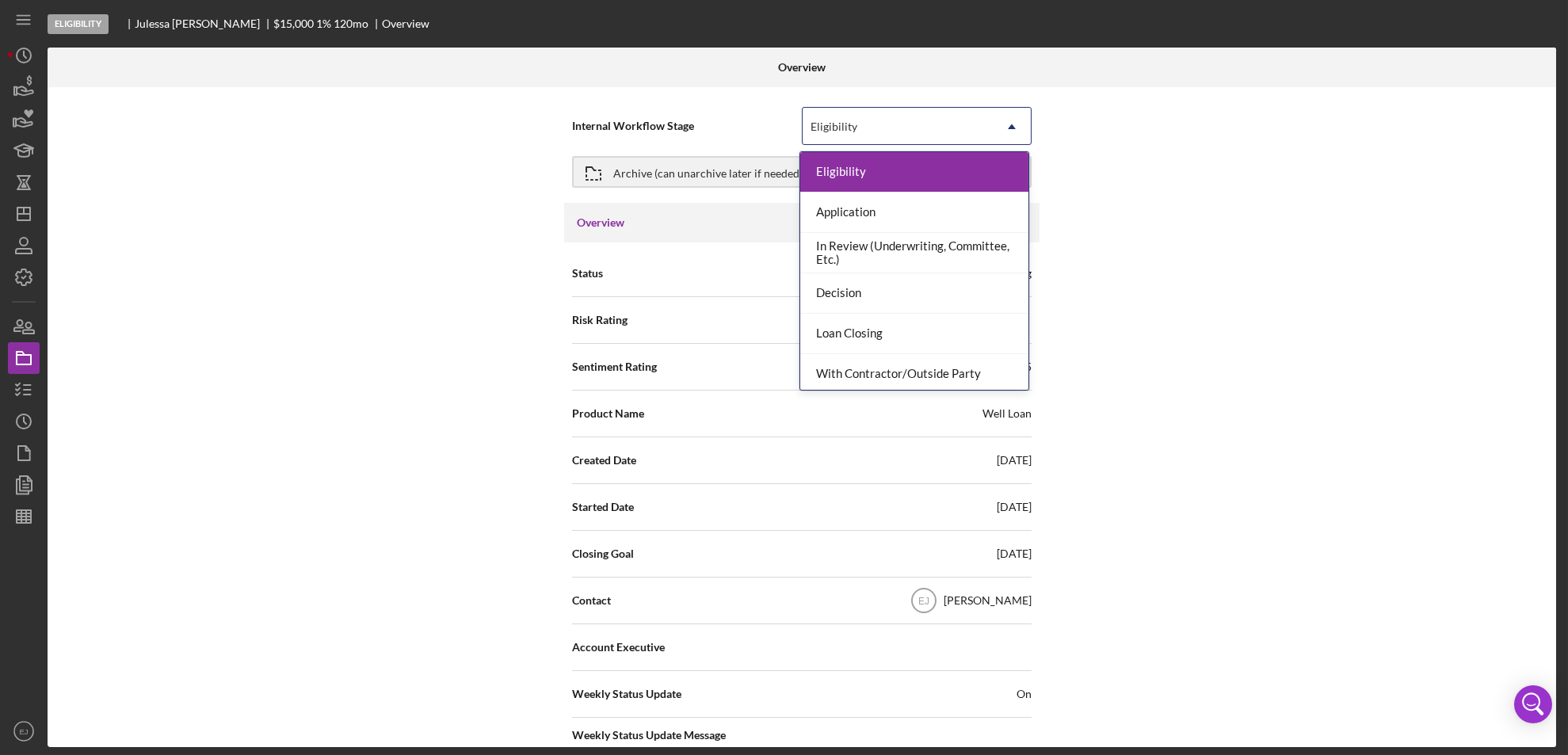
click at [1013, 118] on icon "Icon/Dropdown Arrow" at bounding box center [1012, 126] width 38 height 38
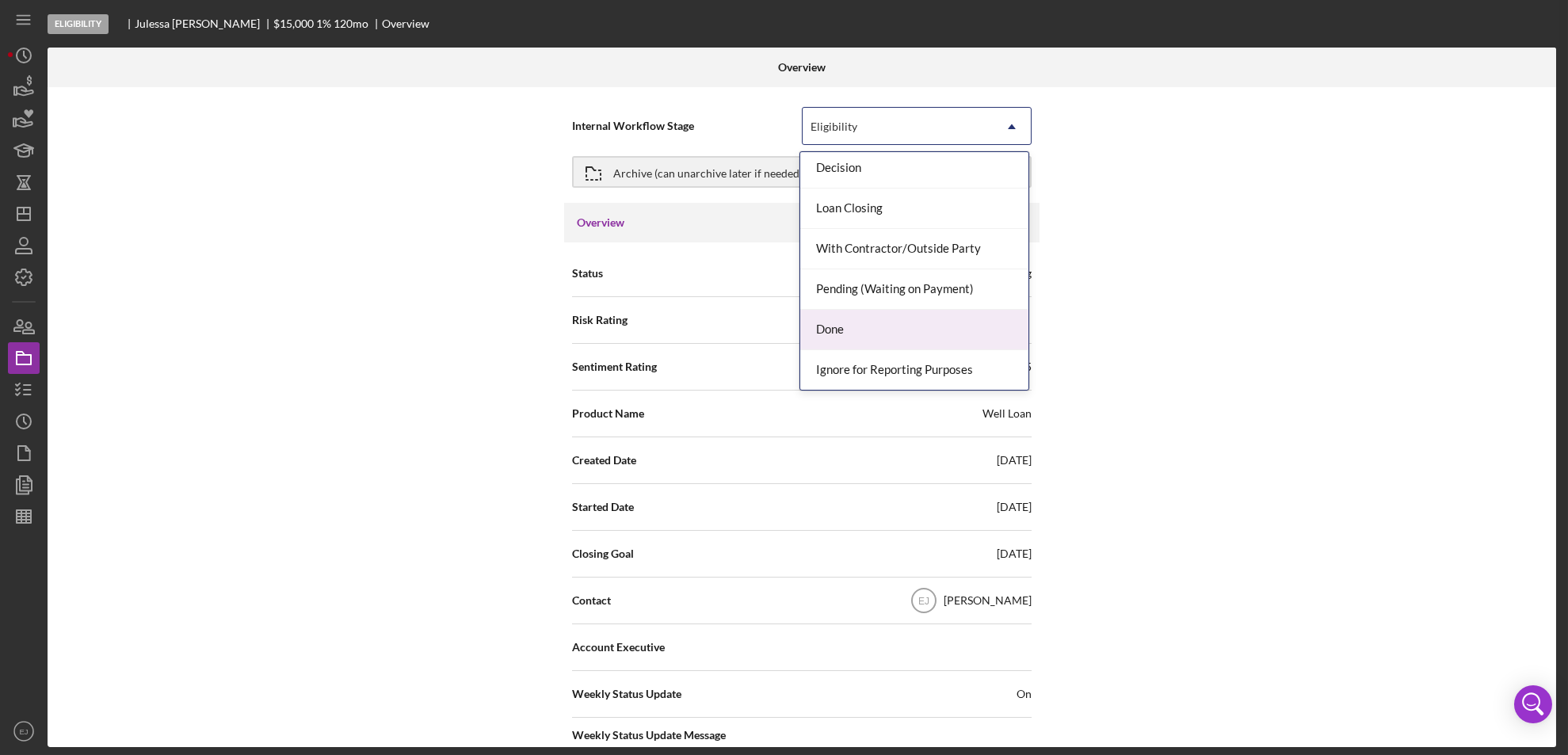
click at [951, 326] on div "Done" at bounding box center [914, 330] width 228 height 41
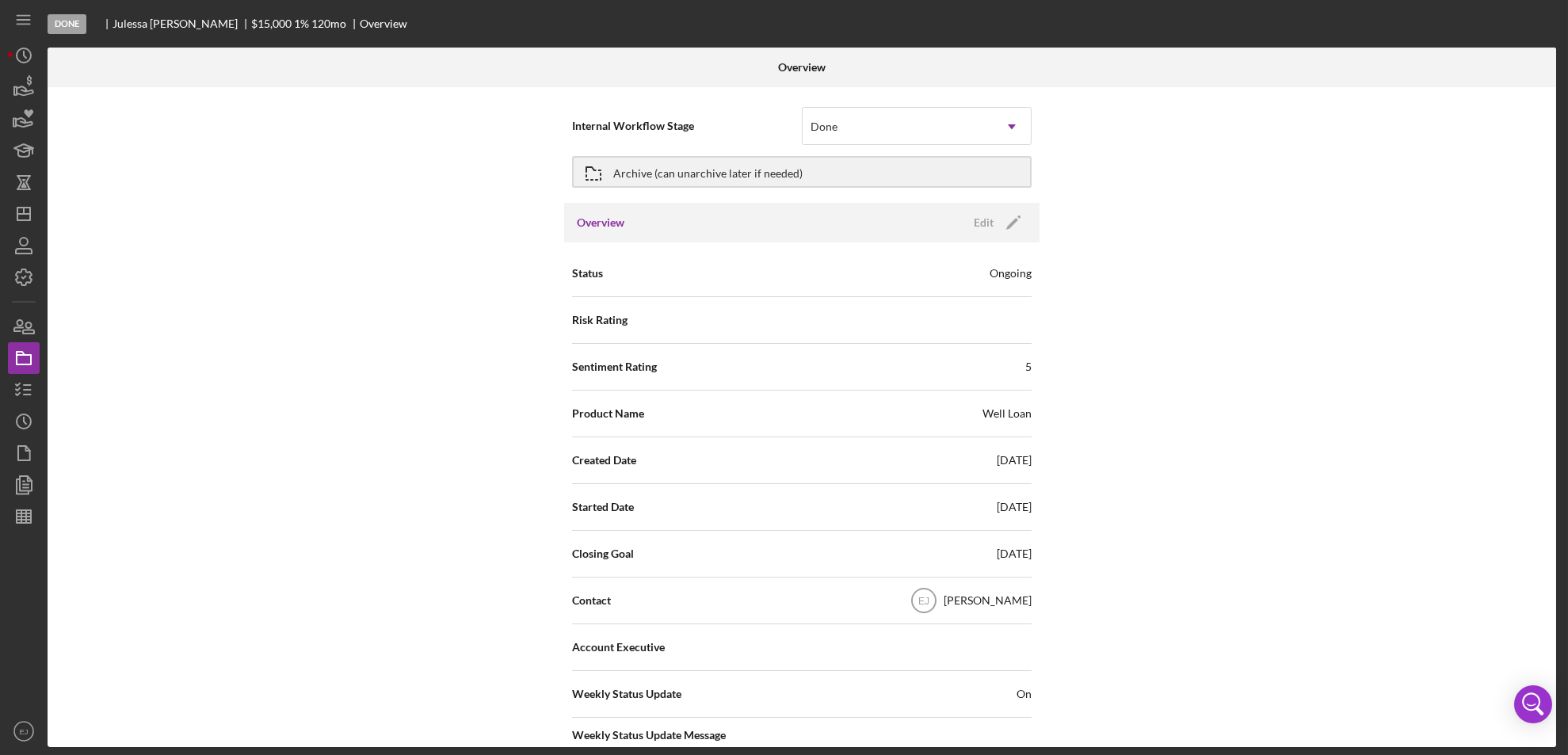
click at [1557, 555] on div "Overview Internal Workflow Stage Done Icon/Dropdown Arrow Archive (can unarchiv…" at bounding box center [803, 397] width 1513 height 700
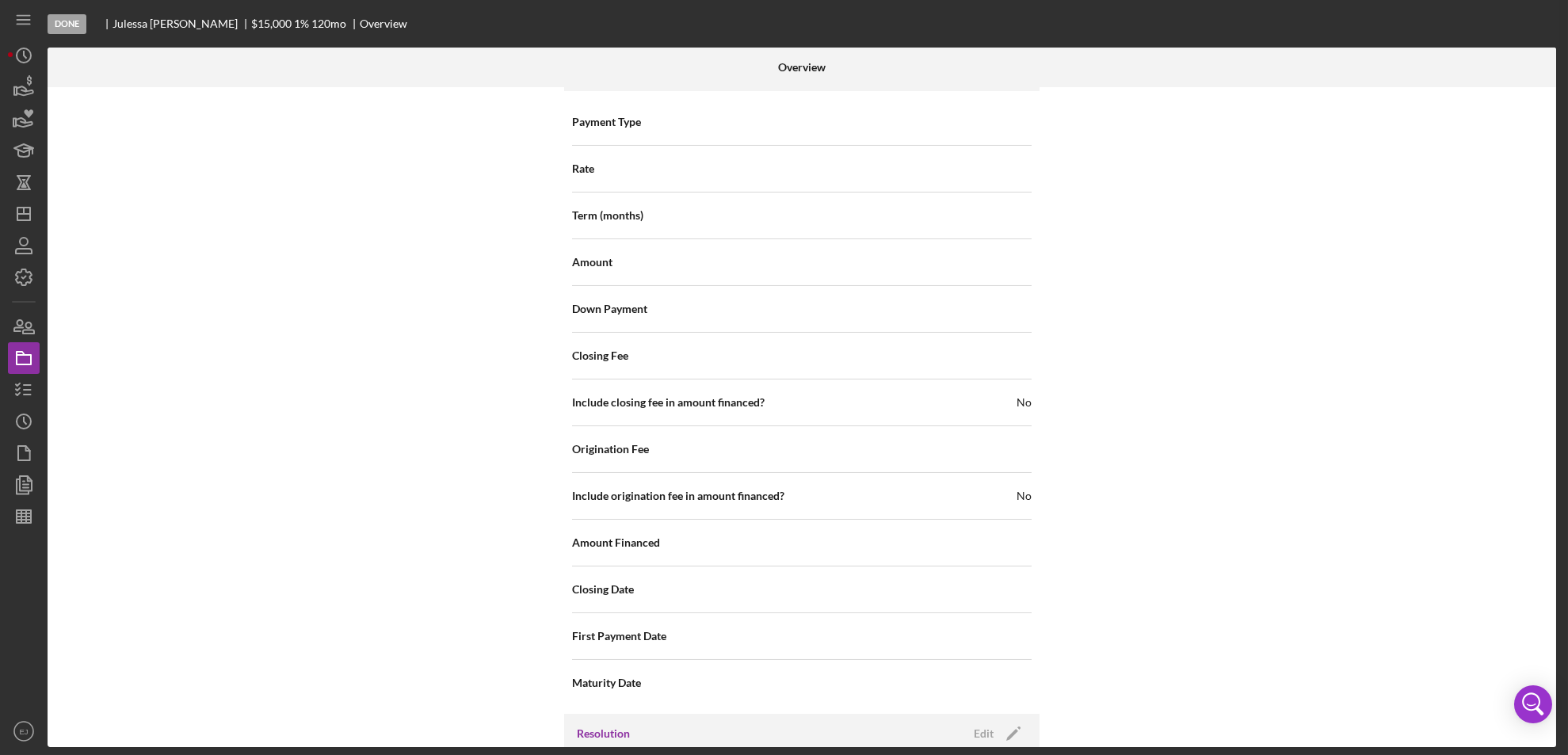
scroll to position [1694, 0]
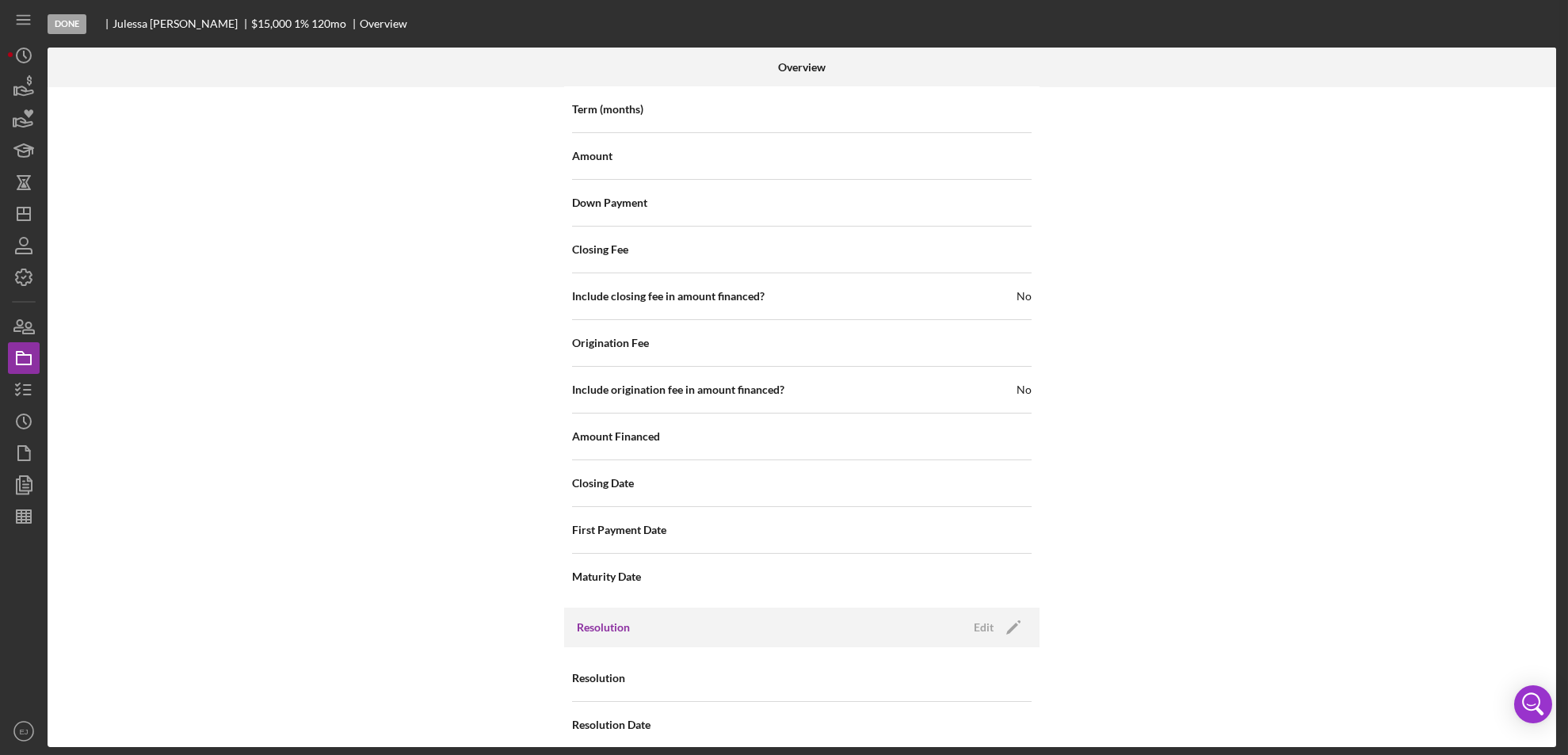
click at [618, 608] on div "Resolution Edit Icon/Edit" at bounding box center [802, 627] width 476 height 40
click at [982, 616] on div "Edit" at bounding box center [983, 627] width 20 height 24
click at [968, 669] on div "Select..." at bounding box center [897, 678] width 190 height 37
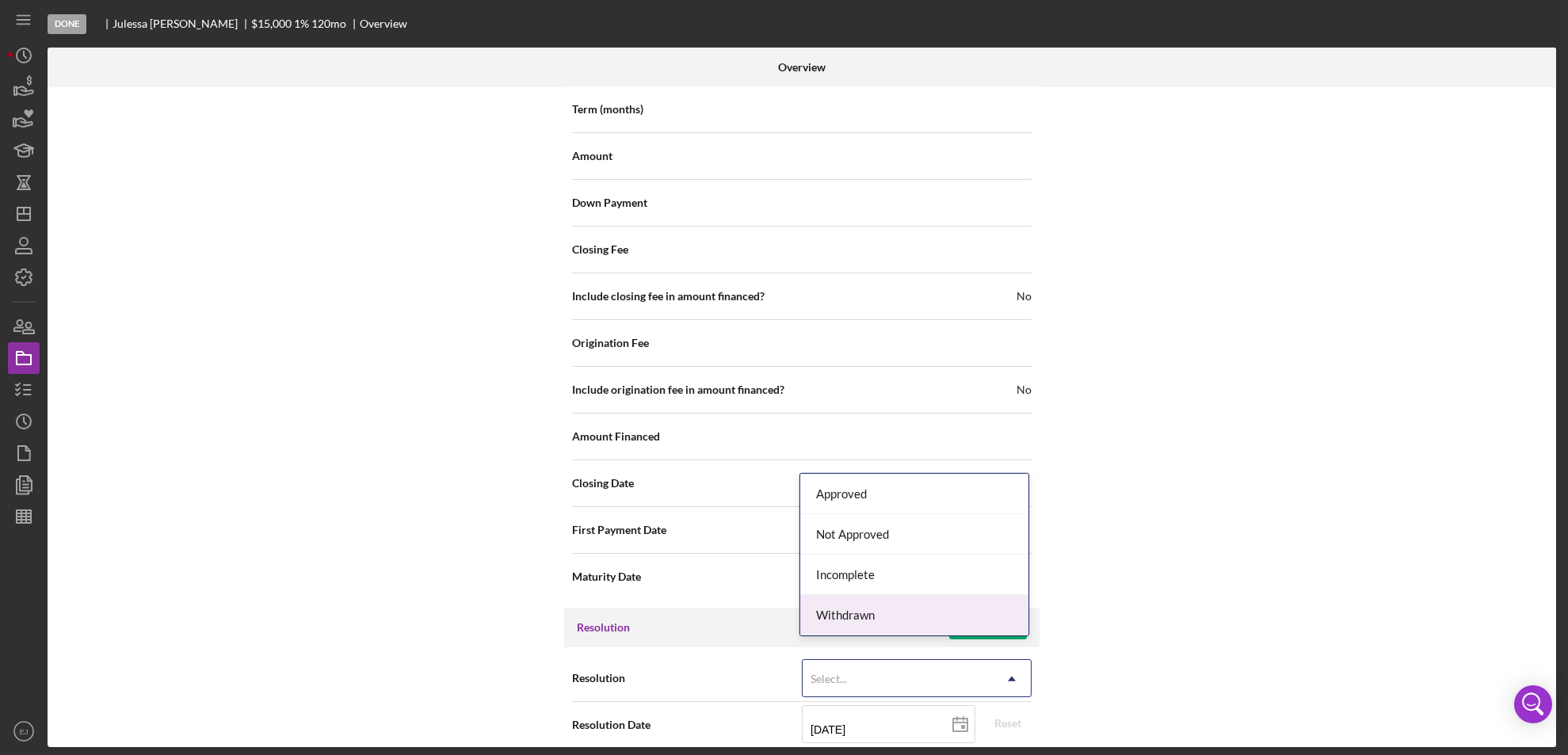
click at [933, 604] on div "Withdrawn" at bounding box center [914, 615] width 228 height 41
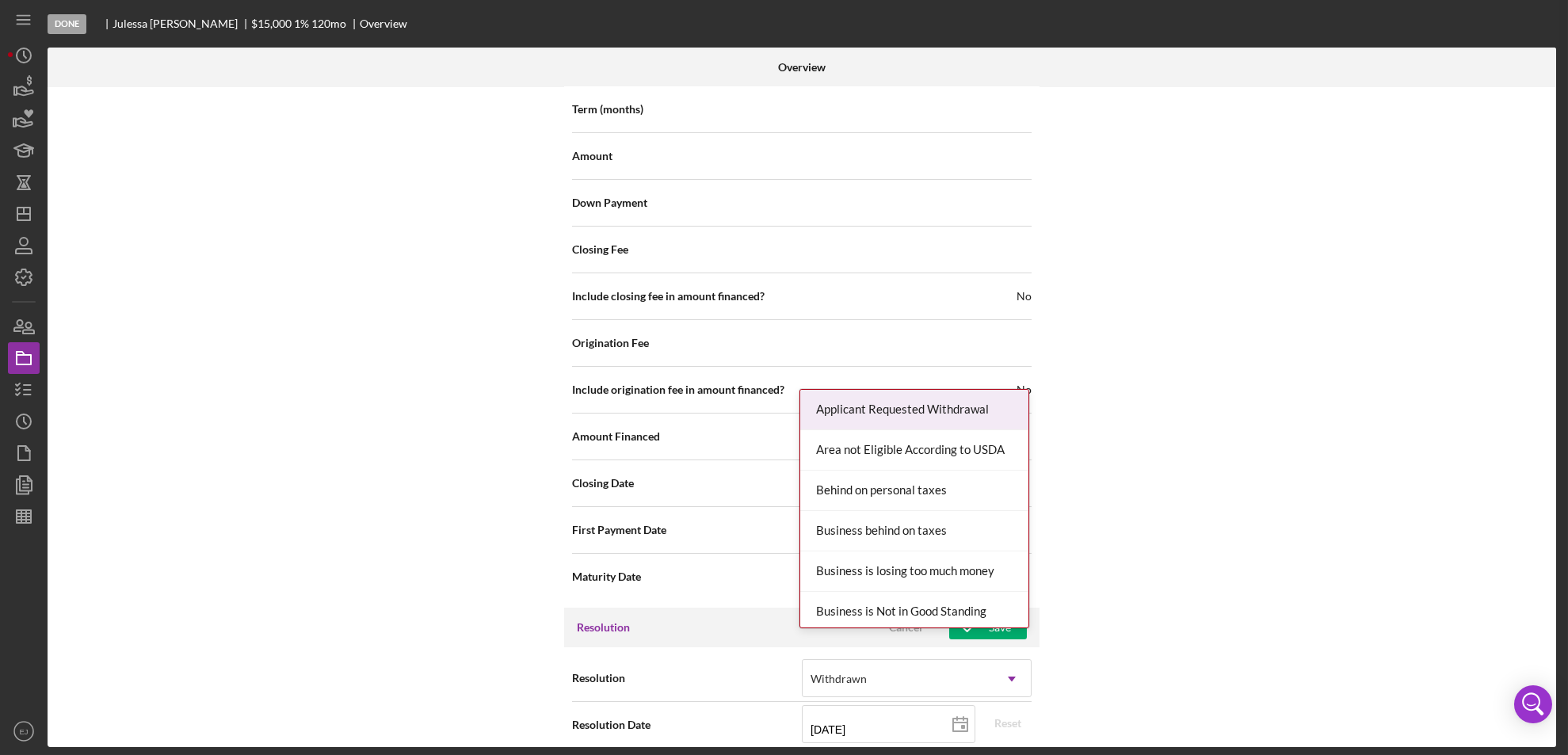
scroll to position [1795, 0]
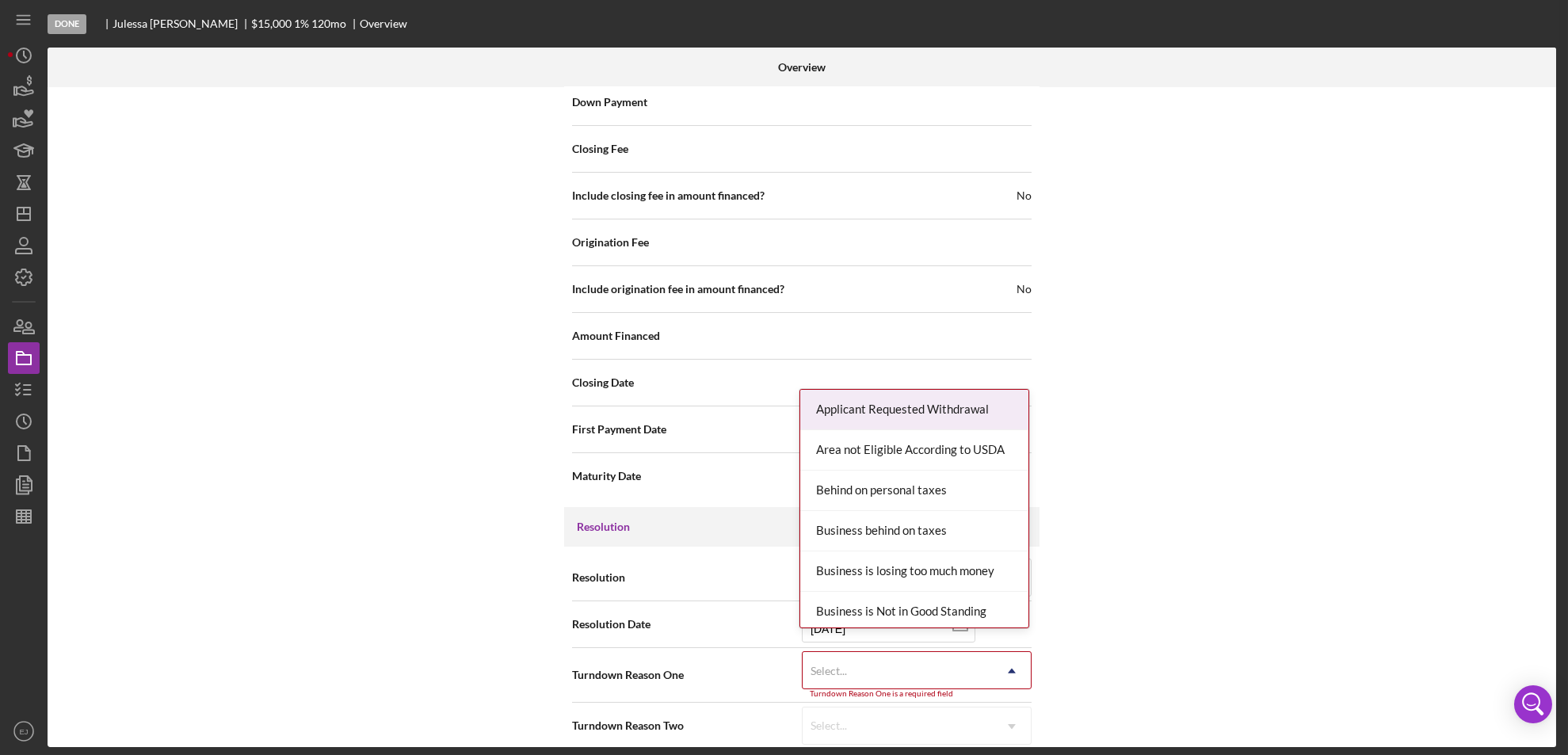
click at [1006, 738] on div "Resolution Withdrawn Icon/Dropdown Arrow Resolution Date [DATE] [DATE] Reset Tu…" at bounding box center [802, 652] width 476 height 210
click at [937, 393] on div "Applicant Requested Withdrawal" at bounding box center [914, 410] width 228 height 41
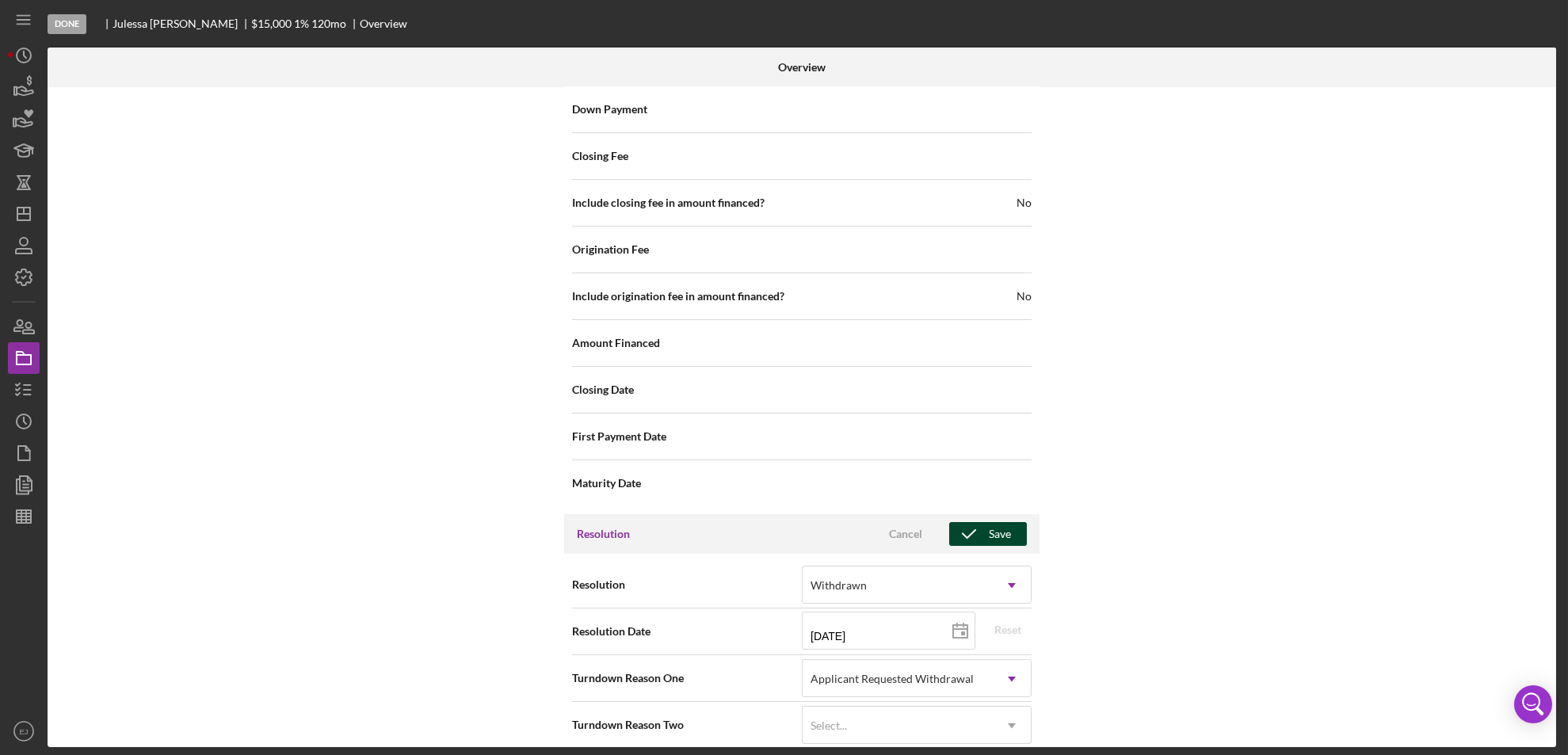
click at [977, 514] on icon "button" at bounding box center [968, 533] width 40 height 40
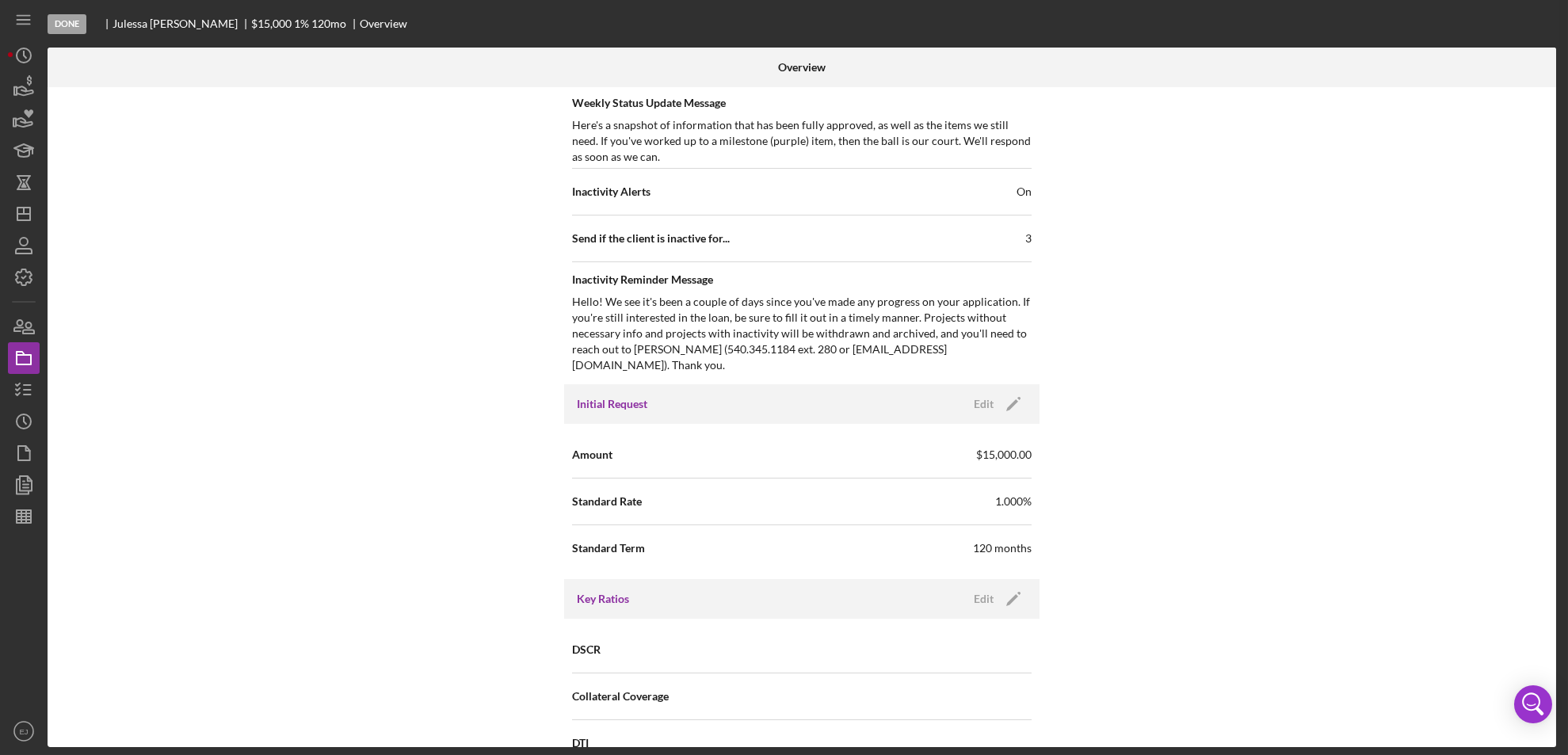
scroll to position [55, 0]
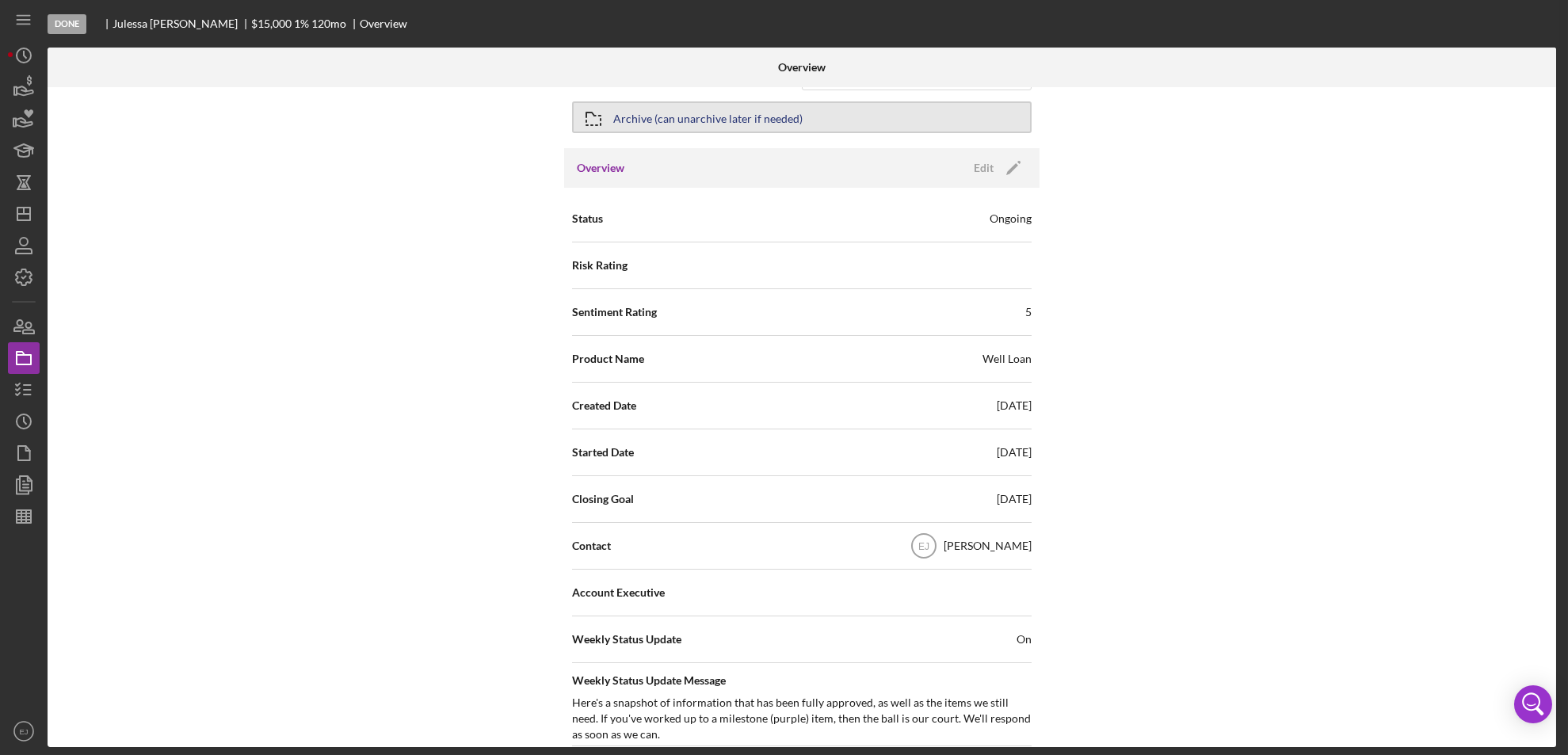
click at [626, 123] on div "Archive (can unarchive later if needed)" at bounding box center [708, 116] width 189 height 29
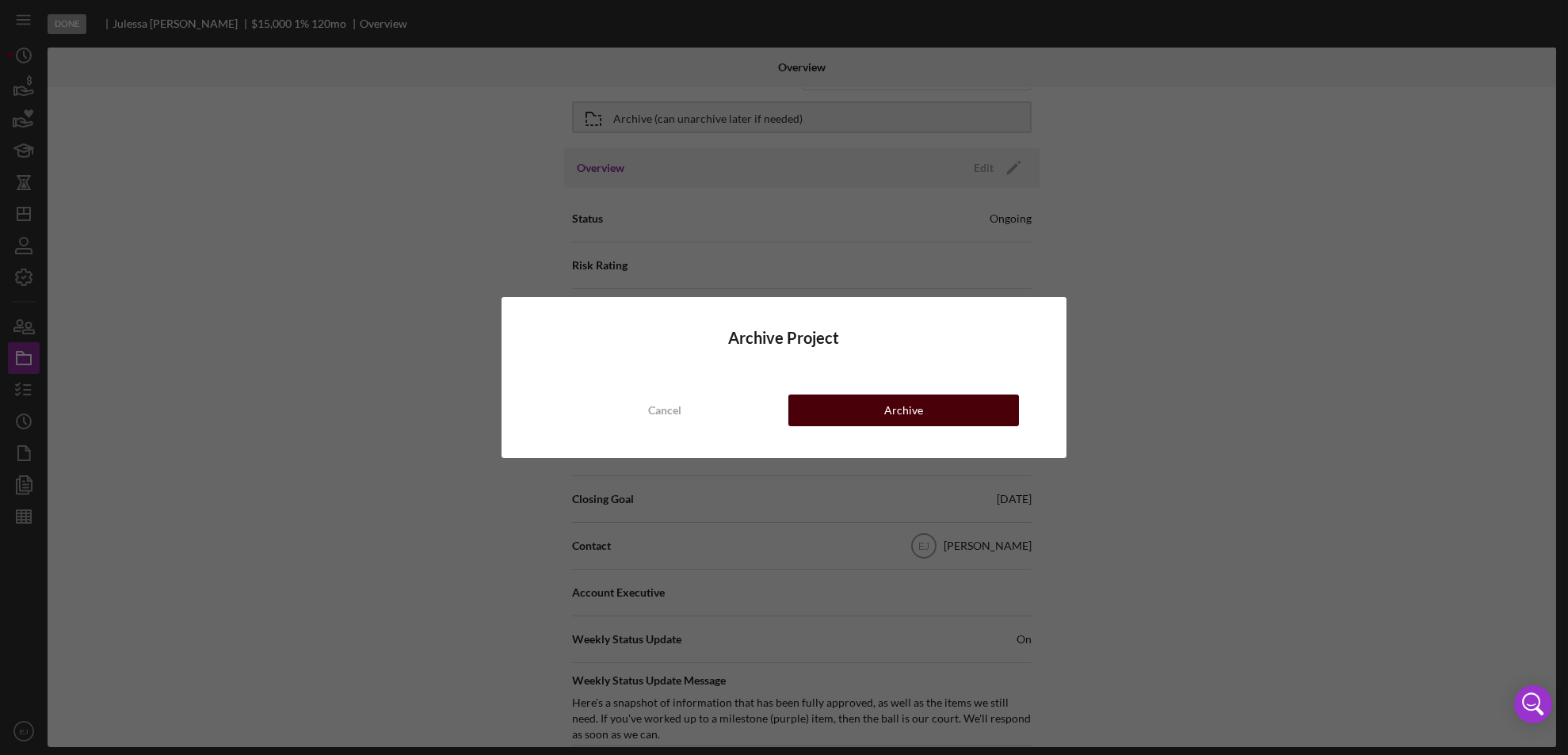
click at [880, 410] on button "Archive" at bounding box center [904, 410] width 231 height 32
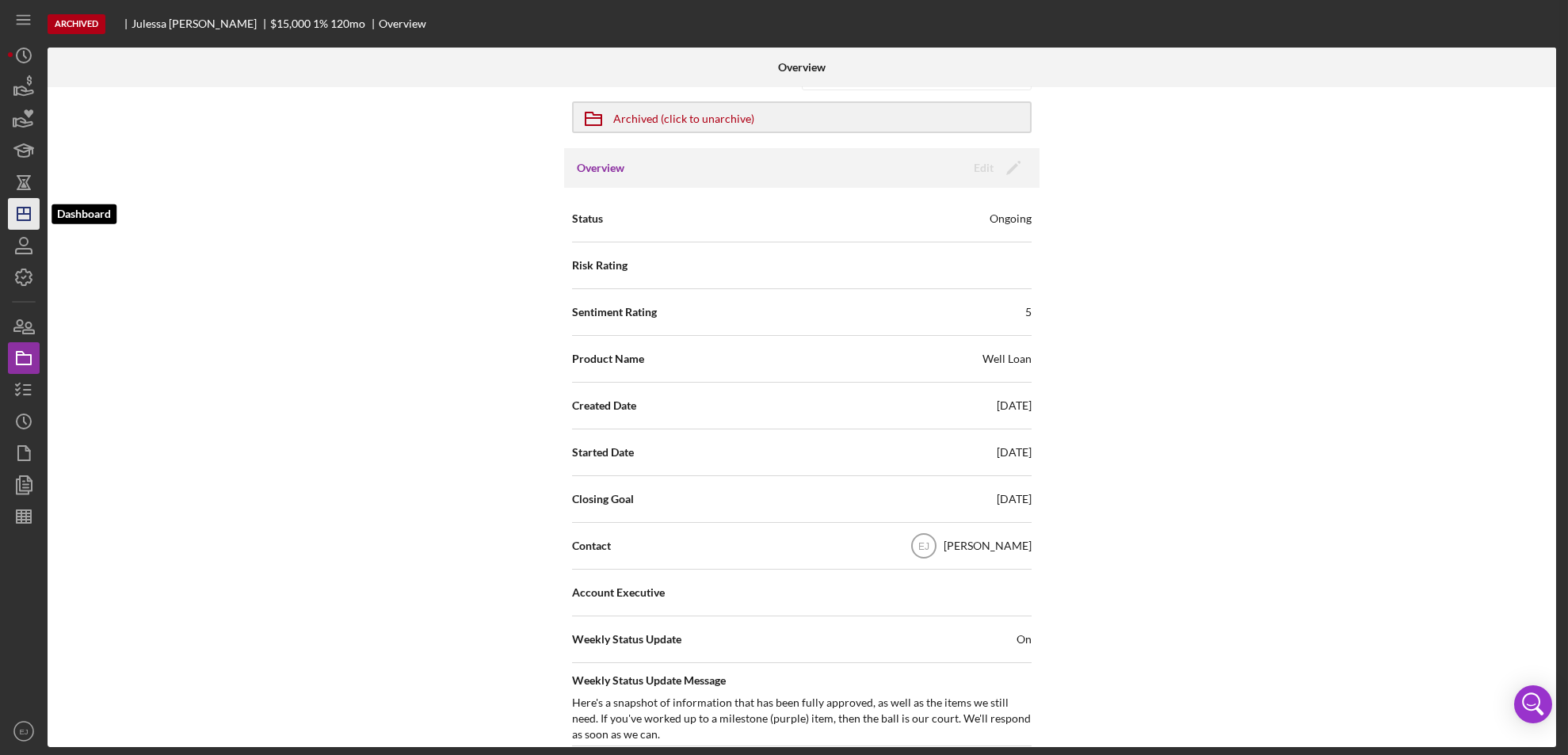
click at [17, 214] on line "button" at bounding box center [24, 214] width 13 height 0
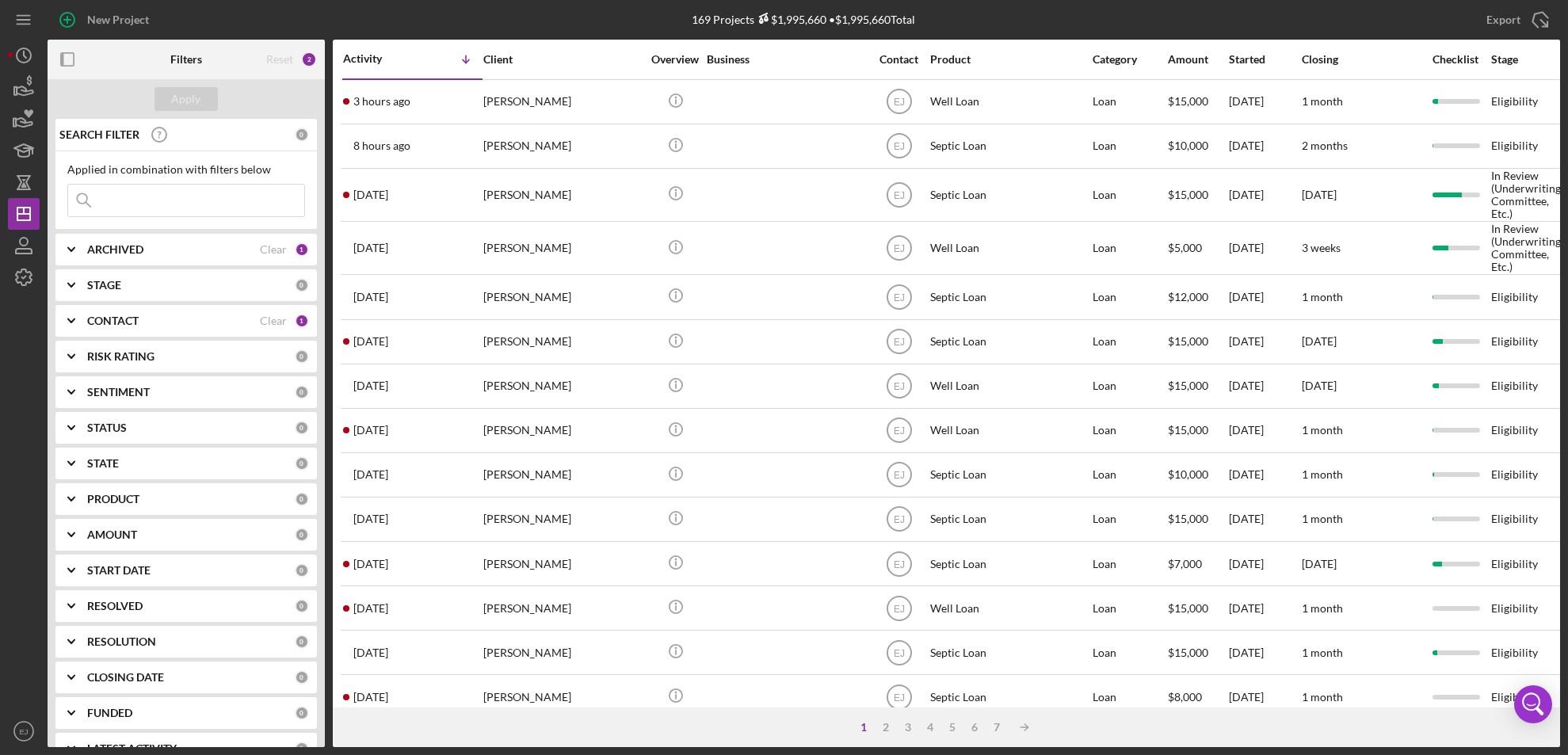
scroll to position [534, 0]
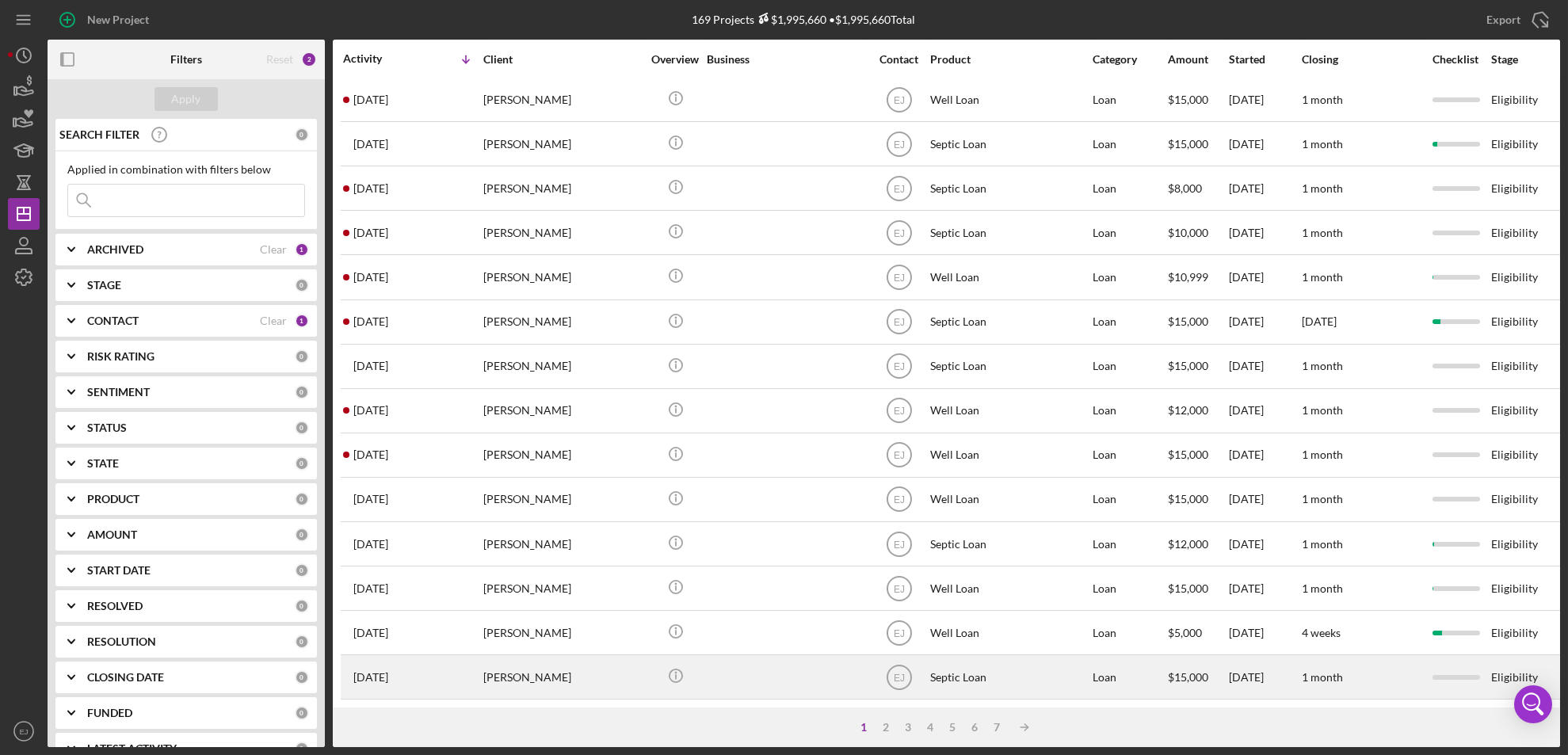
click at [522, 663] on div "[PERSON_NAME]" at bounding box center [562, 677] width 159 height 42
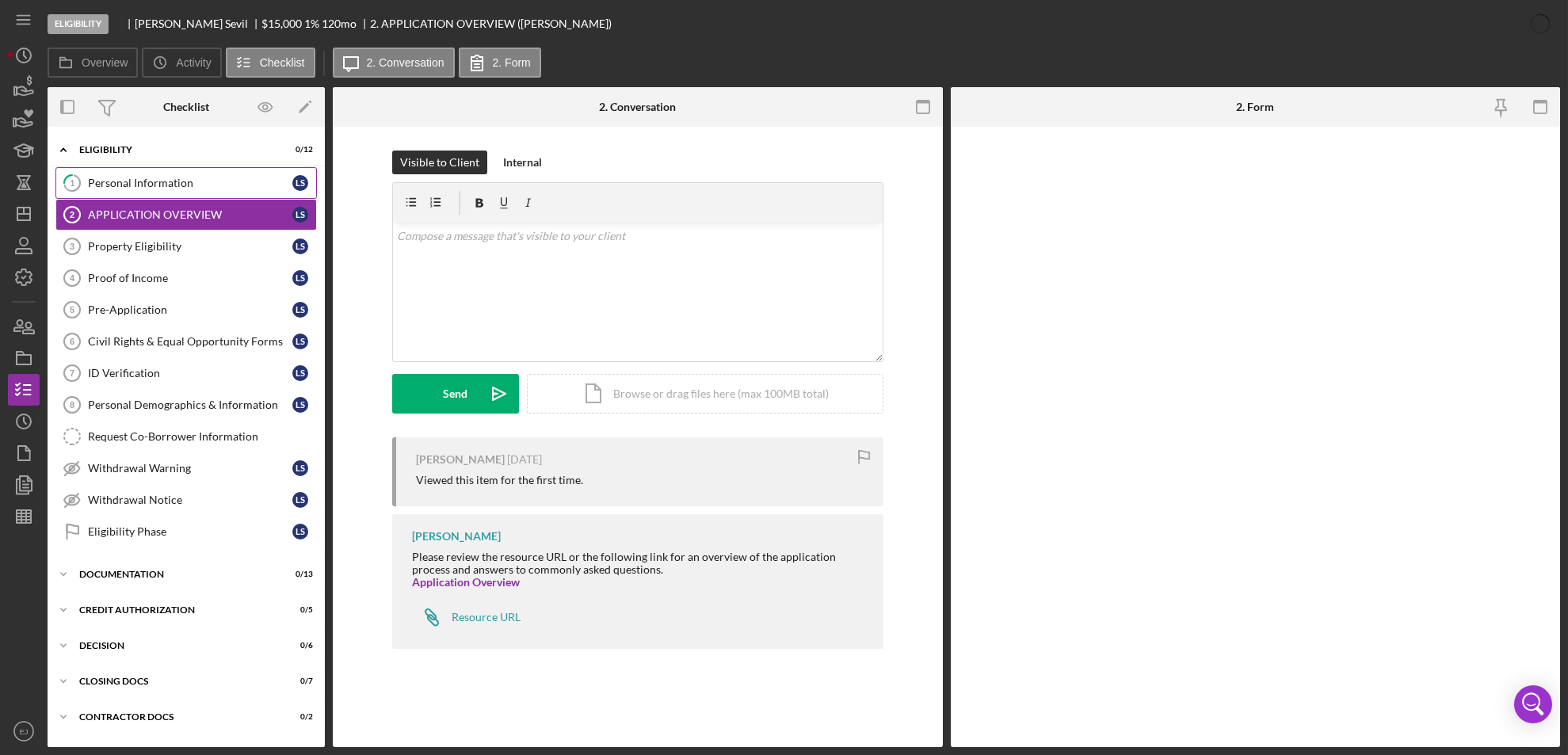
click at [93, 180] on div "Personal Information" at bounding box center [190, 183] width 204 height 13
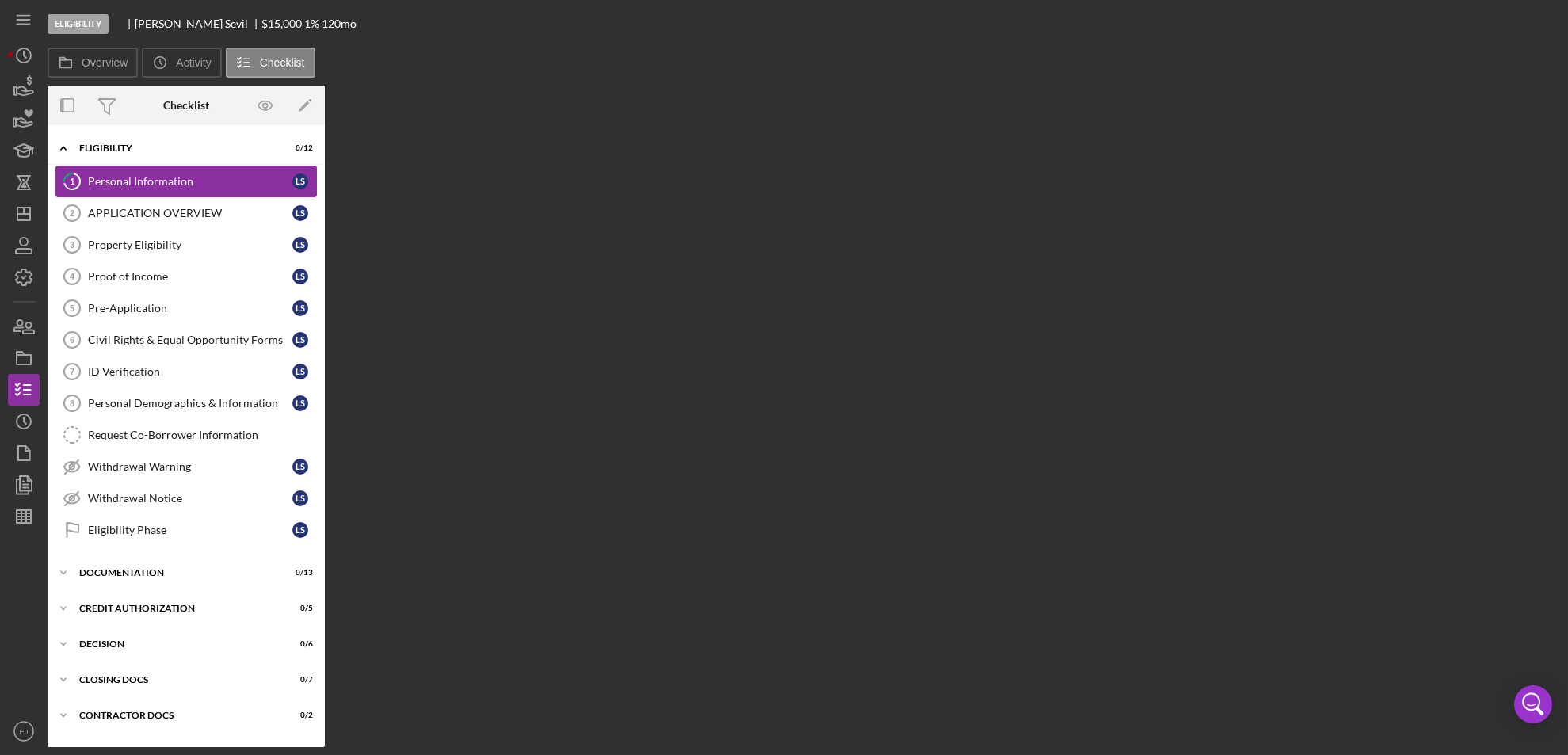
click at [70, 186] on tspan "1" at bounding box center [72, 181] width 5 height 11
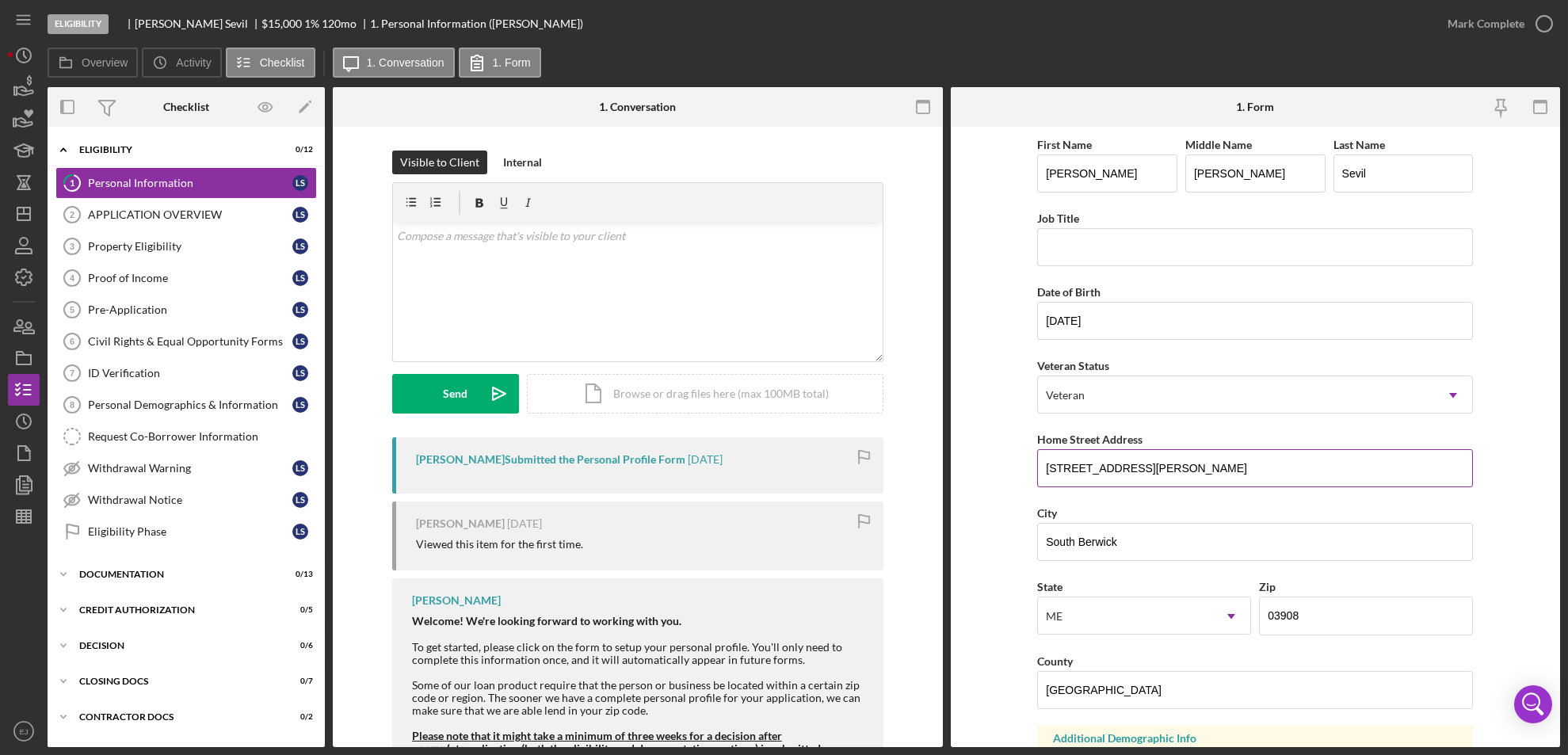
drag, startPoint x: 1039, startPoint y: 459, endPoint x: 1208, endPoint y: 447, distance: 169.4
click at [1208, 447] on div "Home Street Address [STREET_ADDRESS][PERSON_NAME]" at bounding box center [1254, 458] width 436 height 58
click at [116, 247] on div "Property Eligibility" at bounding box center [190, 247] width 204 height 13
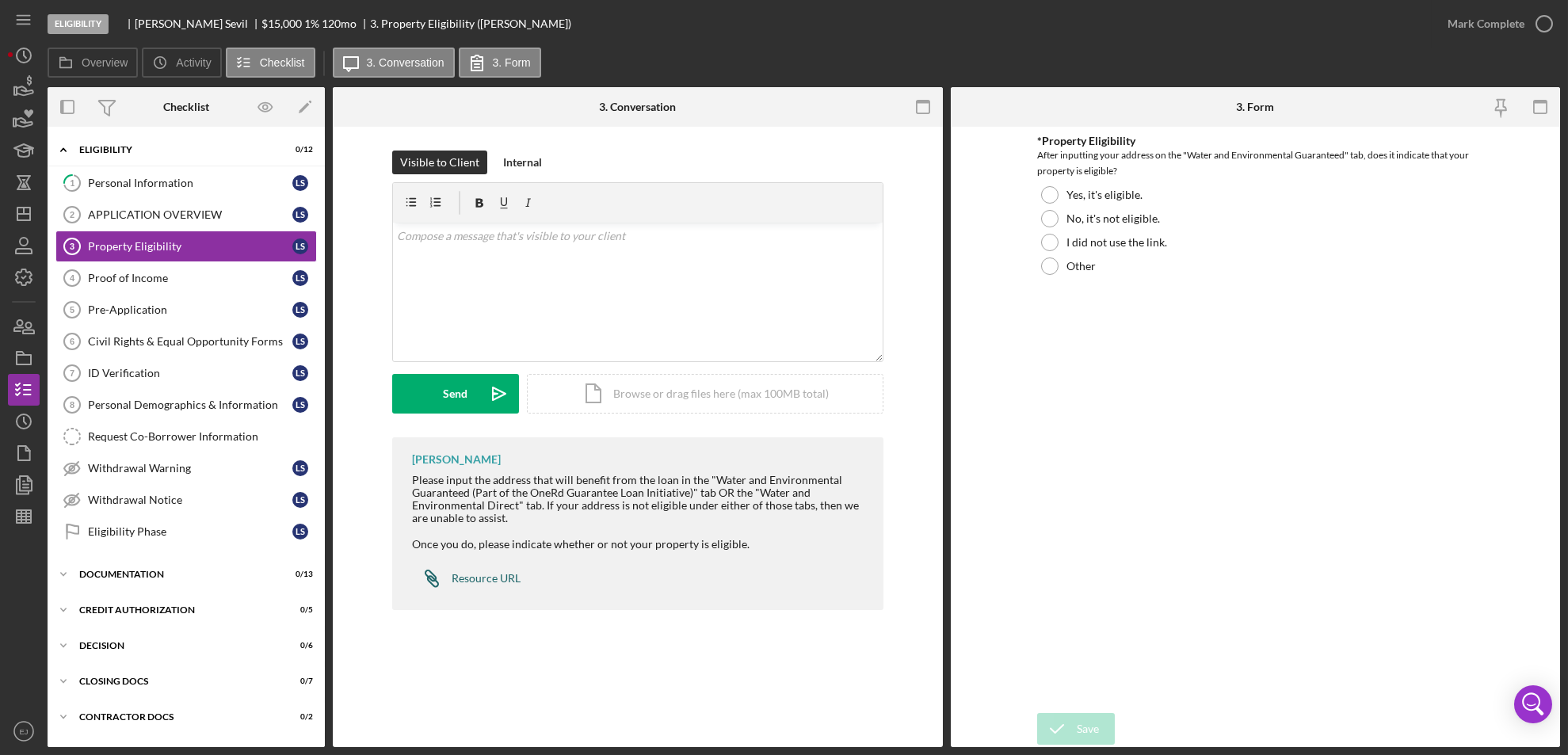
click at [472, 577] on div "Resource URL" at bounding box center [485, 578] width 69 height 13
click at [146, 187] on div "Personal Information" at bounding box center [190, 183] width 204 height 13
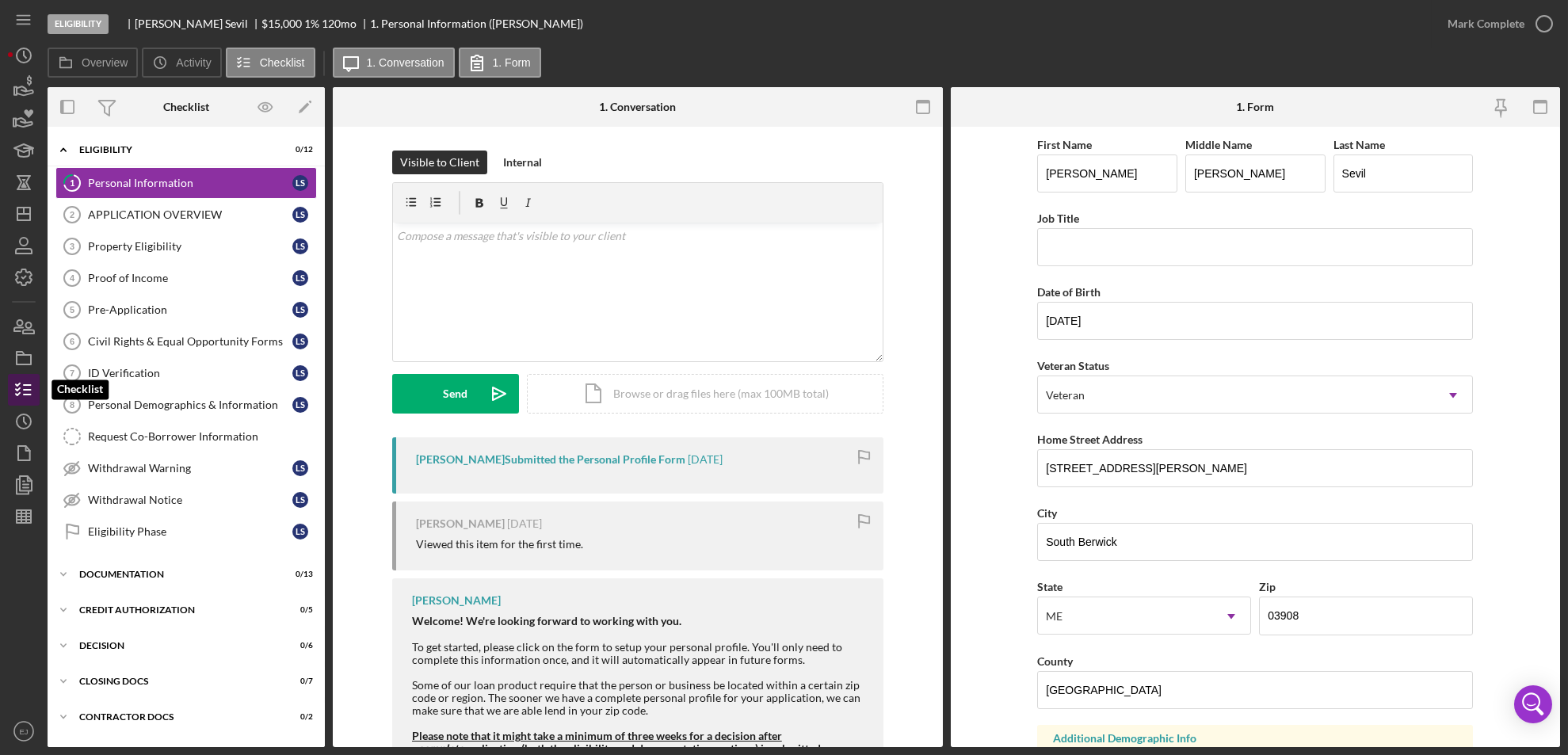
click at [29, 394] on line "button" at bounding box center [27, 394] width 7 height 0
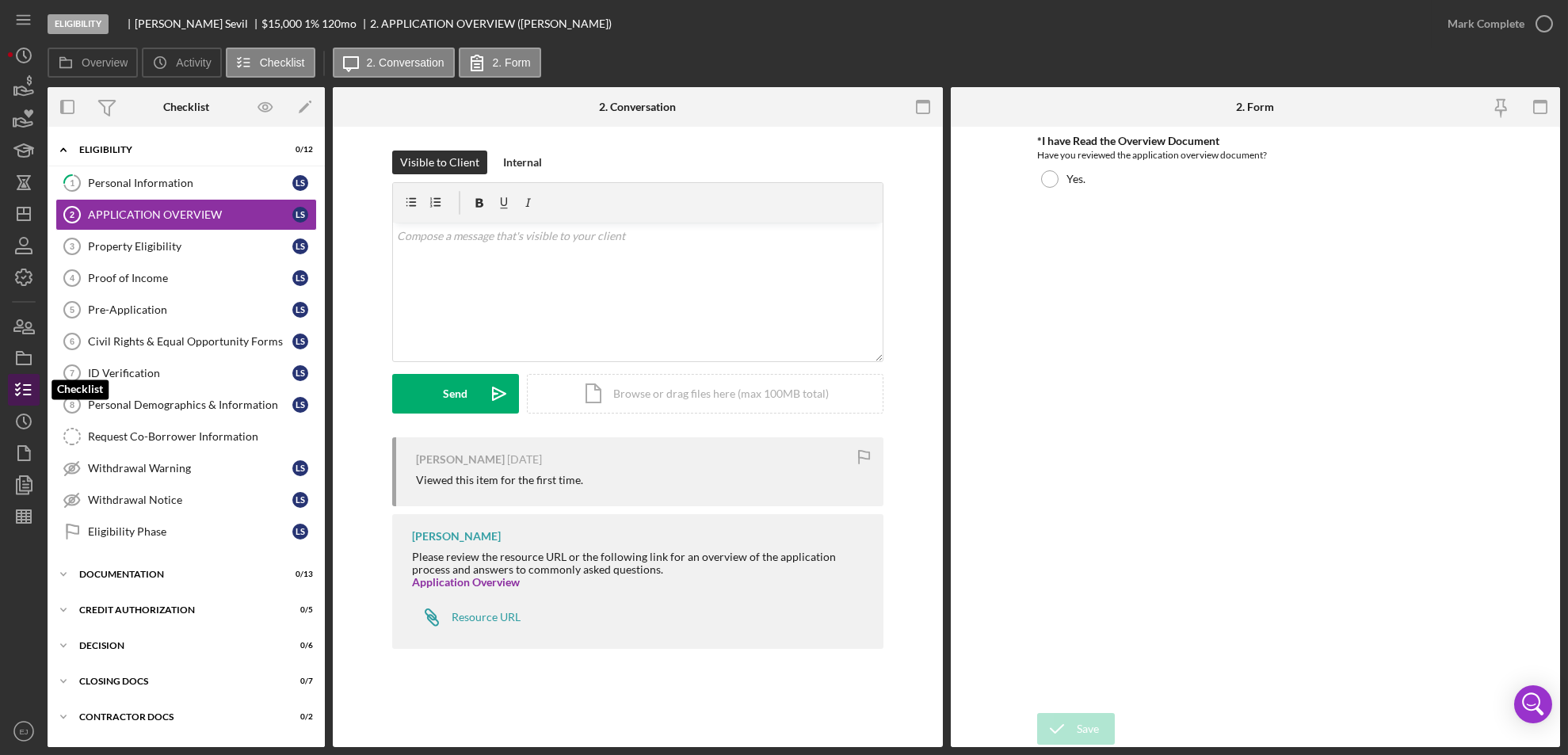
click at [24, 390] on line "button" at bounding box center [27, 390] width 7 height 0
click at [29, 394] on icon "button" at bounding box center [24, 389] width 40 height 40
click at [22, 381] on icon "button" at bounding box center [24, 389] width 40 height 40
click at [29, 211] on icon "Icon/Dashboard" at bounding box center [24, 213] width 40 height 40
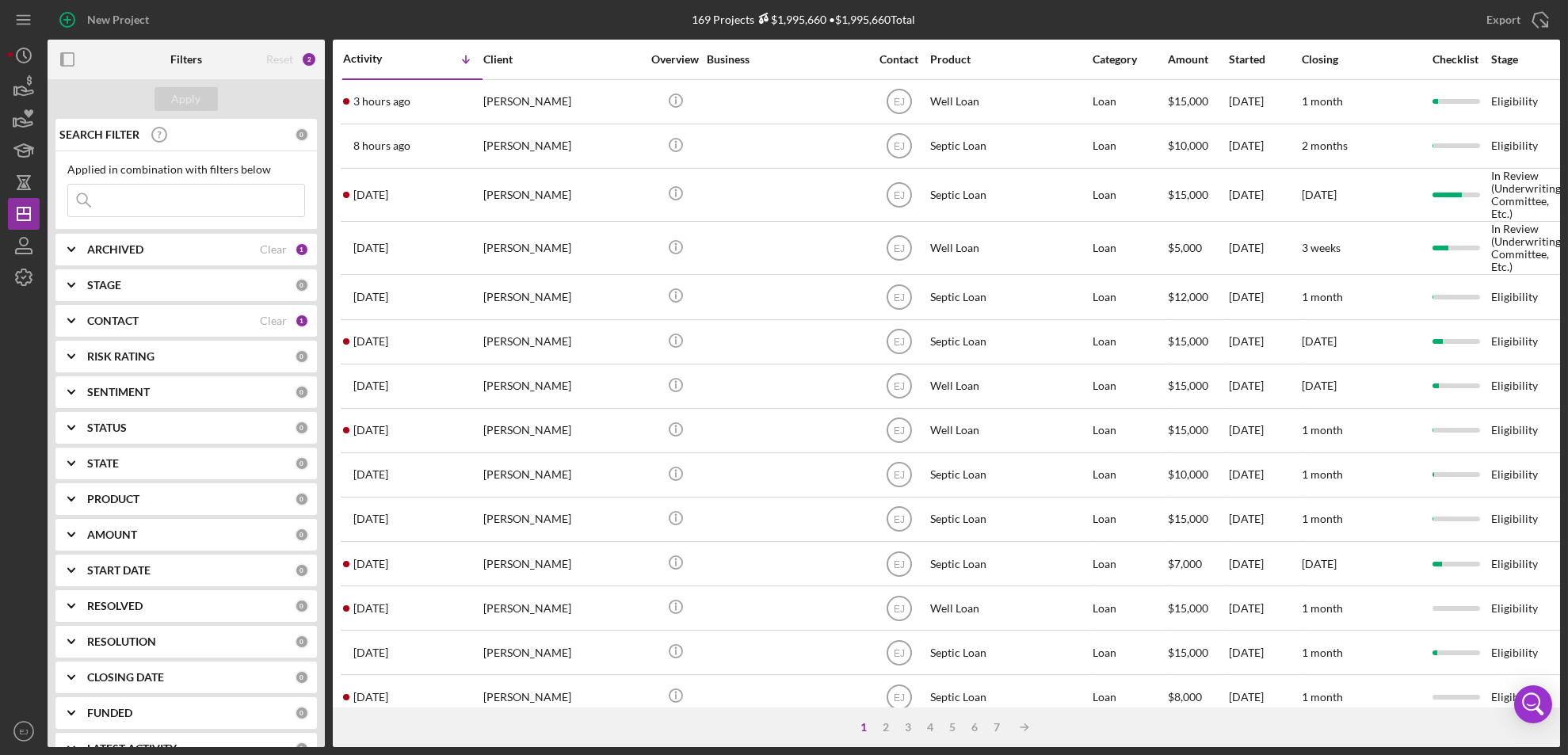
scroll to position [534, 0]
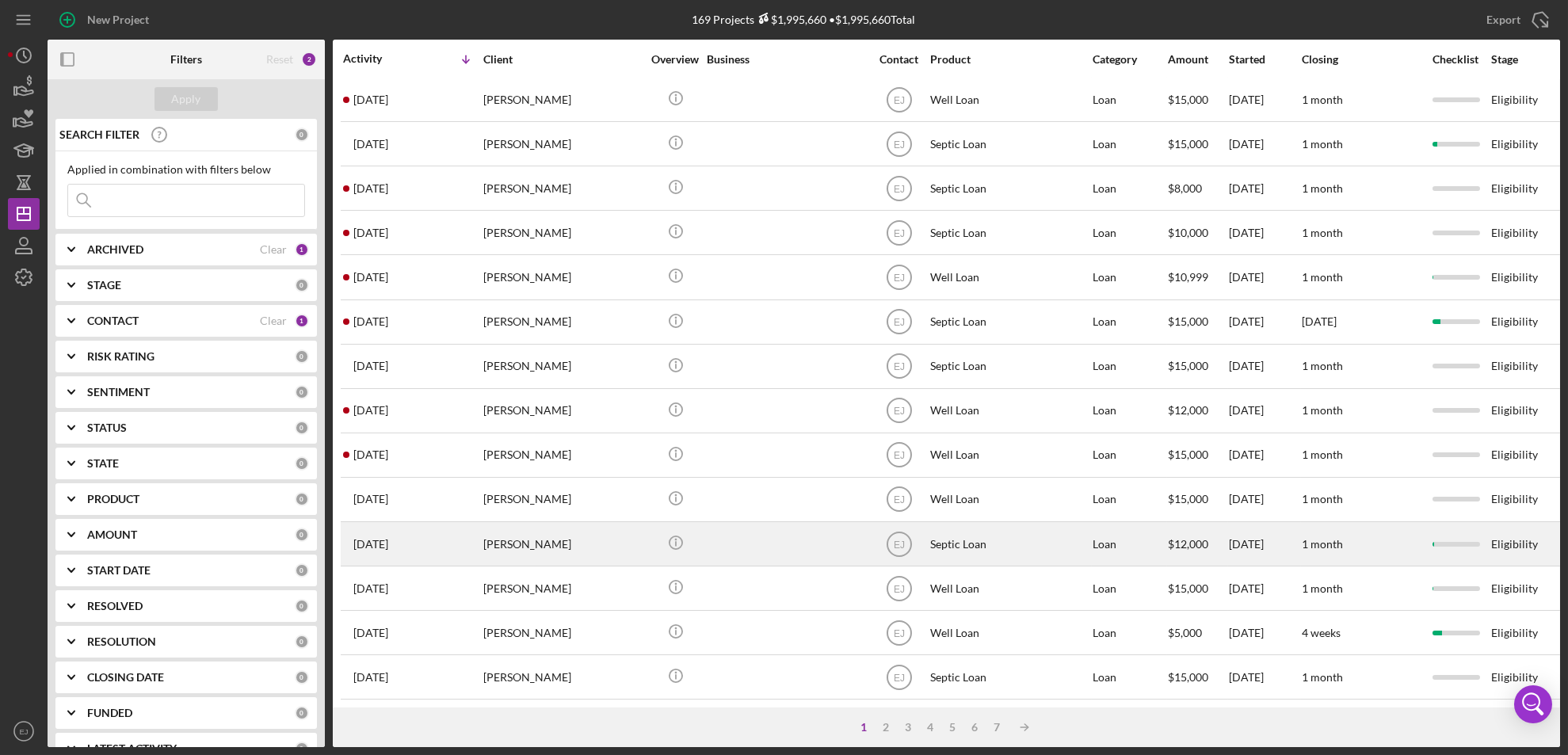
click at [547, 527] on div "[PERSON_NAME]" at bounding box center [562, 544] width 159 height 42
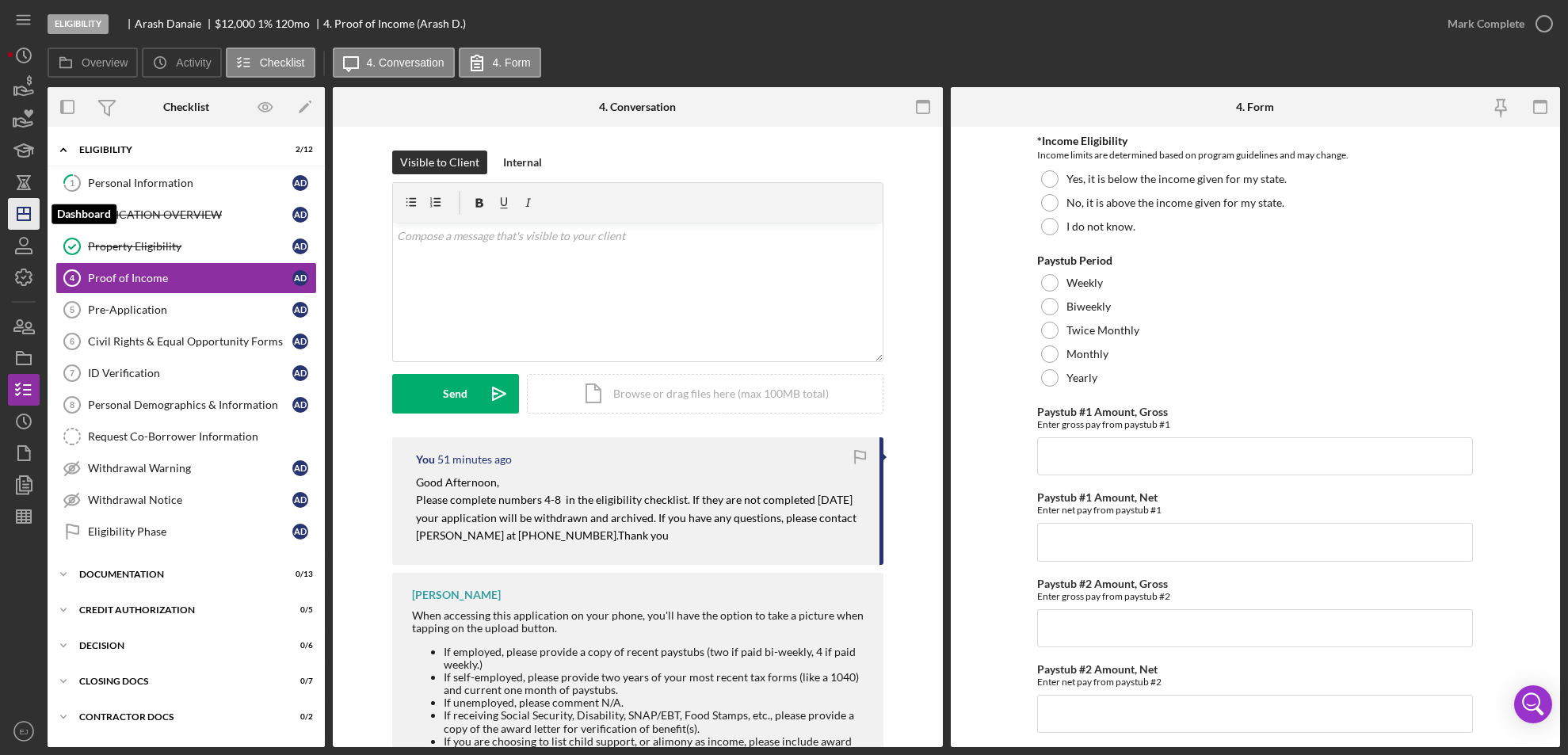
click at [25, 201] on icon "Icon/Dashboard" at bounding box center [24, 213] width 40 height 40
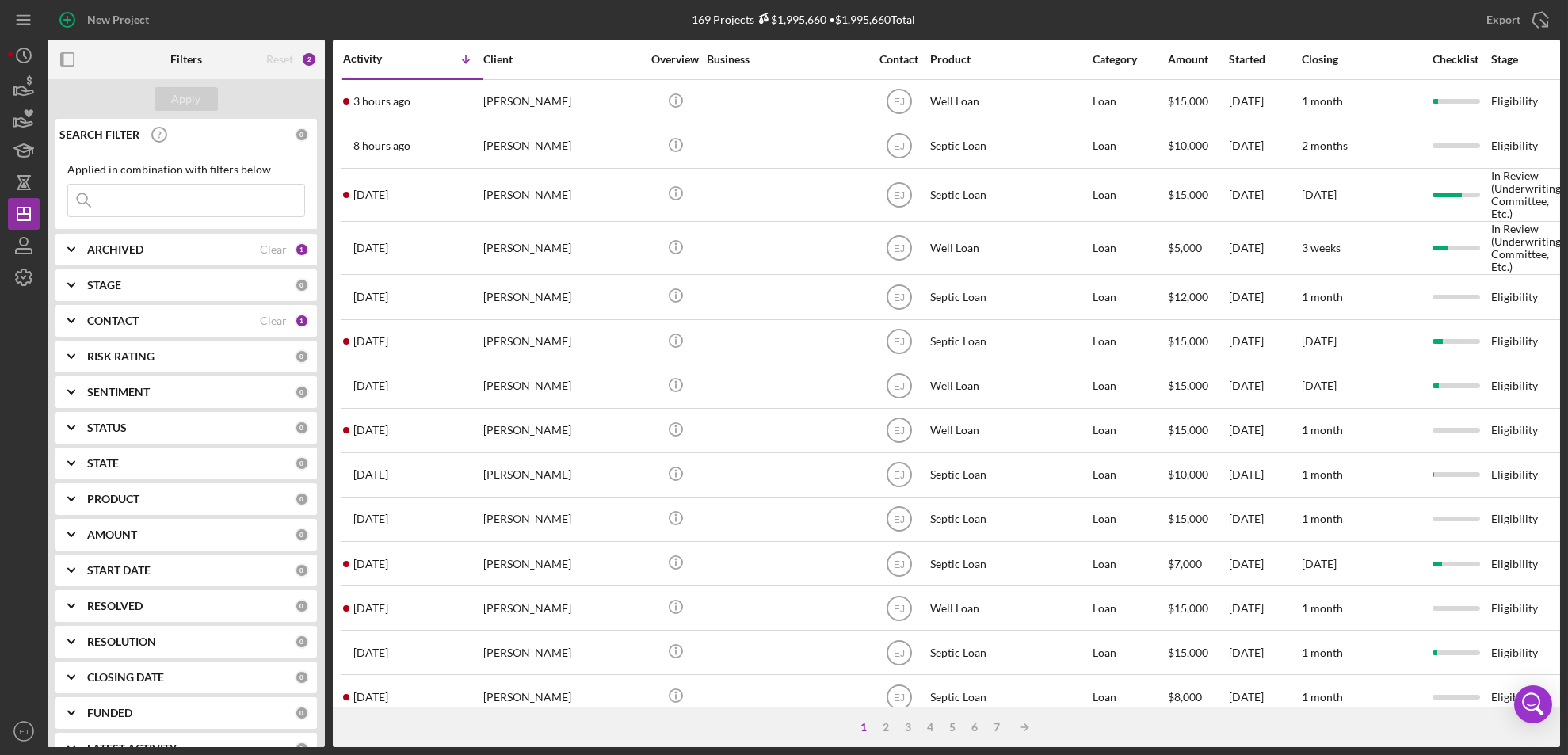
scroll to position [534, 0]
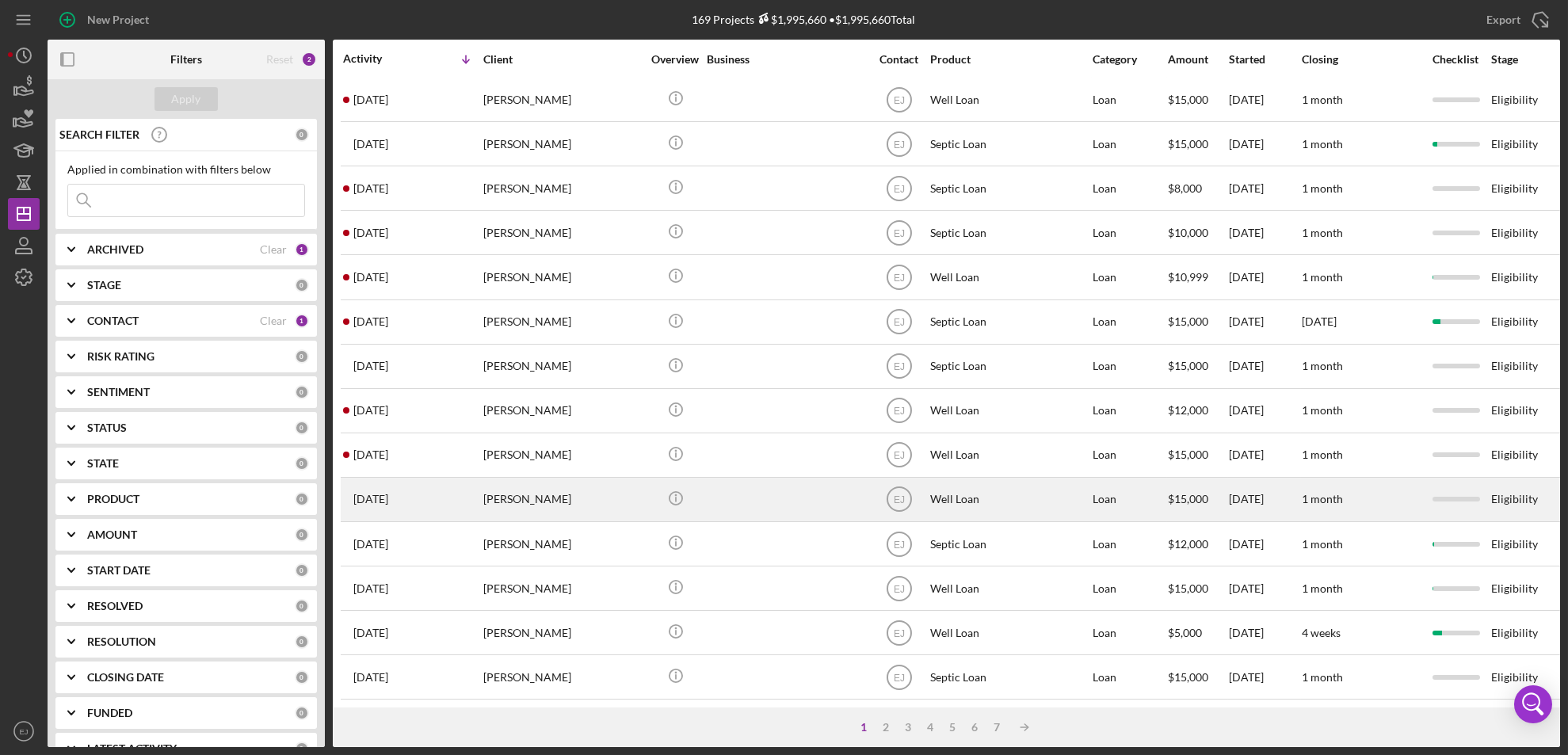
click at [573, 478] on div "[PERSON_NAME]" at bounding box center [562, 499] width 159 height 42
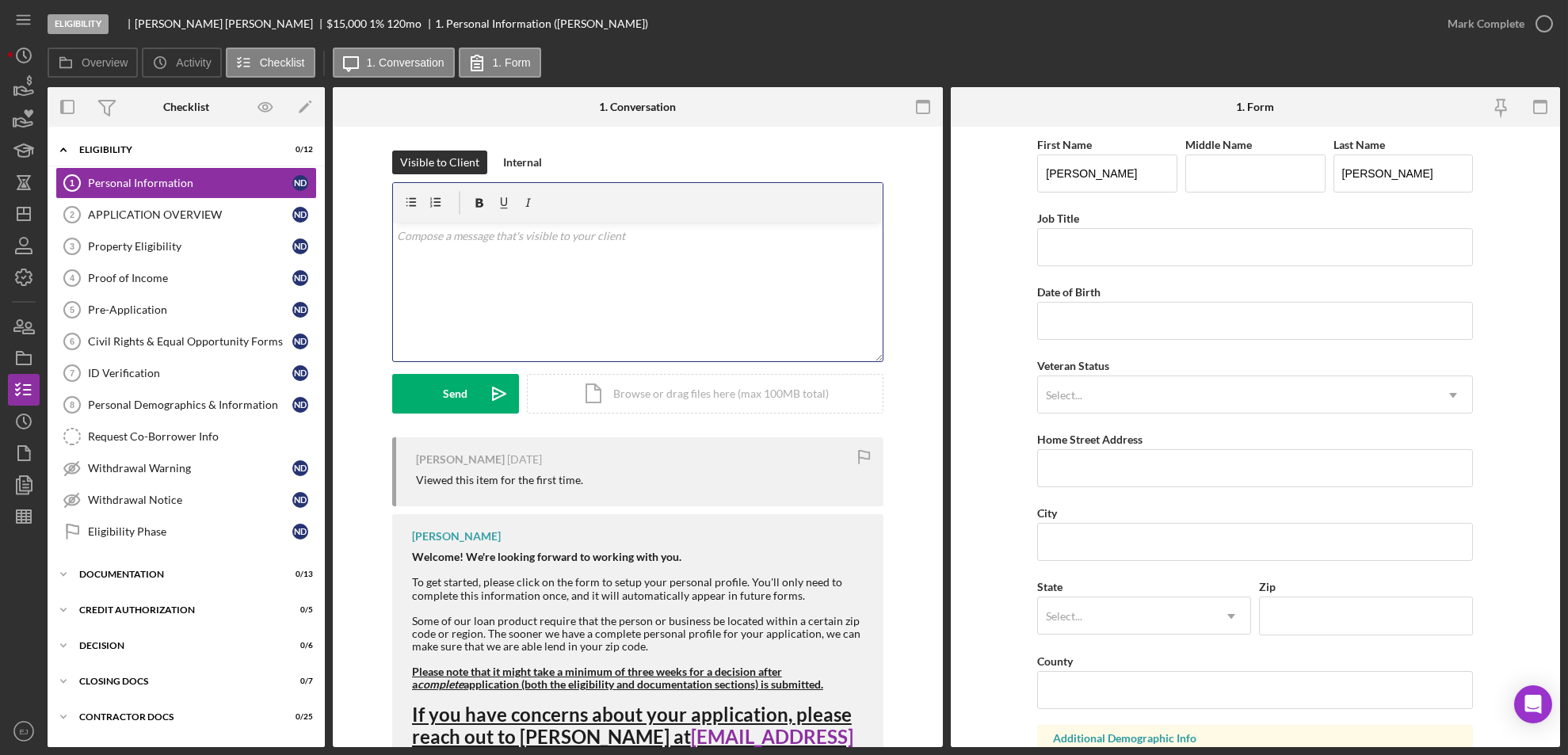
click at [484, 232] on p at bounding box center [637, 235] width 481 height 17
click at [393, 238] on div "v Color teal Color pink Remove color Add row above Add row below Add column bef…" at bounding box center [637, 292] width 490 height 138
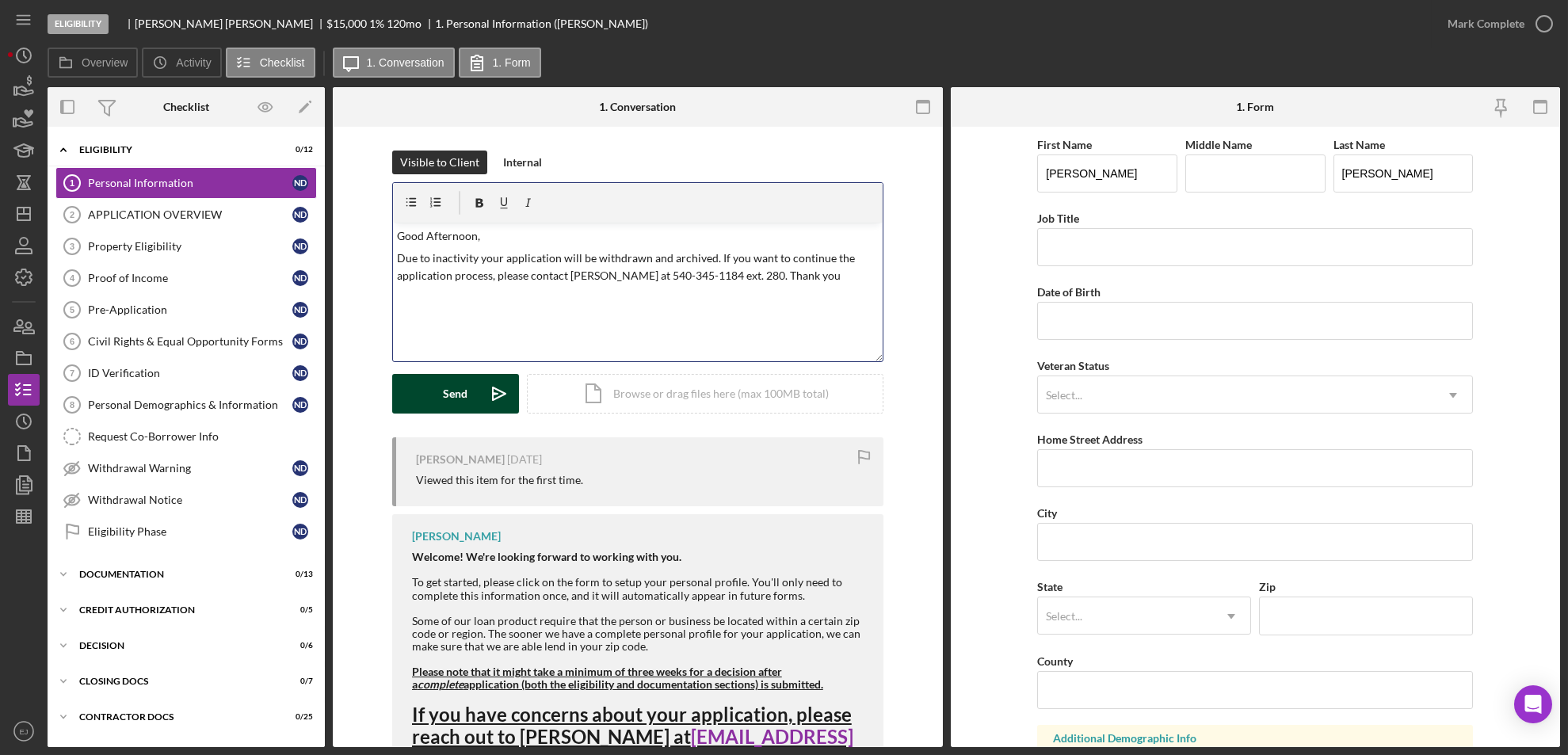
click at [484, 384] on icon "Icon/icon-invite-send" at bounding box center [499, 393] width 40 height 40
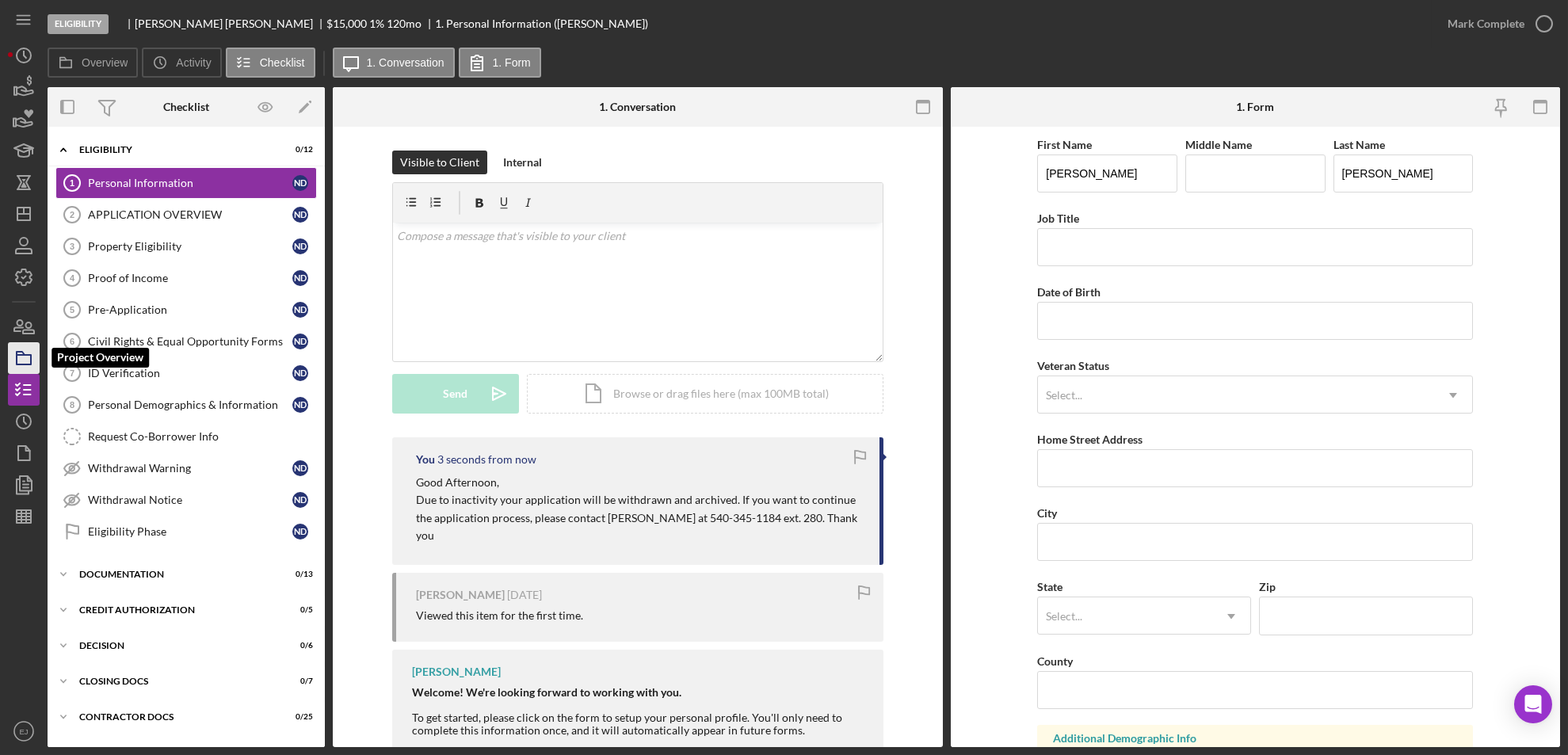
click at [22, 354] on polygon "button" at bounding box center [20, 353] width 8 height 3
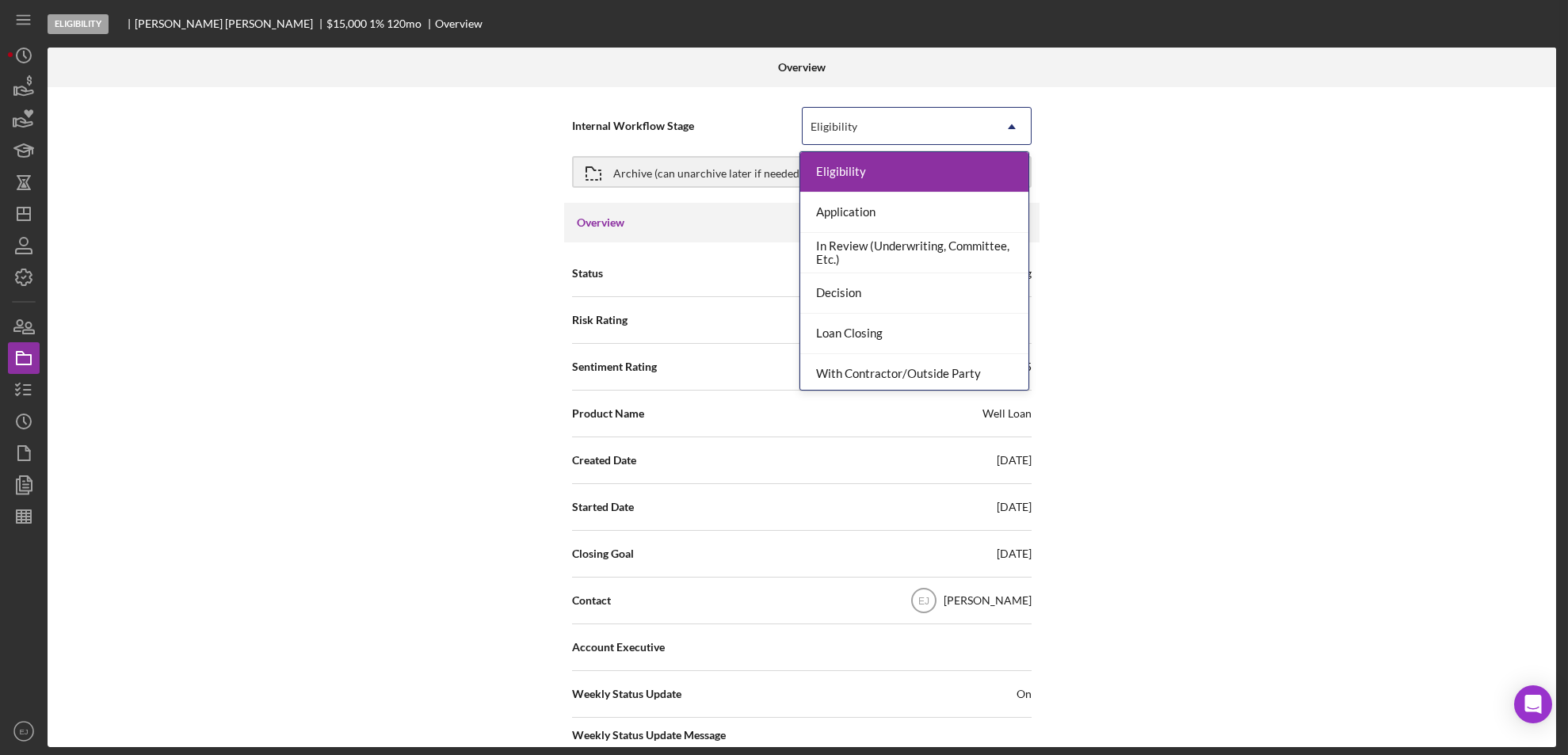
click at [1010, 120] on icon "Icon/Dropdown Arrow" at bounding box center [1012, 126] width 38 height 38
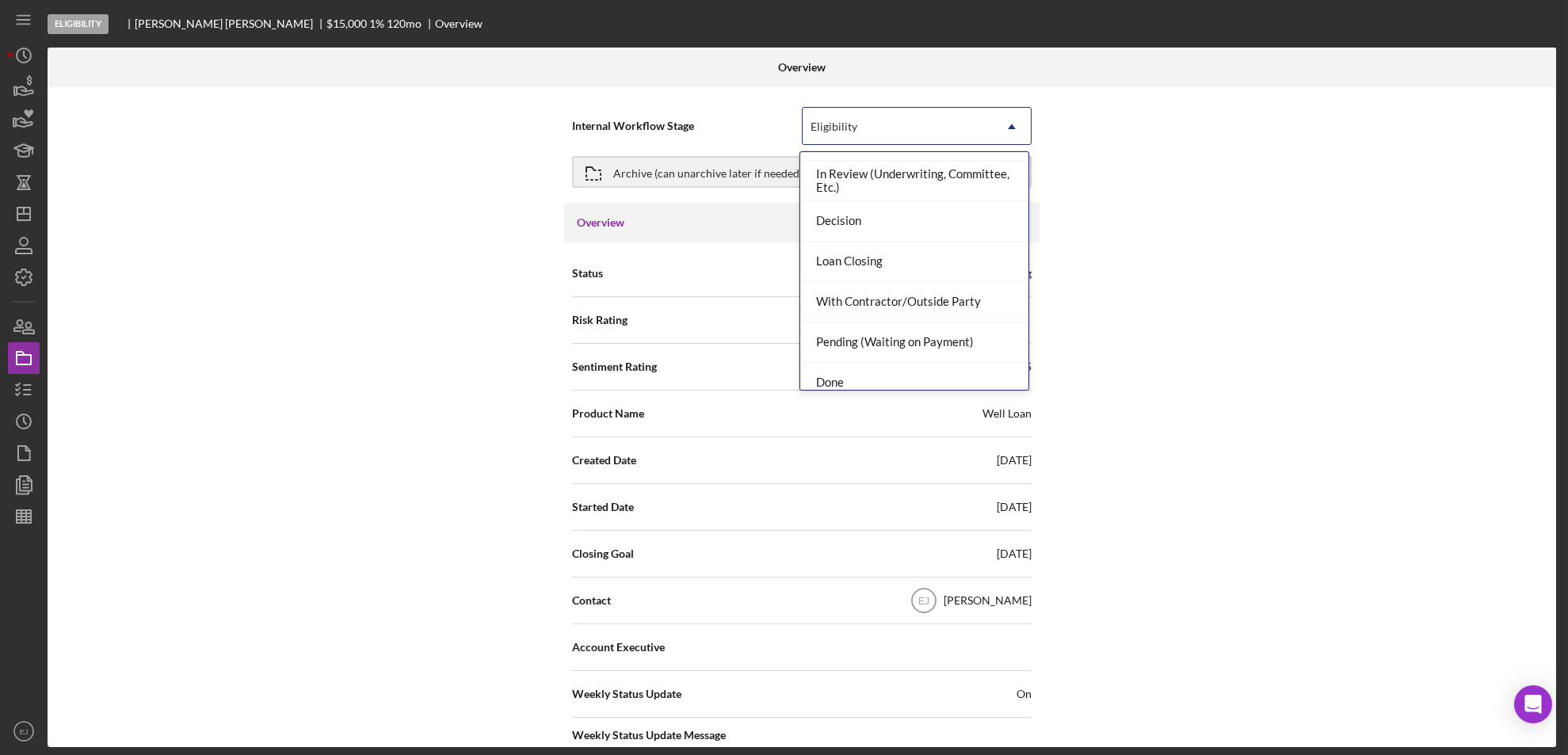
scroll to position [125, 0]
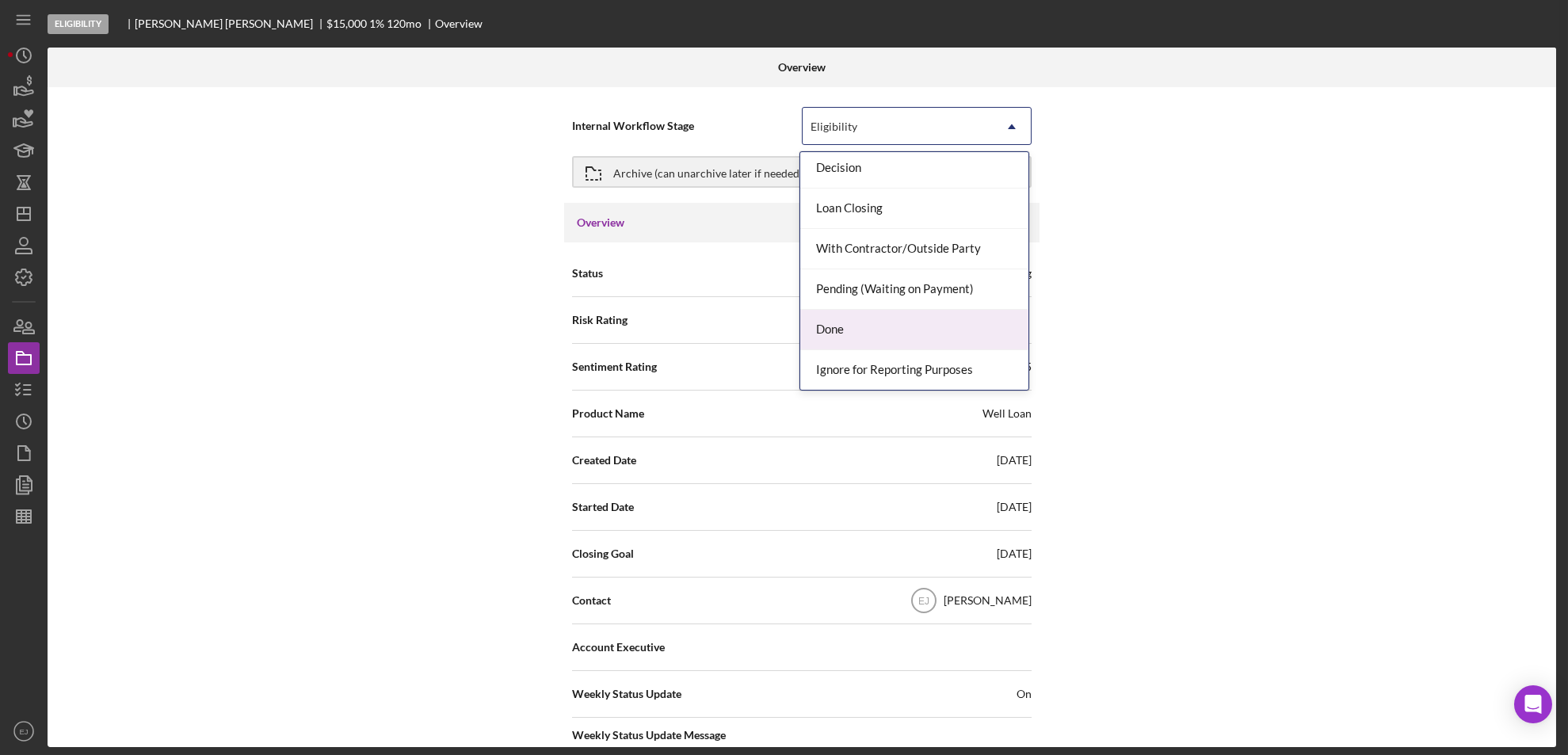
click at [981, 333] on div "Done" at bounding box center [914, 330] width 228 height 41
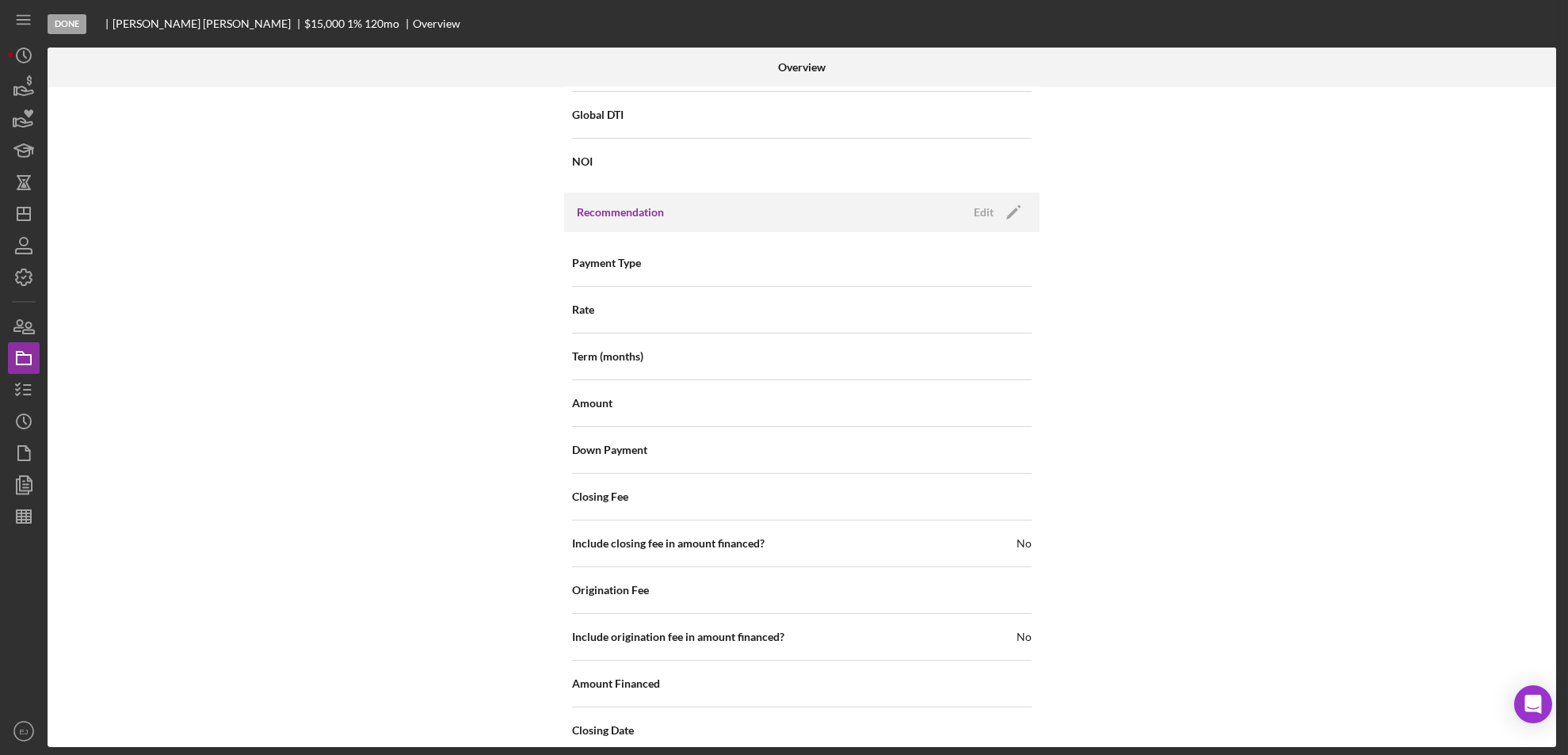
scroll to position [1694, 0]
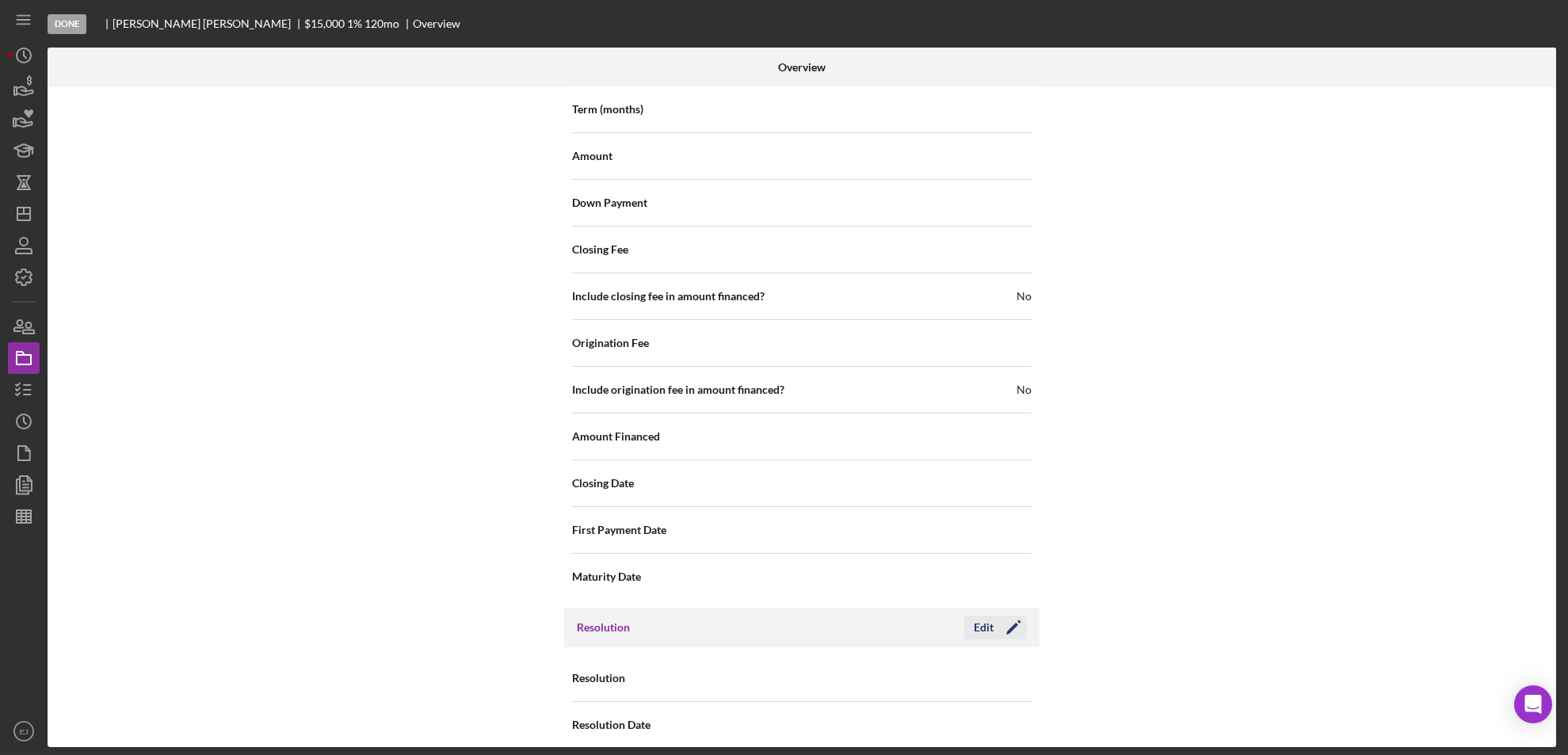
click at [973, 616] on div "Edit" at bounding box center [983, 627] width 20 height 24
click at [1003, 660] on icon "Icon/Dropdown Arrow" at bounding box center [1012, 678] width 38 height 38
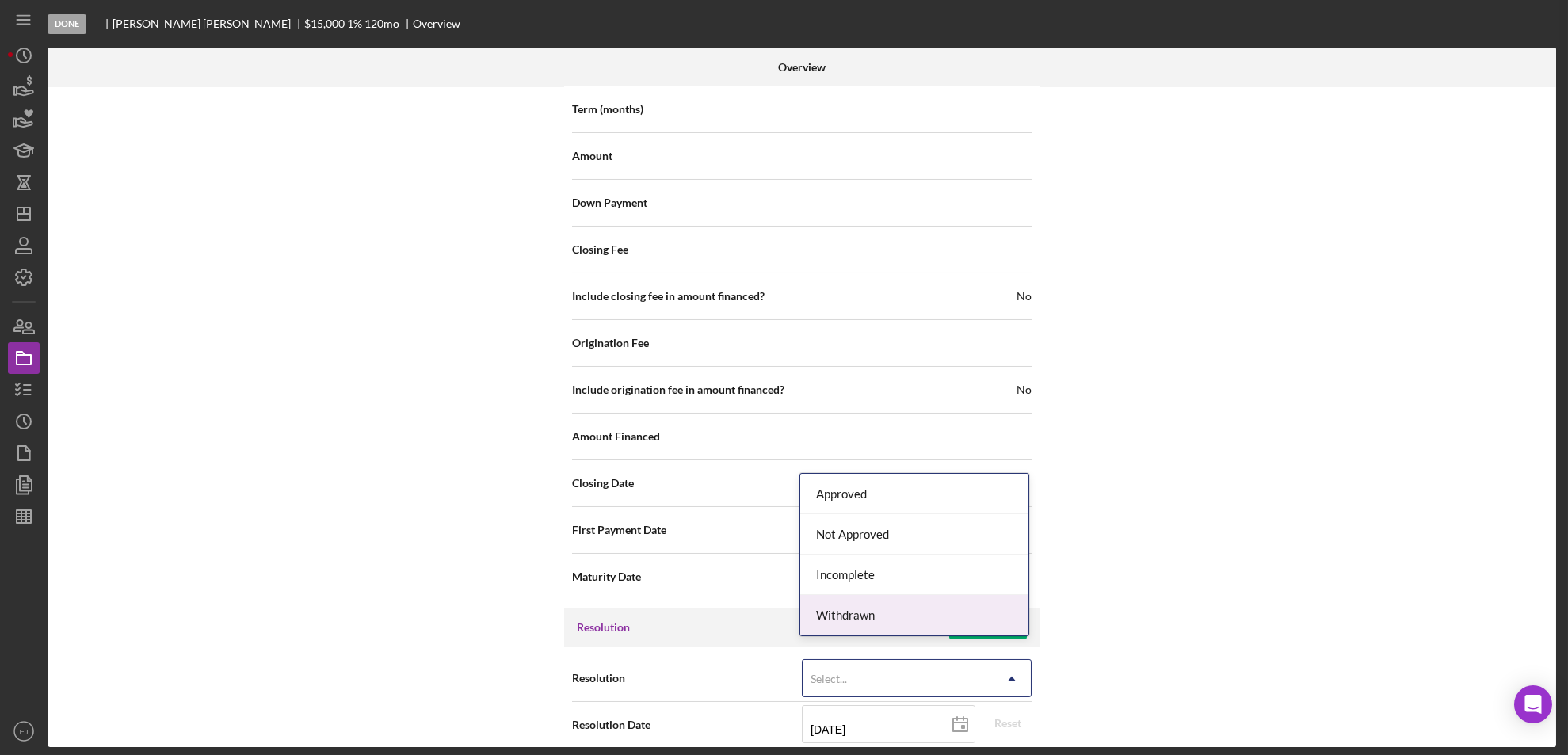
click at [955, 604] on div "Withdrawn" at bounding box center [914, 615] width 228 height 41
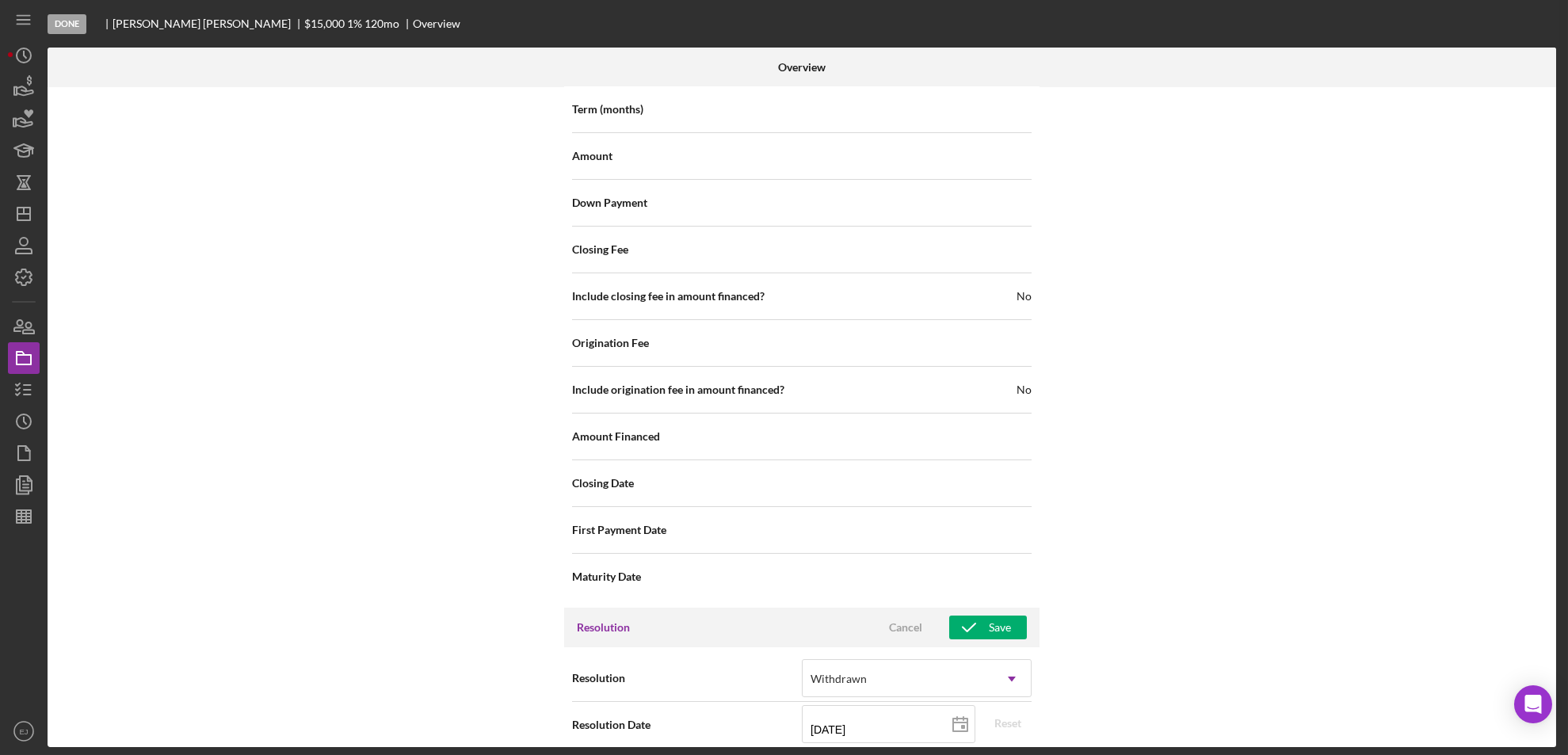
scroll to position [1795, 0]
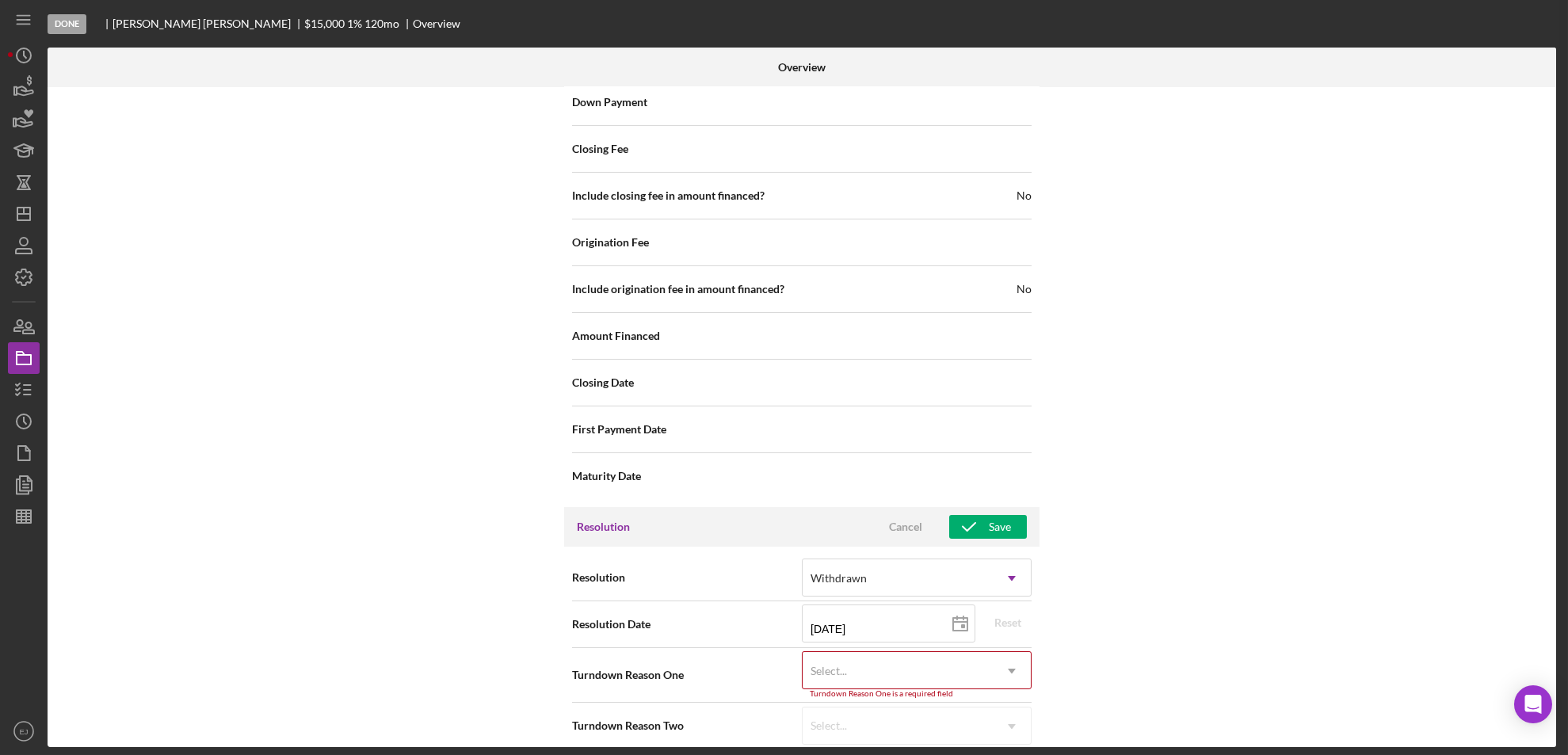
click at [1019, 738] on div "Resolution option Withdrawn, selected. Withdrawn Icon/Dropdown Arrow Resolution…" at bounding box center [802, 652] width 476 height 210
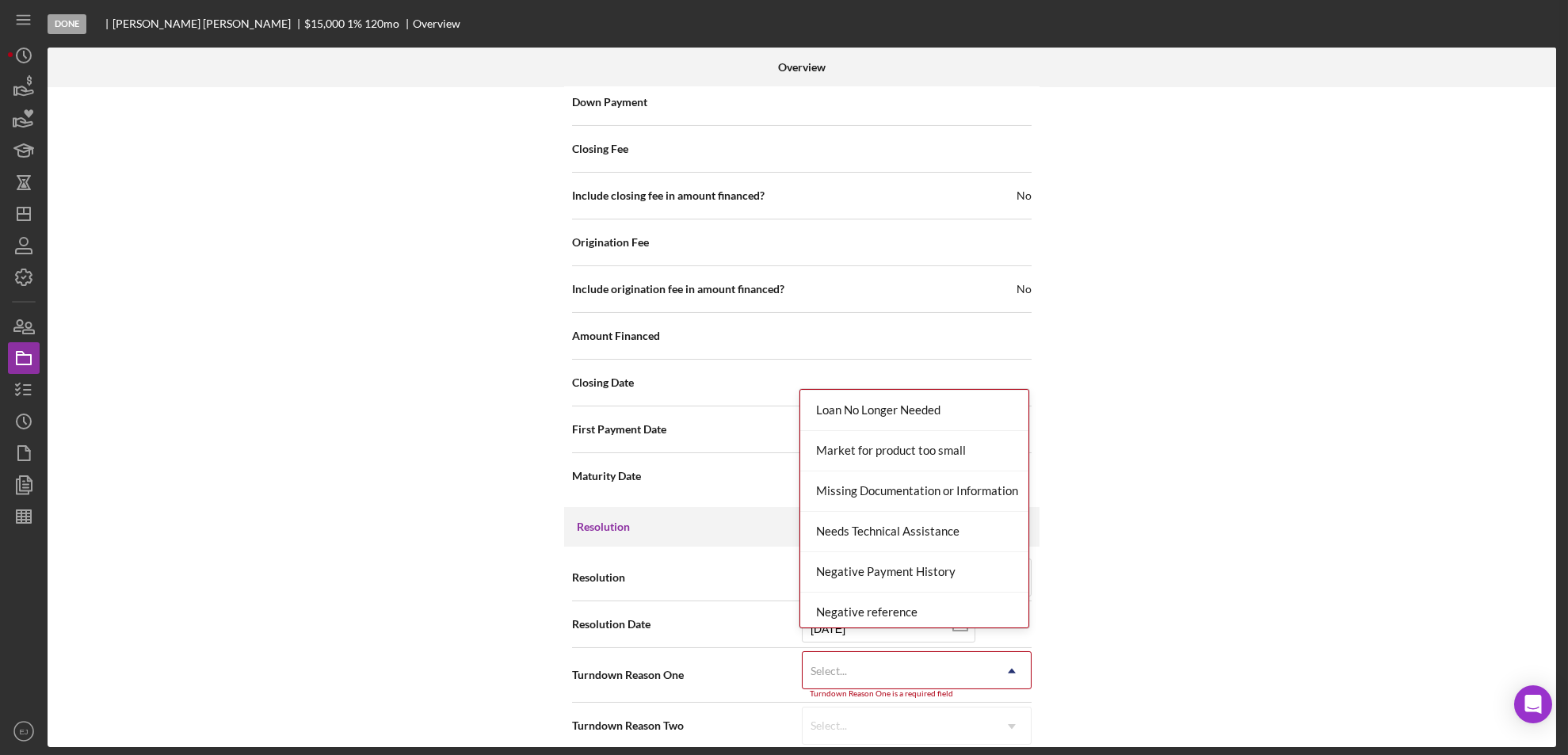
scroll to position [1038, 0]
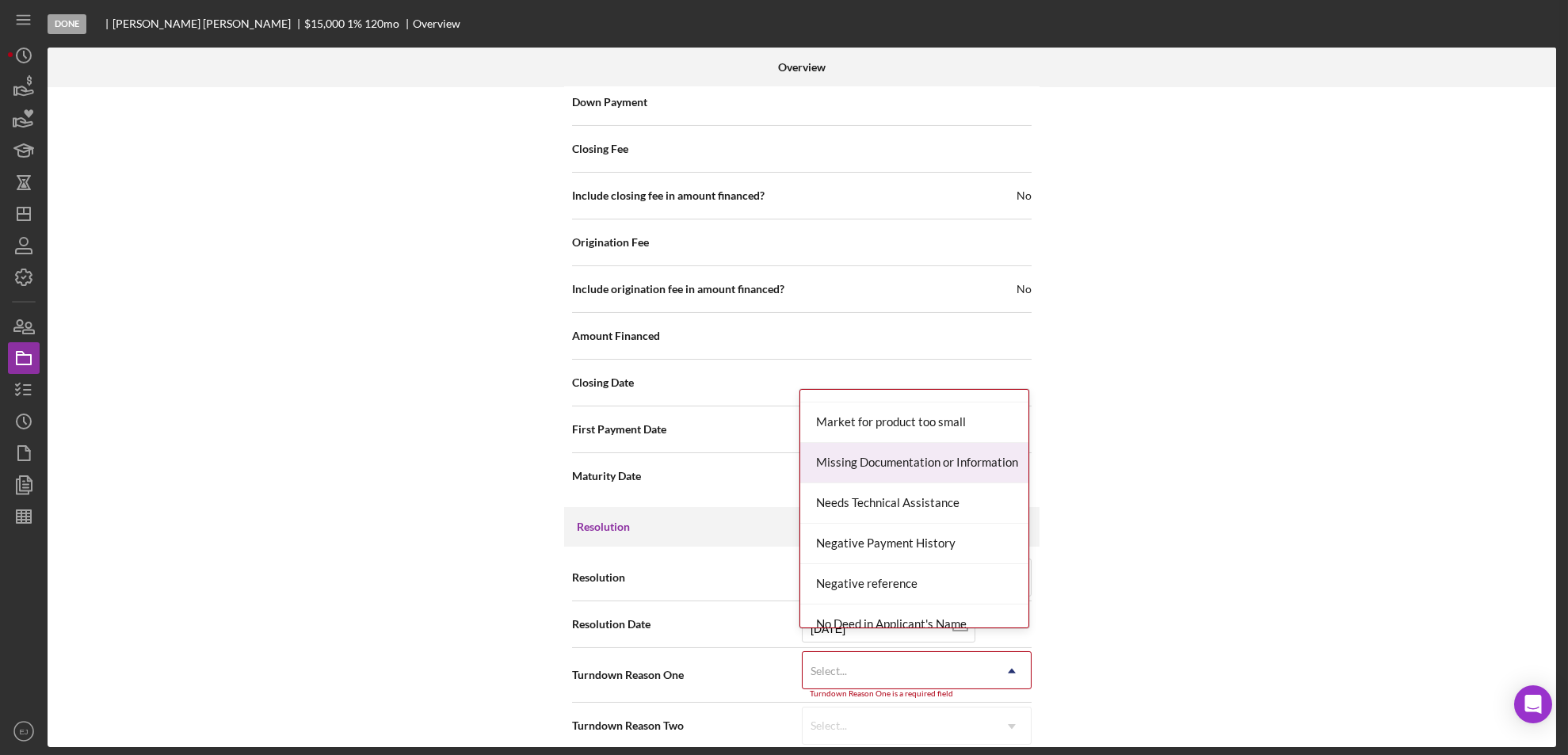
click at [947, 480] on div "Missing Documentation or Information" at bounding box center [914, 463] width 228 height 41
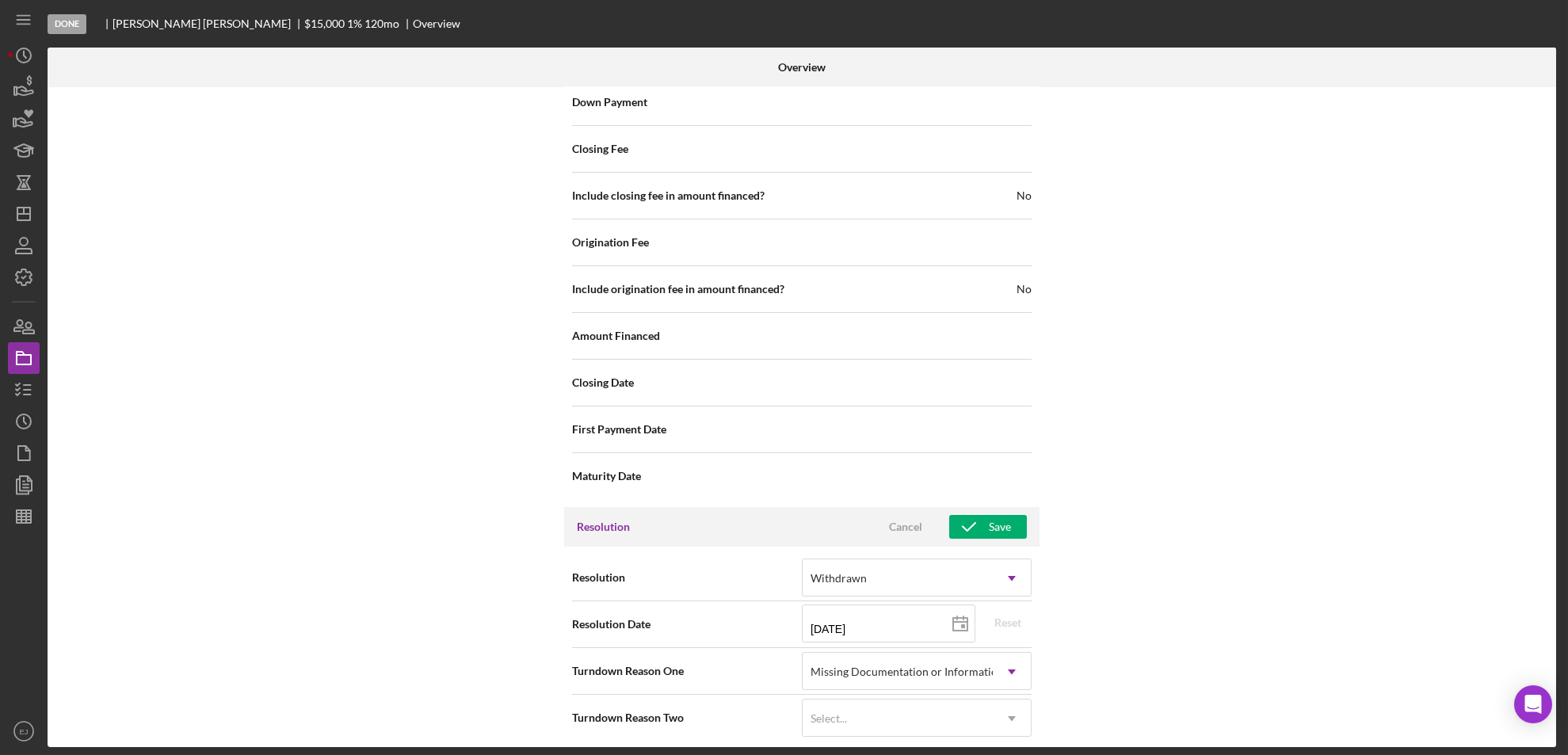
scroll to position [1788, 0]
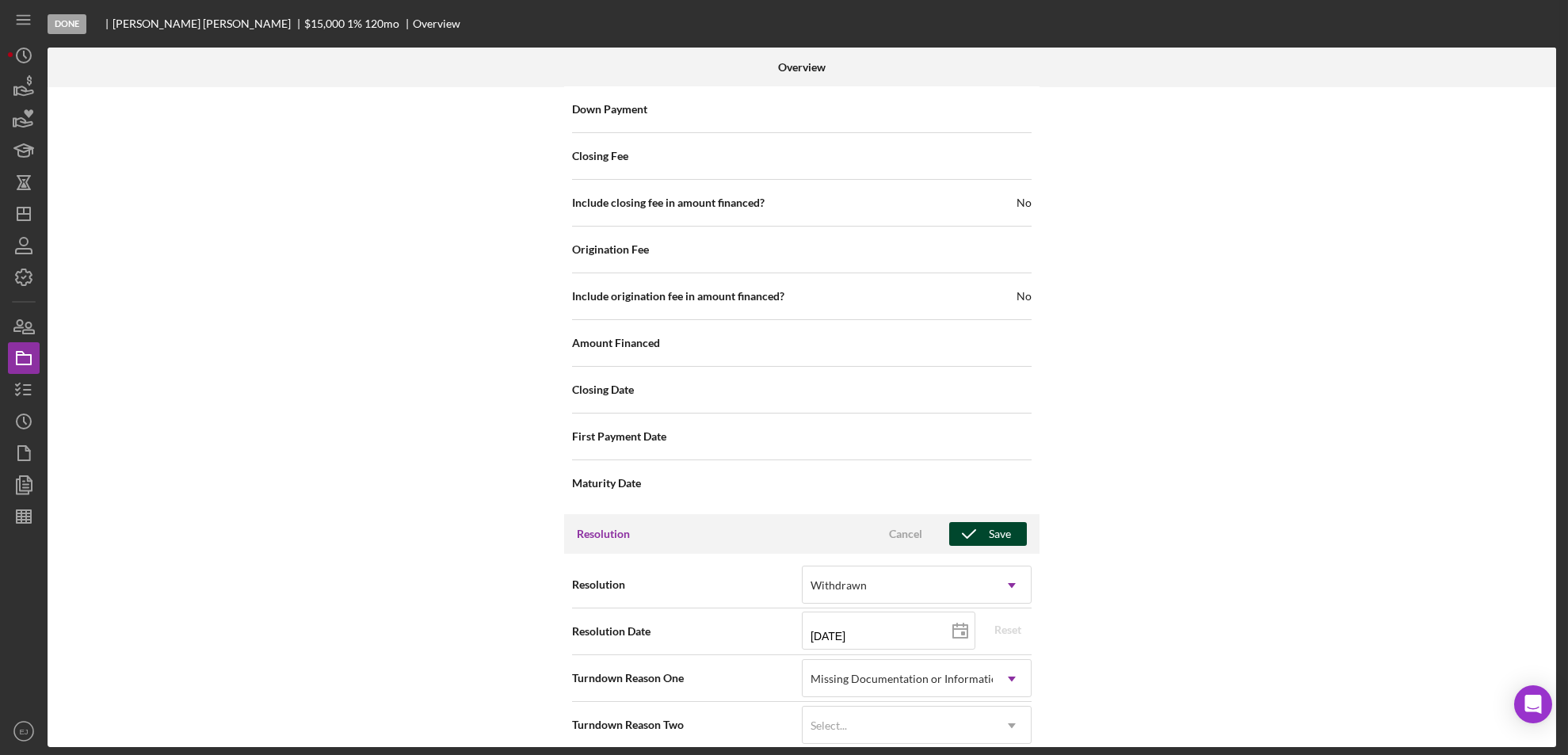
click at [981, 518] on icon "button" at bounding box center [968, 533] width 40 height 40
click at [1551, 127] on div "Internal Workflow Stage Done Icon/Dropdown Arrow Archive (can unarchive later i…" at bounding box center [802, 417] width 1509 height 660
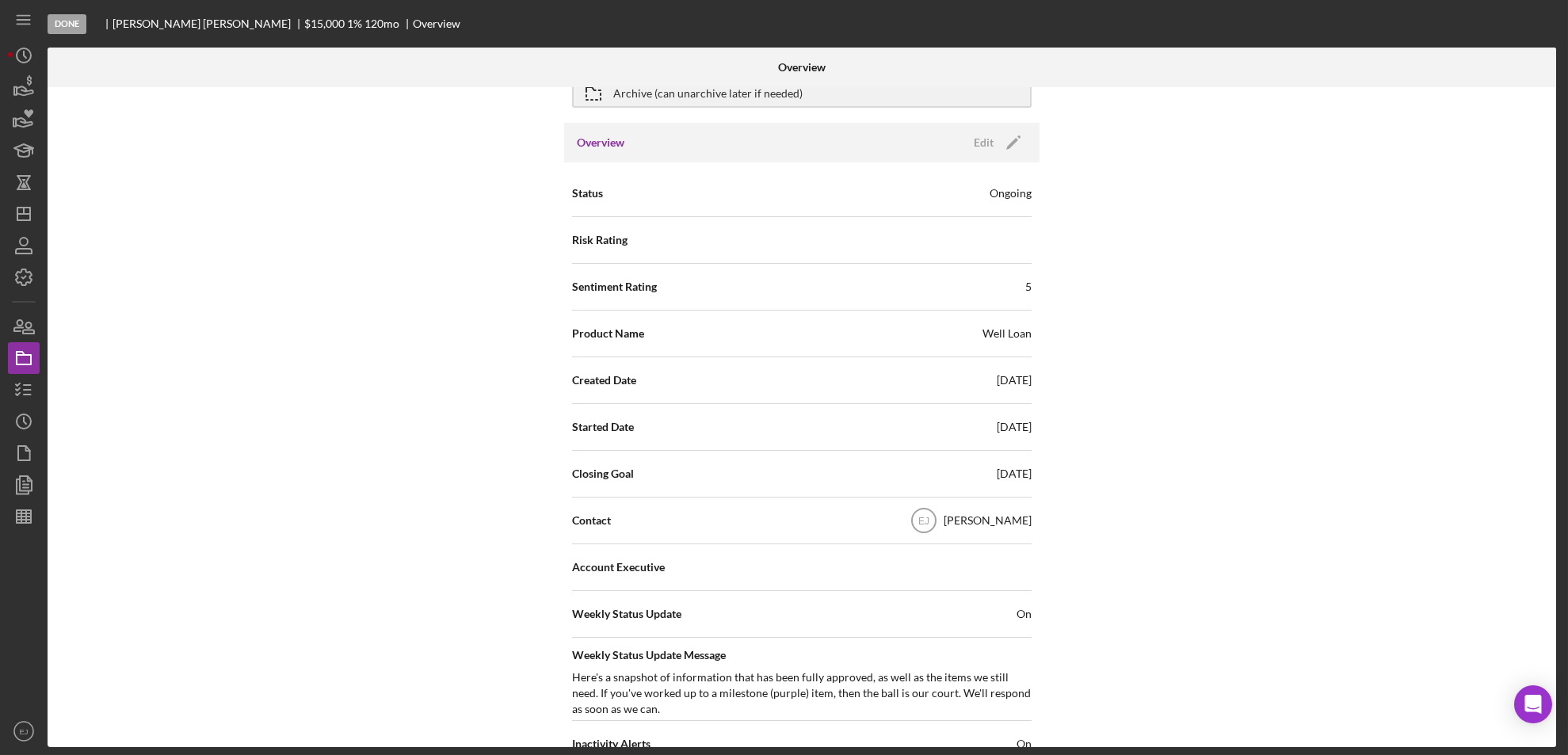
scroll to position [0, 0]
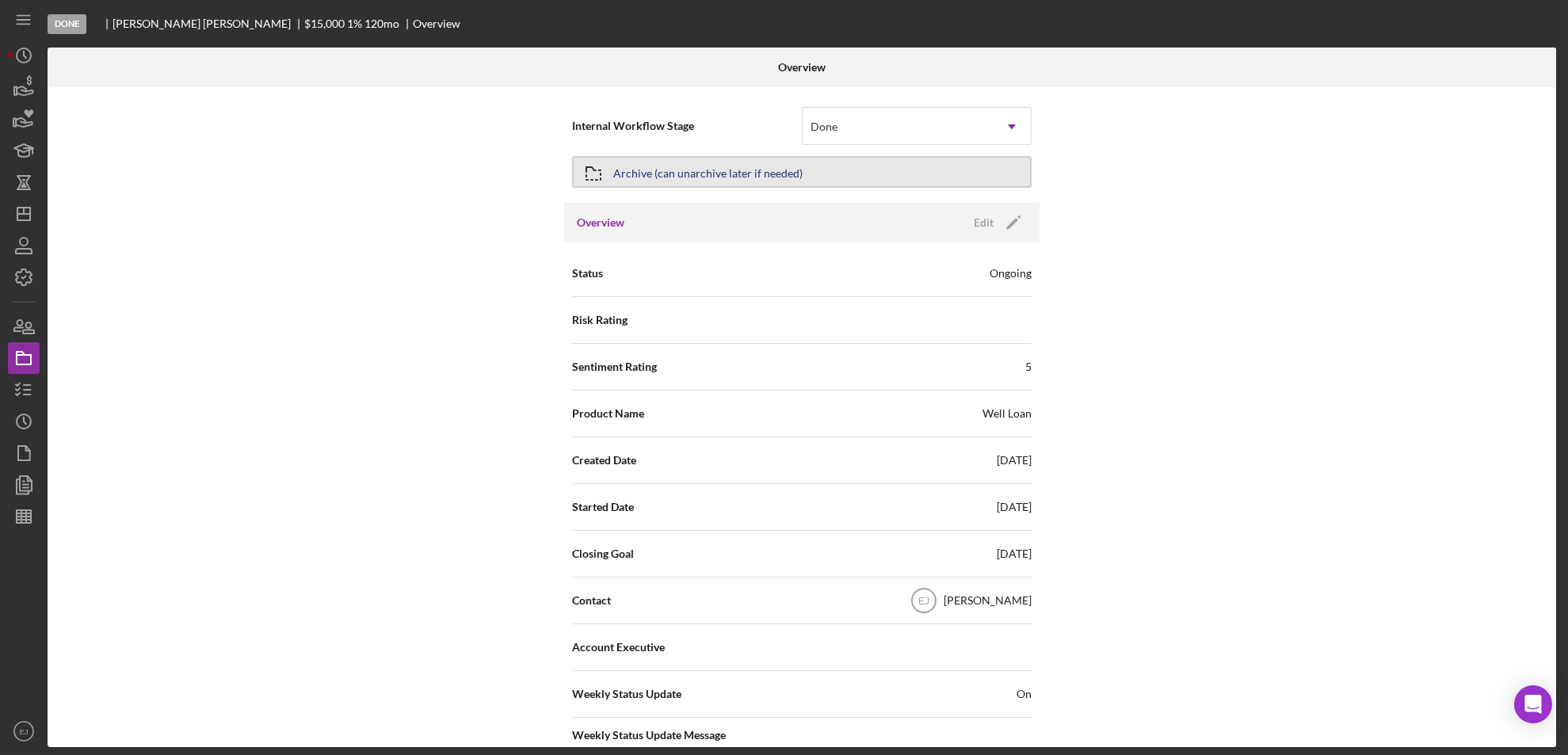
click at [572, 166] on div "Archive (can unarchive later if needed)" at bounding box center [802, 172] width 459 height 40
click at [595, 170] on icon "button" at bounding box center [593, 173] width 40 height 40
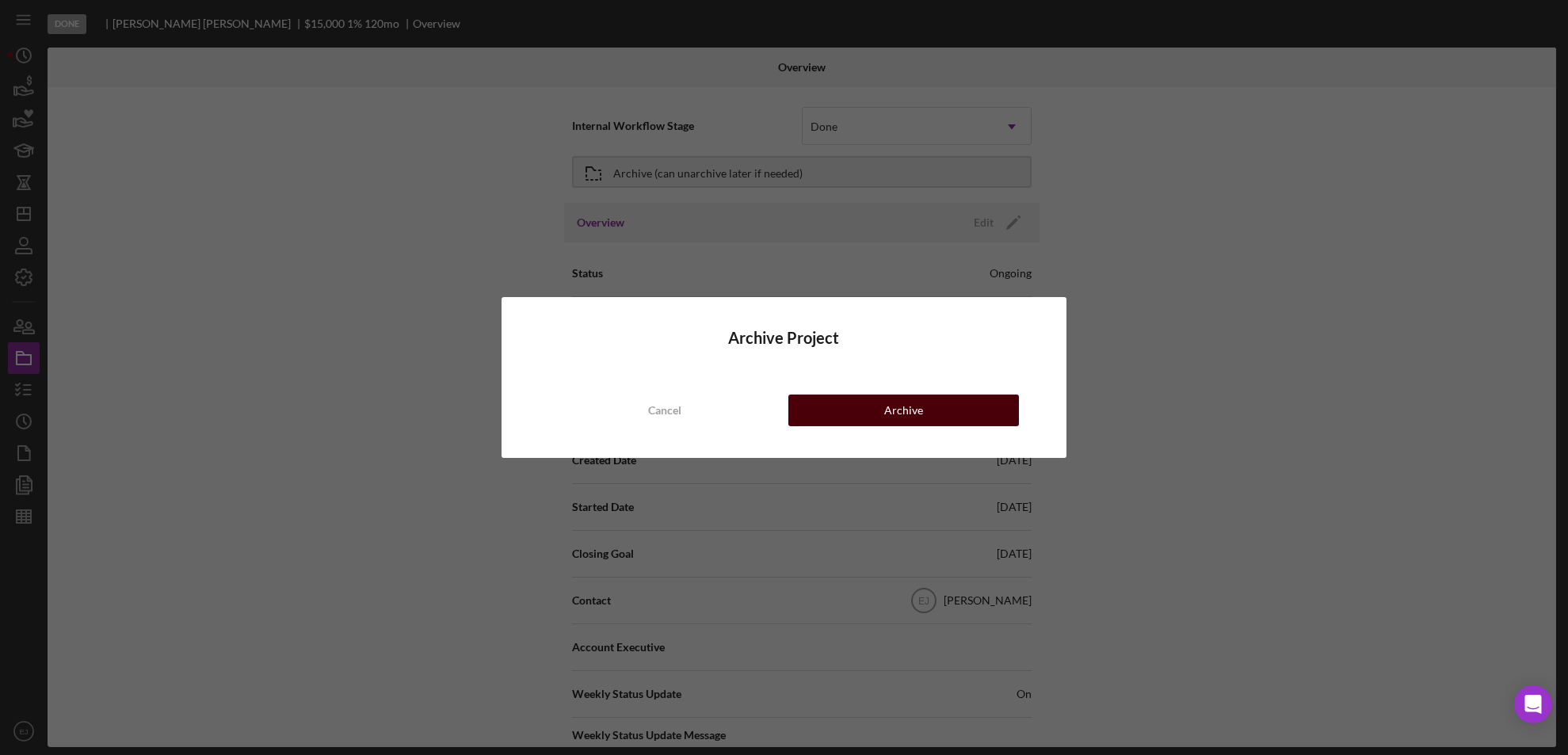
click at [800, 413] on button "Archive" at bounding box center [904, 410] width 231 height 32
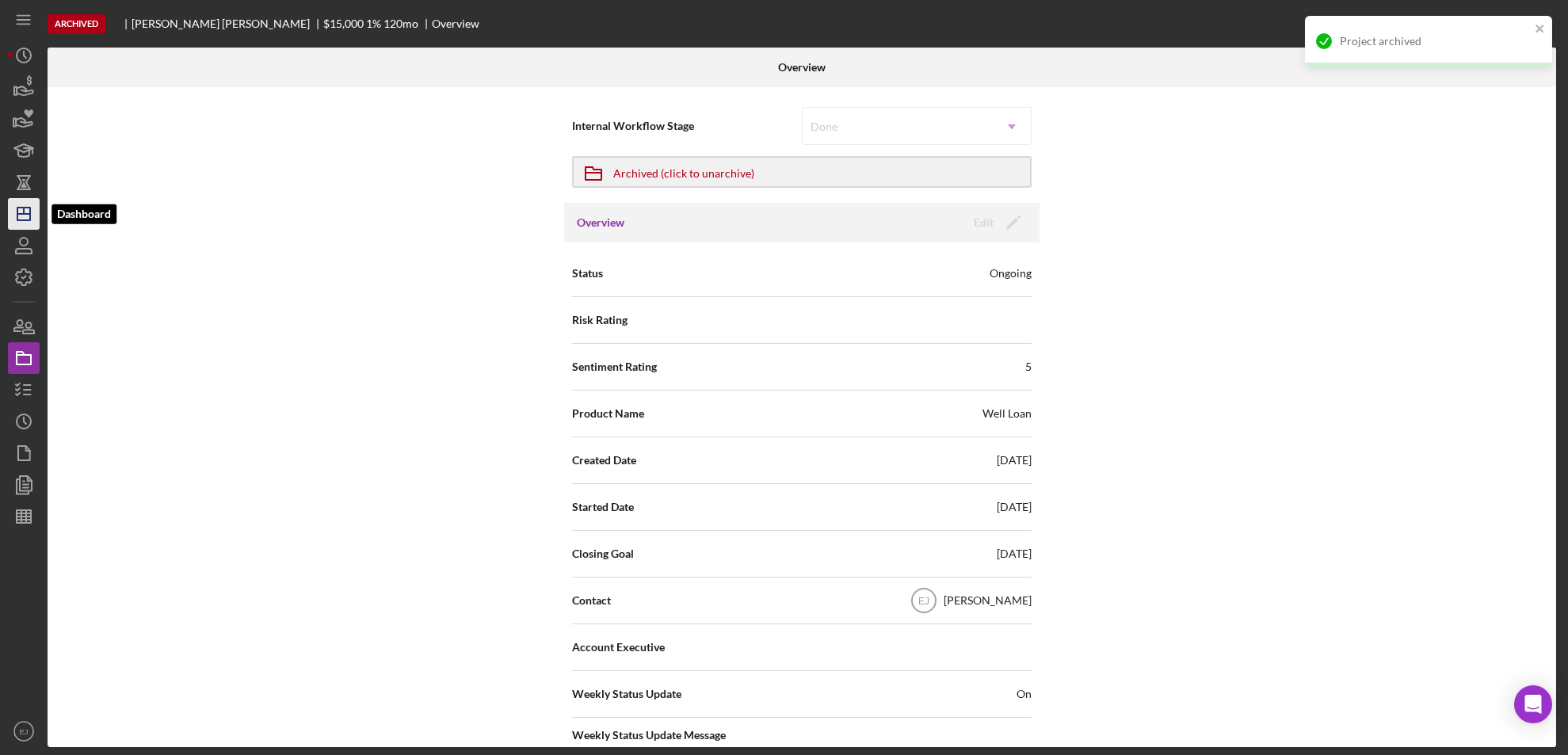
click at [15, 203] on icon "Icon/Dashboard" at bounding box center [24, 213] width 40 height 40
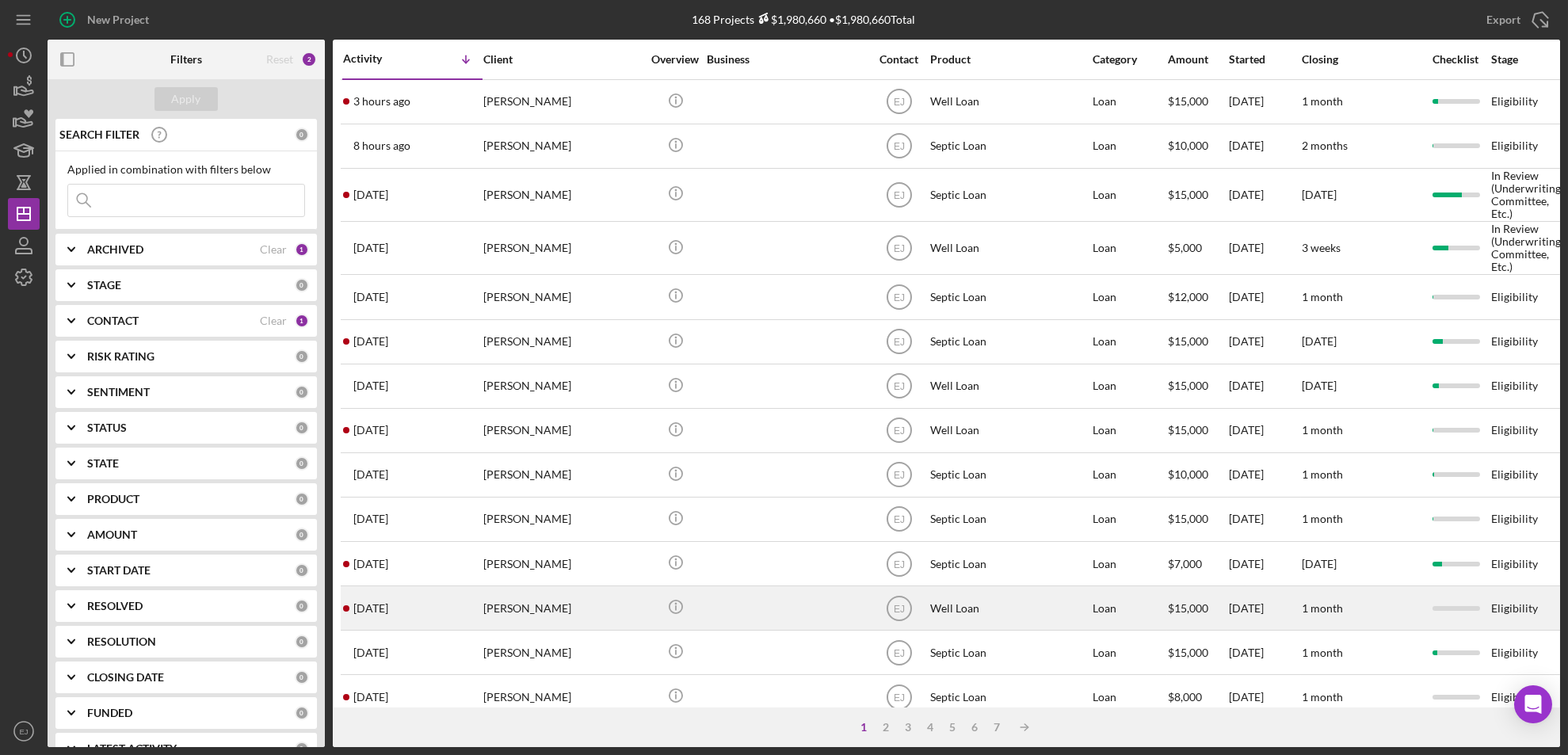
click at [526, 615] on div "[PERSON_NAME]" at bounding box center [562, 608] width 159 height 42
click at [507, 608] on div "[PERSON_NAME]" at bounding box center [562, 608] width 159 height 42
